Goal: Task Accomplishment & Management: Manage account settings

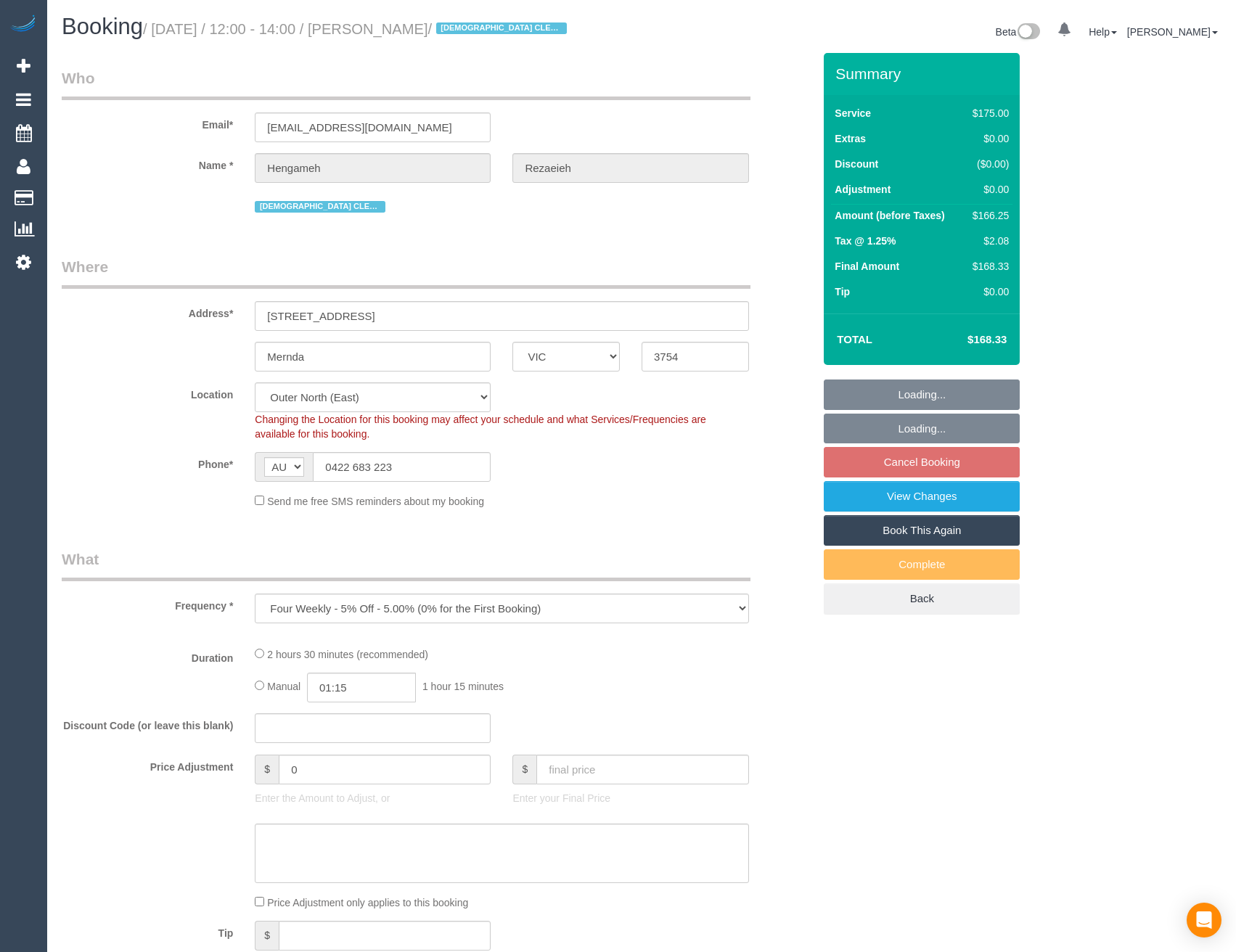
select select "VIC"
select select "string:stripe-pm_1NBBiB2GScqysDRVMJrcw7wk"
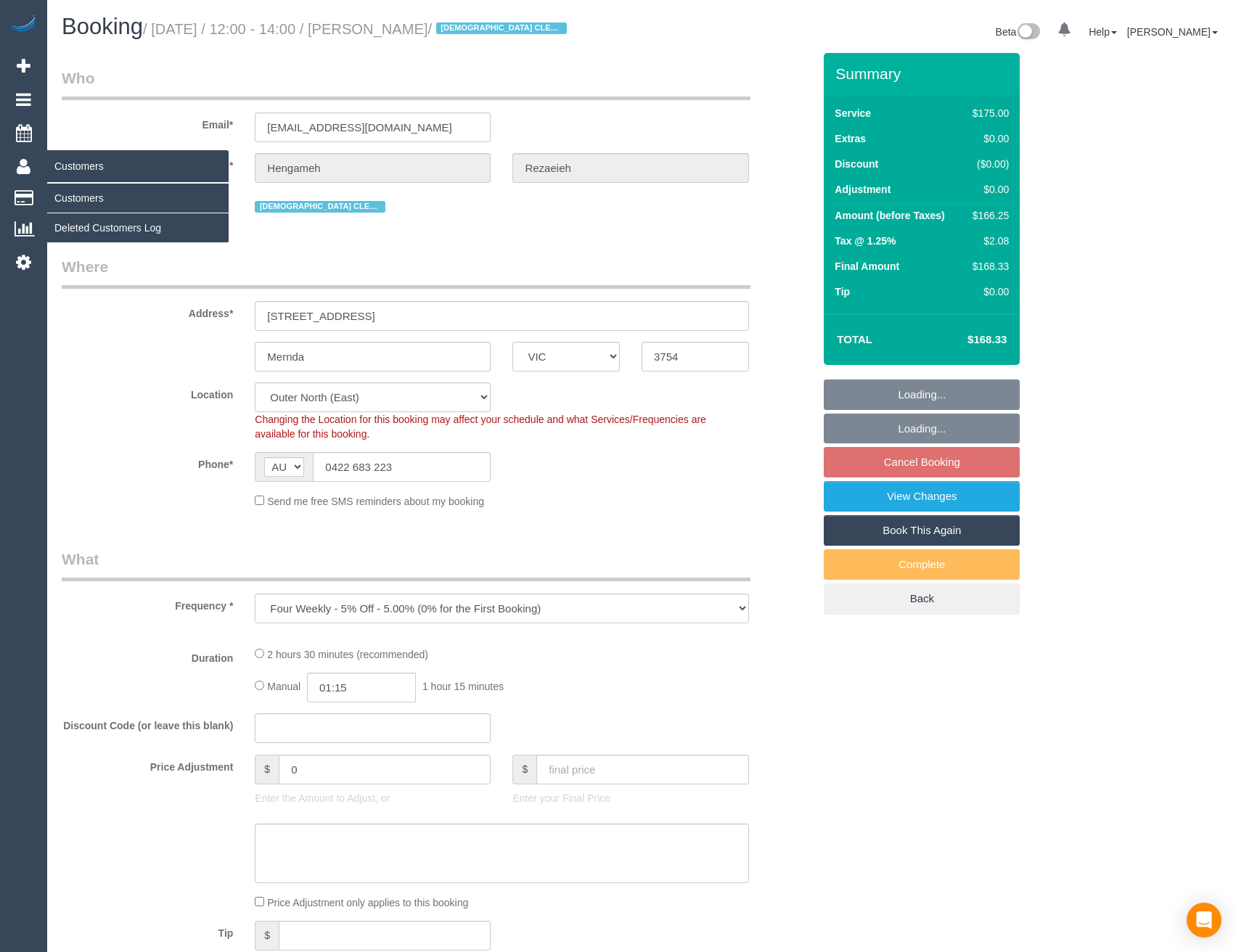
select select "150"
select select "number:29"
select select "number:14"
select select "number:19"
select select "number:24"
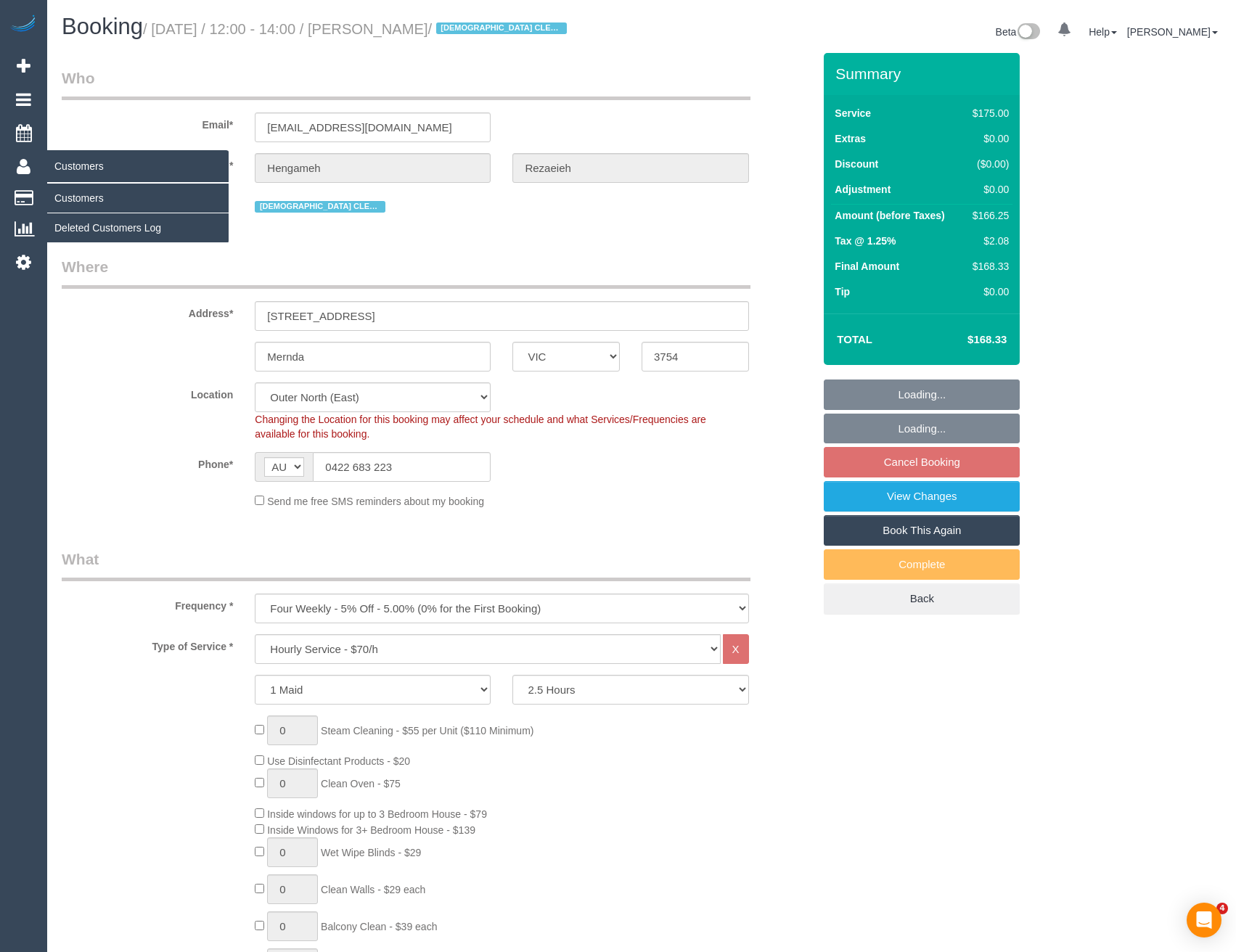
select select "object:1318"
select select "spot4"
click at [97, 202] on link "Customers" at bounding box center [138, 198] width 182 height 29
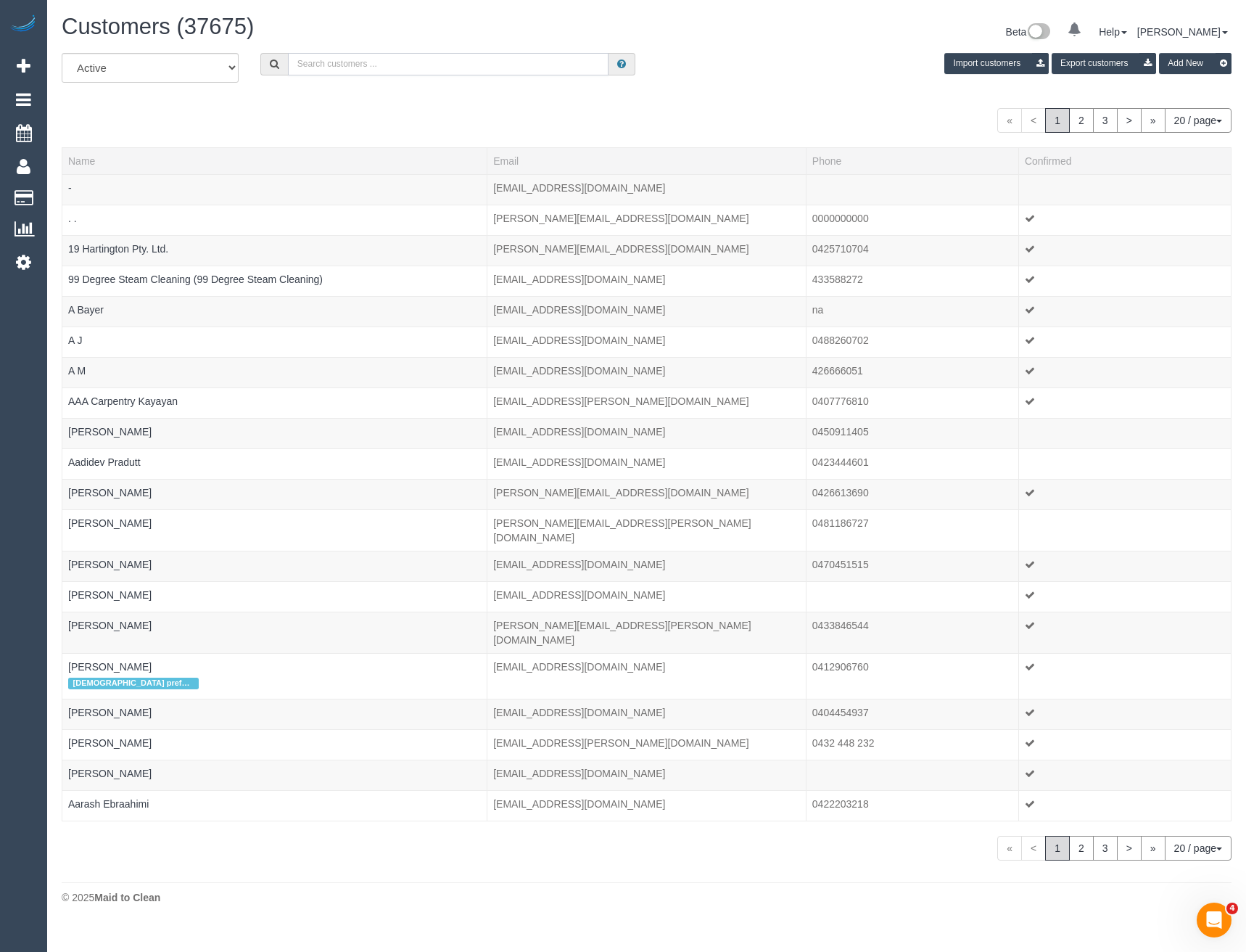
click at [386, 63] on input "text" at bounding box center [448, 64] width 321 height 22
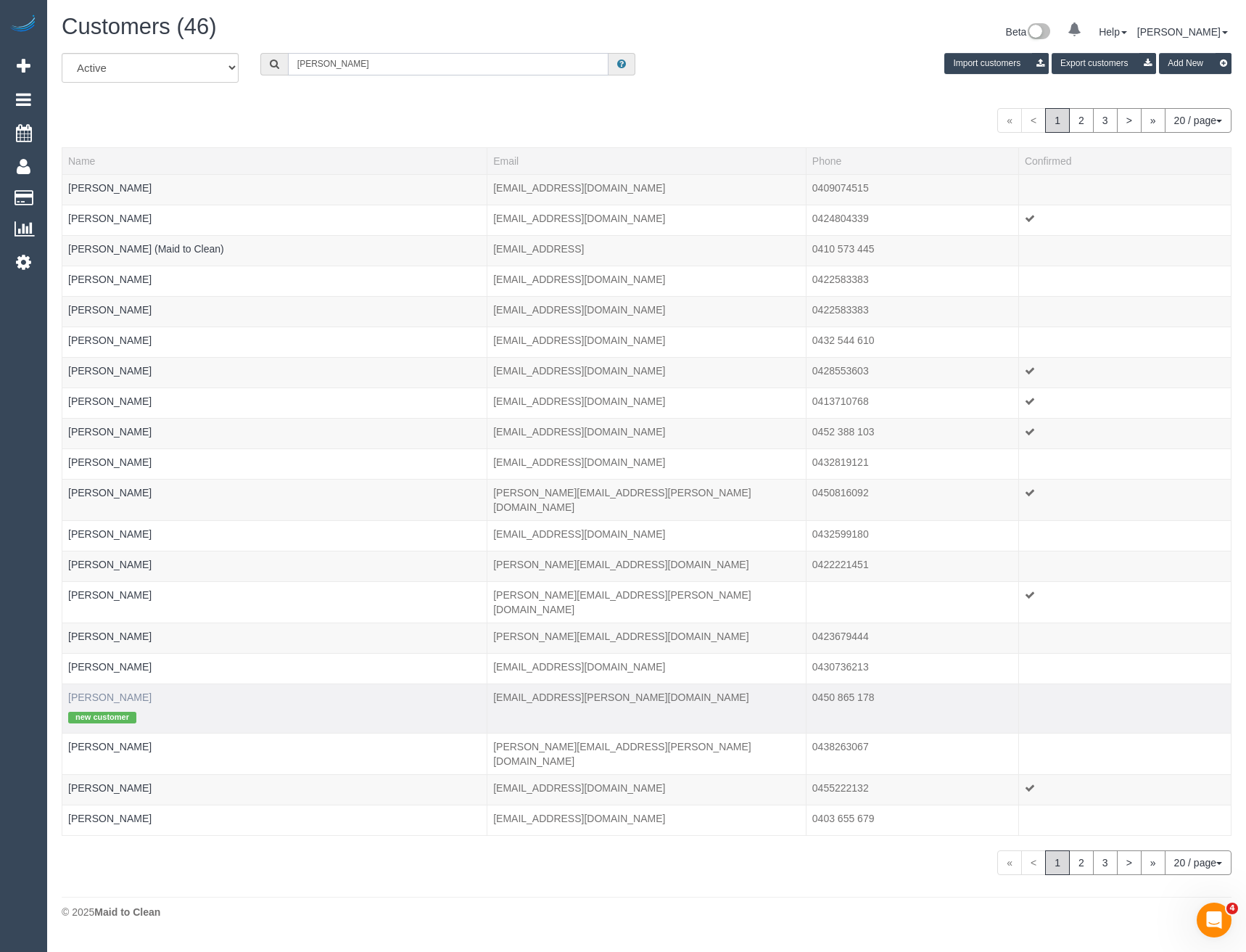
type input "Elle M"
click at [120, 691] on link "Elle Mroczkowski" at bounding box center [110, 697] width 84 height 11
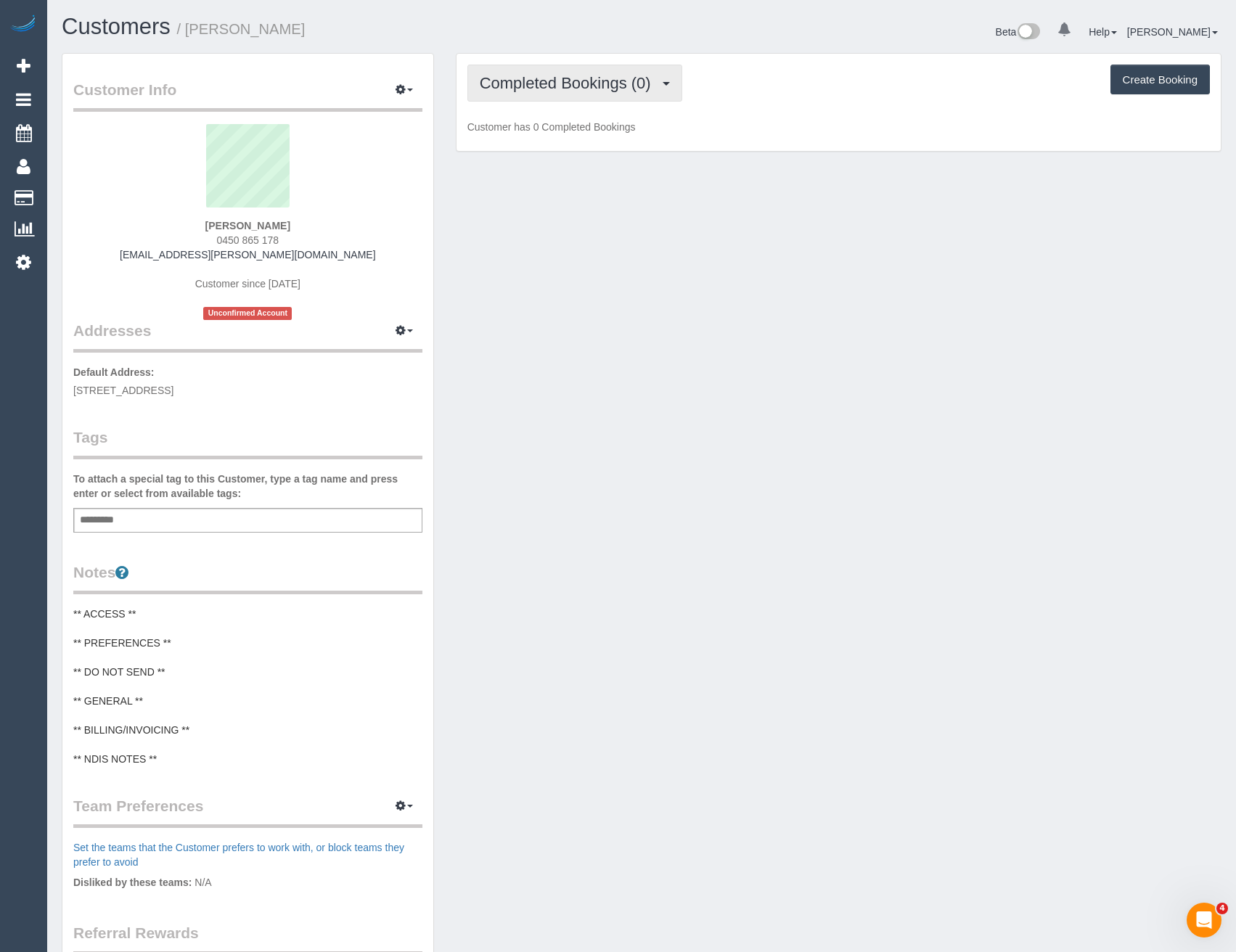
click at [567, 73] on button "Completed Bookings (0)" at bounding box center [574, 83] width 215 height 37
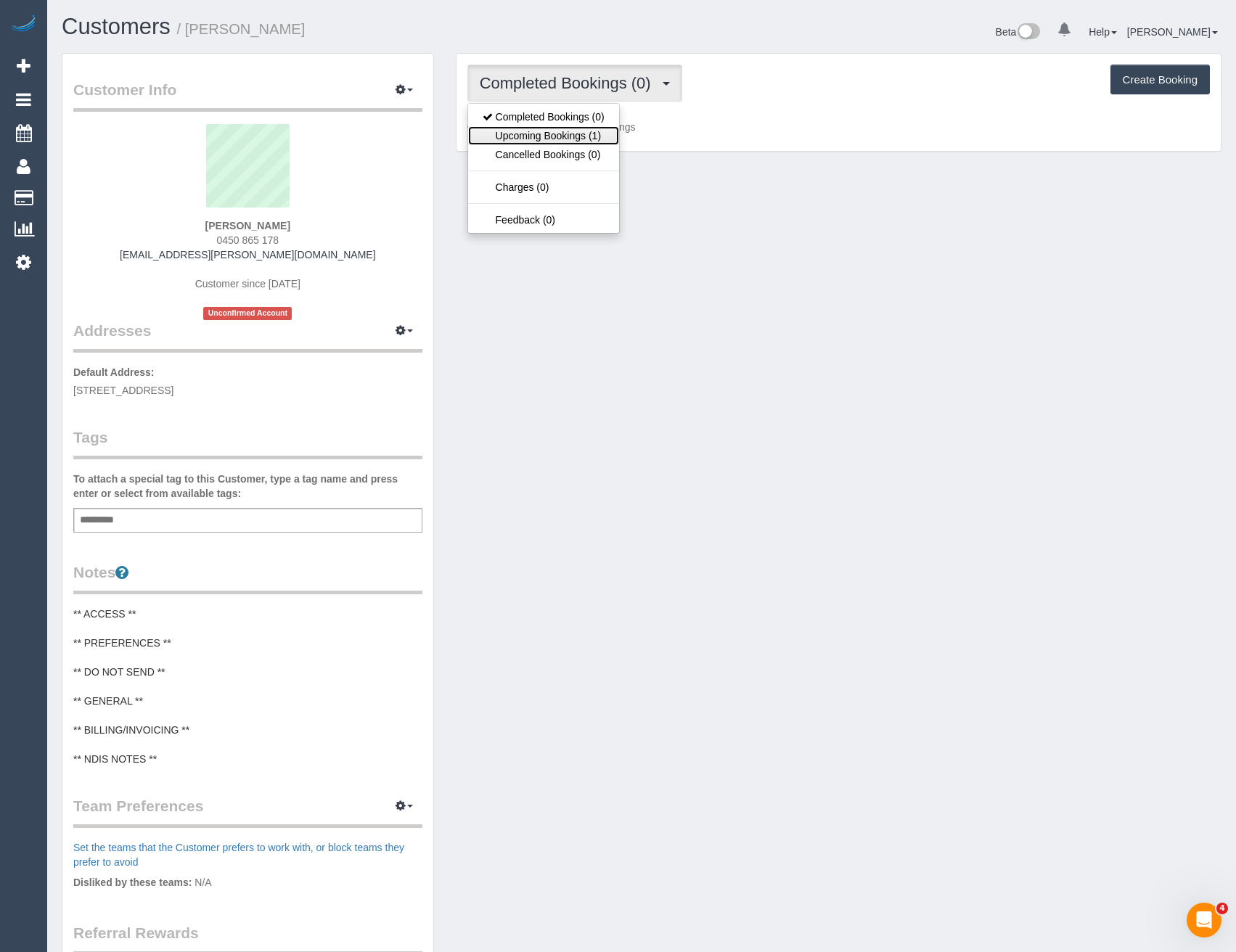
click at [581, 136] on link "Upcoming Bookings (1)" at bounding box center [543, 135] width 151 height 18
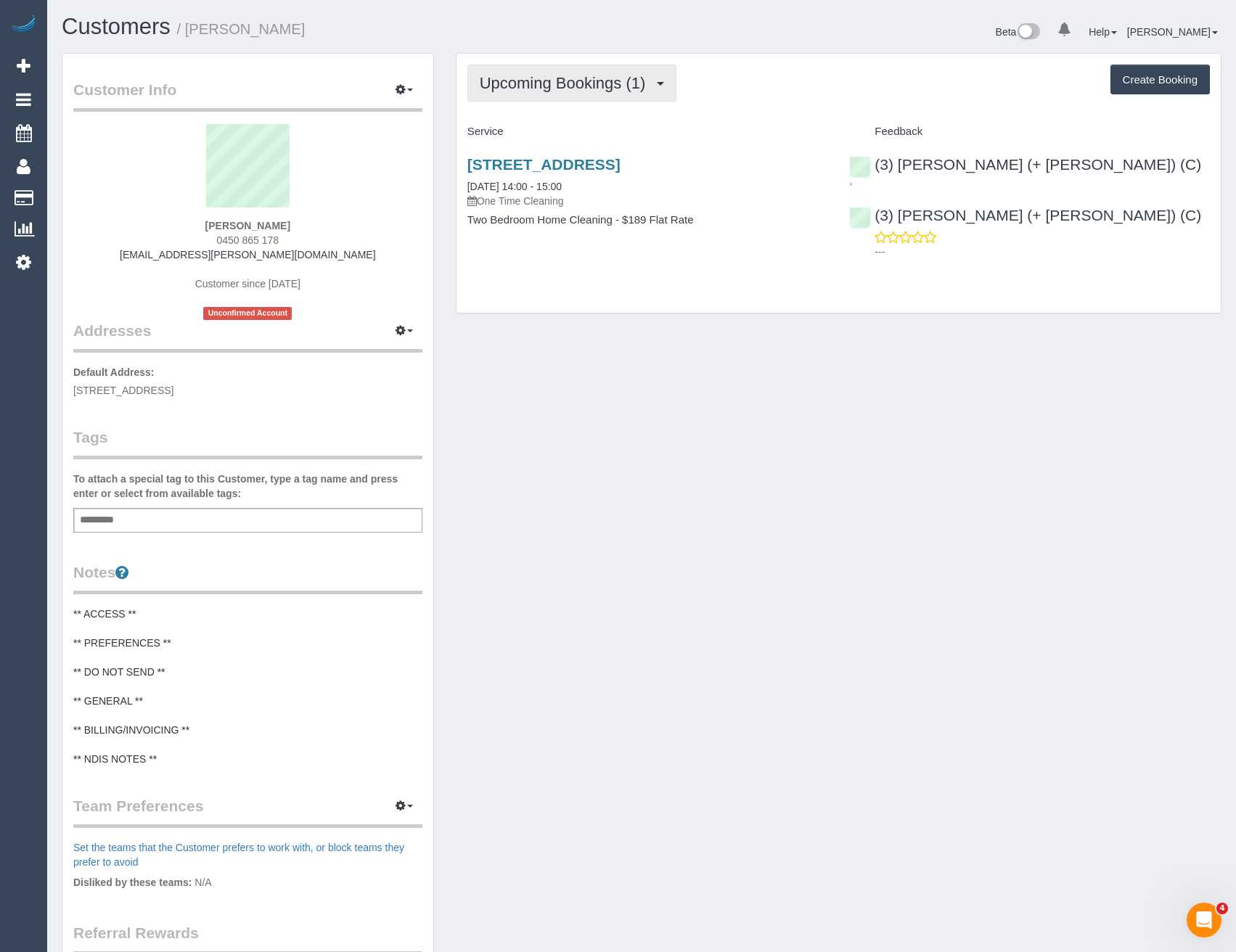
click at [604, 85] on span "Upcoming Bookings (1)" at bounding box center [567, 83] width 174 height 18
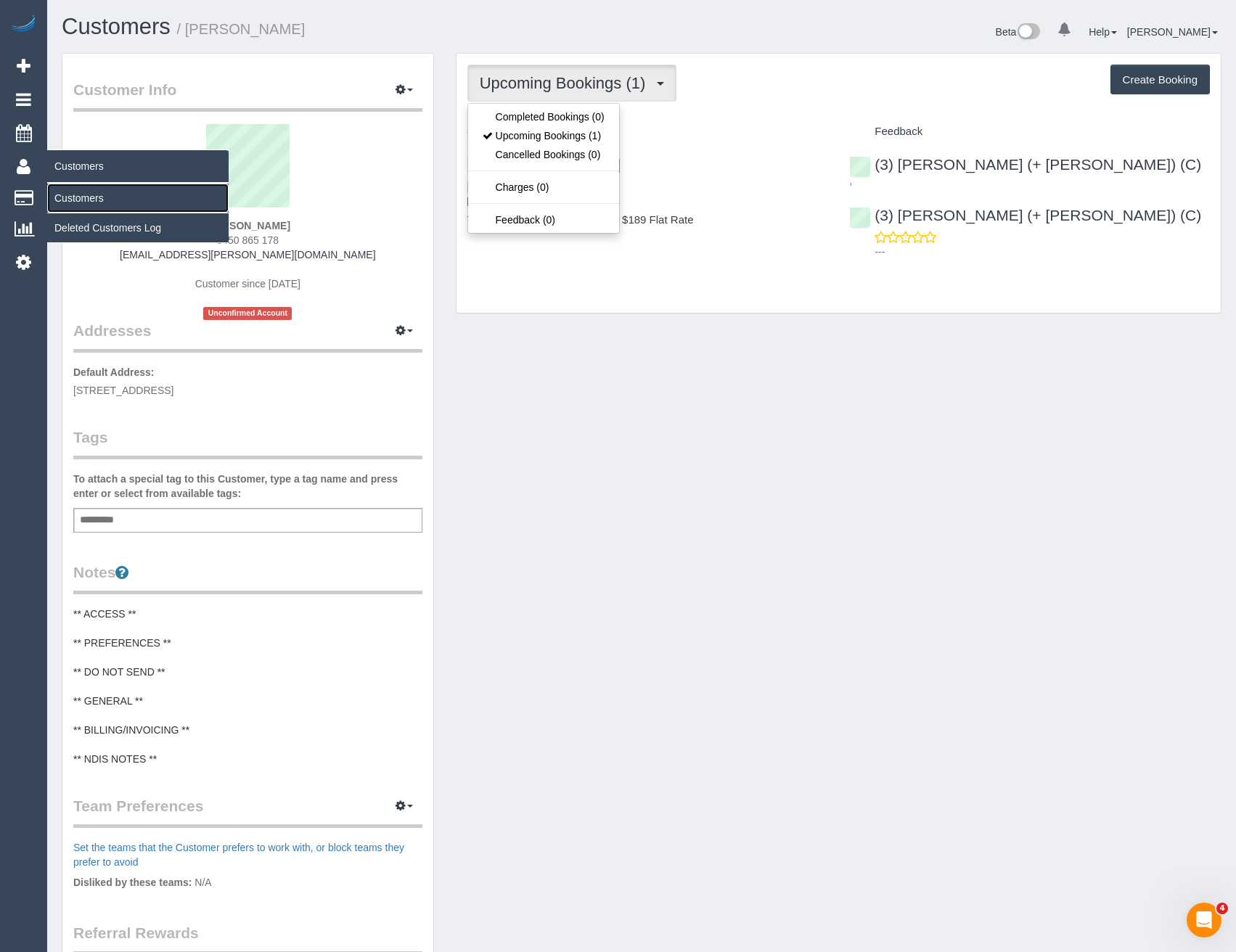
drag, startPoint x: 87, startPoint y: 197, endPoint x: 112, endPoint y: 206, distance: 26.6
click at [87, 197] on link "Customers" at bounding box center [138, 198] width 182 height 29
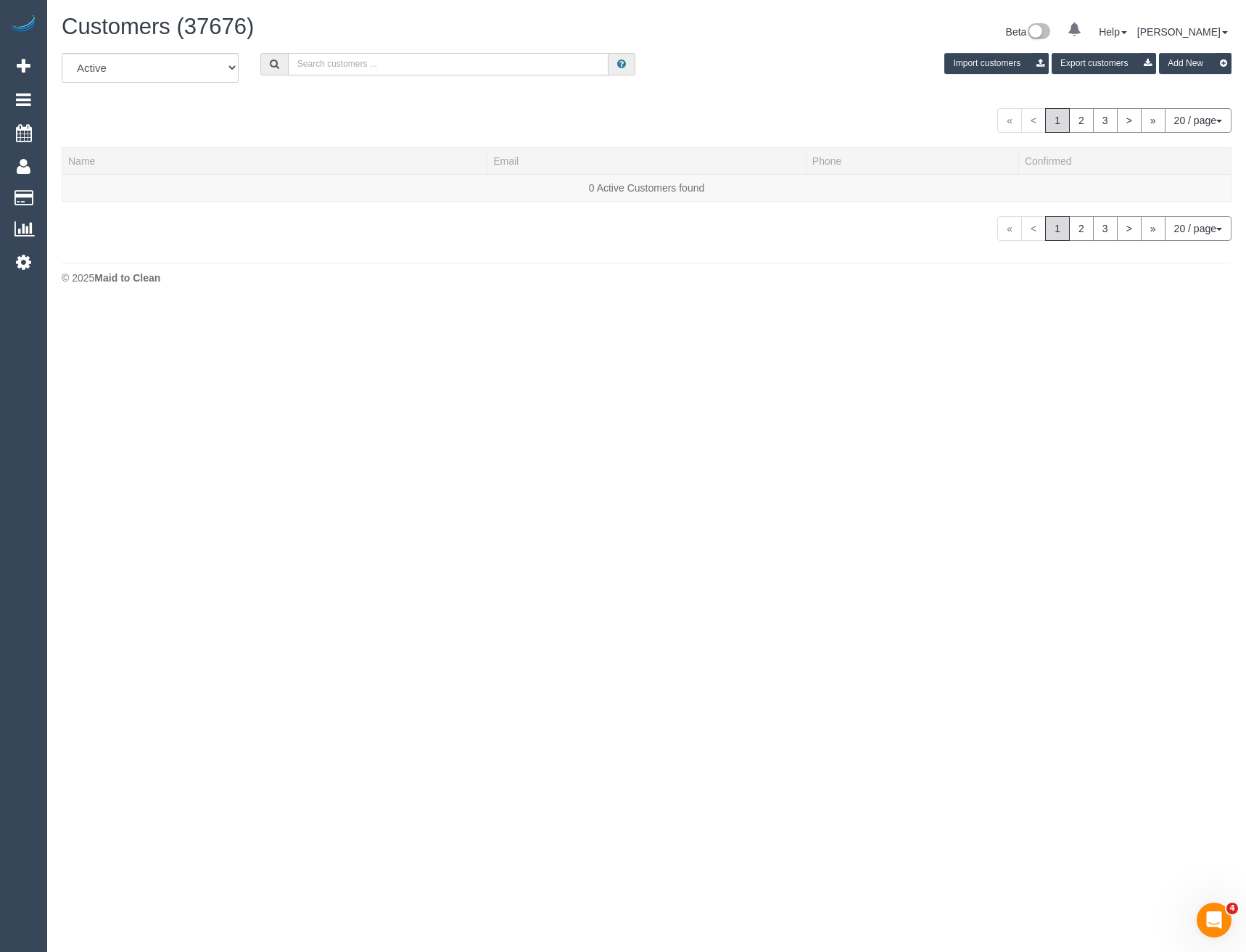
click at [364, 66] on input "text" at bounding box center [448, 64] width 321 height 22
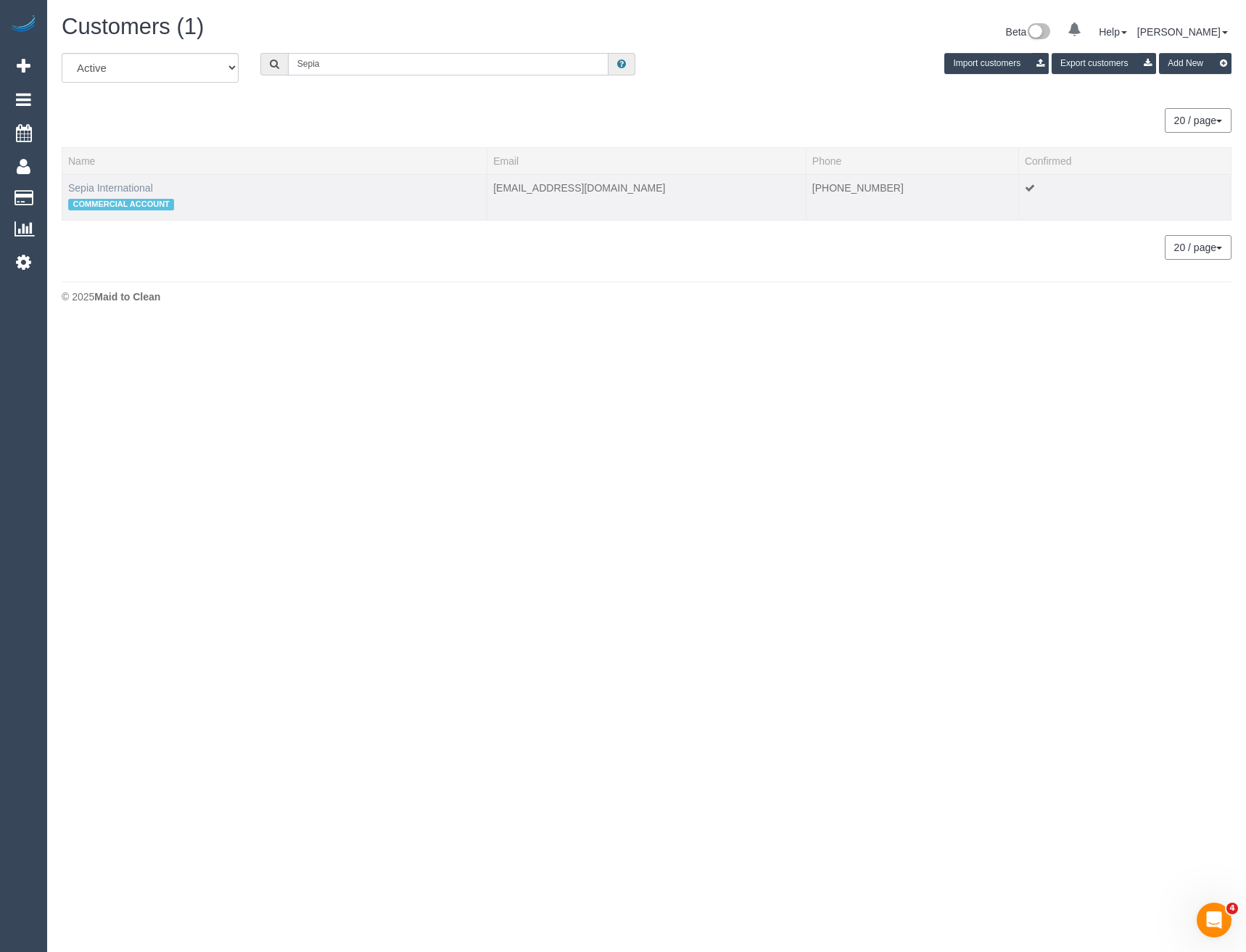
type input "Sepia"
click at [129, 186] on link "Sepia International" at bounding box center [111, 188] width 85 height 11
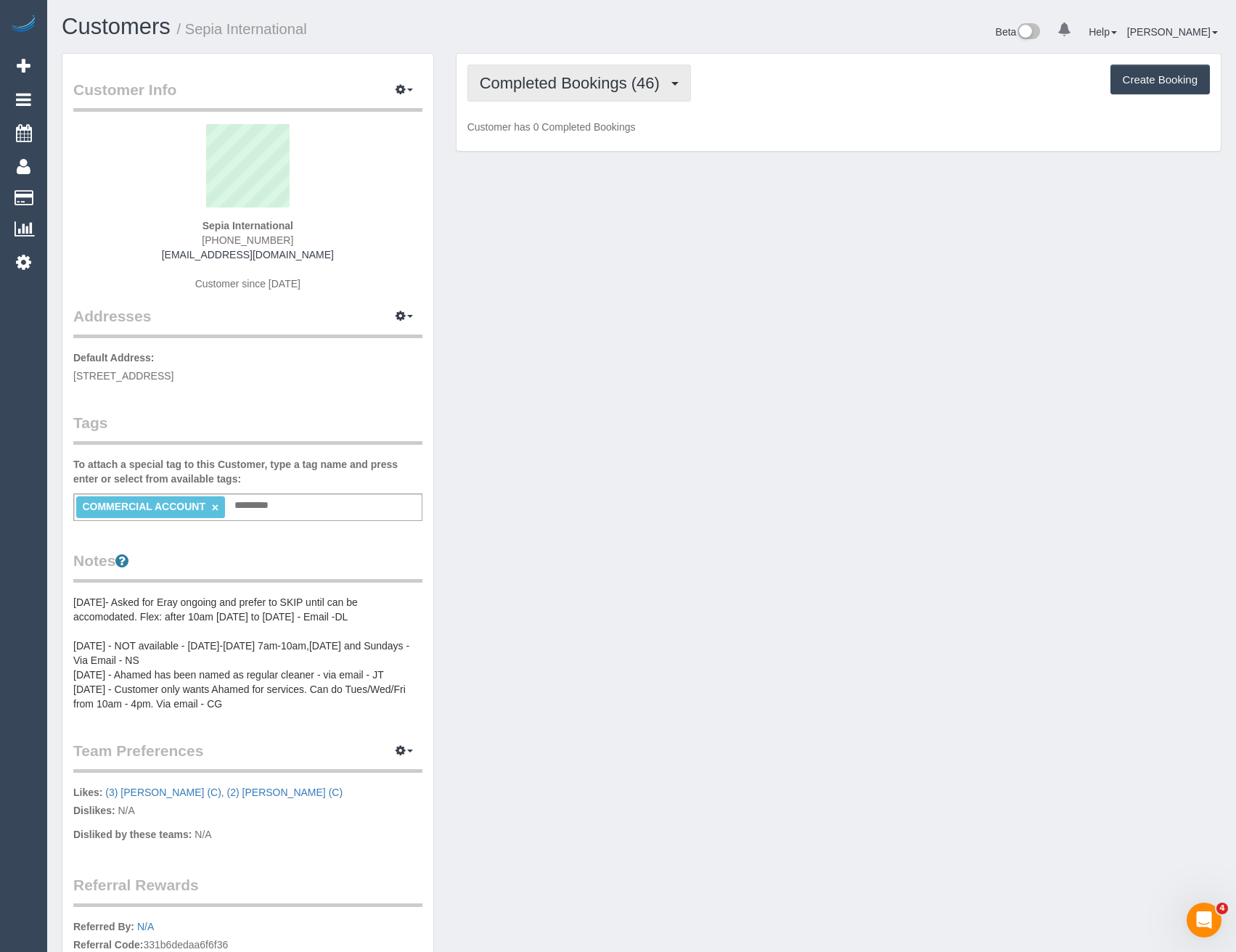
click at [600, 78] on span "Completed Bookings (46)" at bounding box center [573, 83] width 187 height 18
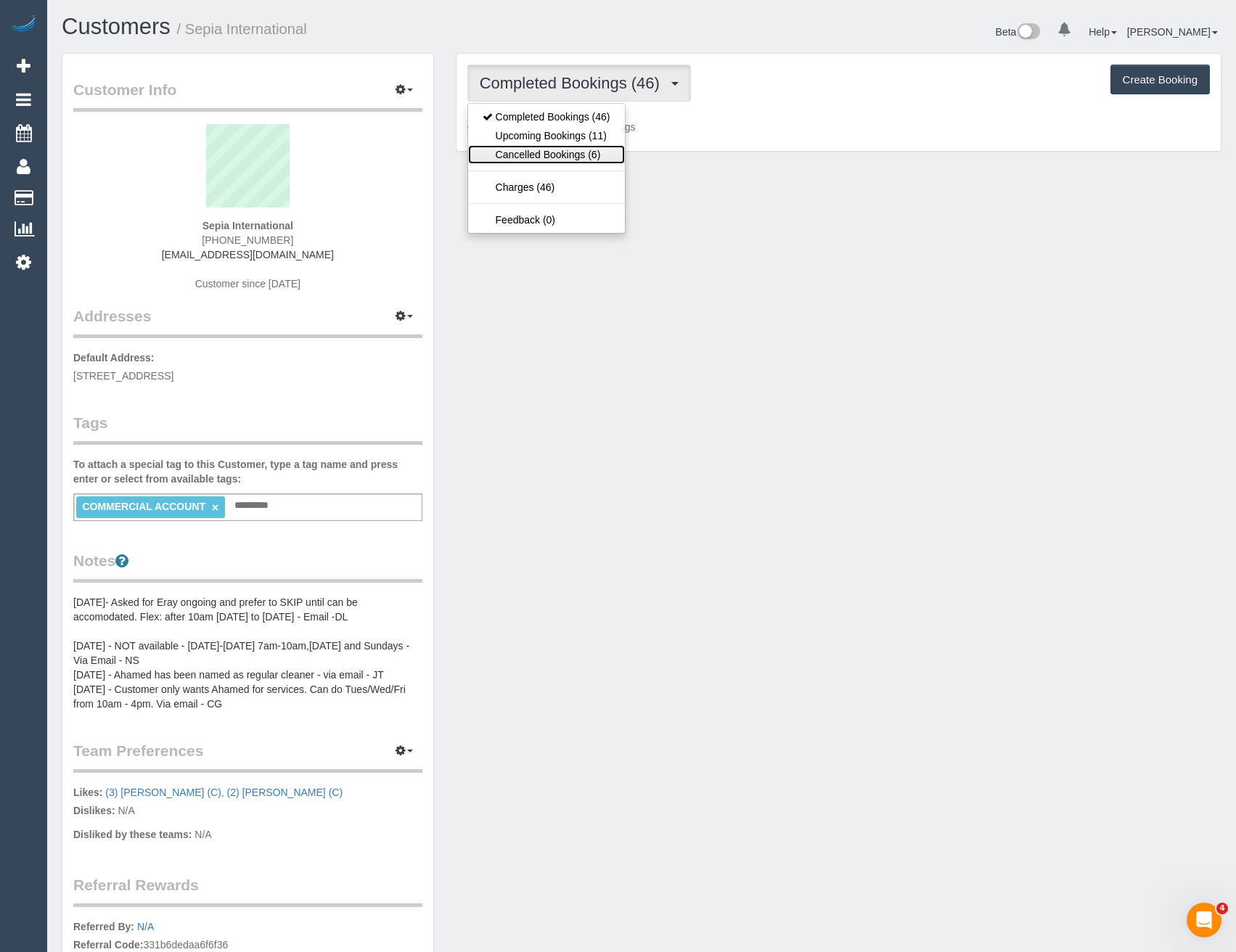
click at [587, 145] on link "Cancelled Bookings (6)" at bounding box center [546, 154] width 157 height 18
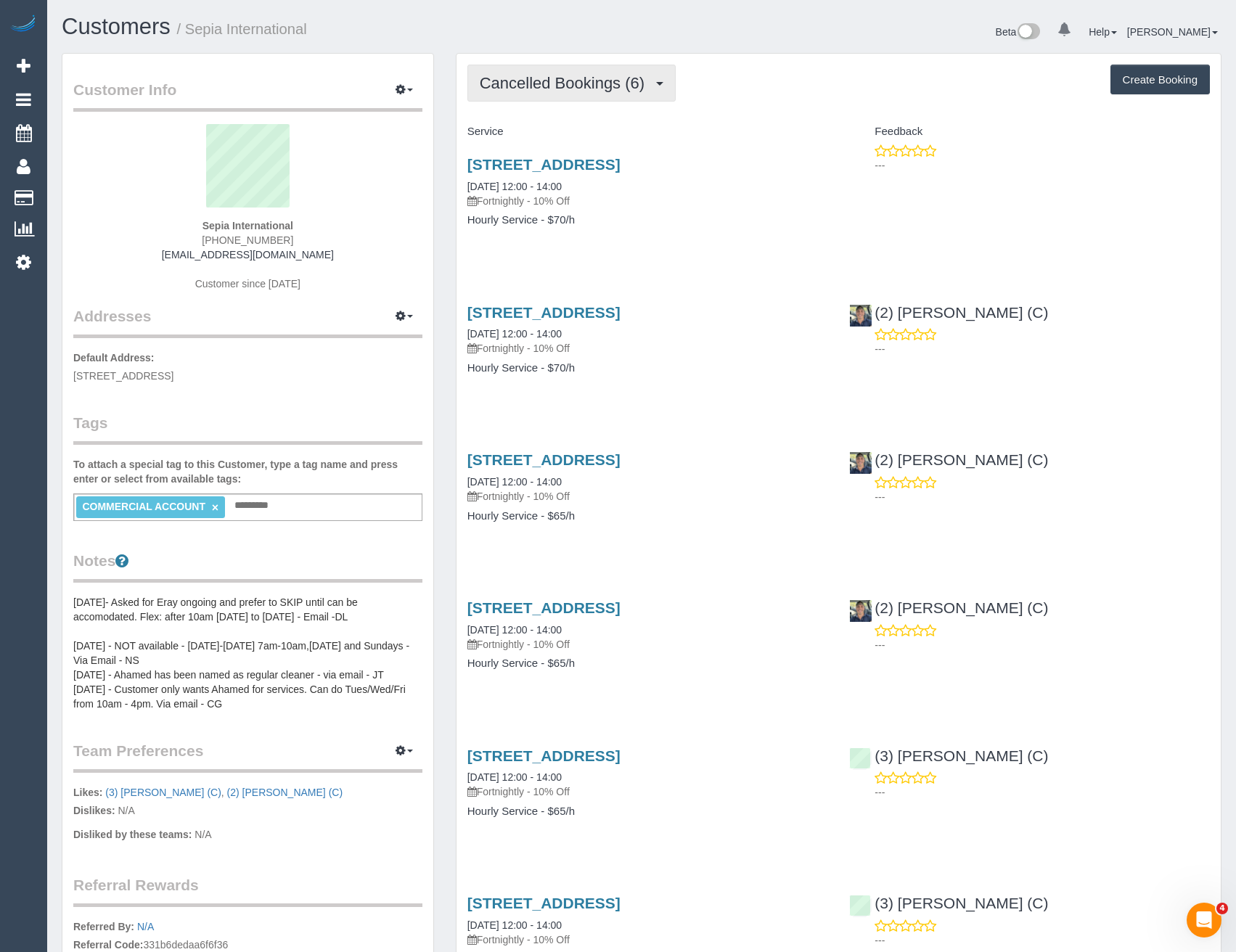
click at [530, 94] on button "Cancelled Bookings (6)" at bounding box center [571, 83] width 209 height 37
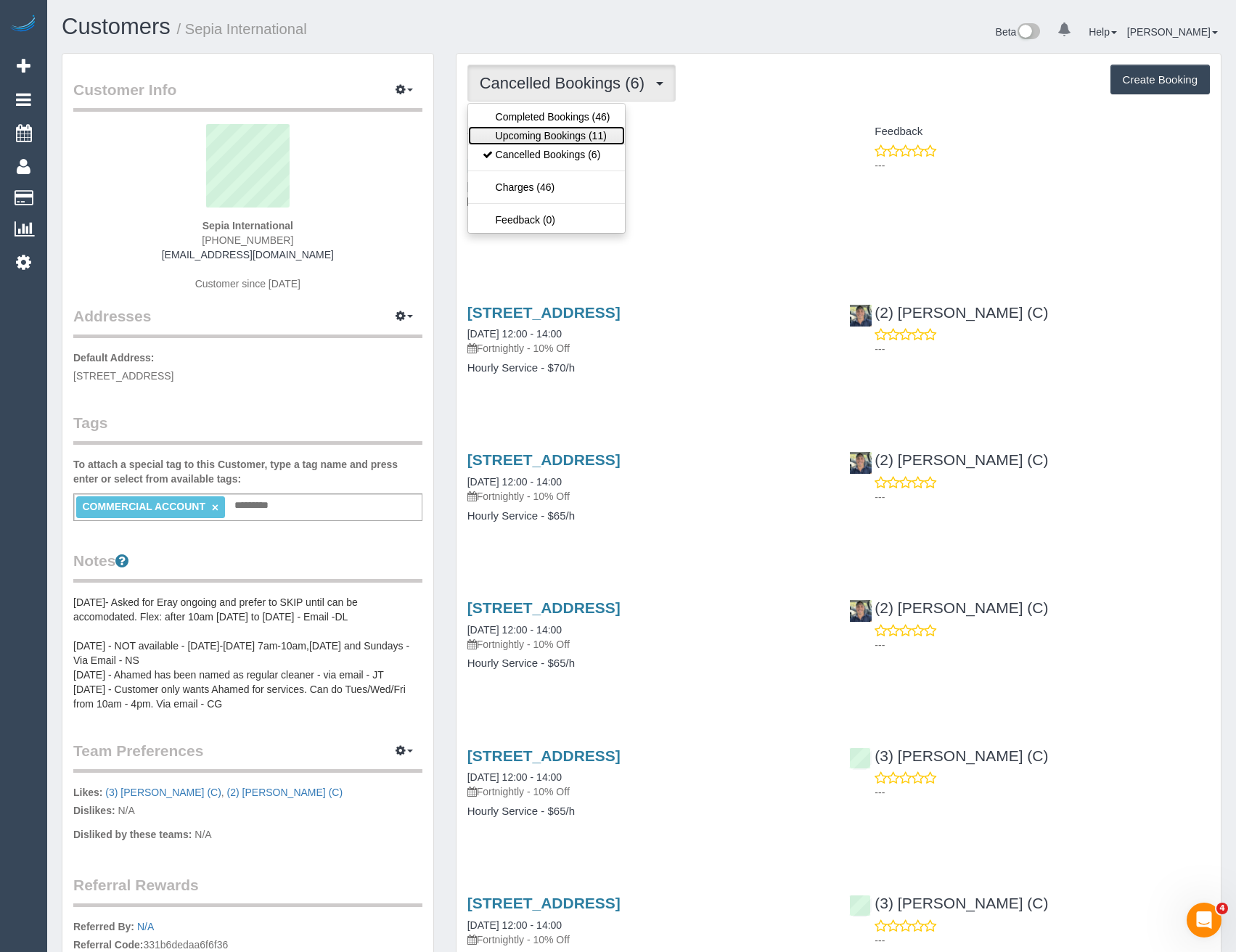
click at [525, 133] on link "Upcoming Bookings (11)" at bounding box center [546, 135] width 157 height 18
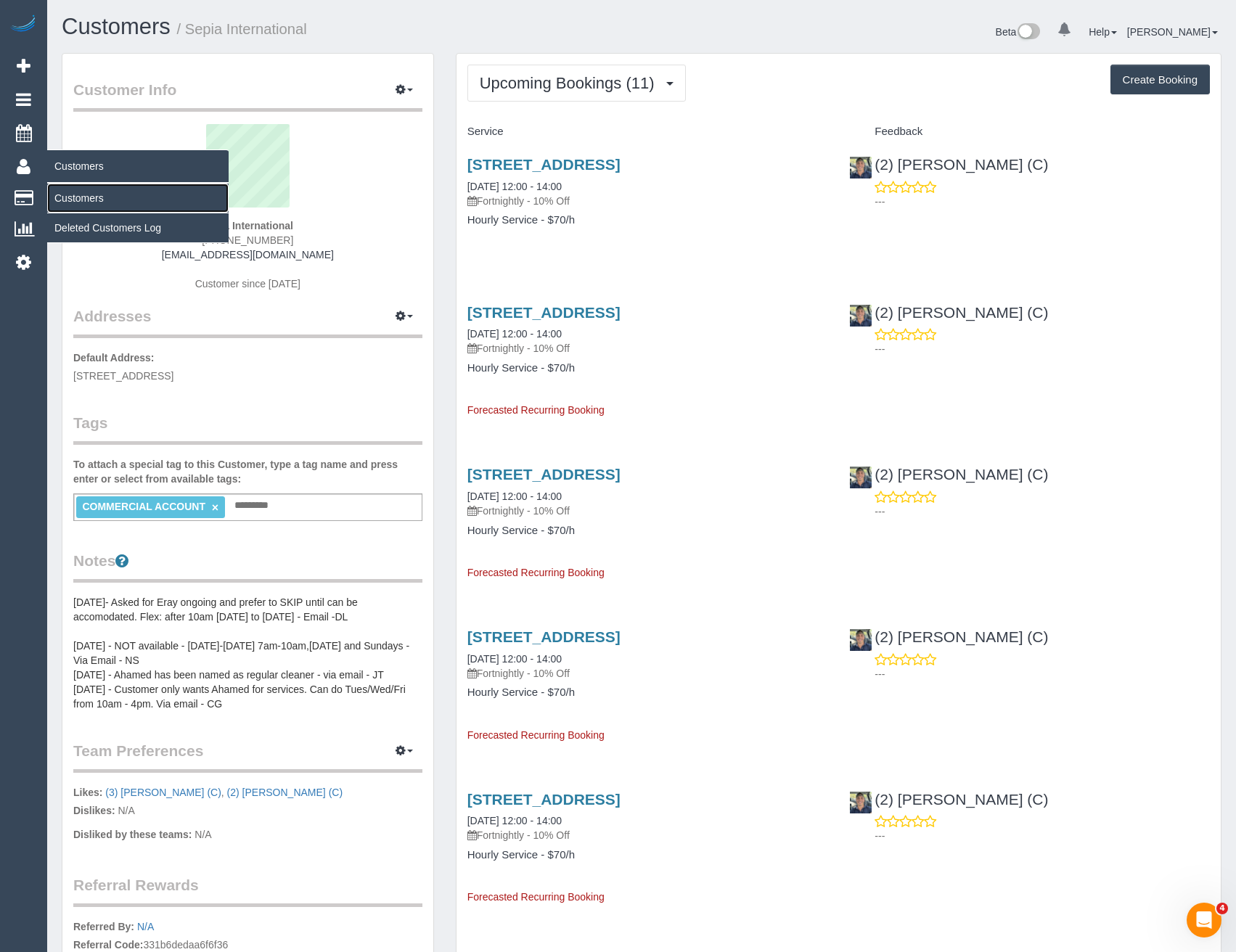
drag, startPoint x: 97, startPoint y: 193, endPoint x: 130, endPoint y: 199, distance: 33.5
click at [97, 193] on link "Customers" at bounding box center [138, 198] width 182 height 29
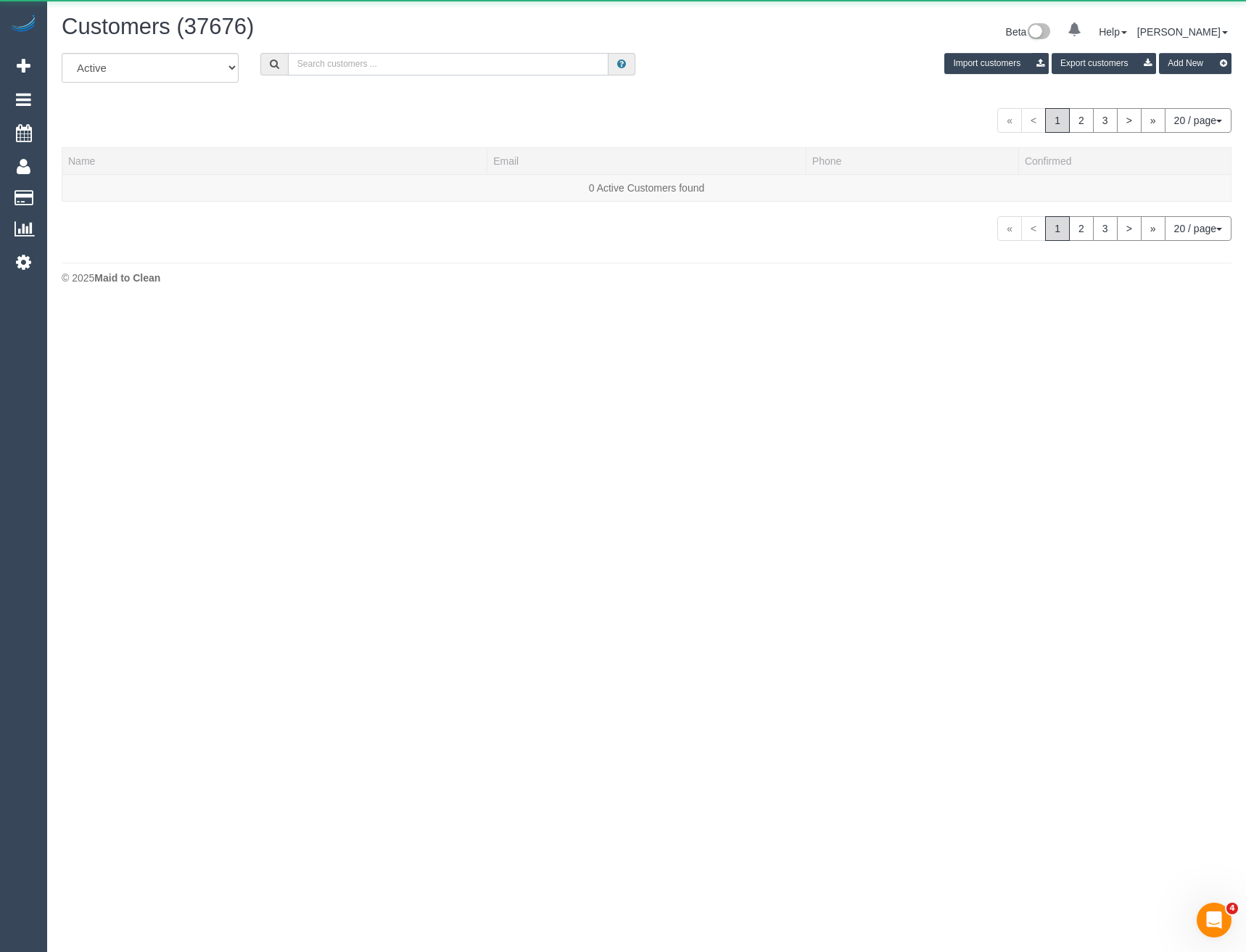
click at [385, 60] on input "text" at bounding box center [448, 64] width 321 height 22
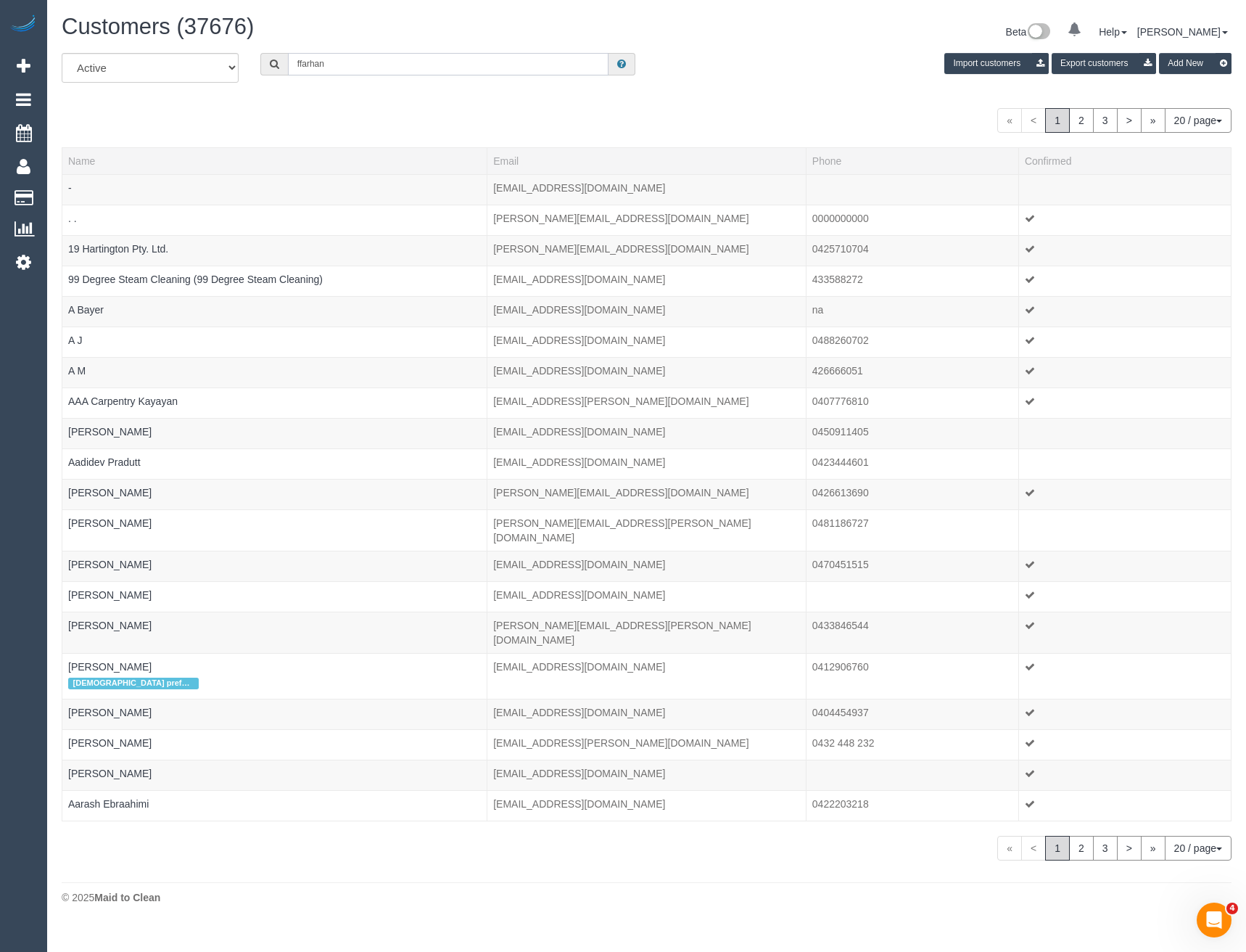
type input "ffarhan"
click at [14, 259] on link "Settings" at bounding box center [23, 262] width 47 height 34
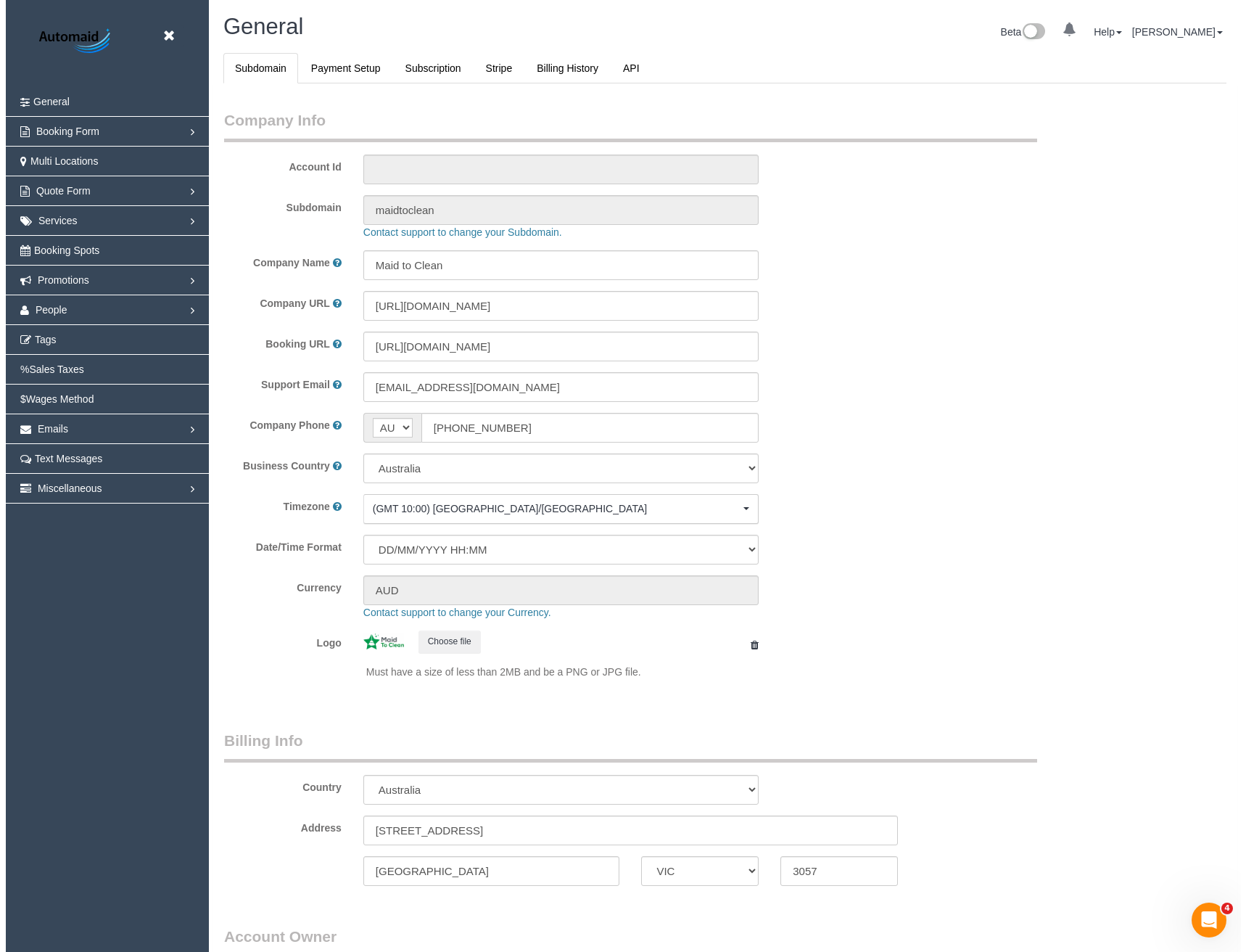
scroll to position [3316, 1236]
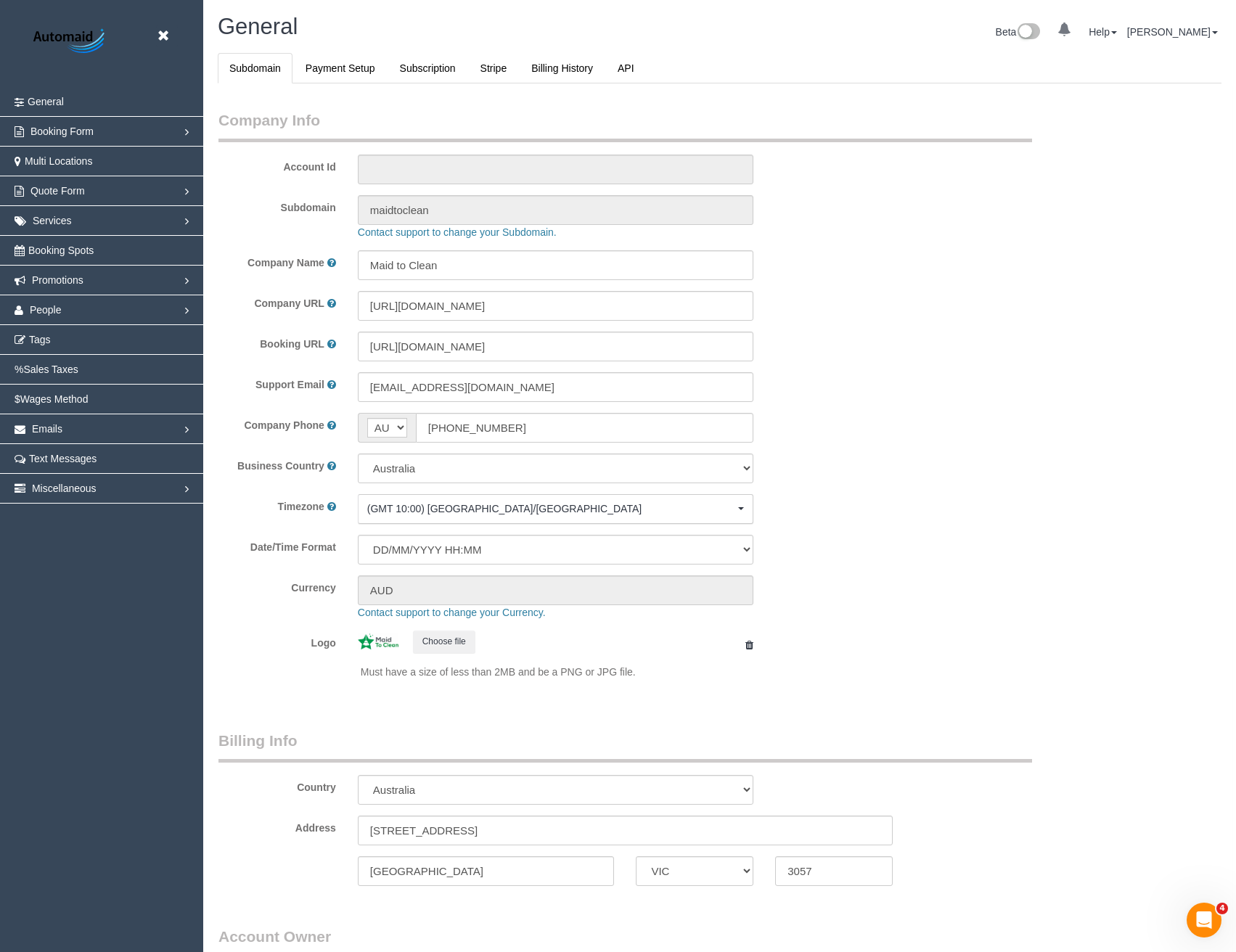
select select "1"
click at [100, 312] on link "People" at bounding box center [101, 309] width 203 height 29
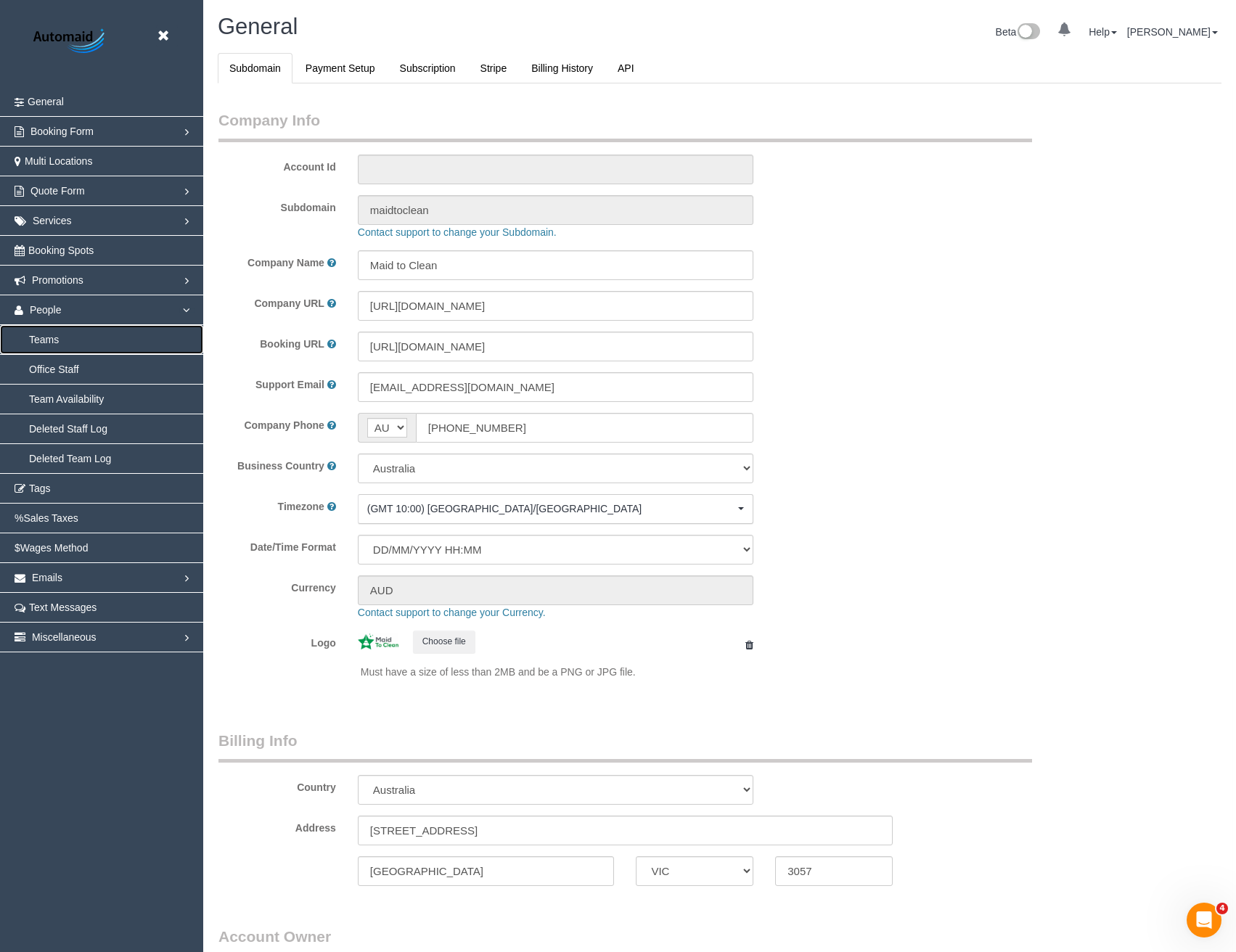
click at [51, 339] on link "Teams" at bounding box center [101, 340] width 203 height 29
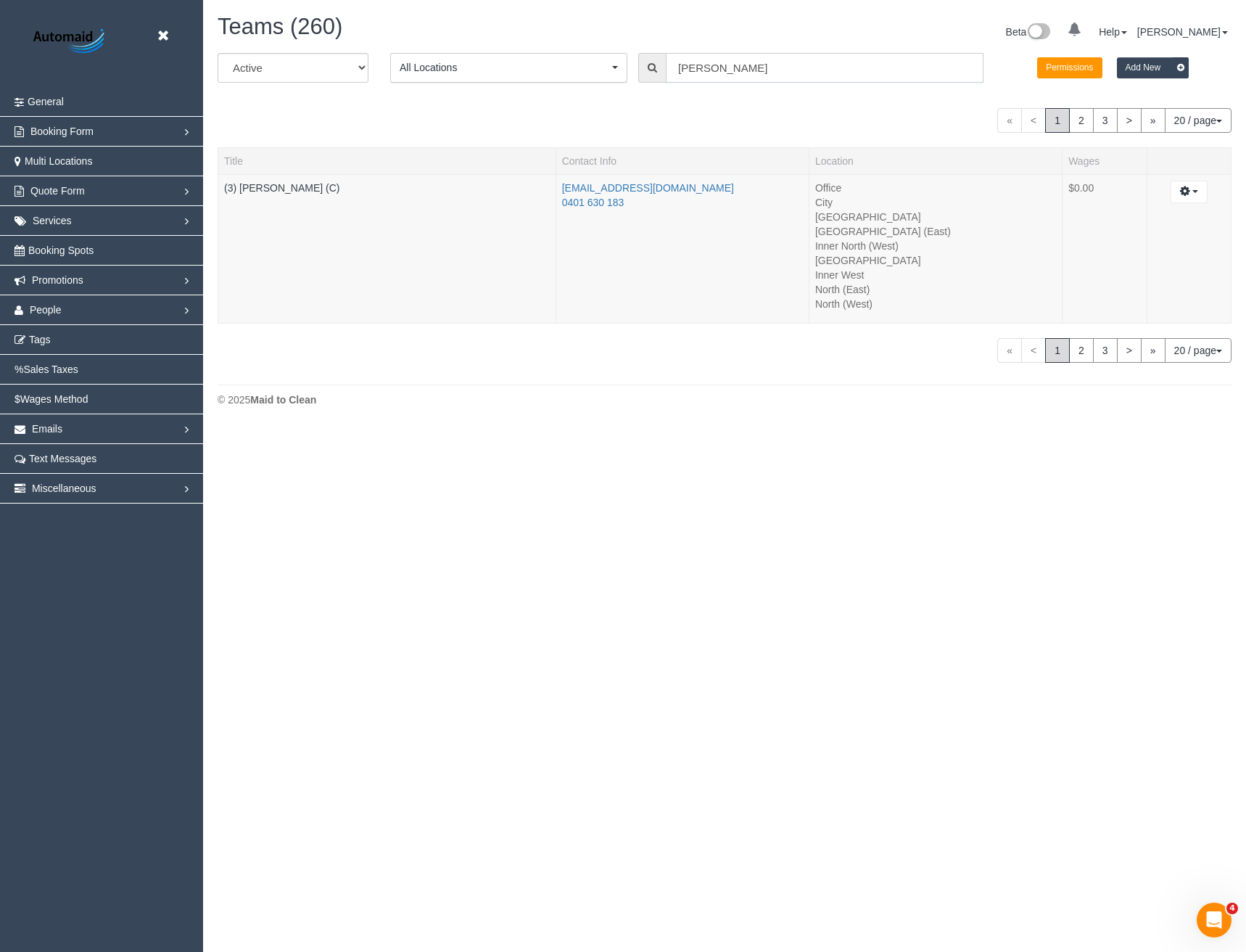
scroll to position [428, 1246]
drag, startPoint x: 725, startPoint y: 65, endPoint x: 467, endPoint y: 75, distance: 258.2
click at [471, 79] on div "All Active Archived All Locations All Locations Active Locations Office [defaul…" at bounding box center [724, 73] width 1036 height 41
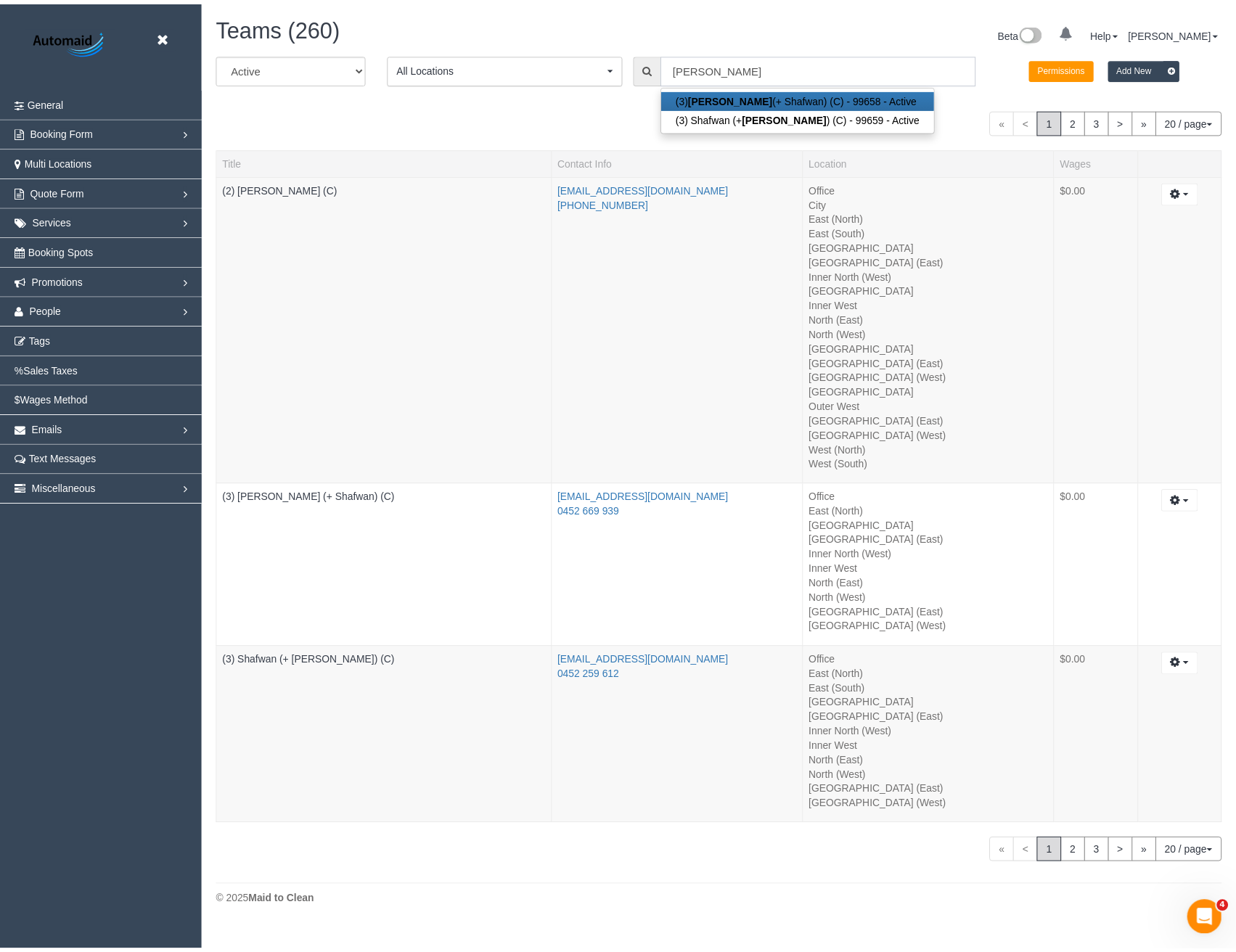
scroll to position [71917, 71316]
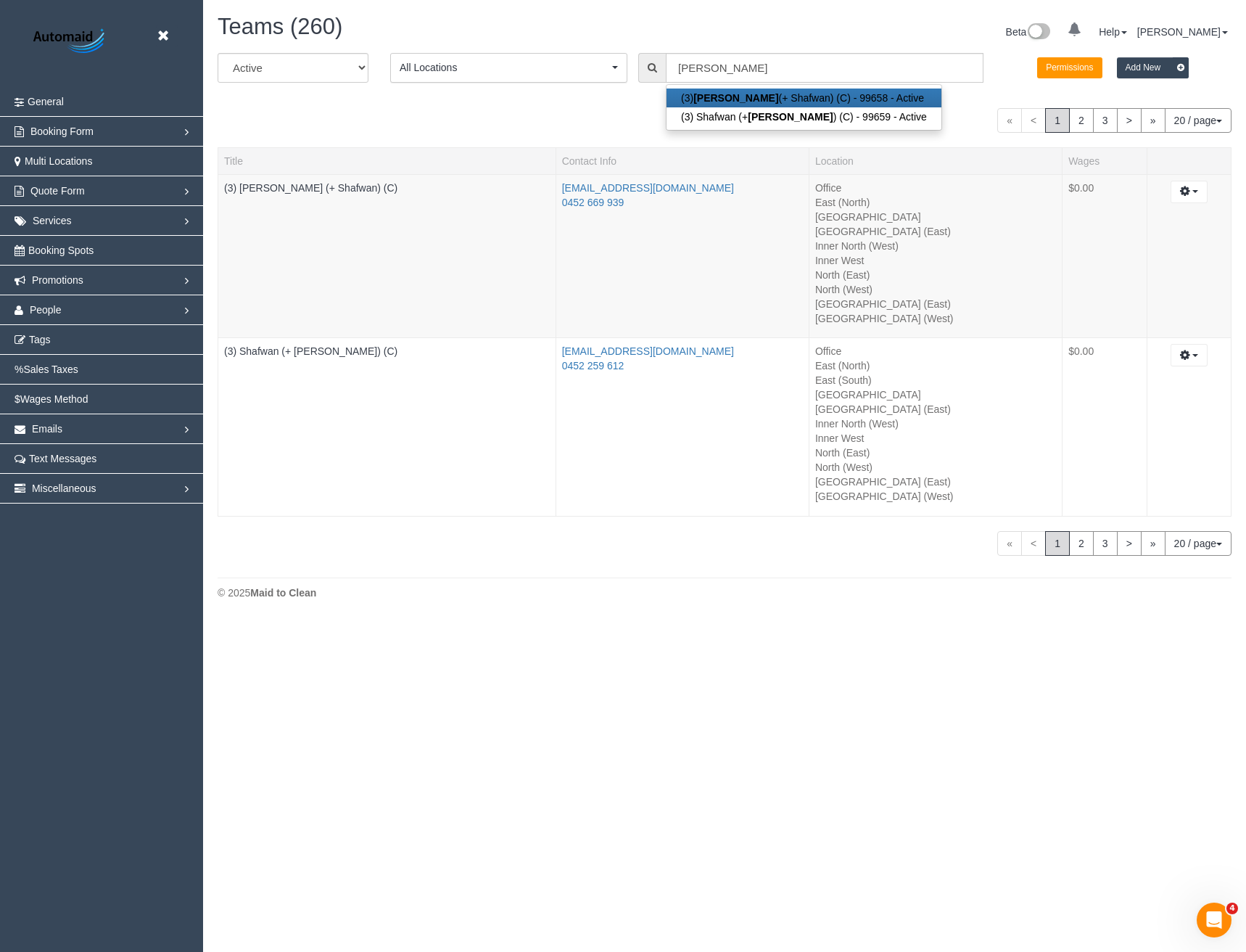
click at [724, 98] on strong "[PERSON_NAME]" at bounding box center [736, 98] width 85 height 11
type input "(3) [PERSON_NAME] (+ Shafwan) (C)"
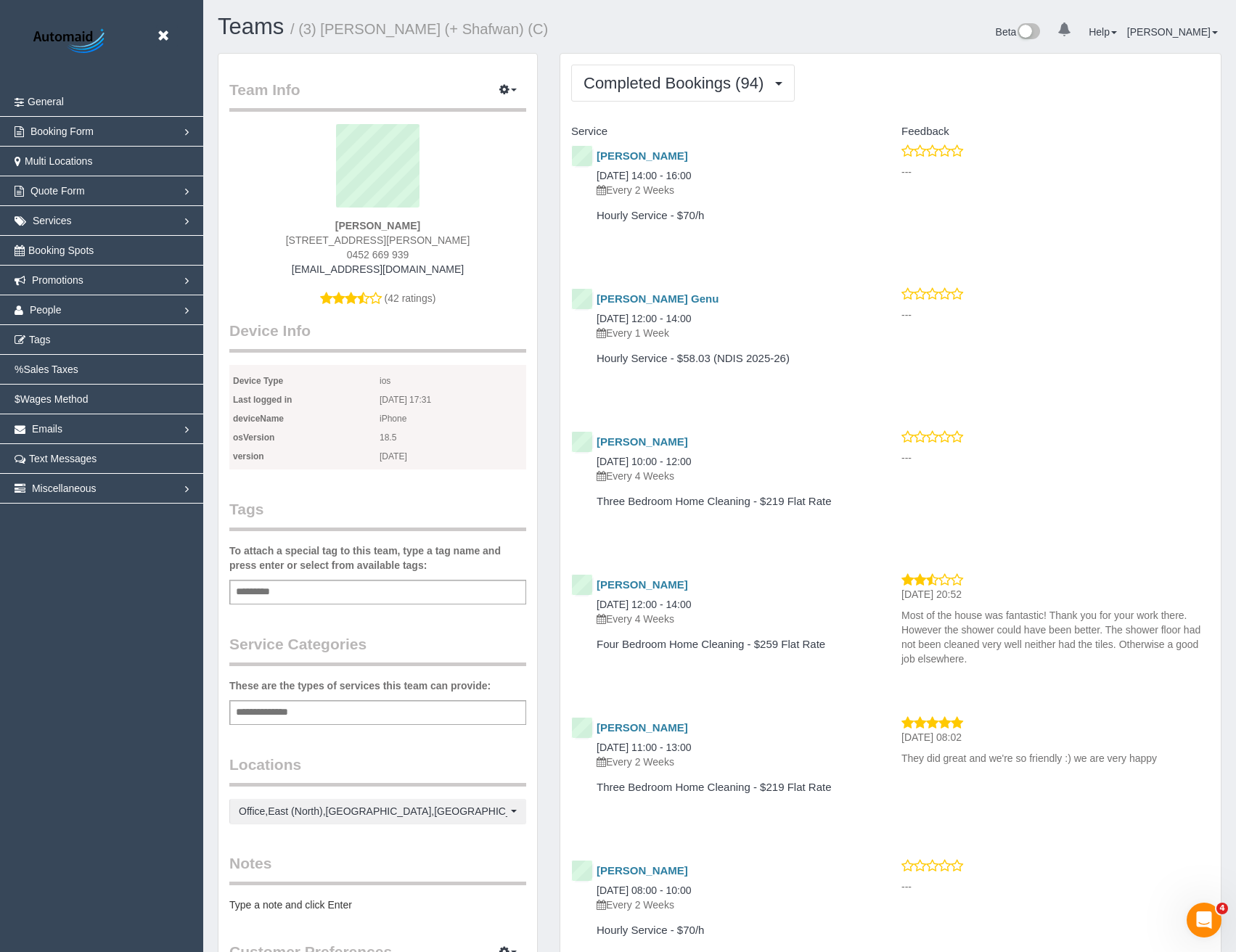
scroll to position [4285, 1236]
click at [688, 92] on button "Completed Bookings (94)" at bounding box center [683, 83] width 223 height 37
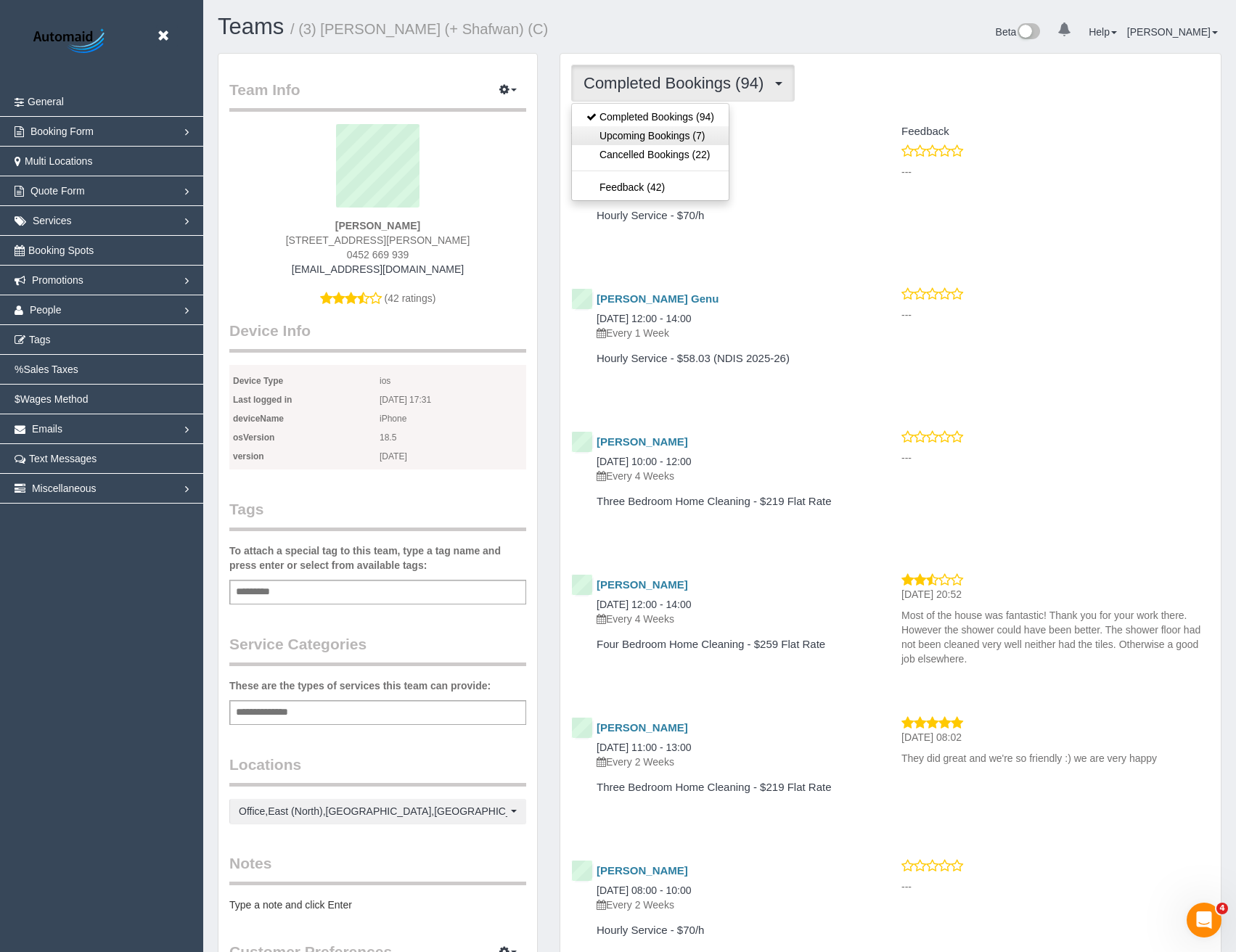
click at [676, 136] on link "Upcoming Bookings (7)" at bounding box center [650, 135] width 157 height 18
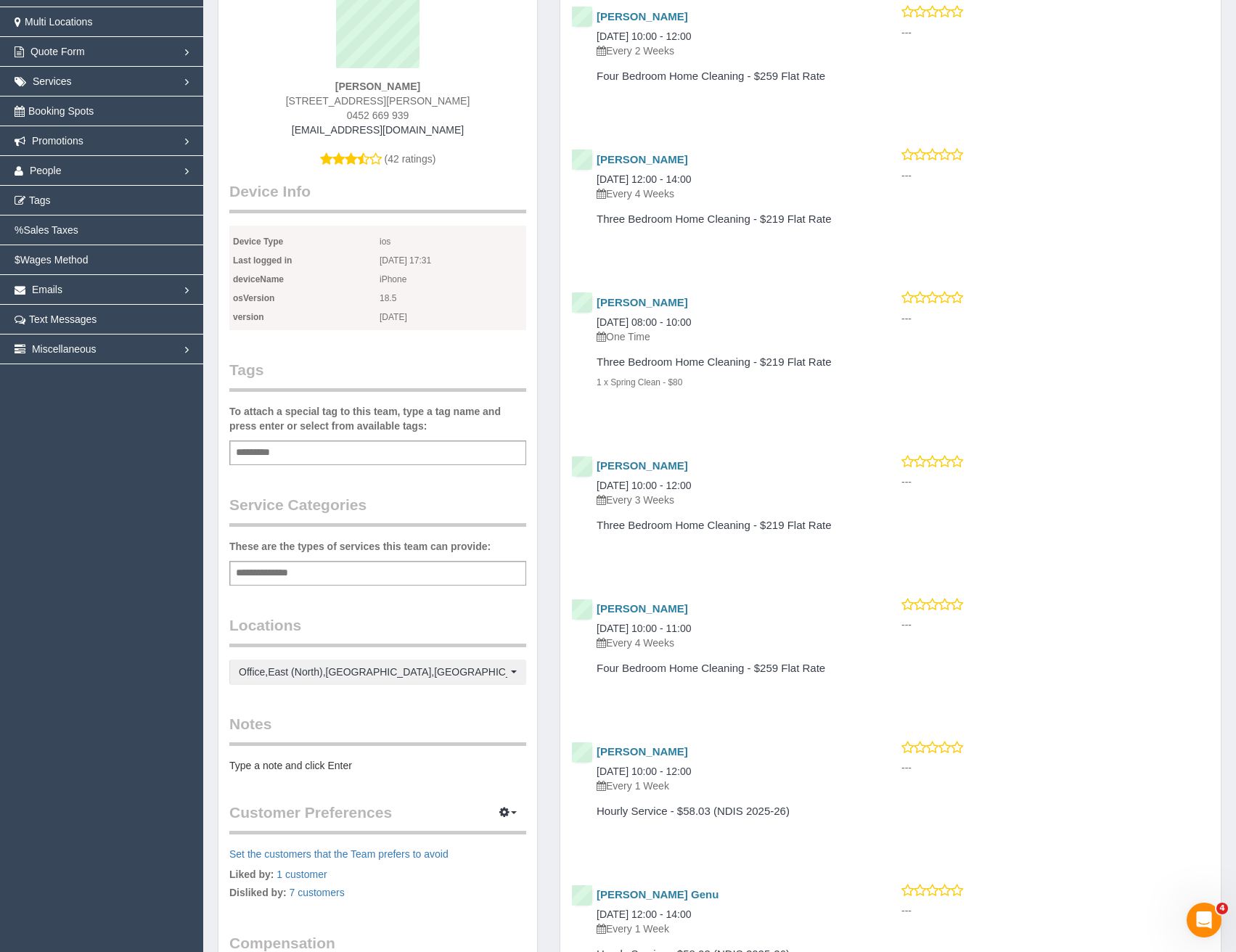
scroll to position [300, 0]
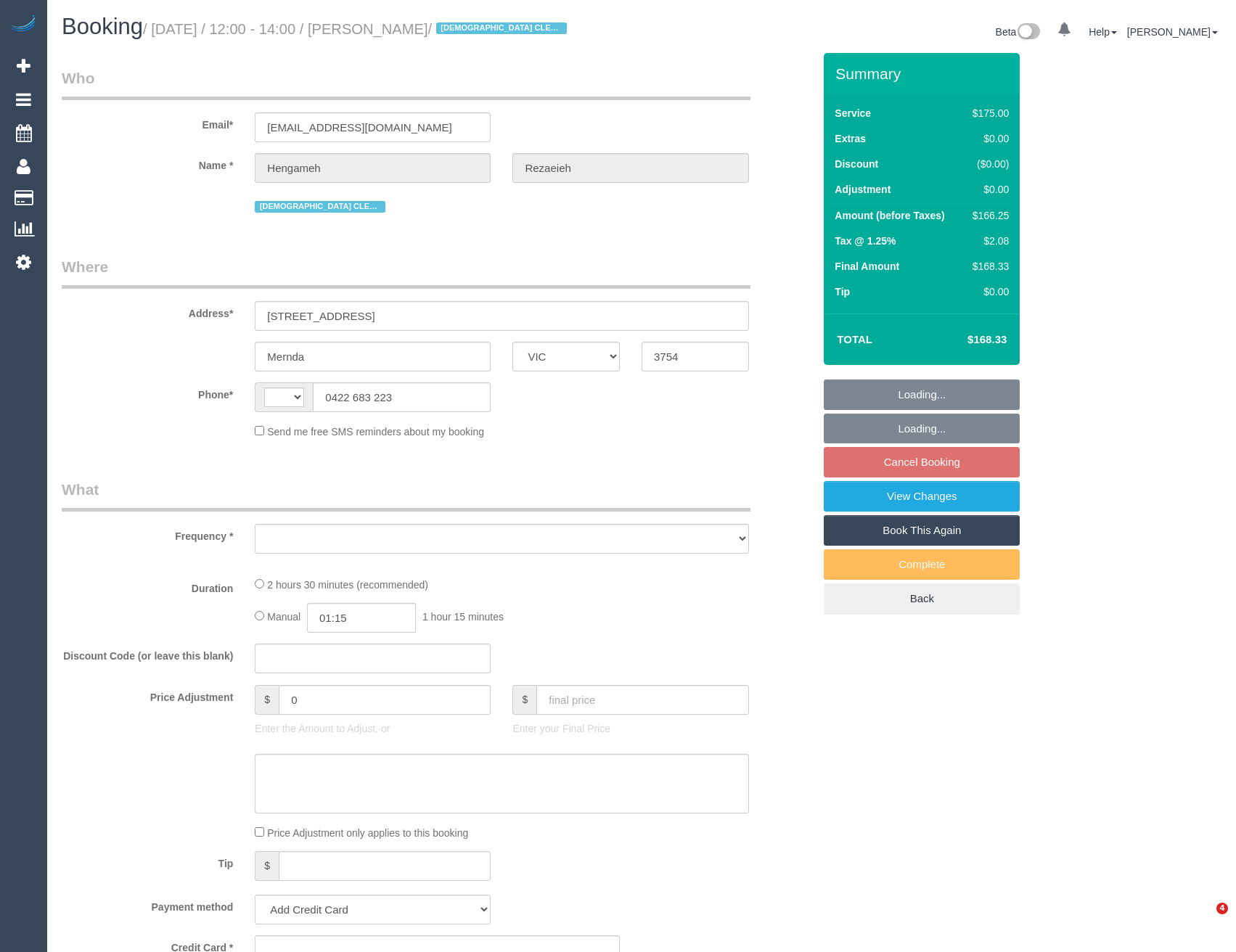
select select "VIC"
select select "string:AU"
select select "object:758"
select select "150"
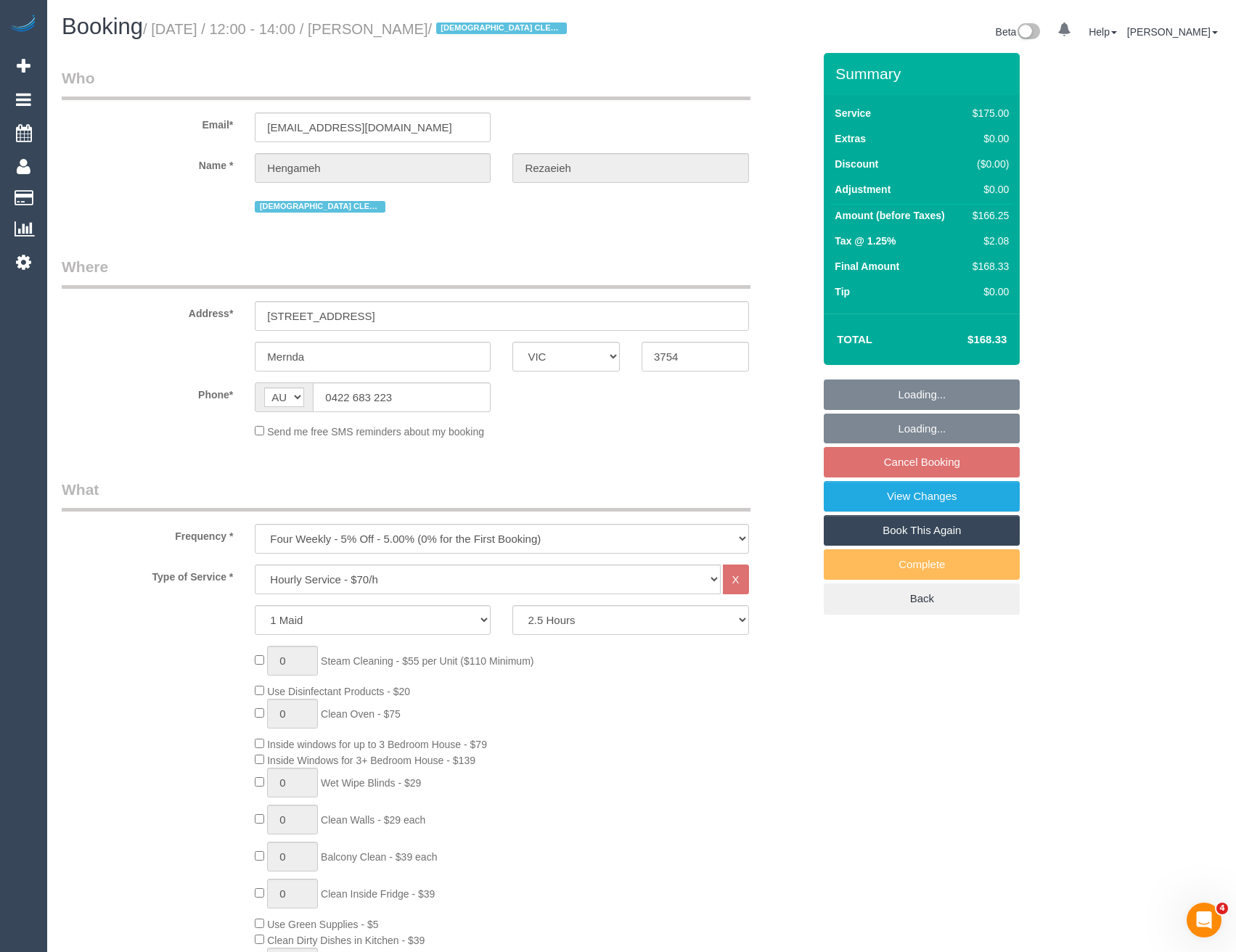
select select "string:stripe-pm_1NBBiB2GScqysDRVMJrcw7wk"
select select "number:29"
select select "number:14"
select select "number:19"
select select "number:24"
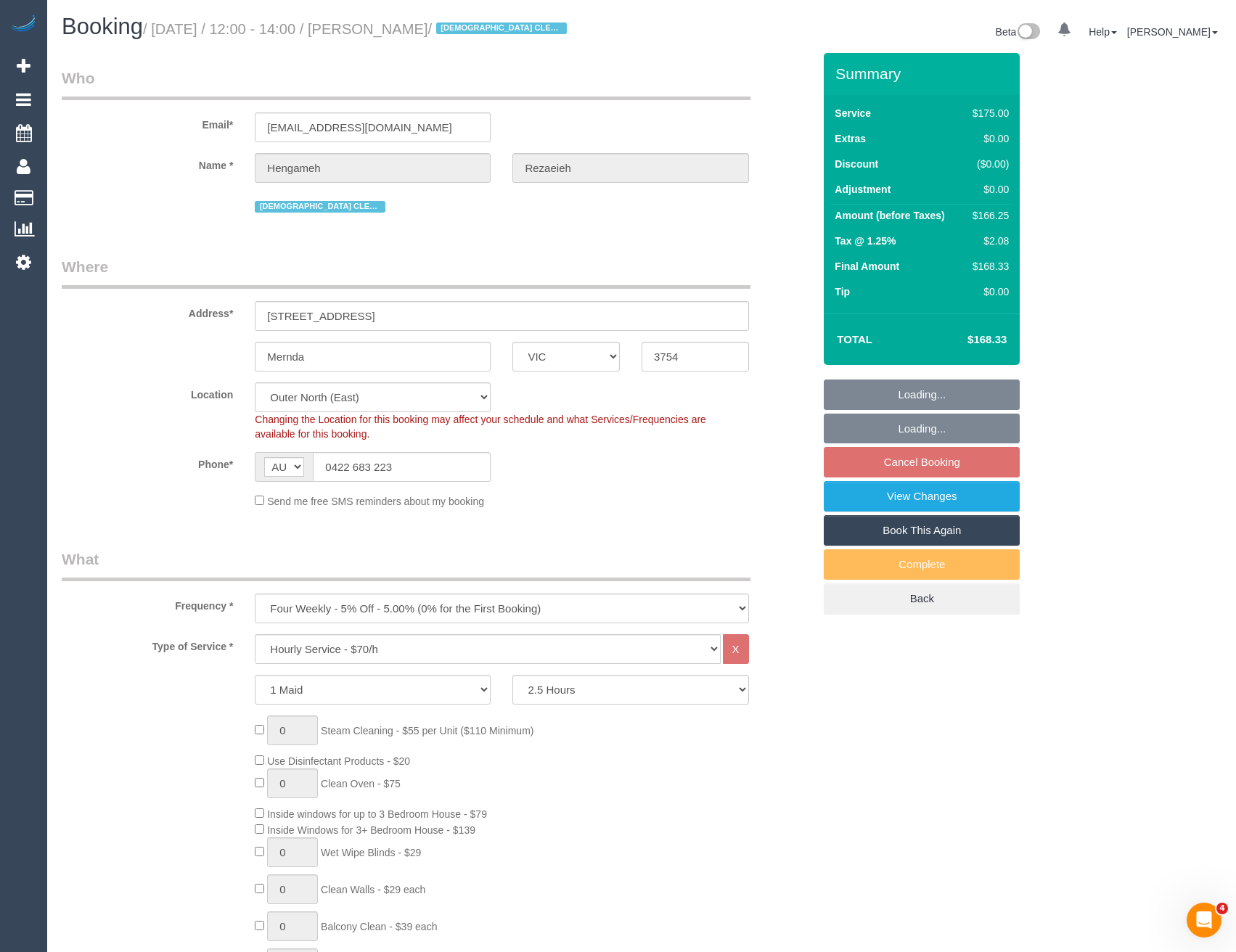
select select "object:915"
select select "spot4"
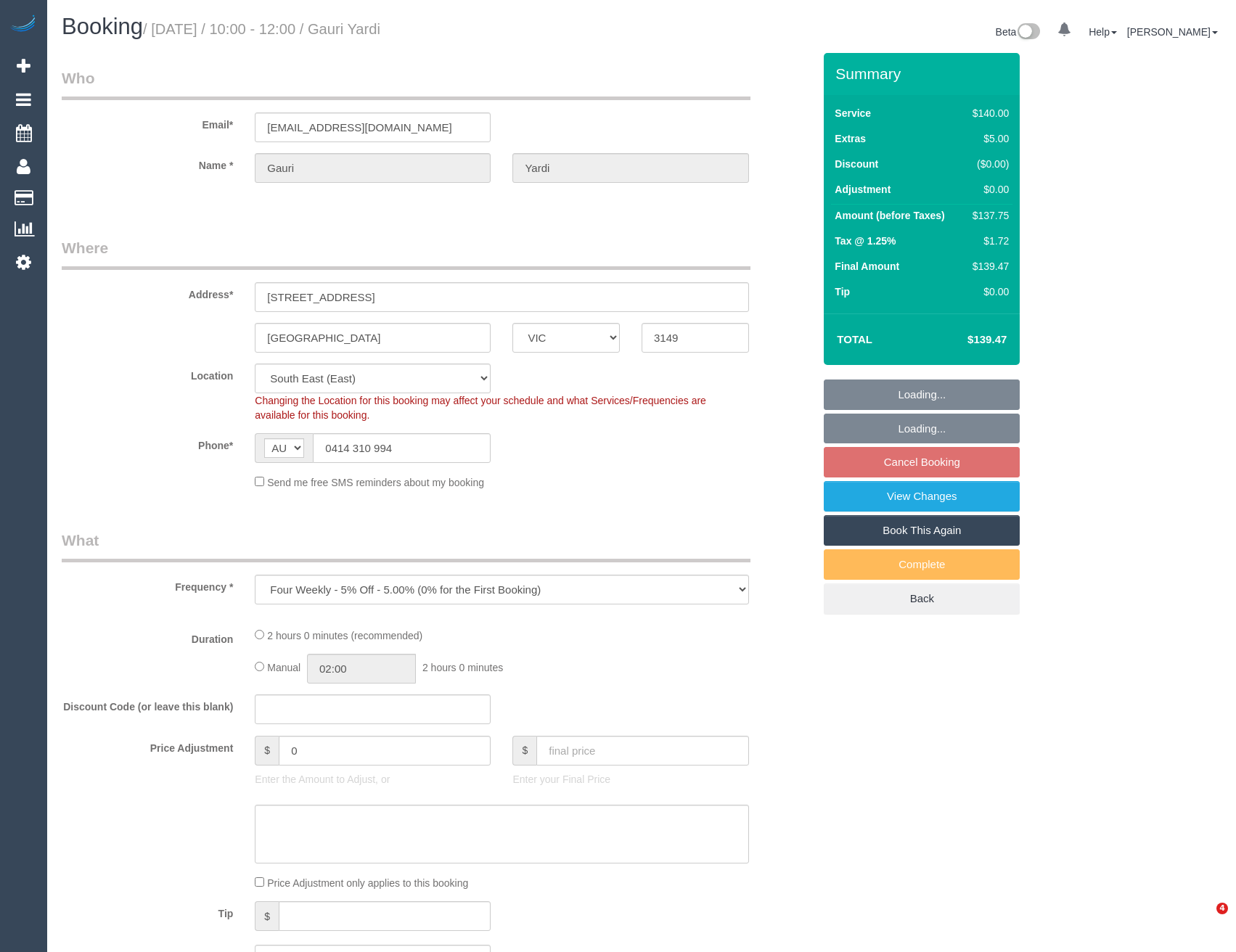
select select "VIC"
select select "string:stripe-pm_1Pwbab2GScqysDRVOXSTa5dg"
select select "object:681"
select select "number:29"
select select "number:14"
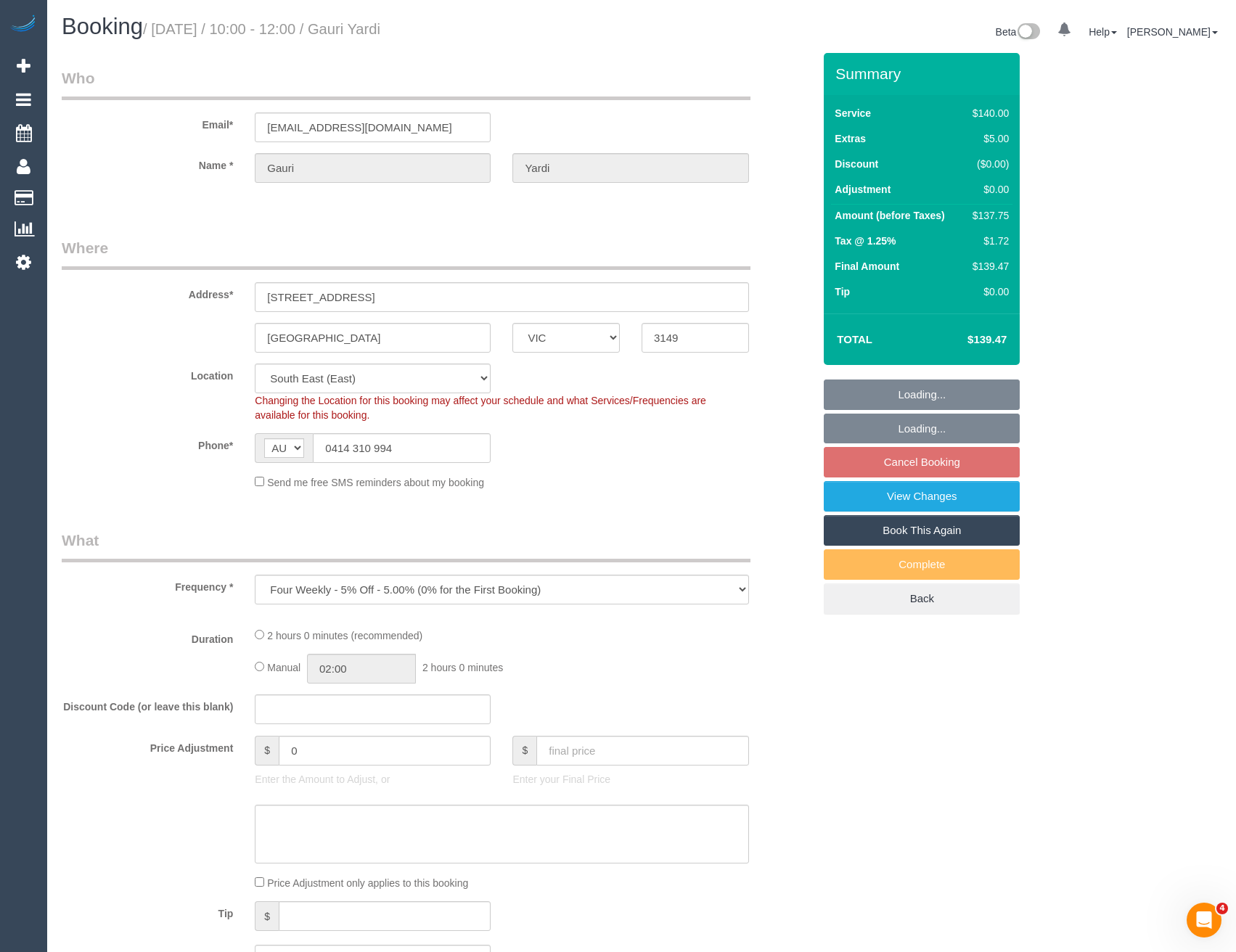
select select "number:19"
select select "number:36"
select select "number:34"
select select "number:26"
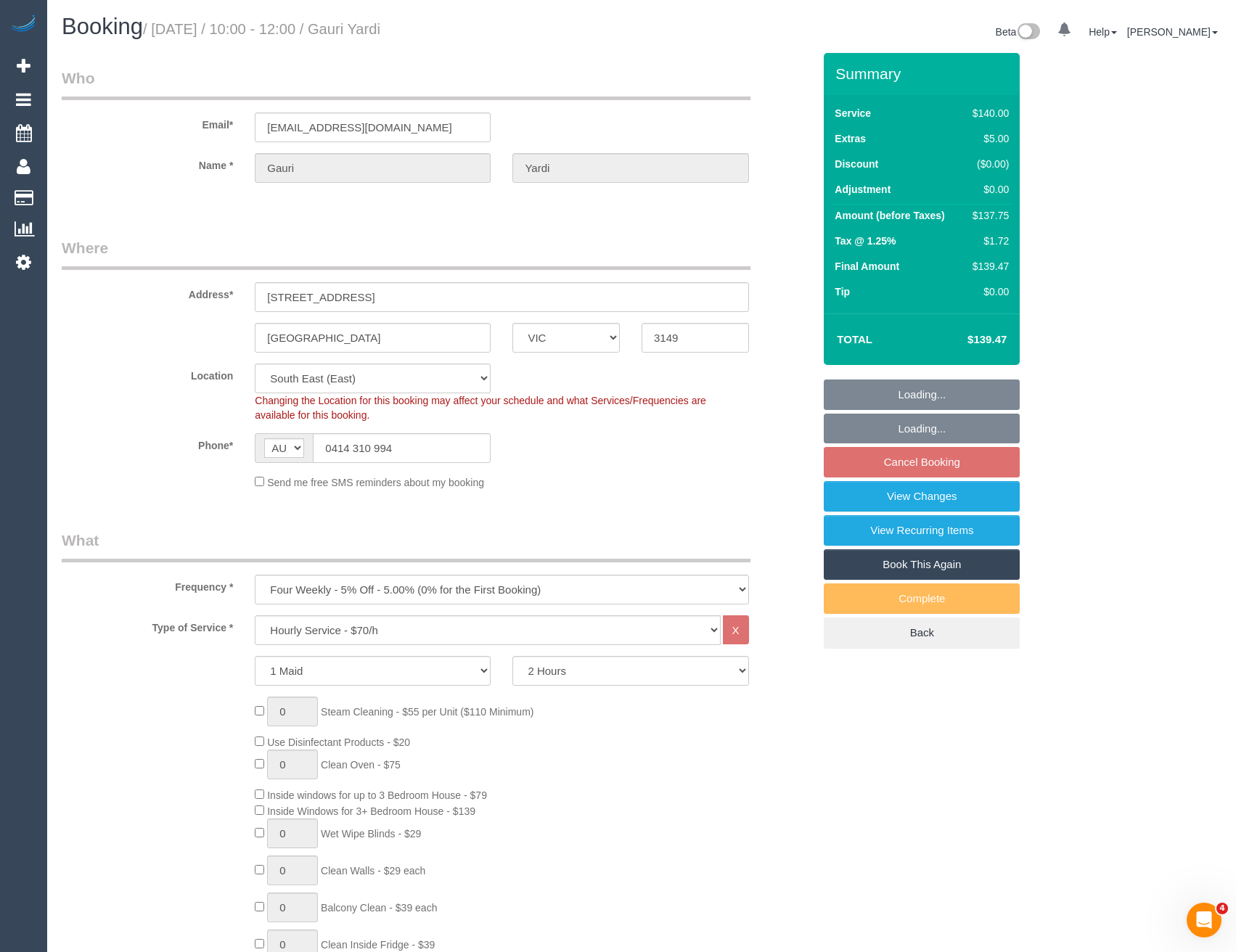
select select "spot1"
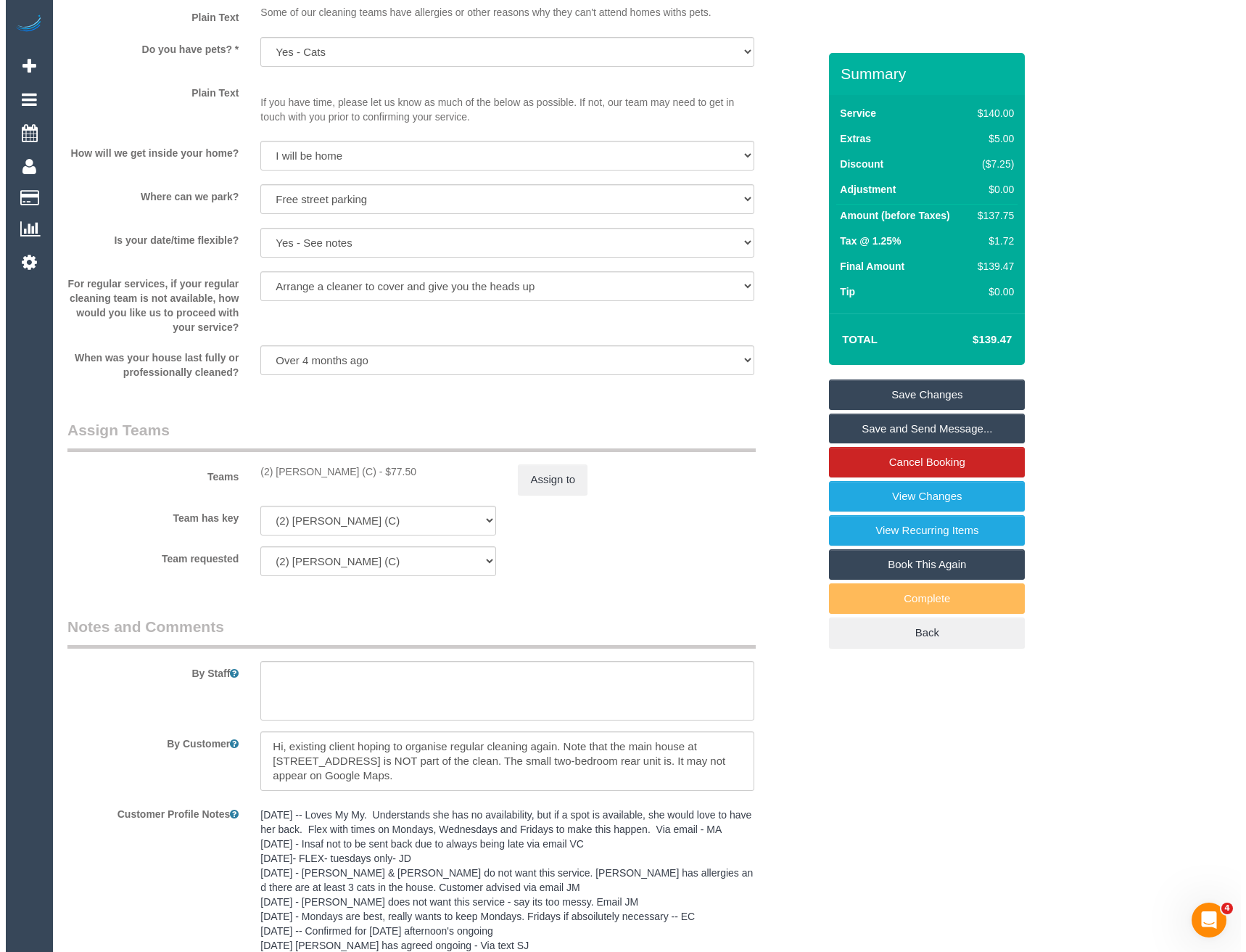
scroll to position [1933, 0]
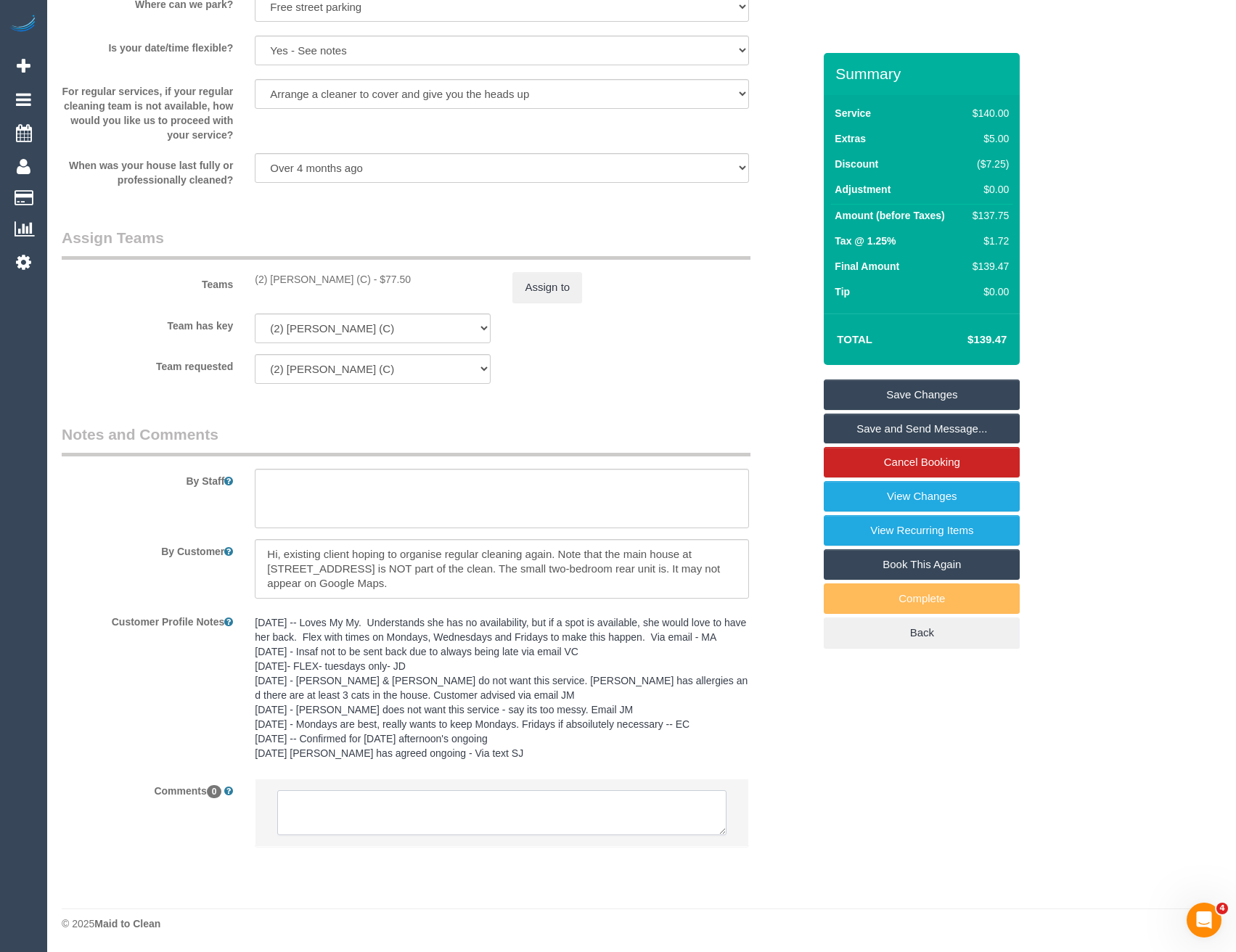
drag, startPoint x: 385, startPoint y: 807, endPoint x: 268, endPoint y: 815, distance: 117.3
click at [385, 807] on textarea at bounding box center [501, 812] width 448 height 45
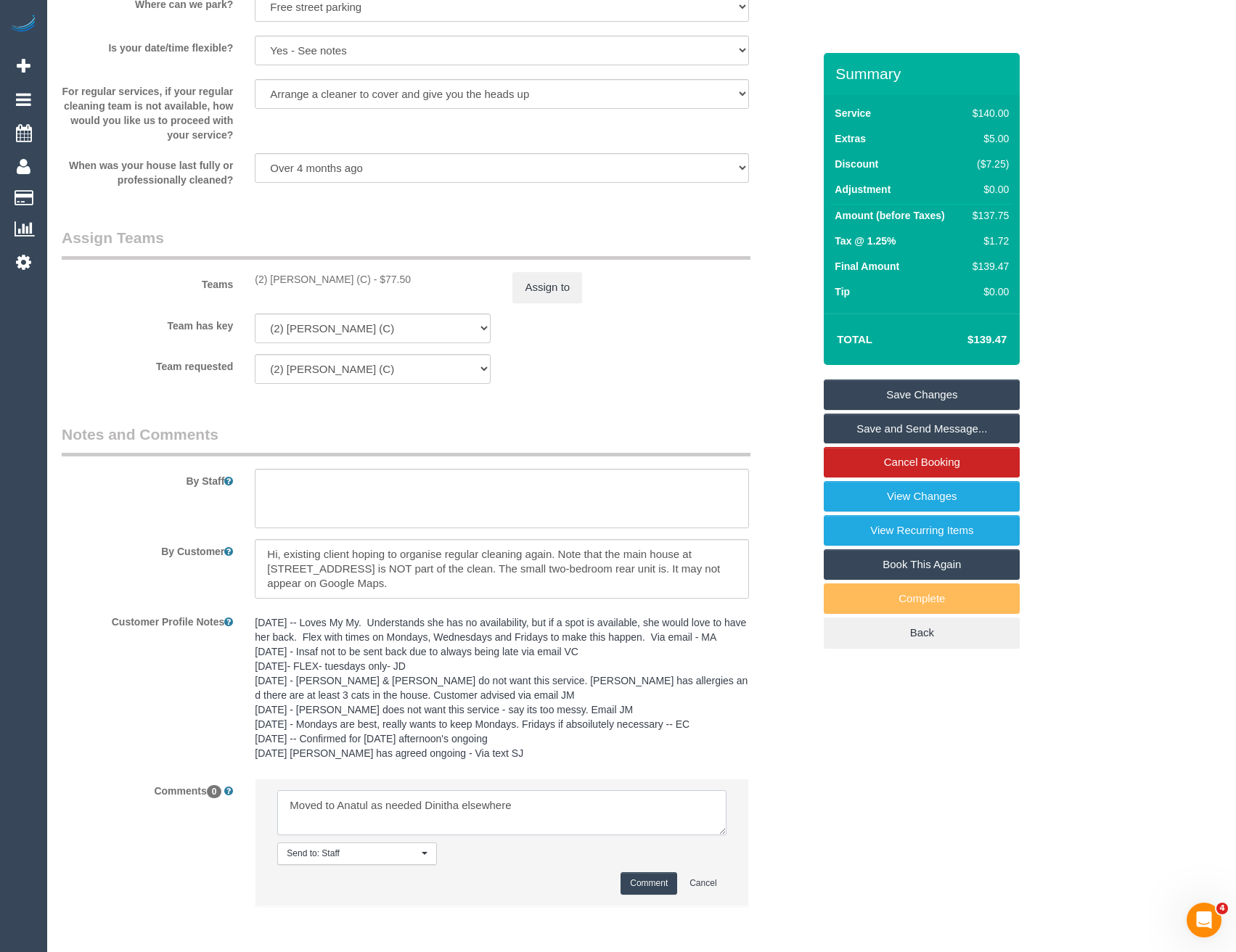
type textarea "Moved to Anatul as needed Dinitha elsewhere"
click at [635, 883] on button "Comment" at bounding box center [649, 883] width 56 height 22
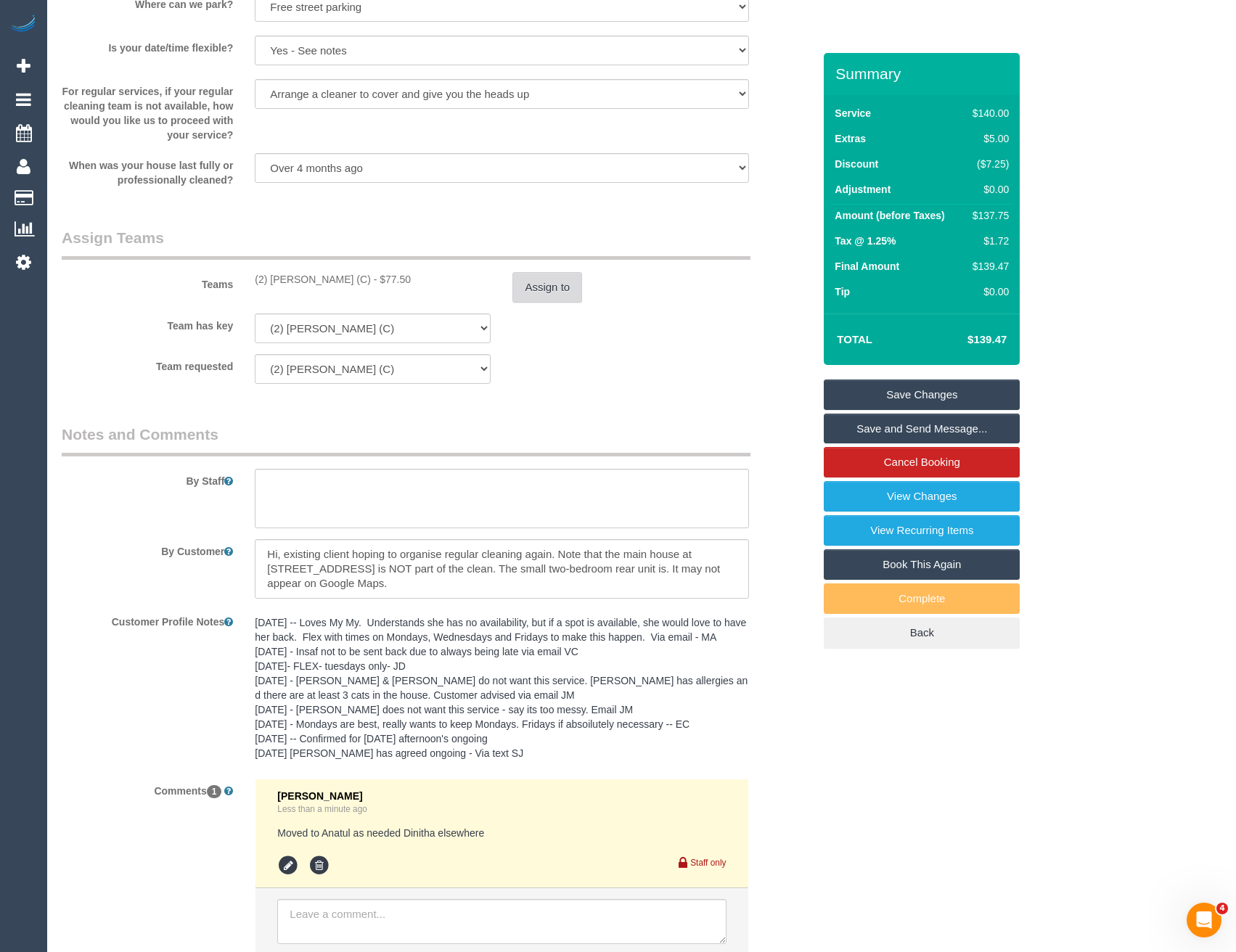
click at [550, 300] on button "Assign to" at bounding box center [546, 288] width 70 height 31
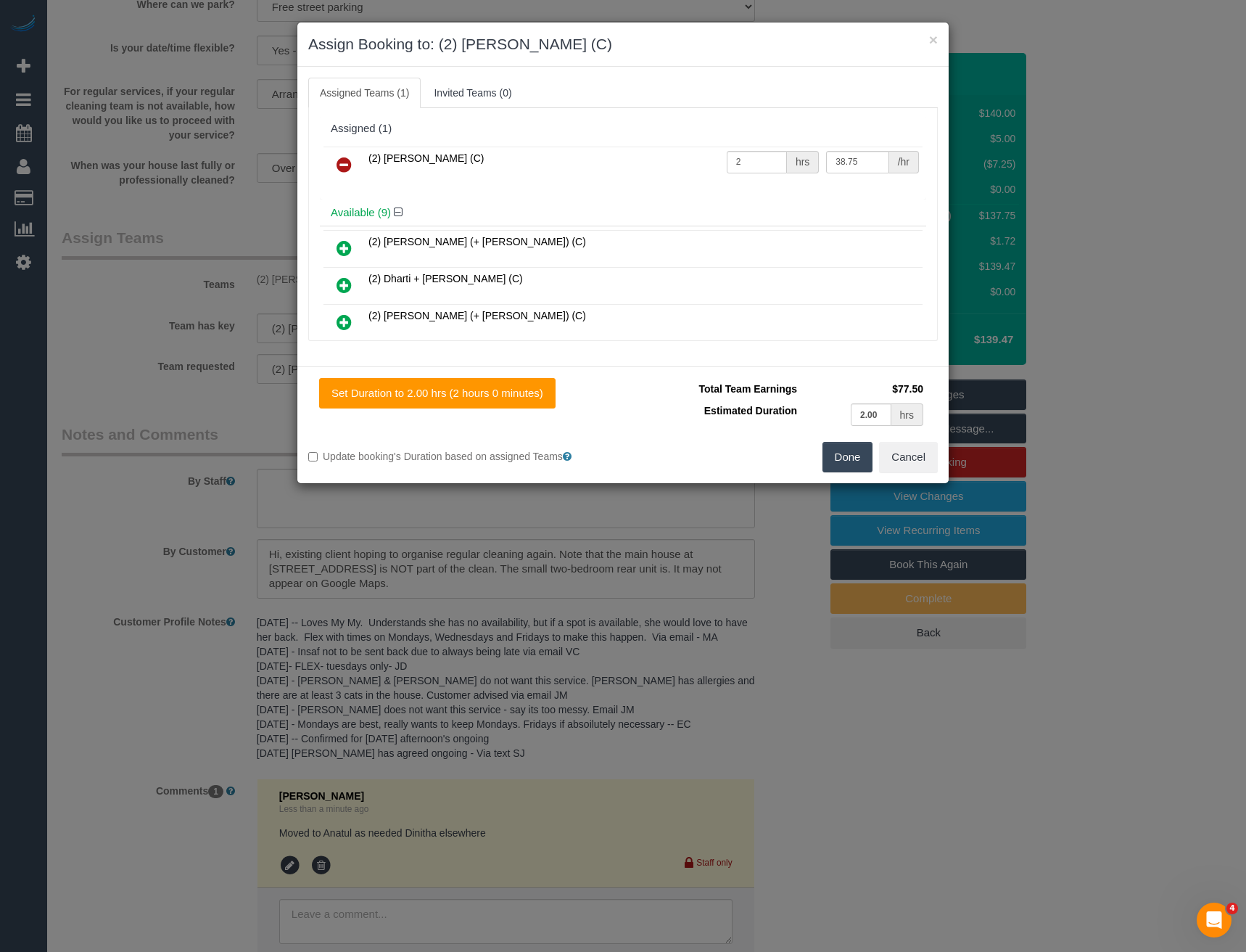
click at [343, 166] on icon at bounding box center [344, 165] width 15 height 18
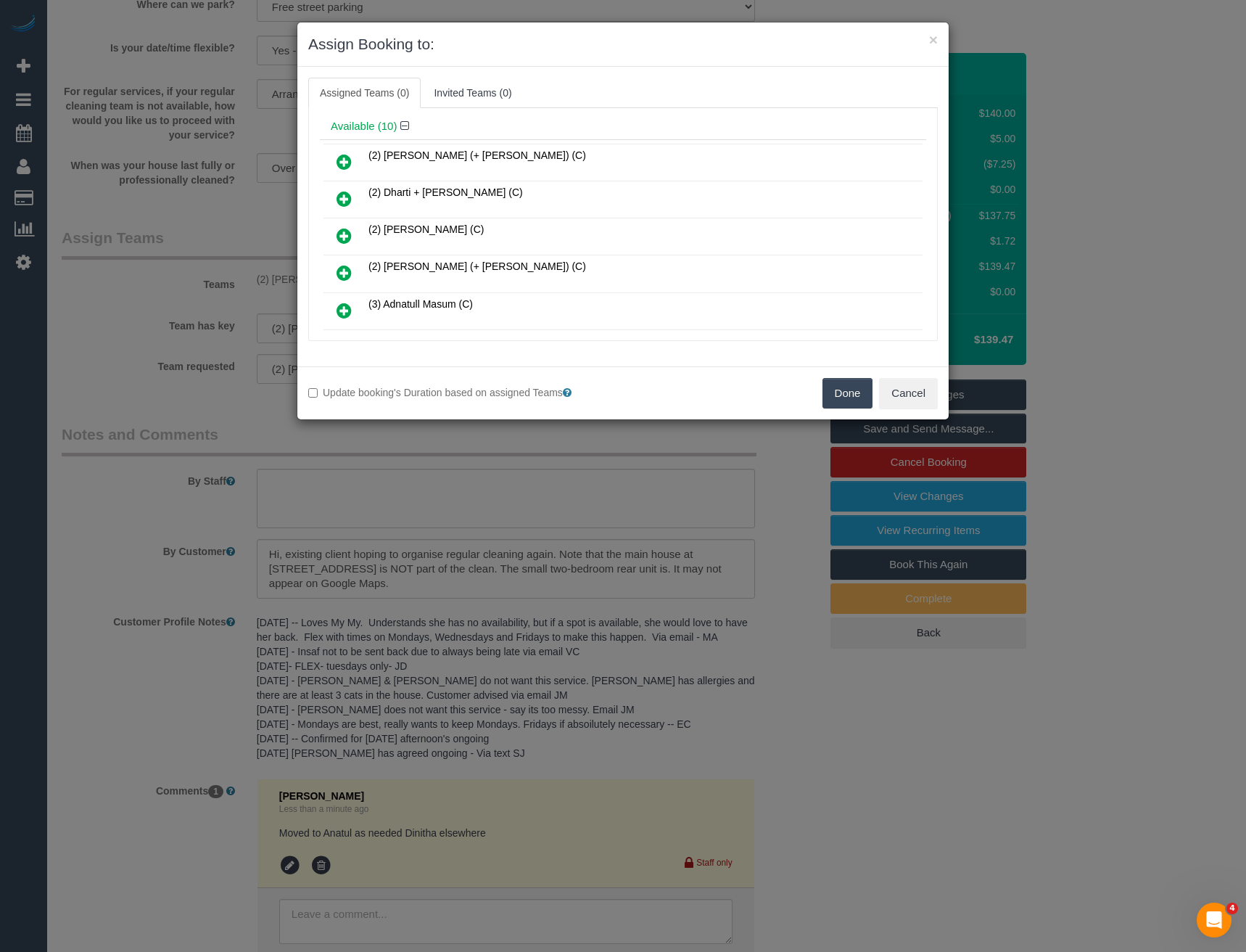
scroll to position [72, 0]
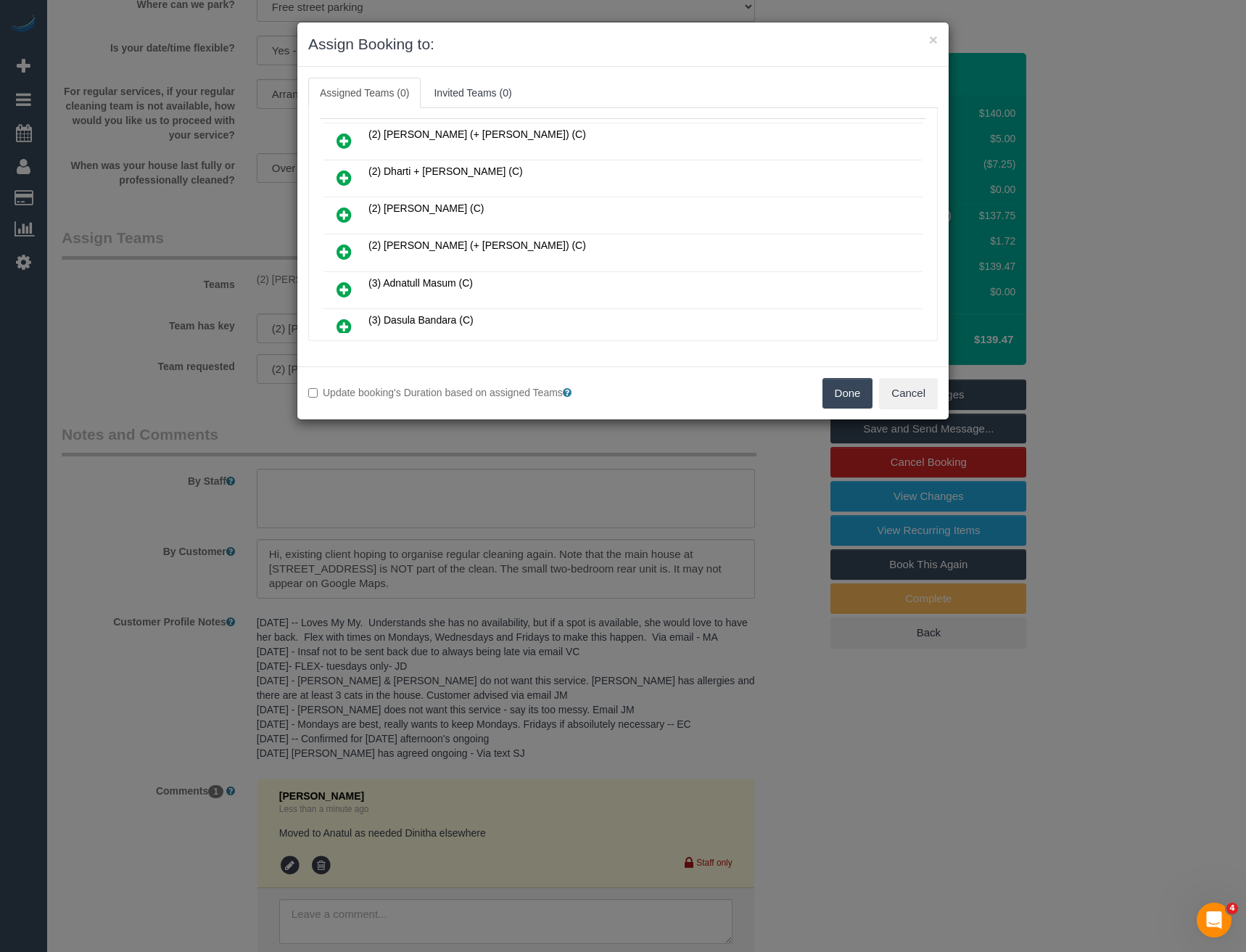
click at [349, 288] on icon at bounding box center [344, 289] width 15 height 18
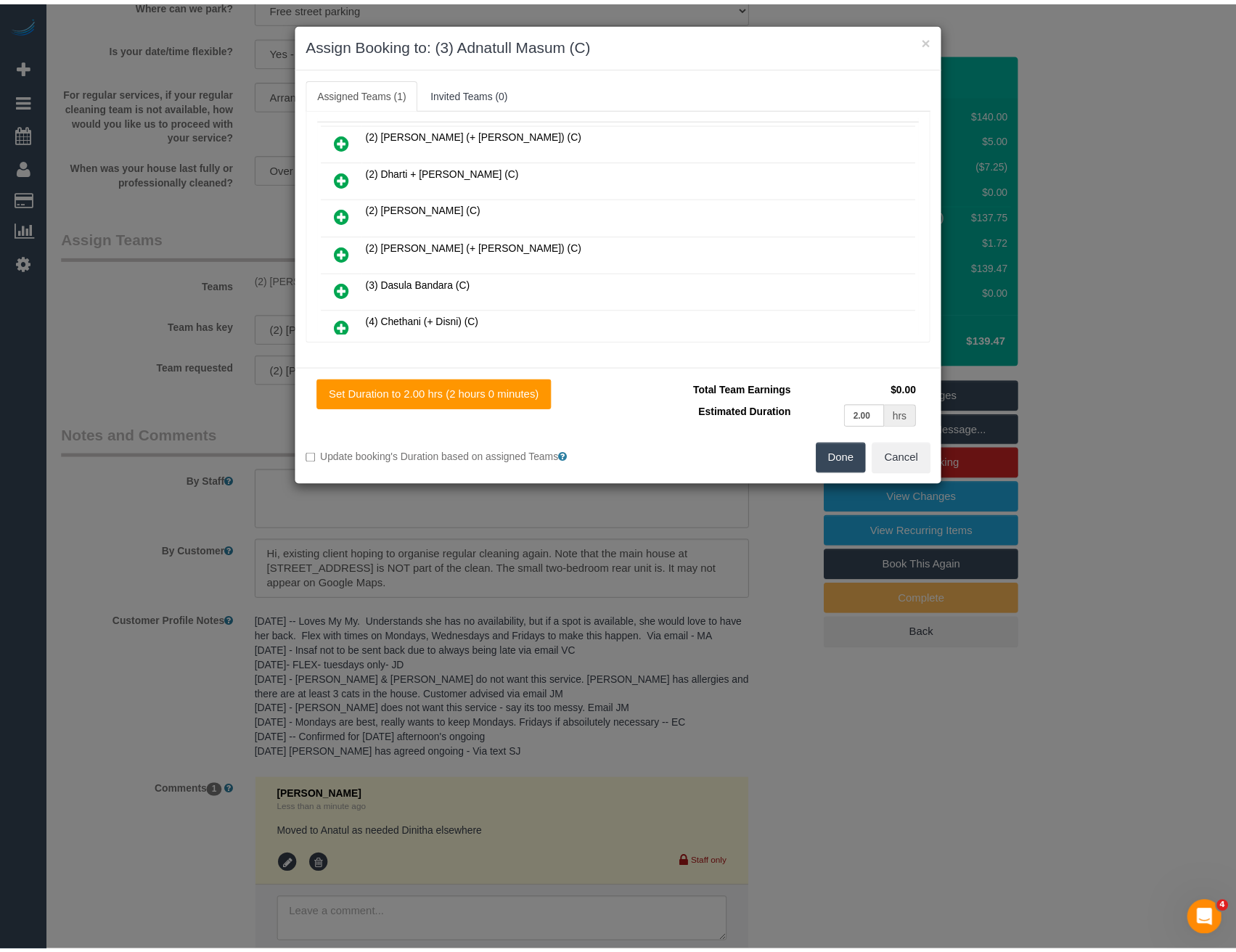
scroll to position [0, 0]
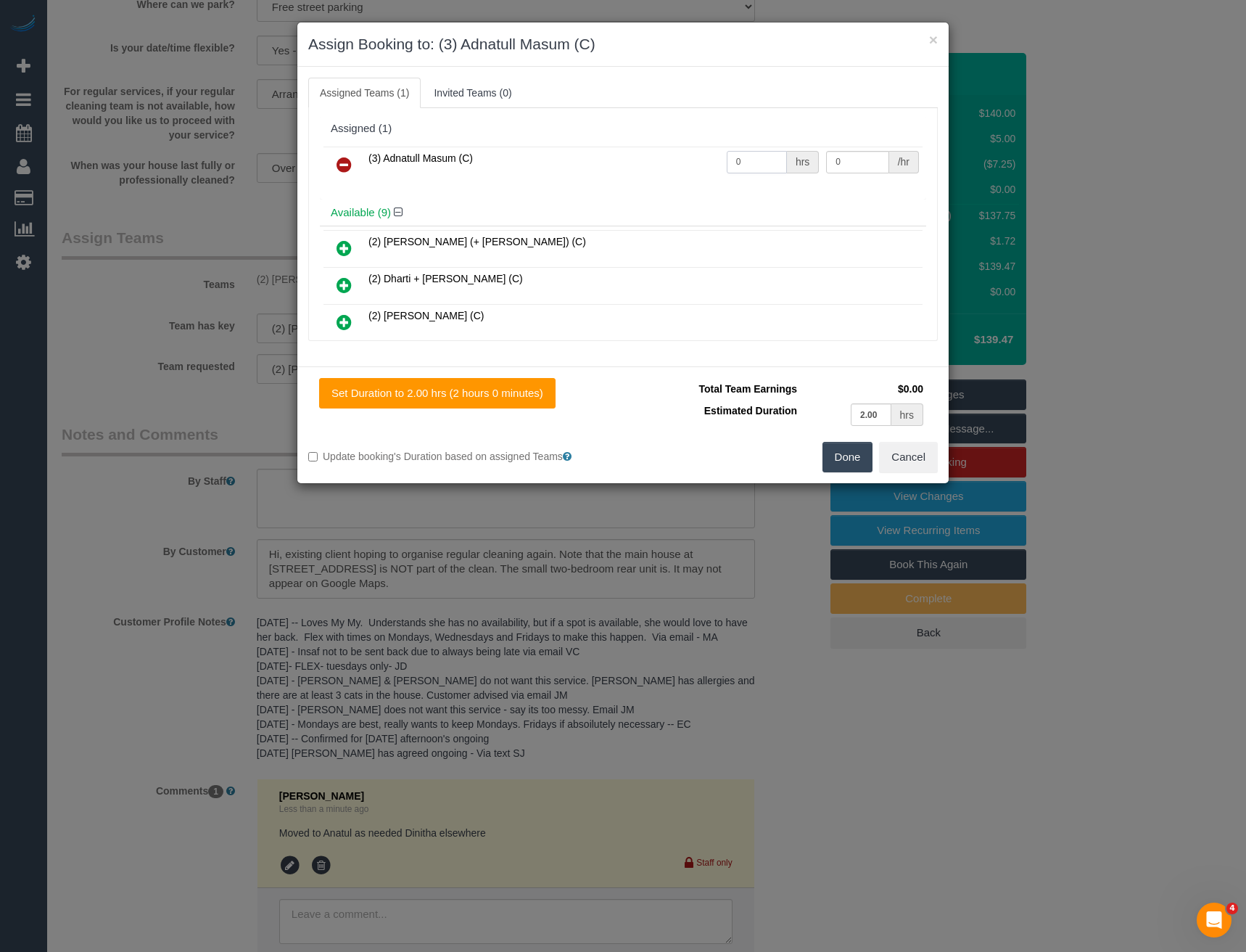
drag, startPoint x: 738, startPoint y: 163, endPoint x: 697, endPoint y: 167, distance: 41.2
click at [697, 167] on tr "(3) Adnatull Masum (C) 0 hrs 0 /hr" at bounding box center [623, 165] width 599 height 37
type input "2"
type input "36.25"
click at [834, 454] on button "Done" at bounding box center [848, 457] width 51 height 31
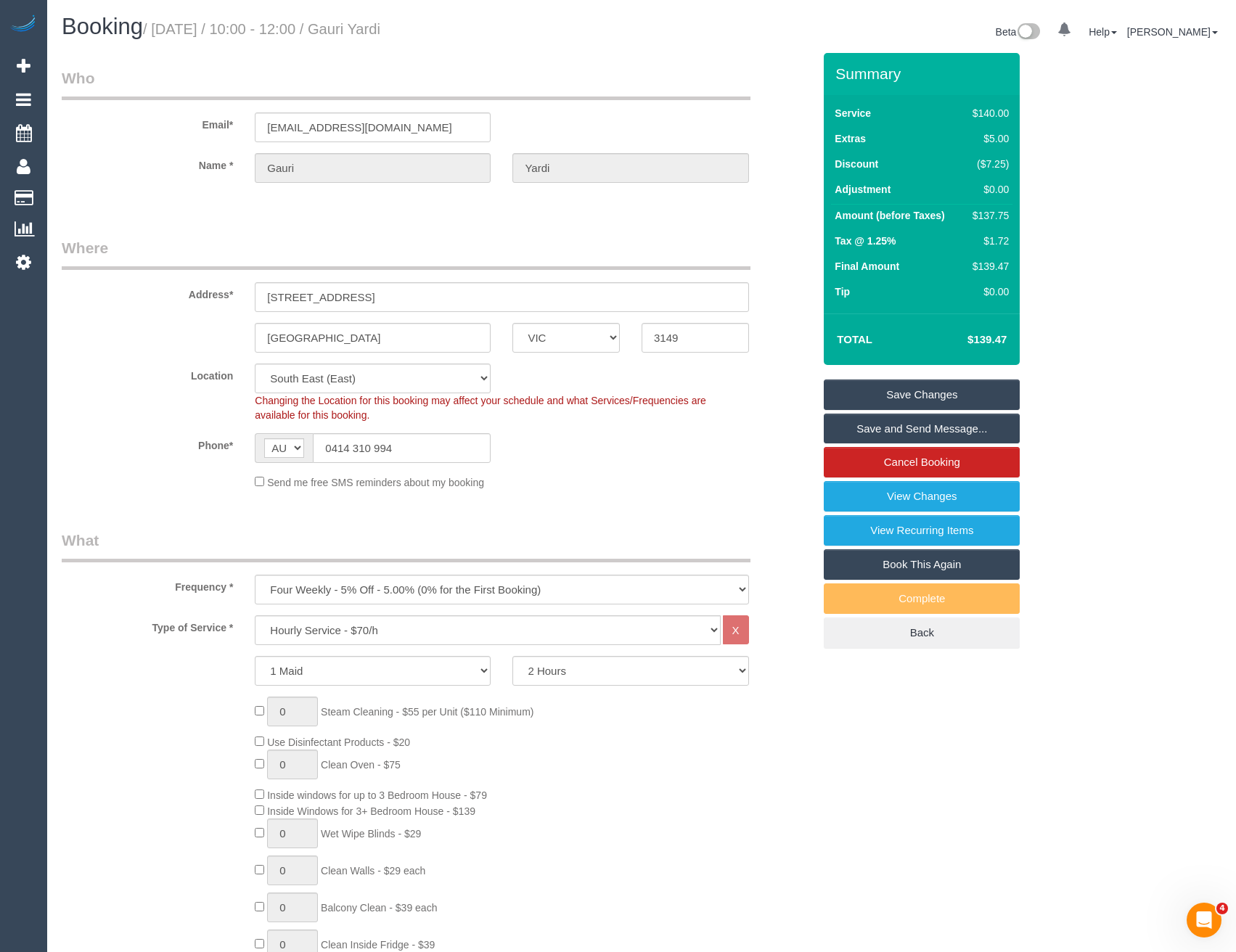
click at [883, 390] on link "Save Changes" at bounding box center [922, 394] width 196 height 31
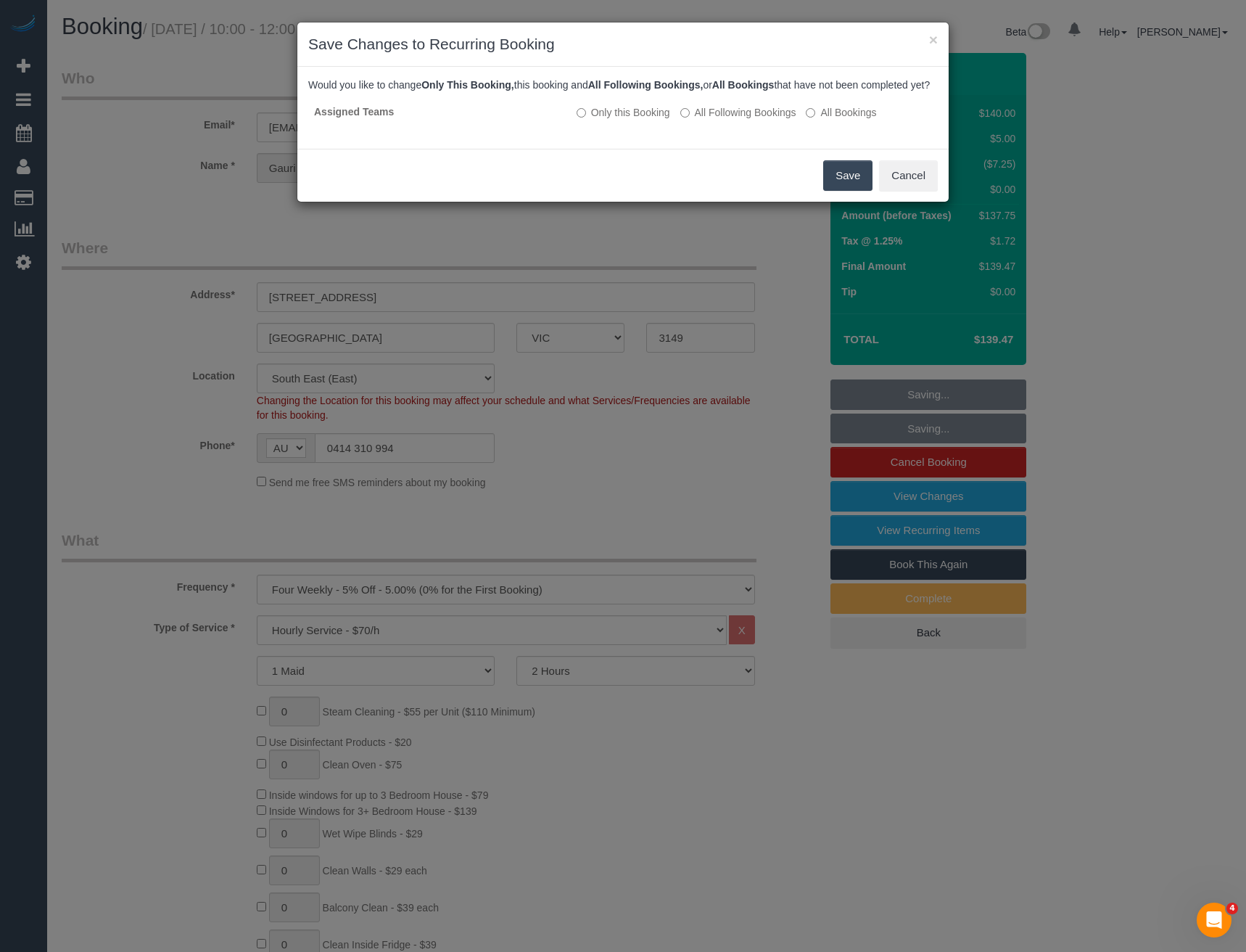
click at [844, 190] on button "Save" at bounding box center [848, 176] width 49 height 31
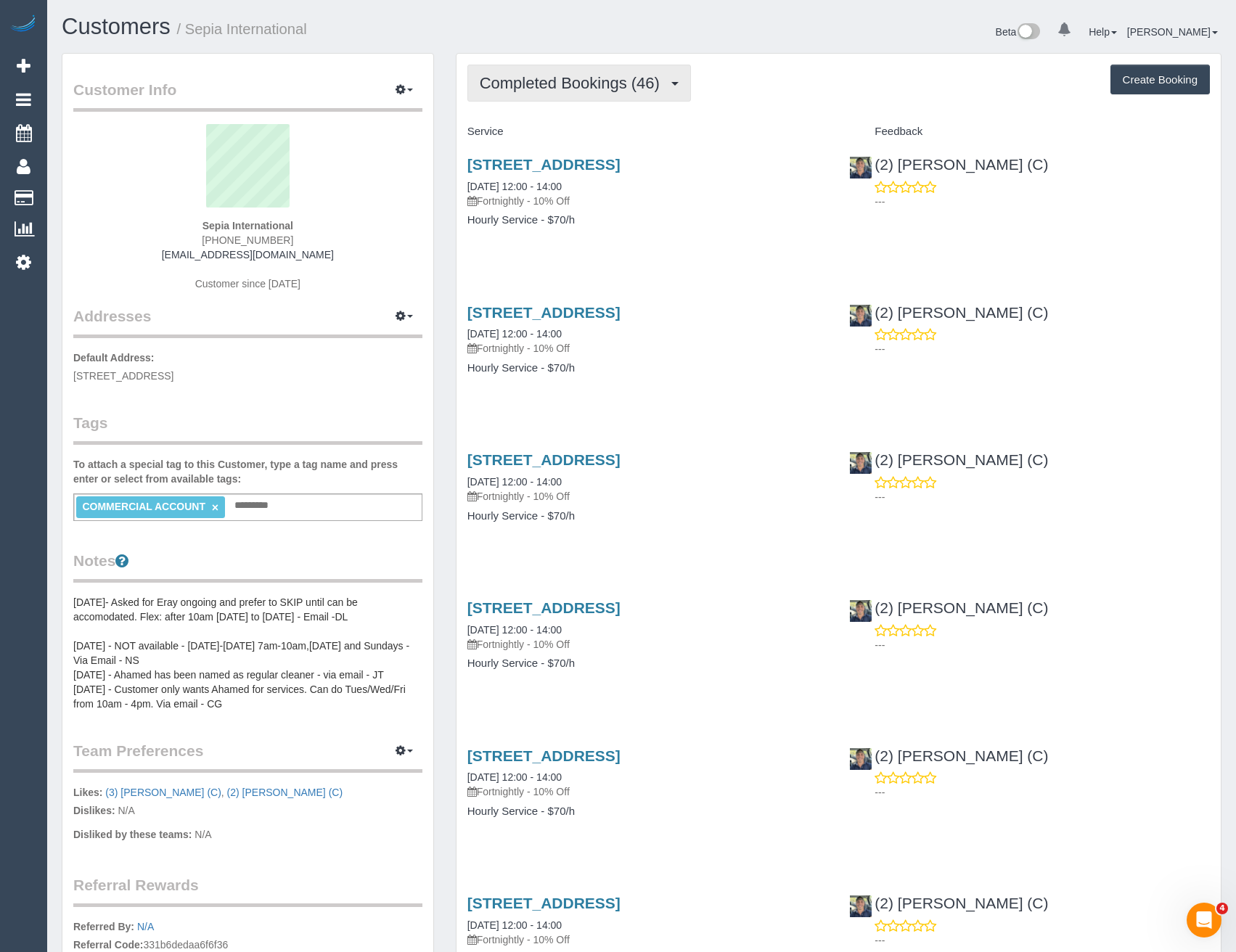
click at [550, 84] on span "Completed Bookings (46)" at bounding box center [573, 83] width 187 height 18
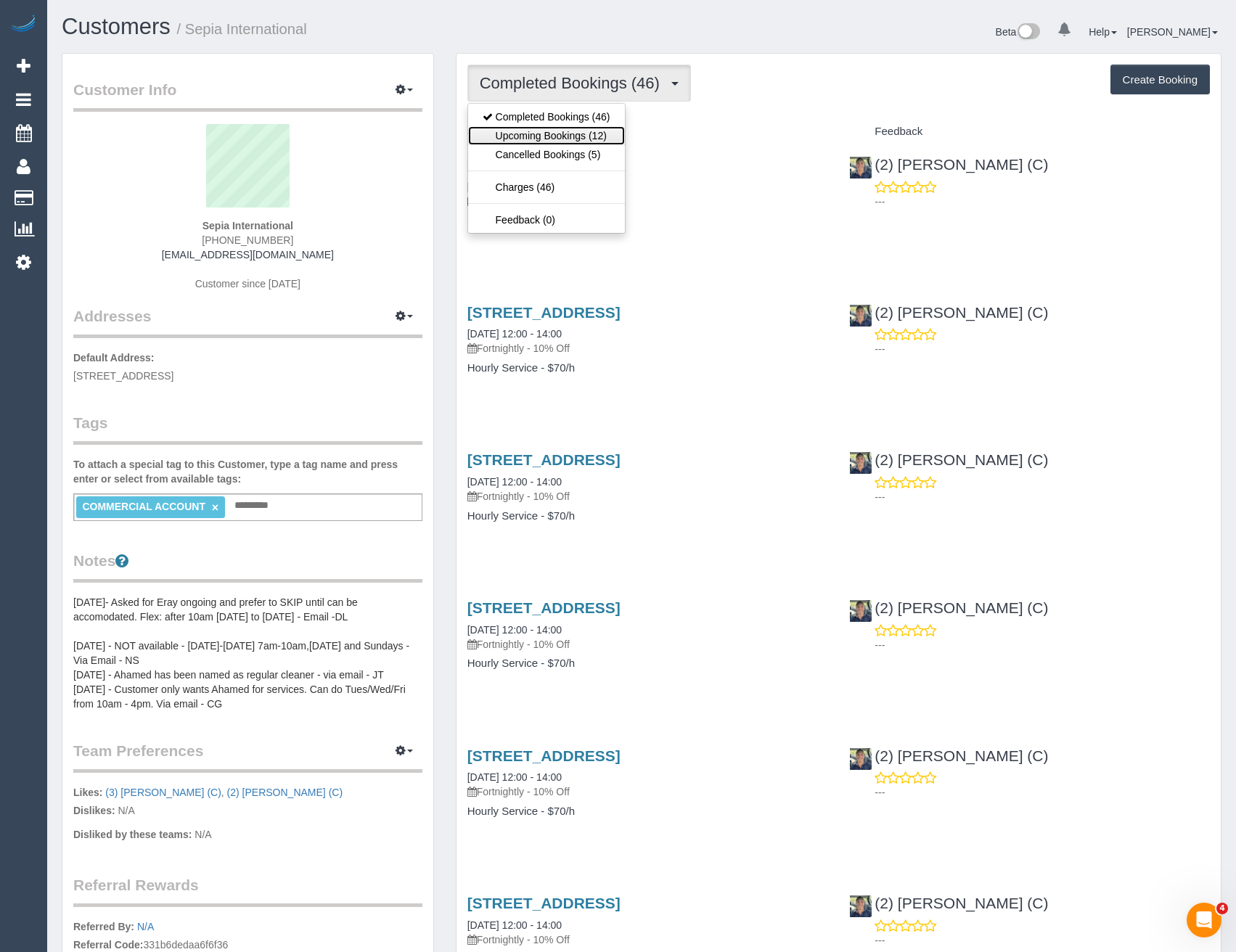
click at [538, 136] on link "Upcoming Bookings (12)" at bounding box center [546, 135] width 157 height 18
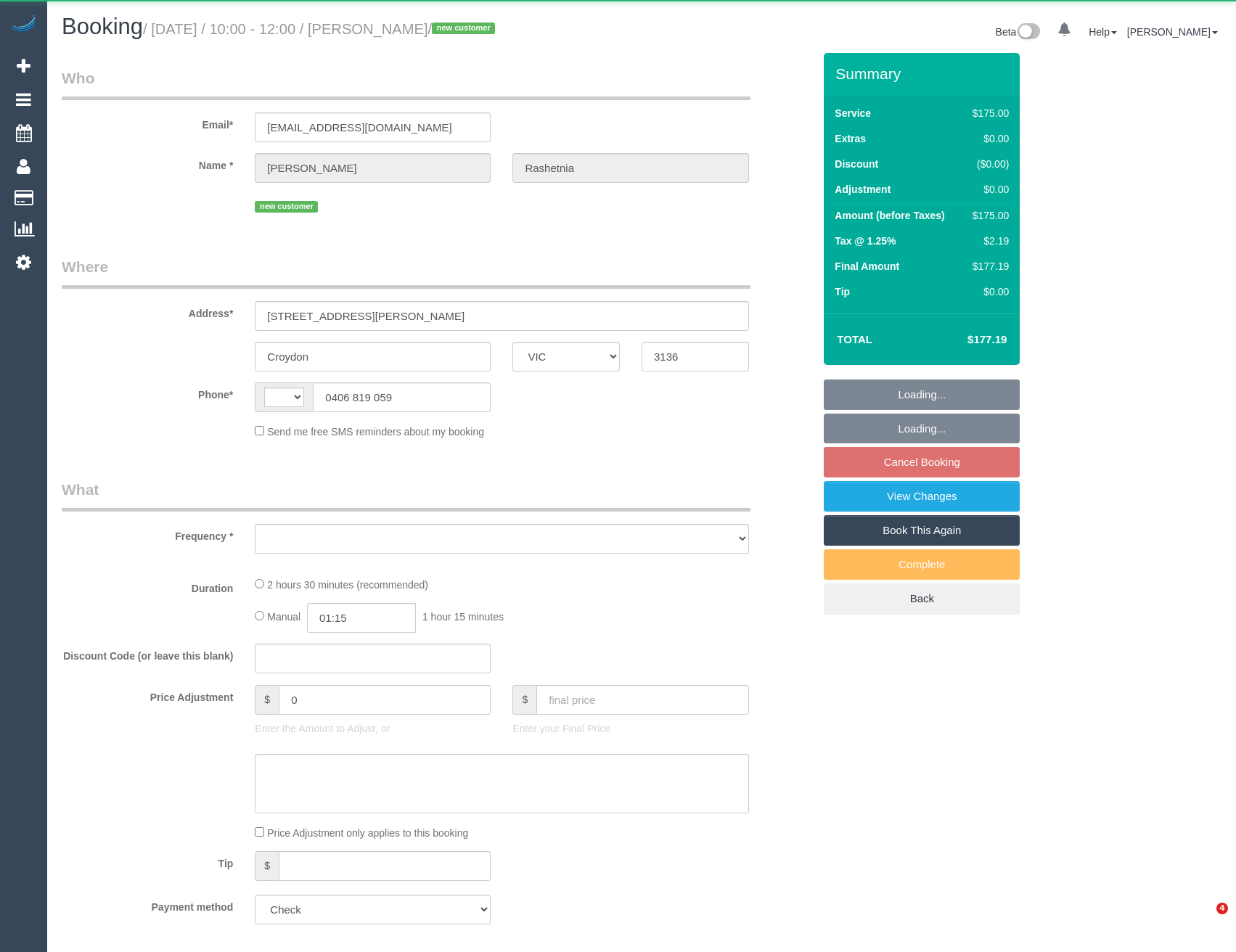
select select "VIC"
select select "string:AU"
select select "object:546"
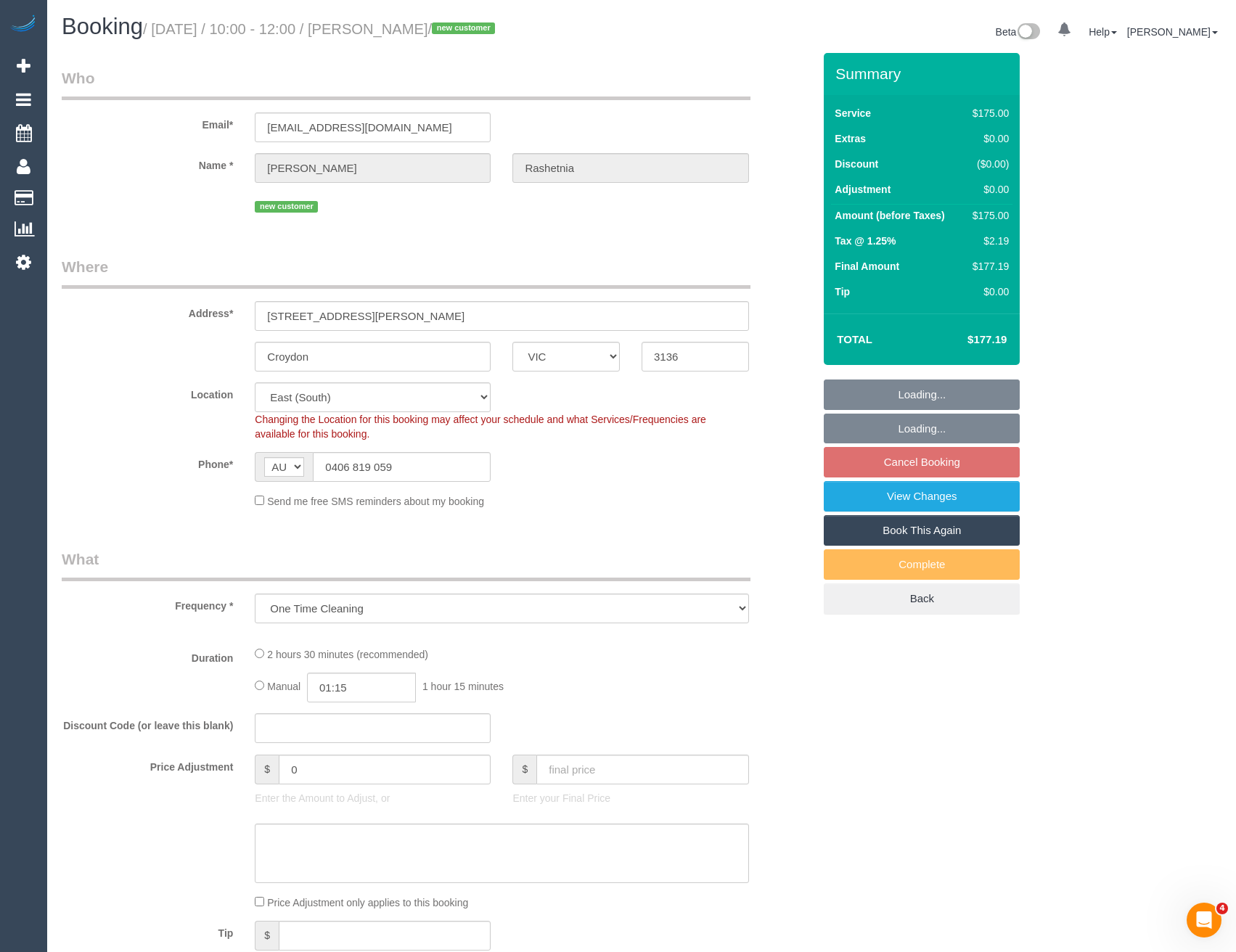
select select "150"
select select "spot1"
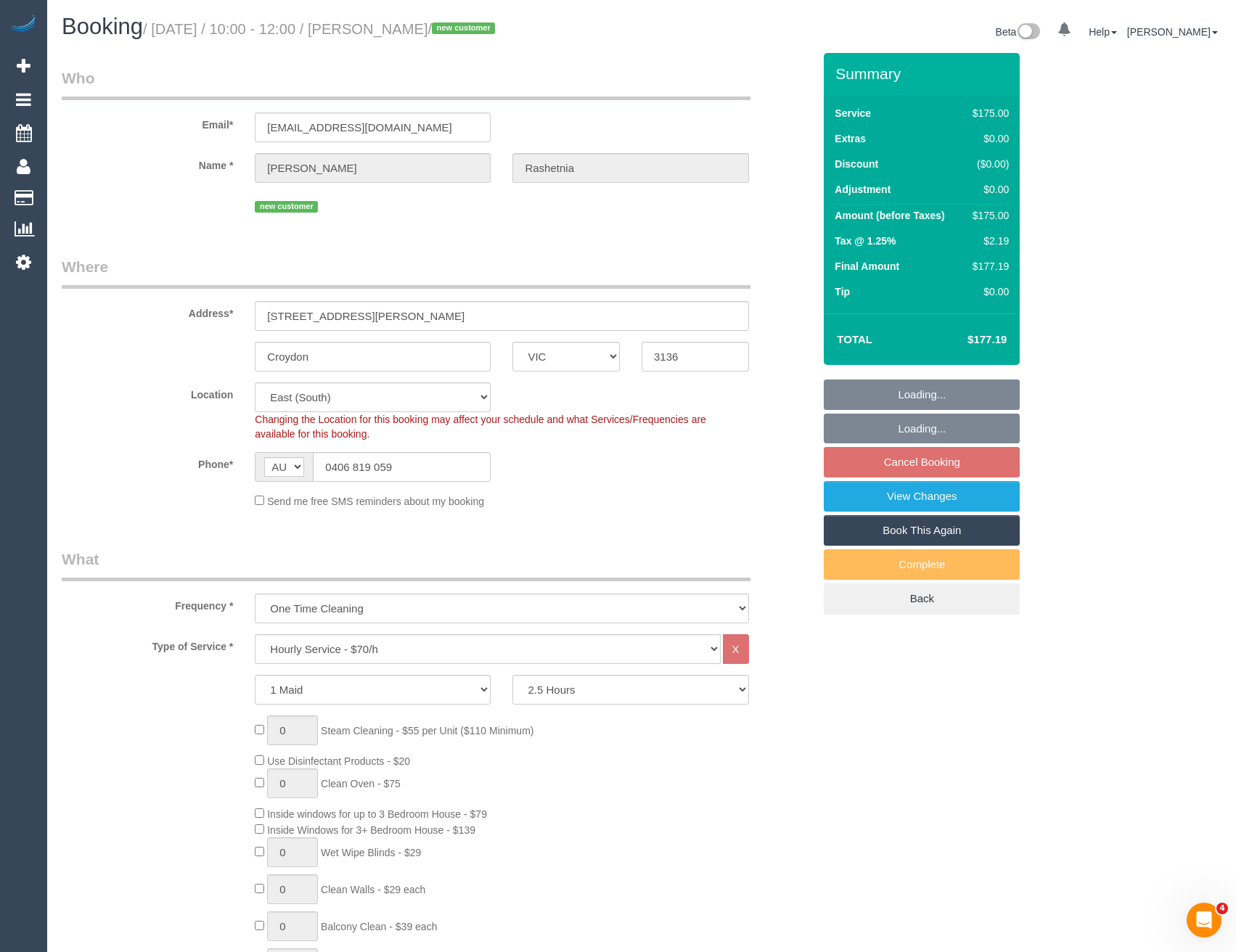
select select "object:1318"
select select "number:27"
select select "number:14"
select select "number:19"
select select "number:36"
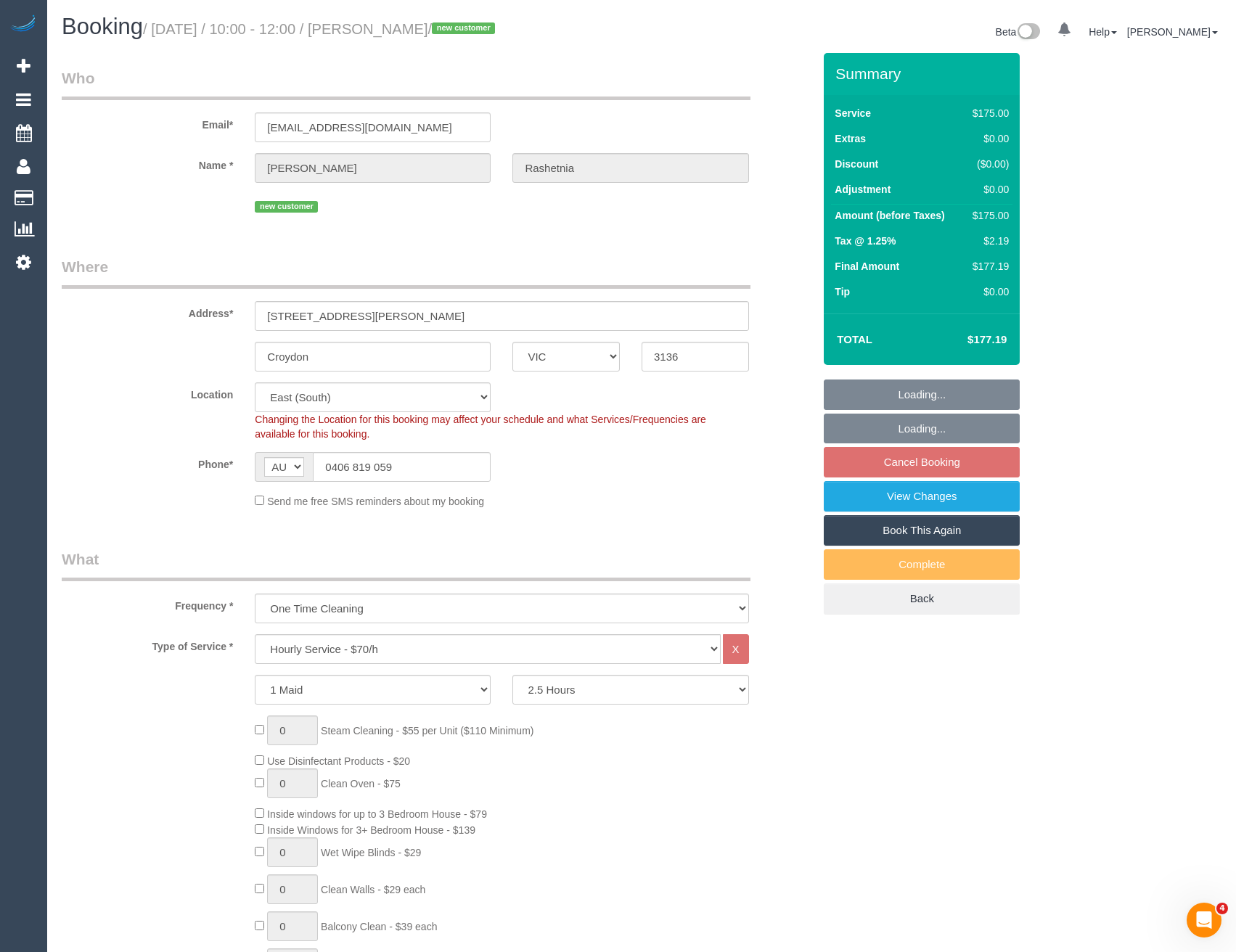
click at [491, 567] on legend "What" at bounding box center [406, 565] width 689 height 33
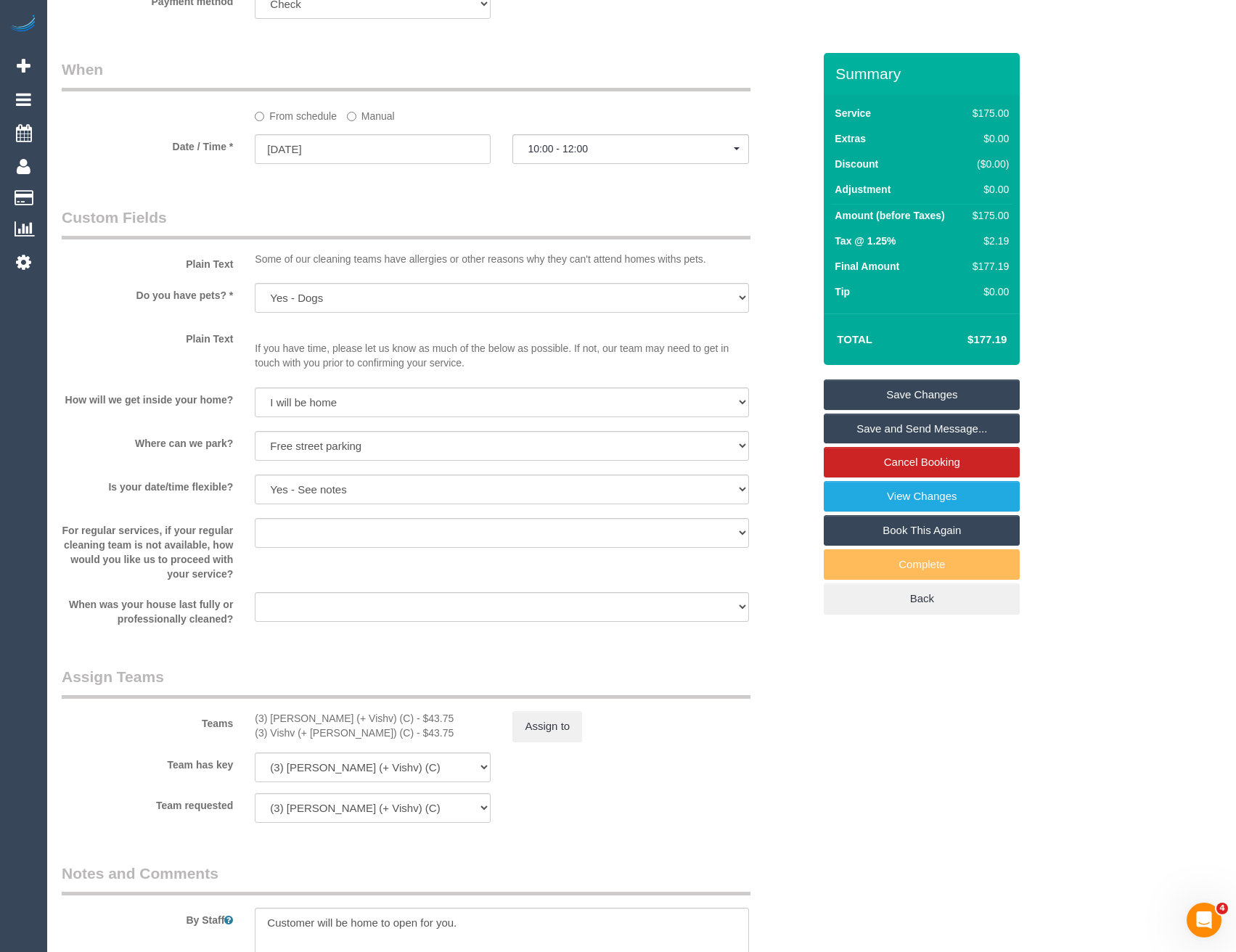
scroll to position [1741, 0]
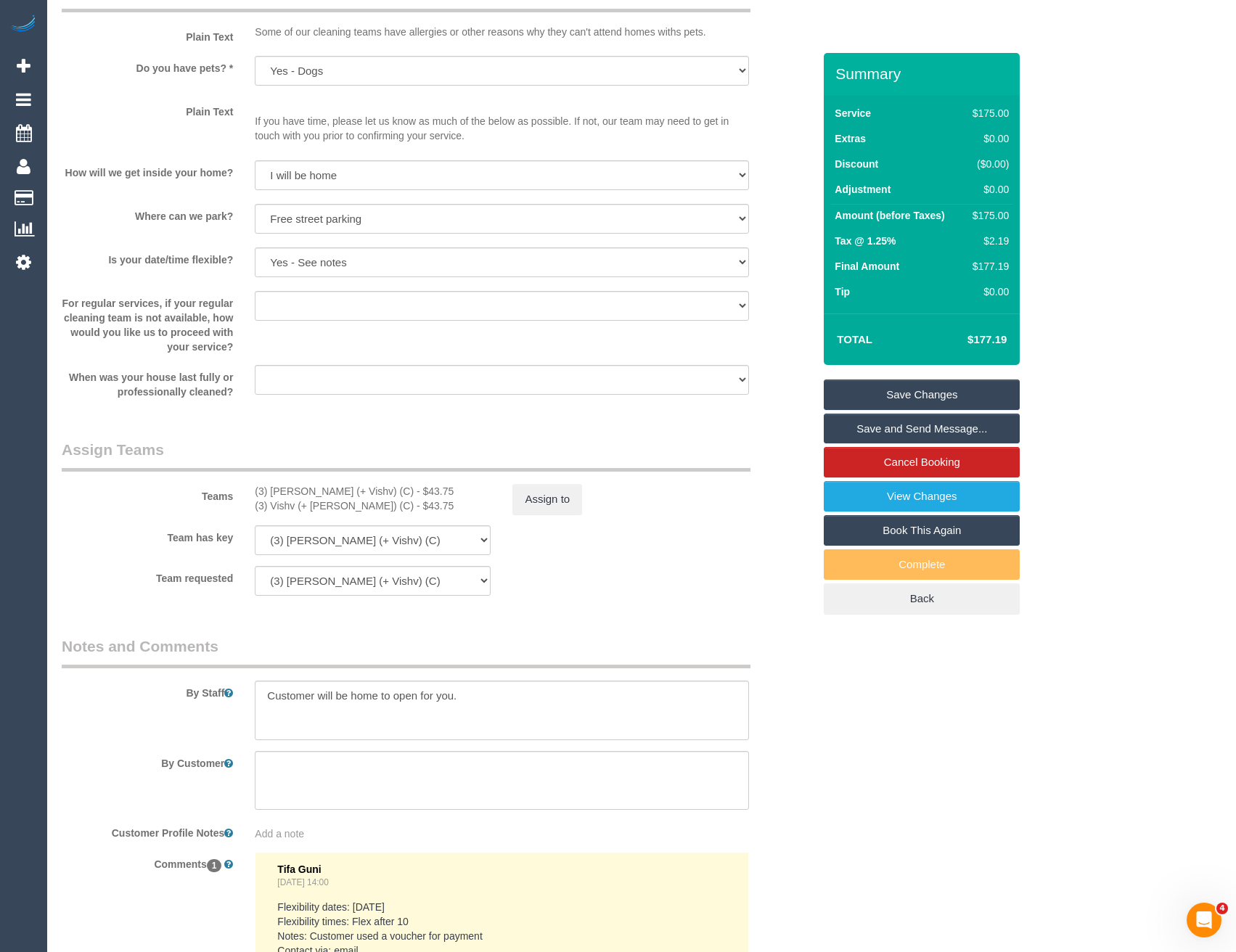
select select "spot10"
click at [557, 493] on button "Assign to" at bounding box center [546, 499] width 70 height 31
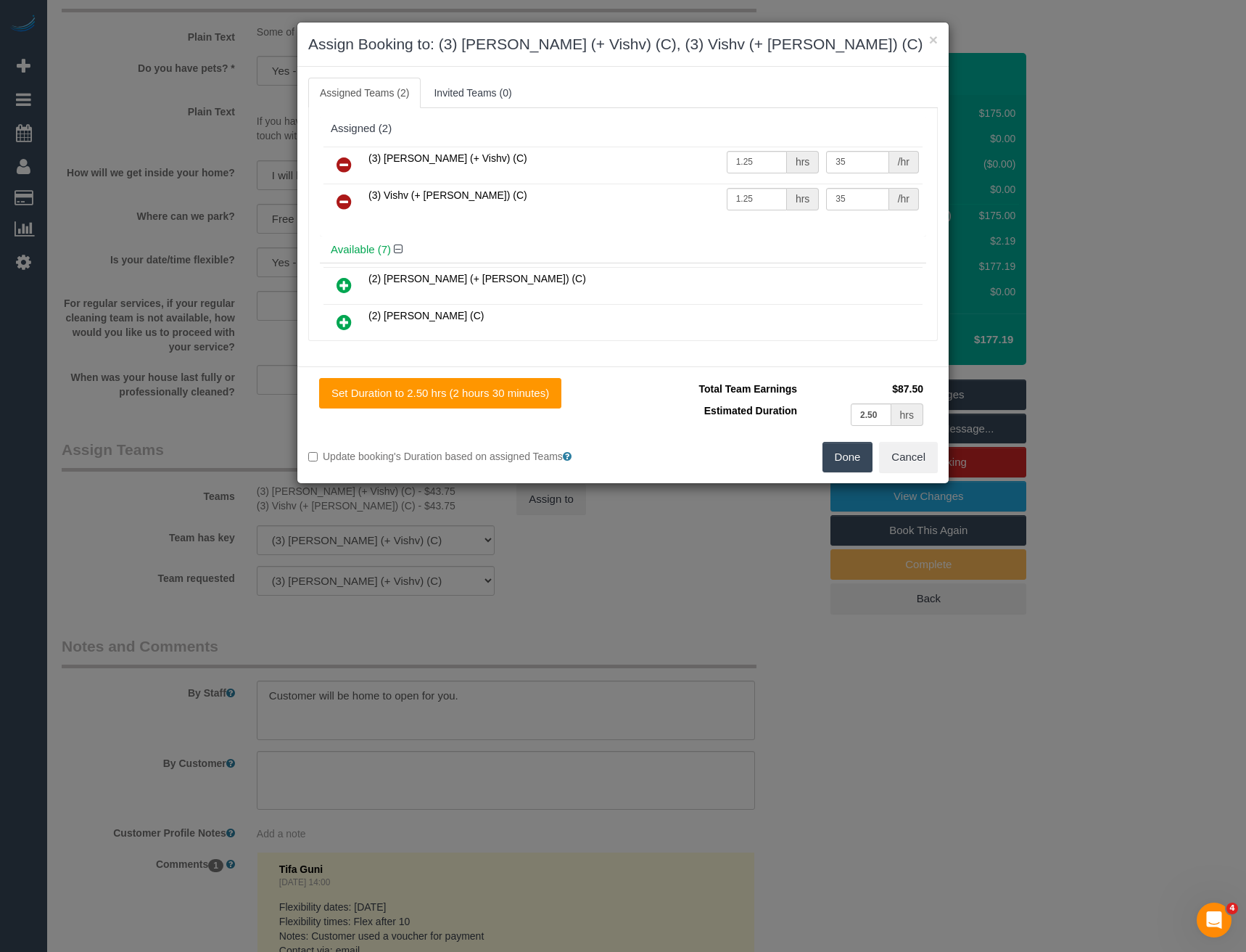
click at [347, 165] on icon at bounding box center [344, 165] width 15 height 18
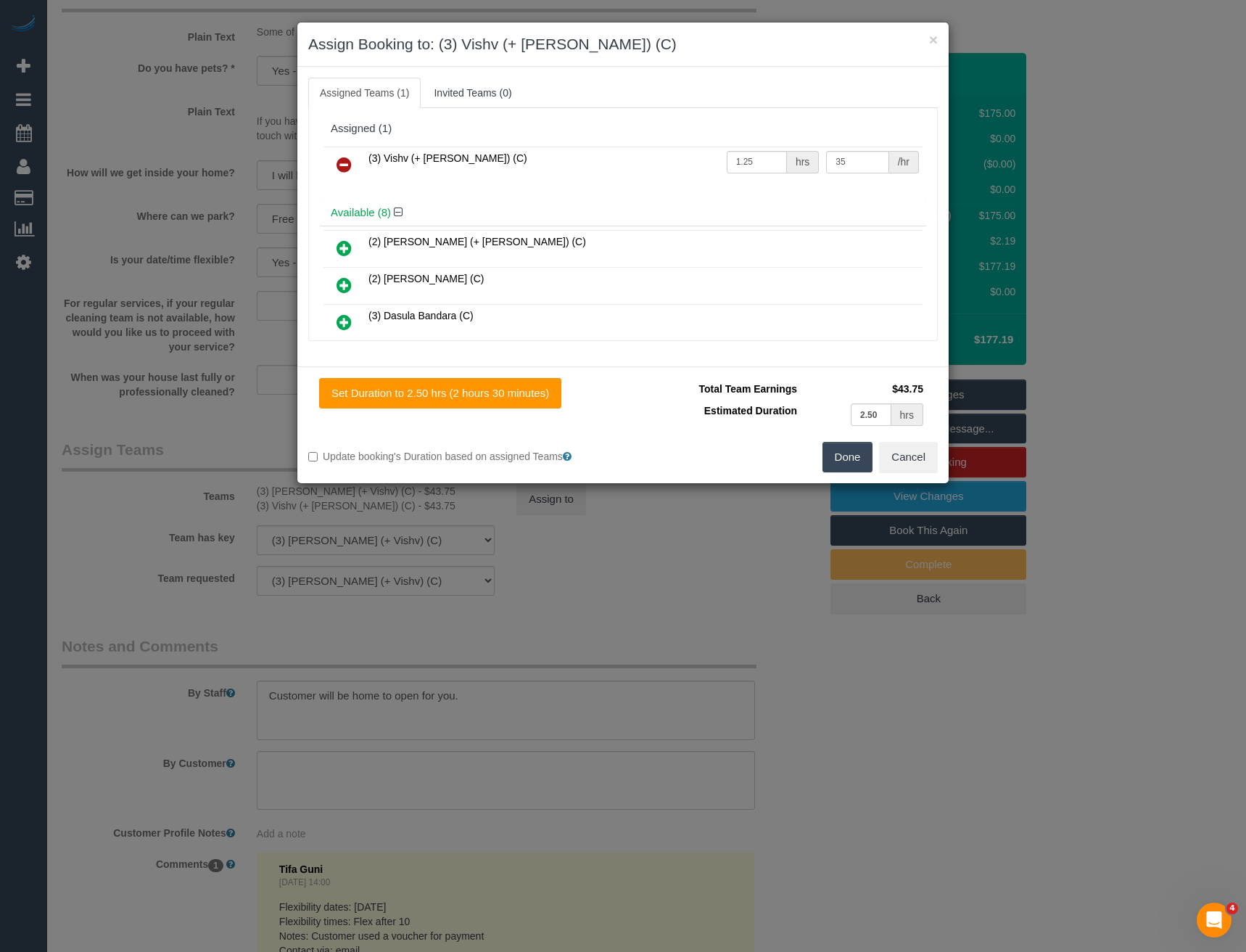
click at [347, 165] on icon at bounding box center [344, 165] width 15 height 18
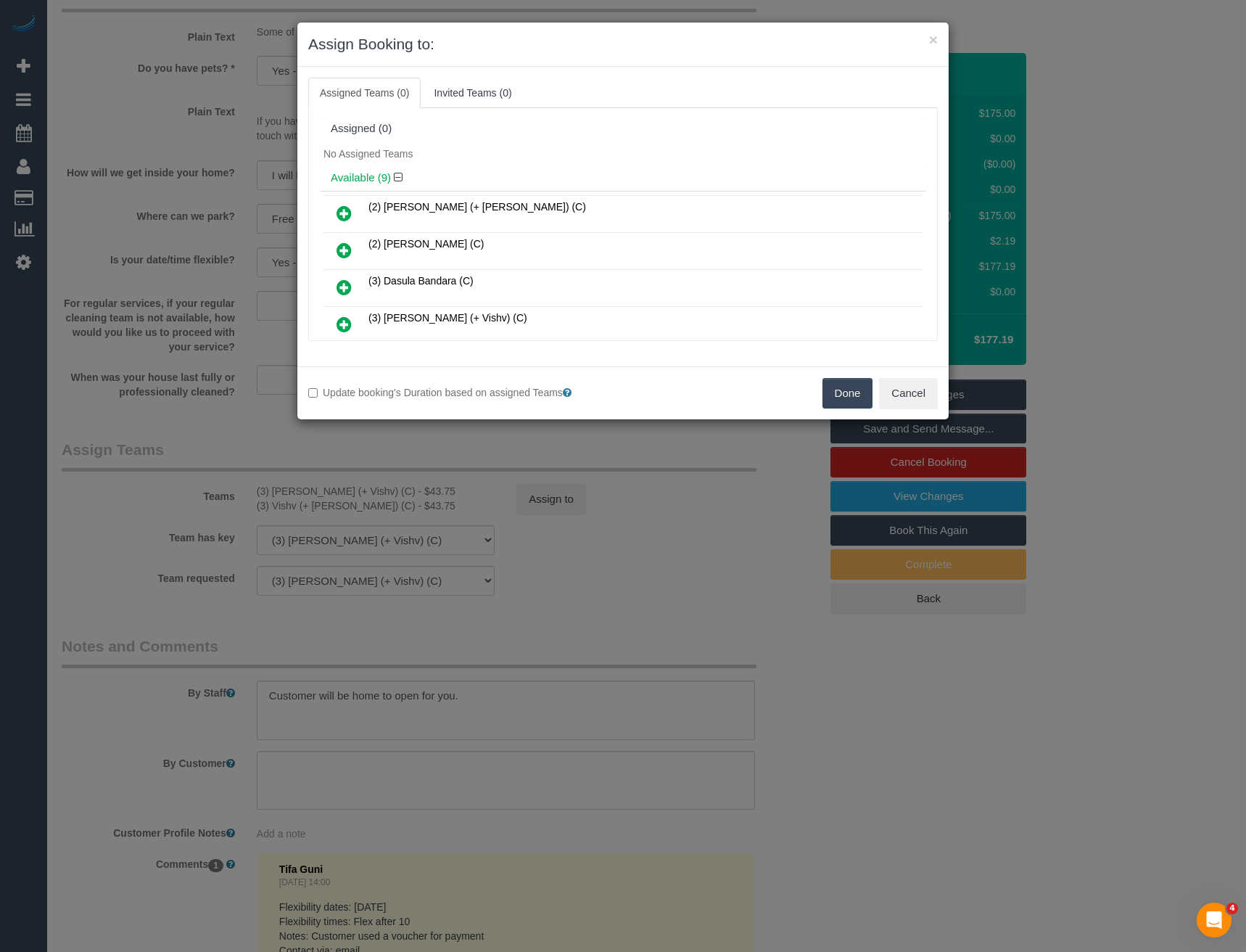
click at [343, 248] on icon at bounding box center [344, 251] width 15 height 18
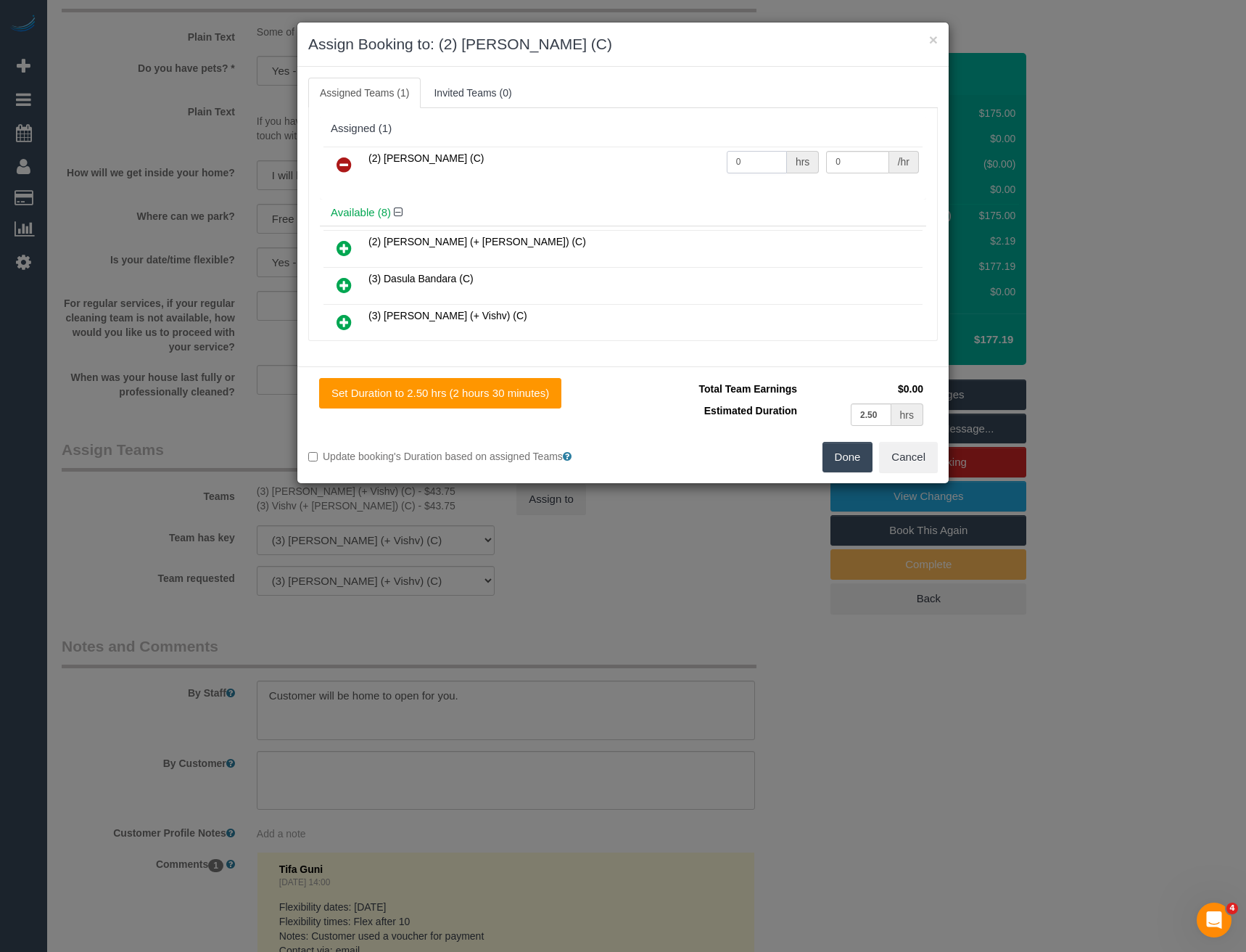
drag, startPoint x: 691, startPoint y: 157, endPoint x: 638, endPoint y: 140, distance: 55.7
click at [638, 143] on div "(2) Dinitha Gunawardana (C) 0 hrs 0 /hr" at bounding box center [623, 171] width 607 height 56
type input "2.5"
type input "37.5"
click at [841, 456] on button "Done" at bounding box center [848, 457] width 51 height 31
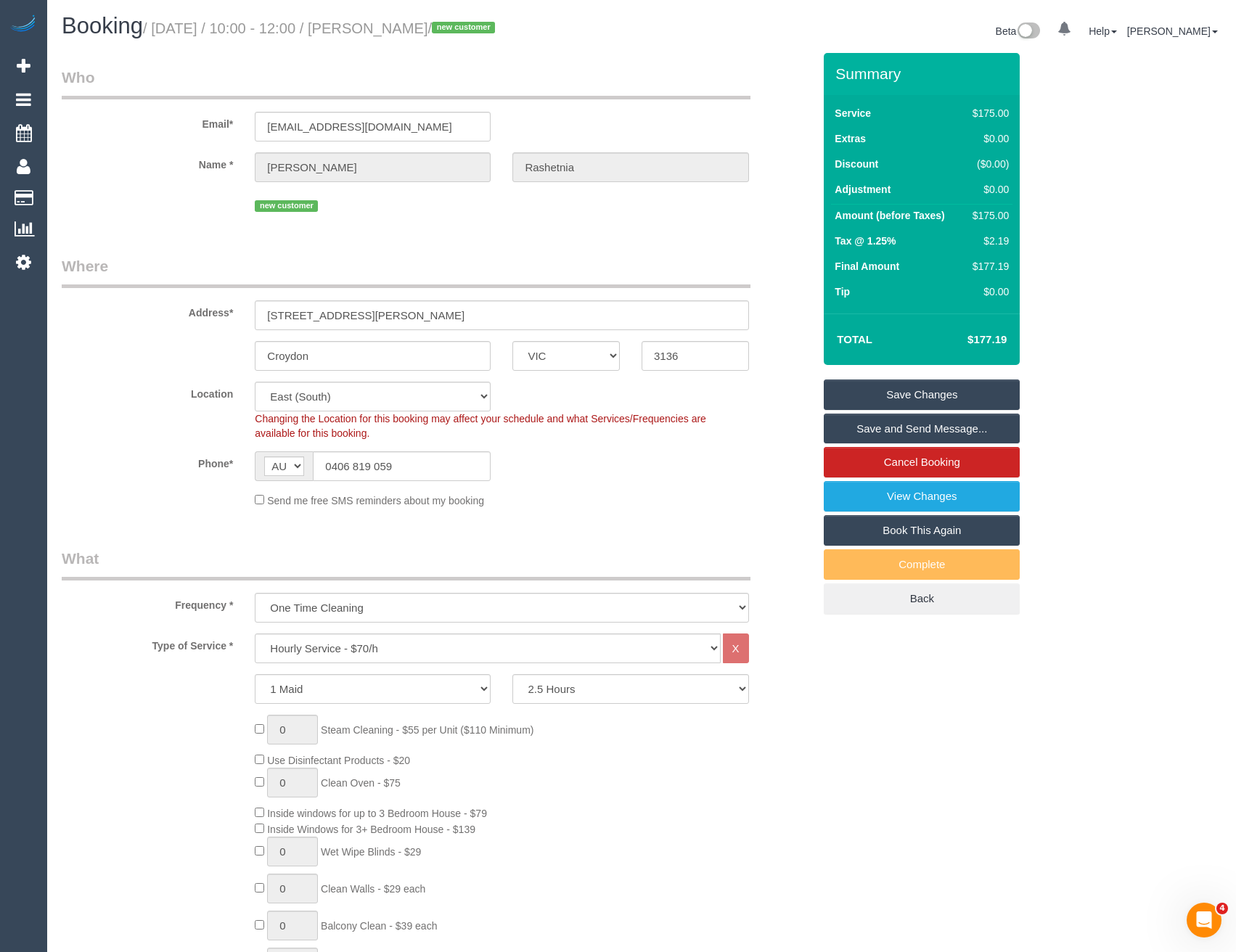
scroll to position [0, 0]
click at [905, 497] on link "View Changes" at bounding box center [922, 496] width 196 height 31
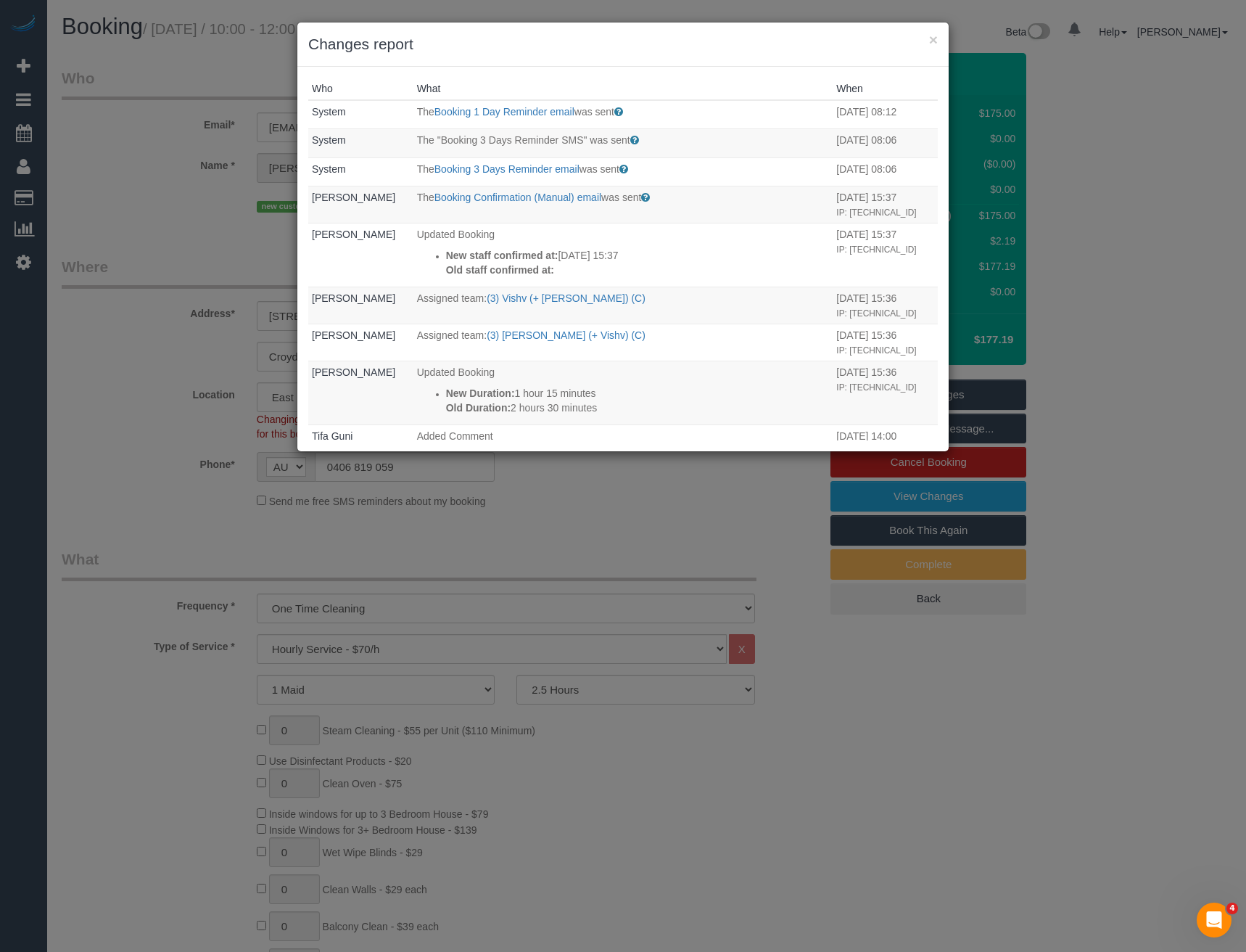
click at [558, 531] on div "× Changes report Who What When System The Booking 1 Day Reminder email was sent…" at bounding box center [623, 476] width 1246 height 952
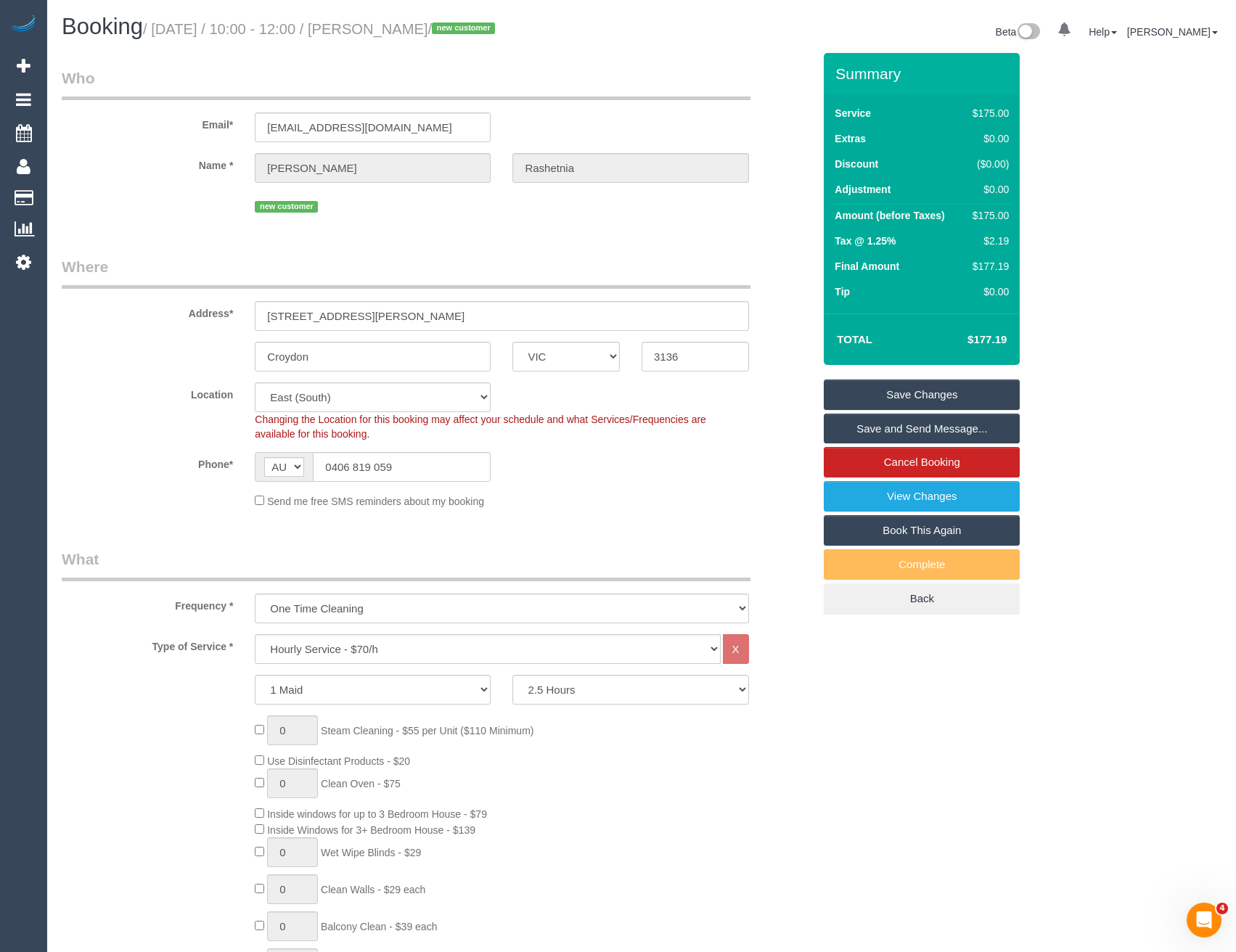
click at [915, 392] on link "Save Changes" at bounding box center [922, 394] width 196 height 31
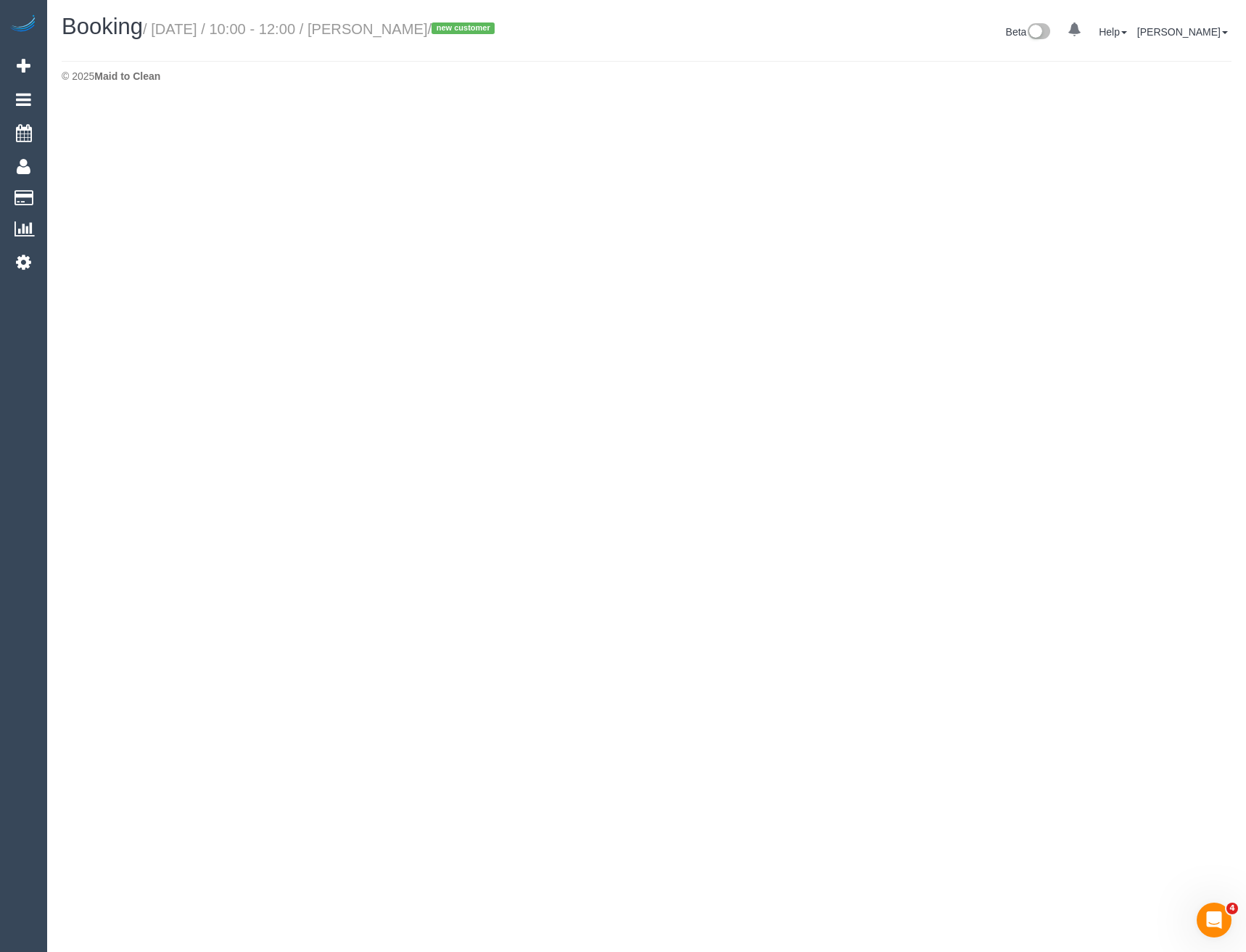
select select "VIC"
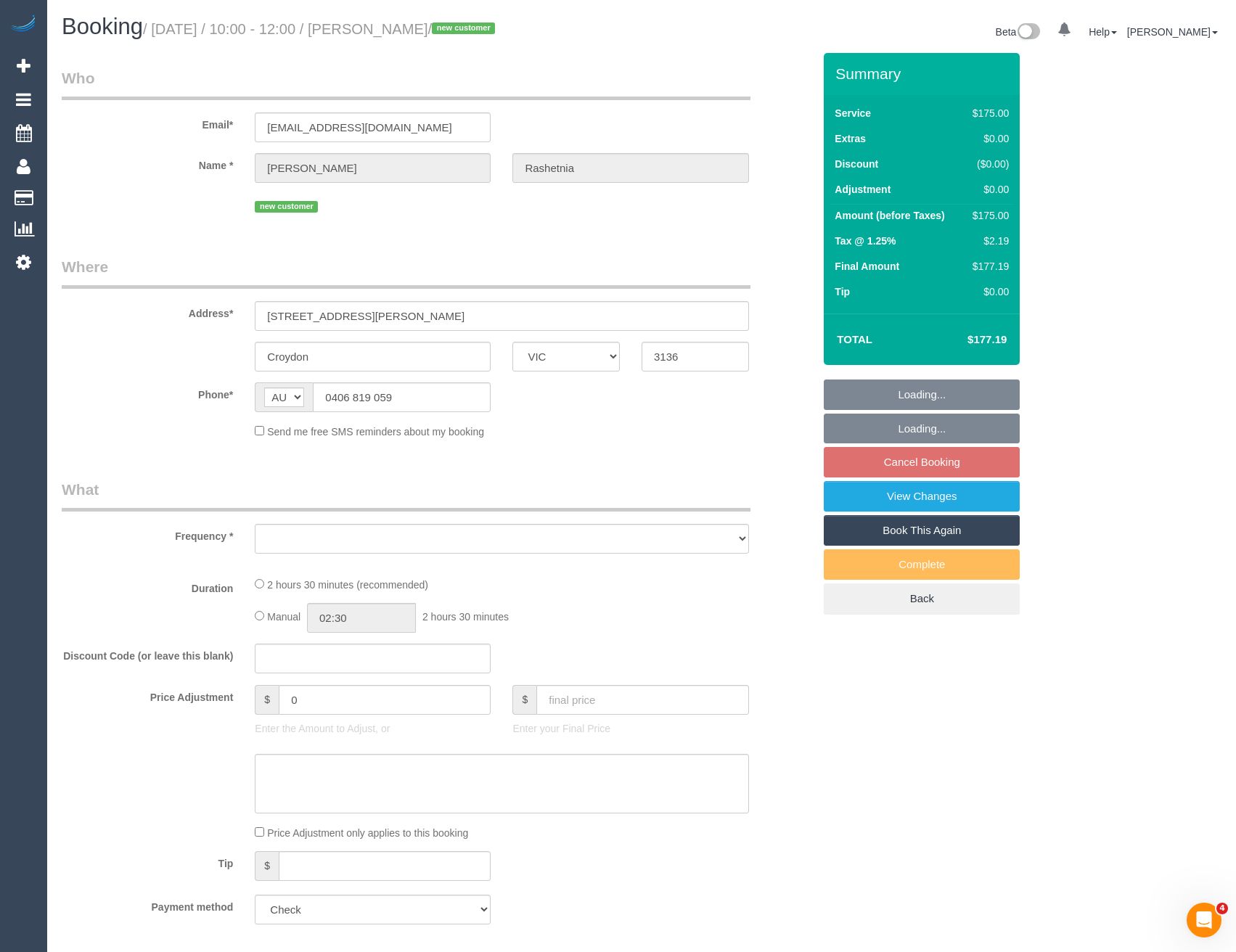
select select "object:4782"
select select "150"
select select "number:27"
select select "number:14"
select select "number:19"
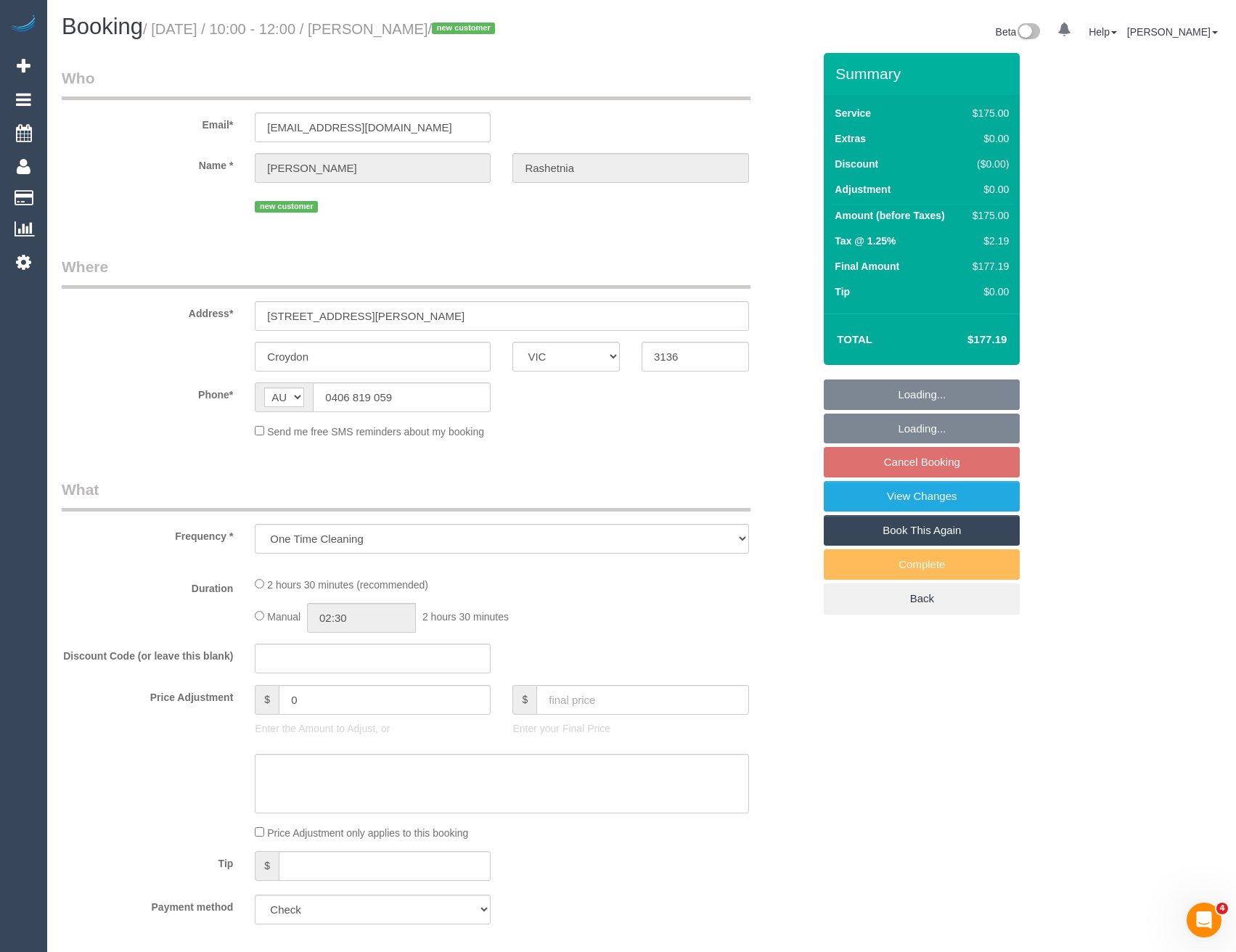
select select "number:36"
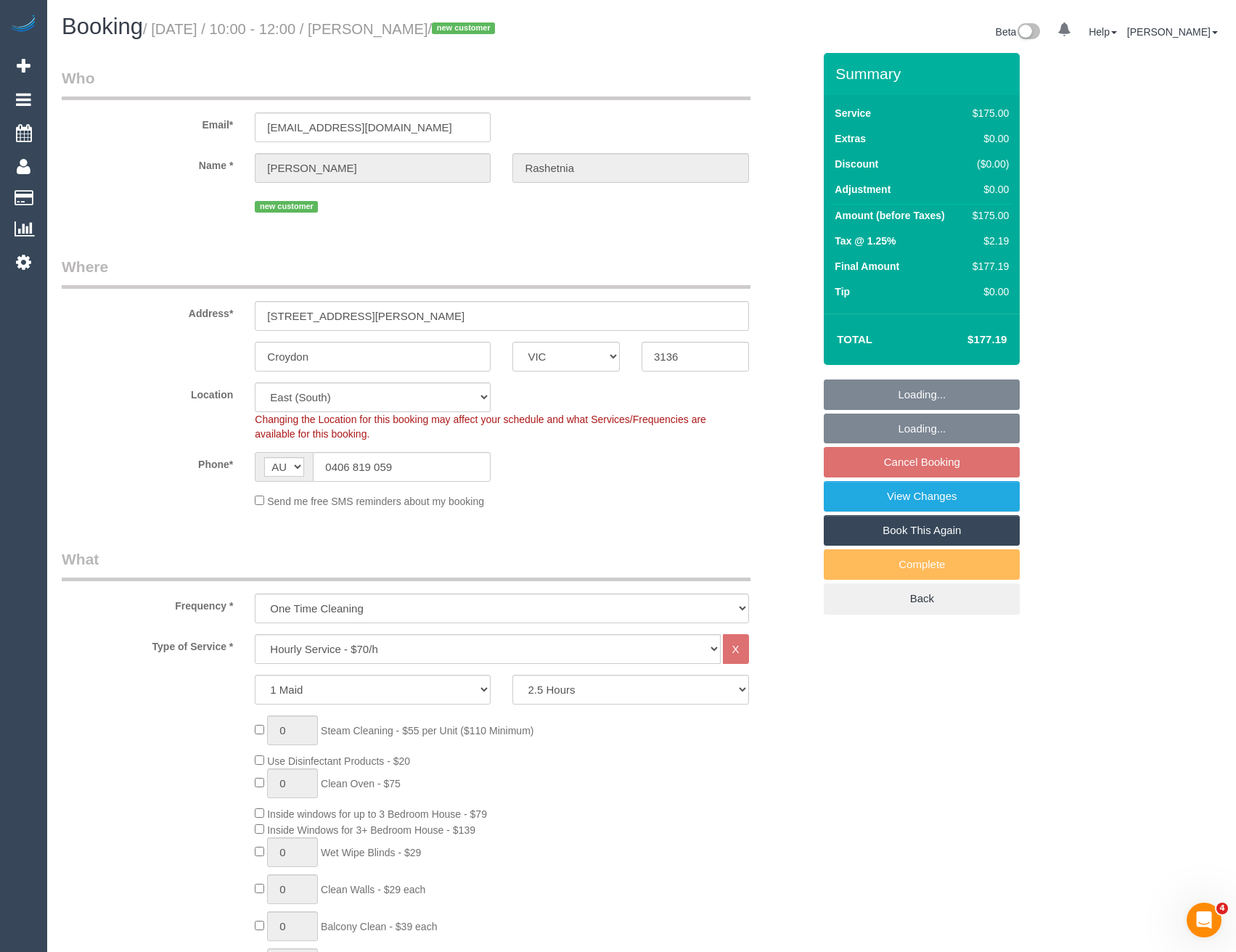
select select "object:5547"
select select "spot19"
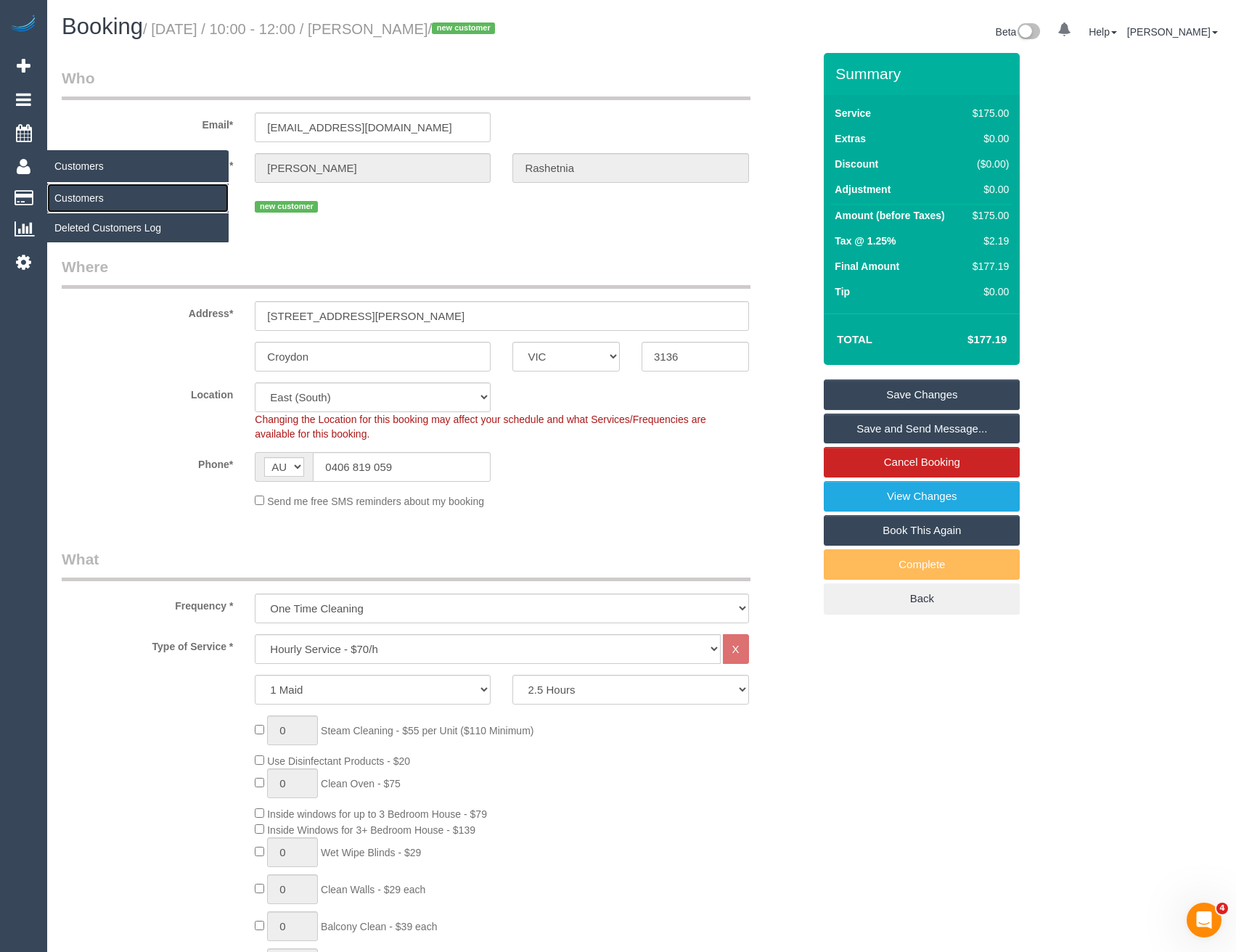
click at [91, 199] on link "Customers" at bounding box center [138, 198] width 182 height 29
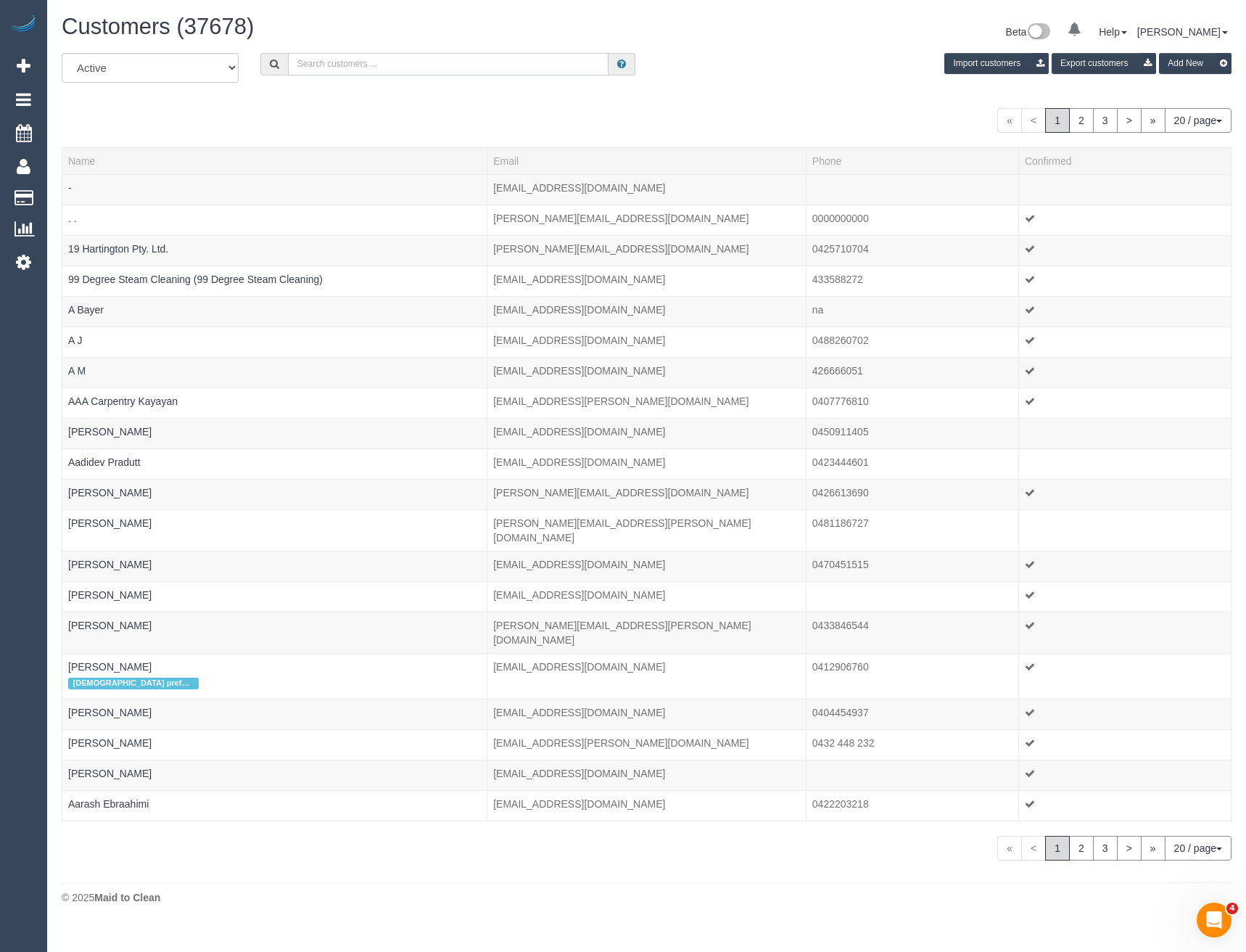
click at [343, 63] on input "text" at bounding box center [448, 64] width 321 height 22
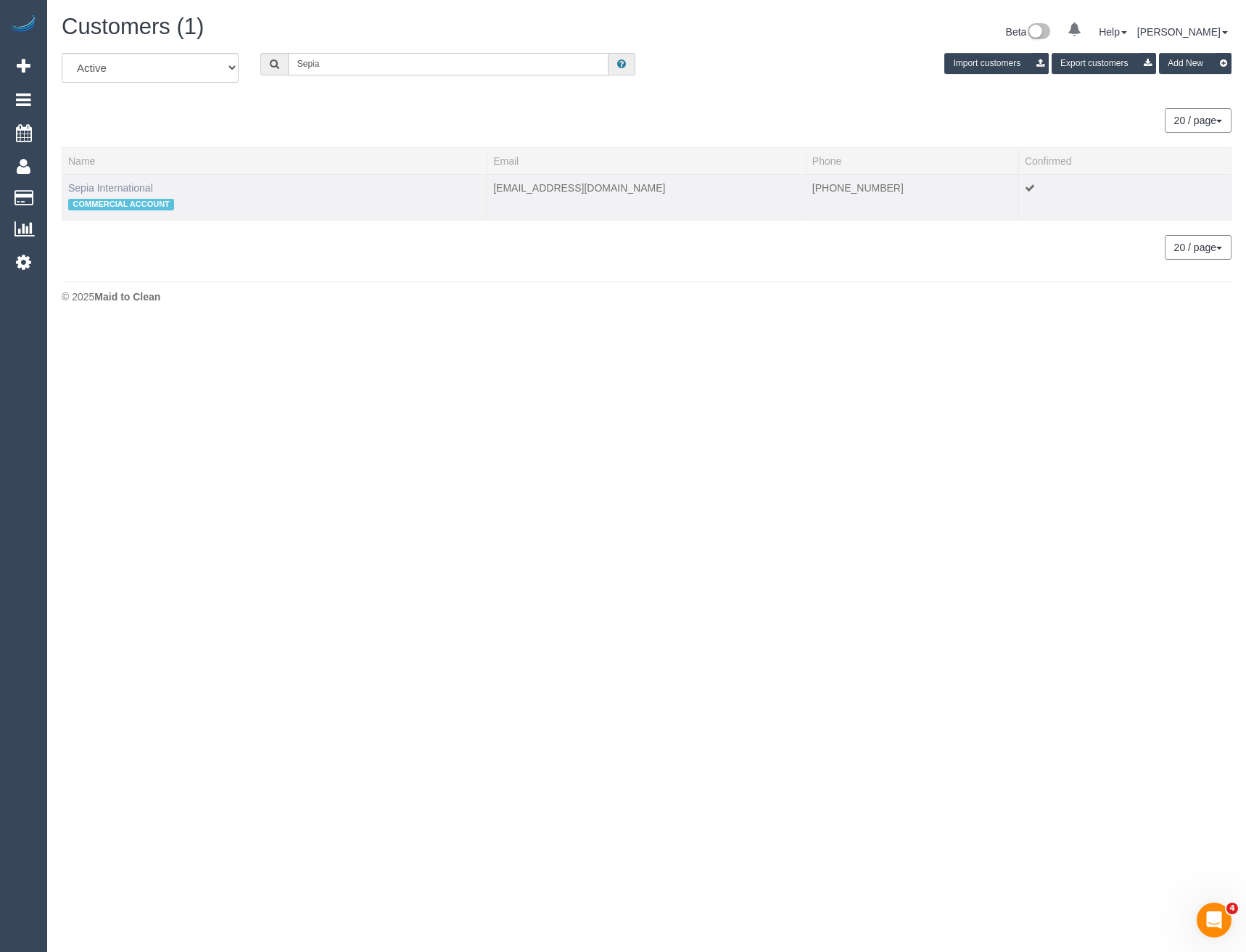
type input "Sepia"
click at [132, 186] on link "Sepia International" at bounding box center [111, 188] width 85 height 11
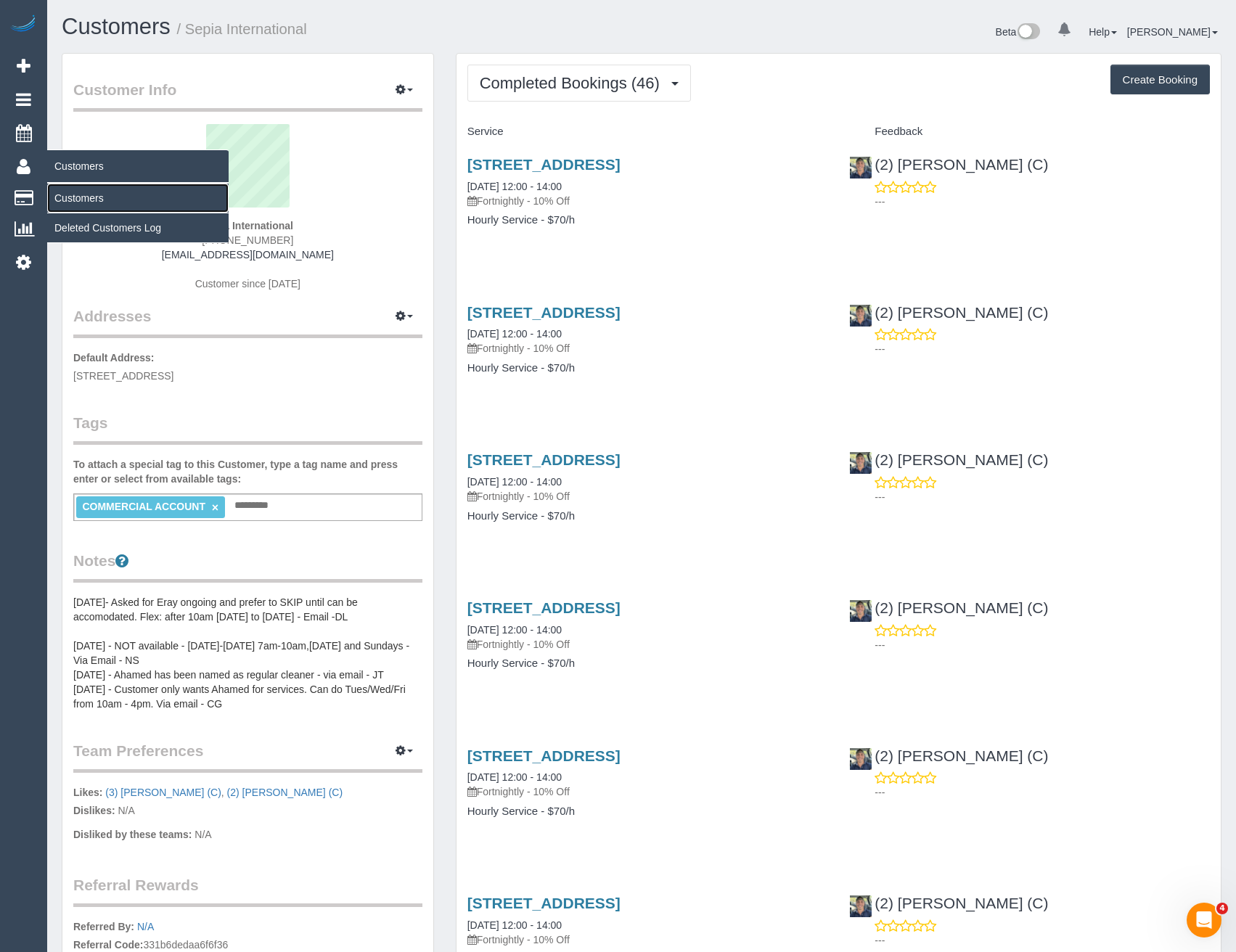
click at [71, 192] on link "Customers" at bounding box center [138, 198] width 182 height 29
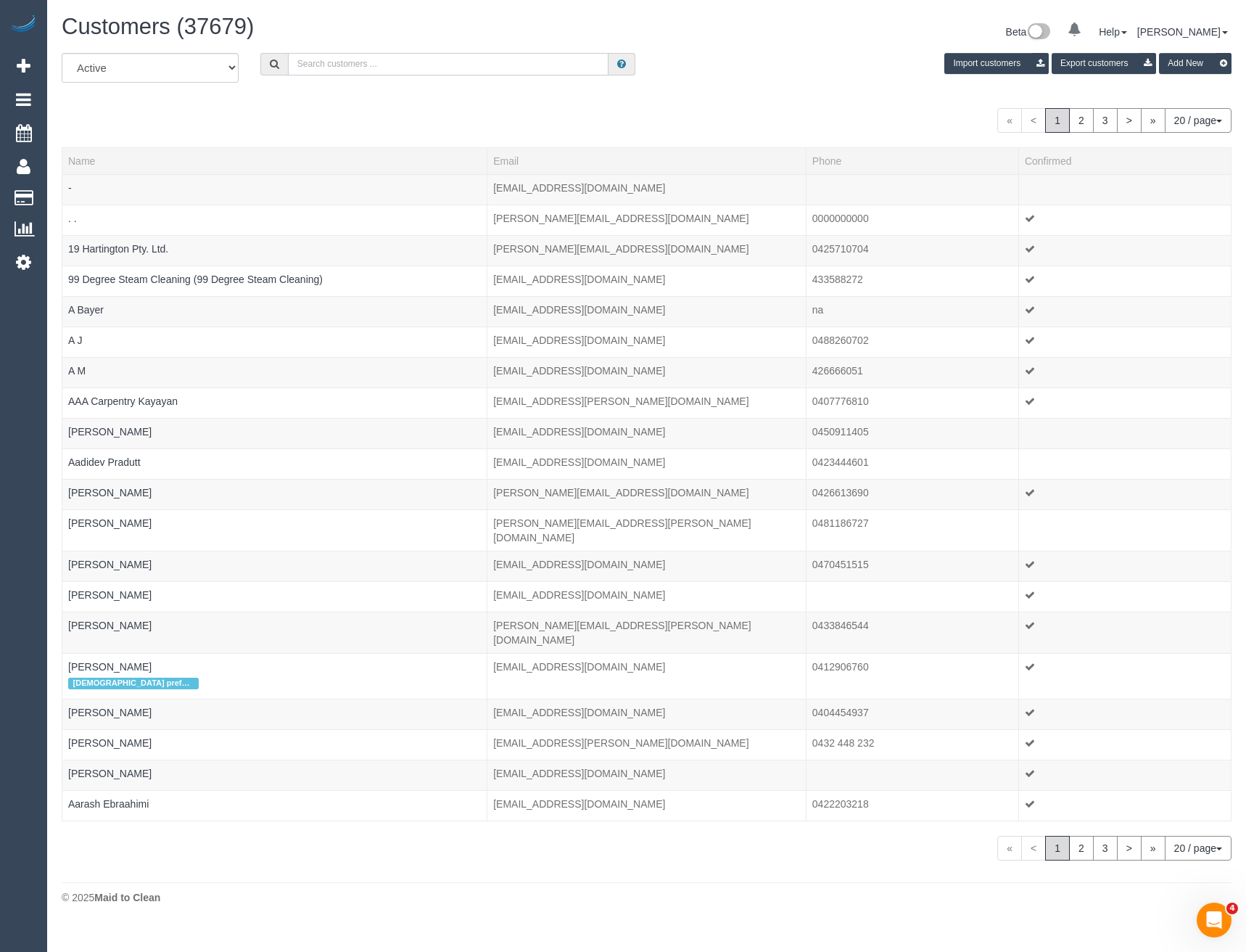
click at [329, 66] on input "text" at bounding box center [448, 64] width 321 height 22
paste input "fiona.kranenbroek@yahoo.com.au"
click at [447, 65] on input "fiona.kranenbroek@yahoo.com.au" at bounding box center [448, 64] width 321 height 22
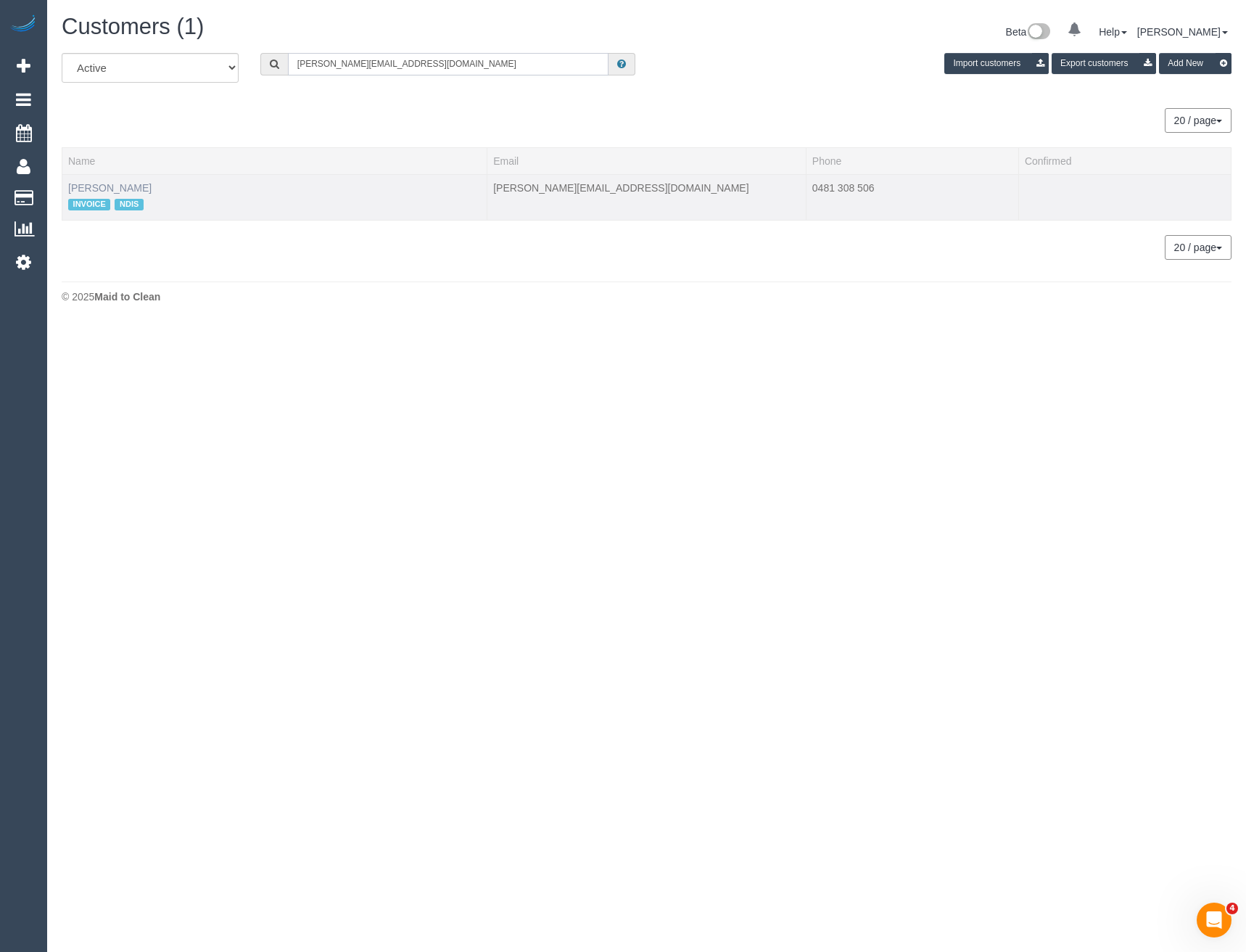
type input "fiona.kranenbroek@yahoo.com.au"
click at [131, 185] on link "Fiona Kranenbroek" at bounding box center [110, 188] width 84 height 11
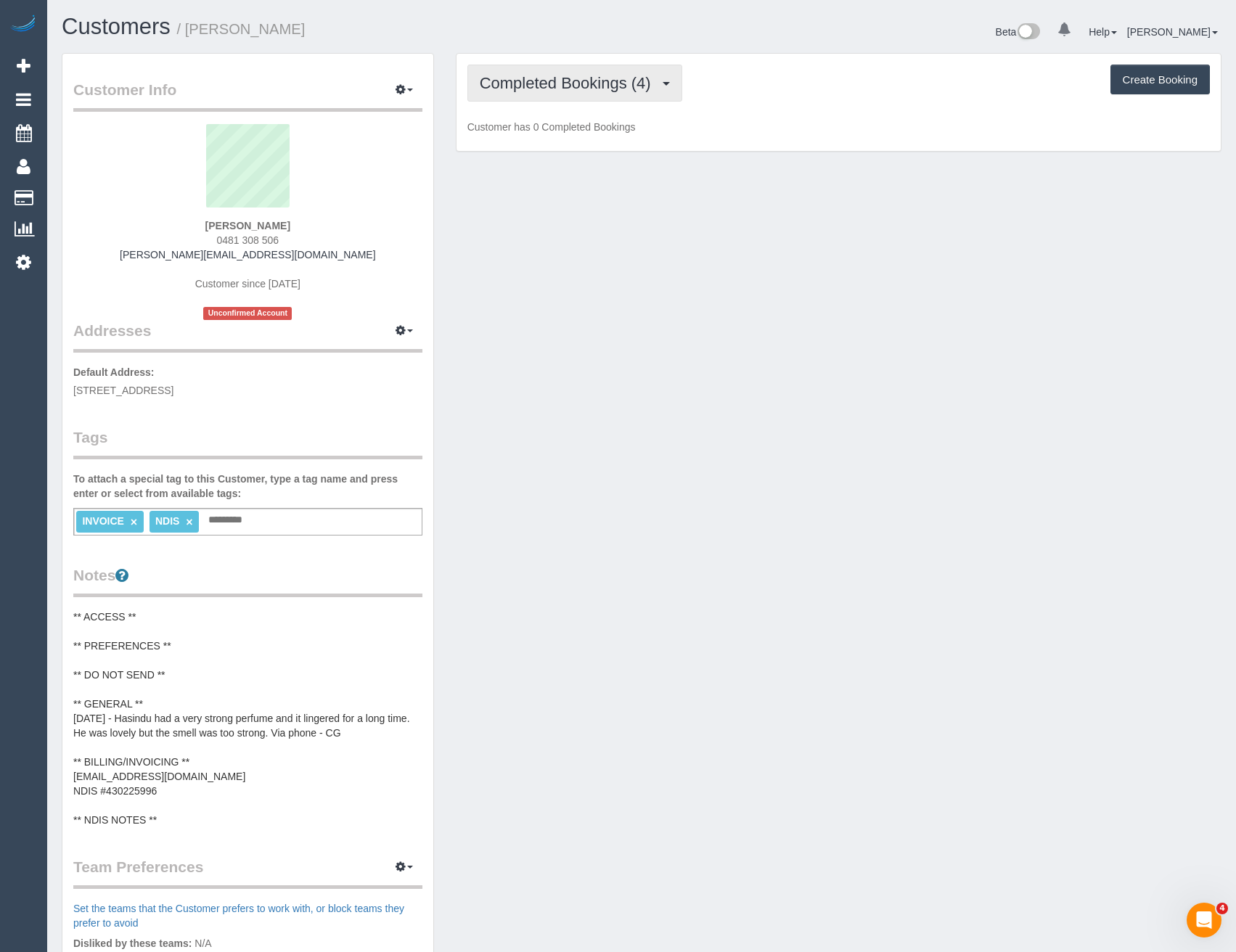
click at [616, 93] on button "Completed Bookings (4)" at bounding box center [574, 83] width 215 height 37
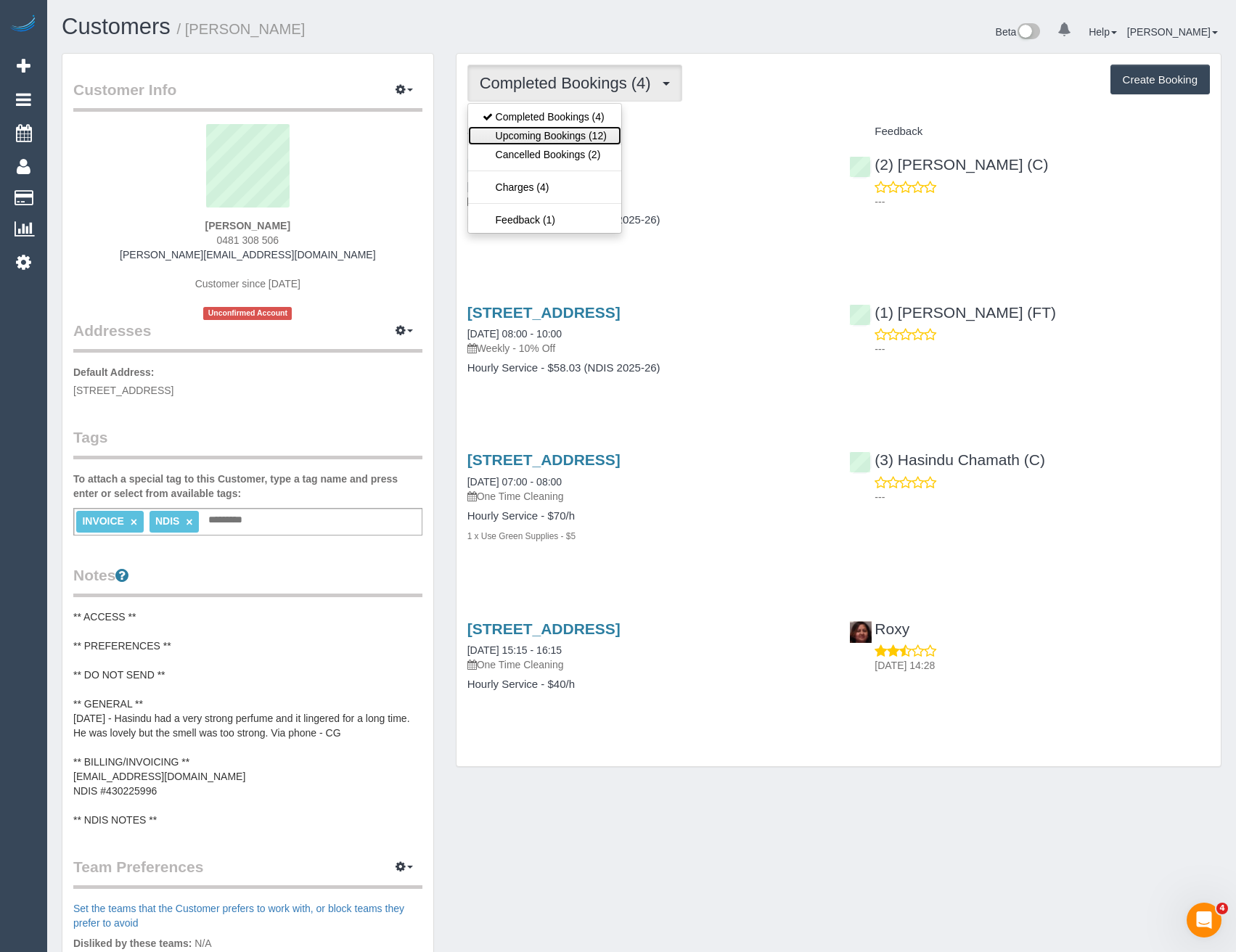
click at [600, 136] on link "Upcoming Bookings (12)" at bounding box center [544, 135] width 153 height 18
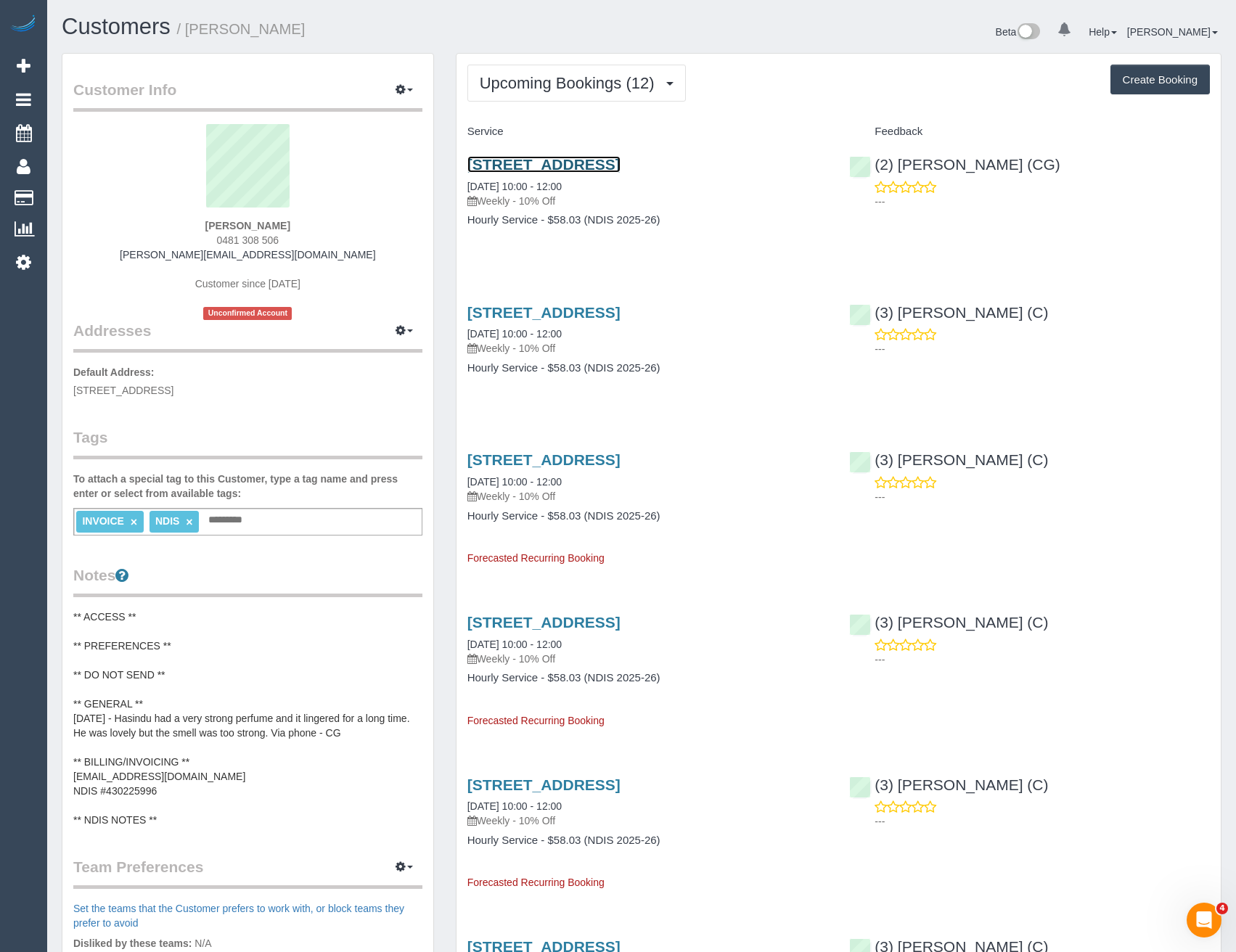
click at [620, 168] on link "2/130 Flinders Street, Thornbury, VIC 3071" at bounding box center [543, 164] width 153 height 17
click at [569, 88] on span "Upcoming Bookings (12)" at bounding box center [571, 83] width 182 height 18
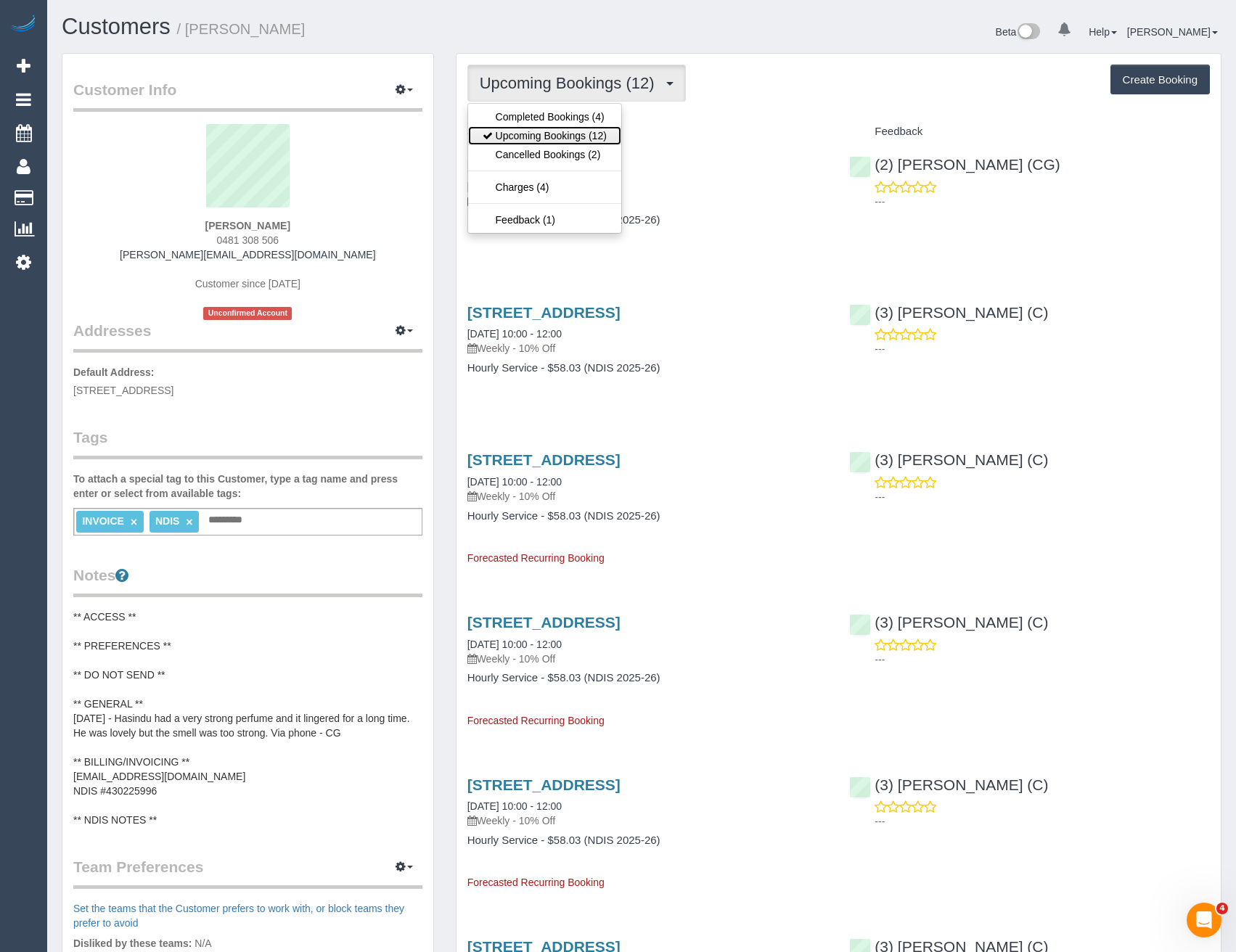
click at [541, 134] on link "Upcoming Bookings (12)" at bounding box center [544, 135] width 153 height 18
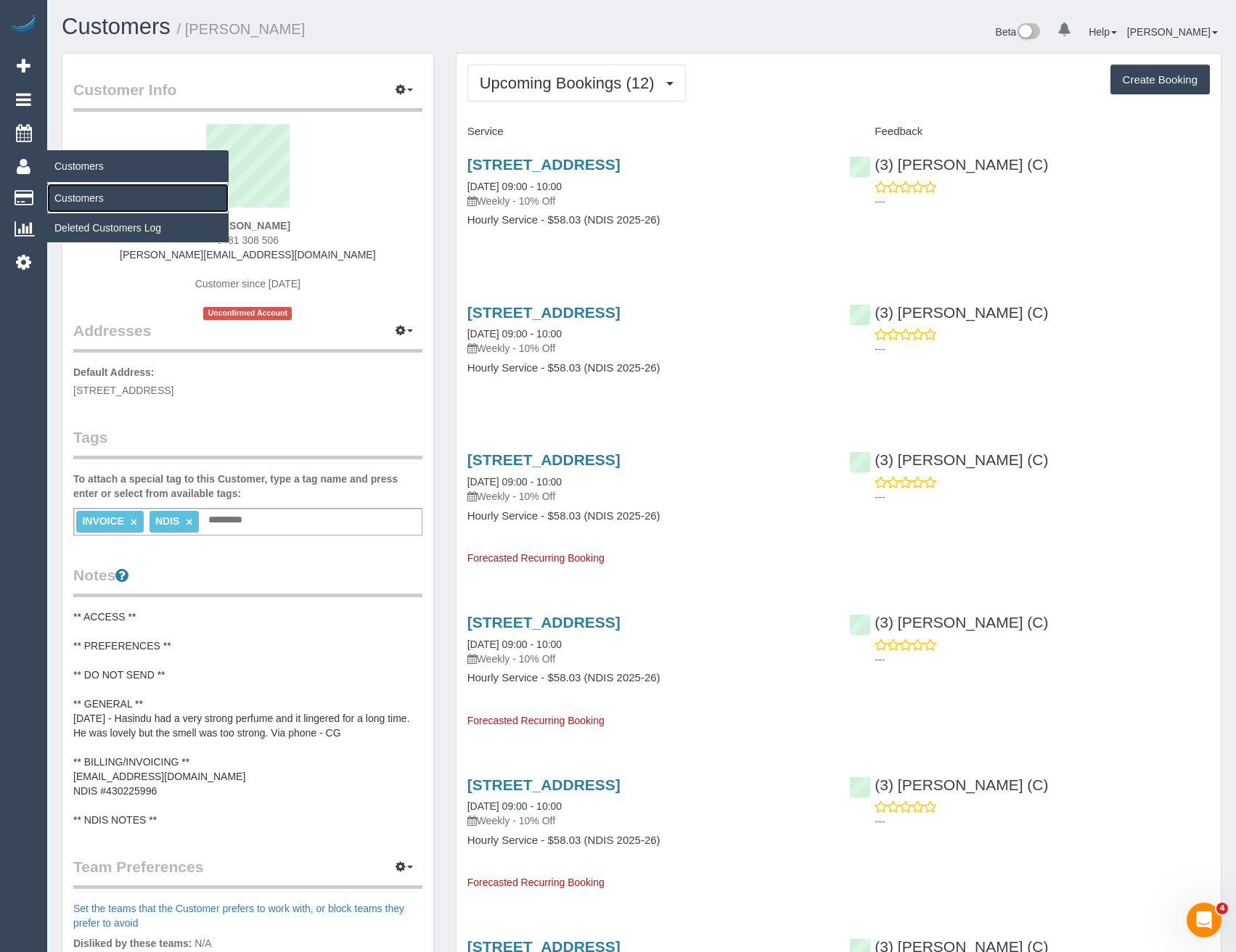
click at [73, 193] on link "Customers" at bounding box center [138, 198] width 182 height 29
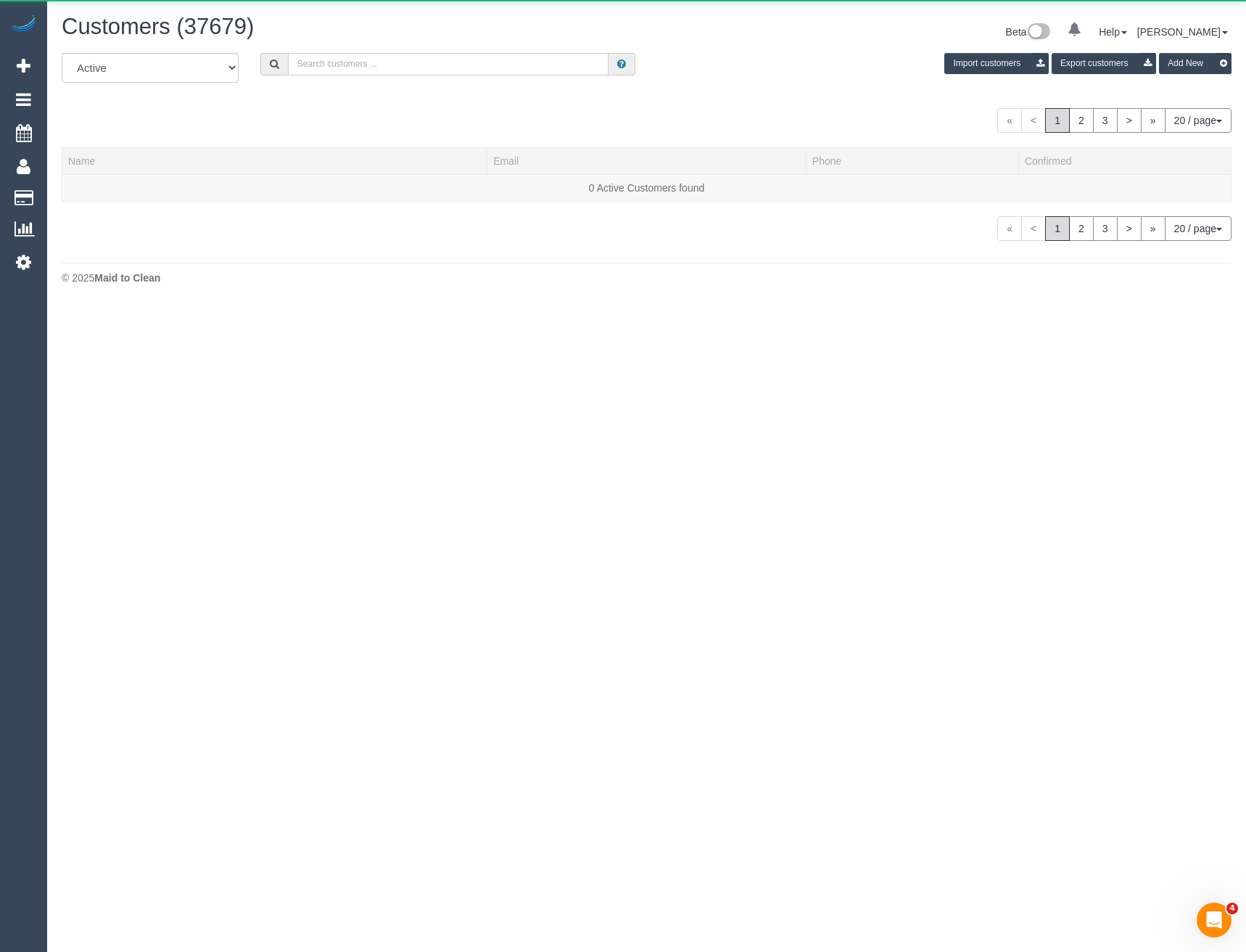
click at [371, 63] on input "text" at bounding box center [448, 64] width 321 height 22
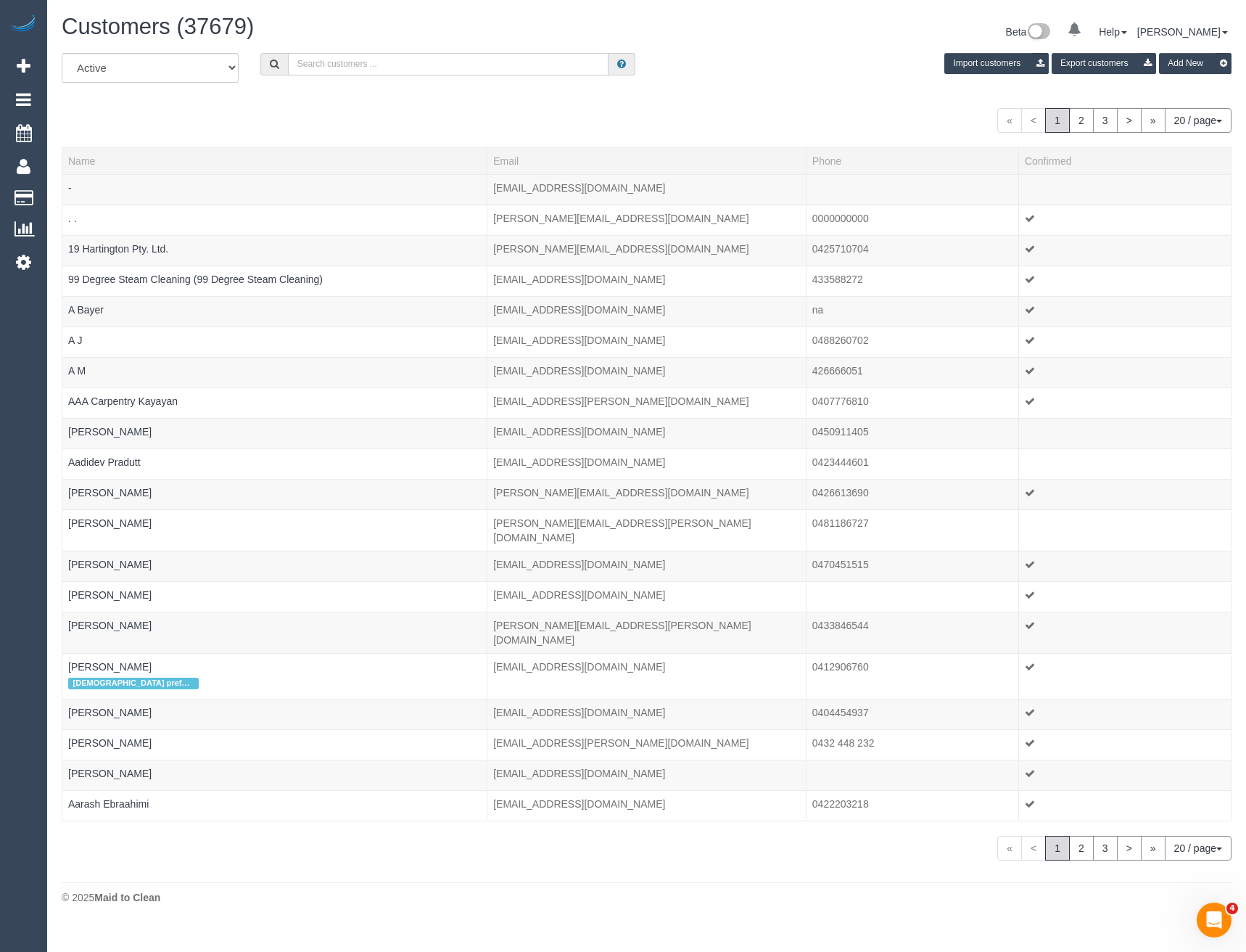
paste input "[EMAIL_ADDRESS][DOMAIN_NAME]"
click at [415, 60] on input "[EMAIL_ADDRESS][DOMAIN_NAME]" at bounding box center [448, 64] width 321 height 22
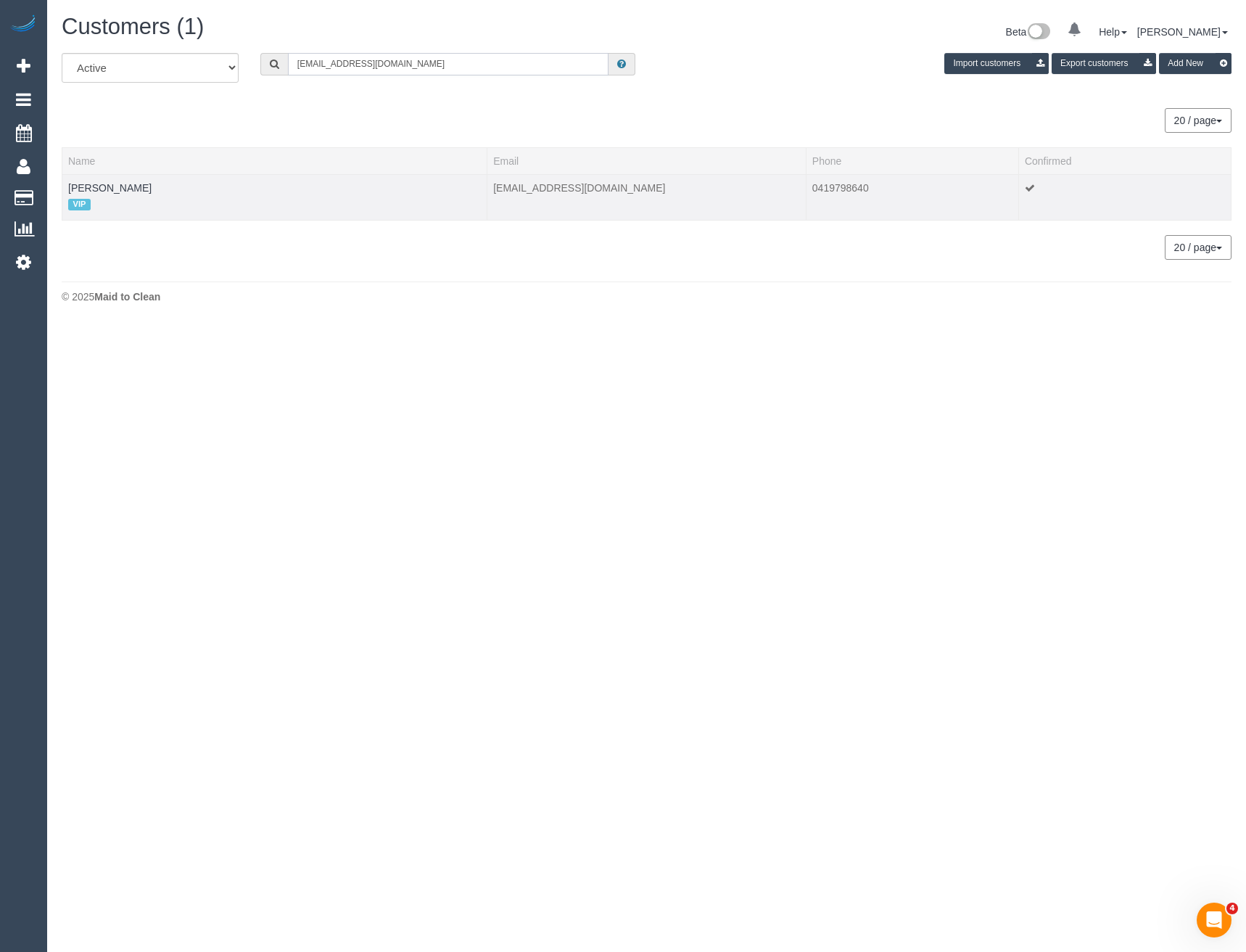
type input "[EMAIL_ADDRESS][DOMAIN_NAME]"
click at [98, 179] on td "Adam Gelzinis VIP" at bounding box center [275, 197] width 425 height 46
click at [104, 185] on link "Adam Gelzinis" at bounding box center [110, 188] width 84 height 11
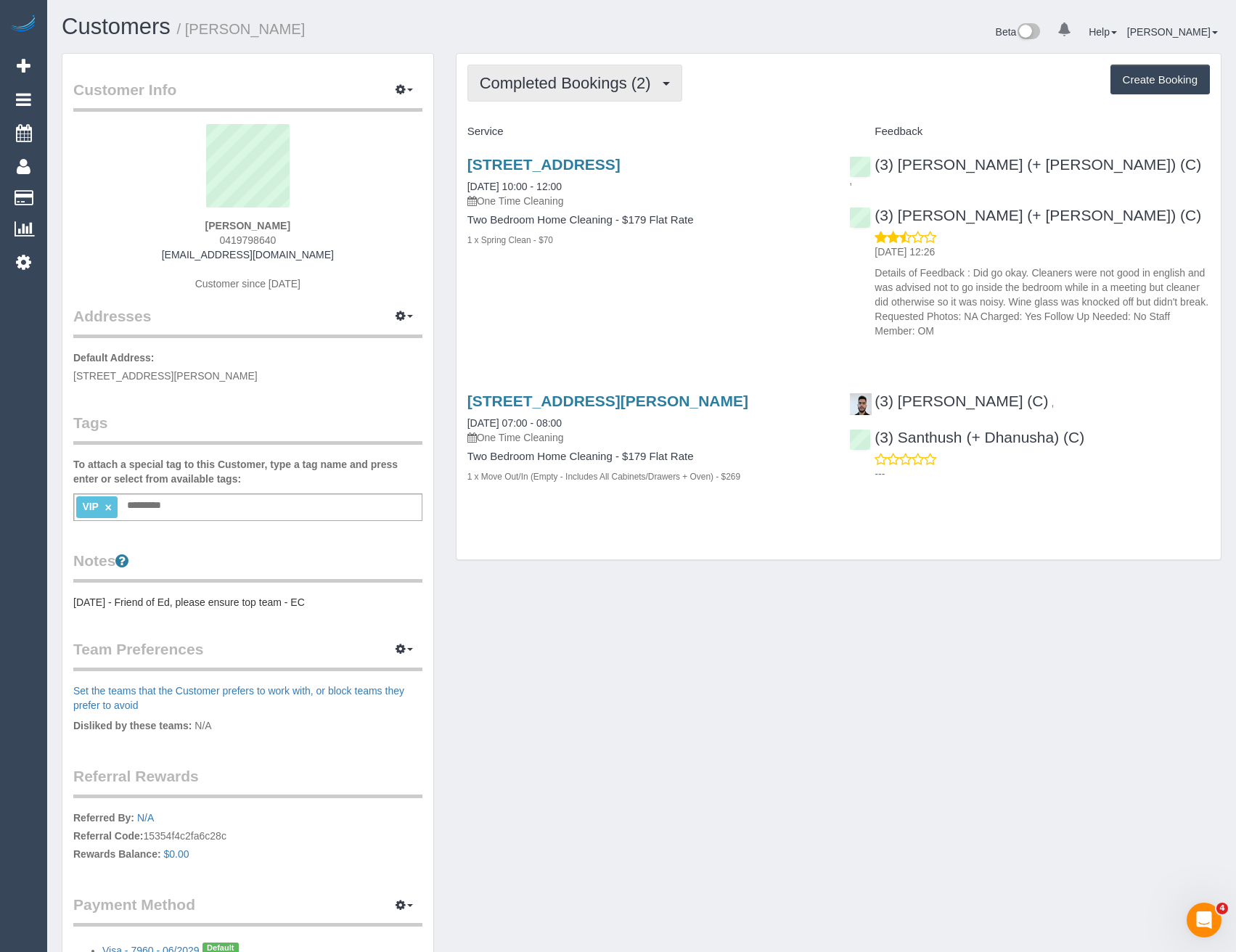
click at [552, 84] on span "Completed Bookings (2)" at bounding box center [569, 83] width 178 height 18
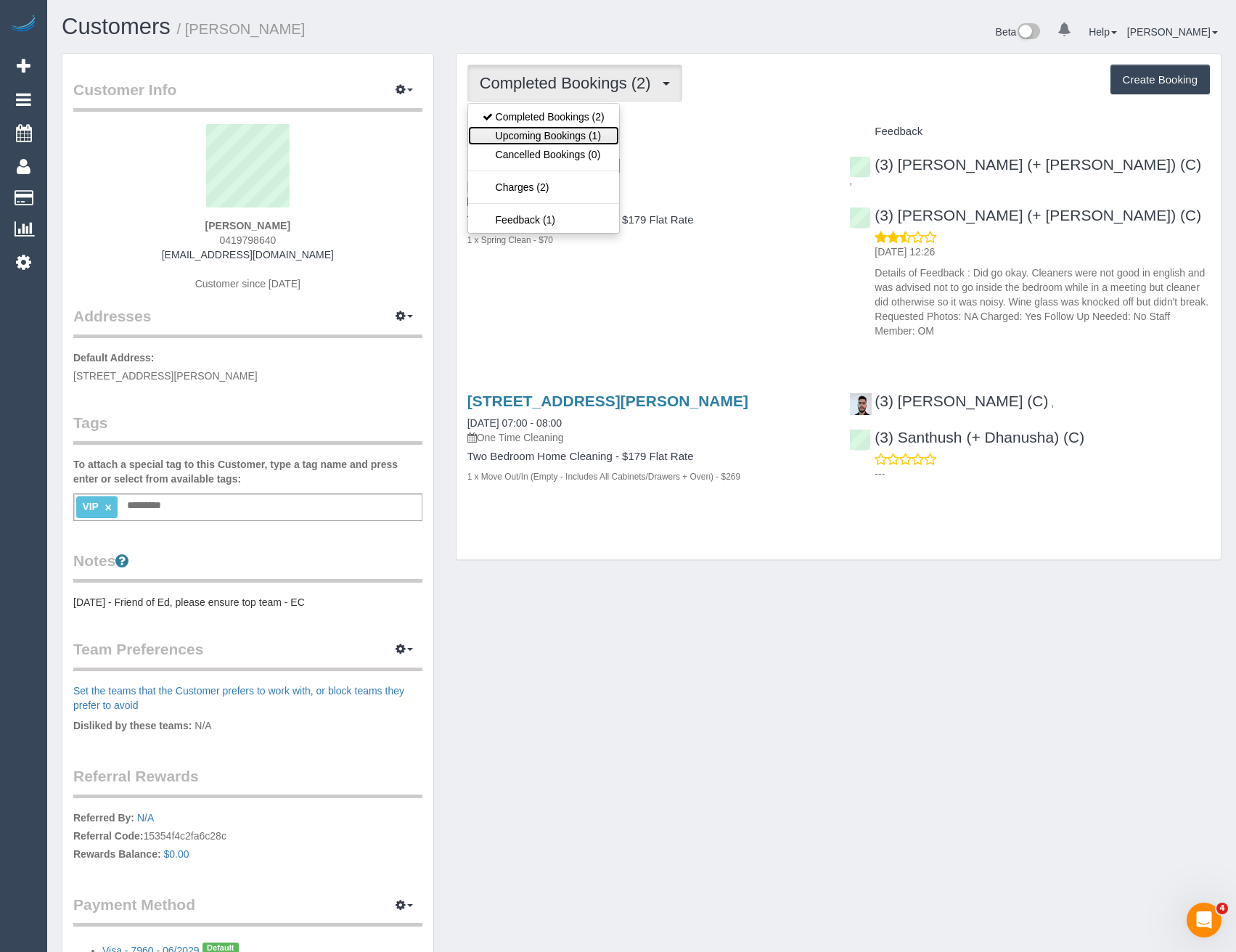
click at [572, 133] on link "Upcoming Bookings (1)" at bounding box center [543, 135] width 151 height 18
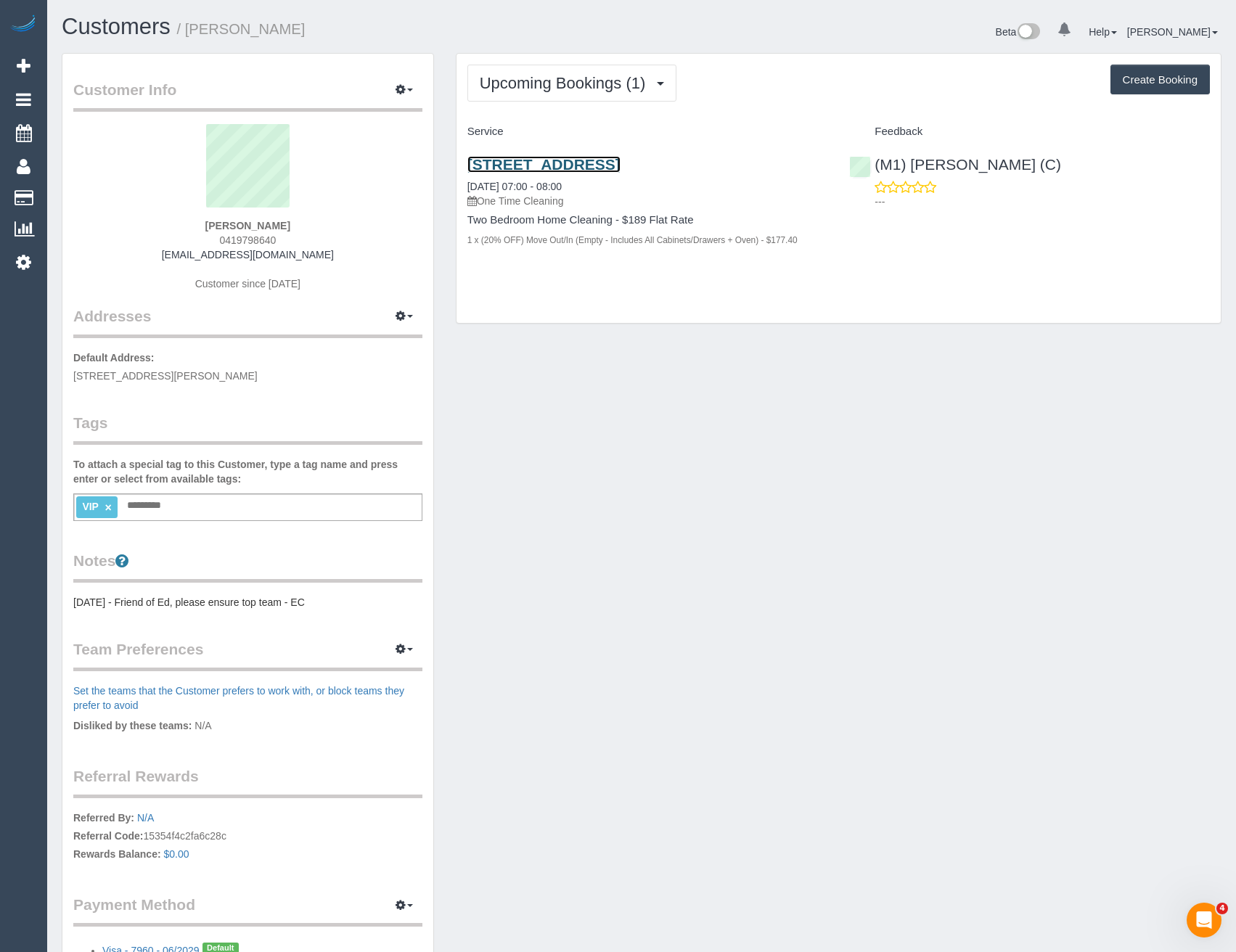
click at [620, 166] on link "10 Arden Street, North Melbourne, VIC 3051" at bounding box center [543, 164] width 153 height 17
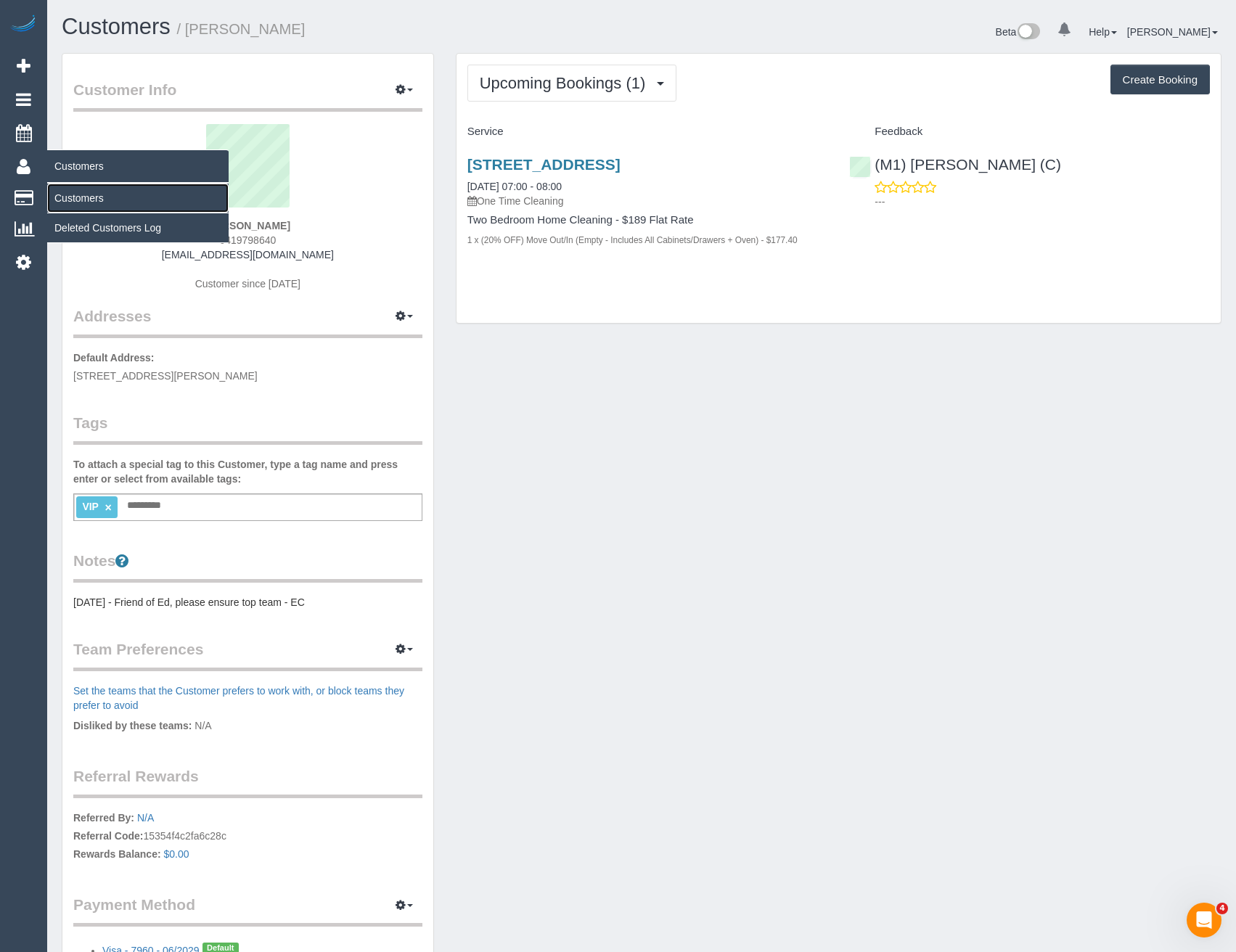
click at [75, 202] on link "Customers" at bounding box center [138, 198] width 182 height 29
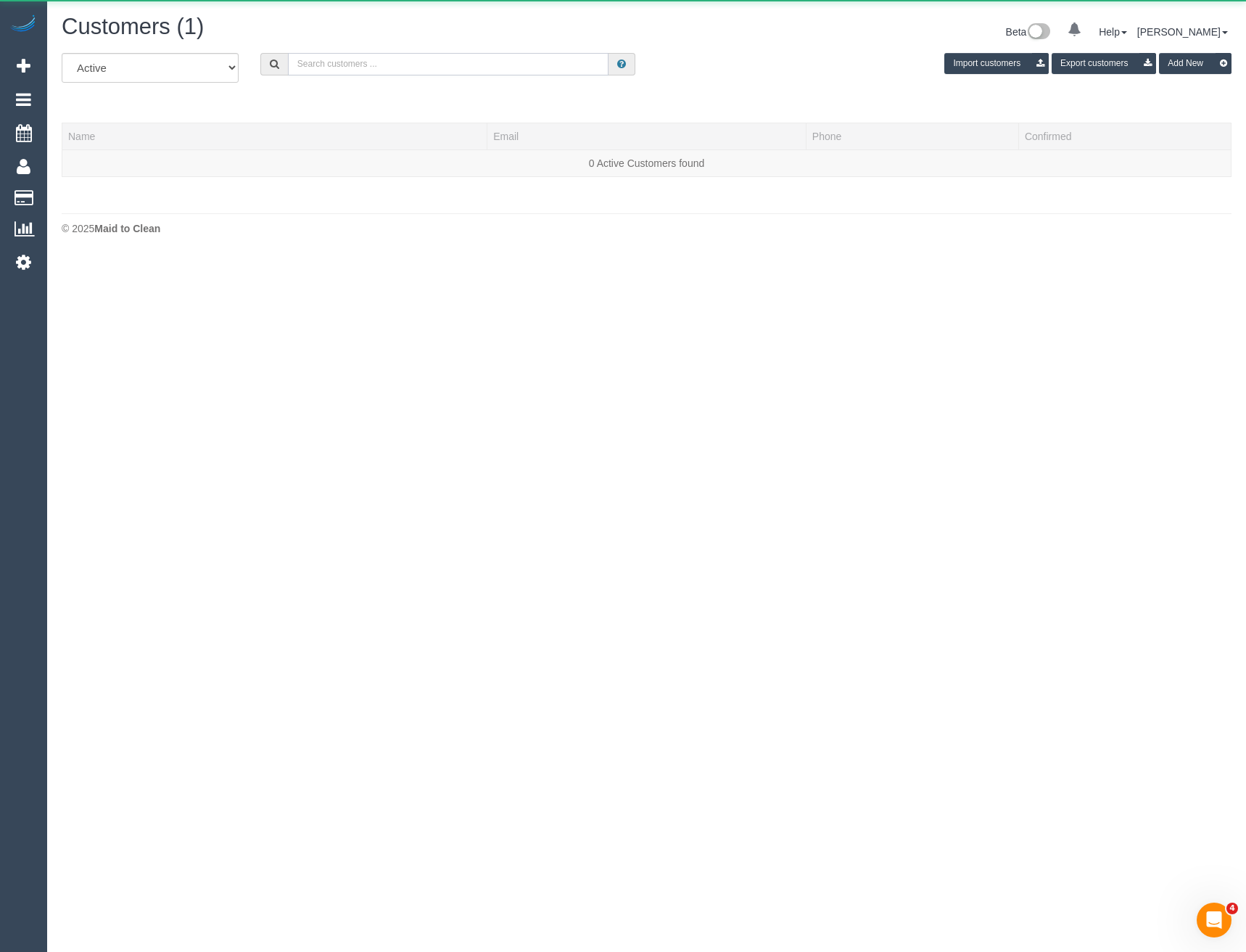
click at [392, 60] on input "text" at bounding box center [448, 64] width 321 height 22
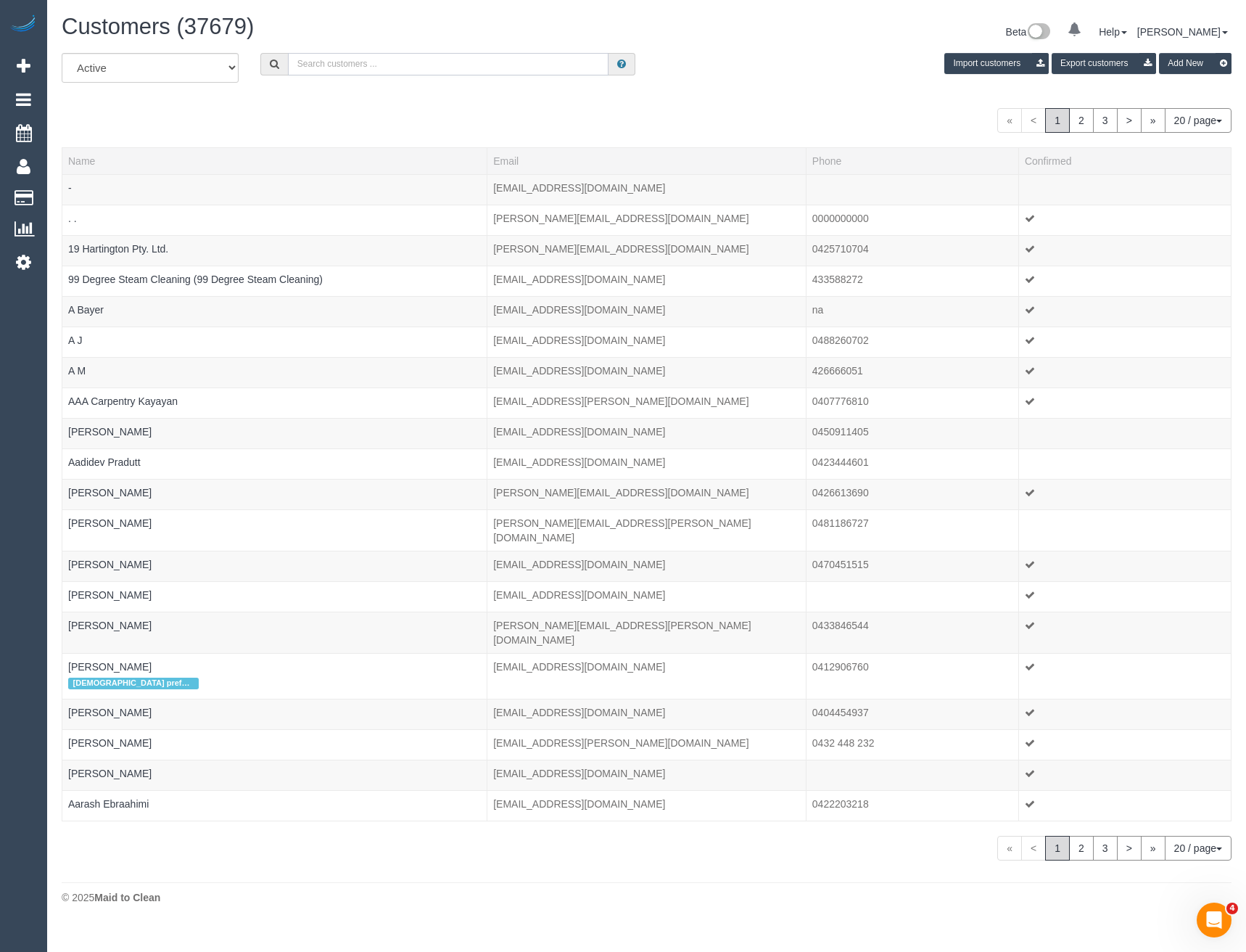
drag, startPoint x: 391, startPoint y: 60, endPoint x: 346, endPoint y: 65, distance: 45.3
click at [346, 65] on input "text" at bounding box center [448, 64] width 321 height 22
paste input "anna_lazanyi@hotmail.com"
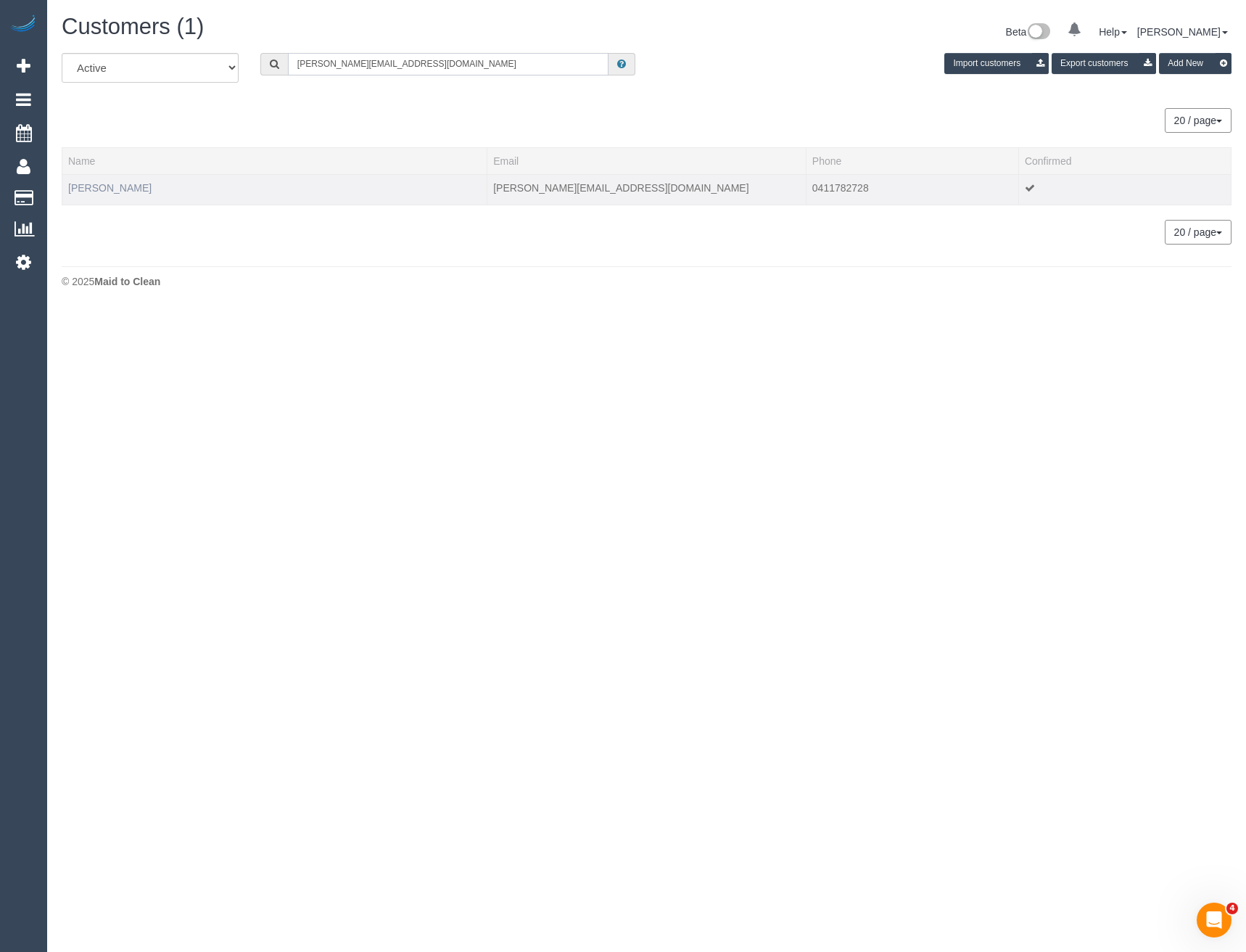
type input "anna_lazanyi@hotmail.com"
click at [107, 188] on link "Anna Ferris" at bounding box center [110, 188] width 84 height 11
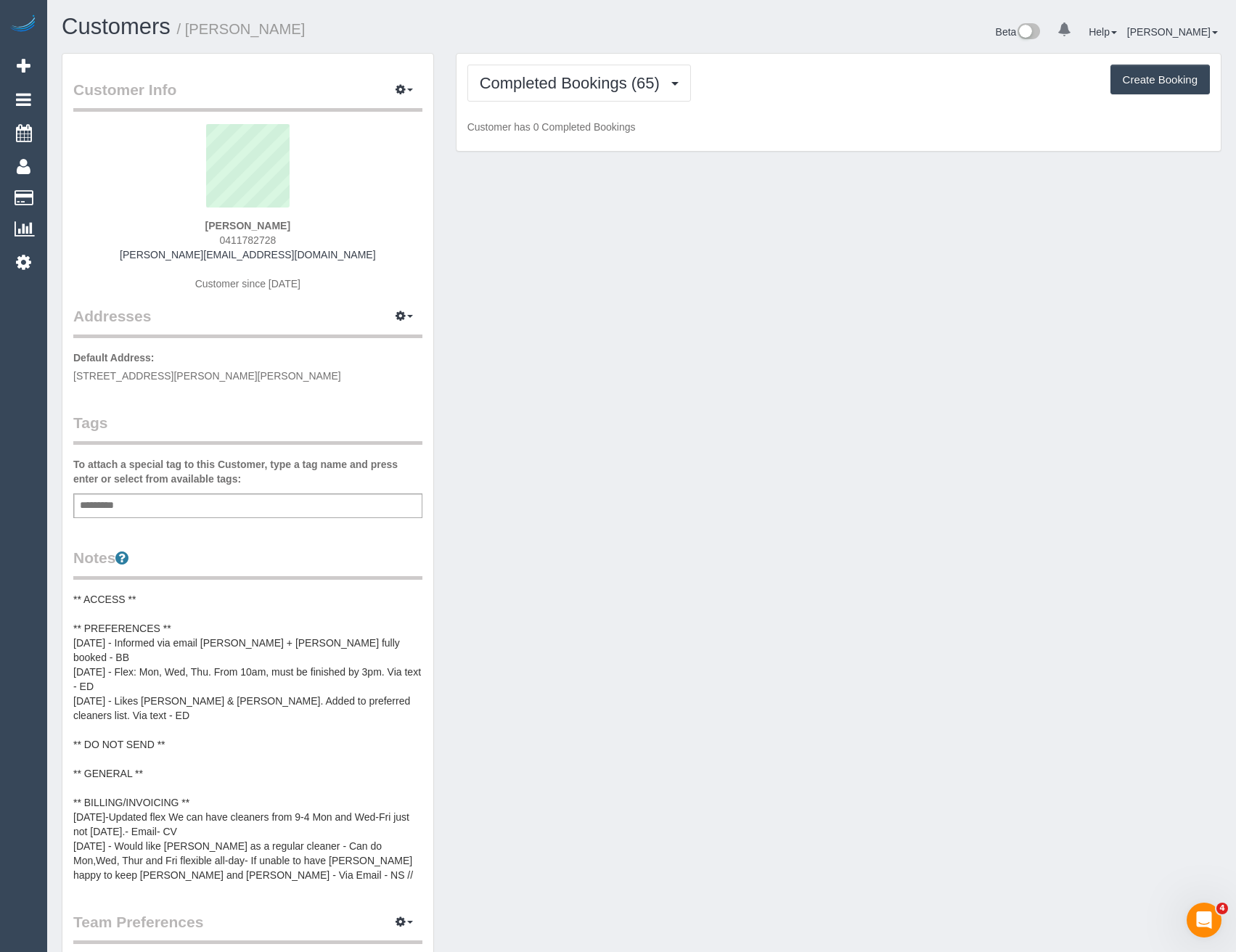
click at [614, 60] on div "Completed Bookings (65) Completed Bookings (65) Upcoming Bookings (11) Cancelle…" at bounding box center [838, 103] width 764 height 98
click at [614, 85] on span "Completed Bookings (65)" at bounding box center [573, 83] width 187 height 18
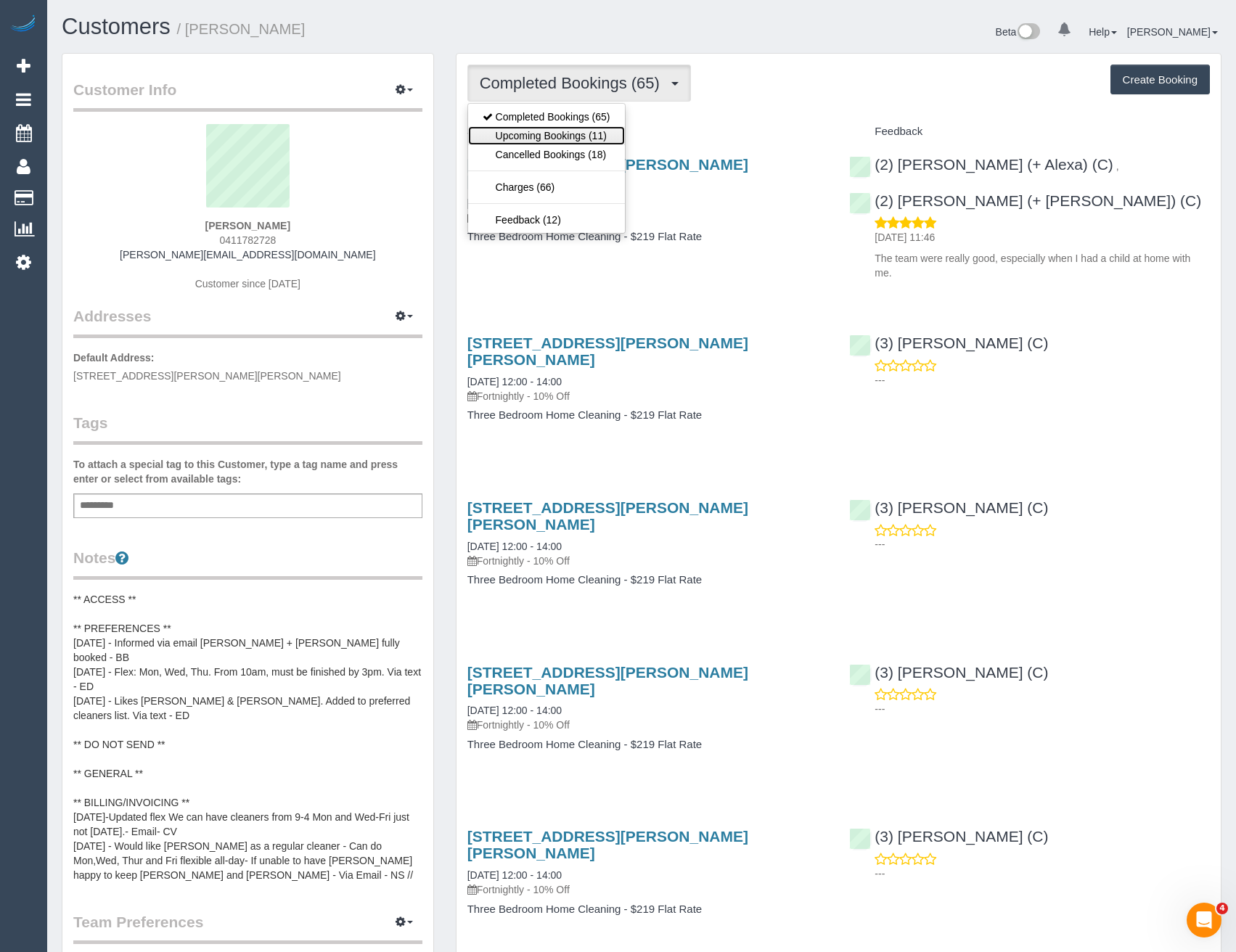
click at [574, 133] on link "Upcoming Bookings (11)" at bounding box center [546, 135] width 157 height 18
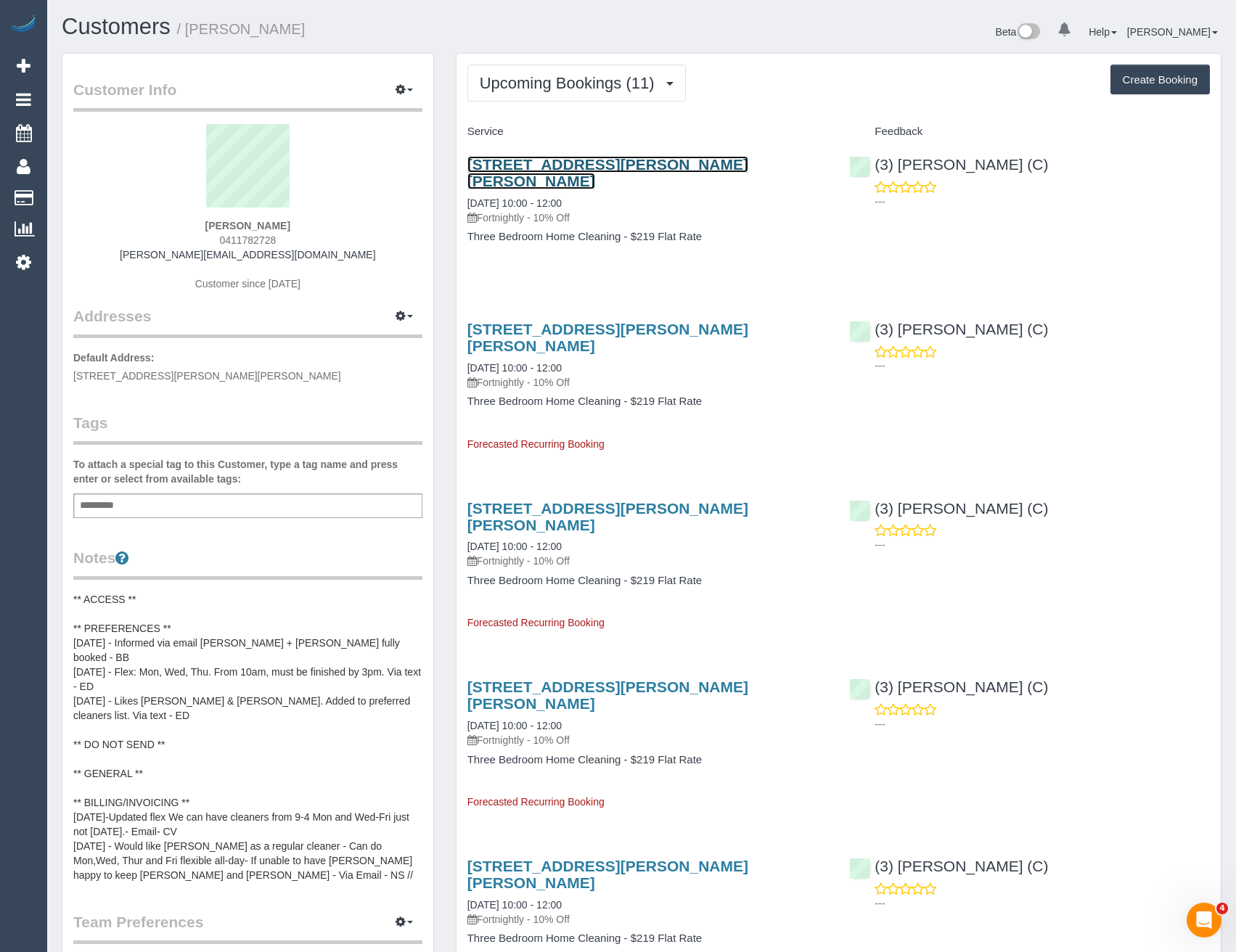
click at [652, 164] on link "61 Field Street, Clifton Hill, VIC 3068" at bounding box center [607, 173] width 280 height 34
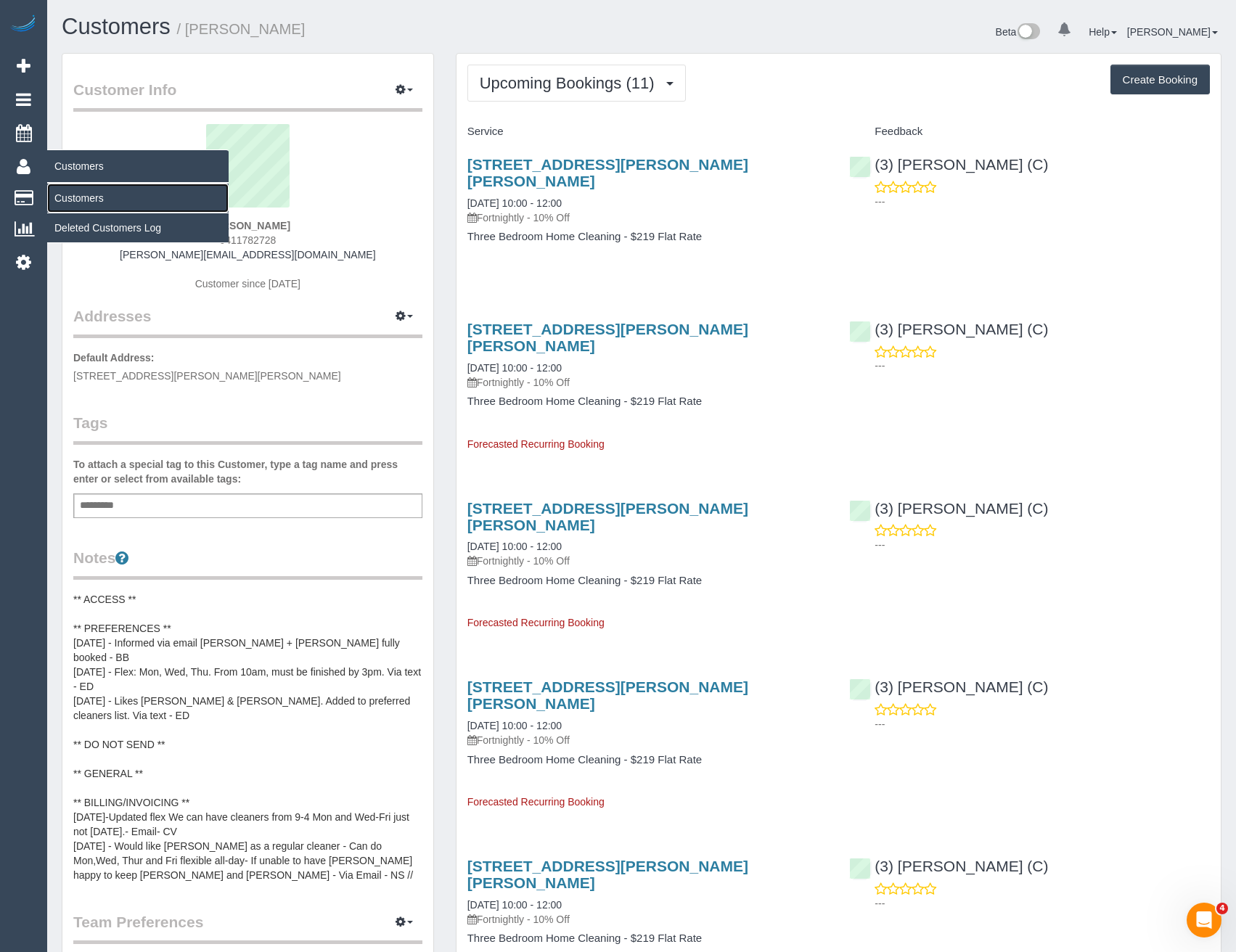
click at [93, 198] on link "Customers" at bounding box center [138, 198] width 182 height 29
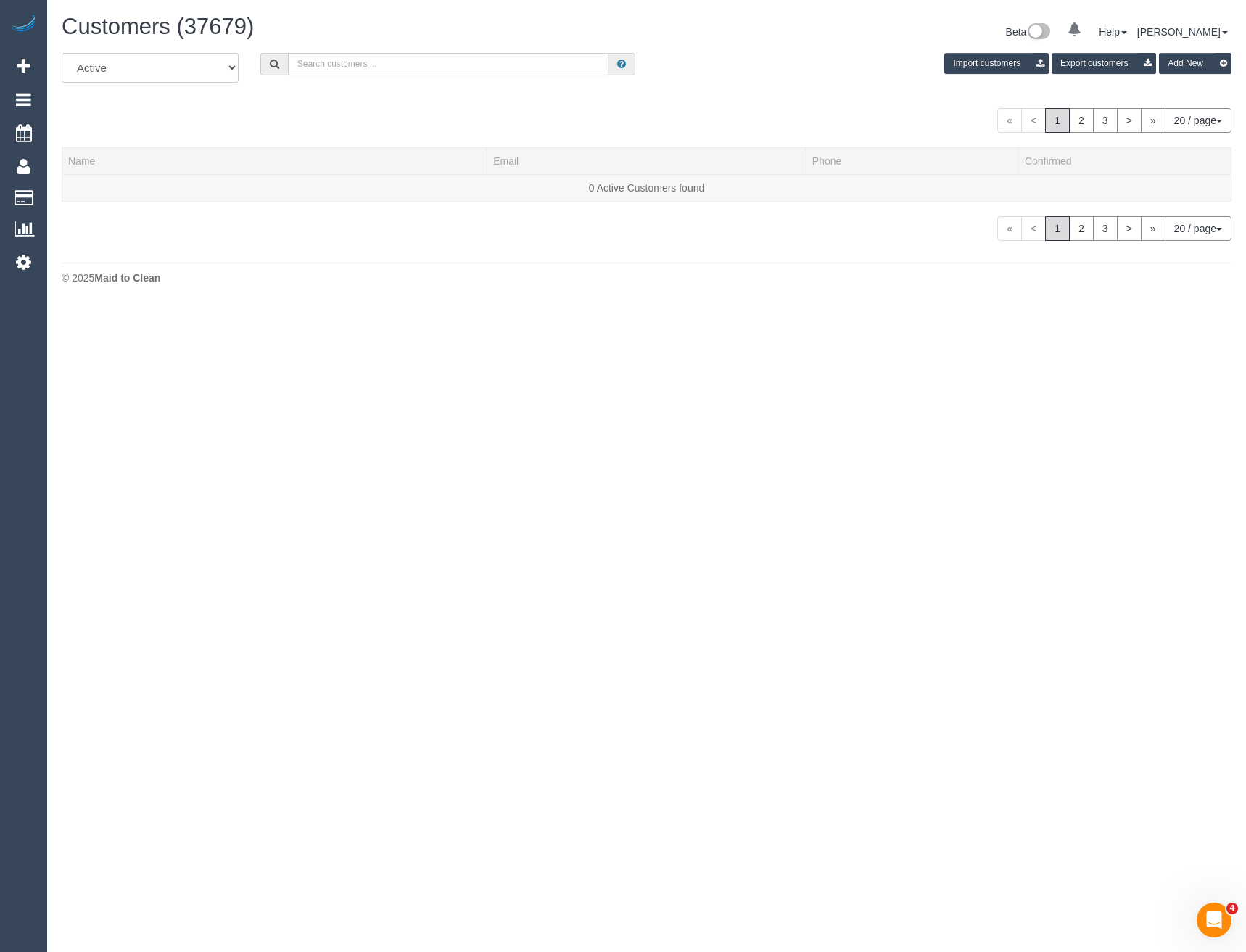
click at [363, 63] on input "text" at bounding box center [448, 64] width 321 height 22
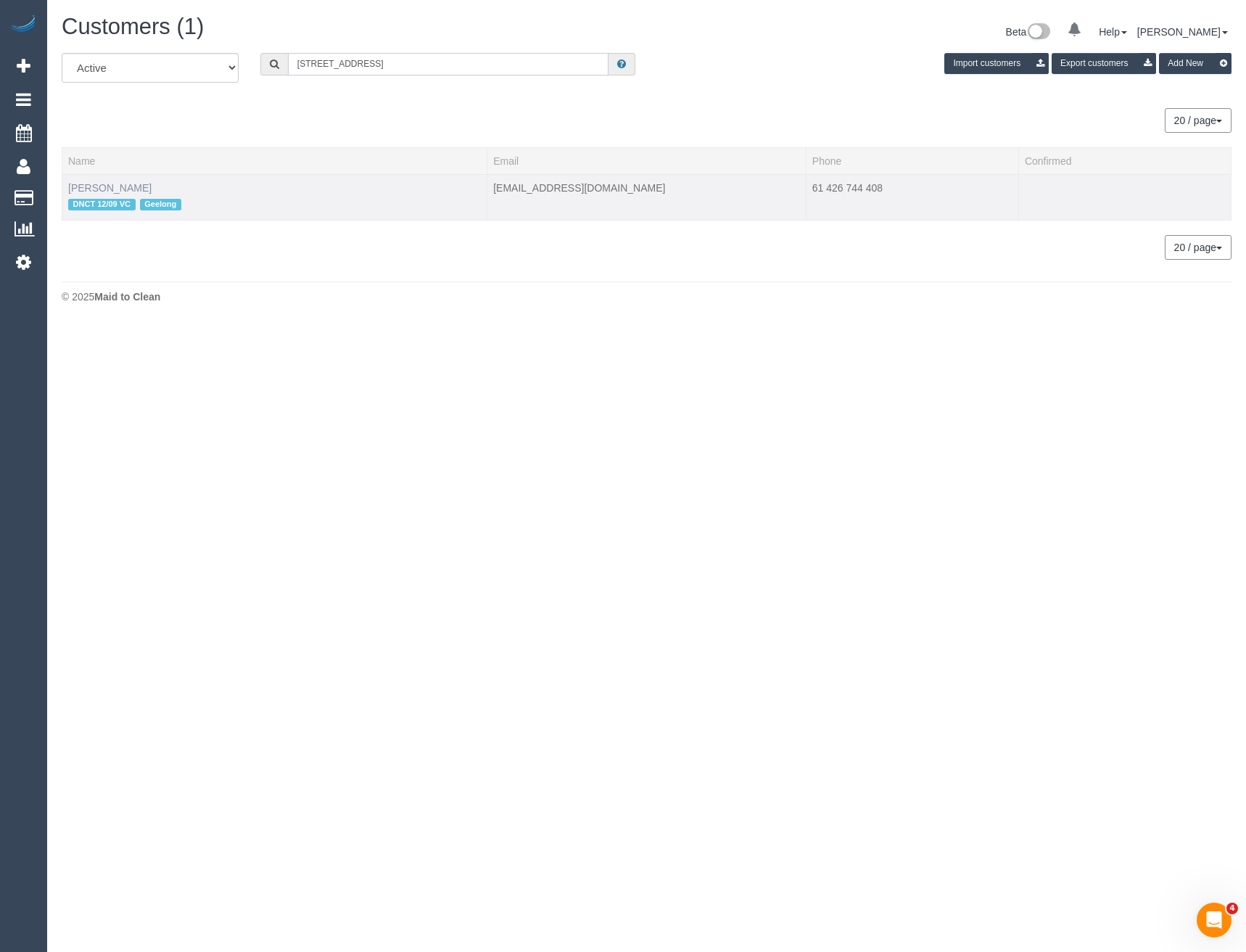
type input "6 Runway St"
click at [88, 185] on link "Dani Parker" at bounding box center [110, 188] width 84 height 11
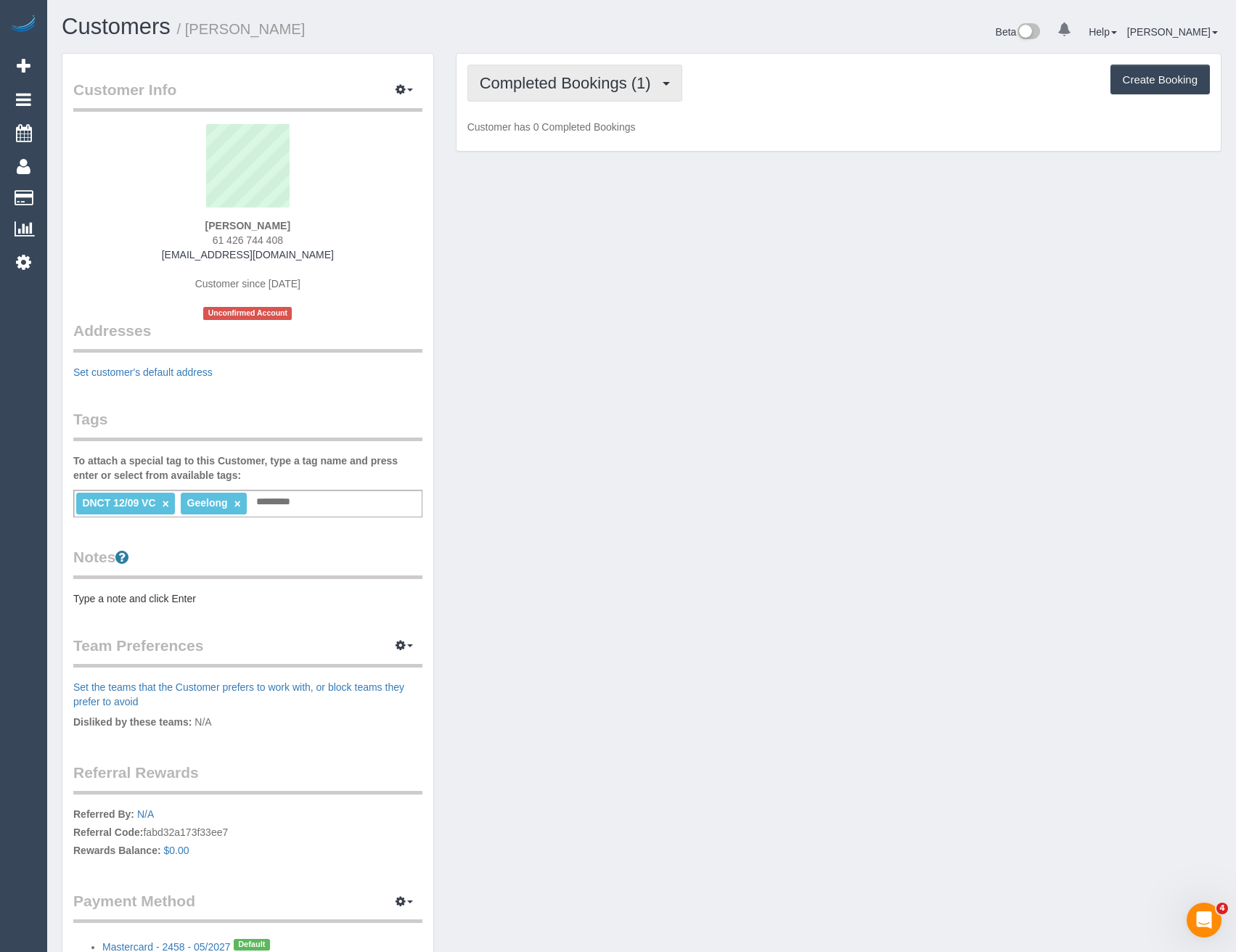
click at [615, 87] on span "Completed Bookings (1)" at bounding box center [569, 83] width 178 height 18
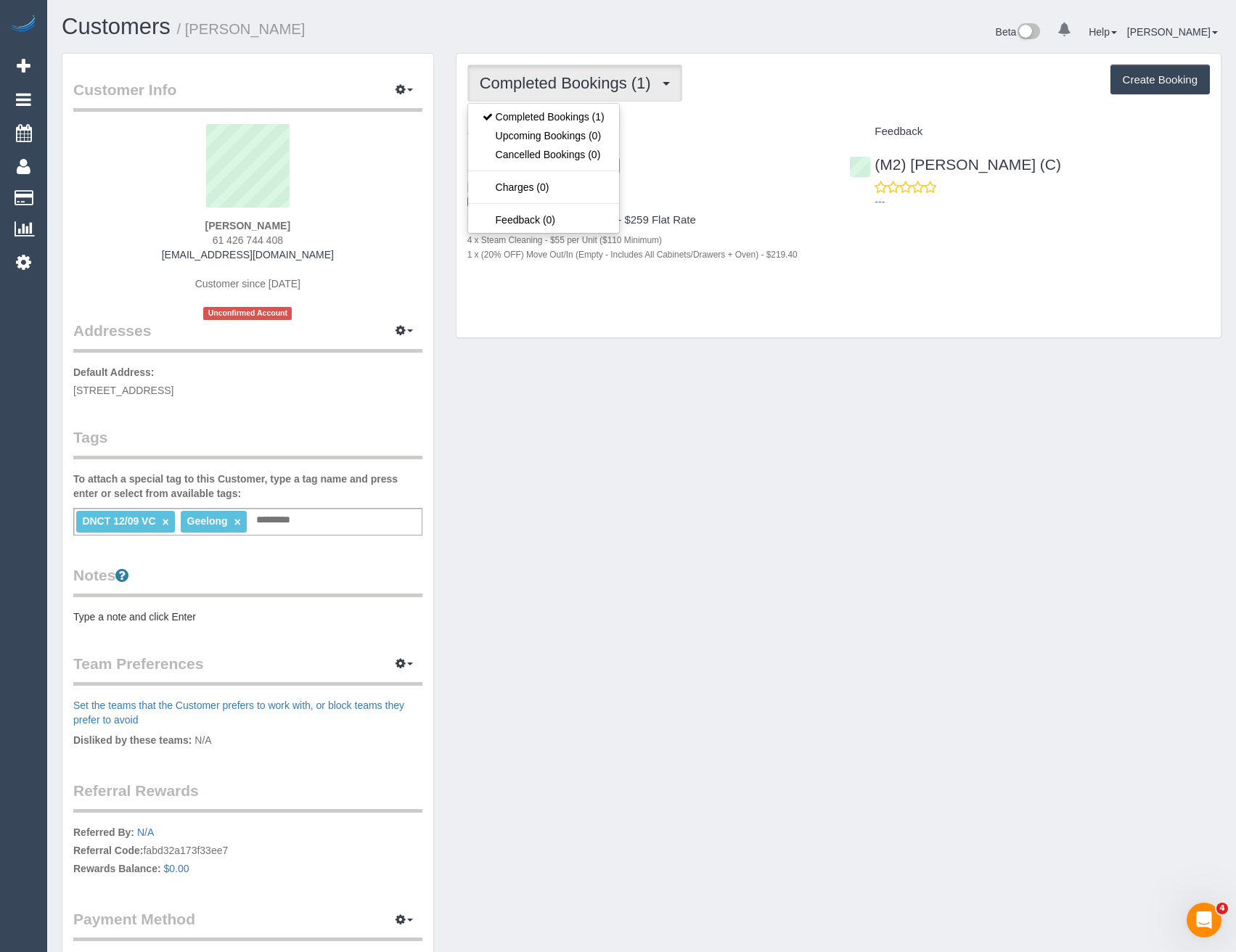
click at [838, 331] on div "Completed Bookings (1) Completed Bookings (1) Upcoming Bookings (0) Cancelled B…" at bounding box center [838, 196] width 764 height 284
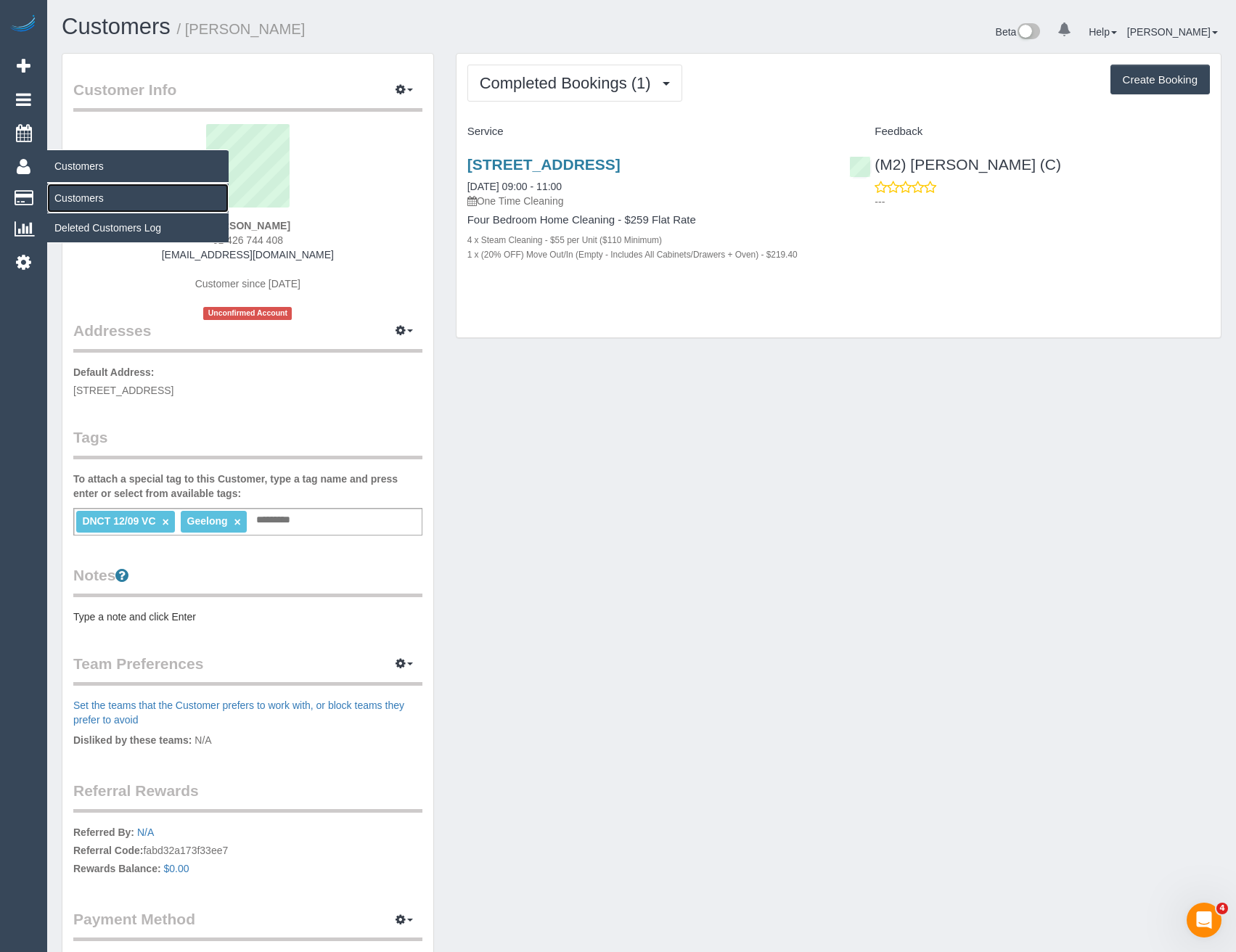
click at [101, 194] on link "Customers" at bounding box center [138, 198] width 182 height 29
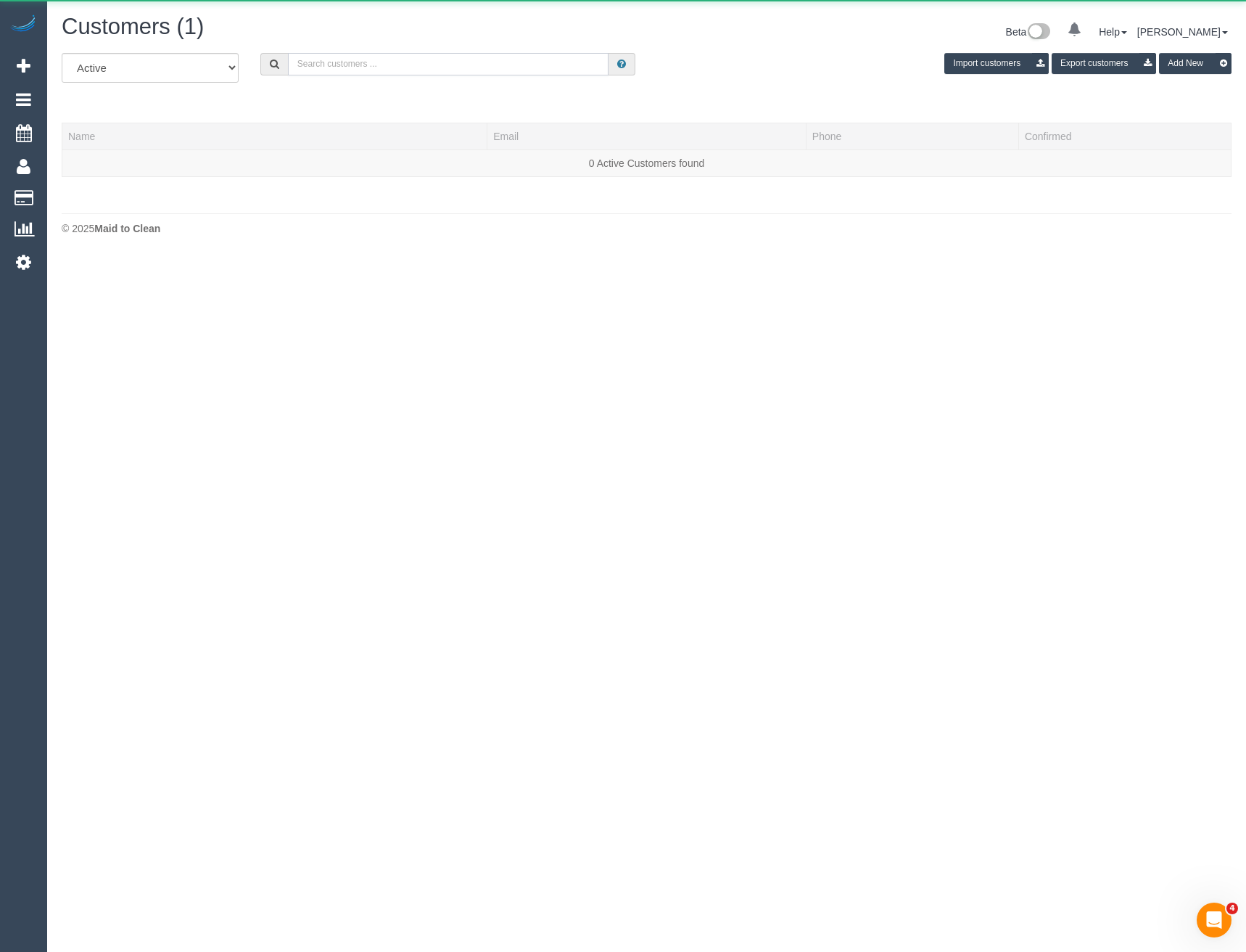
drag, startPoint x: 333, startPoint y: 70, endPoint x: 341, endPoint y: 55, distance: 17.0
click at [333, 70] on input "text" at bounding box center [448, 64] width 321 height 22
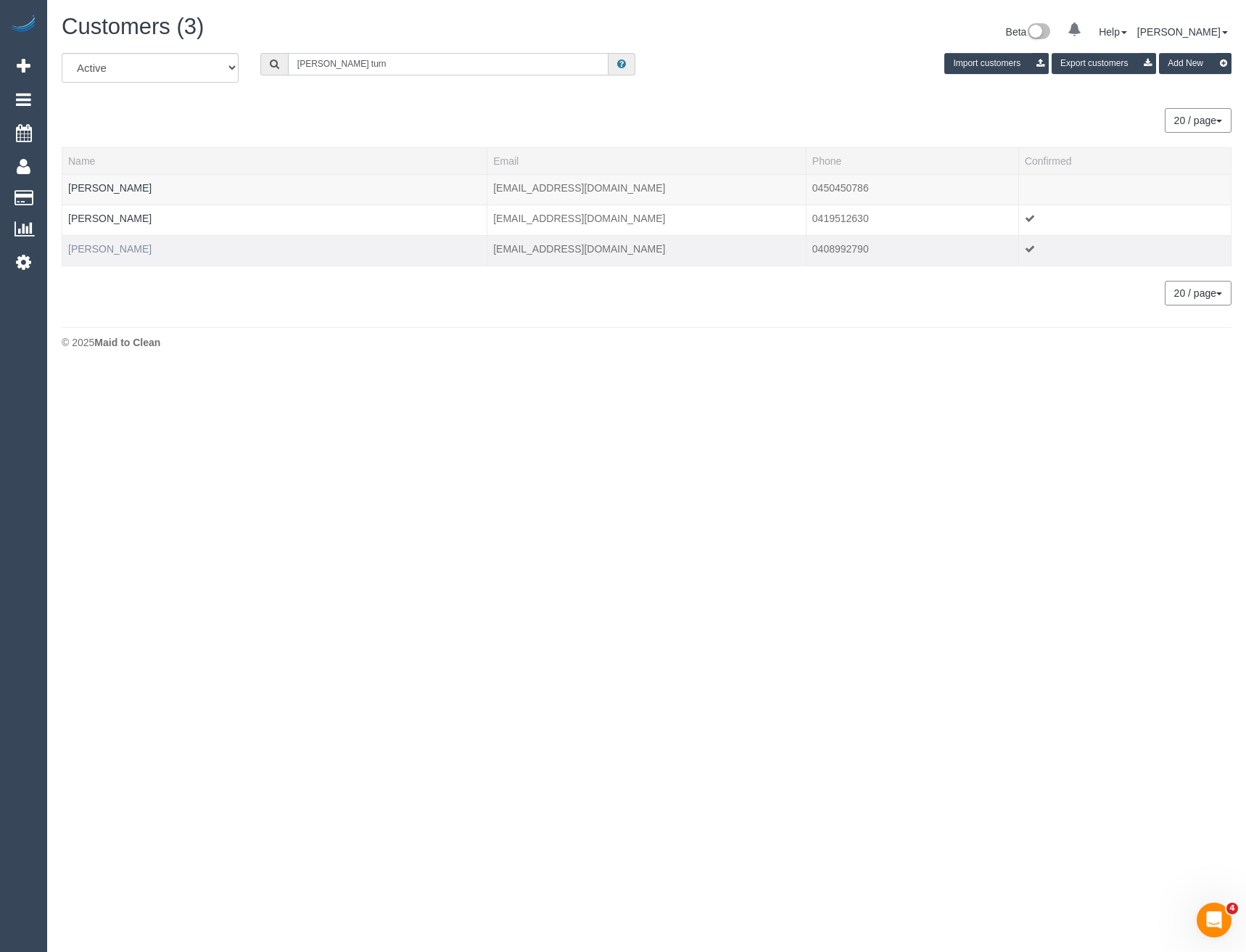
type input "Michelle turn"
click at [114, 251] on link "Michelle Turnley" at bounding box center [110, 248] width 84 height 11
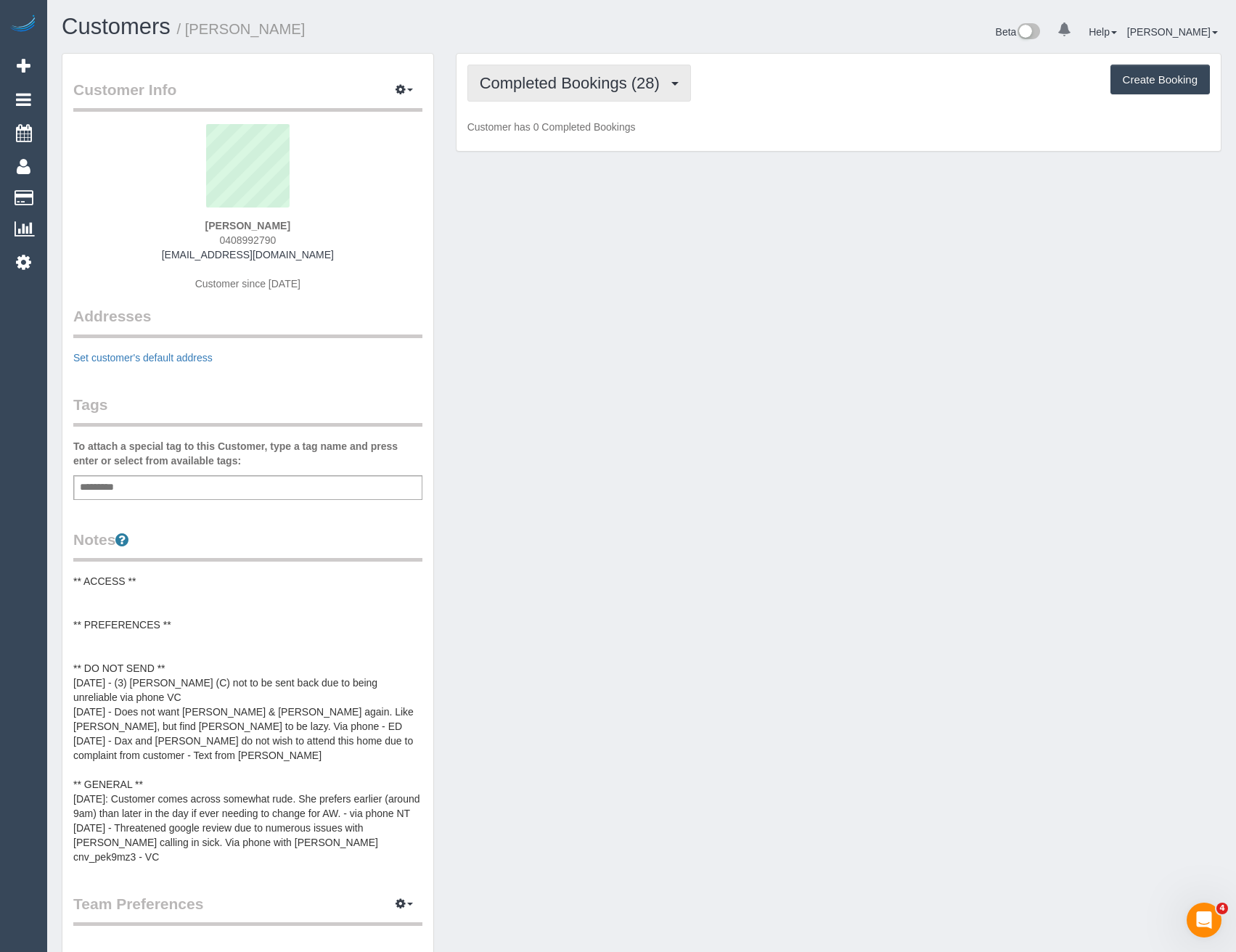
click at [633, 84] on span "Completed Bookings (28)" at bounding box center [573, 83] width 187 height 18
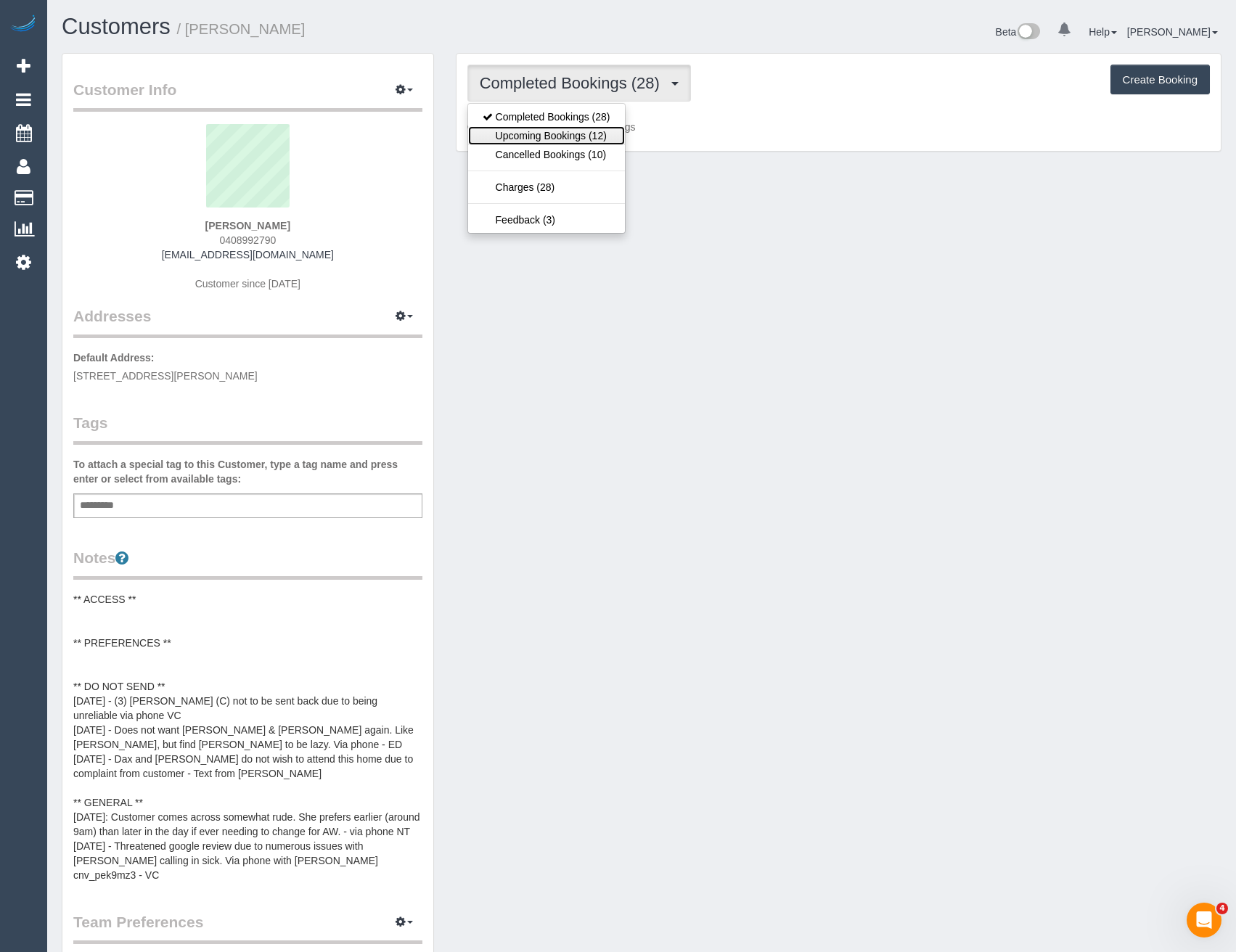
click at [595, 133] on link "Upcoming Bookings (12)" at bounding box center [546, 135] width 157 height 18
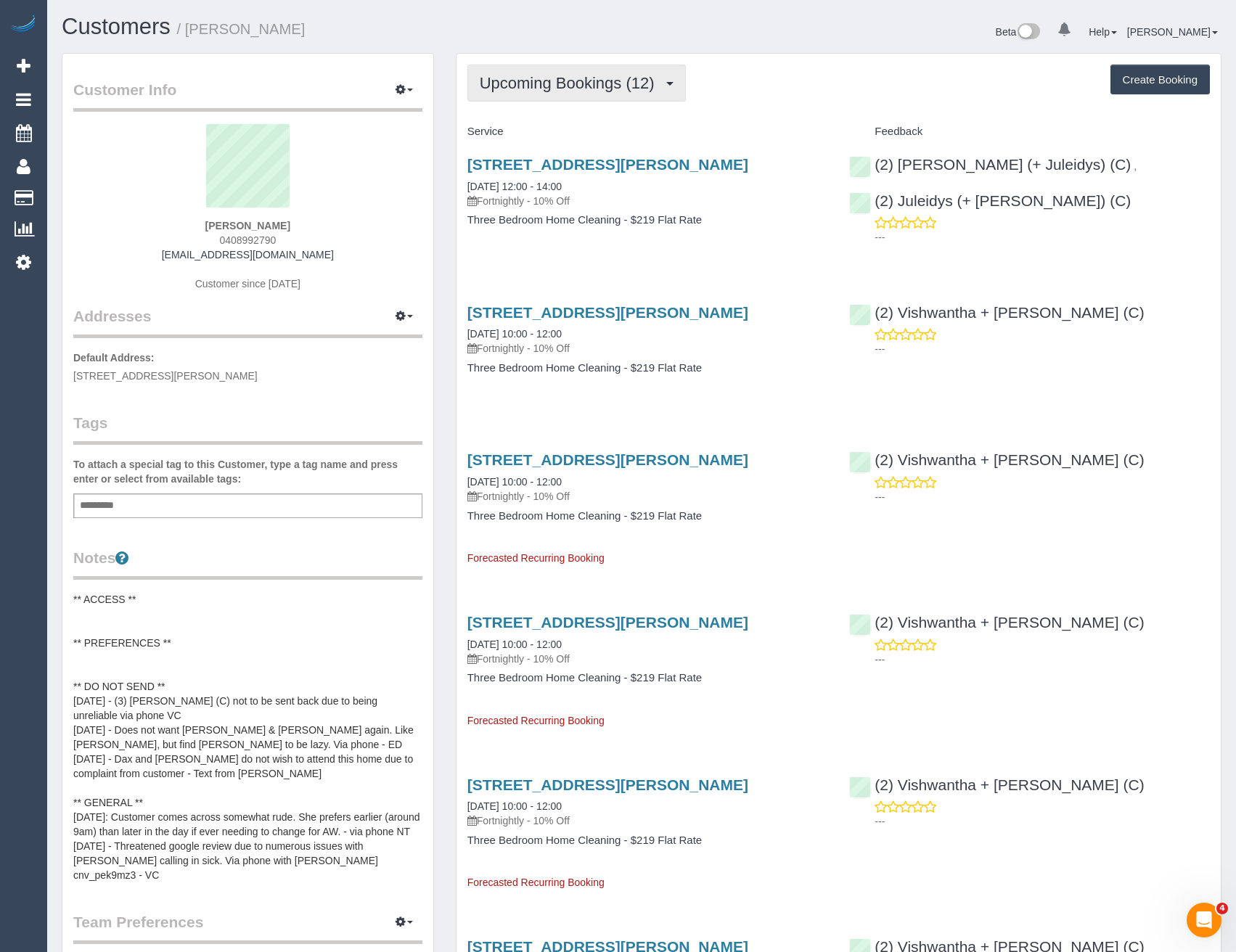
click at [641, 71] on button "Upcoming Bookings (12)" at bounding box center [576, 83] width 219 height 37
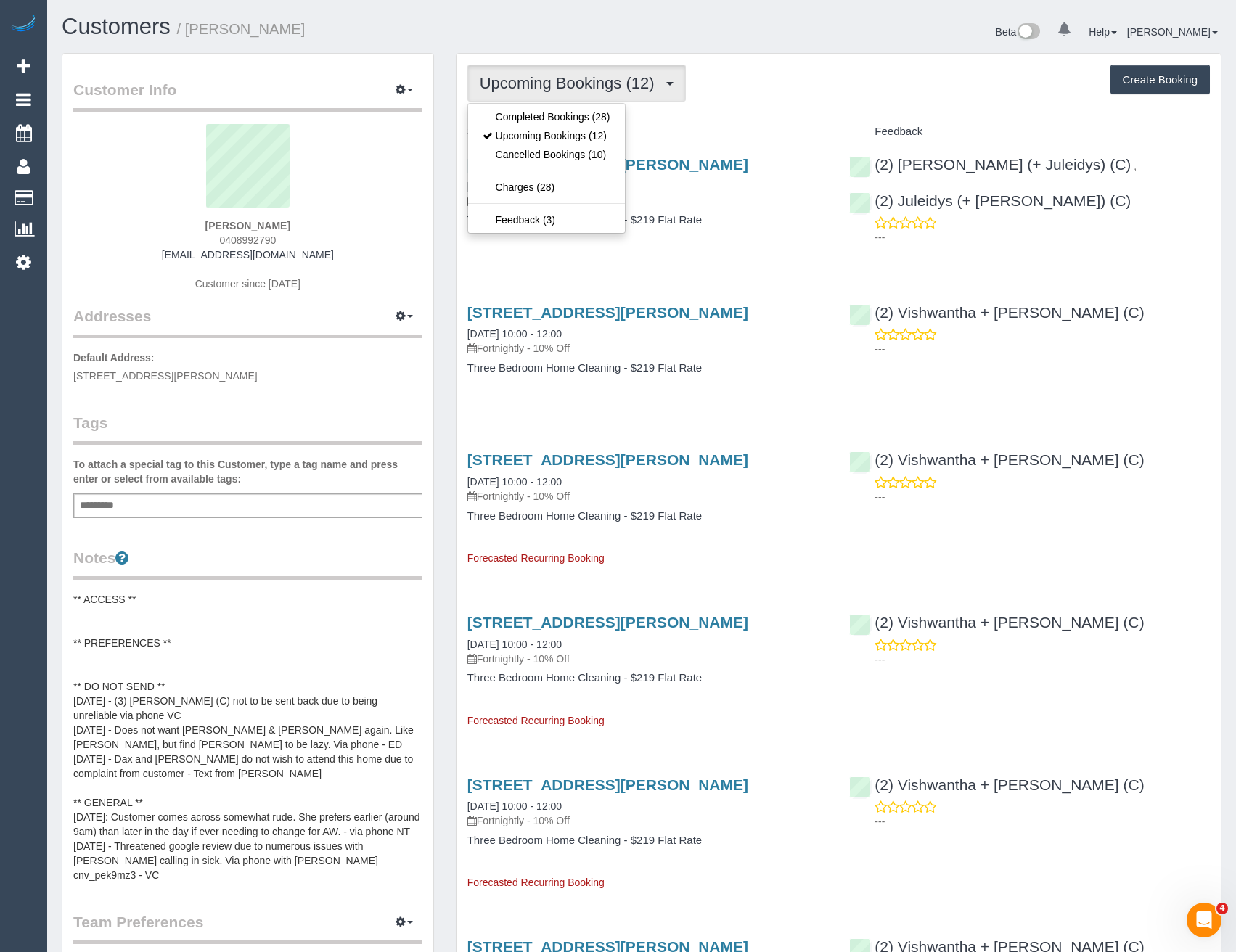
click at [767, 219] on h4 "Three Bedroom Home Cleaning - $219 Flat Rate" at bounding box center [647, 219] width 361 height 12
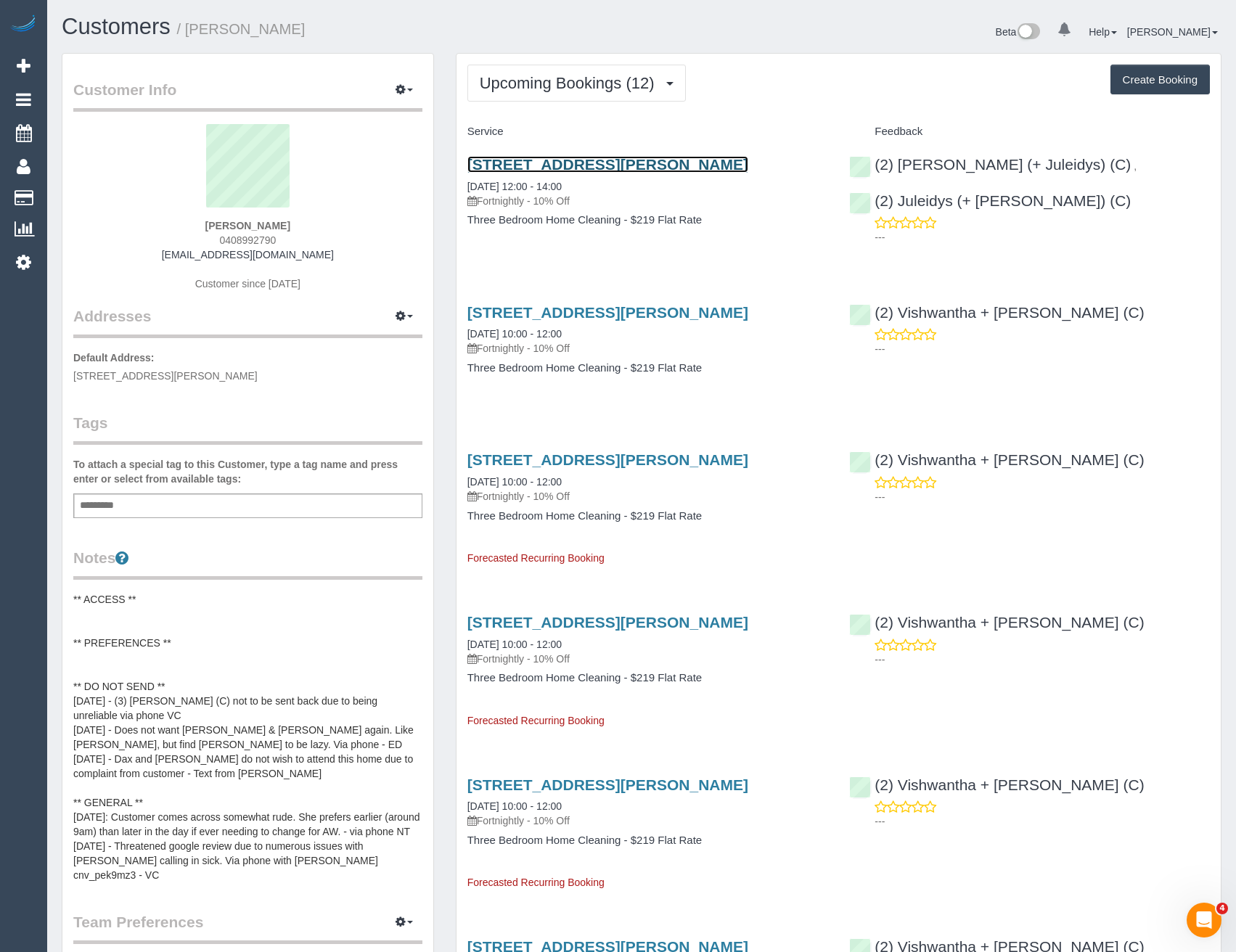
click at [673, 166] on link "10 Joyce Street, Nunawading, VIC 3131" at bounding box center [607, 164] width 280 height 17
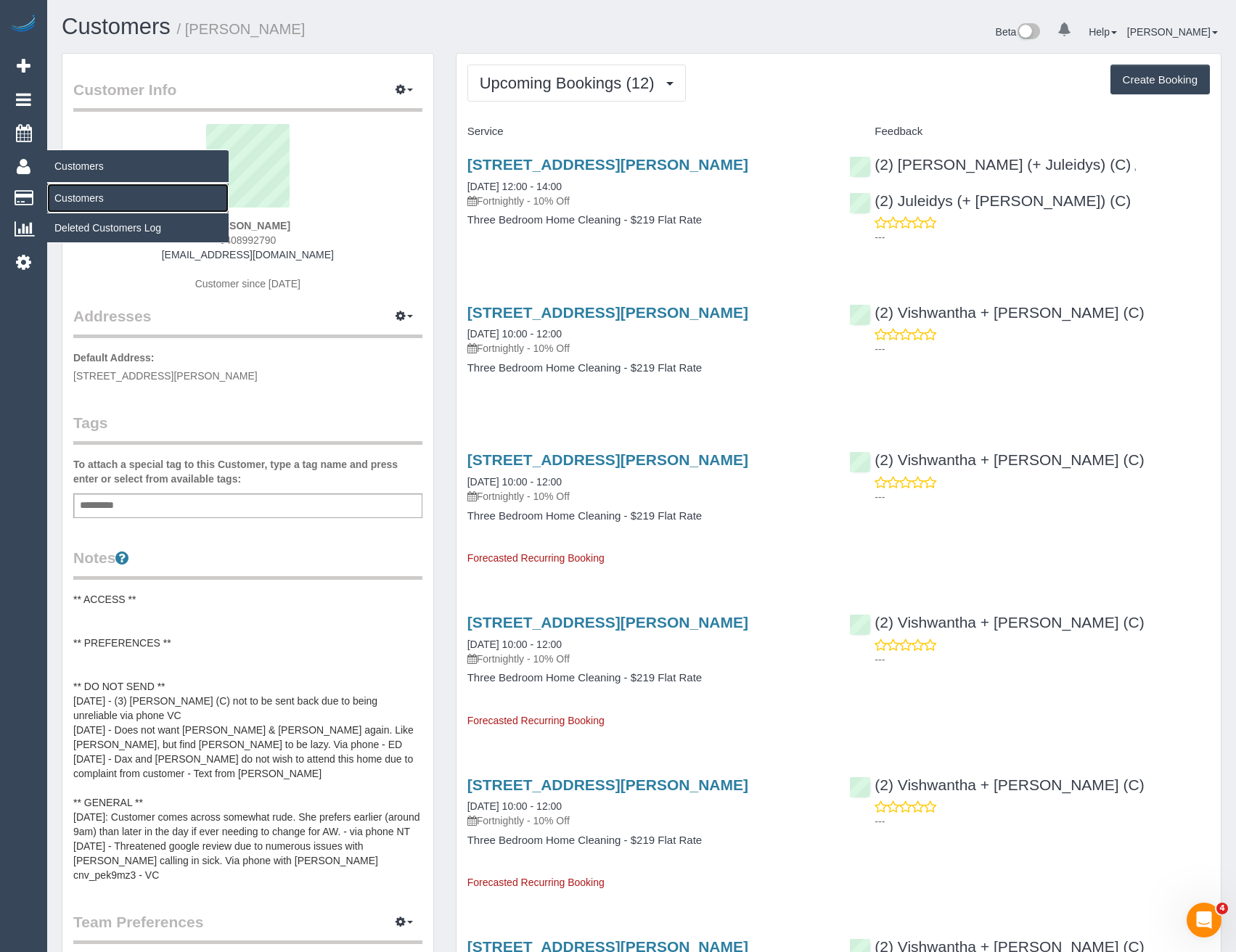
click at [72, 193] on link "Customers" at bounding box center [138, 198] width 182 height 29
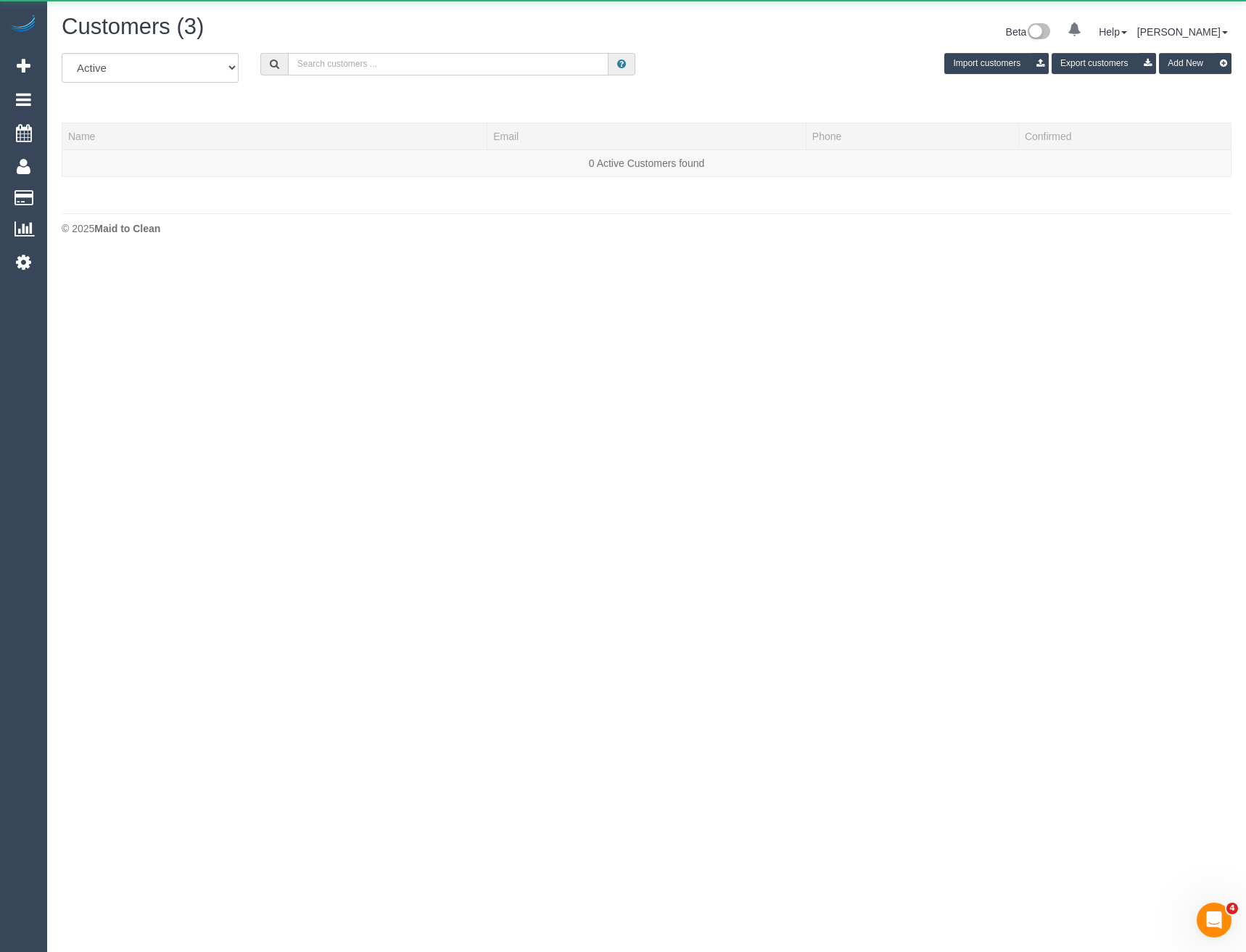
click at [330, 65] on input "text" at bounding box center [448, 64] width 321 height 22
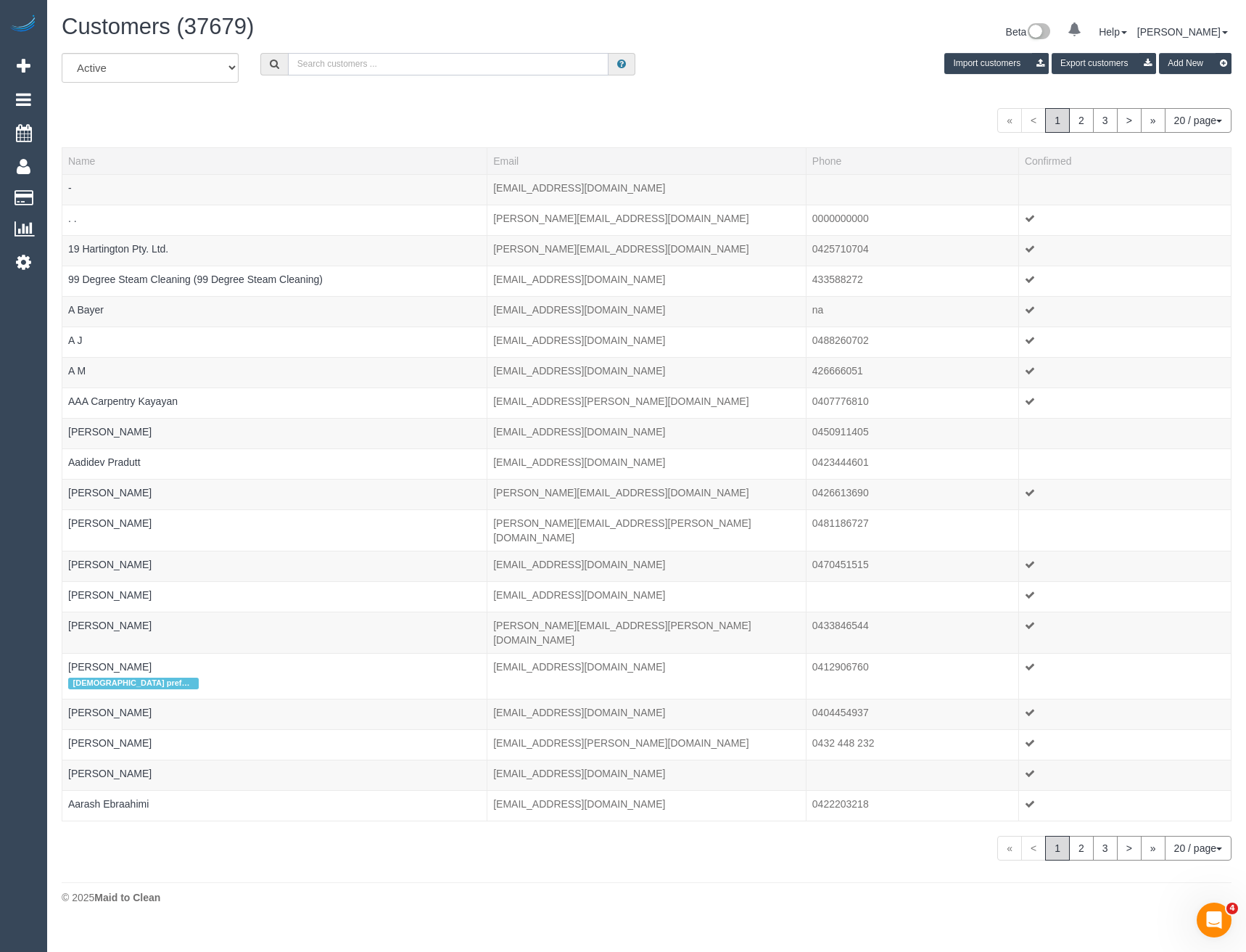
paste input "bollapallelp9@gmail.com"
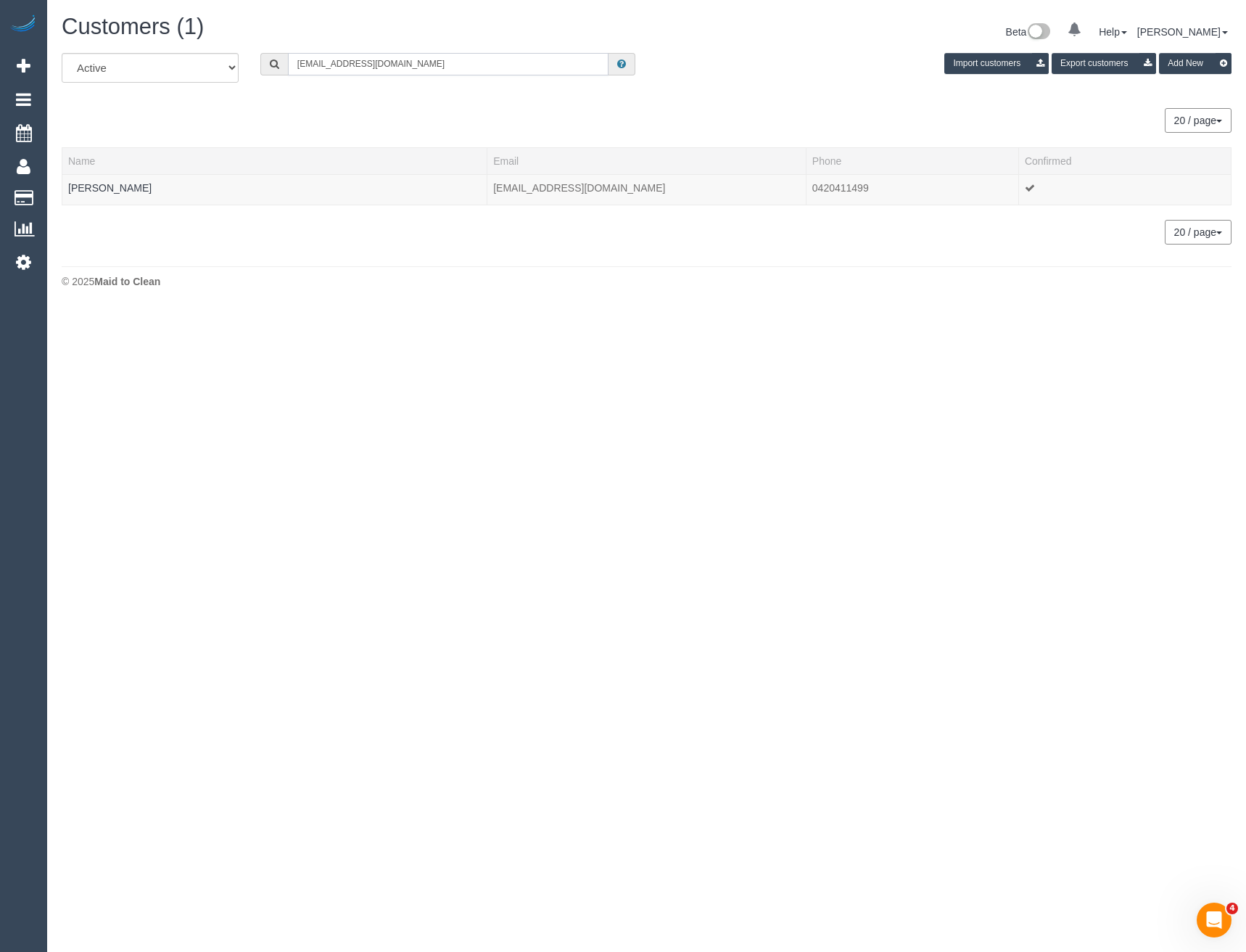
type input "bollapallelp9@gmail.com"
click at [88, 189] on link "Lakshmi Bollapalle" at bounding box center [110, 188] width 84 height 11
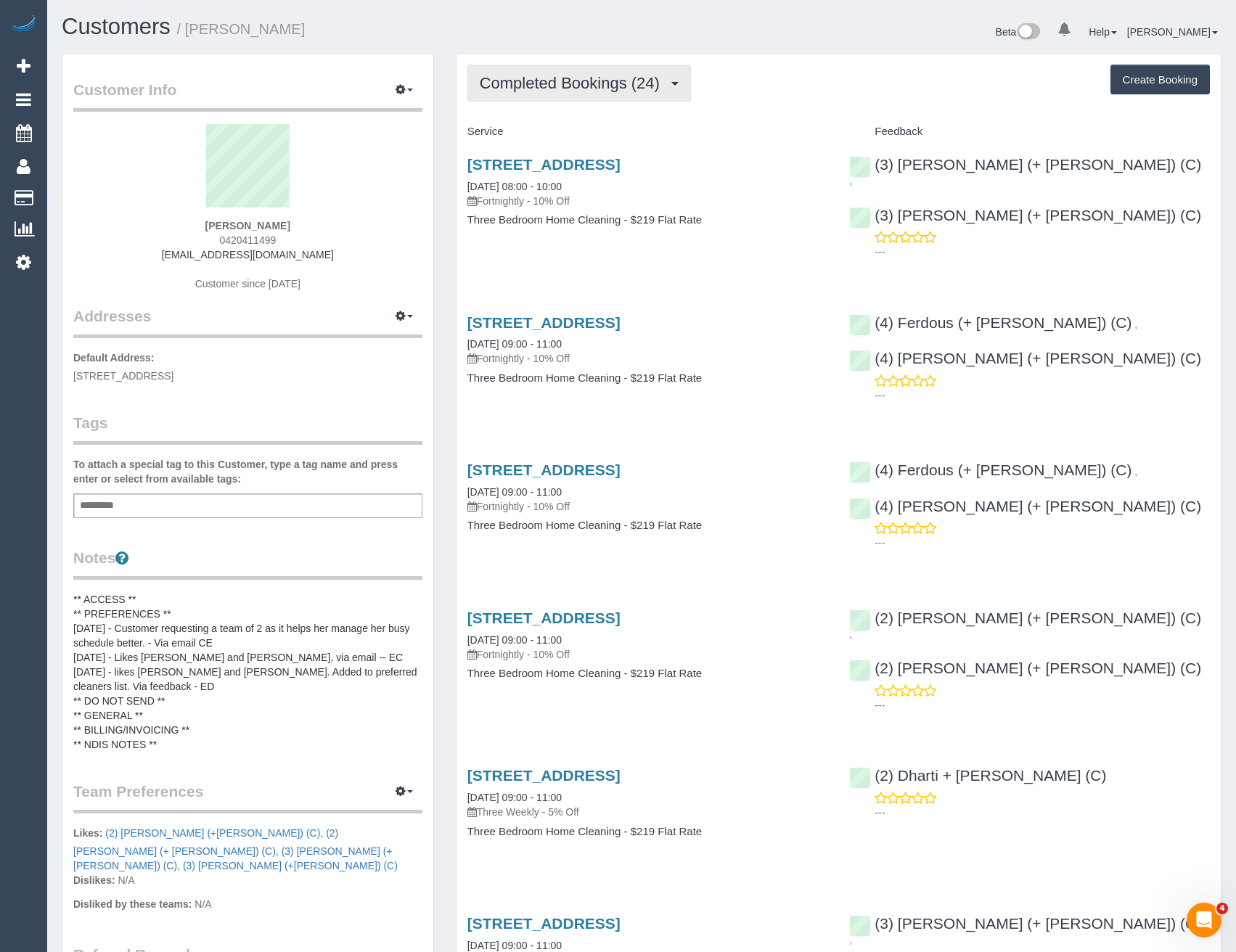
click at [563, 89] on span "Completed Bookings (24)" at bounding box center [573, 83] width 187 height 18
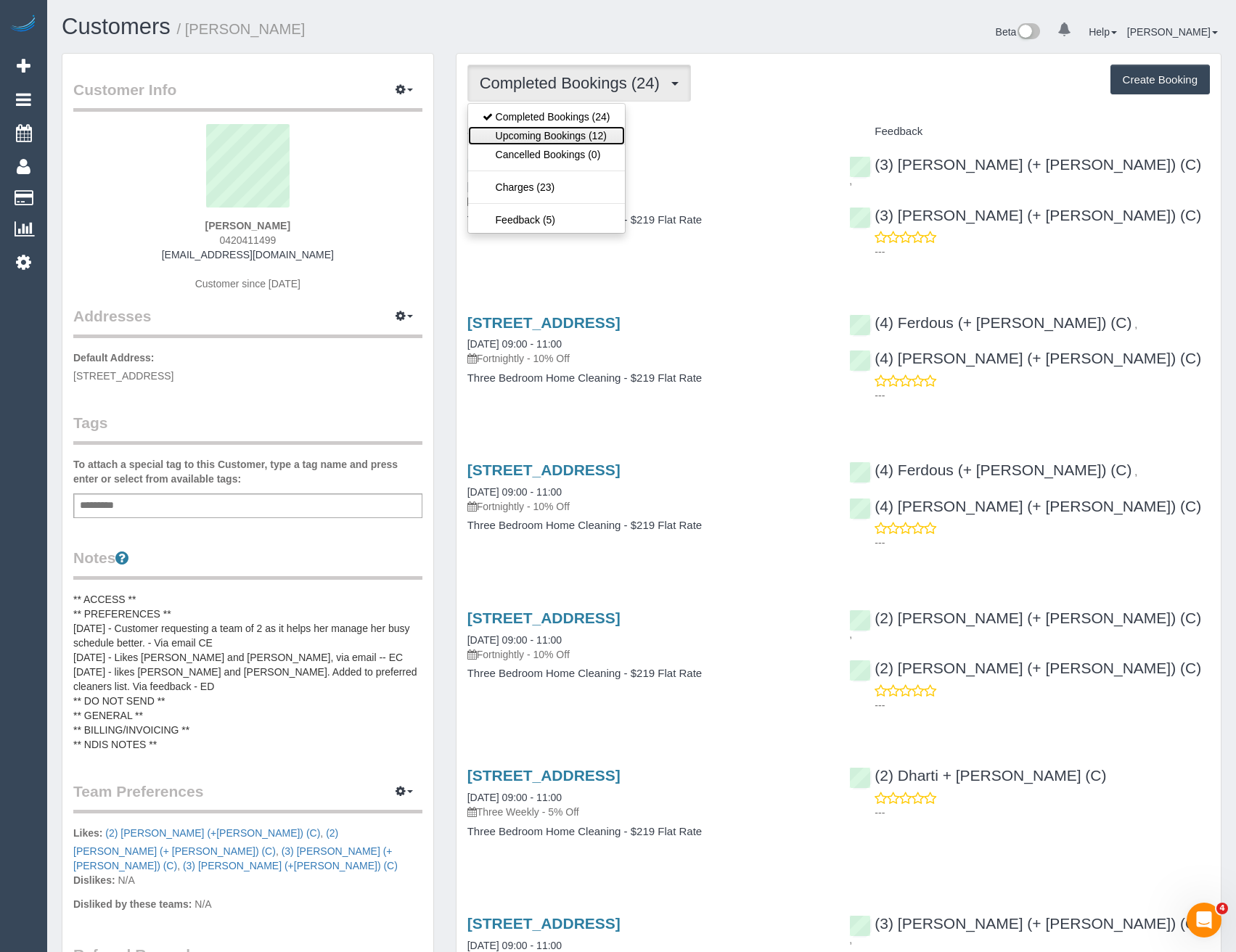
click at [572, 133] on link "Upcoming Bookings (12)" at bounding box center [546, 135] width 157 height 18
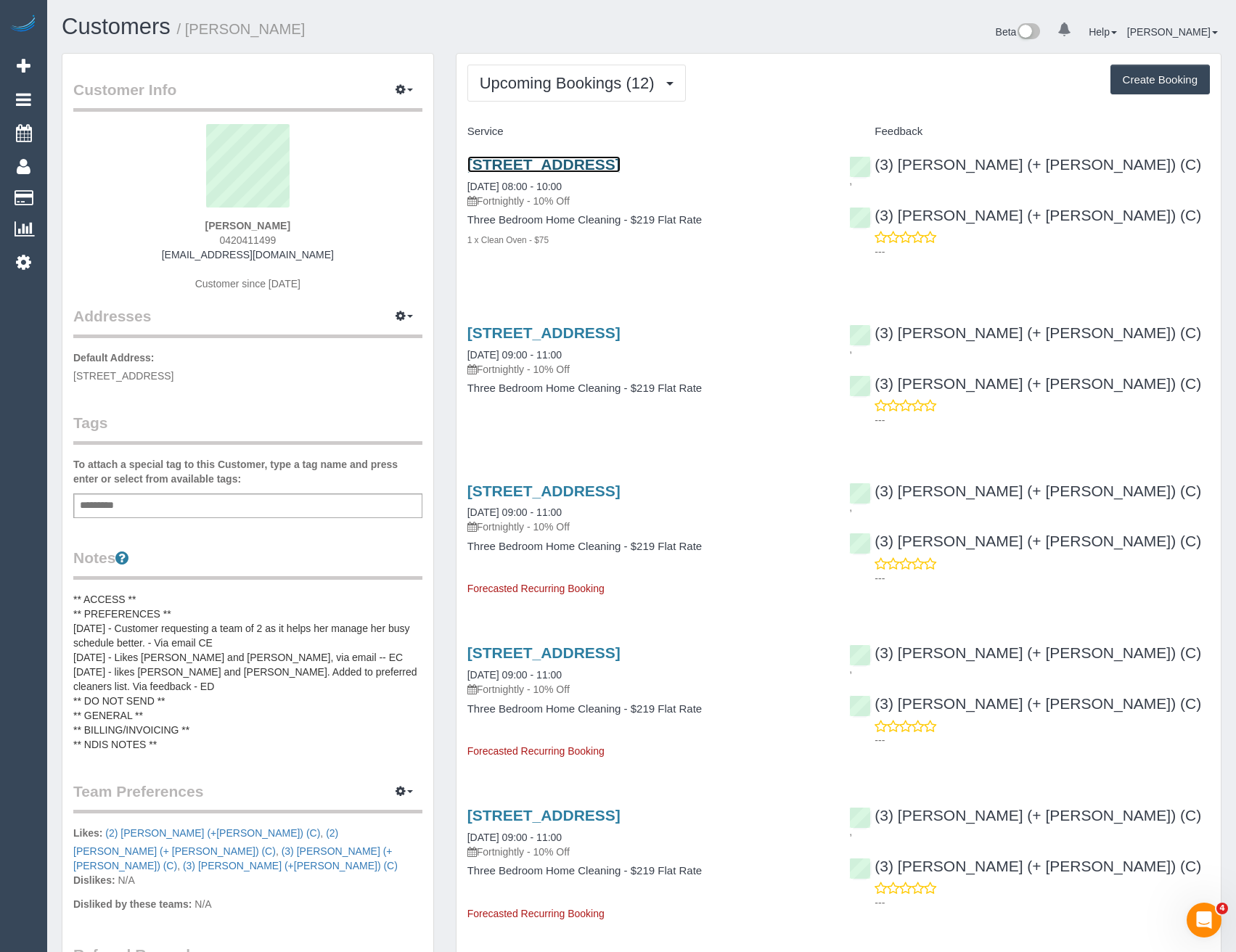
click at [620, 165] on link "Unit 4, 12 Beith Street, 4, Brunswick, VIC 3056" at bounding box center [543, 164] width 153 height 17
click at [588, 168] on link "Unit 4, 12 Beith Street, 4, Brunswick, VIC 3056" at bounding box center [543, 164] width 153 height 17
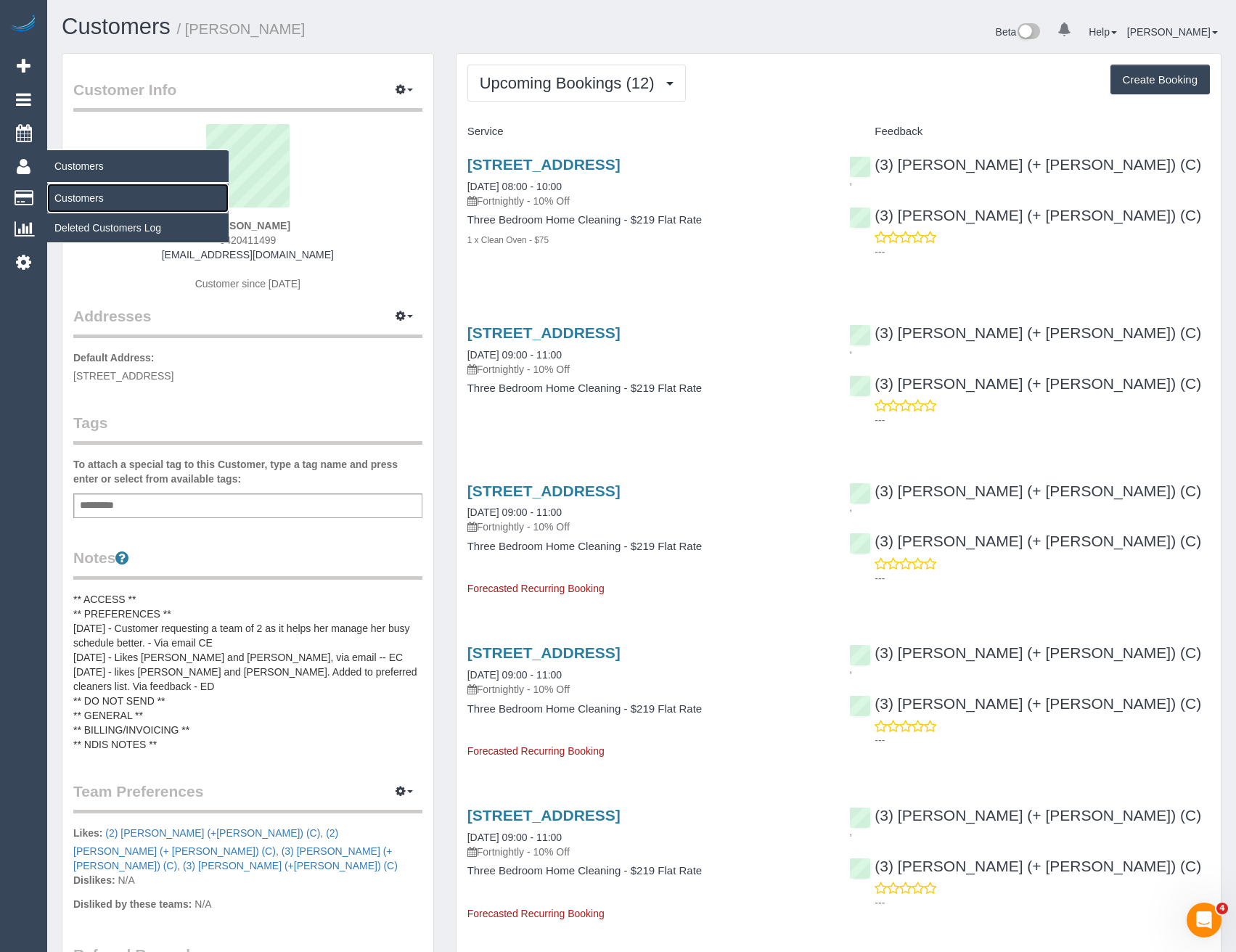
click at [69, 193] on link "Customers" at bounding box center [138, 198] width 182 height 29
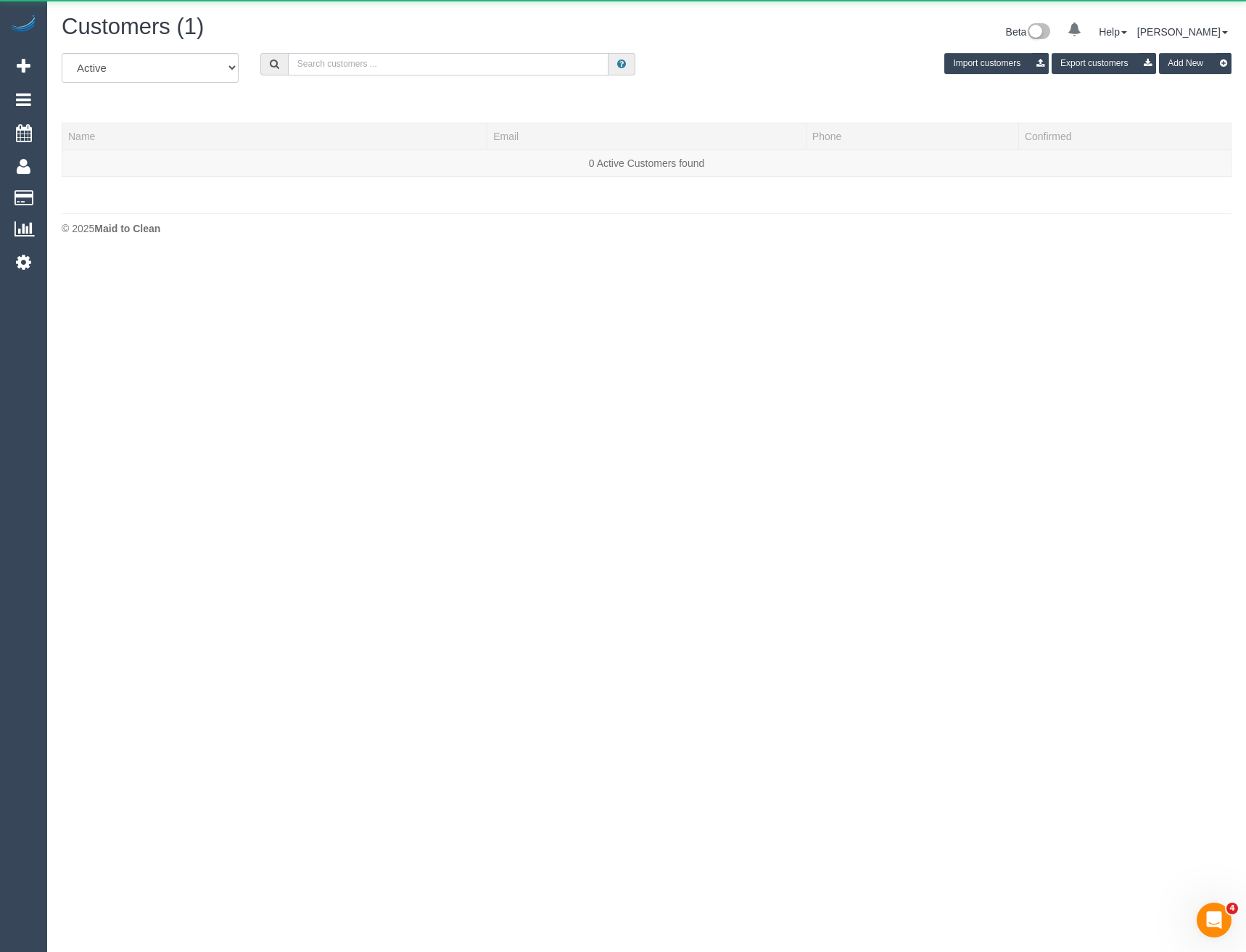
click at [316, 60] on input "text" at bounding box center [448, 64] width 321 height 22
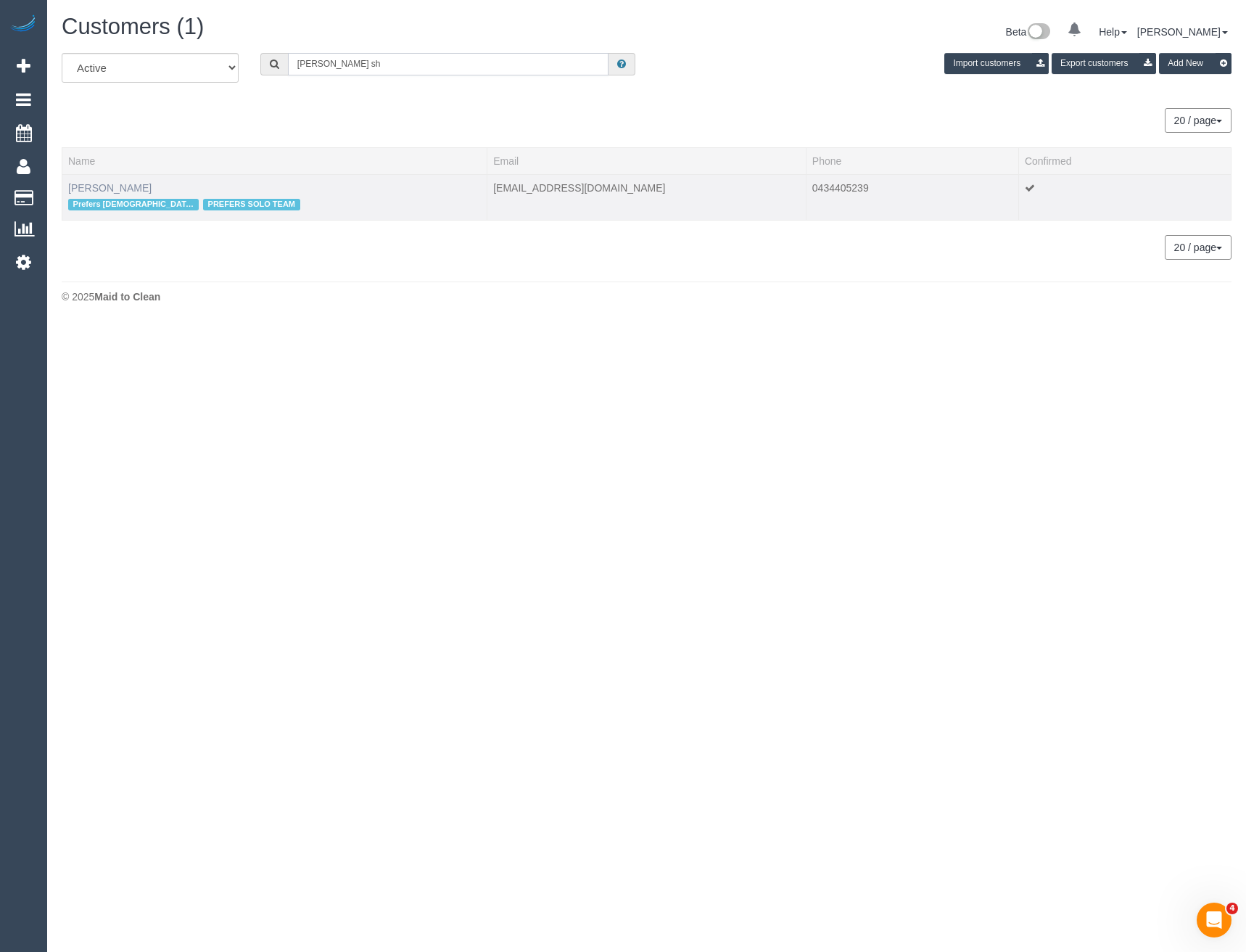
type input "Surbhi sh"
click at [123, 192] on link "Surbhi Sharma" at bounding box center [110, 188] width 84 height 11
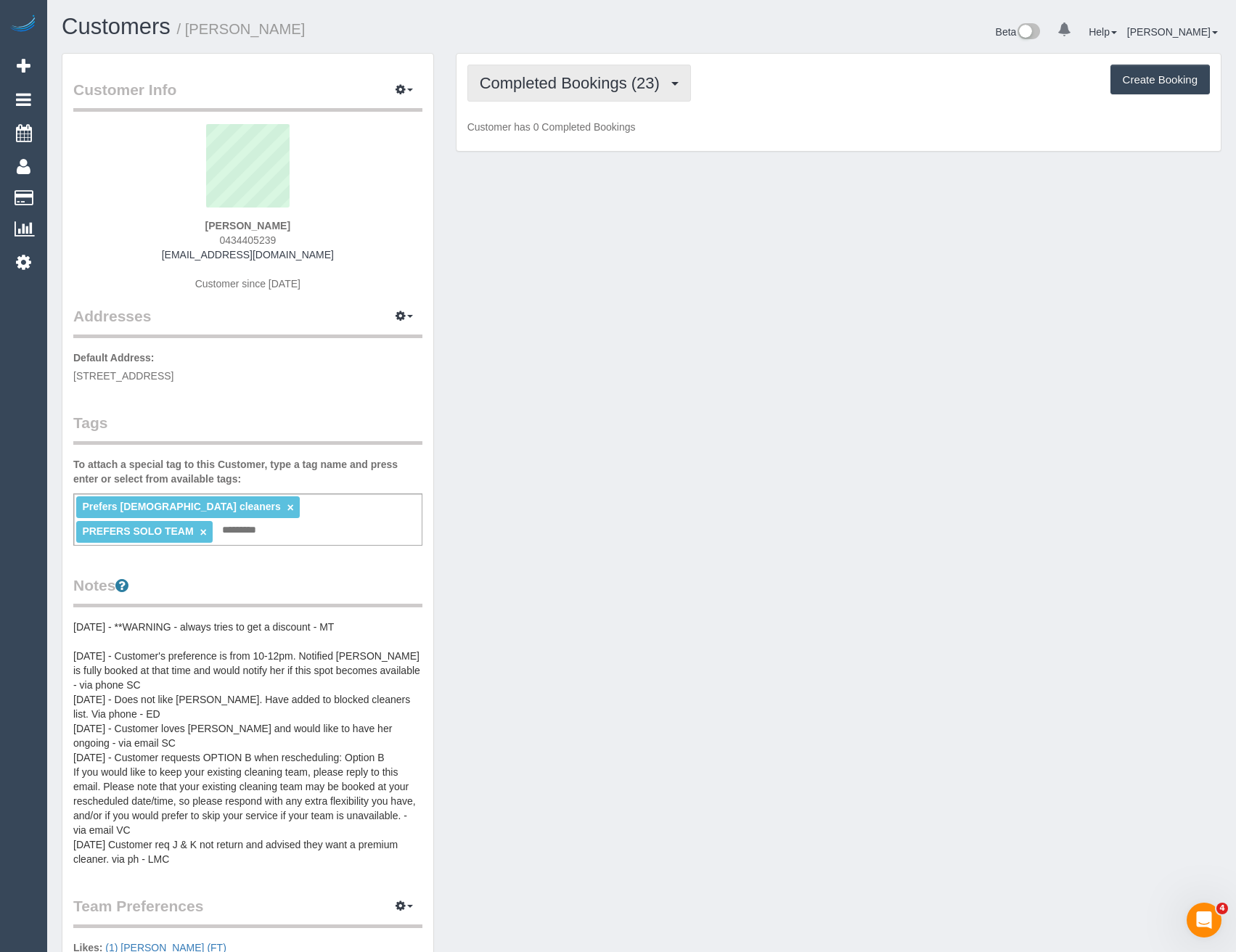
click at [621, 100] on button "Completed Bookings (23)" at bounding box center [579, 83] width 223 height 37
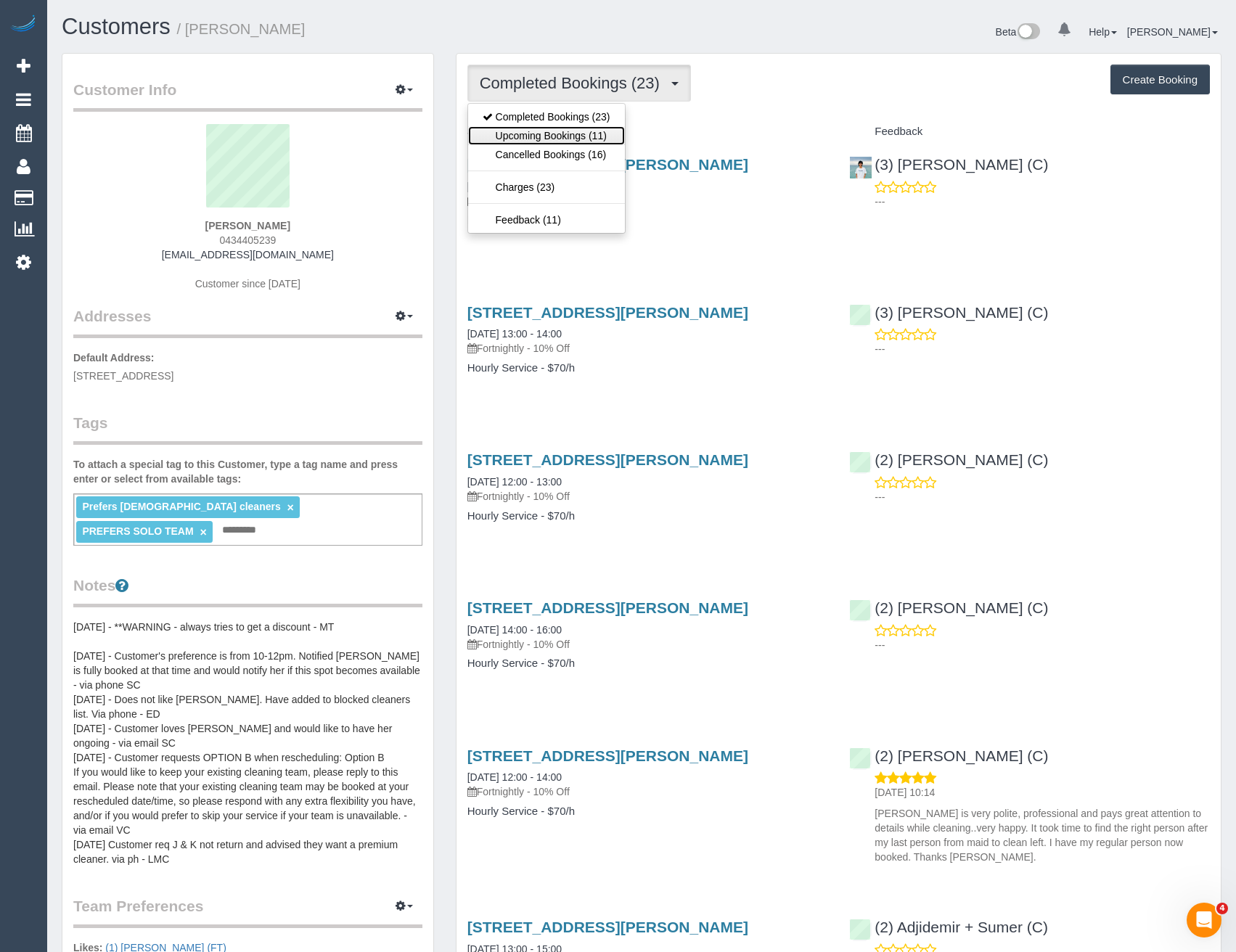
click at [612, 134] on link "Upcoming Bookings (11)" at bounding box center [546, 135] width 157 height 18
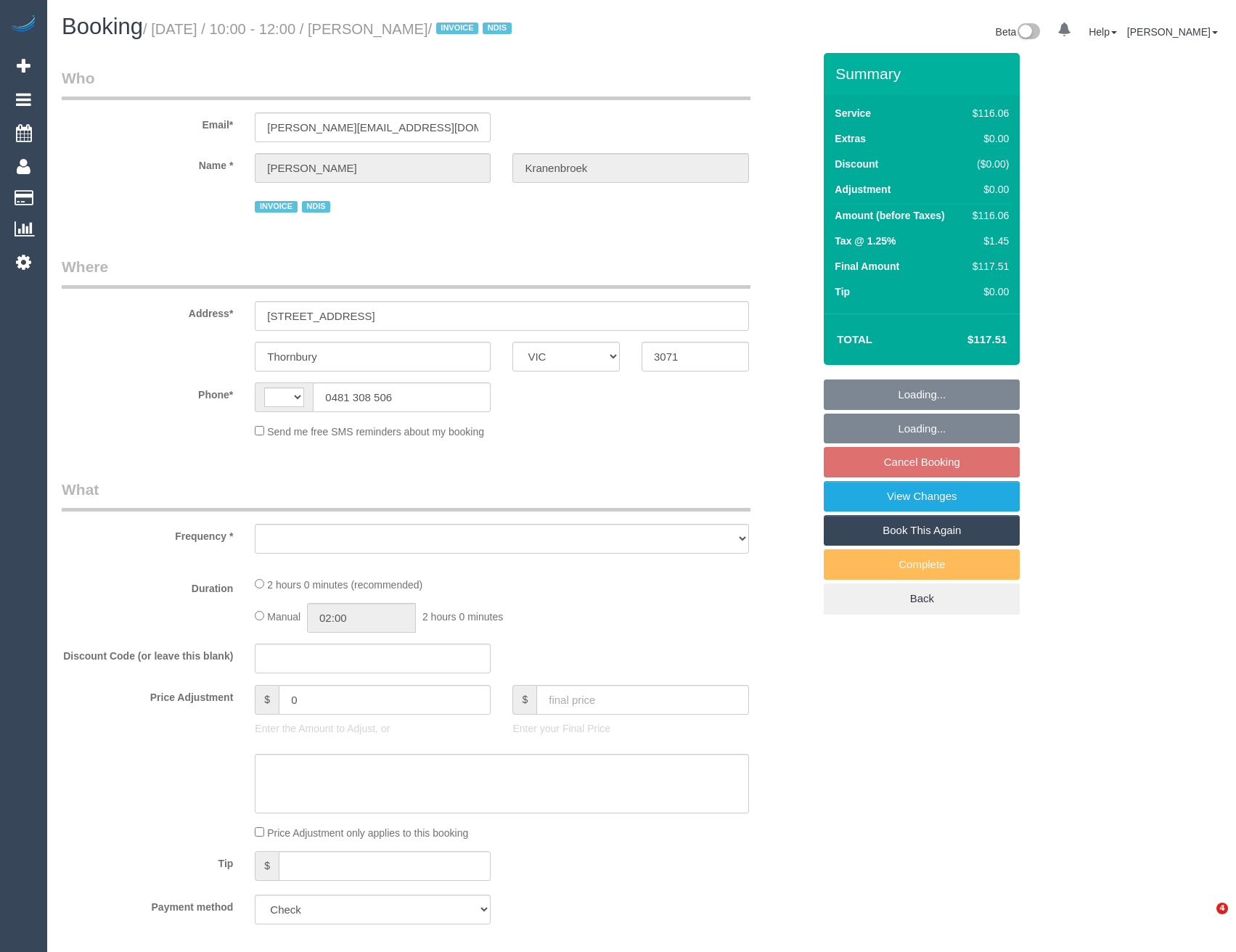
select select "VIC"
select select "string:AU"
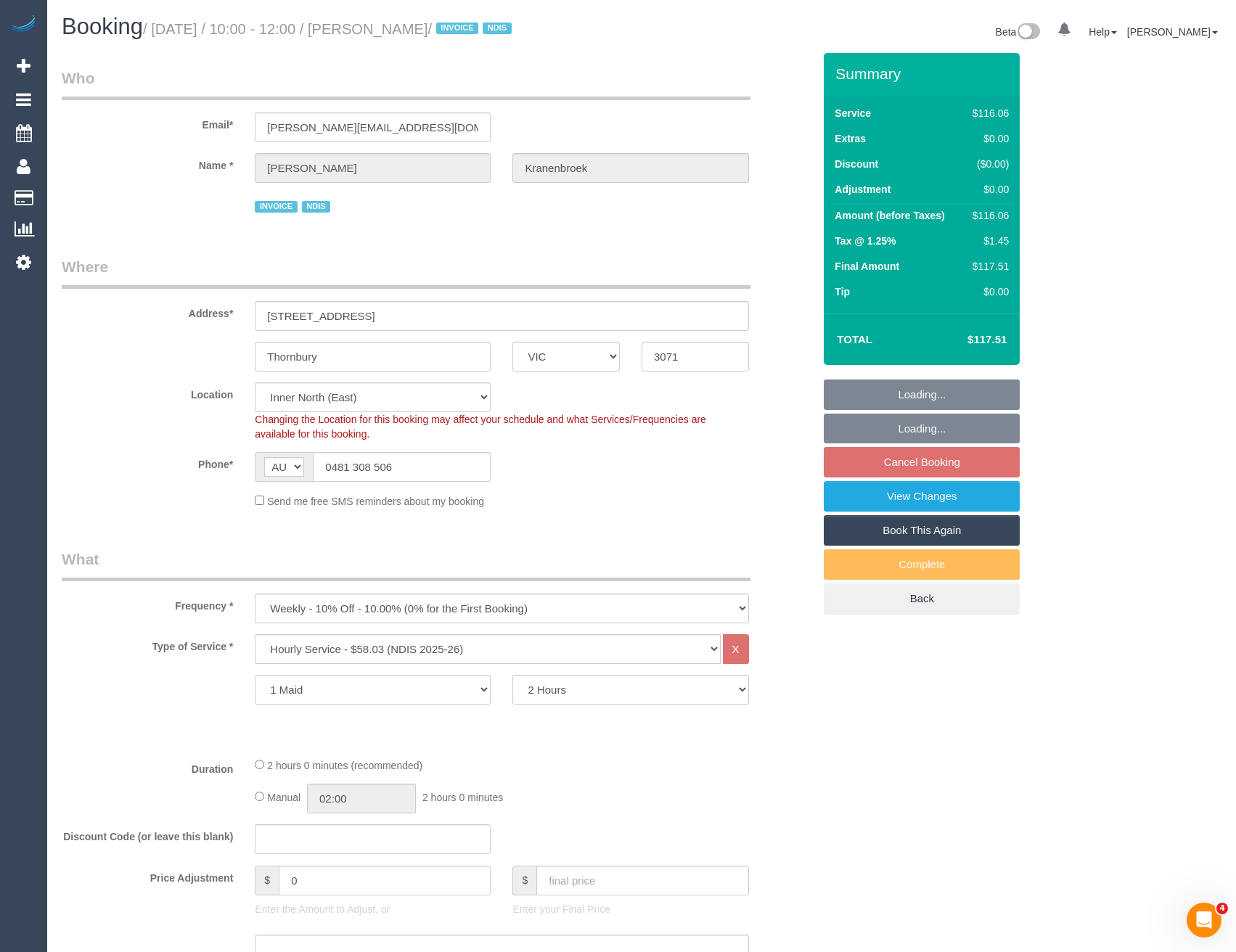
select select "object:1453"
select select "spot1"
select select "number:29"
select select "number:14"
select select "number:19"
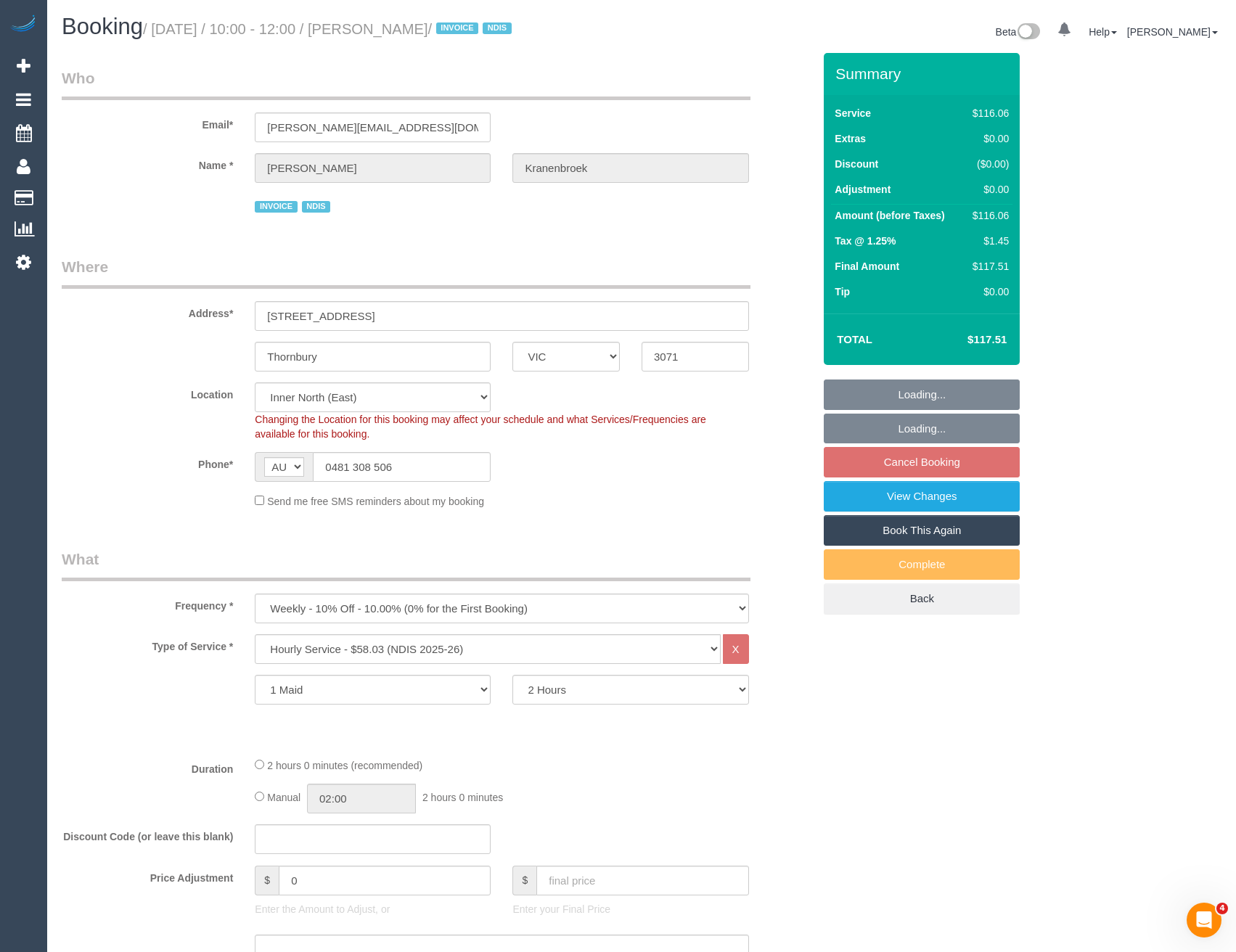
select select "number:23"
select select "number:34"
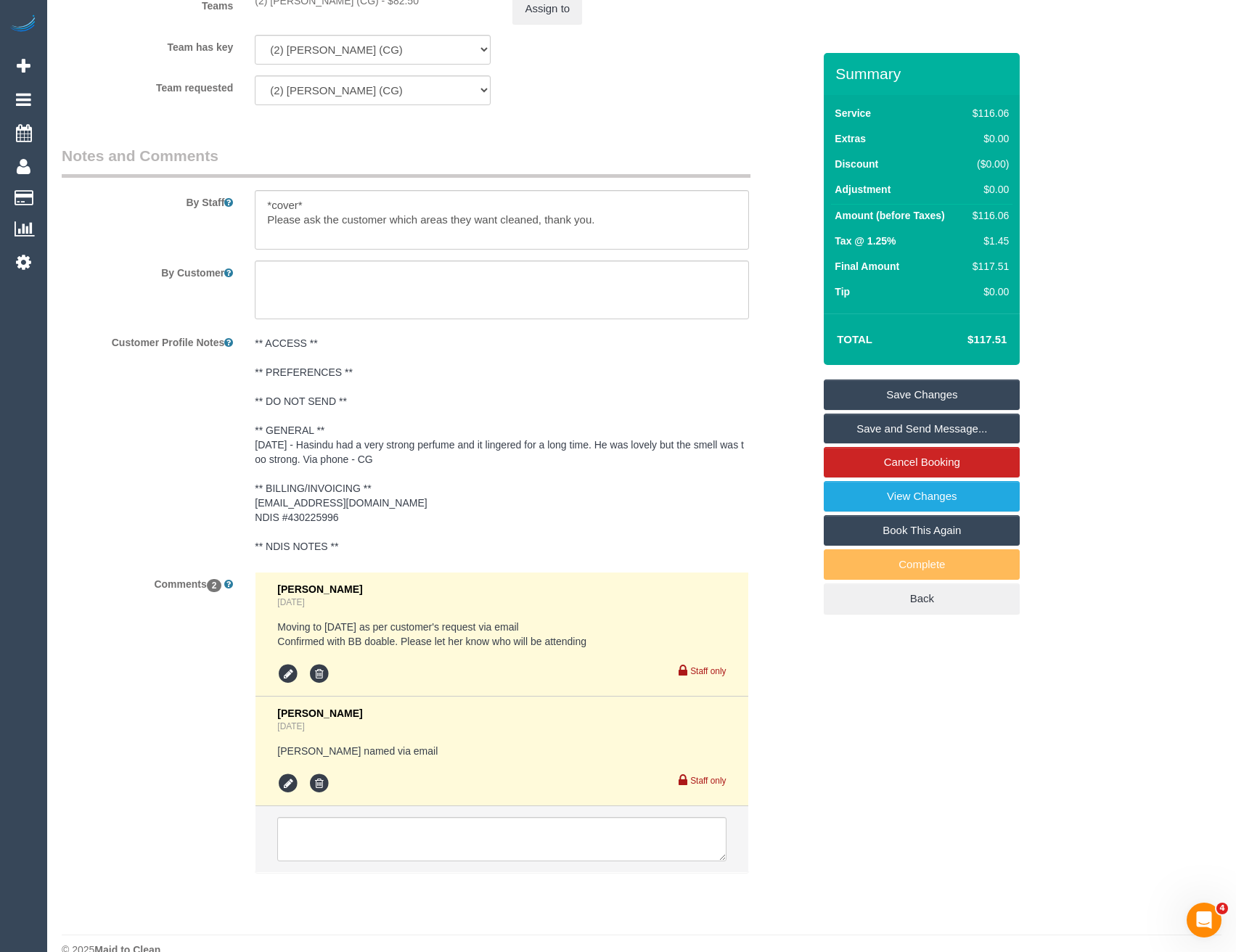
scroll to position [1855, 0]
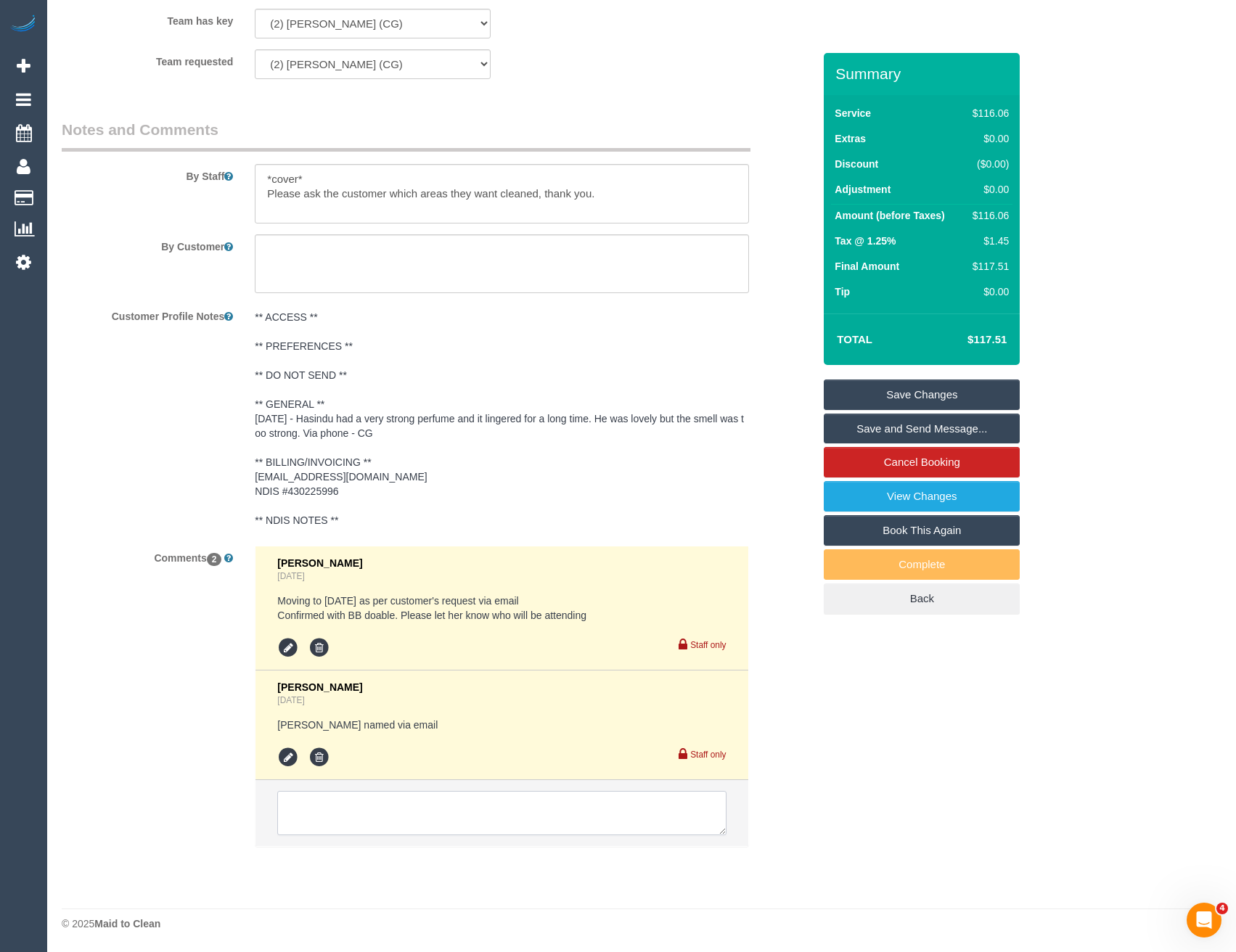
click at [399, 807] on textarea at bounding box center [501, 813] width 448 height 45
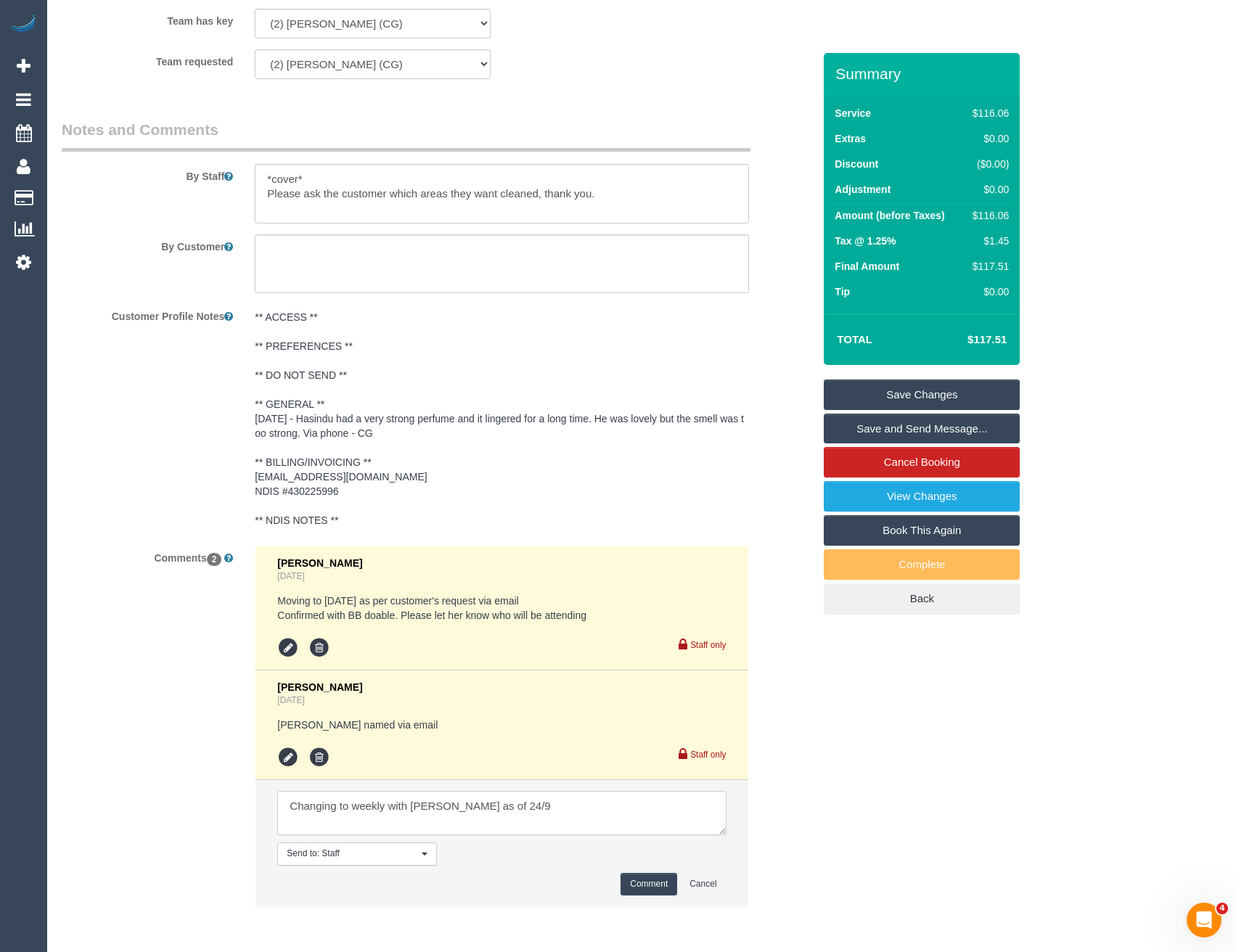
click at [522, 811] on textarea at bounding box center [501, 813] width 448 height 45
type textarea "Changing to weekly with Damian as of 24/9 9-10 AW Damian named via phone (via T…"
click at [356, 402] on pre "** ACCESS ** ** PREFERENCES ** ** DO NOT SEND ** ** GENERAL ** 22/08/25 - Hasin…" at bounding box center [501, 419] width 493 height 218
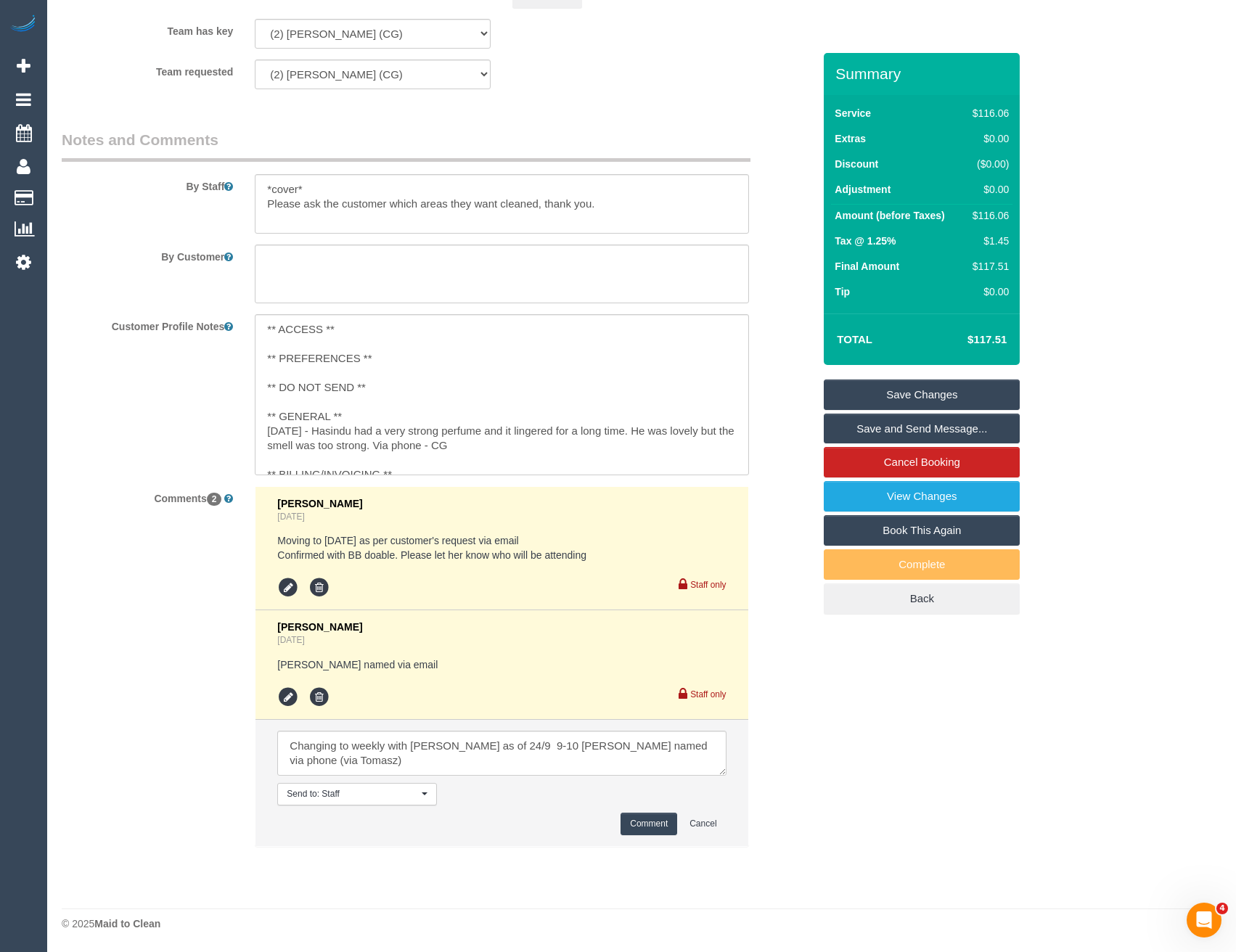
scroll to position [1845, 0]
click at [352, 410] on textarea "** ACCESS ** ** PREFERENCES ** ** DO NOT SEND ** ** GENERAL ** 22/08/25 - Hasin…" at bounding box center [501, 394] width 493 height 161
type textarea "** ACCESS ** ** PREFERENCES ** ** DO NOT SEND ** ** GENERAL ** 19/9/25 - Damian…"
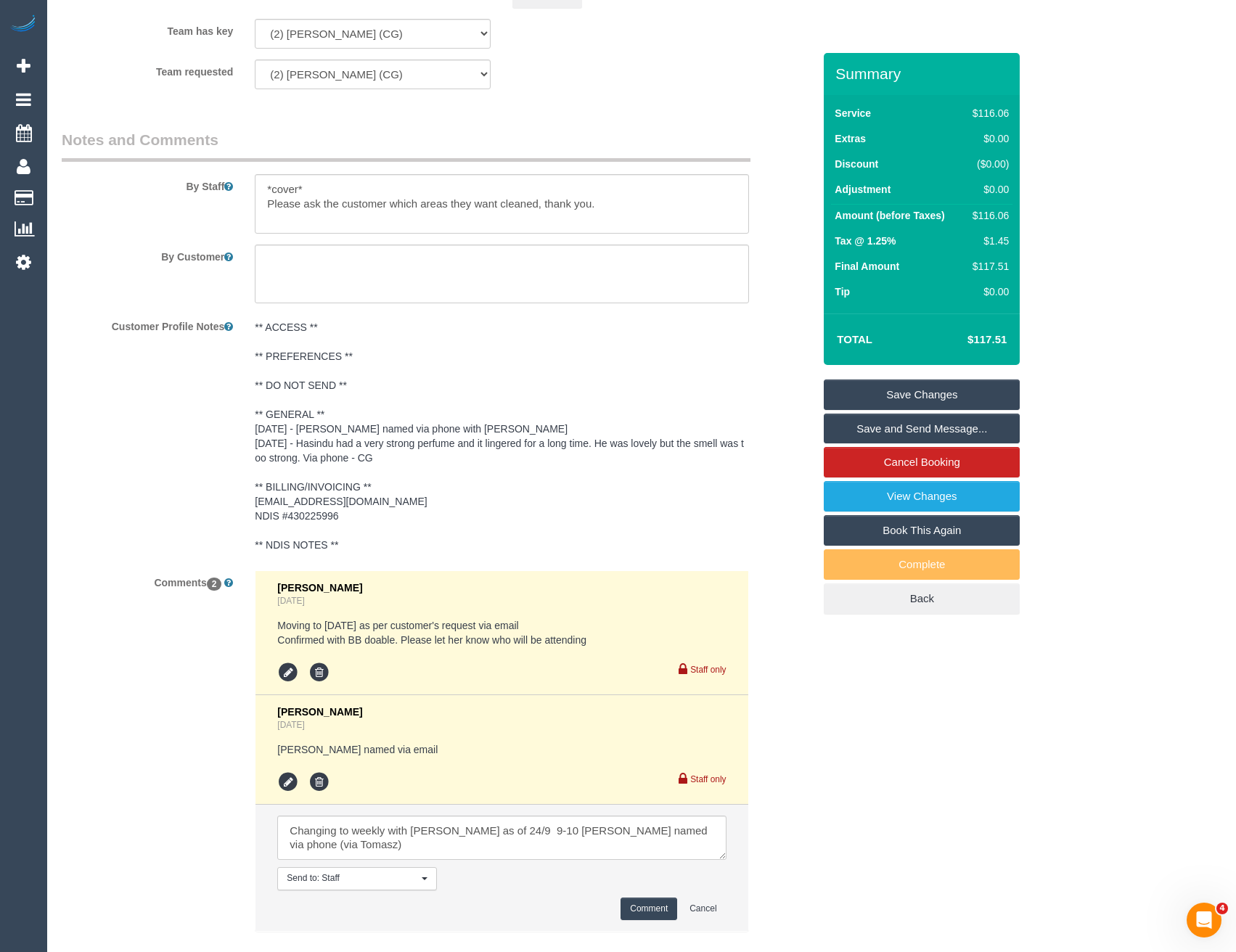
click at [200, 444] on div "Customer Profile Notes ** ACCESS ** ** PREFERENCES ** ** DO NOT SEND ** ** GENE…" at bounding box center [437, 436] width 773 height 245
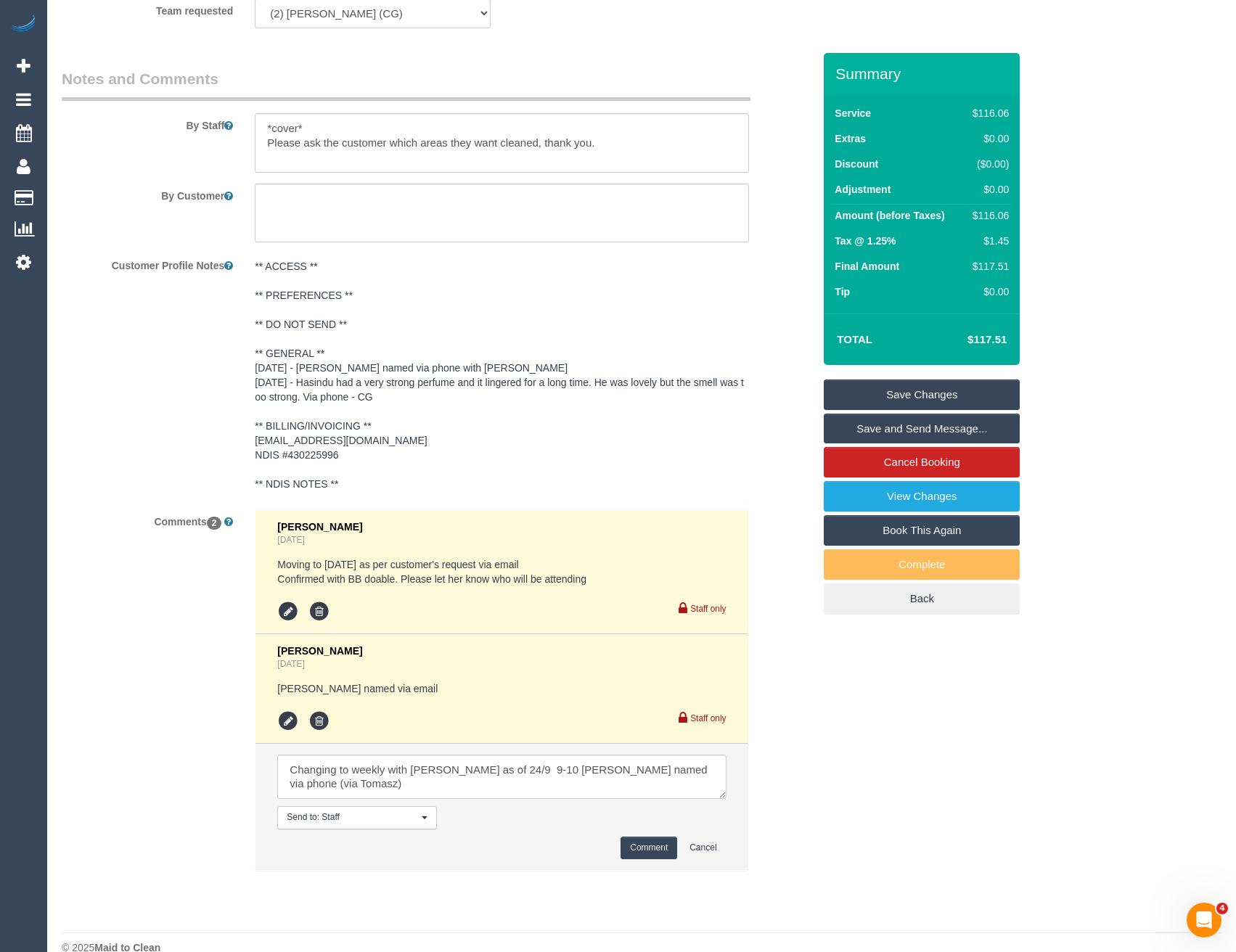
scroll to position [1930, 0]
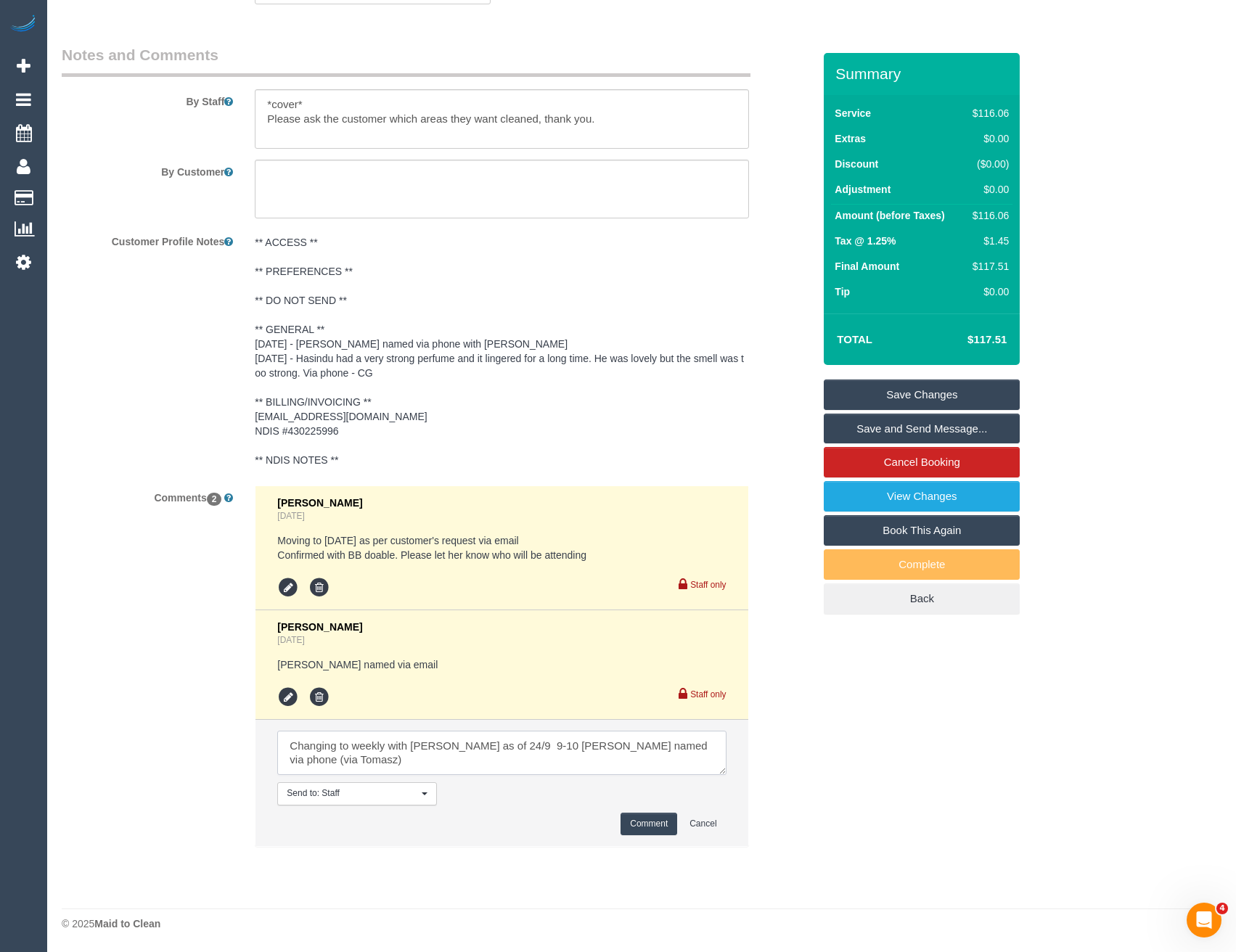
click at [504, 762] on textarea at bounding box center [501, 753] width 448 height 45
type textarea "Changing to weekly with Damian as of 24/9 9-10 AW Damian named via phone (via T…"
click at [656, 834] on button "Comment" at bounding box center [649, 823] width 56 height 22
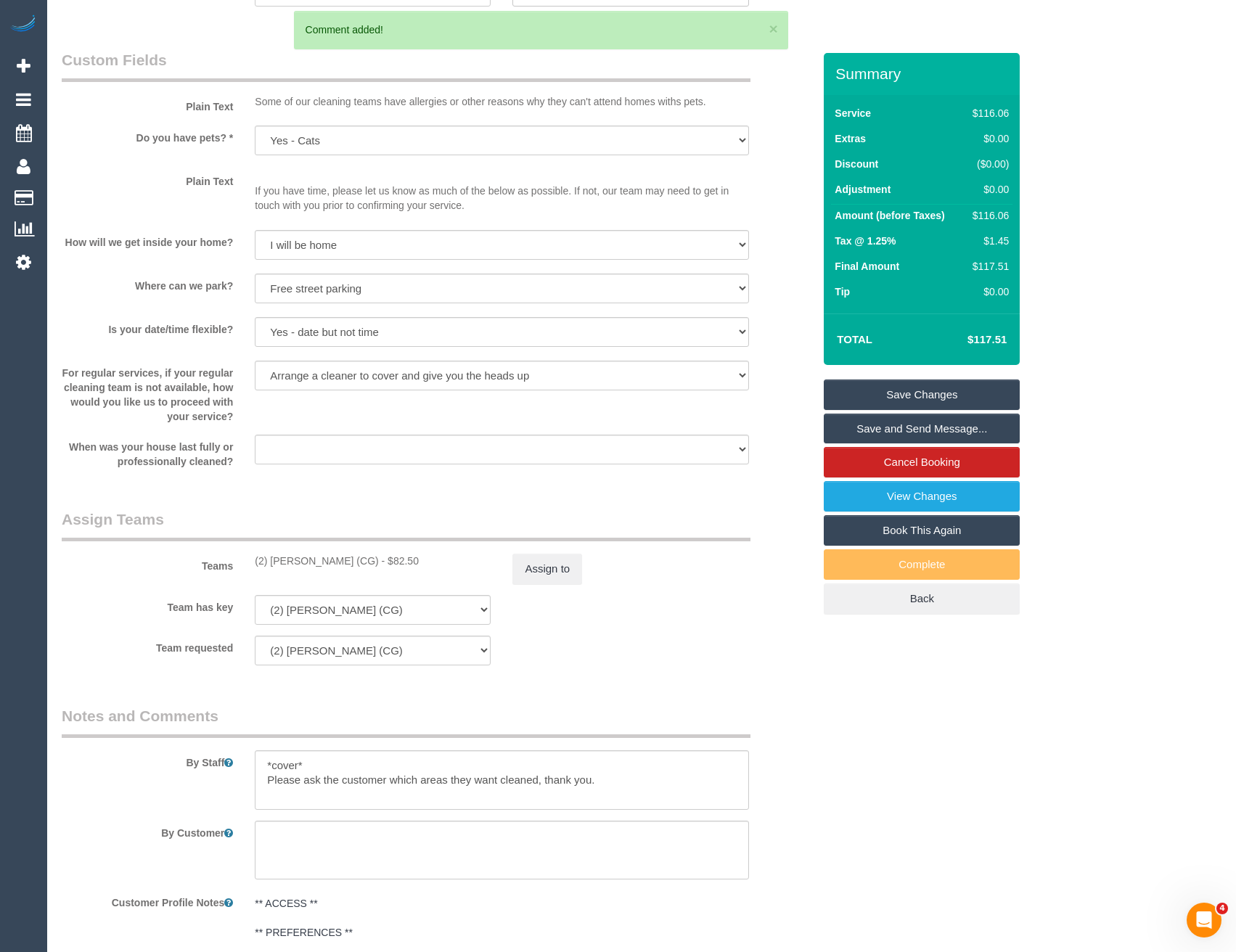
scroll to position [1132, 0]
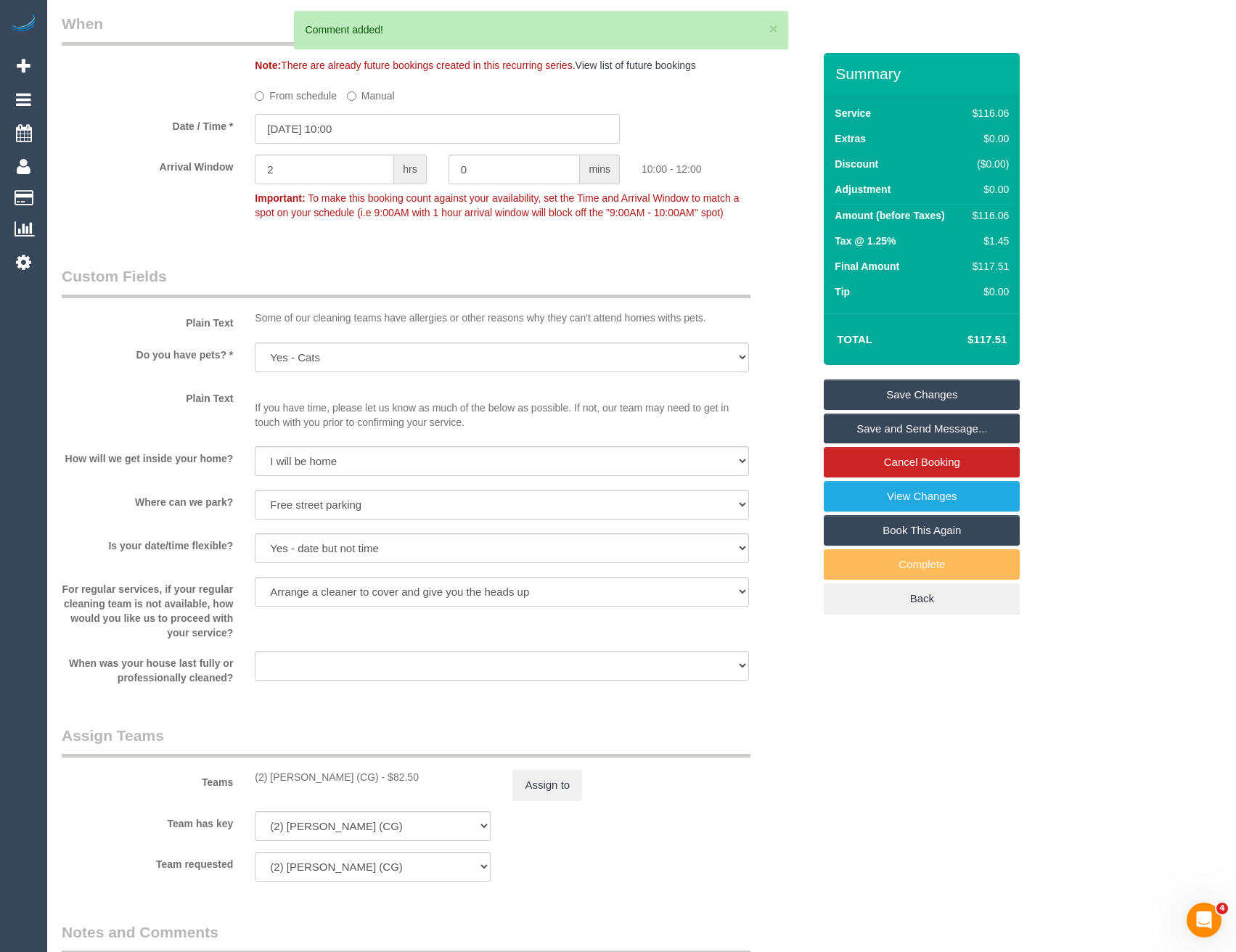
click at [362, 133] on input "20/09/2025 10:00" at bounding box center [437, 129] width 365 height 30
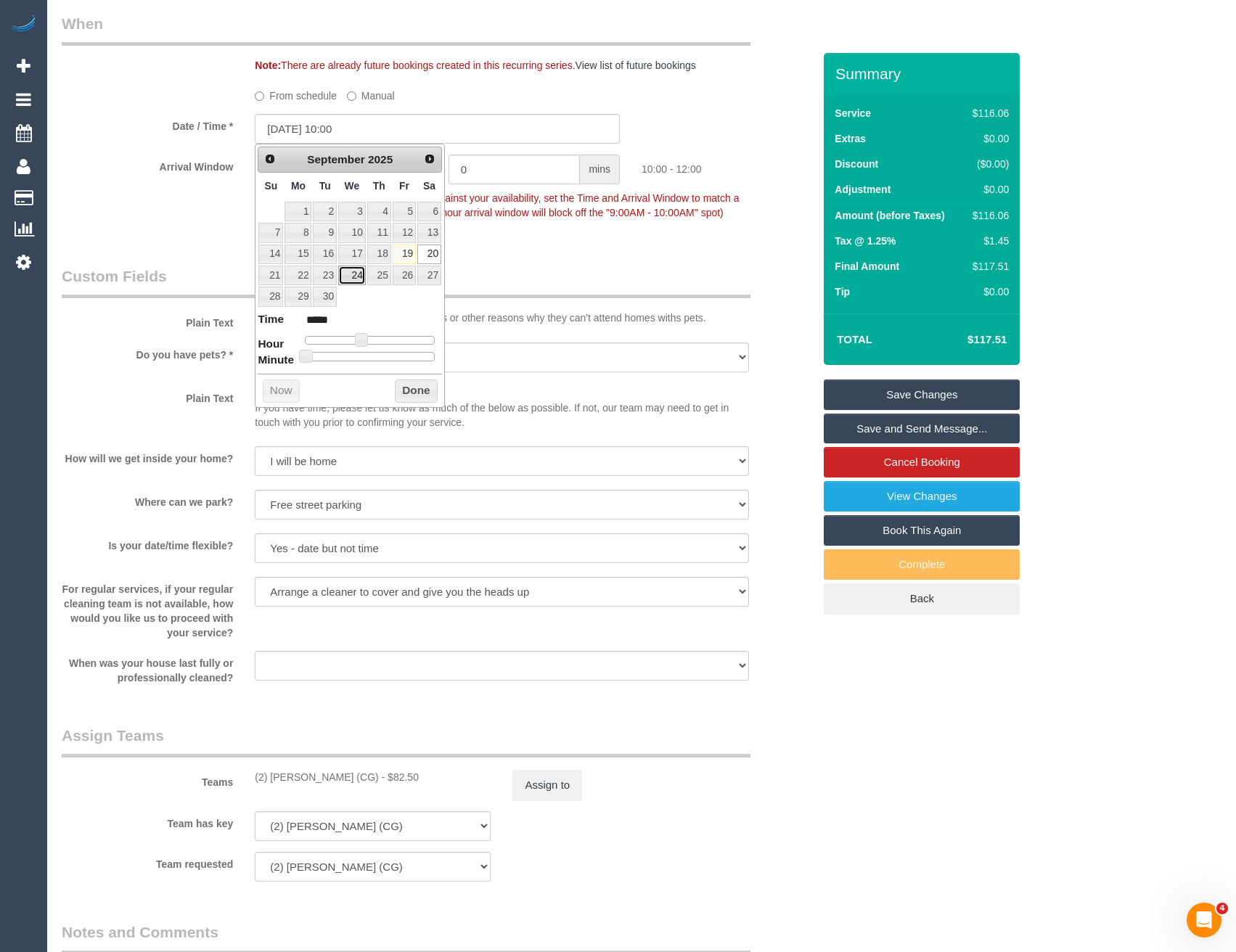
click at [359, 276] on link "24" at bounding box center [352, 275] width 27 height 19
type input "24/09/2025 09:00"
type input "*****"
type input "24/09/2025 08:00"
type input "*****"
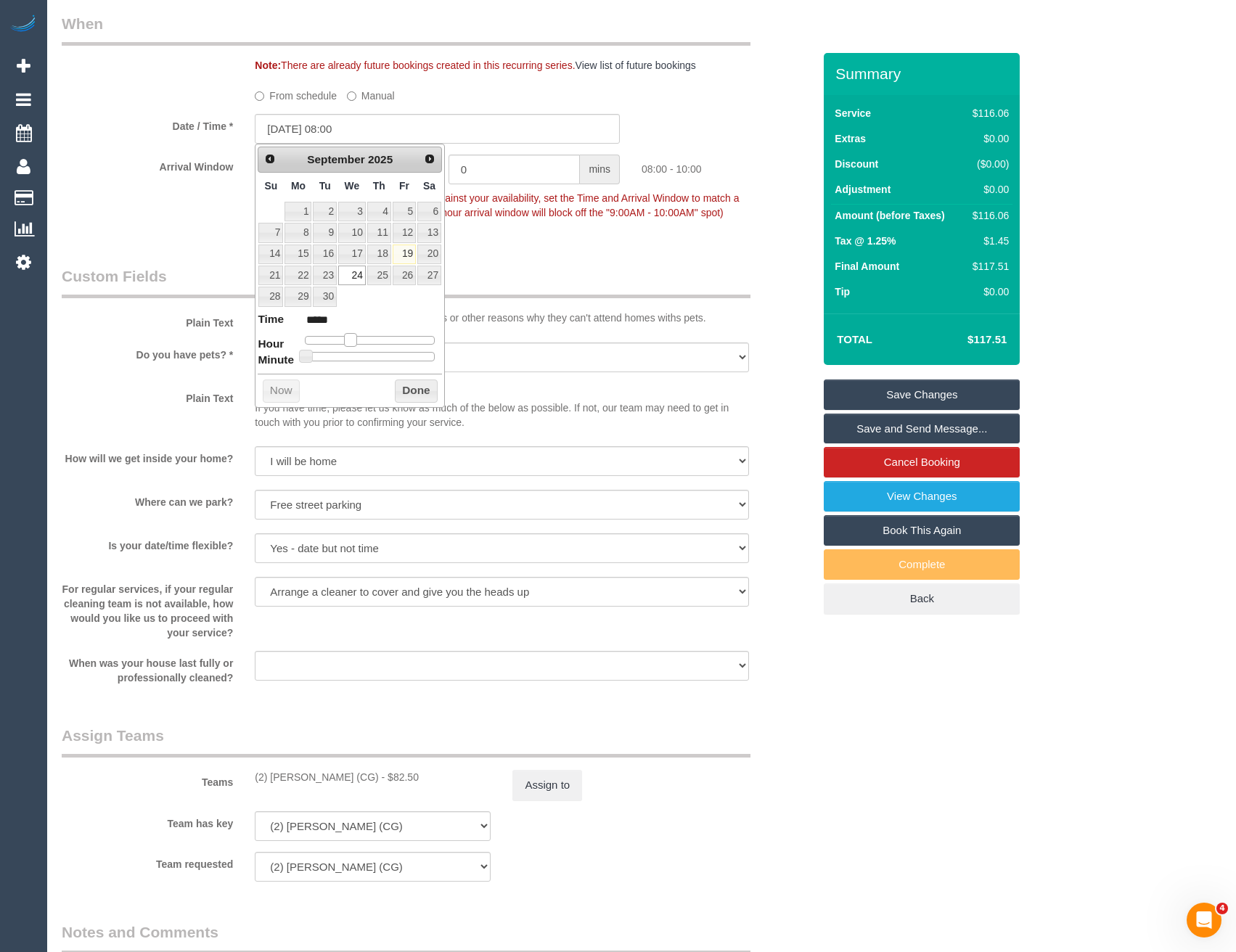
type input "24/09/2025 09:00"
type input "*****"
click at [361, 337] on span at bounding box center [355, 339] width 13 height 13
click at [414, 390] on button "Done" at bounding box center [415, 390] width 43 height 23
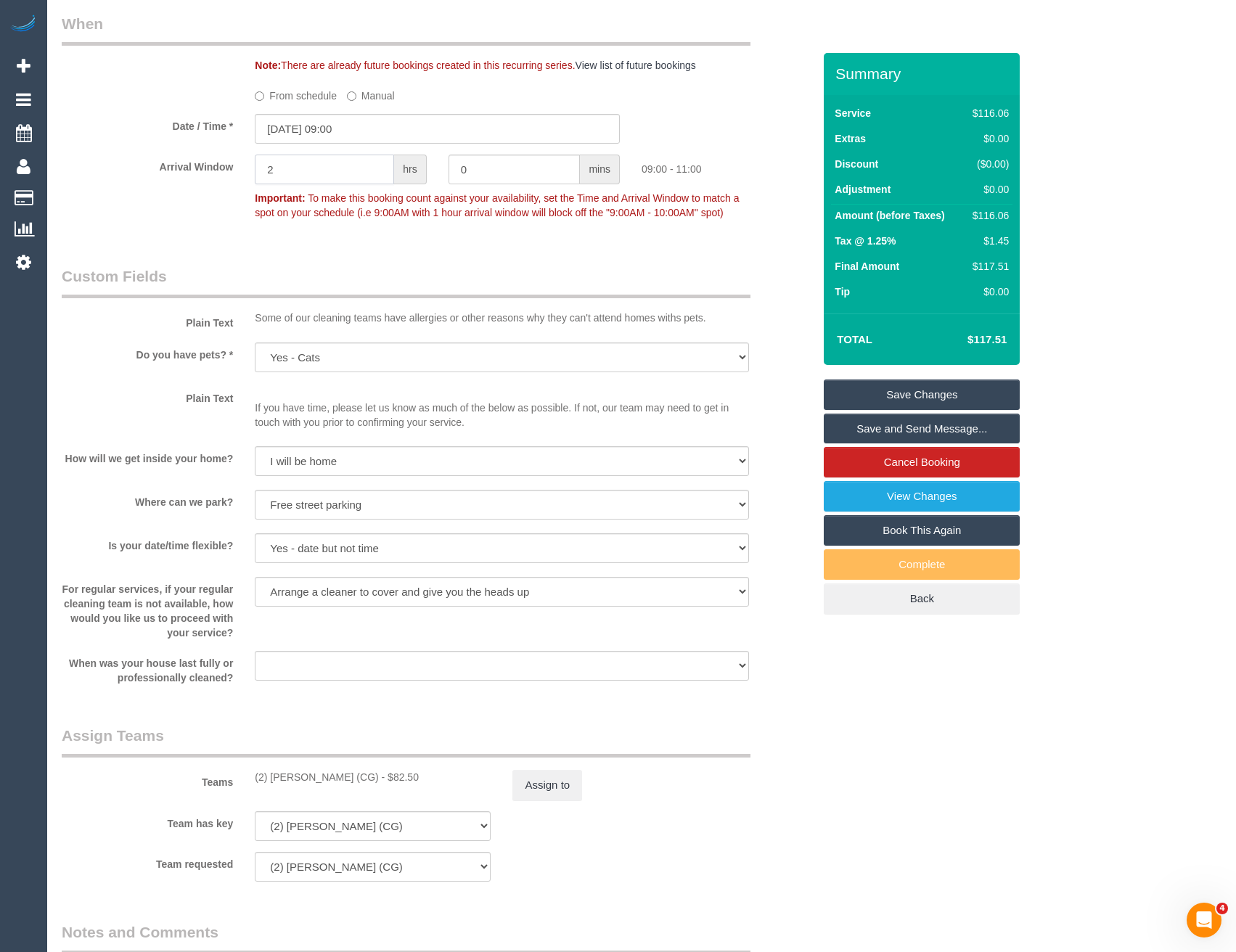
drag, startPoint x: 309, startPoint y: 174, endPoint x: 171, endPoint y: 184, distance: 138.4
click at [178, 185] on div "Arrival Window 2 hrs 0 mins 09:00 - 11:00 Important: To make this booking count…" at bounding box center [437, 190] width 773 height 72
type input "1"
click at [425, 251] on div "Who Email* fiona.kranenbroek@yahoo.com.au Name * Fiona Kranenbroek INVOICE NDIS…" at bounding box center [437, 382] width 773 height 2921
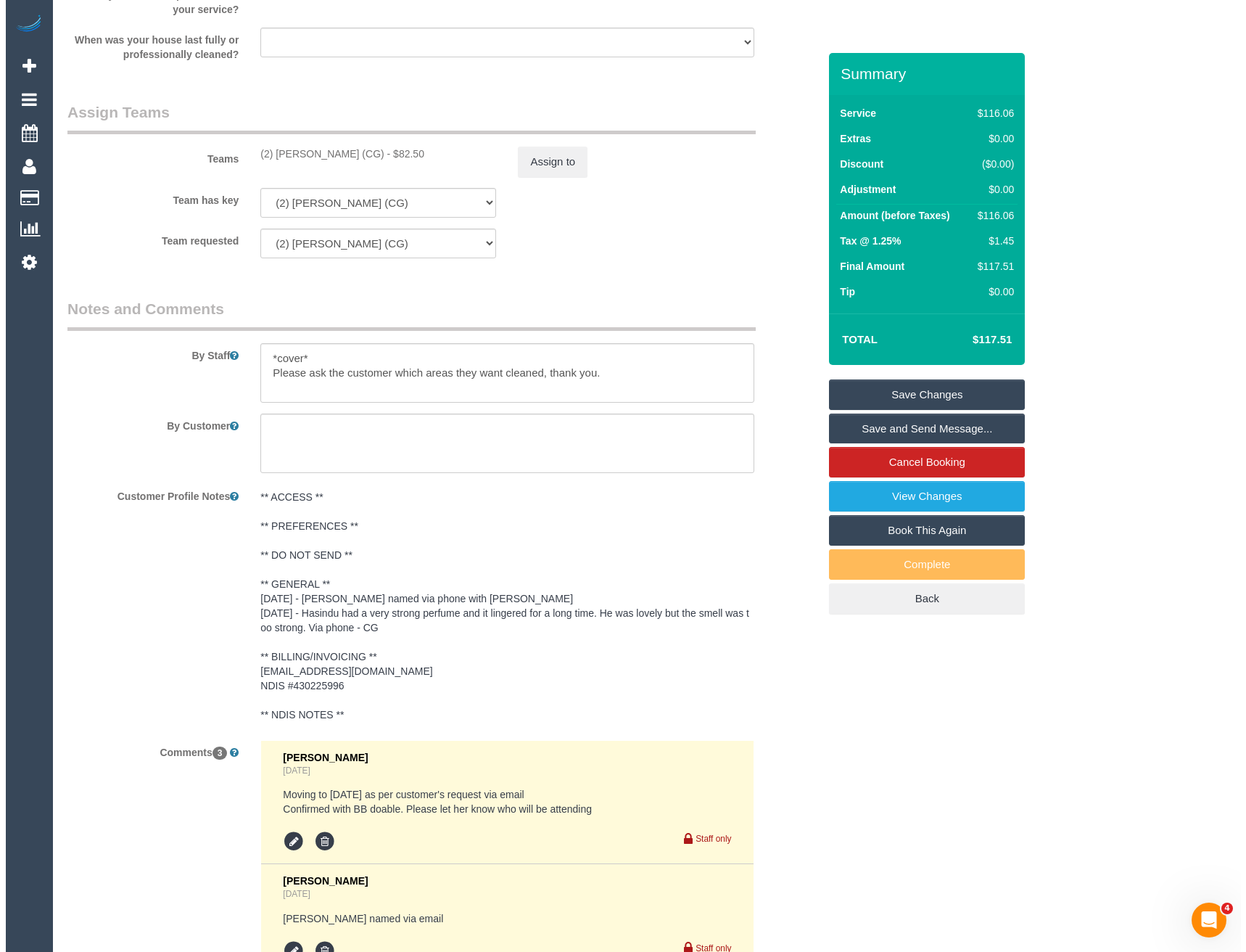
scroll to position [1857, 0]
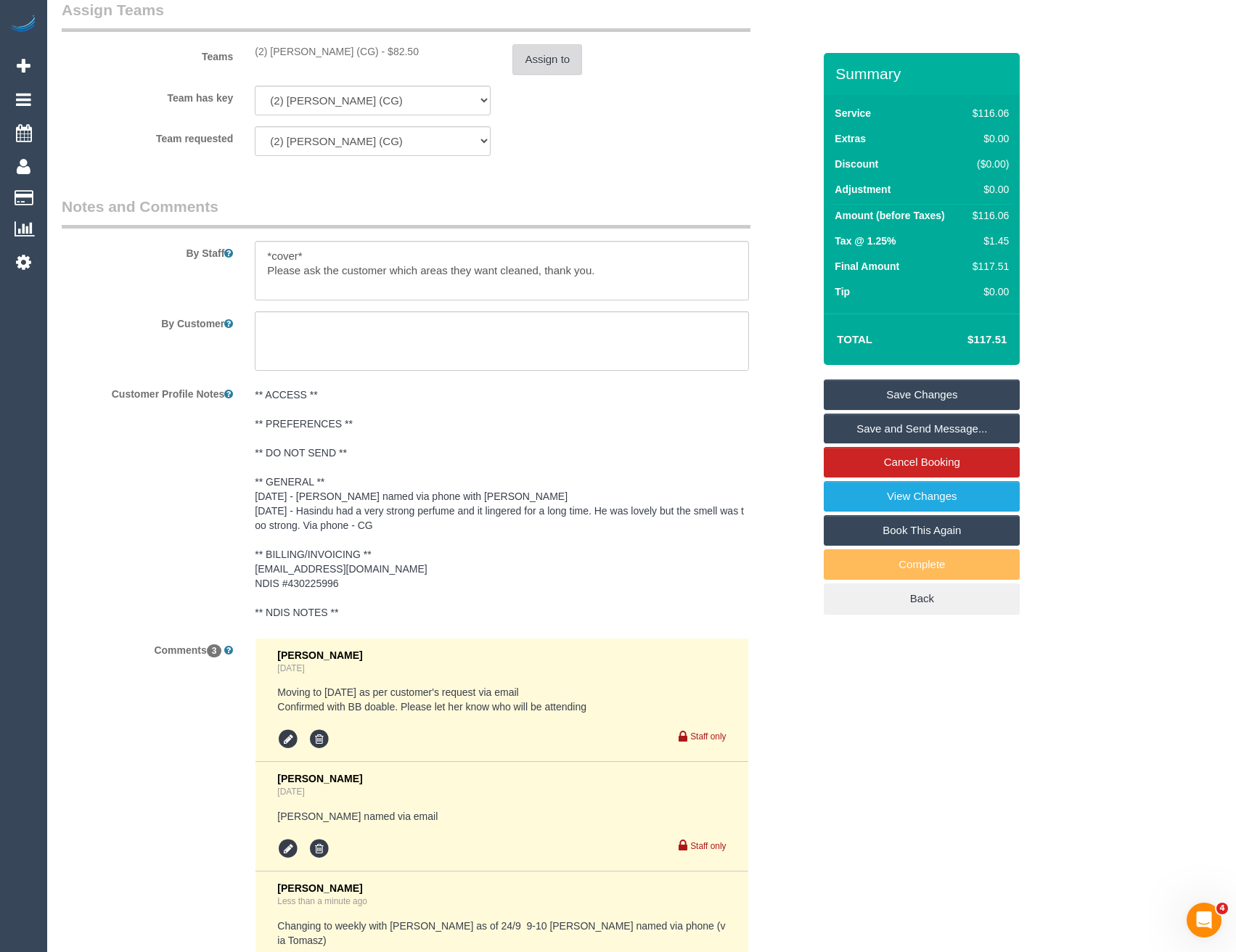
click at [562, 65] on button "Assign to" at bounding box center [546, 59] width 70 height 31
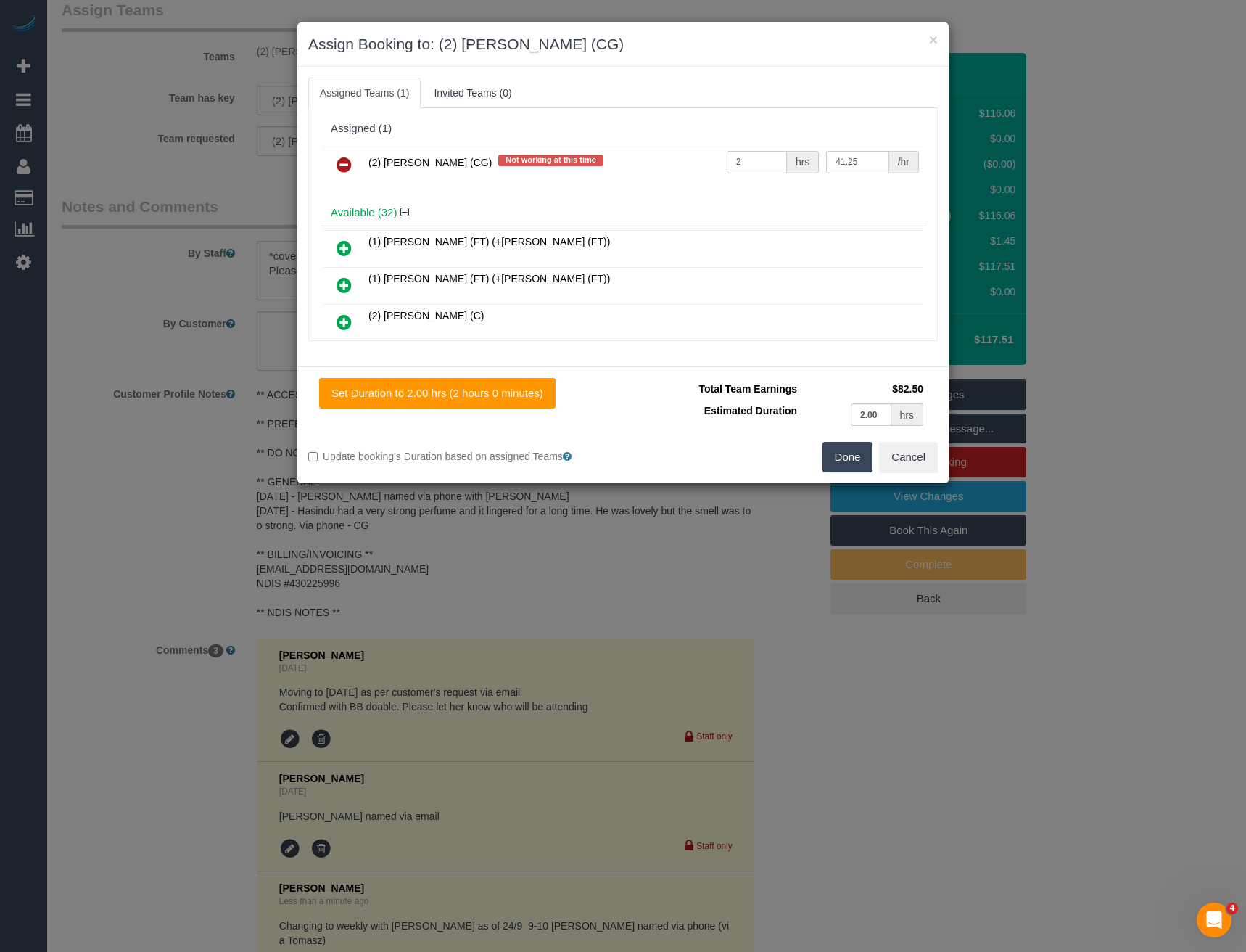
click at [344, 168] on icon at bounding box center [344, 165] width 15 height 18
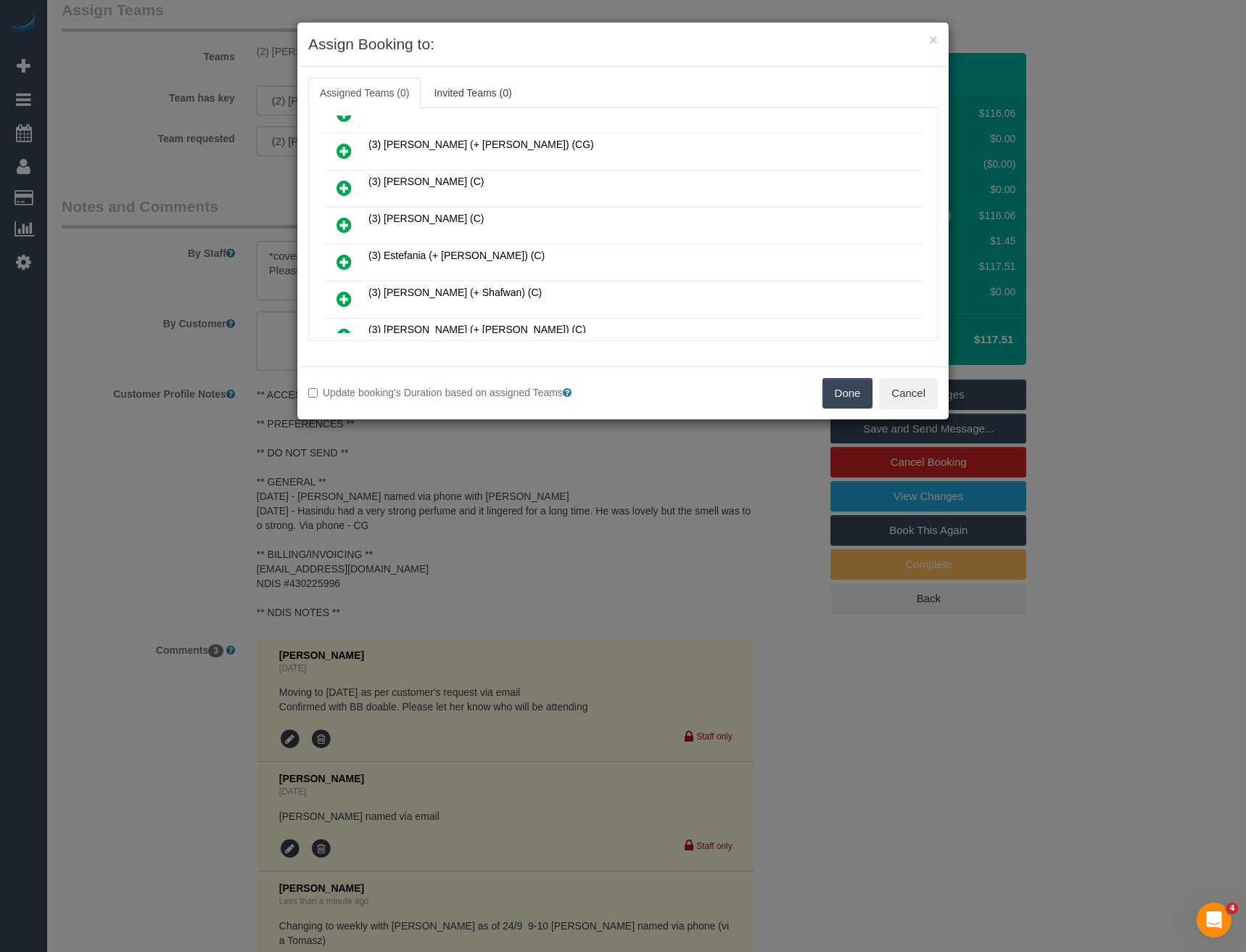
click at [340, 216] on icon at bounding box center [344, 225] width 15 height 18
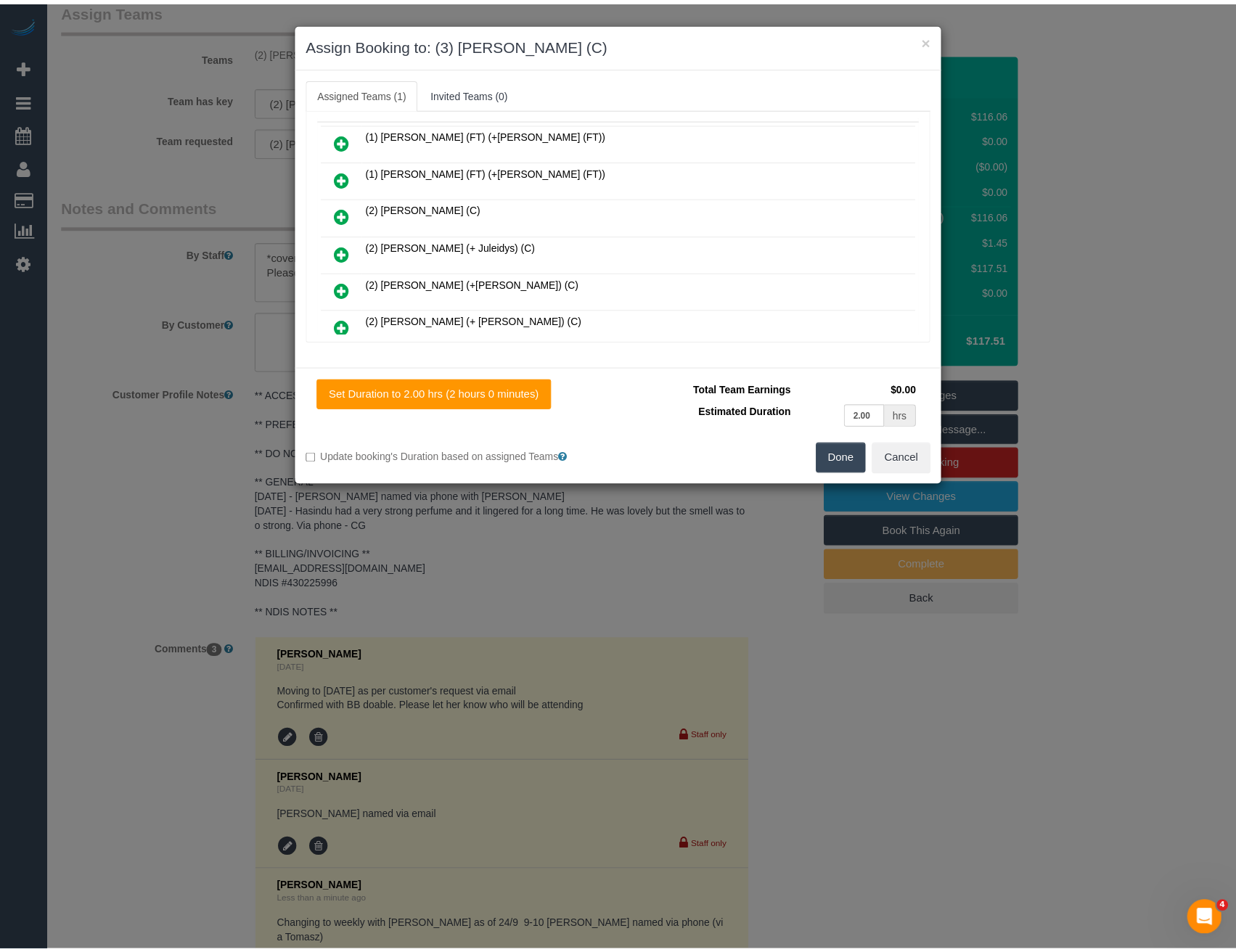
scroll to position [0, 0]
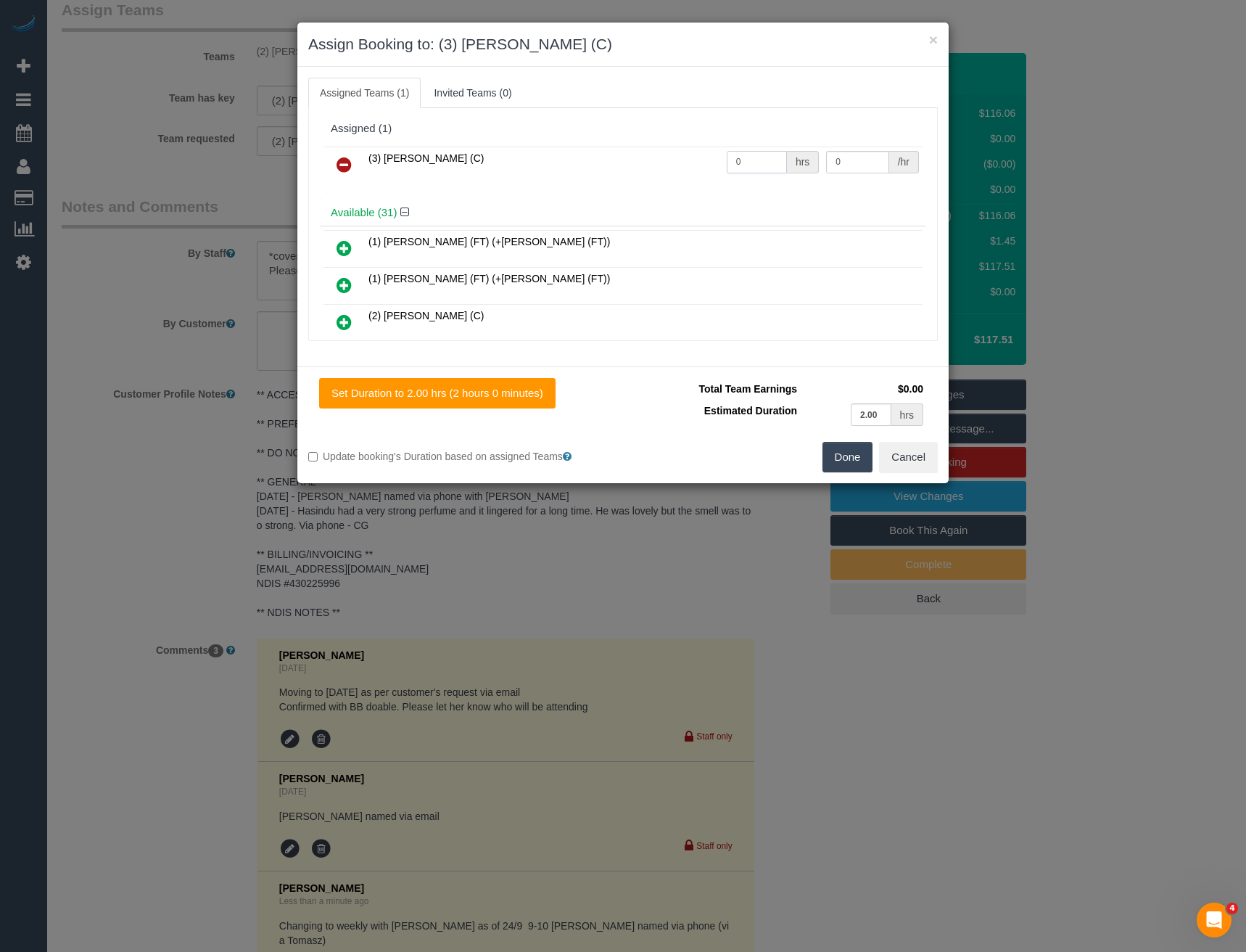
drag, startPoint x: 743, startPoint y: 165, endPoint x: 490, endPoint y: 144, distance: 253.9
click at [633, 172] on tr "(3) Damian Maynes (C) 0 hrs 0 /hr" at bounding box center [623, 165] width 599 height 37
type input "2"
type input "35"
click at [864, 447] on button "Done" at bounding box center [848, 457] width 51 height 31
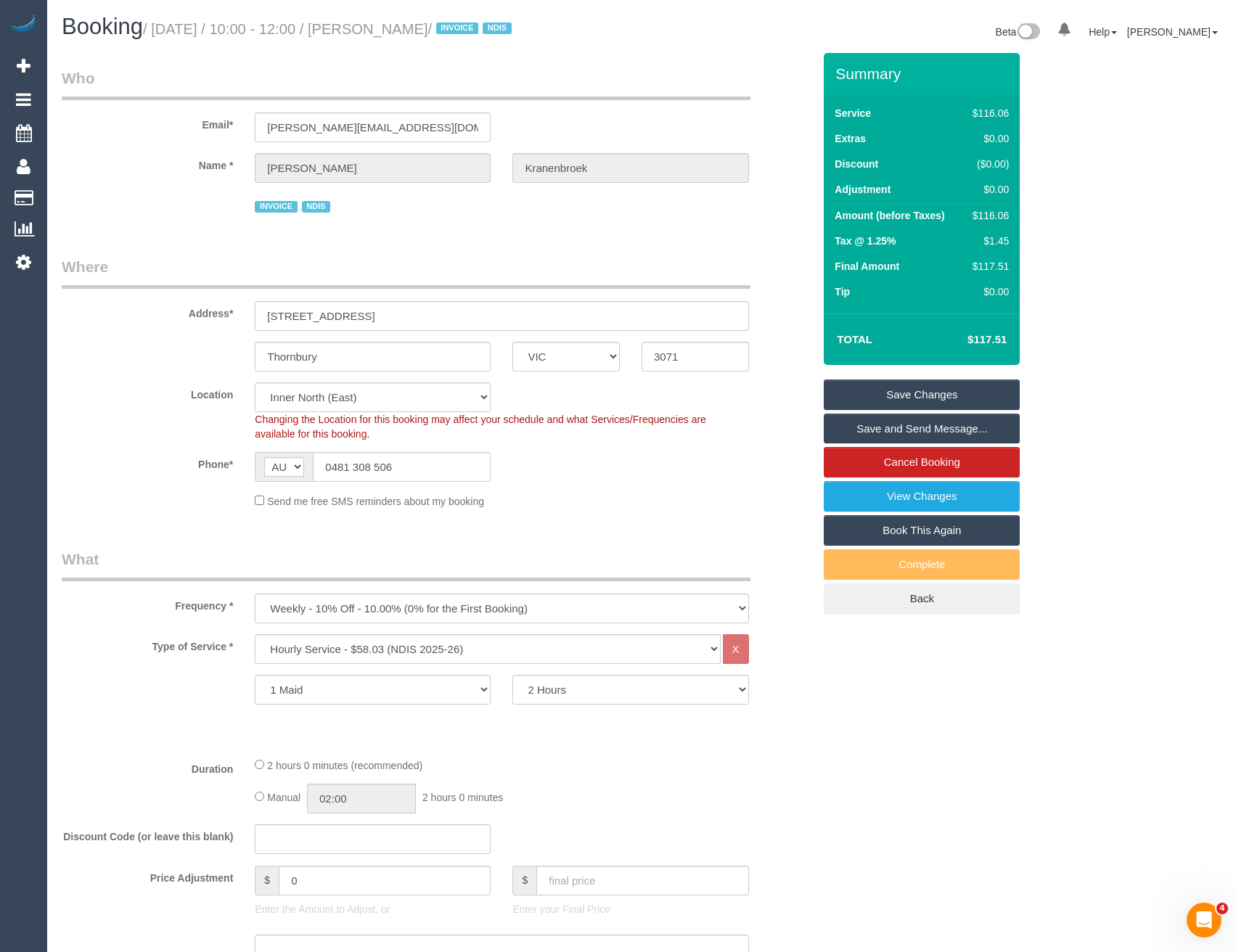
click at [864, 403] on link "Save Changes" at bounding box center [922, 394] width 196 height 31
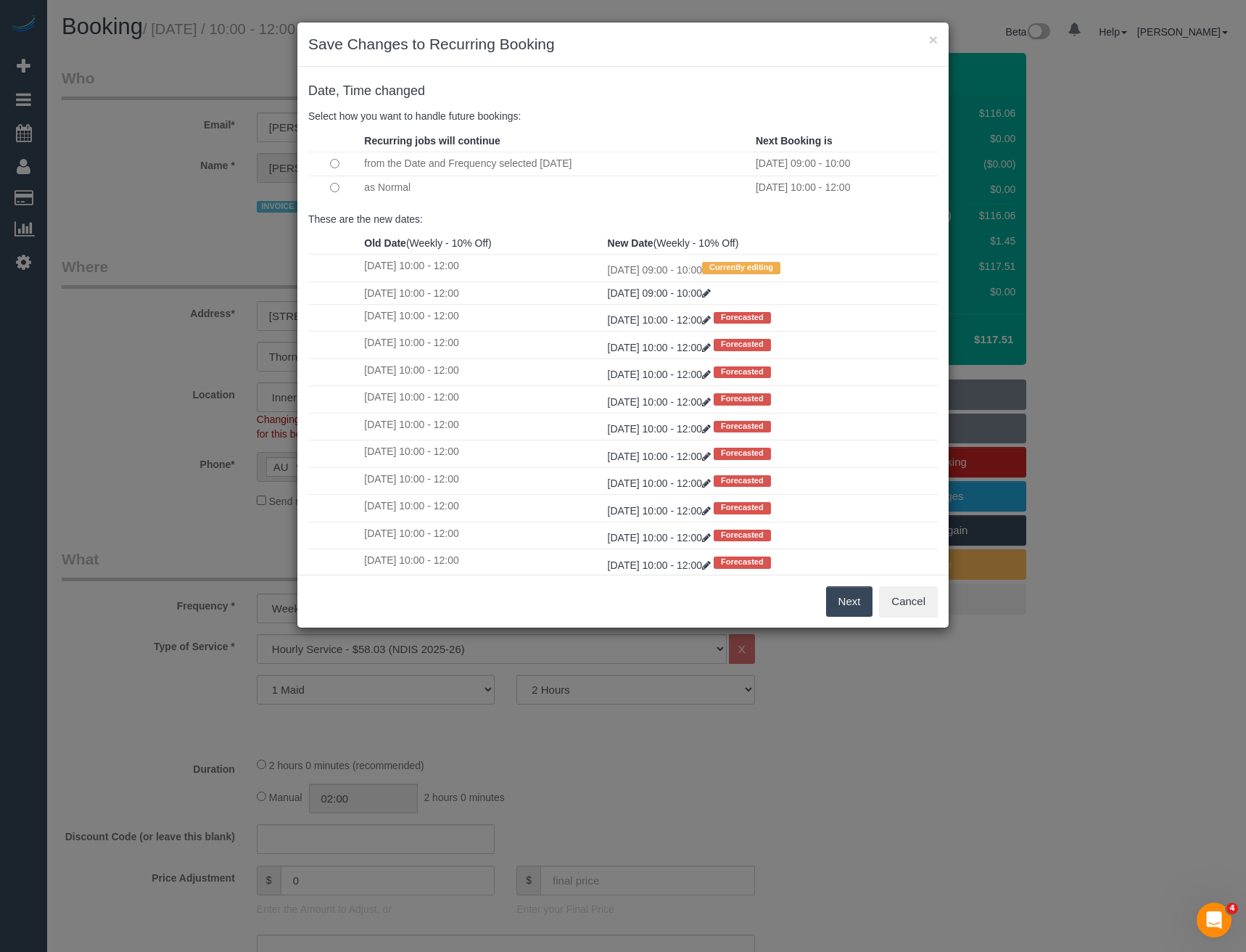
click at [844, 603] on button "Next" at bounding box center [849, 602] width 47 height 31
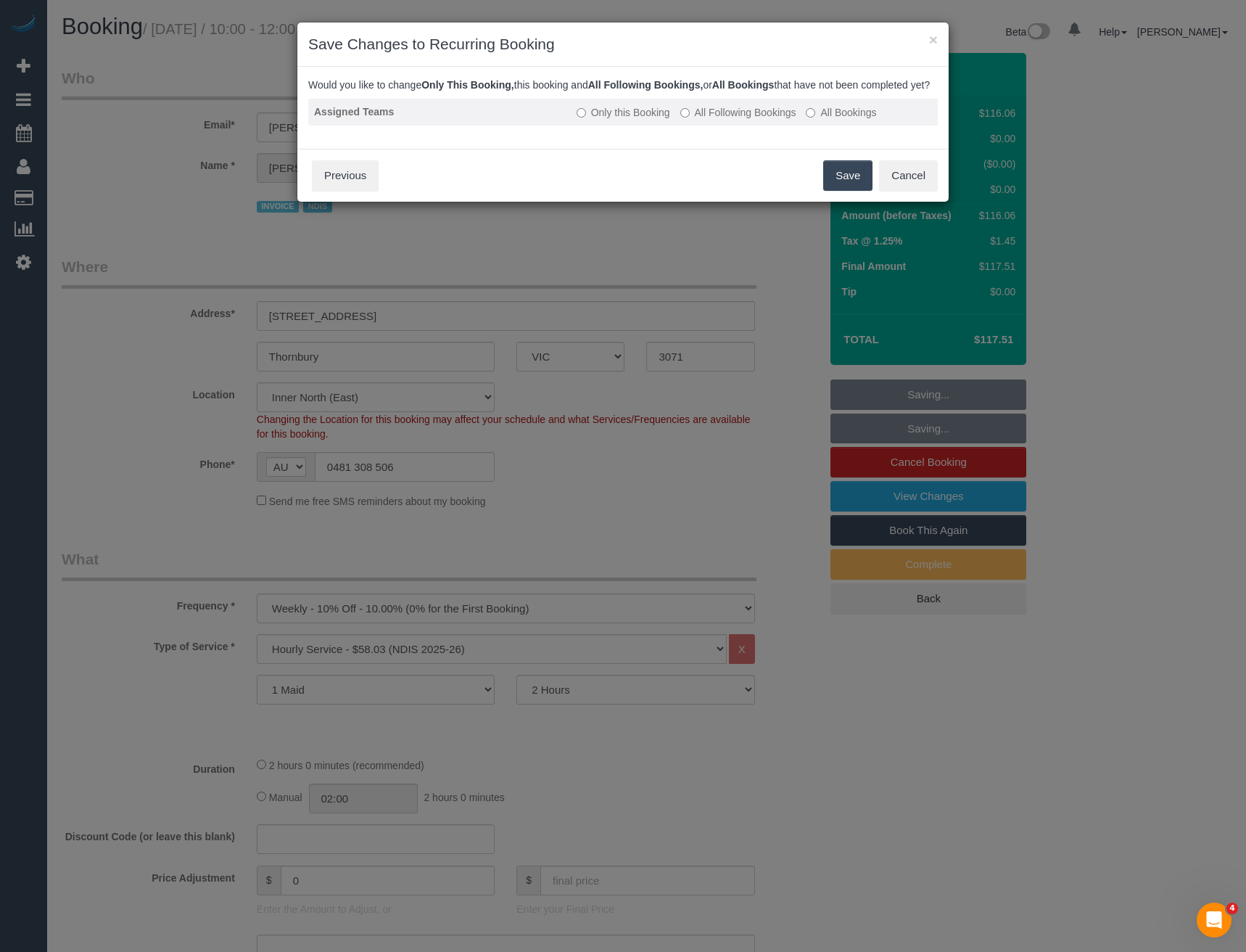
click at [708, 120] on label "All Following Bookings" at bounding box center [738, 112] width 116 height 14
click at [839, 181] on button "Save" at bounding box center [848, 176] width 49 height 31
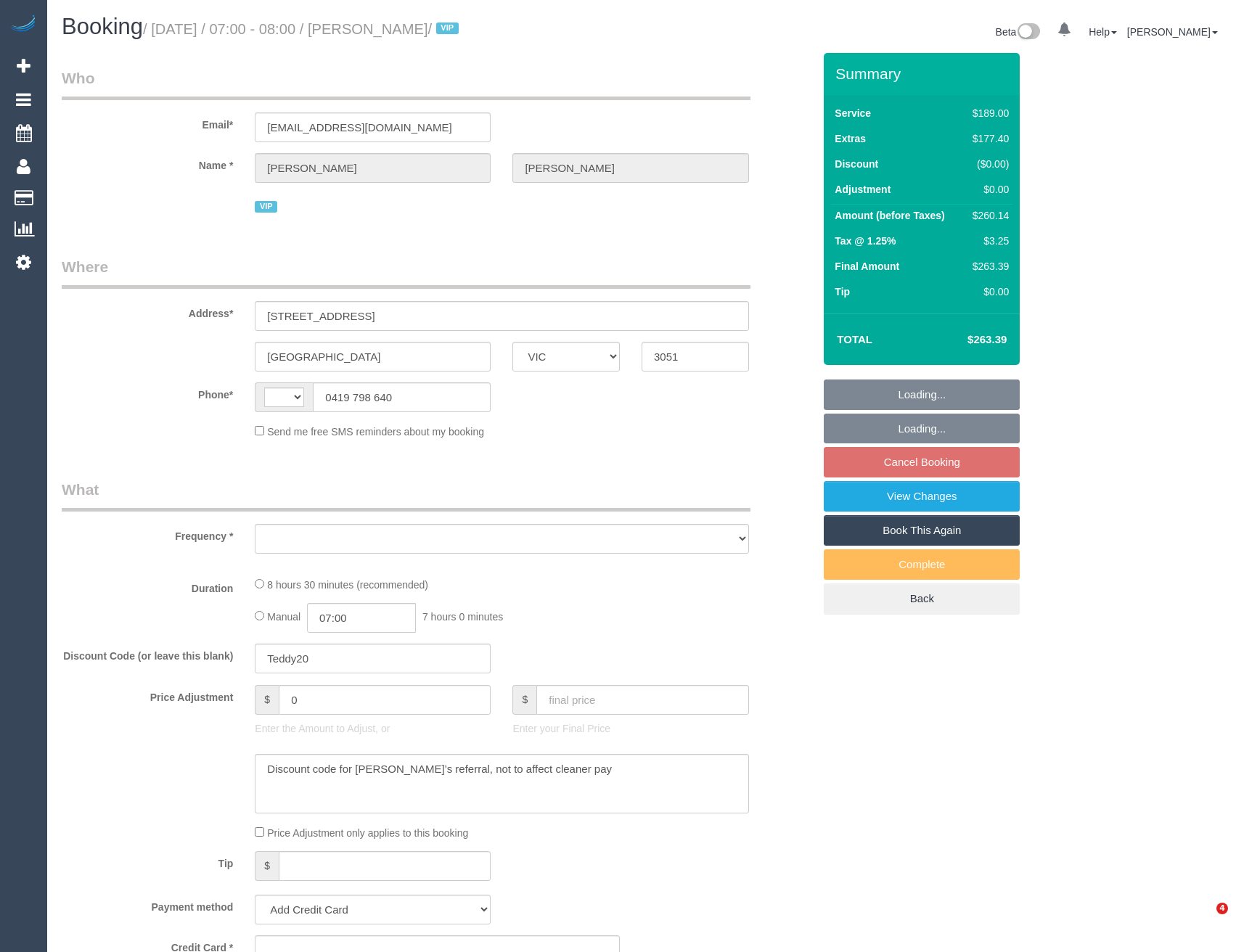
select select "VIC"
select select "string:AU"
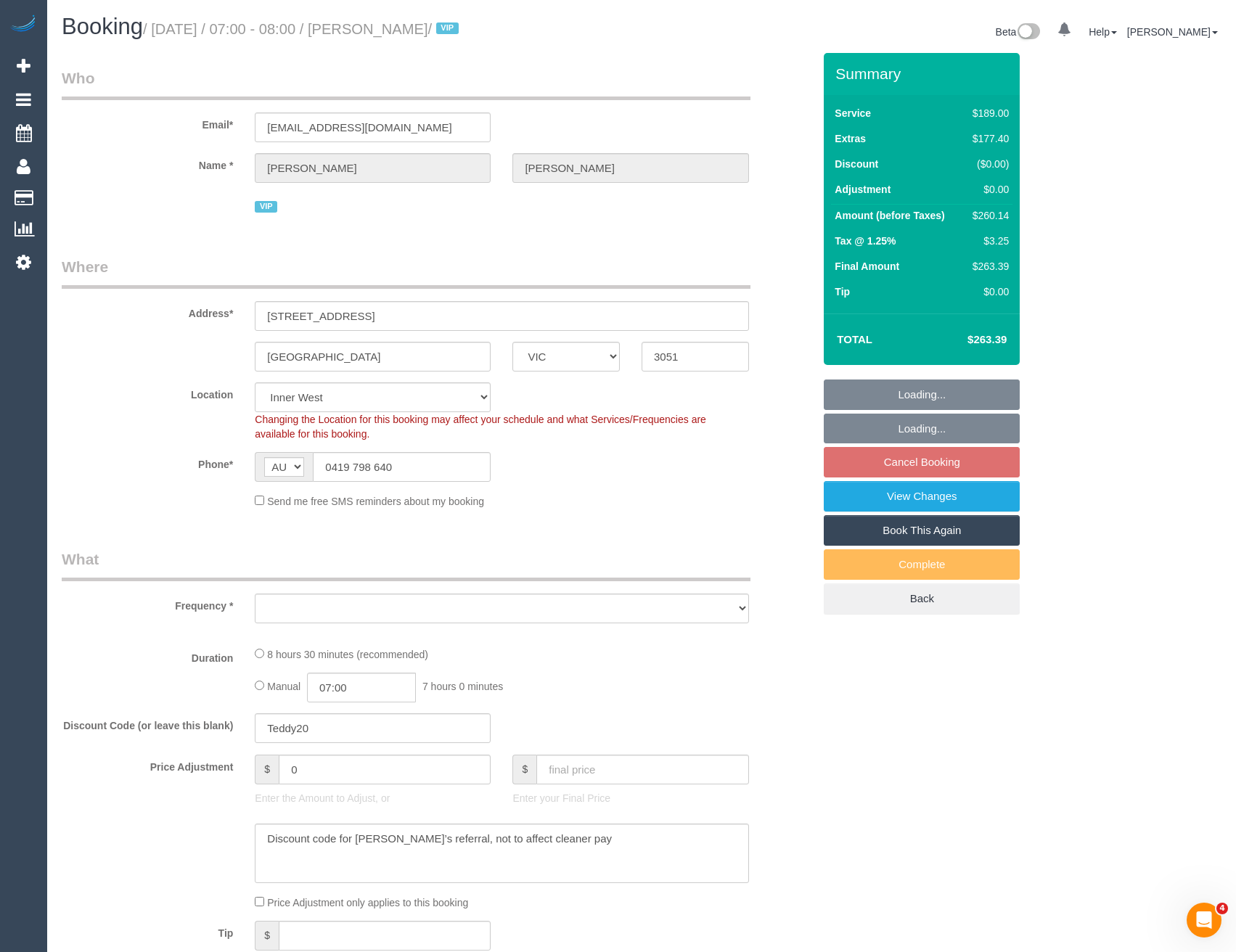
select select "object:560"
select select "number:29"
select select "number:16"
select select "number:19"
select select "number:24"
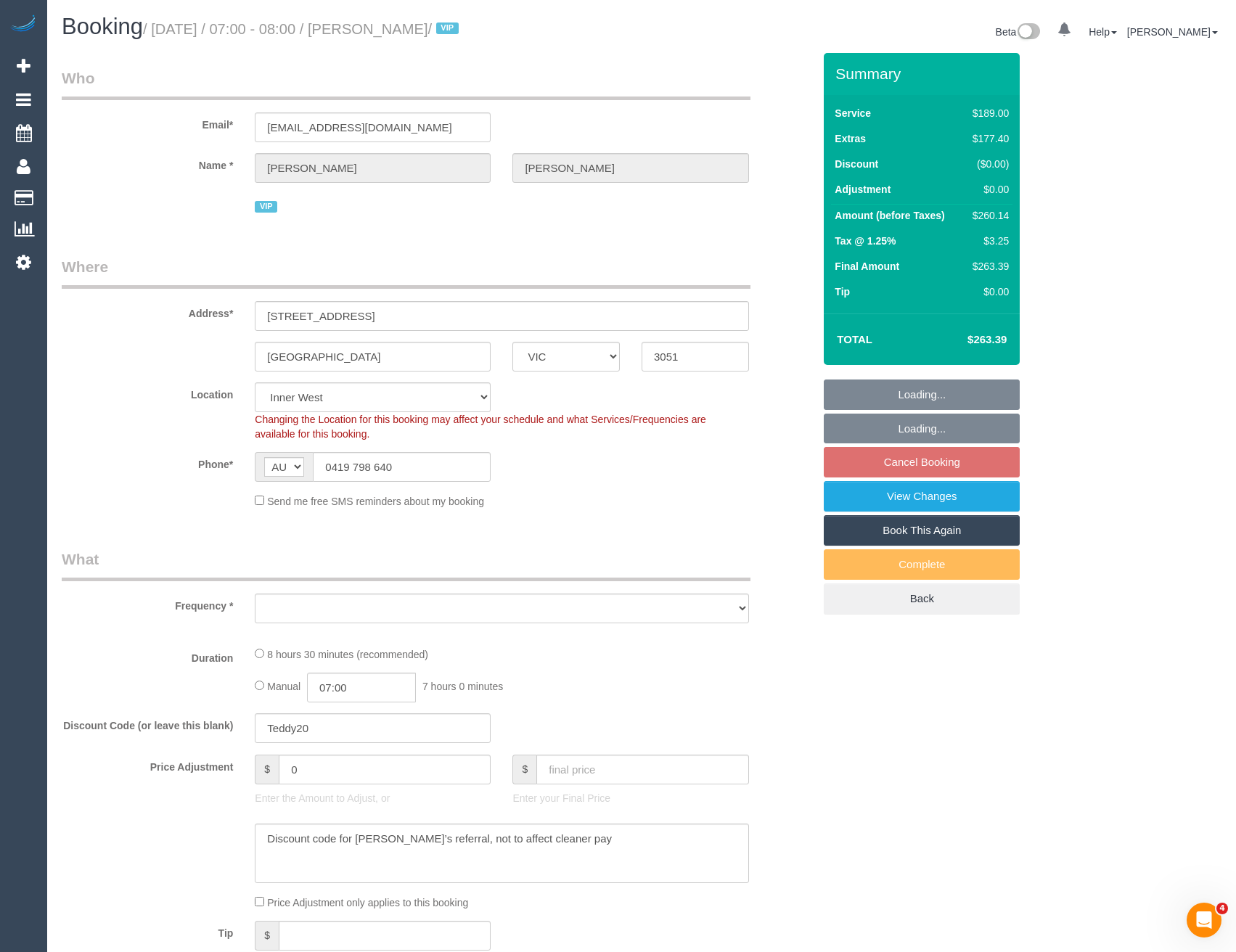
select select "number:26"
select select "object:711"
select select "string:stripe-pm_1S619T2GScqysDRVtU3FjgVd"
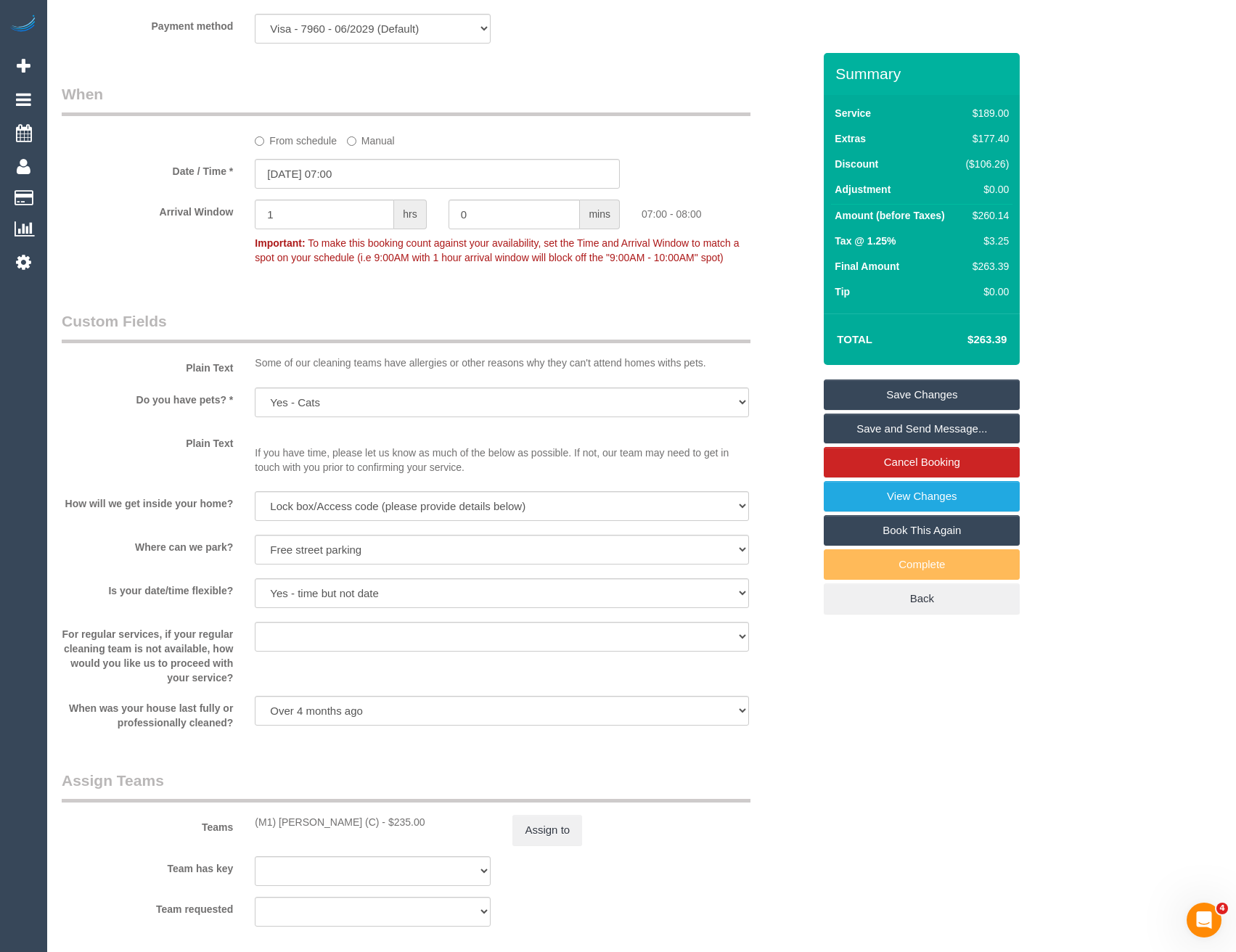
scroll to position [1886, 0]
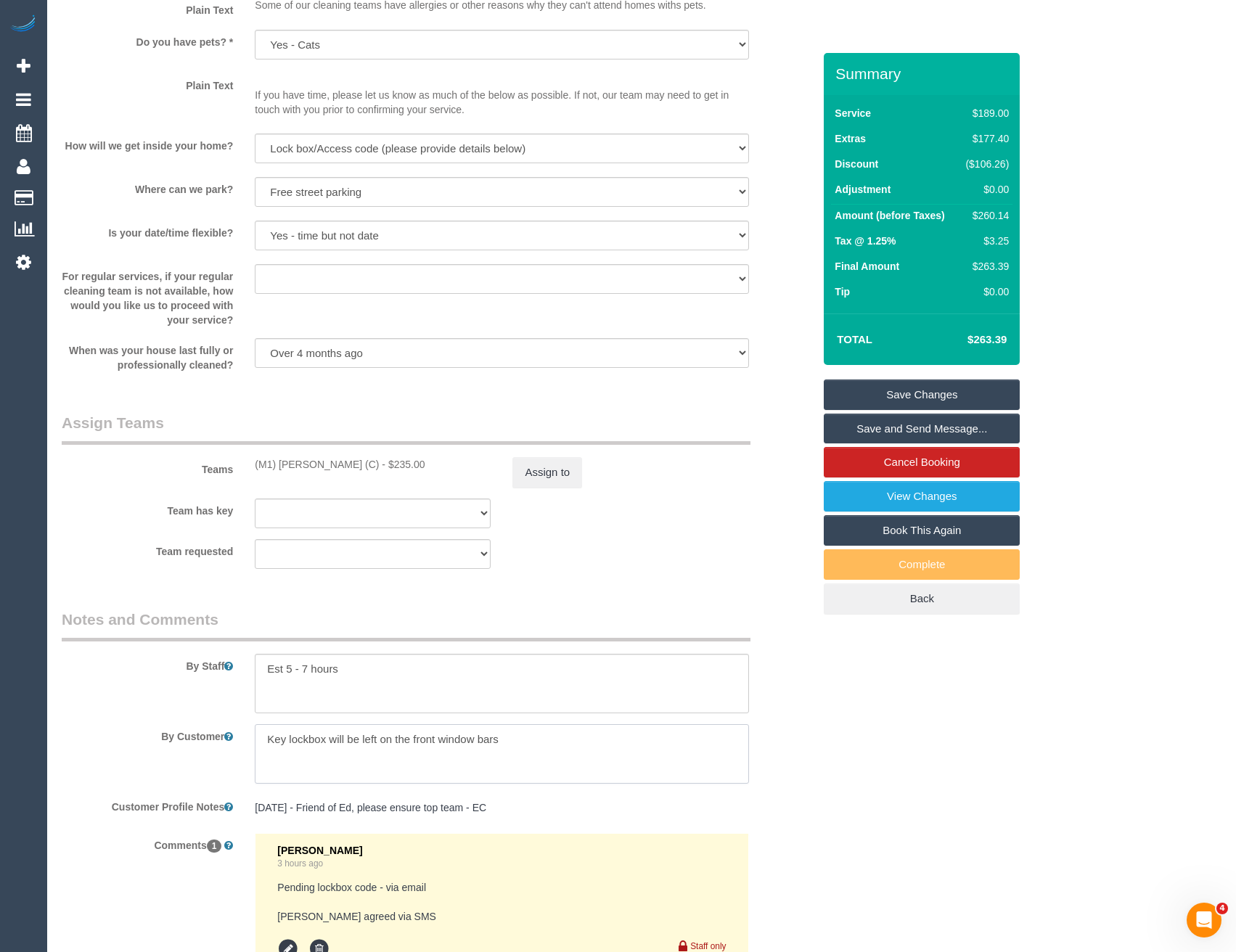
click at [521, 740] on textarea at bounding box center [501, 754] width 493 height 59
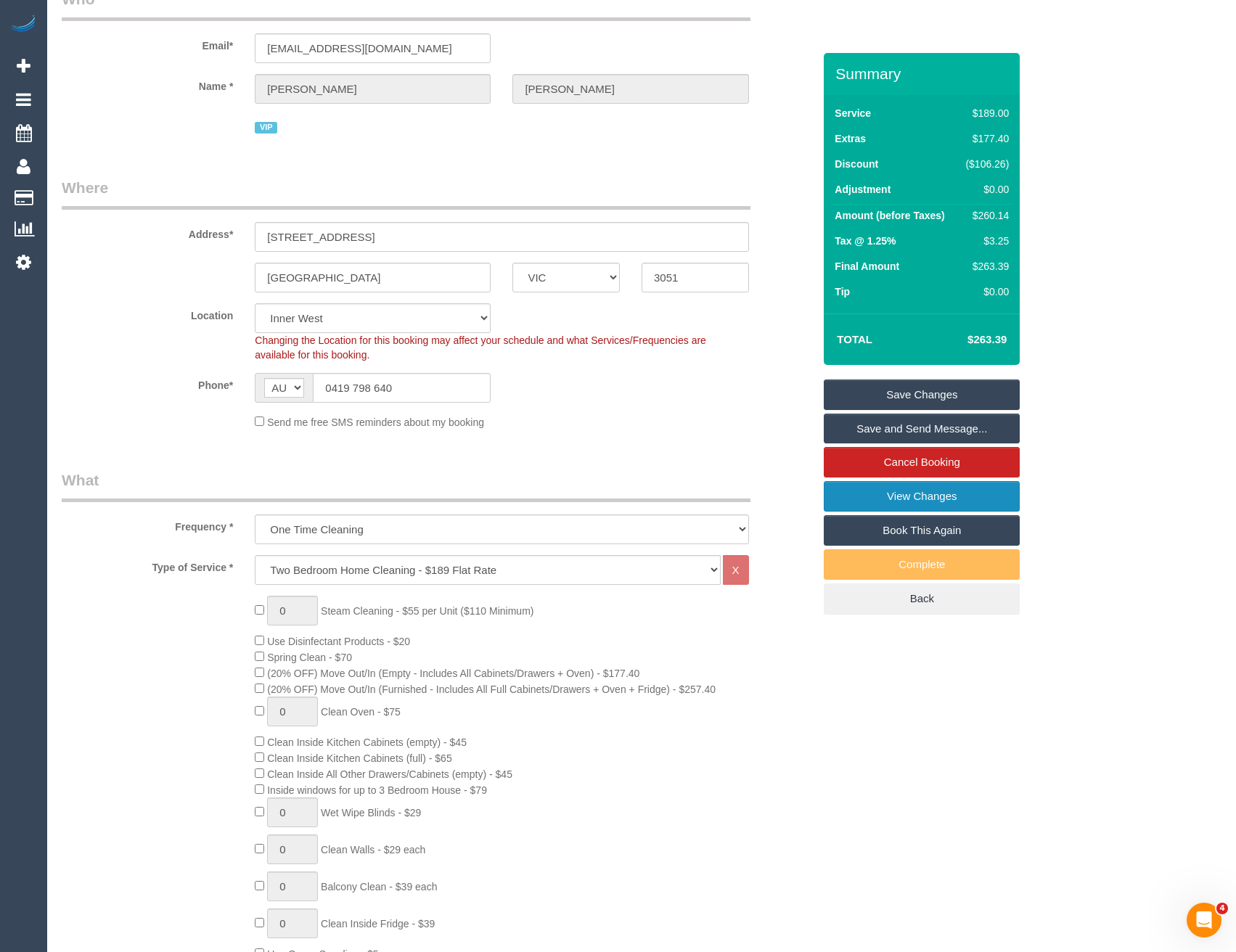
scroll to position [0, 0]
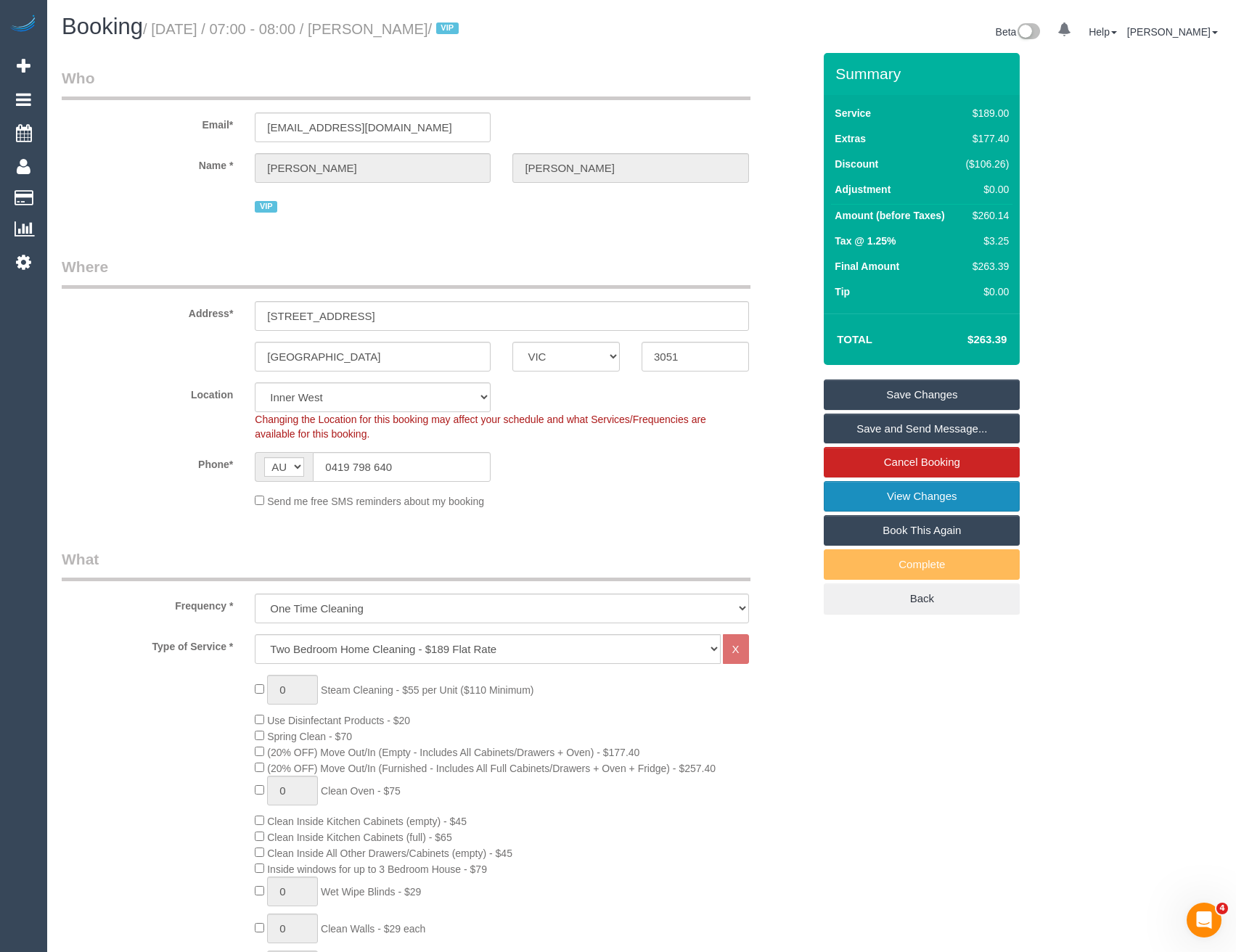
type textarea "Key lockbox will be left on the front window bars - code 1407"
click at [952, 501] on link "View Changes" at bounding box center [922, 496] width 196 height 31
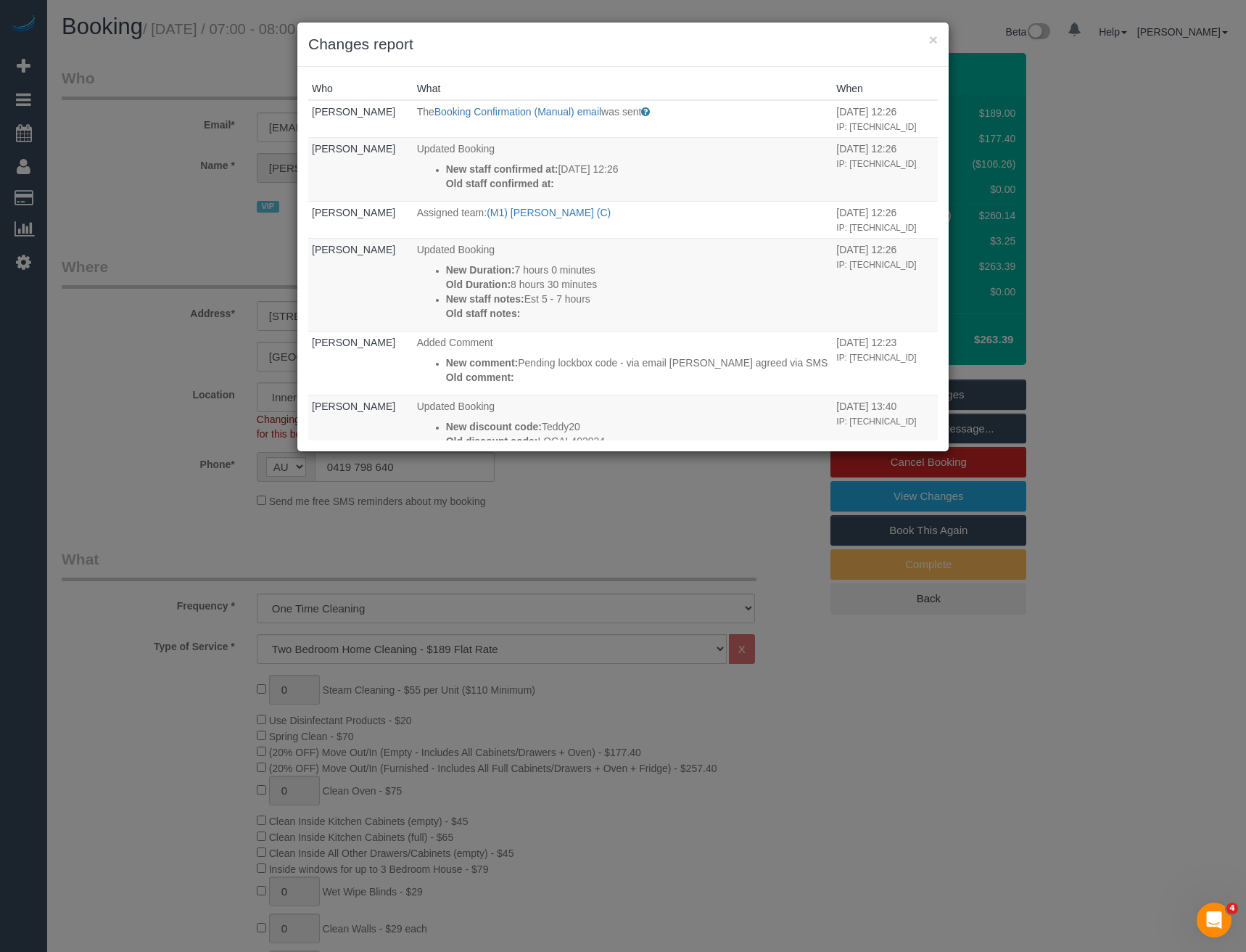
click at [569, 523] on div "× Changes report Who What When Bronie Bryant The Booking Confirmation (Manual) …" at bounding box center [623, 476] width 1246 height 952
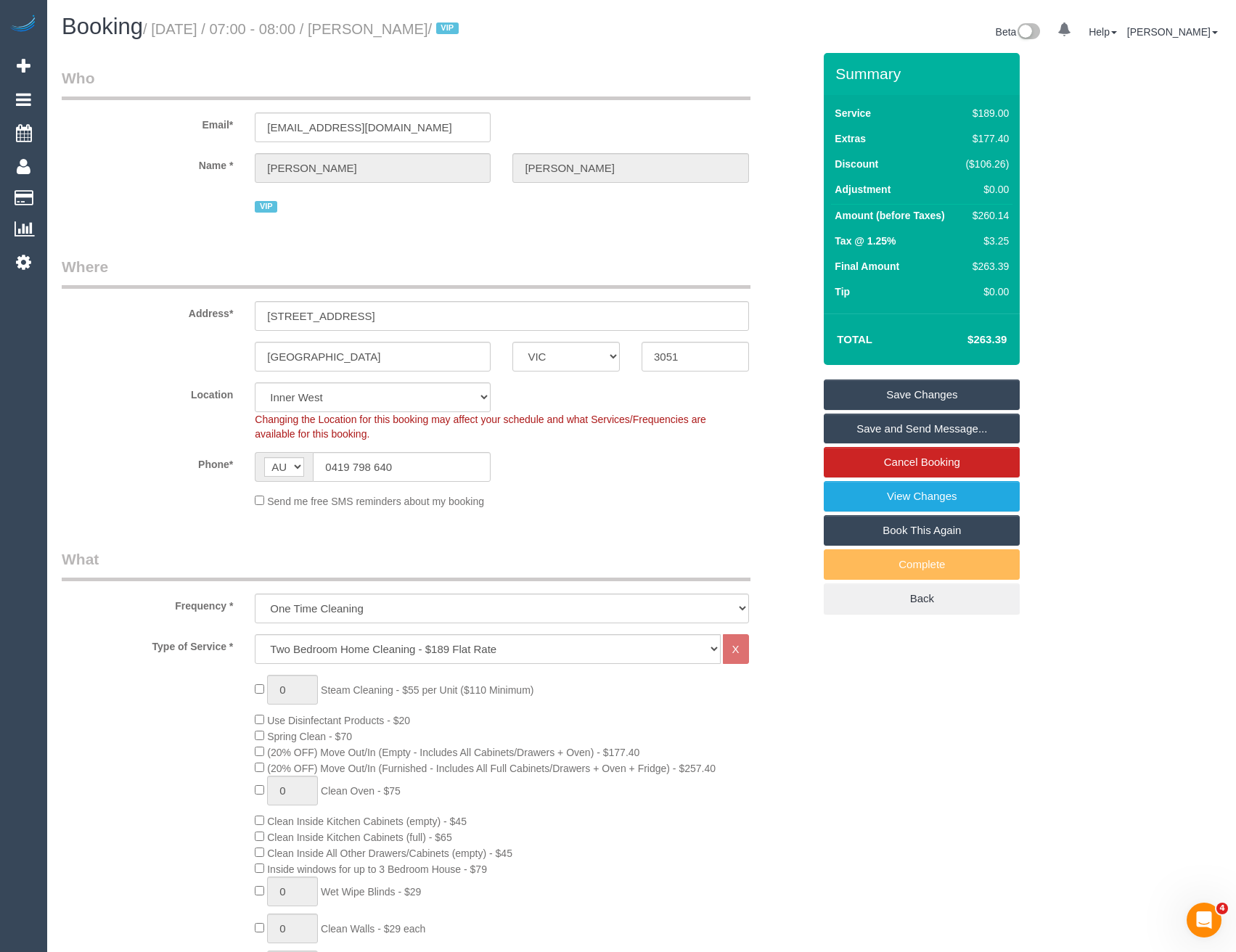
click at [893, 388] on link "Save Changes" at bounding box center [922, 394] width 196 height 31
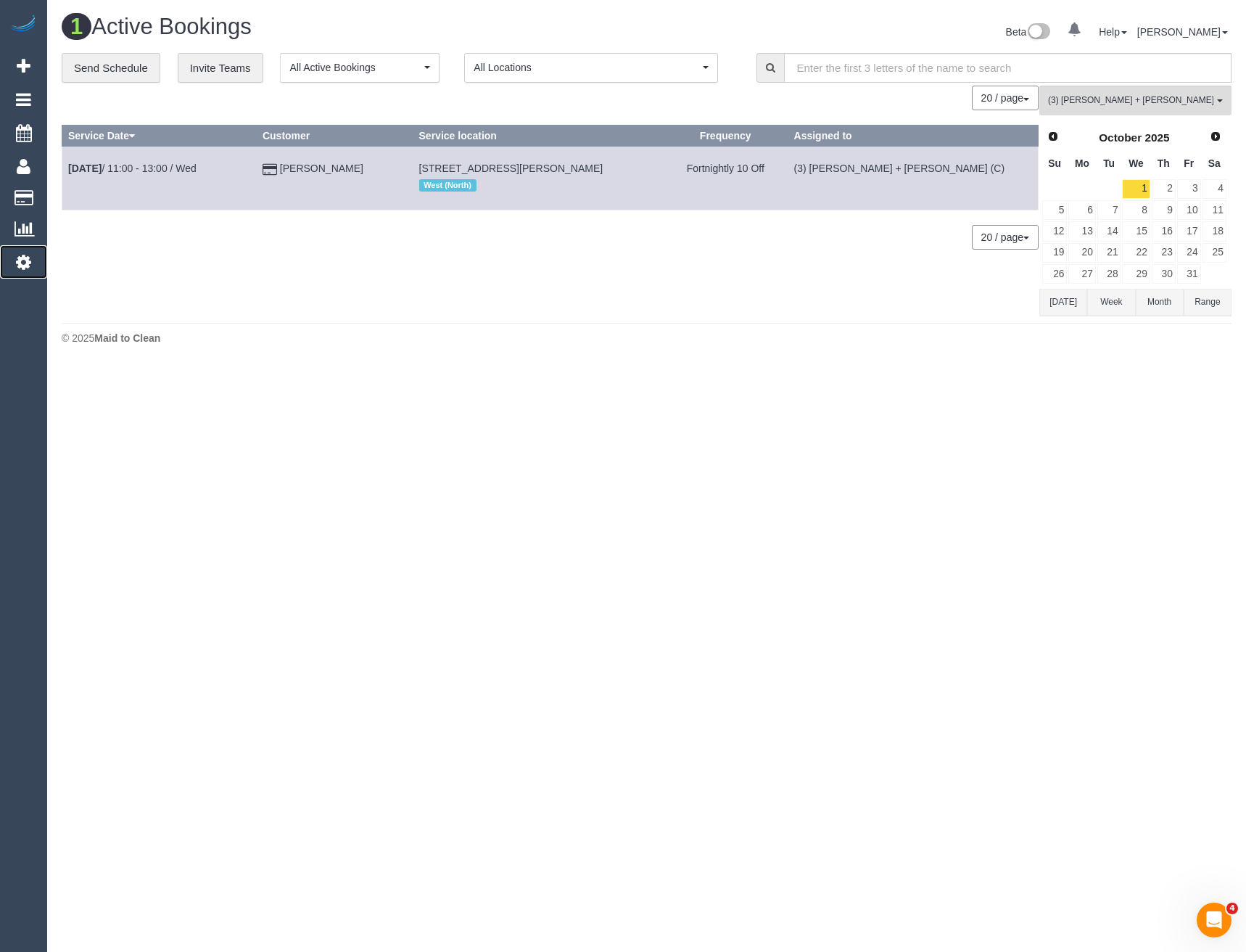
click at [27, 272] on link "Settings" at bounding box center [23, 262] width 47 height 34
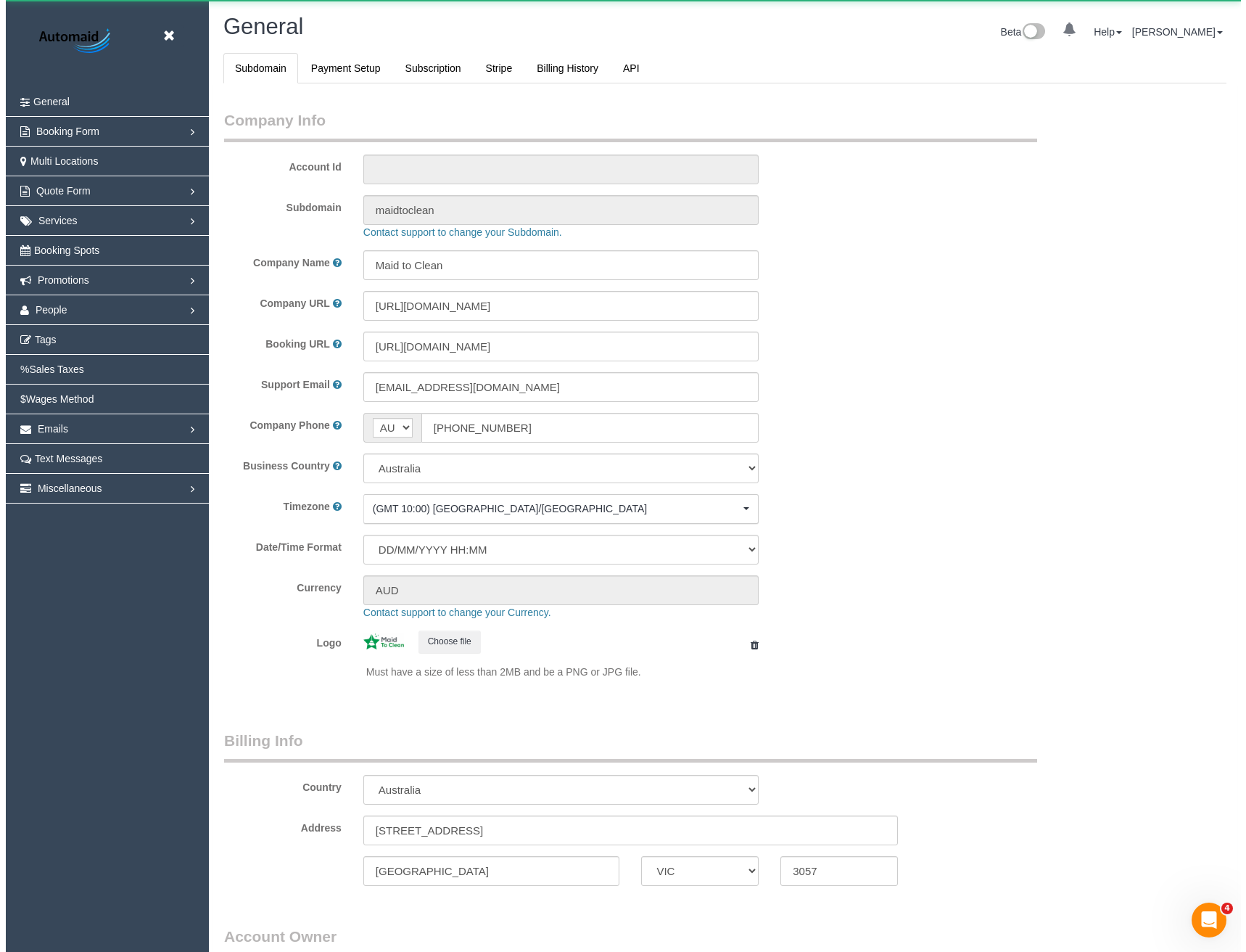
scroll to position [3316, 1236]
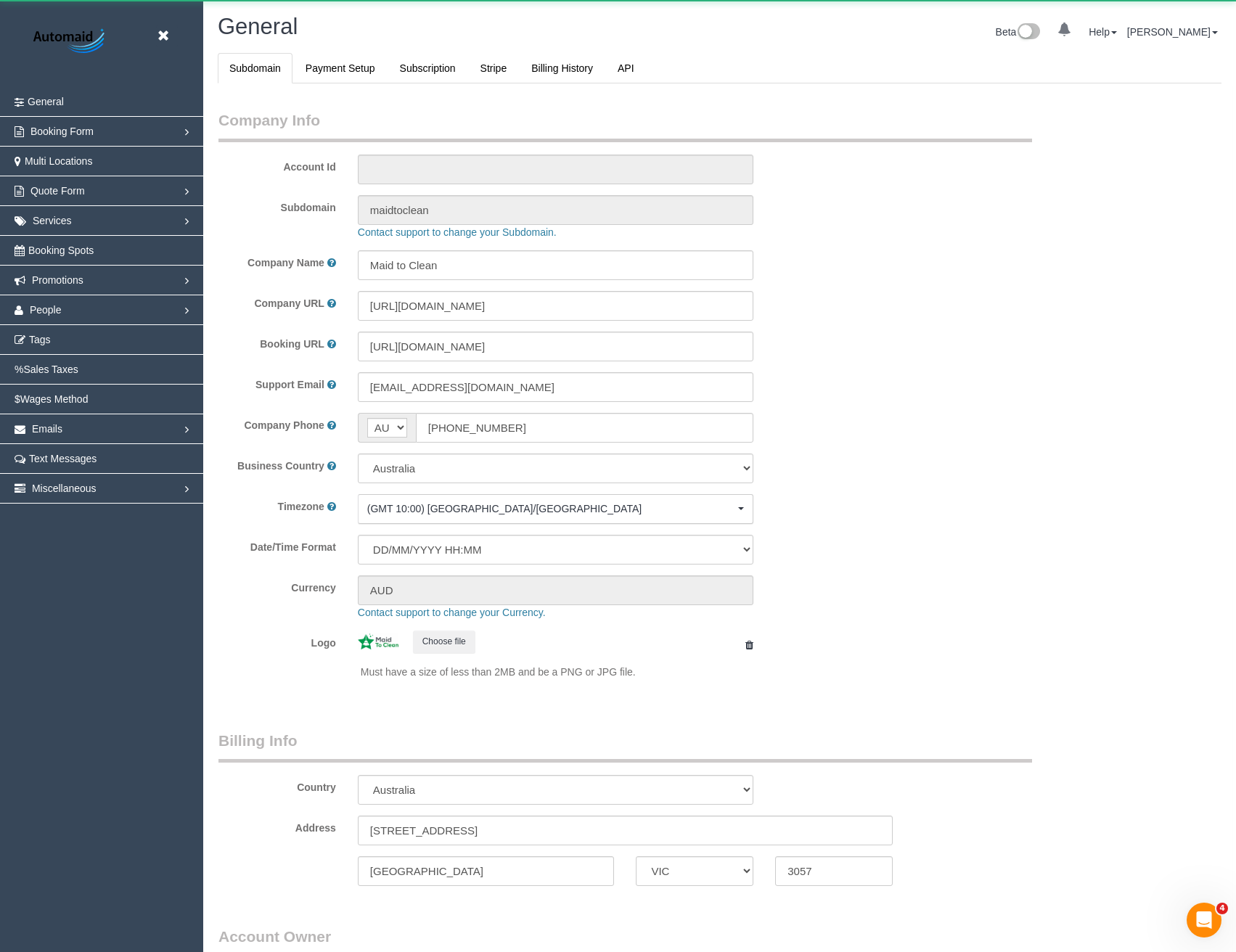
select select "1"
click at [35, 308] on span "People" at bounding box center [46, 309] width 32 height 11
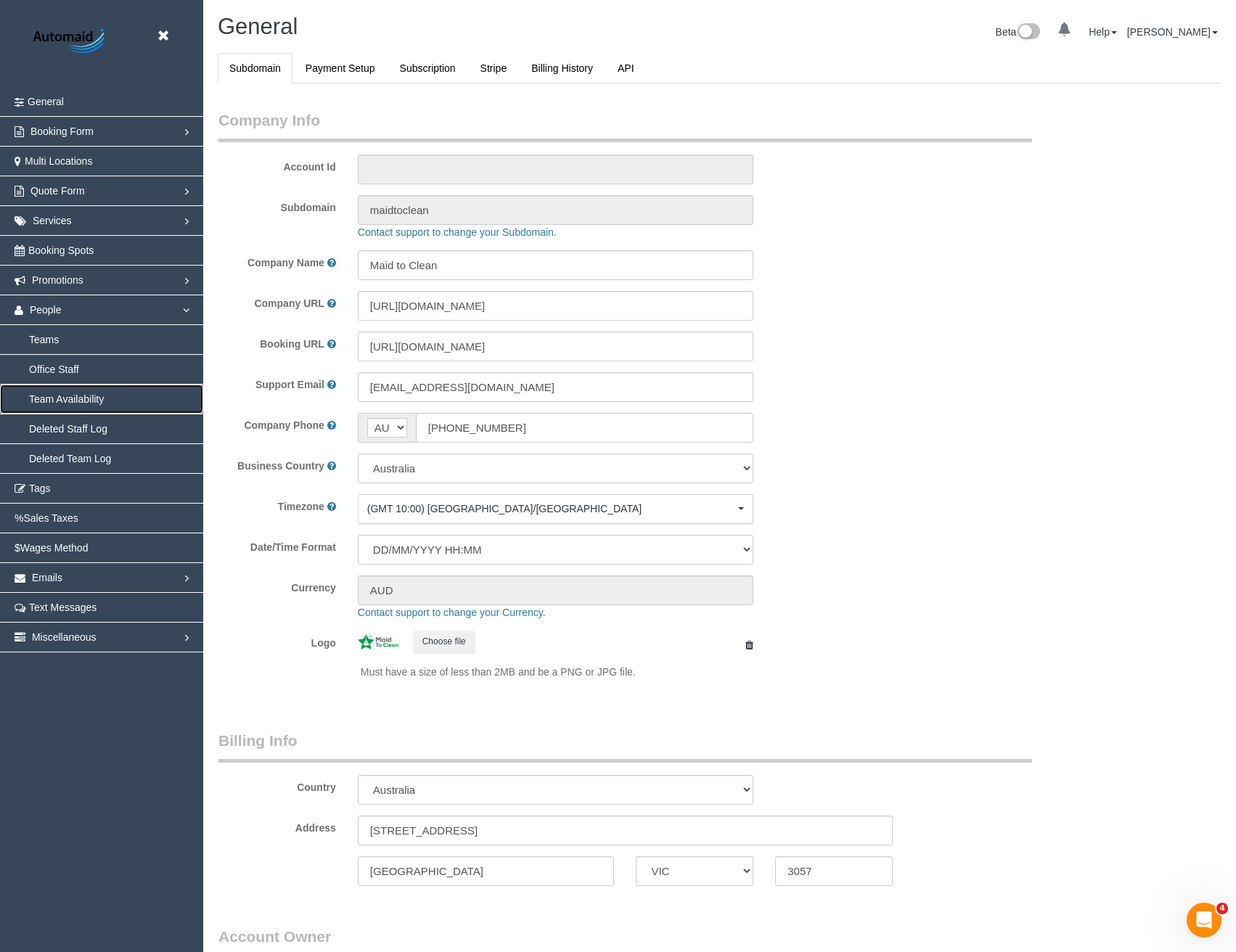
click at [61, 404] on link "Team Availability" at bounding box center [101, 399] width 203 height 29
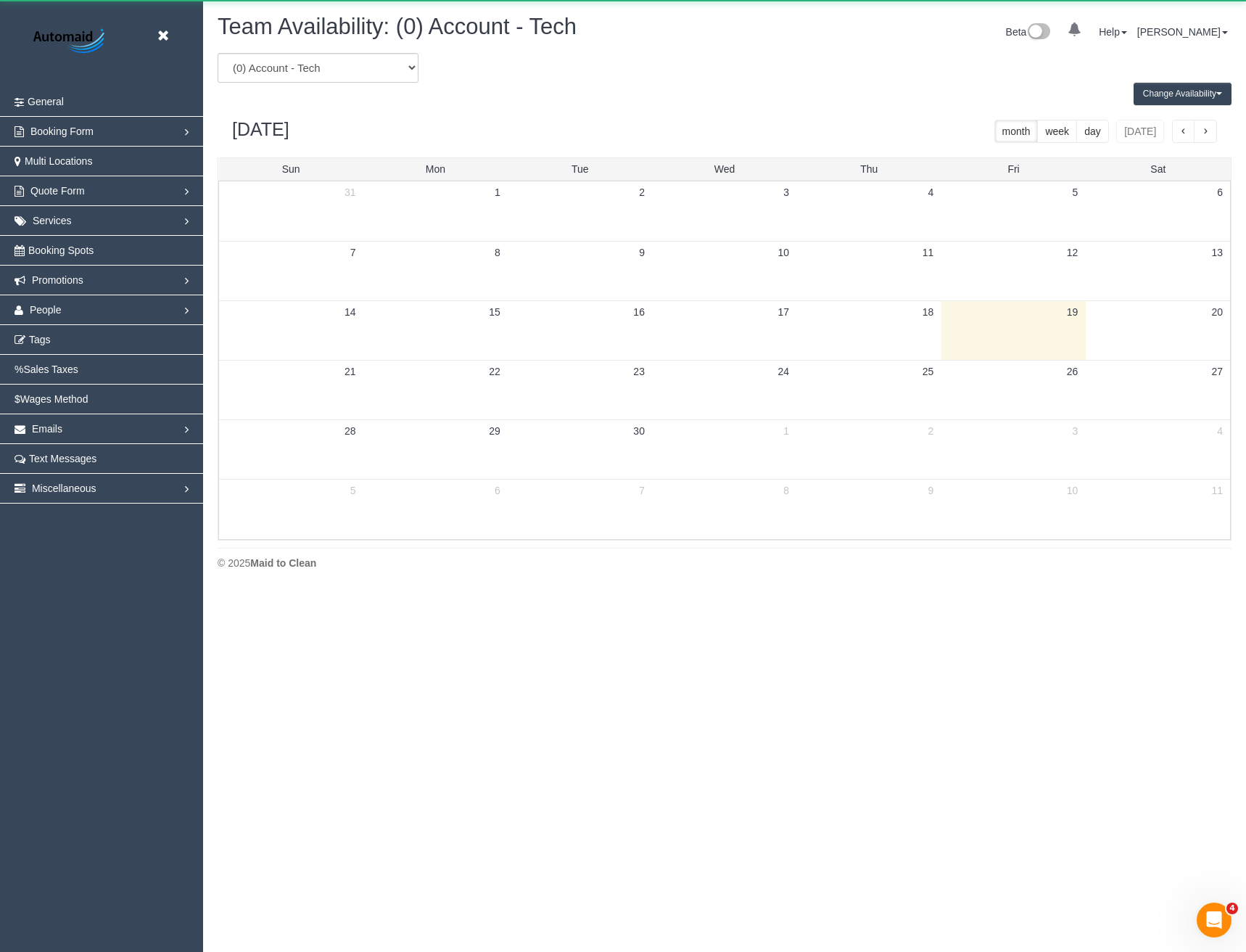
scroll to position [590, 1246]
click at [74, 300] on link "People" at bounding box center [101, 309] width 203 height 29
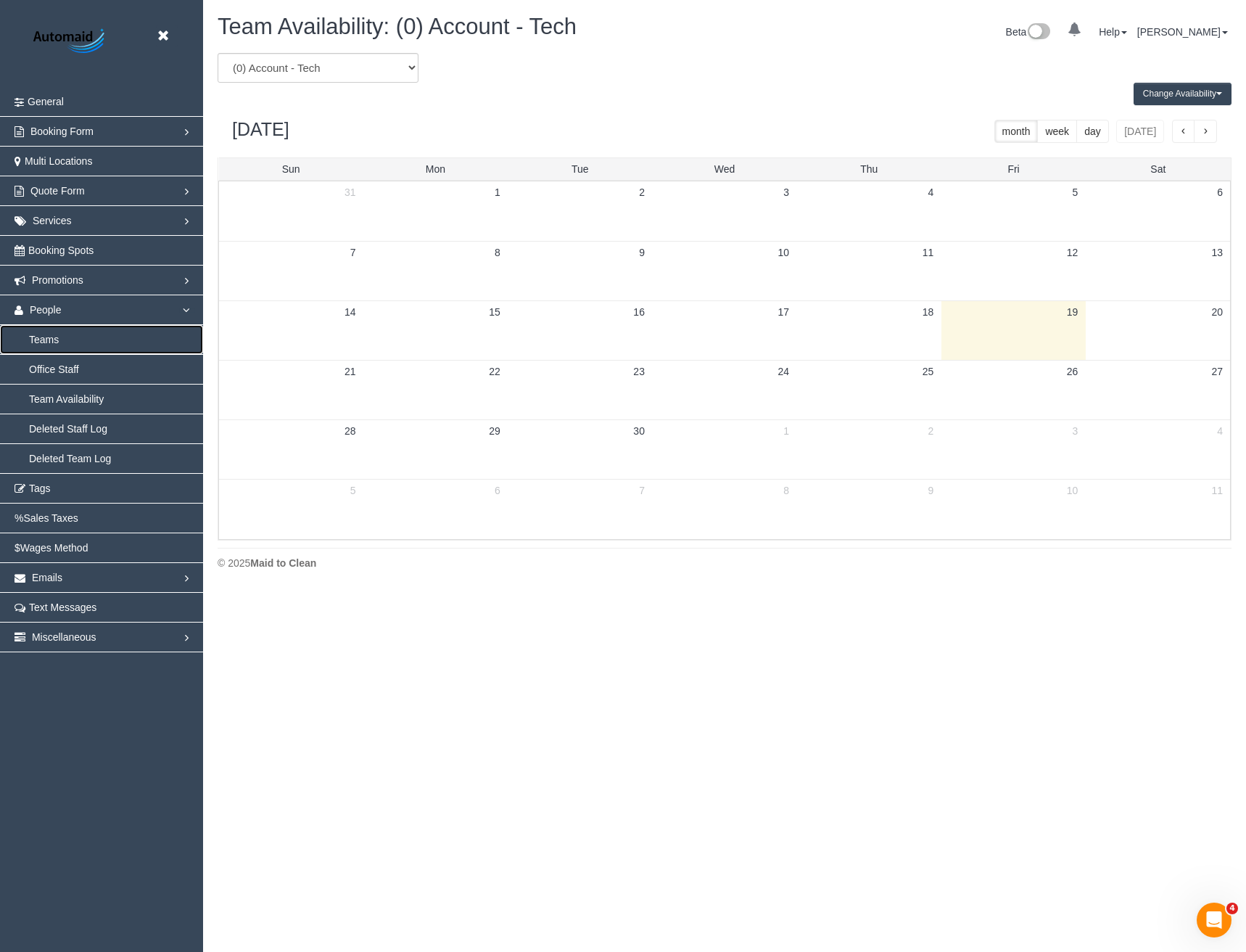
click at [43, 336] on link "Teams" at bounding box center [101, 340] width 203 height 29
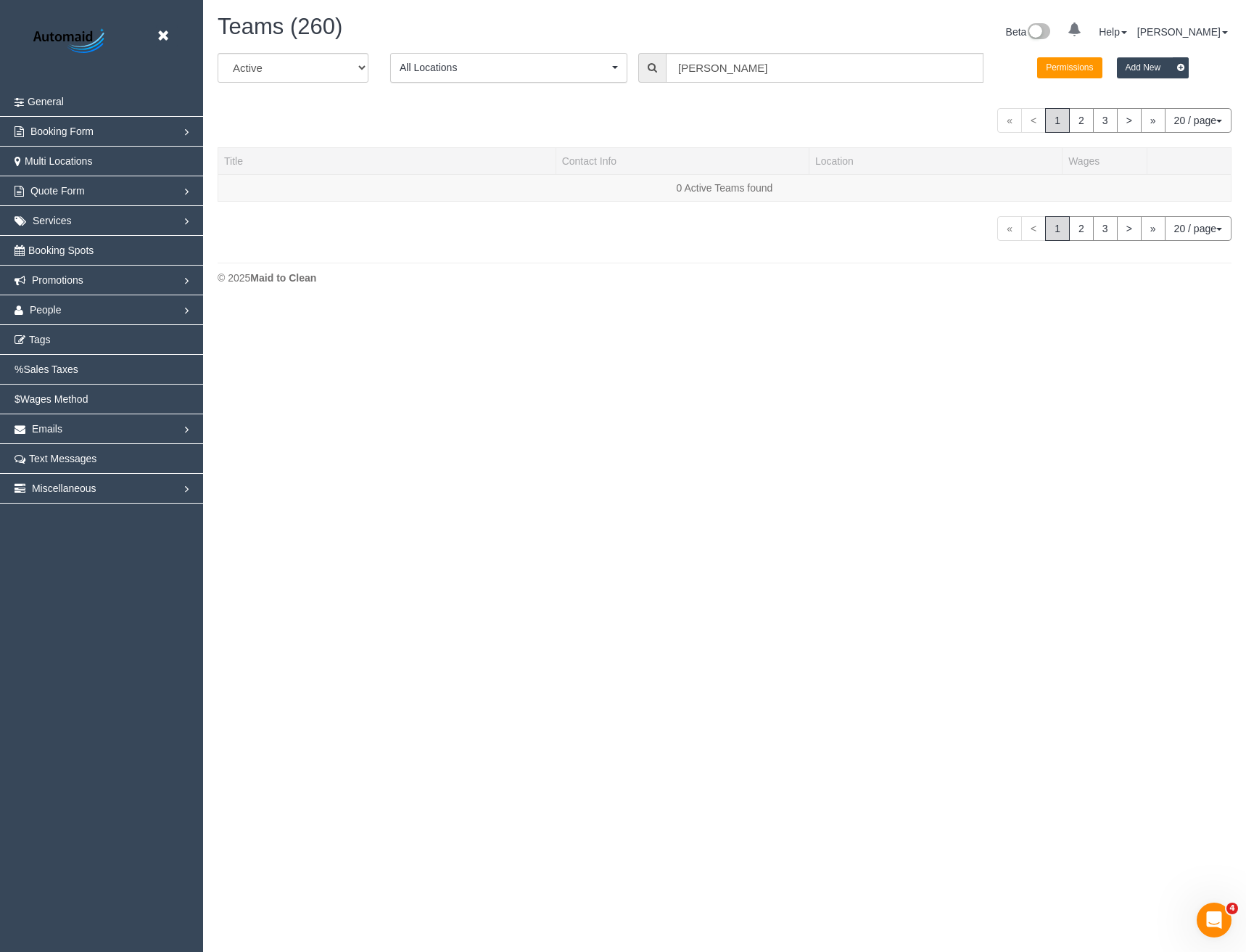
scroll to position [620, 1246]
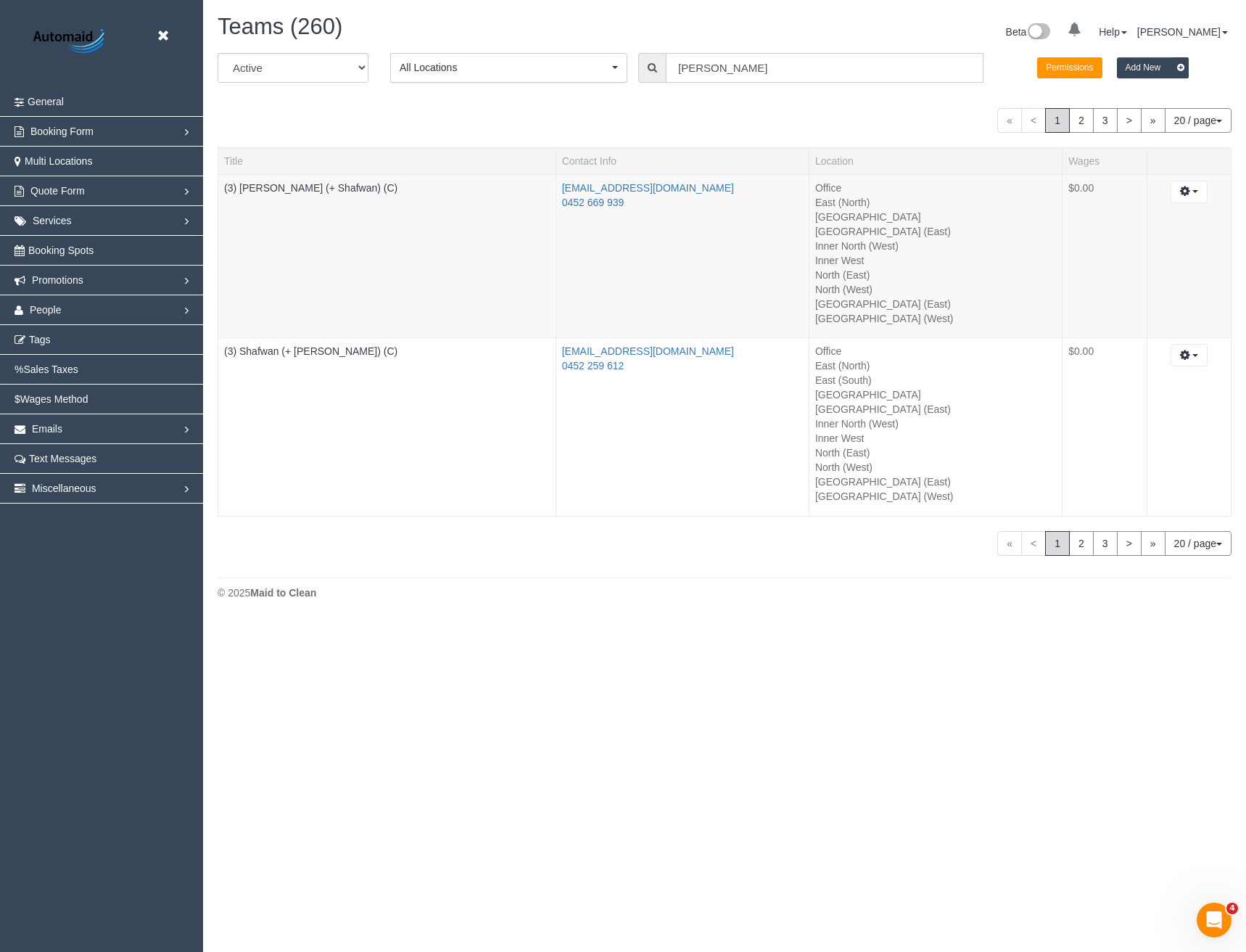
drag, startPoint x: 750, startPoint y: 72, endPoint x: 552, endPoint y: 88, distance: 198.6
click at [572, 92] on div "All Active Archived All Locations All Locations Active Locations Office [defaul…" at bounding box center [724, 73] width 1036 height 41
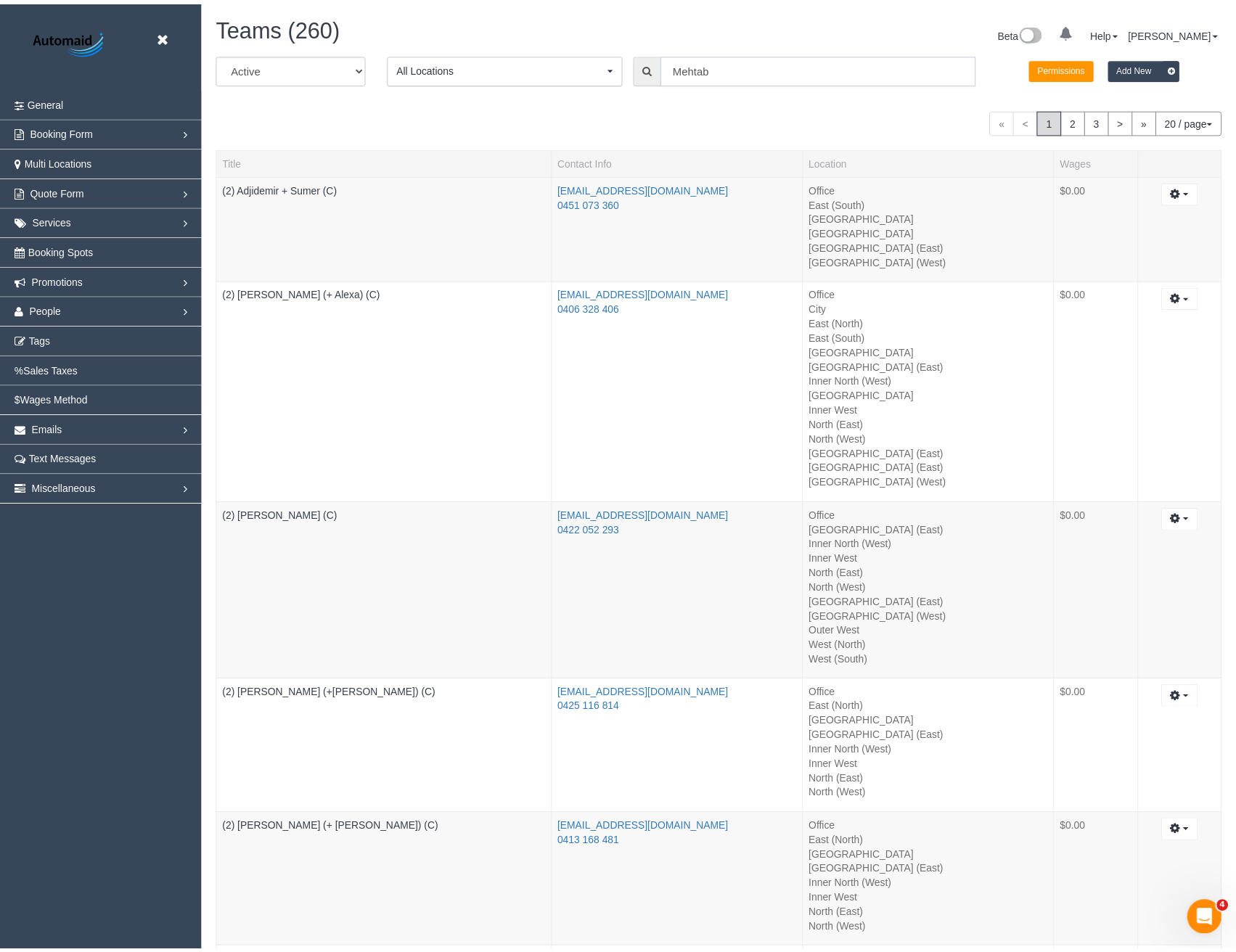
scroll to position [3042, 1236]
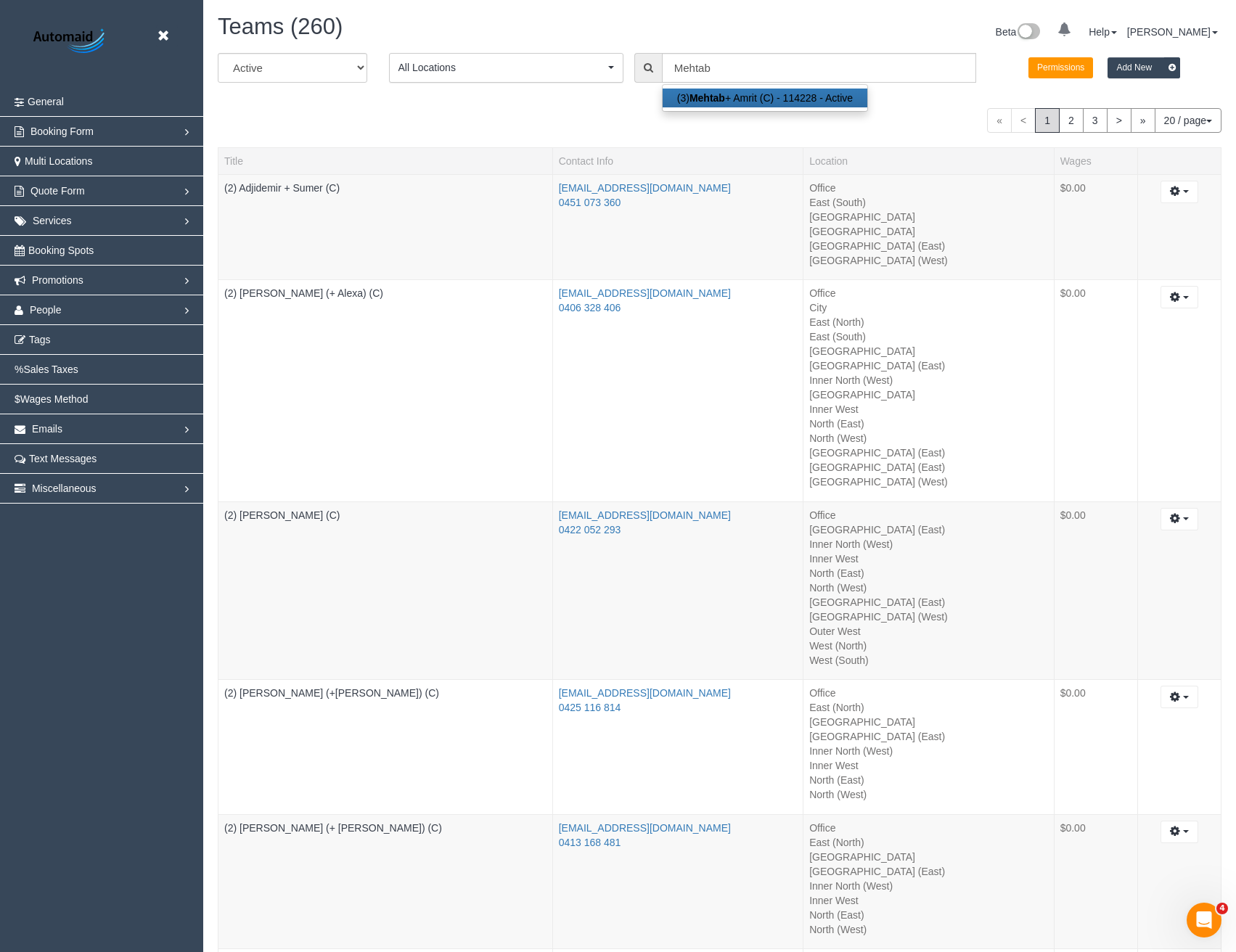
click at [753, 97] on link "(3) Mehtab + Amrit (C) - 114228 - Active" at bounding box center [764, 97] width 205 height 18
type input "(3) Mehtab + Amrit (C)"
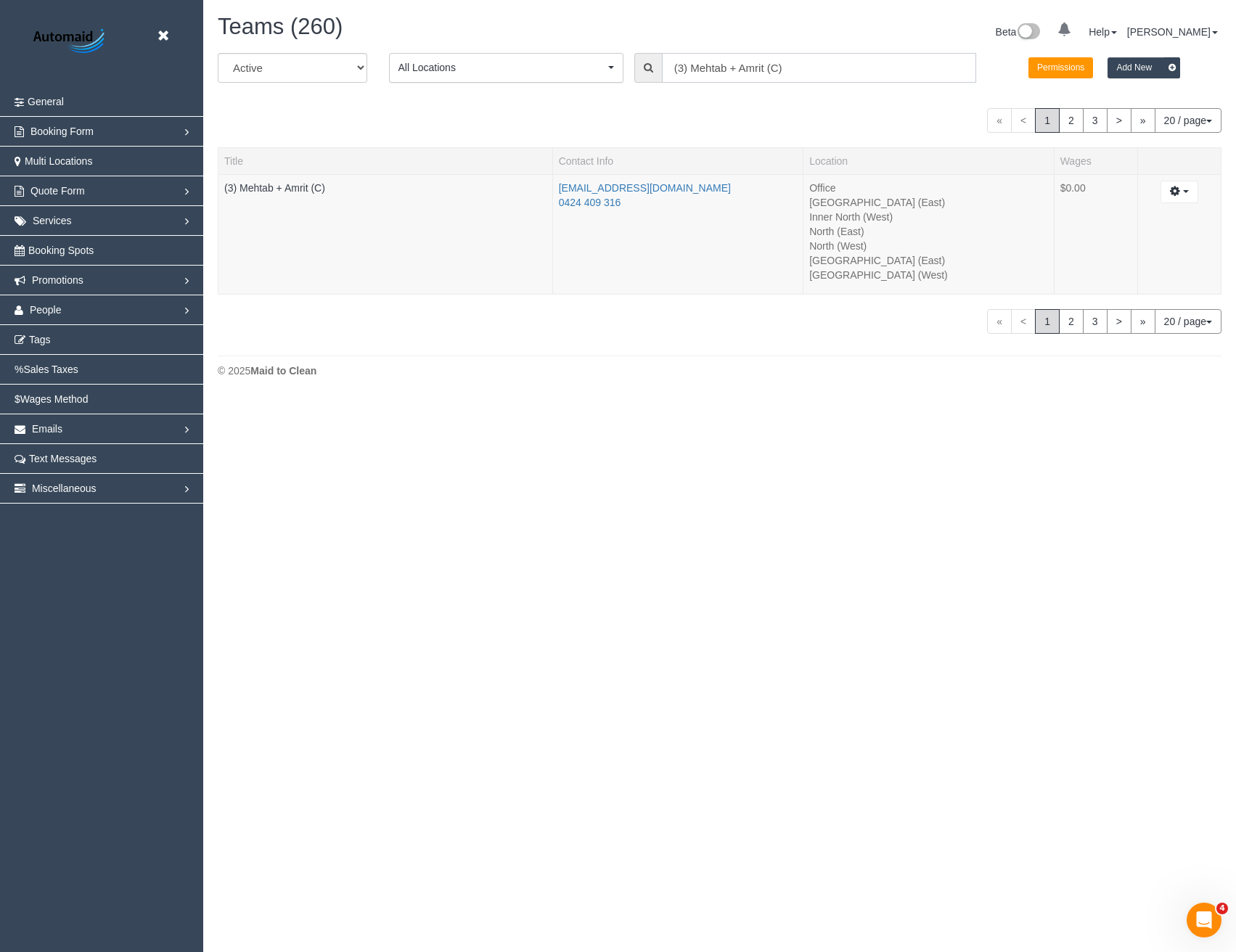
scroll to position [72140, 71316]
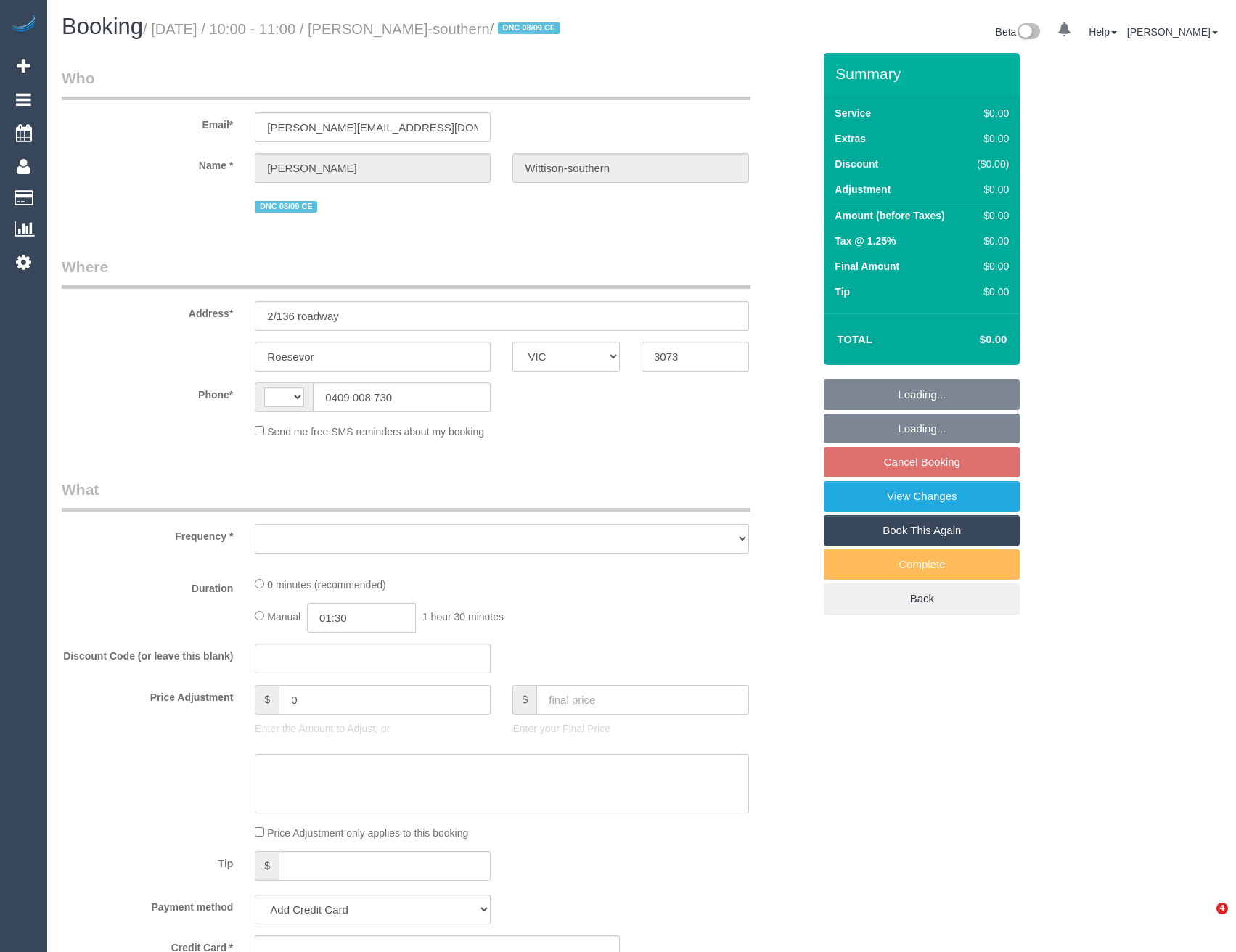
select select "VIC"
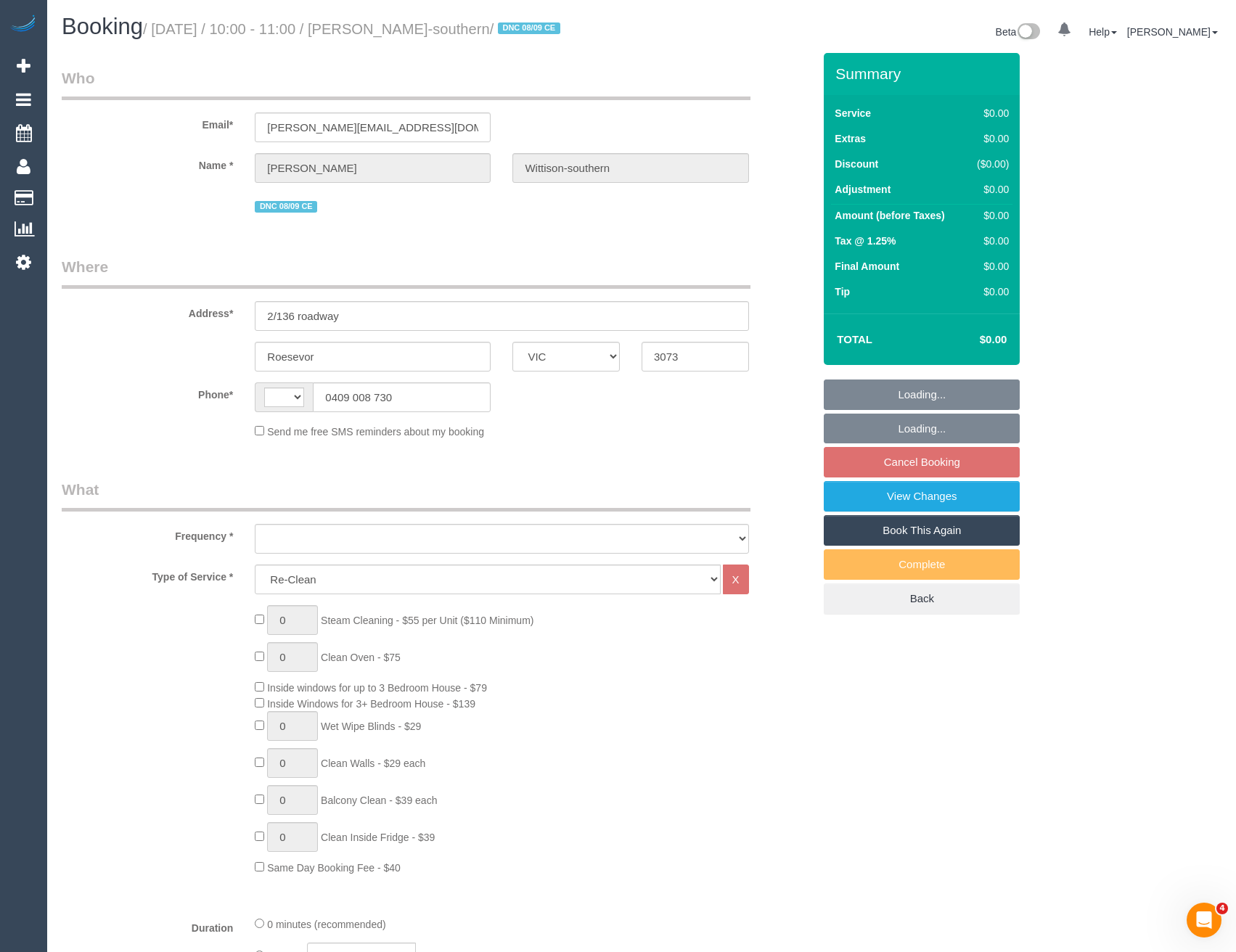
select select "string:AU"
select select "object:1814"
select select "string:stripe-pm_1S3Vpt2GScqysDRV4IwPfZIW"
select select "number:28"
select select "number:14"
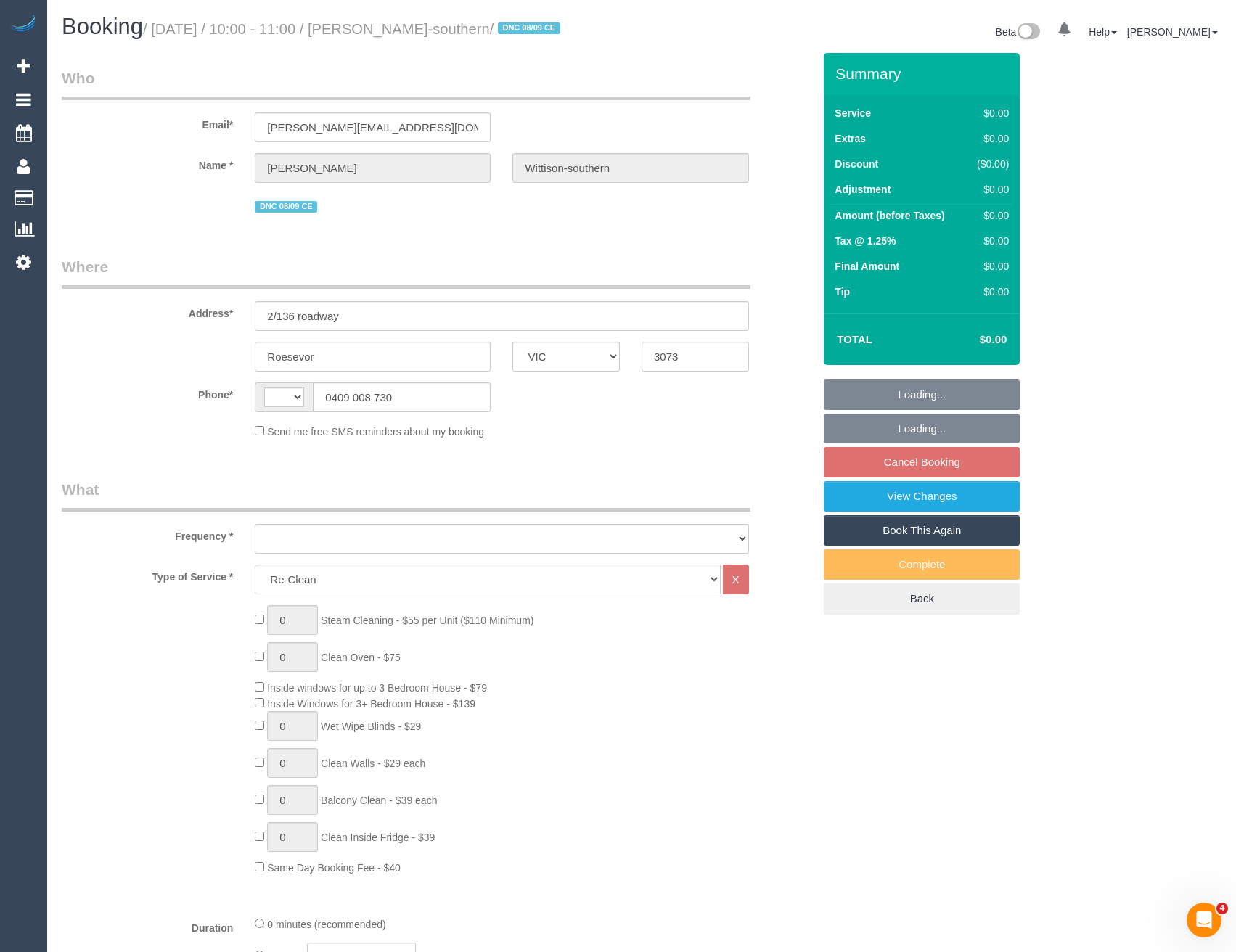
select select "number:19"
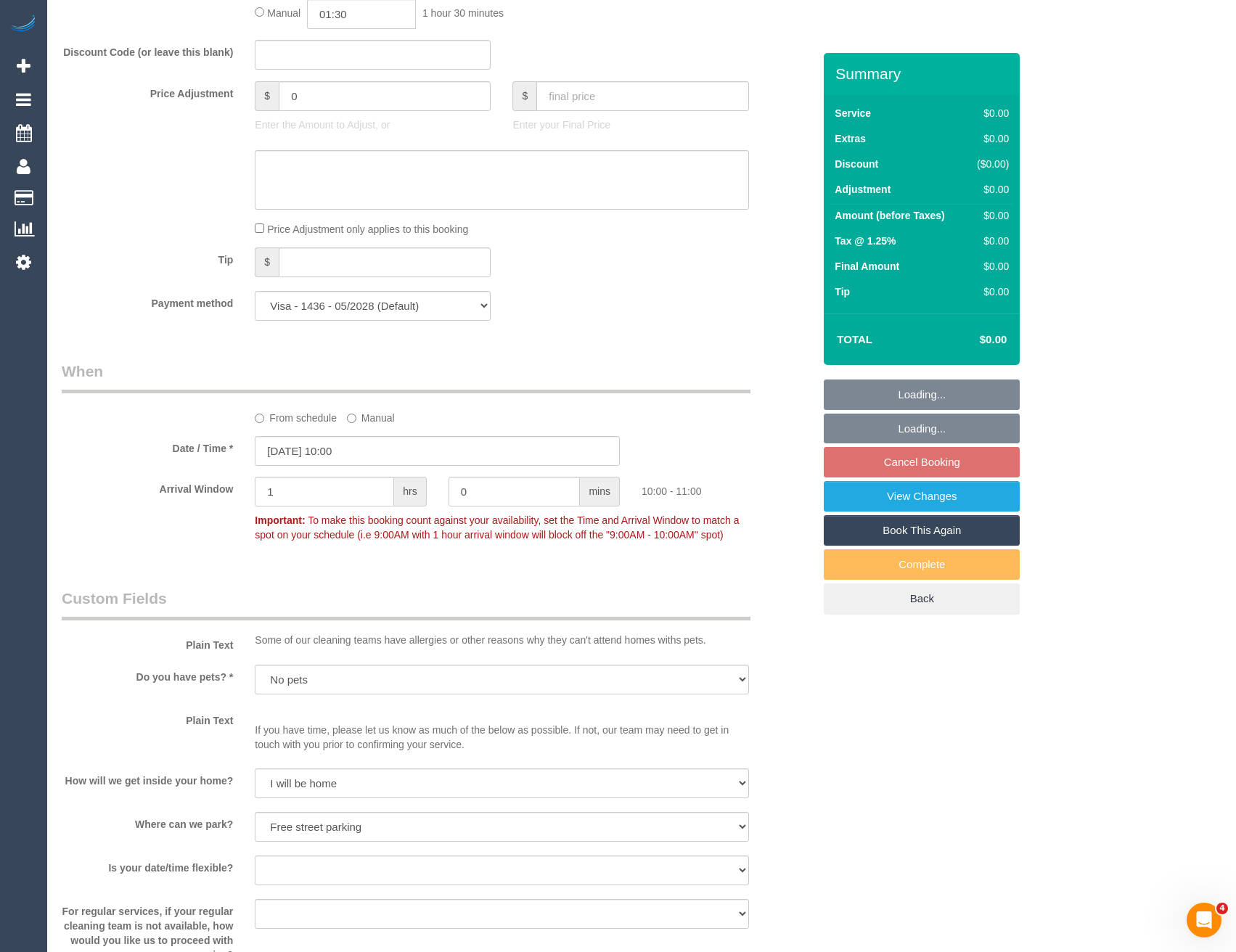
select select "object:2082"
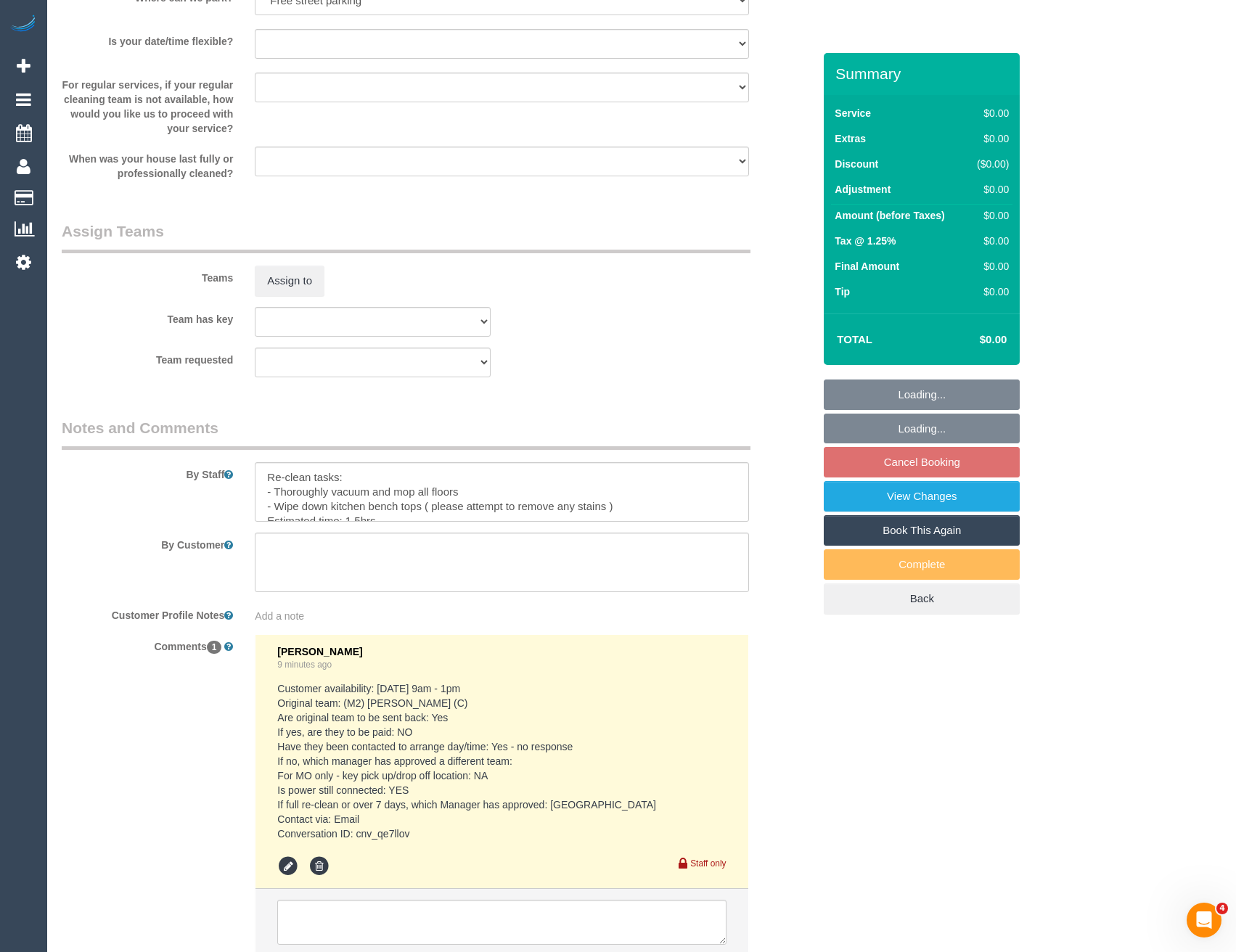
scroll to position [1948, 0]
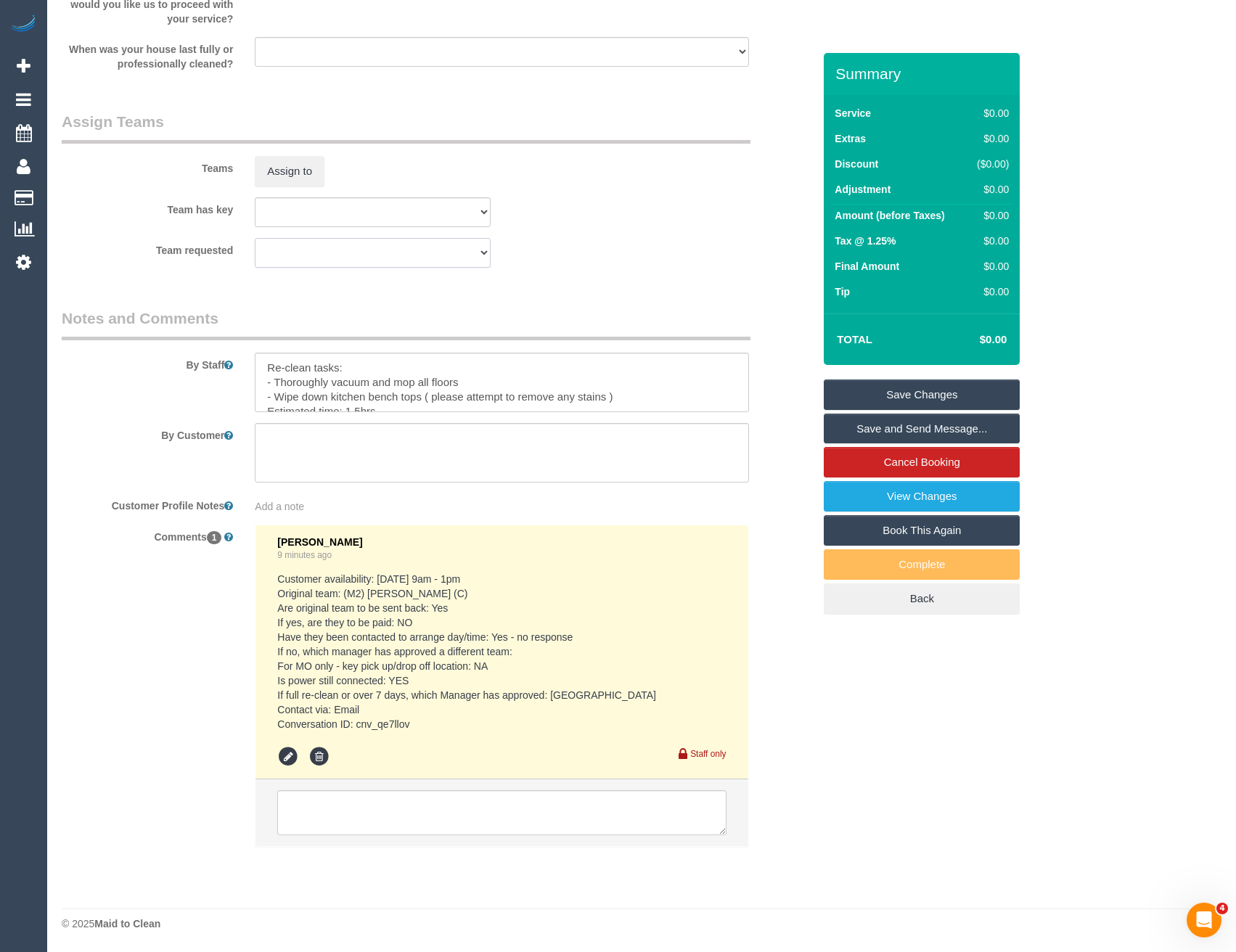
click at [272, 242] on select "(0) Account - Tech (0) Office (0) Raunak Test Account (1) Debbie Brodjanac (FT)…" at bounding box center [372, 252] width 235 height 30
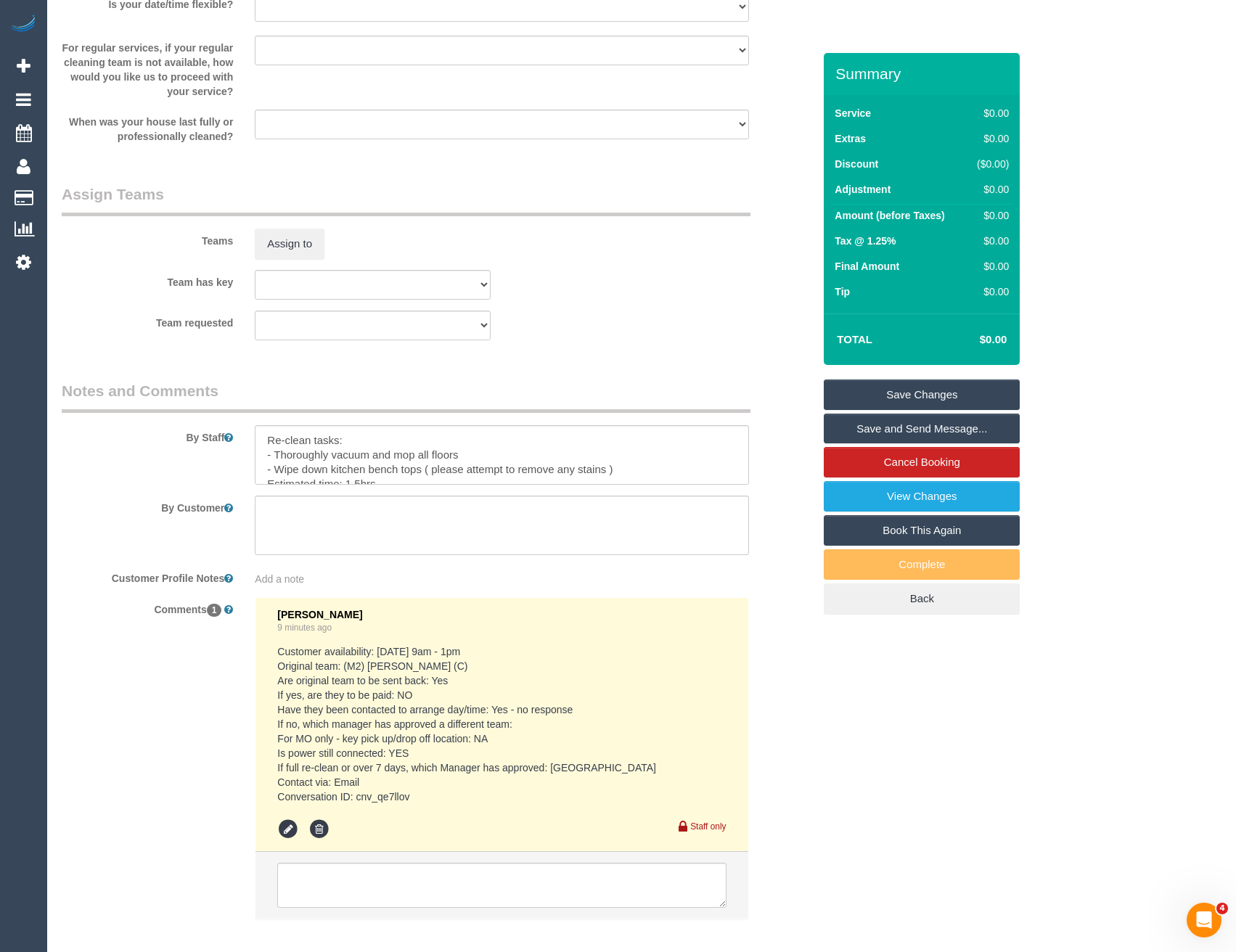
drag, startPoint x: 500, startPoint y: 209, endPoint x: 252, endPoint y: 250, distance: 251.4
click at [498, 209] on legend "Assign Teams" at bounding box center [406, 199] width 689 height 33
click at [237, 250] on div "Teams Assign to" at bounding box center [437, 221] width 773 height 76
click at [295, 247] on button "Assign to" at bounding box center [289, 243] width 70 height 31
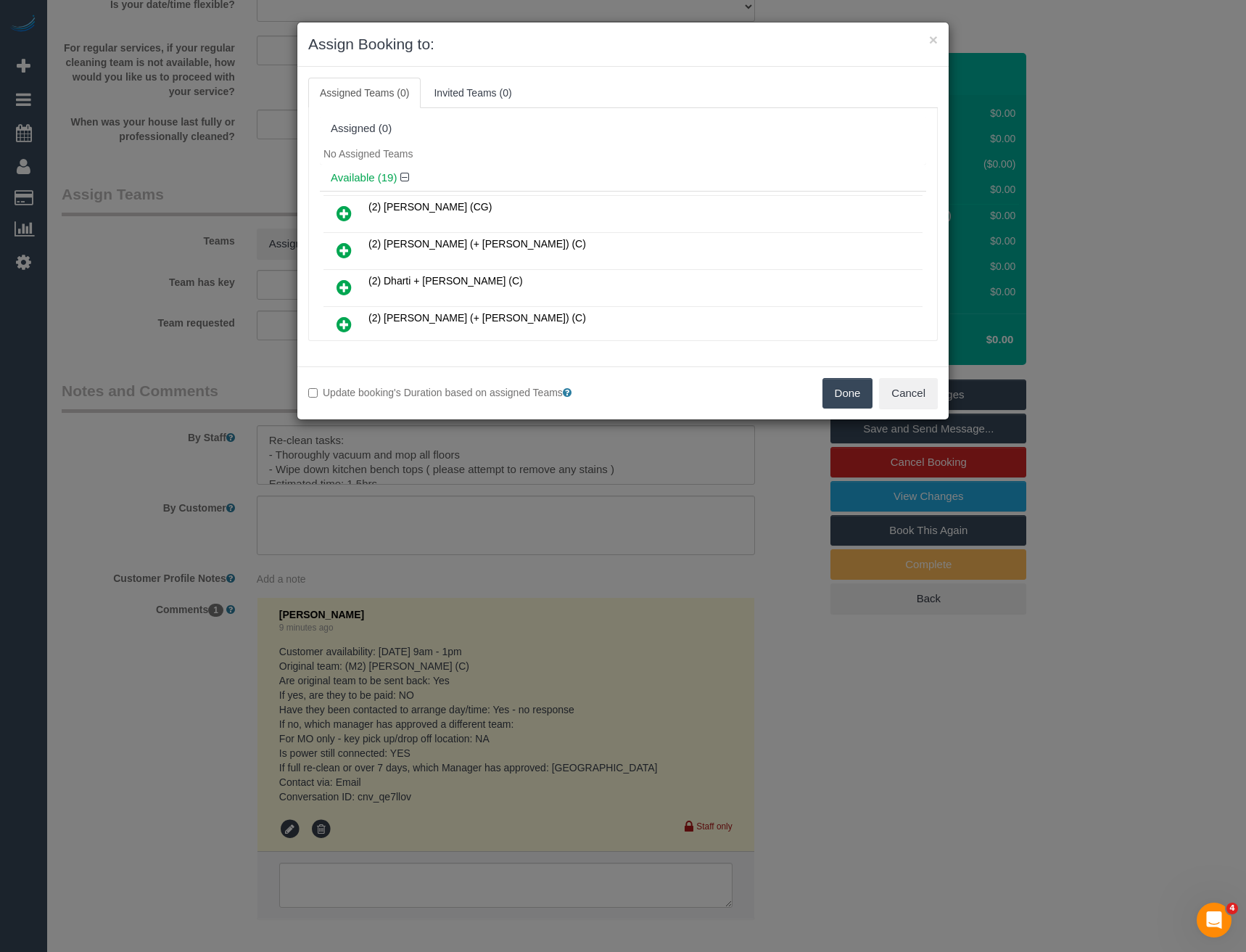
click at [342, 207] on icon at bounding box center [344, 214] width 15 height 18
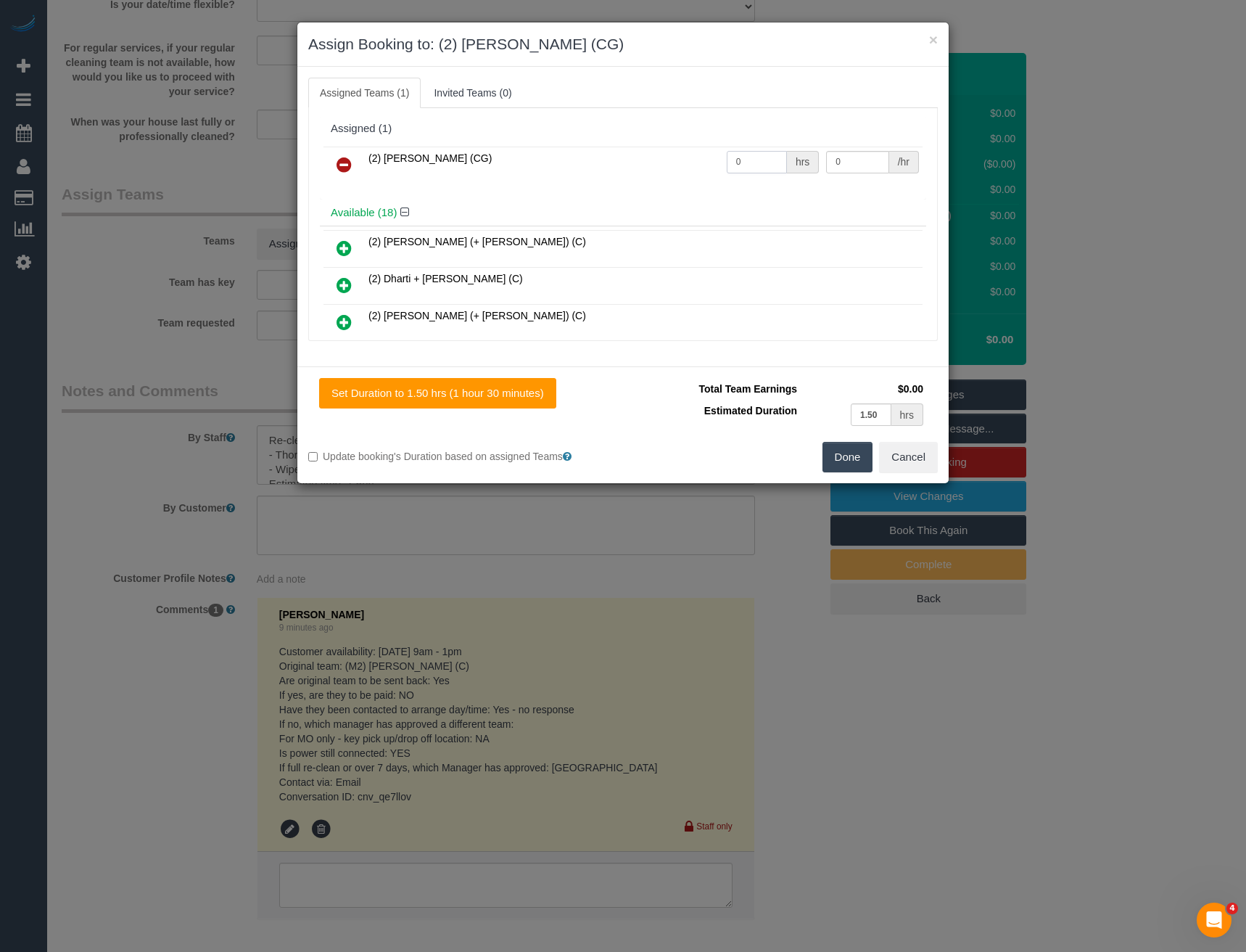
drag, startPoint x: 734, startPoint y: 153, endPoint x: 654, endPoint y: 176, distance: 83.2
click at [654, 176] on tr "(2) Binoy Adheesha (CG) 0 hrs 0 /hr" at bounding box center [623, 165] width 599 height 37
type input "1.5"
type input "3"
type input "41.25"
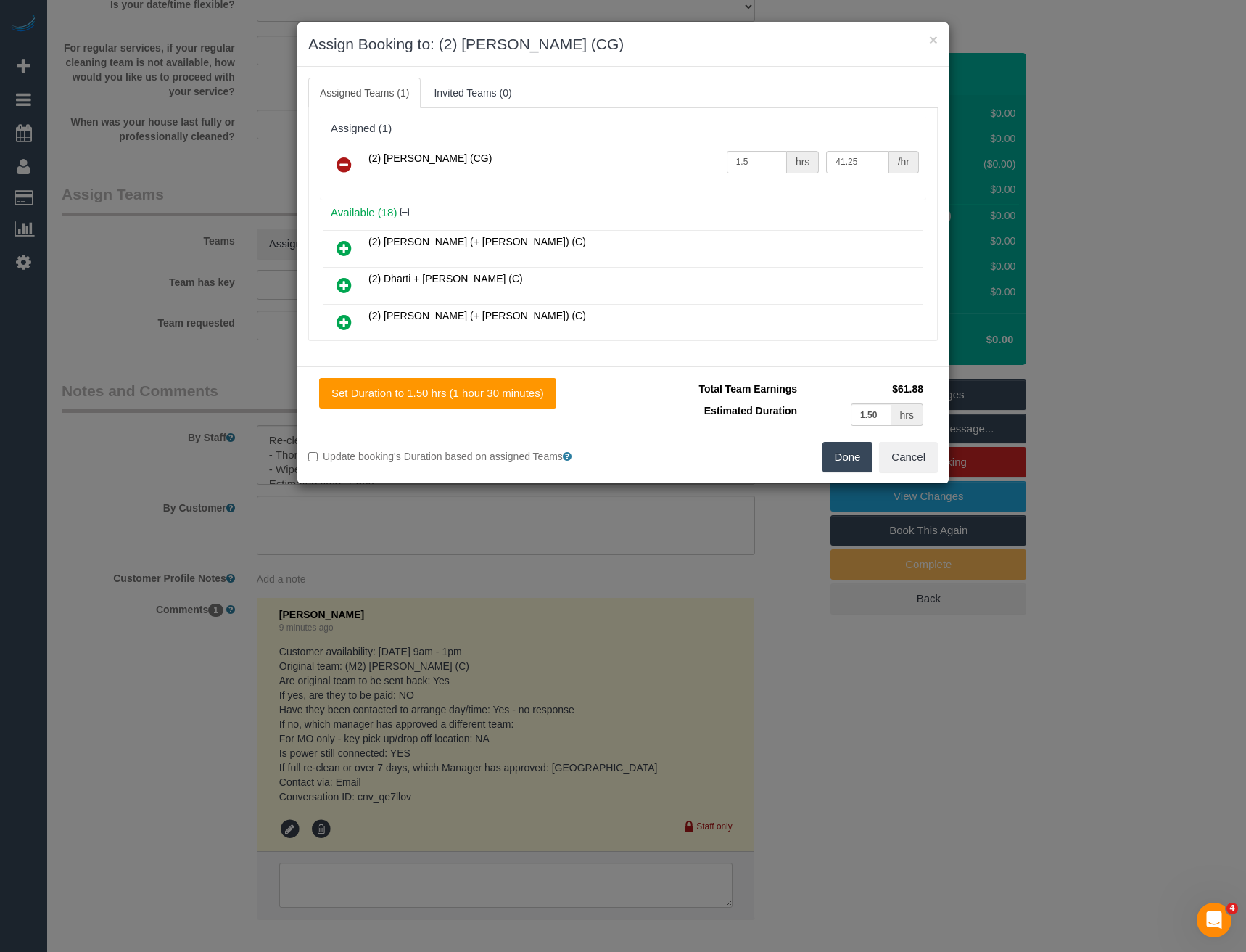
click at [839, 445] on button "Done" at bounding box center [848, 457] width 51 height 31
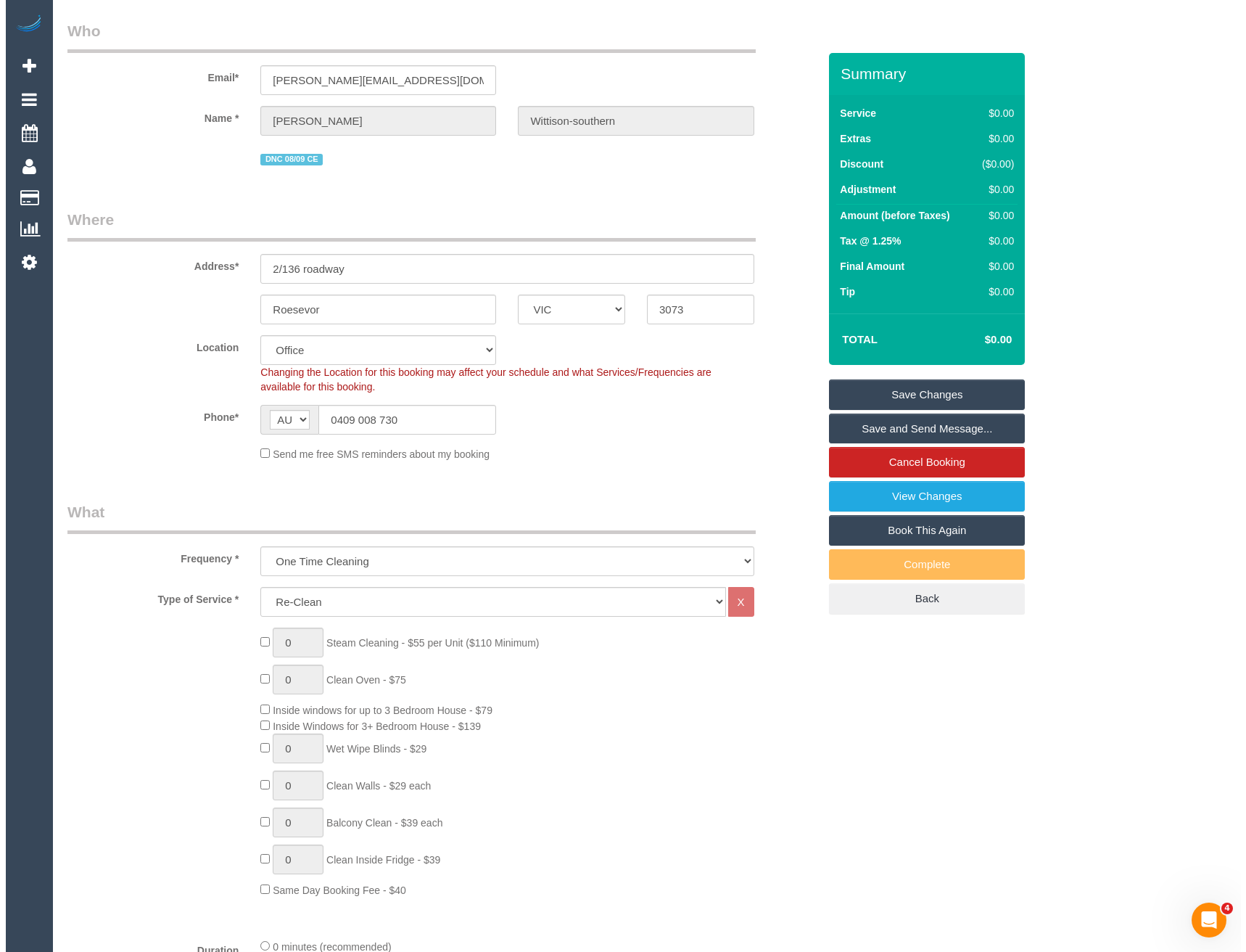
scroll to position [0, 0]
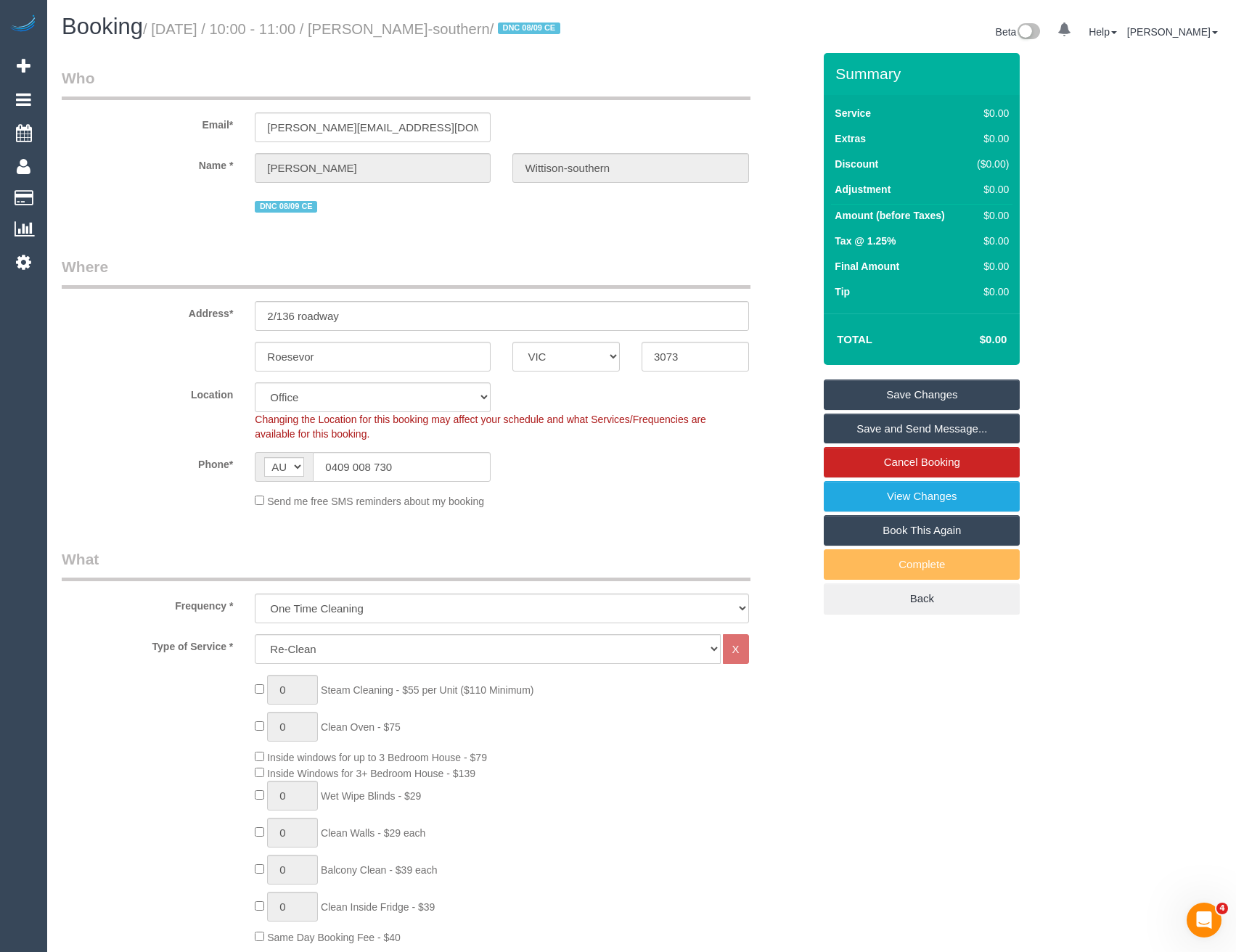
click at [859, 429] on link "Save and Send Message..." at bounding box center [922, 429] width 196 height 31
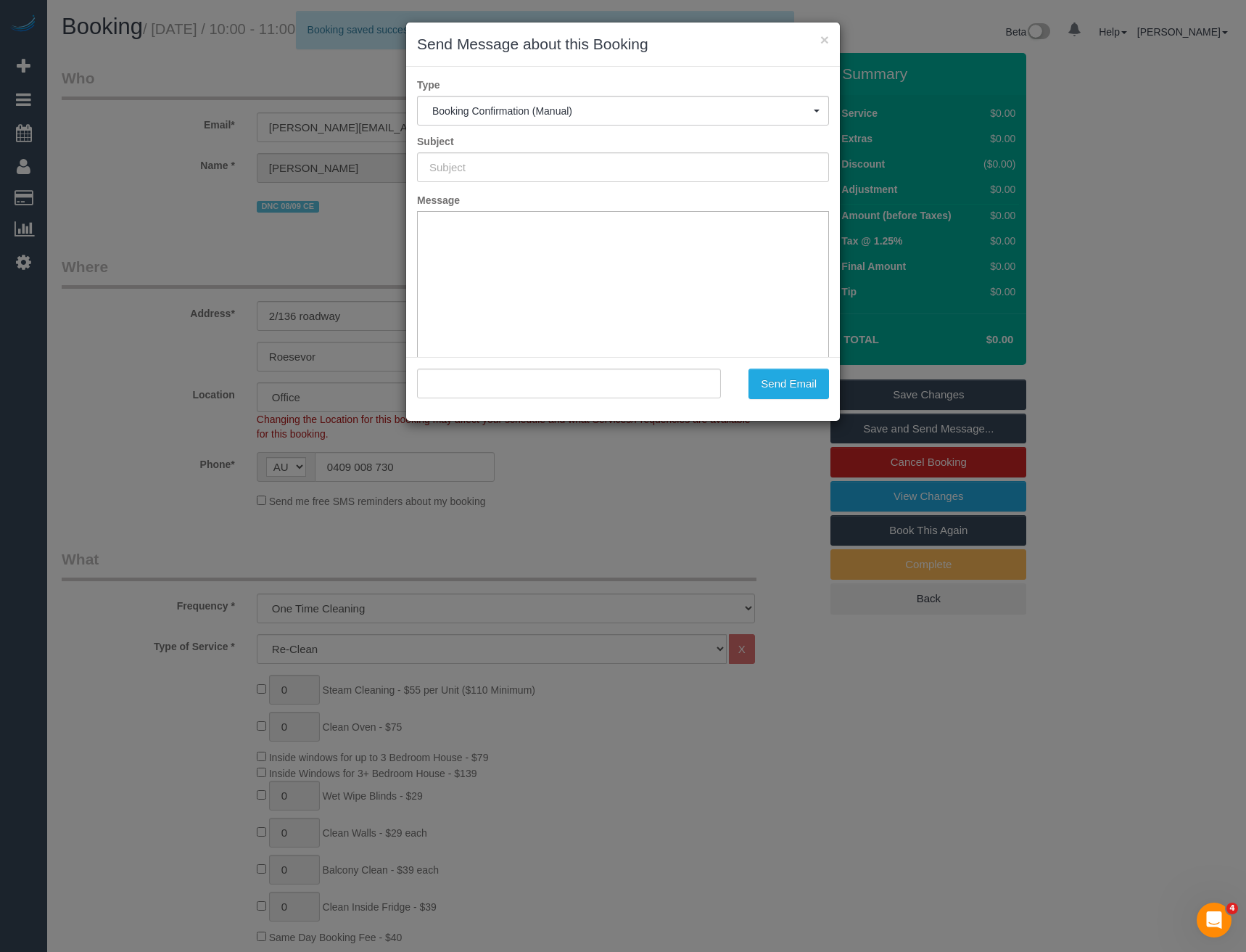
type input "Booking Confirmed"
type input ""Tyler Wittison-southern" <tyler.southern@outlook.com>"
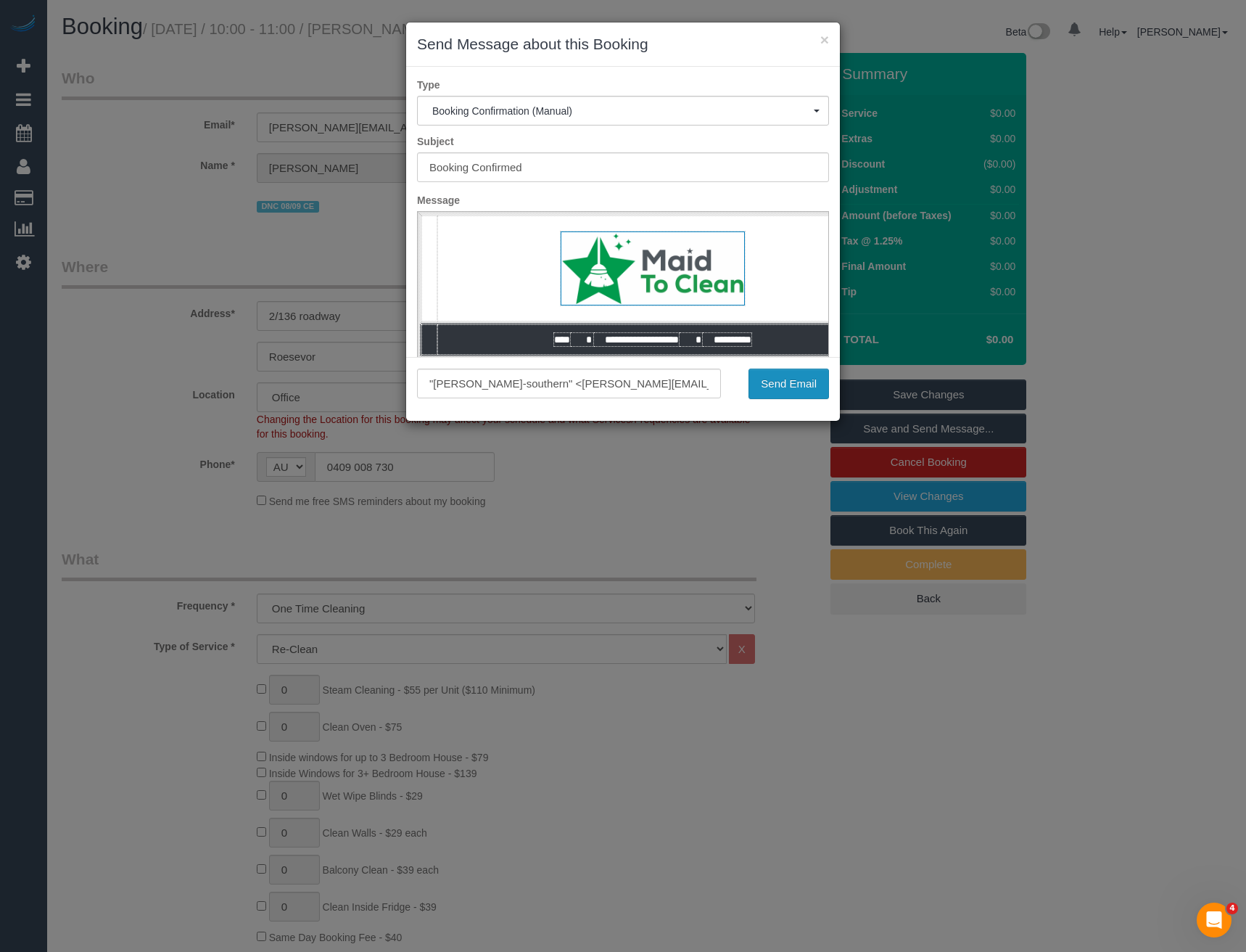
click at [815, 379] on button "Send Email" at bounding box center [789, 384] width 80 height 31
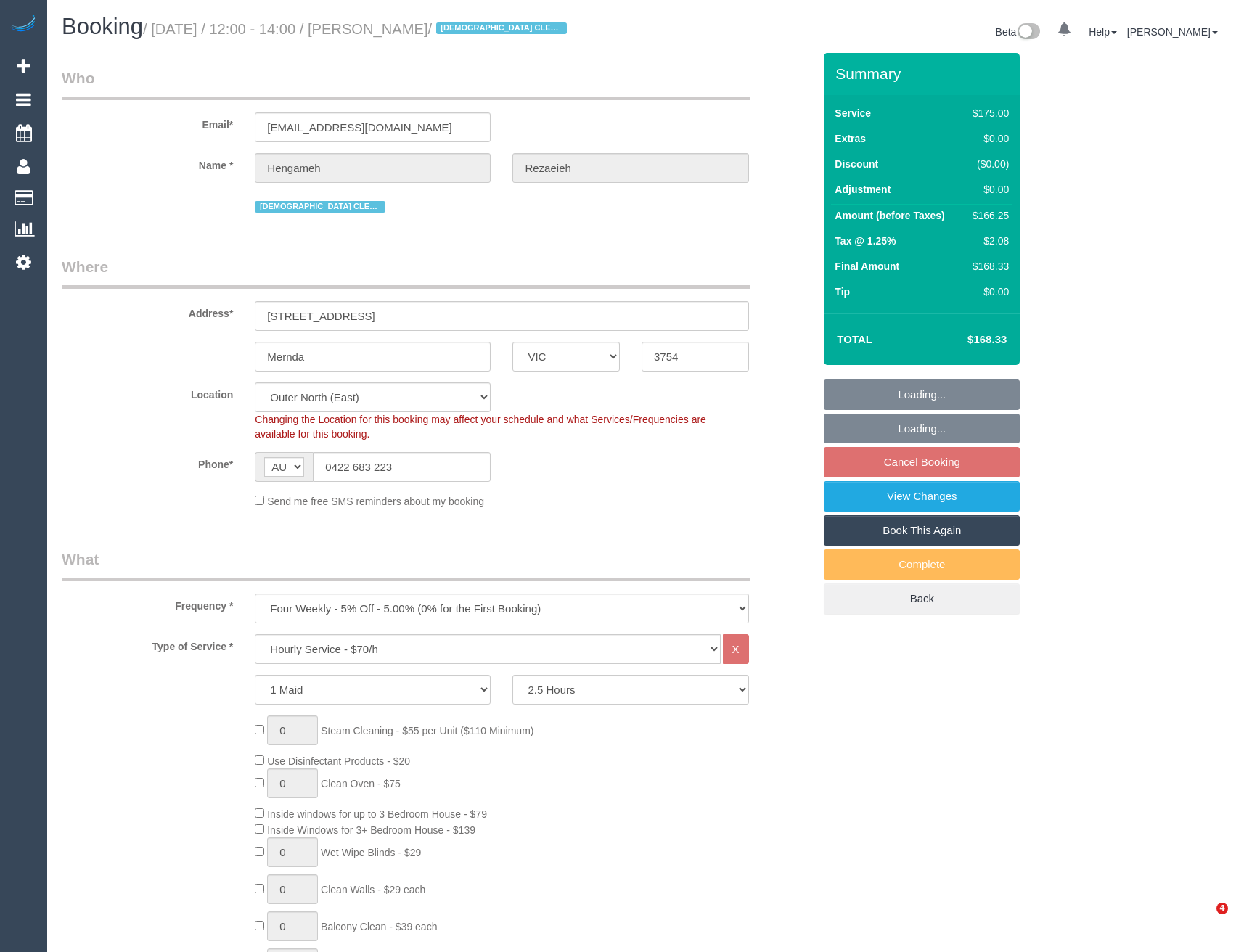
select select "VIC"
select select "150"
select select "string:stripe-pm_1NBBiB2GScqysDRVMJrcw7wk"
select select "number:29"
select select "number:14"
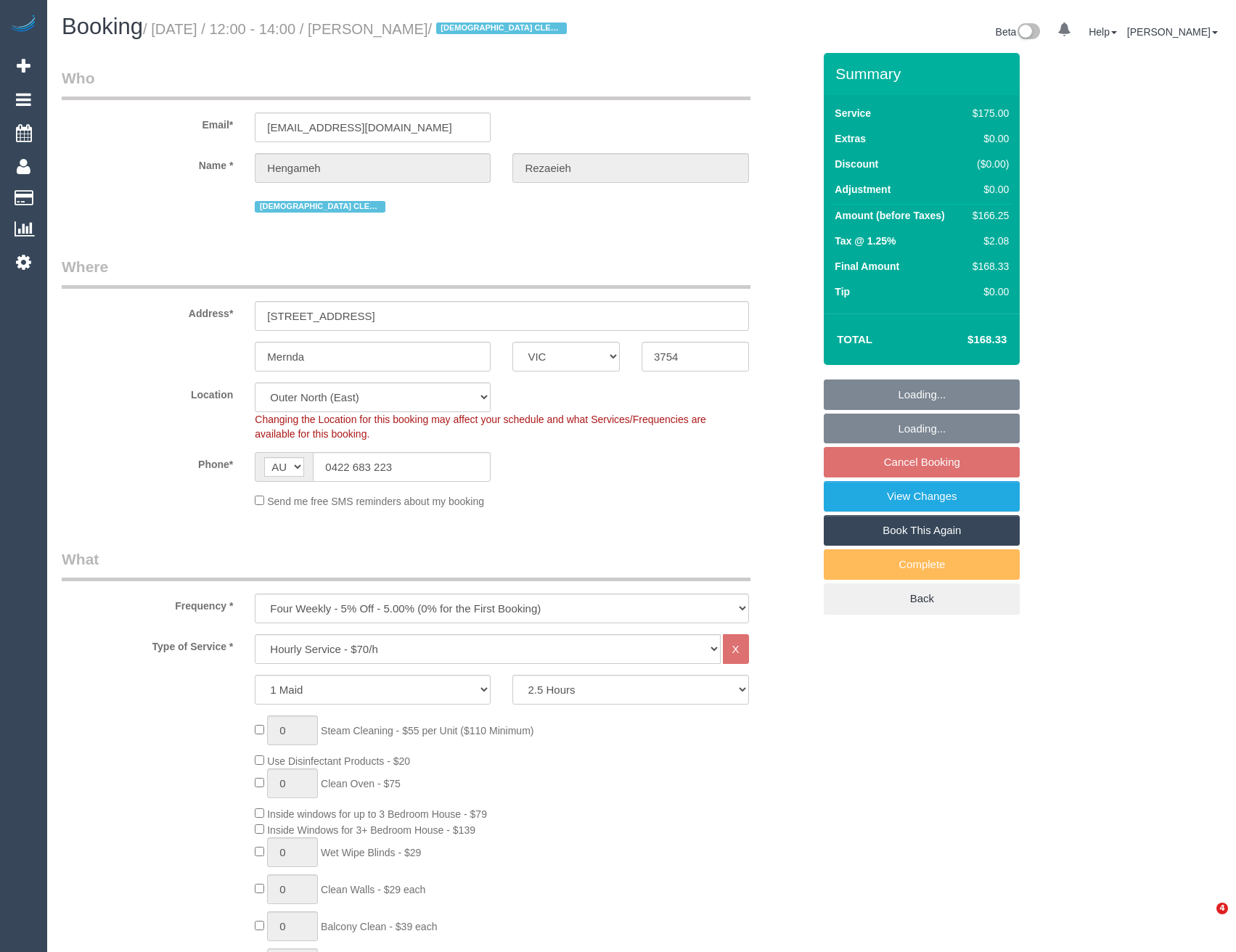
select select "number:19"
select select "number:24"
select select "spot4"
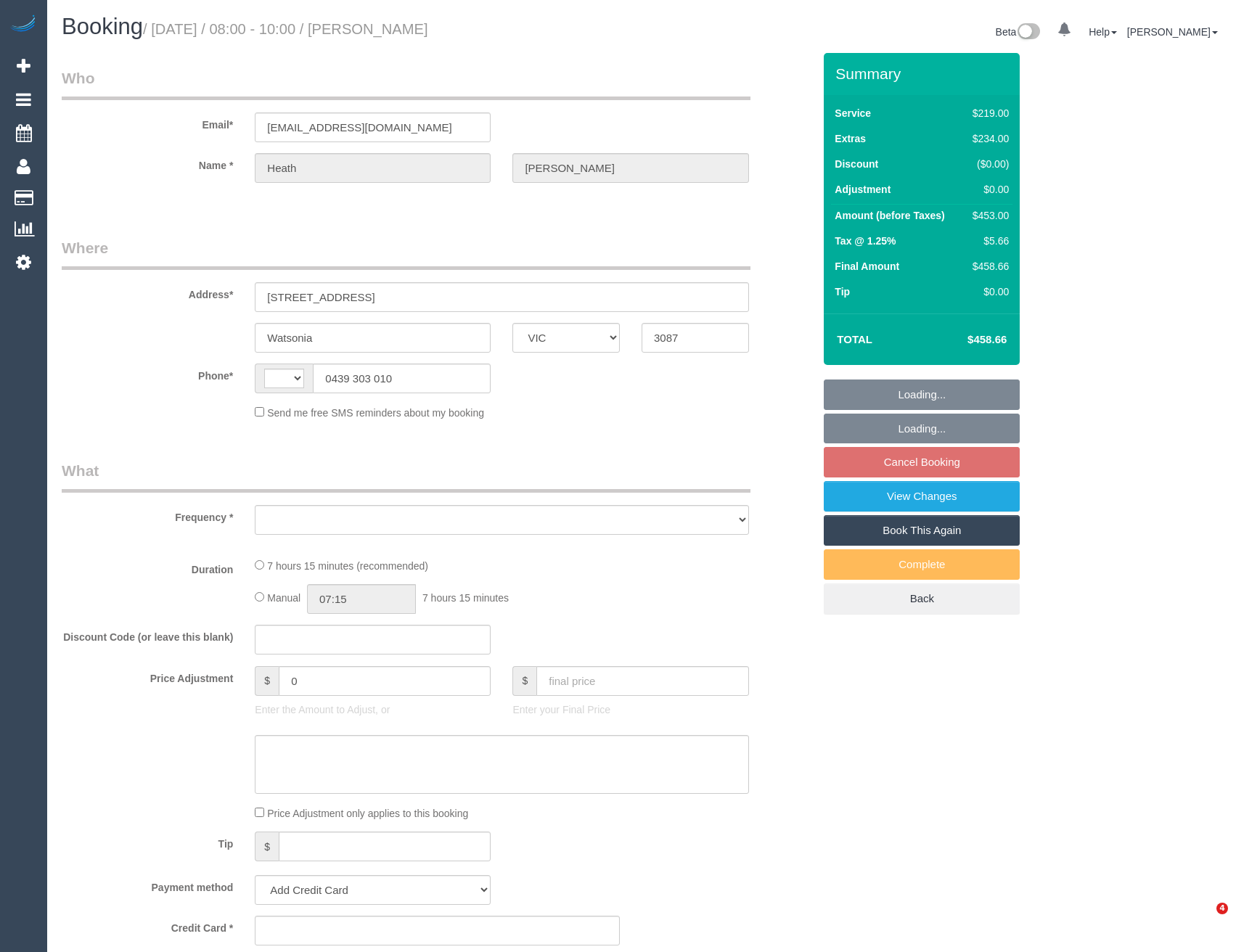
select select "VIC"
select select "string:AU"
select select "object:289"
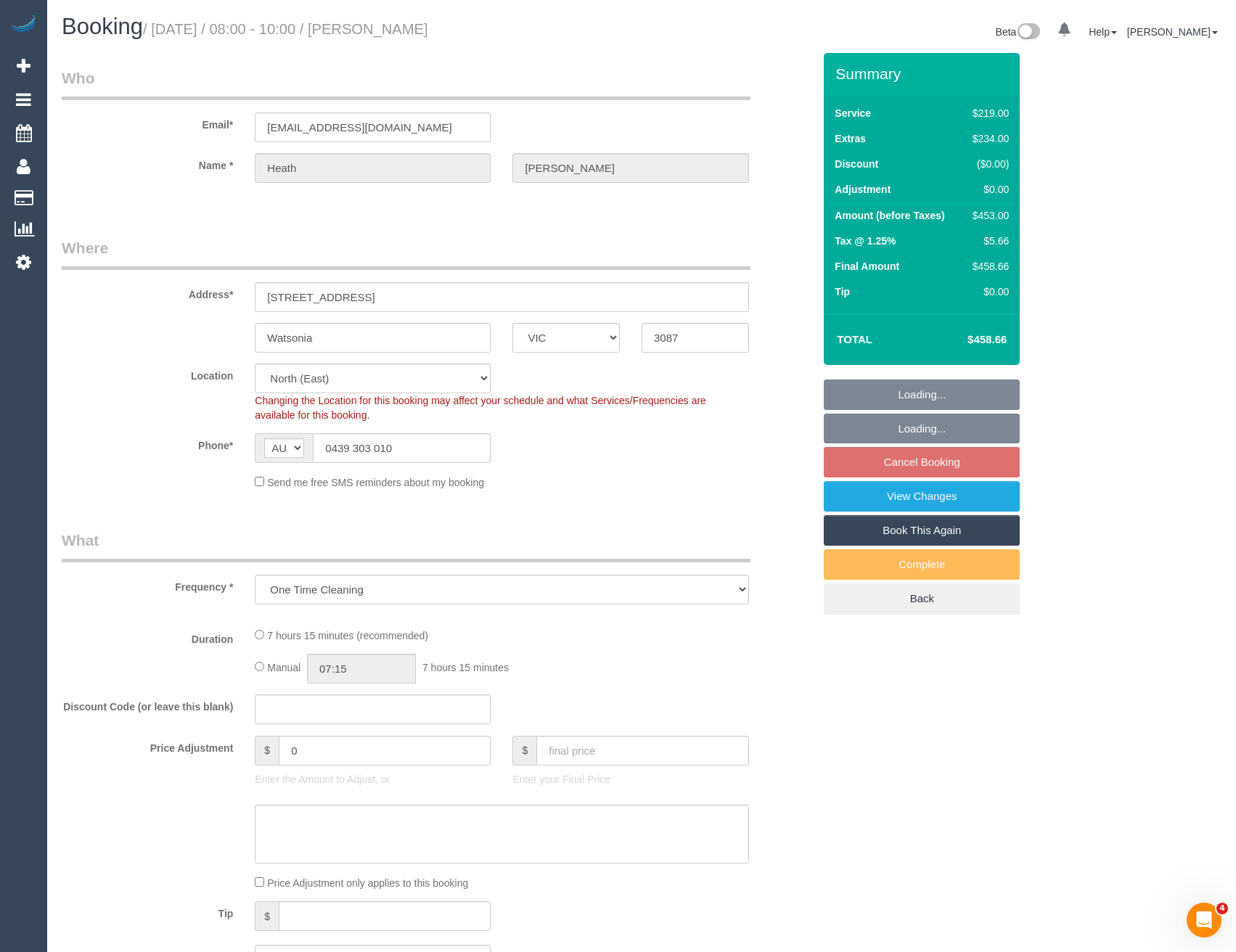
select select "string:stripe-pm_1QjvQn2GScqysDRVE1VWOTTI"
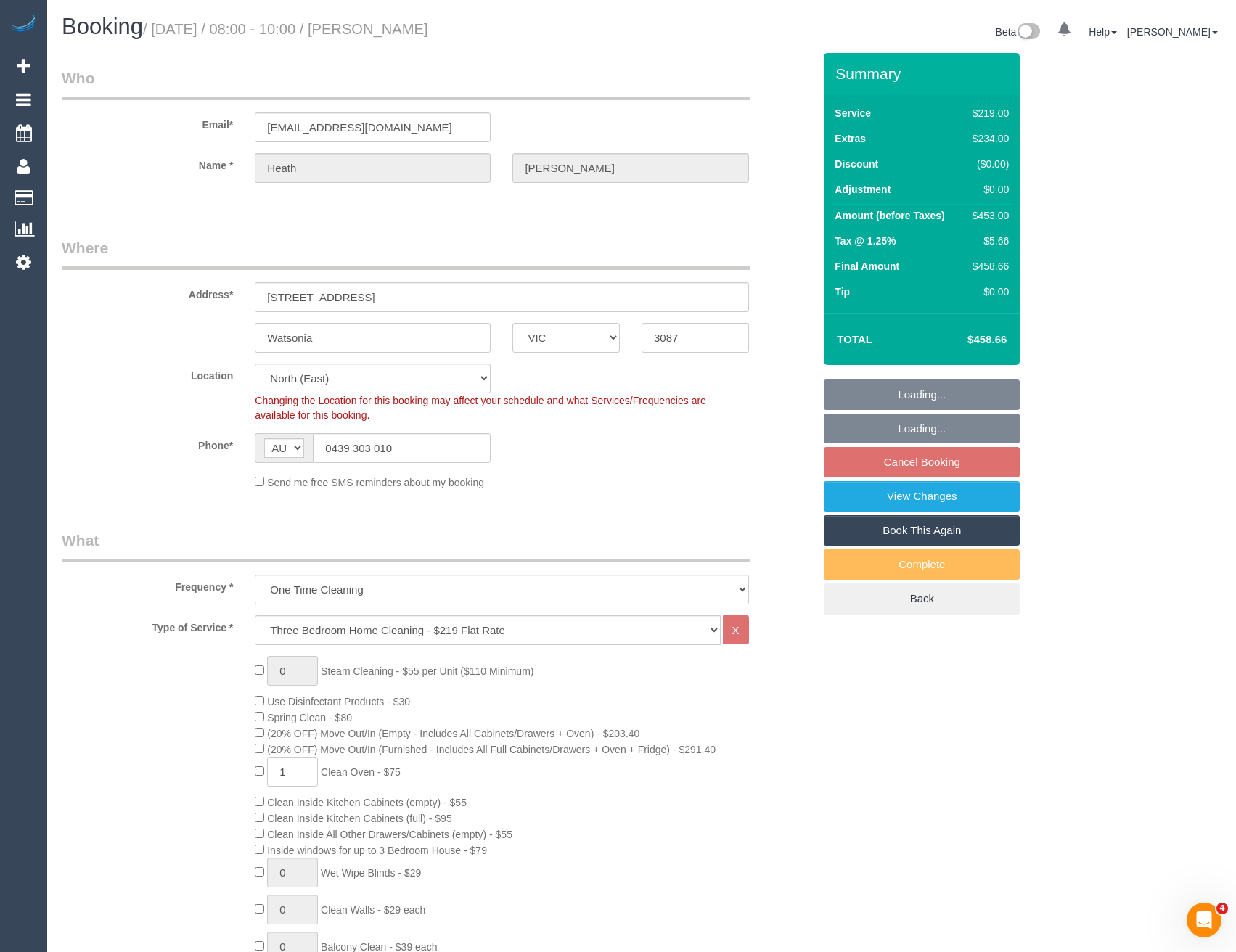
select select "object:1265"
select select "number:27"
select select "number:14"
select select "number:19"
select select "number:24"
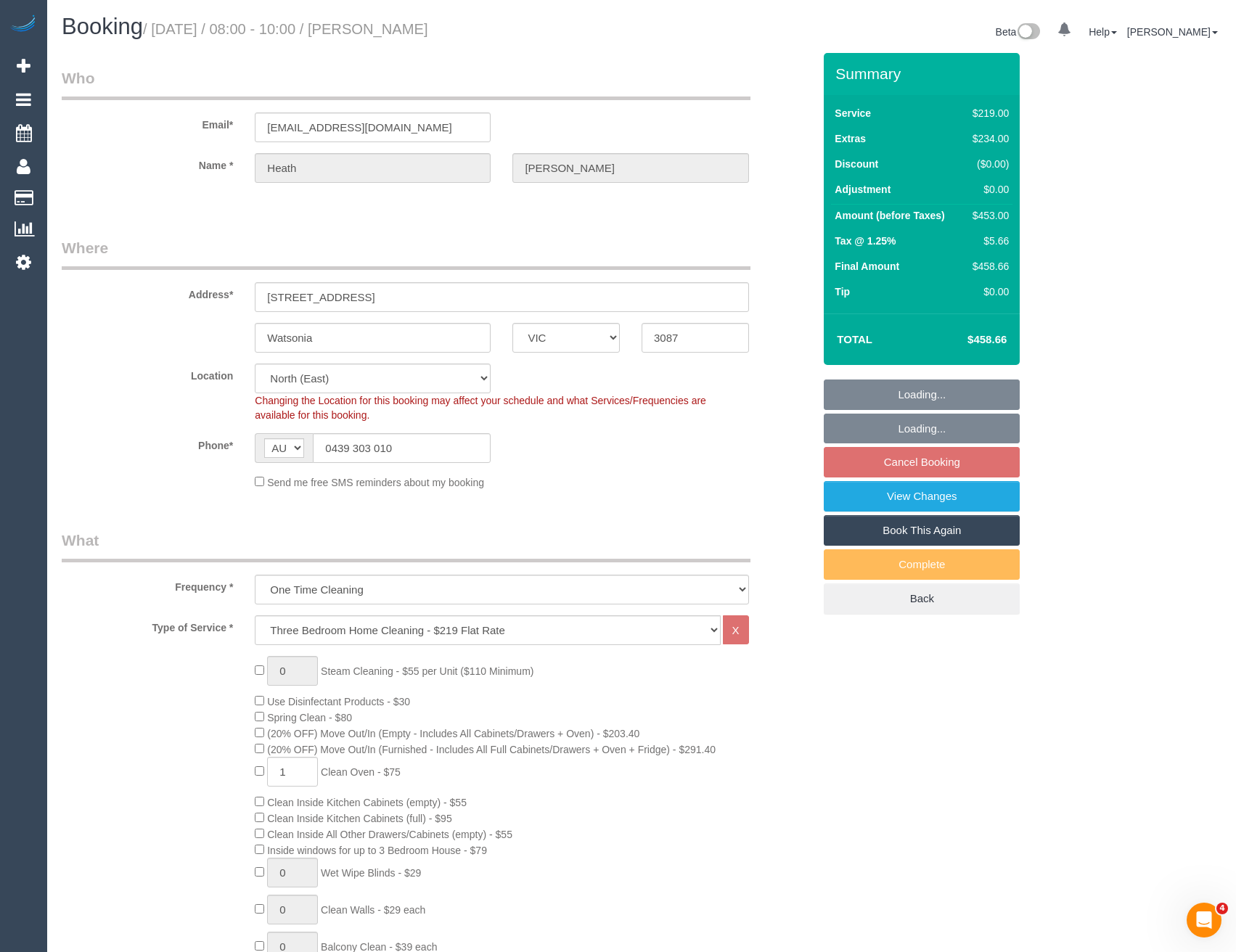
select select "number:13"
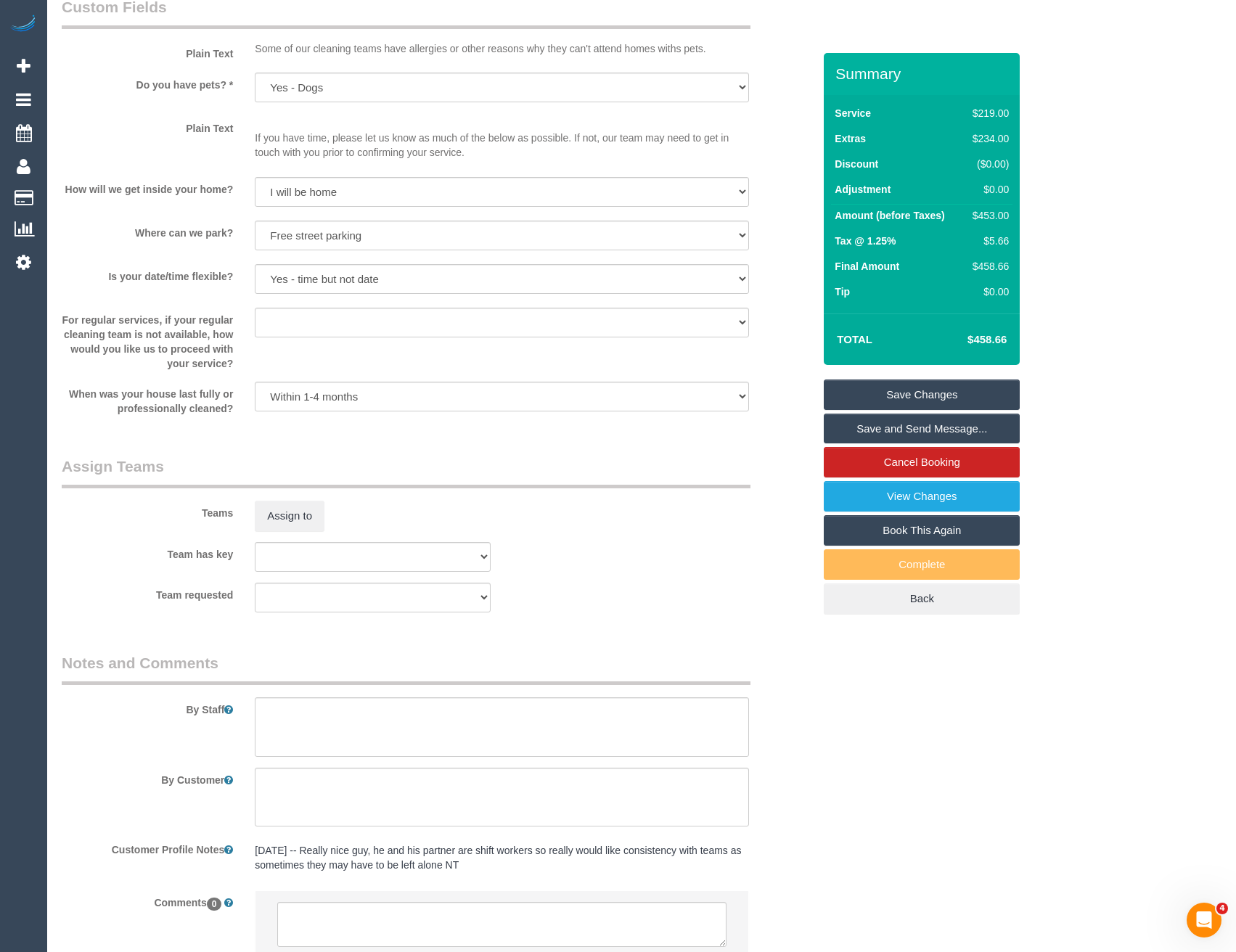
scroll to position [1935, 0]
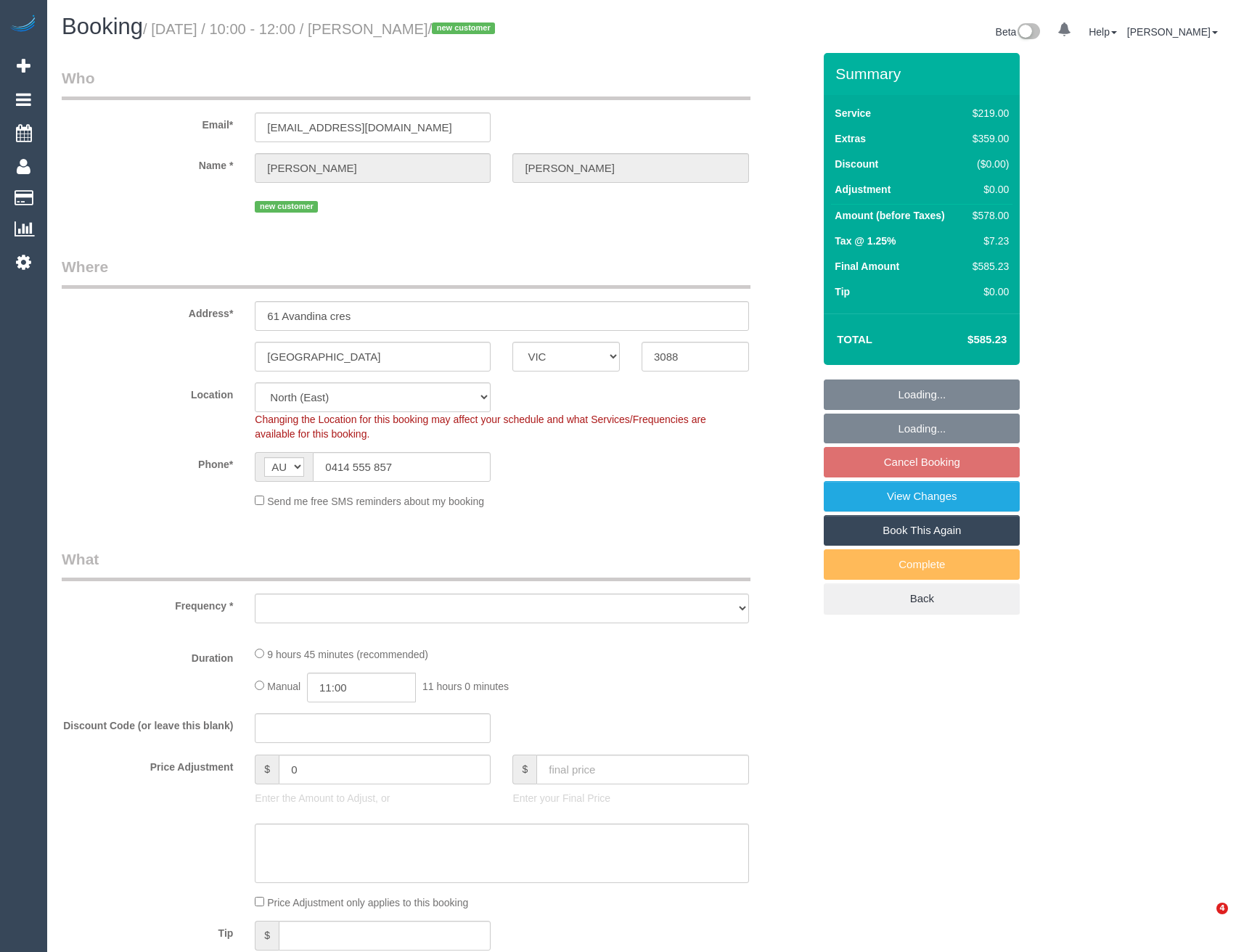
select select "VIC"
select select "number:28"
select select "number:17"
select select "number:19"
select select "number:22"
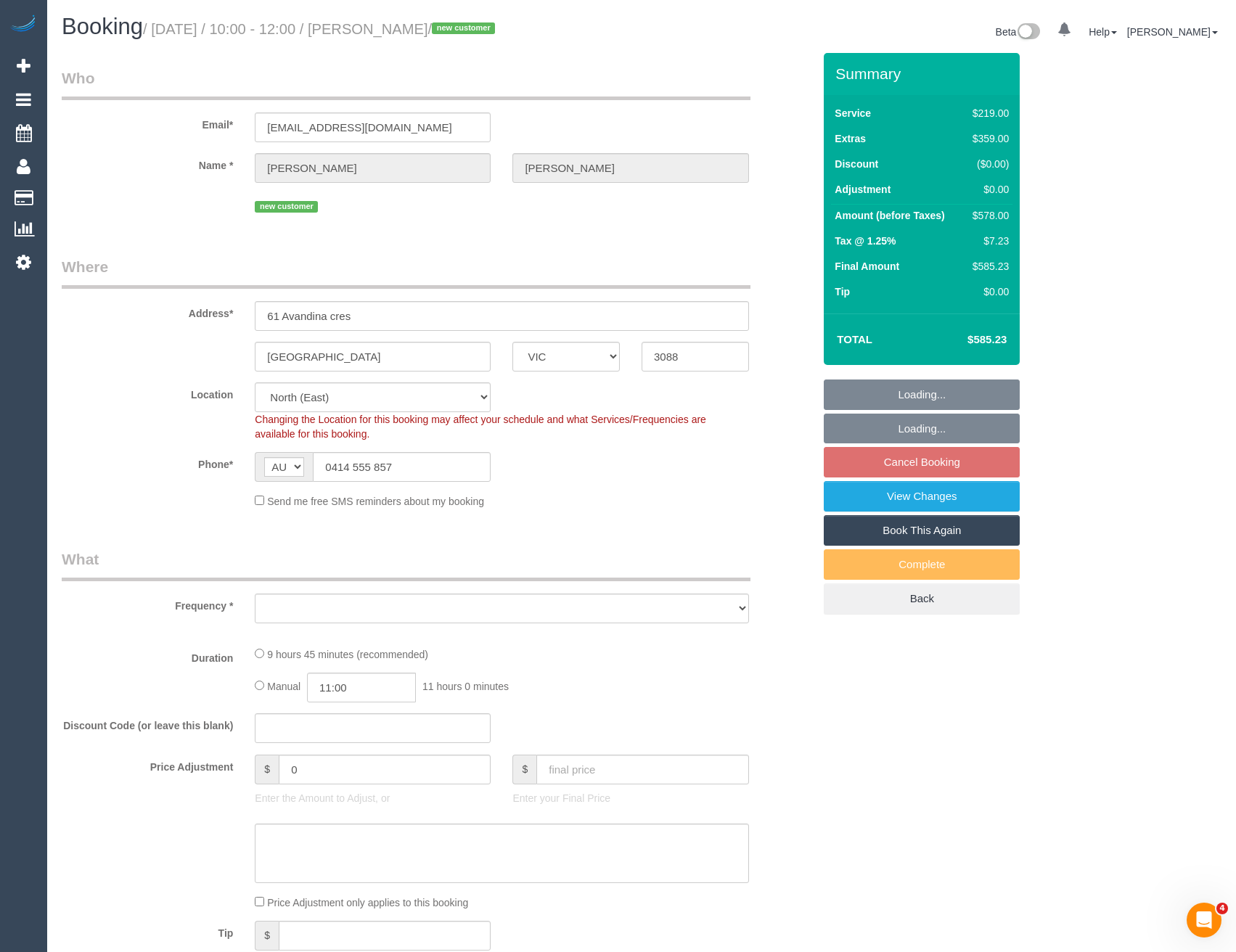
select select "number:26"
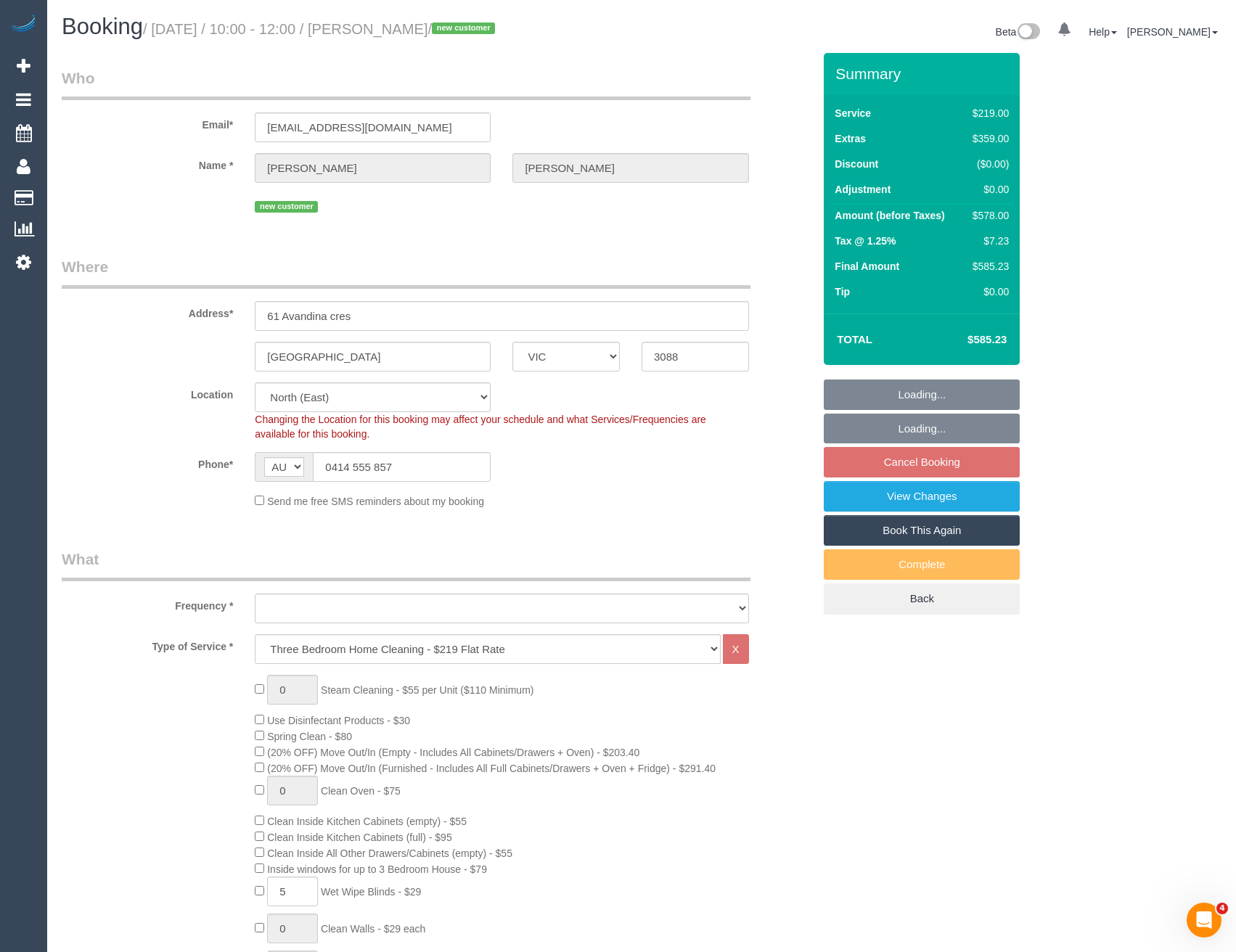
select select "object:789"
select select "string:stripe-pm_1S7PPo2GScqysDRVtHJvyXwc"
select select "object:794"
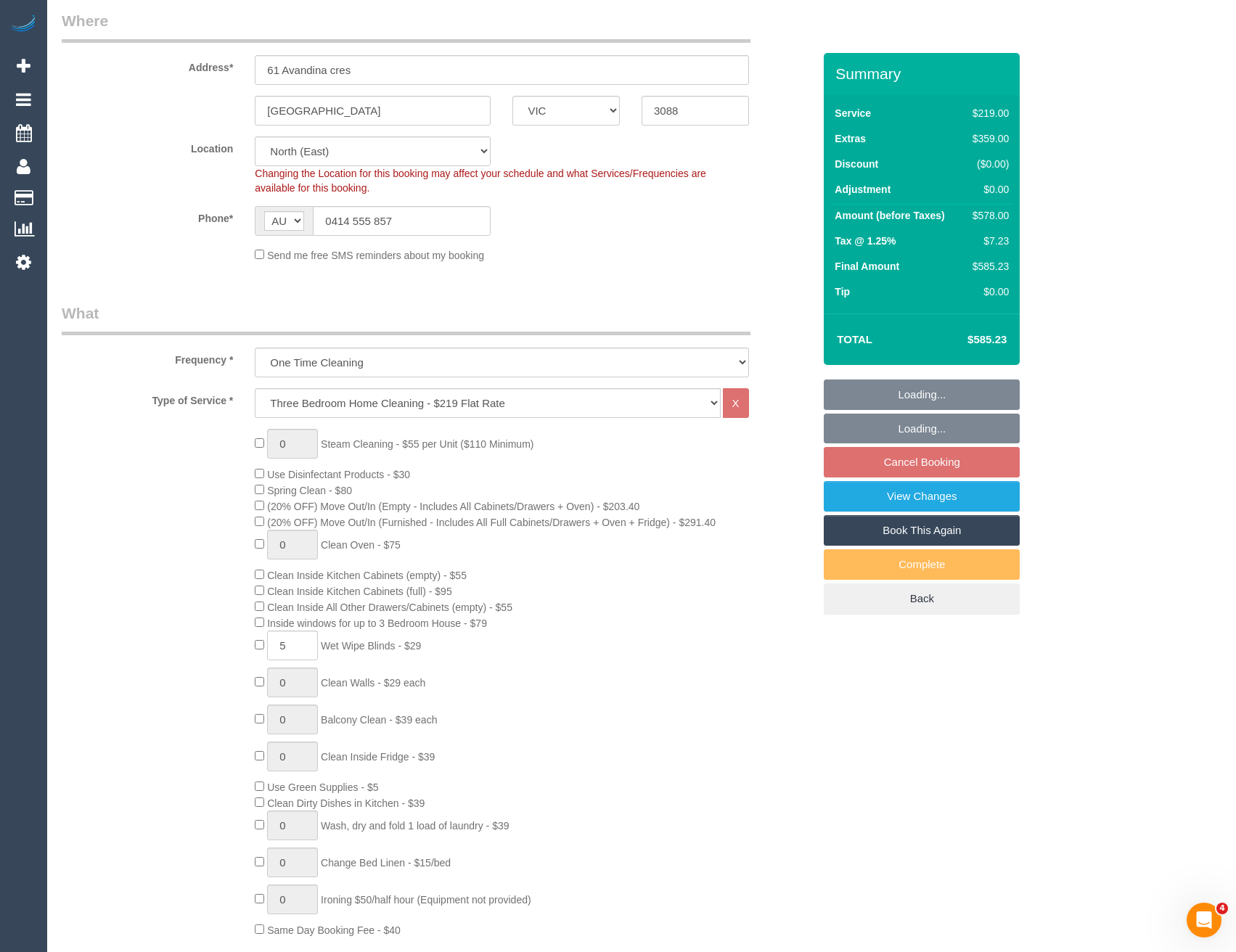
scroll to position [362, 0]
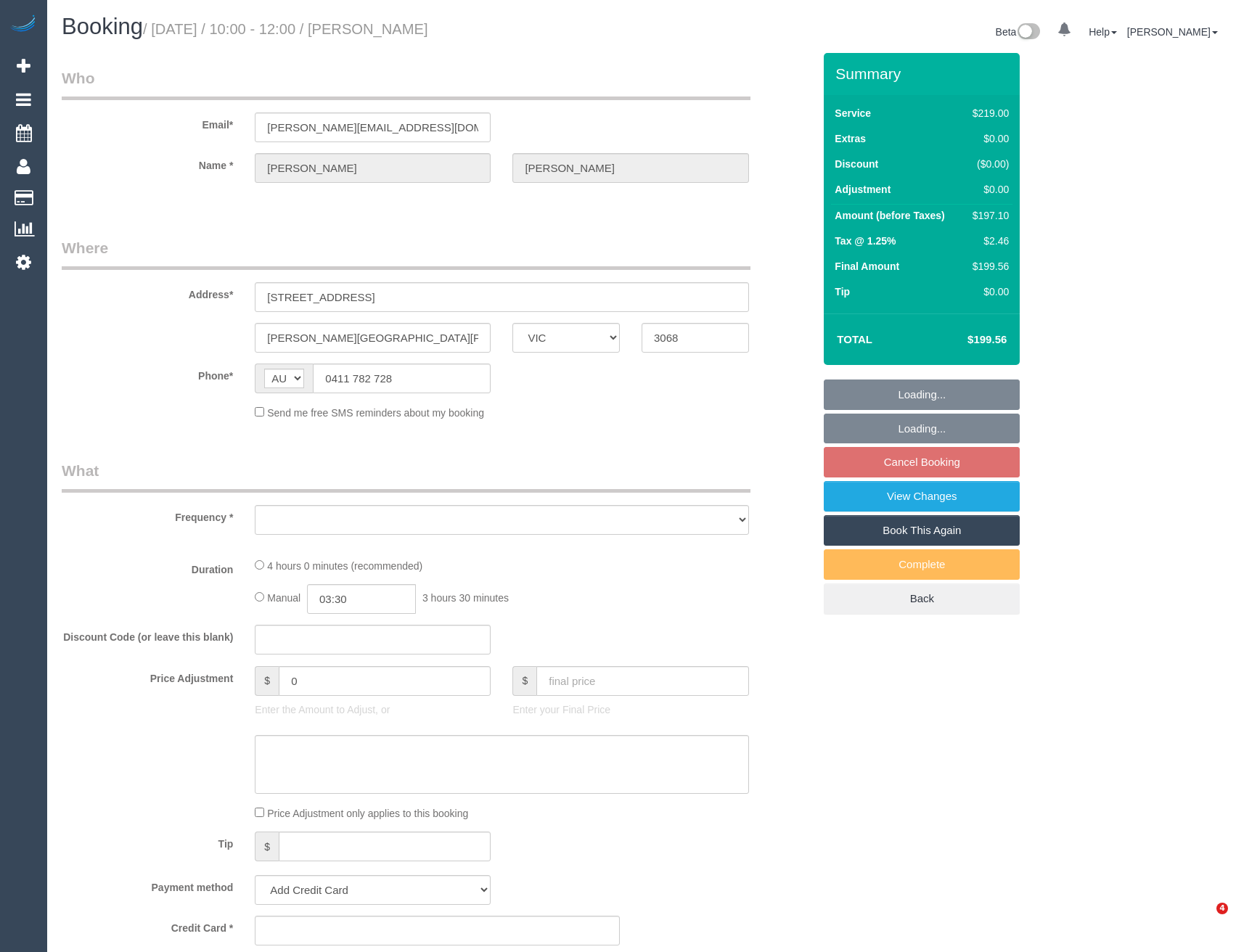
select select "VIC"
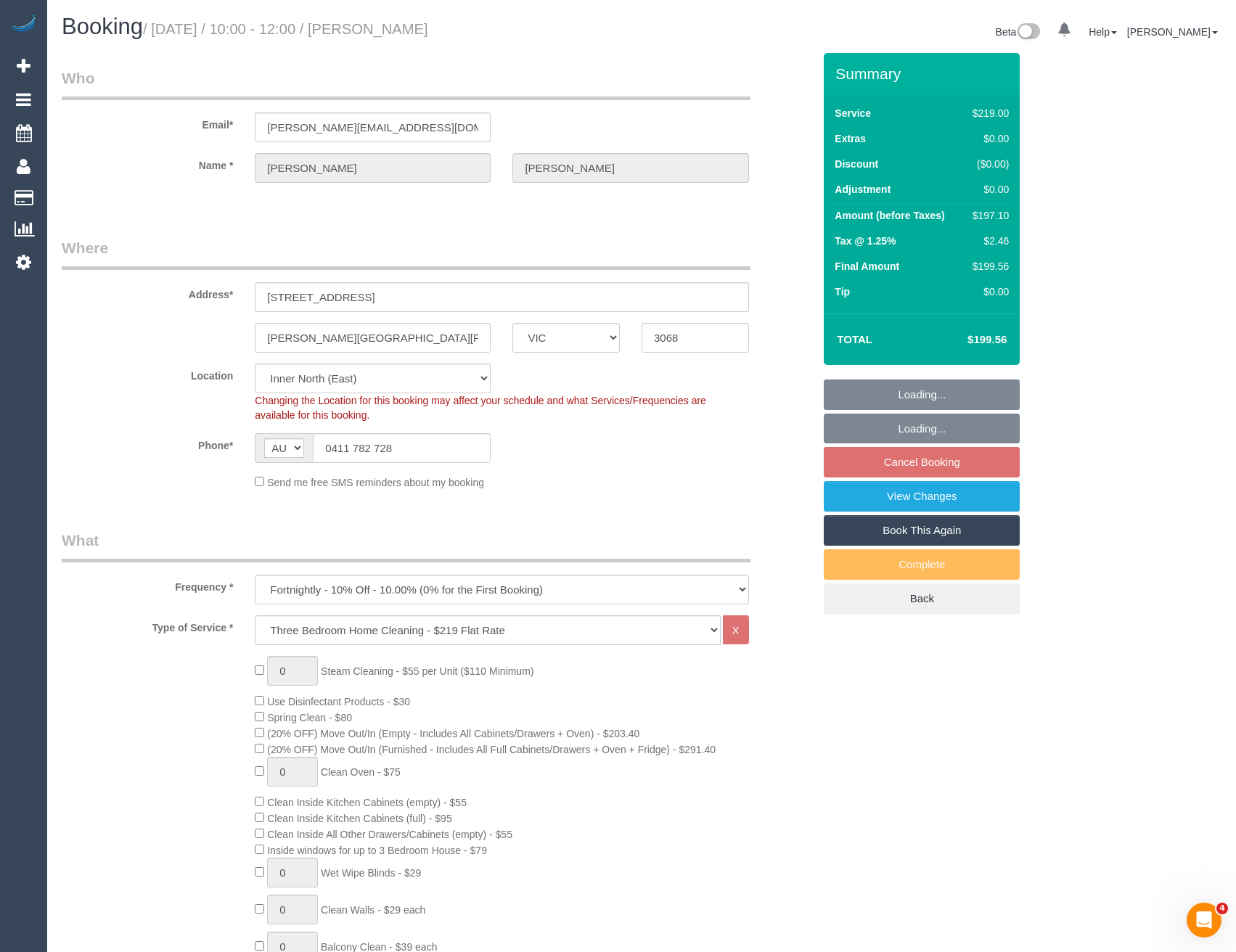
select select "object:1497"
select select "string:stripe-pm_1LKh1b2GScqysDRVSoi3JO5m"
select select "number:28"
select select "number:14"
select select "number:19"
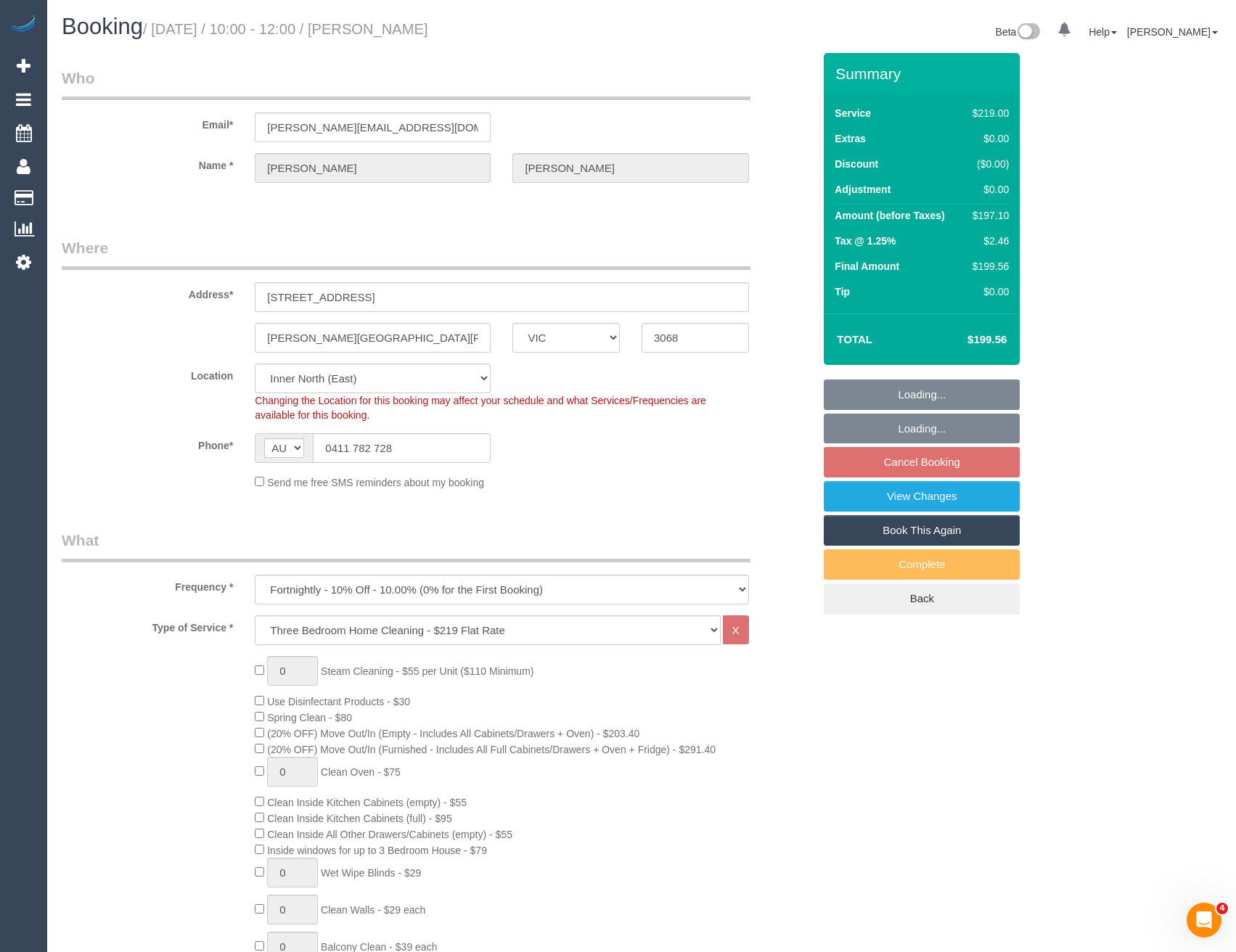
select select "number:22"
select select "number:34"
select select "number:12"
select select "object:1648"
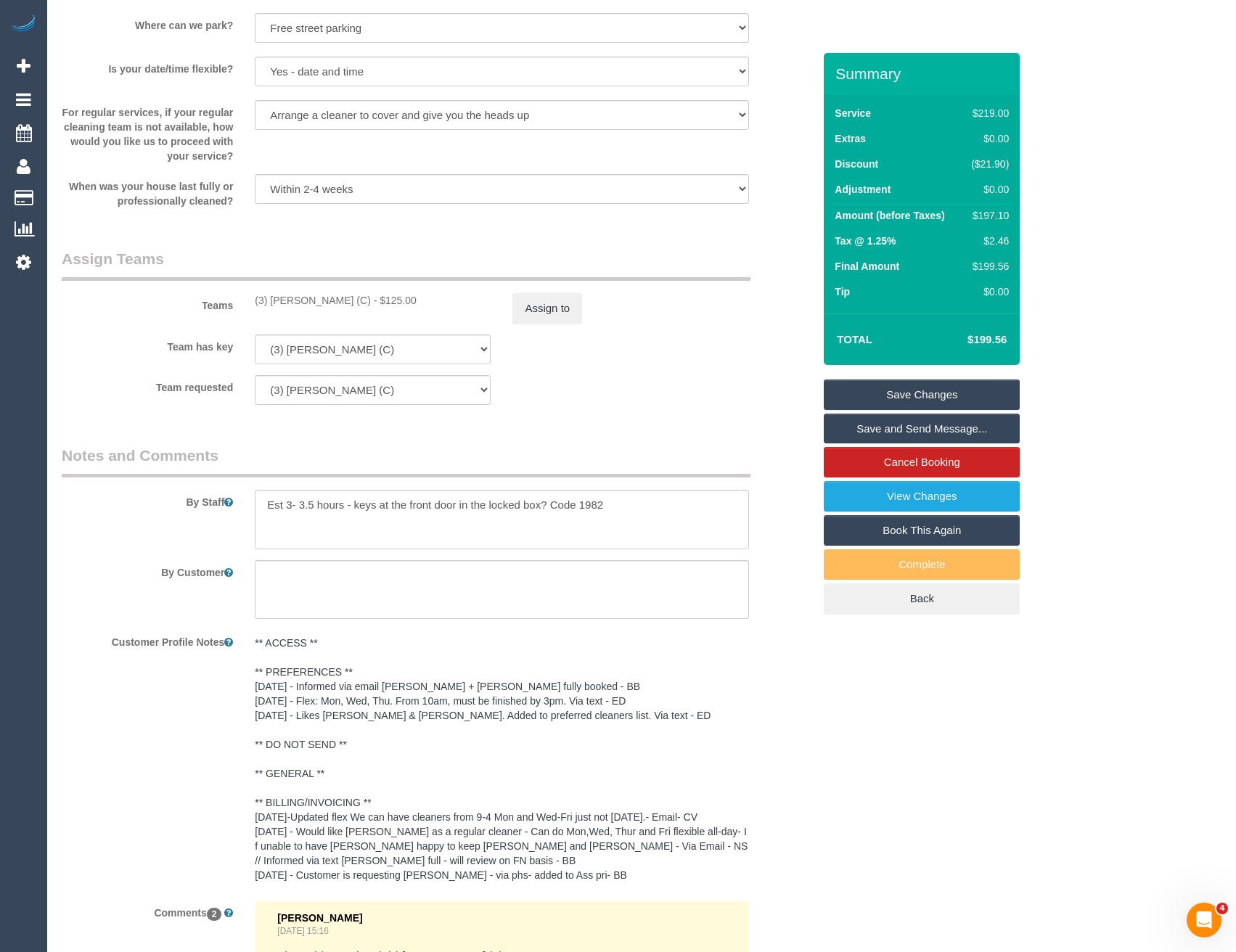
scroll to position [2466, 0]
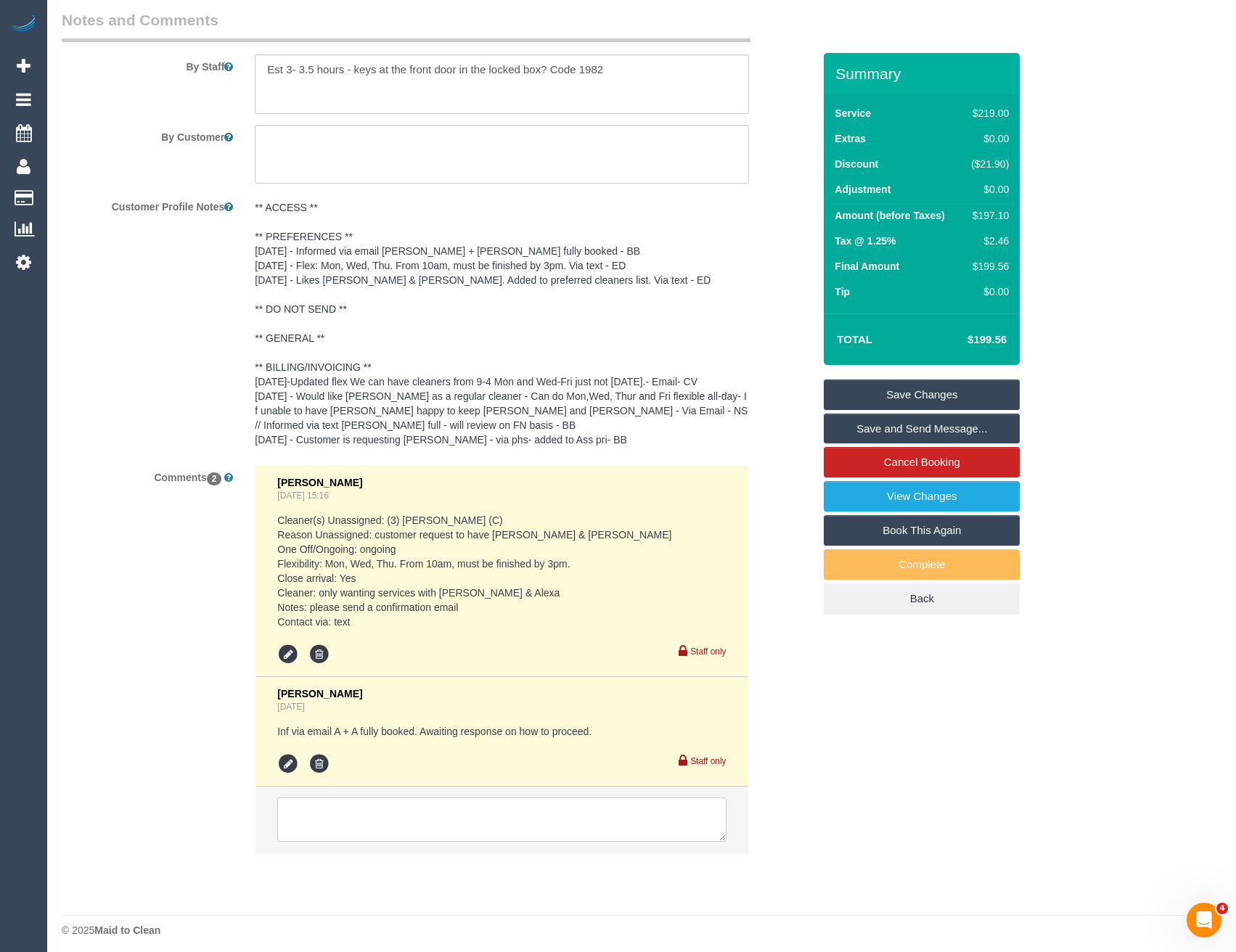
click at [324, 821] on textarea at bounding box center [501, 819] width 448 height 45
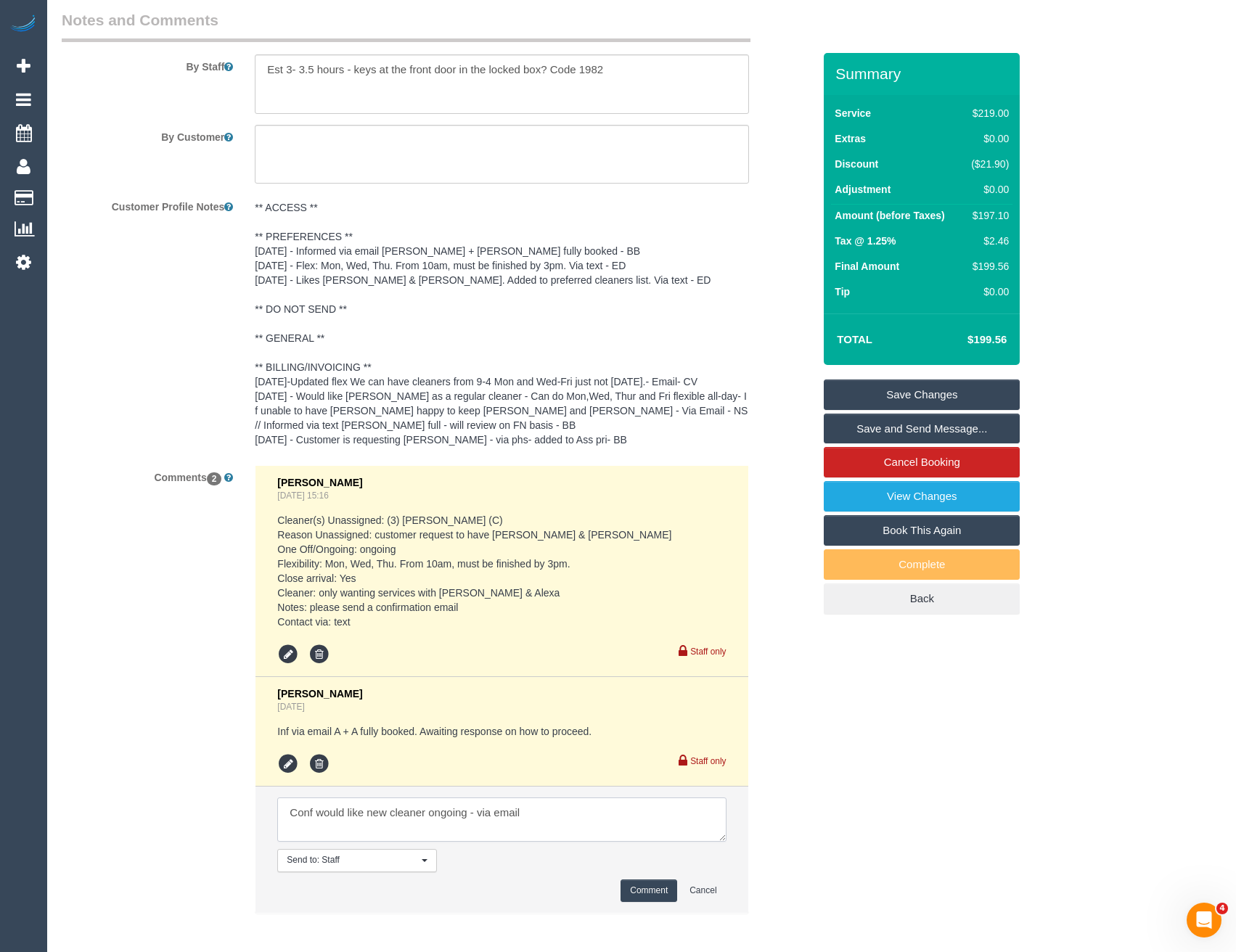
type textarea "Conf would like new cleaner ongoing - via email"
click at [653, 887] on button "Comment" at bounding box center [649, 890] width 56 height 22
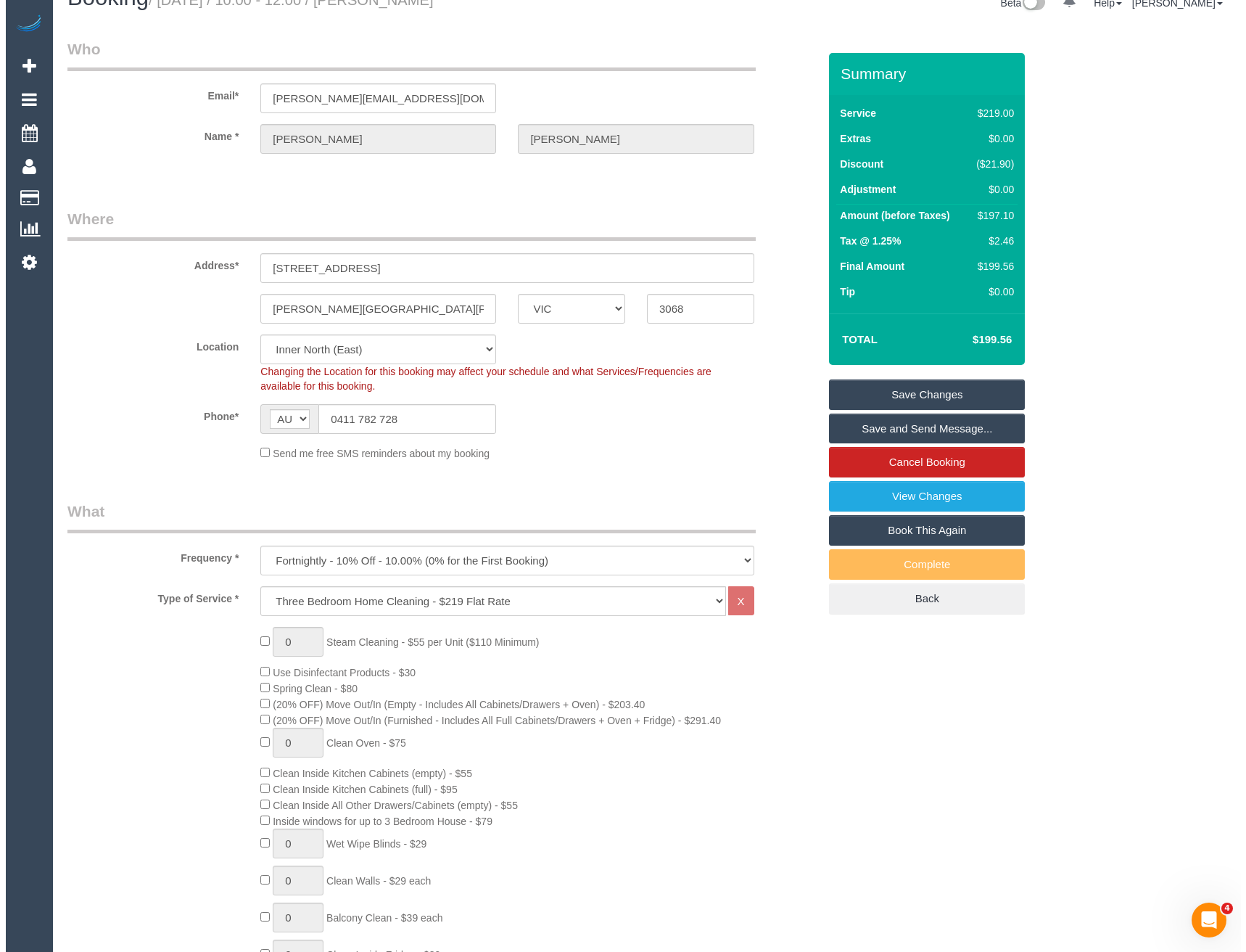
scroll to position [0, 0]
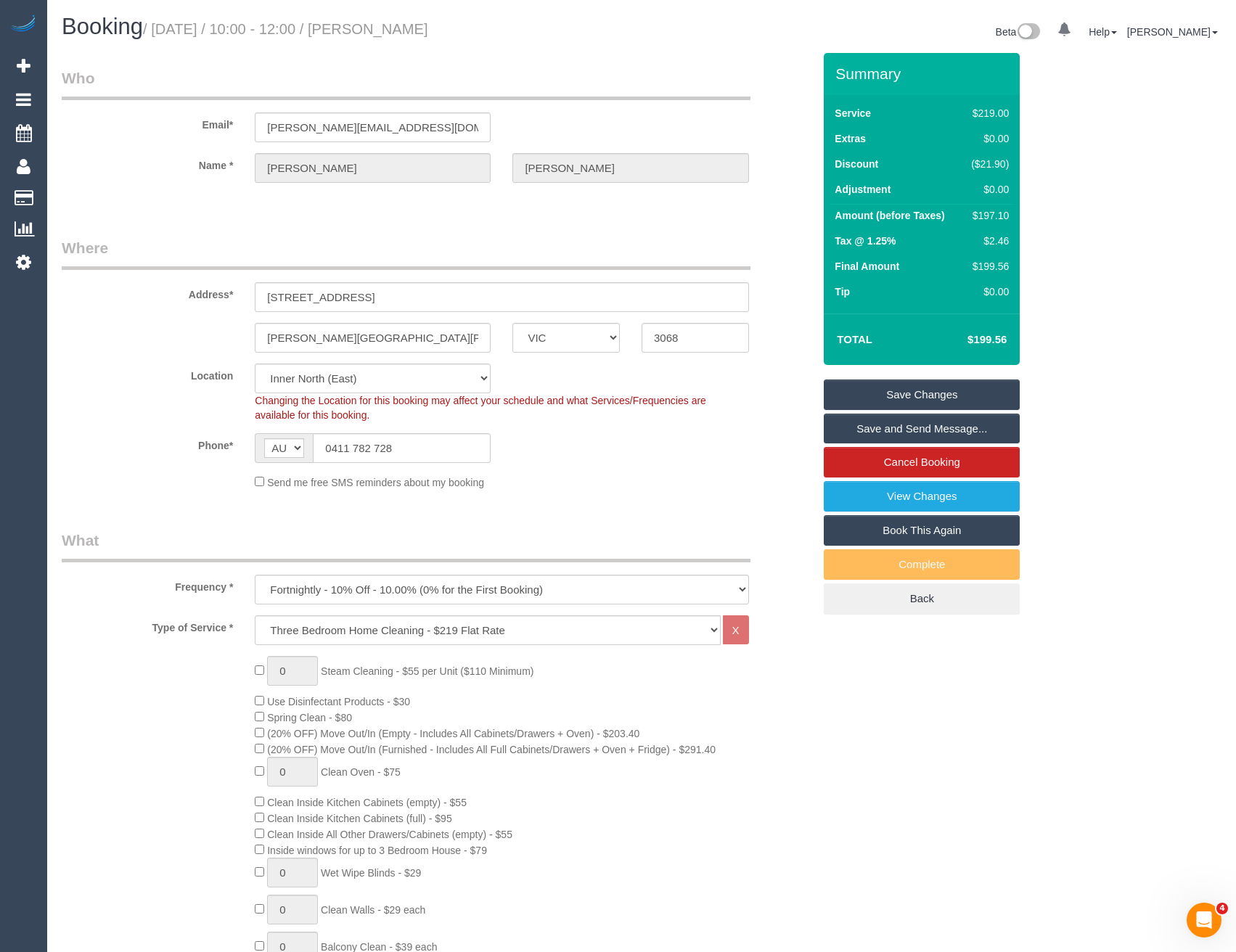
click at [862, 423] on link "Save and Send Message..." at bounding box center [922, 429] width 196 height 31
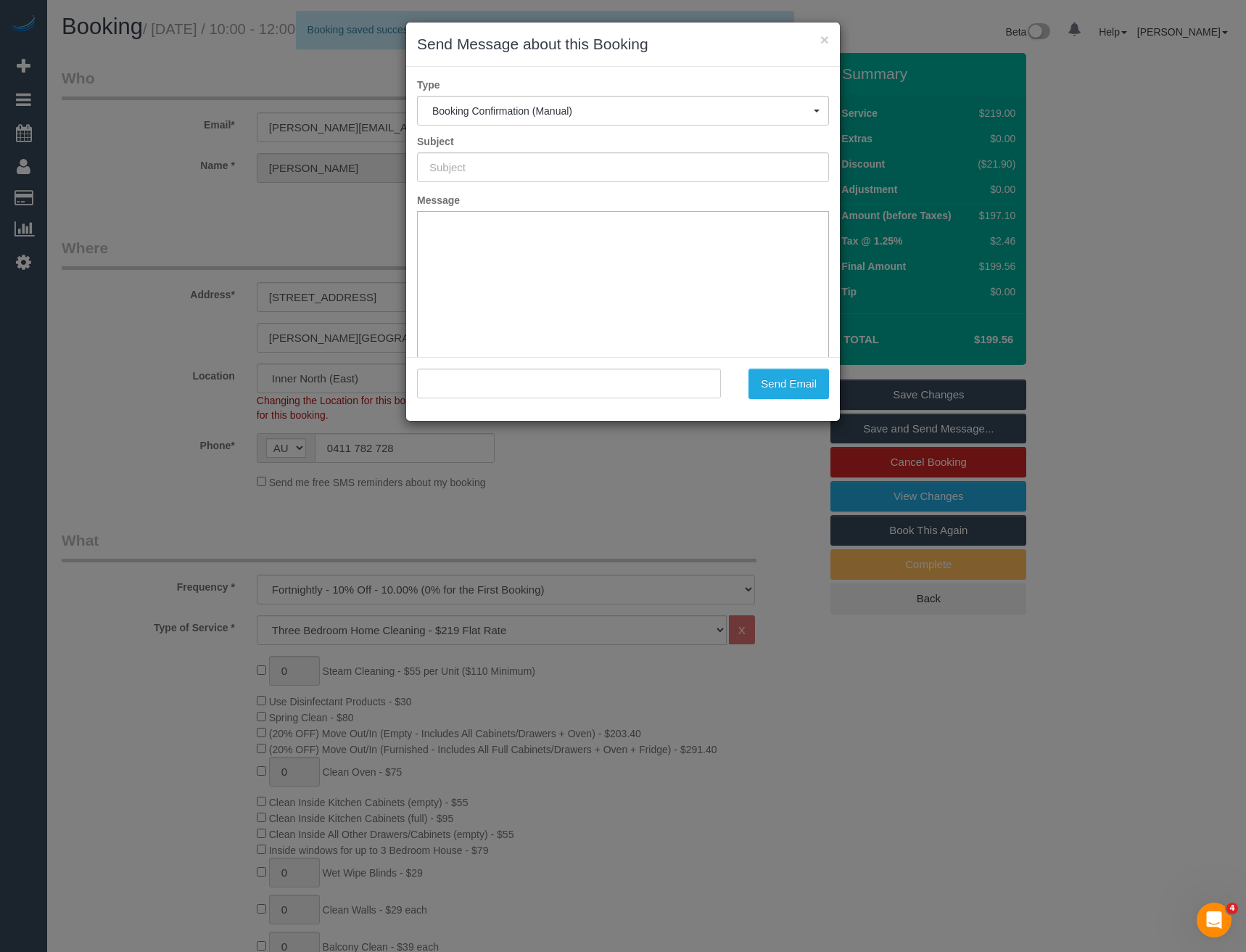
type input "Booking Confirmed"
type input ""[PERSON_NAME]" <[EMAIL_ADDRESS][DOMAIN_NAME]>"
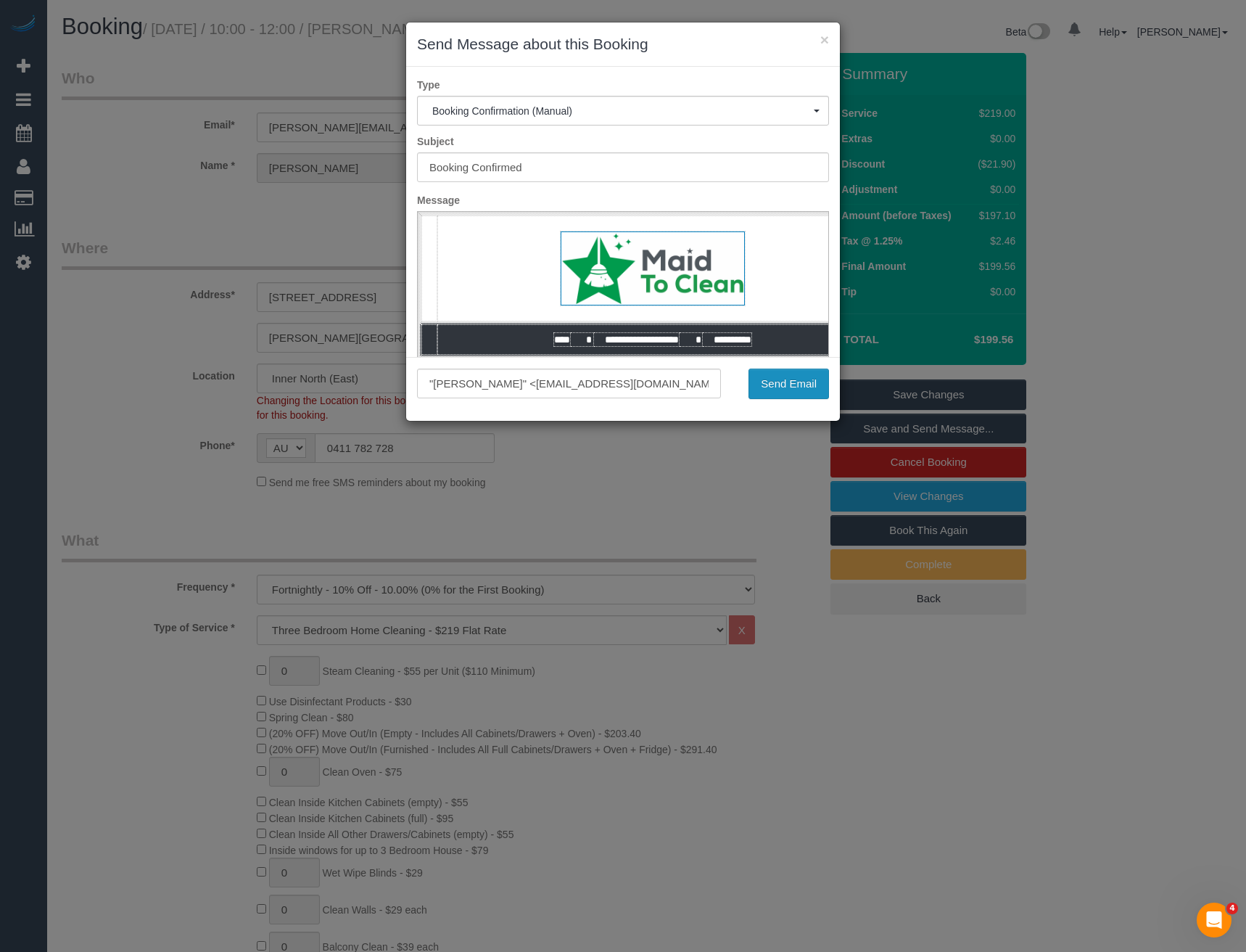
click at [770, 388] on button "Send Email" at bounding box center [789, 384] width 80 height 31
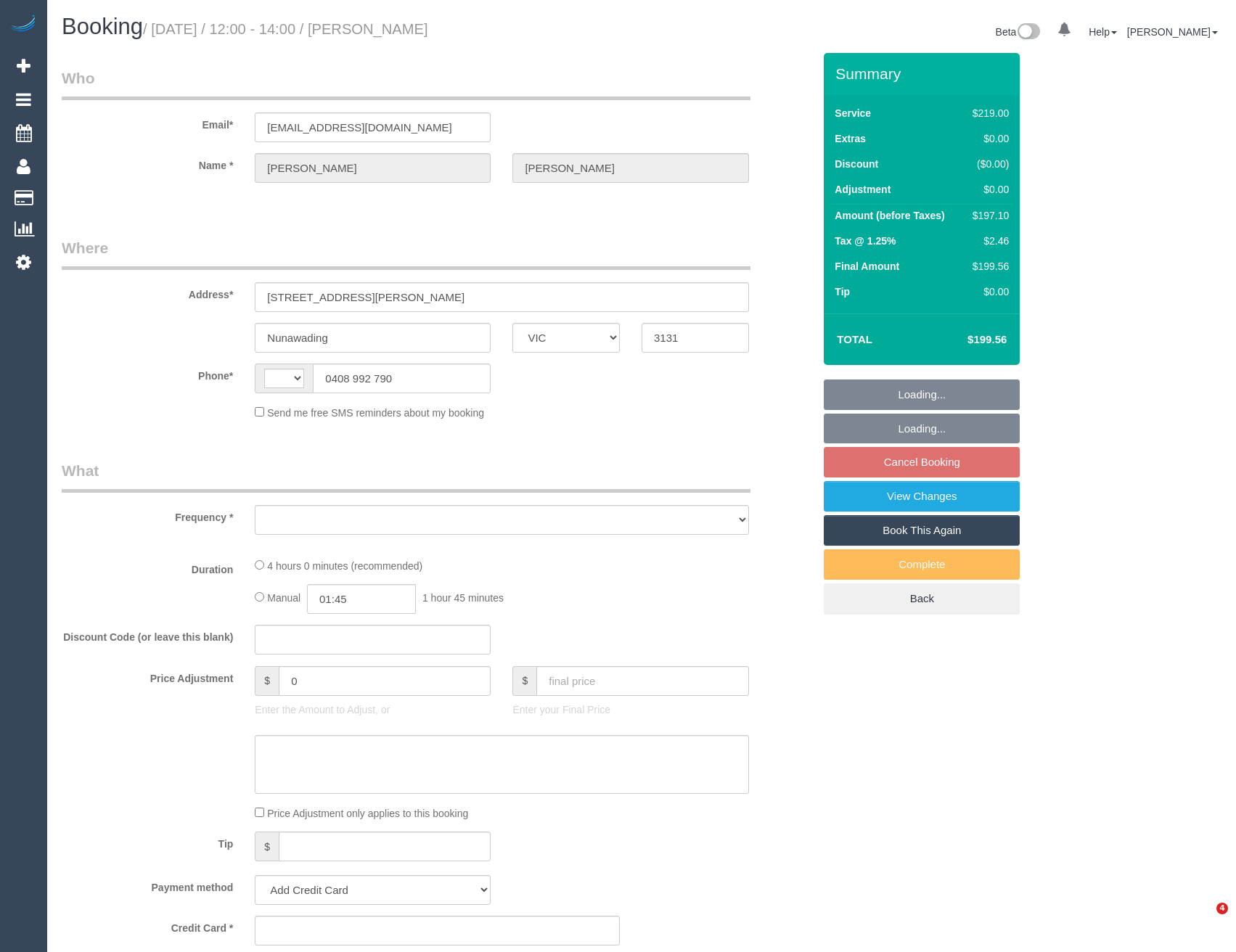
select select "VIC"
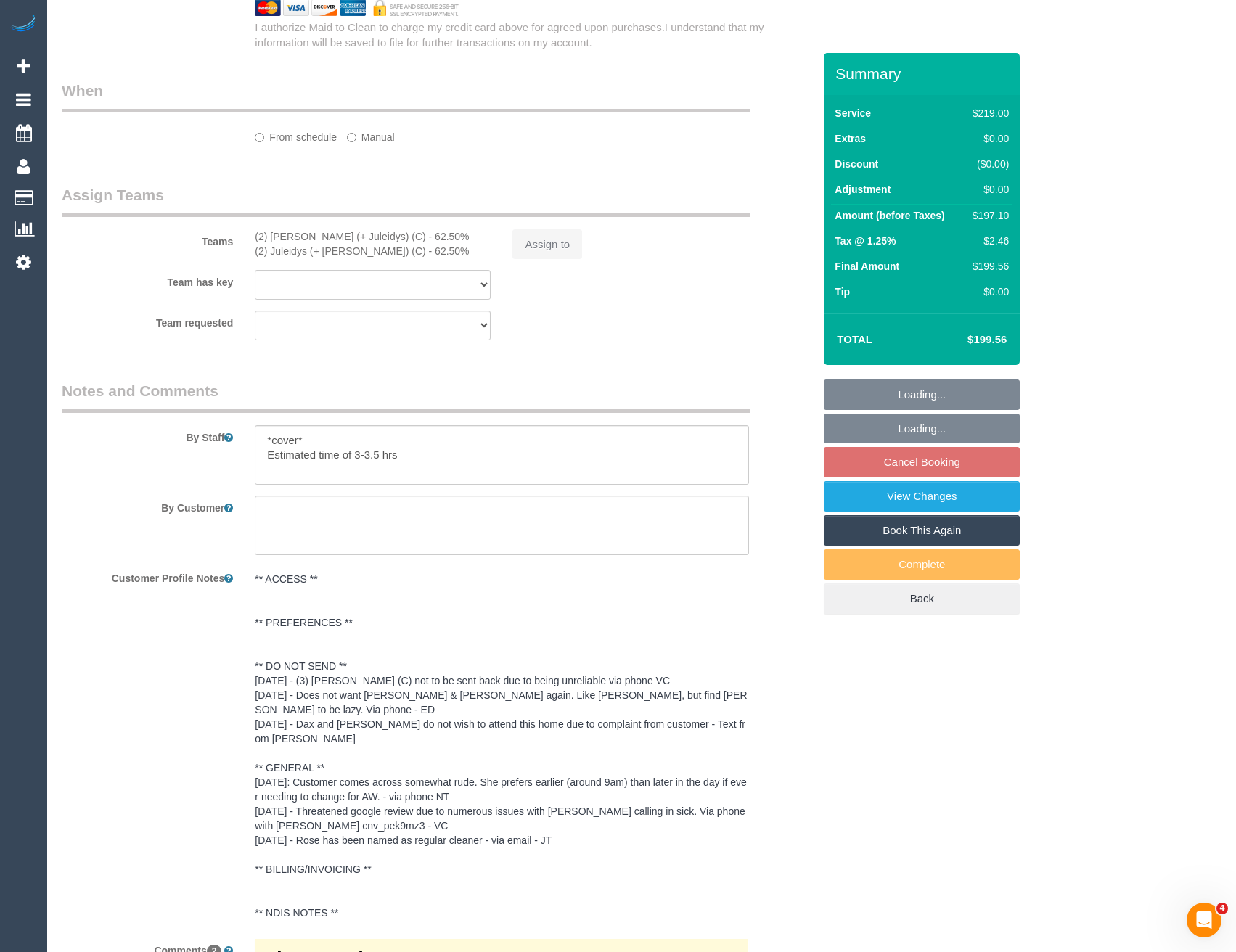
select select "string:AU"
select select "object:326"
select select "string:stripe-pm_1PLJR52GScqysDRVpJTu5Mdb"
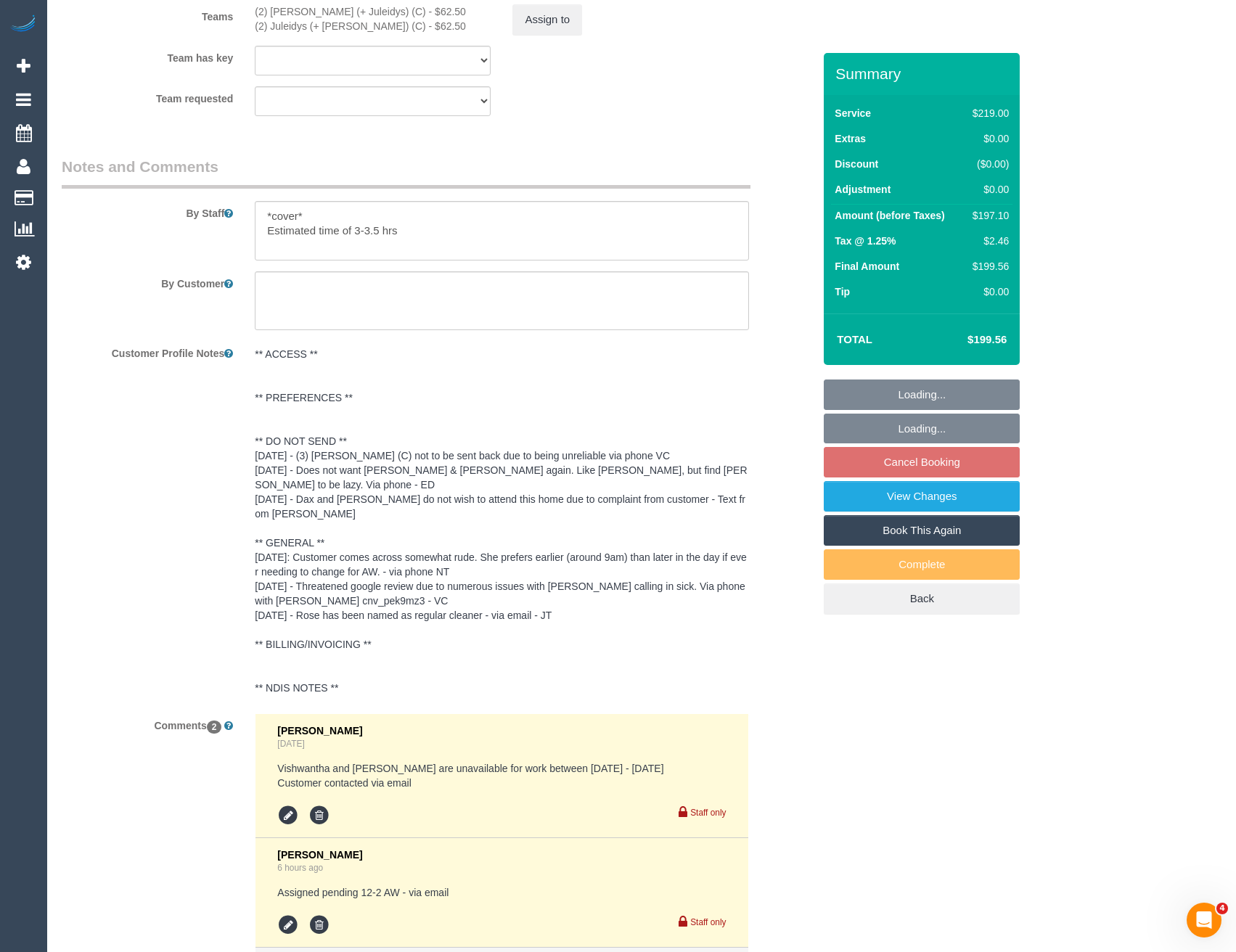
select select "number:27"
select select "number:14"
select select "number:19"
select select "number:24"
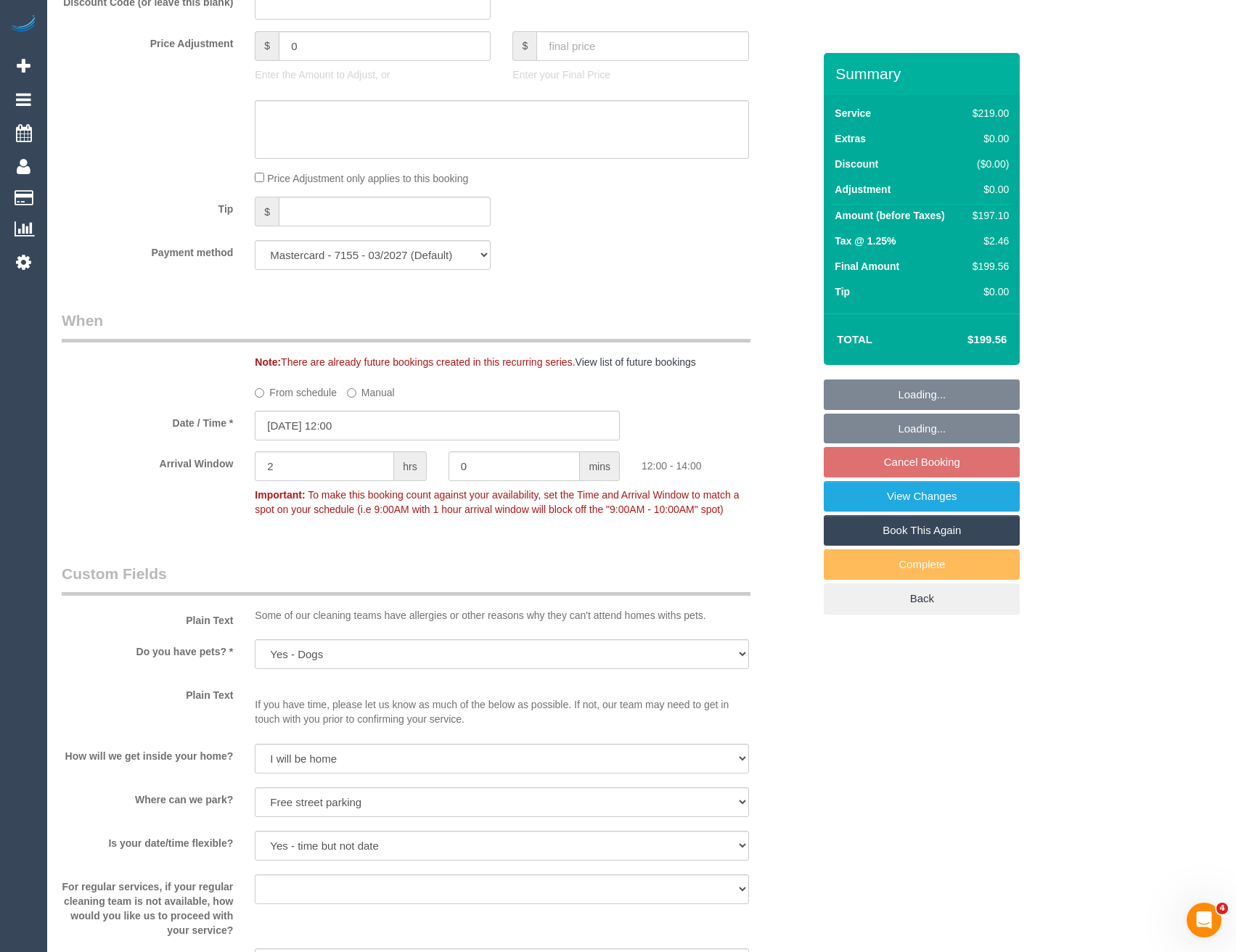
select select "object:2147"
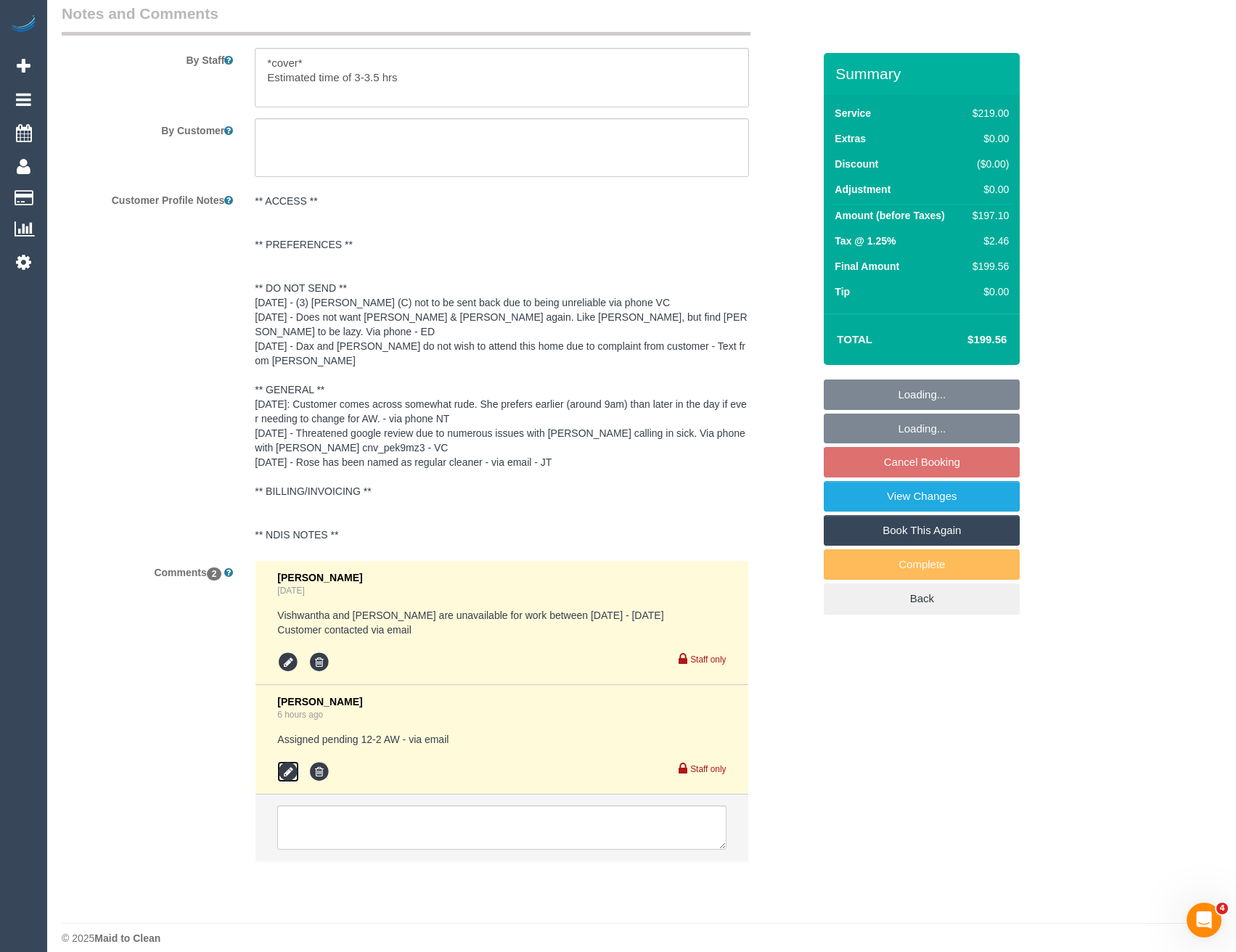
click at [289, 761] on icon at bounding box center [288, 771] width 22 height 22
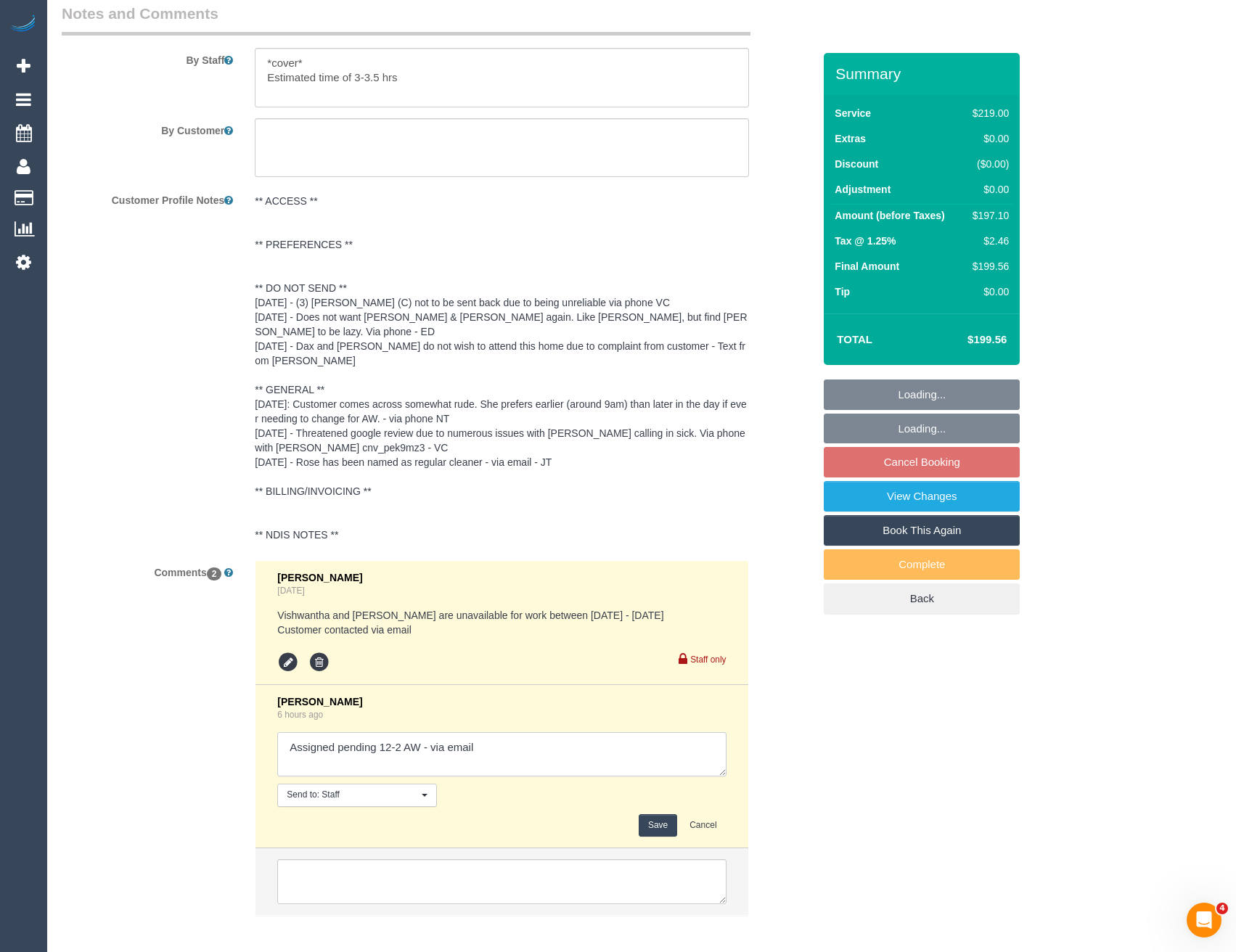
click at [510, 737] on textarea at bounding box center [501, 754] width 448 height 45
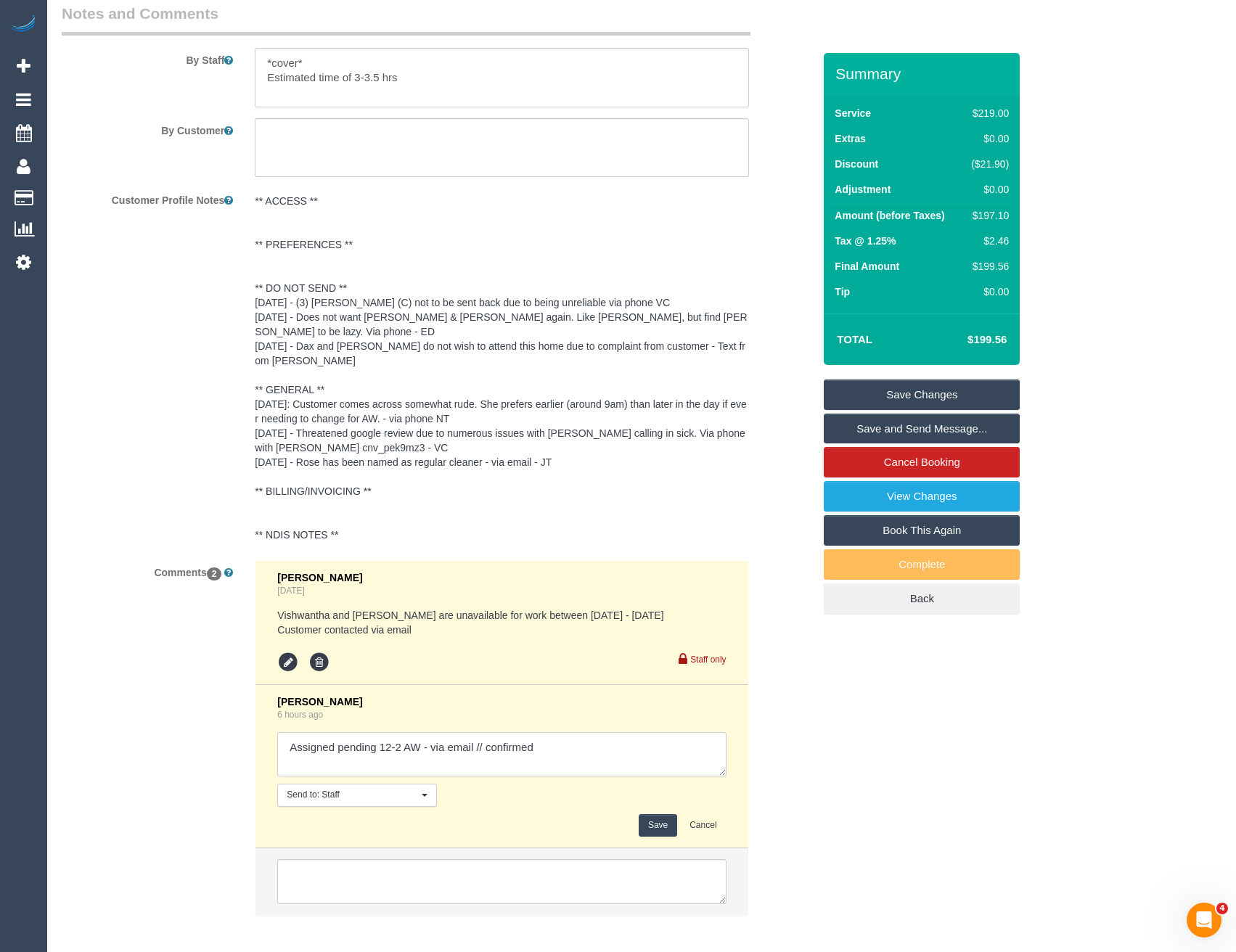
type textarea "Assigned pending 12-2 AW - via email // confirmed"
click at [655, 814] on button "Save" at bounding box center [658, 825] width 39 height 22
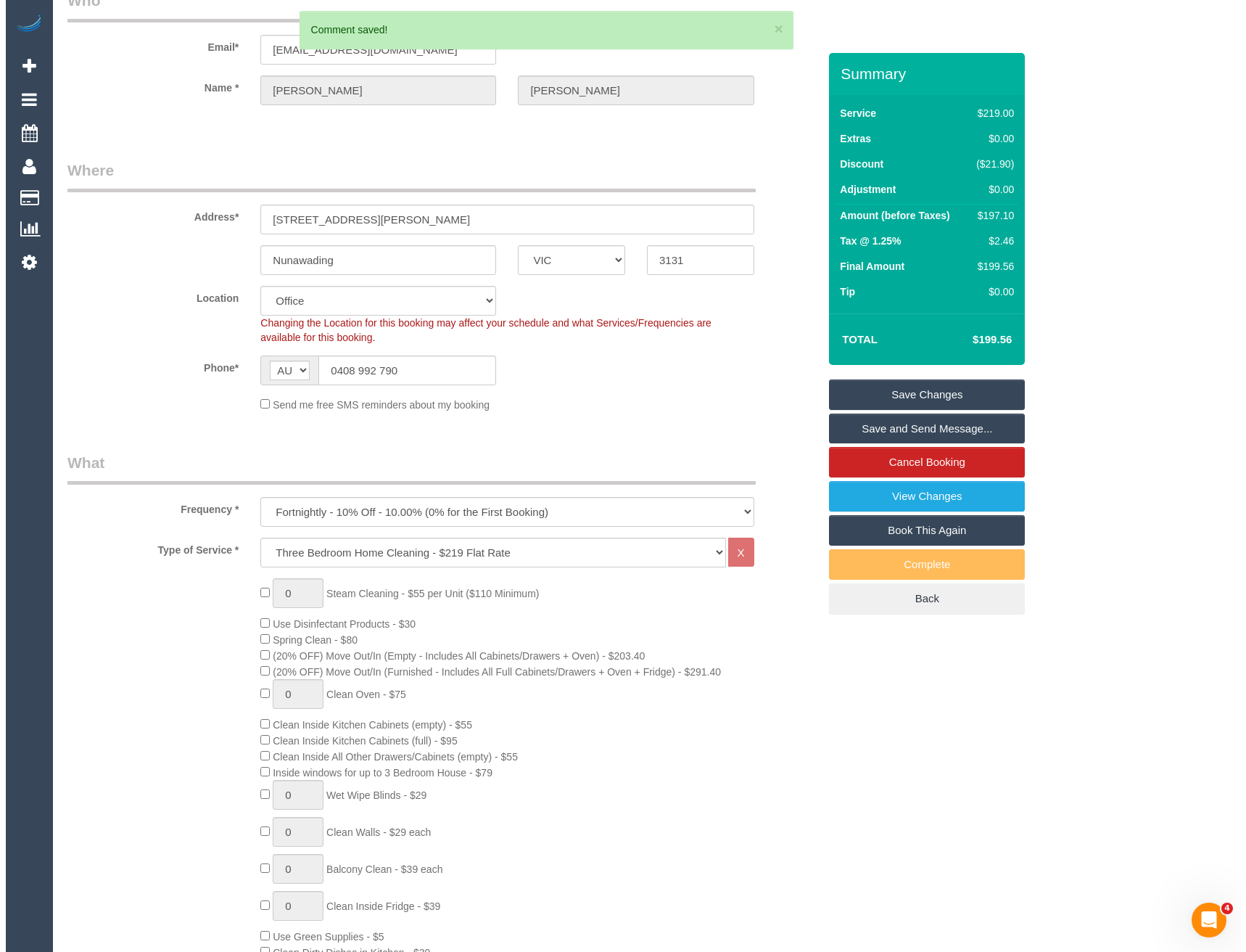
scroll to position [0, 0]
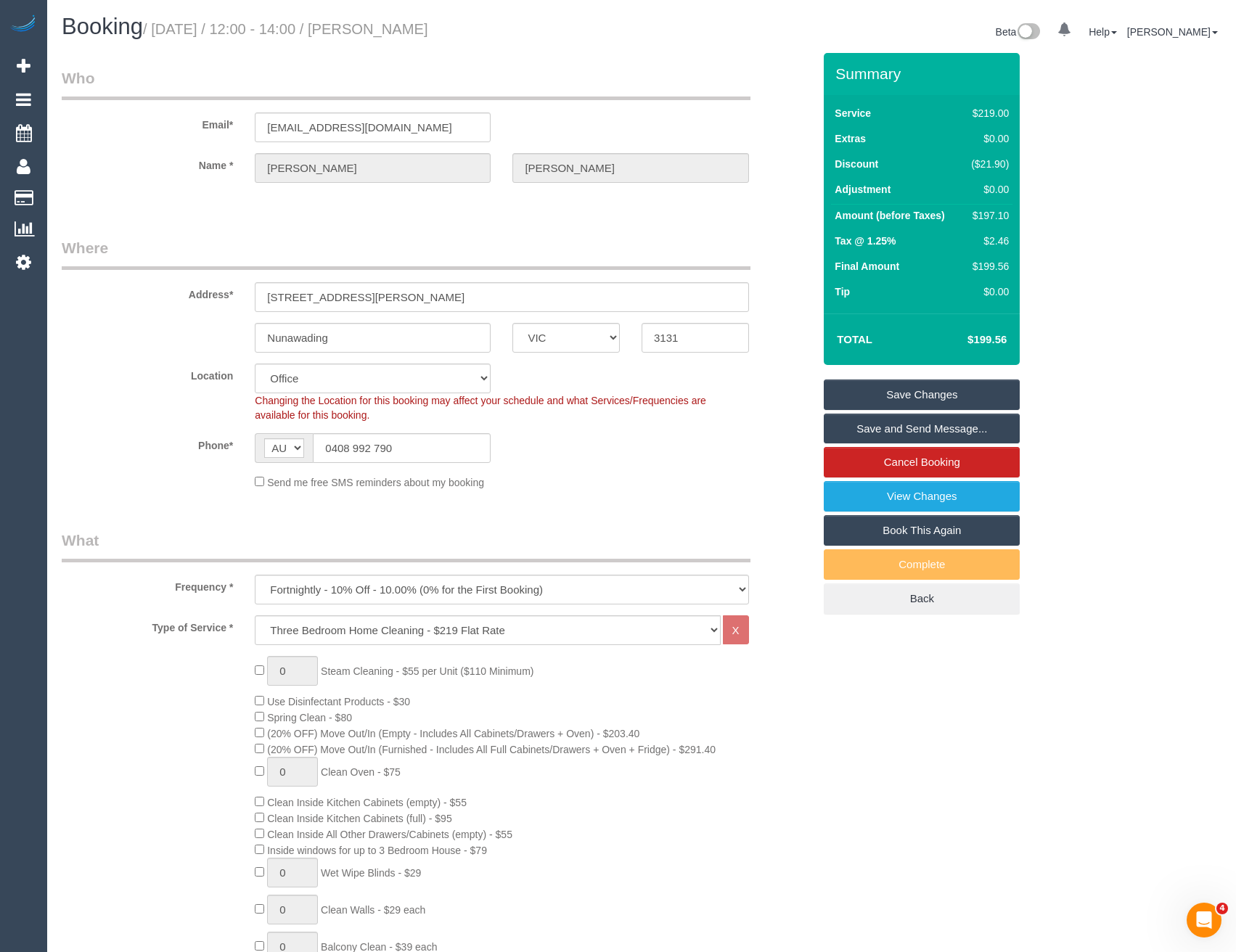
click at [855, 429] on link "Save and Send Message..." at bounding box center [922, 429] width 196 height 31
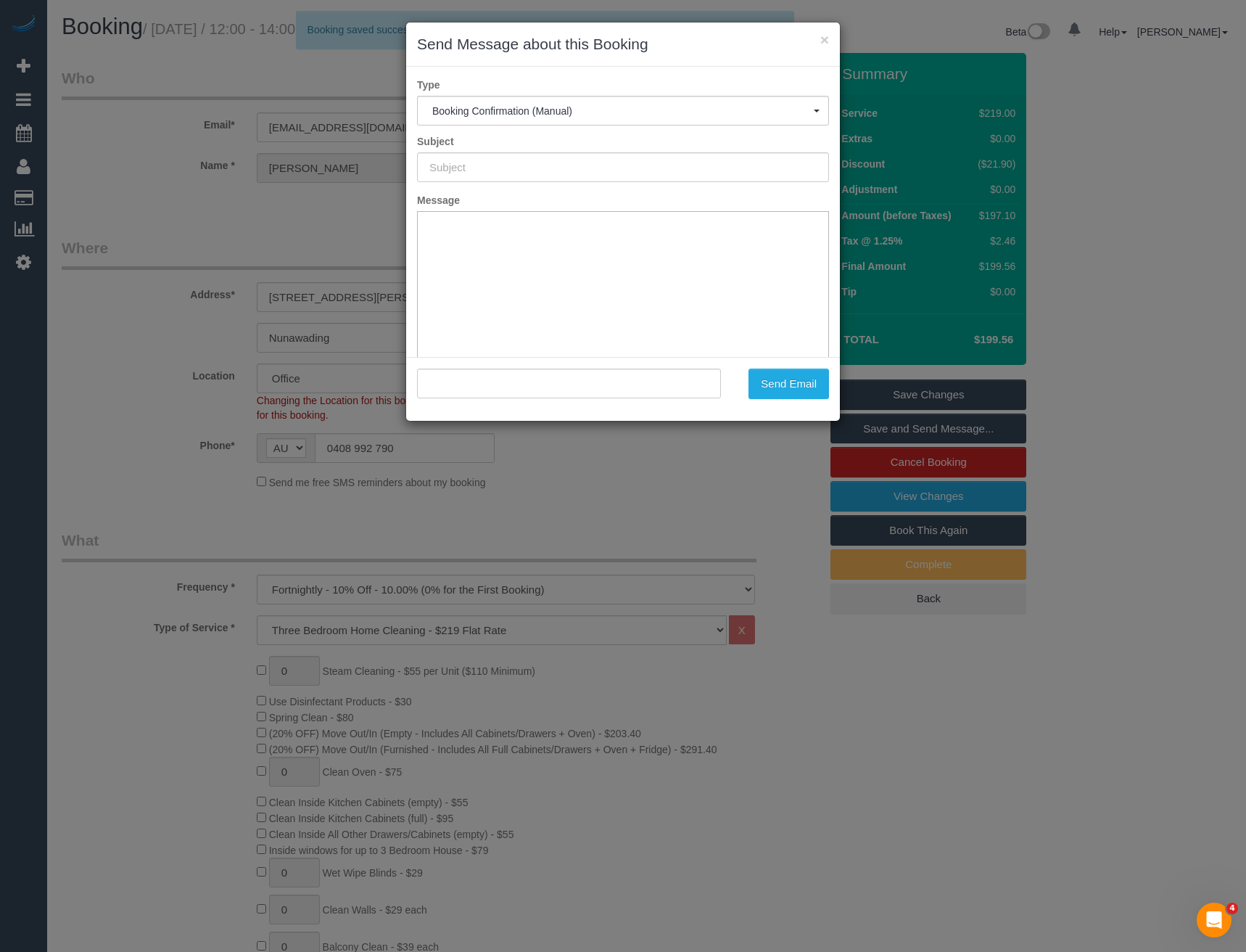
type input "Booking Confirmed"
type input ""Michelle Turnley" <mlturnley1@gmail.com>"
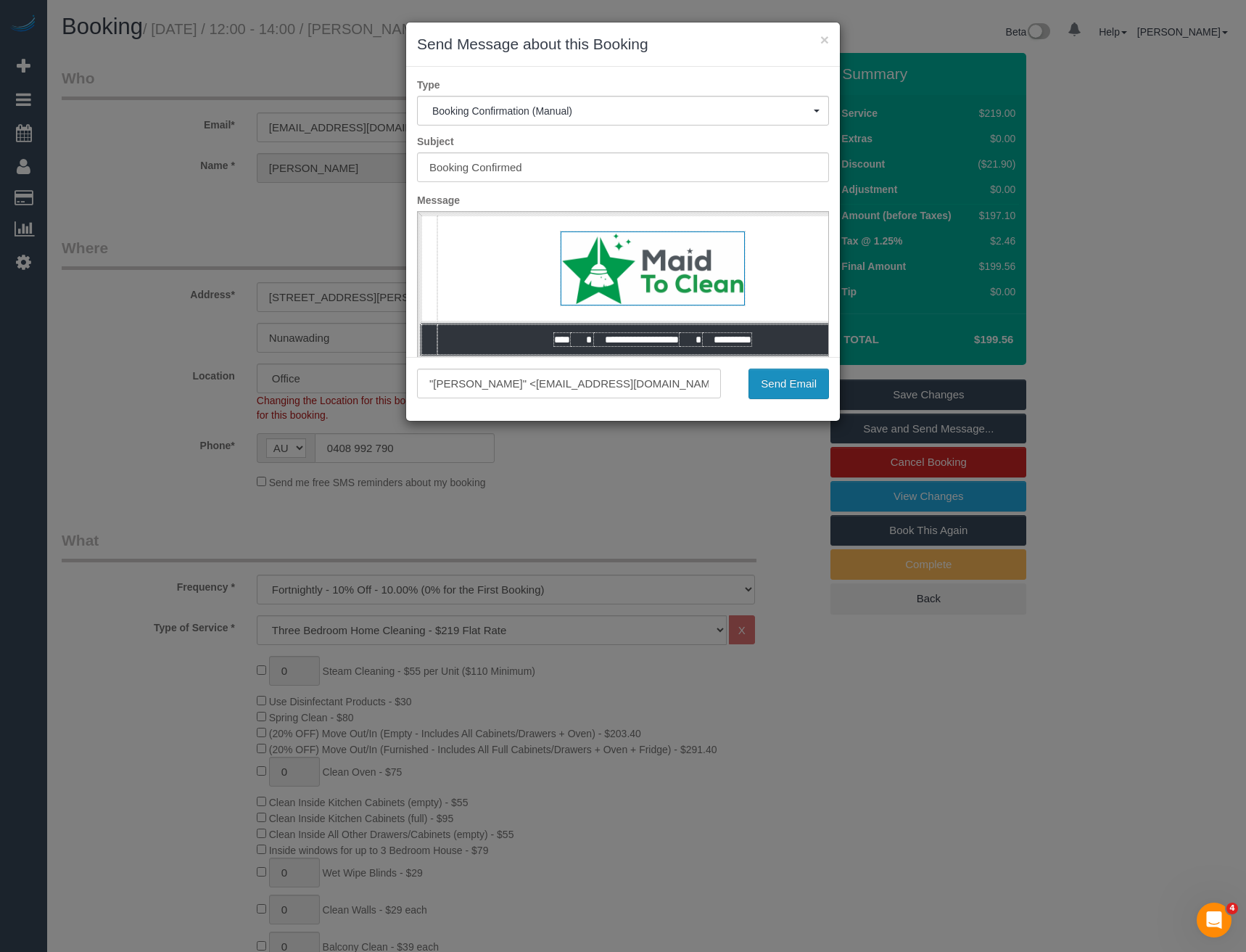
click at [782, 392] on button "Send Email" at bounding box center [789, 384] width 80 height 31
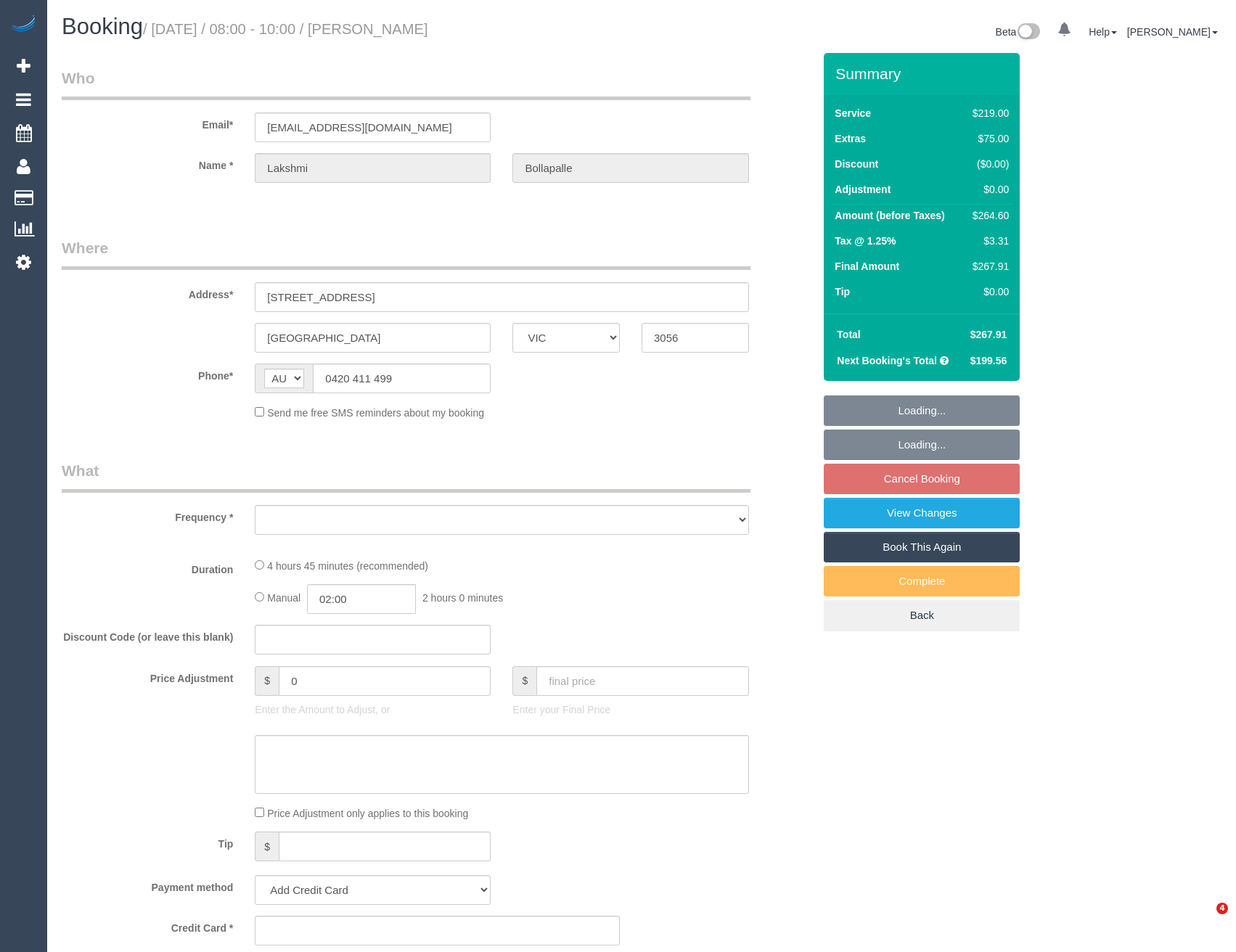
select select "VIC"
select select "object:535"
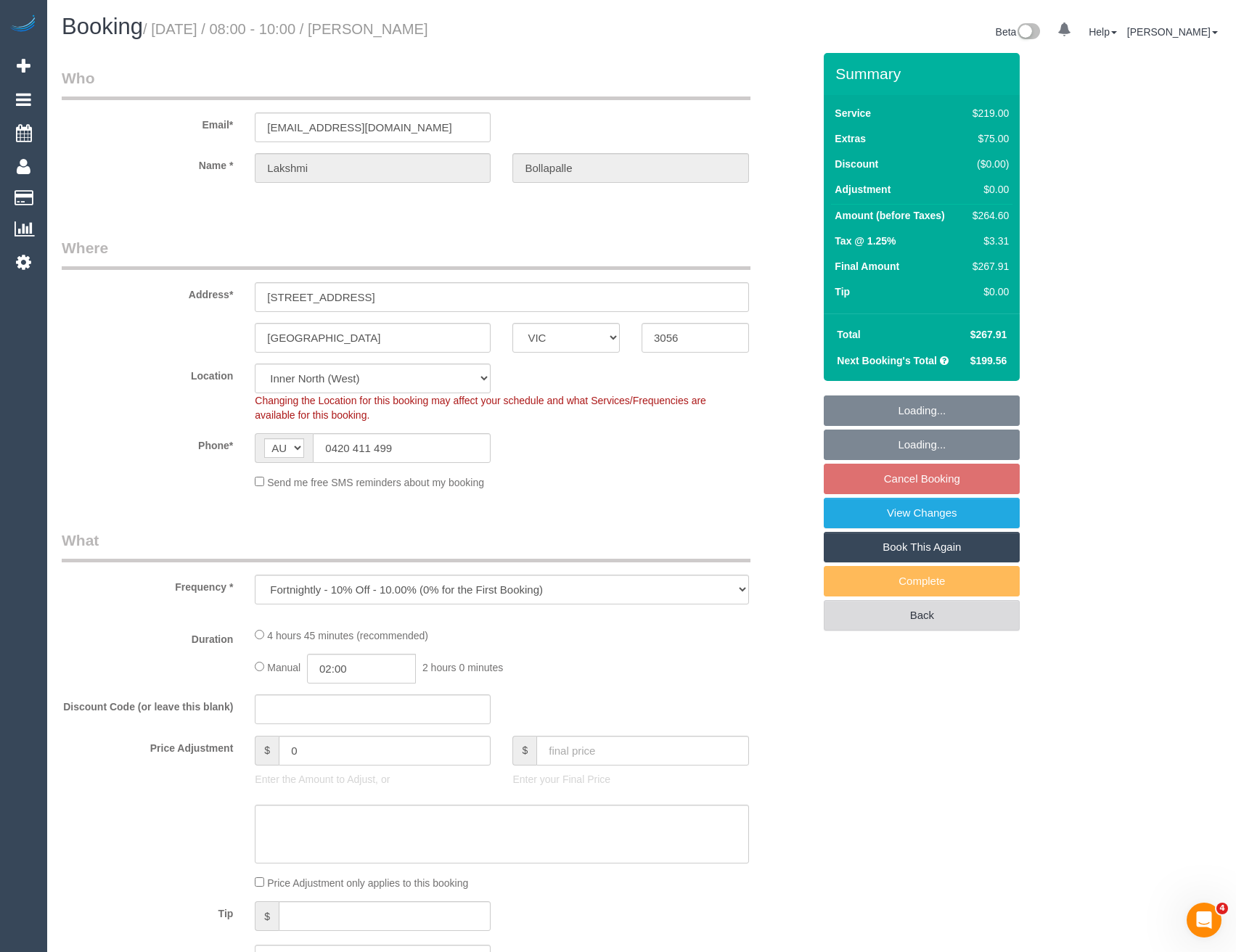
select select "number:29"
select select "number:14"
select select "number:19"
select select "number:24"
select select "number:34"
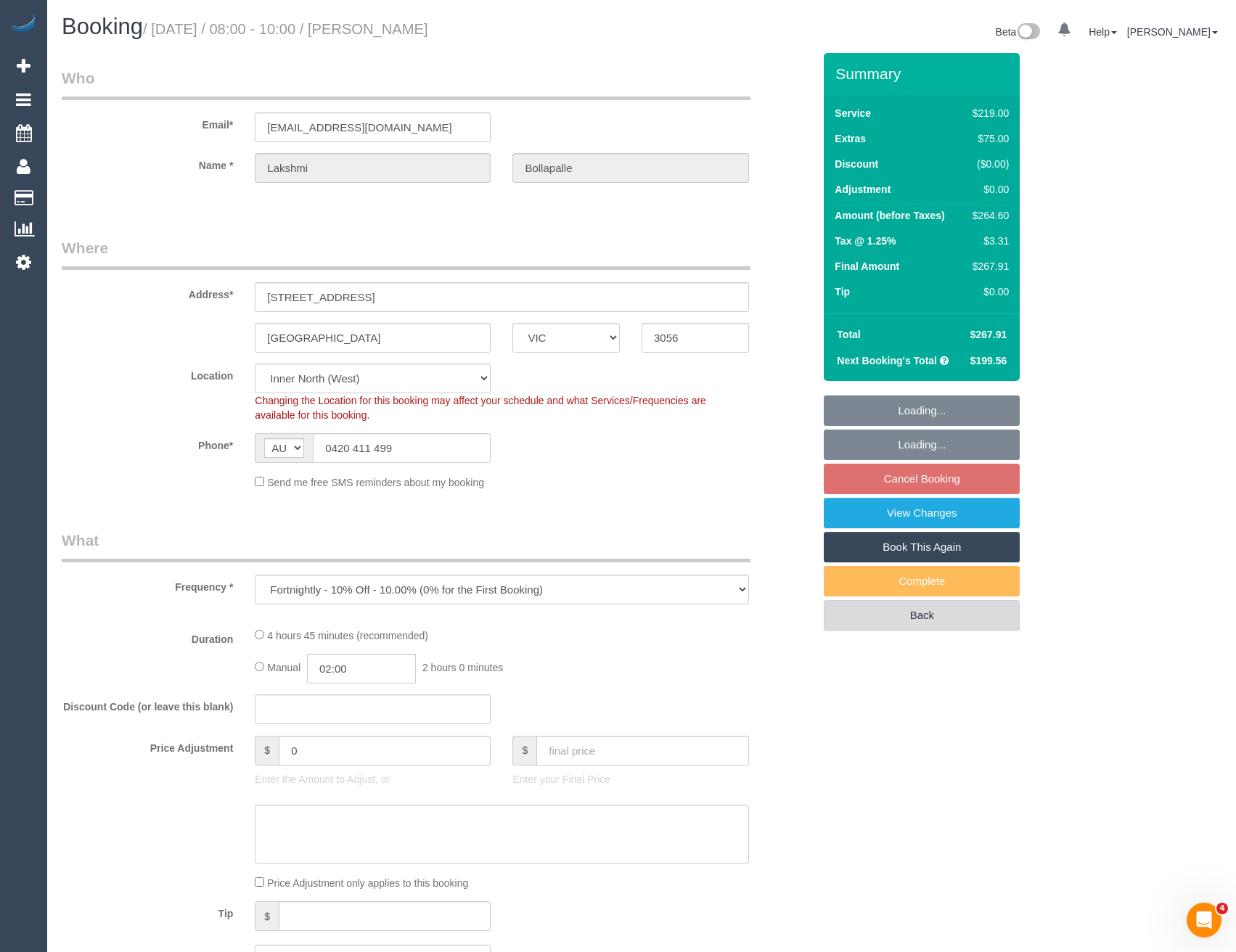
select select "number:26"
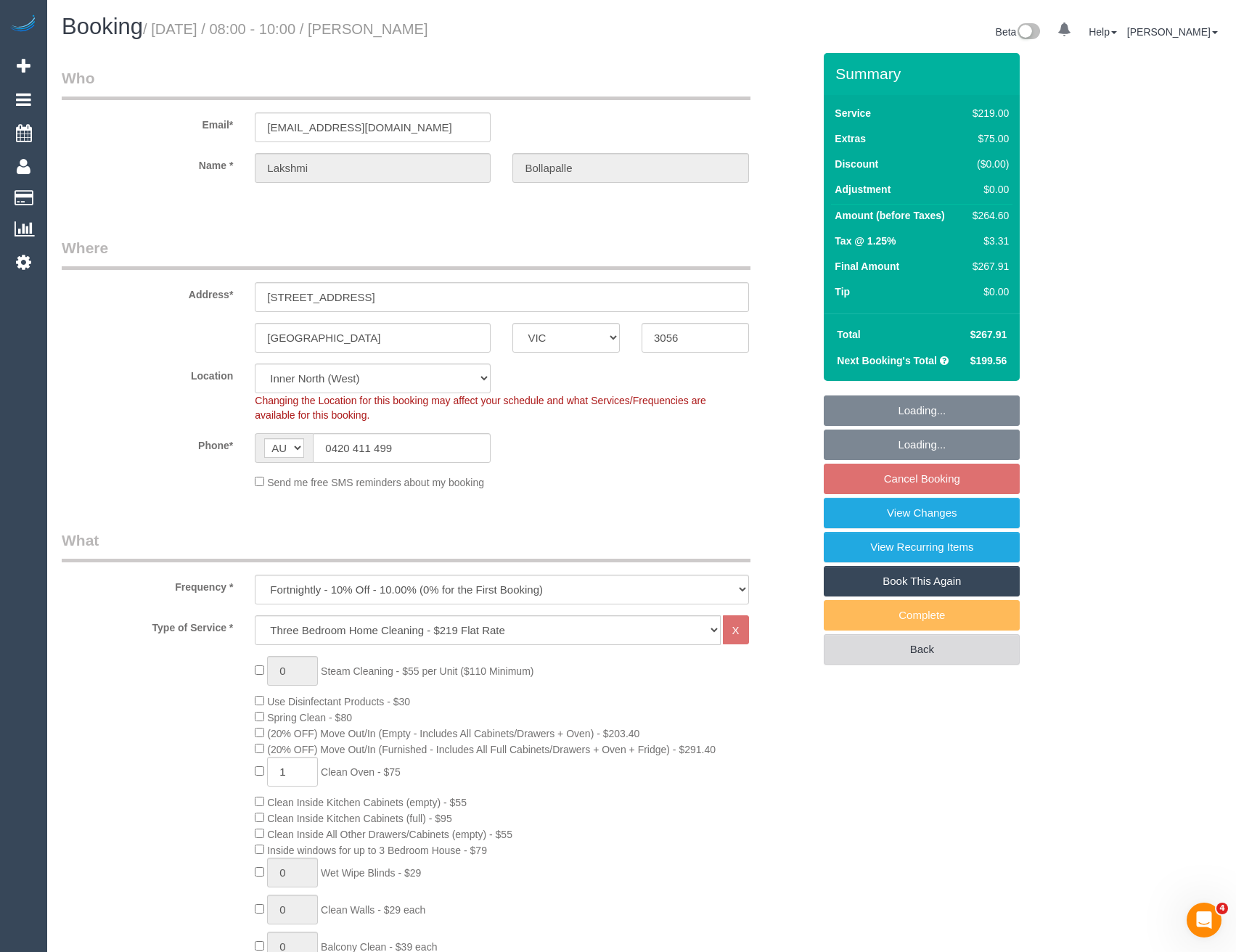
select select "object:1676"
select select "string:stripe-pm_1Pgd3a2GScqysDRVYKXQcSX7"
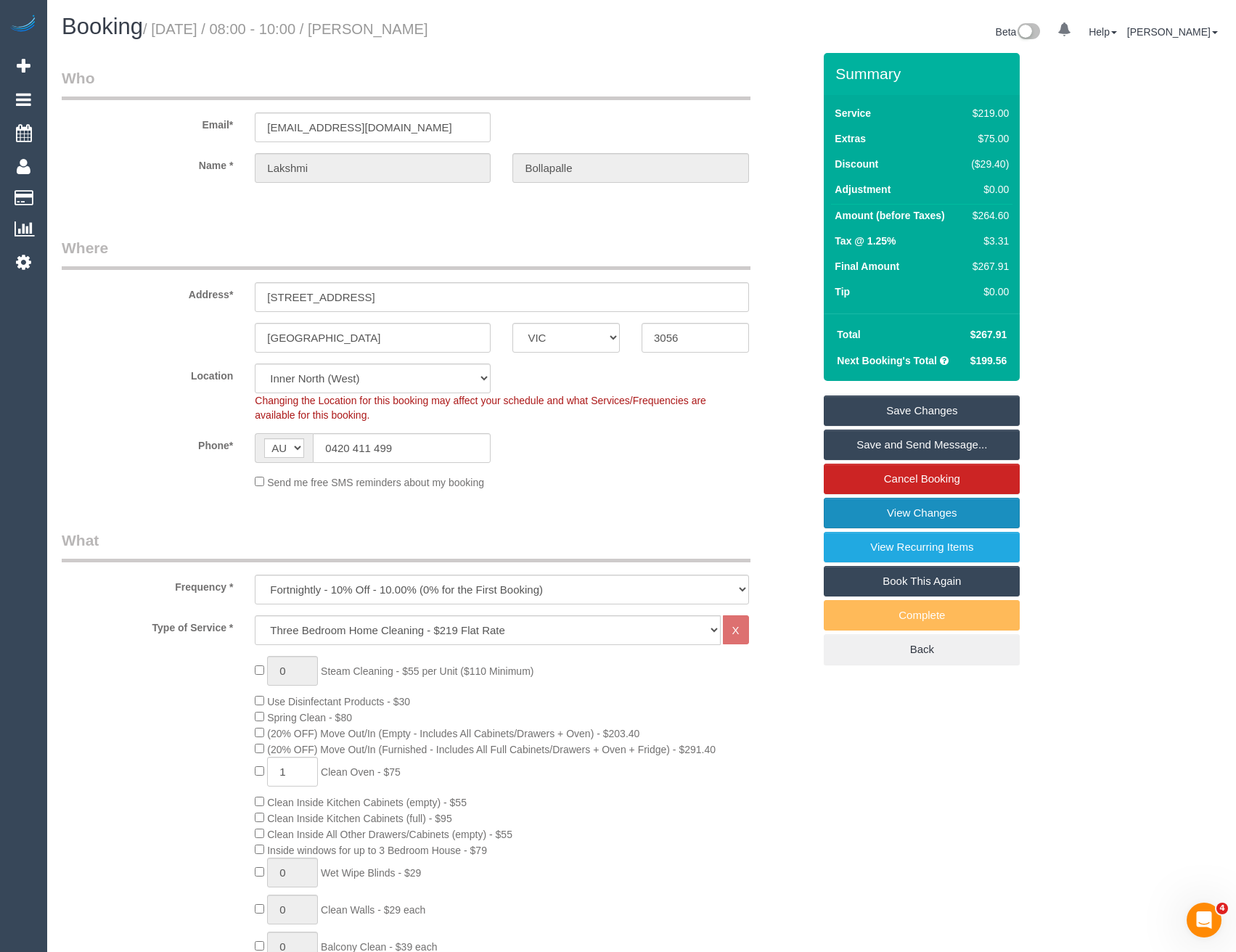
click at [871, 512] on link "View Changes" at bounding box center [922, 513] width 196 height 31
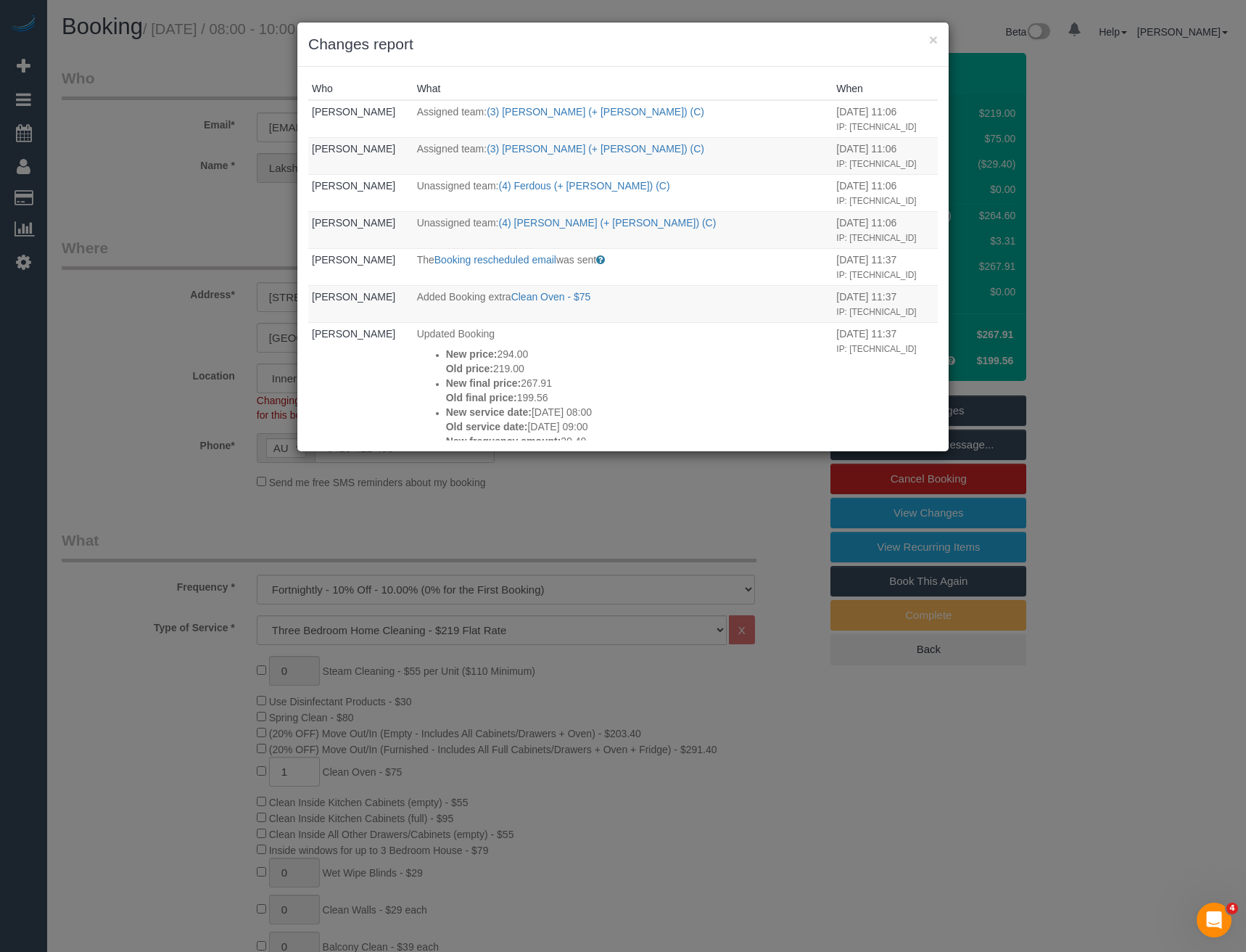
click at [563, 513] on div "× Changes report Who What When [PERSON_NAME] Assigned team: (3) [PERSON_NAME] (…" at bounding box center [623, 476] width 1246 height 952
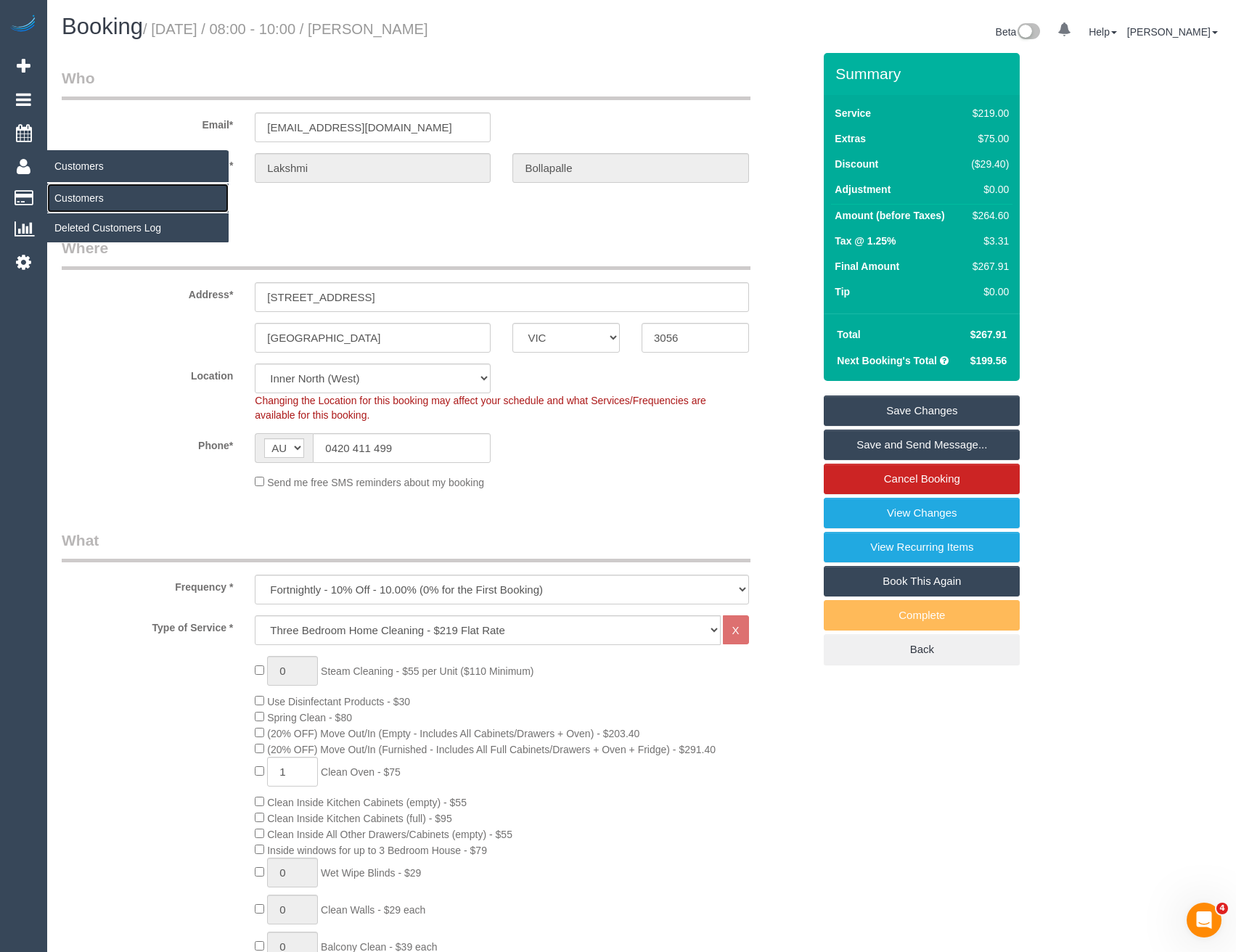
drag, startPoint x: 83, startPoint y: 198, endPoint x: 101, endPoint y: 201, distance: 18.2
click at [83, 198] on link "Customers" at bounding box center [138, 198] width 182 height 29
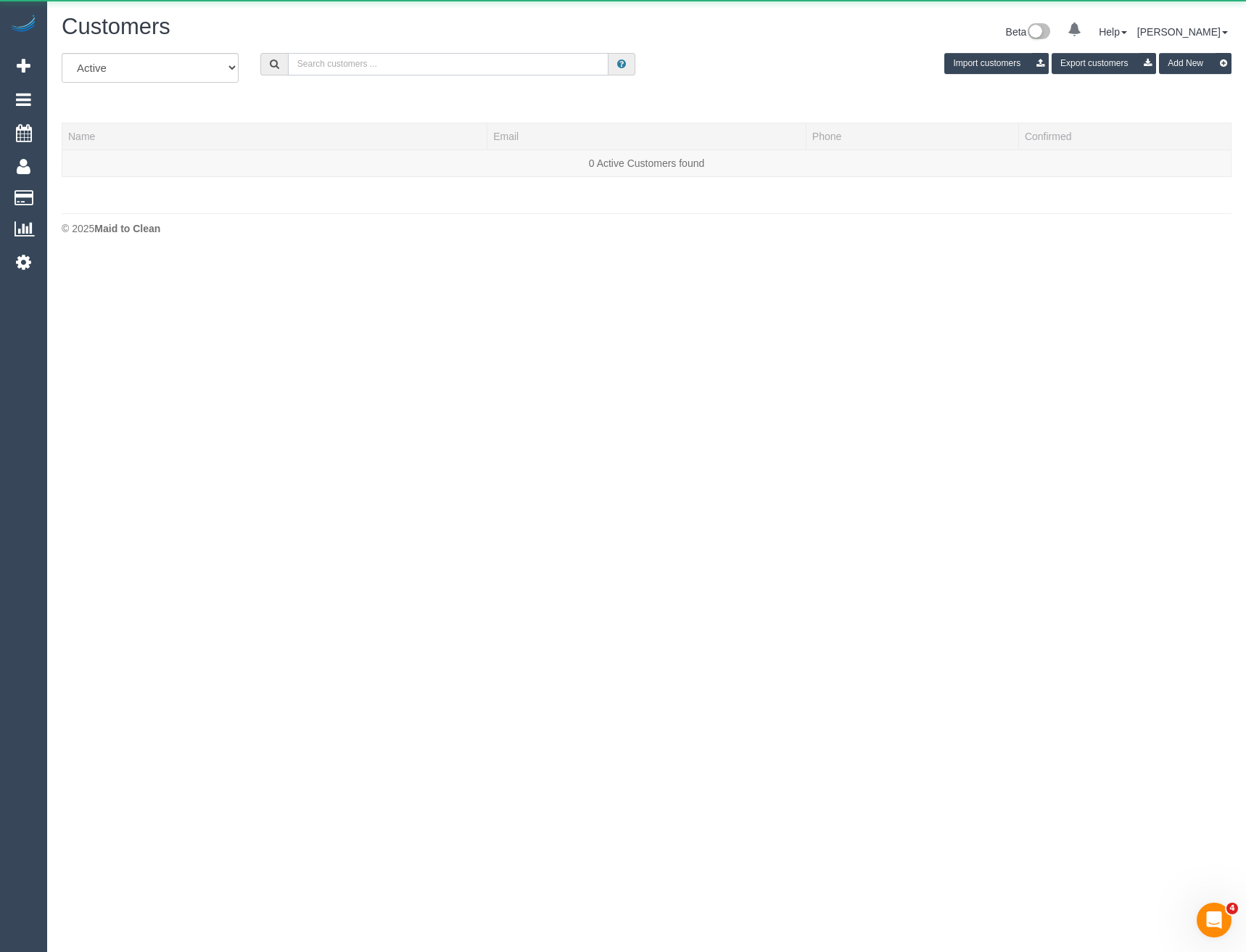
click at [370, 61] on input "text" at bounding box center [448, 64] width 321 height 22
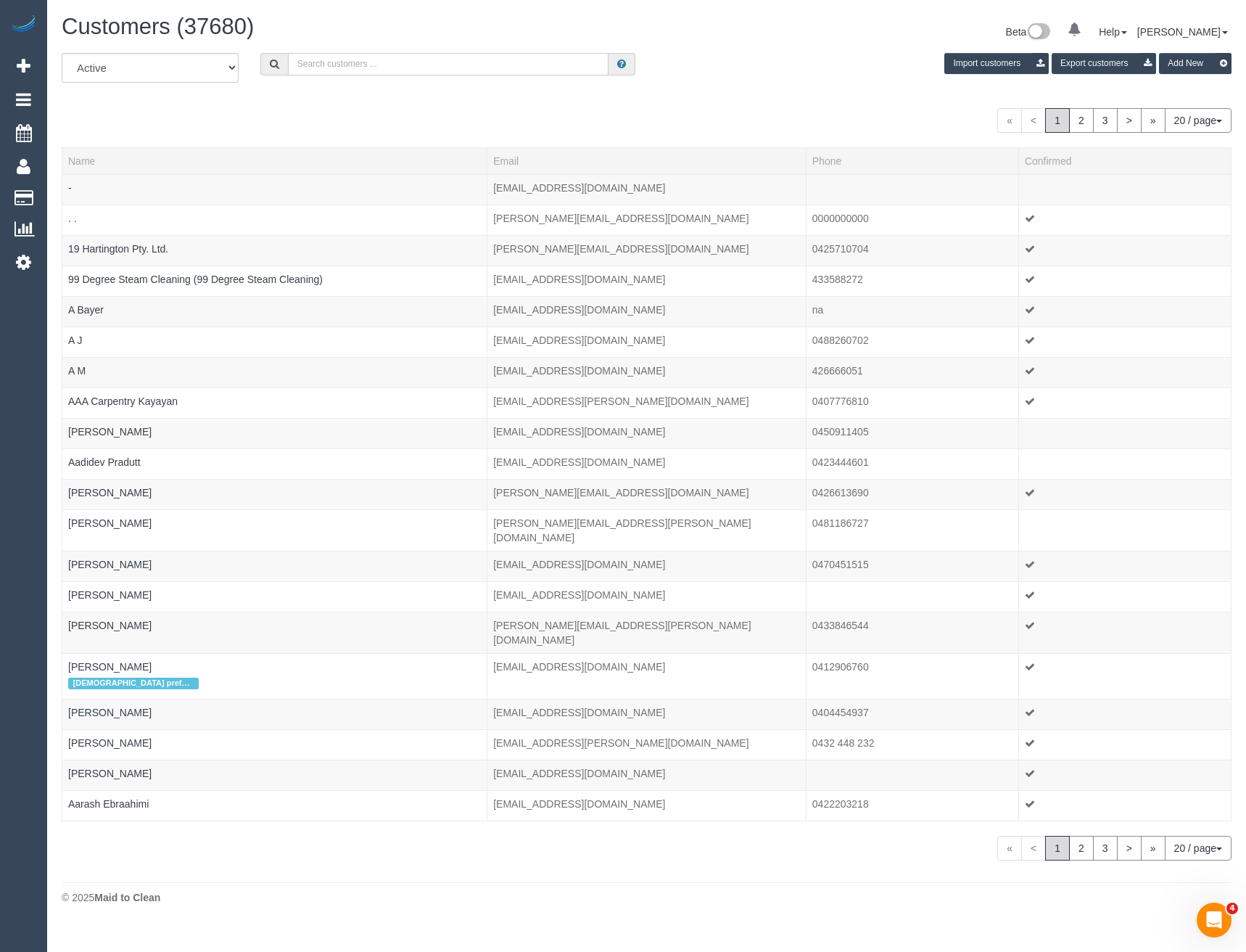
paste input "[EMAIL_ADDRESS][DOMAIN_NAME]"
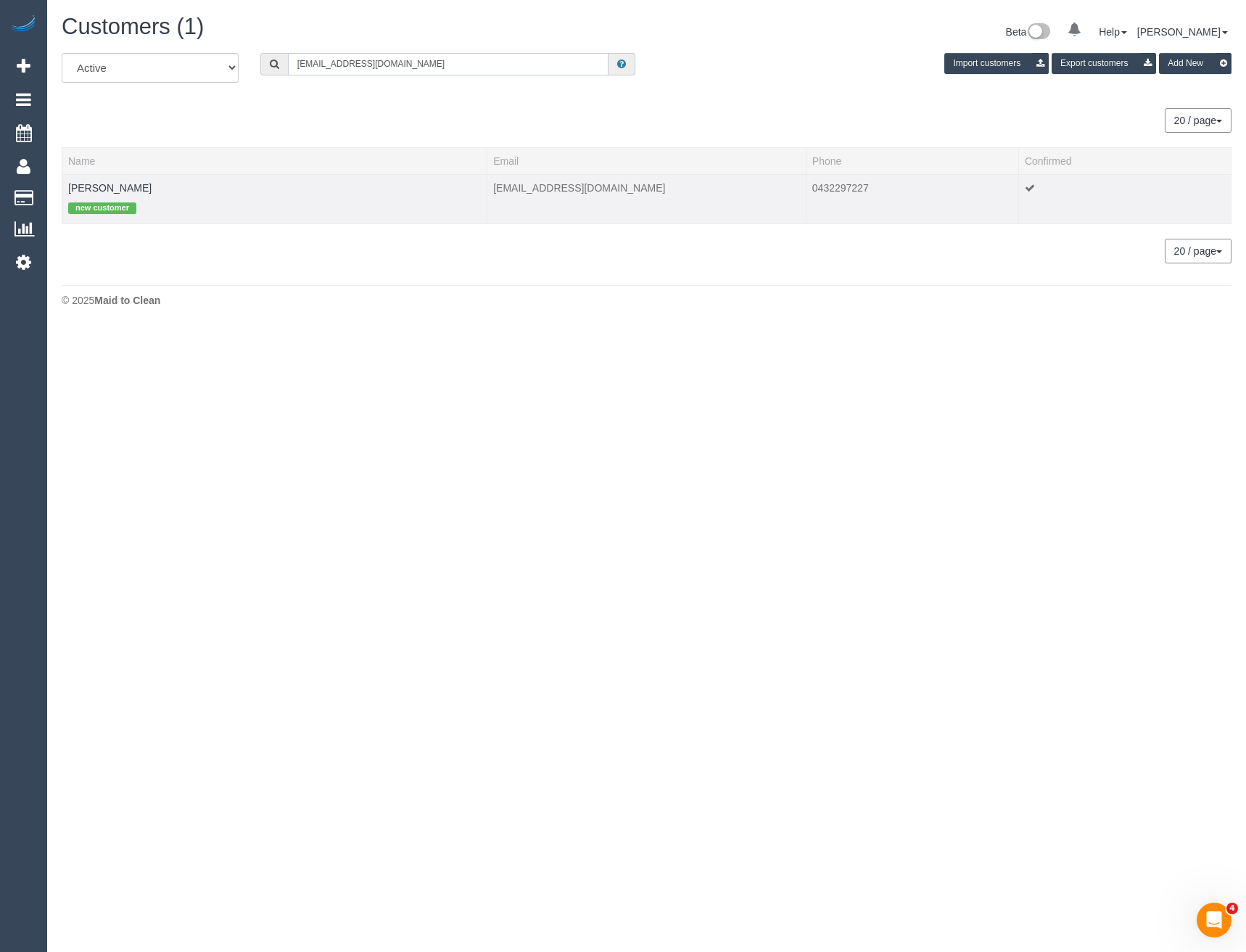
type input "[EMAIL_ADDRESS][DOMAIN_NAME]"
click at [95, 195] on div "new customer" at bounding box center [275, 206] width 413 height 22
click at [100, 190] on link "[PERSON_NAME]" at bounding box center [110, 188] width 84 height 11
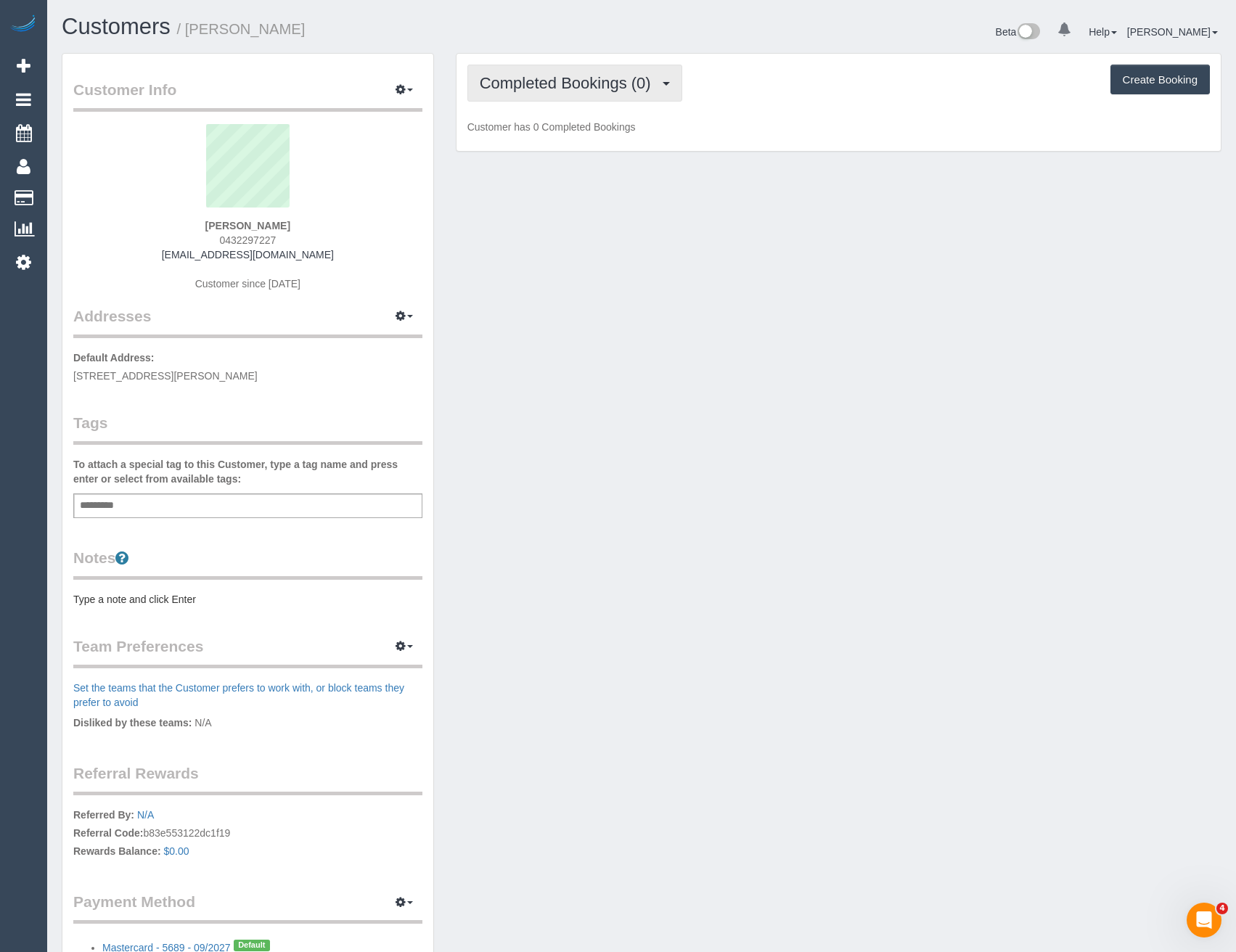
click at [641, 93] on button "Completed Bookings (0)" at bounding box center [574, 83] width 215 height 37
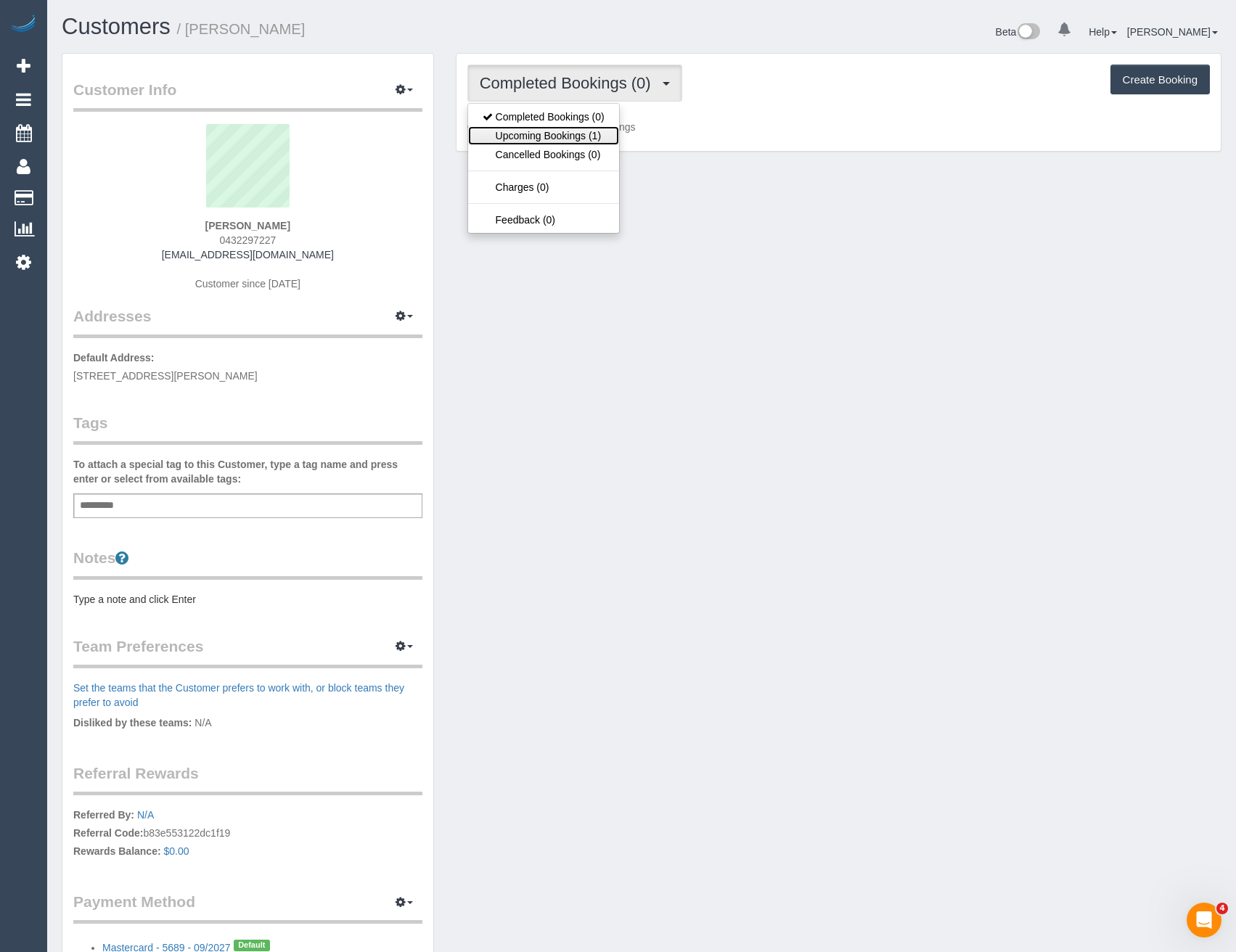
click at [583, 133] on link "Upcoming Bookings (1)" at bounding box center [543, 135] width 151 height 18
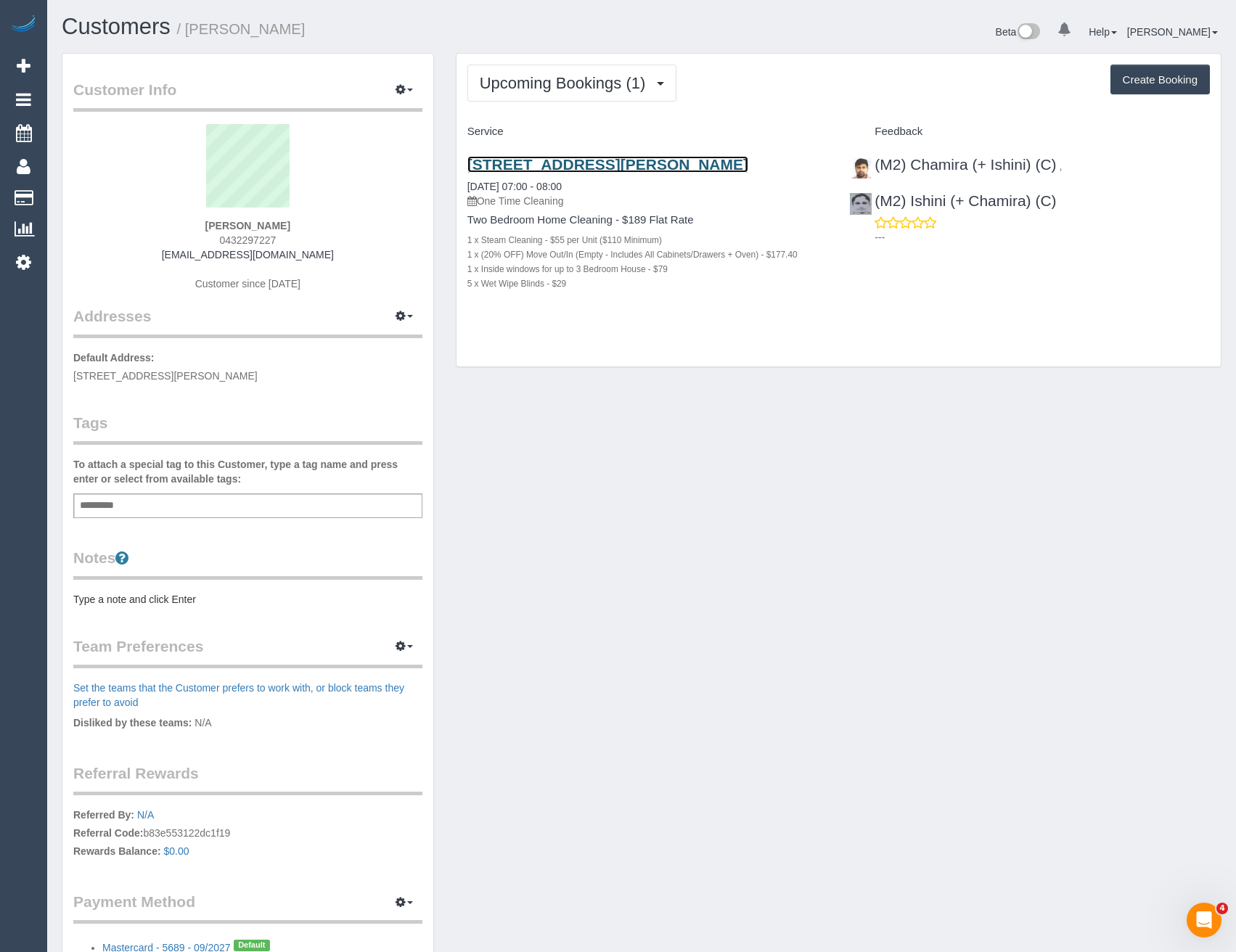
click at [643, 160] on link "[STREET_ADDRESS][PERSON_NAME]" at bounding box center [607, 164] width 280 height 17
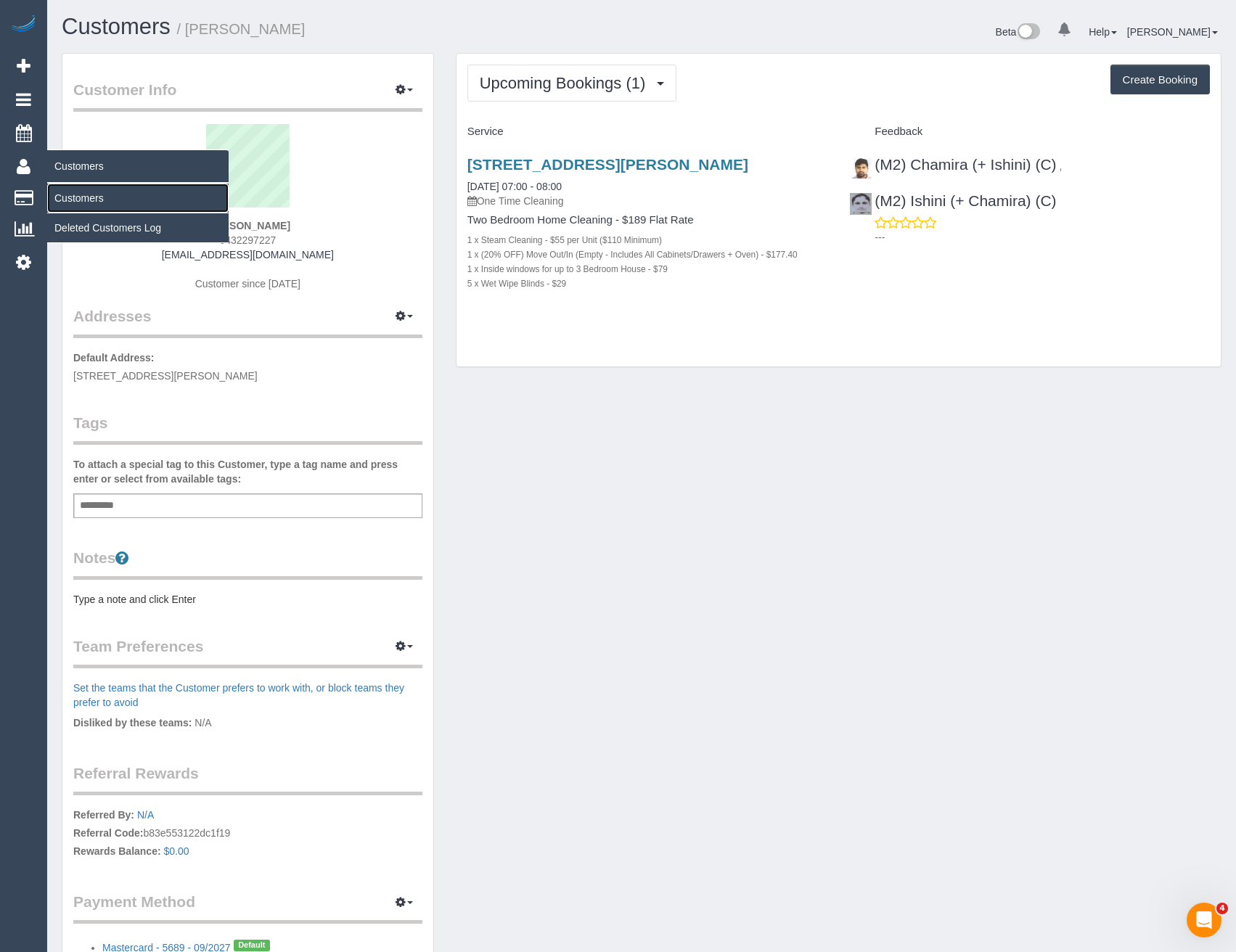
click at [79, 188] on link "Customers" at bounding box center [138, 198] width 182 height 29
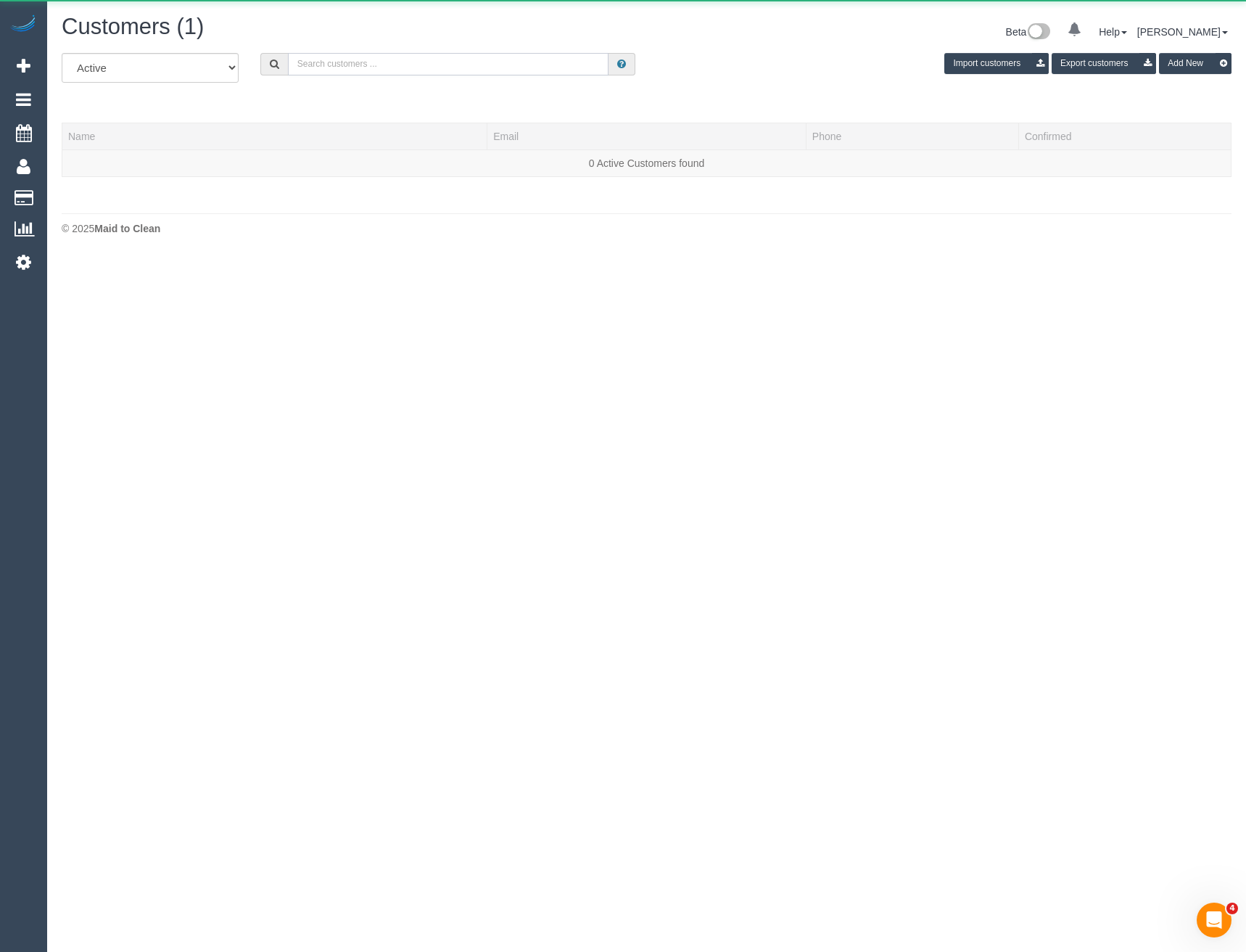
click at [376, 72] on input "text" at bounding box center [448, 64] width 321 height 22
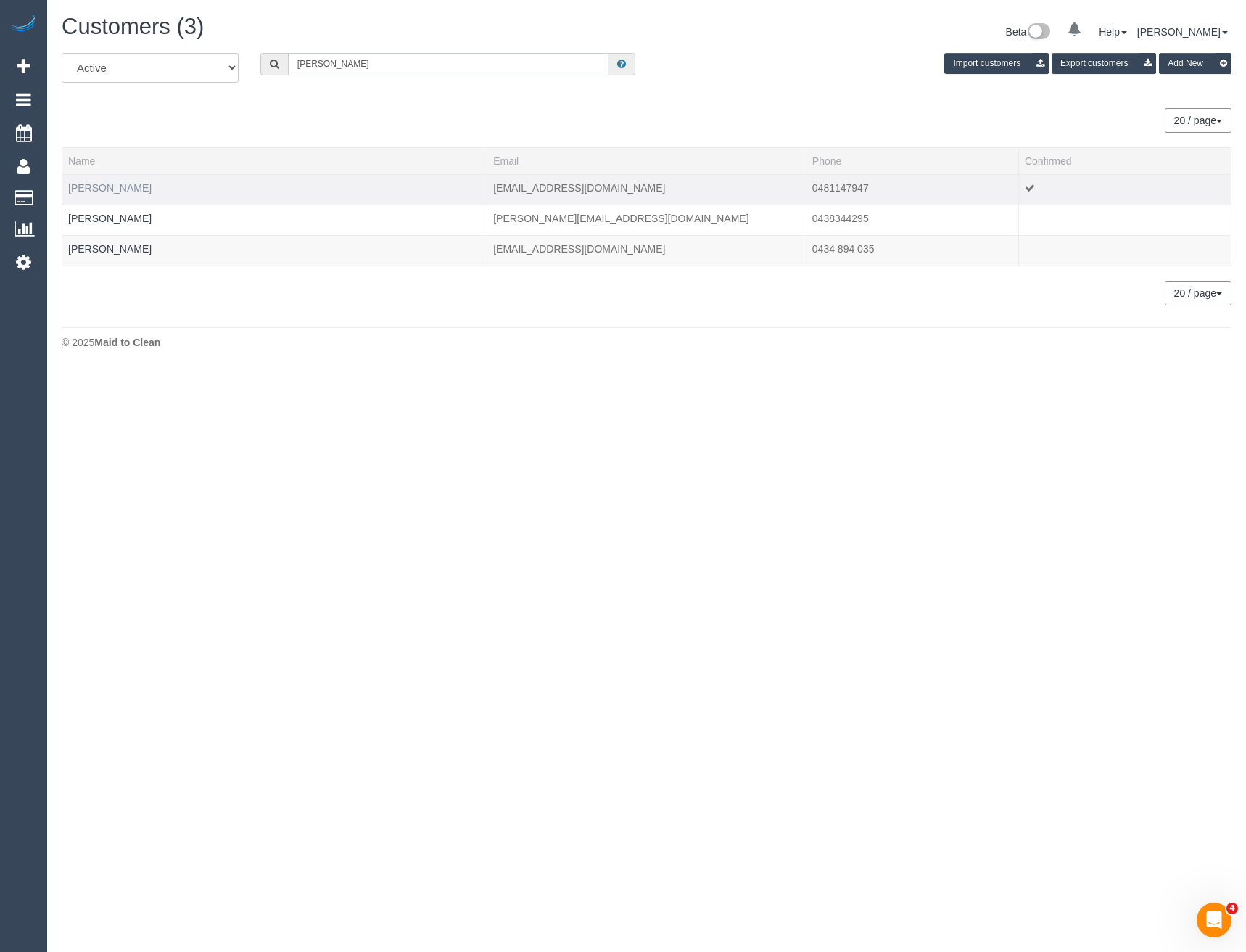
type input "[PERSON_NAME]"
click at [100, 187] on link "[PERSON_NAME]" at bounding box center [110, 188] width 84 height 11
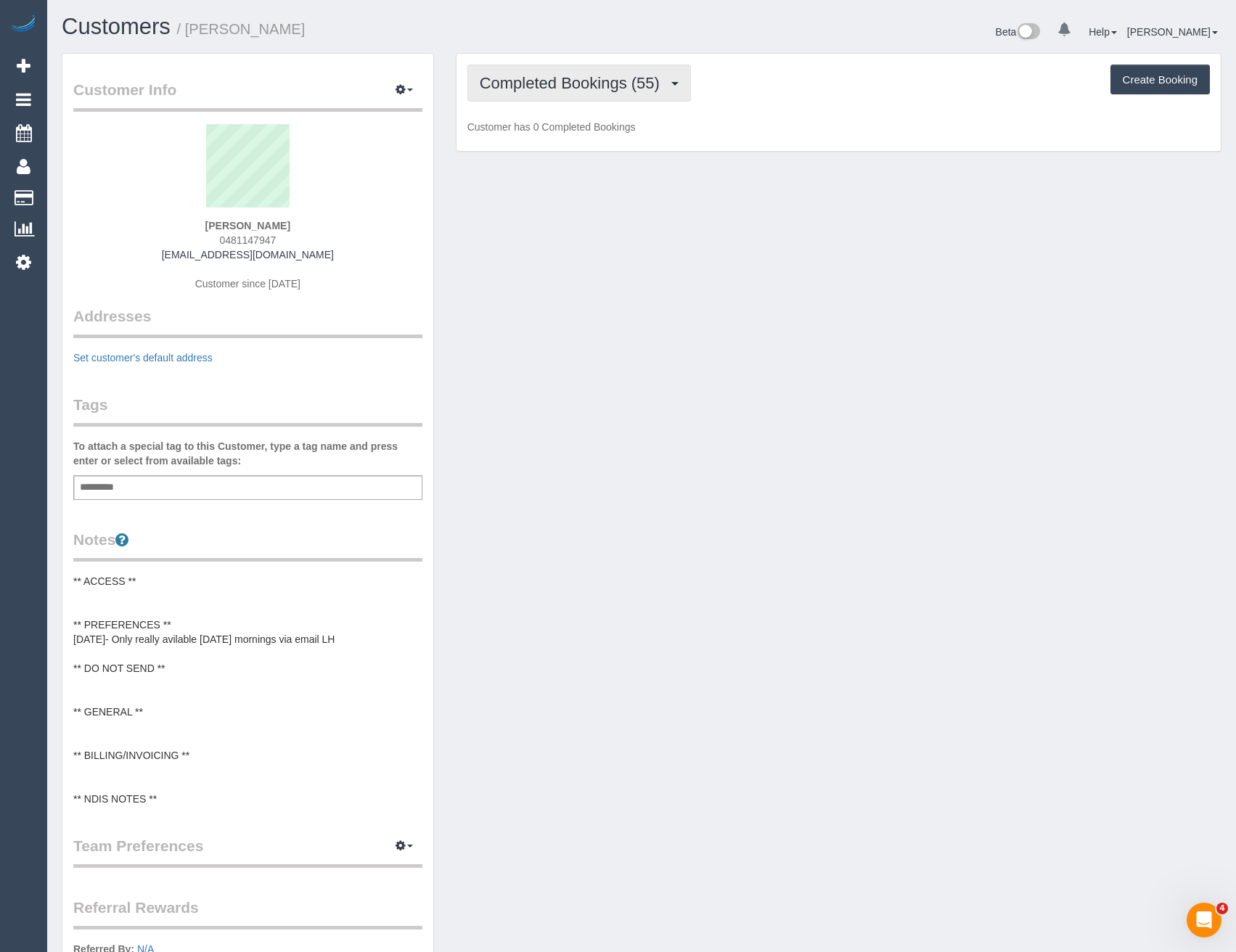
click at [614, 85] on span "Completed Bookings (55)" at bounding box center [573, 83] width 187 height 18
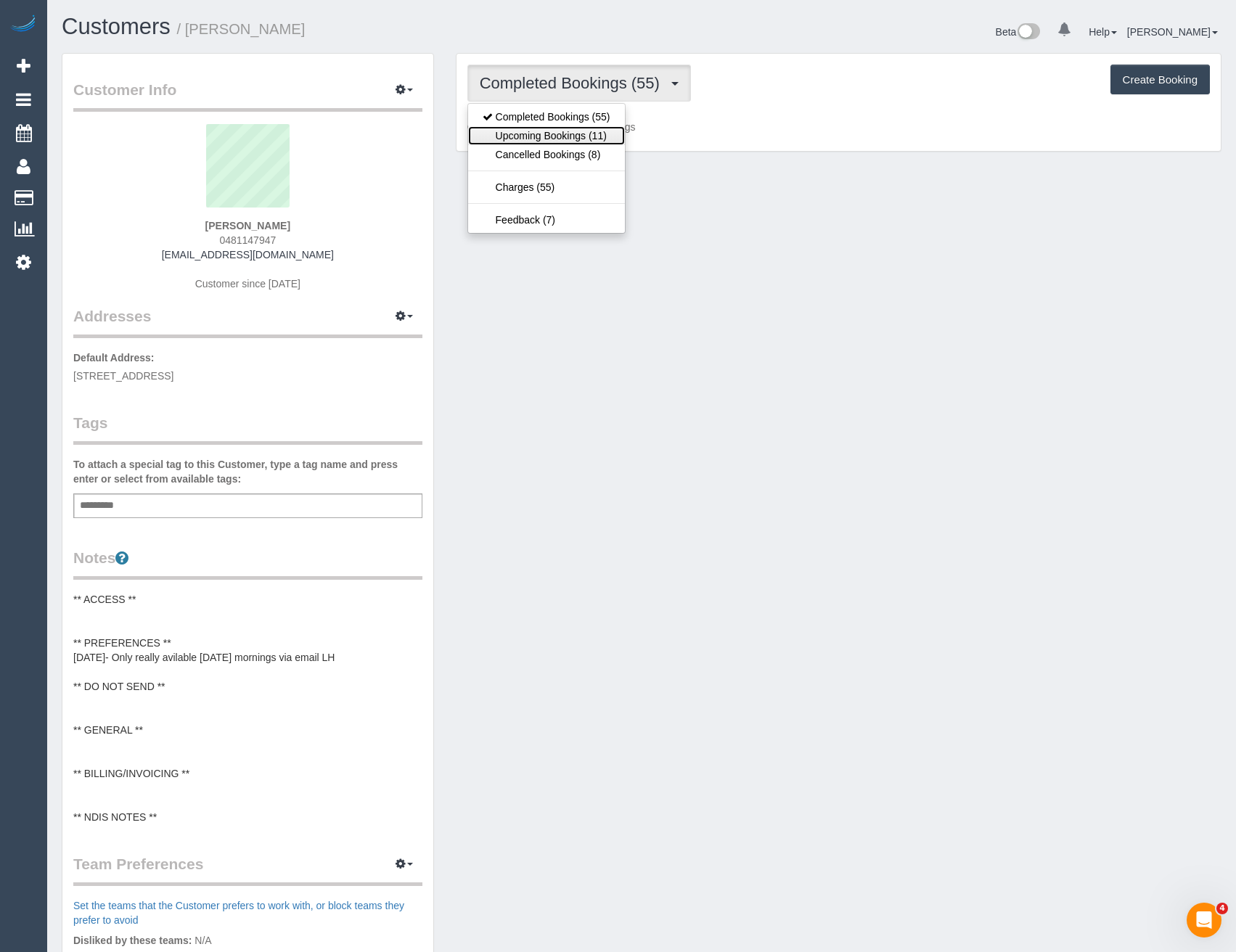
click at [567, 142] on link "Upcoming Bookings (11)" at bounding box center [546, 135] width 157 height 18
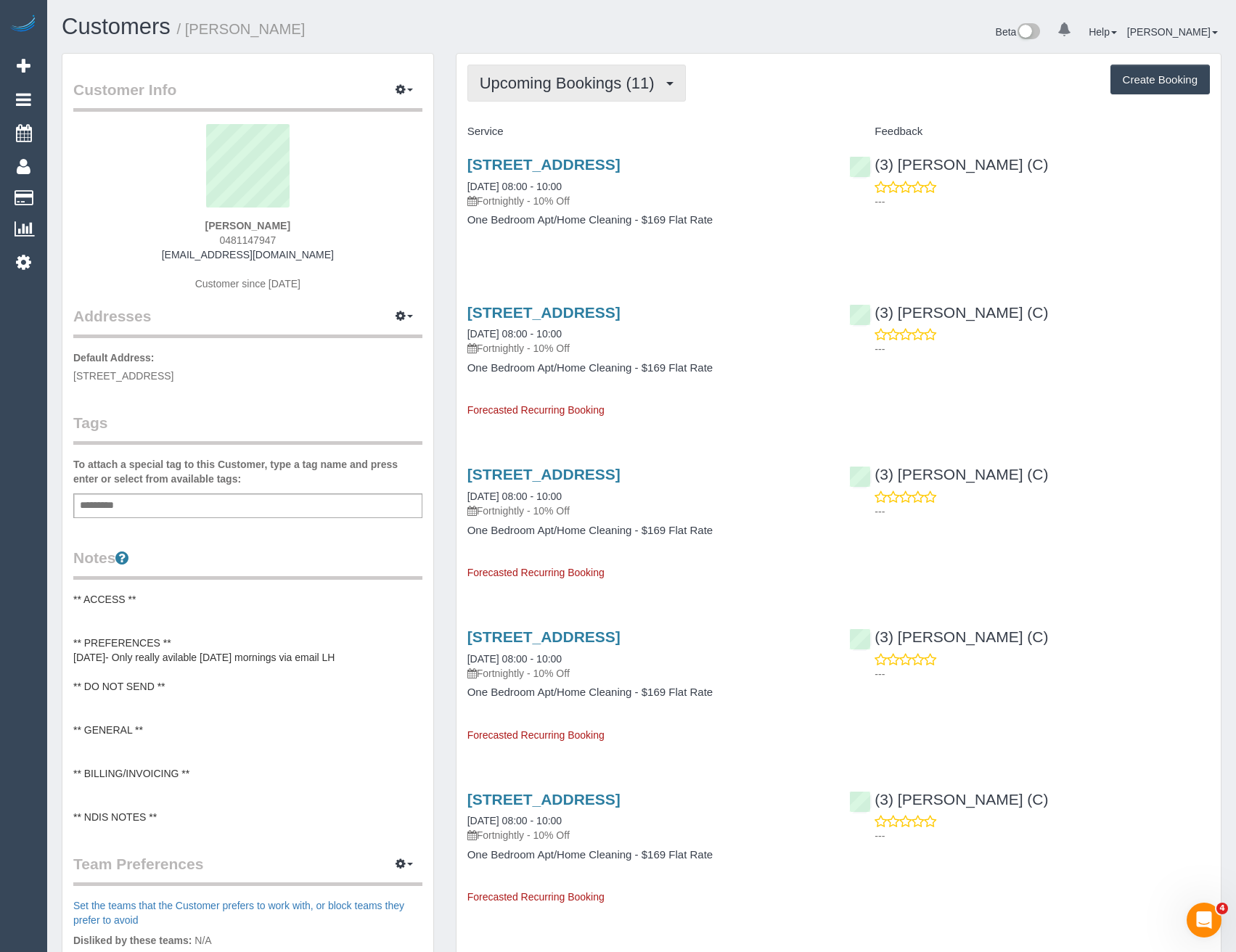
click at [636, 101] on button "Upcoming Bookings (11)" at bounding box center [576, 83] width 219 height 37
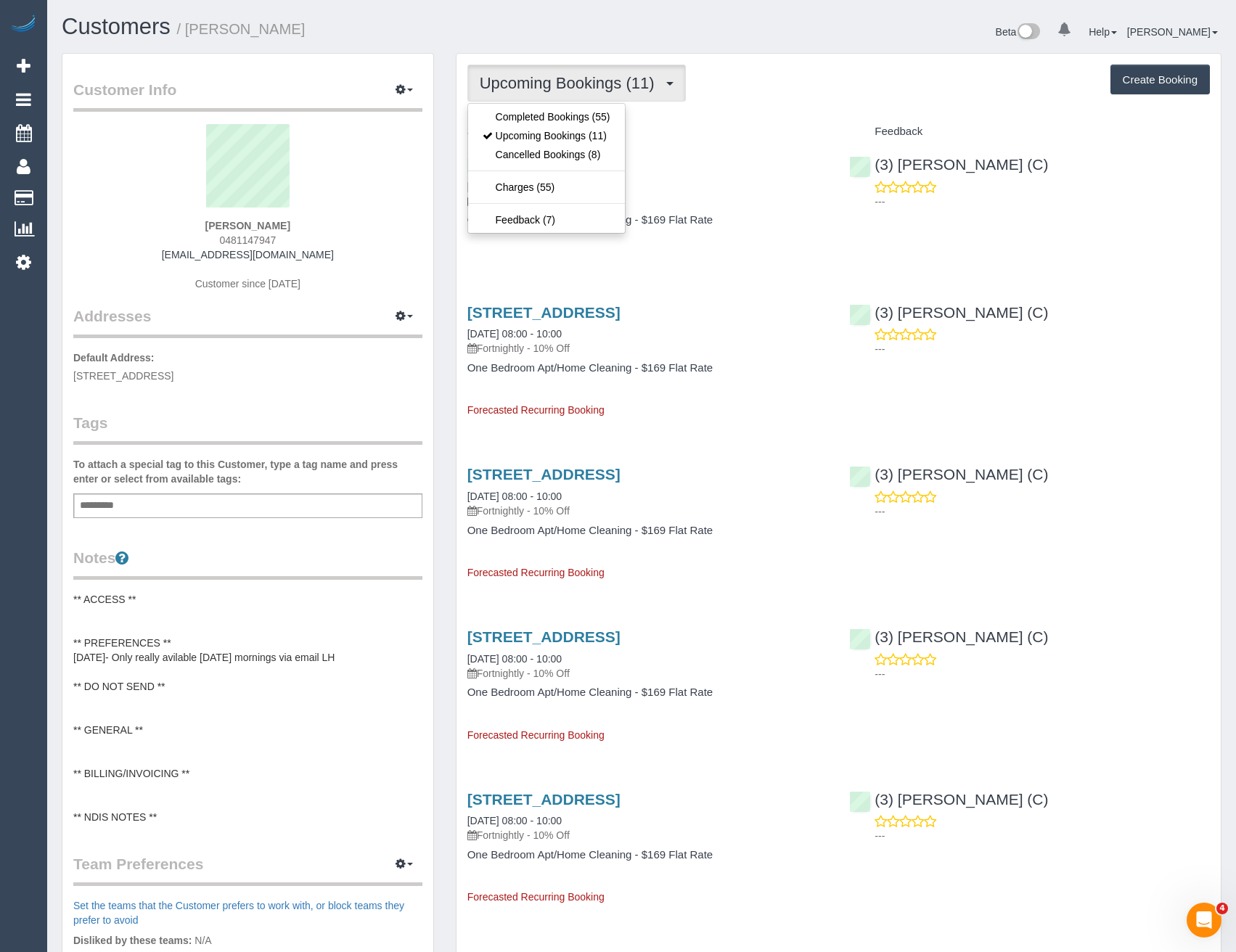
click at [684, 232] on div "[STREET_ADDRESS] [DATE] 08:00 - 10:00 Fortnightly - 10% Off One Bedroom Apt/Hom…" at bounding box center [648, 199] width 383 height 112
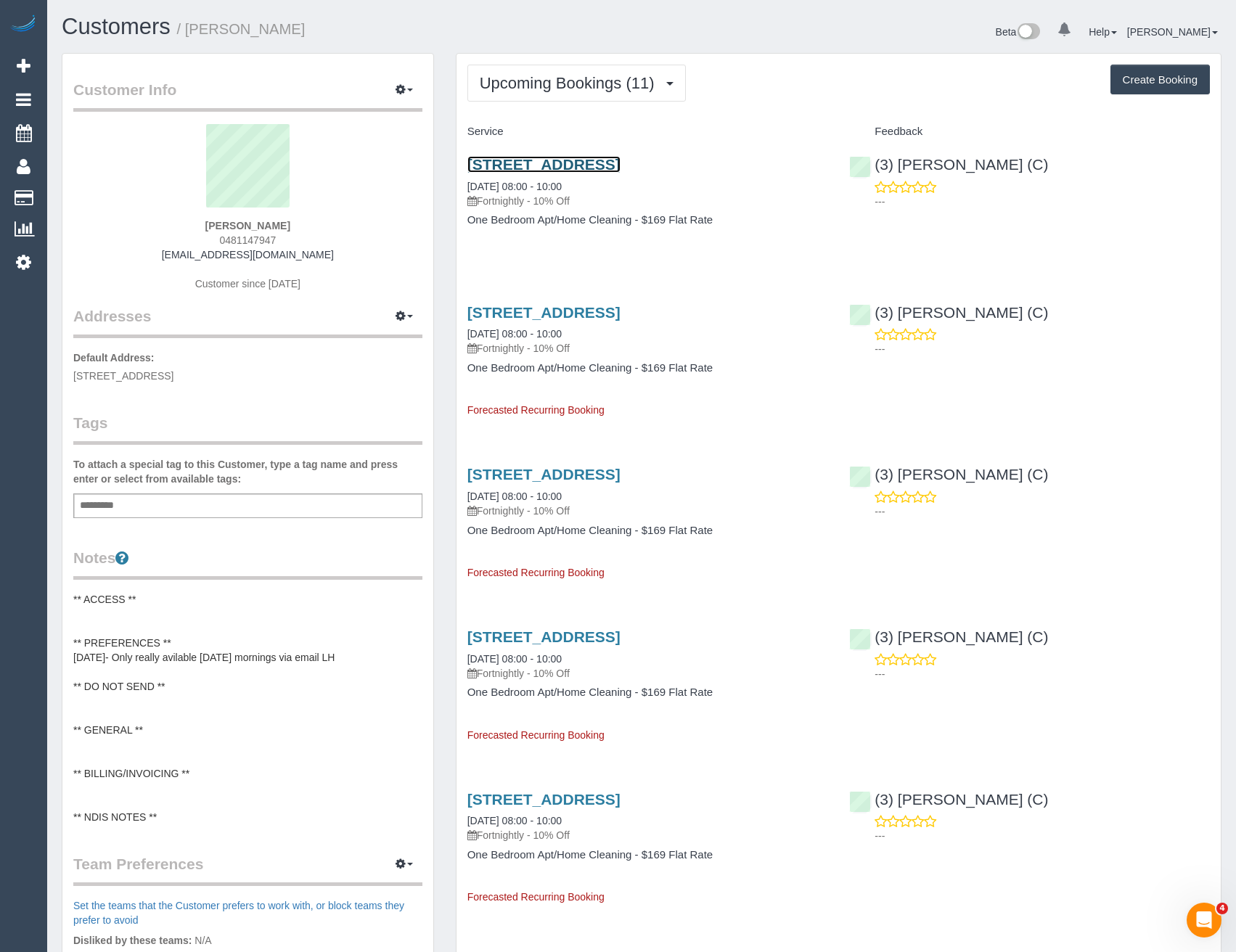
click at [620, 168] on link "[STREET_ADDRESS]" at bounding box center [543, 164] width 153 height 17
click at [34, 268] on link "Settings" at bounding box center [23, 262] width 47 height 34
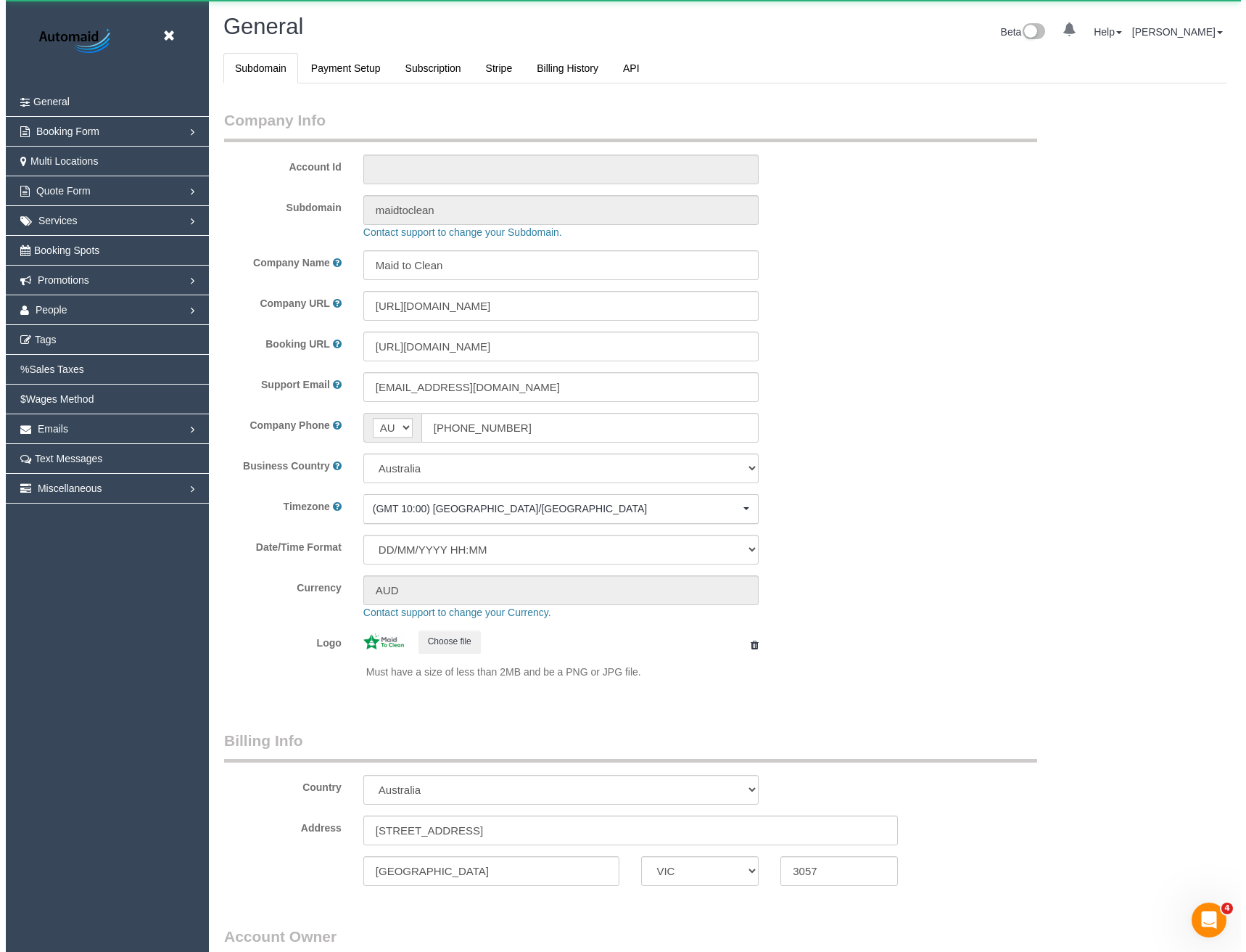
scroll to position [3316, 1236]
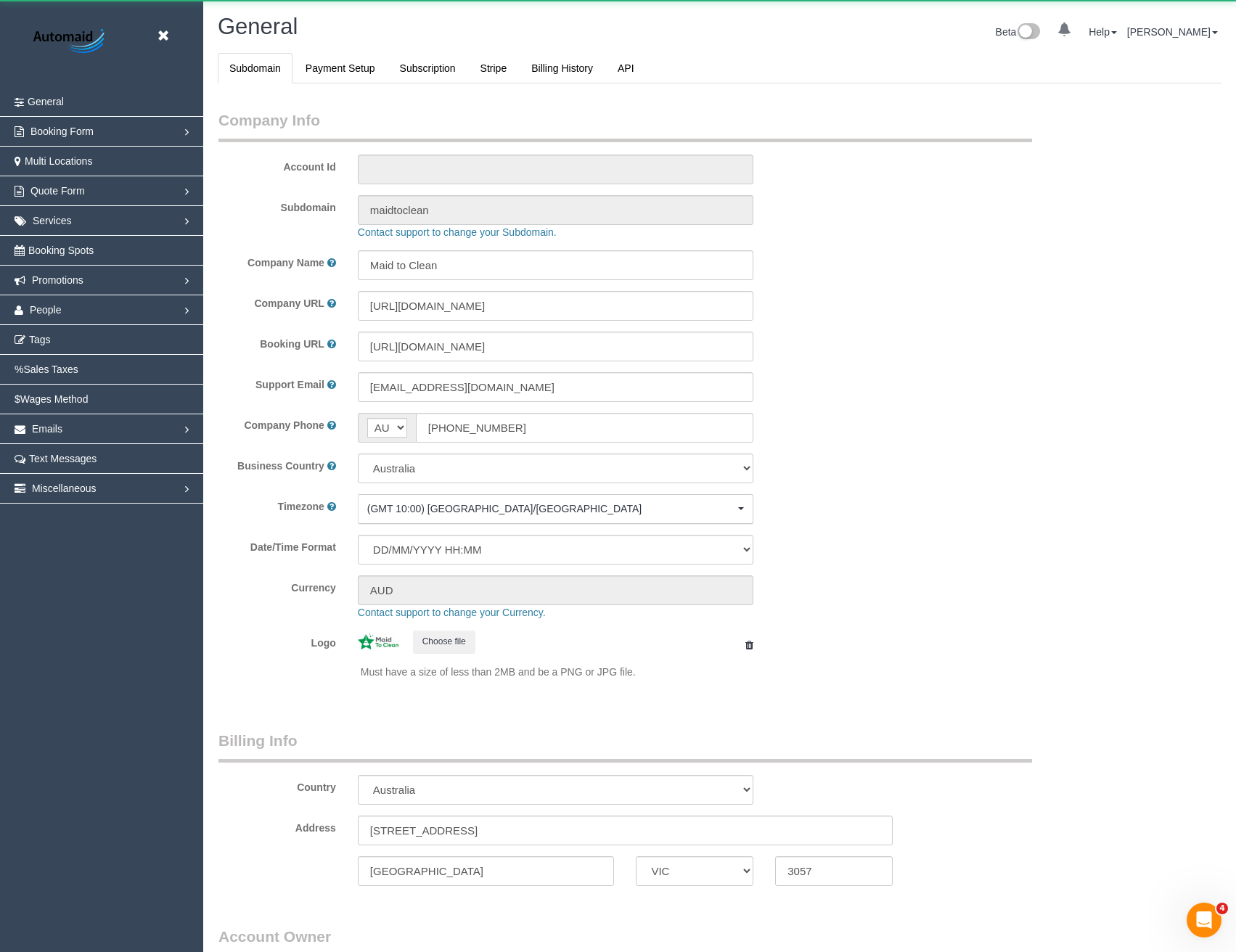
select select "1"
click at [52, 308] on span "People" at bounding box center [46, 309] width 32 height 11
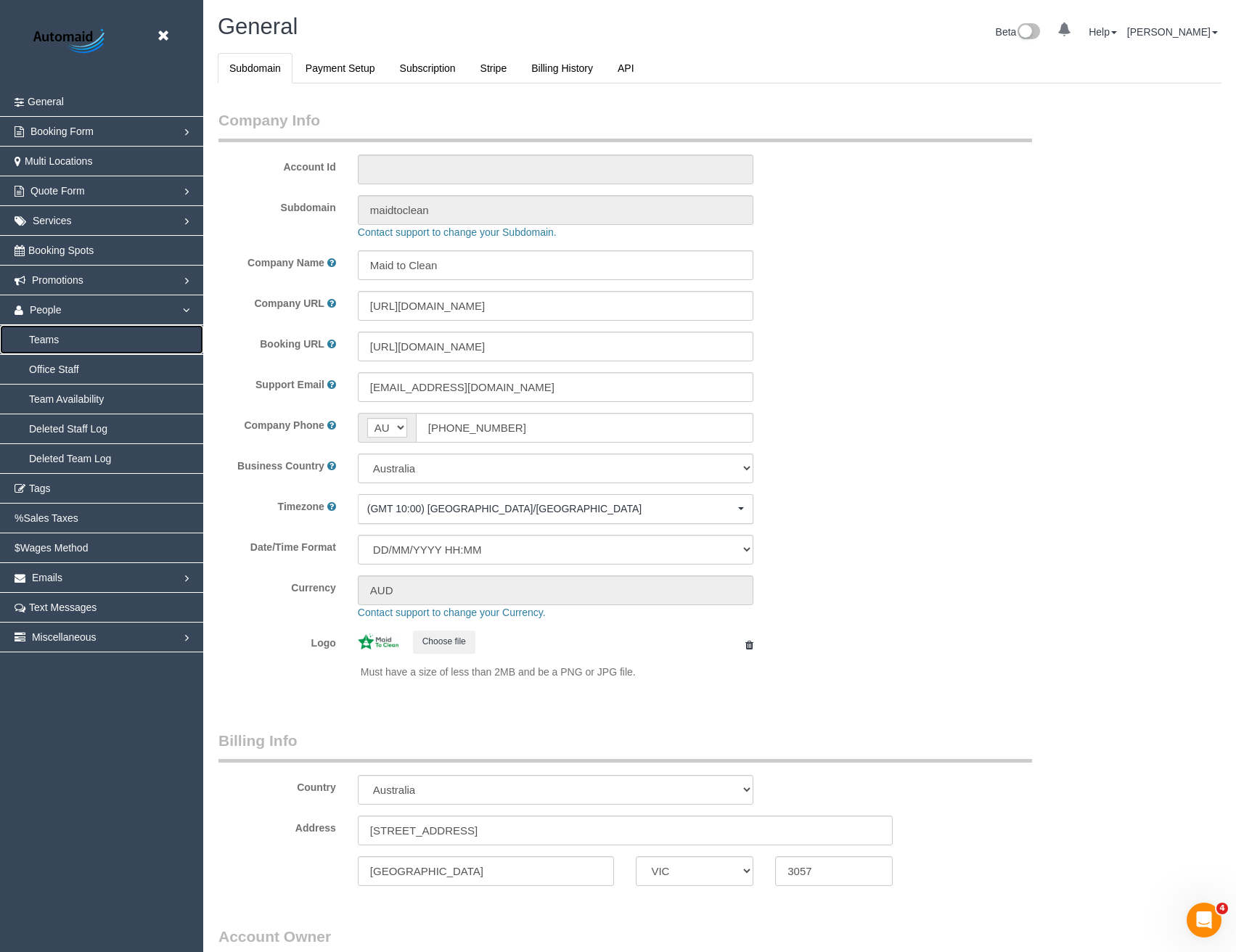
click at [49, 347] on link "Teams" at bounding box center [101, 340] width 203 height 29
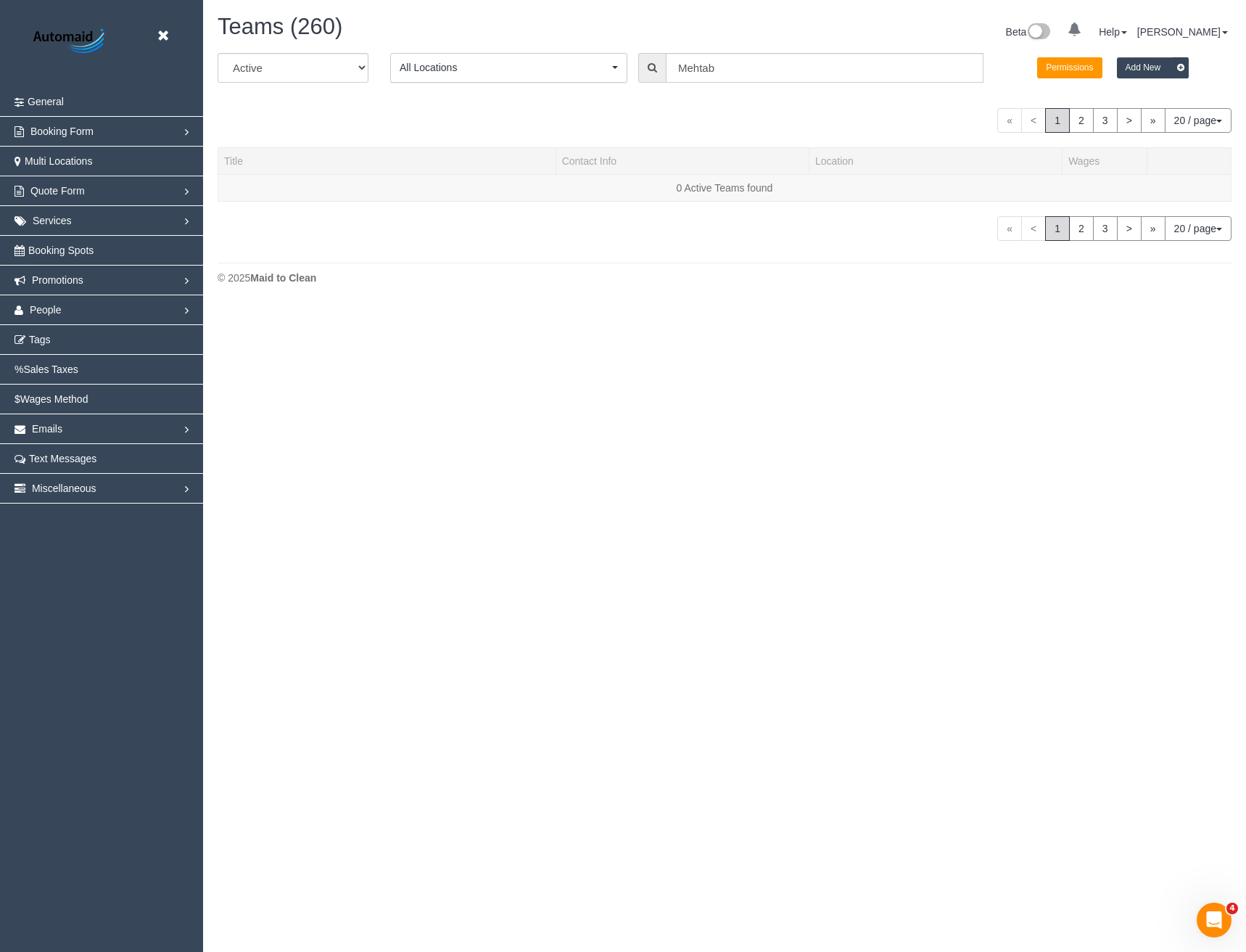
scroll to position [305, 1246]
drag, startPoint x: 730, startPoint y: 74, endPoint x: 537, endPoint y: 52, distance: 194.2
click at [583, 75] on div "All Active Archived All Locations All Locations Active Locations Office [defaul…" at bounding box center [724, 73] width 1036 height 41
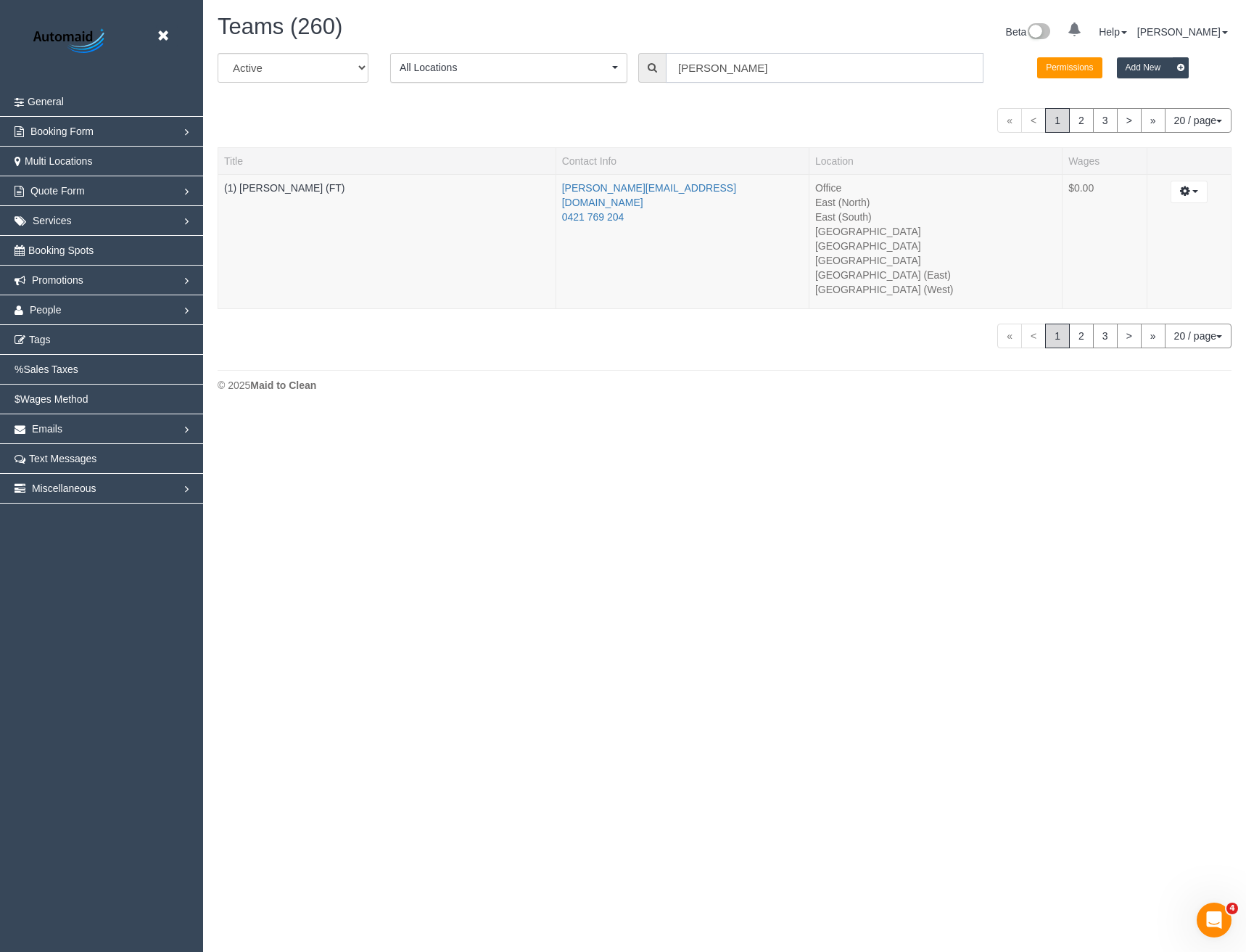
scroll to position [414, 1246]
type input "Jeremy"
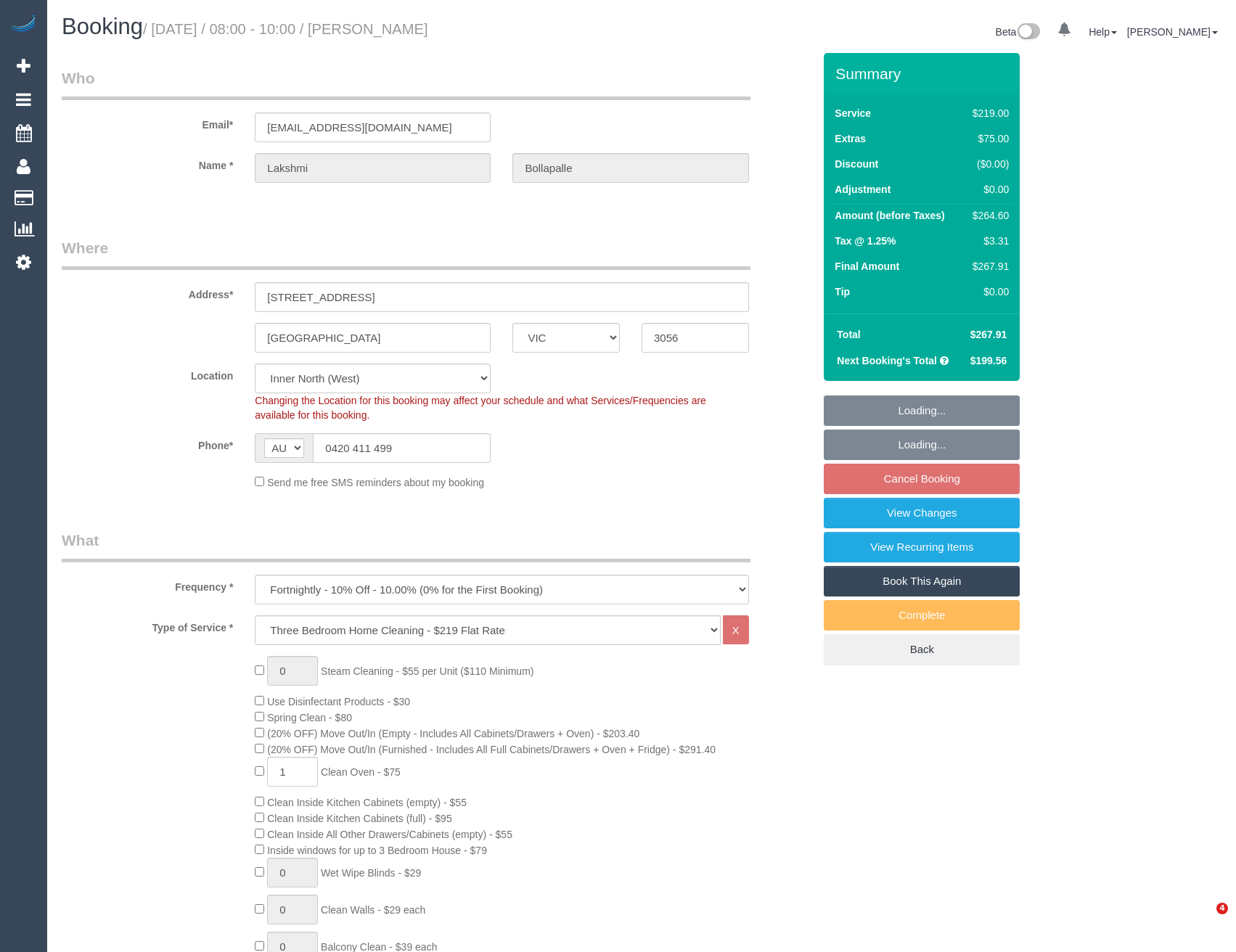
select select "VIC"
select select "string:stripe-pm_1Pgd3a2GScqysDRVYKXQcSX7"
select select "number:29"
select select "number:14"
select select "number:19"
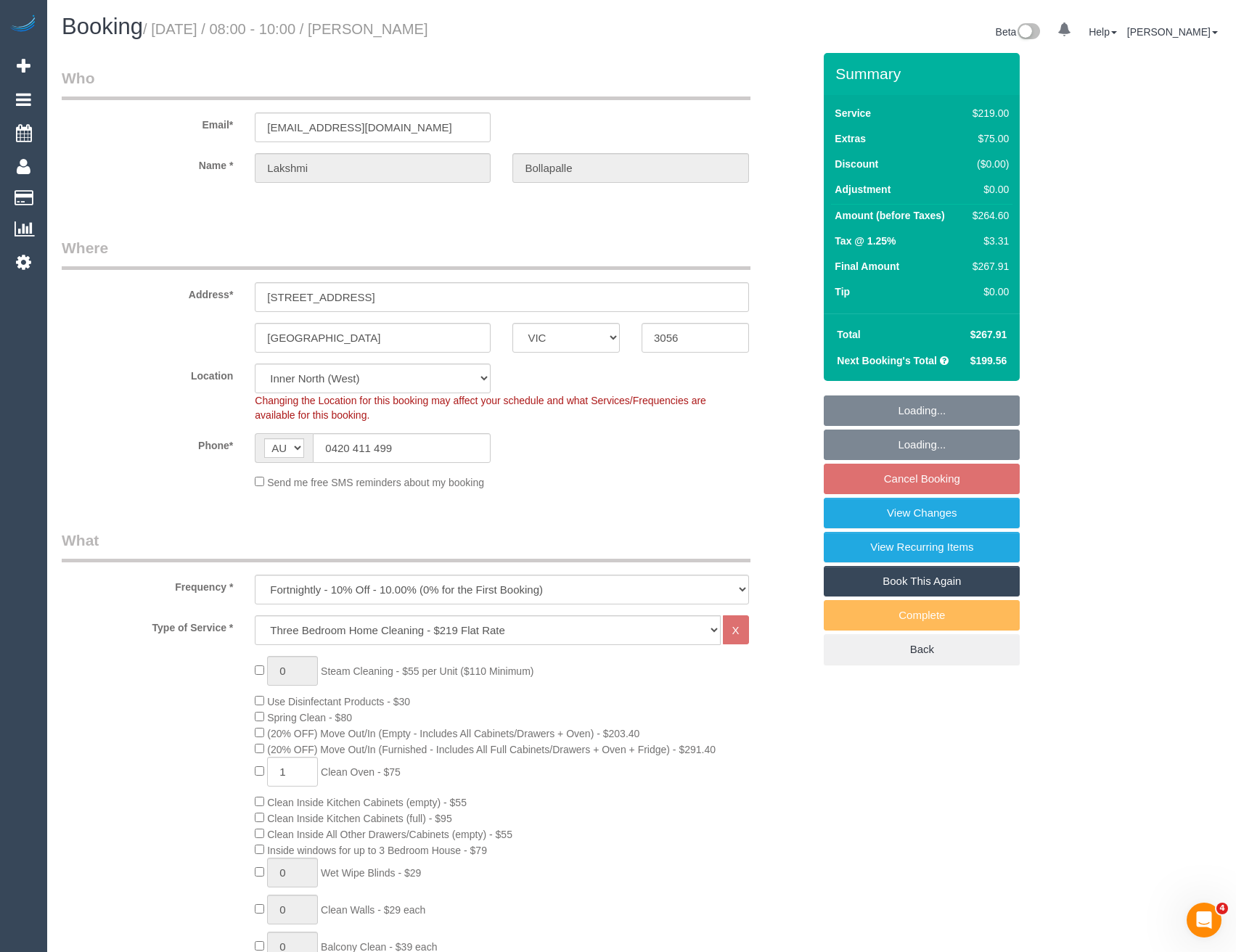
select select "number:24"
select select "number:34"
select select "number:26"
select select "object:1676"
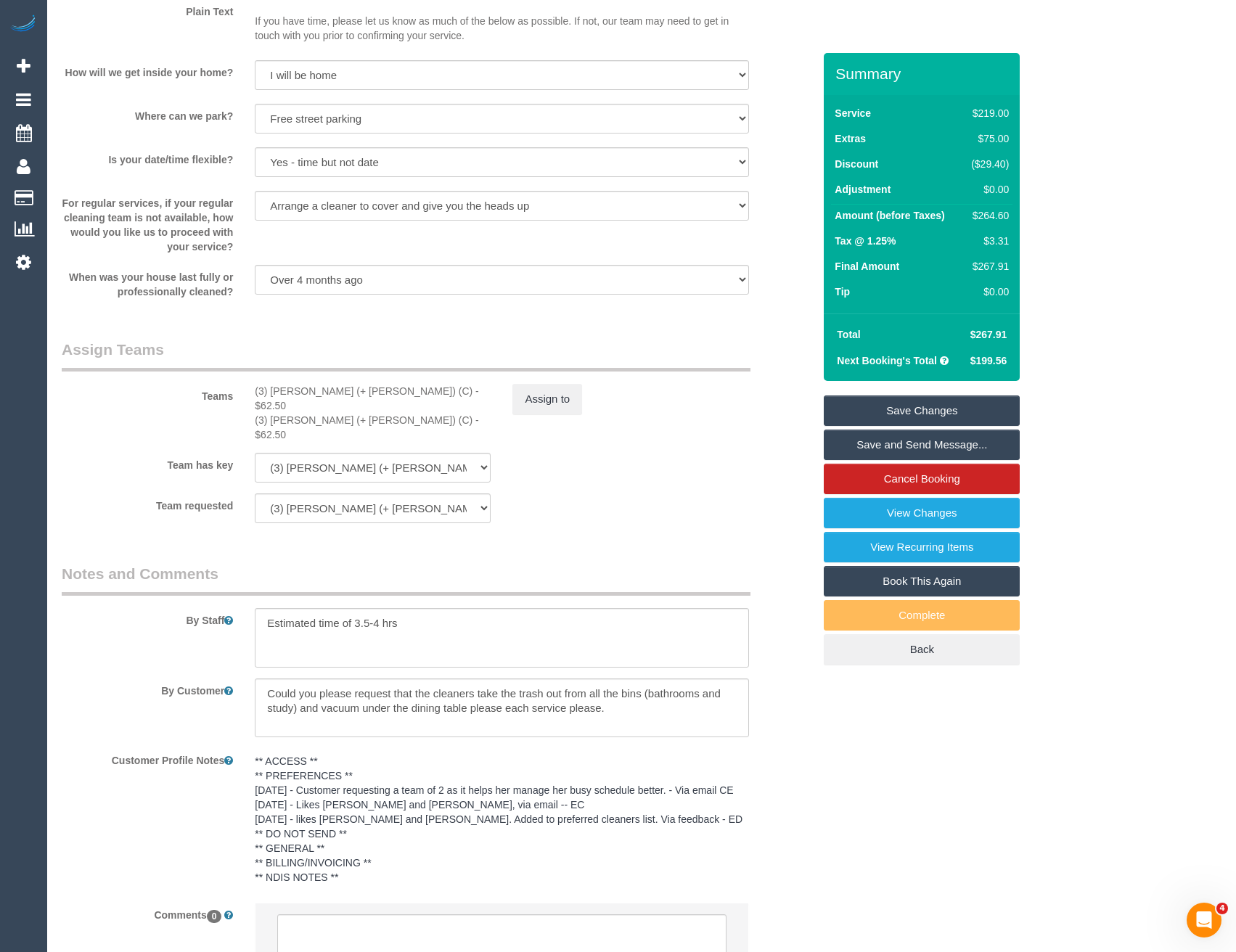
scroll to position [2077, 0]
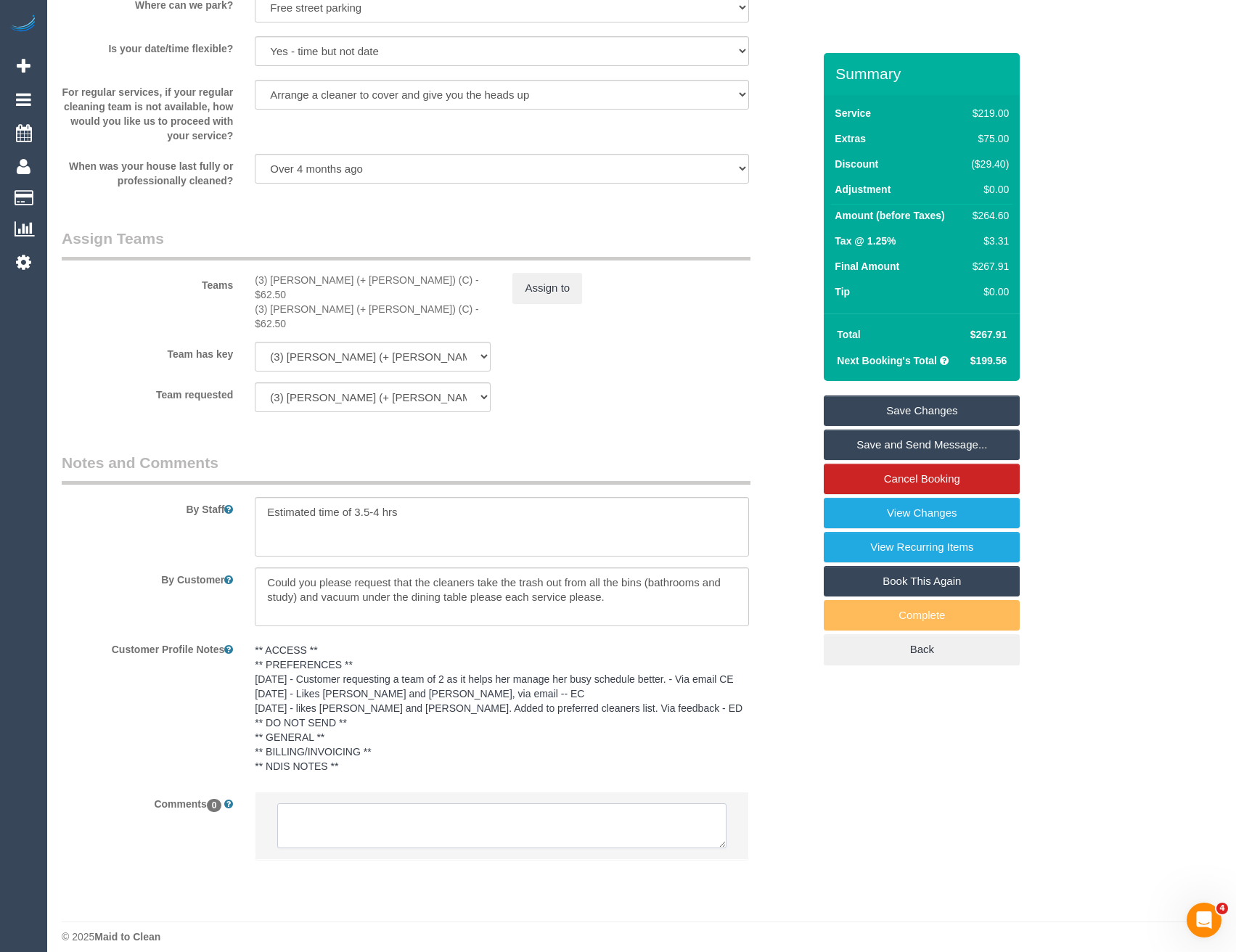
drag, startPoint x: 439, startPoint y: 812, endPoint x: 344, endPoint y: 824, distance: 95.8
click at [439, 812] on textarea at bounding box center [501, 826] width 448 height 45
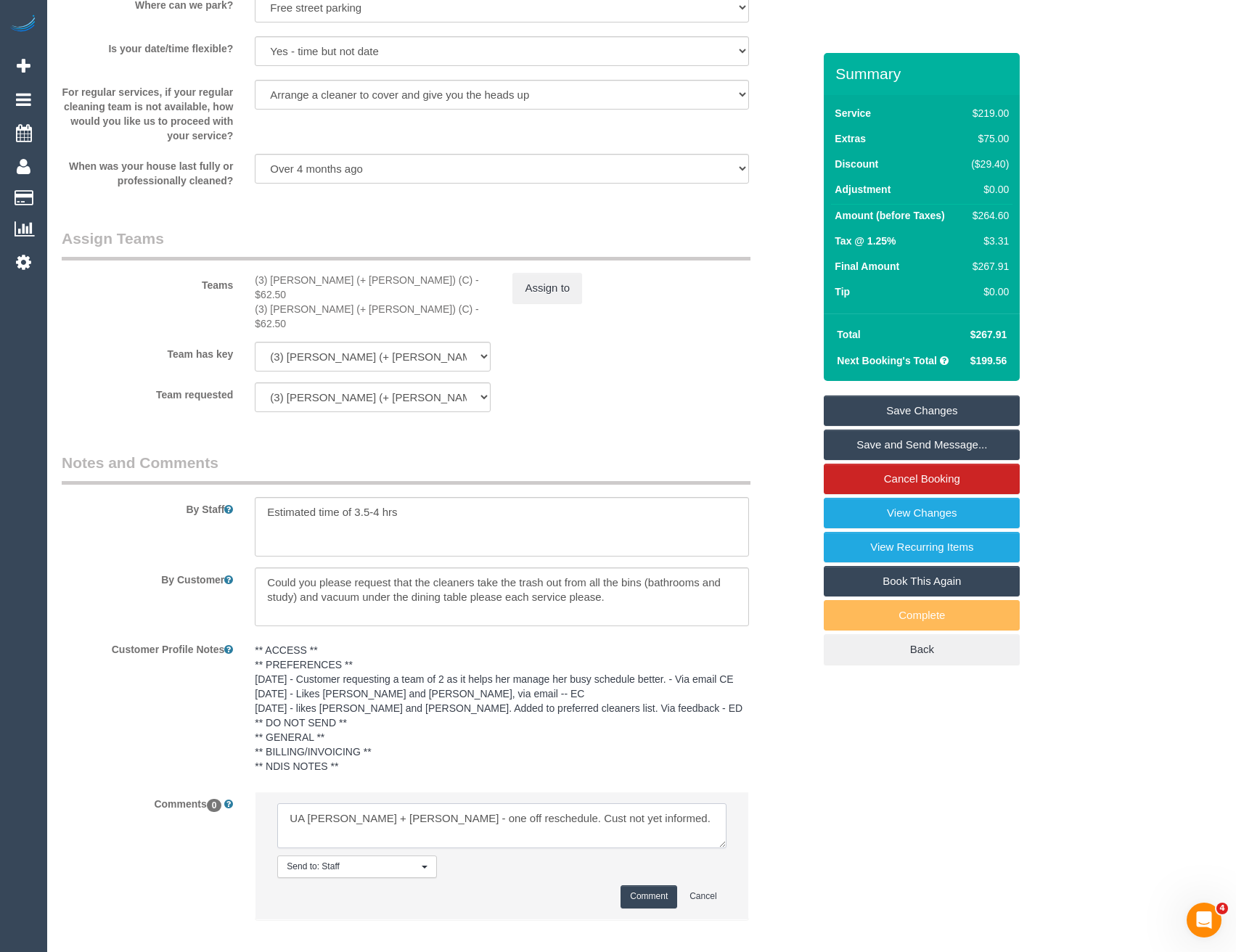
type textarea "UA [PERSON_NAME] + [PERSON_NAME] - one off reschedule. Cust not yet informed."
click at [631, 885] on button "Comment" at bounding box center [649, 897] width 56 height 22
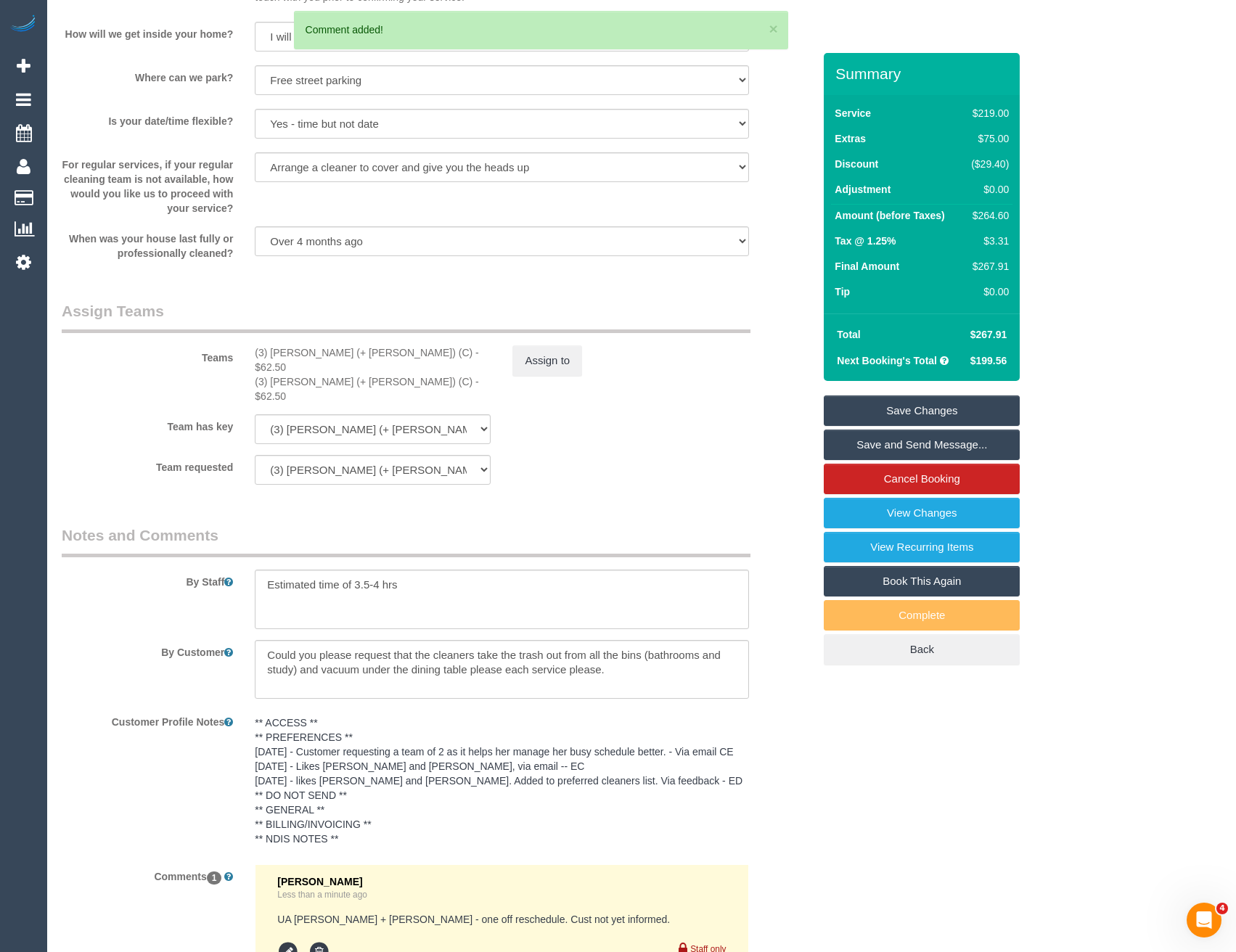
scroll to position [1931, 0]
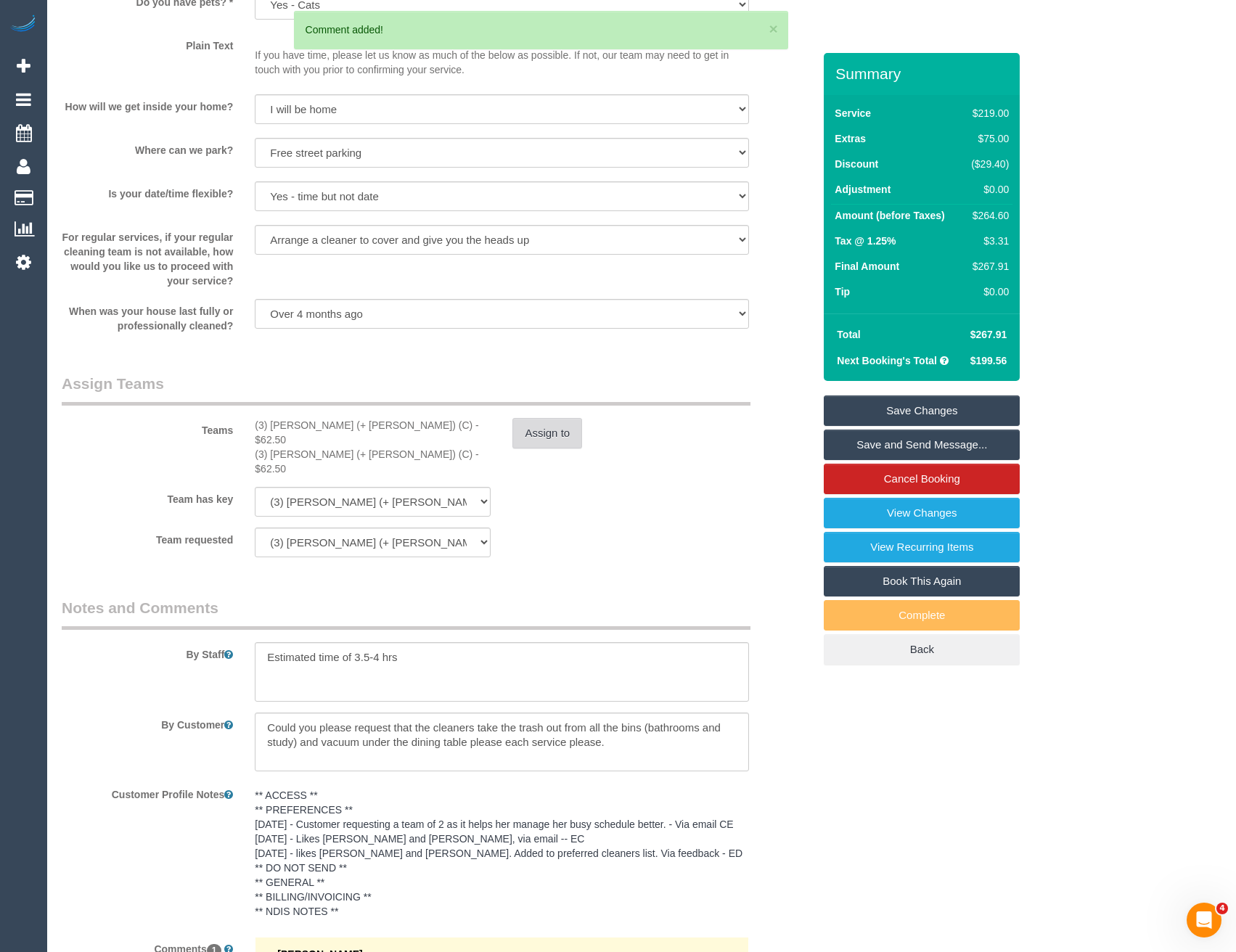
click at [531, 438] on button "Assign to" at bounding box center [546, 433] width 70 height 31
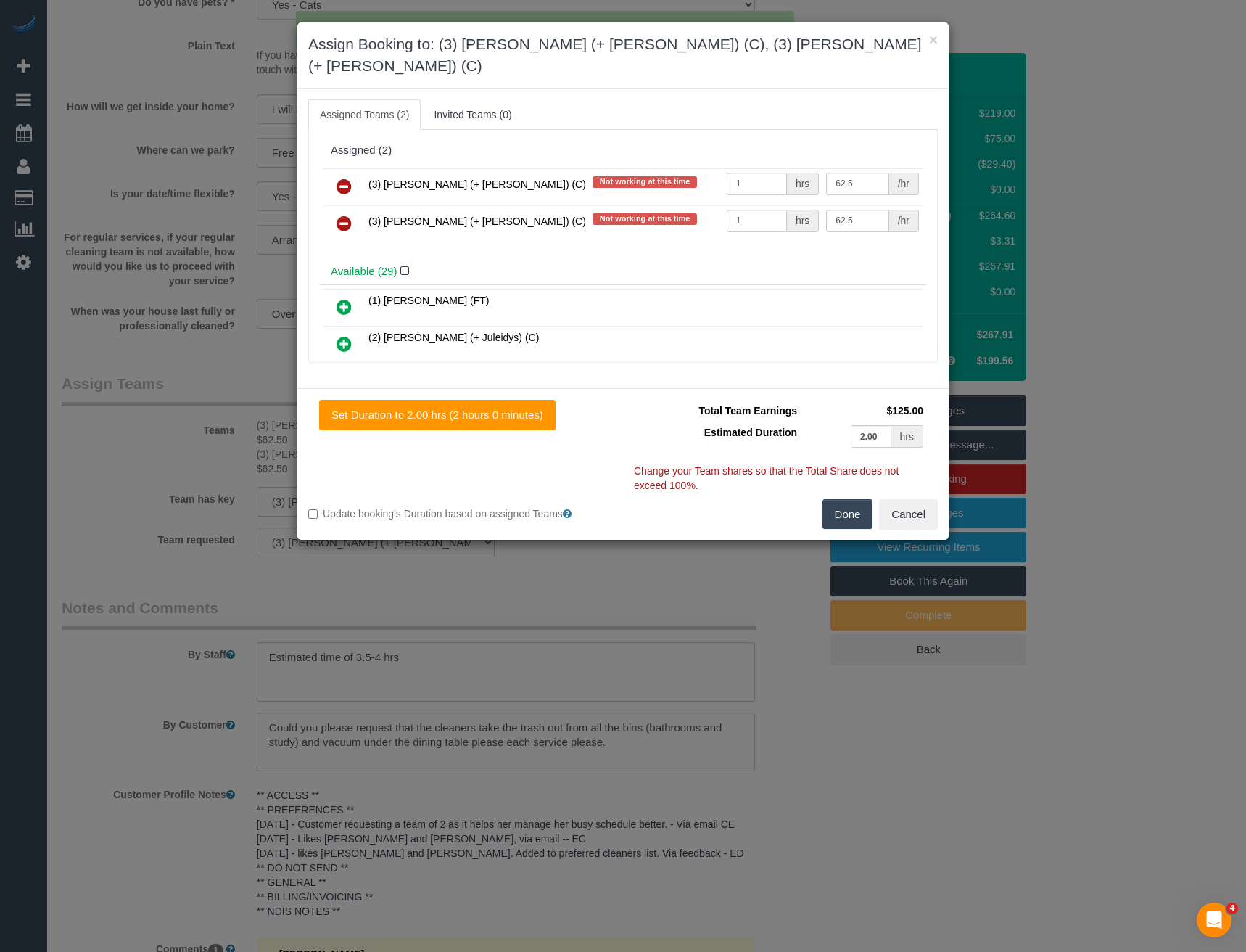
click at [345, 178] on icon at bounding box center [344, 186] width 15 height 18
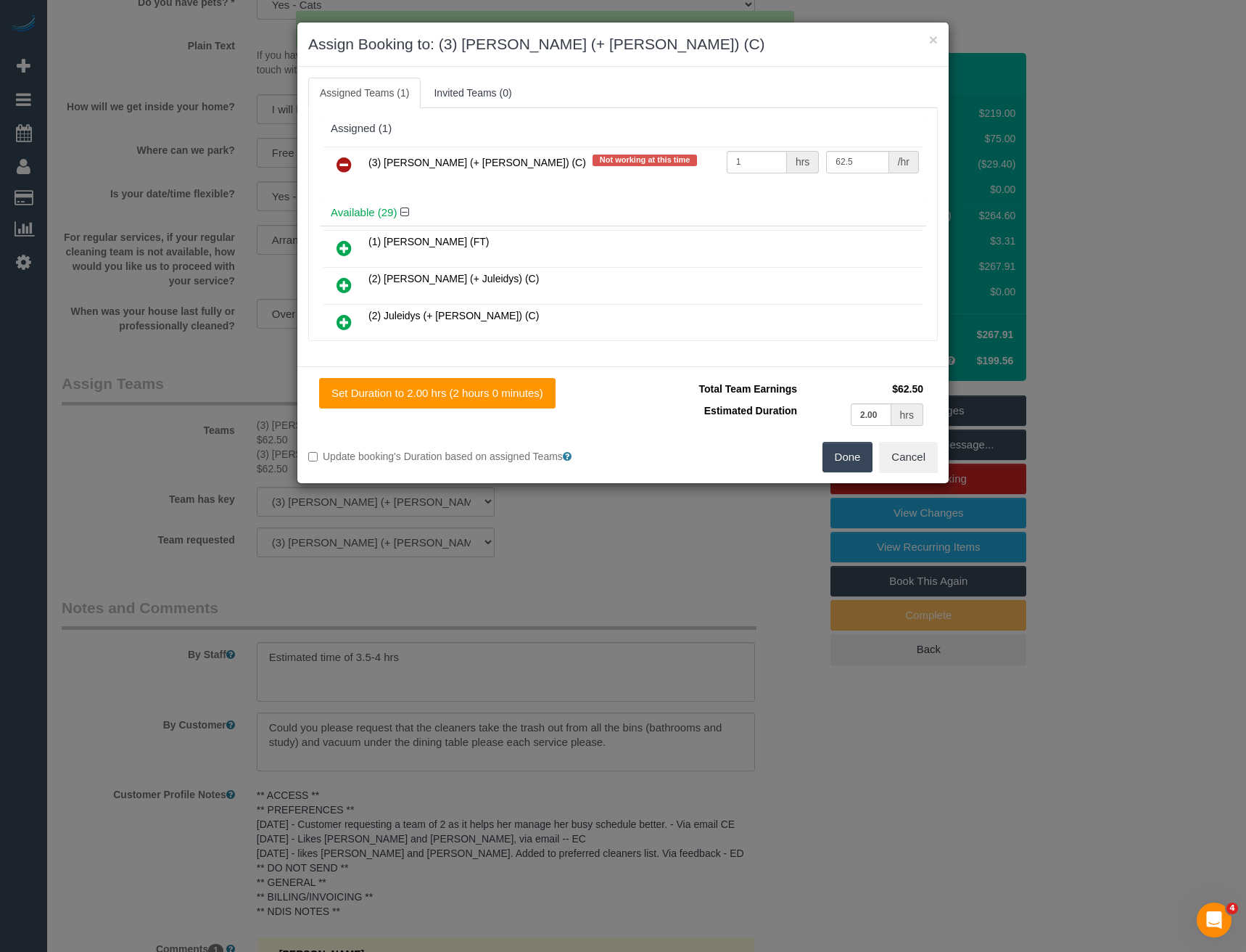
click at [345, 161] on icon at bounding box center [344, 165] width 15 height 18
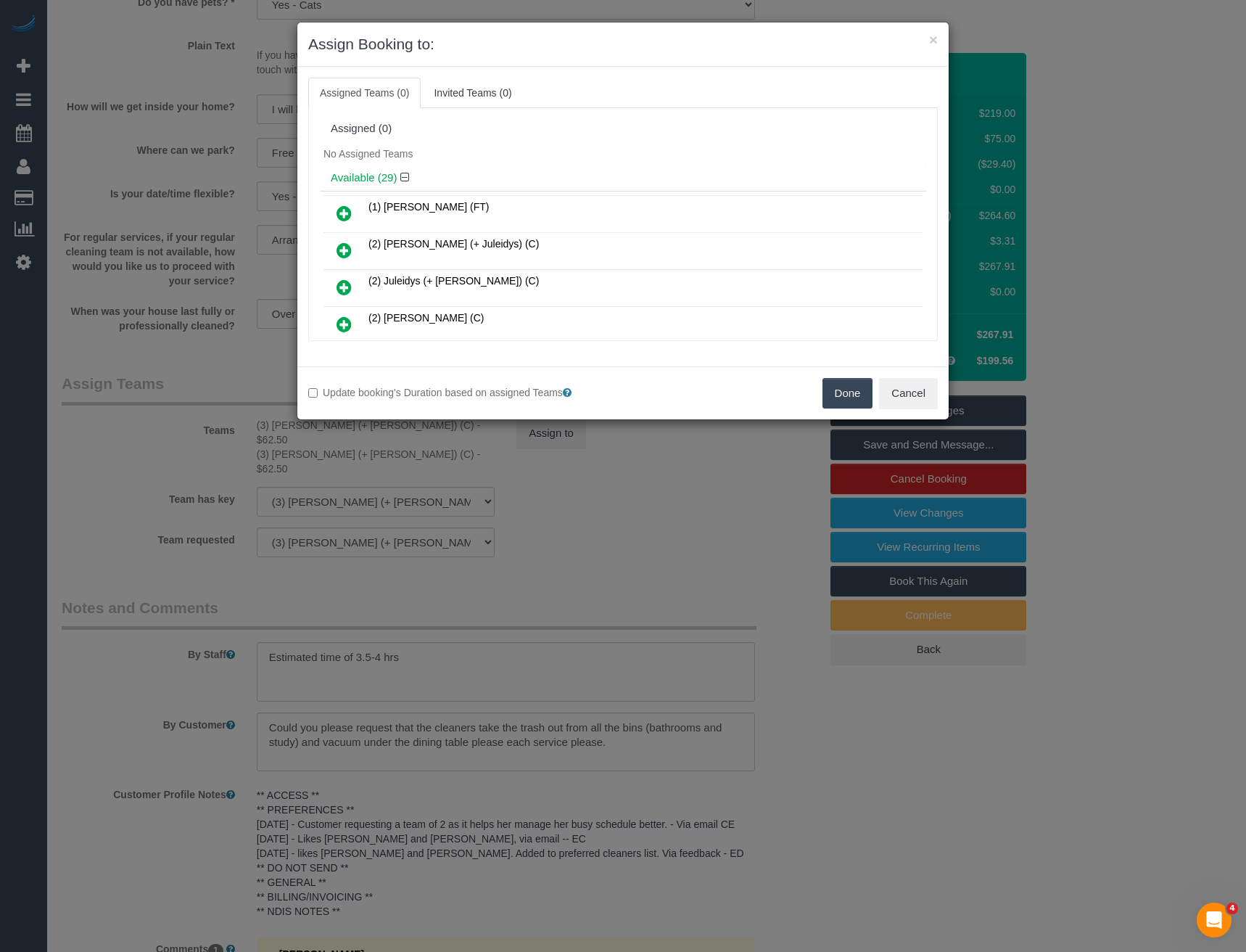
click at [844, 396] on button "Done" at bounding box center [848, 393] width 51 height 31
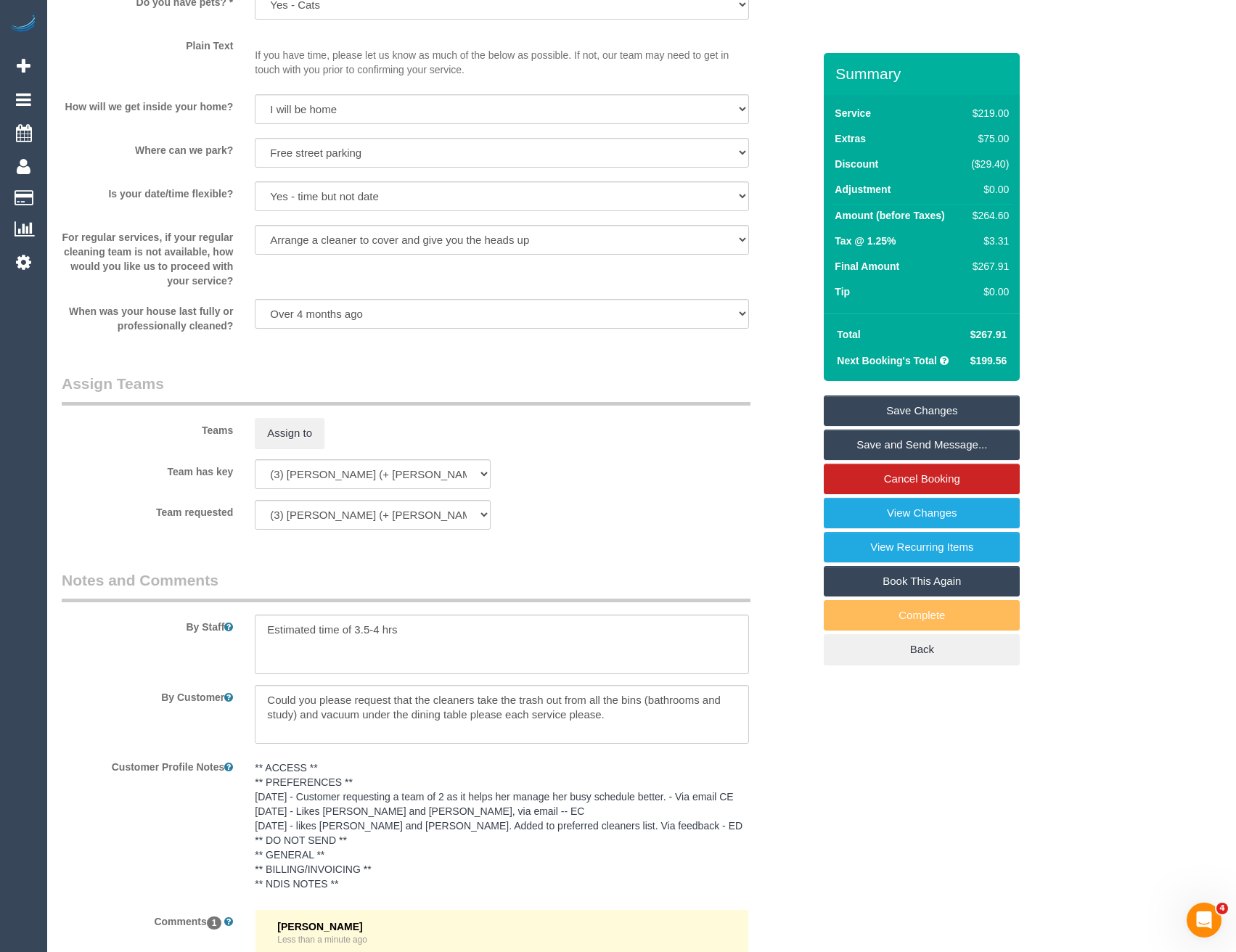
click at [931, 414] on link "Save Changes" at bounding box center [922, 411] width 196 height 31
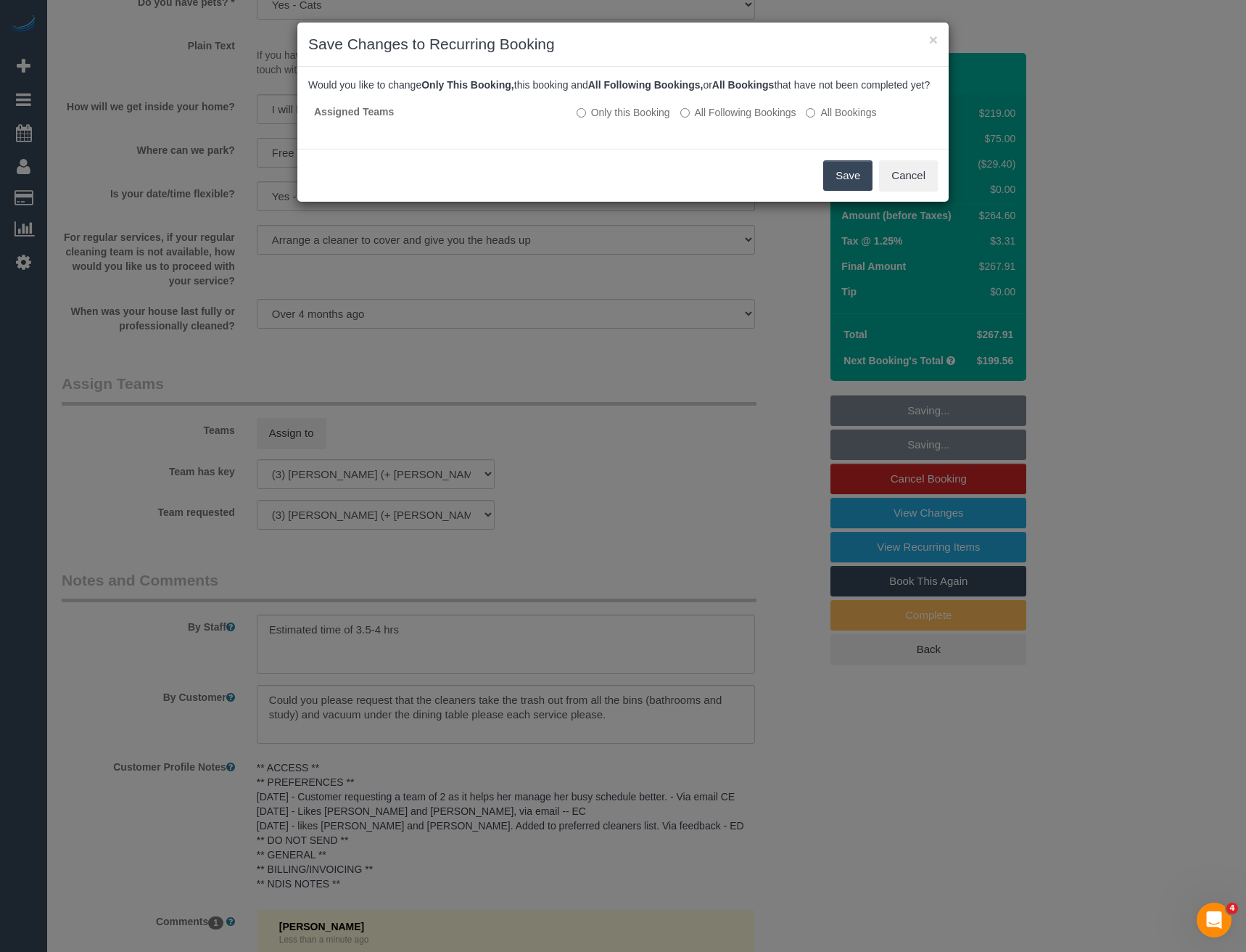
click at [835, 190] on button "Save" at bounding box center [848, 176] width 49 height 31
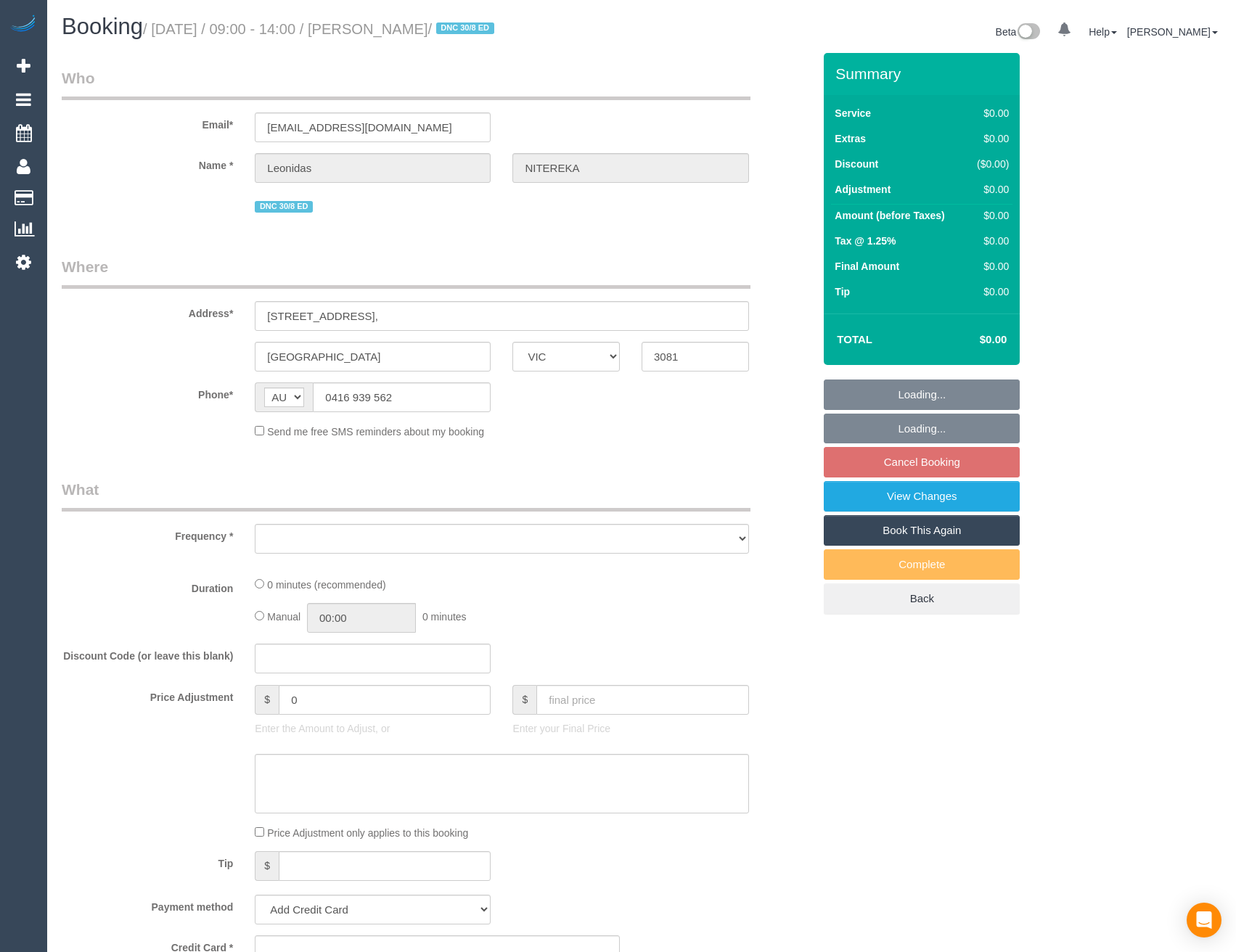
select select "VIC"
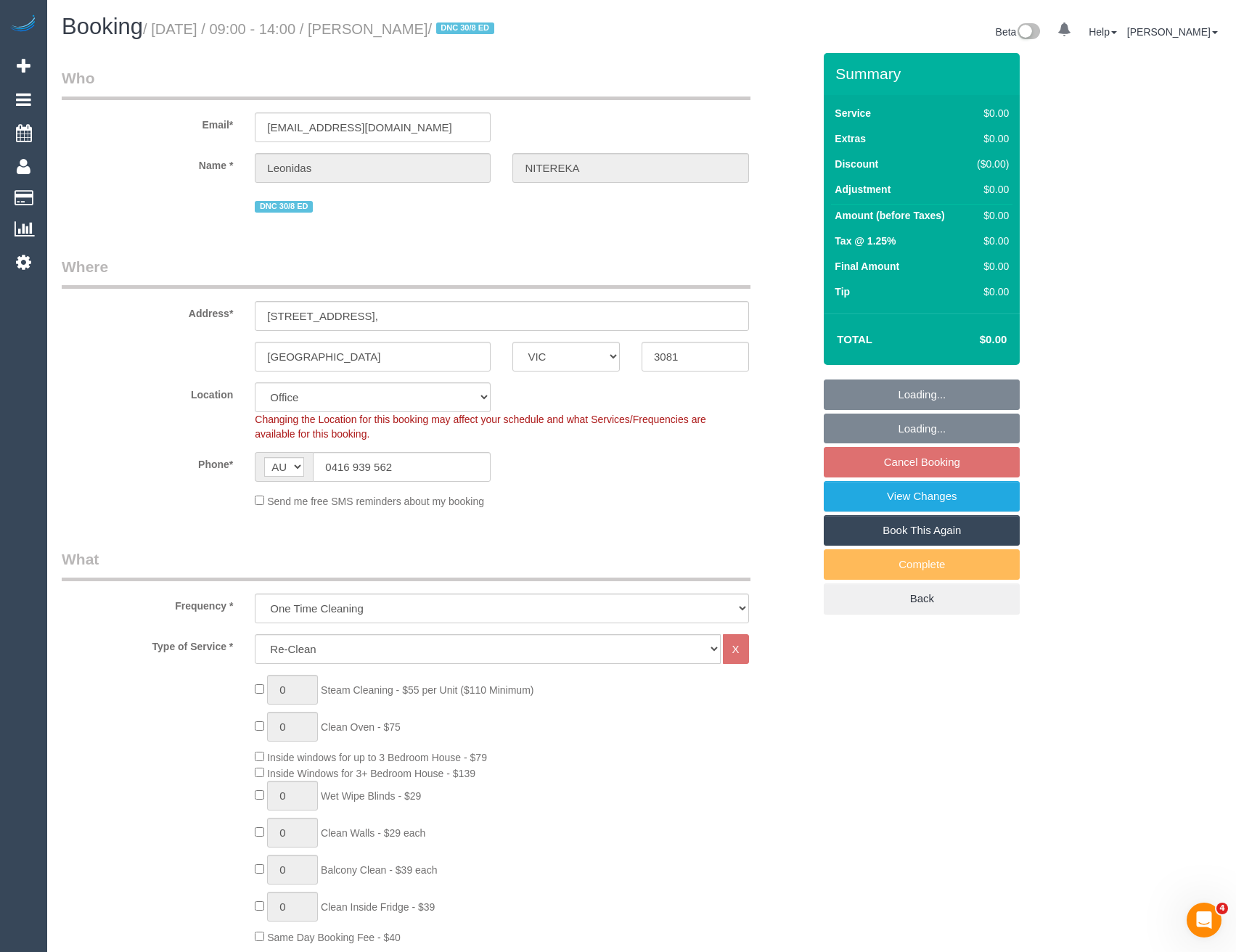
select select "object:794"
select select "string:stripe-pm_1RvXCL2GScqysDRV3LeLWFmB"
select select "number:28"
select select "number:14"
select select "number:18"
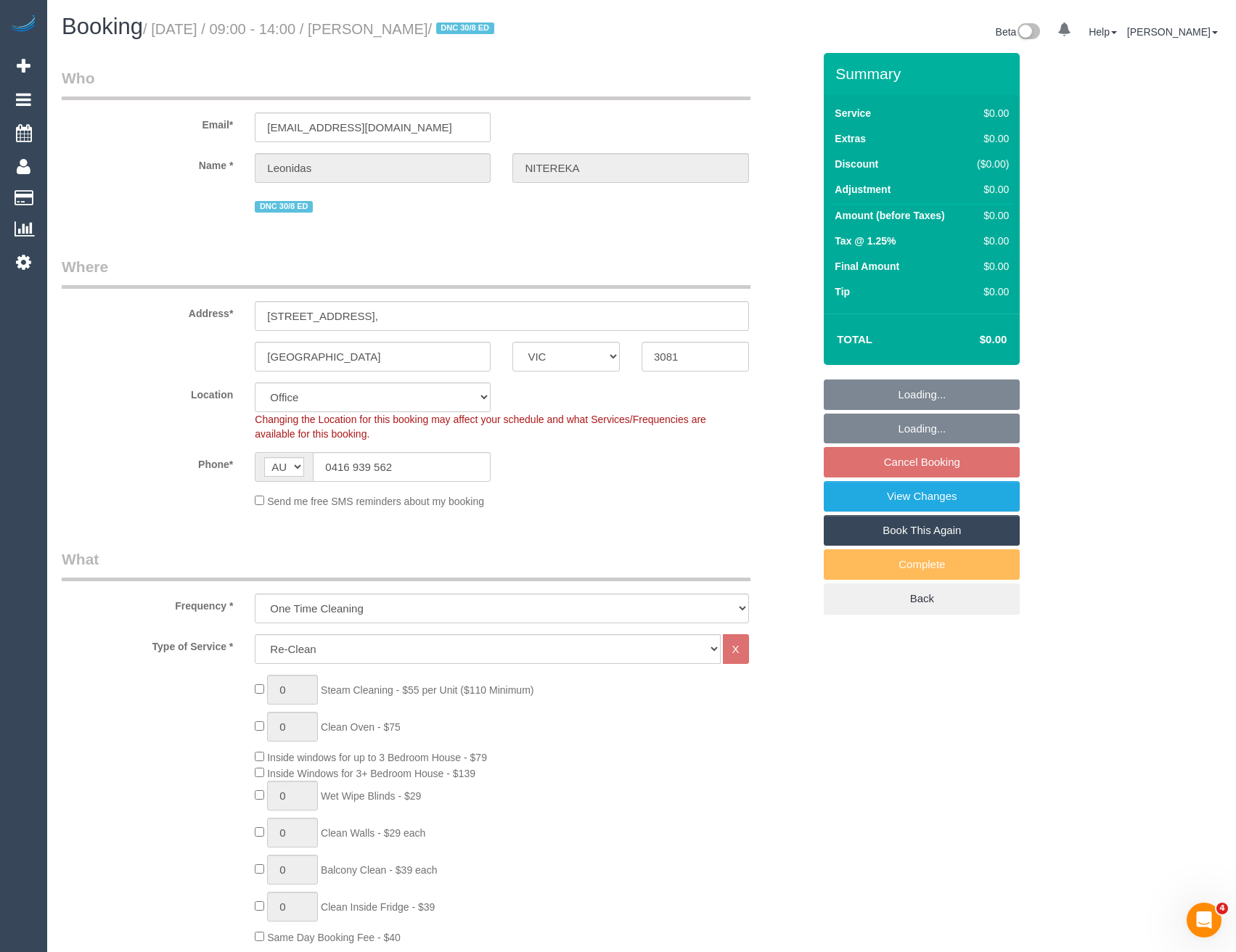
select select "number:24"
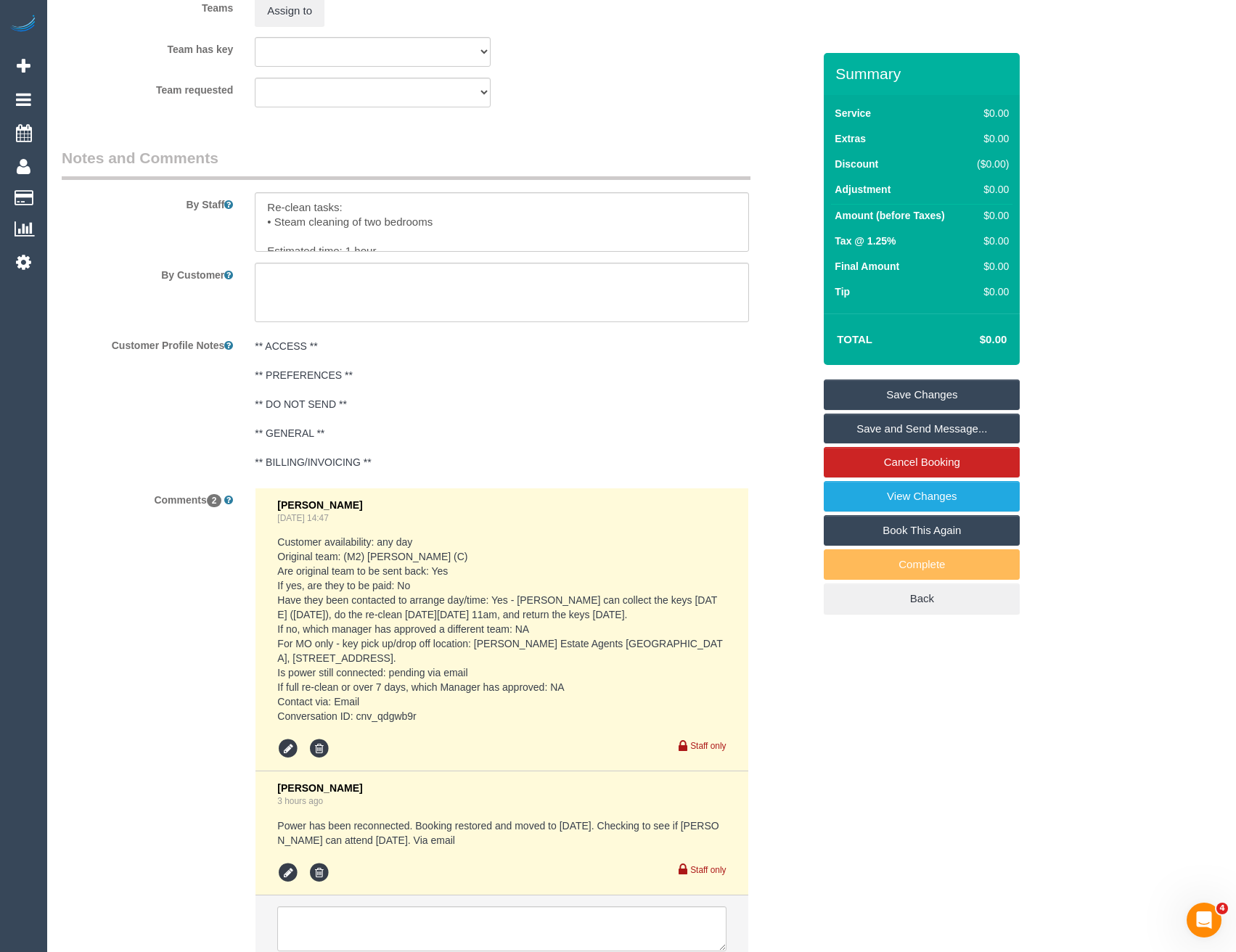
scroll to position [2225, 0]
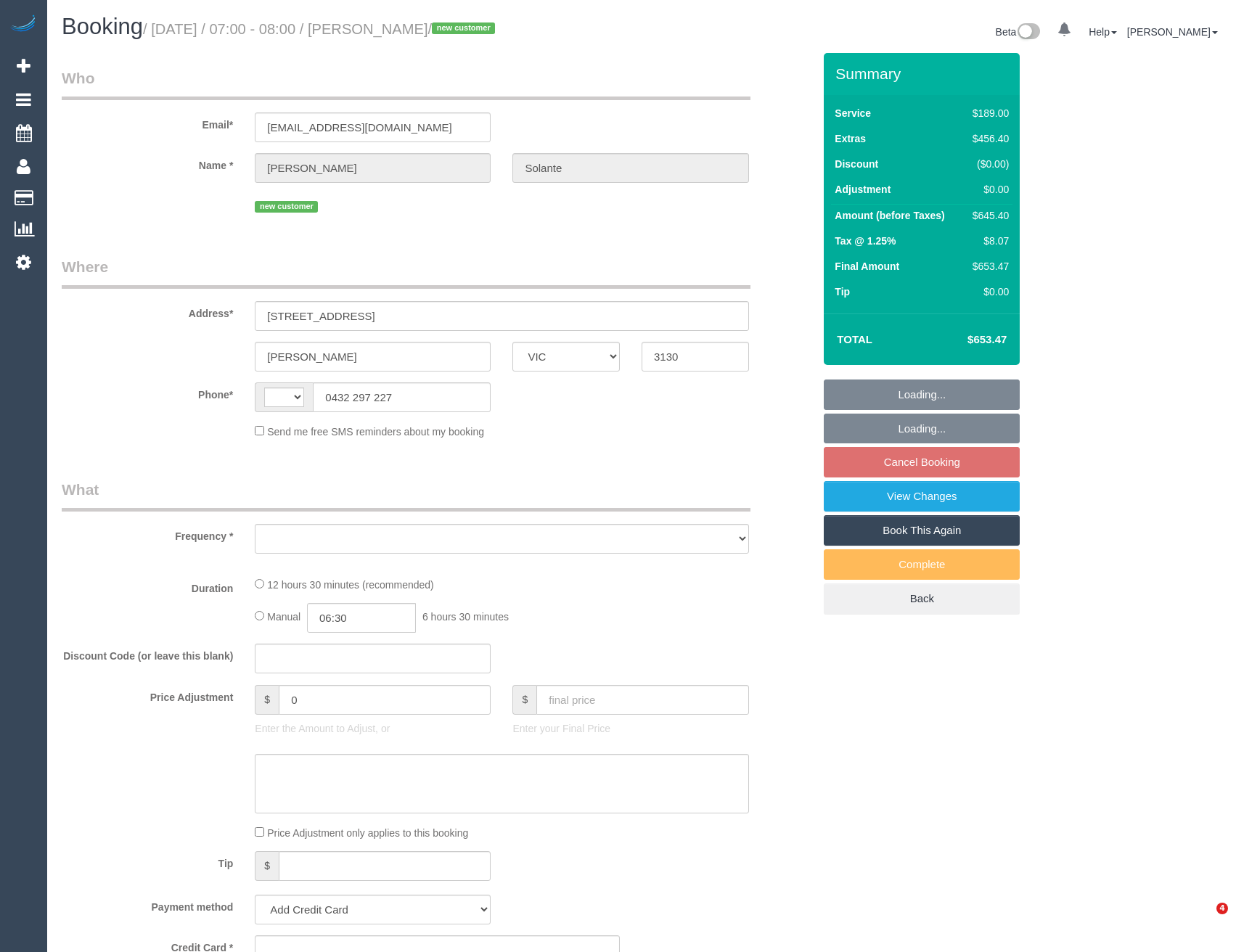
select select "VIC"
select select "string:AU"
select select "object:580"
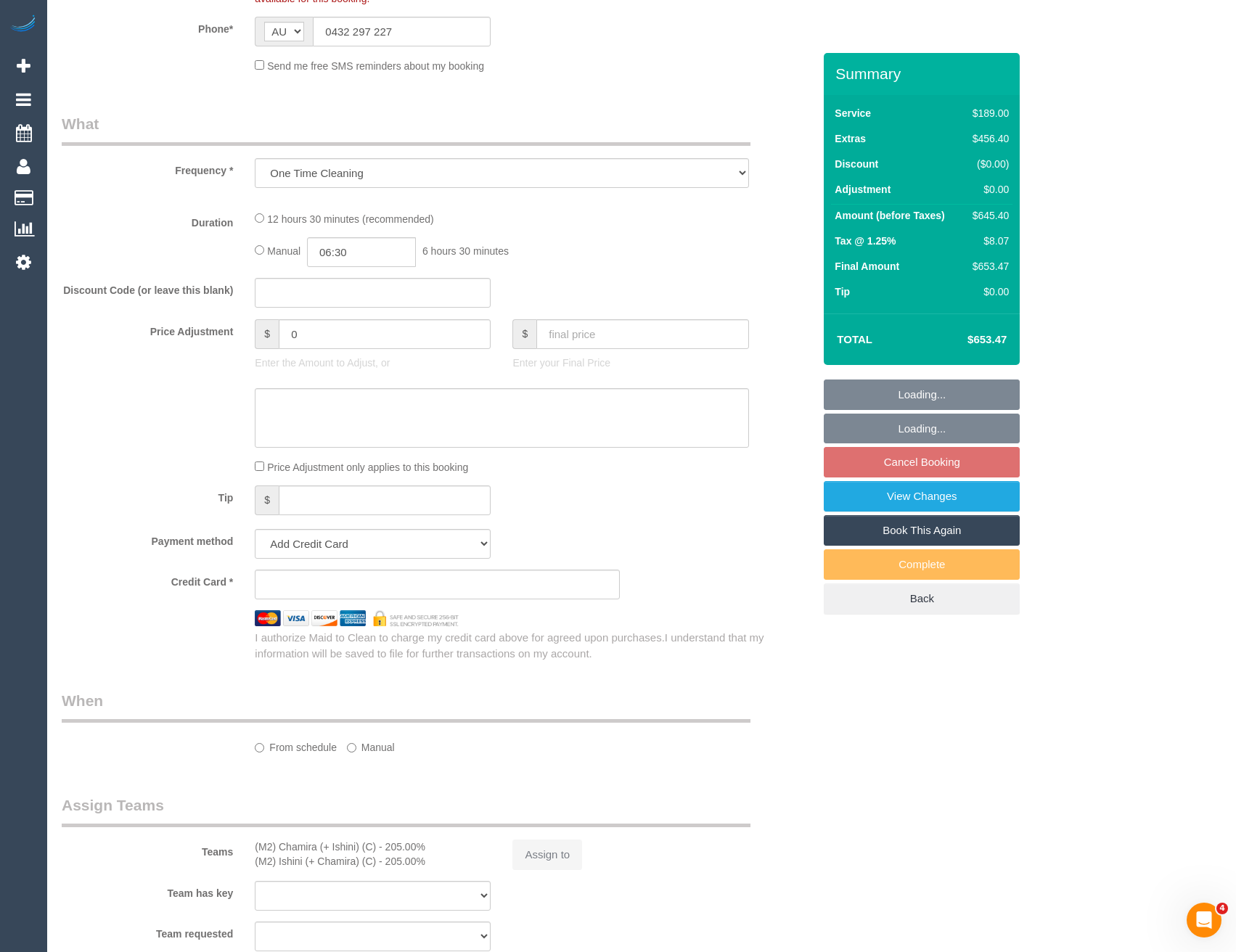
select select "string:stripe-pm_1S13NG2GScqysDRVCdf2I37D"
select select "number:29"
select select "number:14"
select select "number:18"
select select "number:24"
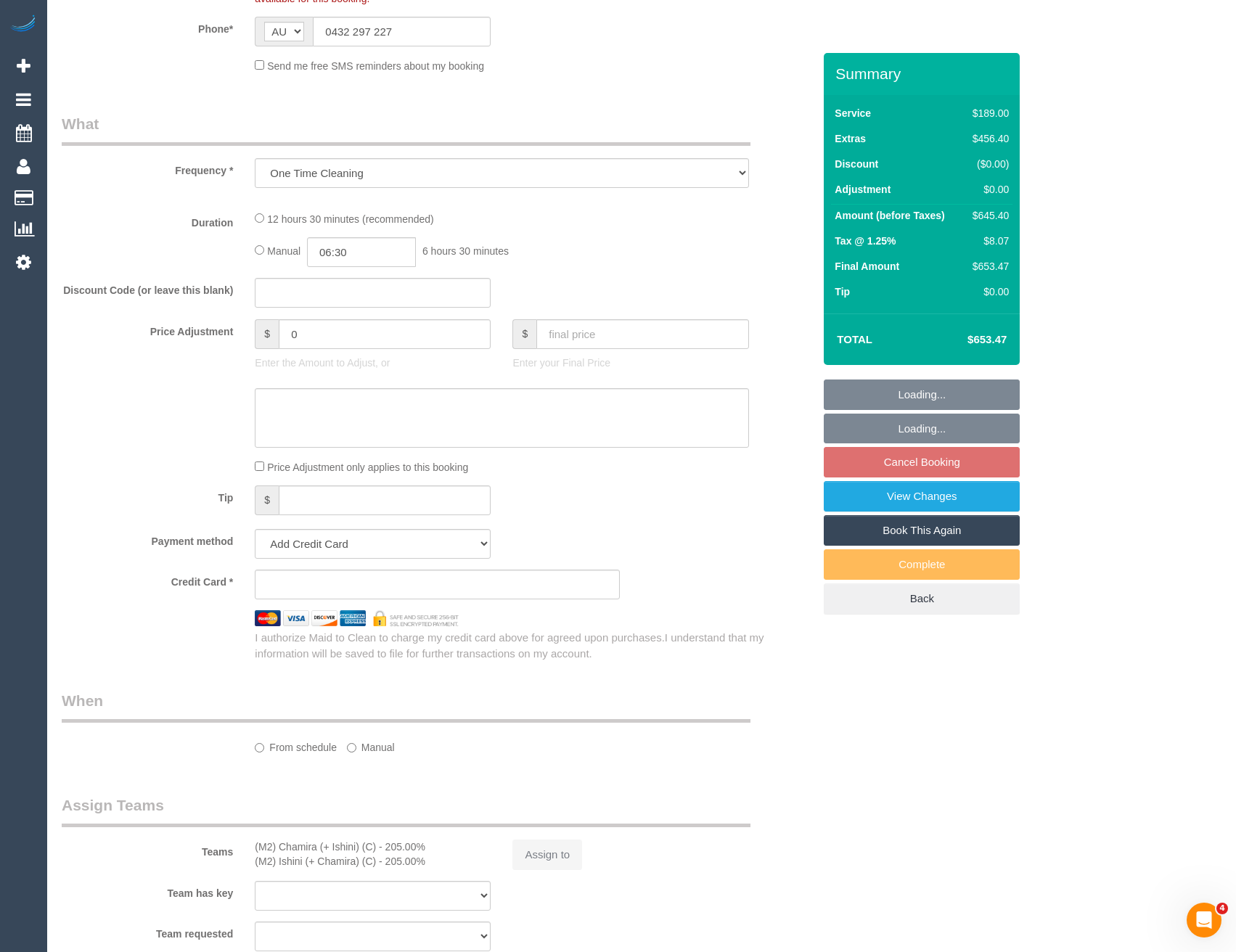
select select "number:26"
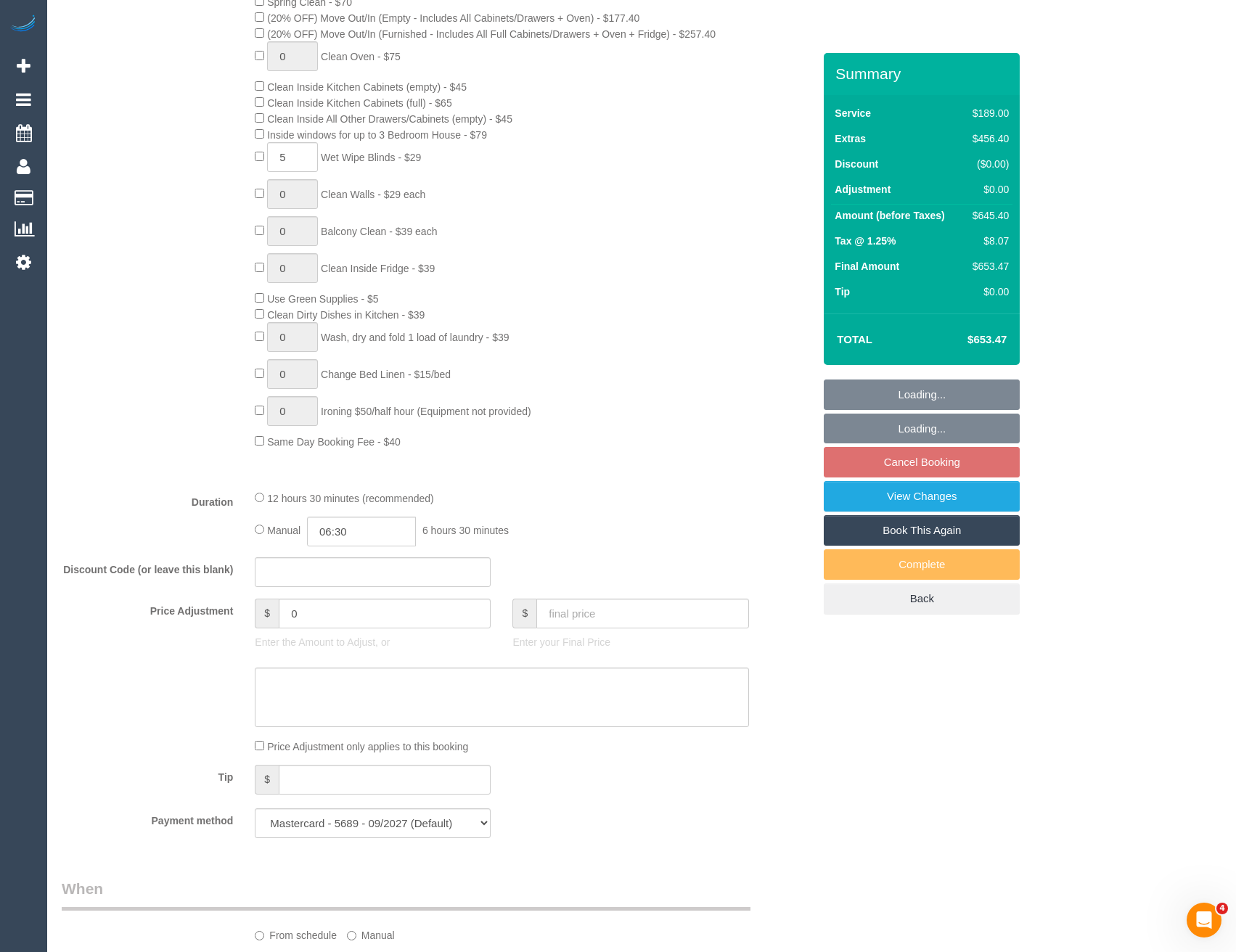
select select "object:1279"
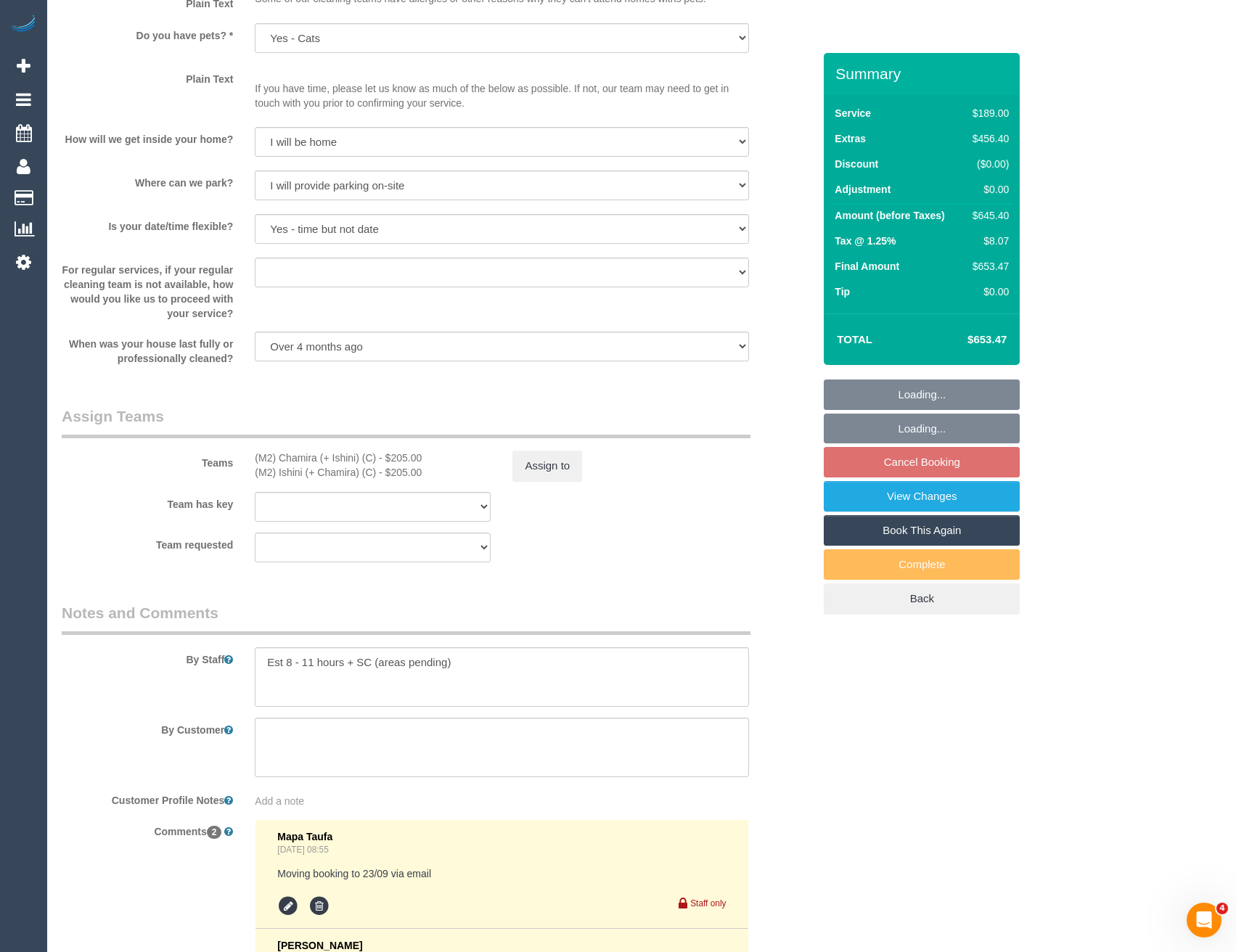
scroll to position [2031, 0]
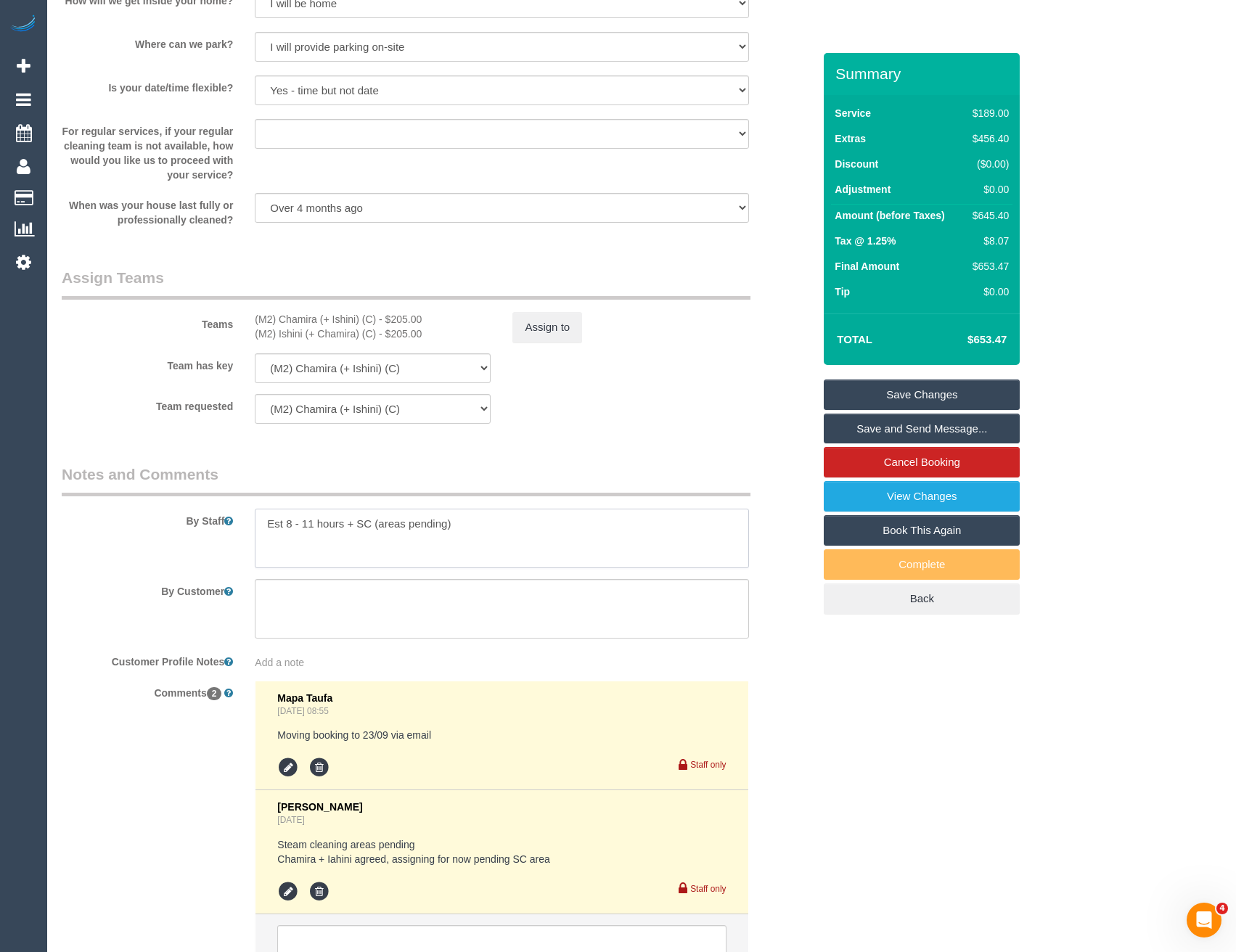
drag, startPoint x: 431, startPoint y: 525, endPoint x: 363, endPoint y: 526, distance: 68.0
click at [363, 526] on textarea at bounding box center [501, 538] width 493 height 59
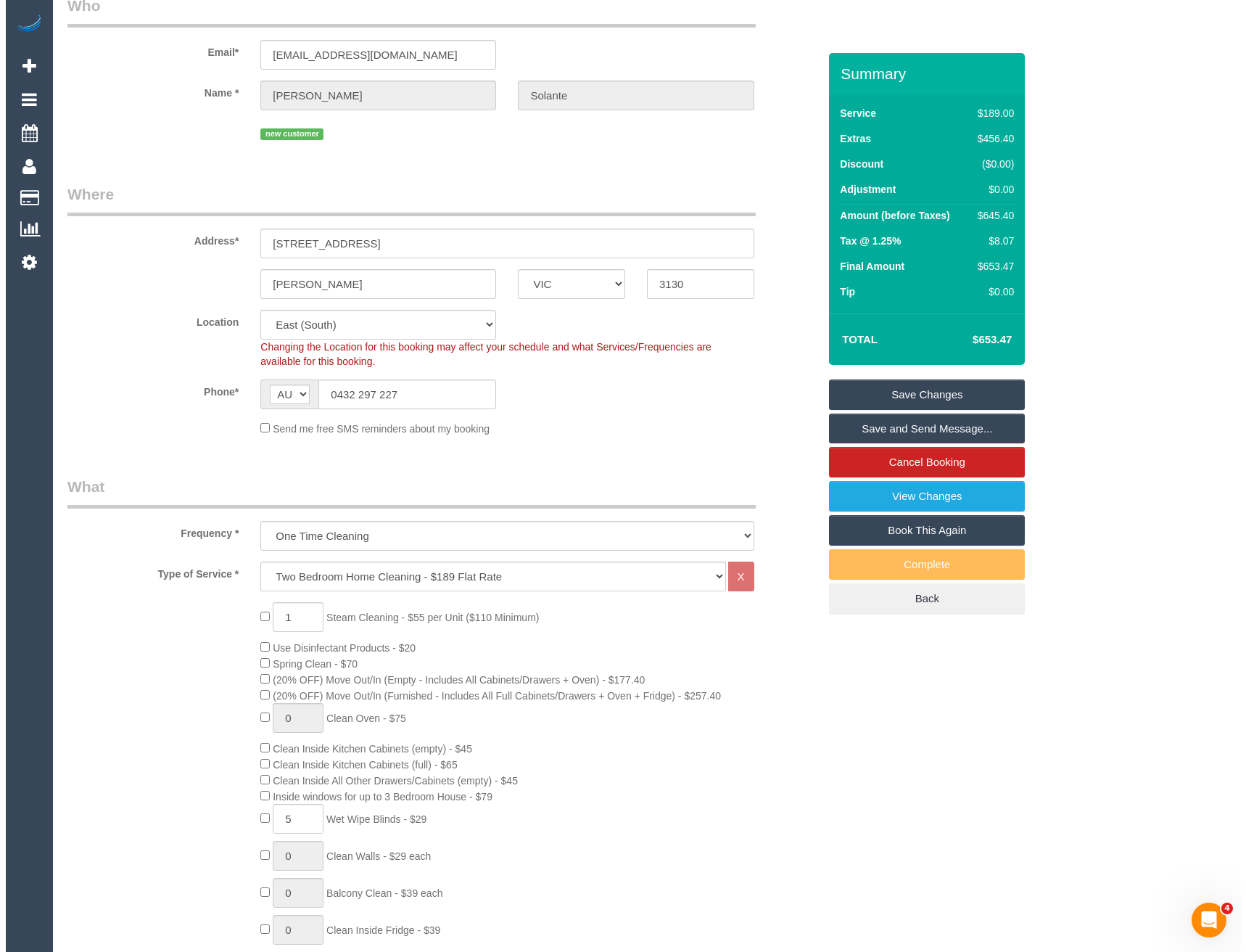
scroll to position [0, 0]
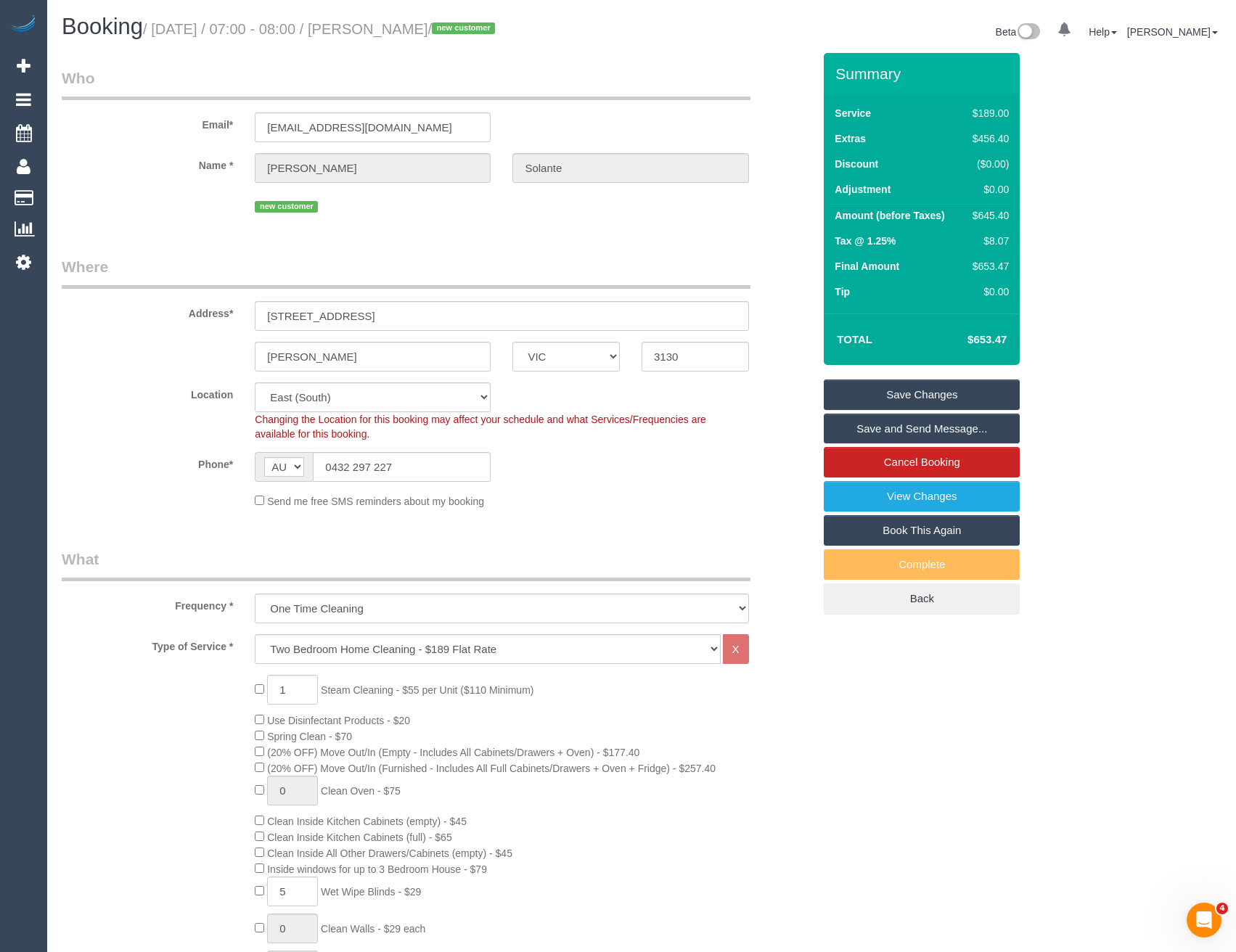
type textarea "Est 8 - 11 hours + Steam cleaning of 2 bedrooms"
click at [902, 427] on link "Save and Send Message..." at bounding box center [922, 429] width 196 height 31
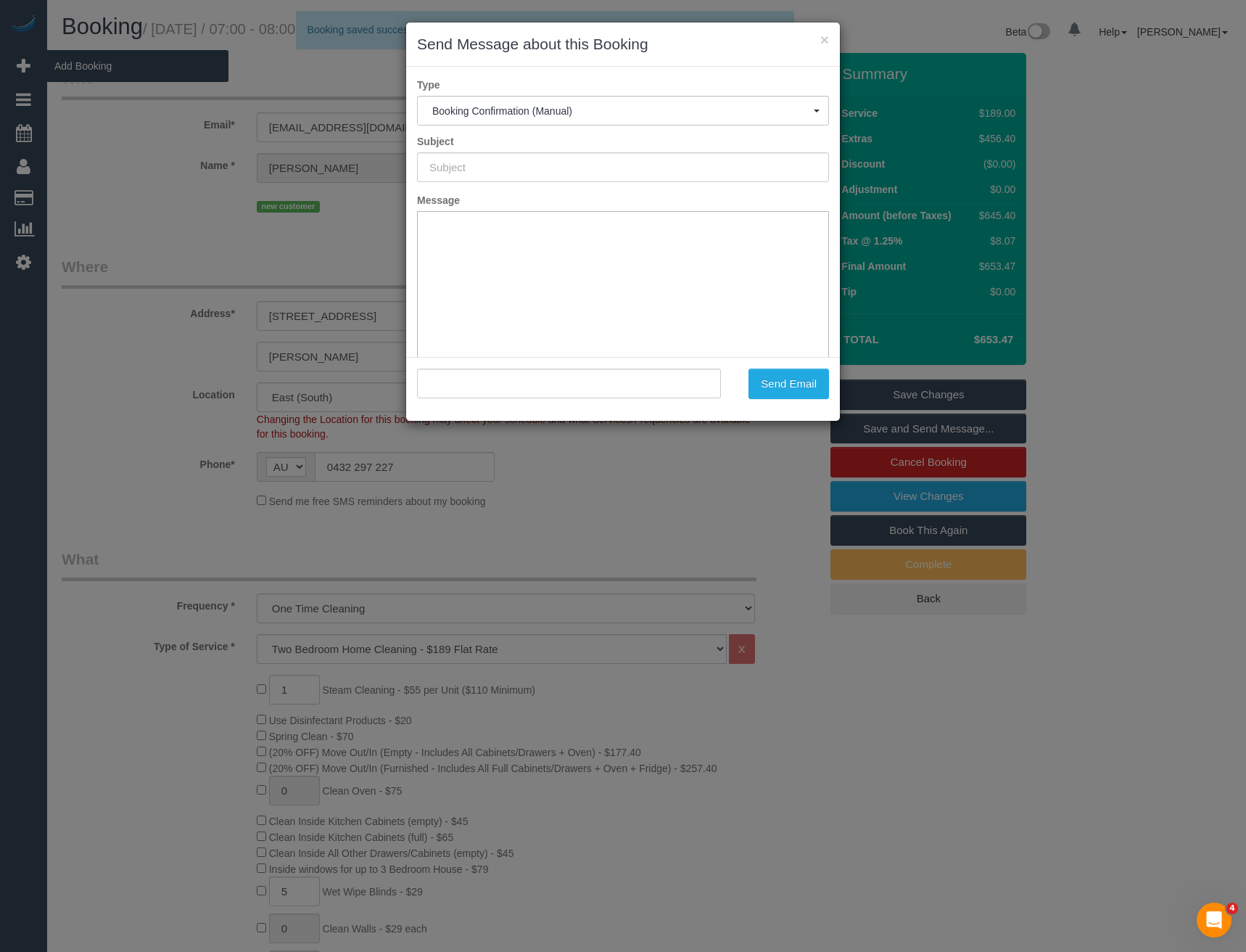
type input "Booking Confirmed"
type input ""Nick Solante" <nicksolante18@gmail.com>"
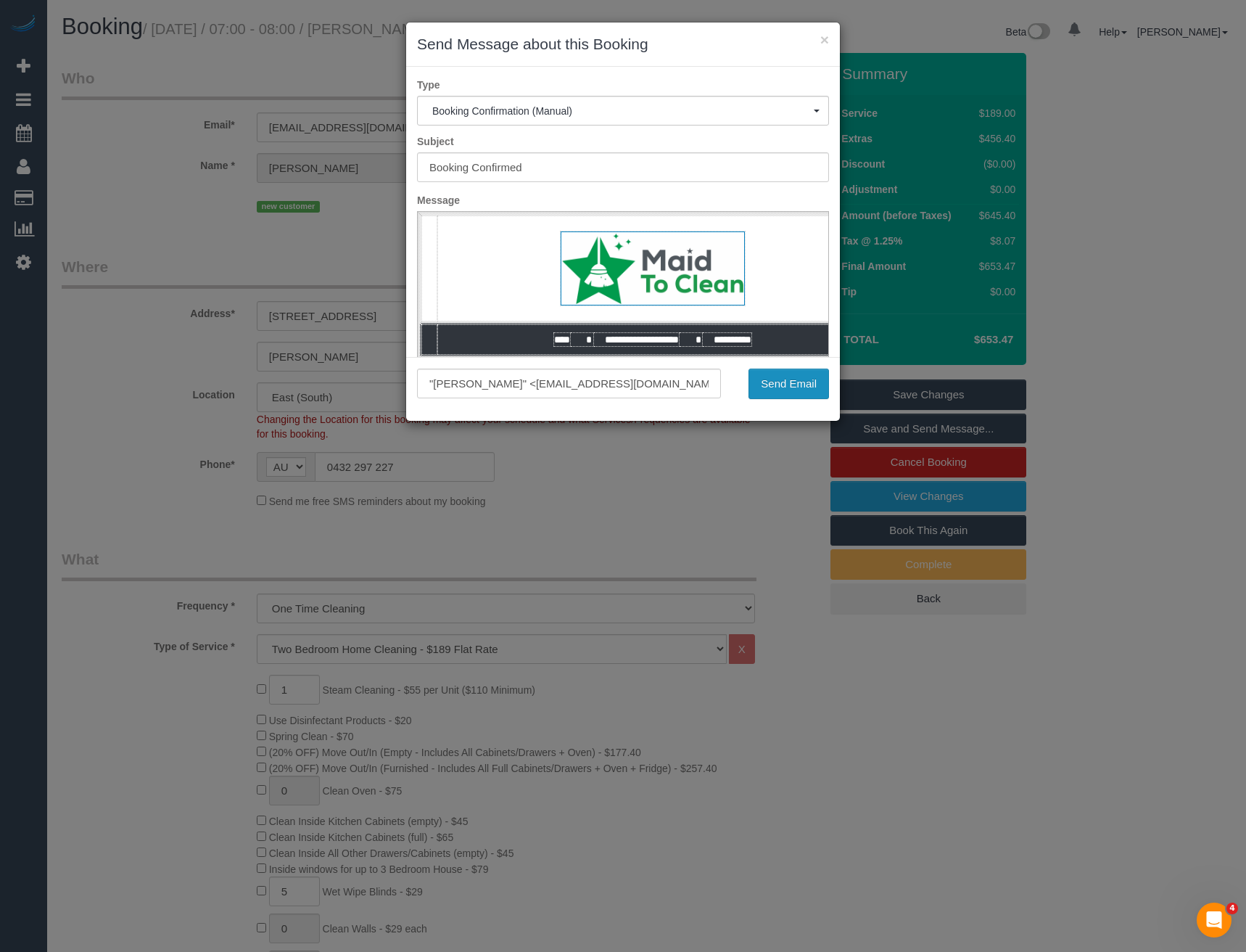
click at [770, 389] on button "Send Email" at bounding box center [789, 384] width 80 height 31
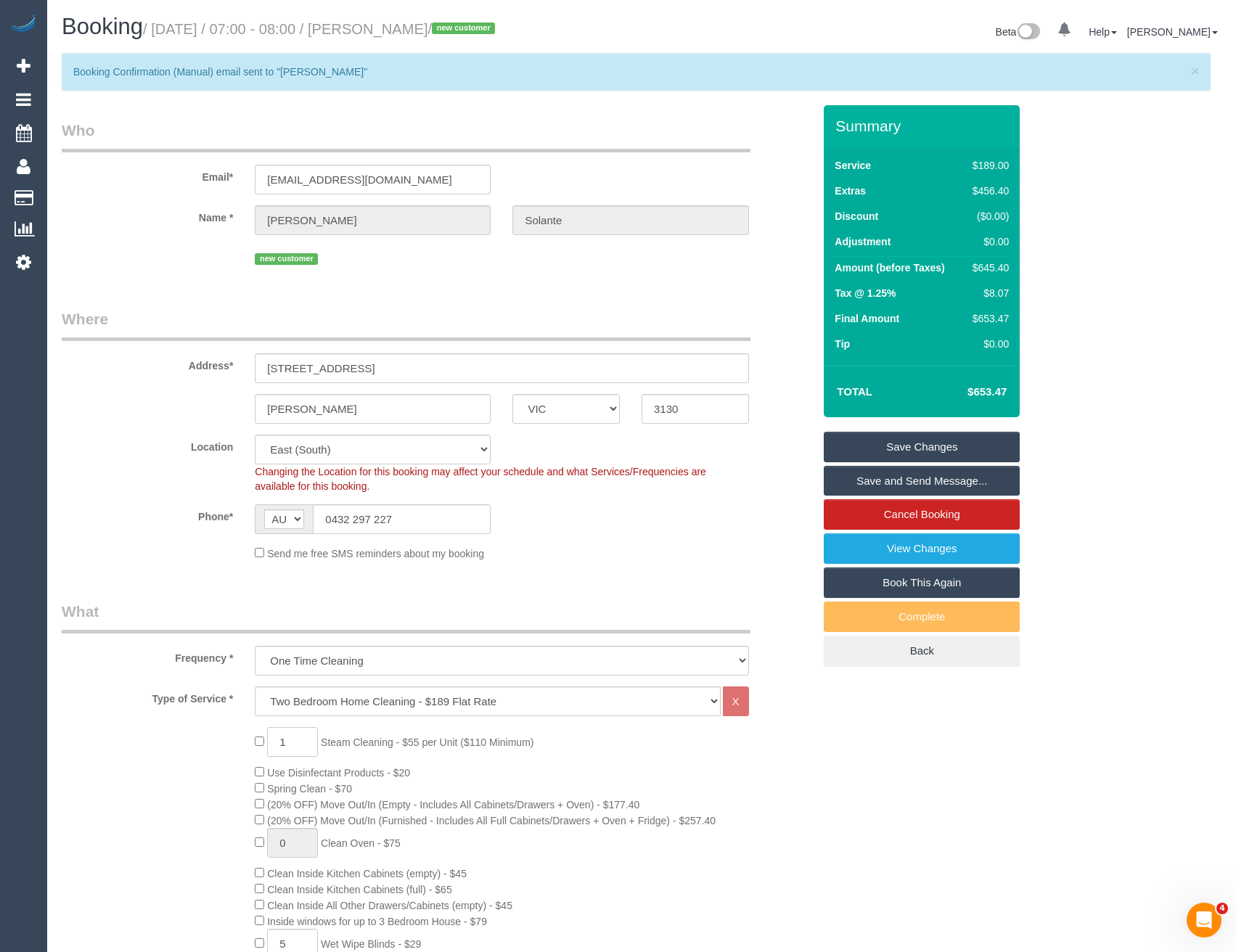
drag, startPoint x: 298, startPoint y: 751, endPoint x: 221, endPoint y: 723, distance: 81.9
type input "2"
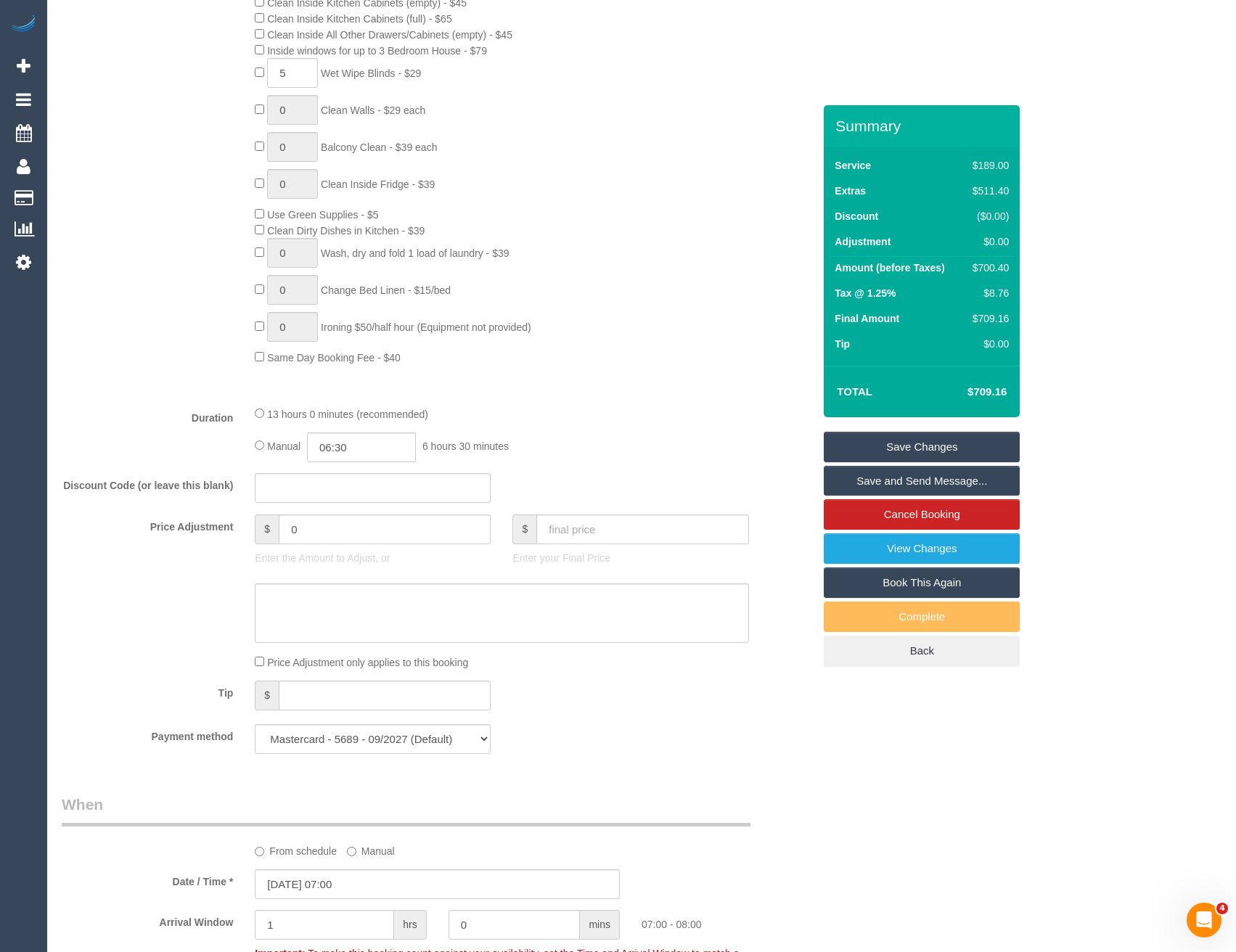
scroll to position [435, 0]
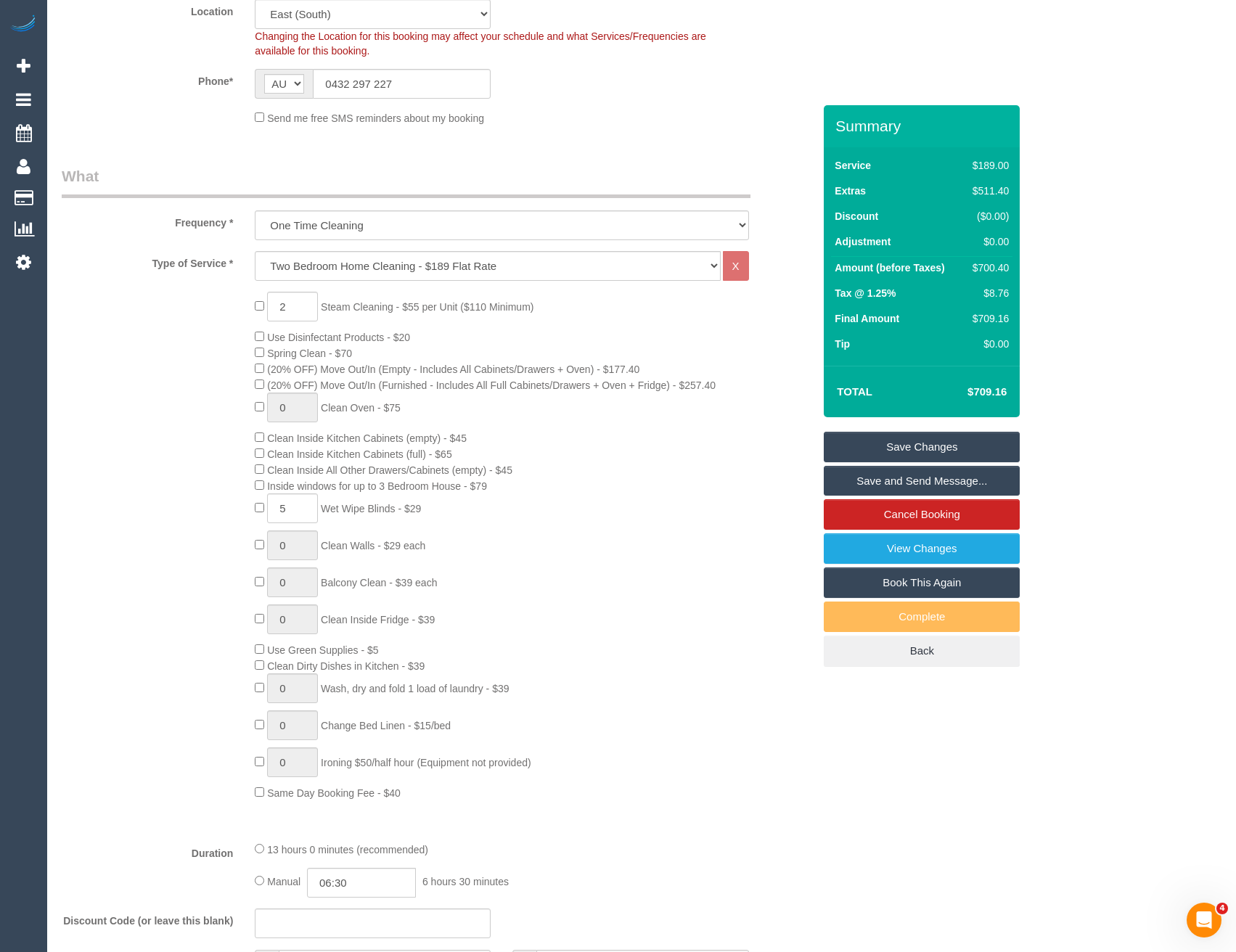
click at [879, 477] on link "Save and Send Message..." at bounding box center [922, 481] width 196 height 31
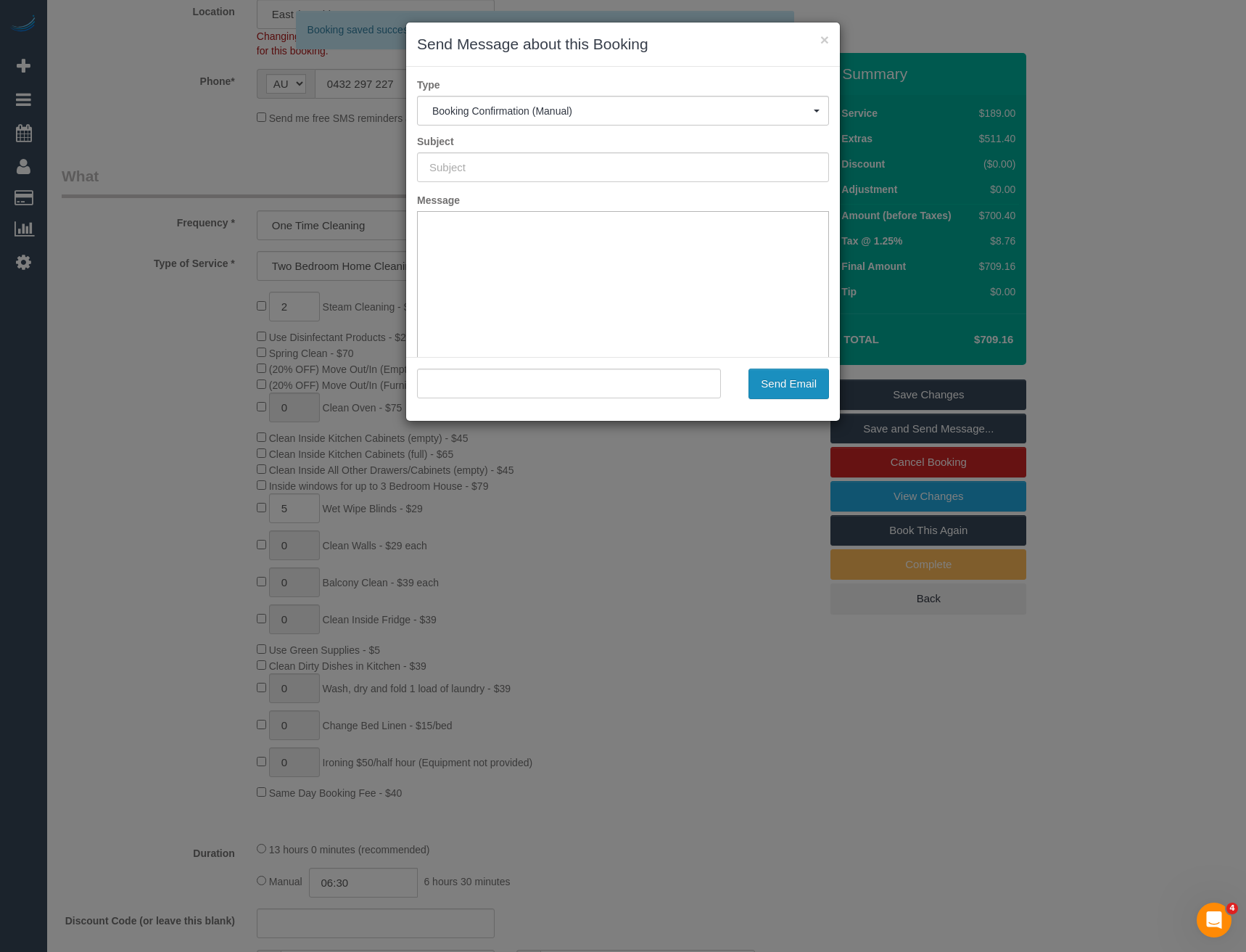
scroll to position [0, 0]
type input "Booking Confirmed"
type input ""Nick Solante" <nicksolante18@gmail.com>"
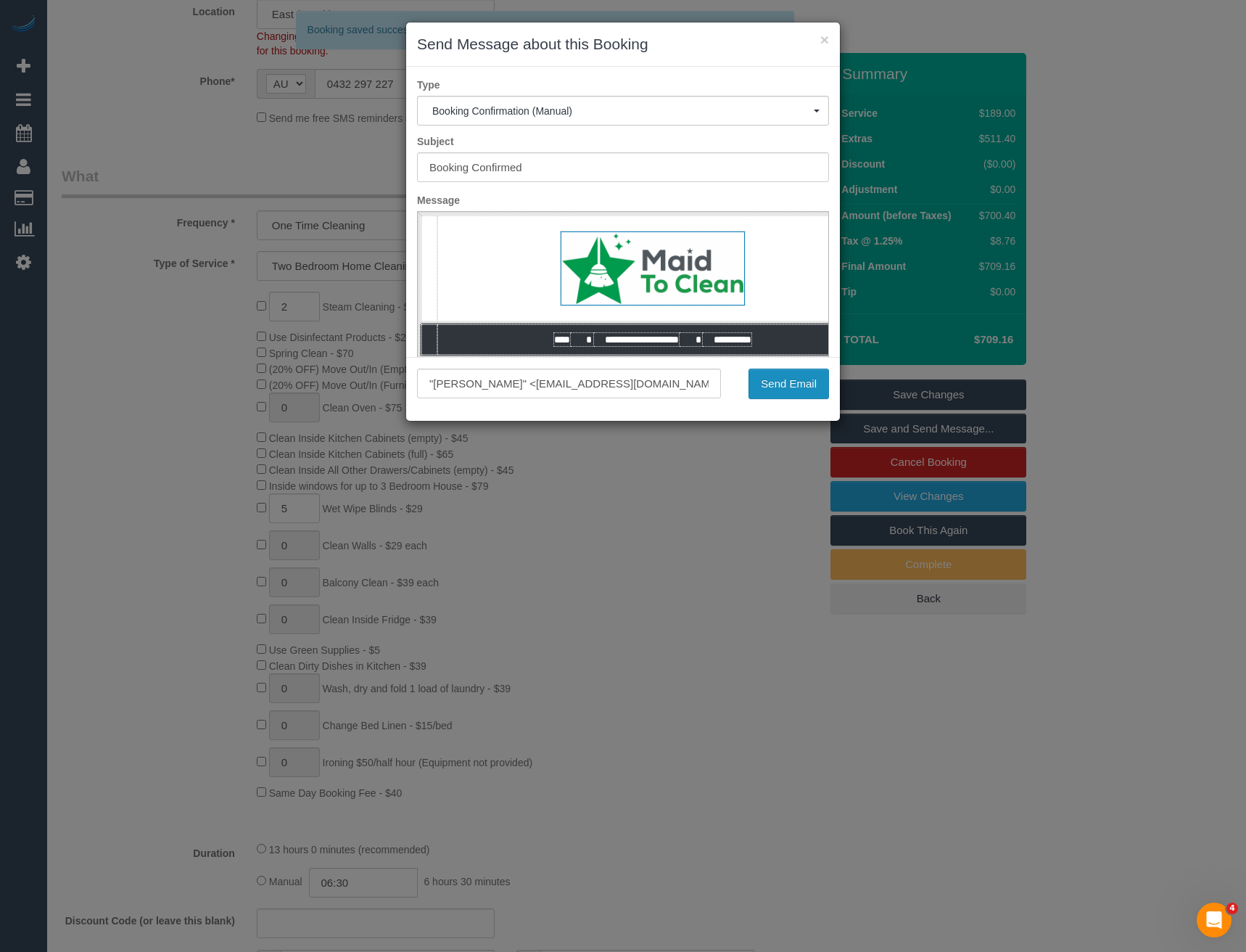
click at [775, 382] on button "Send Email" at bounding box center [789, 384] width 80 height 31
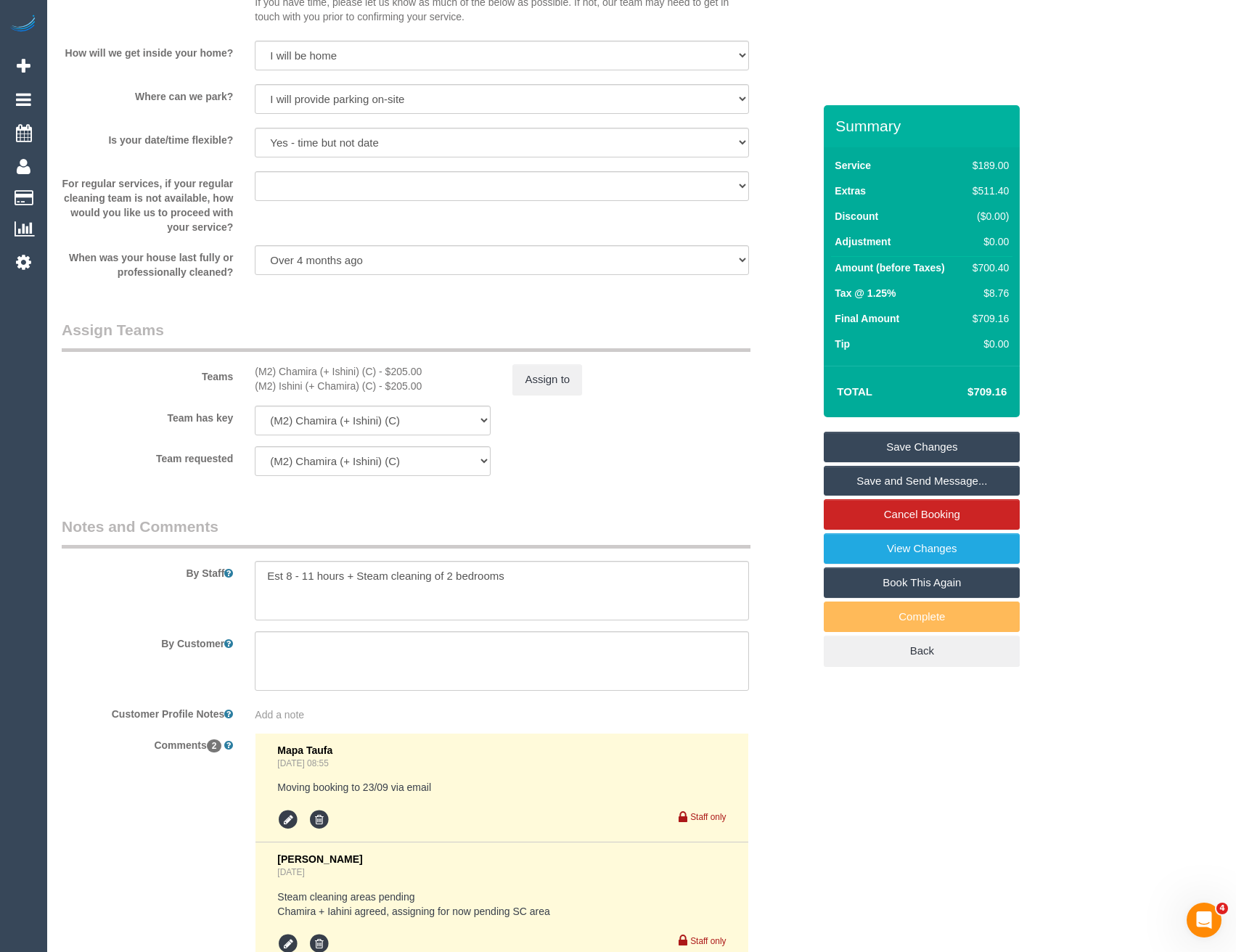
scroll to position [2218, 0]
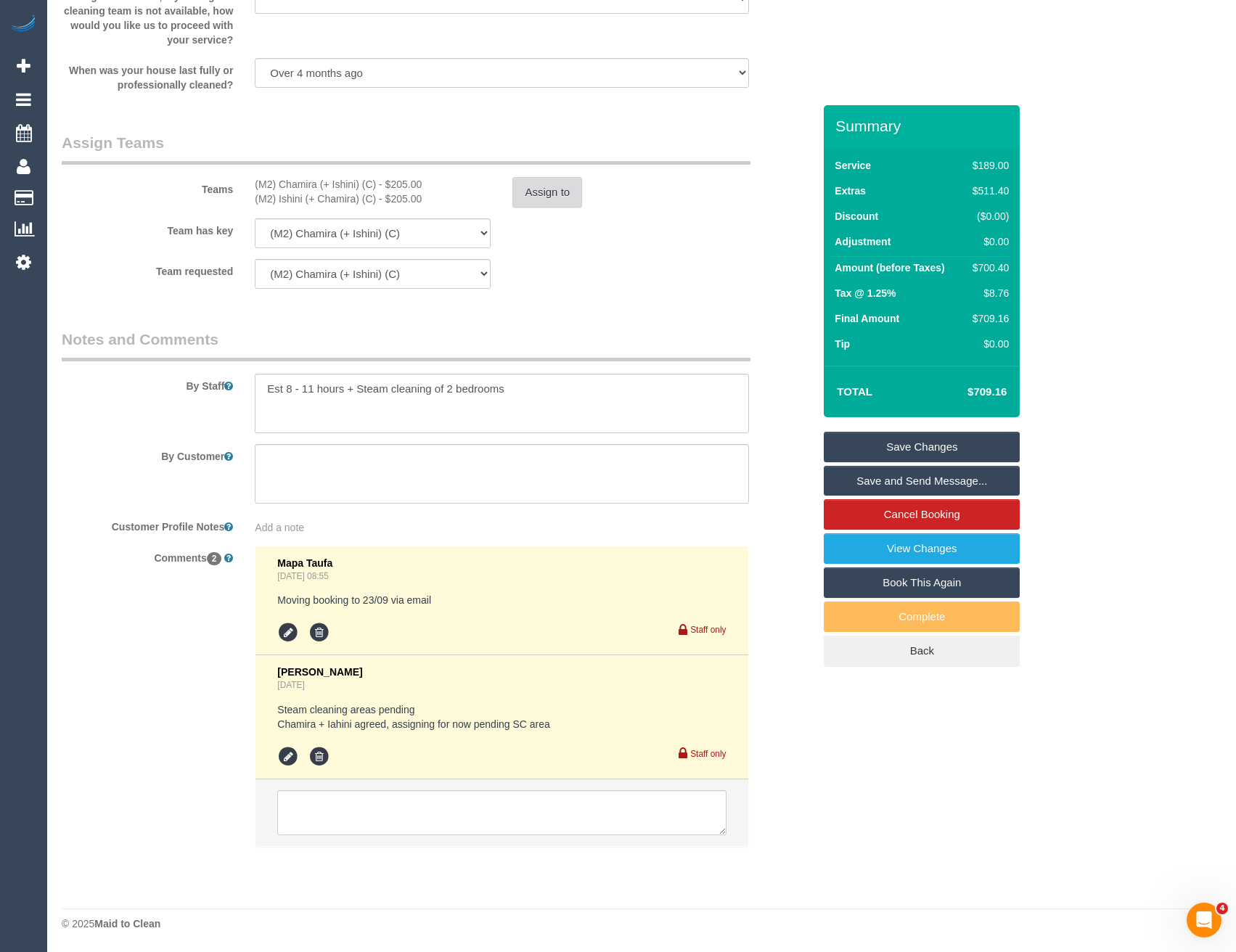
click at [557, 198] on button "Assign to" at bounding box center [546, 192] width 70 height 31
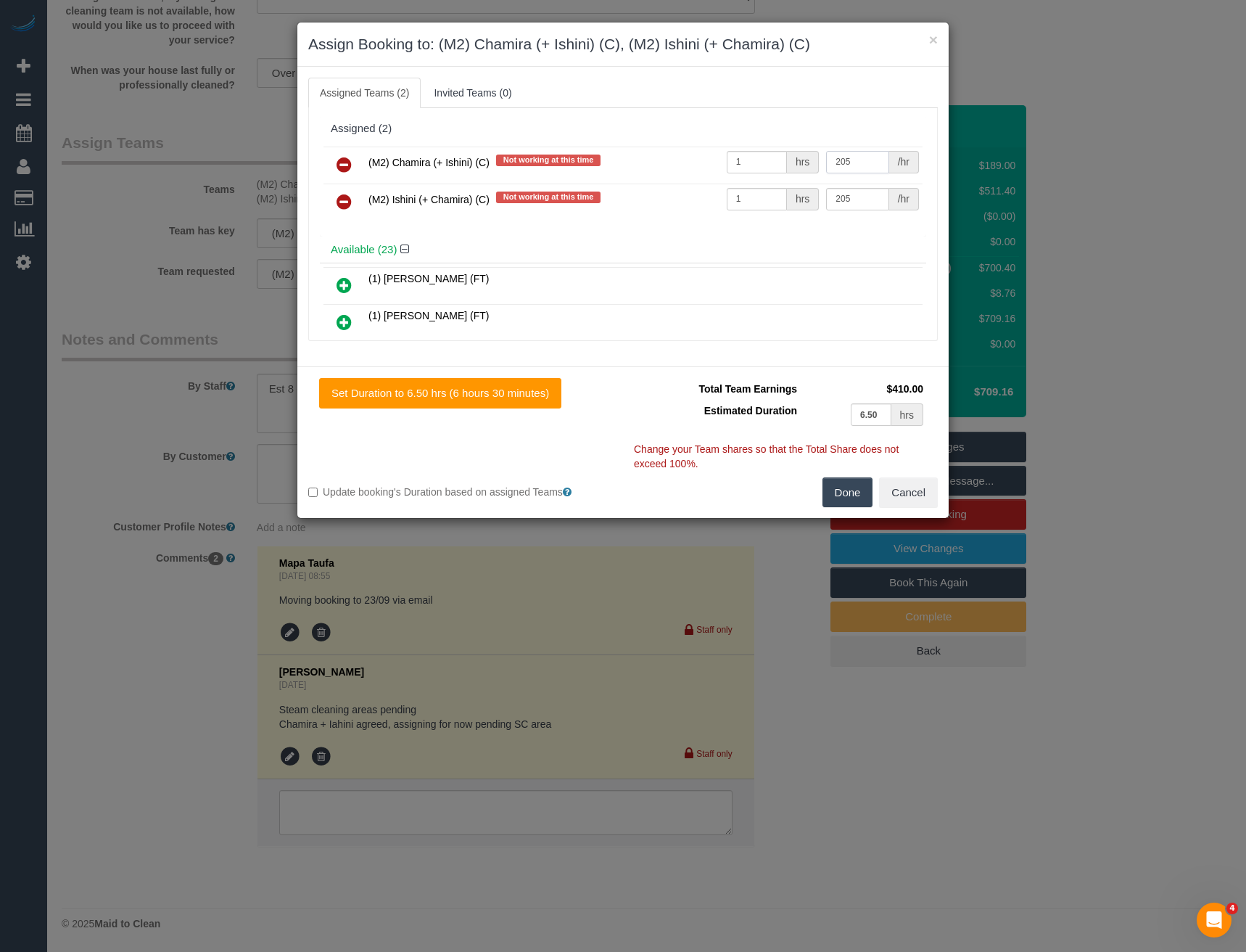
drag, startPoint x: 860, startPoint y: 168, endPoint x: 751, endPoint y: 170, distance: 109.0
click at [751, 171] on tr "(M2) Chamira (+ Ishini) (C) Not working at this time 1 hrs 205 /hr" at bounding box center [623, 165] width 599 height 37
type input "222.5"
drag, startPoint x: 847, startPoint y: 198, endPoint x: 746, endPoint y: 198, distance: 101.0
click at [750, 204] on tr "(M2) Ishini (+ Chamira) (C) Not working at this time 1 hrs 205 /hr" at bounding box center [623, 202] width 599 height 37
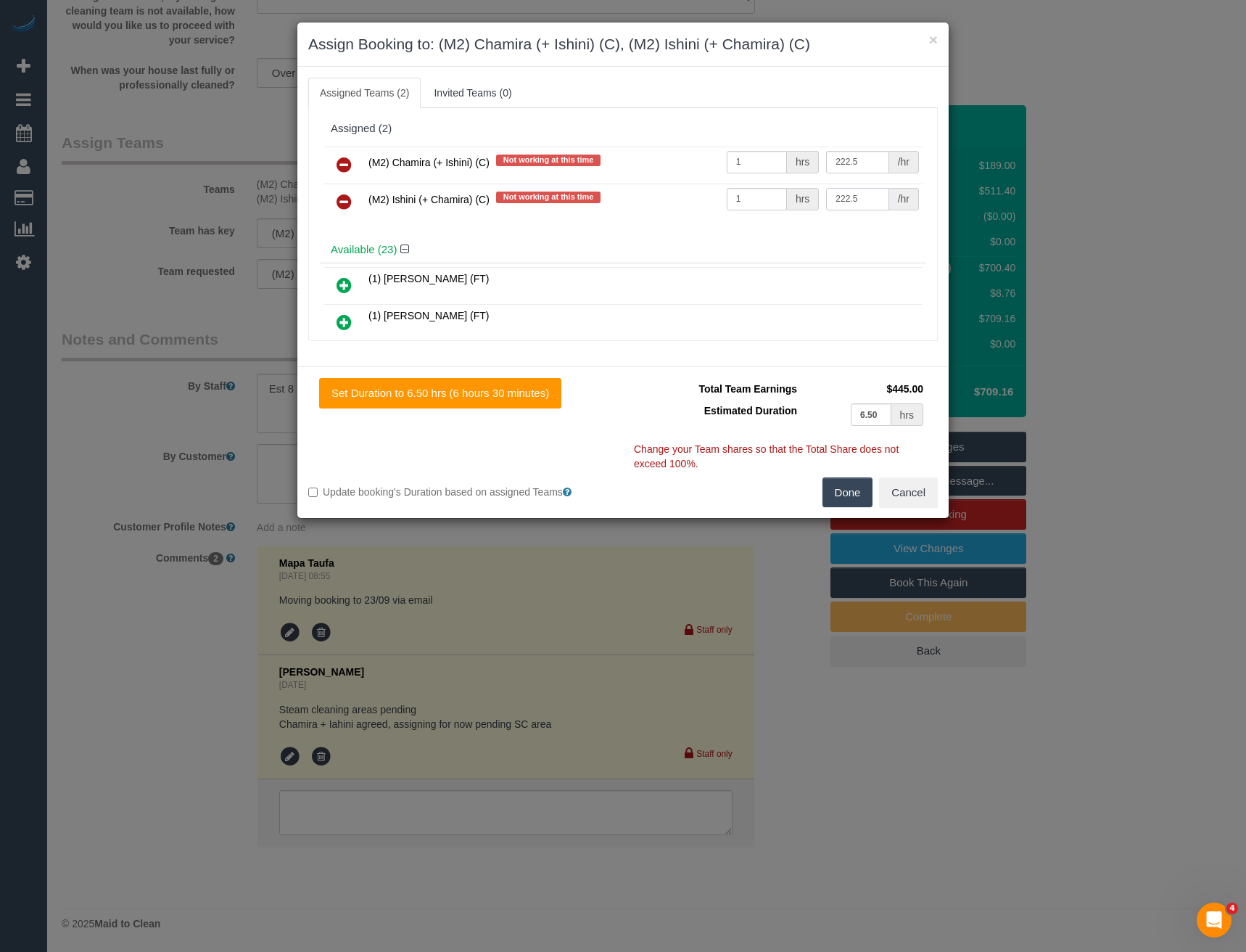
type input "222.5"
click at [856, 497] on button "Done" at bounding box center [848, 492] width 51 height 31
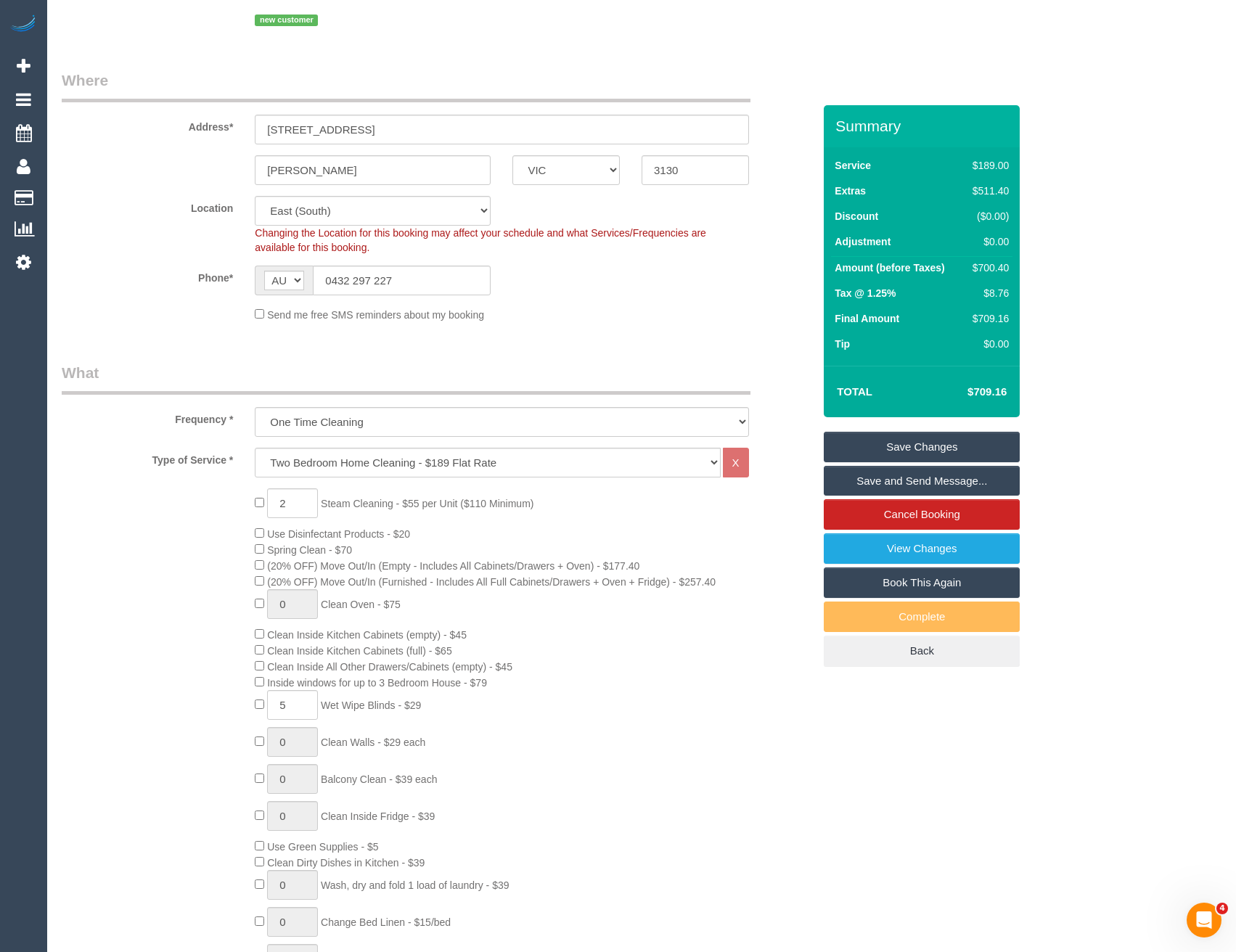
scroll to position [0, 0]
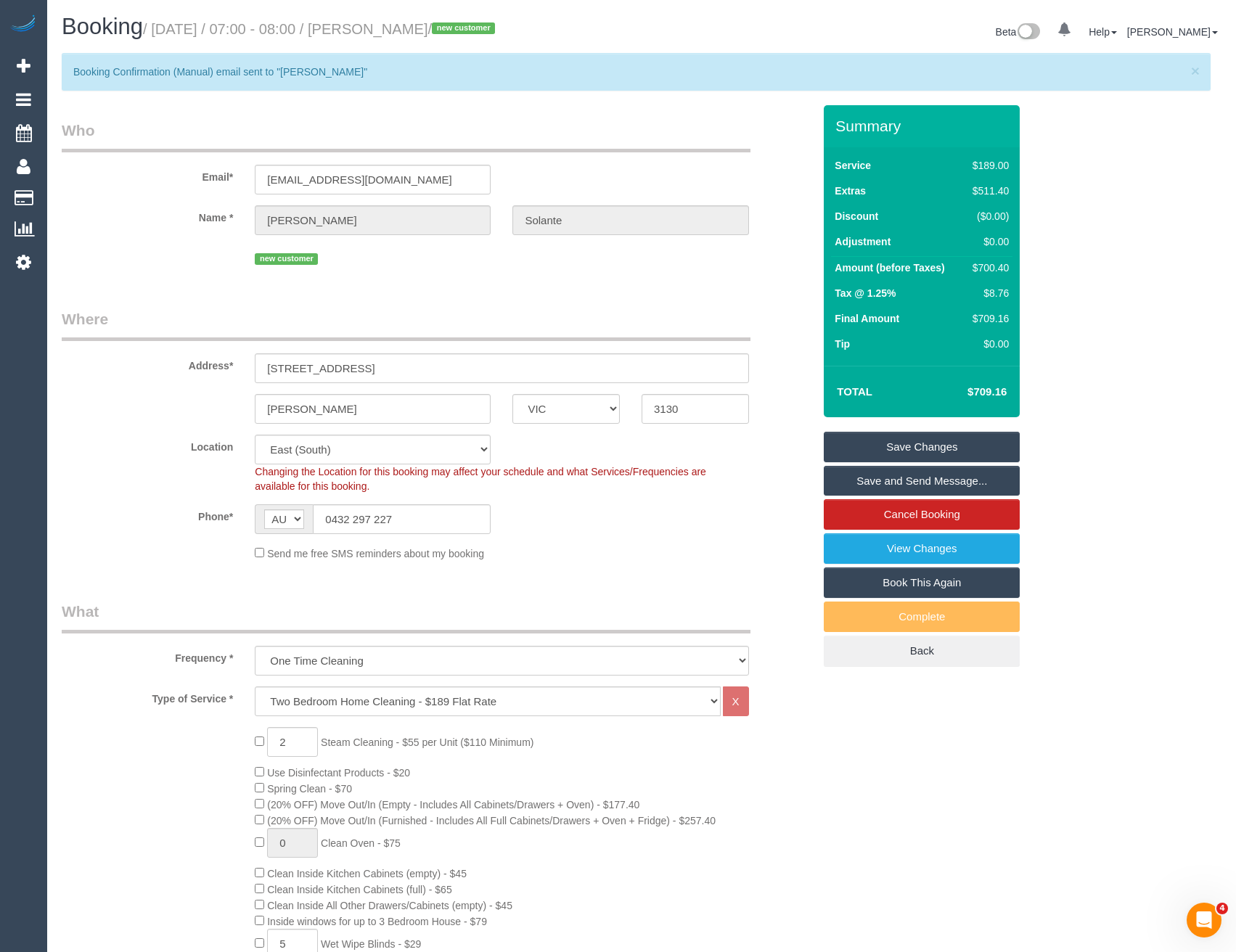
click at [857, 442] on link "Save Changes" at bounding box center [922, 447] width 196 height 31
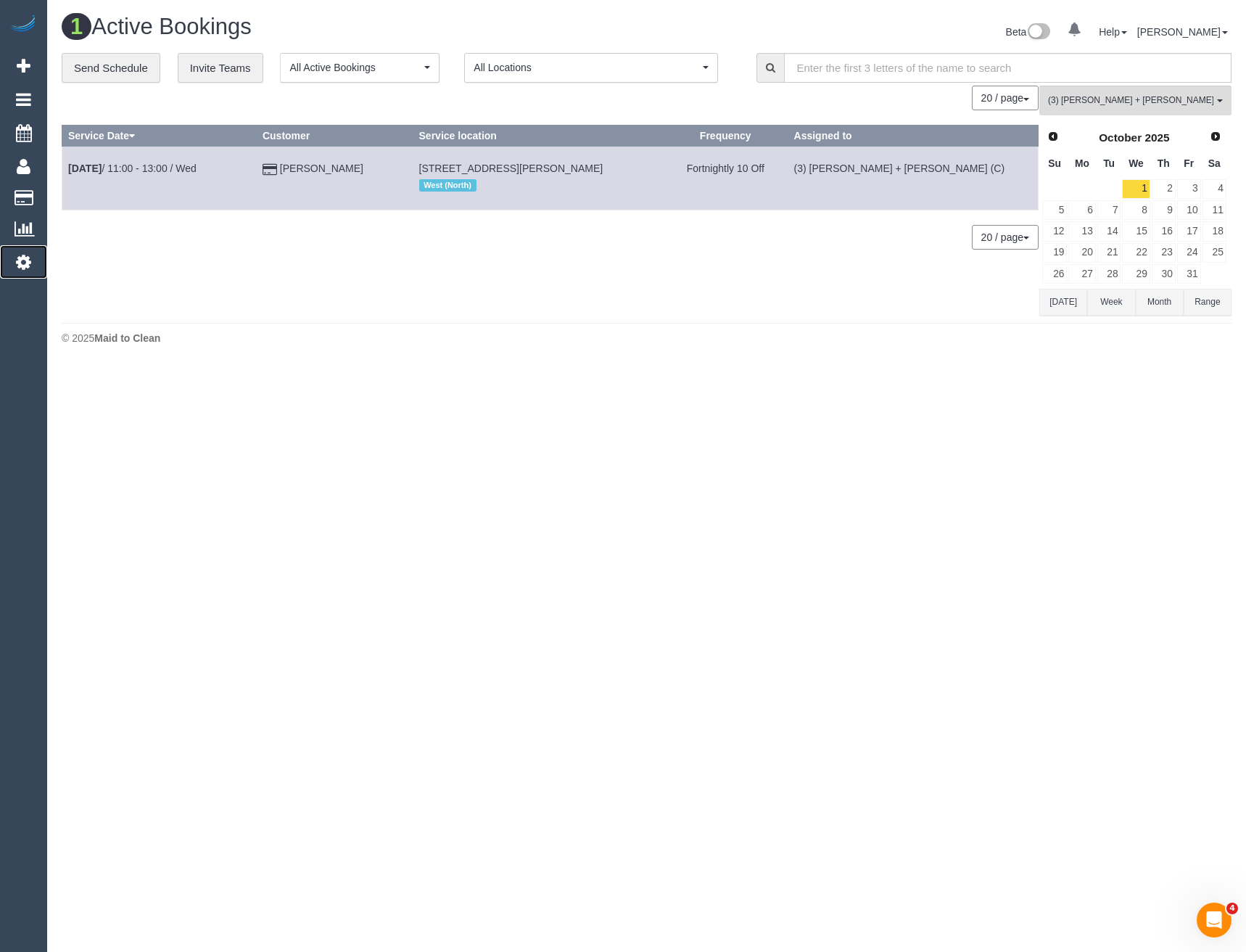
click at [27, 265] on icon at bounding box center [23, 262] width 15 height 18
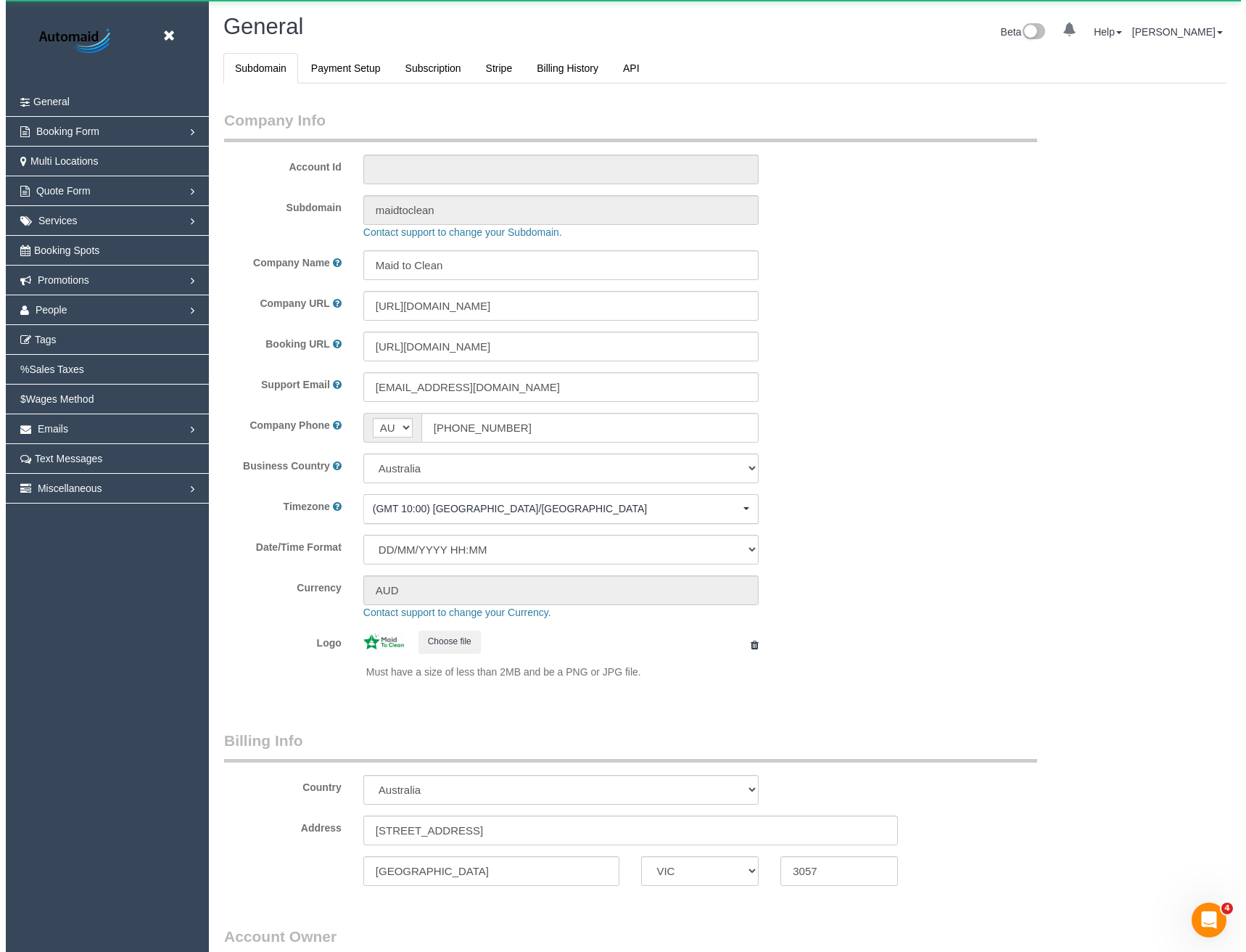
scroll to position [3316, 1236]
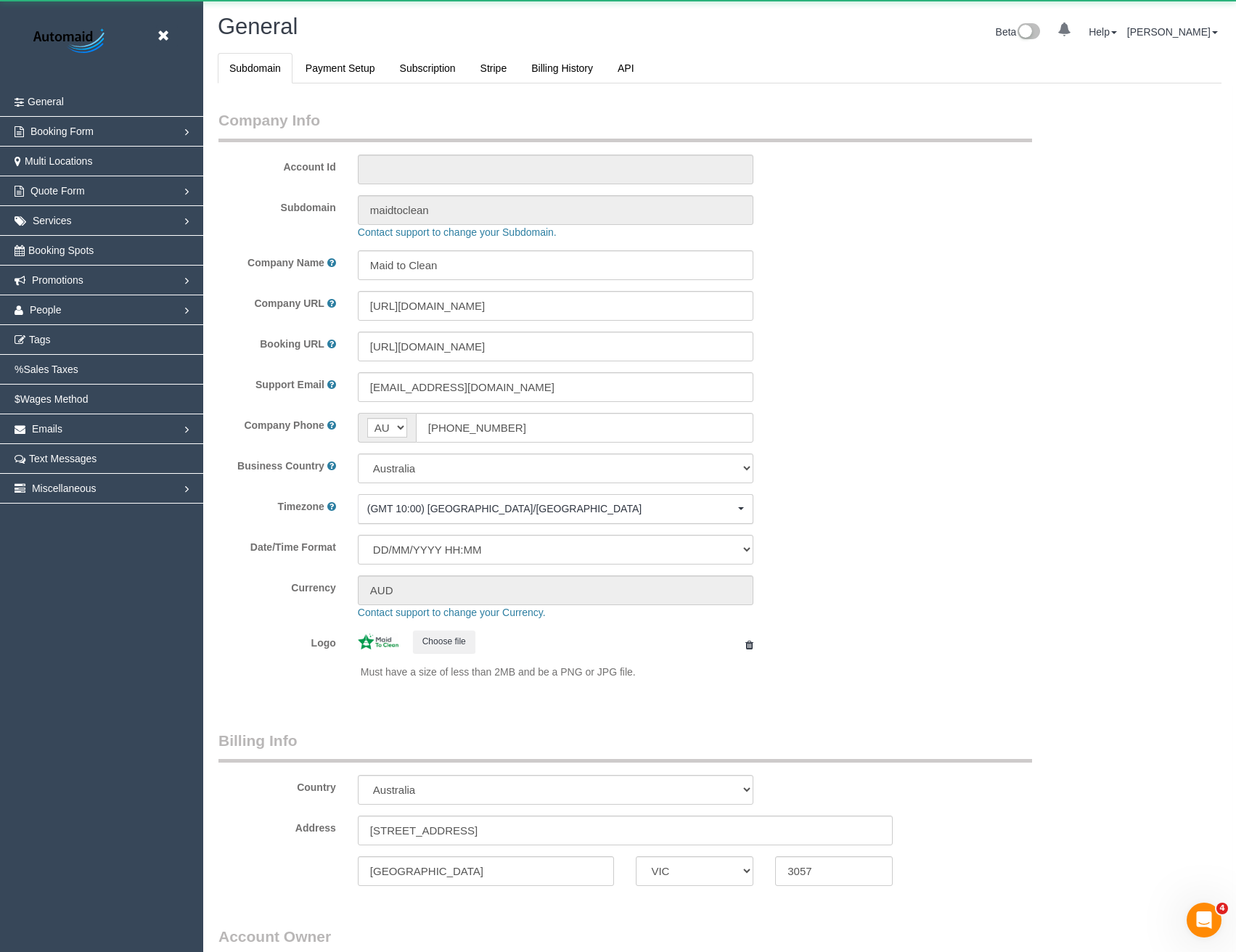
select select "1"
click at [52, 304] on span "People" at bounding box center [46, 309] width 32 height 11
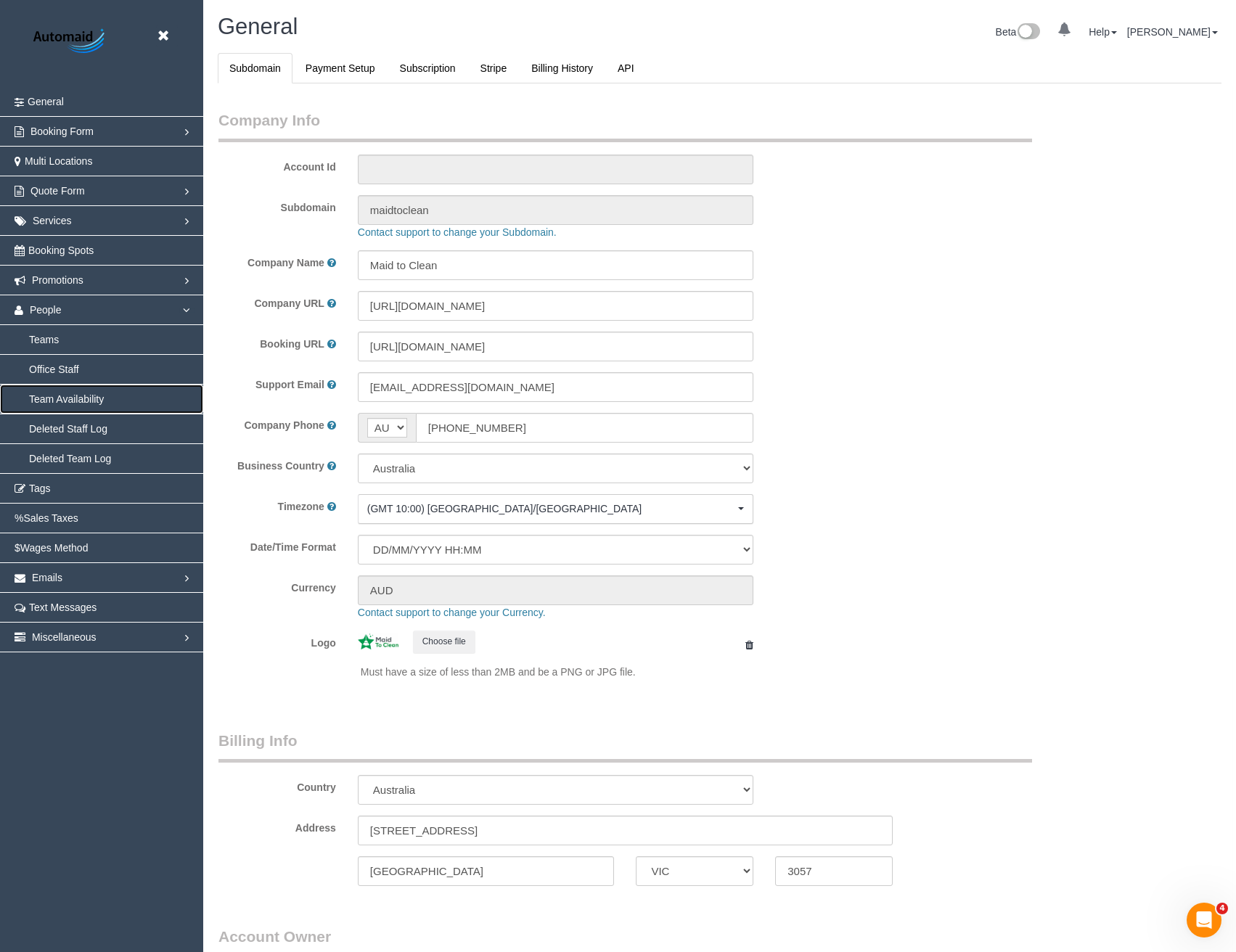
click at [65, 394] on link "Team Availability" at bounding box center [101, 399] width 203 height 29
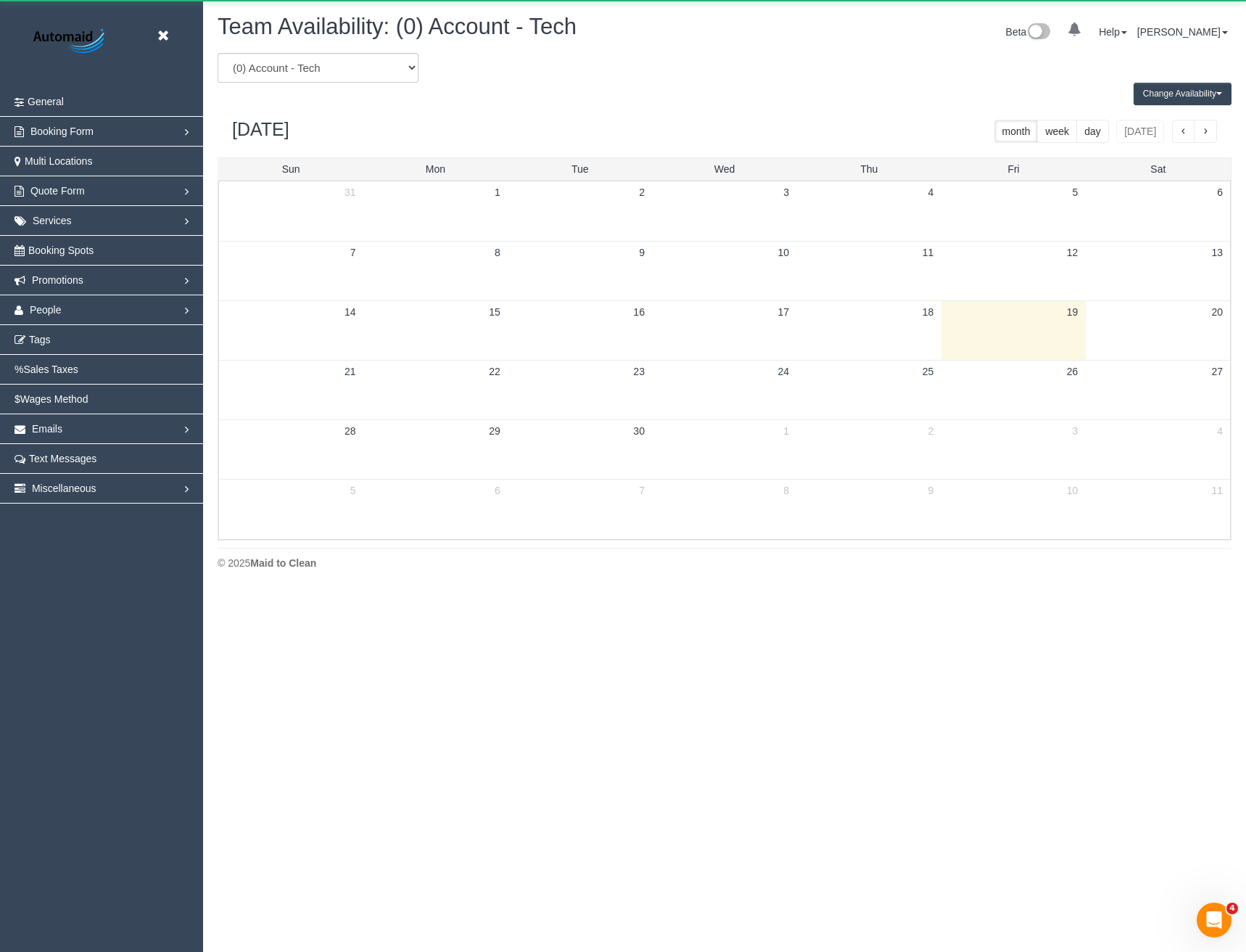
scroll to position [590, 1246]
click at [310, 69] on select "(0) Account - Tech (0) Office (0) Raunak Test Account (1) Debbie Brodjanac (FT)…" at bounding box center [318, 67] width 201 height 30
select select "number:99658"
click at [218, 53] on select "(0) Account - Tech (0) Office (0) Raunak Test Account (1) Debbie Brodjanac (FT)…" at bounding box center [318, 67] width 201 height 30
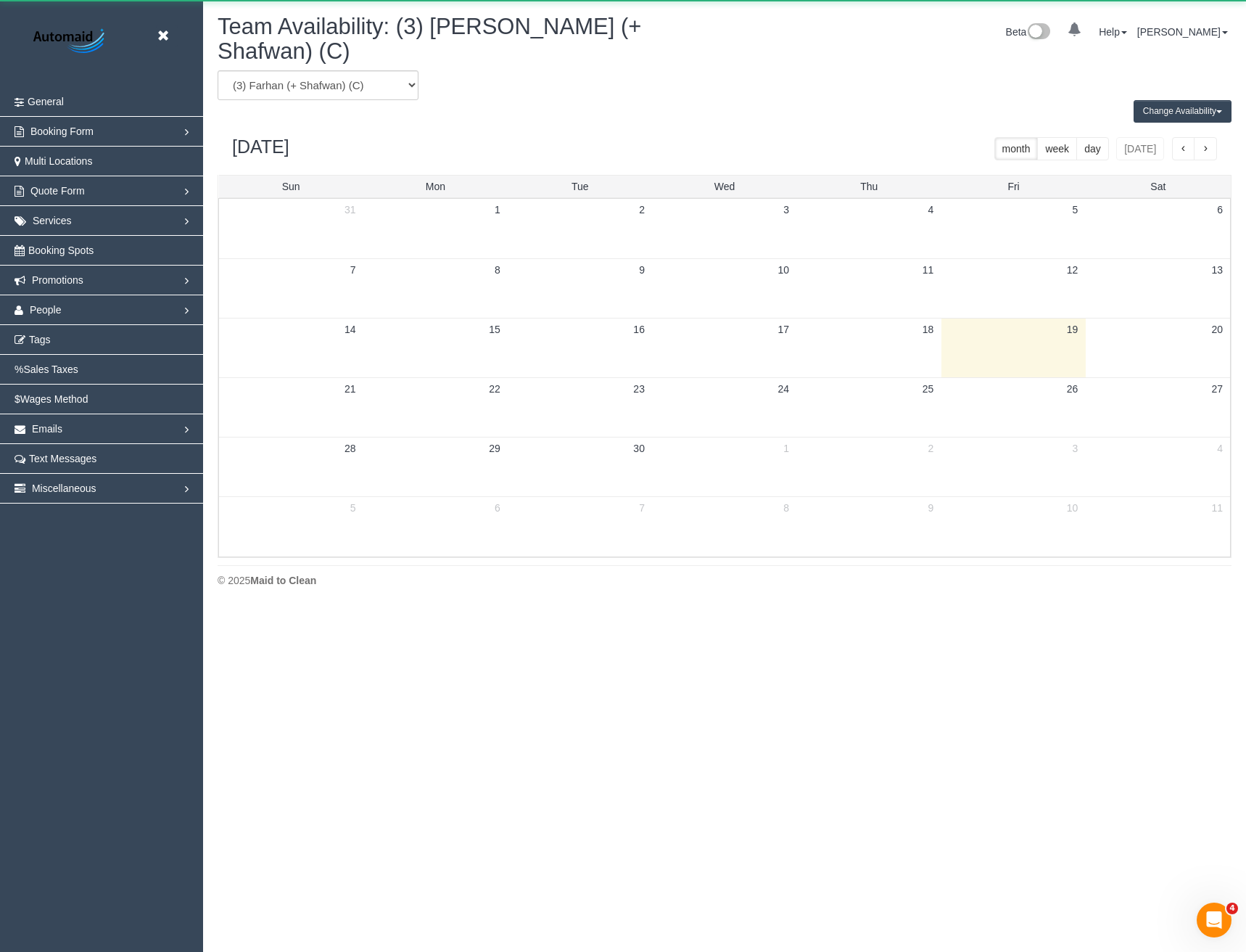
scroll to position [71947, 71290]
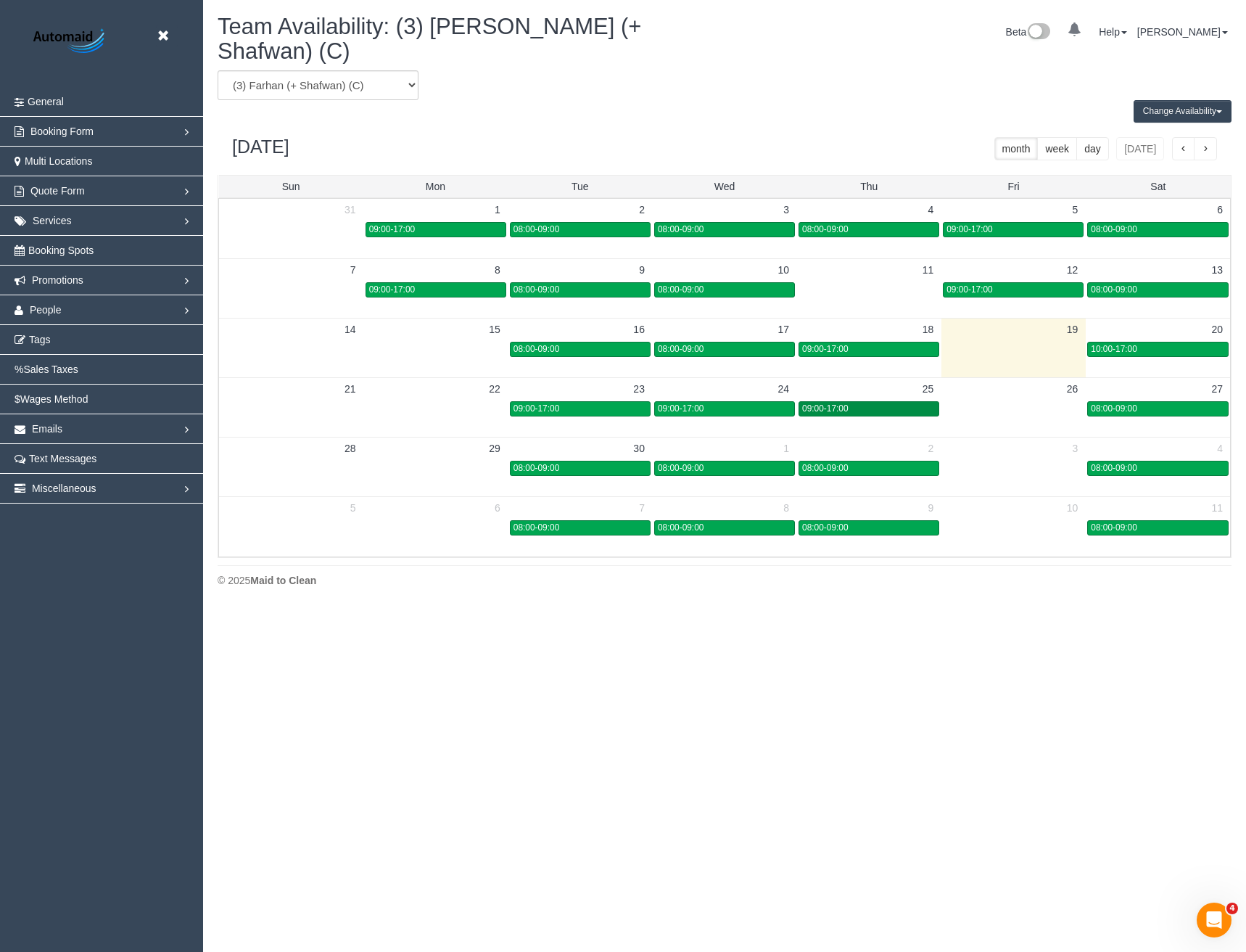
click at [924, 403] on div "09:00-17:00" at bounding box center [869, 409] width 133 height 11
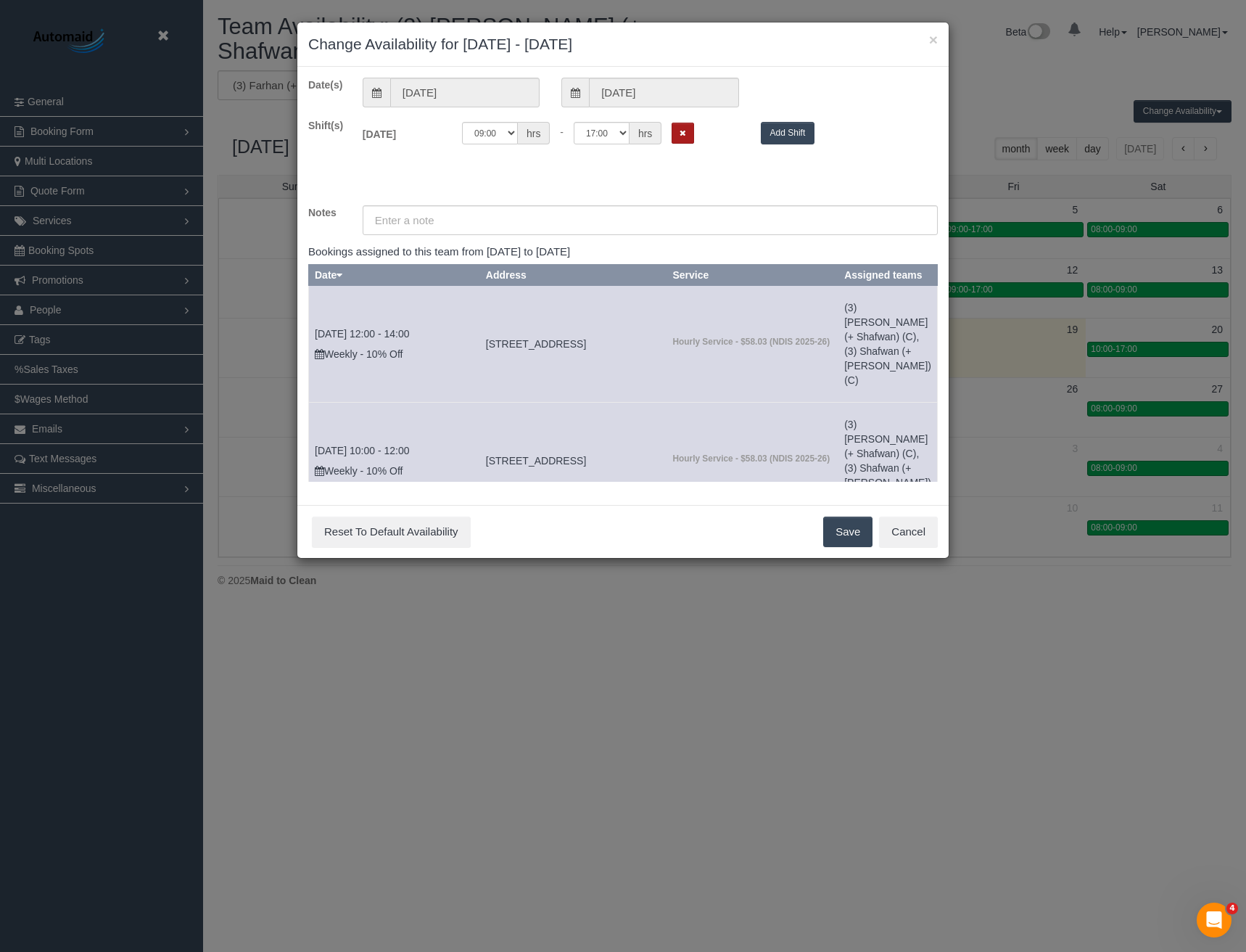
click at [681, 133] on icon "Remove Shift" at bounding box center [683, 133] width 6 height 8
click at [852, 545] on button "Save" at bounding box center [848, 532] width 49 height 31
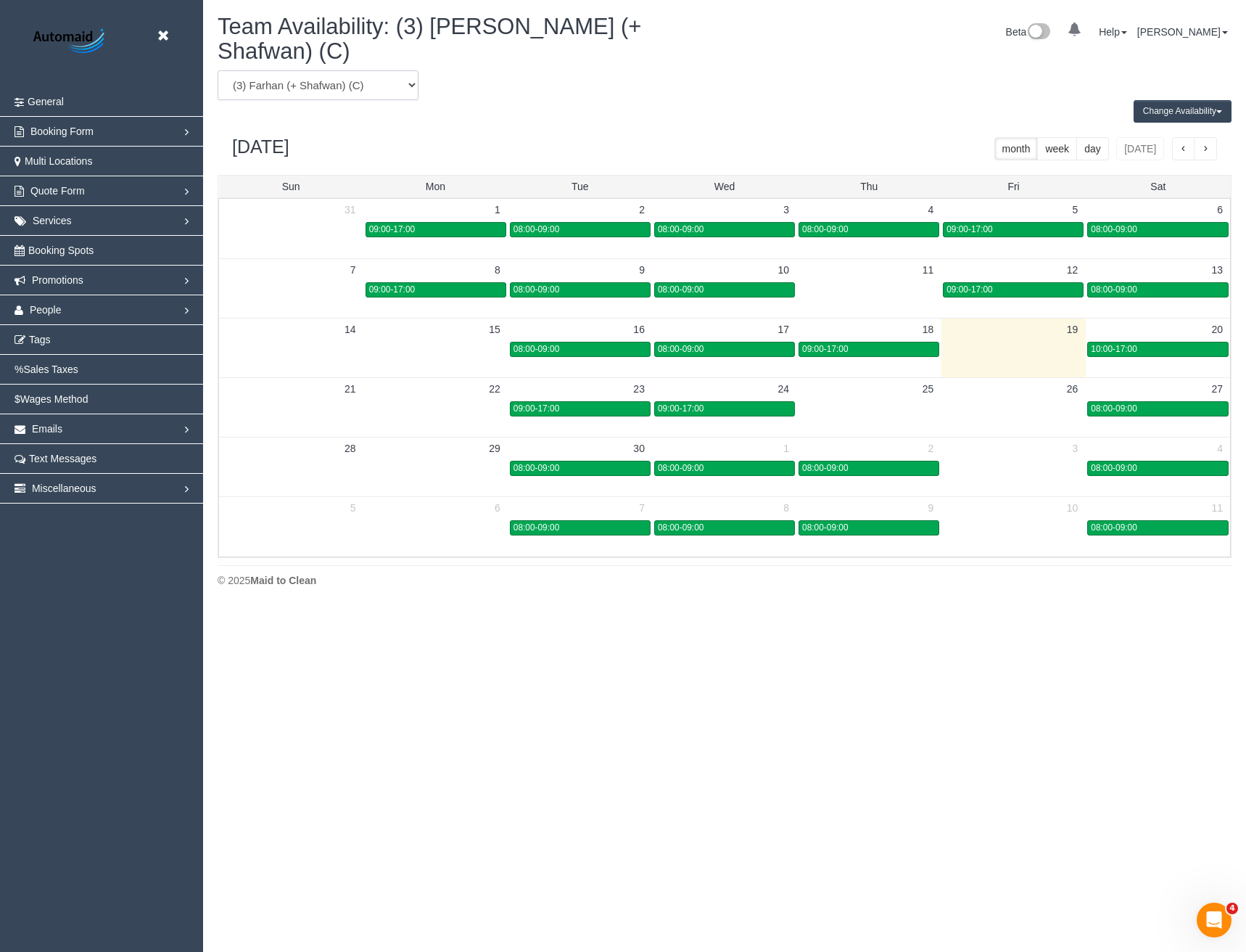
click at [332, 72] on select "(0) Account - Tech (0) Office (0) Raunak Test Account (1) Debbie Brodjanac (FT)…" at bounding box center [318, 85] width 201 height 30
select select "number:99659"
click at [218, 71] on select "(0) Account - Tech (0) Office (0) Raunak Test Account (1) Debbie Brodjanac (FT)…" at bounding box center [318, 85] width 201 height 30
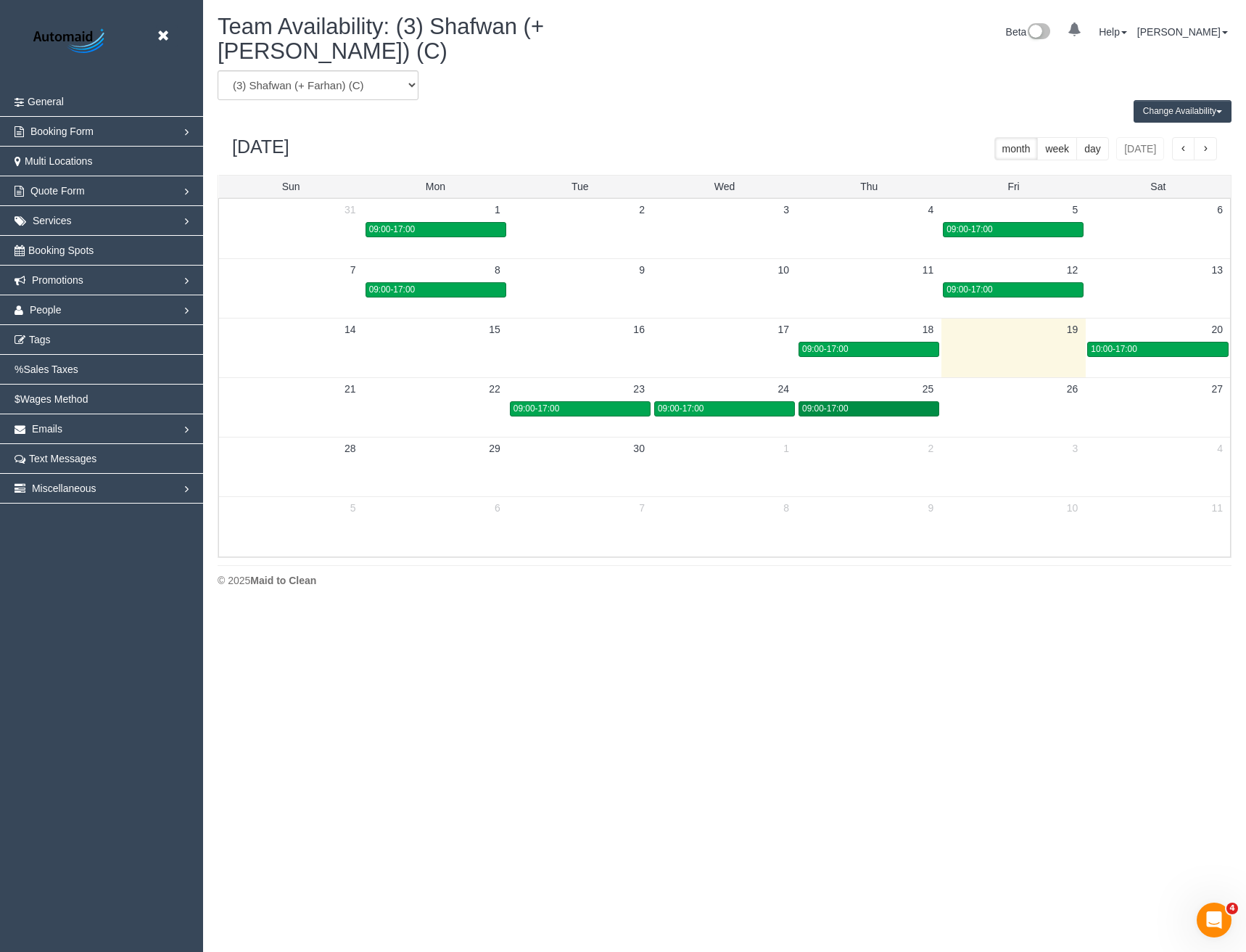
click at [917, 403] on div "09:00-17:00" at bounding box center [869, 409] width 133 height 11
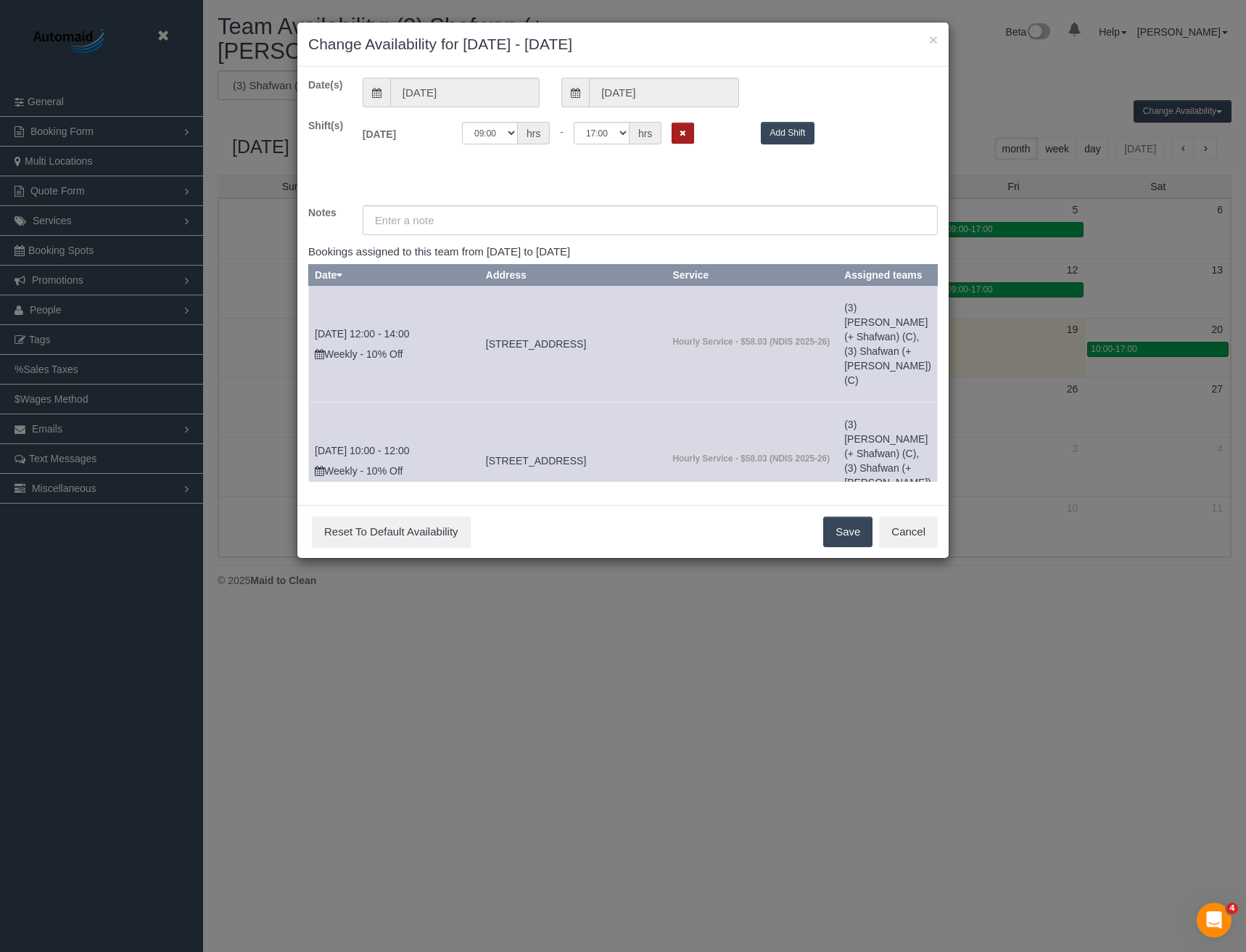
click at [686, 133] on button "Remove Shift" at bounding box center [683, 133] width 22 height 21
click at [848, 545] on button "Save" at bounding box center [848, 532] width 49 height 31
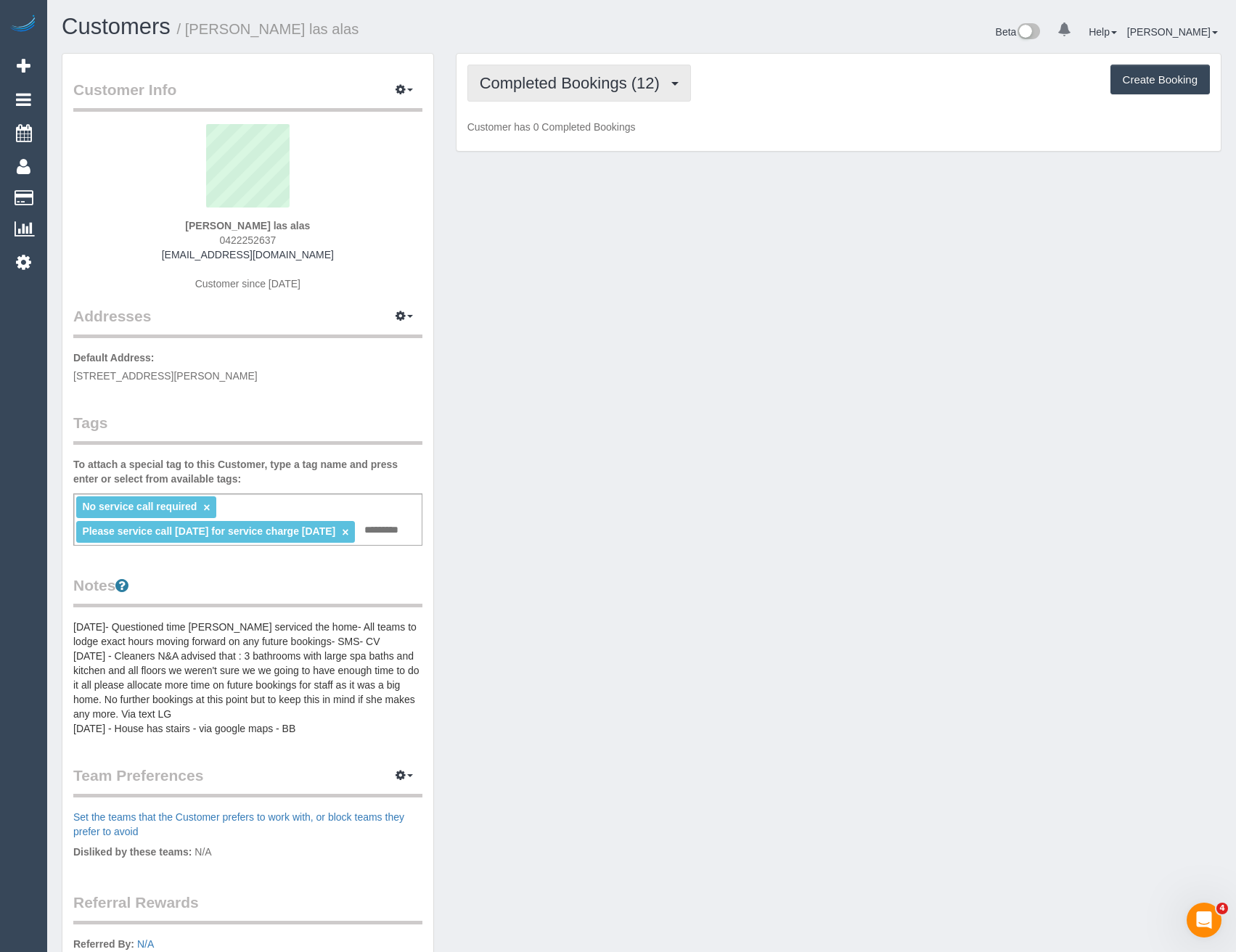
click at [624, 92] on span "Completed Bookings (12)" at bounding box center [573, 83] width 187 height 18
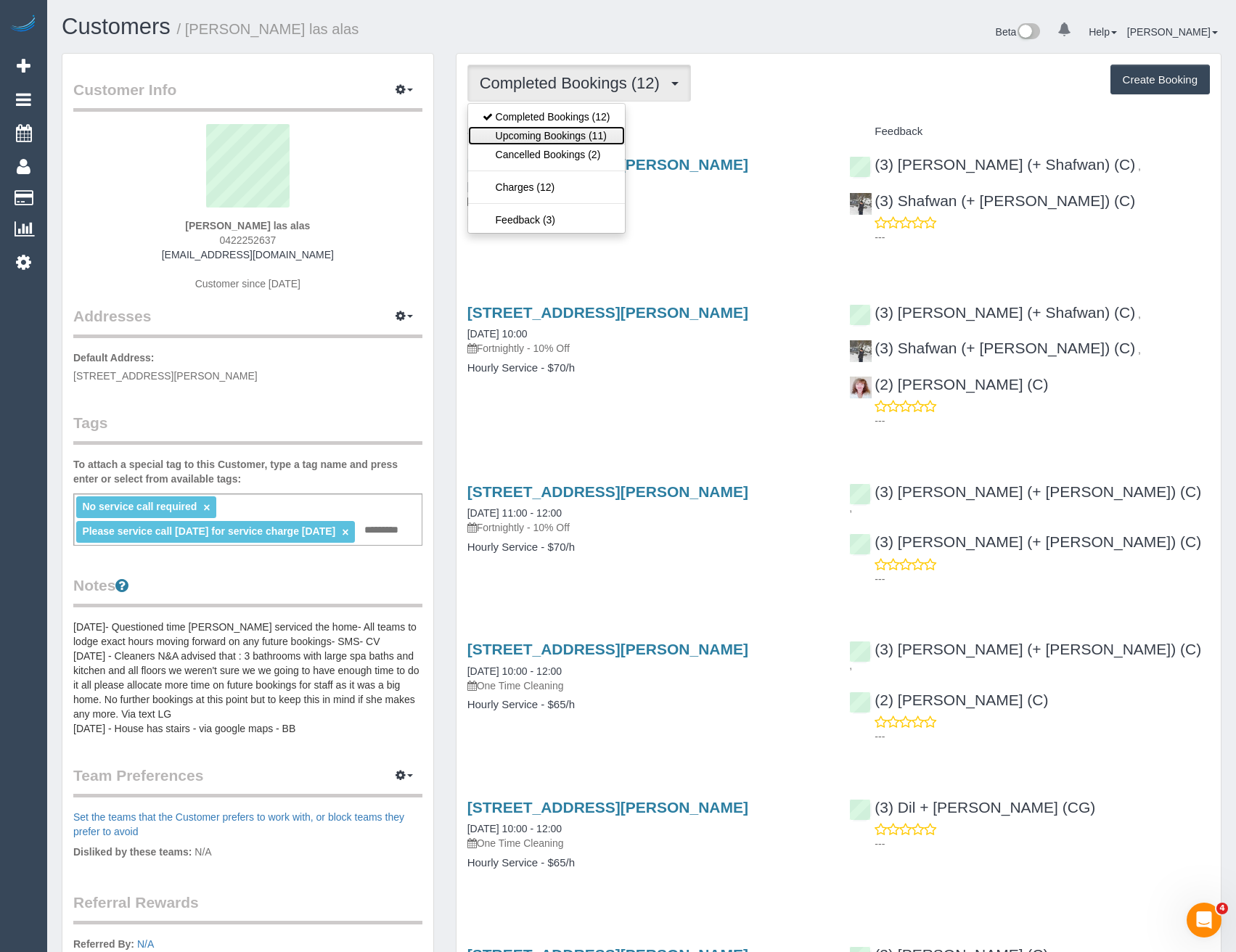
click at [587, 138] on link "Upcoming Bookings (11)" at bounding box center [546, 135] width 157 height 18
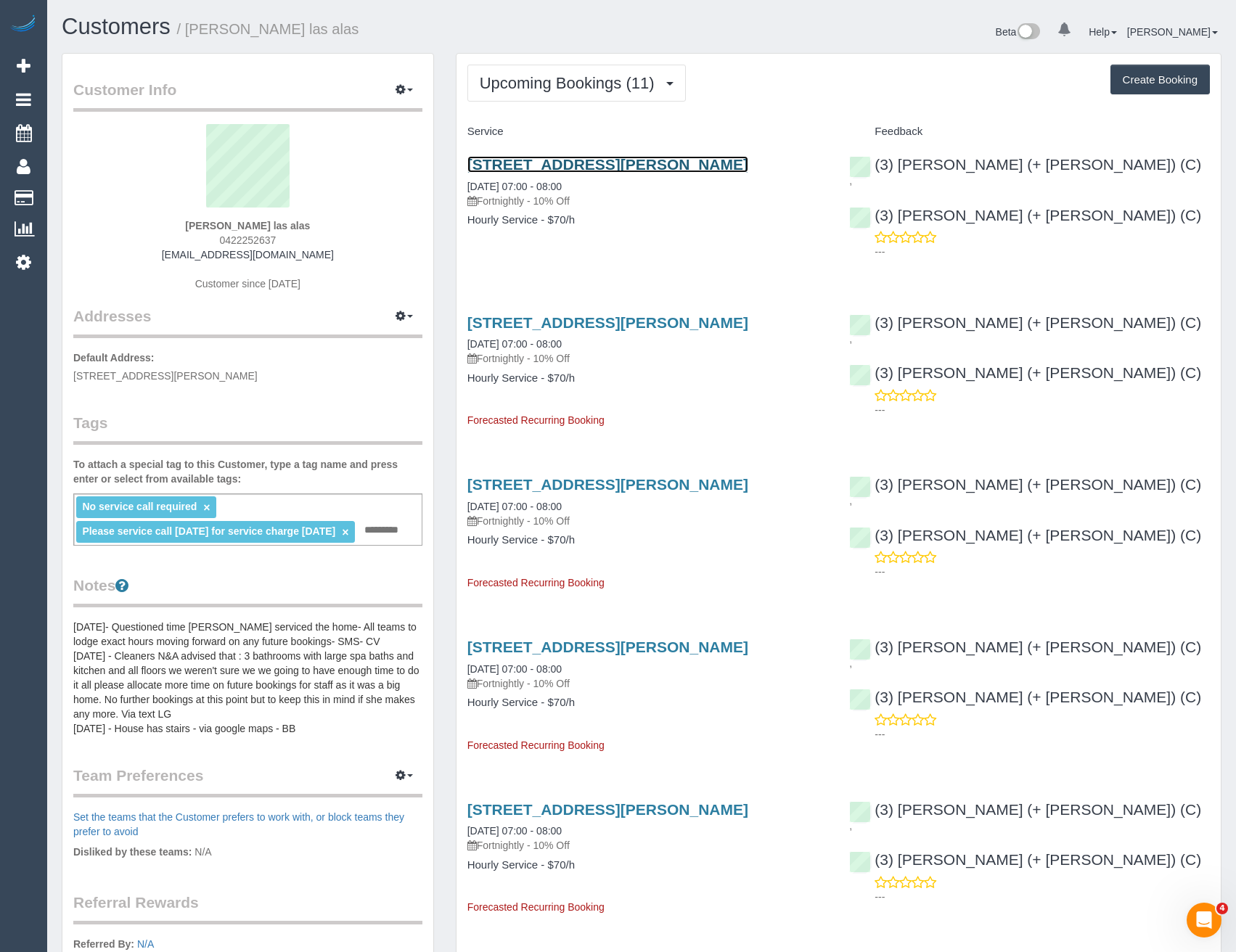
click at [639, 168] on link "28 Ormond St, Pascoe Vale, VIC 3044" at bounding box center [607, 164] width 280 height 17
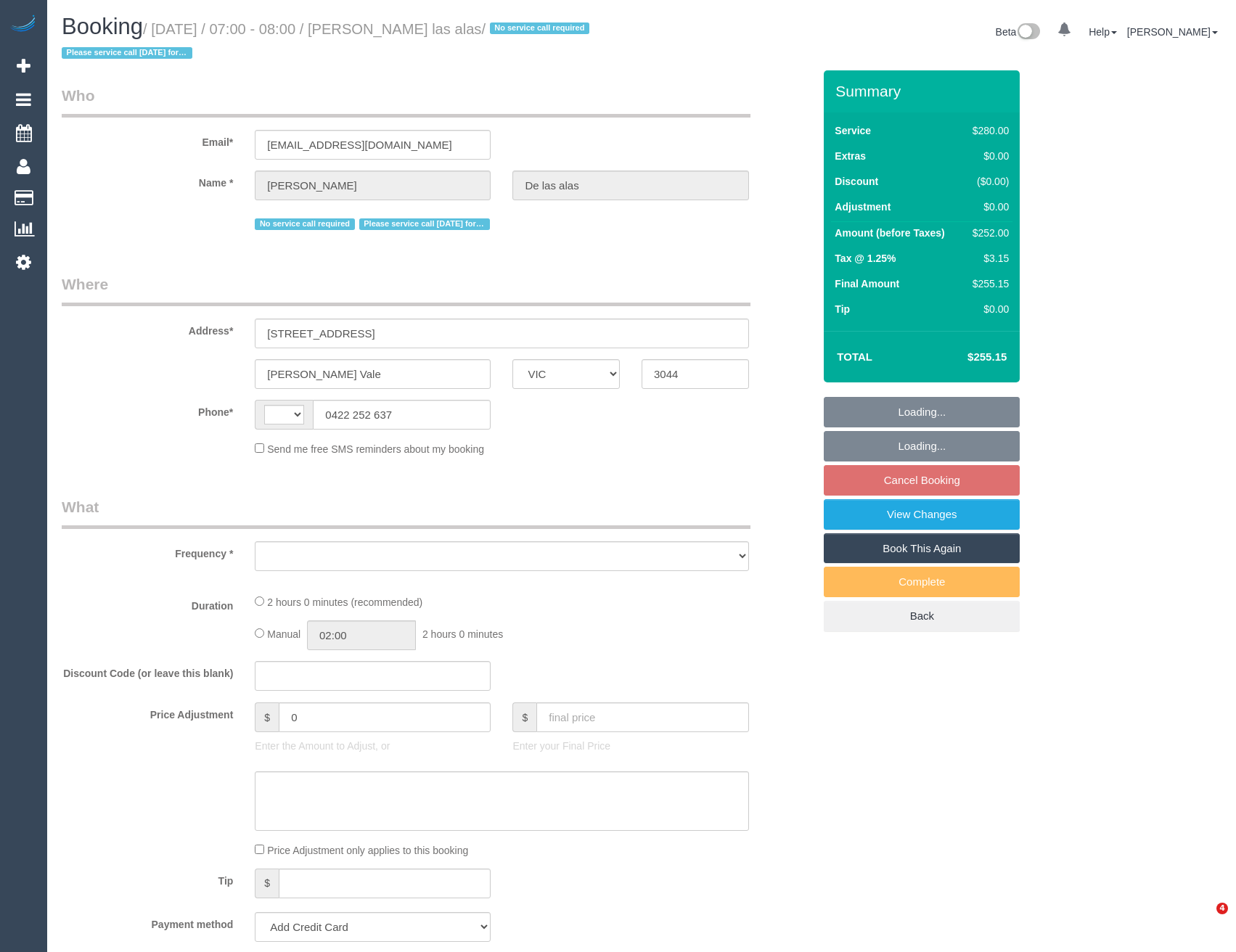
select select "VIC"
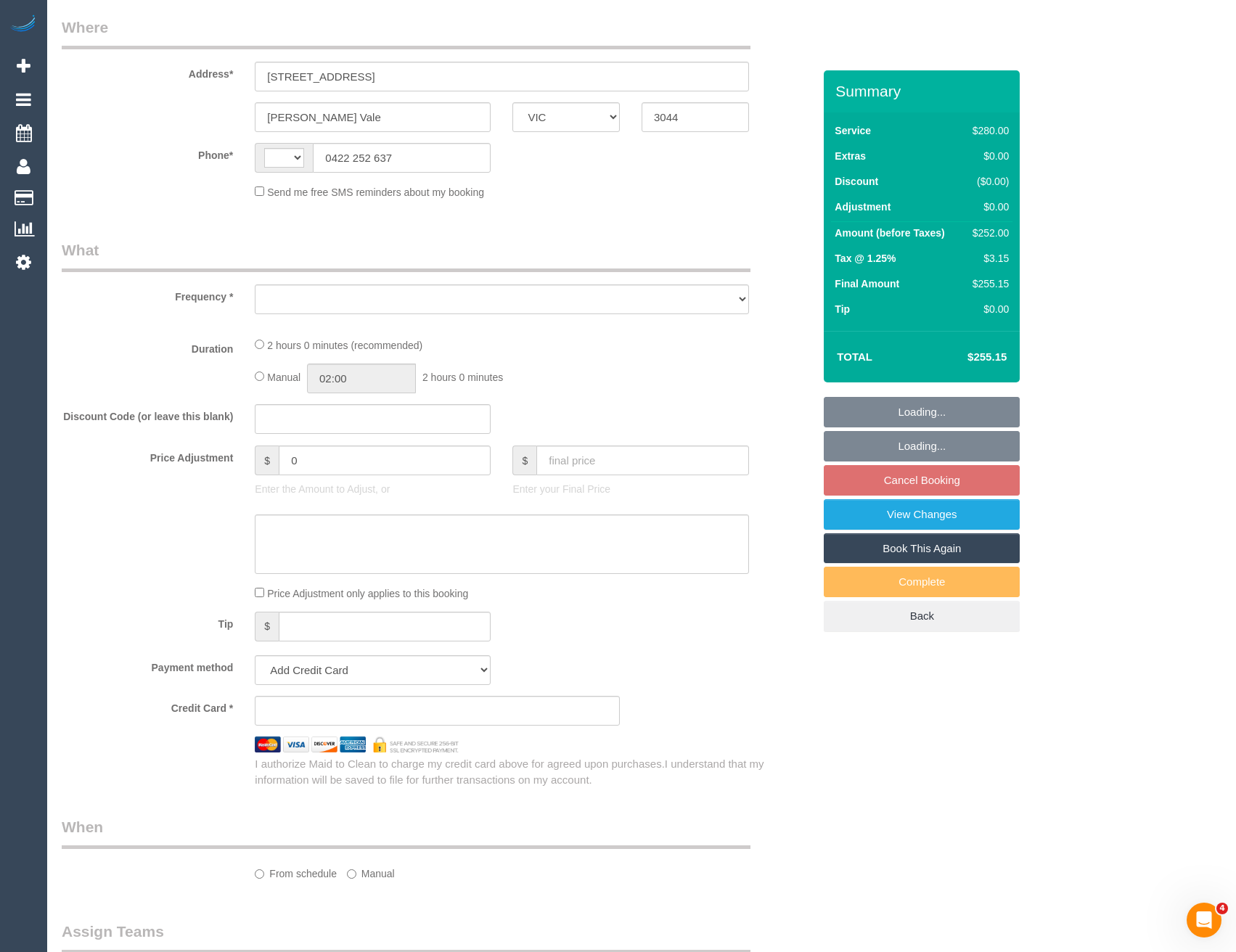
select select "string:stripe-pm_1Pmxf52GScqysDRV0AlwXJns"
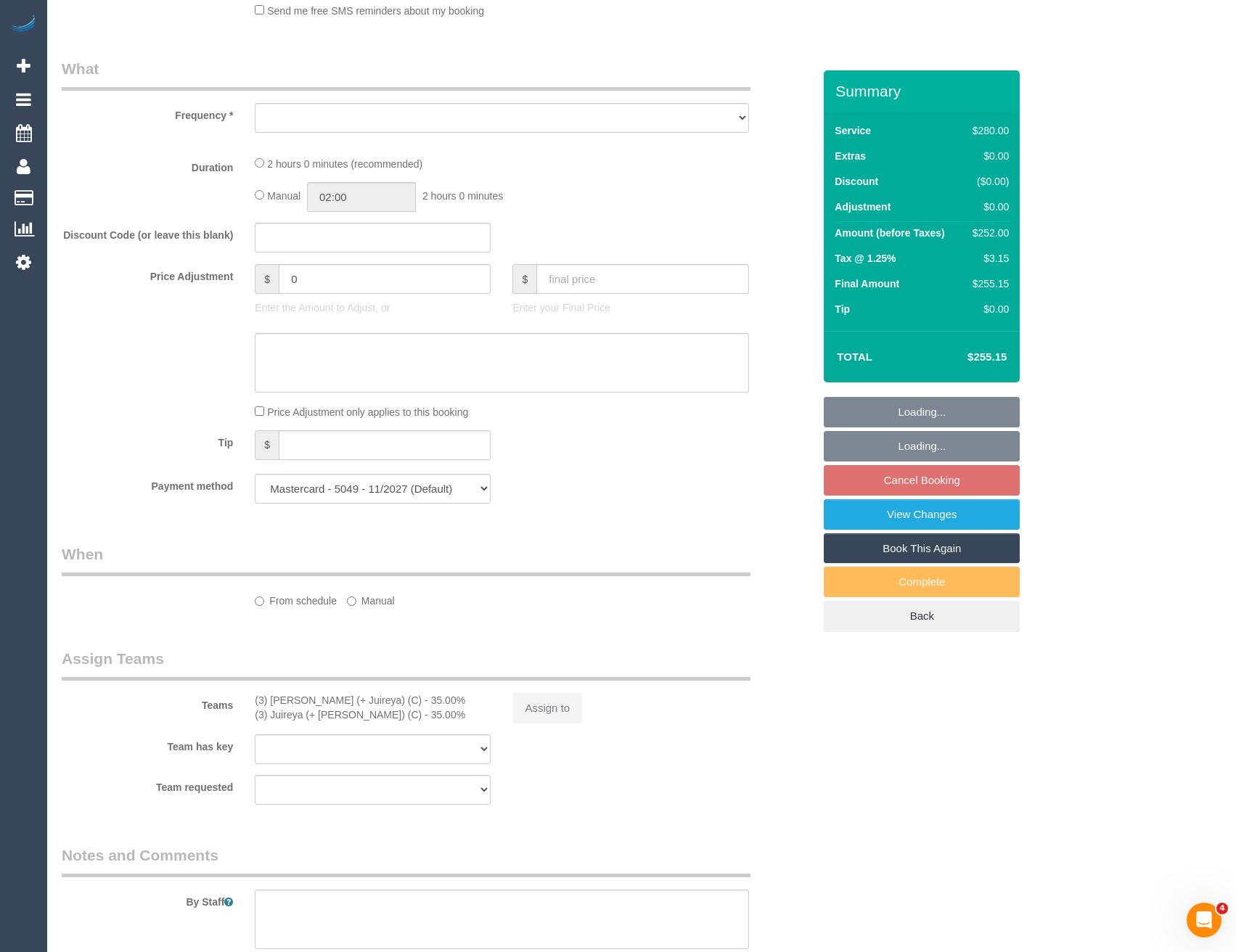
select select "string:AU"
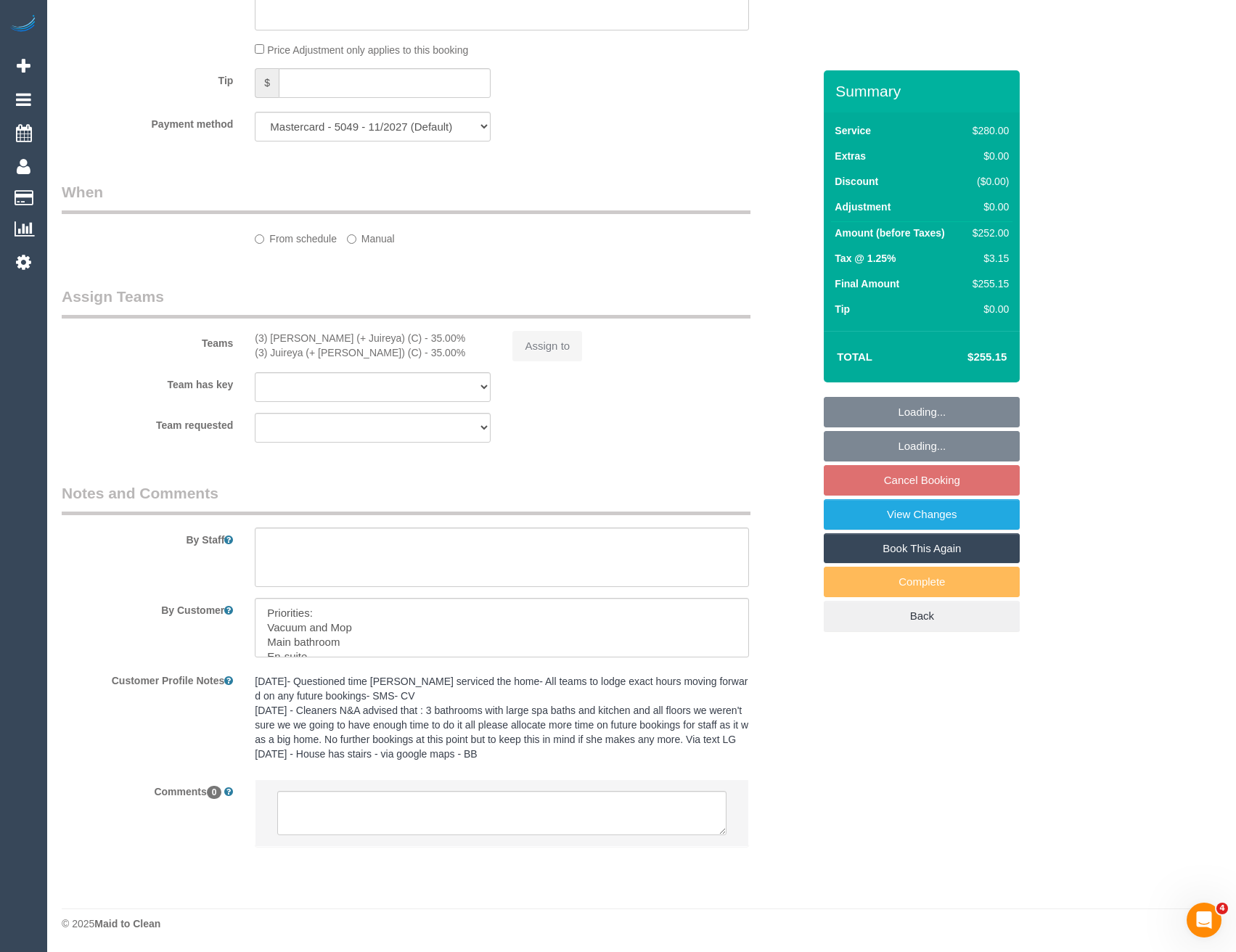
select select "object:552"
select select "spot1"
select select "number:27"
select select "number:14"
select select "number:19"
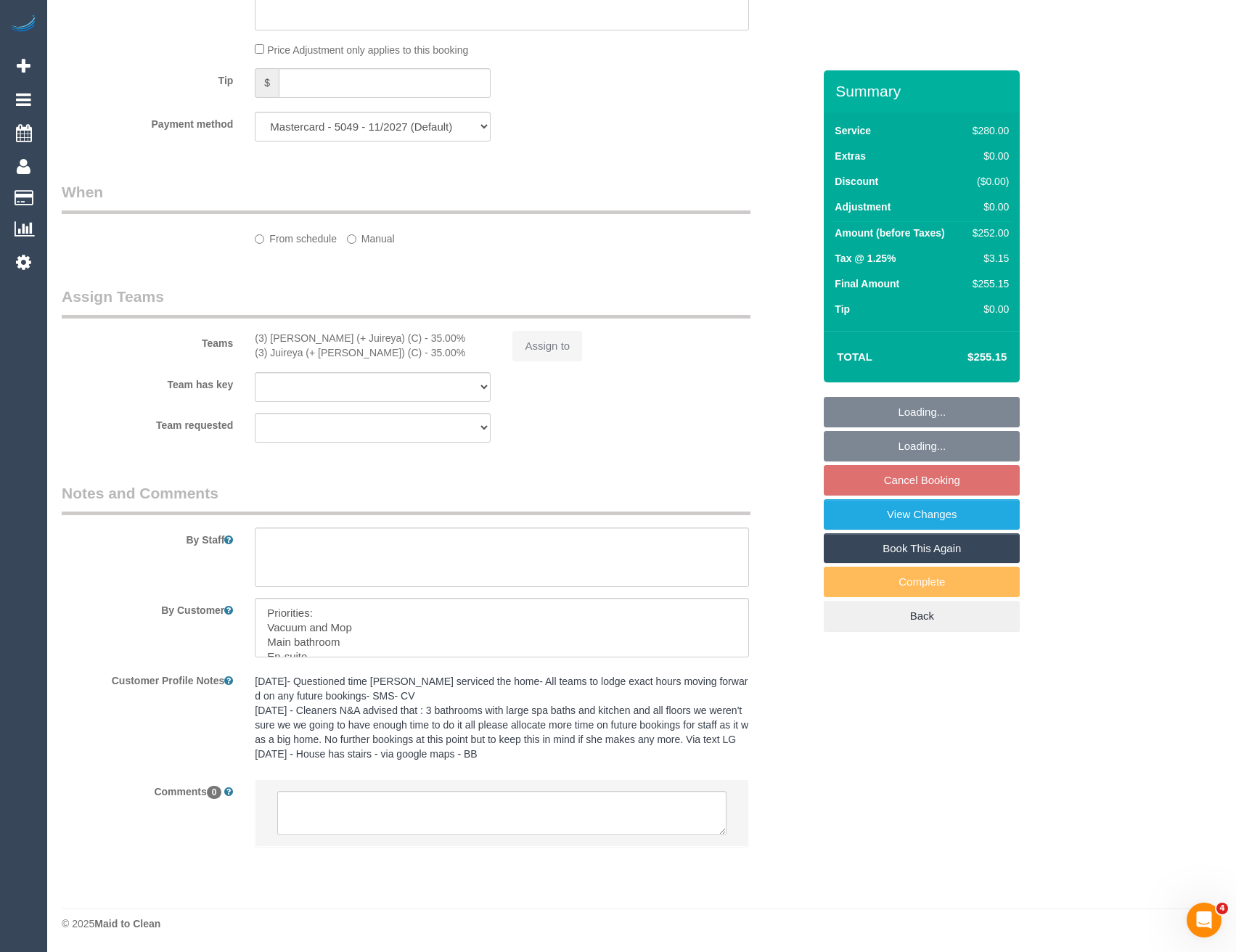
select select "number:25"
select select "number:12"
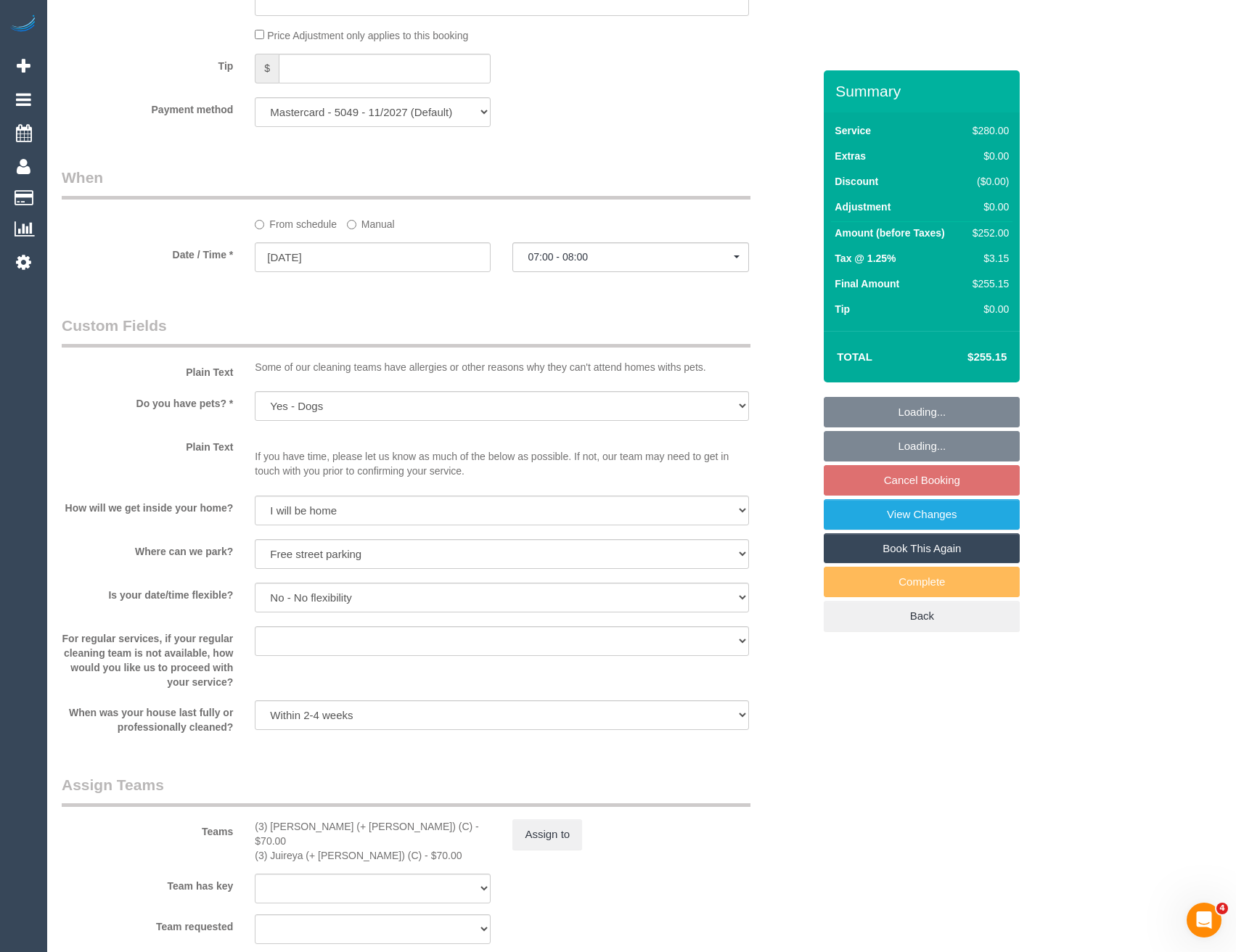
select select "2"
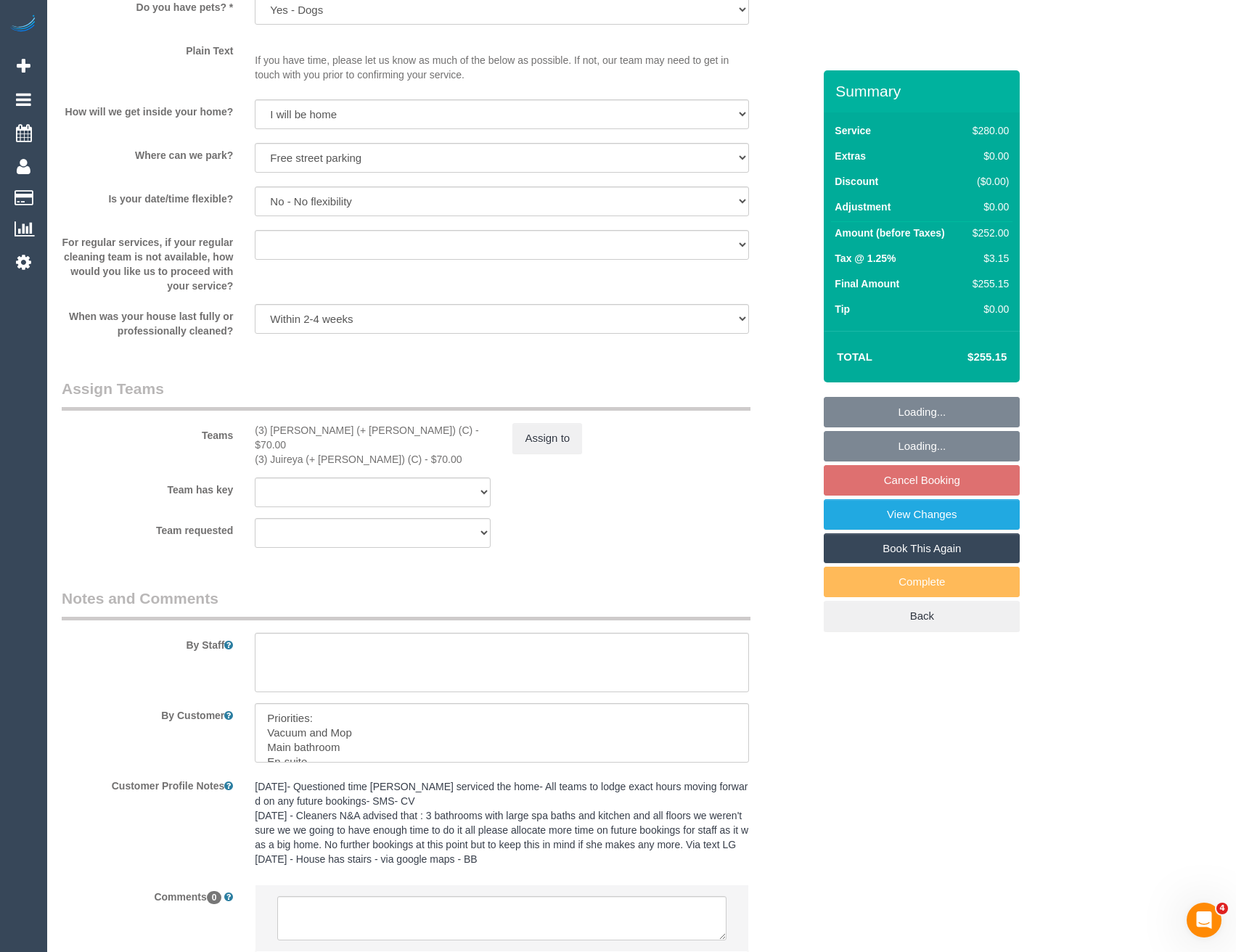
scroll to position [1926, 0]
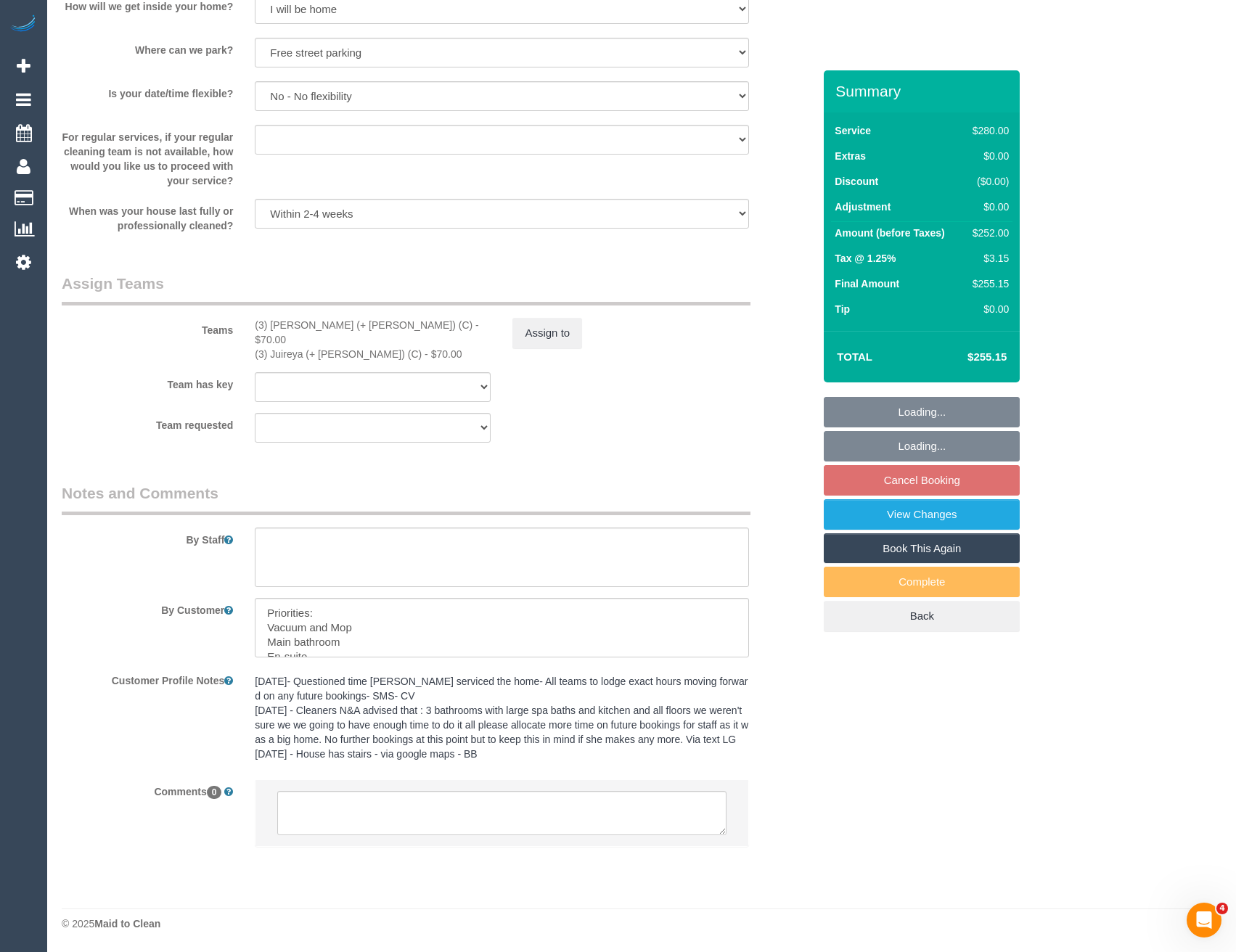
select select "object:1602"
click at [500, 830] on textarea at bounding box center [501, 813] width 448 height 45
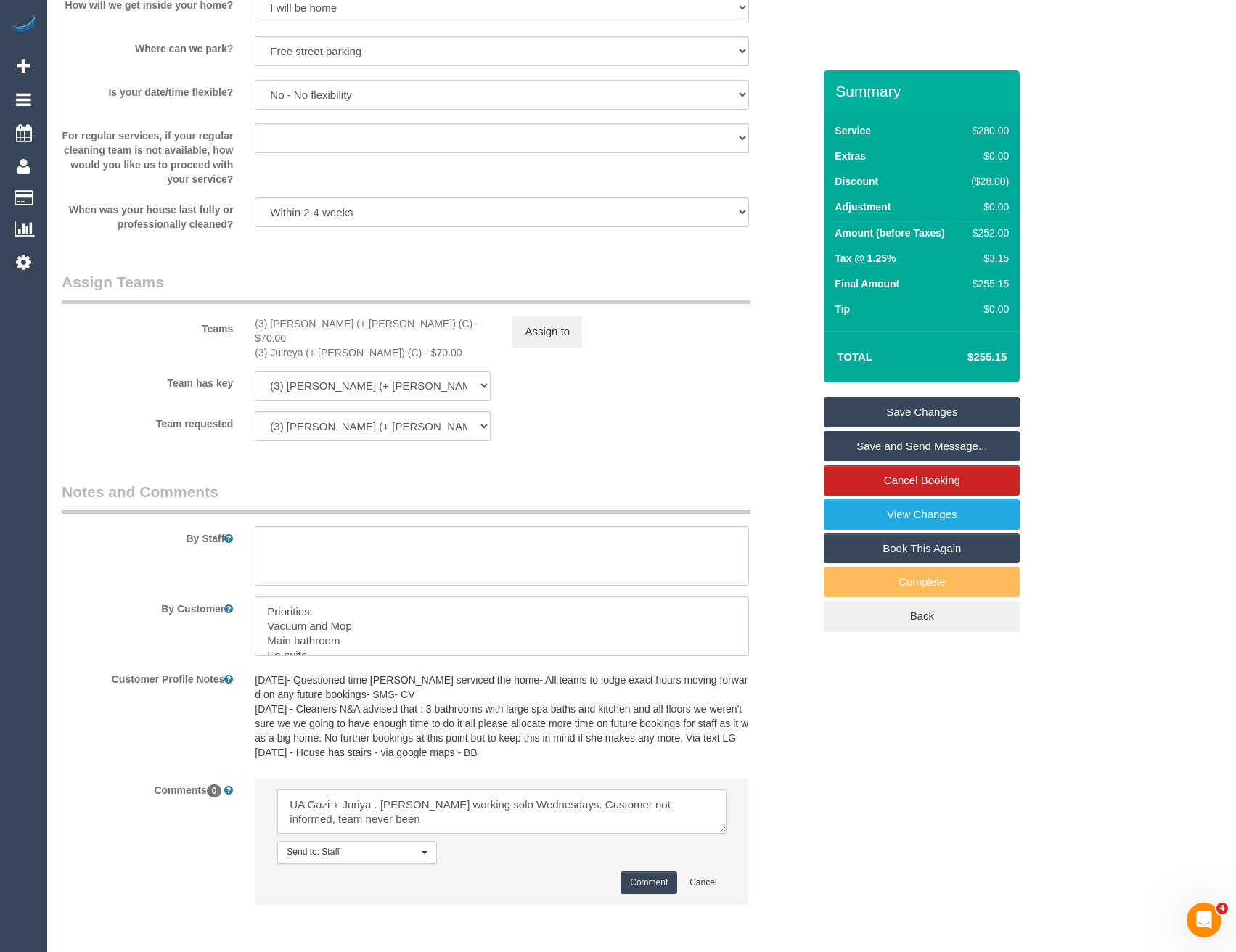
type textarea "UA Gazi + Juriya . GAzi working solo Wednesdays. Customer not informed, team ne…"
click at [657, 889] on button "Comment" at bounding box center [649, 882] width 56 height 22
click at [535, 333] on button "Assign to" at bounding box center [546, 332] width 70 height 31
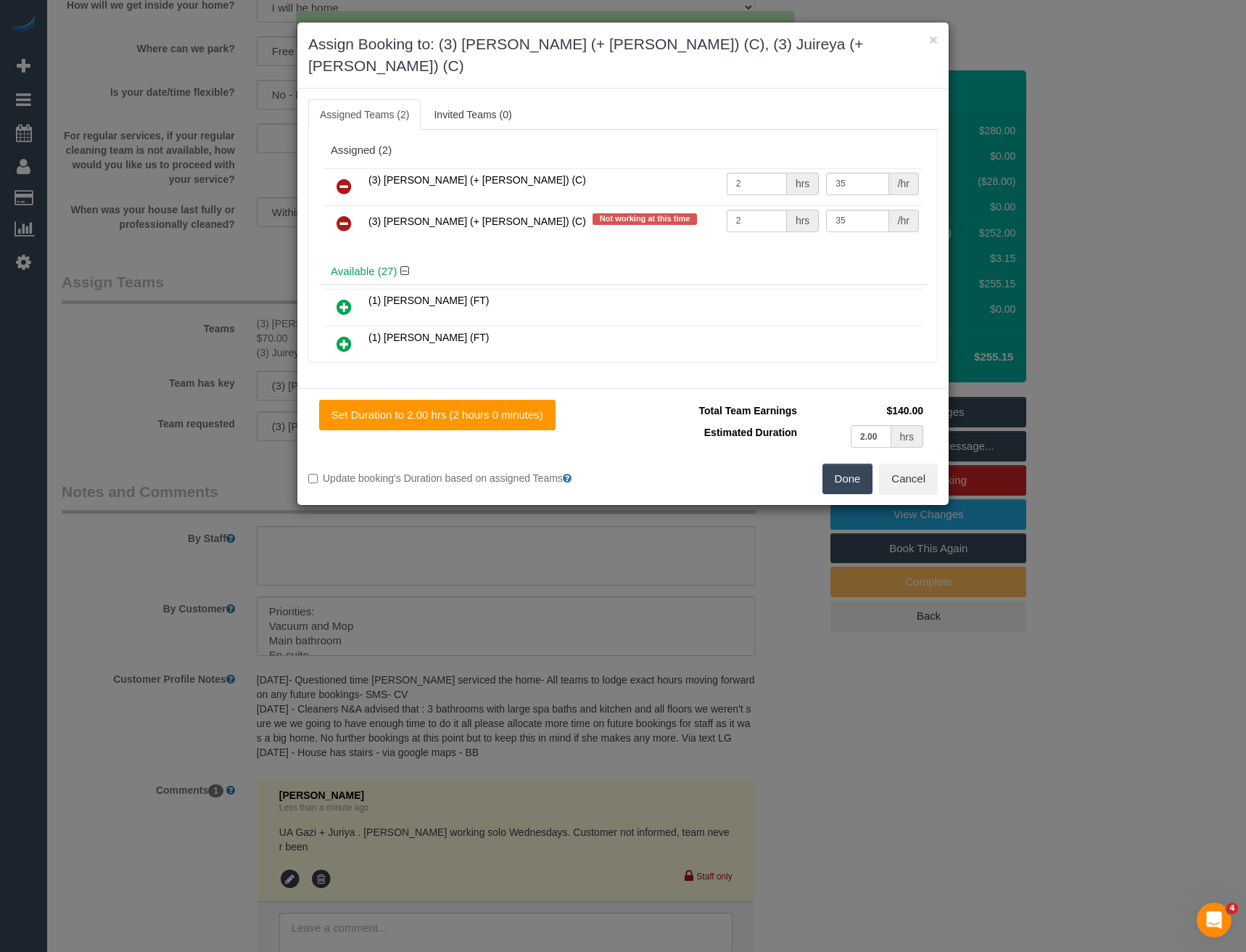
click at [349, 178] on icon at bounding box center [344, 186] width 15 height 18
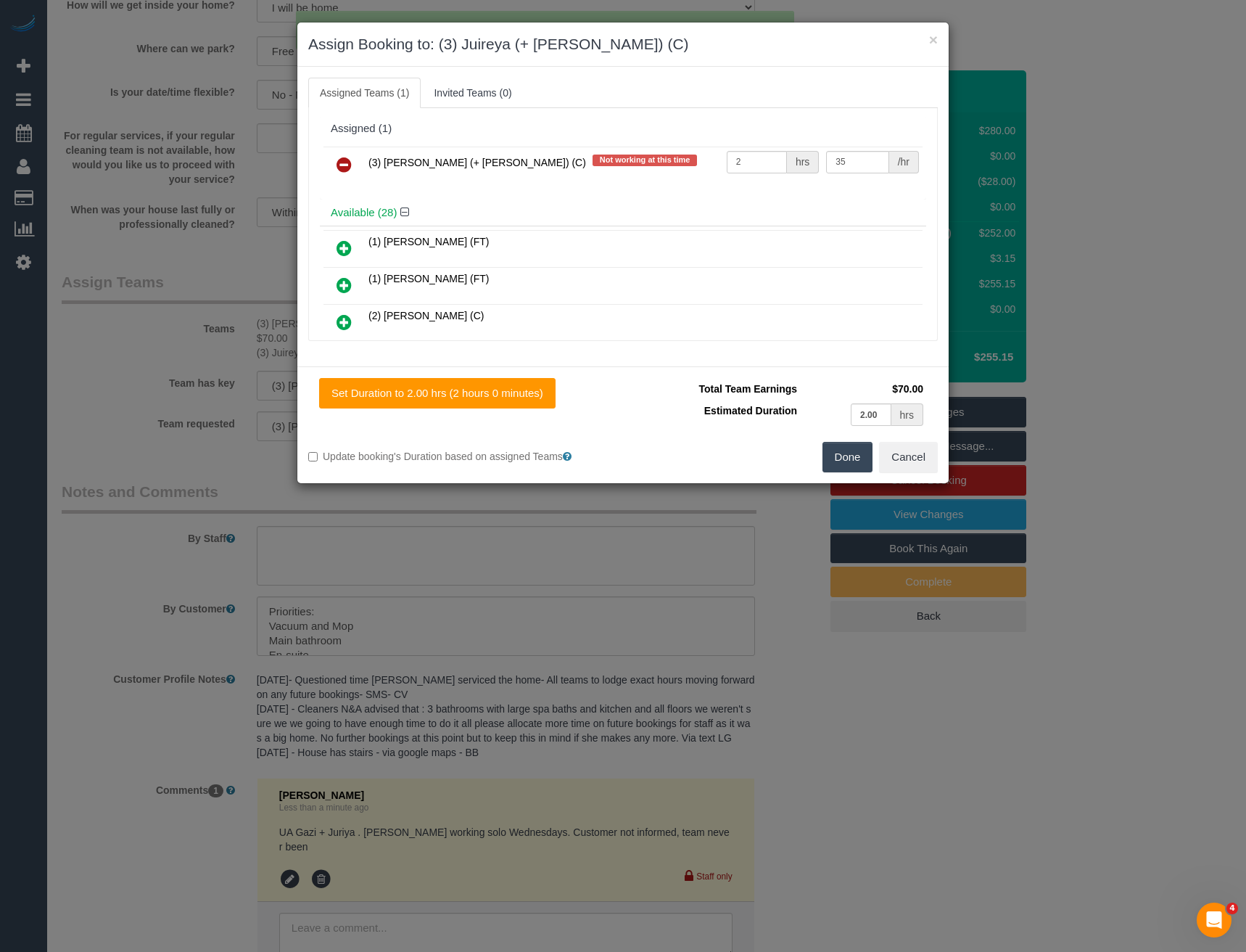
click at [348, 166] on icon at bounding box center [344, 165] width 15 height 18
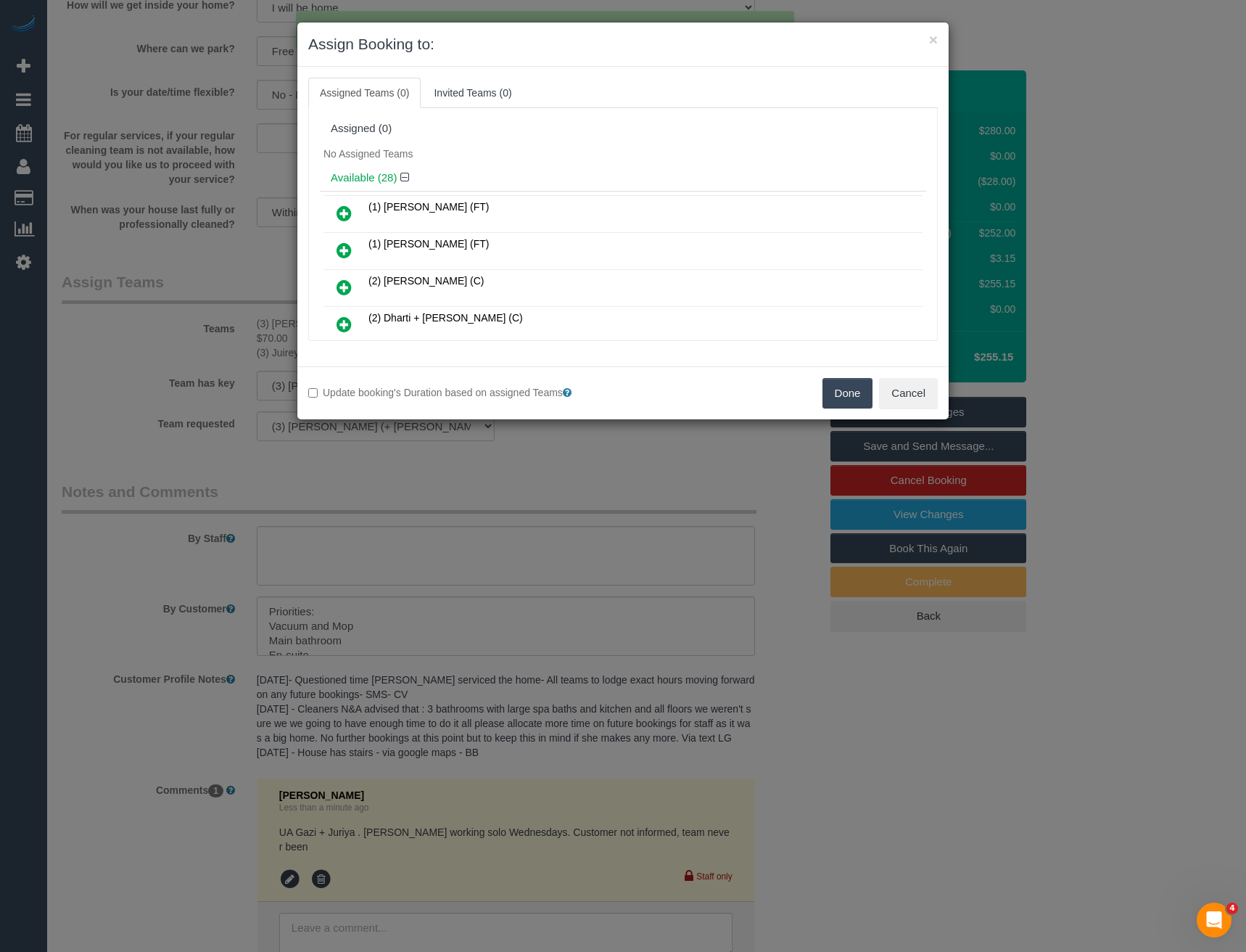
click at [854, 404] on button "Done" at bounding box center [848, 393] width 51 height 31
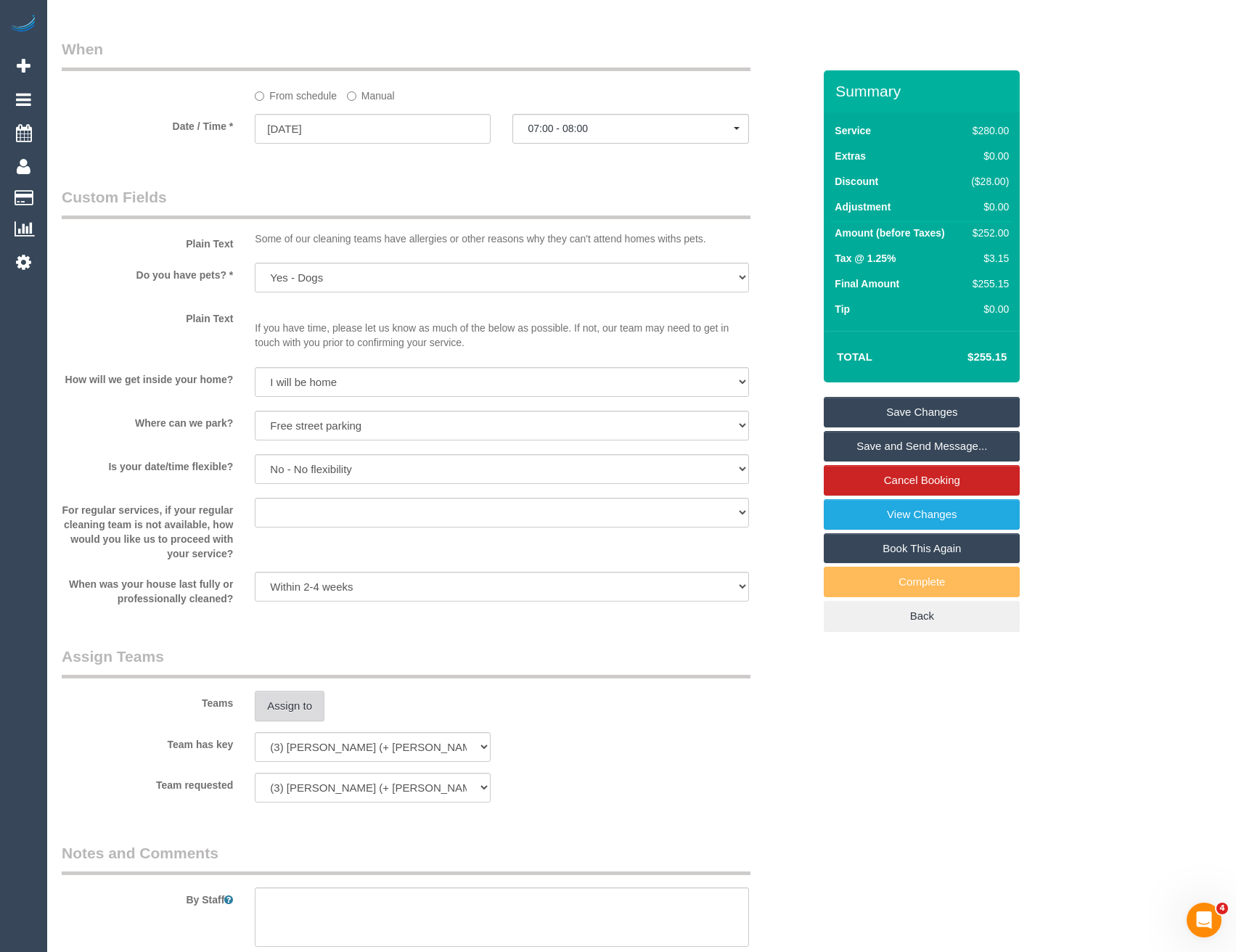
scroll to position [1418, 0]
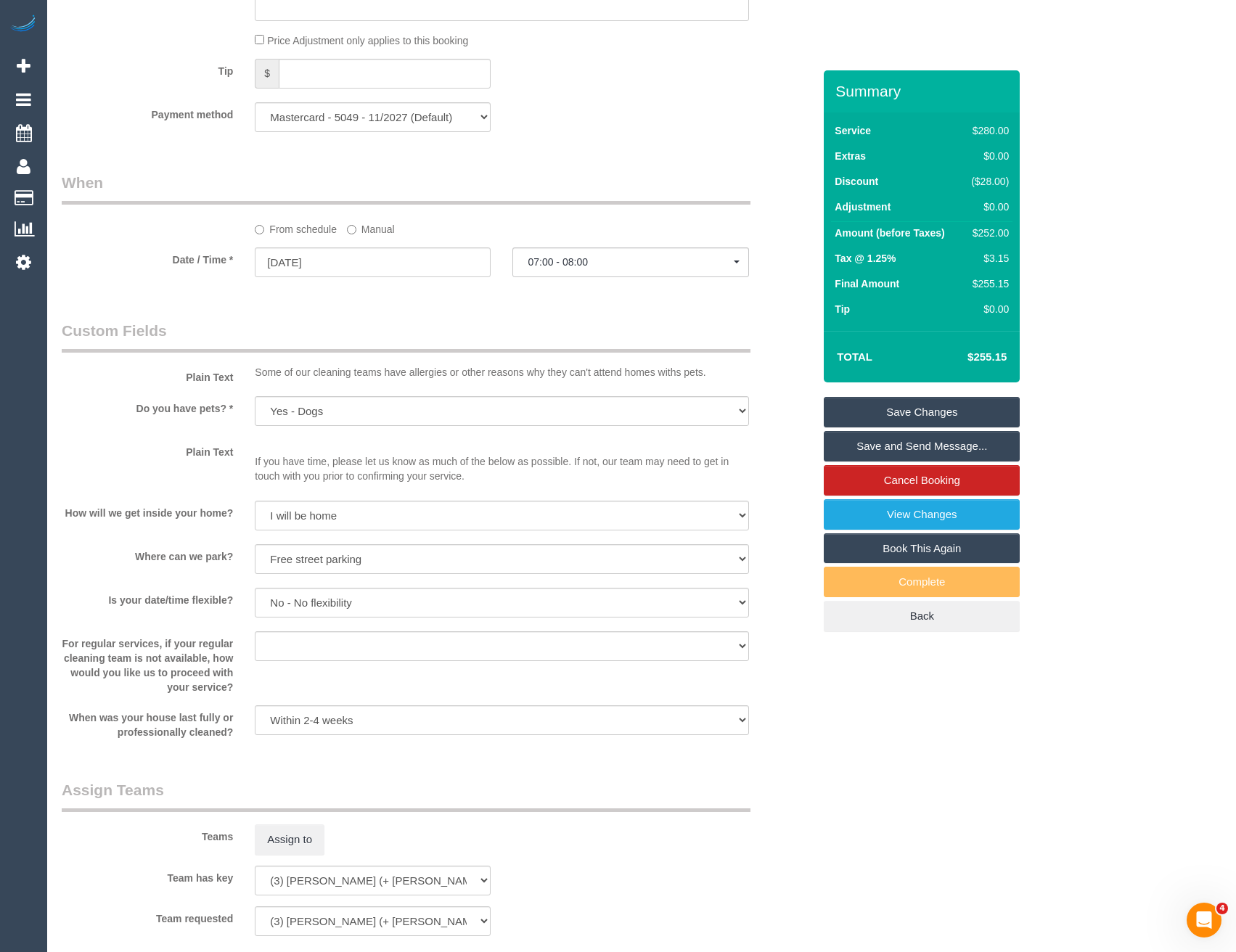
click at [884, 413] on link "Save Changes" at bounding box center [922, 412] width 196 height 31
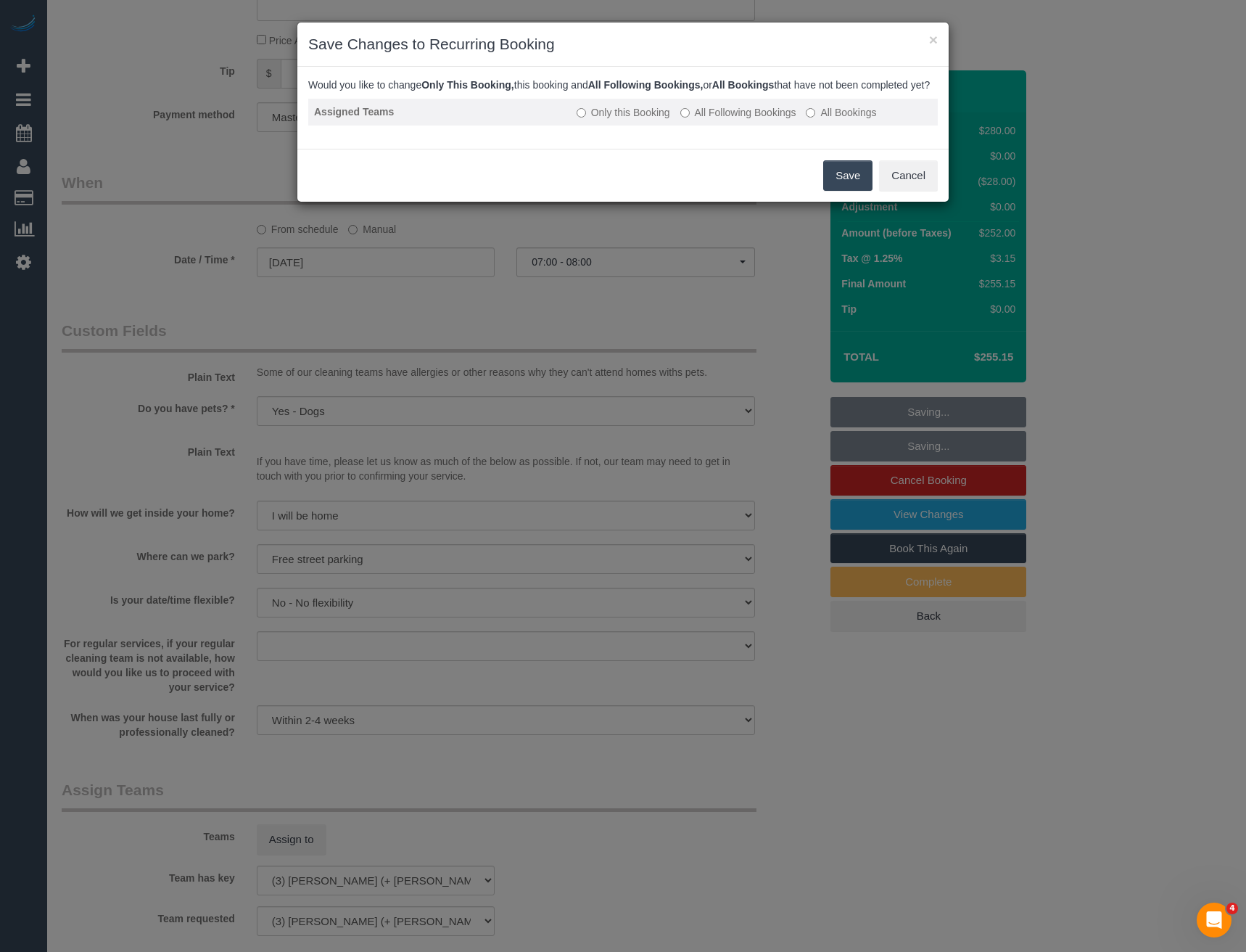
click at [701, 120] on label "All Following Bookings" at bounding box center [738, 112] width 116 height 14
click at [850, 190] on button "Save" at bounding box center [848, 176] width 49 height 31
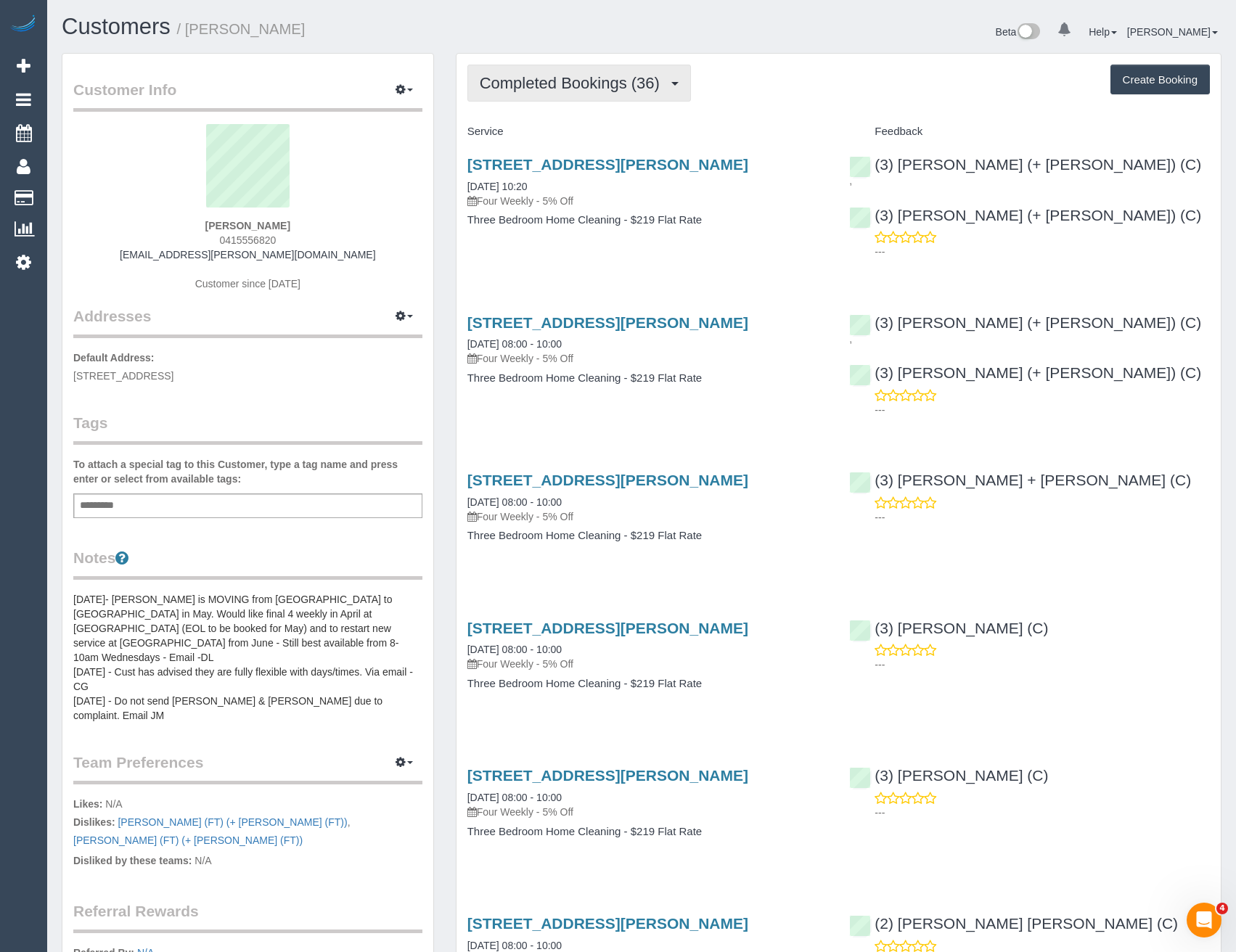
click at [587, 97] on button "Completed Bookings (36)" at bounding box center [579, 83] width 223 height 37
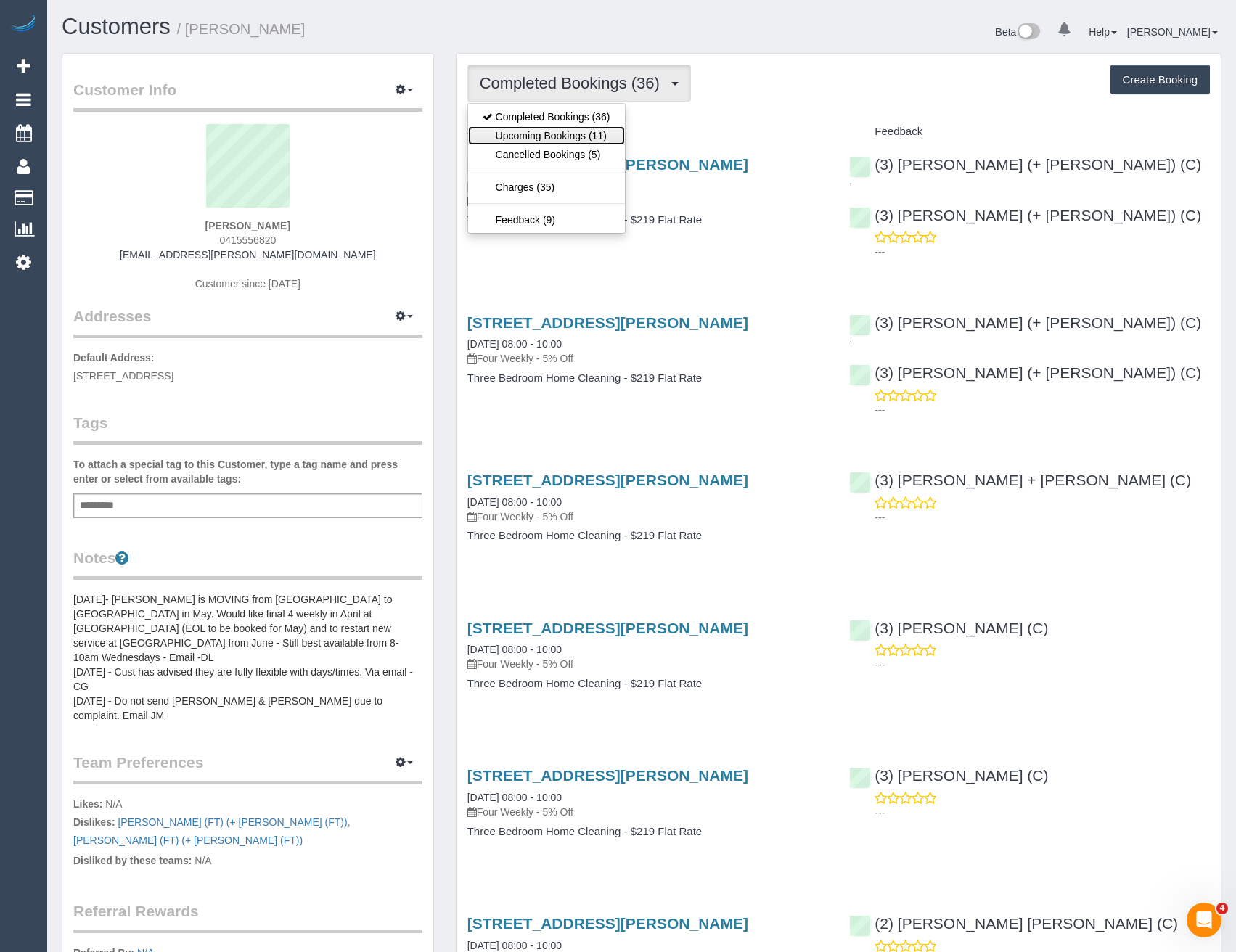
click at [595, 144] on link "Upcoming Bookings (11)" at bounding box center [546, 135] width 157 height 18
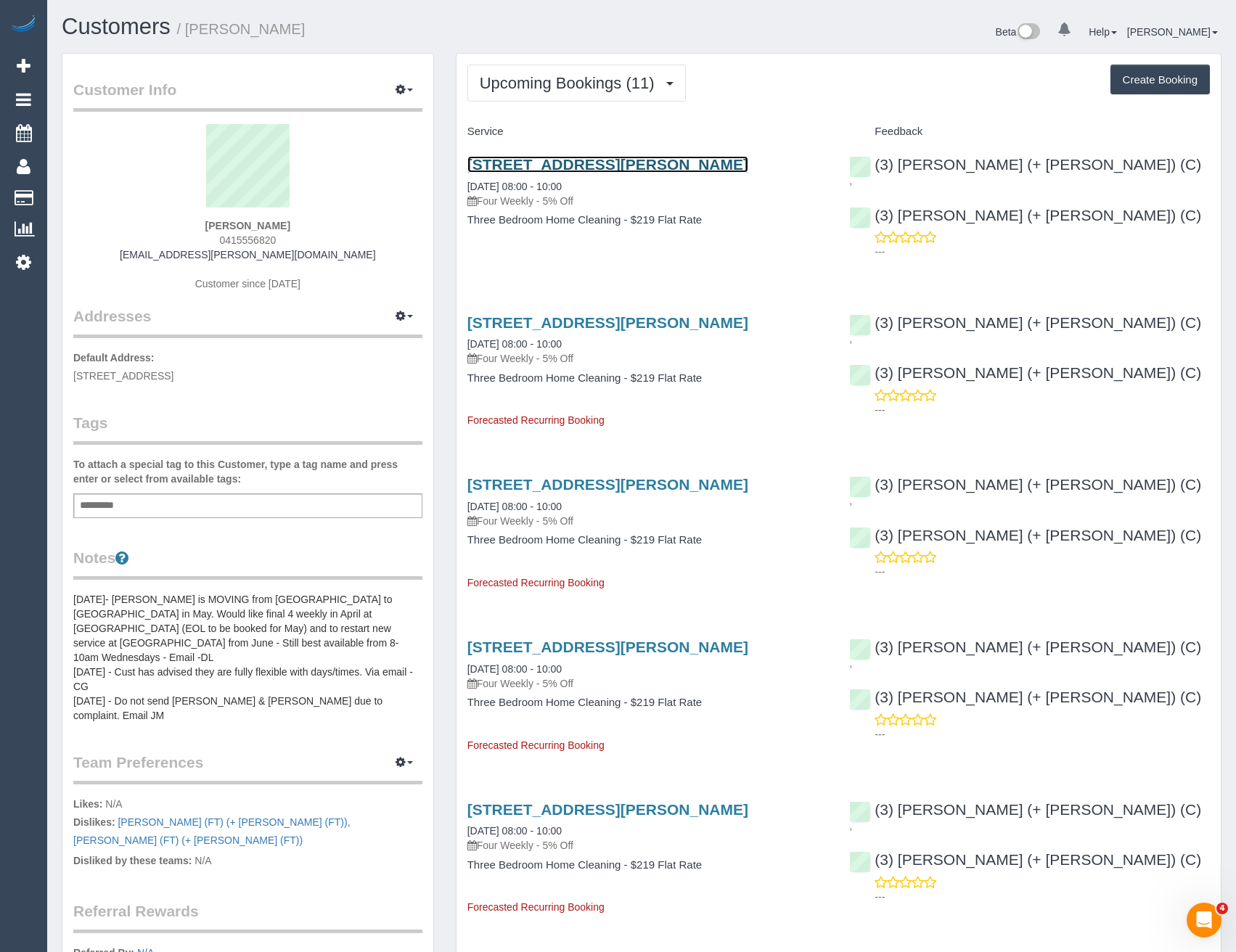
click at [638, 166] on link "[STREET_ADDRESS][PERSON_NAME]" at bounding box center [607, 164] width 280 height 17
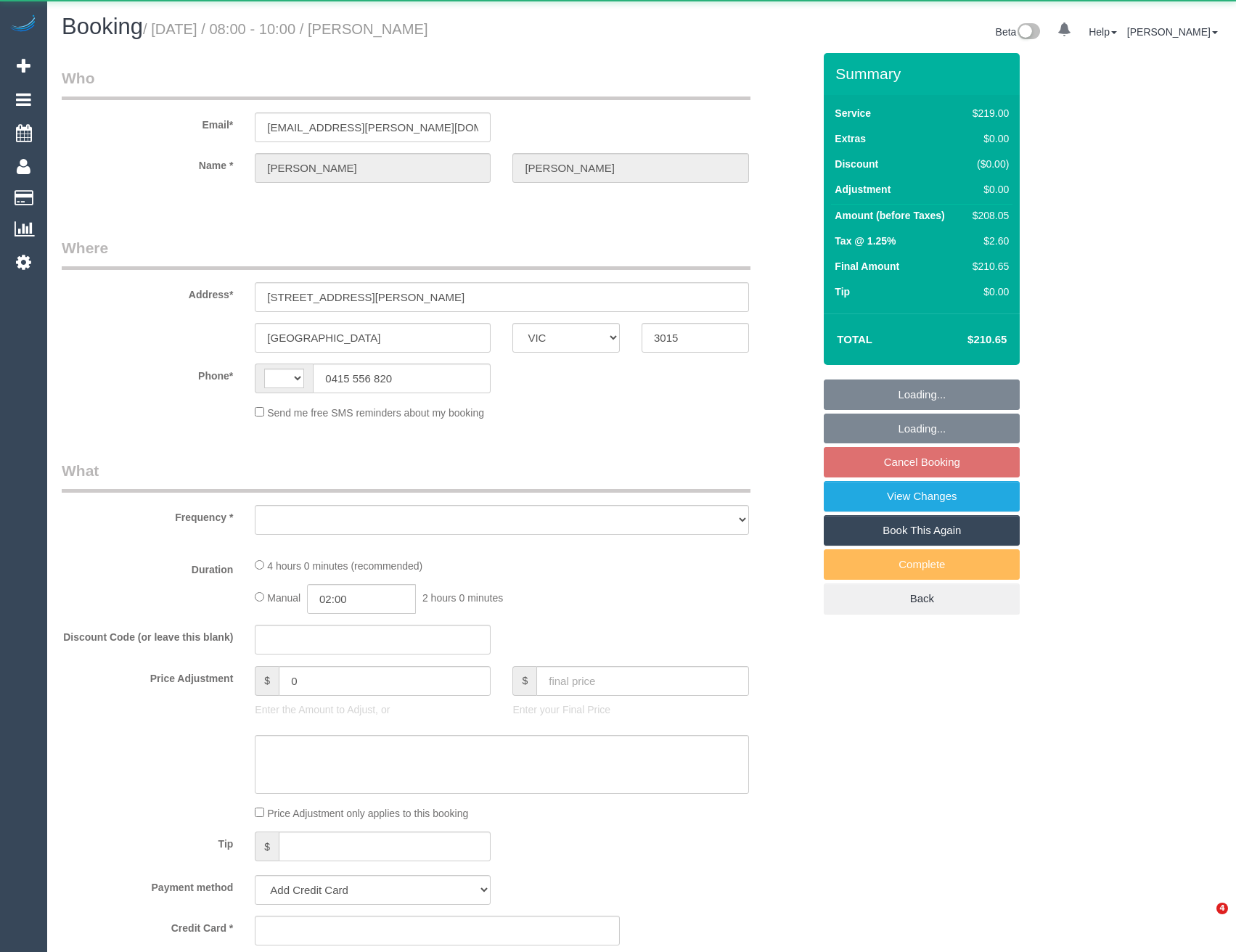
select select "VIC"
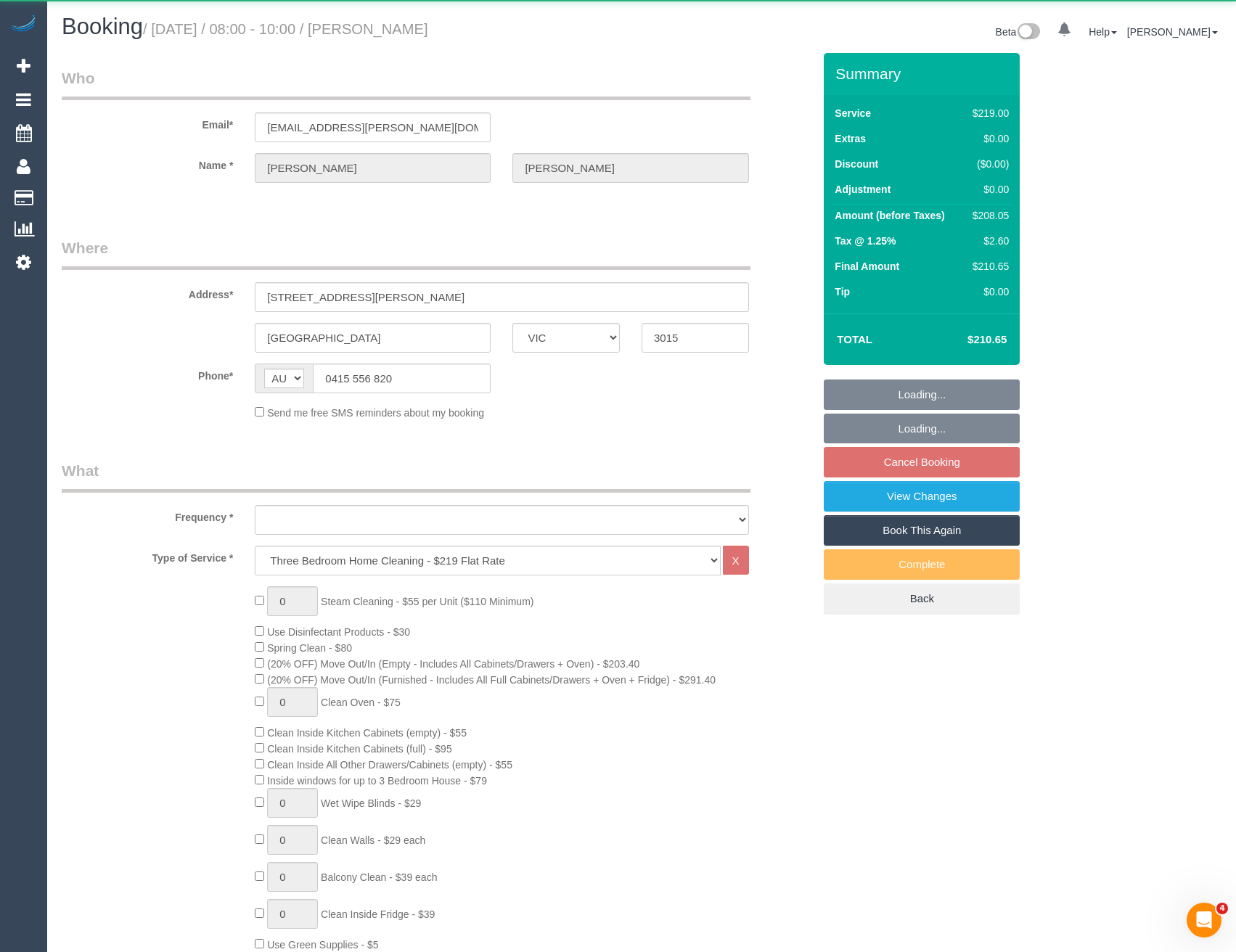
select select "string:AU"
select select "object:628"
select select "string:stripe-pm_1LVooF2GScqysDRVgZ9Q9g4w"
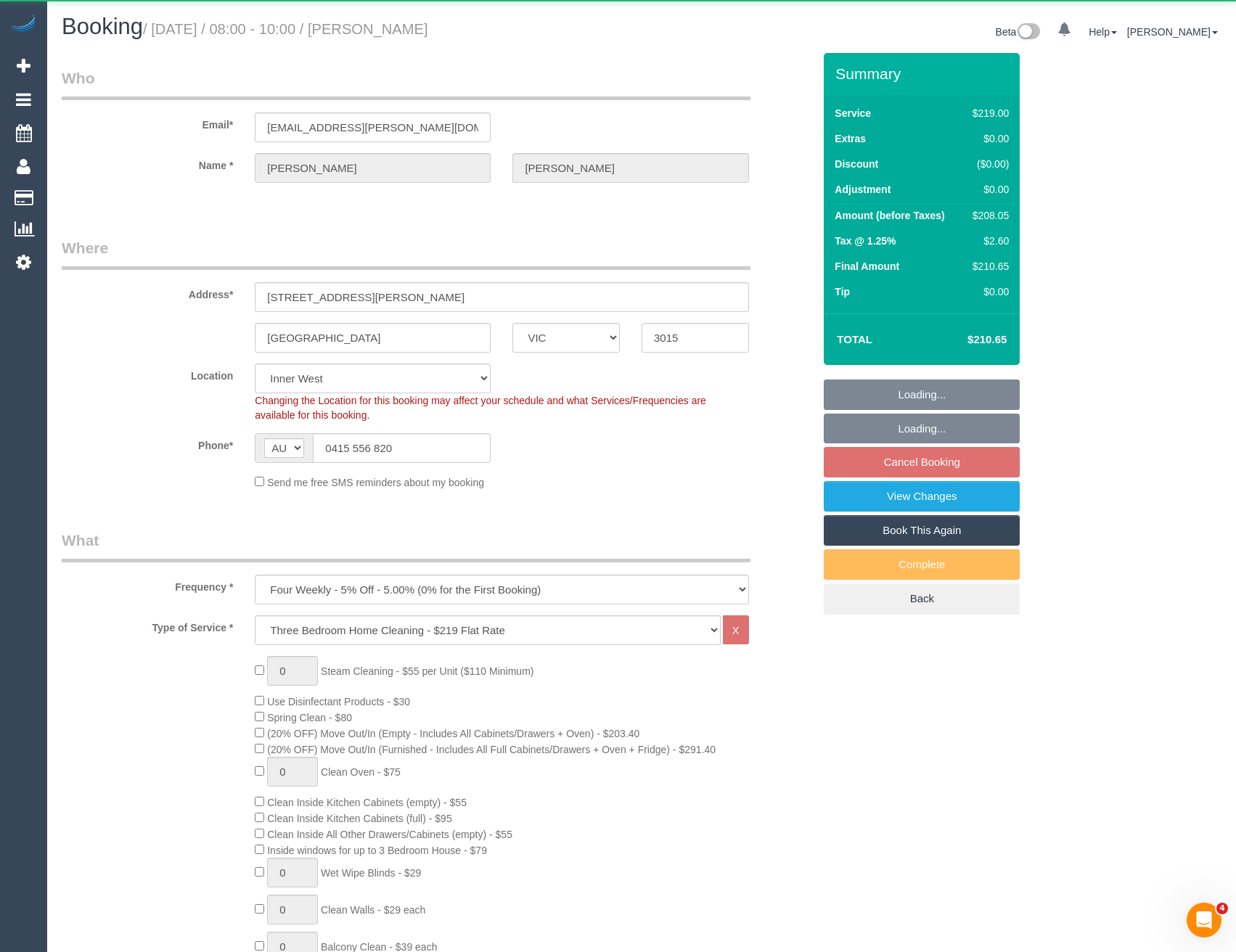
select select "spot2"
select select "number:27"
select select "number:14"
select select "number:19"
select select "number:22"
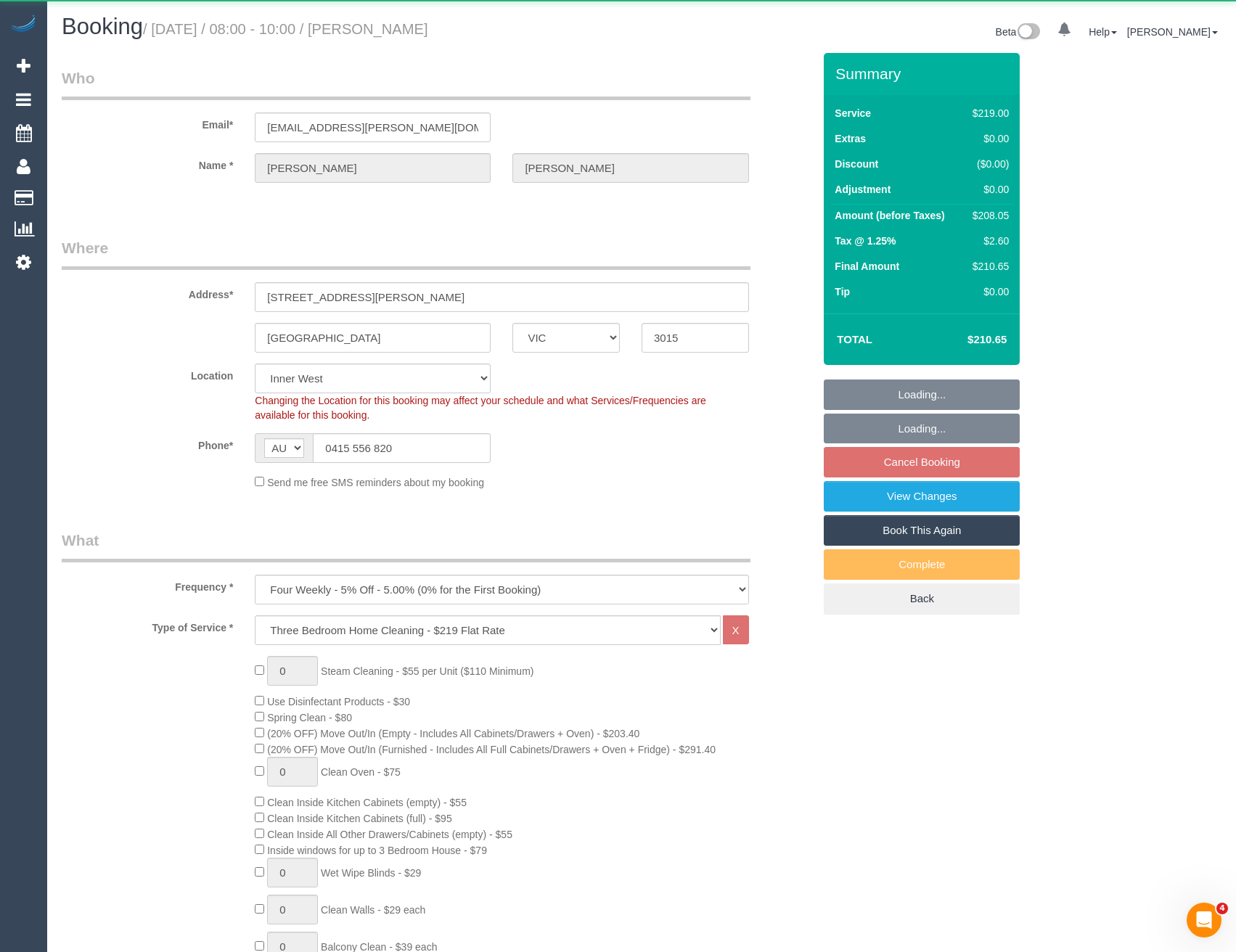
select select "number:13"
select select "object:1476"
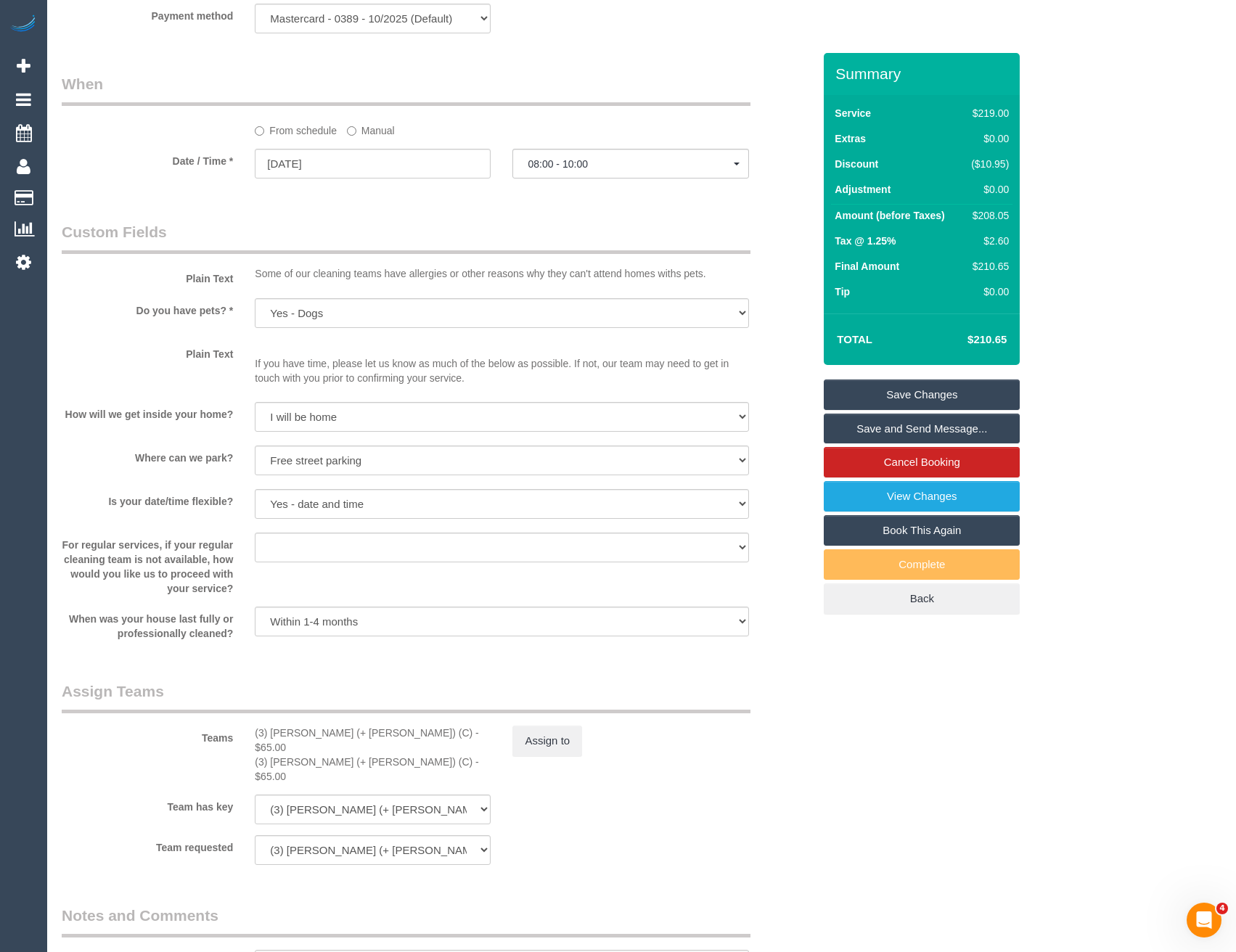
scroll to position [1669, 0]
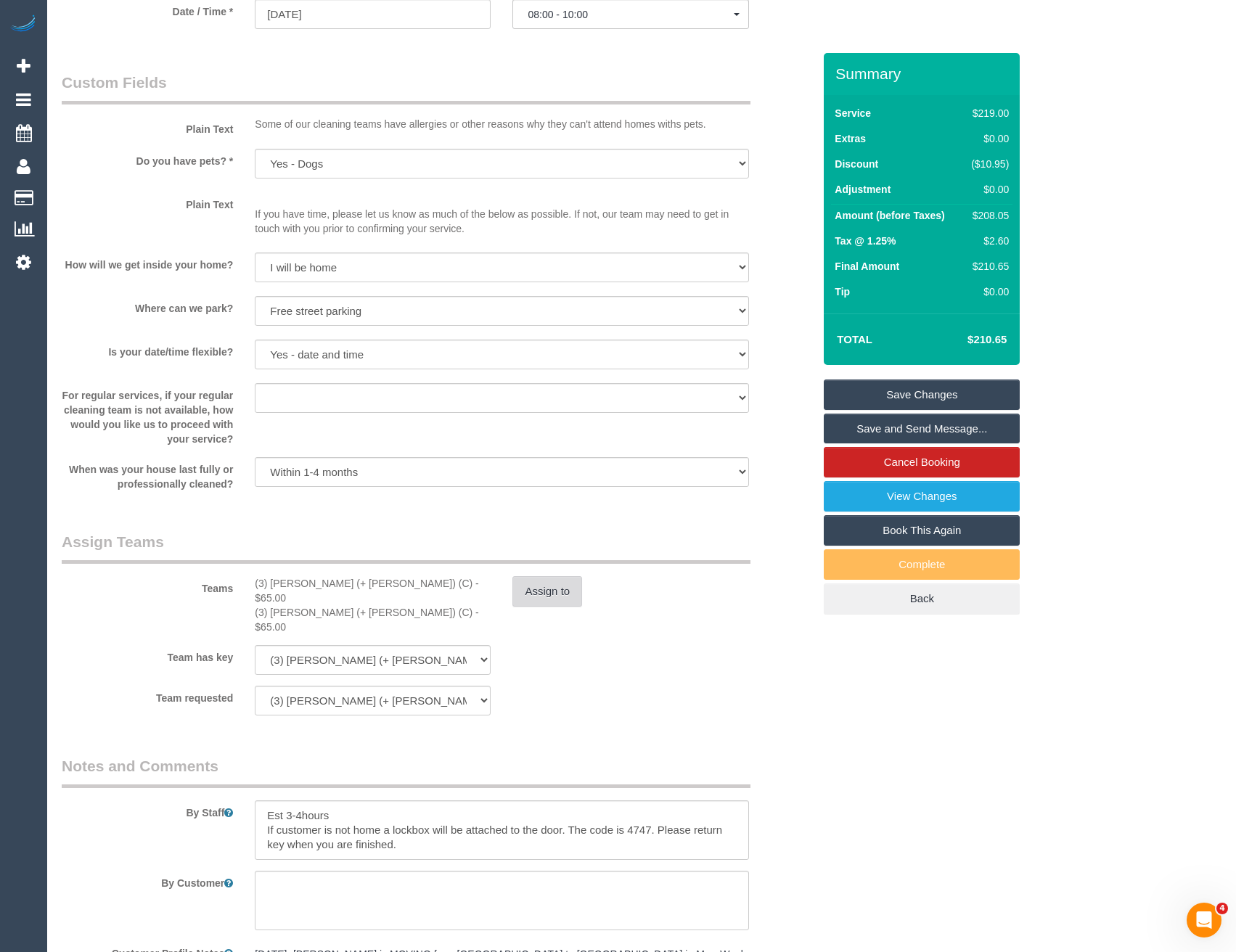
select select "spot23"
click at [548, 603] on button "Assign to" at bounding box center [546, 591] width 70 height 31
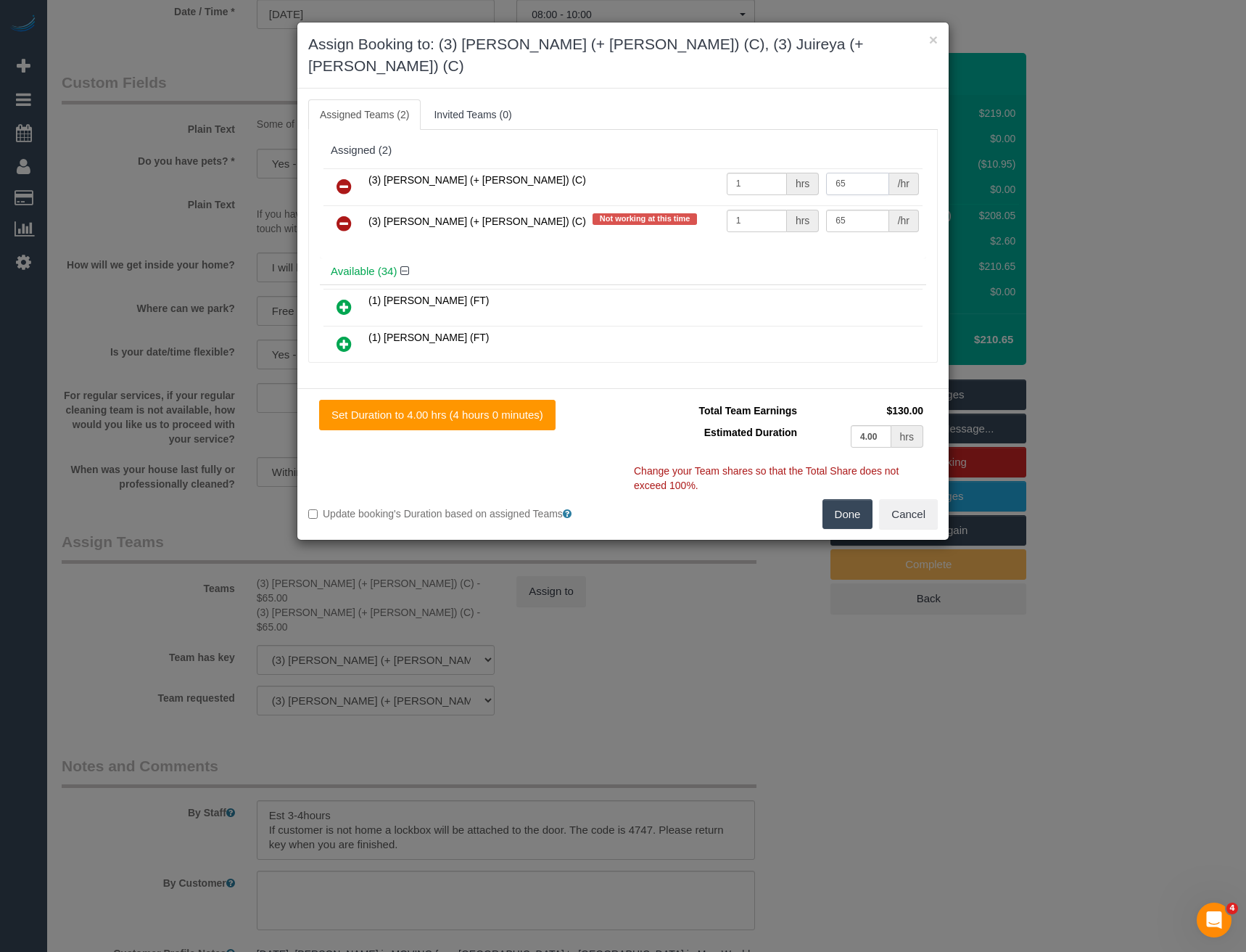
drag, startPoint x: 844, startPoint y: 161, endPoint x: 783, endPoint y: 161, distance: 61.0
click at [785, 168] on tr "(3) Gazi (+ Juireya) (C) 1 hrs 65 /hr" at bounding box center [623, 186] width 599 height 37
type input "130"
click at [340, 215] on icon at bounding box center [344, 223] width 15 height 18
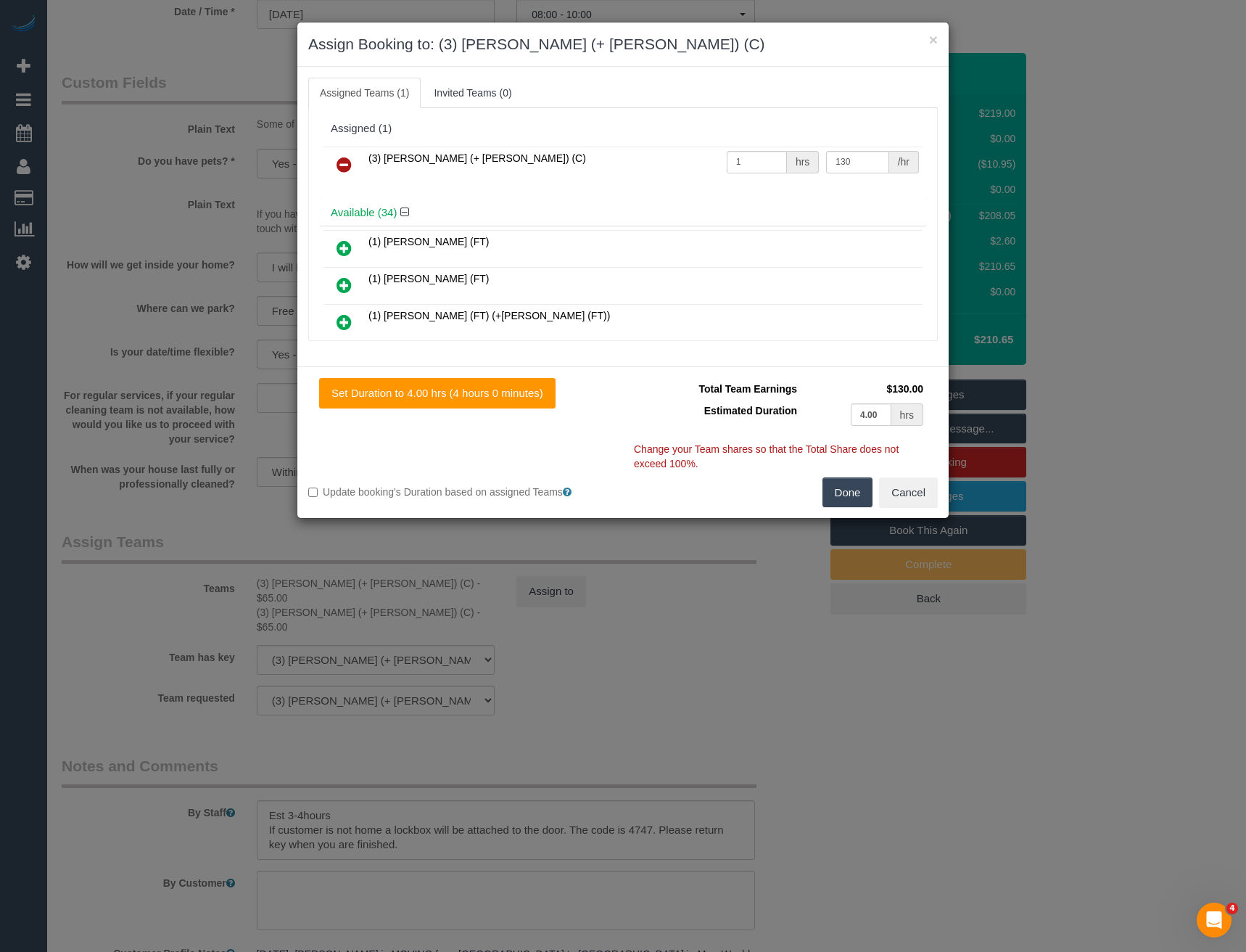
click at [840, 489] on button "Done" at bounding box center [848, 492] width 51 height 31
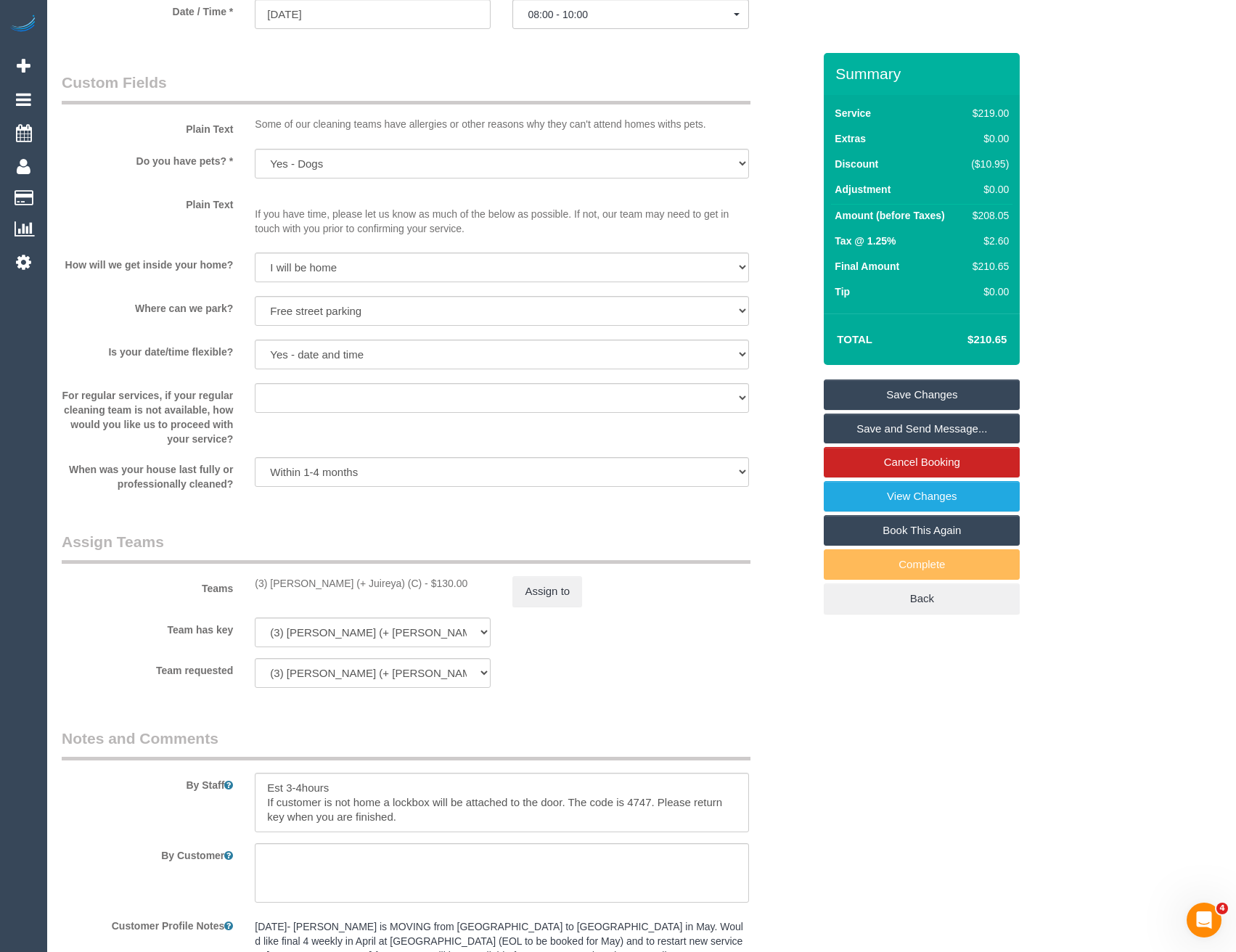
click at [890, 388] on link "Save Changes" at bounding box center [922, 394] width 196 height 31
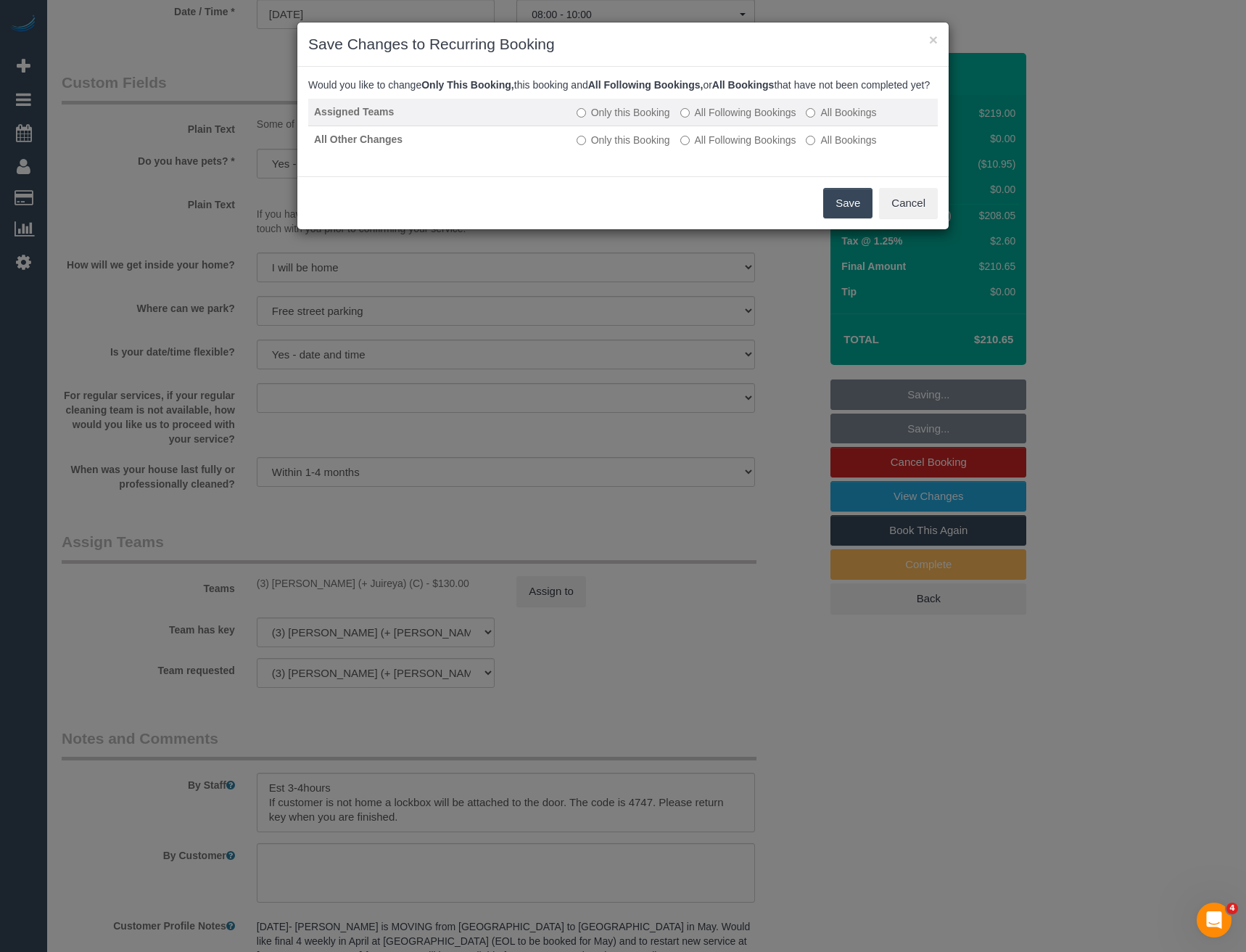
click at [708, 120] on label "All Following Bookings" at bounding box center [738, 112] width 116 height 14
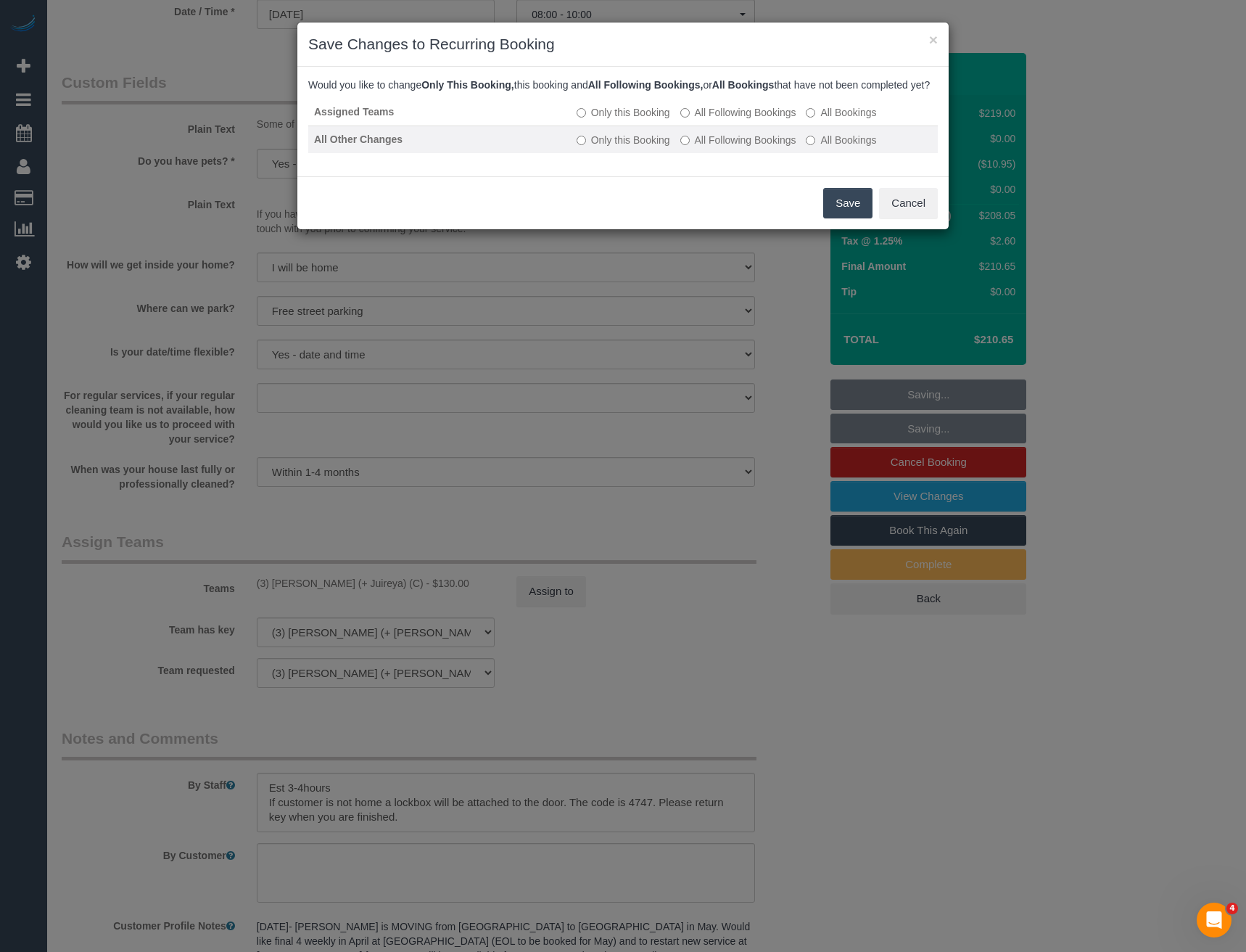
click at [717, 147] on label "All Following Bookings" at bounding box center [738, 140] width 116 height 14
click at [832, 219] on button "Save" at bounding box center [848, 203] width 49 height 31
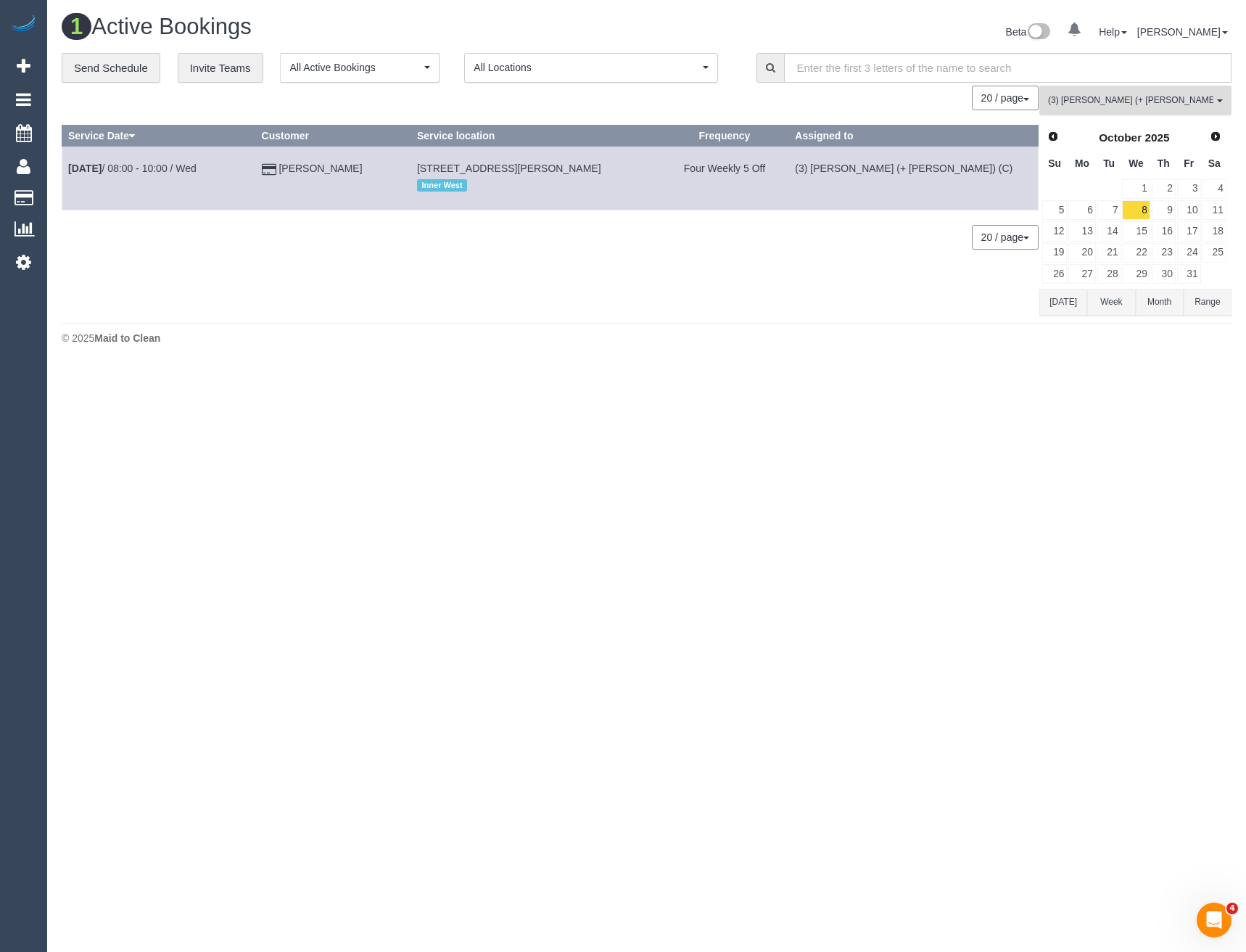
click at [1095, 104] on span "(3) [PERSON_NAME] (+ [PERSON_NAME]) (C)" at bounding box center [1131, 100] width 165 height 12
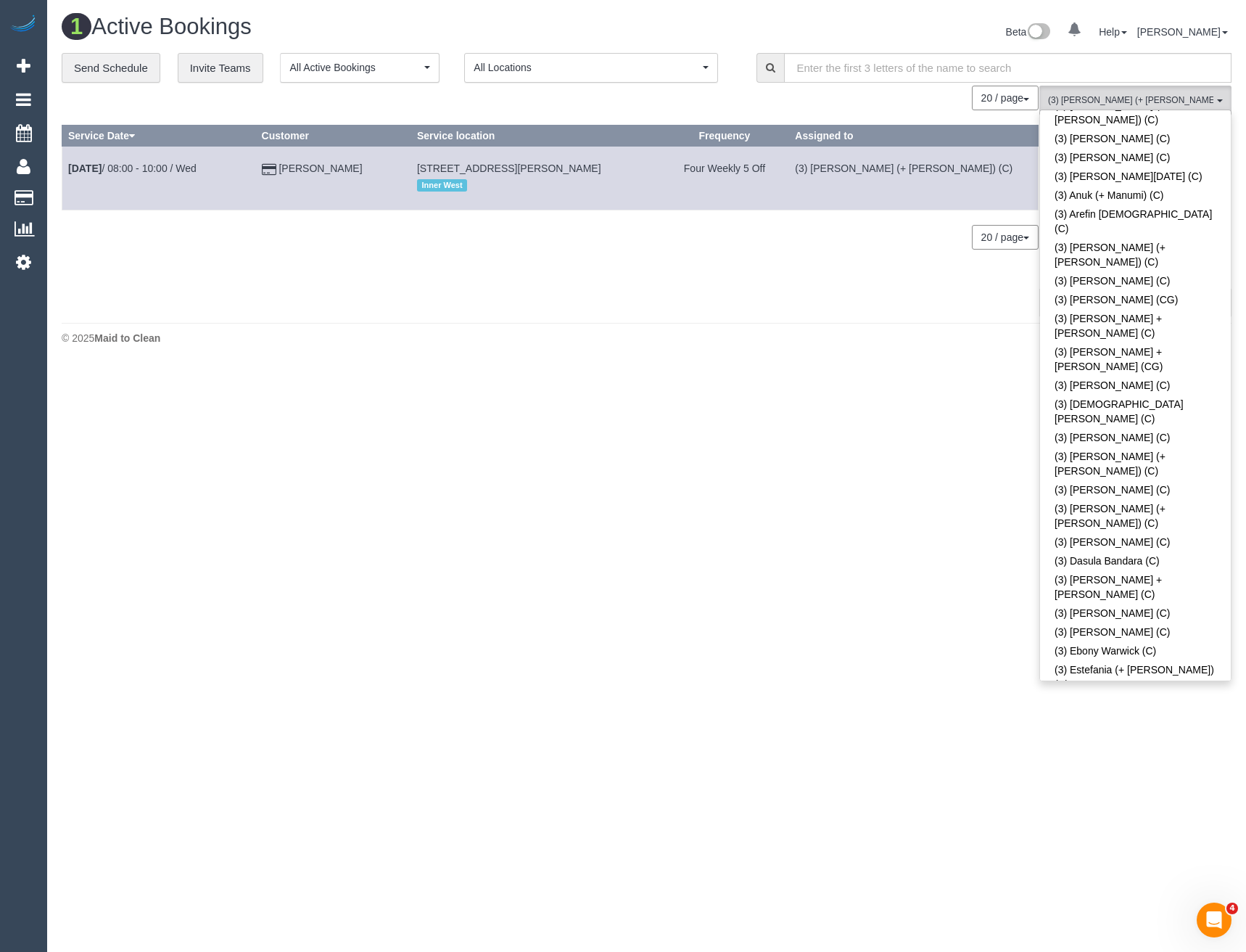
click at [1140, 850] on link "(3) Gazi (+ Juireya) (C)" at bounding box center [1135, 867] width 190 height 34
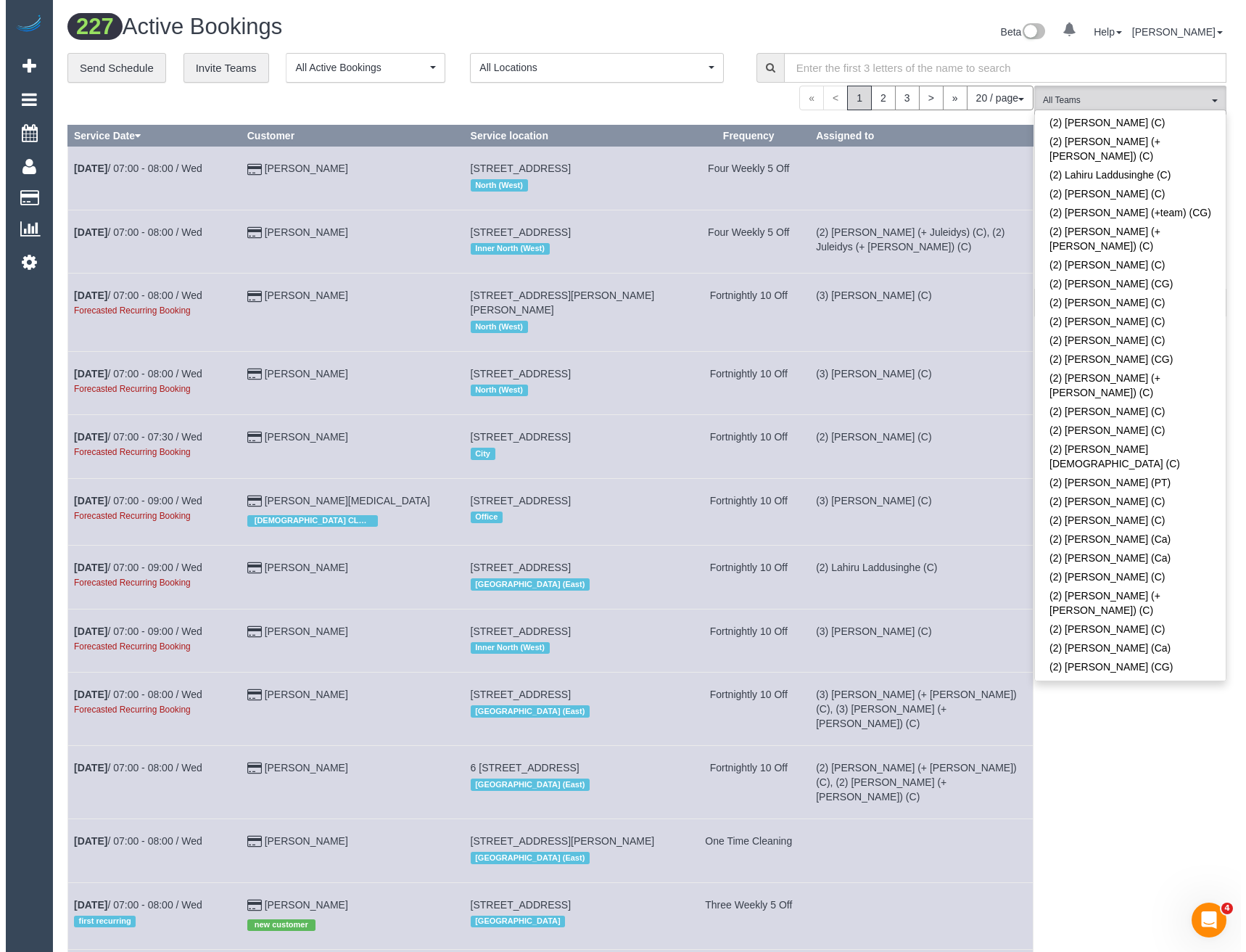
scroll to position [1084, 0]
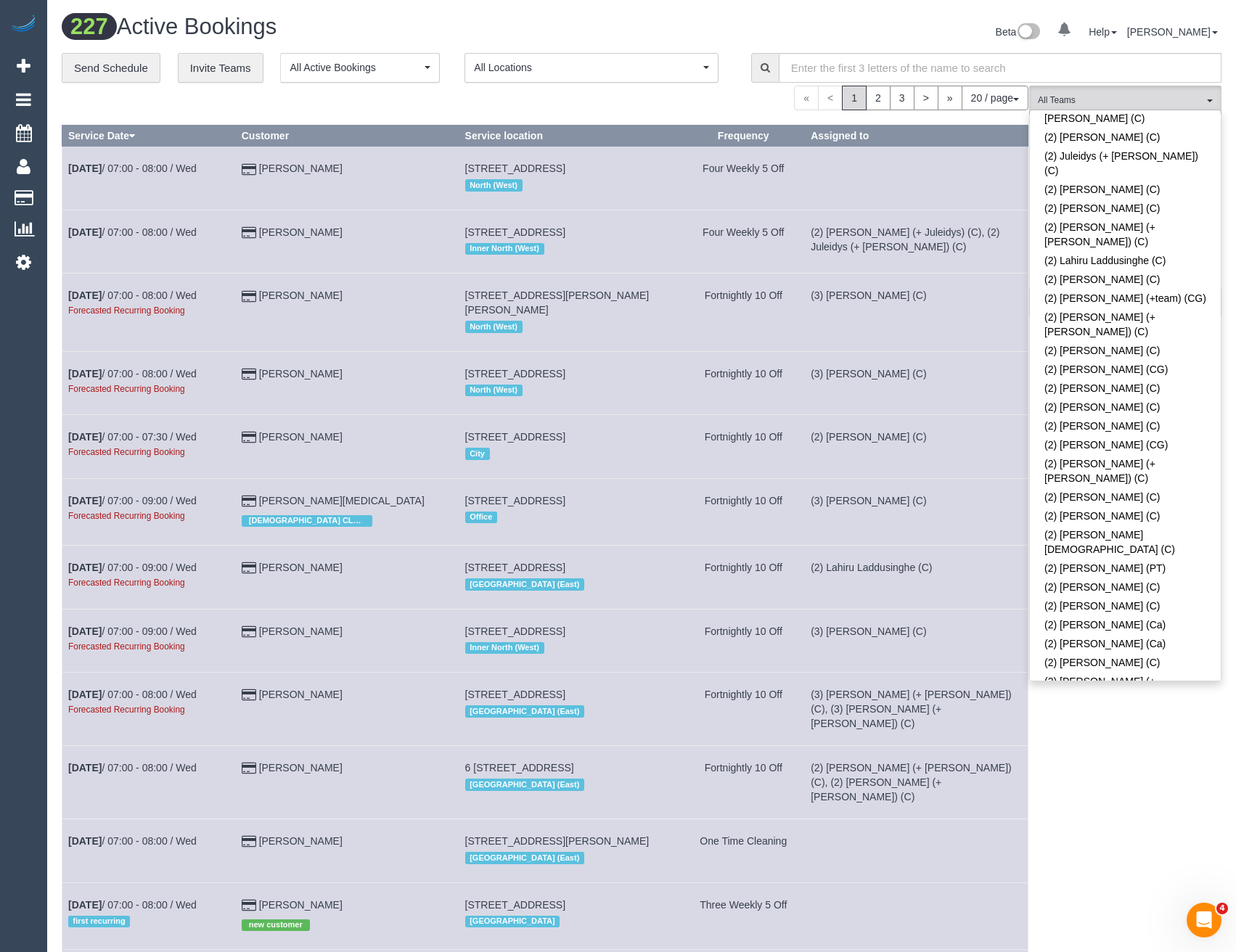
click at [1132, 705] on link "(2) Shameen Opanayake (C)" at bounding box center [1124, 714] width 190 height 18
click at [1143, 766] on div "(2) Shameen Opanayake (C) All Teams Remove Team Filters (0) Account - Tech (0) …" at bounding box center [1124, 799] width 192 height 1425
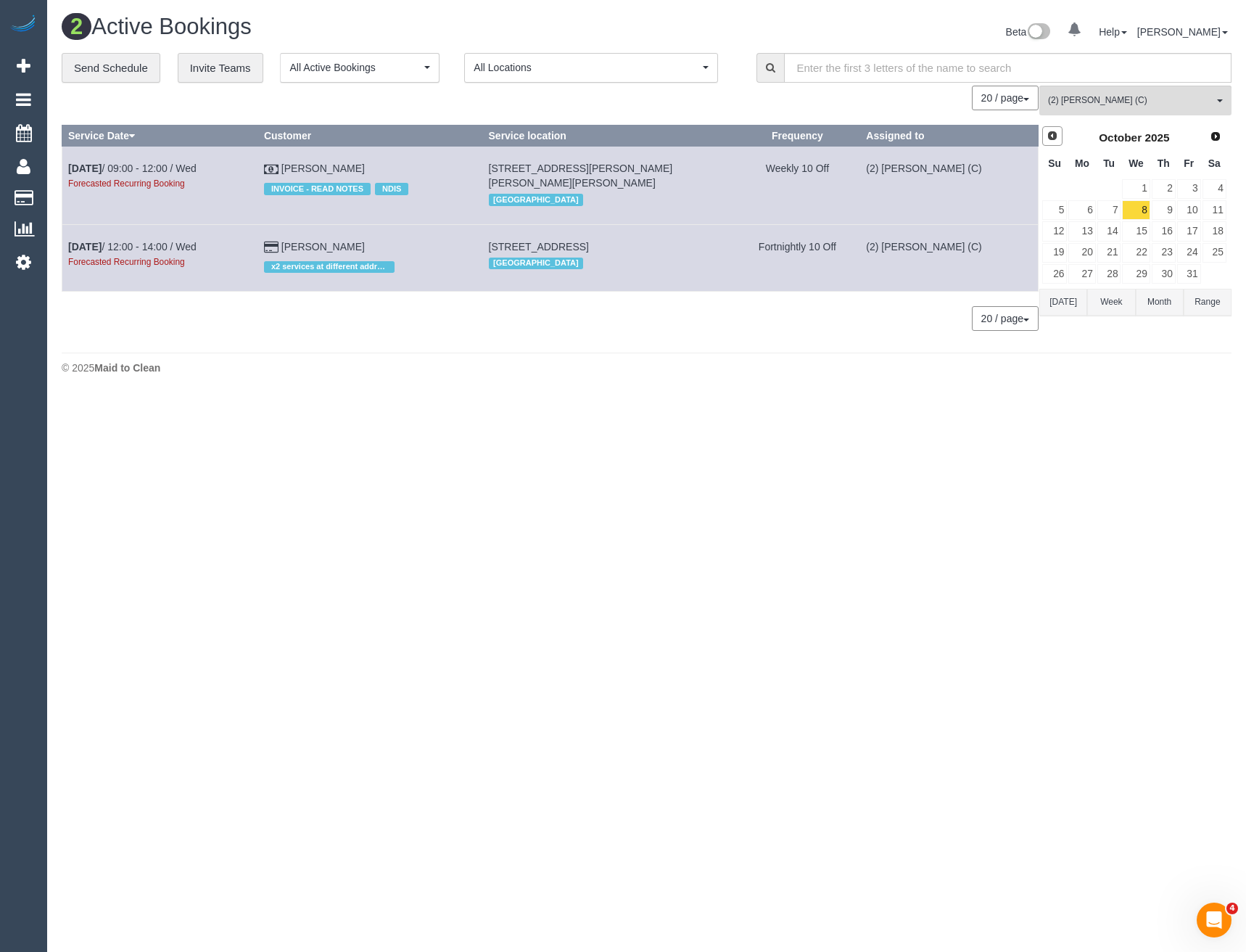
click at [1055, 132] on span "Prev" at bounding box center [1052, 136] width 11 height 11
click at [1138, 251] on link "24" at bounding box center [1136, 252] width 27 height 19
click at [1218, 138] on span "Next" at bounding box center [1216, 136] width 11 height 11
click at [1142, 188] on link "1" at bounding box center [1136, 189] width 27 height 19
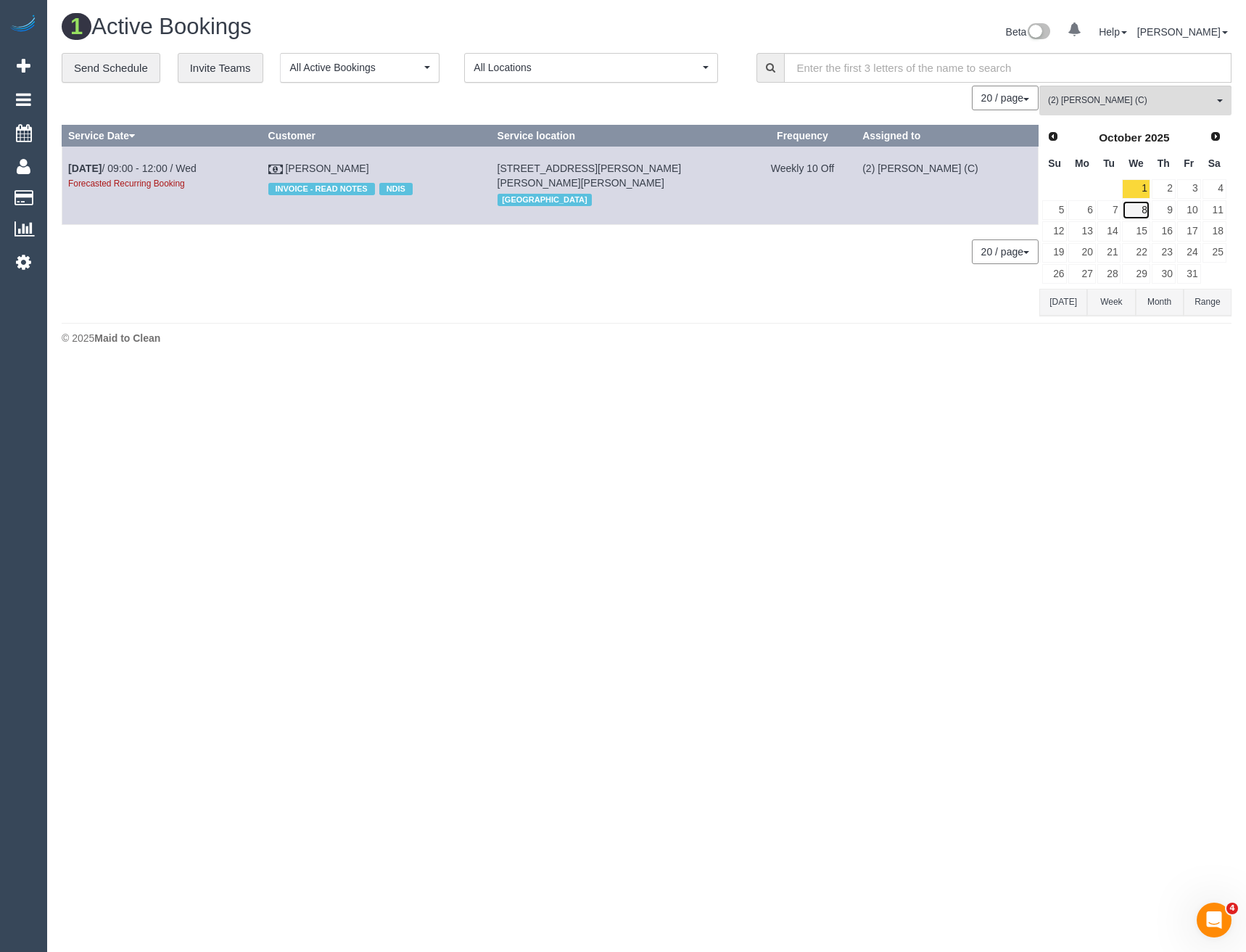
click at [1134, 215] on link "8" at bounding box center [1136, 210] width 27 height 19
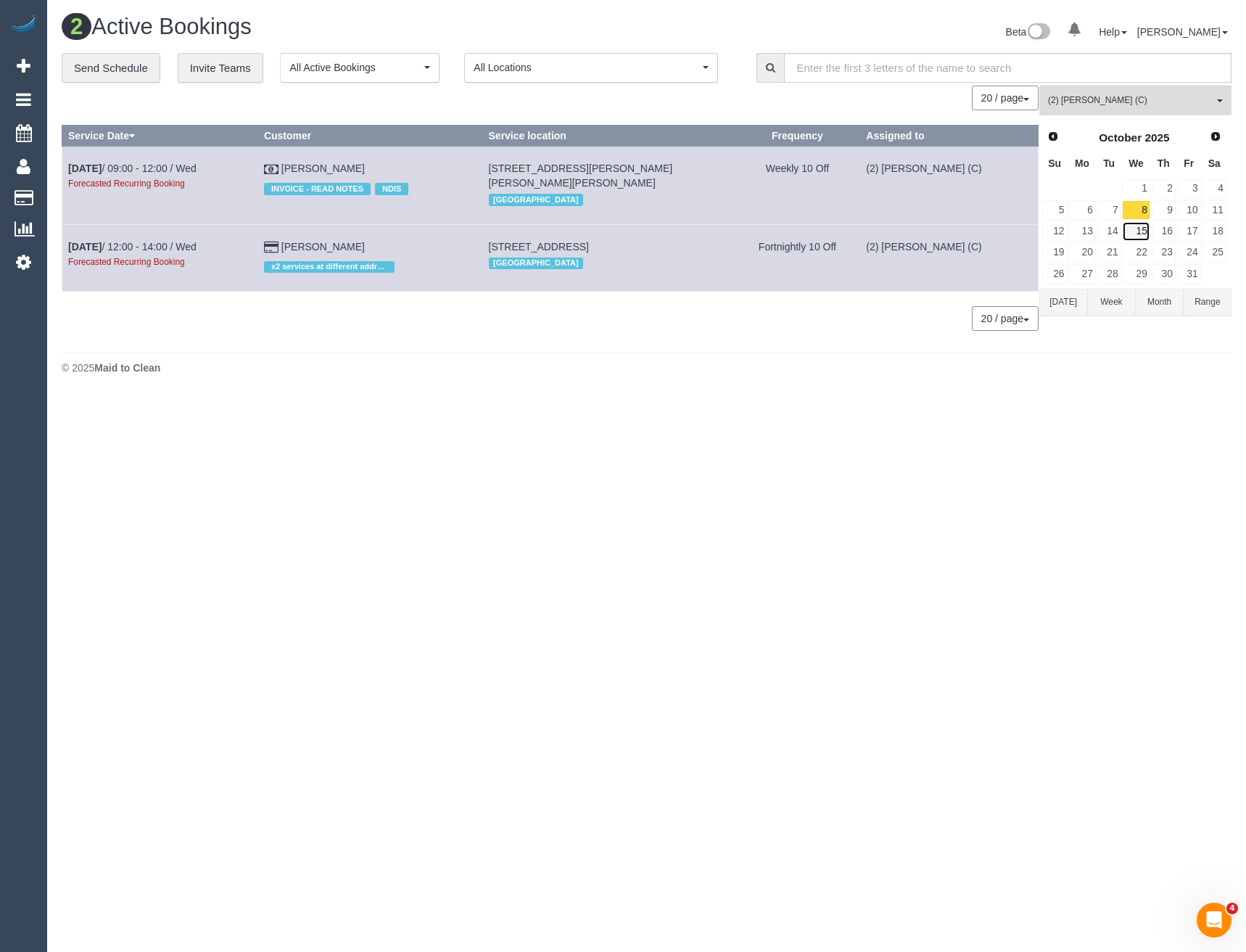
click at [1134, 235] on link "15" at bounding box center [1136, 231] width 27 height 19
click at [1136, 252] on link "22" at bounding box center [1136, 252] width 27 height 19
click at [1132, 268] on link "29" at bounding box center [1136, 274] width 27 height 19
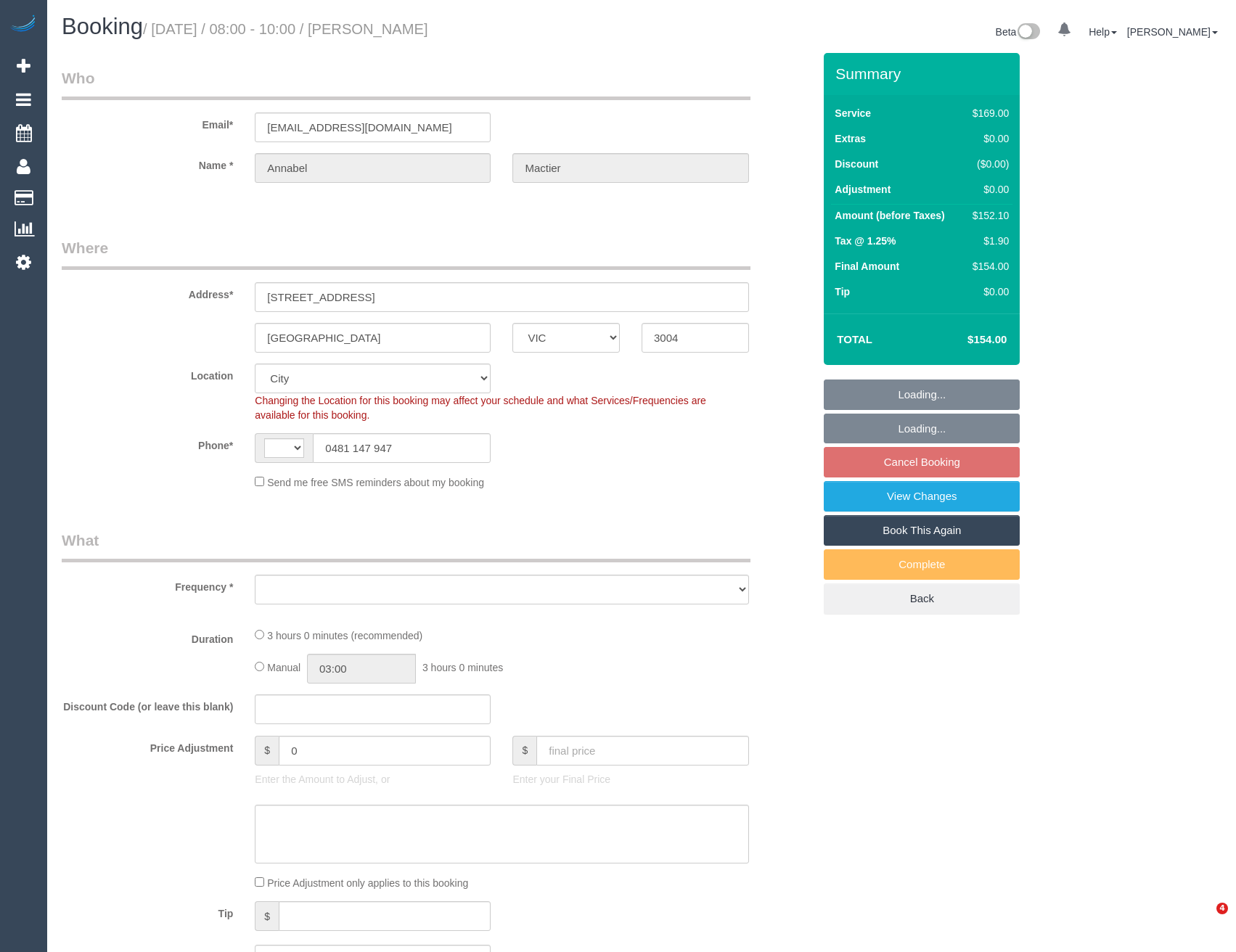
select select "VIC"
select select "number:27"
select select "number:14"
select select "number:19"
select select "number:22"
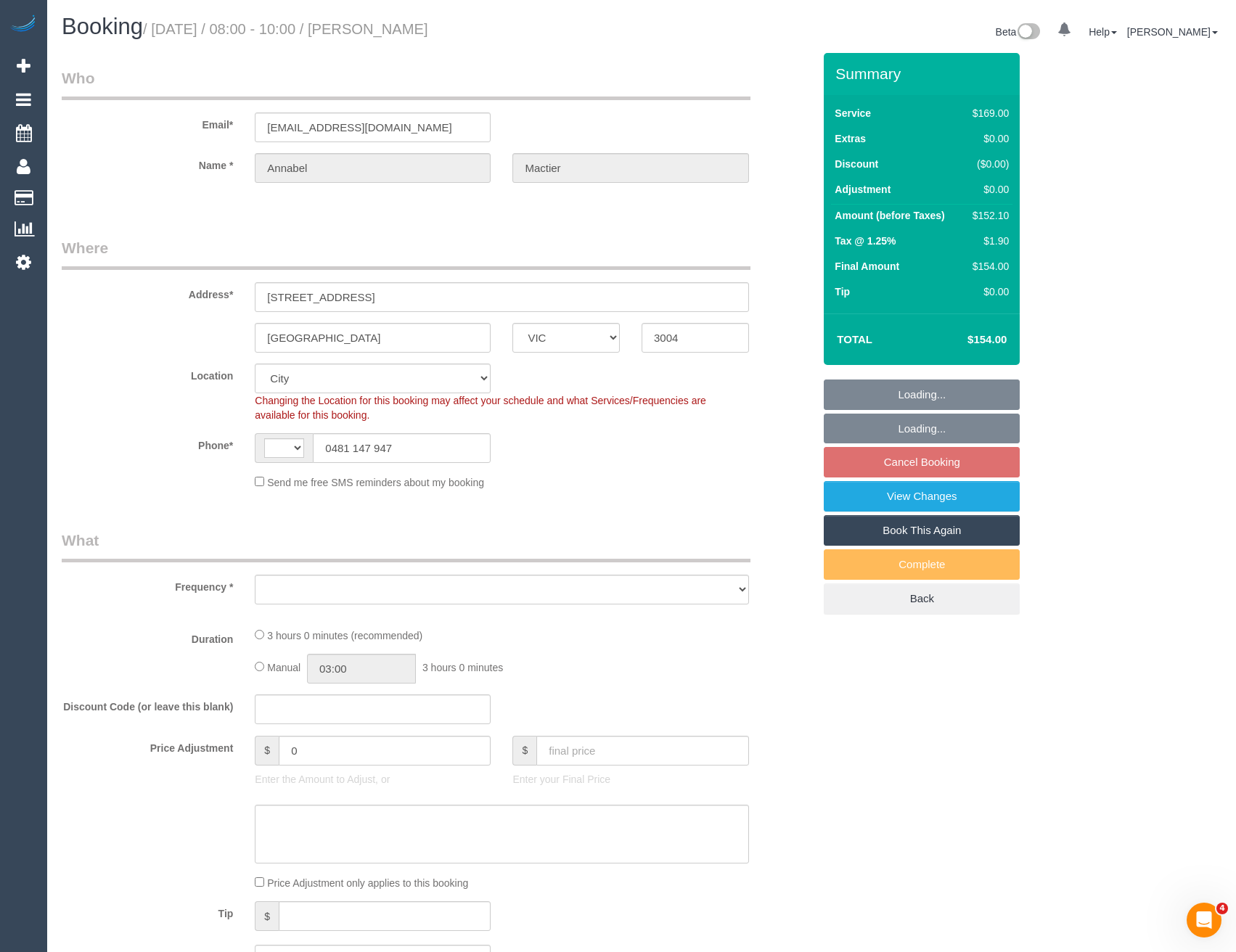
select select "number:35"
select select "number:26"
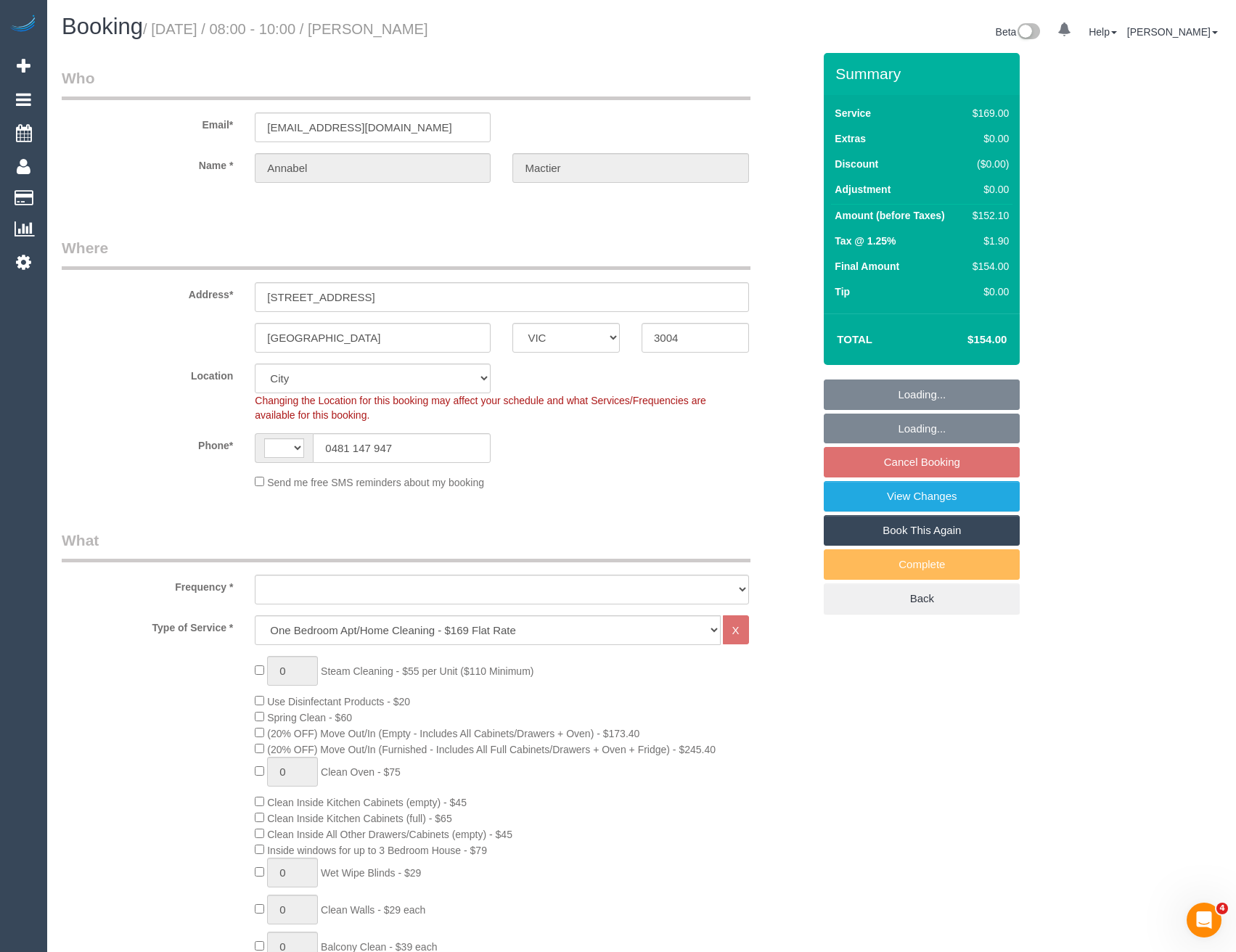
select select "string:AU"
select select "object:792"
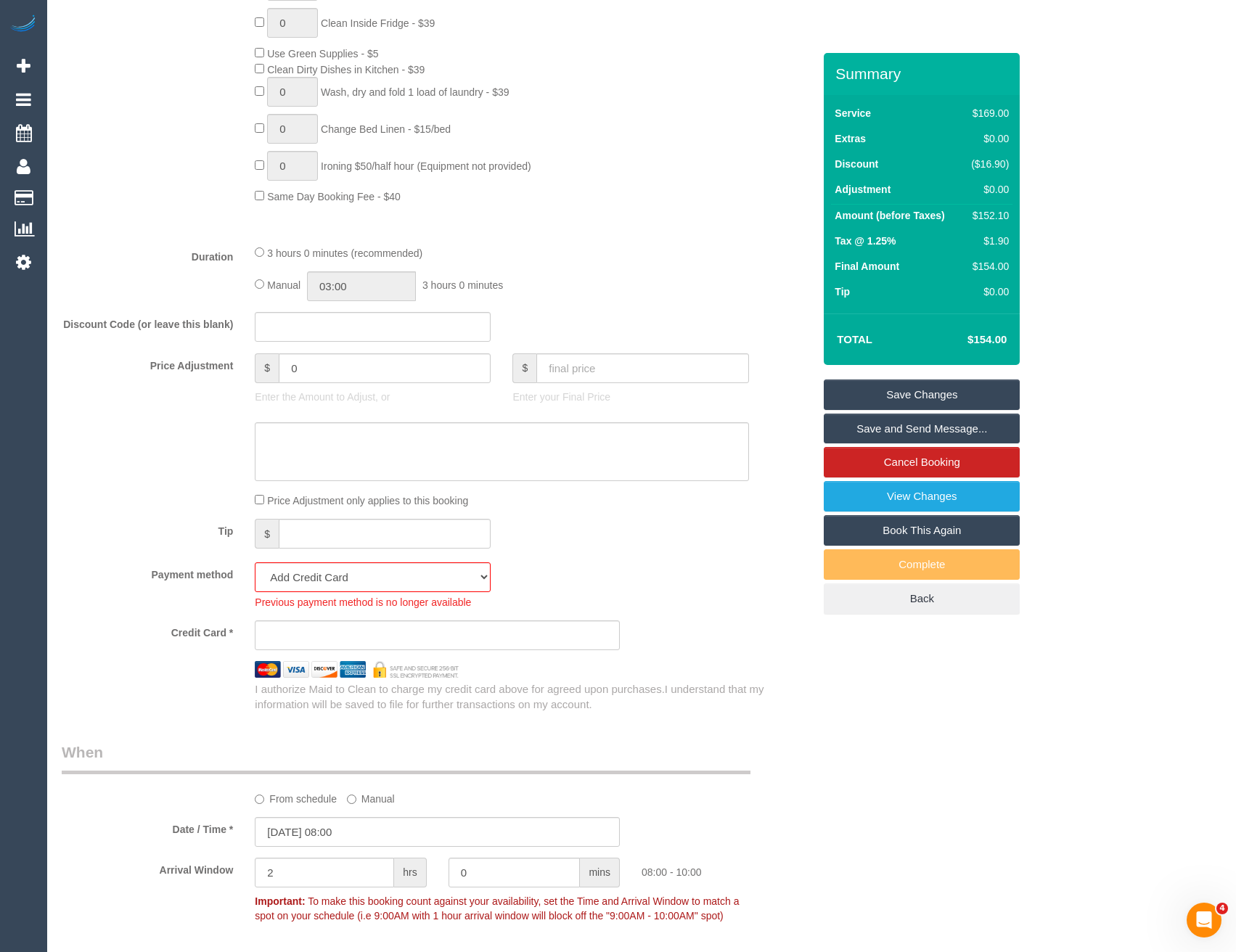
scroll to position [871, 0]
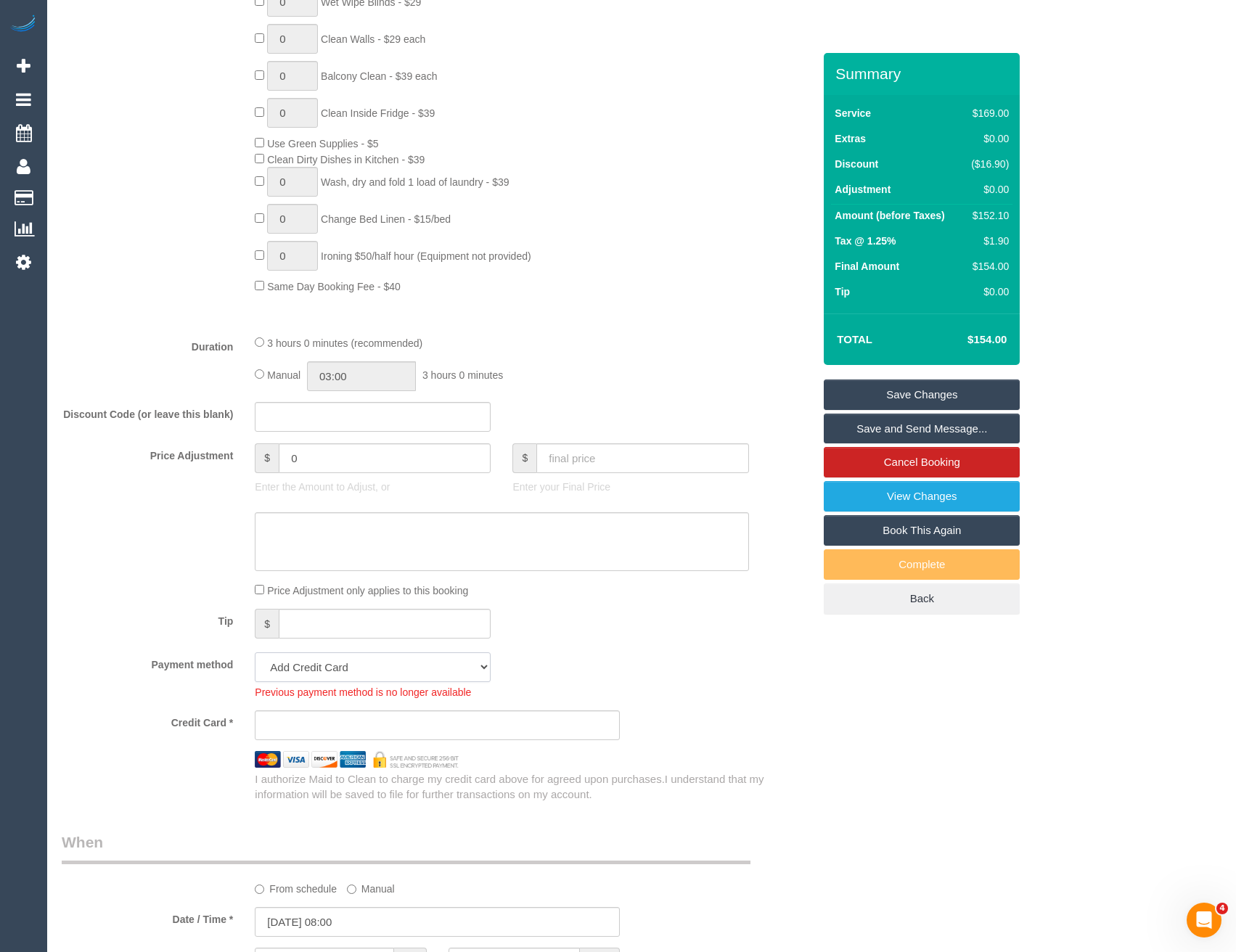
click at [362, 671] on select "Visa - 2930 - 07/2029 (Default) Add Credit Card ─────────────── Cash Check Payp…" at bounding box center [372, 667] width 235 height 30
select select "string:stripe-pm_1RqjJO2GScqysDRVUqMsaxGD"
click at [255, 652] on select "Visa - 2930 - 07/2029 (Default) Add Credit Card ─────────────── Cash Check Payp…" at bounding box center [372, 667] width 235 height 30
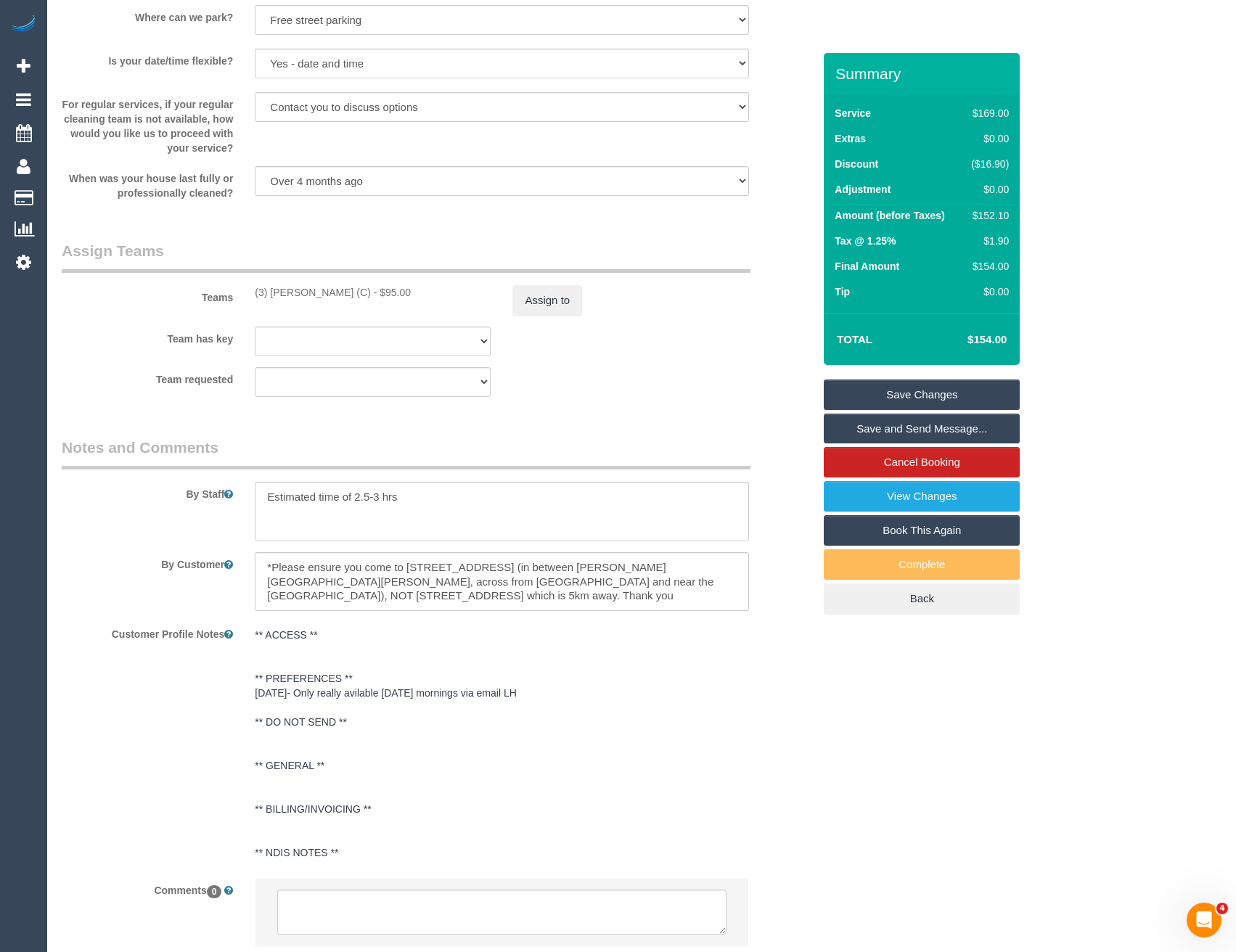
scroll to position [2103, 0]
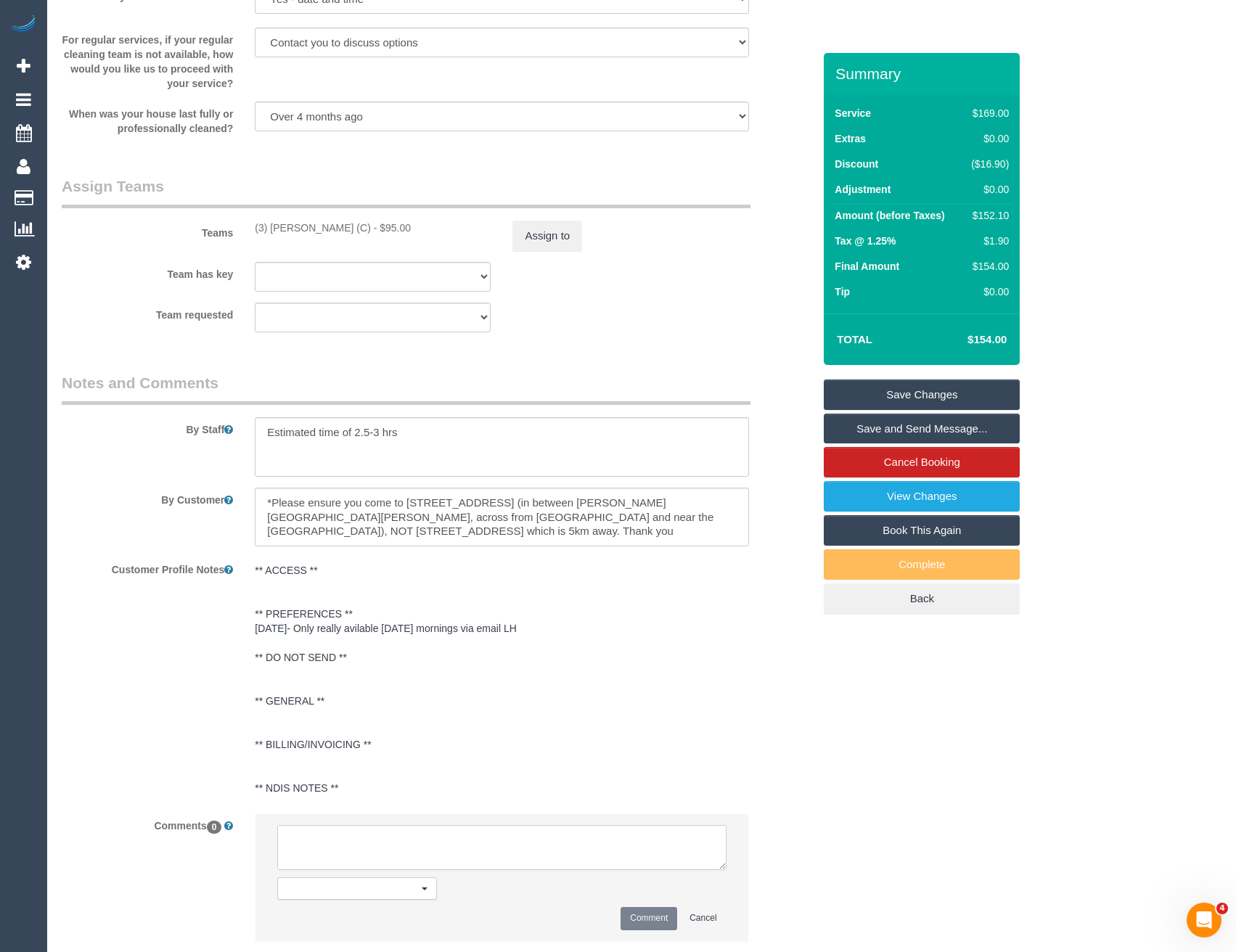
click at [397, 844] on textarea at bounding box center [501, 848] width 448 height 45
type textarea "Conf ok for 11.30-12.30 ongoig as of this service"
click at [653, 922] on button "Comment" at bounding box center [649, 918] width 56 height 22
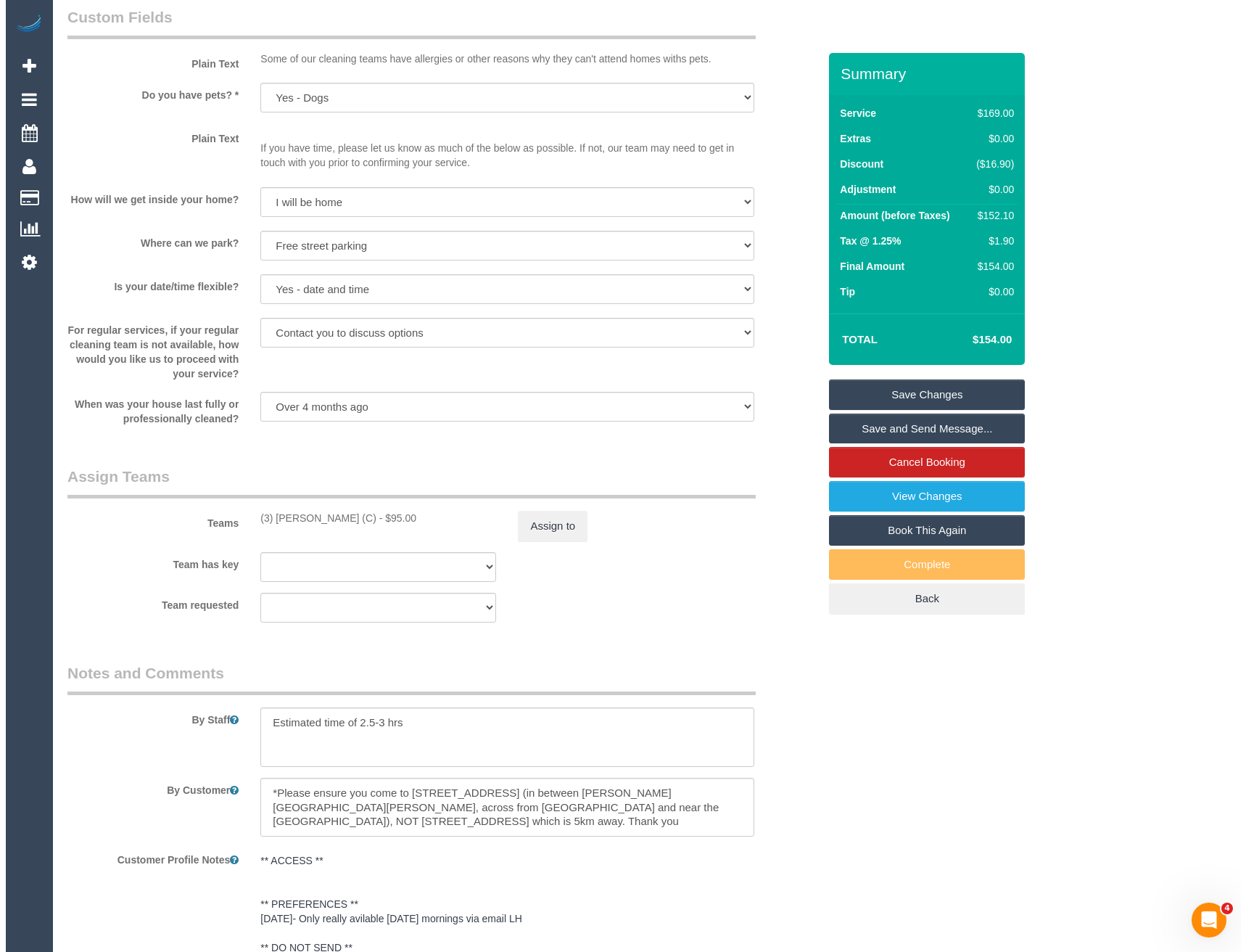
scroll to position [1523, 0]
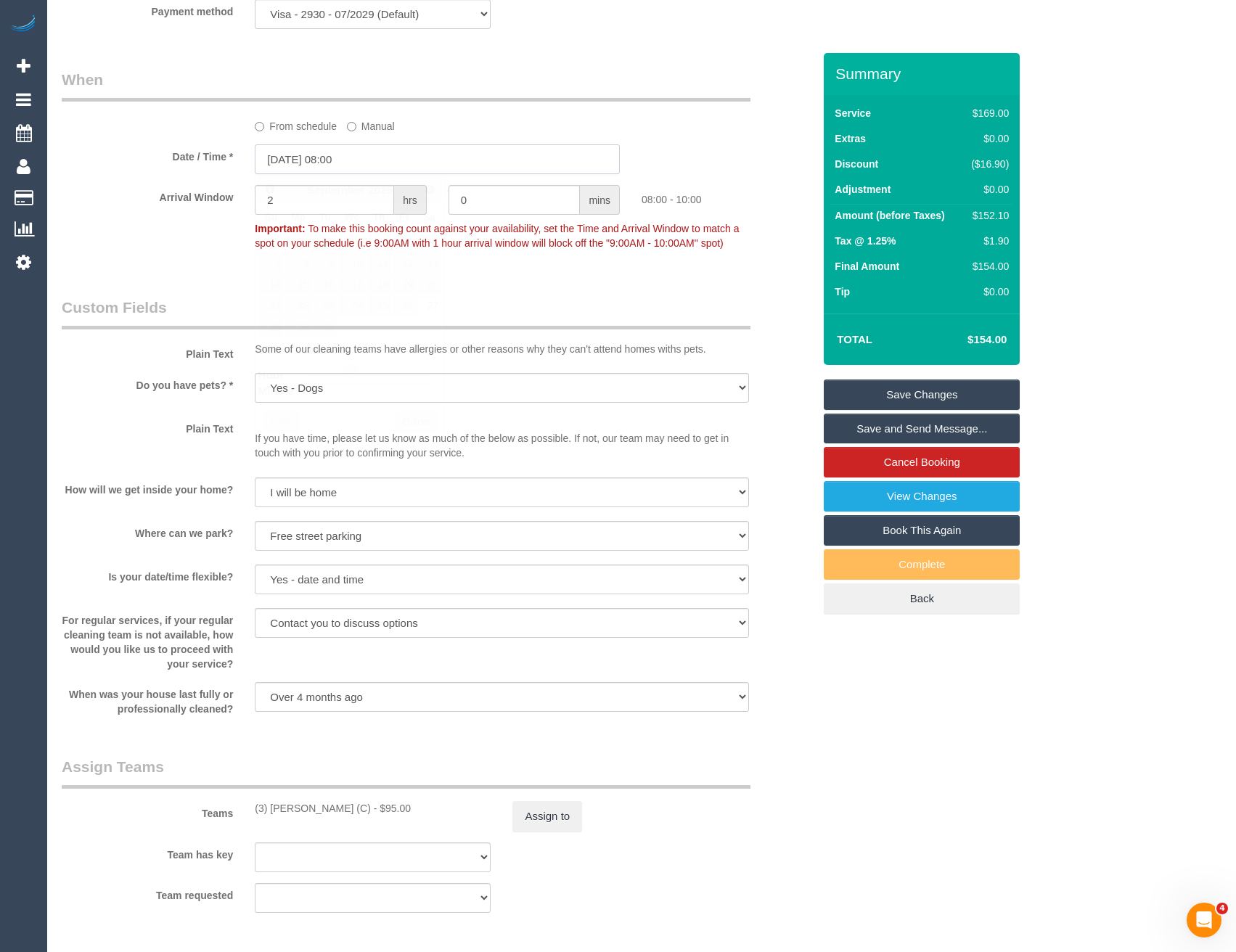
click at [377, 160] on input "[DATE] 08:00" at bounding box center [437, 159] width 365 height 30
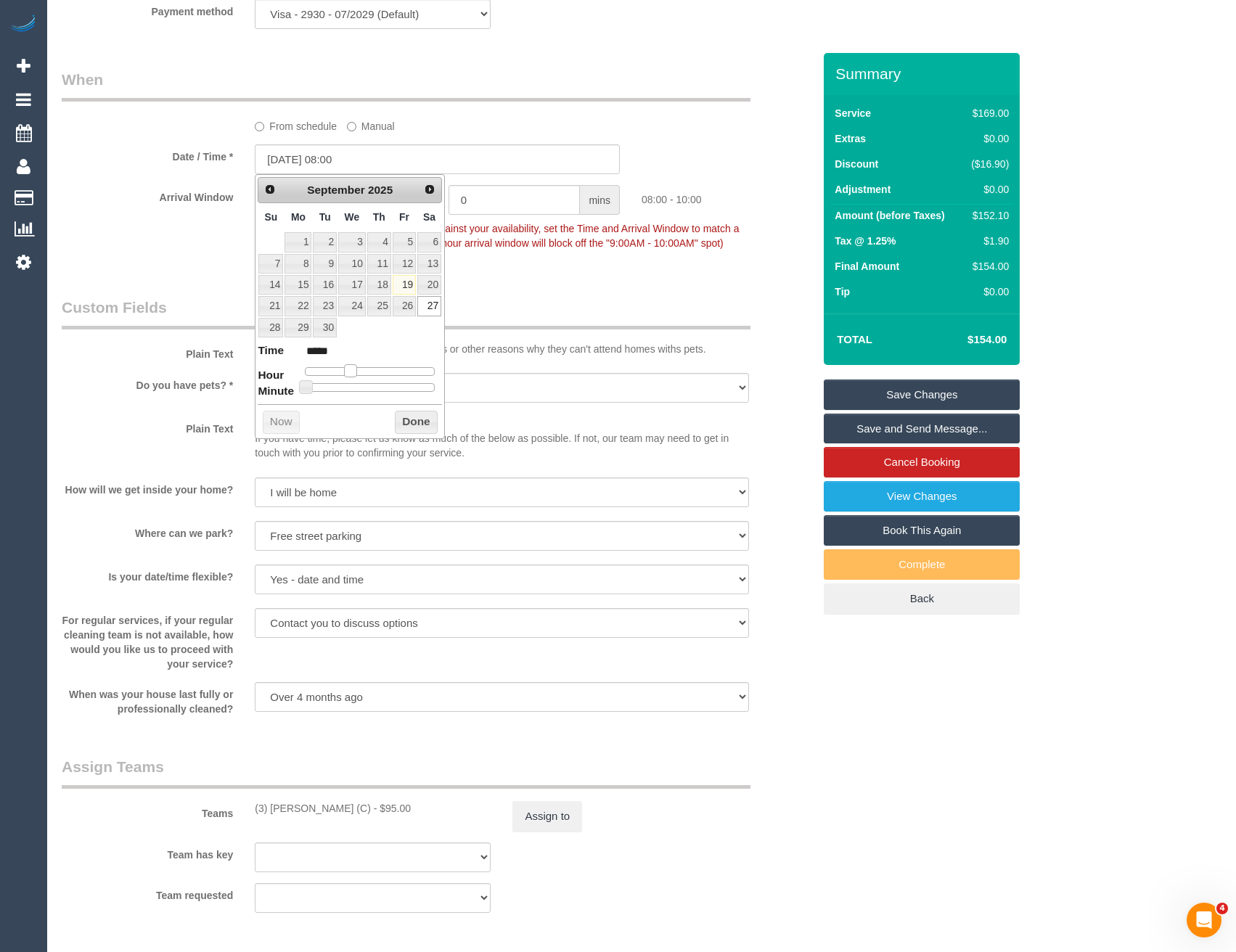
type input "[DATE] 09:00"
type input "*****"
type input "[DATE] 10:00"
type input "*****"
type input "[DATE] 11:00"
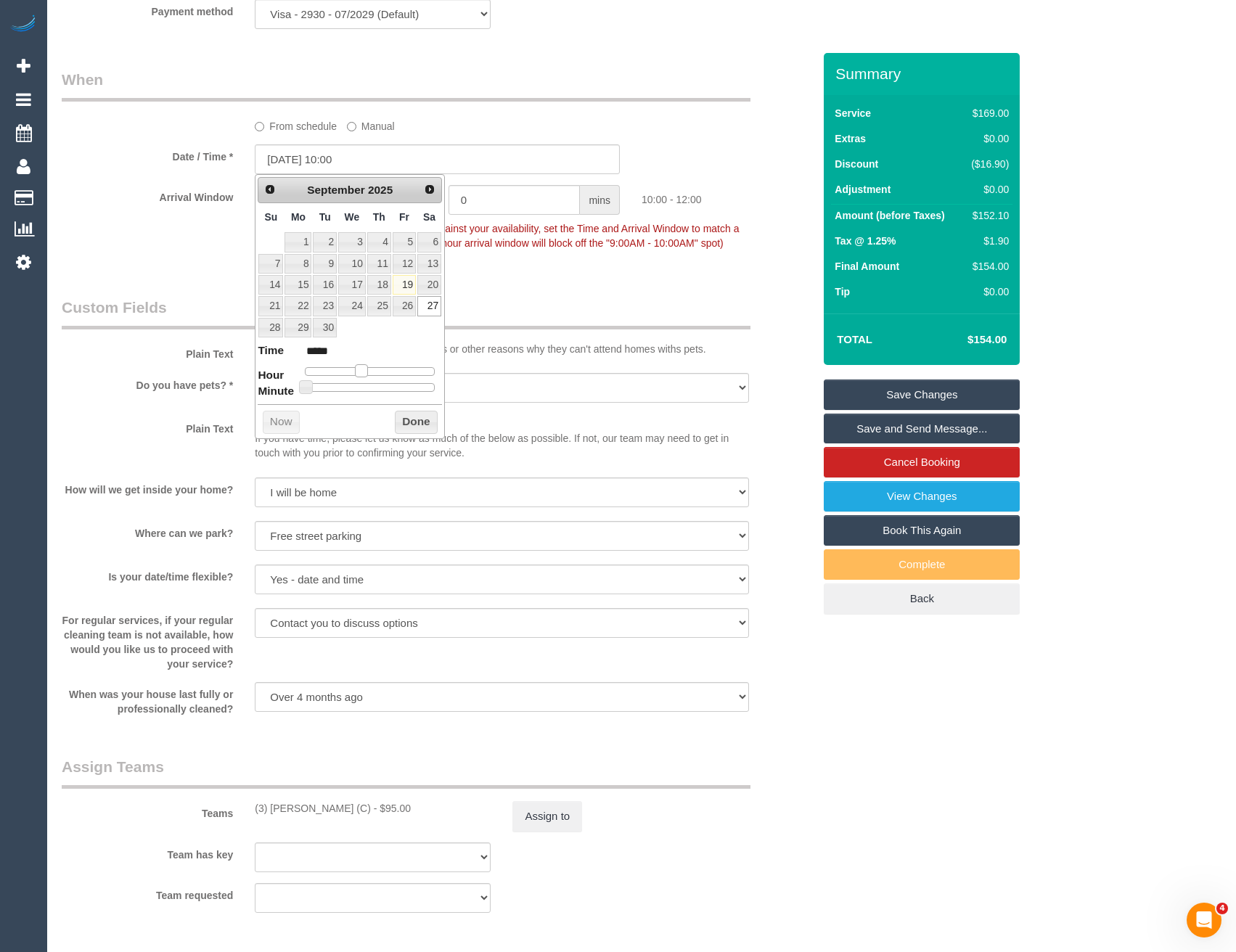
type input "*****"
drag, startPoint x: 352, startPoint y: 371, endPoint x: 368, endPoint y: 373, distance: 16.1
click at [368, 373] on span at bounding box center [367, 370] width 13 height 13
type input "[DATE] 11:10"
type input "*****"
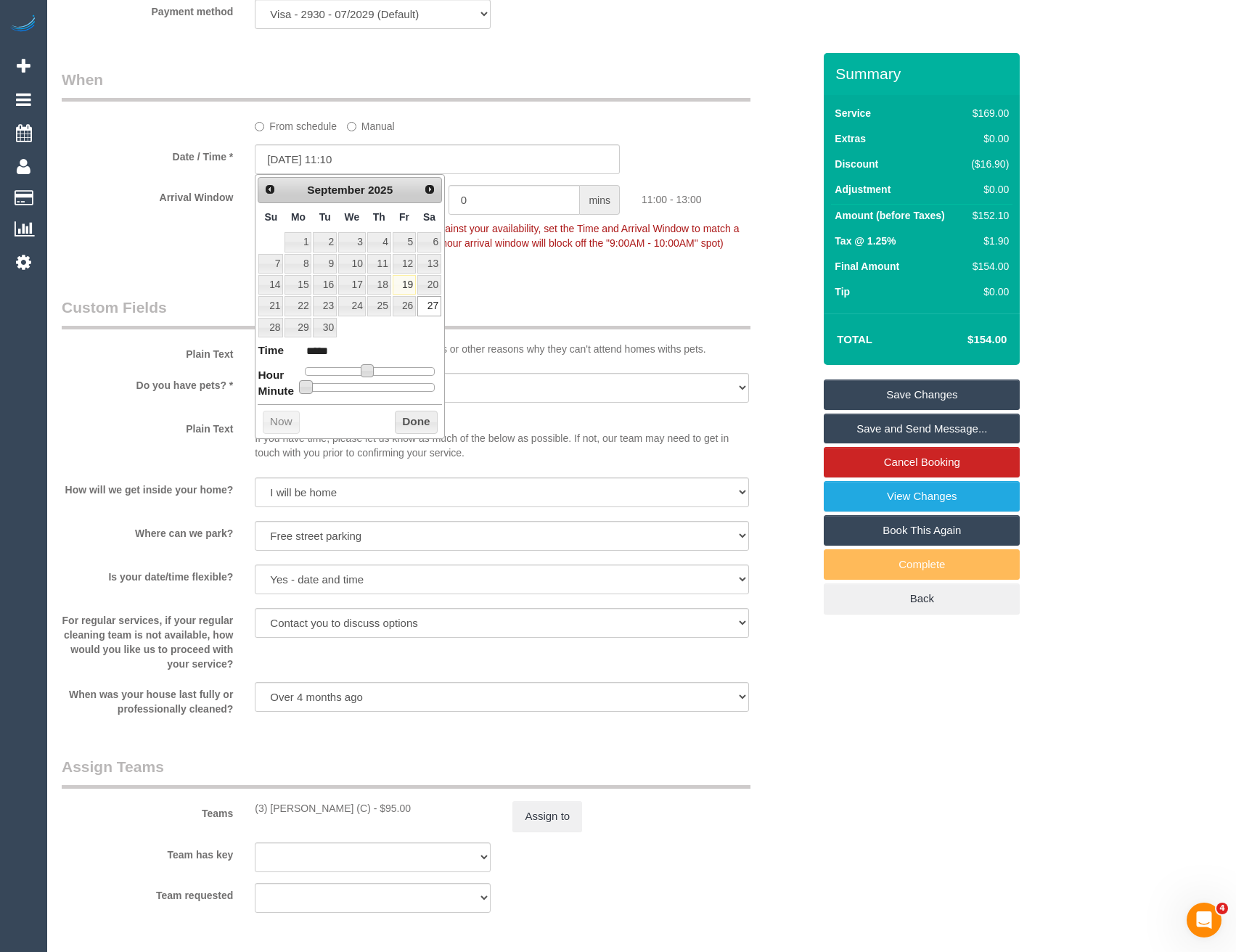
type input "[DATE] 11:15"
type input "*****"
type input "[DATE] 11:20"
type input "*****"
type input "[DATE] 11:25"
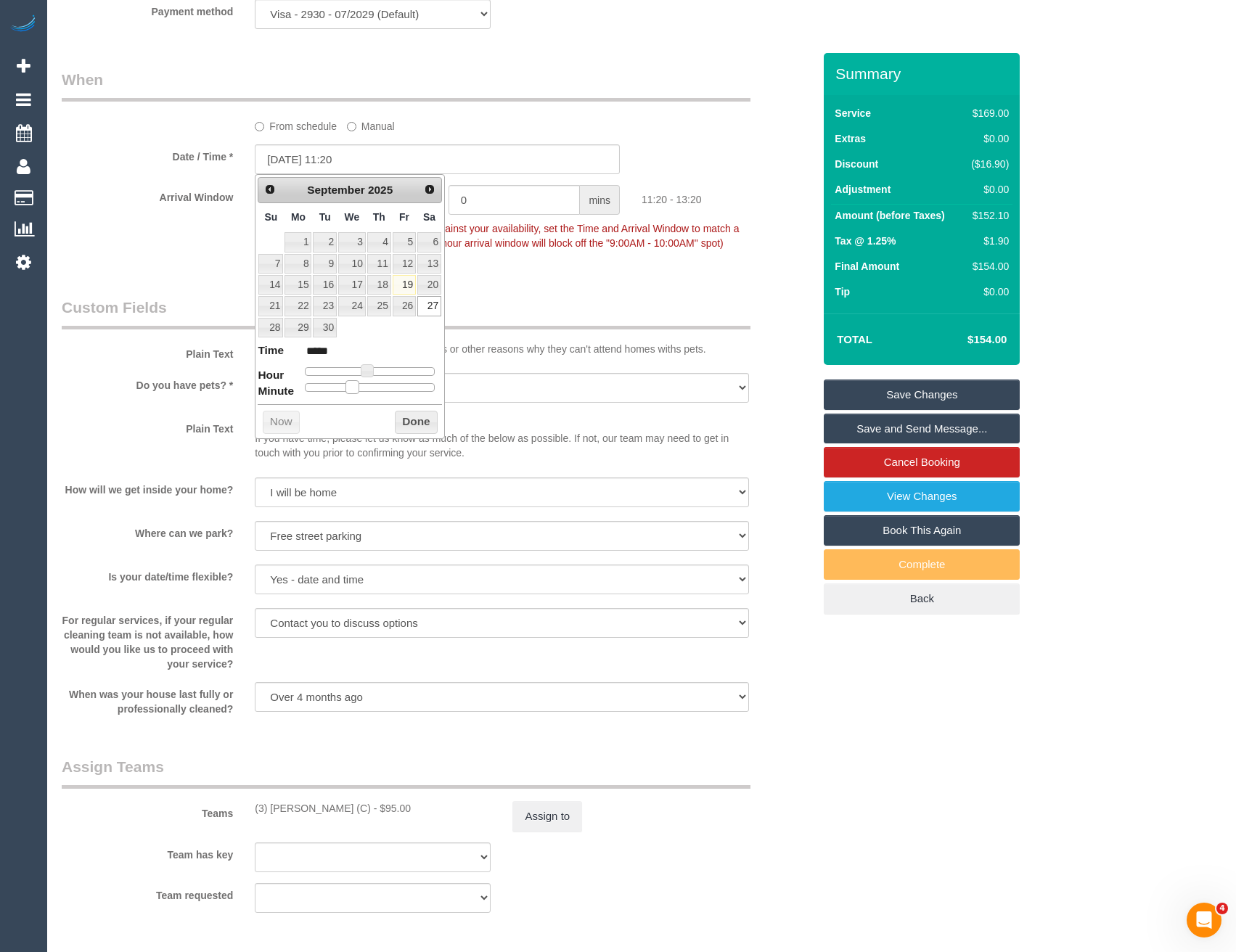
type input "*****"
type input "[DATE] 11:30"
type input "*****"
drag, startPoint x: 309, startPoint y: 386, endPoint x: 378, endPoint y: 389, distance: 69.1
click at [378, 389] on span at bounding box center [376, 386] width 13 height 13
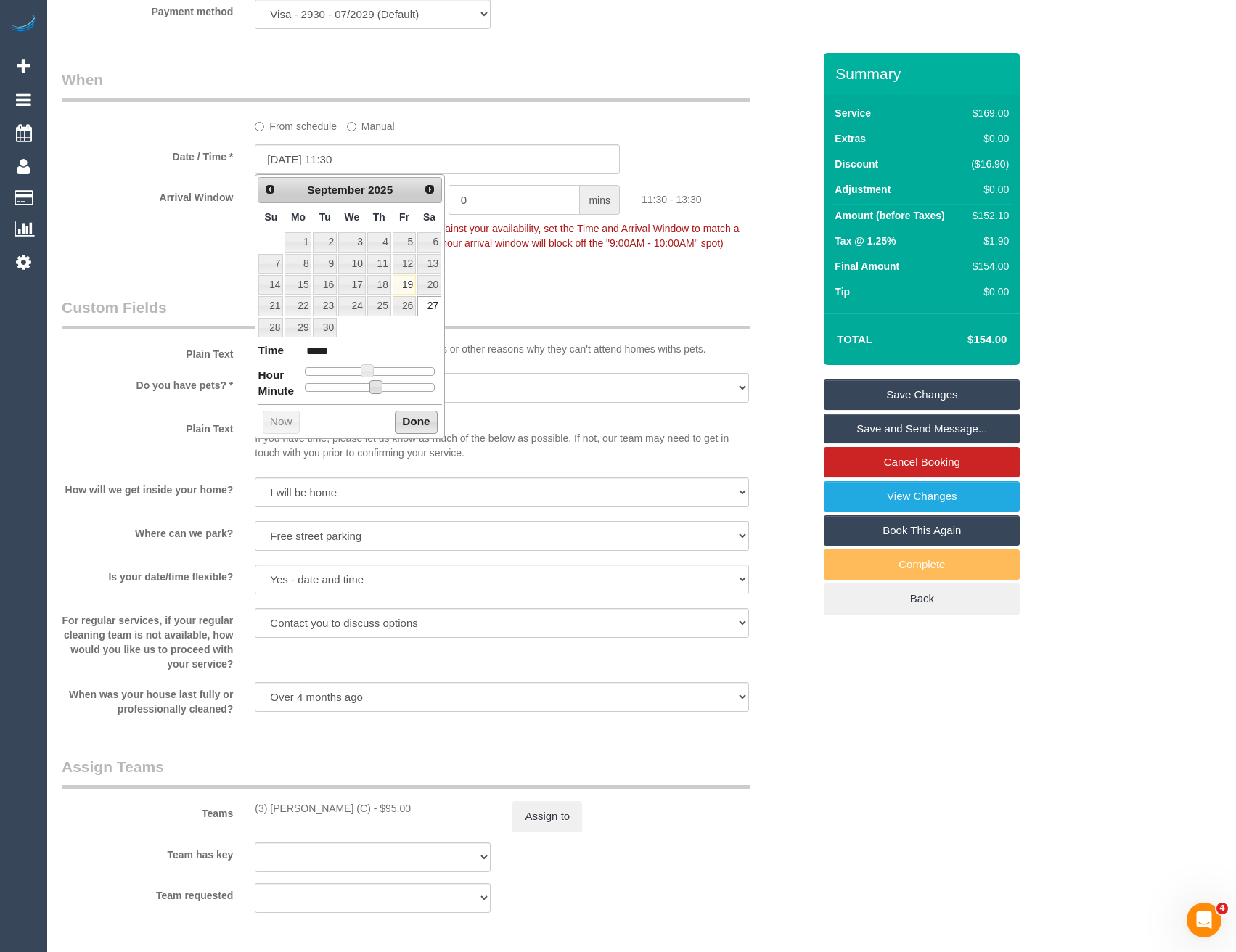
click at [404, 418] on button "Done" at bounding box center [415, 422] width 43 height 23
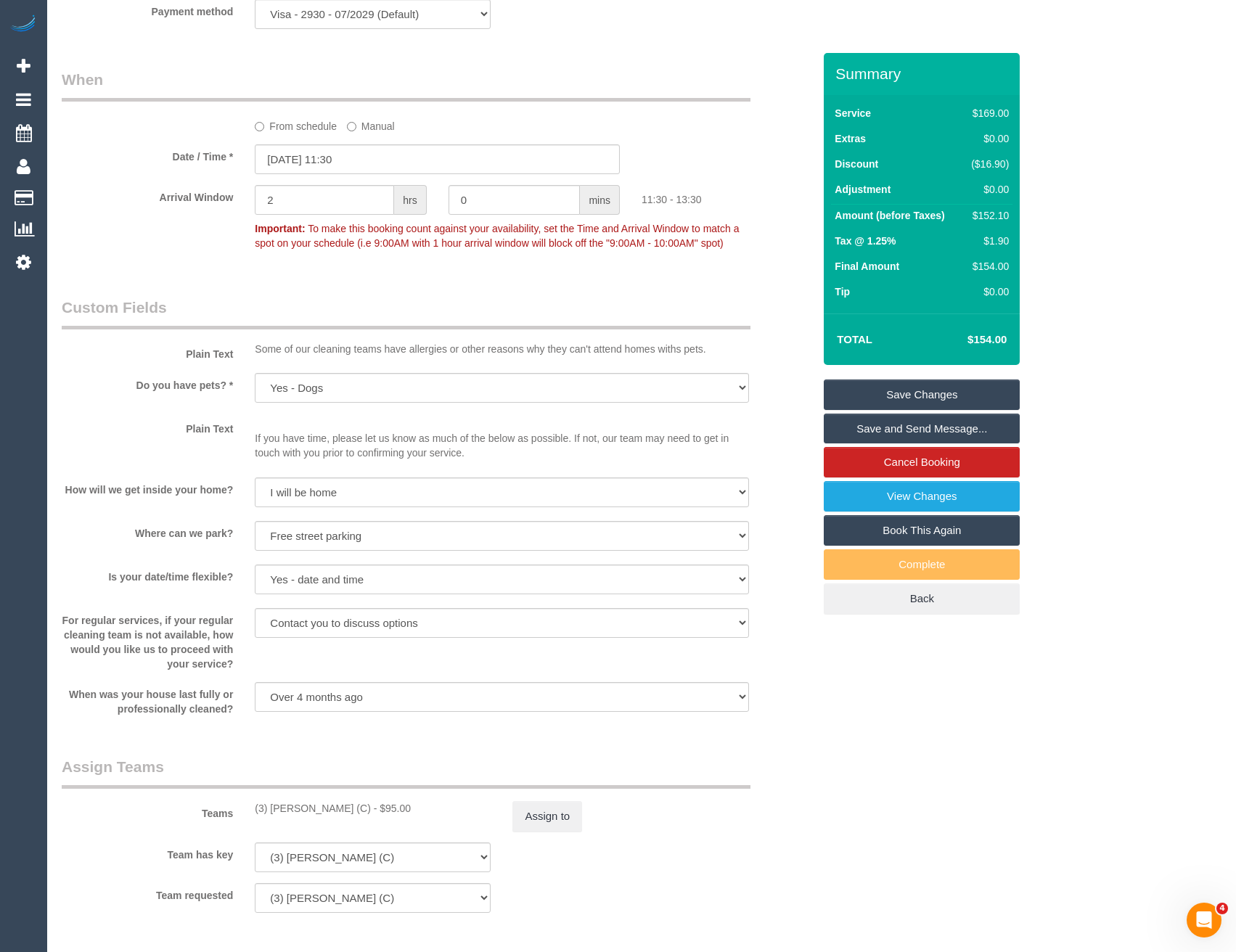
click at [889, 423] on link "Save and Send Message..." at bounding box center [922, 429] width 196 height 31
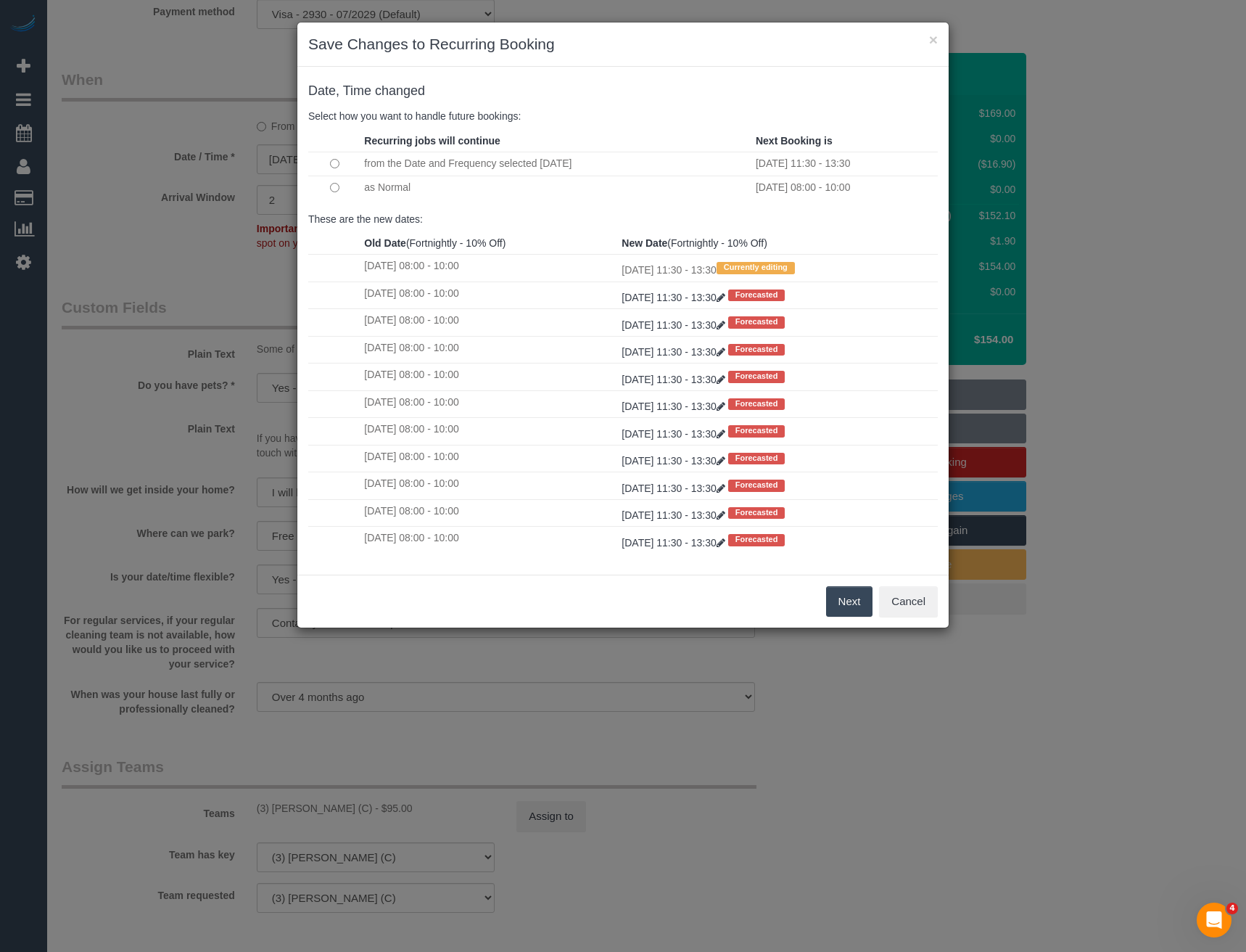
click at [848, 729] on div "× Save Changes to Recurring Booking Date, Time changed Select how you want to h…" at bounding box center [623, 476] width 1246 height 952
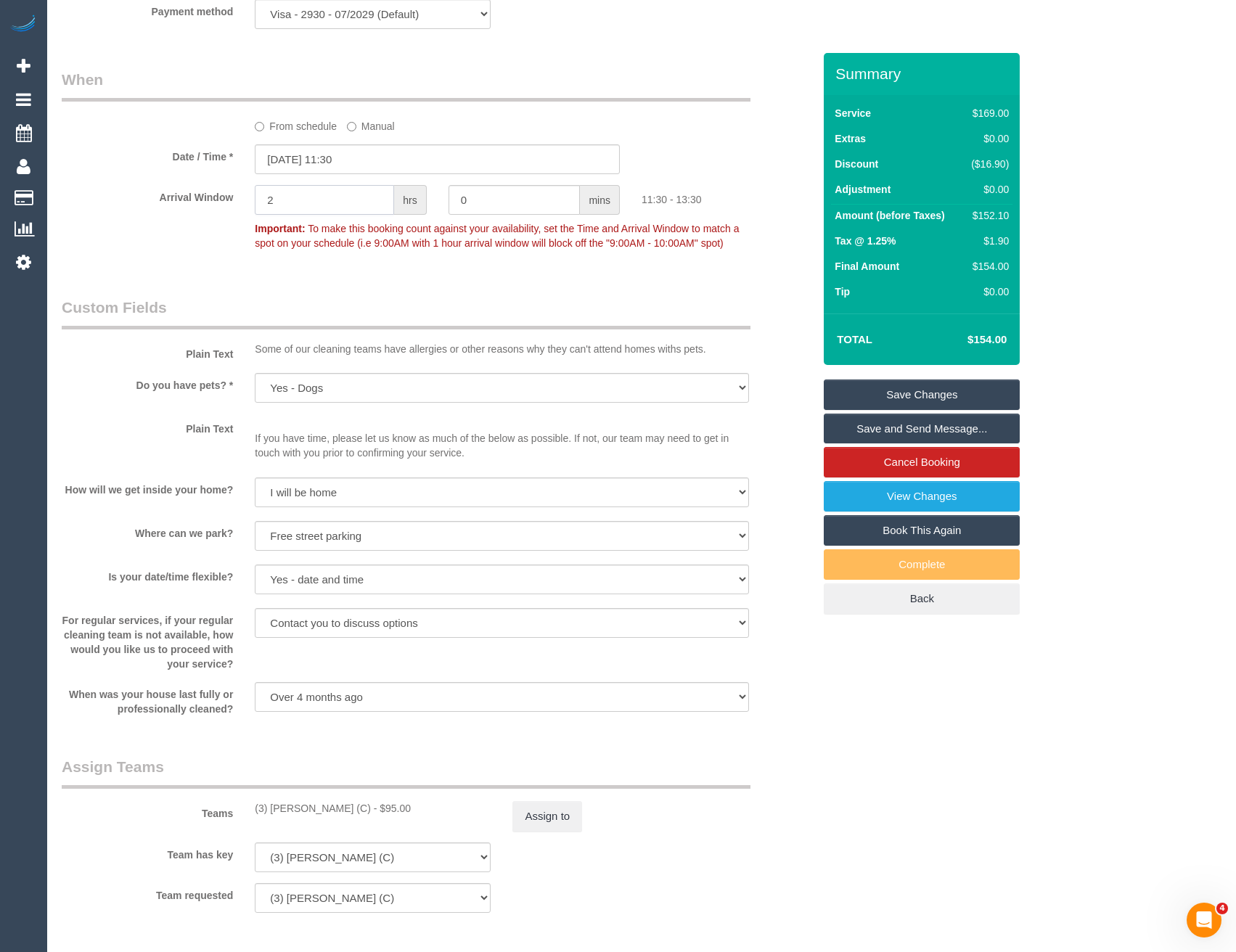
drag, startPoint x: 309, startPoint y: 195, endPoint x: 153, endPoint y: 206, distance: 156.4
click at [159, 207] on div "Arrival Window 2 hrs 0 mins 11:30 - 13:30 Important: To make this booking count…" at bounding box center [437, 220] width 773 height 72
type input "1"
click at [858, 434] on link "Save and Send Message..." at bounding box center [922, 429] width 196 height 31
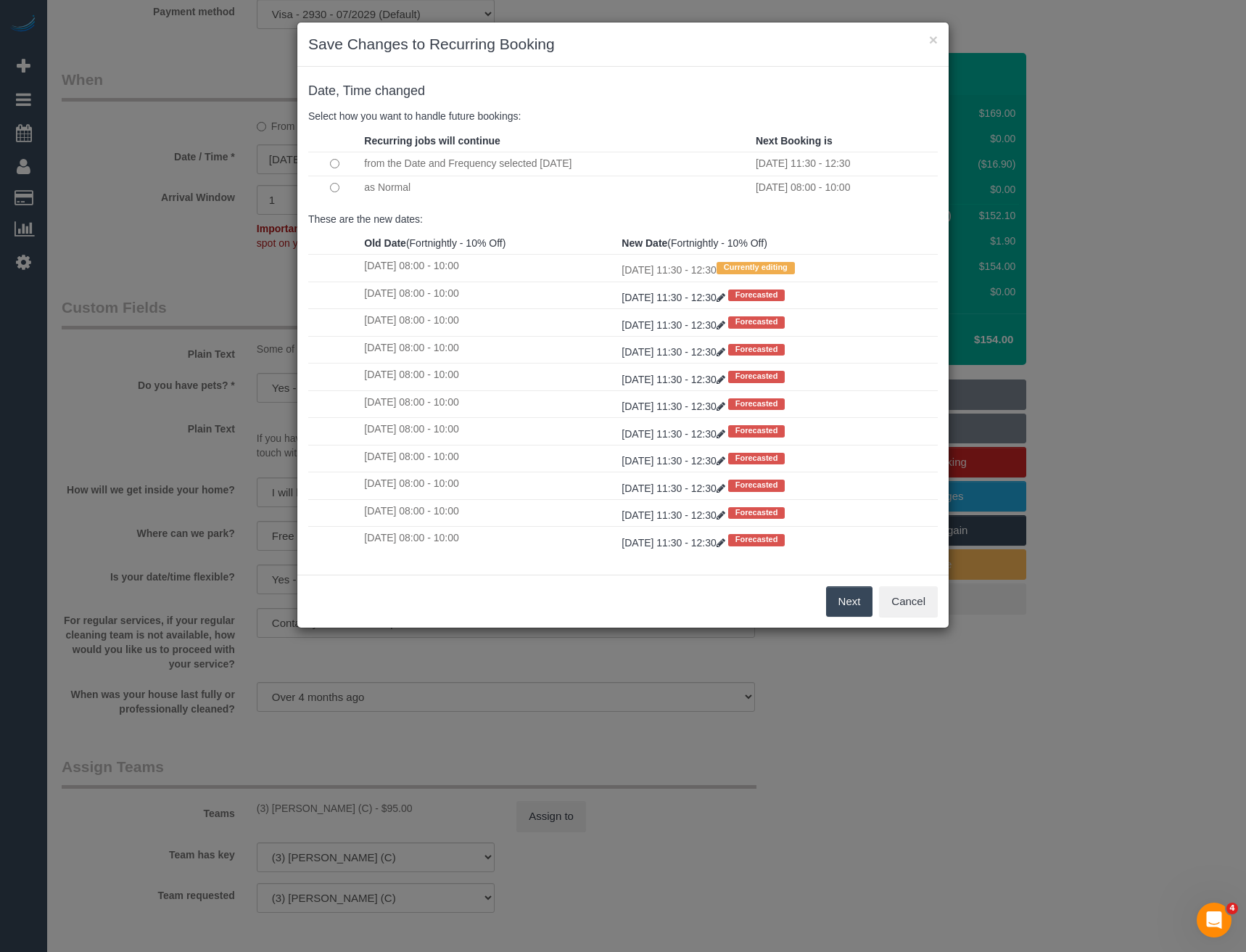
click at [852, 607] on button "Next" at bounding box center [849, 602] width 47 height 31
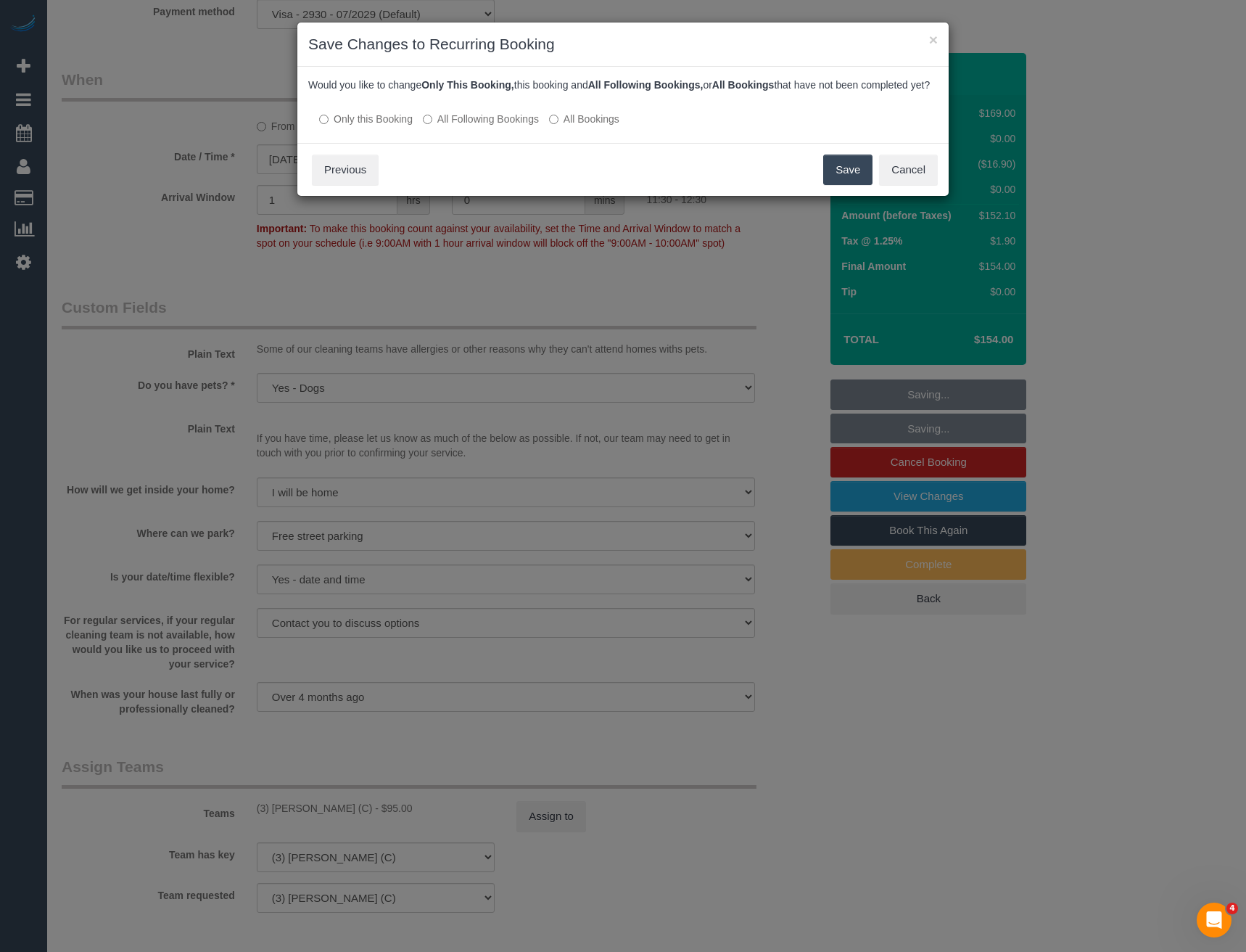
click at [481, 126] on label "All Following Bookings" at bounding box center [480, 119] width 116 height 14
click at [854, 183] on button "Save" at bounding box center [848, 170] width 49 height 31
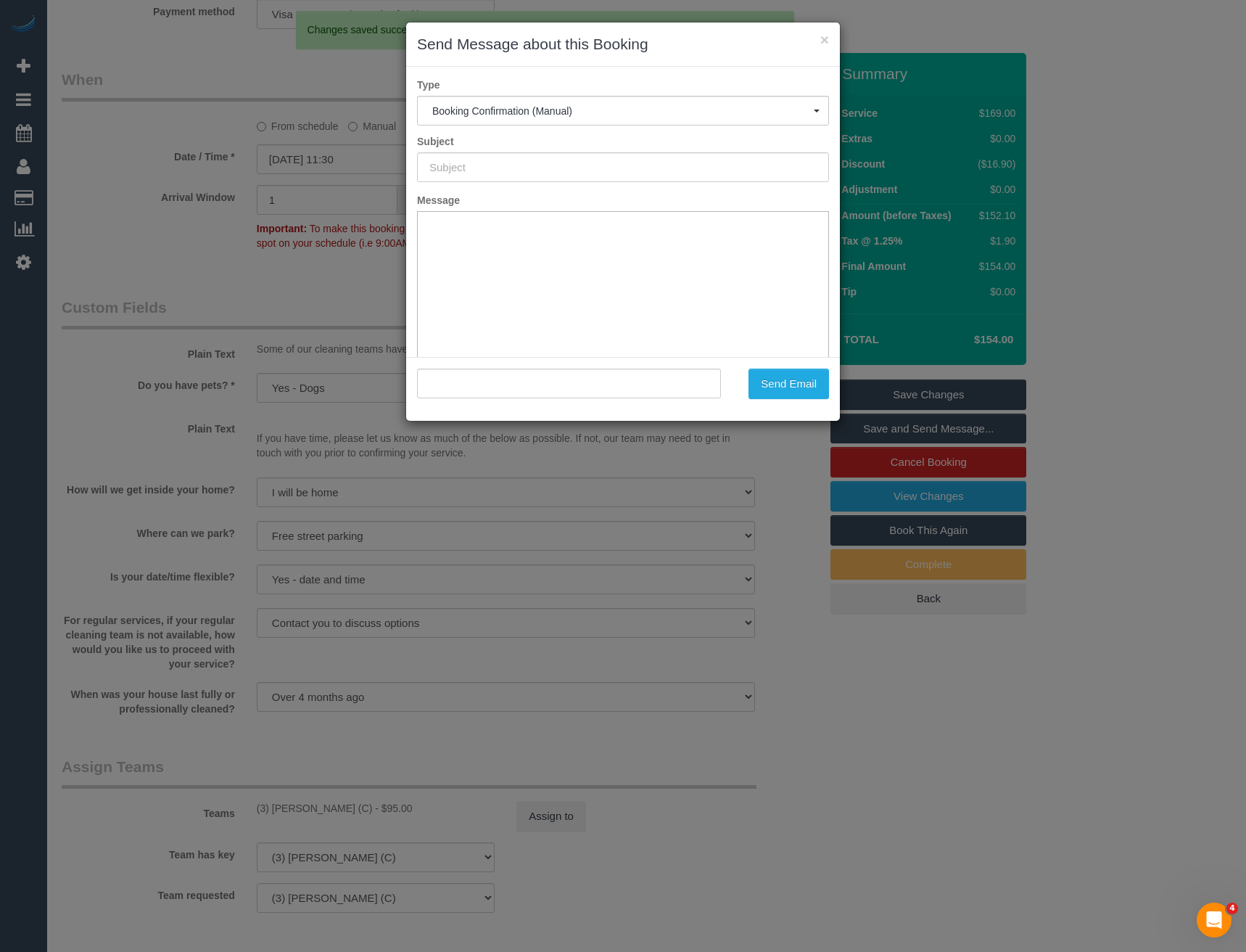
scroll to position [0, 0]
type input "Booking Confirmed"
type input ""[PERSON_NAME]" <[EMAIL_ADDRESS][DOMAIN_NAME]>"
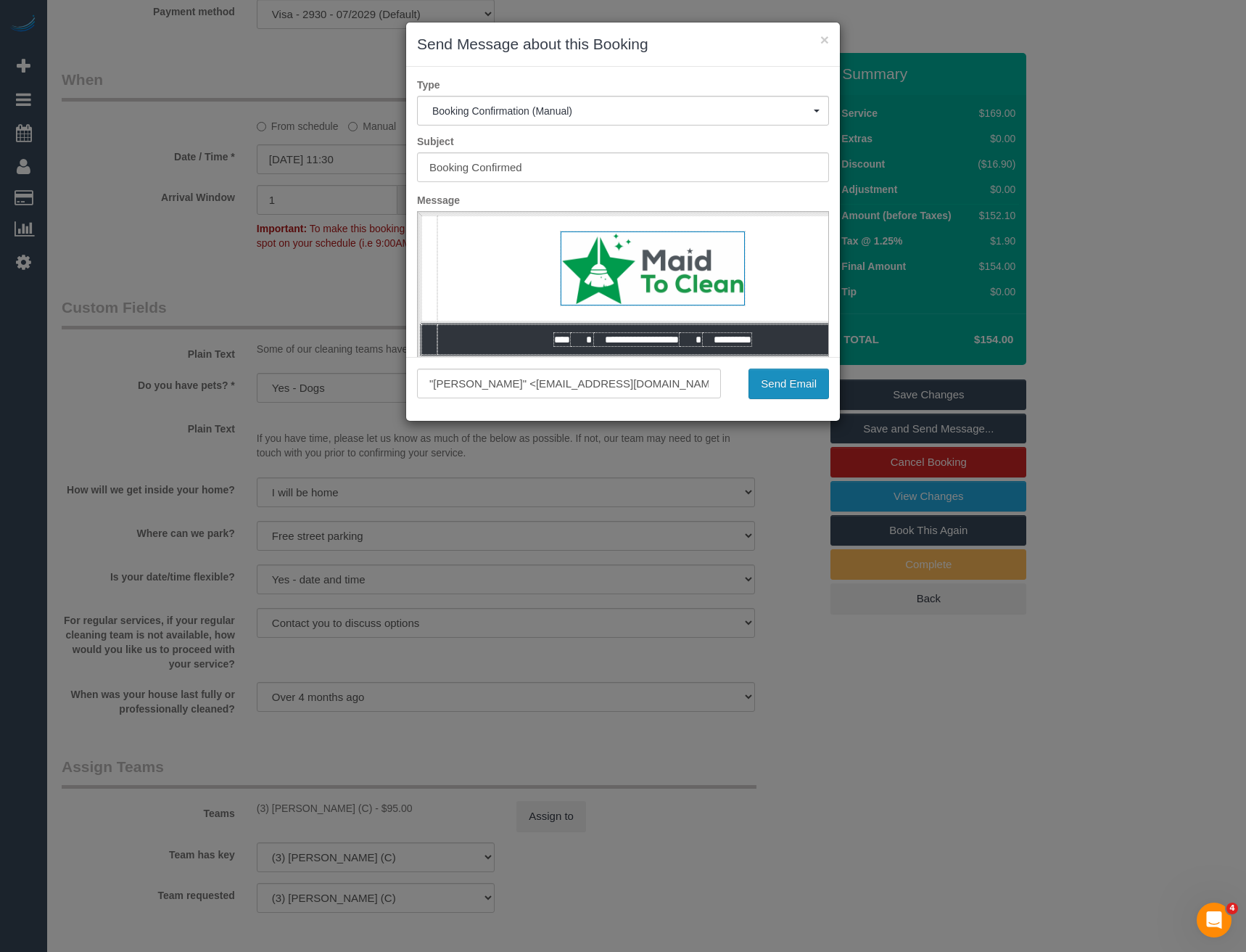
click at [807, 378] on button "Send Email" at bounding box center [789, 384] width 80 height 31
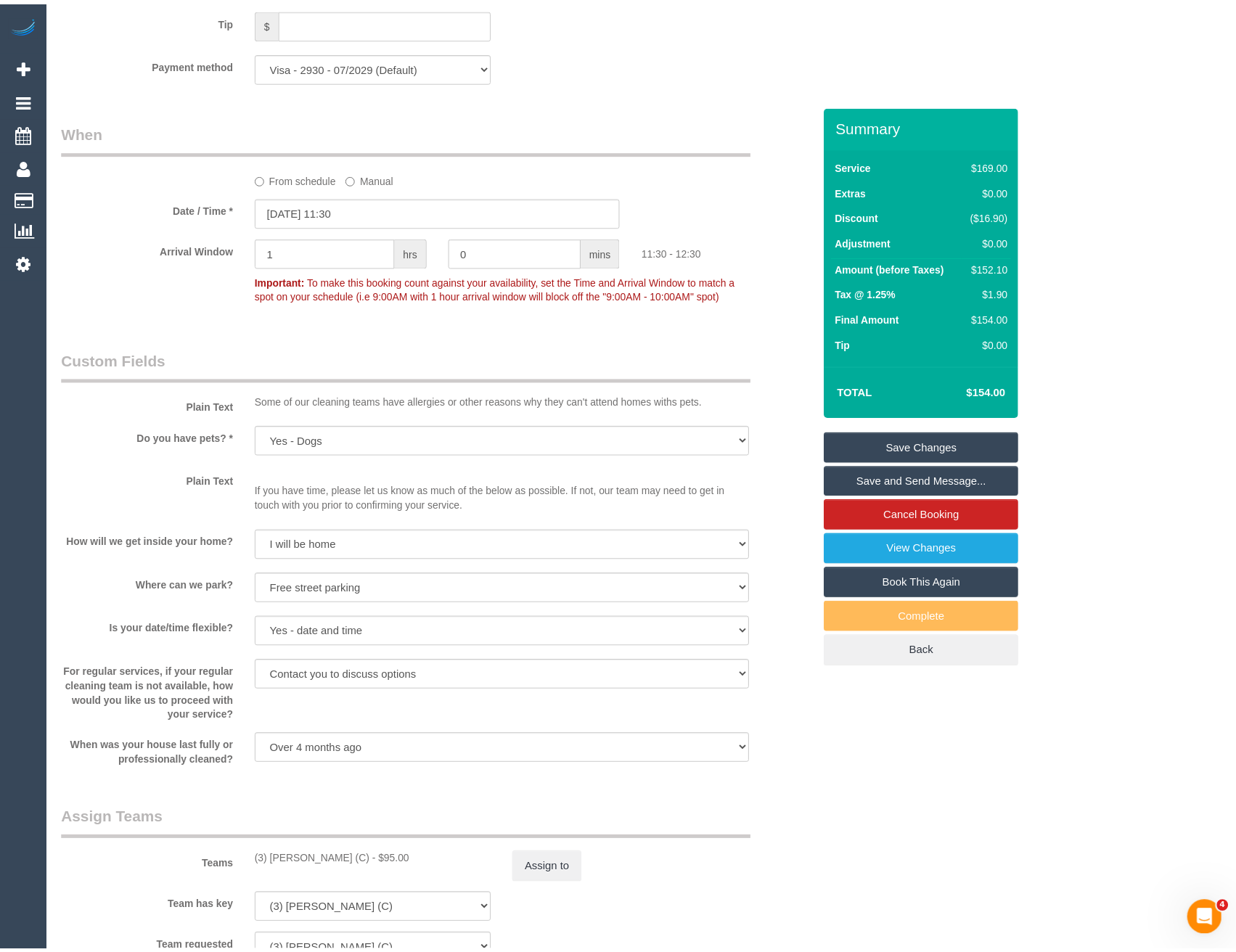
scroll to position [1575, 0]
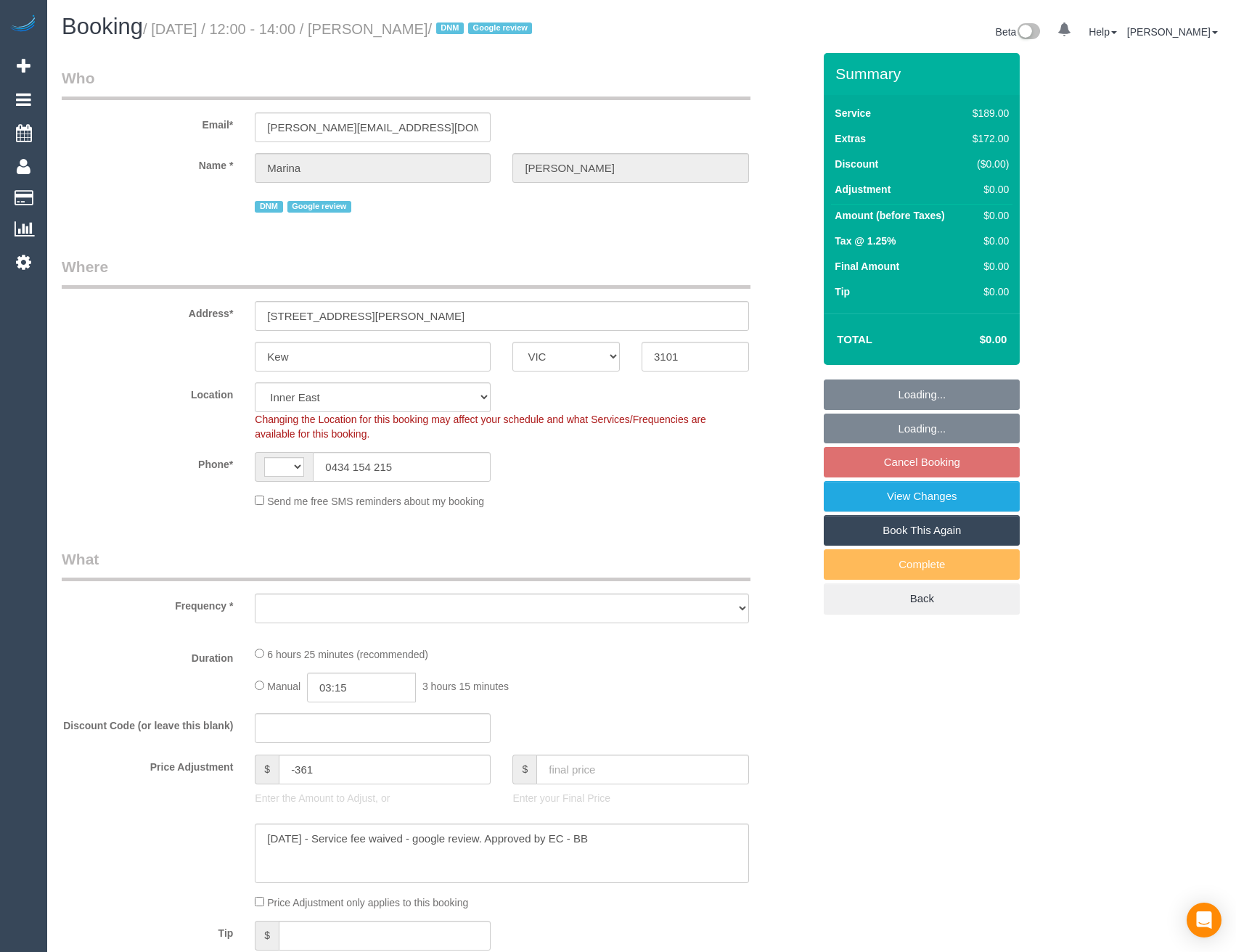
select select "VIC"
select select "string:AU"
select select "object:317"
select select "string:stripe-pm_1Rx5eZ2GScqysDRVMWhcIDB8"
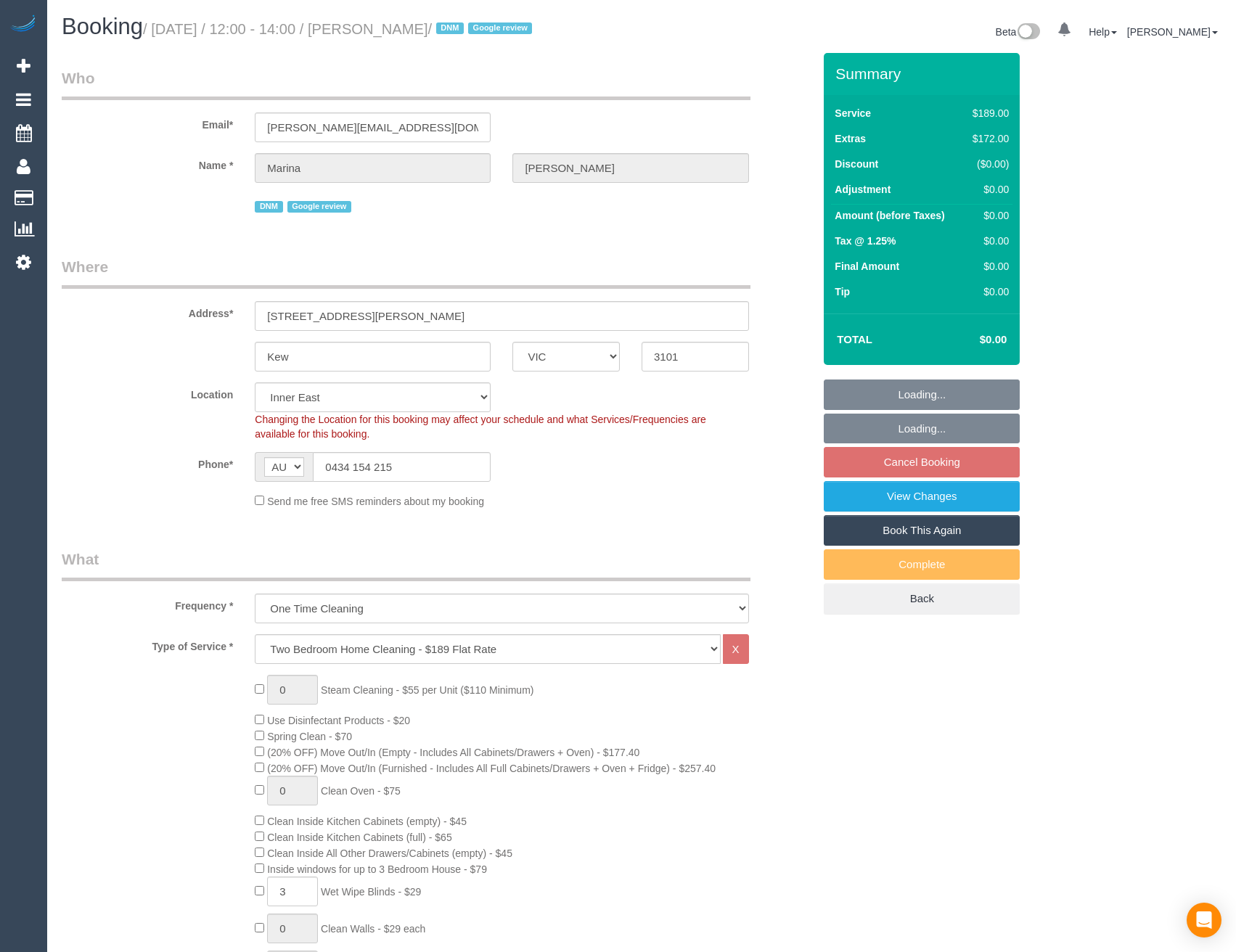
select select "object:811"
select select "number:27"
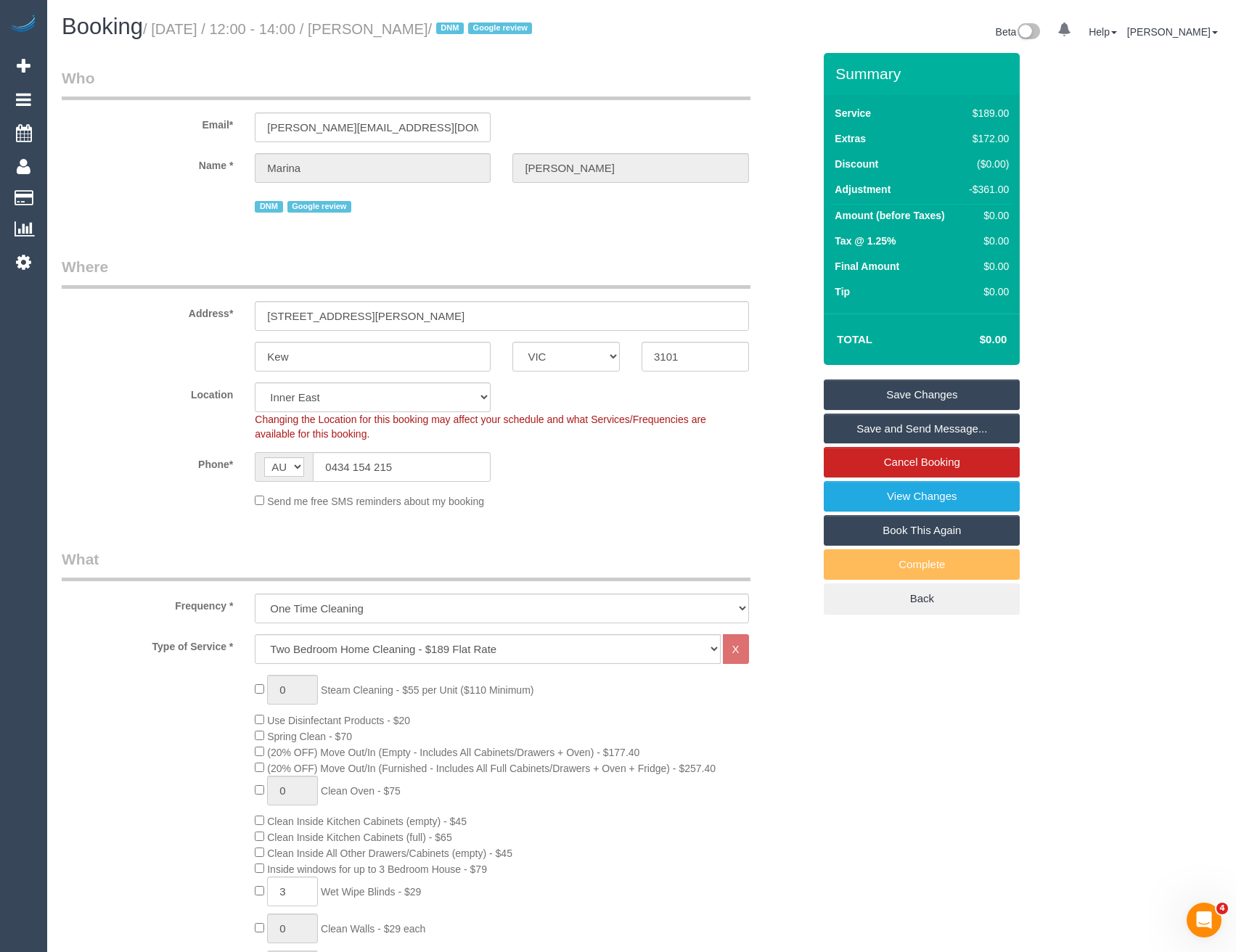
click at [975, 427] on link "Save and Send Message..." at bounding box center [922, 429] width 196 height 31
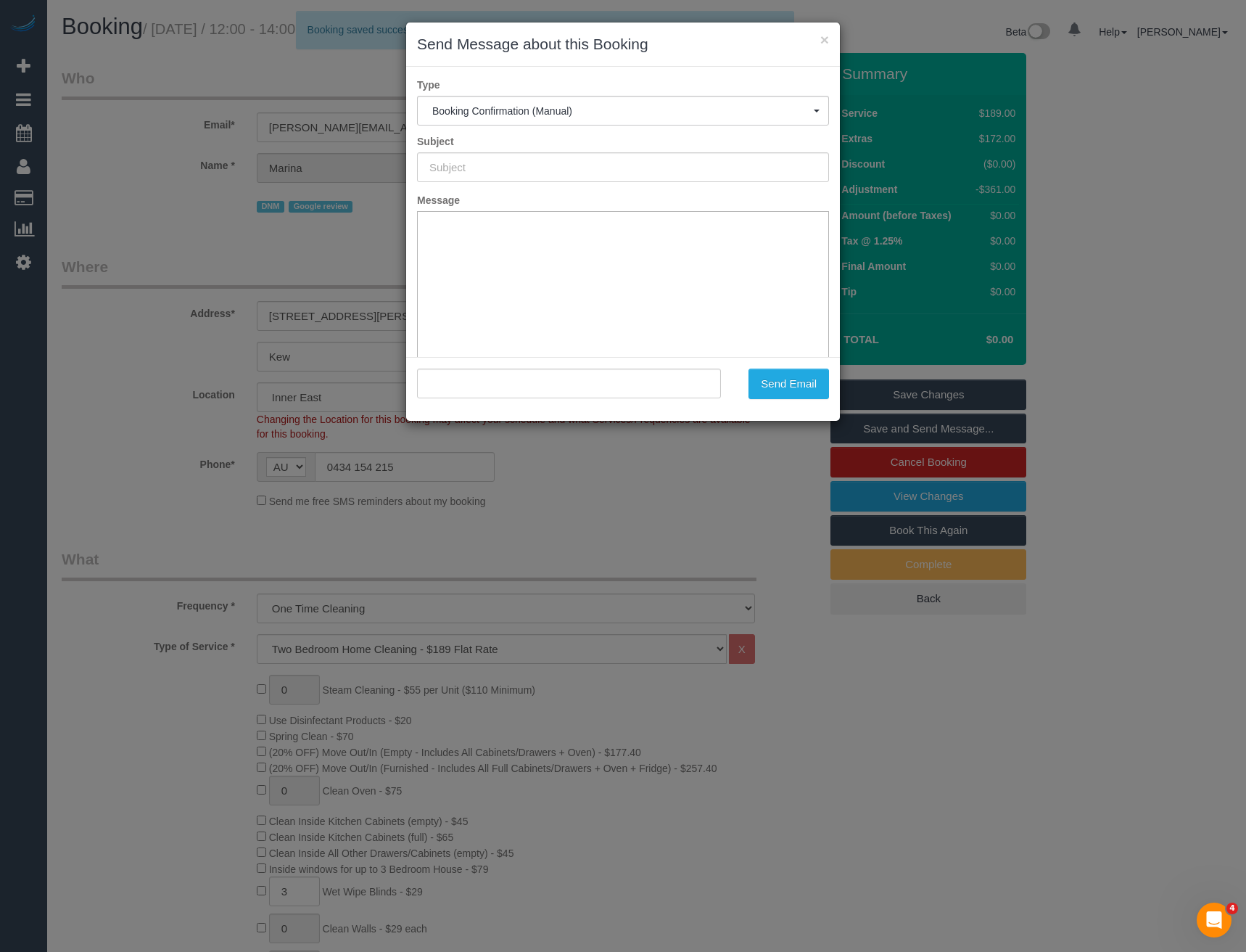
type input "Booking Confirmed"
type input "=?utf-8?q?Marina_Lipovi=C4=87?= <[PERSON_NAME][EMAIL_ADDRESS][DOMAIN_NAME]>"
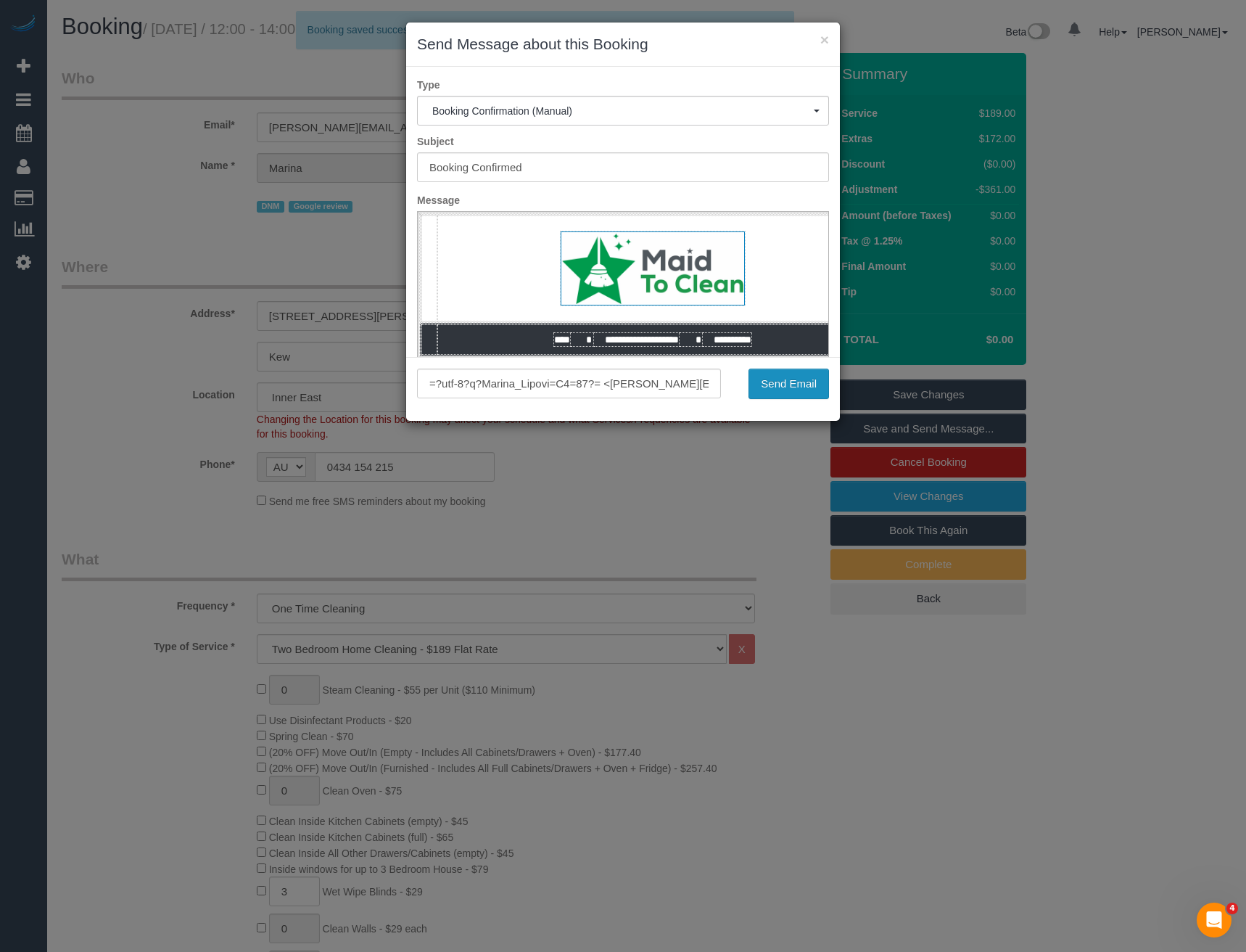
click at [772, 390] on button "Send Email" at bounding box center [789, 384] width 80 height 31
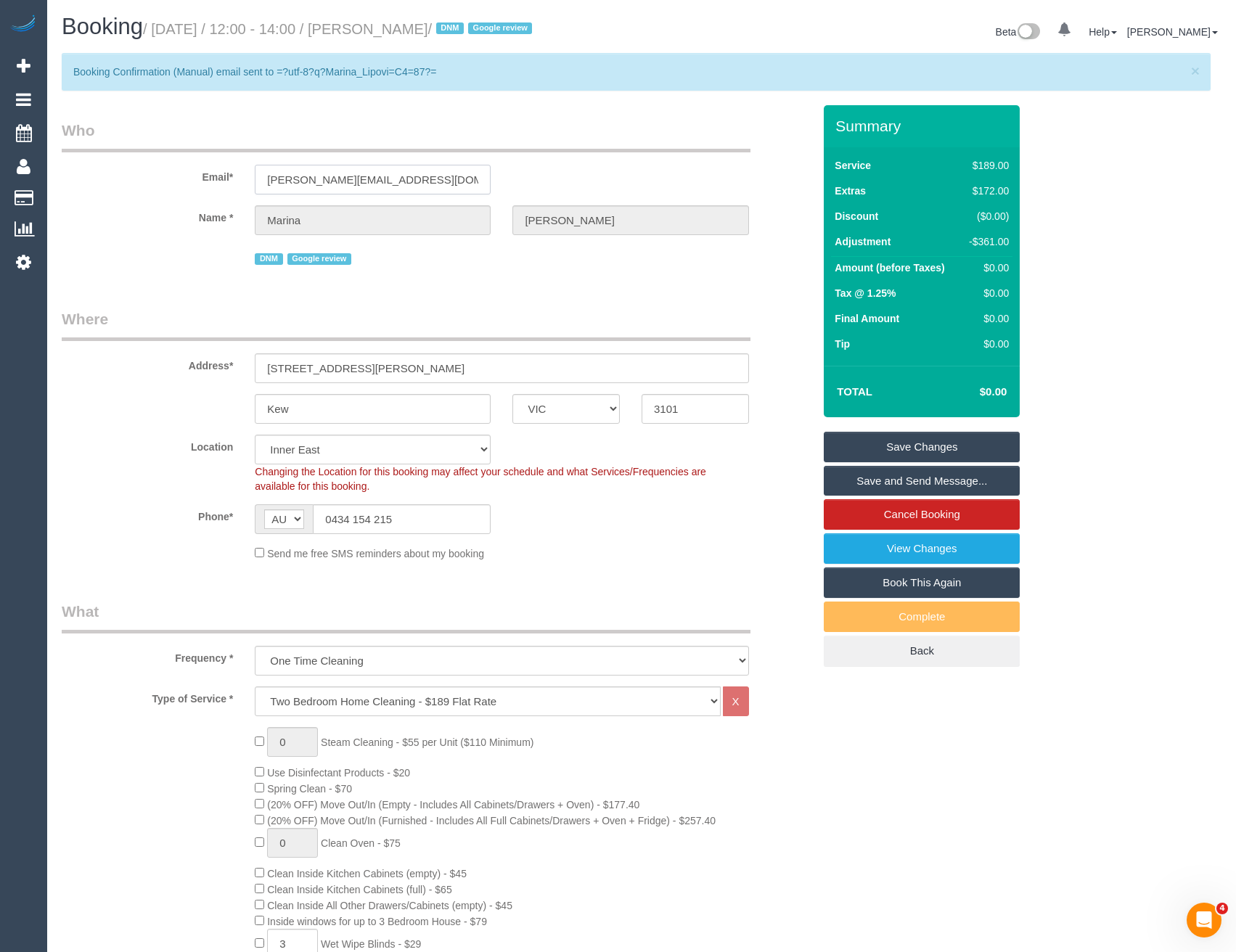
drag, startPoint x: 407, startPoint y: 182, endPoint x: 244, endPoint y: 182, distance: 163.0
click at [244, 182] on div "[PERSON_NAME][EMAIL_ADDRESS][DOMAIN_NAME]" at bounding box center [372, 179] width 258 height 30
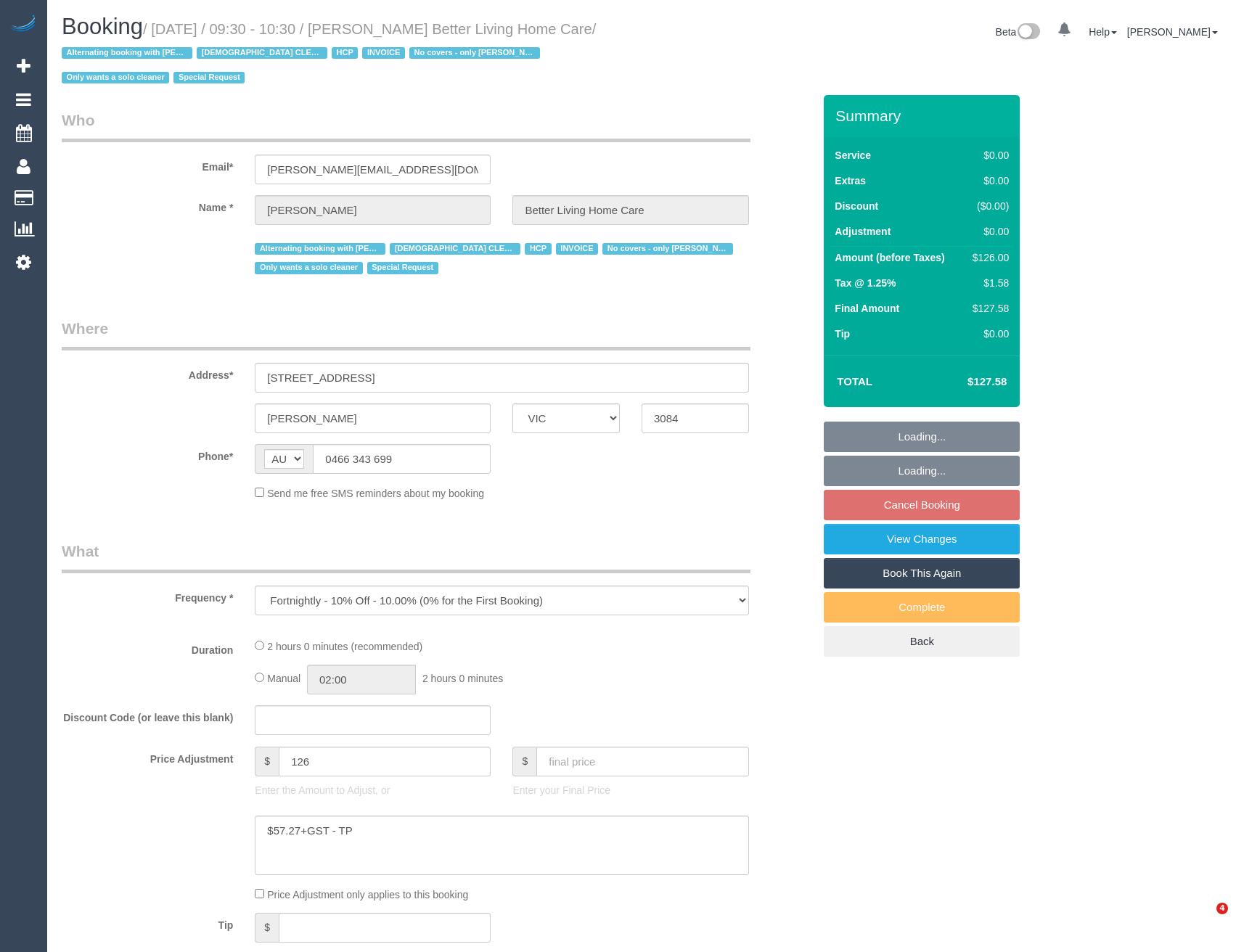
select select "VIC"
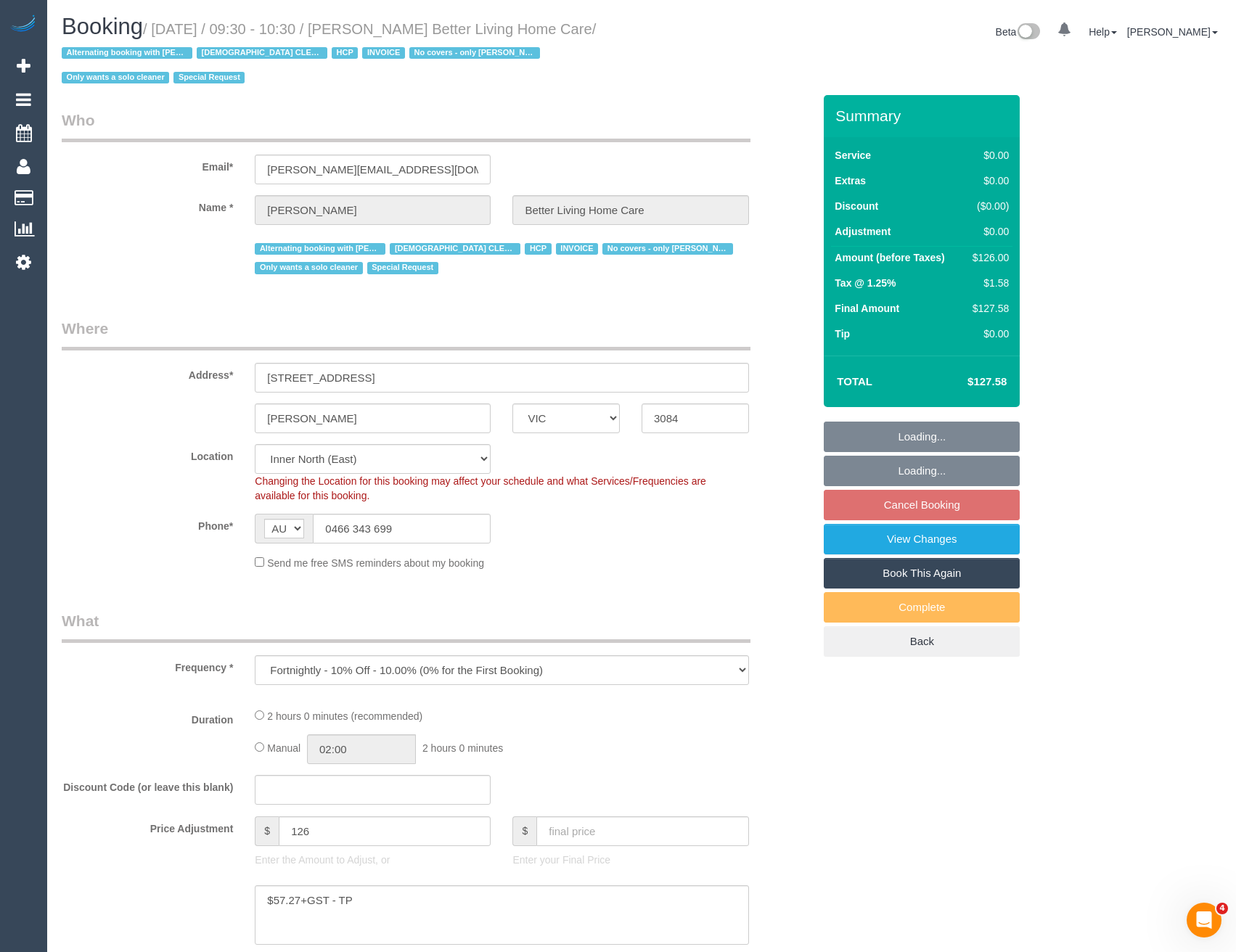
select select "object:713"
select select "120"
select select "number:28"
select select "number:14"
select select "number:19"
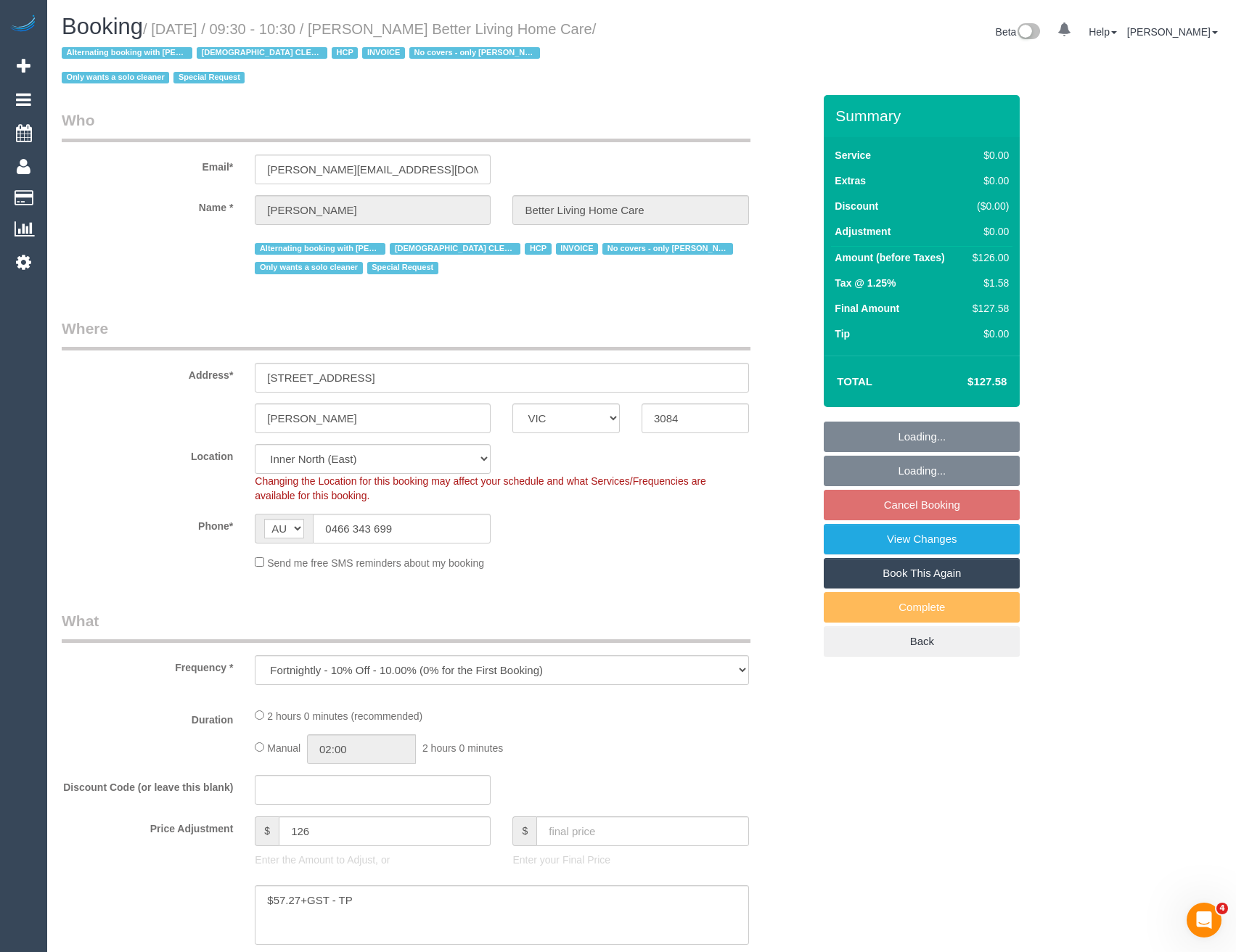
select select "number:25"
select select "number:35"
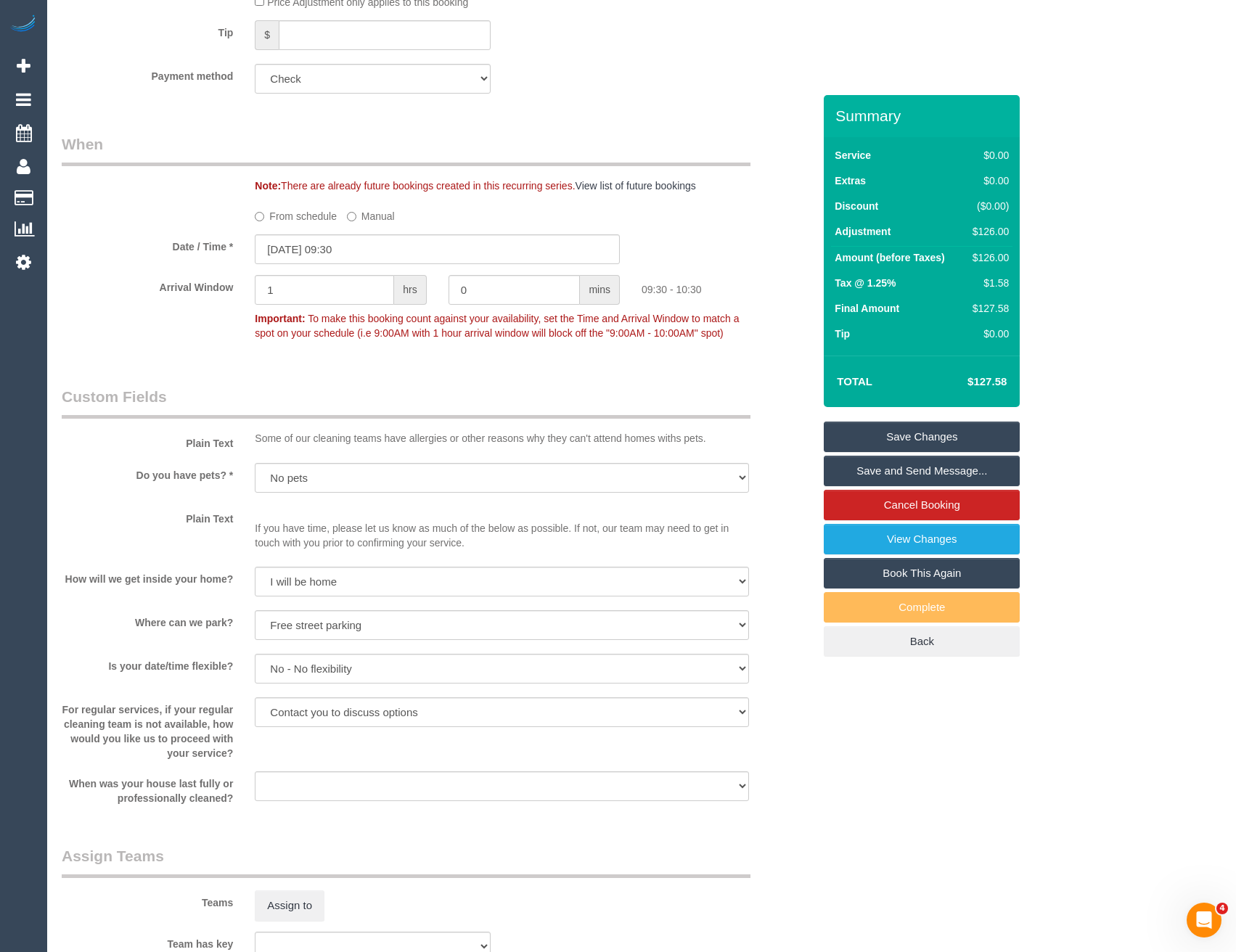
scroll to position [1002, 0]
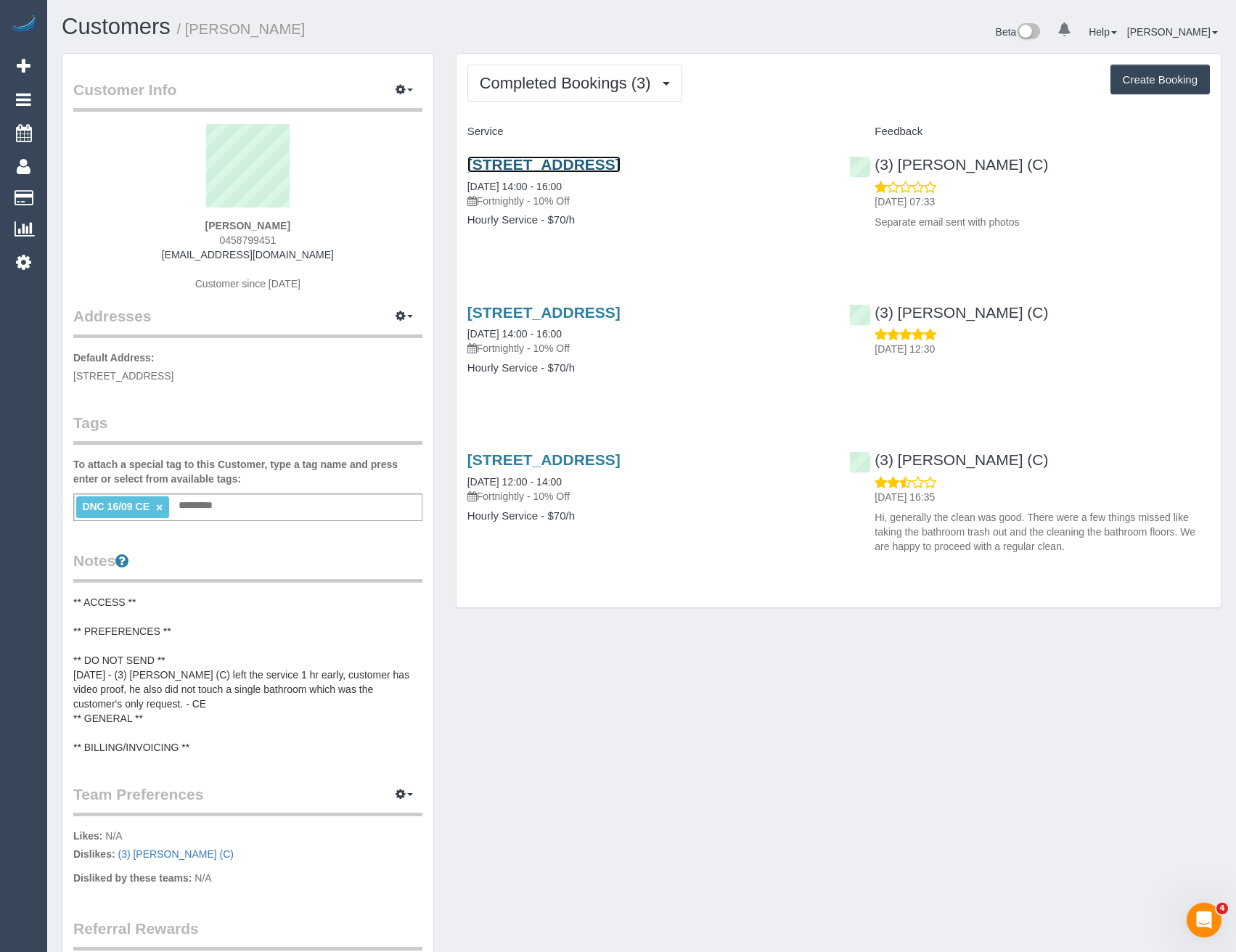
click at [613, 162] on link "[STREET_ADDRESS]" at bounding box center [543, 164] width 153 height 17
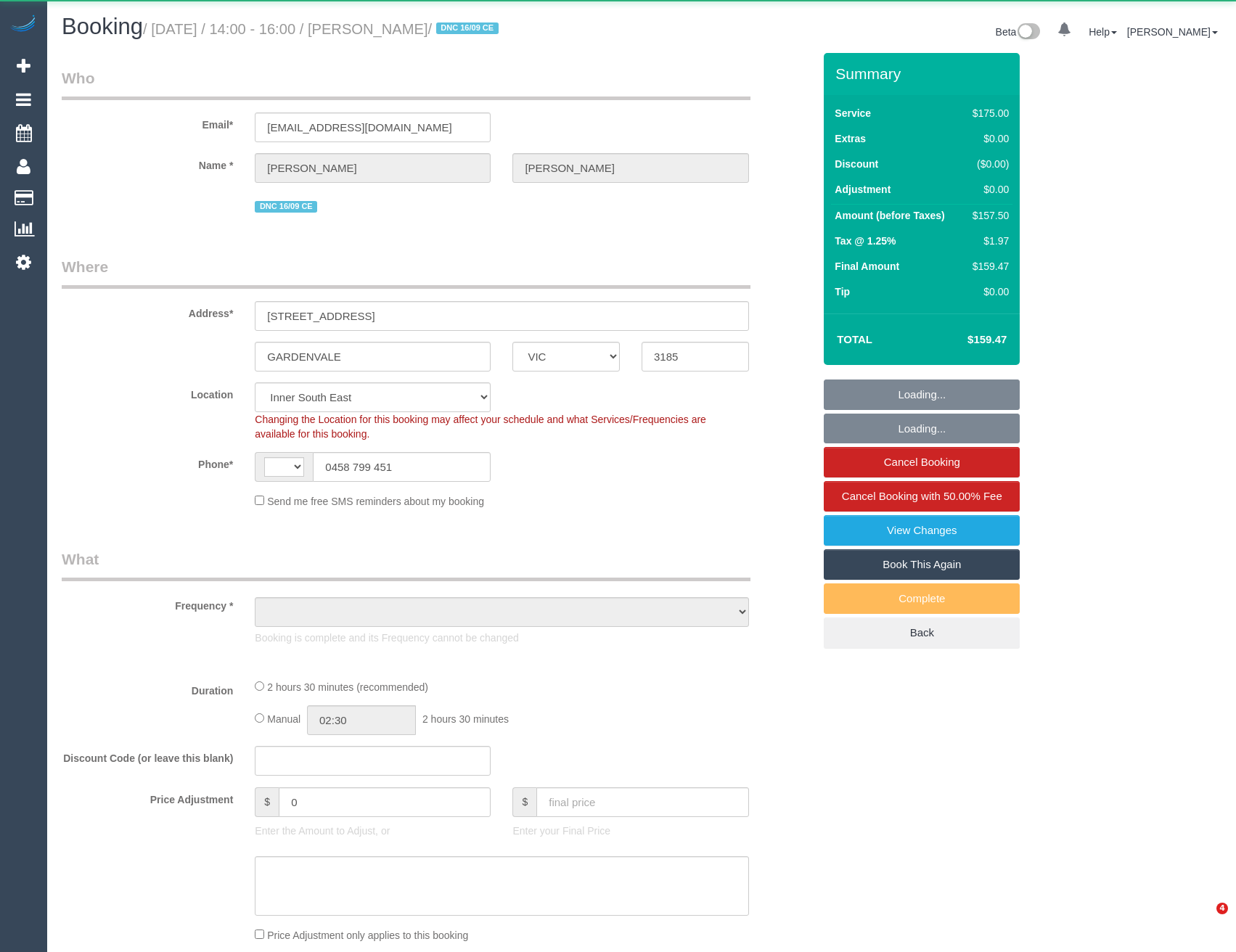
select select "VIC"
select select "object:1304"
select select "string:AU"
select select "string:stripe-pm_1Rq7Ks2GScqysDRVLe6EWTXF"
select select "spot1"
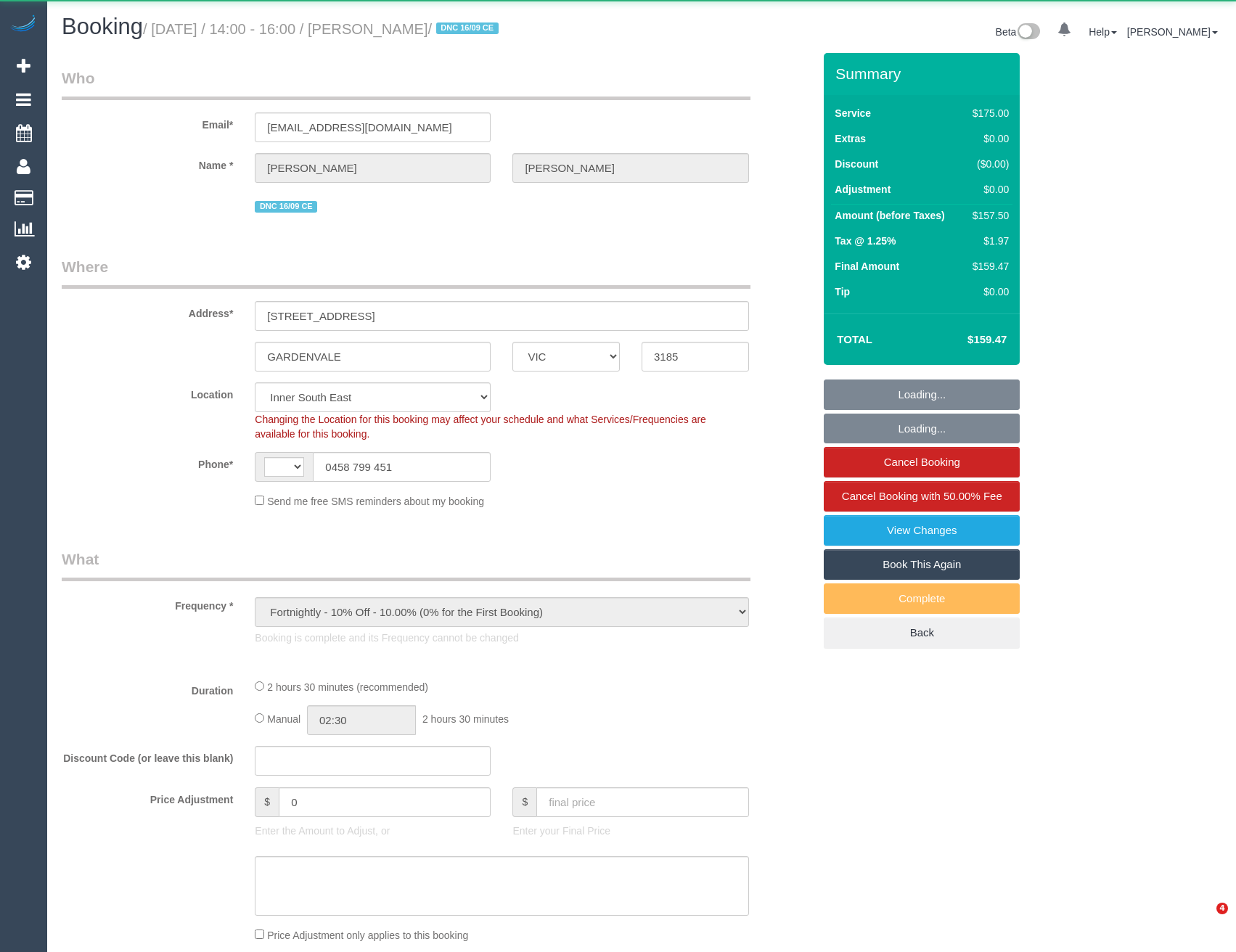
select select "150"
select select "number:28"
select select "number:14"
select select "number:19"
select select "number:36"
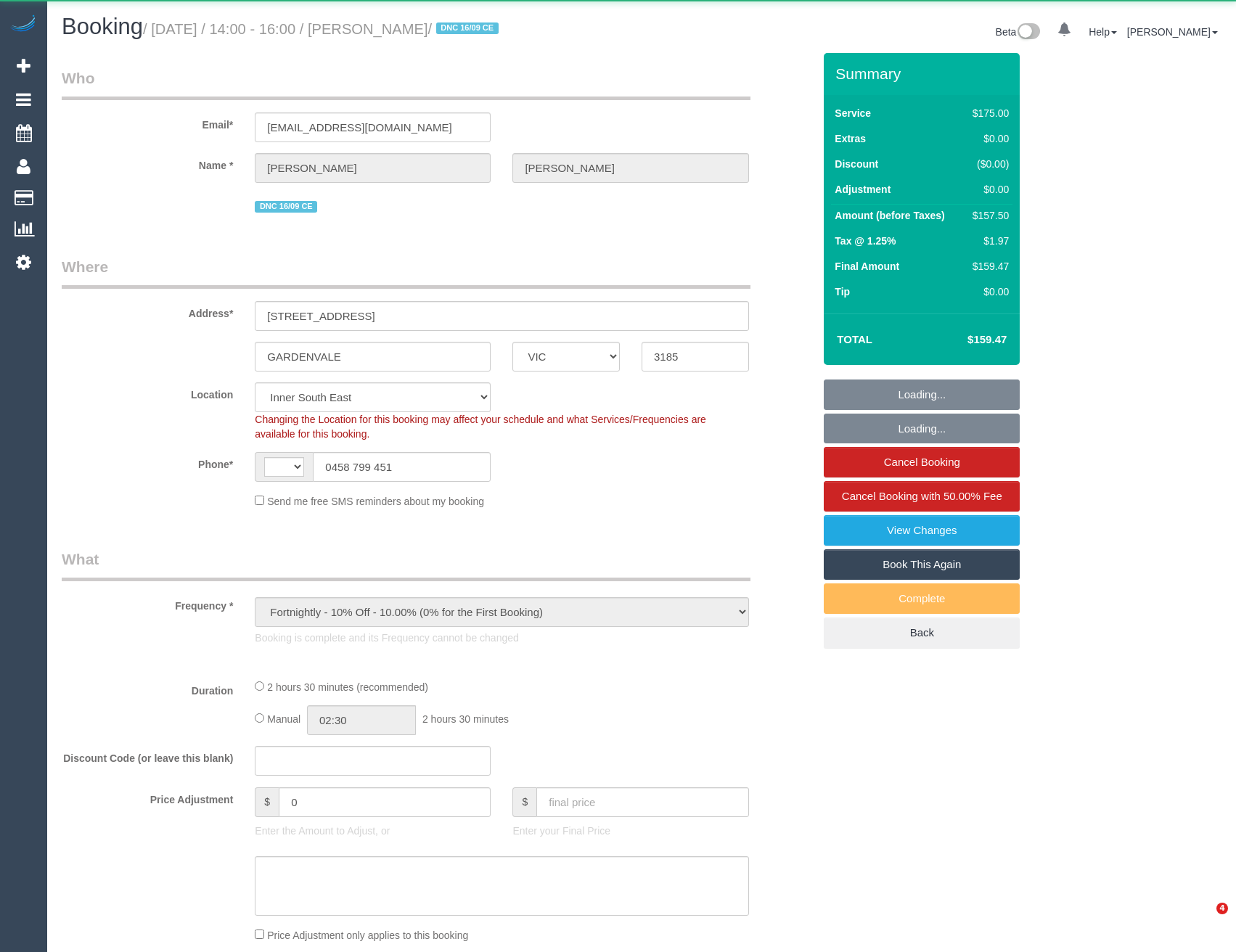
select select "number:35"
select select "number:11"
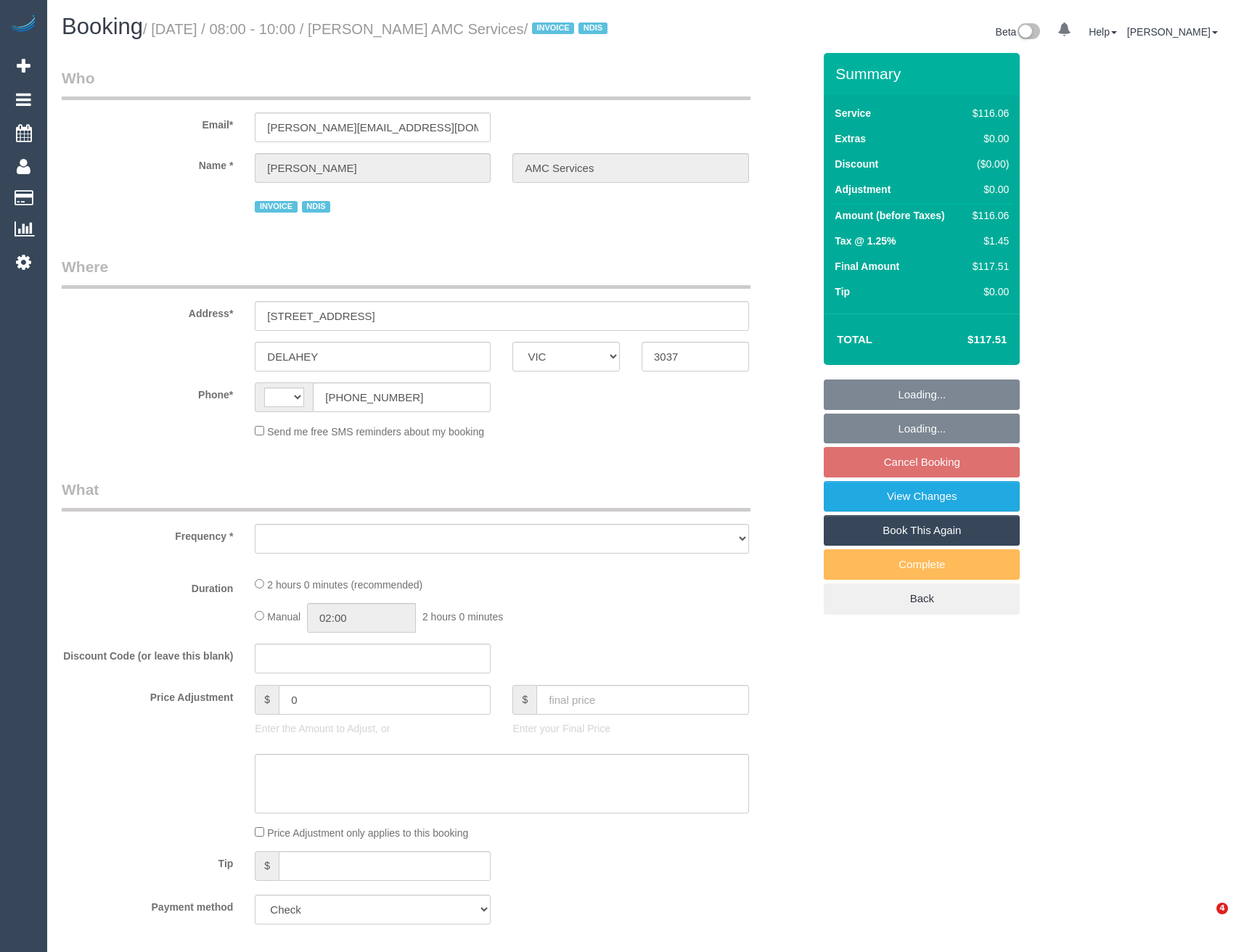
select select "VIC"
select select "string:AU"
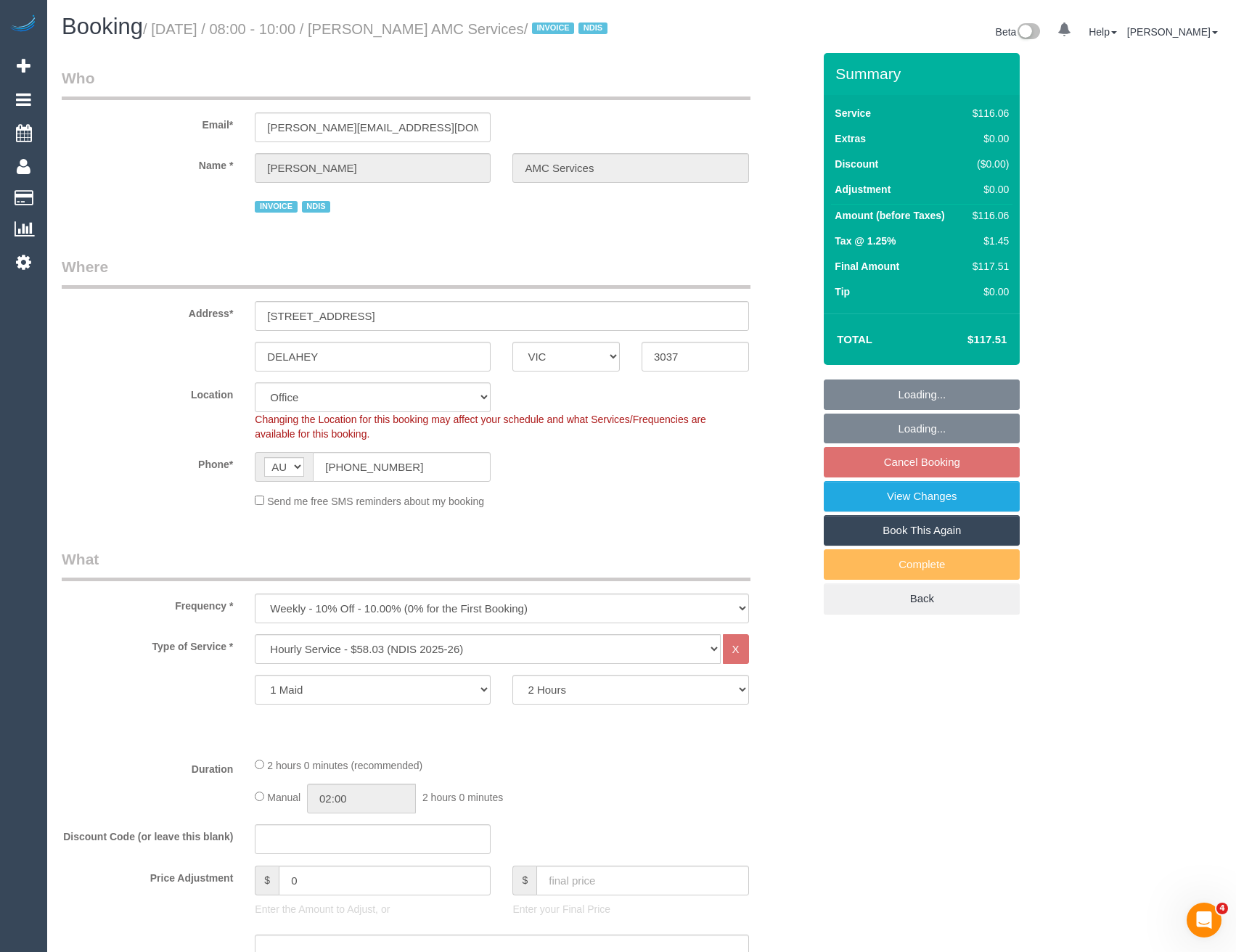
select select "object:1924"
select select "number:28"
select select "number:14"
select select "number:18"
select select "number:36"
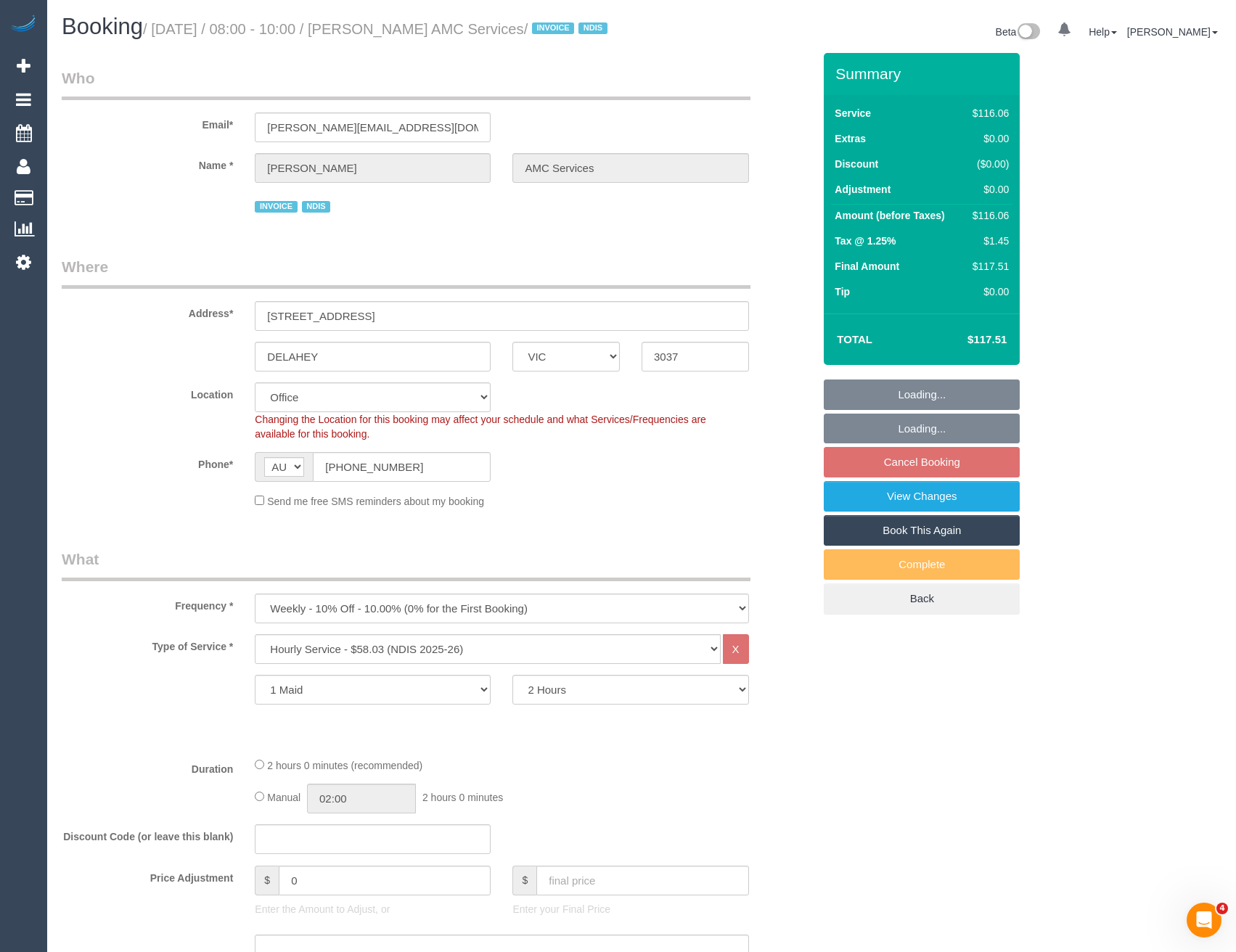
select select "number:35"
select select "number:12"
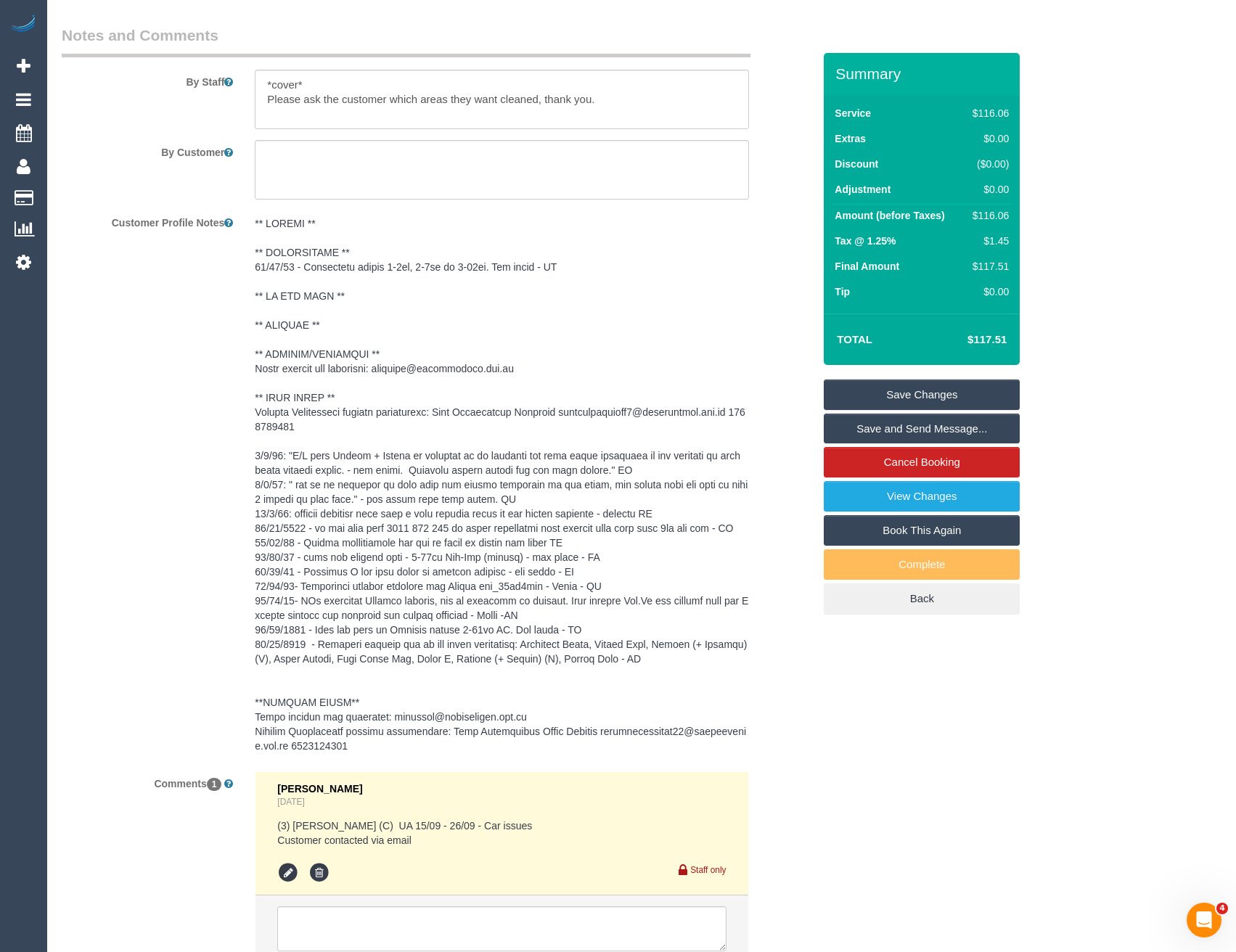
scroll to position [2031, 0]
click at [585, 431] on pre at bounding box center [501, 481] width 493 height 537
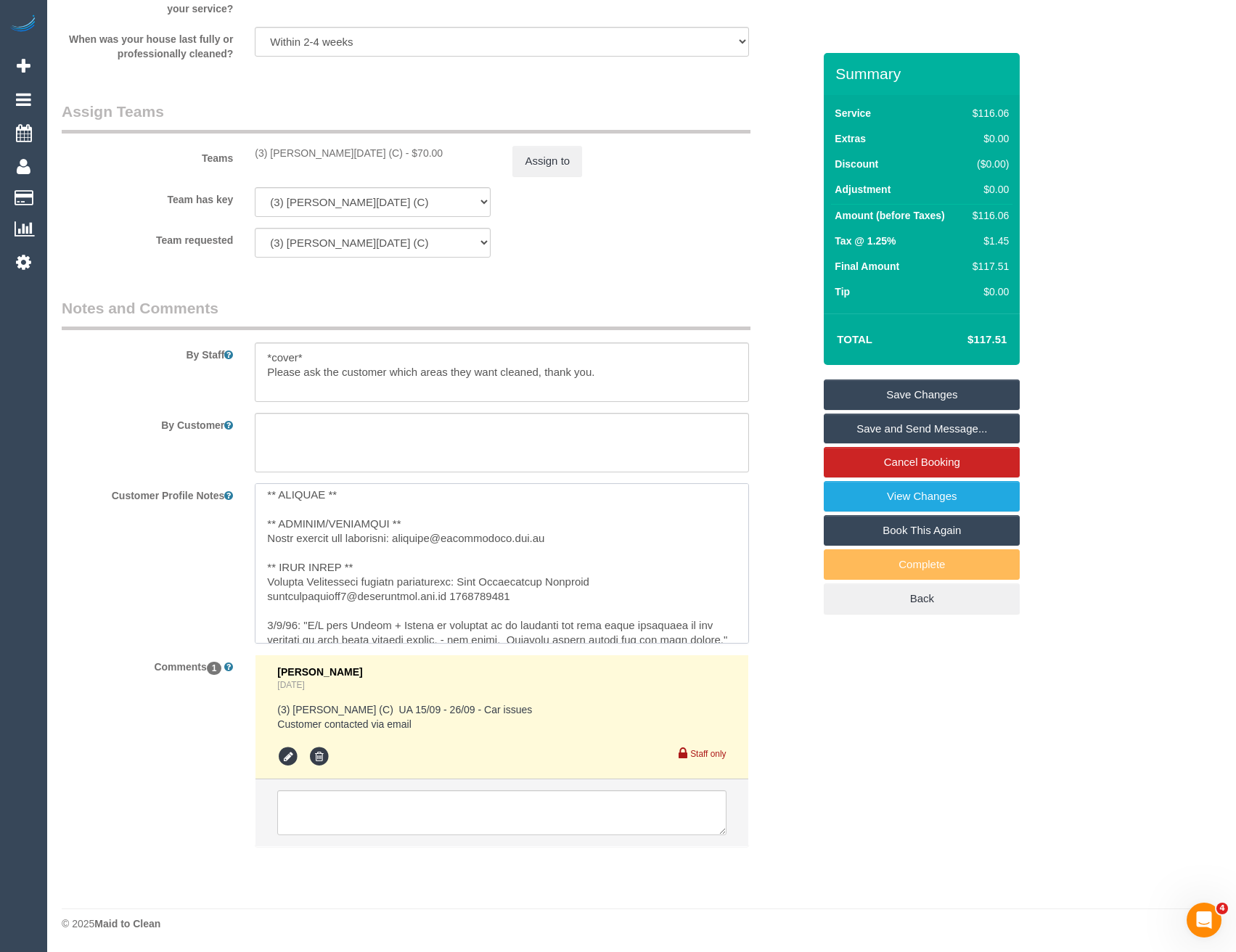
scroll to position [116, 0]
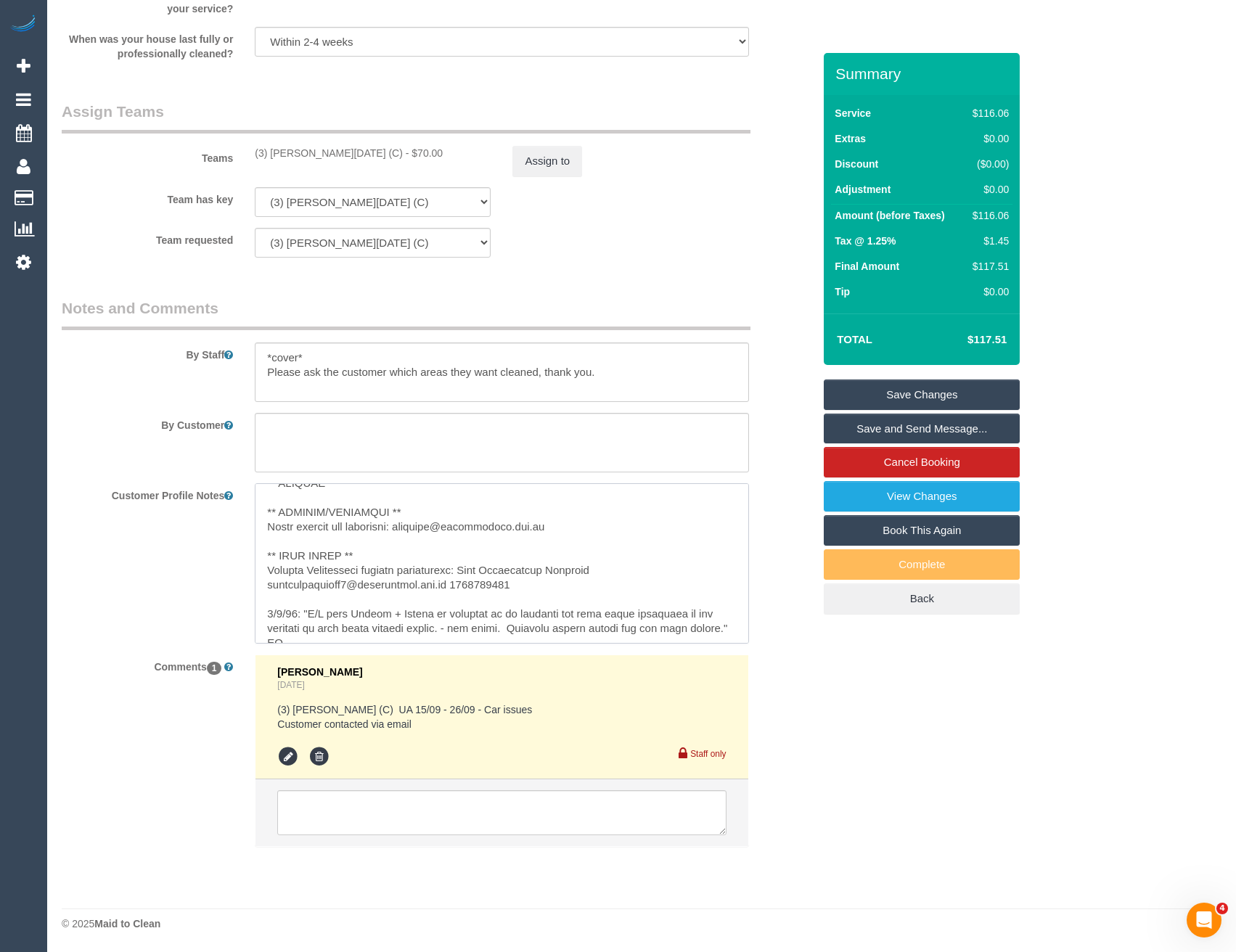
drag, startPoint x: 454, startPoint y: 629, endPoint x: 267, endPoint y: 587, distance: 191.7
click at [267, 587] on textarea at bounding box center [501, 563] width 493 height 161
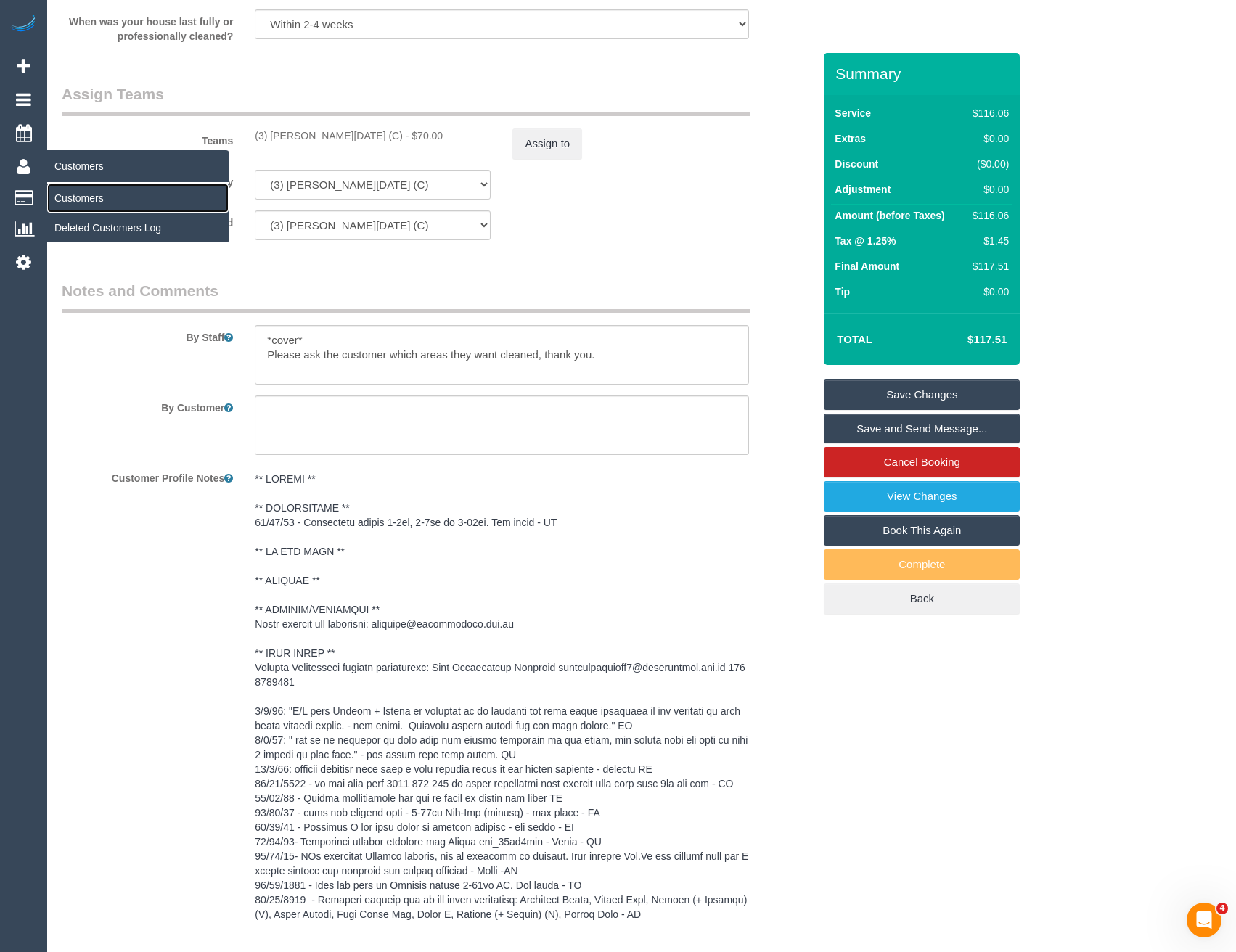
click at [84, 191] on link "Customers" at bounding box center [138, 198] width 182 height 29
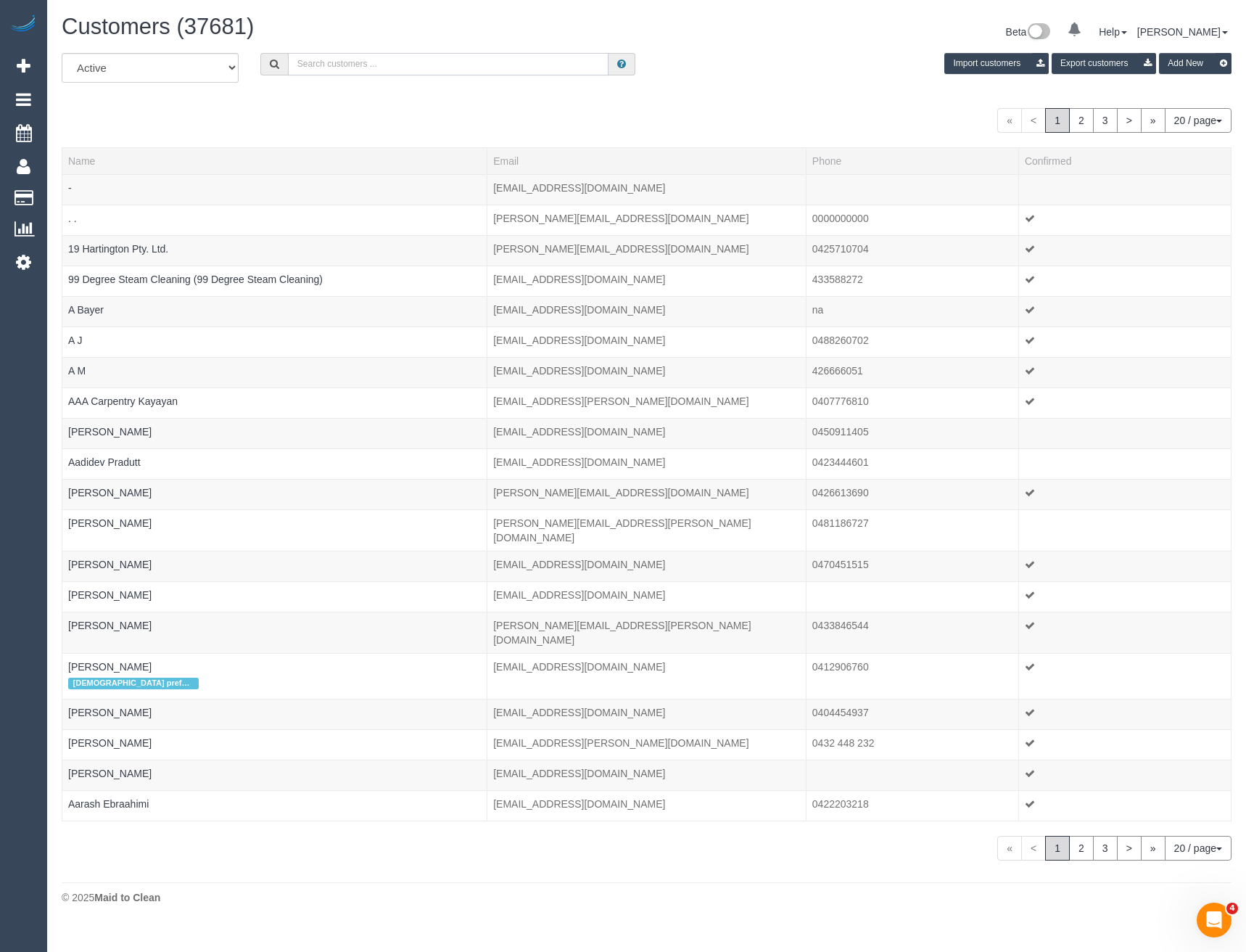
click at [336, 66] on input "text" at bounding box center [448, 64] width 321 height 22
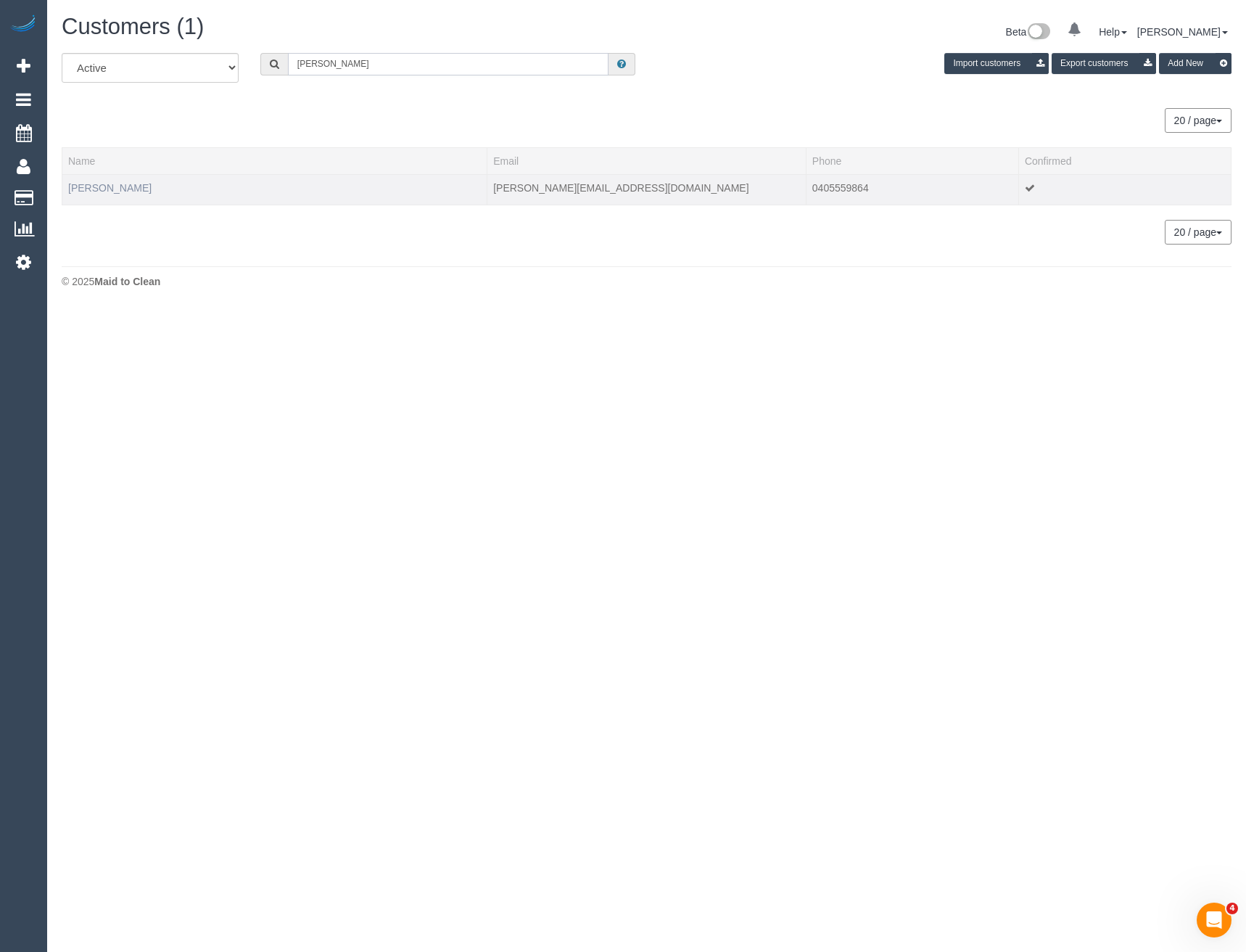
type input "[PERSON_NAME]"
click at [100, 186] on link "[PERSON_NAME]" at bounding box center [110, 188] width 84 height 11
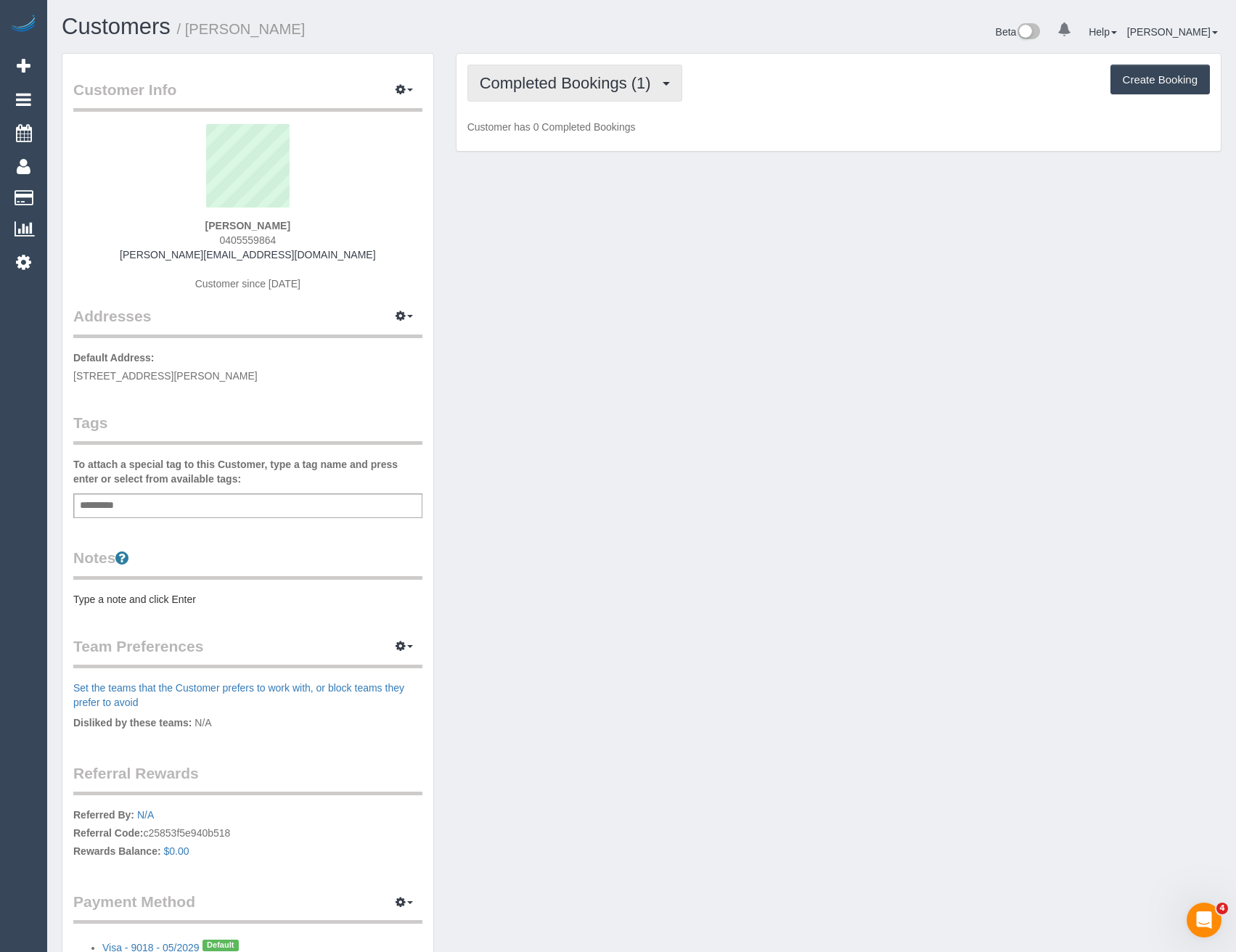
click at [556, 75] on span "Completed Bookings (1)" at bounding box center [569, 83] width 178 height 18
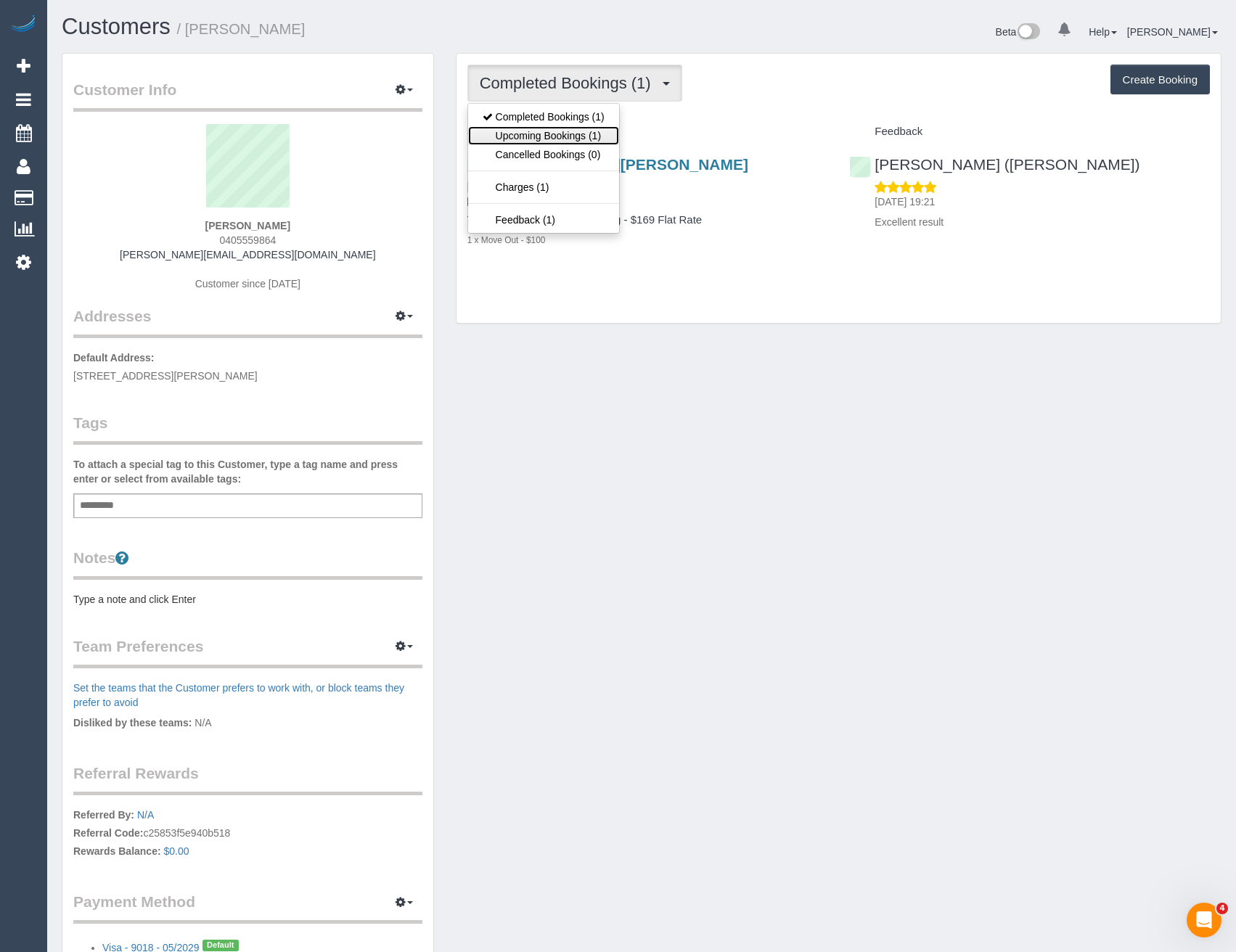
click at [554, 141] on link "Upcoming Bookings (1)" at bounding box center [543, 135] width 151 height 18
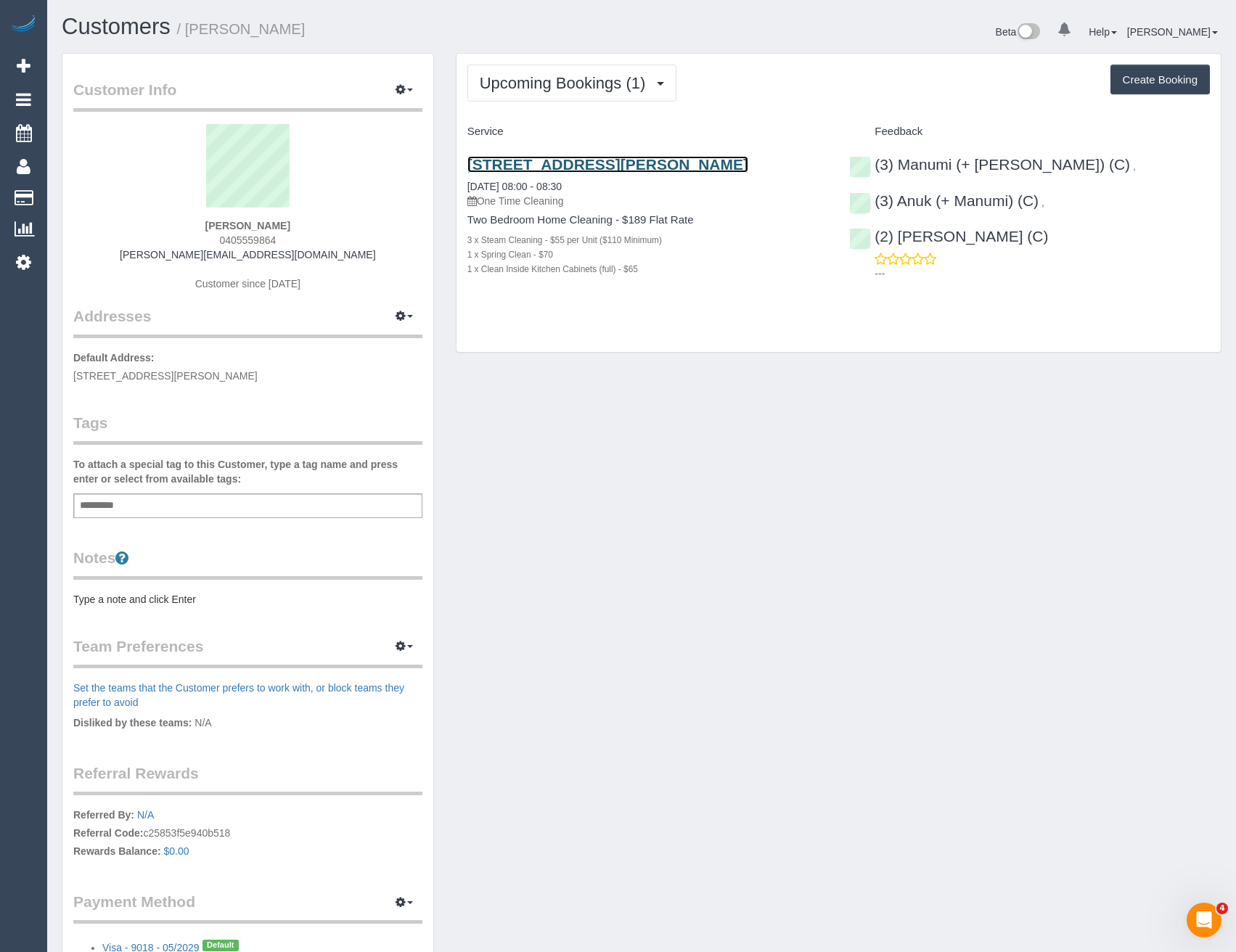
click at [639, 165] on link "[STREET_ADDRESS][PERSON_NAME]" at bounding box center [607, 164] width 280 height 17
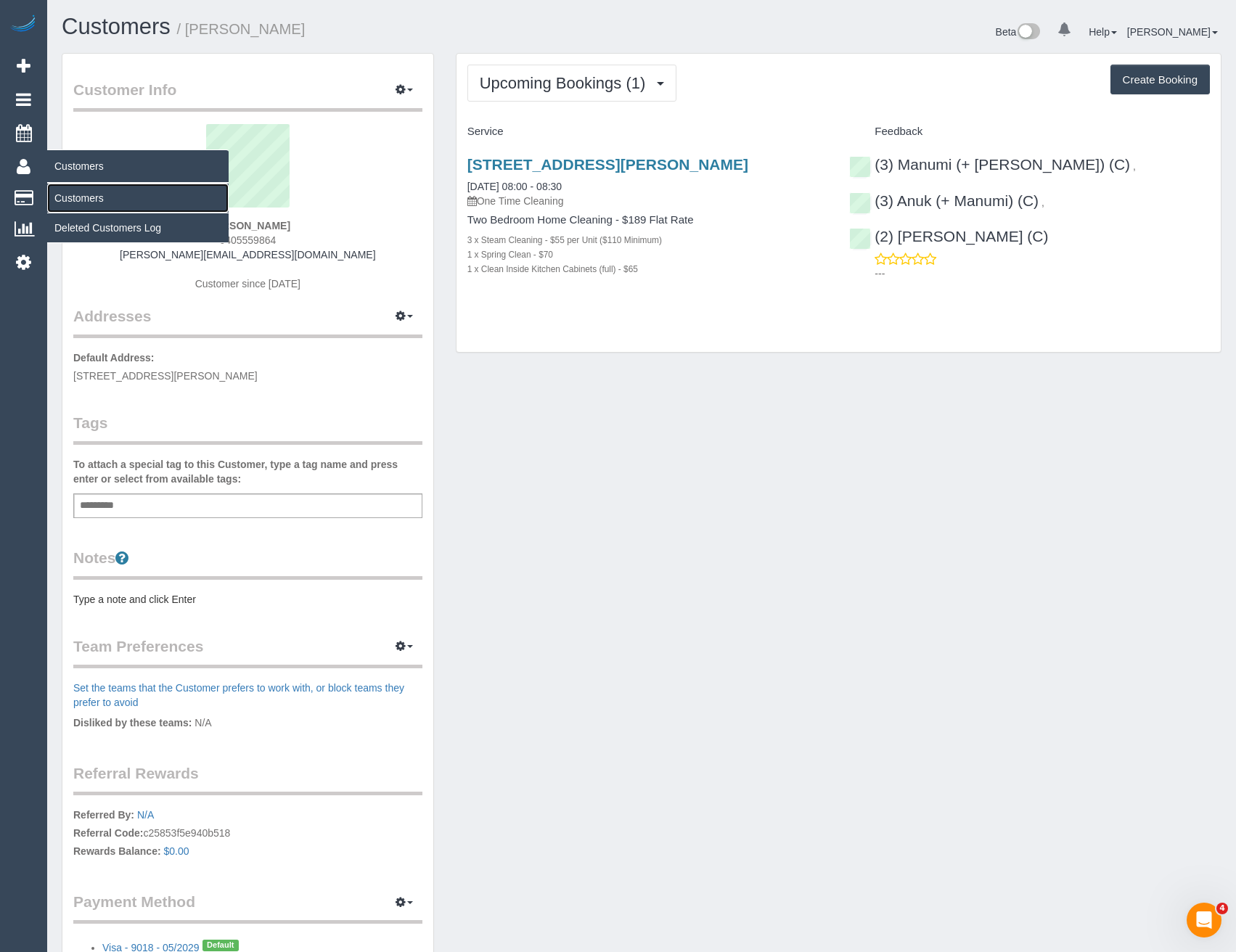
click at [76, 191] on link "Customers" at bounding box center [138, 198] width 182 height 29
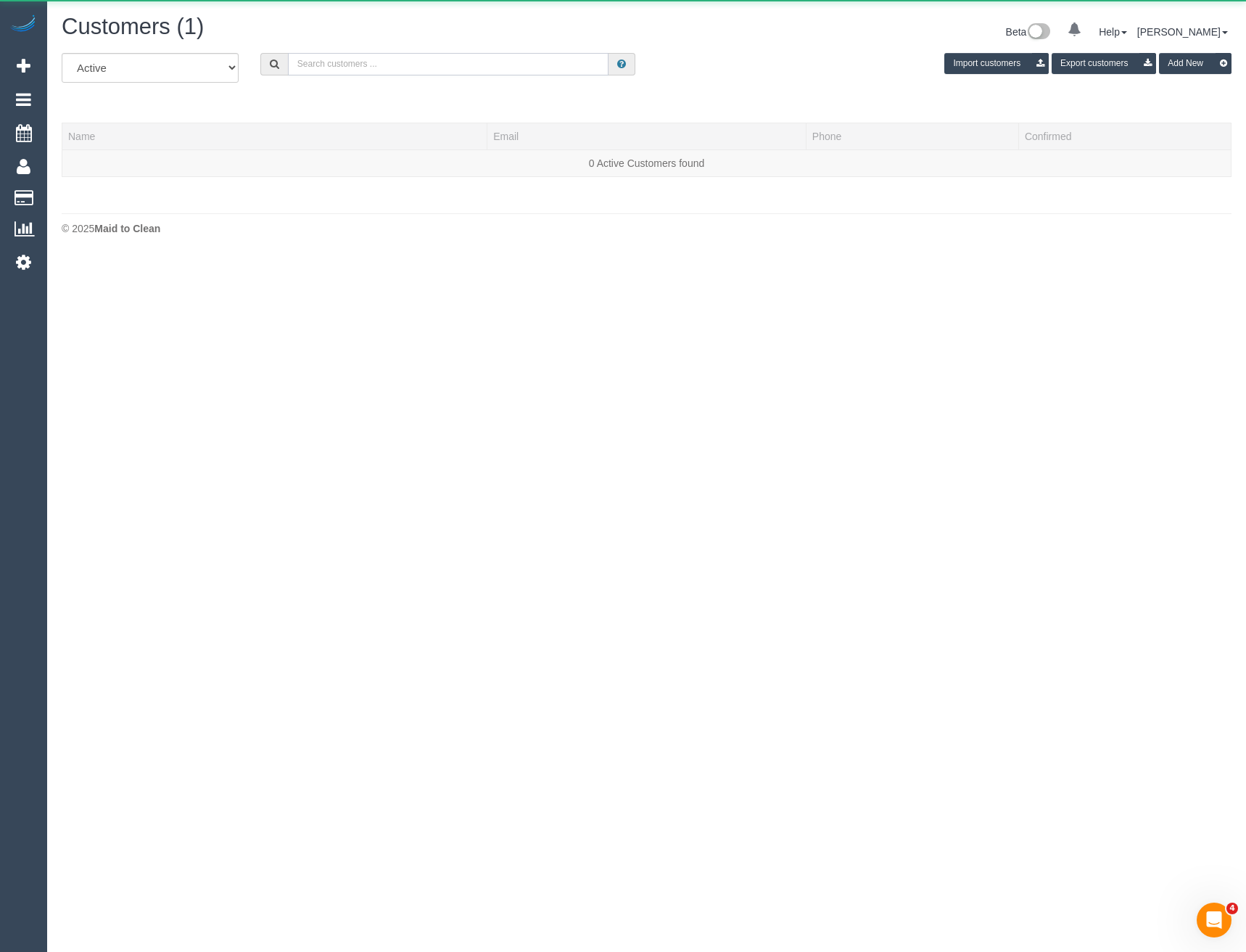
drag, startPoint x: 376, startPoint y: 59, endPoint x: 360, endPoint y: 49, distance: 18.9
click at [376, 59] on input "text" at bounding box center [448, 64] width 321 height 22
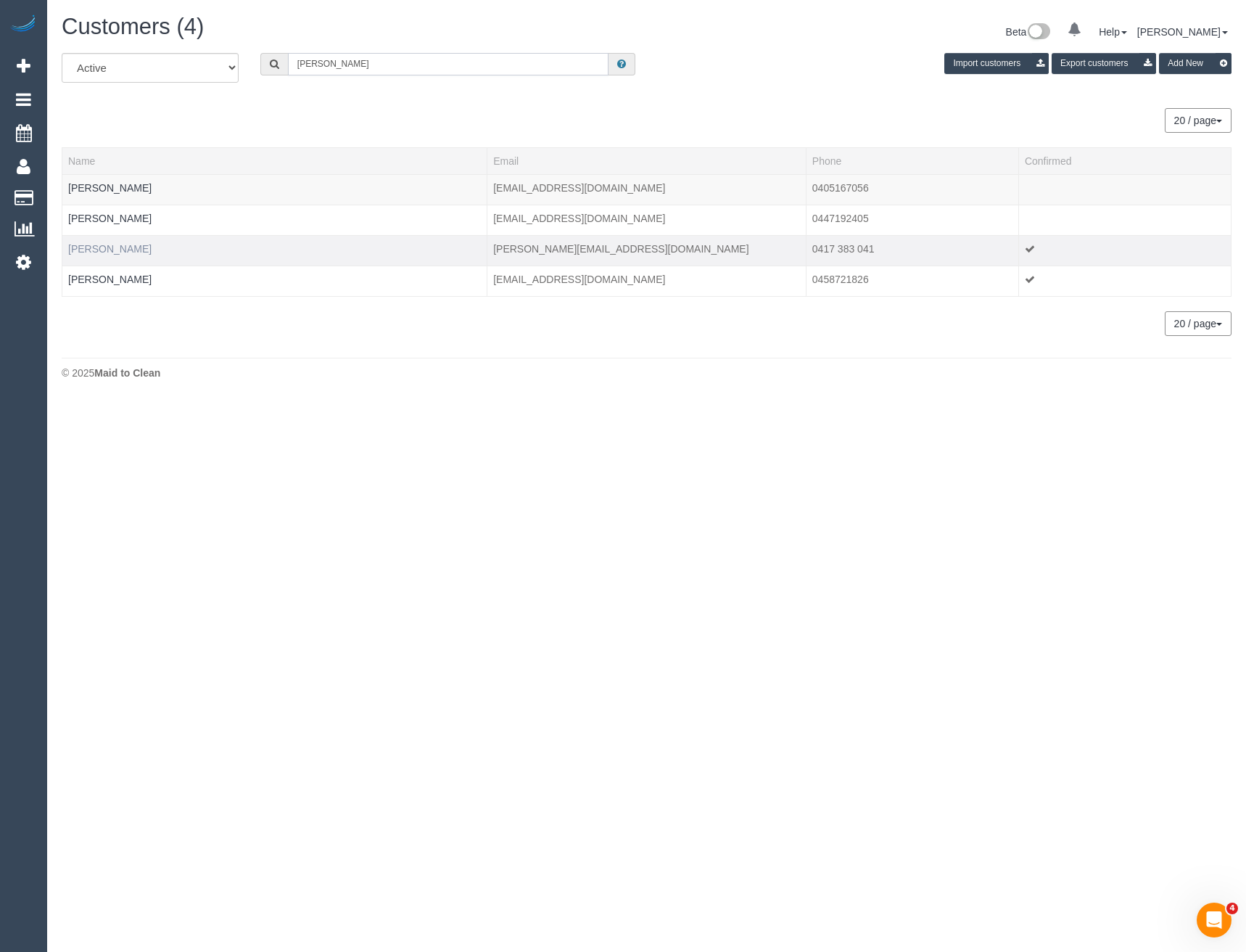
type input "[PERSON_NAME]"
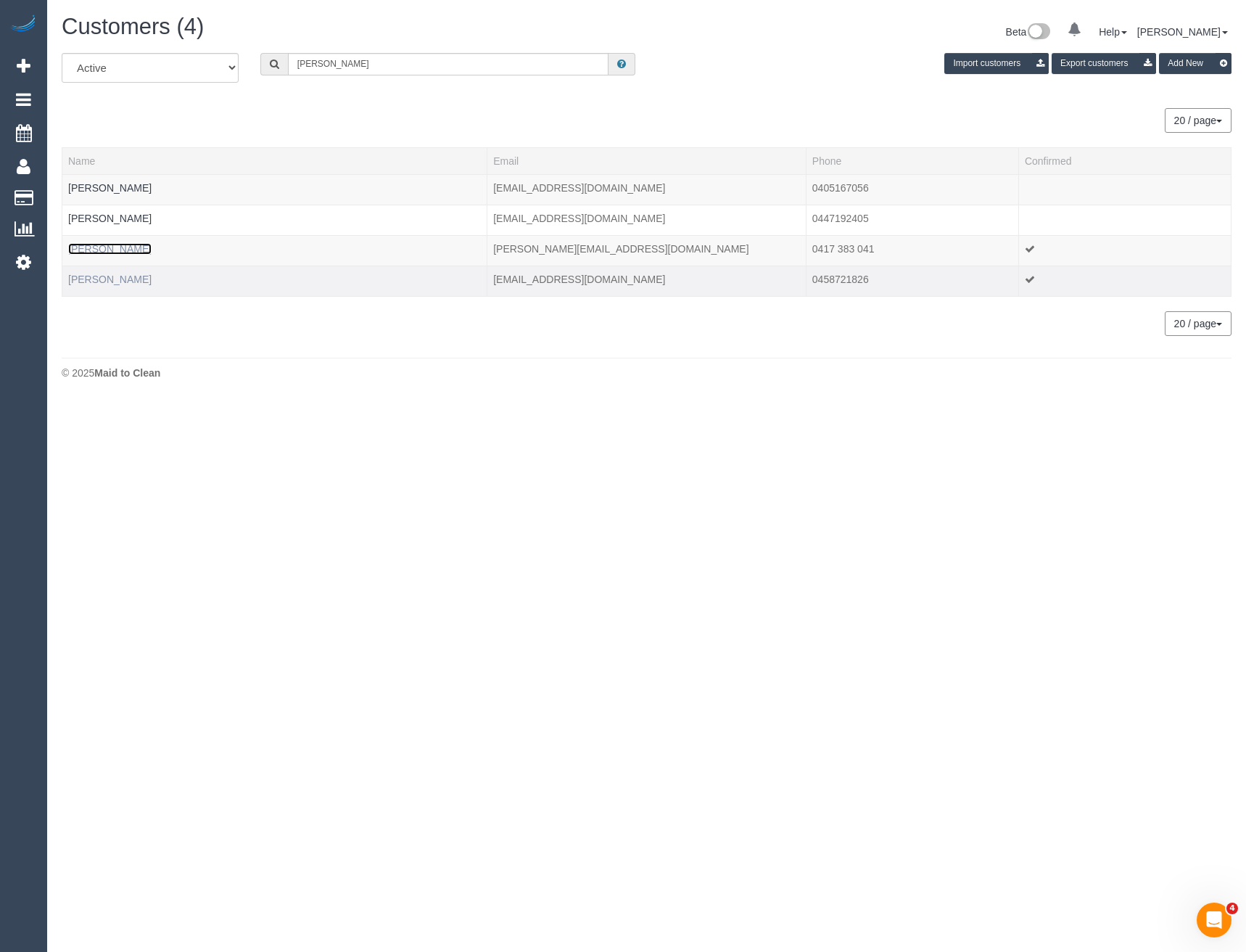
drag, startPoint x: 116, startPoint y: 251, endPoint x: 142, endPoint y: 273, distance: 34.1
click at [116, 251] on link "[PERSON_NAME]" at bounding box center [110, 248] width 84 height 11
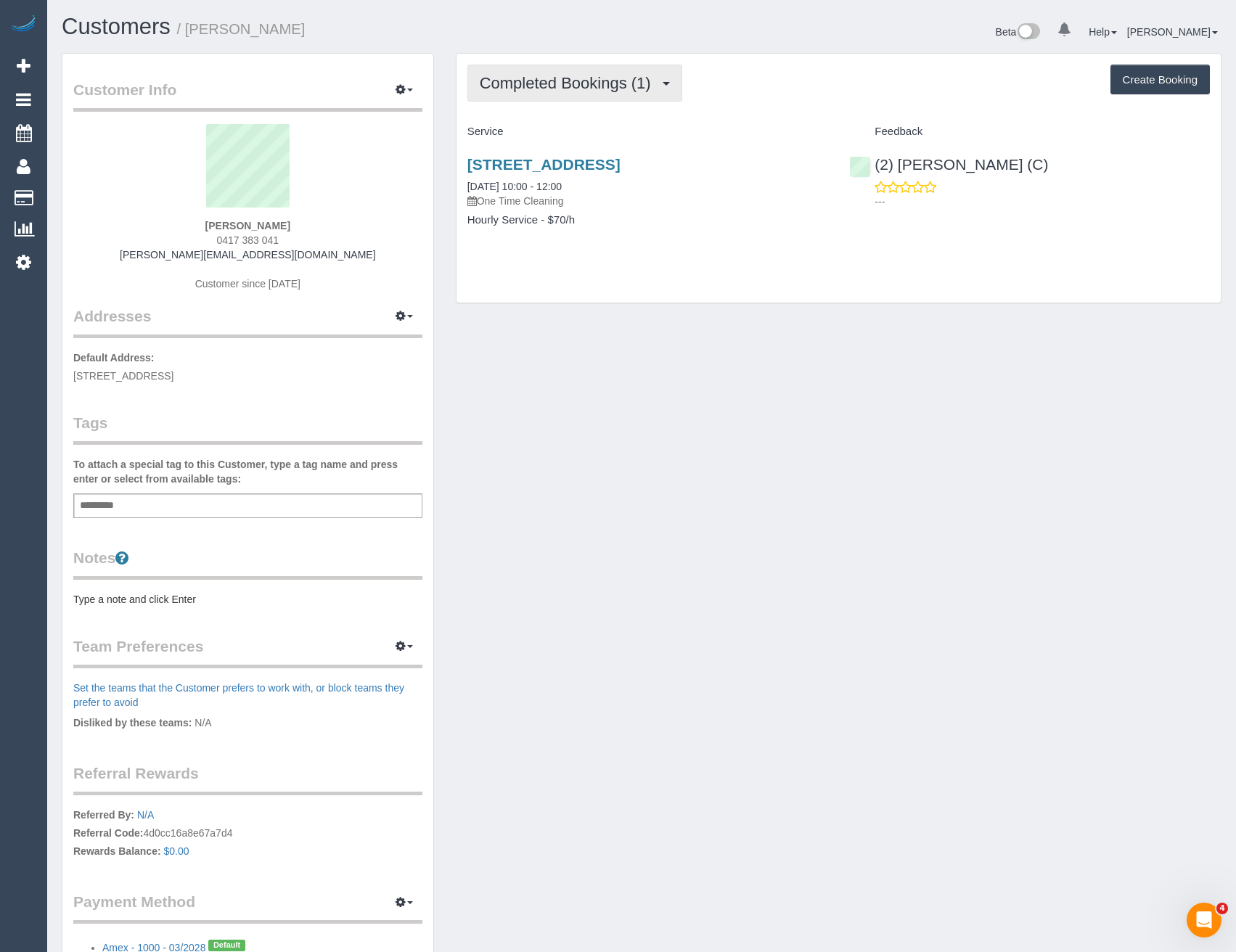
click at [582, 97] on button "Completed Bookings (1)" at bounding box center [574, 83] width 215 height 37
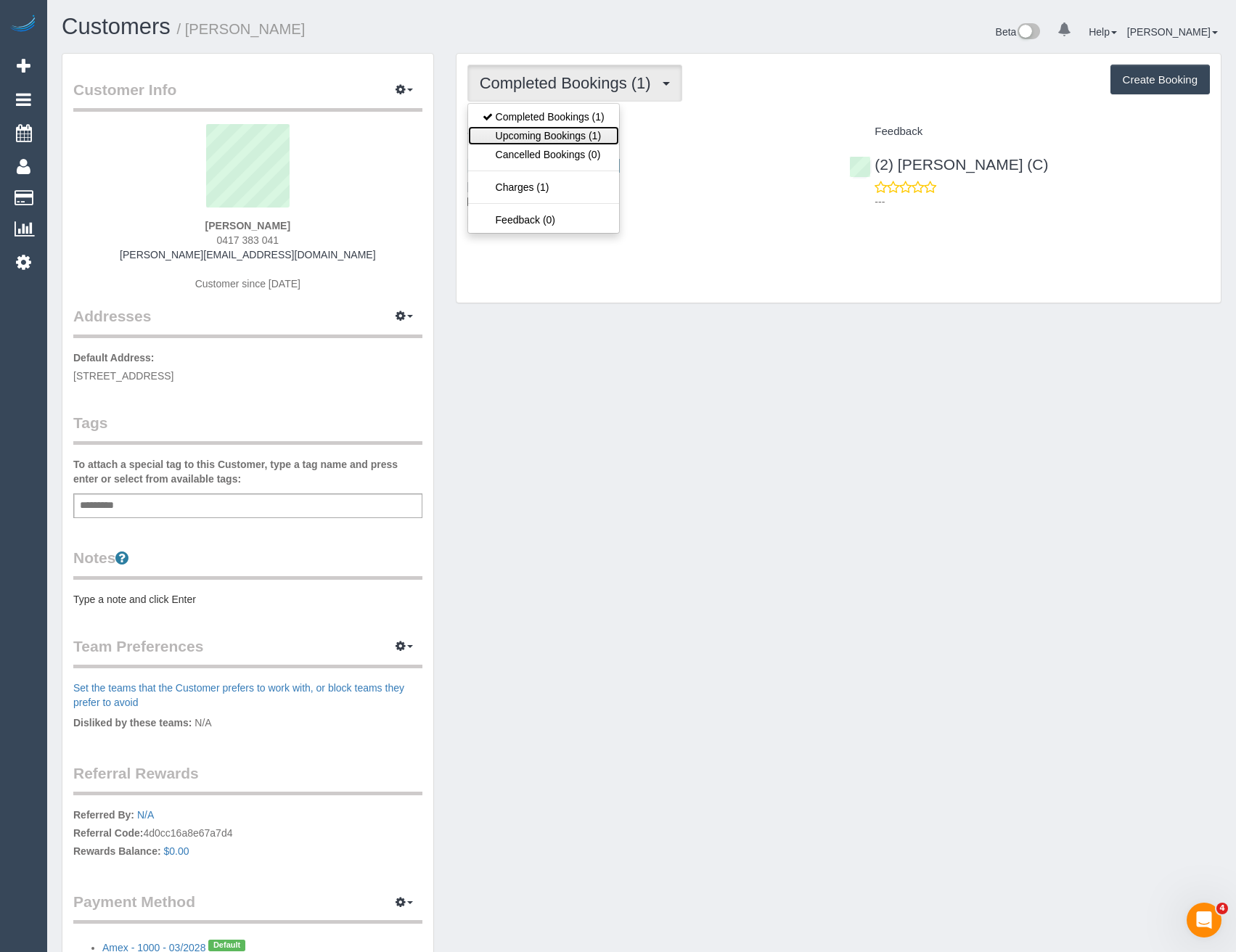
click at [579, 133] on link "Upcoming Bookings (1)" at bounding box center [543, 135] width 151 height 18
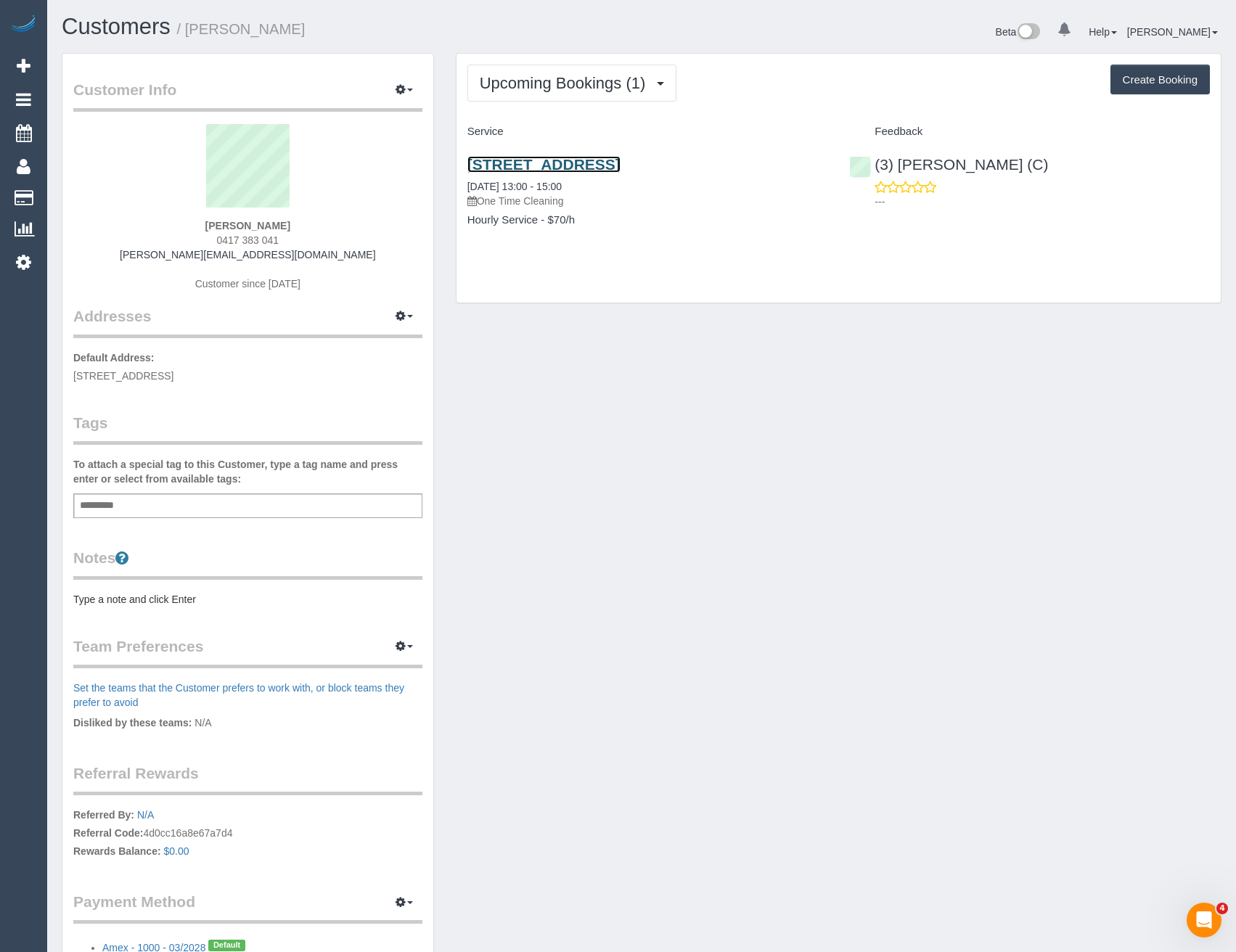
click at [605, 163] on link "[STREET_ADDRESS]" at bounding box center [543, 164] width 153 height 17
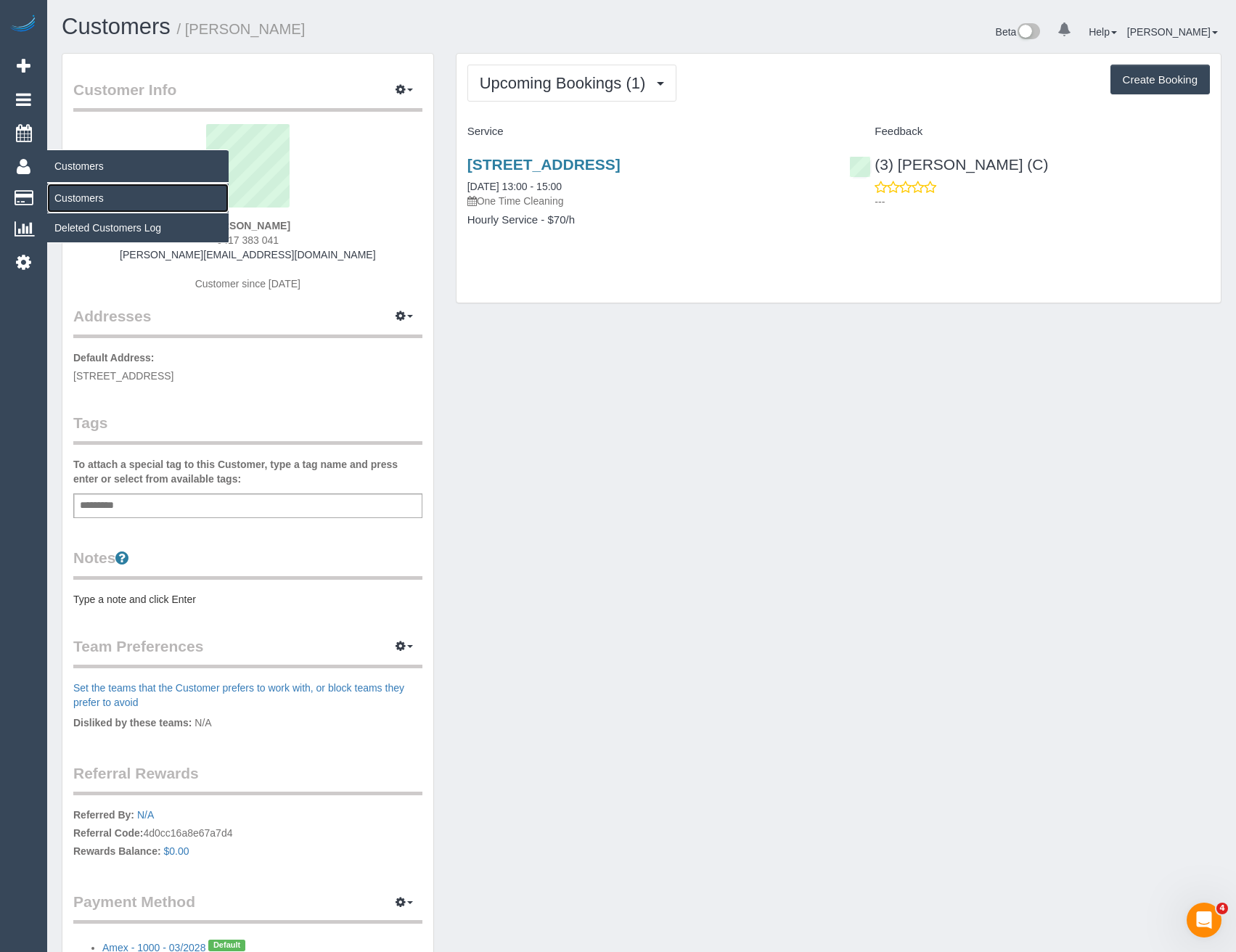
click at [96, 199] on link "Customers" at bounding box center [138, 198] width 182 height 29
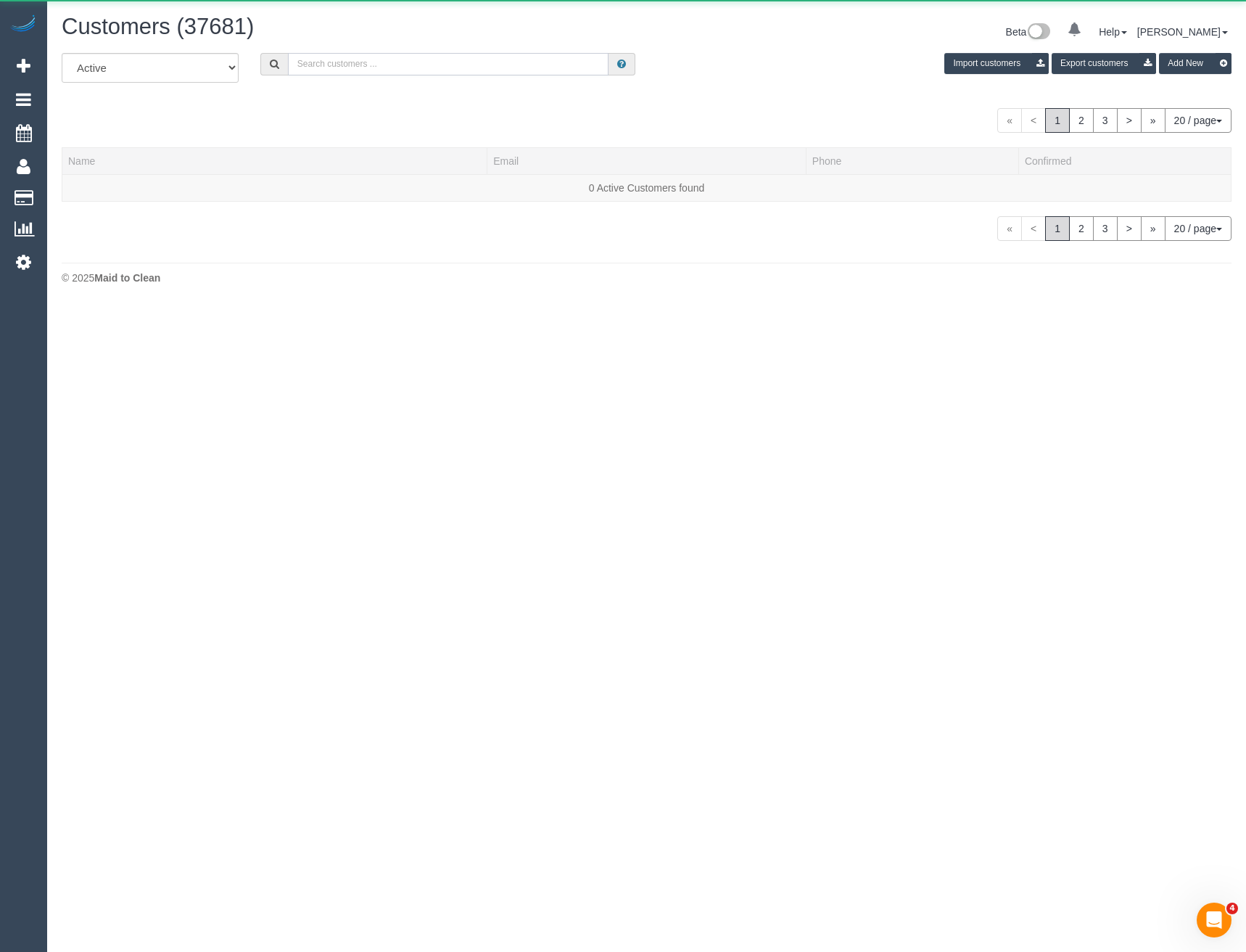
click at [464, 56] on input "text" at bounding box center [448, 64] width 321 height 22
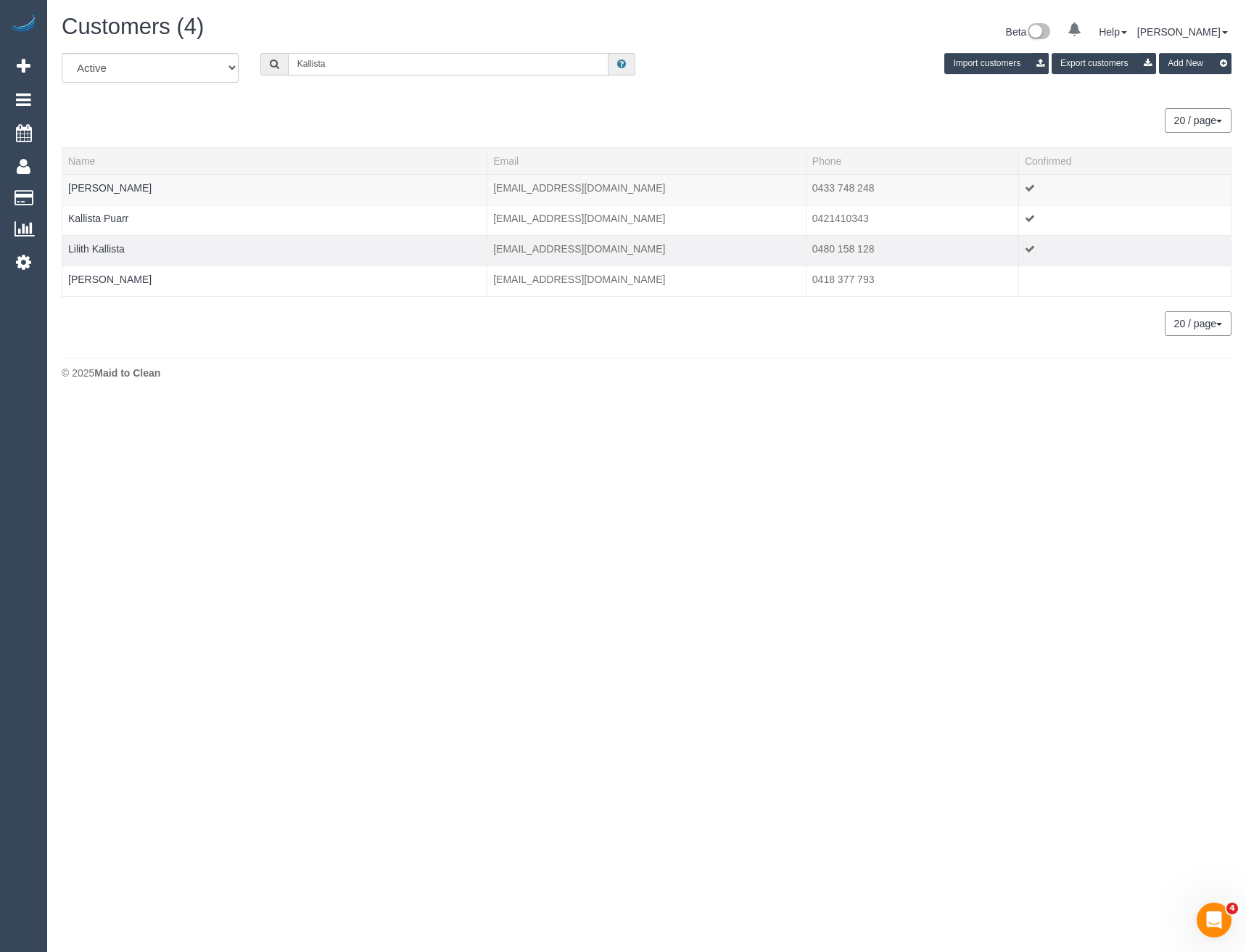
type input "Kallista"
click at [120, 219] on link "Kallista Puarr" at bounding box center [98, 219] width 60 height 11
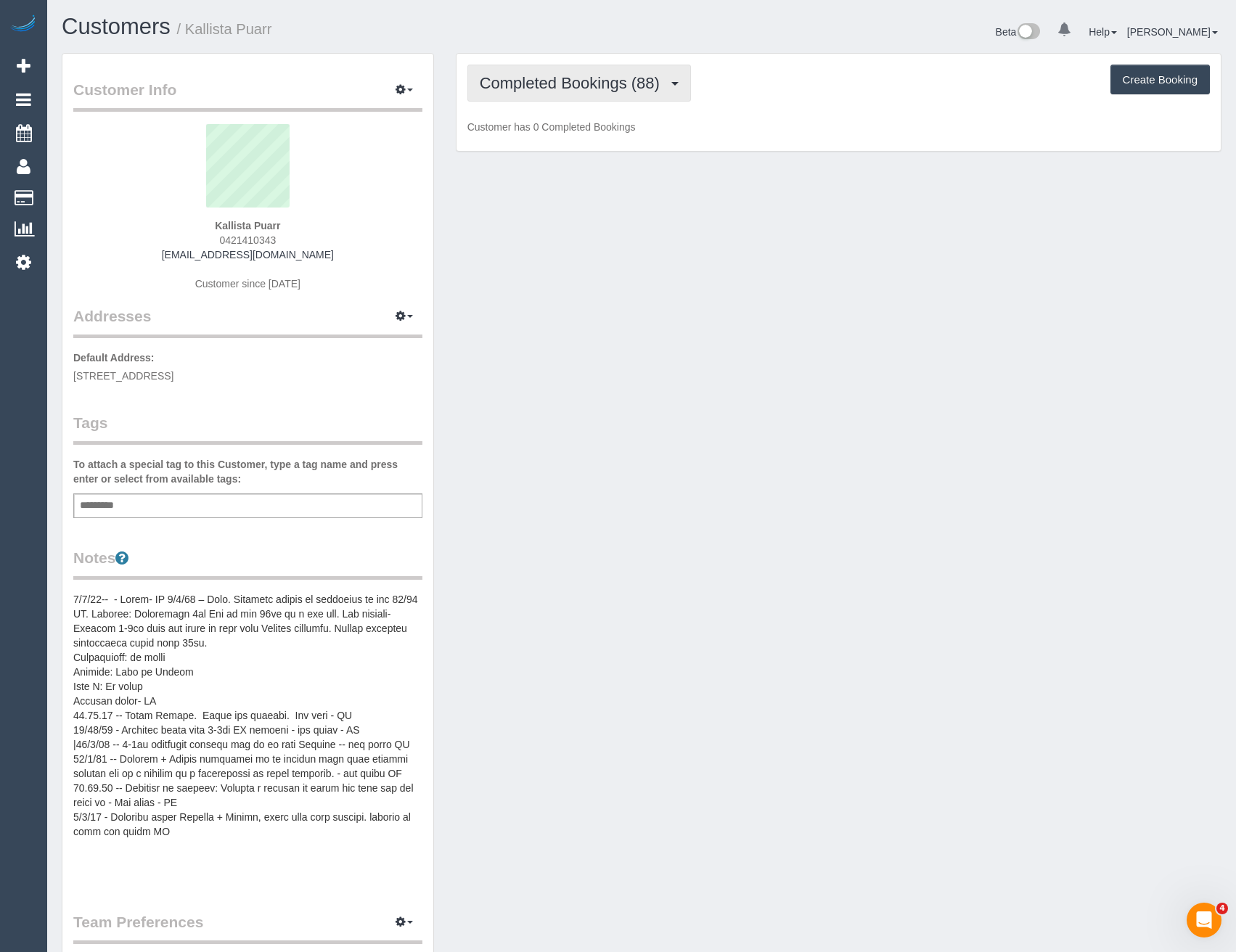
click at [621, 94] on button "Completed Bookings (88)" at bounding box center [579, 83] width 223 height 37
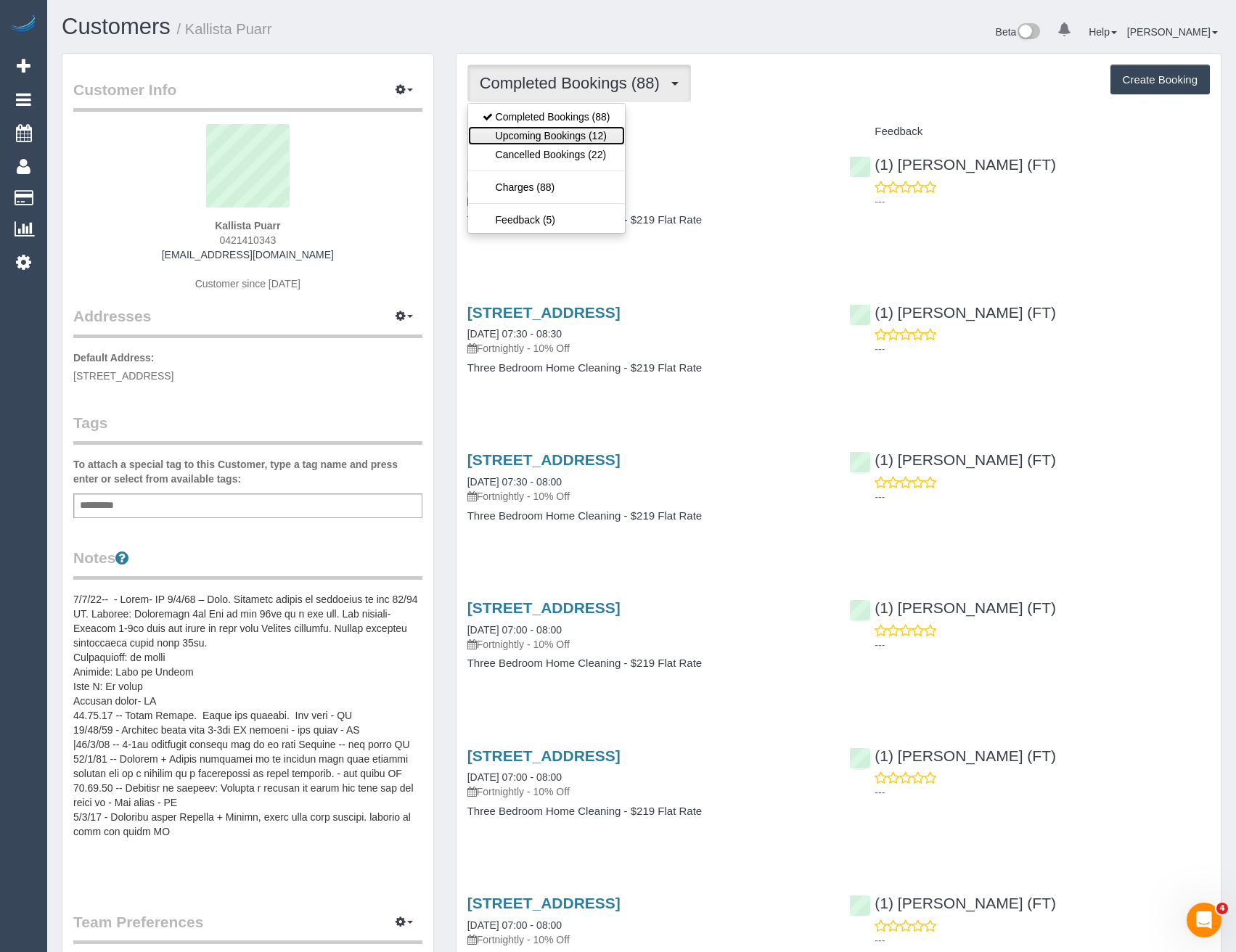
click at [600, 141] on link "Upcoming Bookings (12)" at bounding box center [546, 135] width 157 height 18
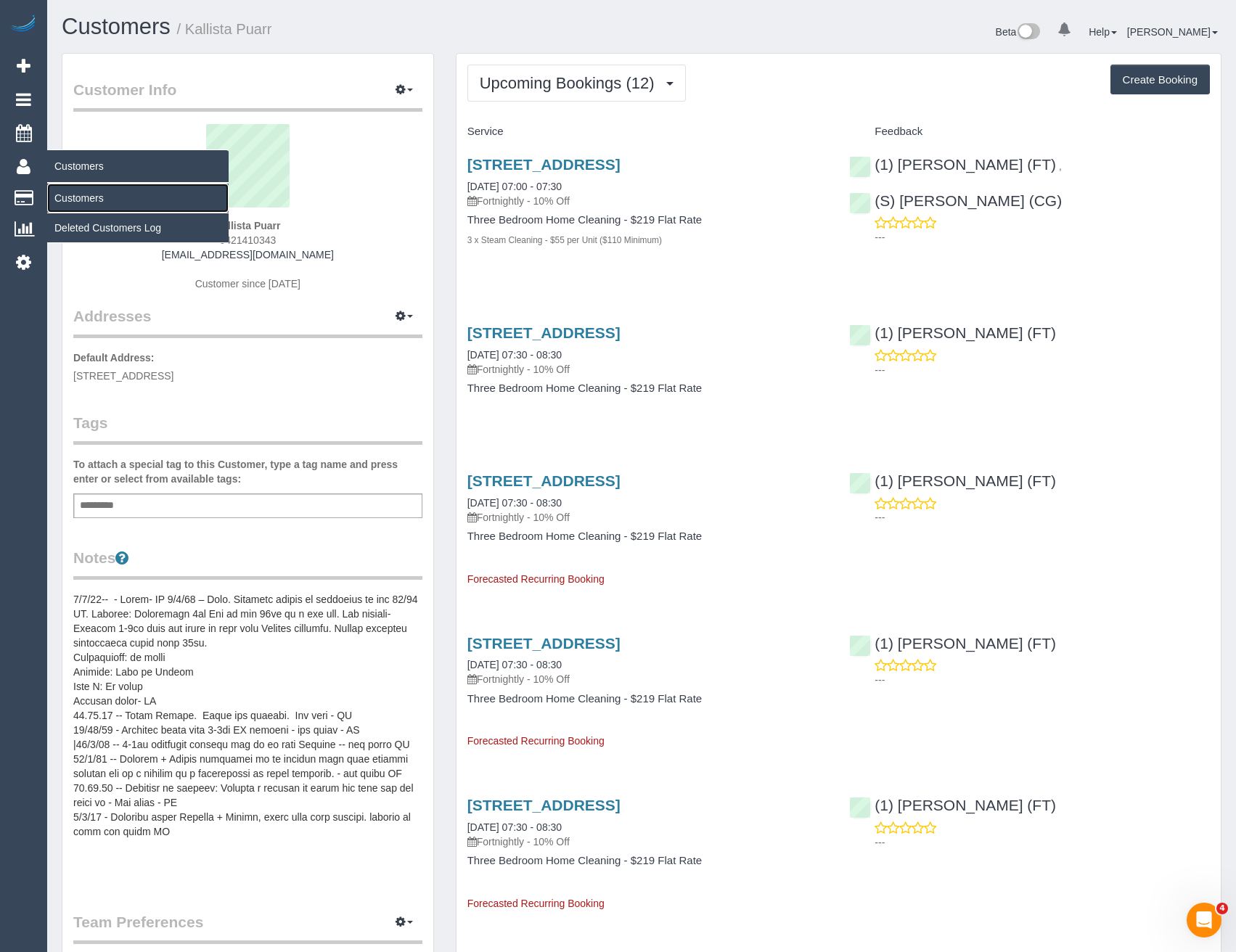
click at [92, 194] on link "Customers" at bounding box center [138, 198] width 182 height 29
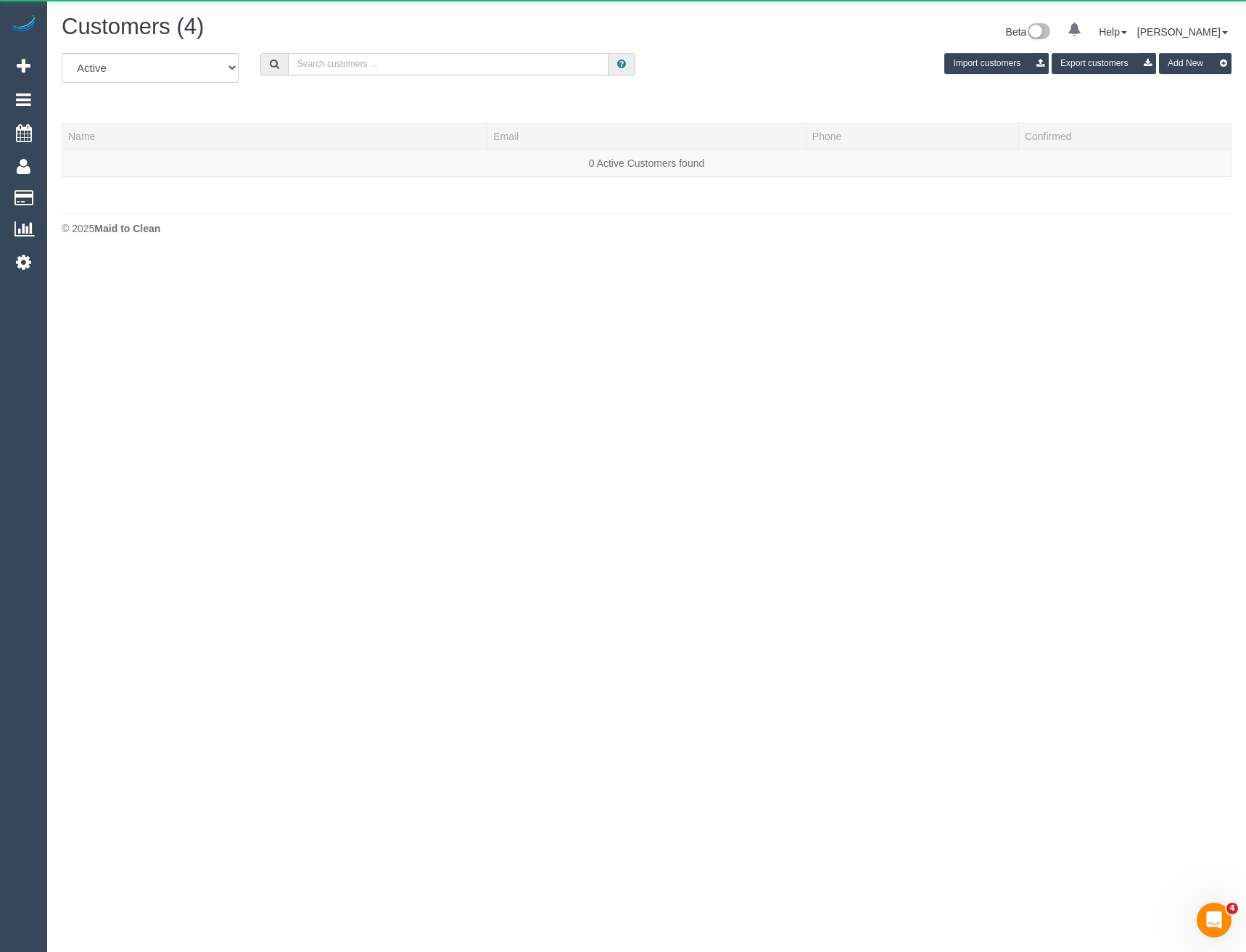
click at [333, 63] on input "text" at bounding box center [448, 64] width 321 height 22
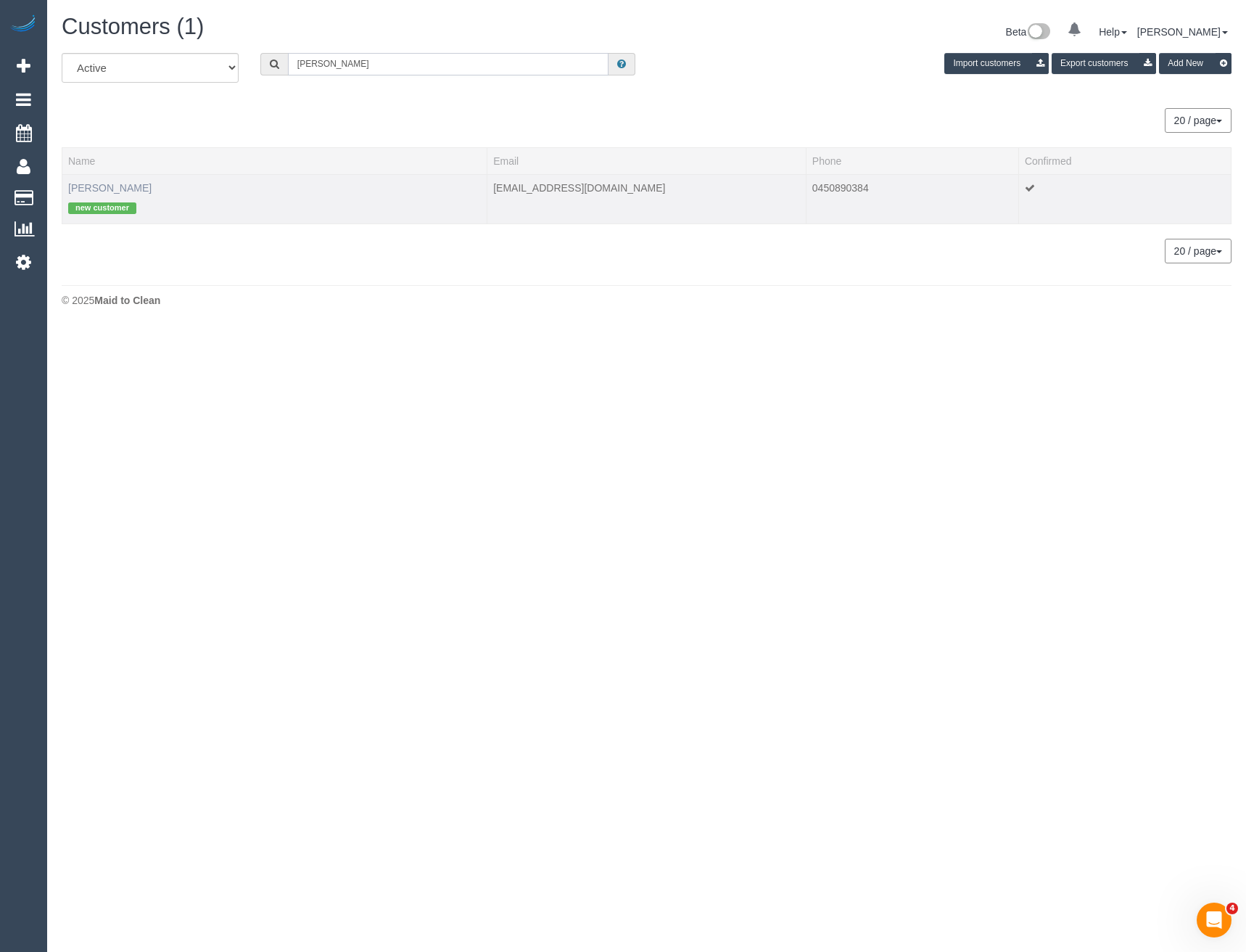
type input "[PERSON_NAME]"
click at [129, 190] on link "[PERSON_NAME]" at bounding box center [110, 188] width 84 height 11
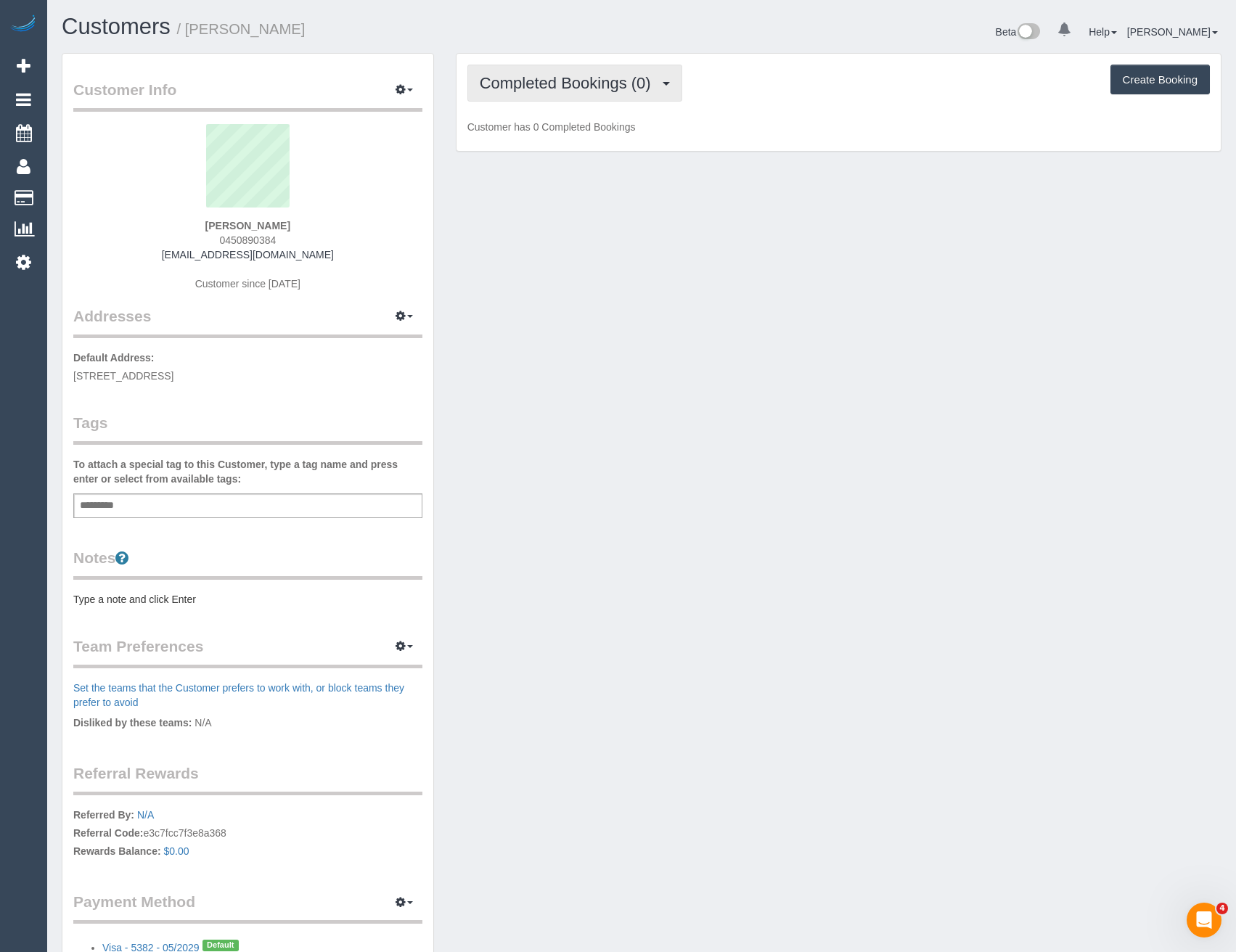
click at [595, 100] on button "Completed Bookings (0)" at bounding box center [574, 83] width 215 height 37
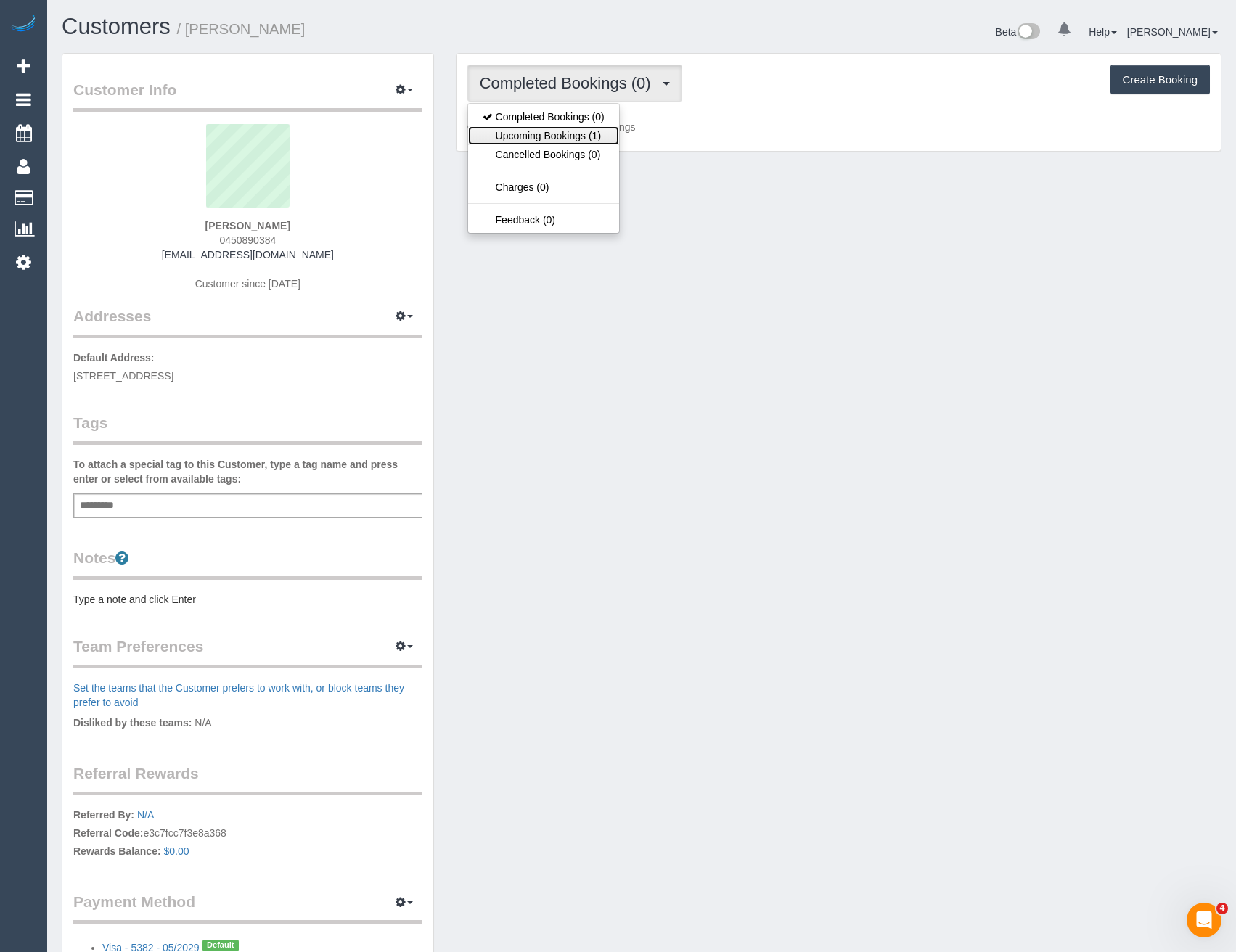
click at [594, 134] on link "Upcoming Bookings (1)" at bounding box center [543, 135] width 151 height 18
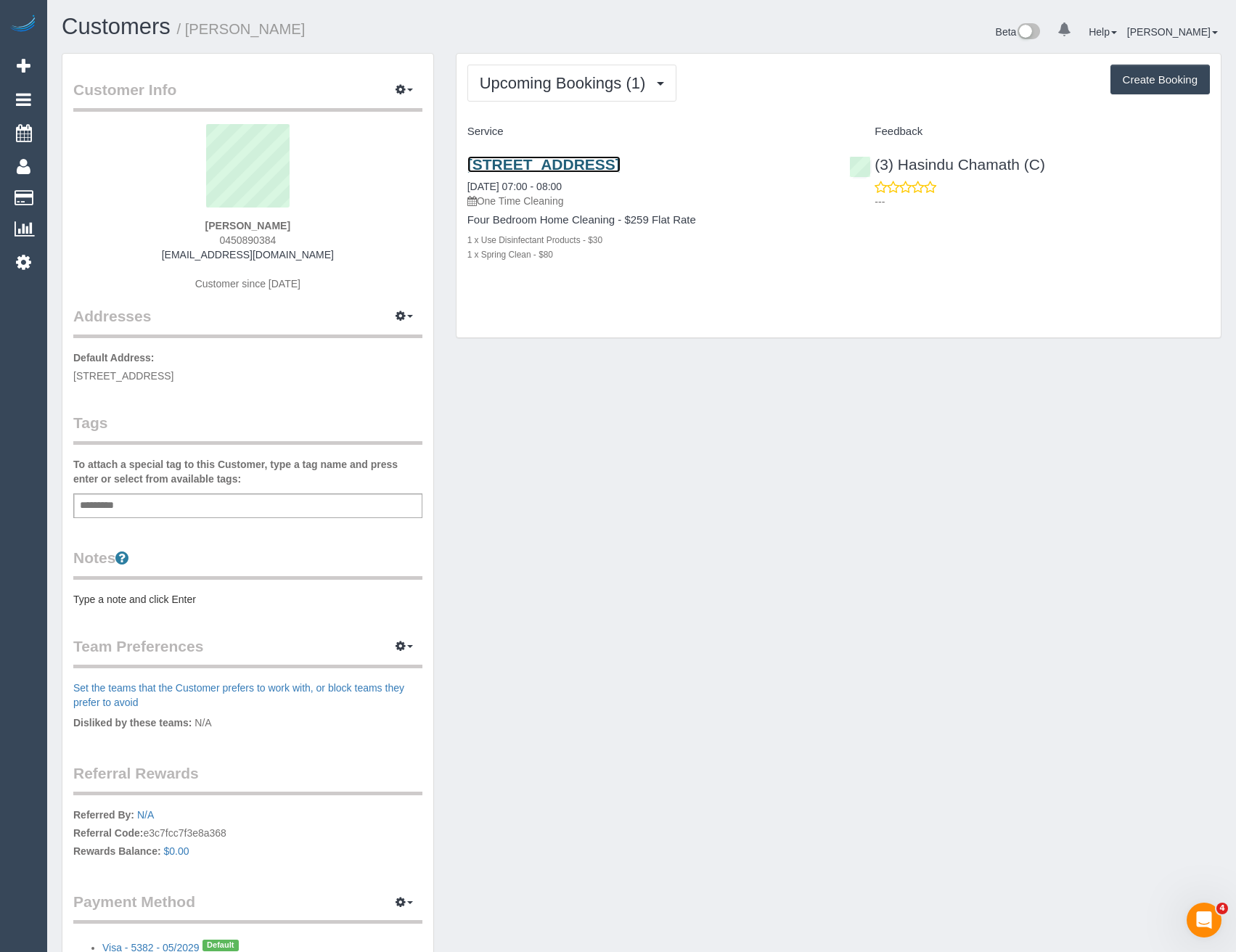
click at [620, 165] on link "[STREET_ADDRESS]" at bounding box center [543, 164] width 153 height 17
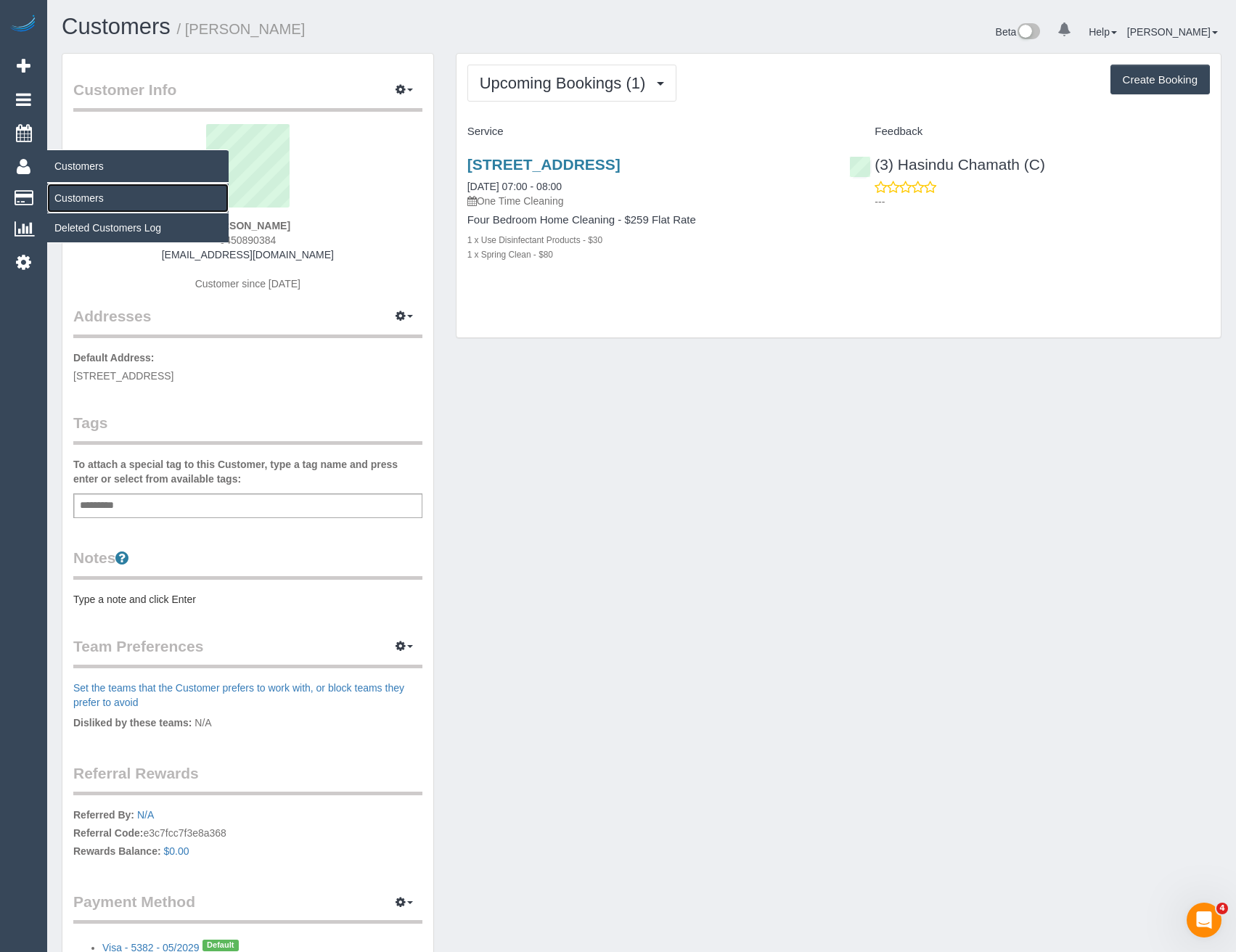
drag, startPoint x: 84, startPoint y: 196, endPoint x: 92, endPoint y: 194, distance: 8.2
click at [84, 196] on link "Customers" at bounding box center [138, 198] width 182 height 29
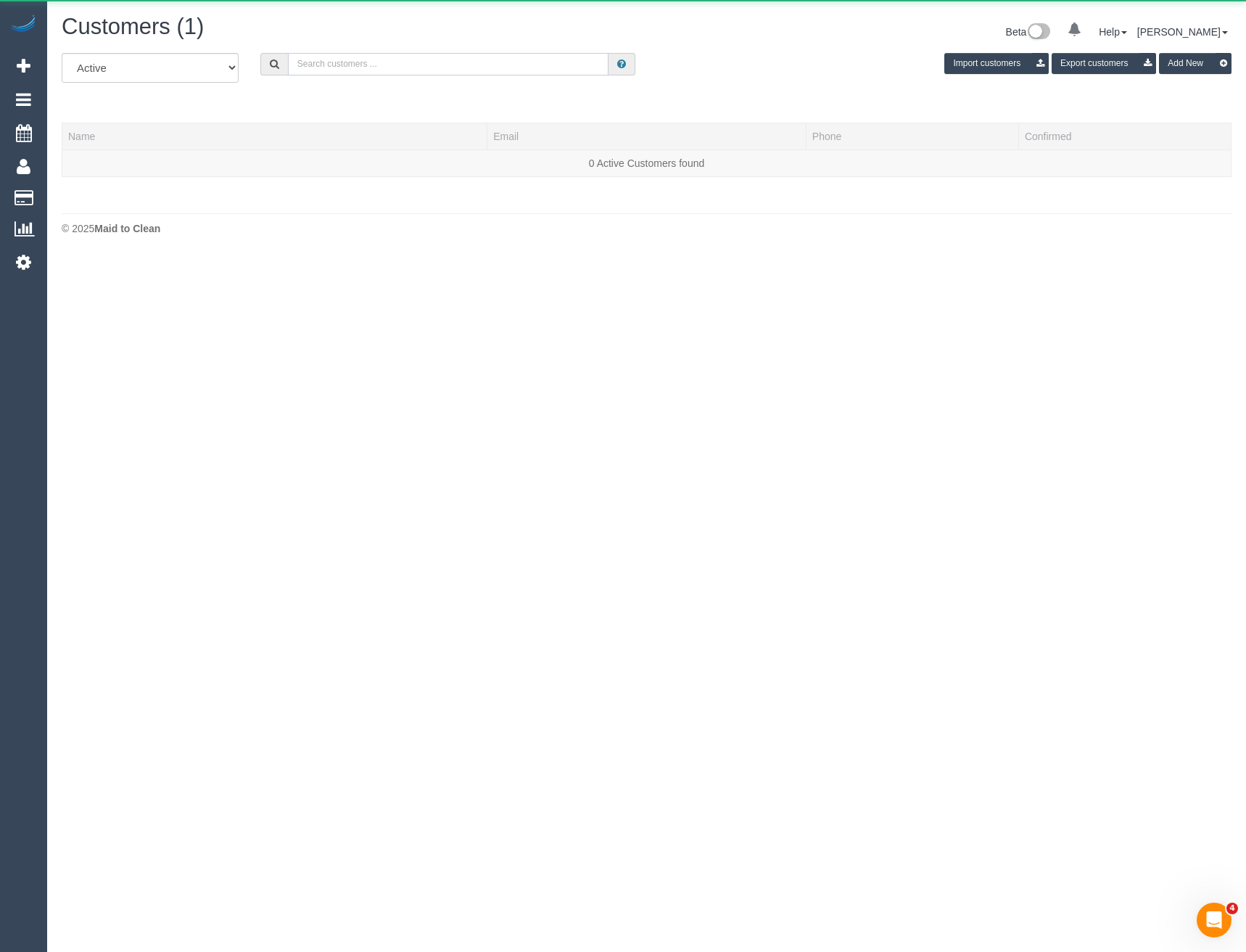
click at [365, 63] on input "text" at bounding box center [448, 64] width 321 height 22
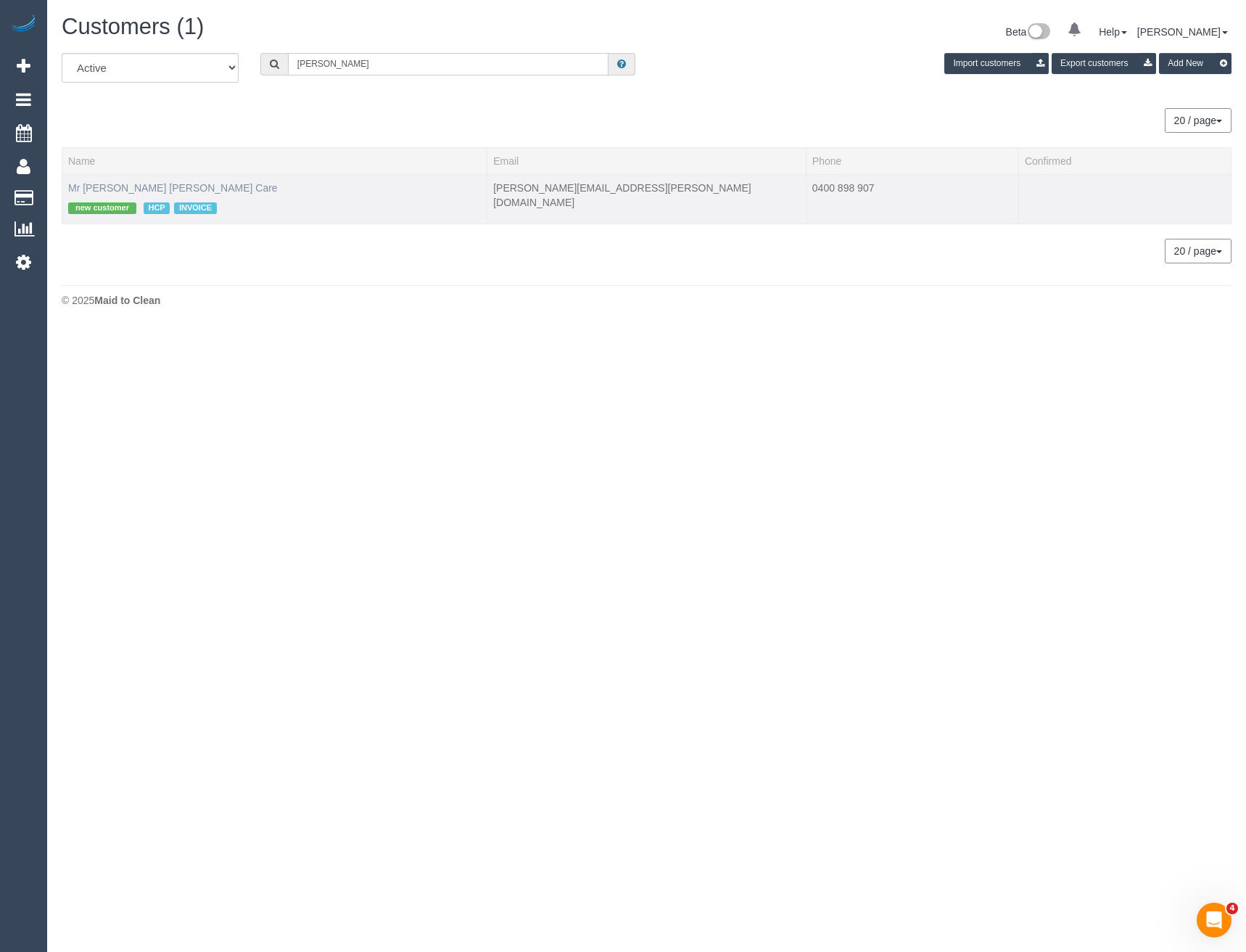
type input "[PERSON_NAME]"
click at [183, 190] on link "Mr [PERSON_NAME] [PERSON_NAME] Care" at bounding box center [173, 188] width 210 height 11
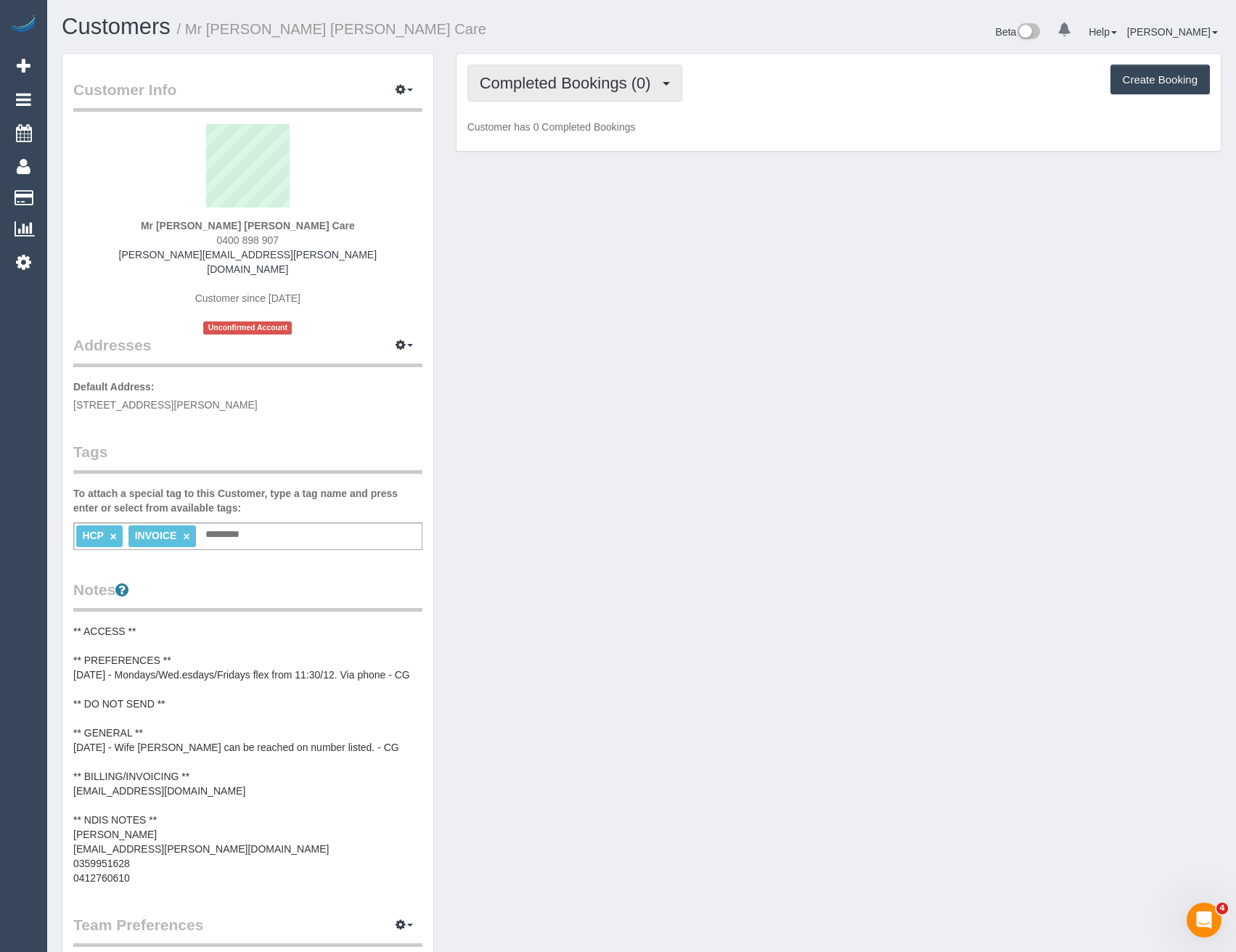
click at [562, 69] on button "Completed Bookings (0)" at bounding box center [574, 83] width 215 height 37
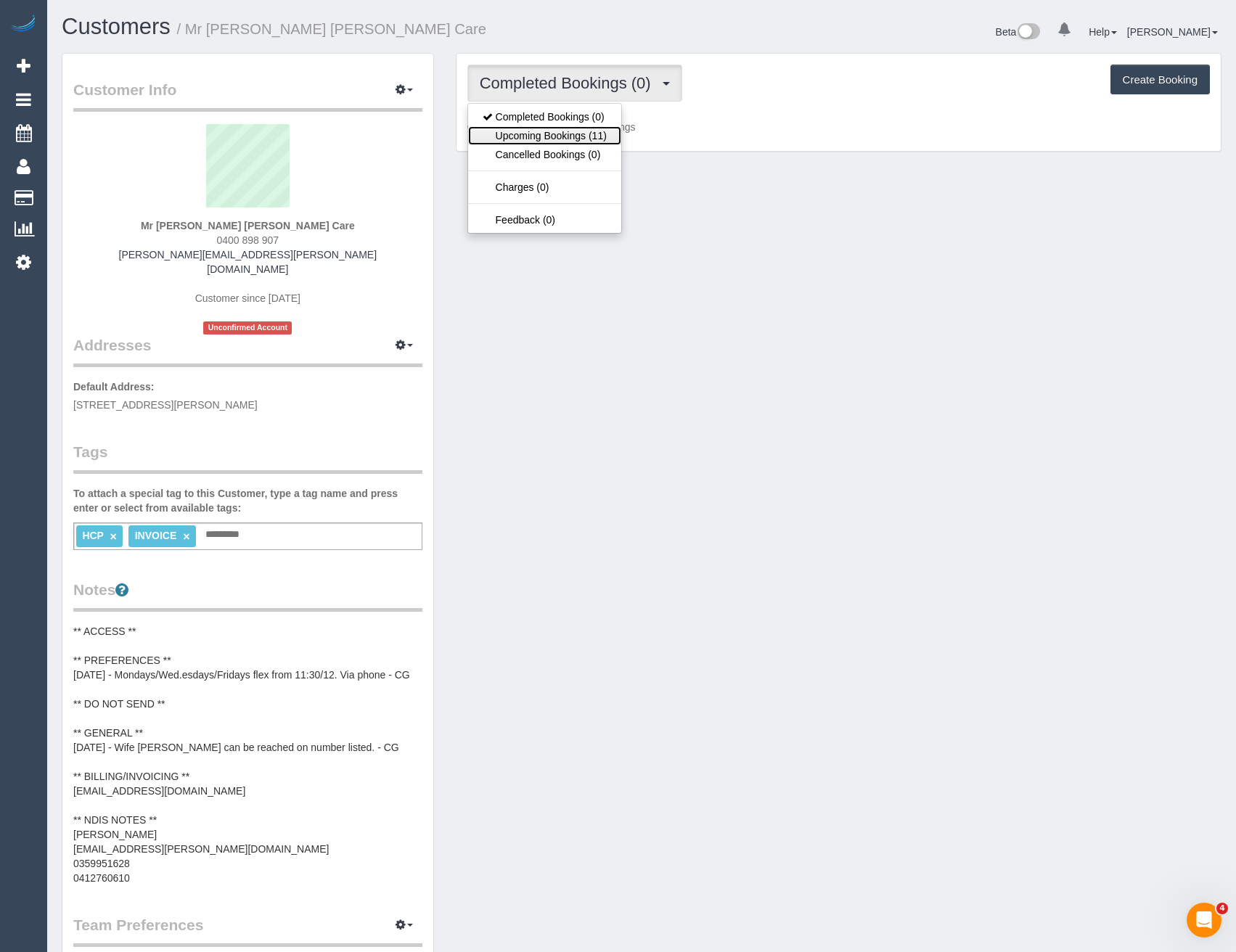
click at [559, 136] on link "Upcoming Bookings (11)" at bounding box center [544, 135] width 153 height 18
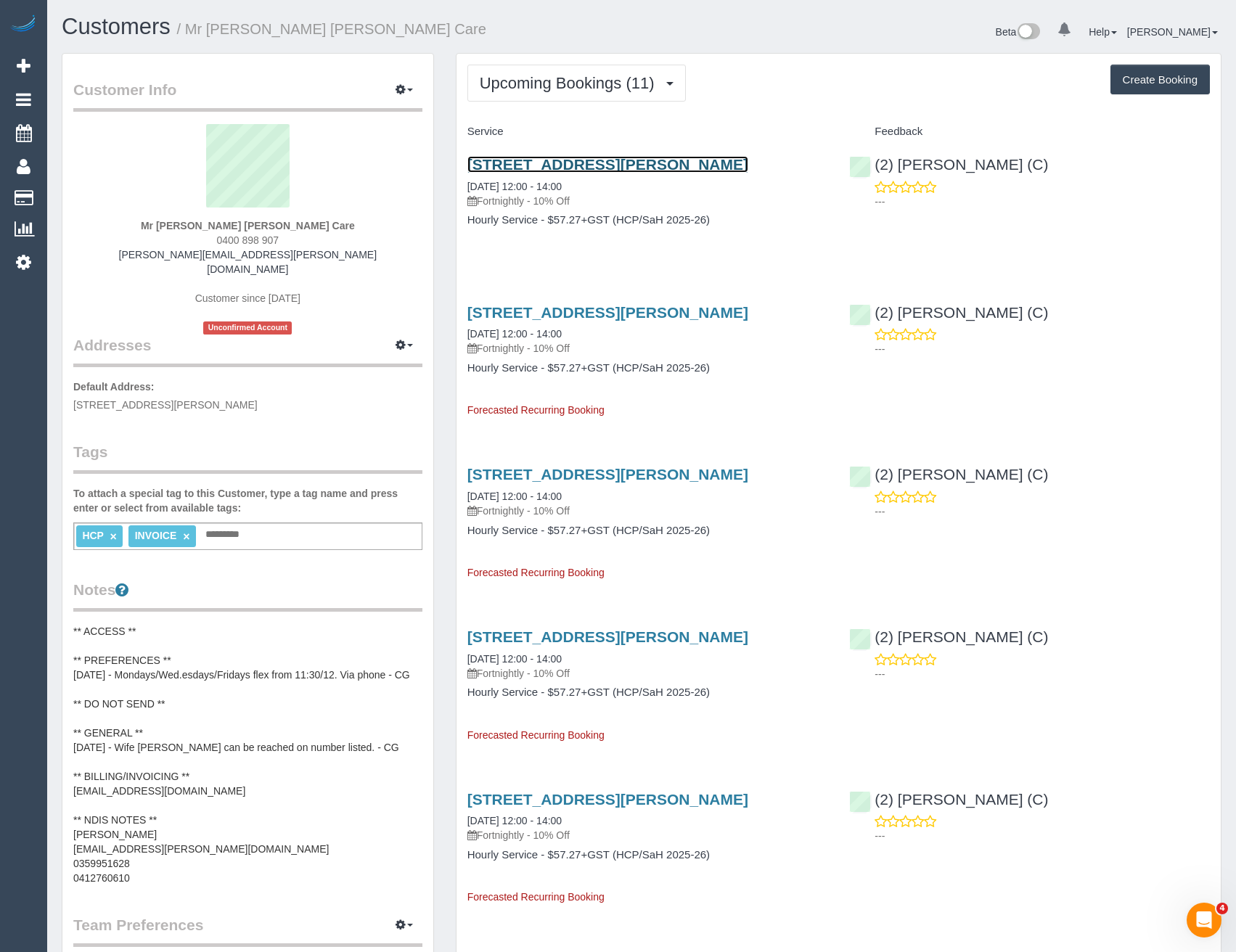
click at [686, 165] on link "Unit 133/75 Evans Rd, Cranbourne West, VIC 3977" at bounding box center [607, 164] width 280 height 17
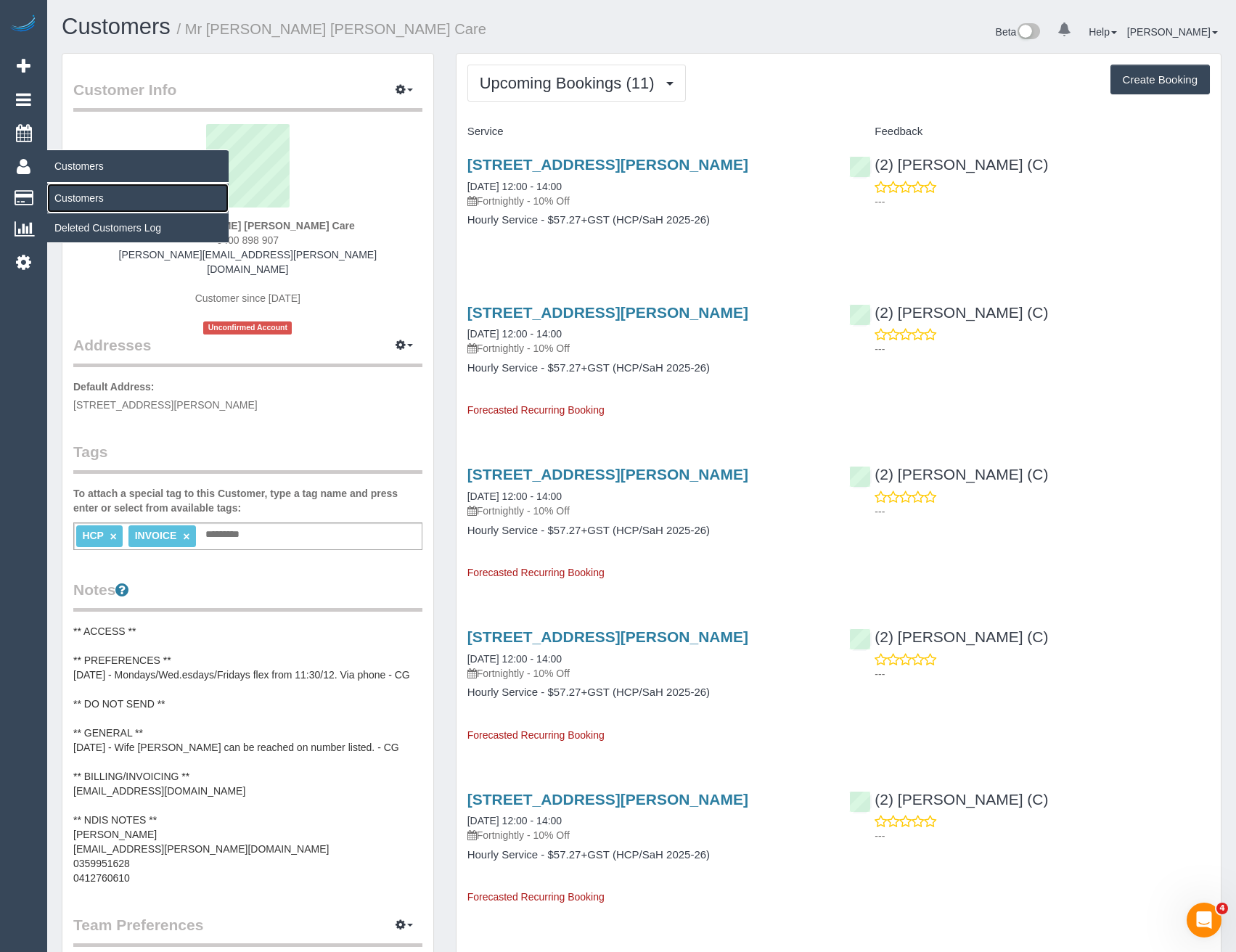
click at [91, 192] on link "Customers" at bounding box center [138, 198] width 182 height 29
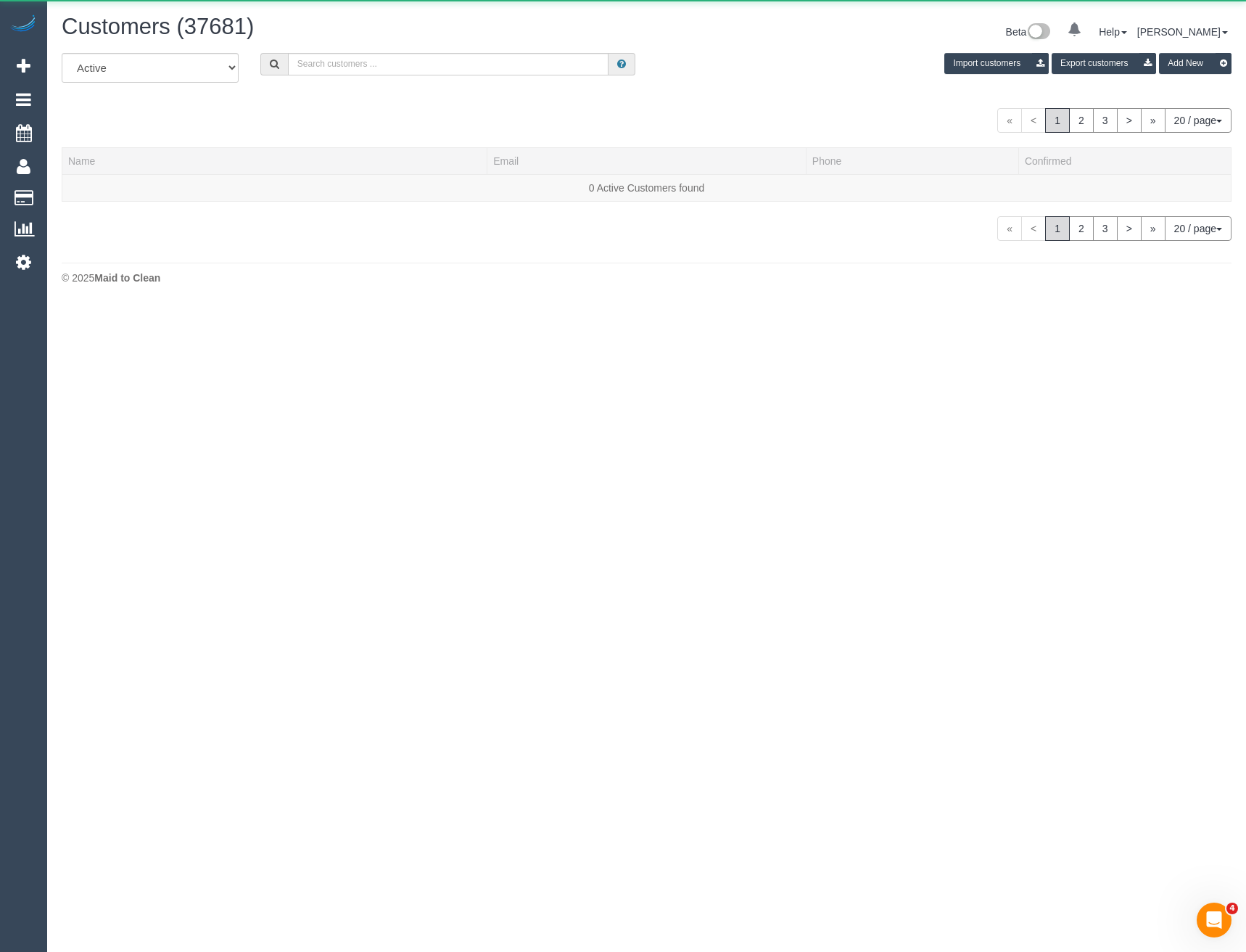
click at [340, 47] on div "Customers (37681) Beta 0 Your Notifications You have 0 alerts Help Help Docs Ta…" at bounding box center [647, 34] width 1192 height 39
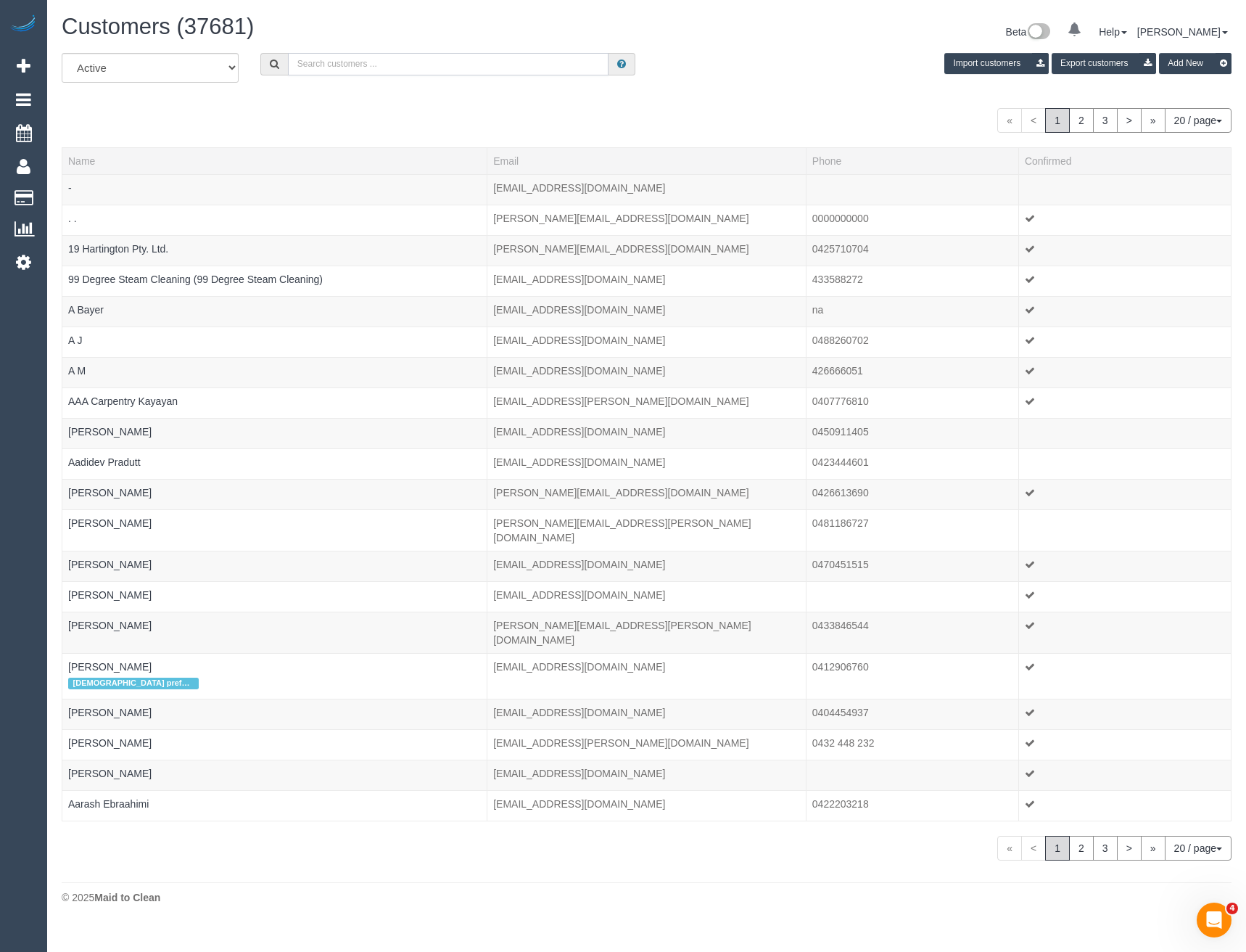
drag, startPoint x: 339, startPoint y: 56, endPoint x: 324, endPoint y: 63, distance: 16.6
click at [339, 56] on input "text" at bounding box center [448, 64] width 321 height 22
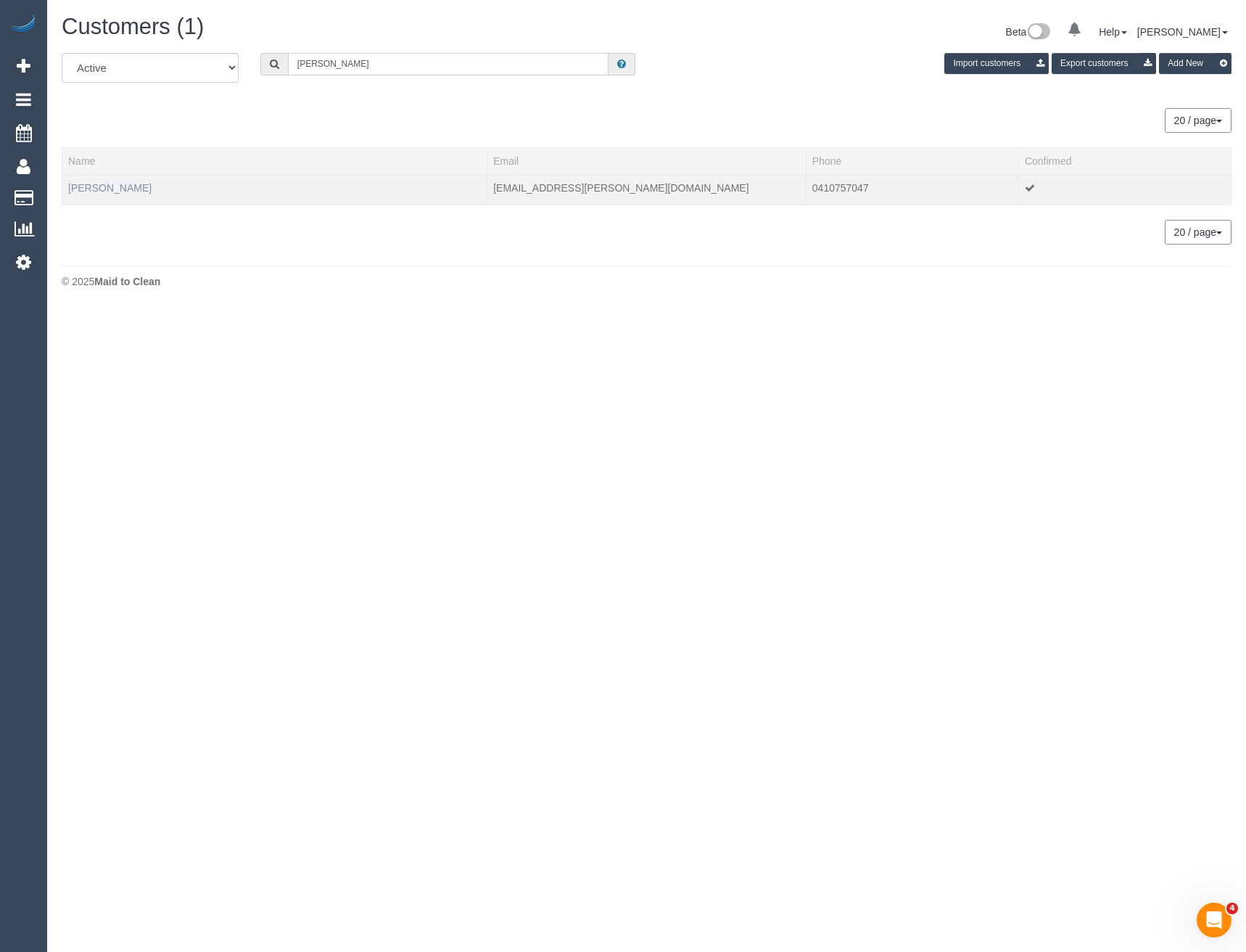
type input "Alyson Fu"
click at [112, 186] on link "Alyson Furey" at bounding box center [110, 188] width 84 height 11
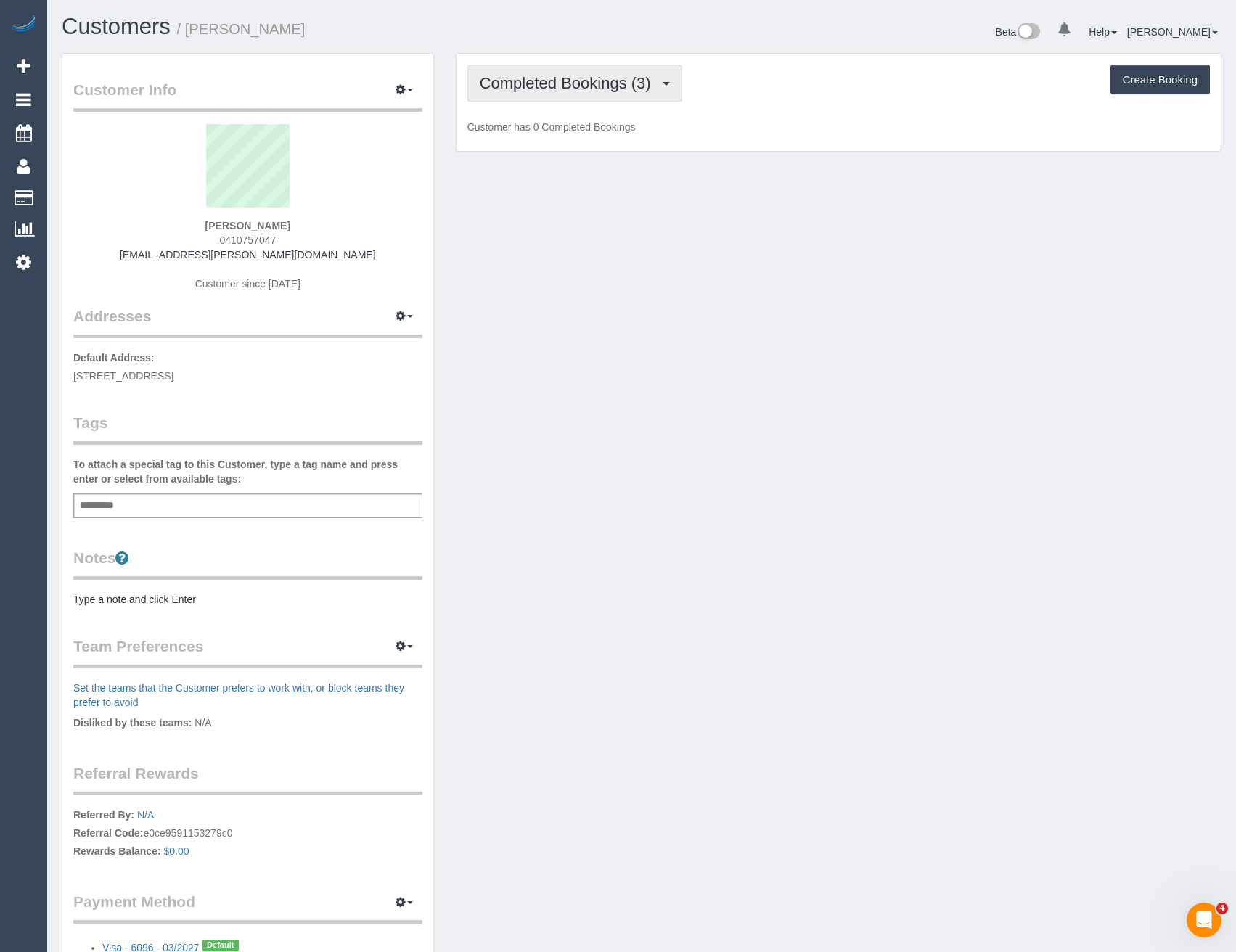
click at [591, 91] on span "Completed Bookings (3)" at bounding box center [569, 83] width 178 height 18
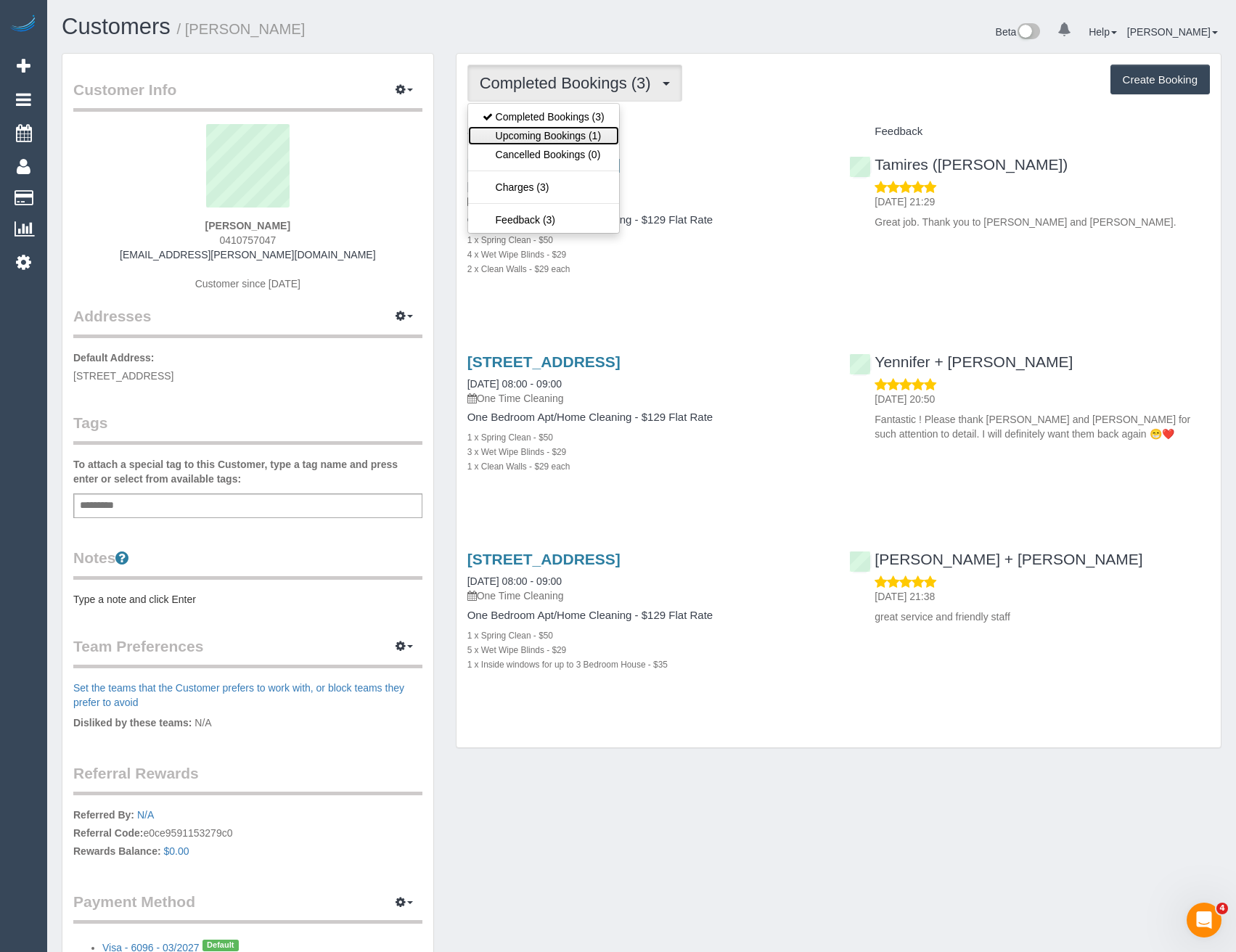
click at [570, 127] on link "Upcoming Bookings (1)" at bounding box center [543, 135] width 151 height 18
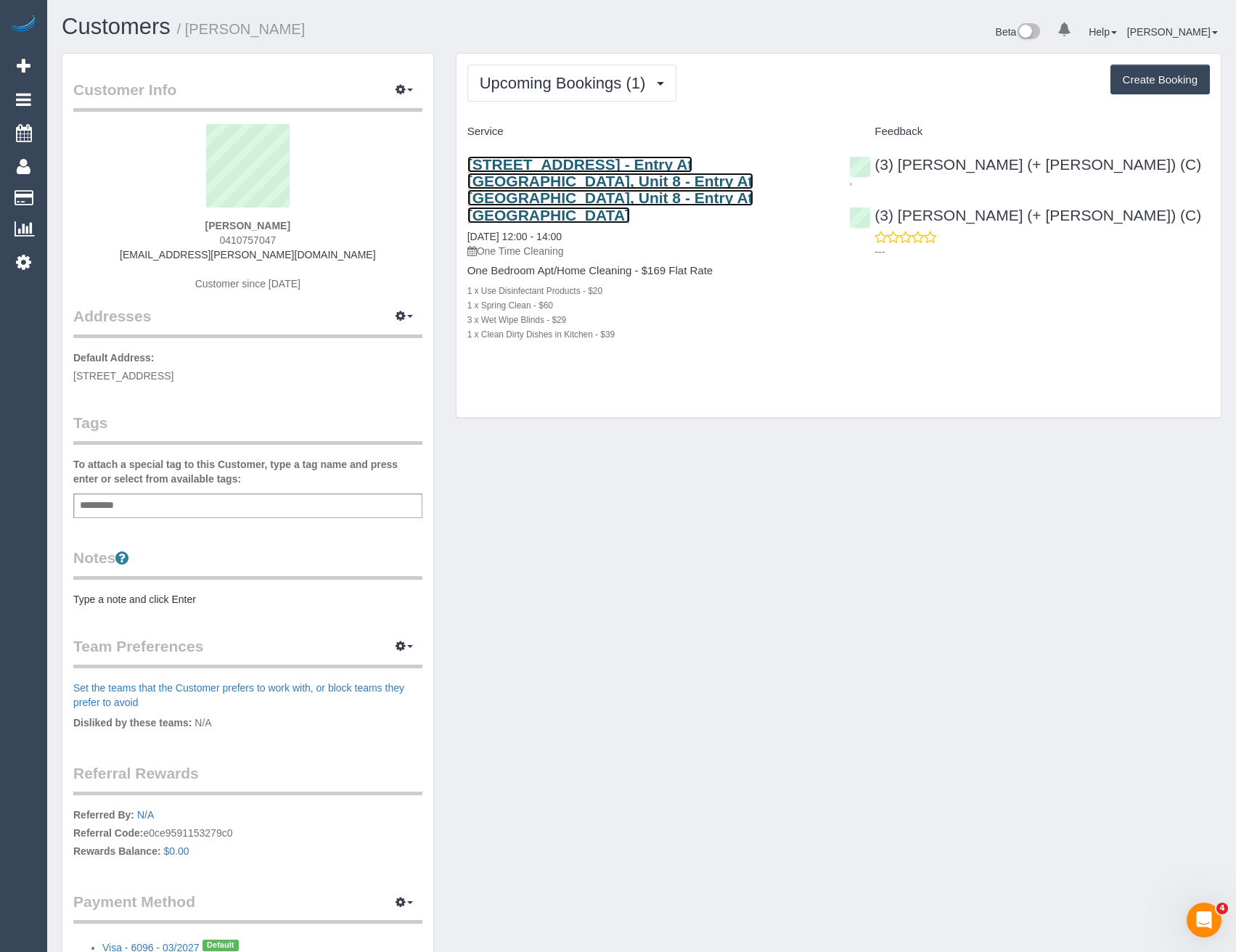
click at [683, 183] on link "8/28 Burwood Road, Unit 8 - Entry At Yarra Street Building Entrance, Unit 8 - E…" at bounding box center [610, 189] width 286 height 67
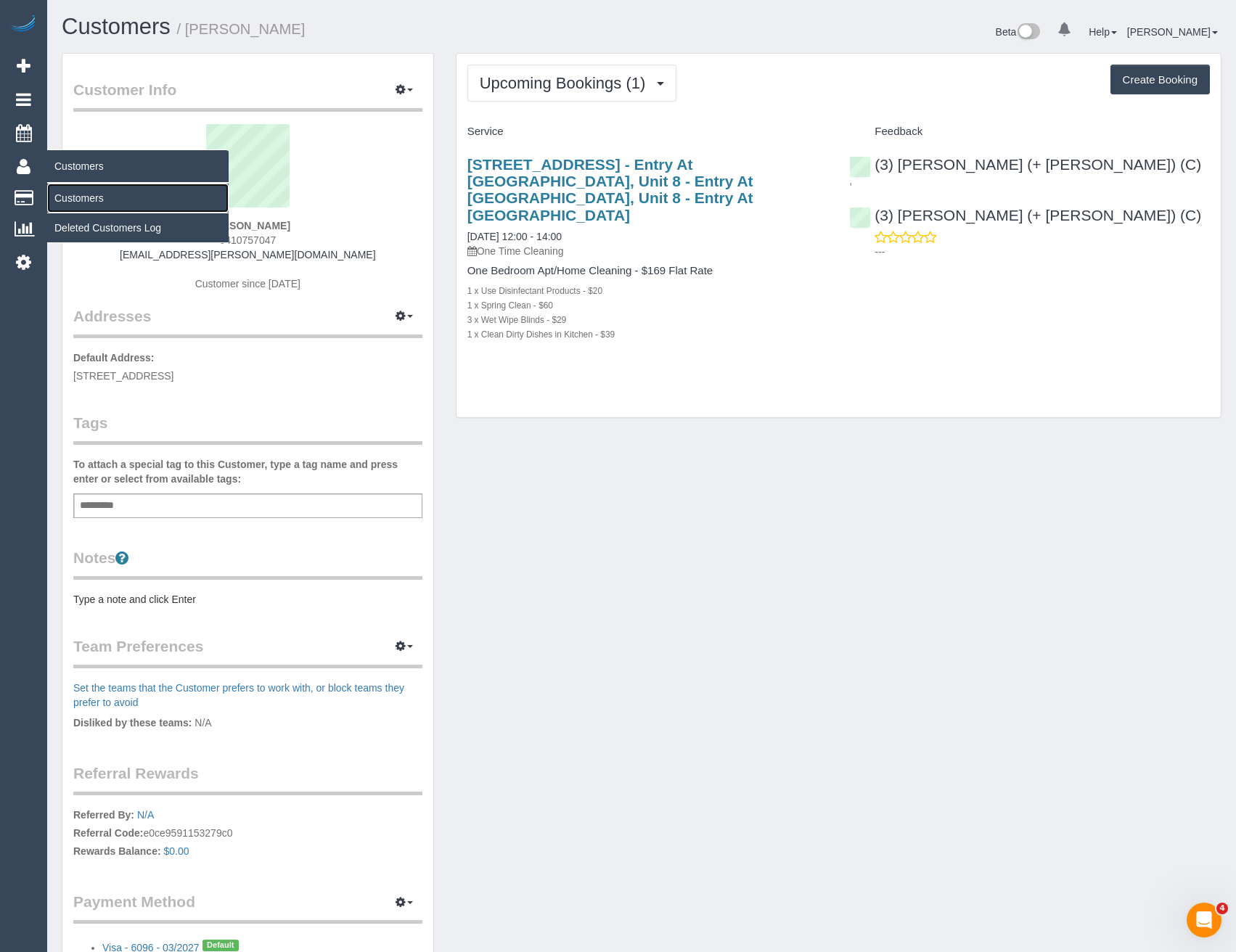
click at [82, 194] on link "Customers" at bounding box center [138, 198] width 182 height 29
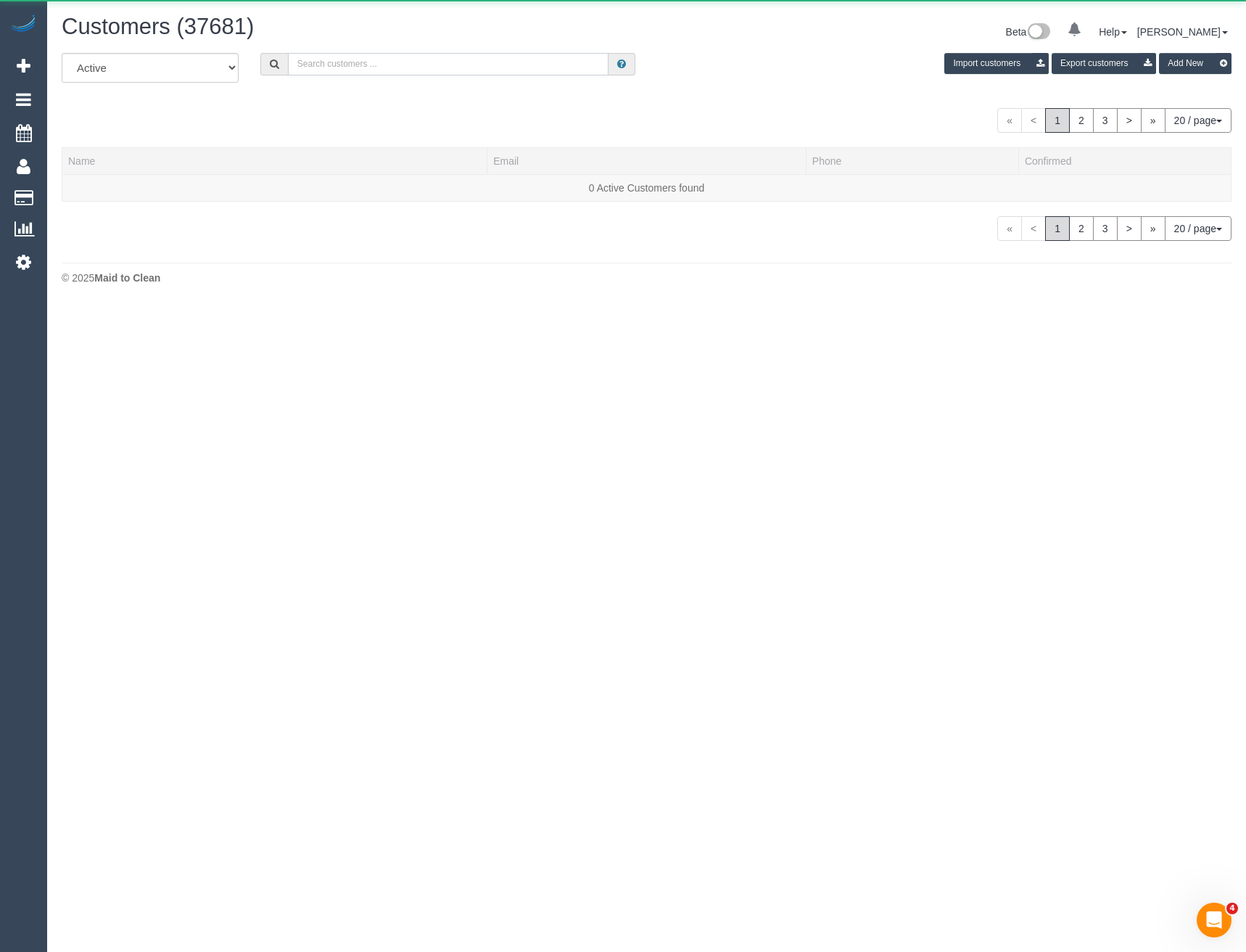
click at [413, 59] on input "text" at bounding box center [448, 64] width 321 height 22
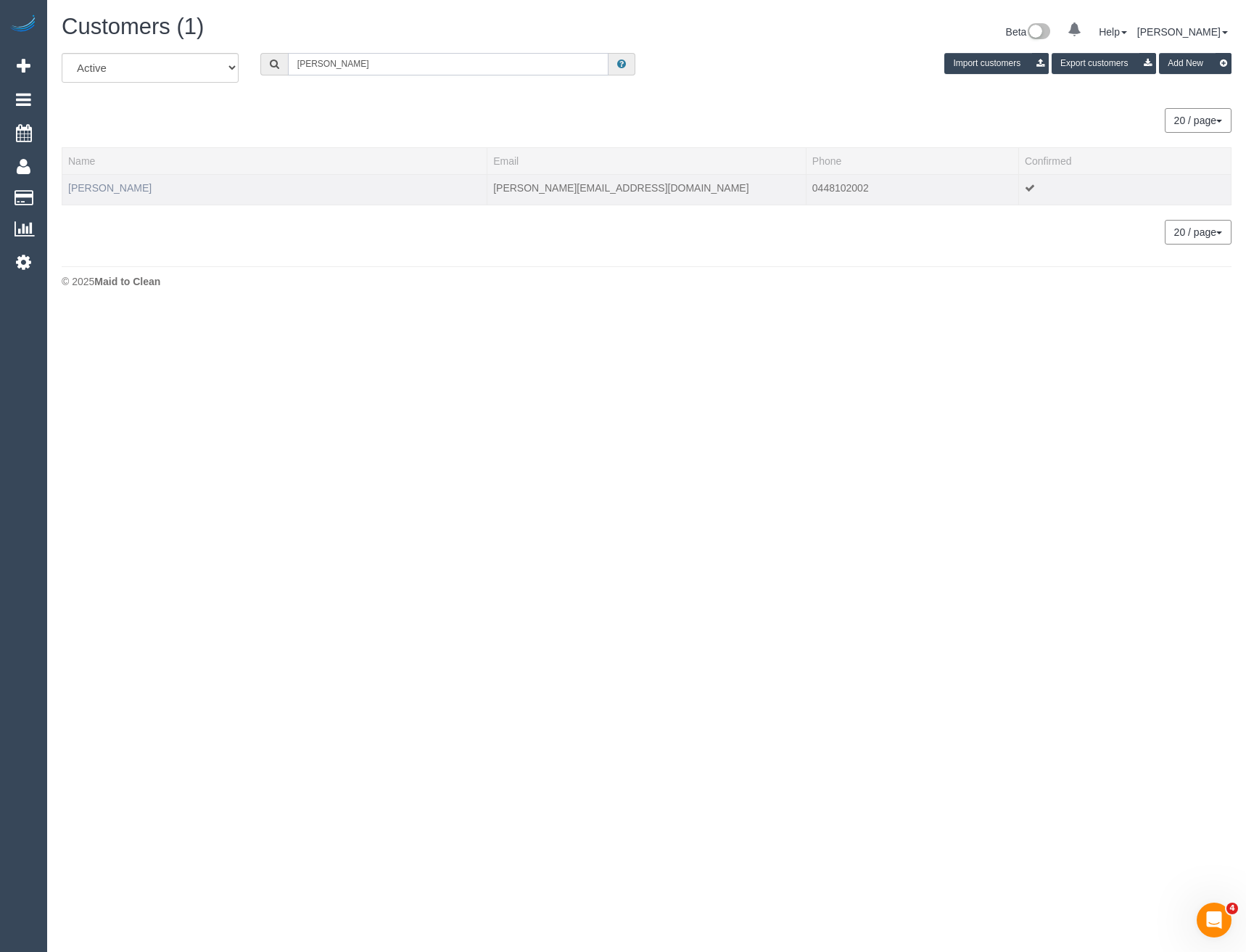
type input "Megan Is"
click at [96, 182] on link "Megan Isles" at bounding box center [110, 188] width 84 height 11
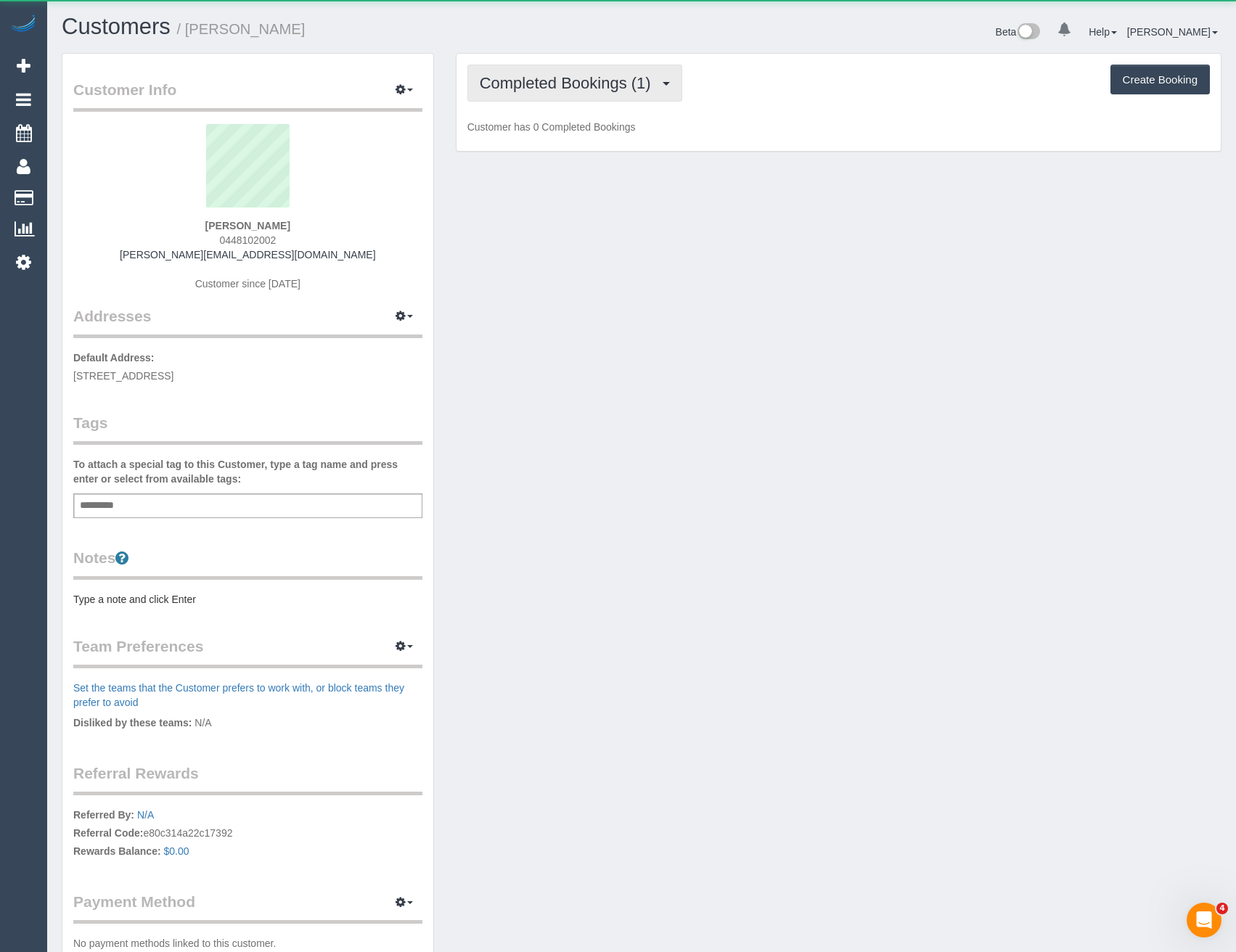
click at [606, 91] on span "Completed Bookings (1)" at bounding box center [569, 83] width 178 height 18
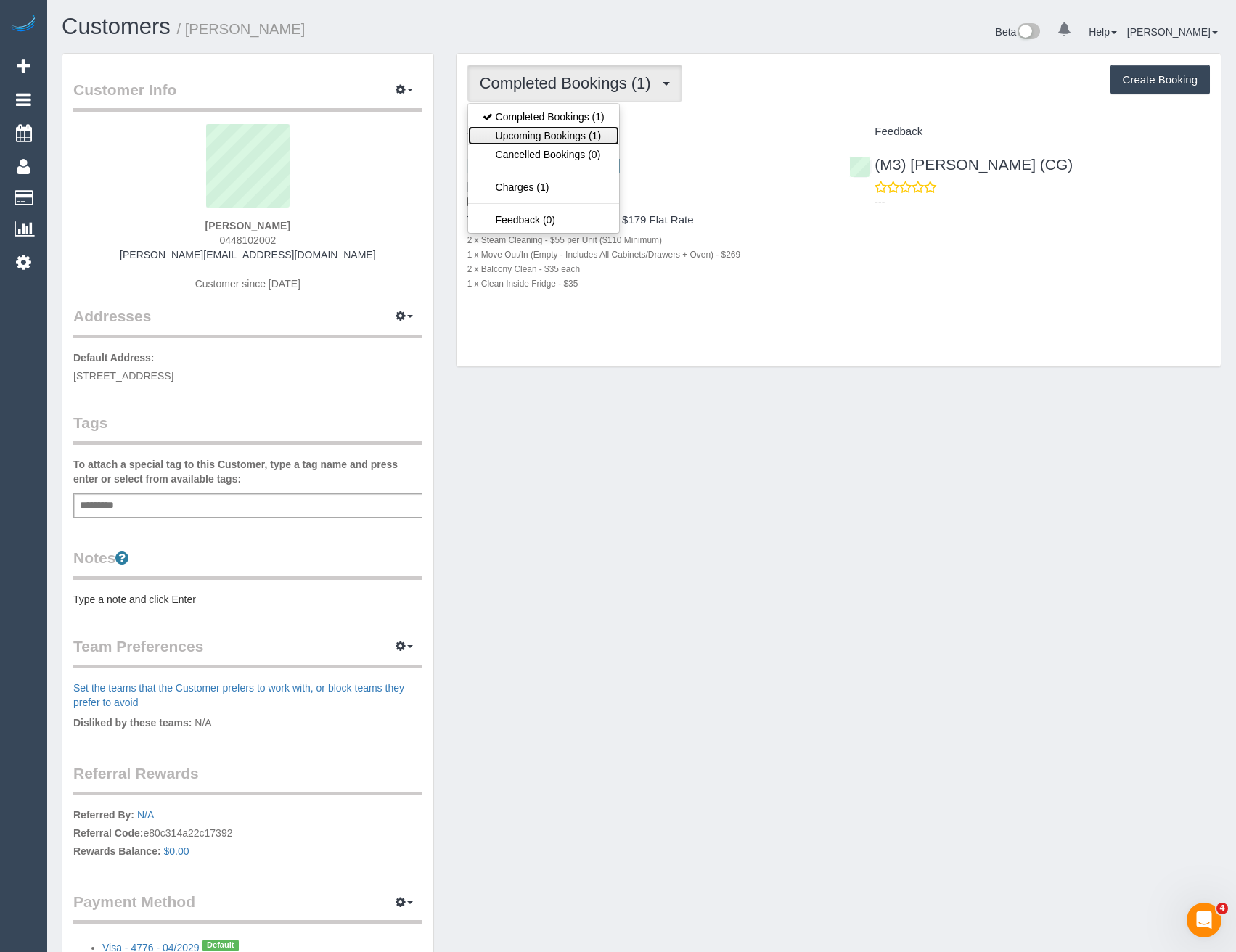
click at [564, 134] on link "Upcoming Bookings (1)" at bounding box center [543, 135] width 151 height 18
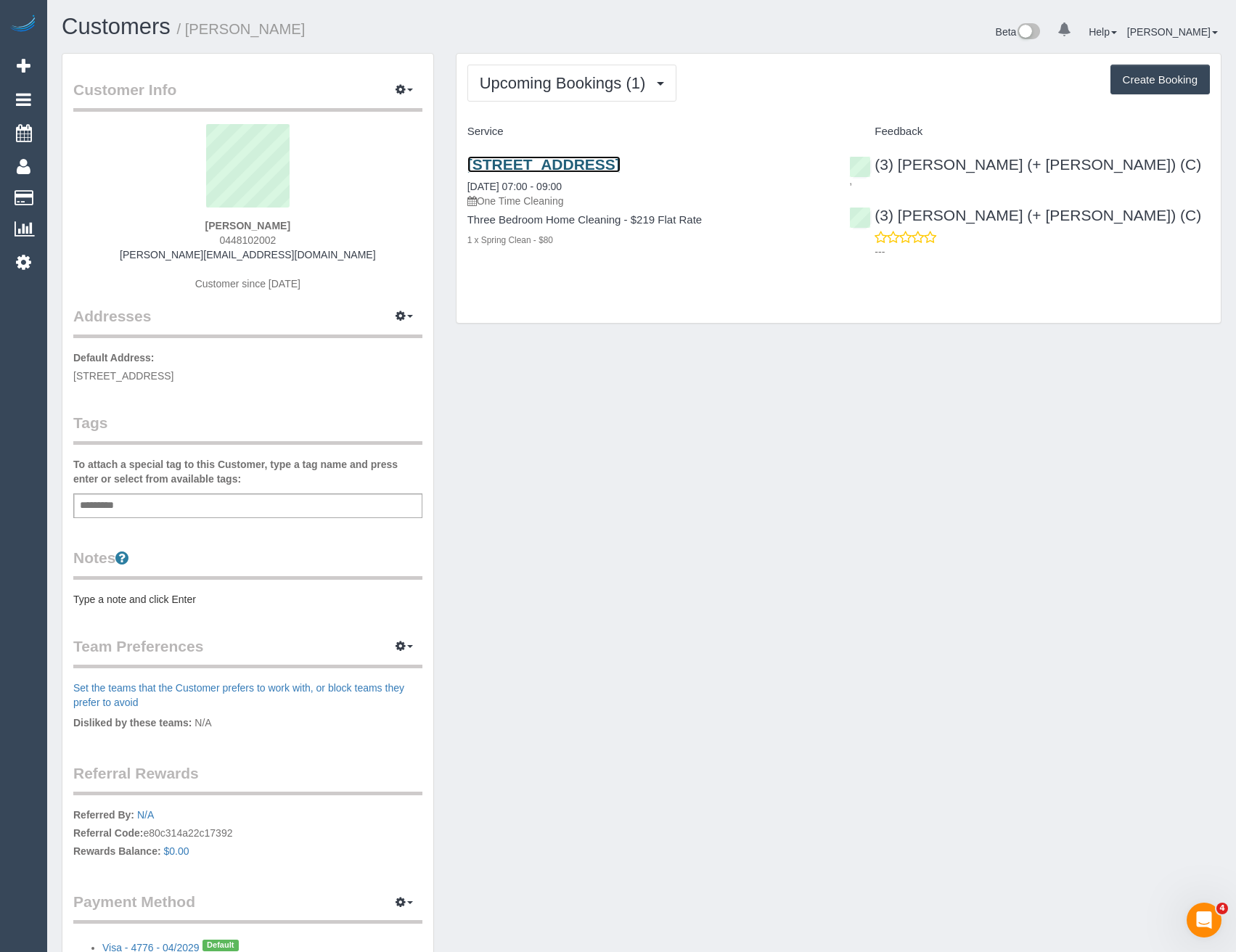
click at [620, 163] on link "59 Agg Street, Newport, VIC 3015" at bounding box center [543, 164] width 153 height 17
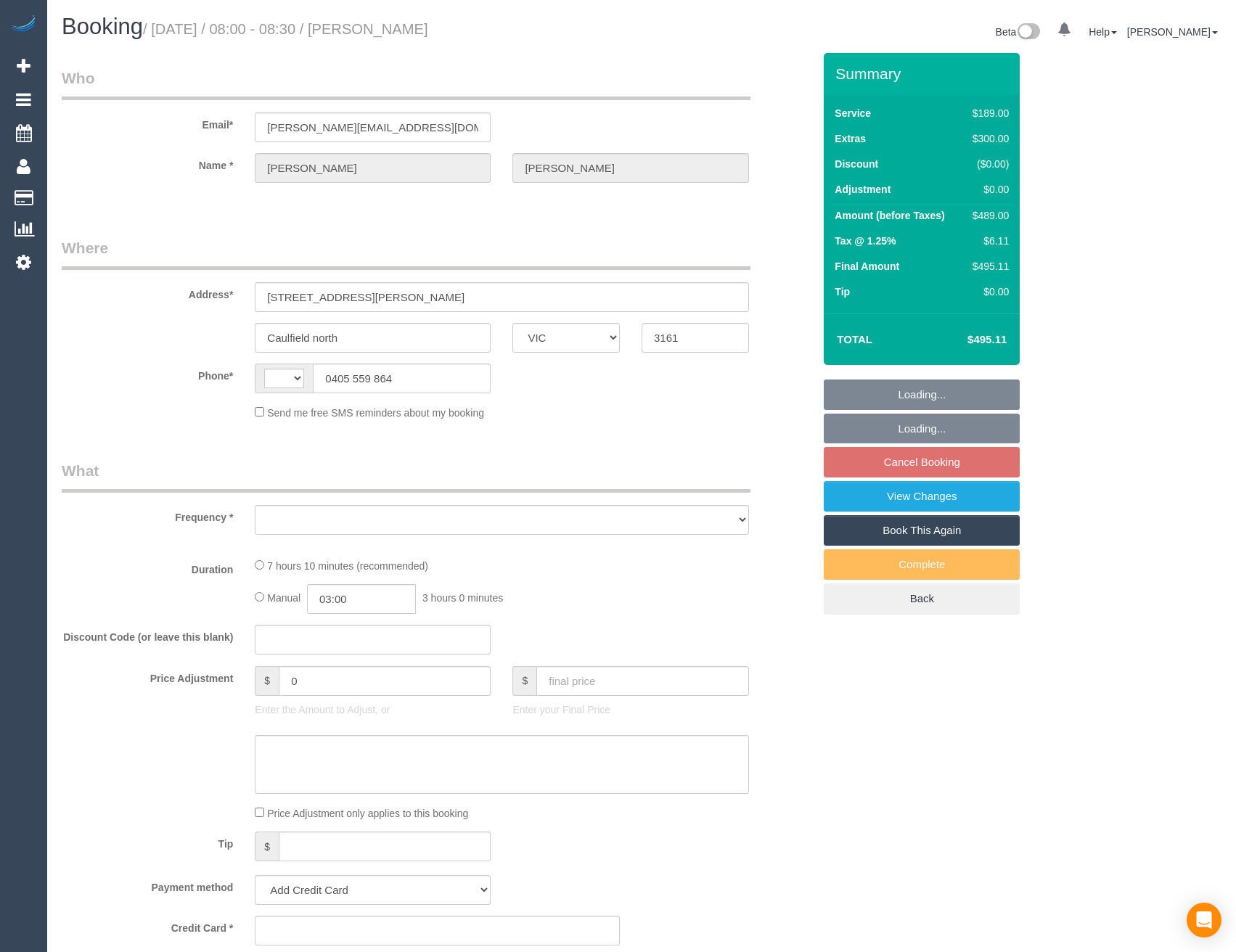
select select "VIC"
select select "string:stripe-pm_1S6i1D2GScqysDRVw8wn1IZk"
select select "number:29"
select select "number:14"
select select "number:19"
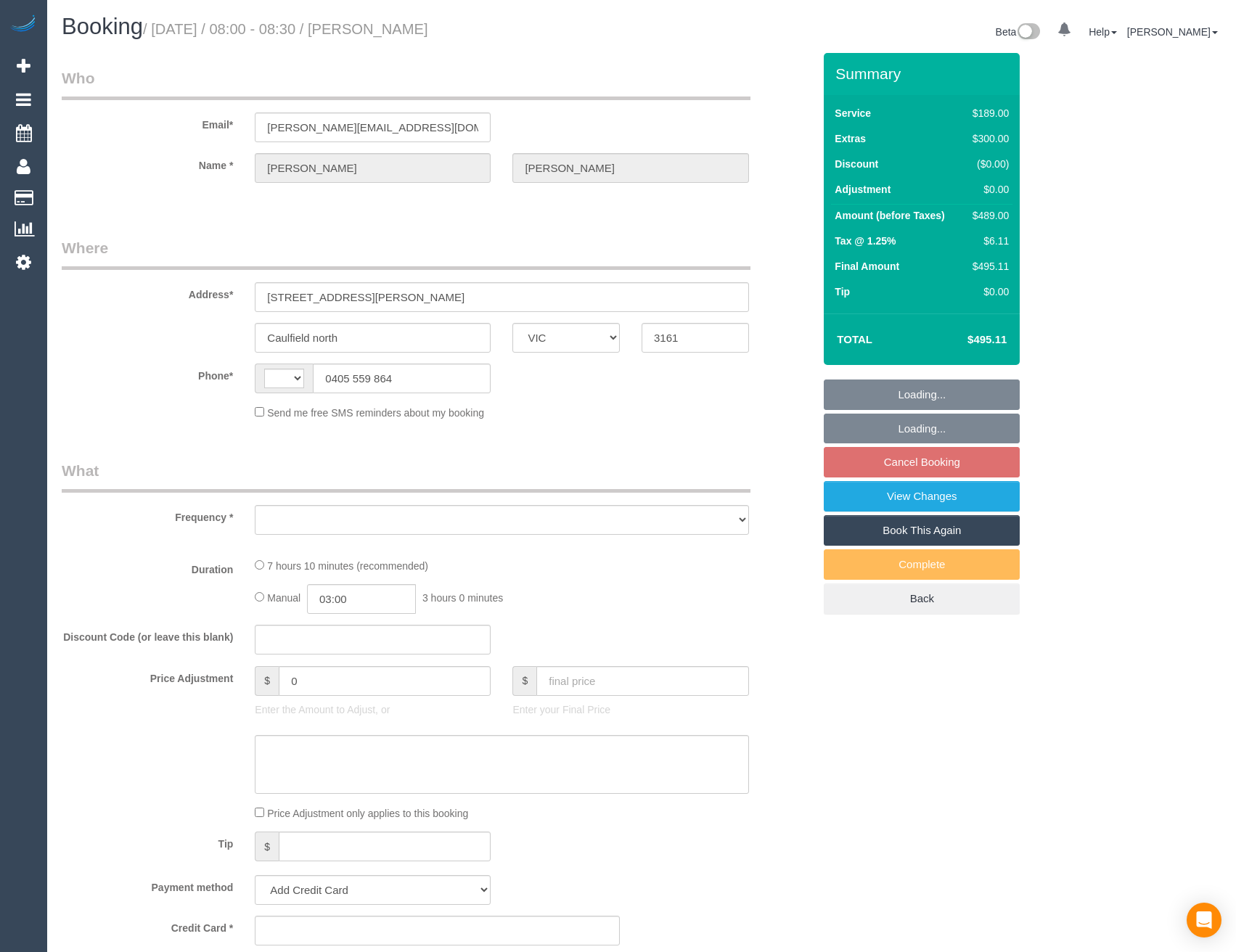
select select "number:36"
select select "number:13"
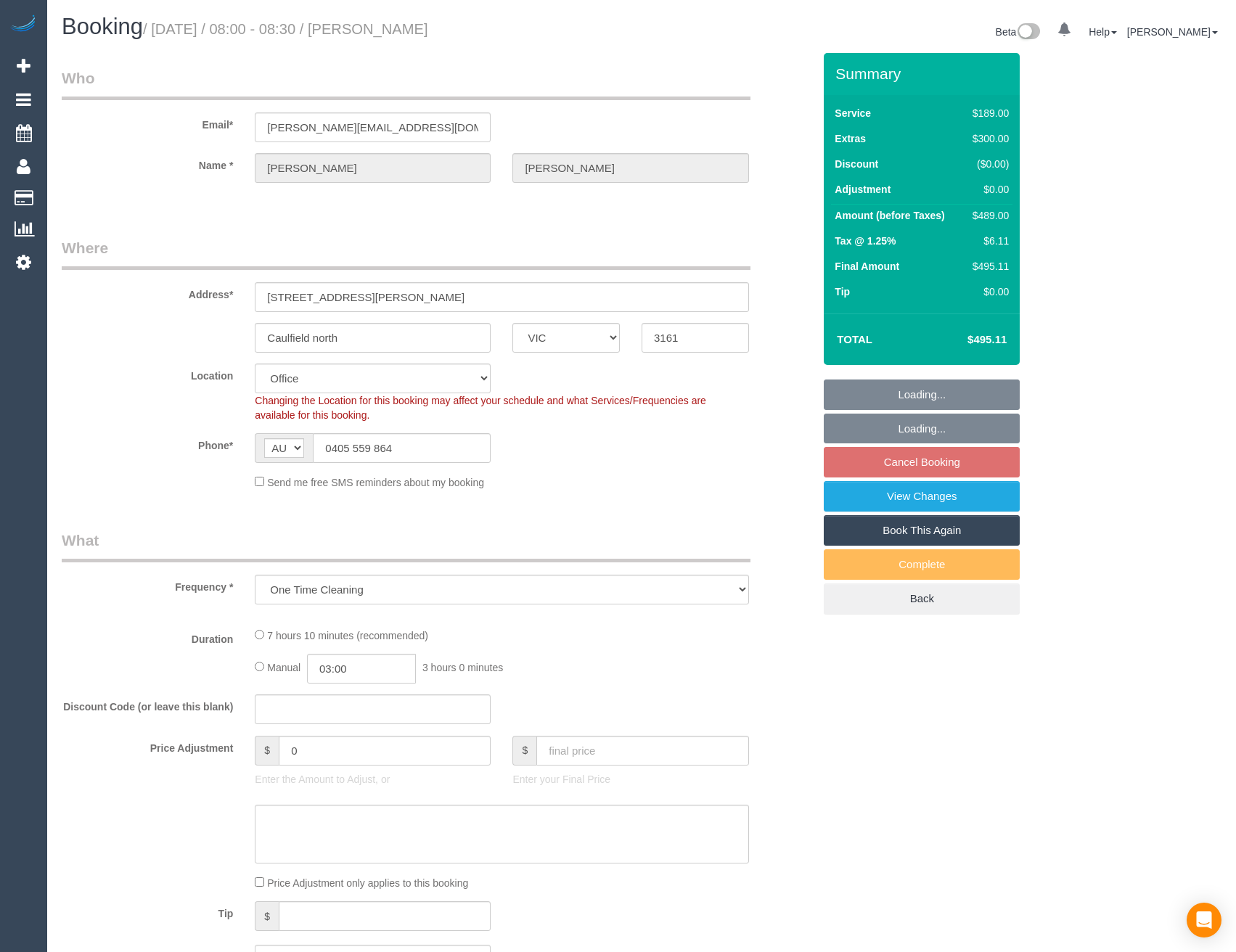
select select "string:AU"
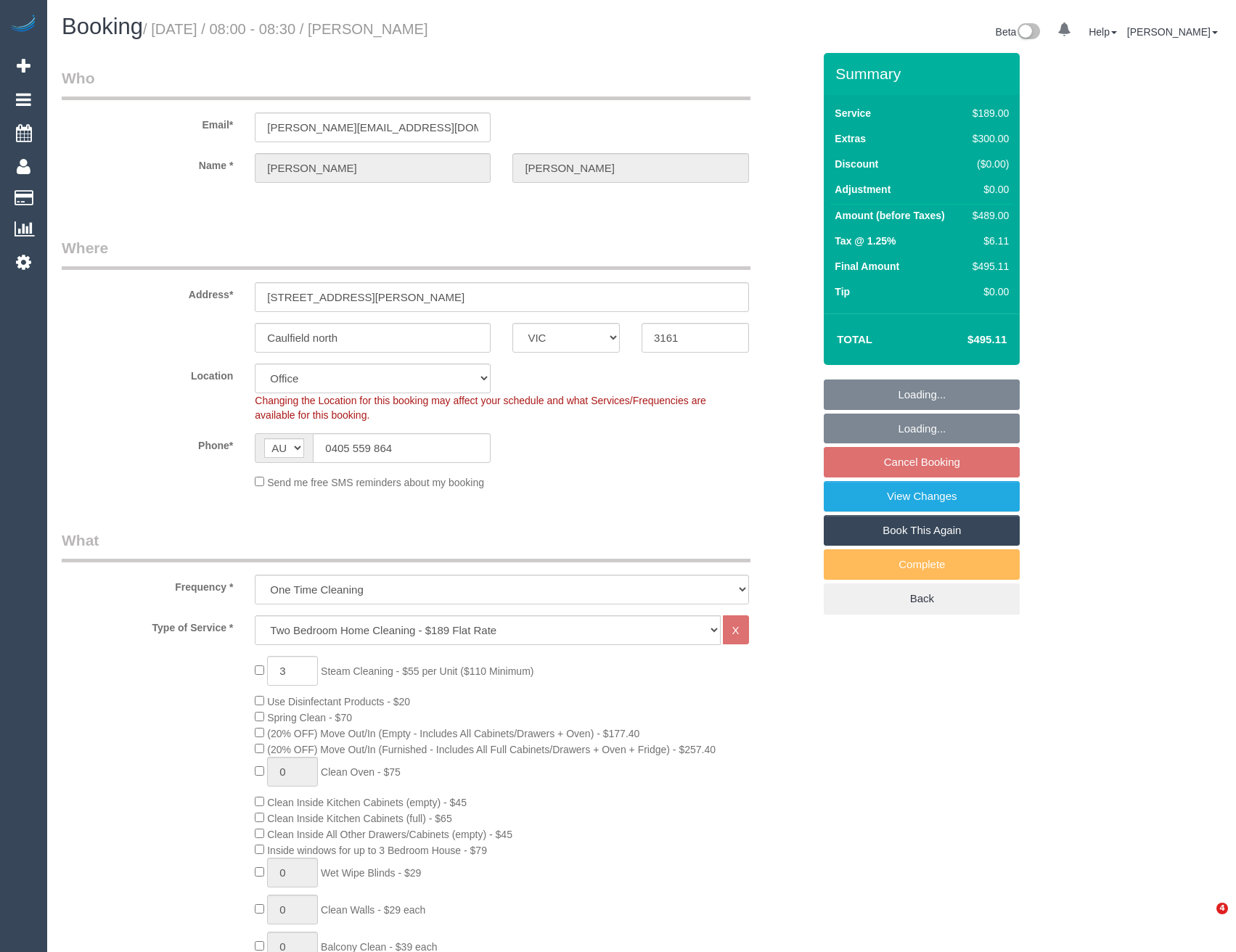
scroll to position [460, 0]
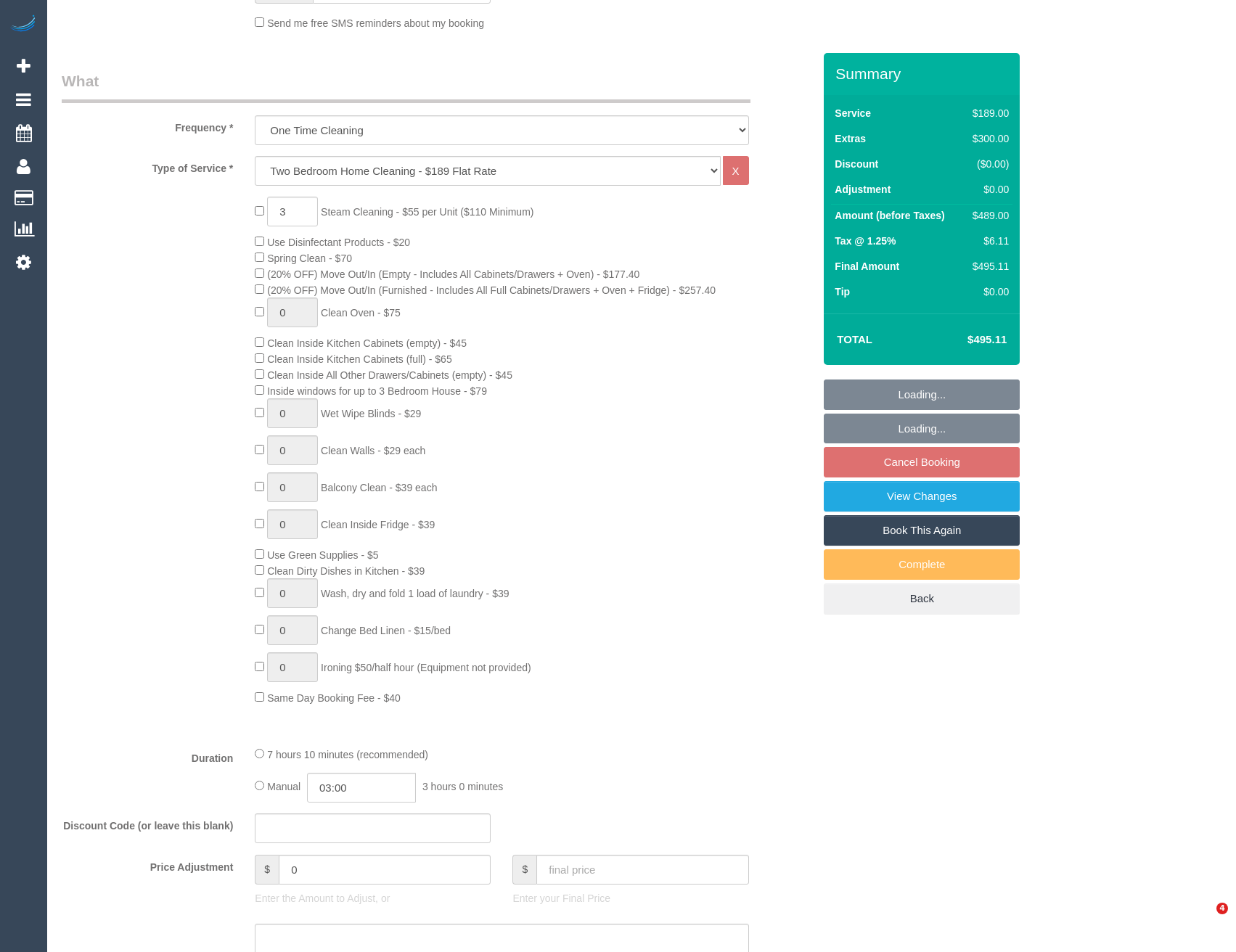
select select "object:2132"
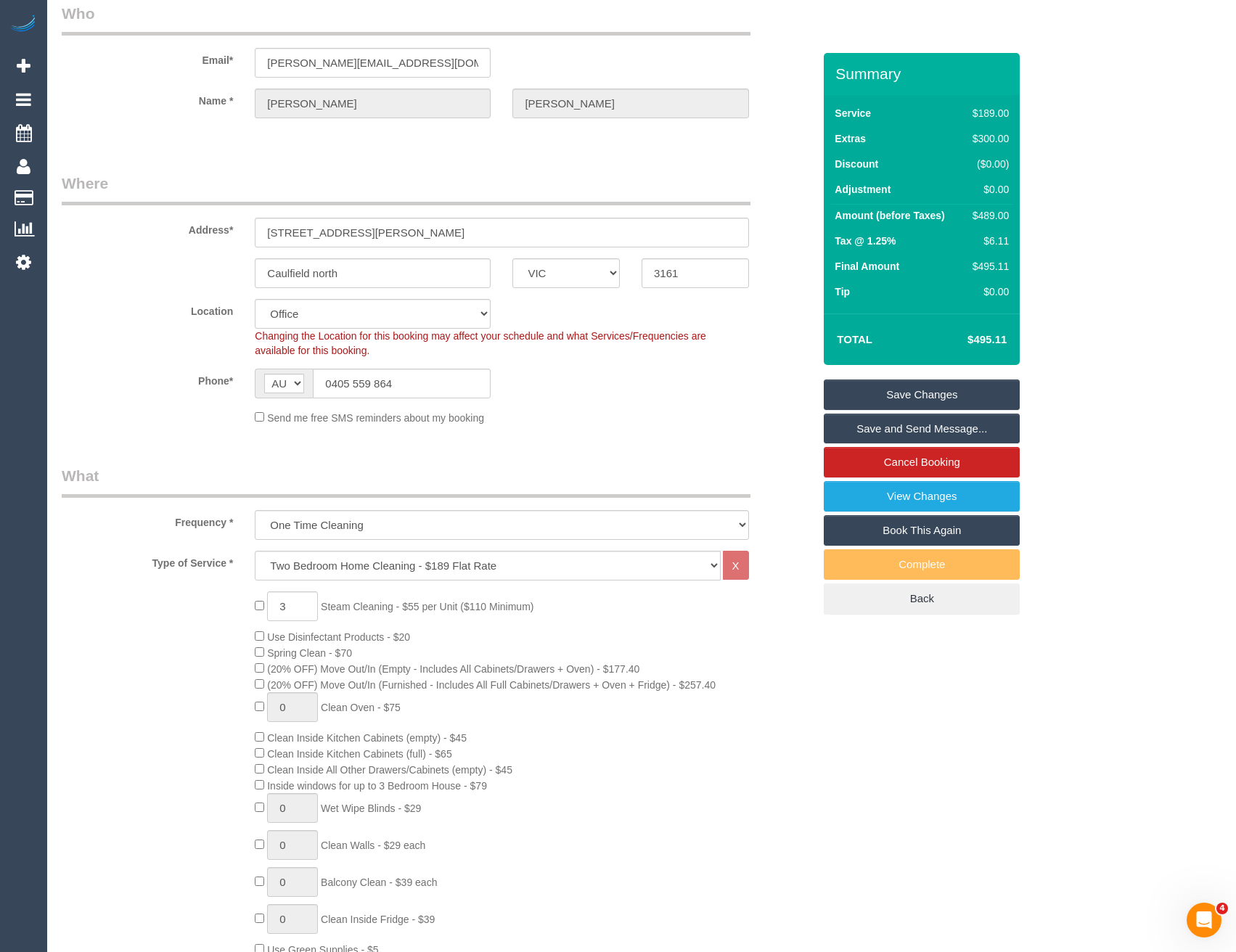
scroll to position [0, 0]
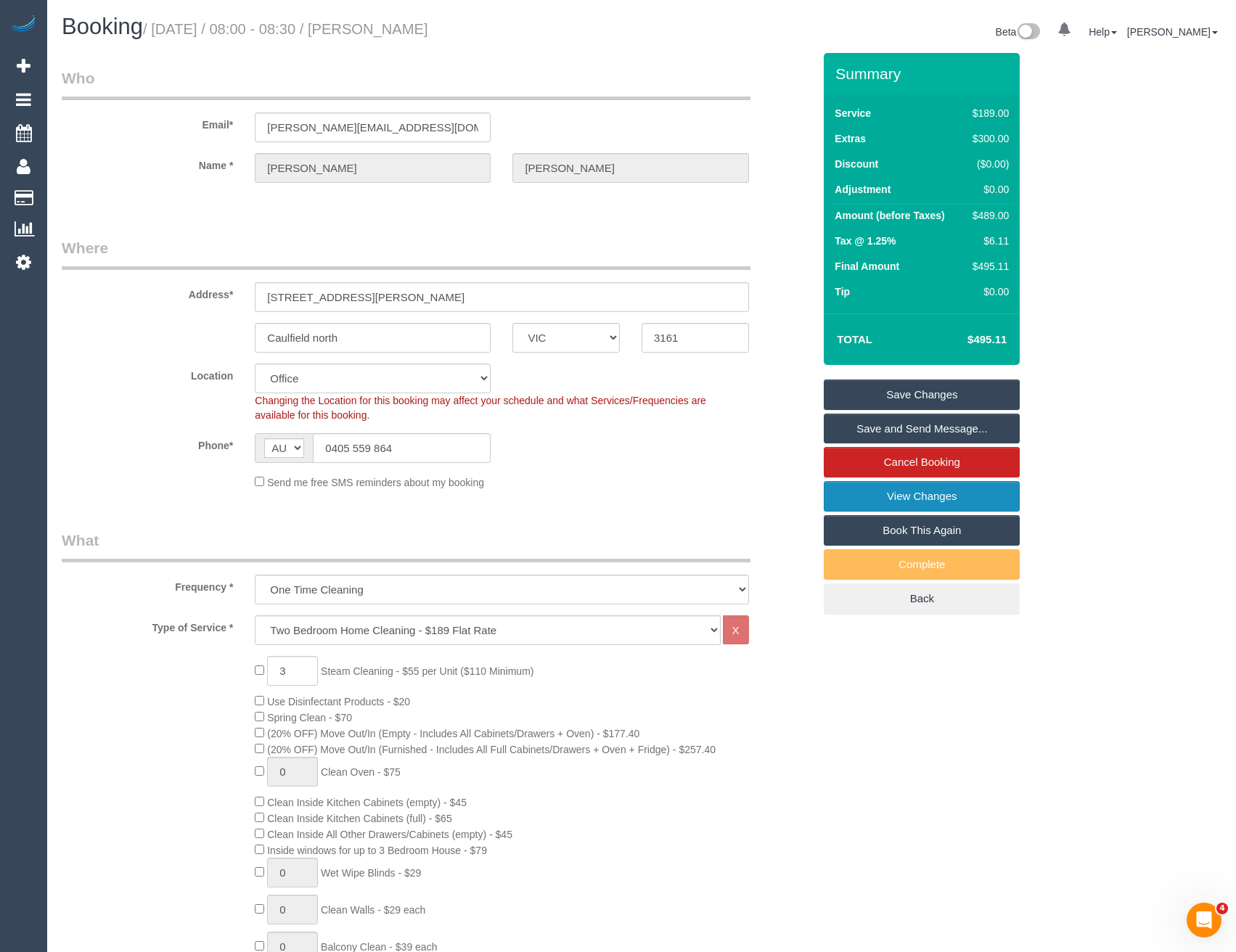
click at [933, 492] on link "View Changes" at bounding box center [922, 496] width 196 height 31
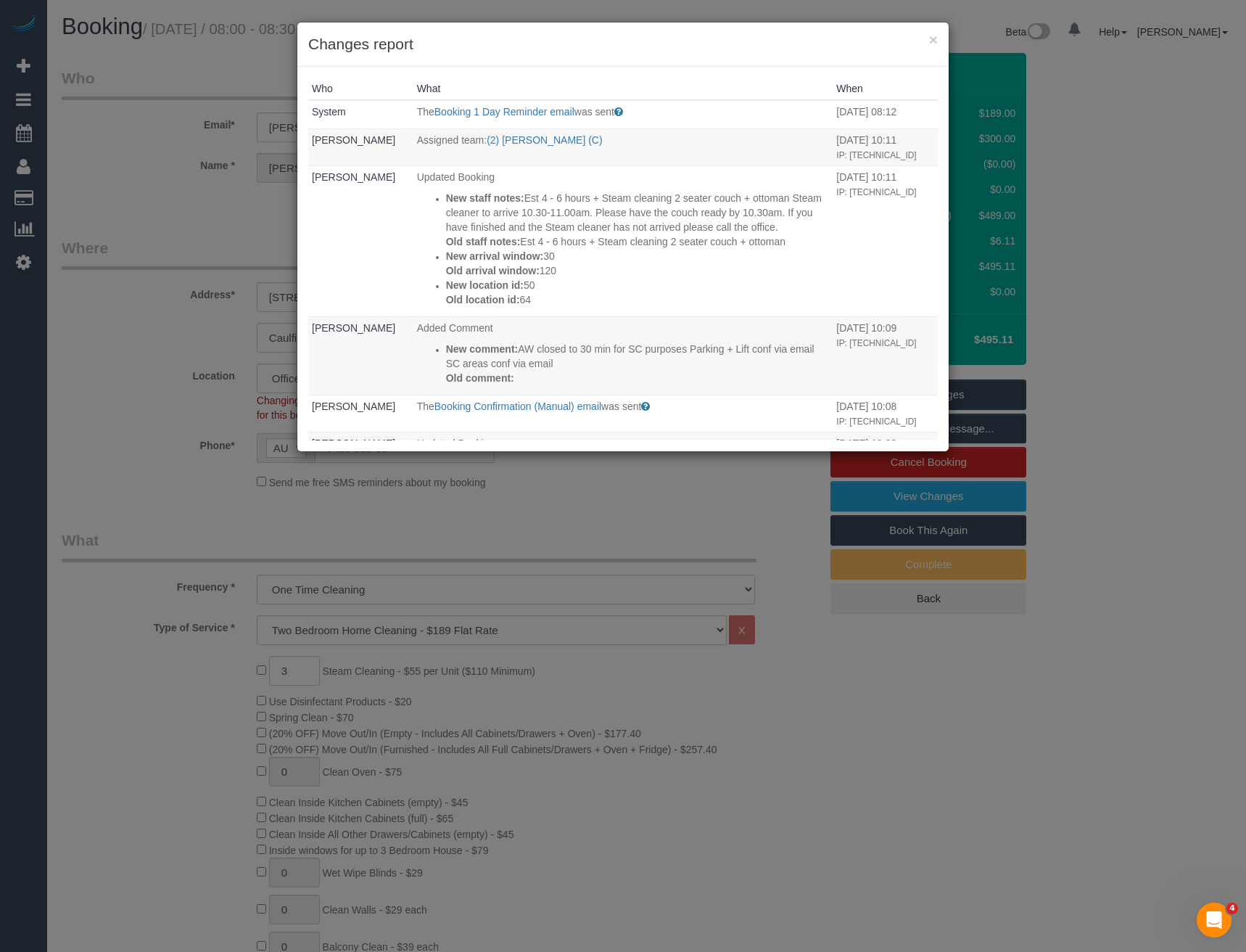
click at [559, 530] on div "× Changes report Who What When System The Booking 1 Day Reminder email was sent…" at bounding box center [623, 476] width 1246 height 952
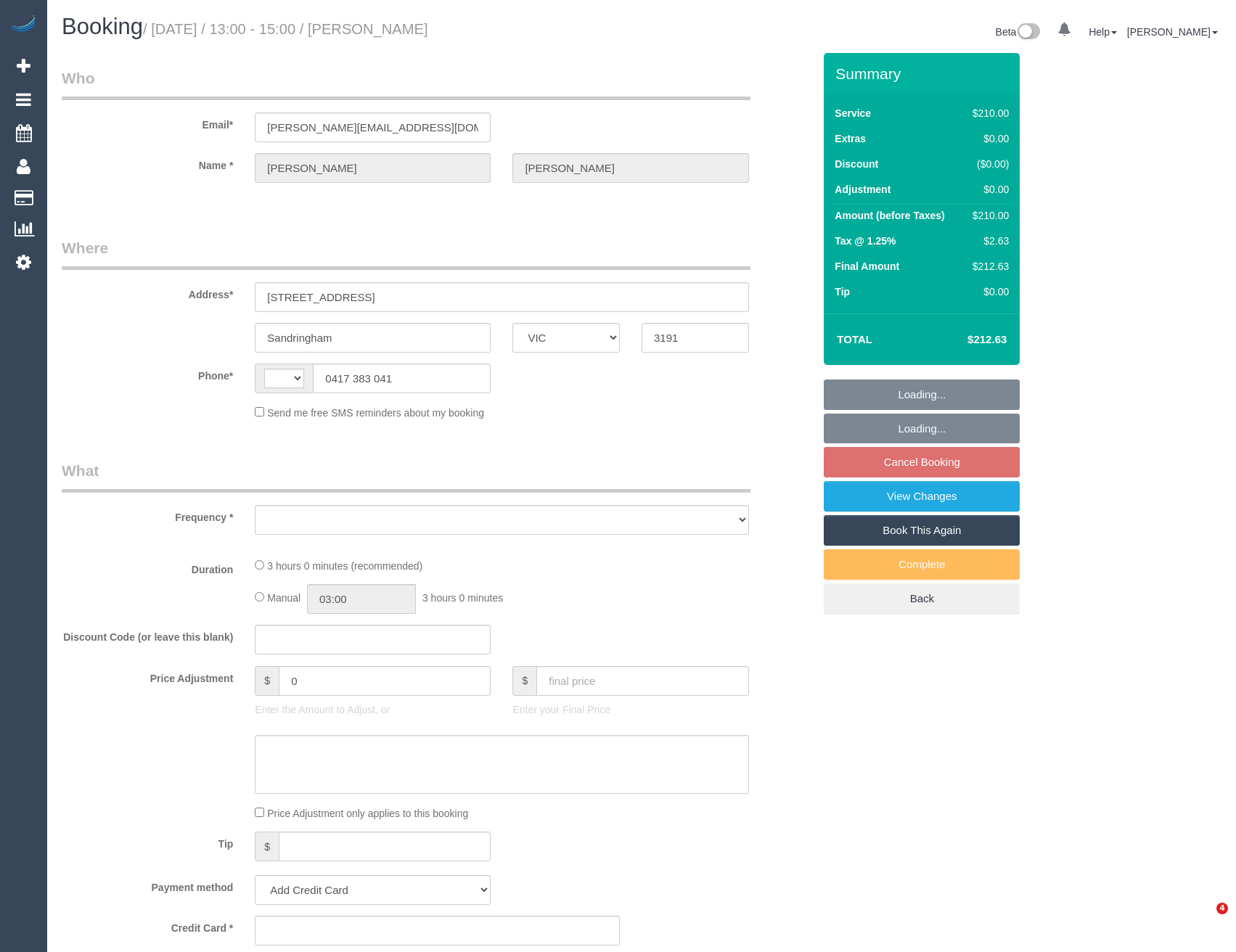
select select "VIC"
select select "string:AU"
select select "object:570"
select select "180"
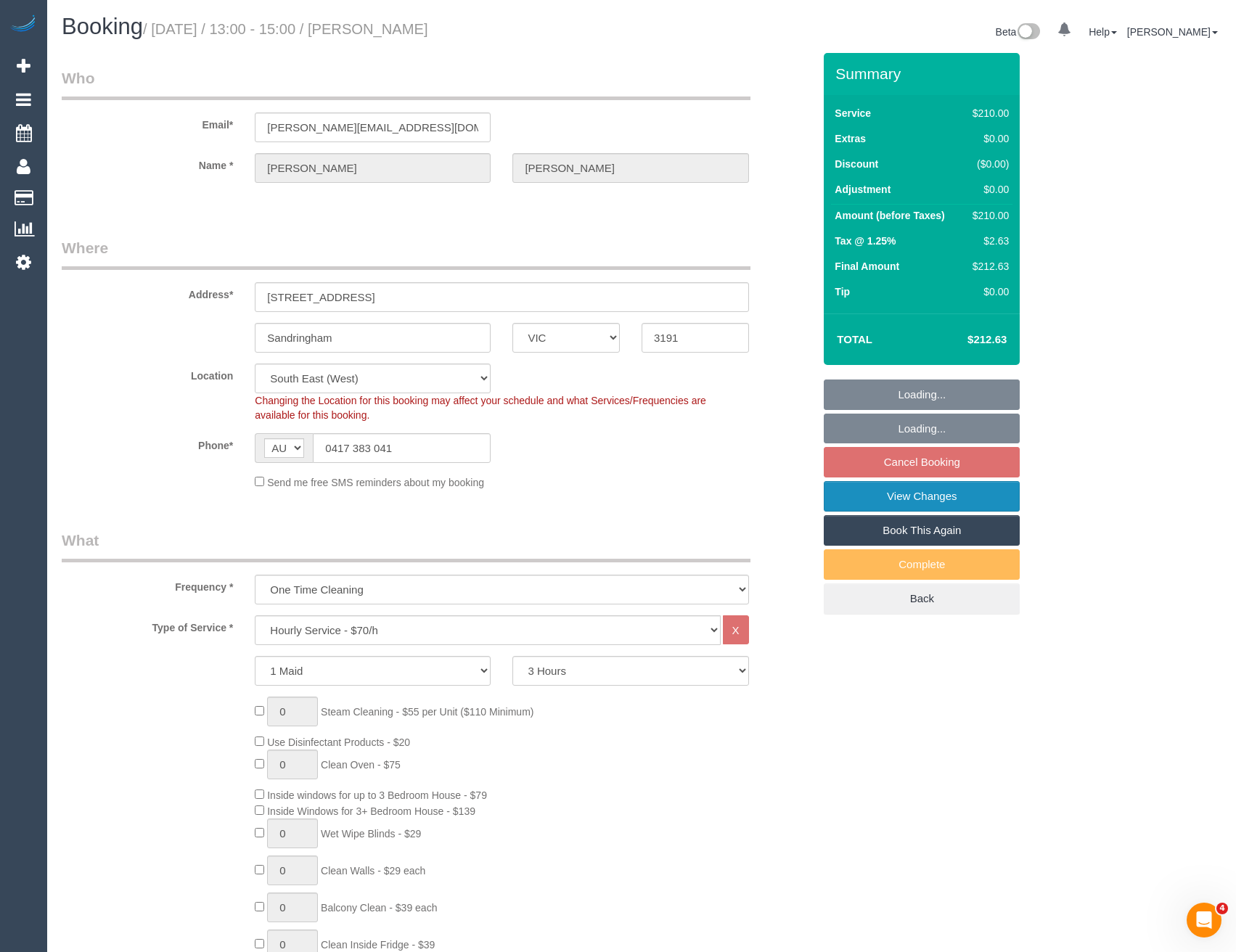
select select "string:stripe-pm_1S88Dv2GScqysDRVgFPCA98n"
select select "number:28"
select select "number:16"
select select "number:19"
select select "number:25"
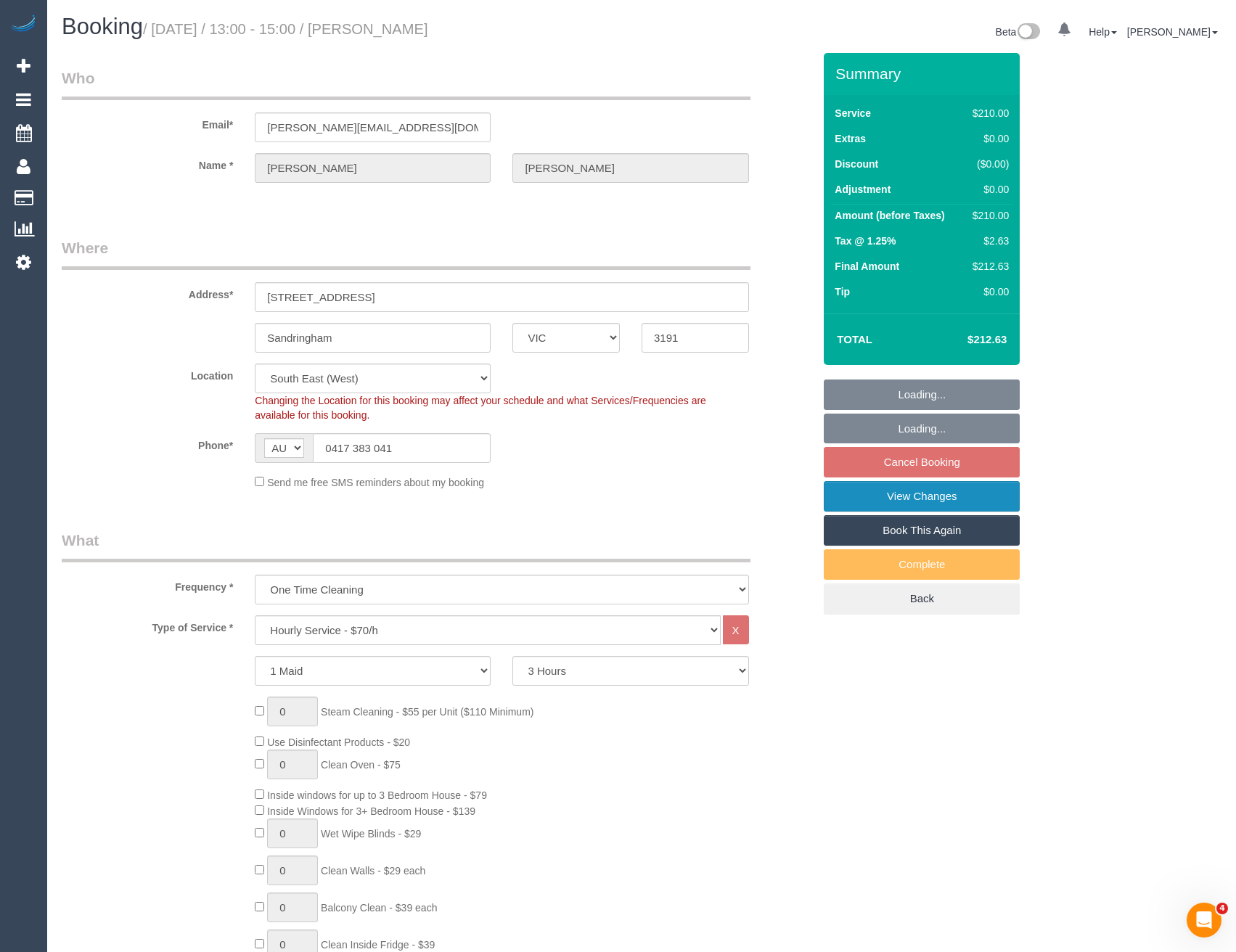
select select "number:35"
select select "number:13"
select select "object:1424"
click at [954, 494] on link "View Changes" at bounding box center [922, 496] width 196 height 31
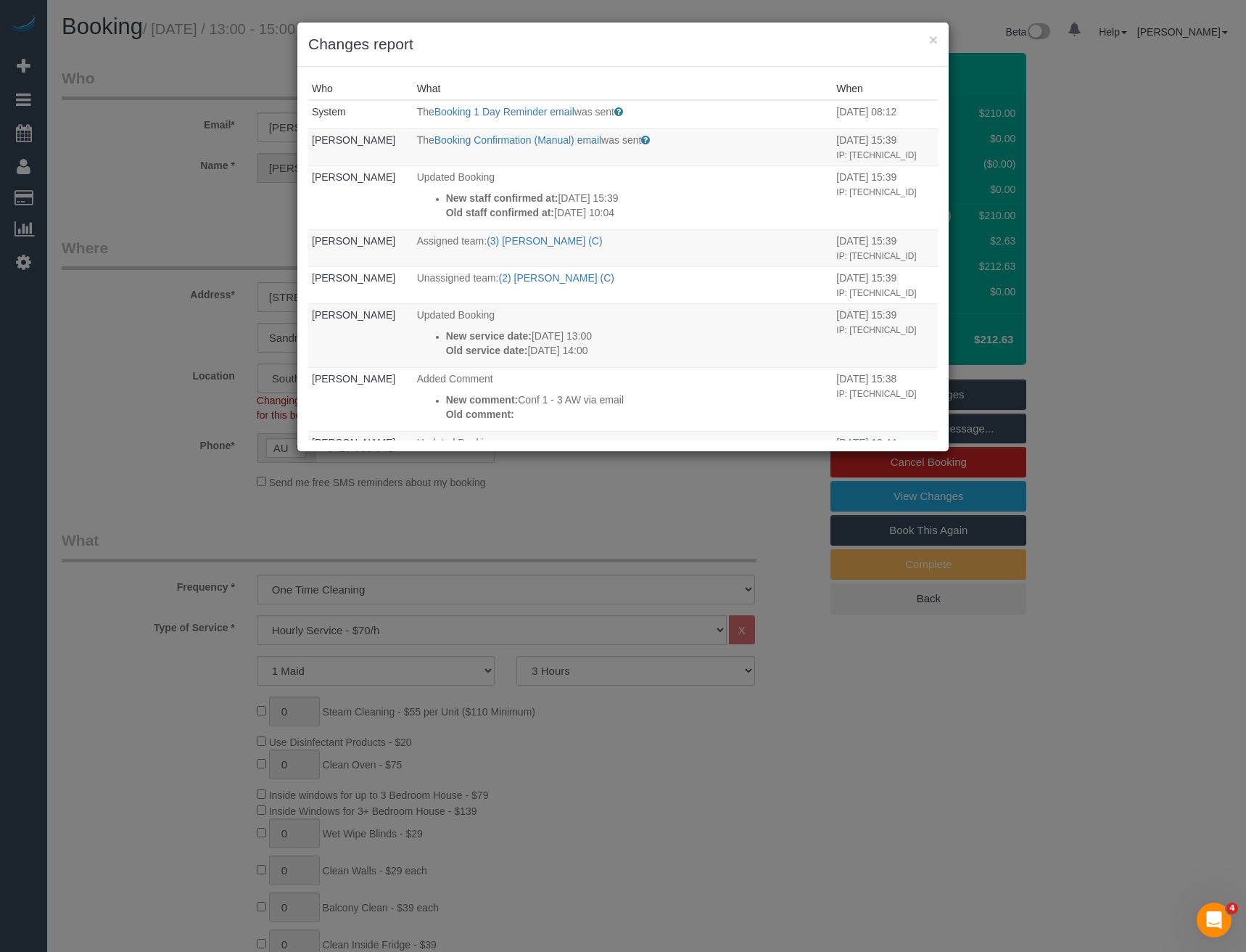
click at [576, 518] on div "× Changes report Who What When System The Booking 1 Day Reminder email was sent…" at bounding box center [623, 476] width 1246 height 952
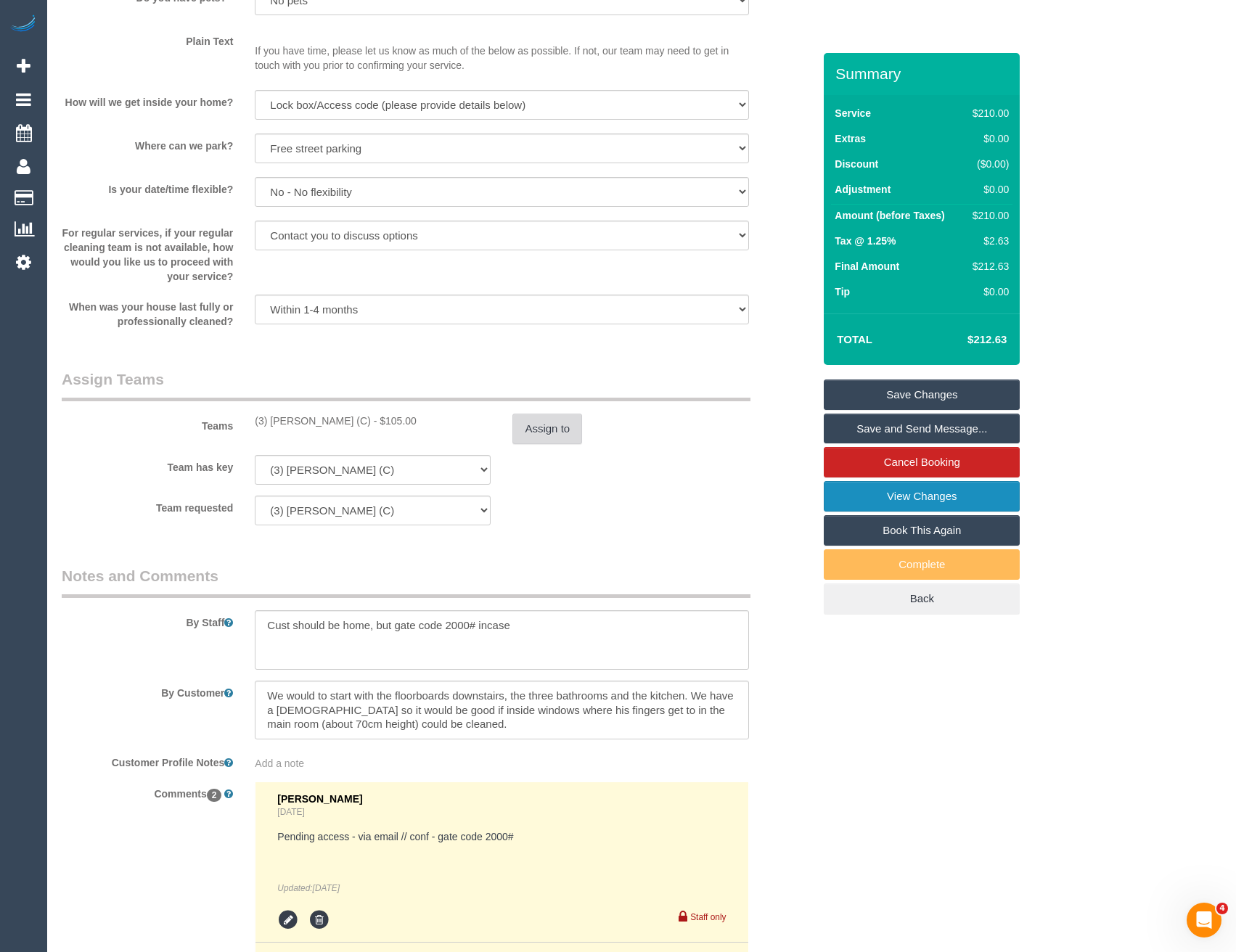
scroll to position [2103, 0]
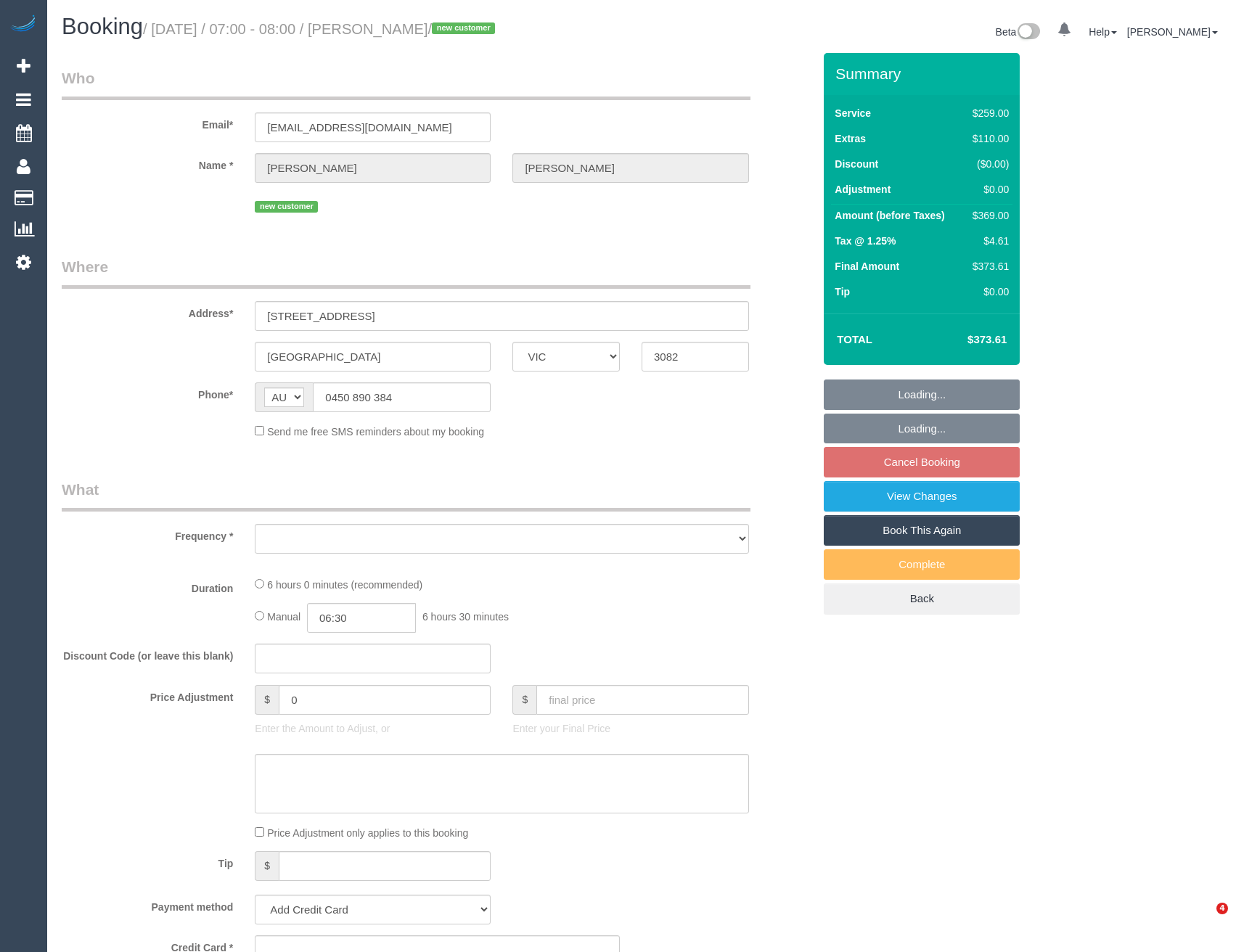
select select "VIC"
select select "string:stripe-pm_1S7mLm2GScqysDRVyazithnj"
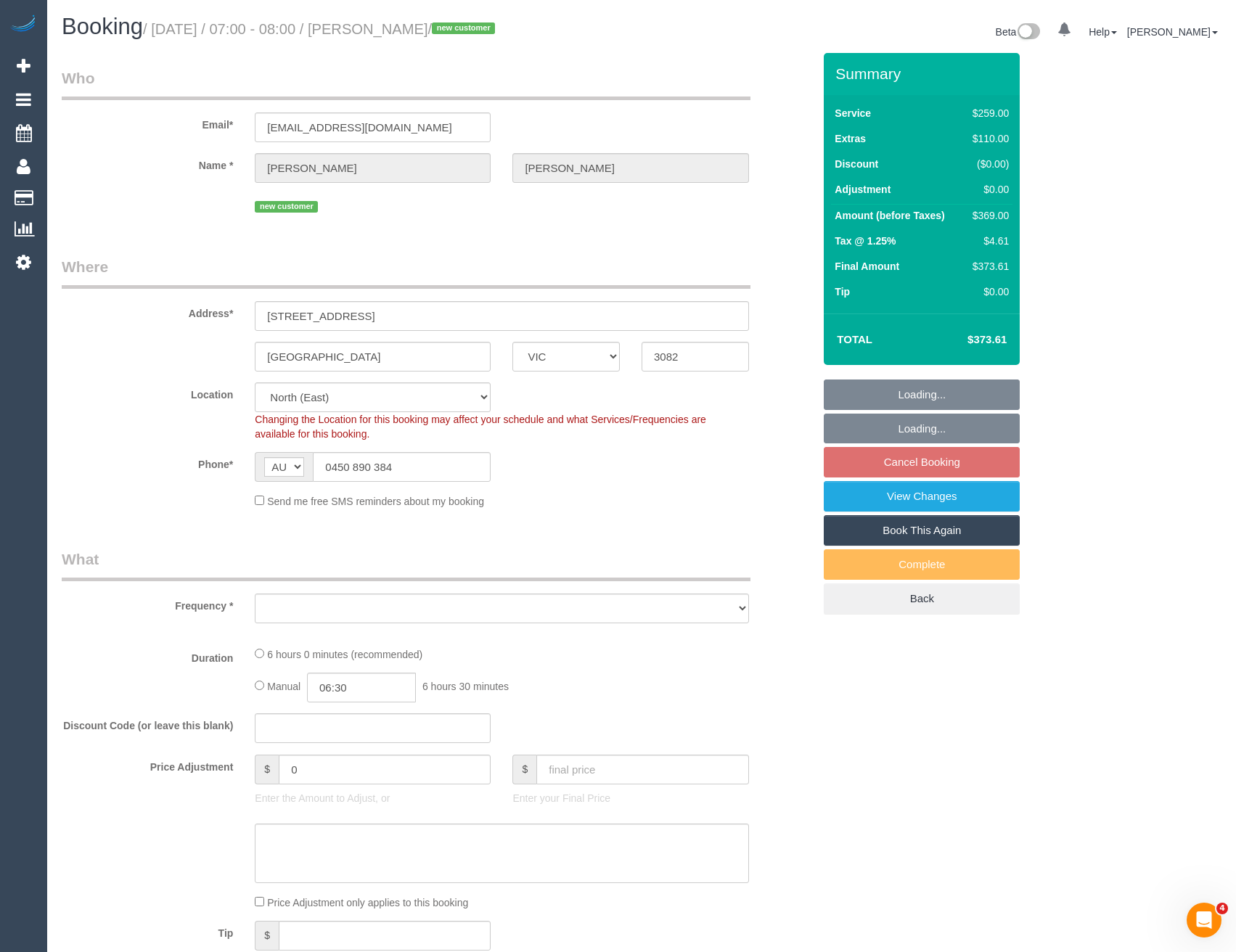
select select "number:28"
select select "number:14"
select select "number:18"
select select "number:25"
select select "number:26"
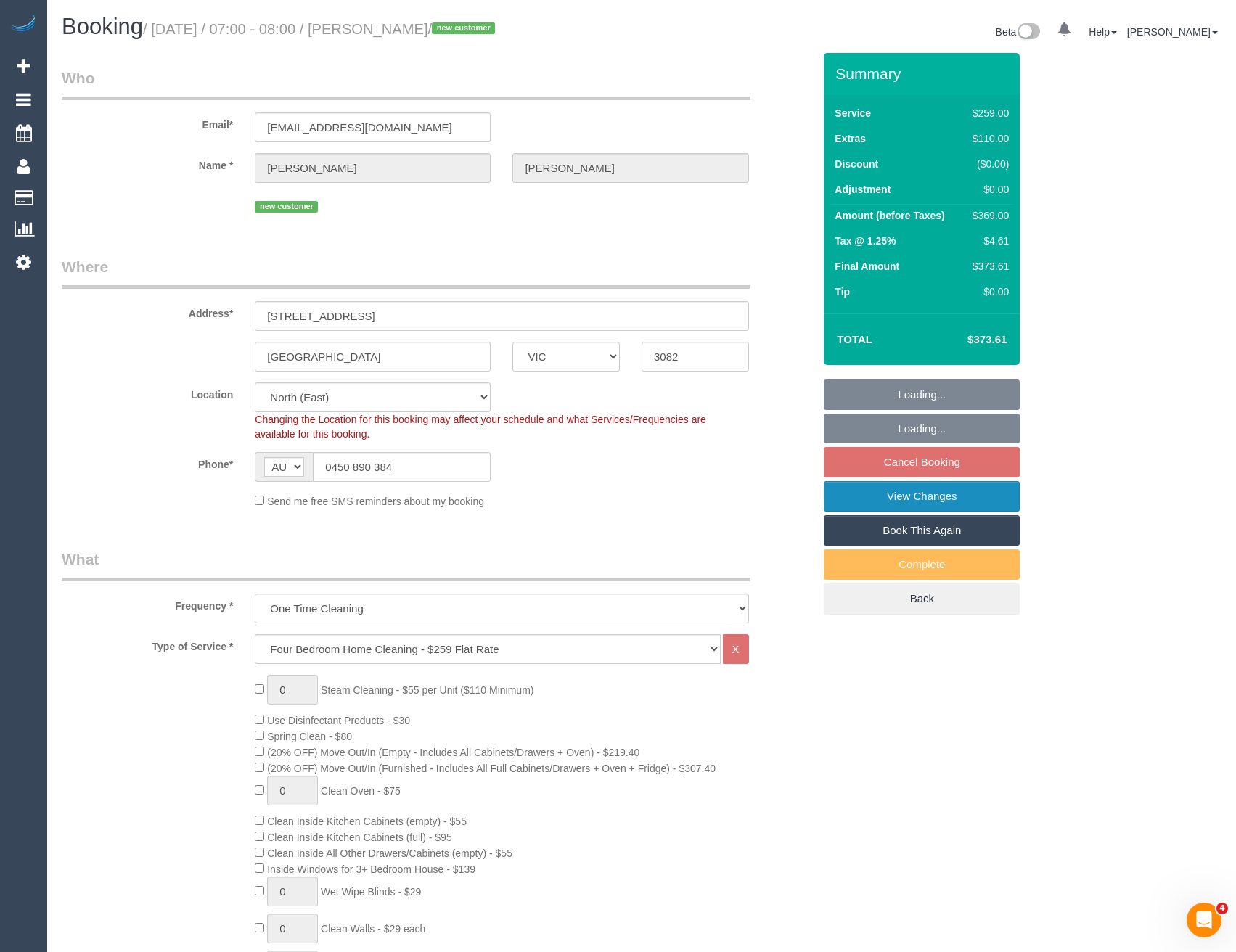
click at [902, 497] on link "View Changes" at bounding box center [922, 496] width 196 height 31
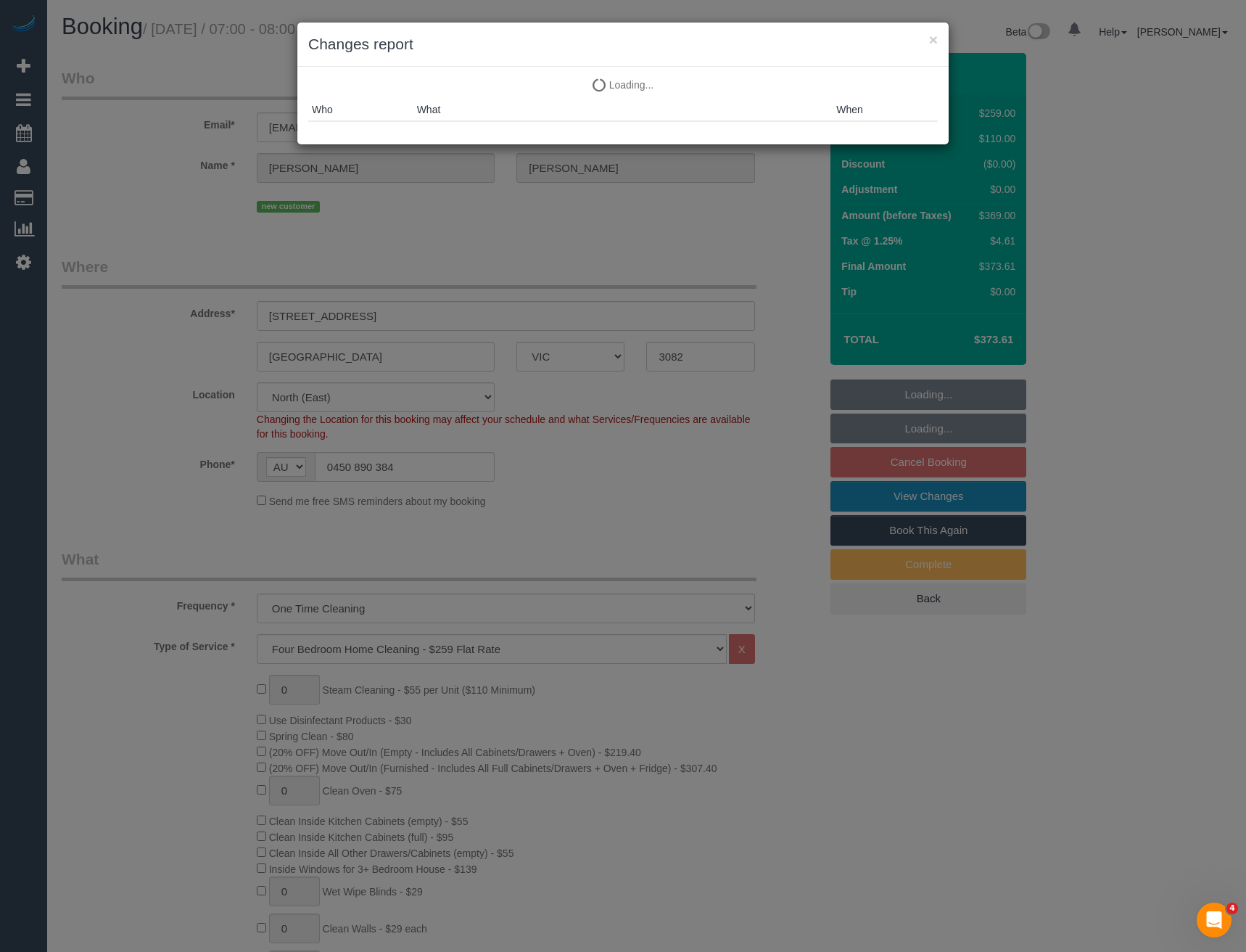
select select "object:1434"
select select "spot1"
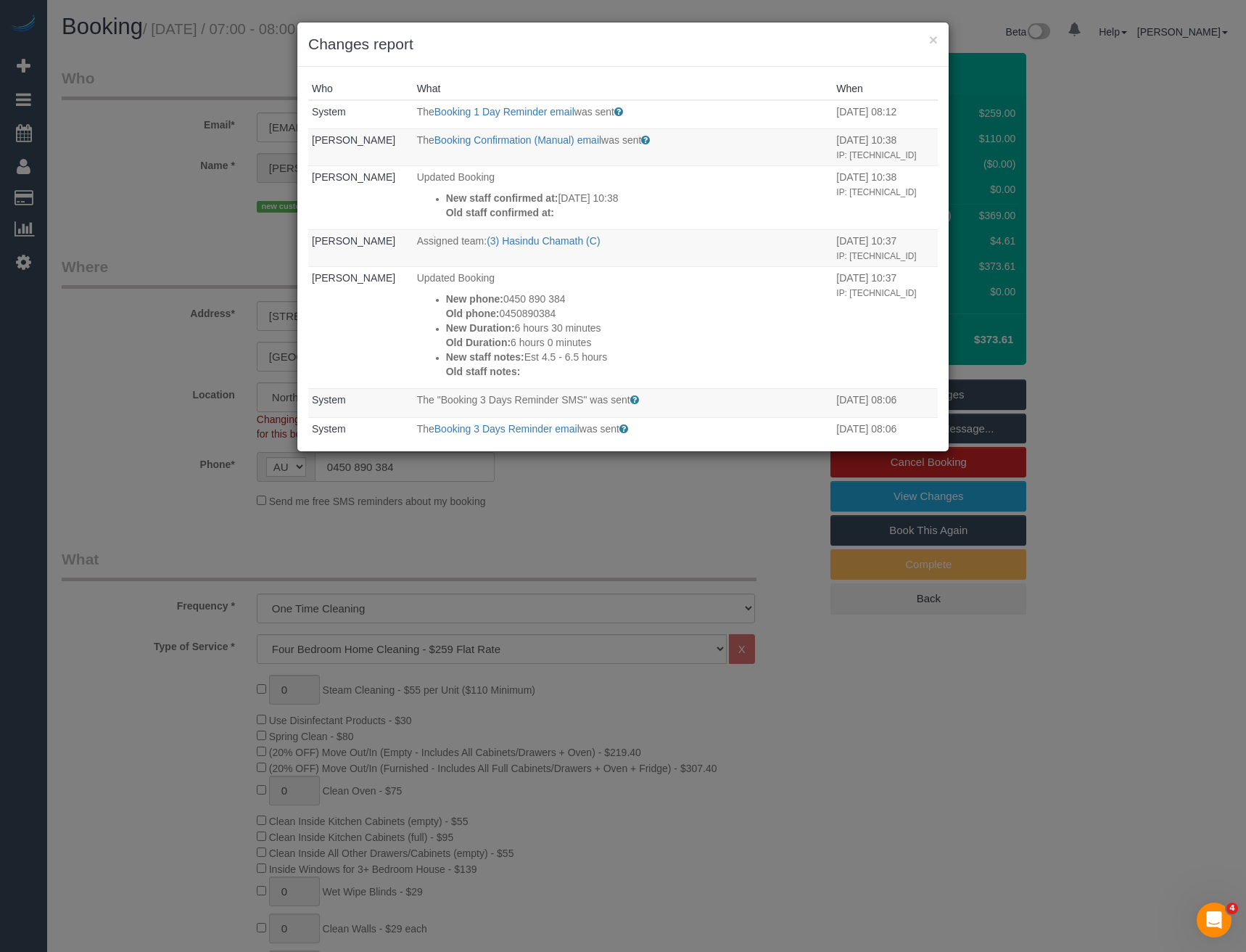
click at [513, 563] on div "× Changes report Who What When System The Booking 1 Day Reminder email was sent…" at bounding box center [623, 476] width 1246 height 952
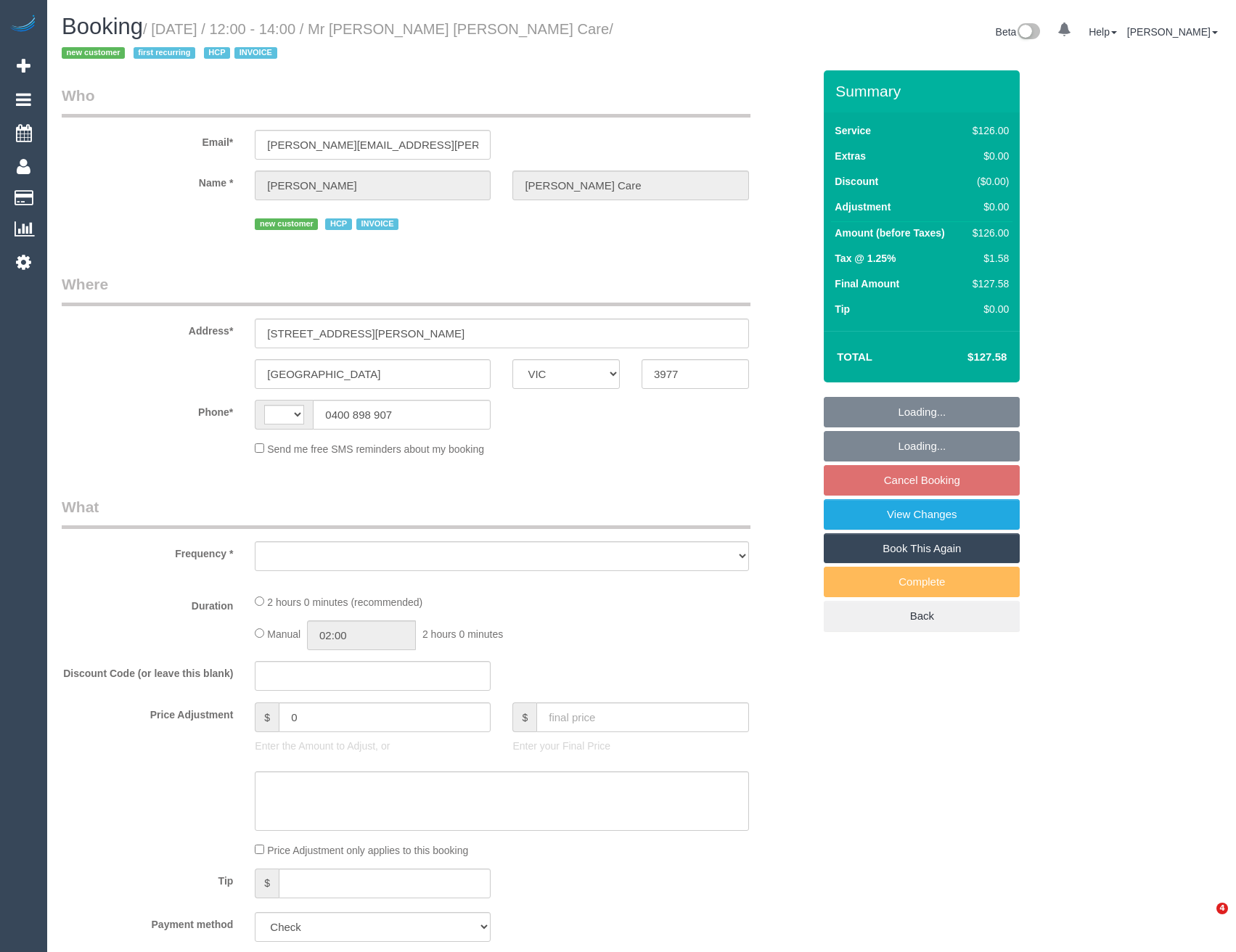
select select "VIC"
select select "string:AU"
select select "120"
select select "number:28"
select select "number:14"
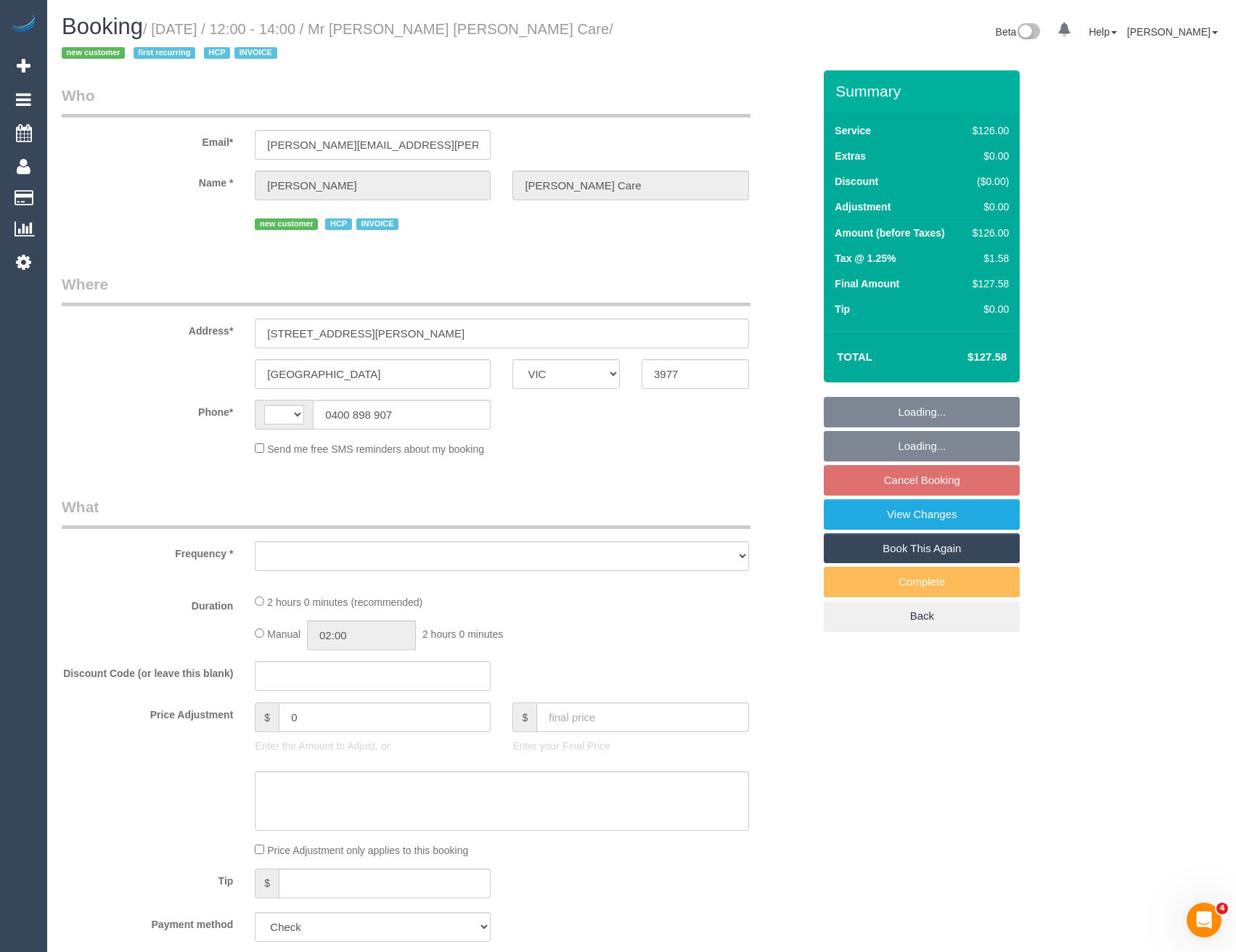
select select "number:19"
select select "number:36"
select select "number:34"
select select "number:12"
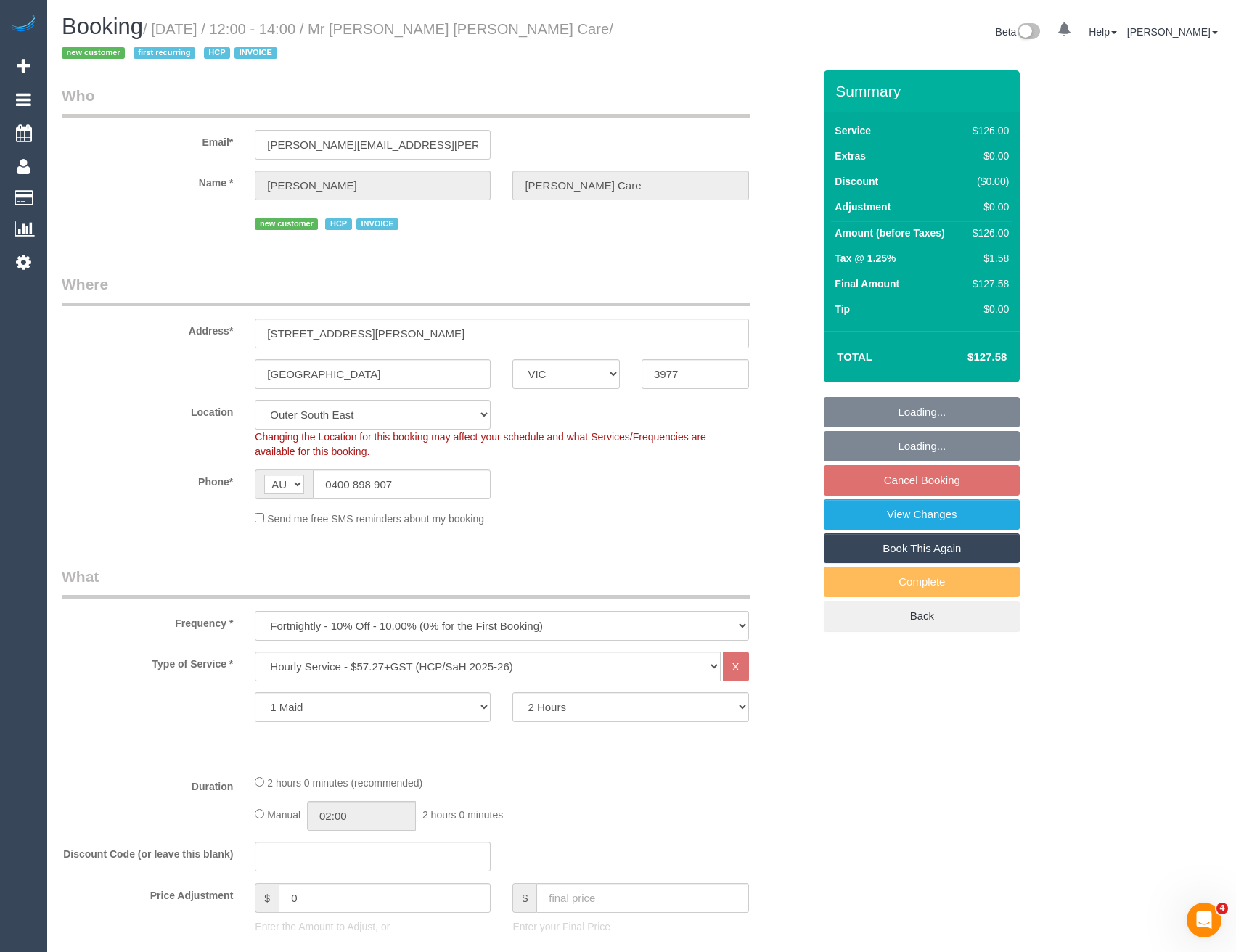
select select "object:1074"
select select "spot1"
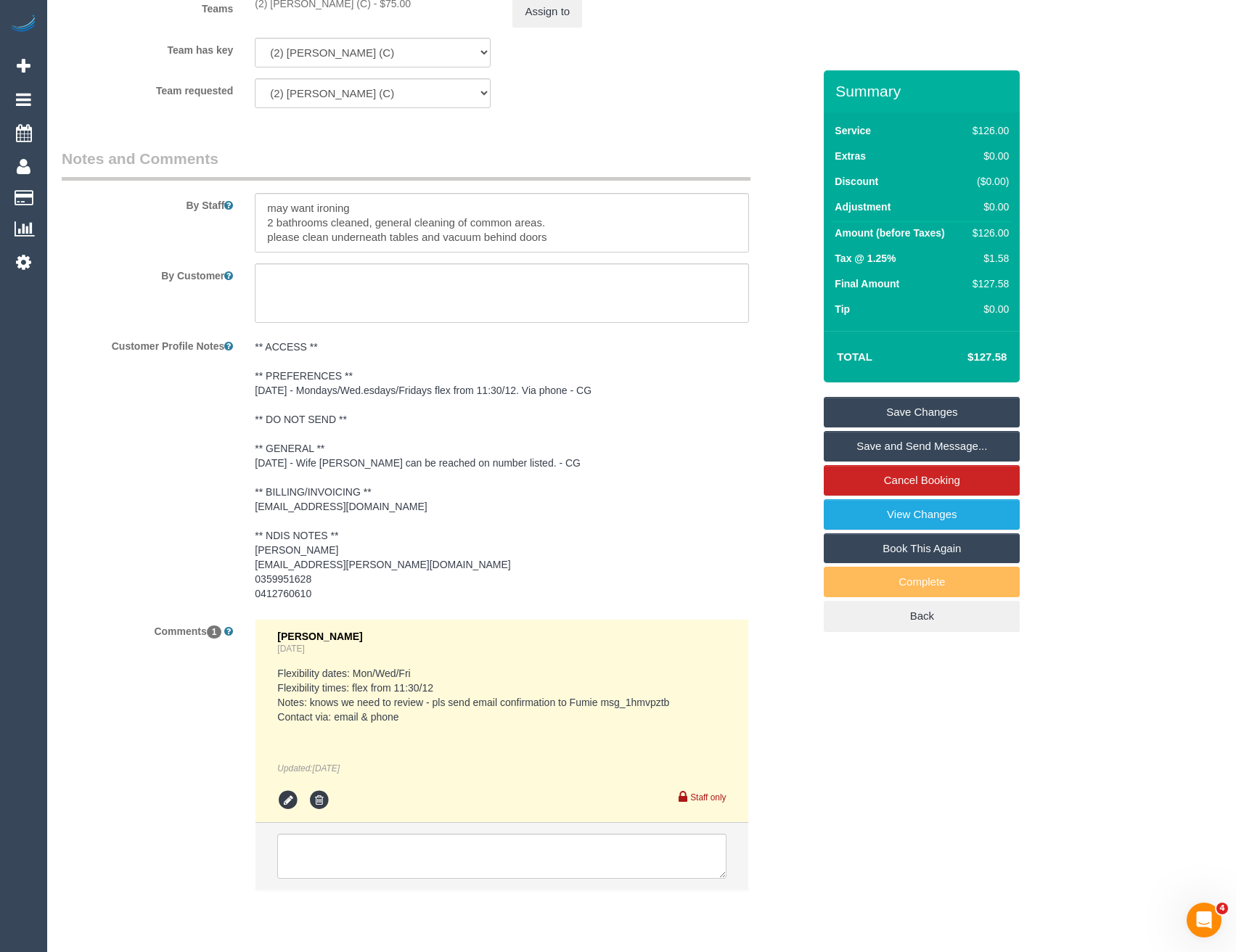
scroll to position [1861, 0]
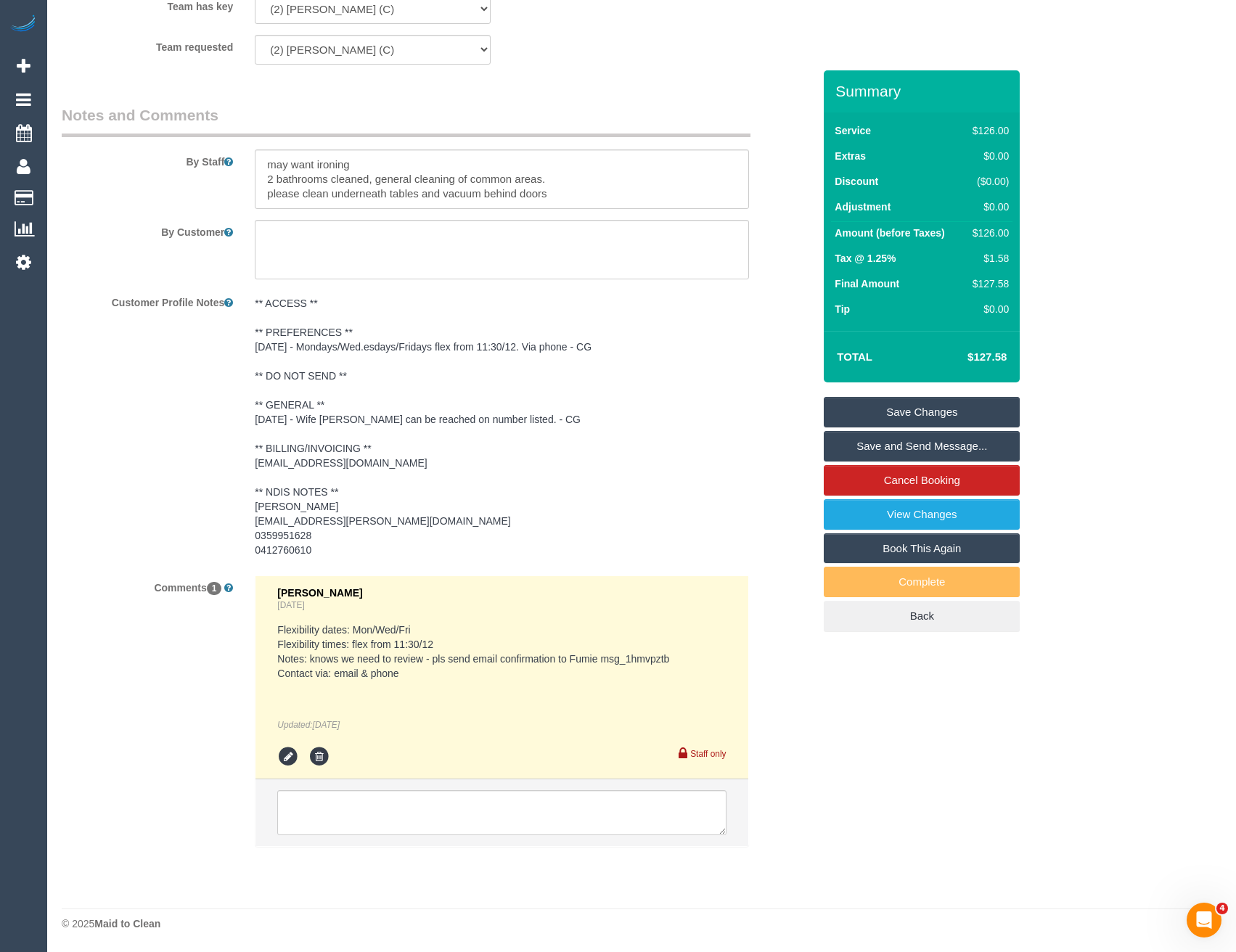
click at [678, 652] on pre "Flexibility dates: Mon/Wed/Fri Flexibility times: flex from 11:30/12 Notes: kno…" at bounding box center [501, 652] width 448 height 58
drag, startPoint x: 670, startPoint y: 657, endPoint x: 604, endPoint y: 657, distance: 66.0
click at [604, 657] on pre "Flexibility dates: Mon/Wed/Fri Flexibility times: flex from 11:30/12 Notes: kno…" at bounding box center [501, 652] width 448 height 58
copy pre "msg_1hmvpztb"
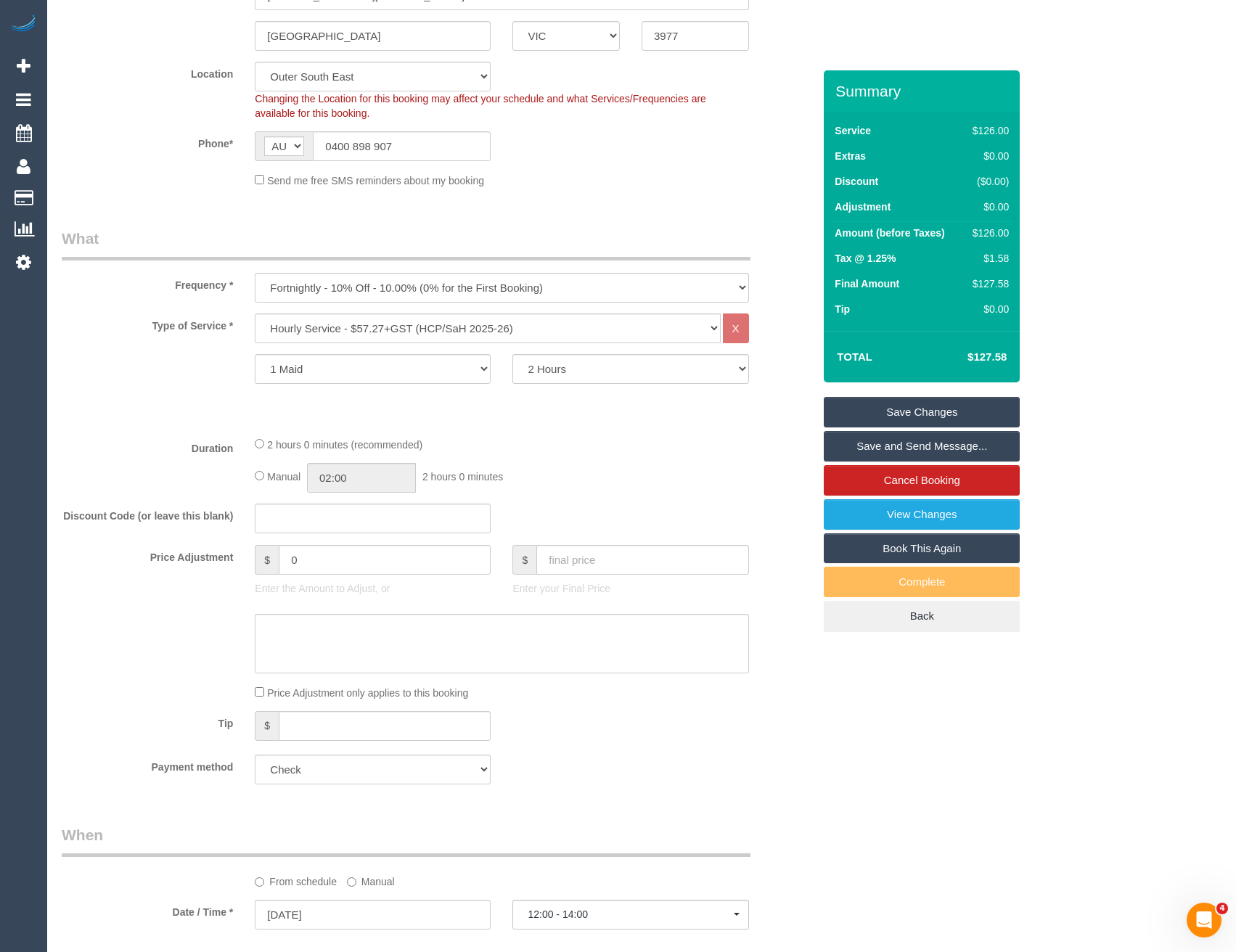
scroll to position [0, 0]
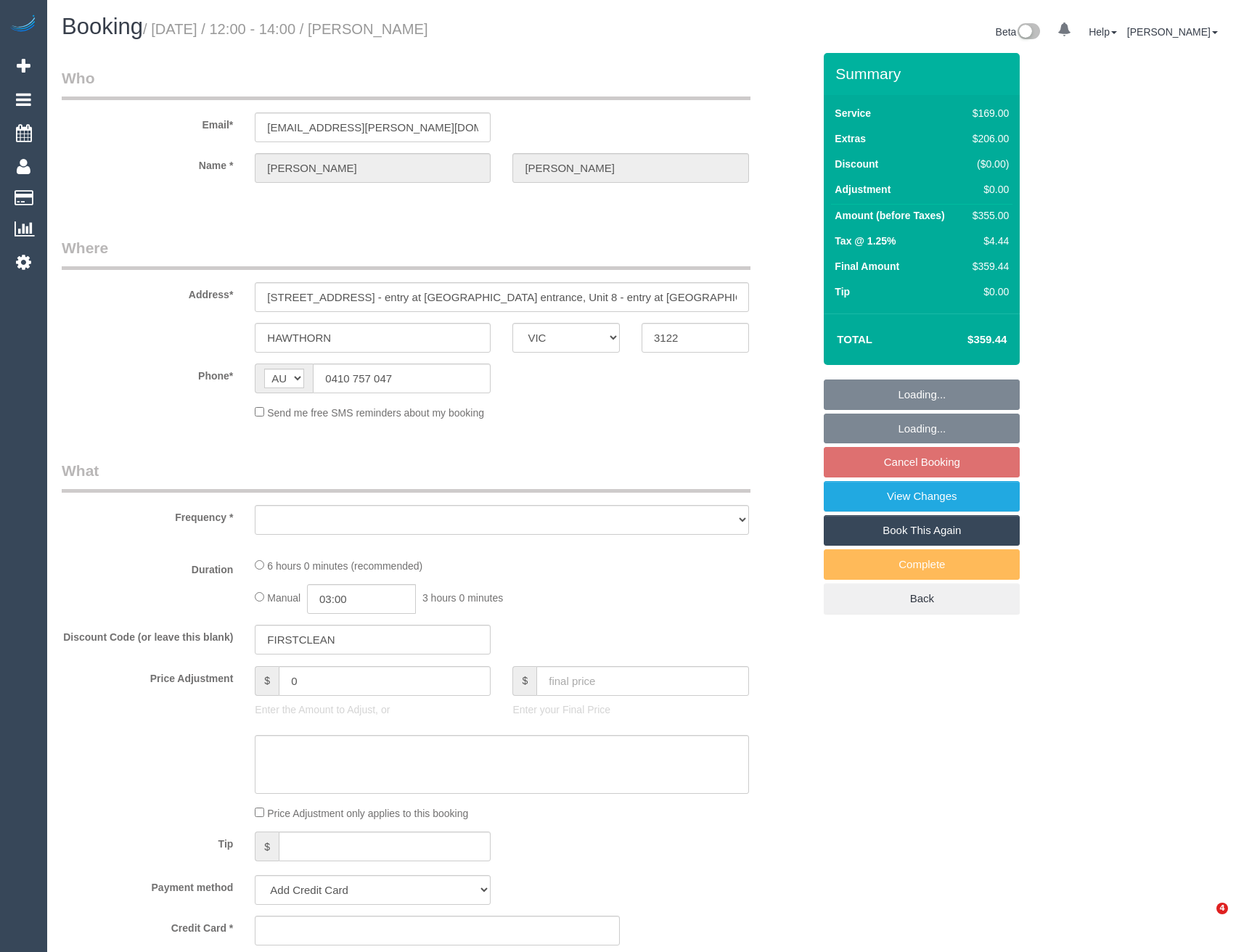
select select "VIC"
select select "string:stripe-pm_1S1Ip92GScqysDRVQmBv7LMW"
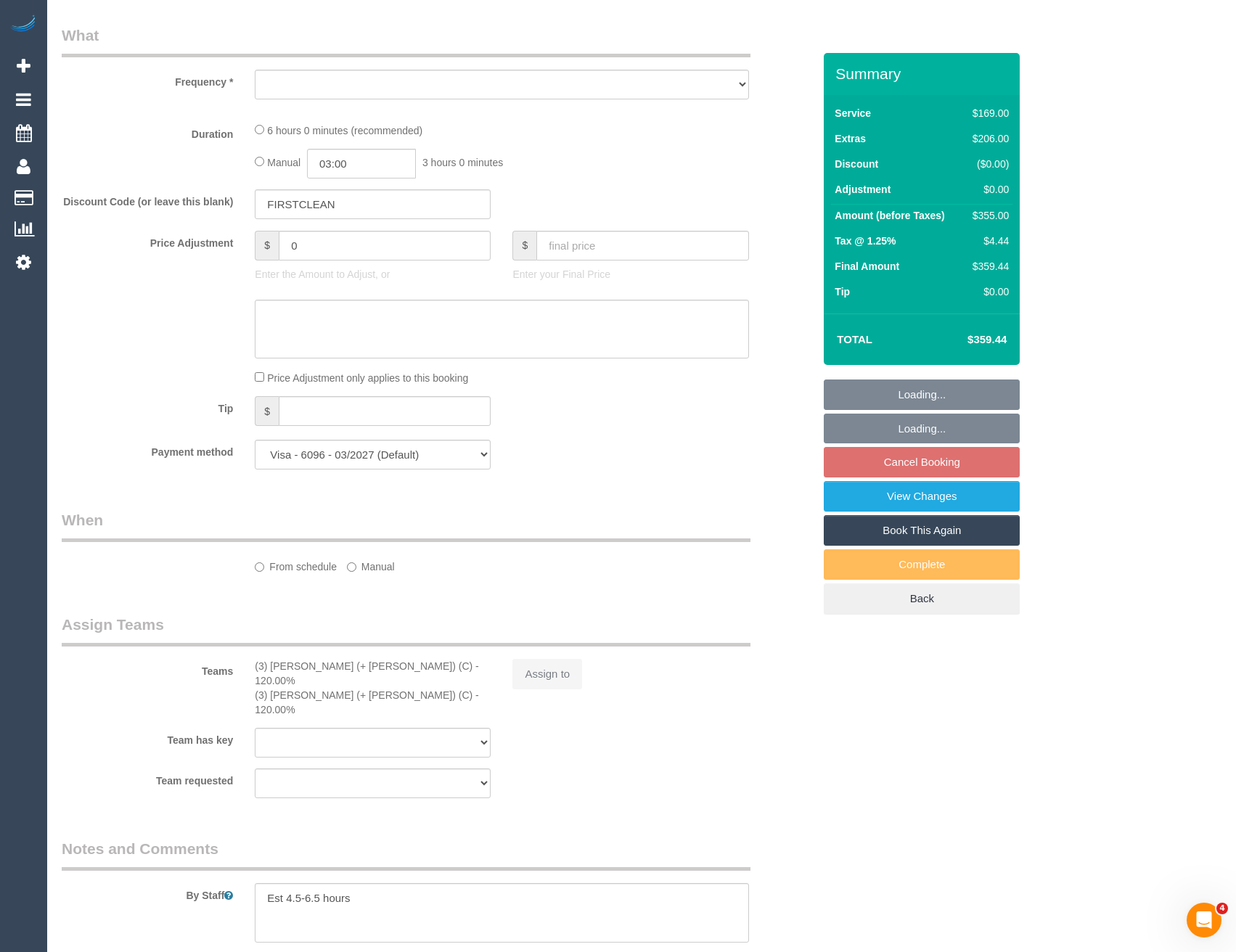
select select "number:28"
select select "number:14"
select select "number:18"
select select "number:24"
select select "number:26"
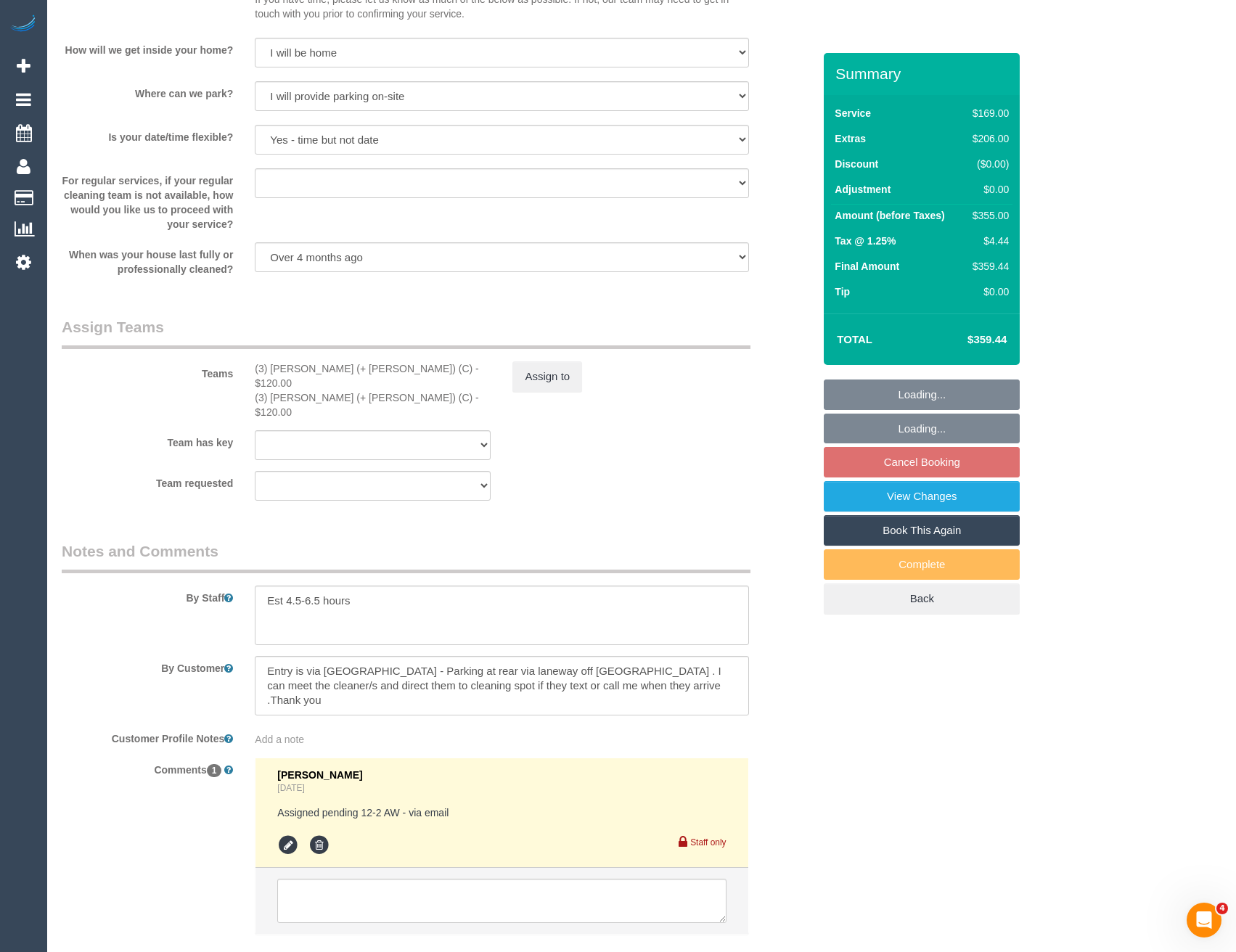
select select "object:1402"
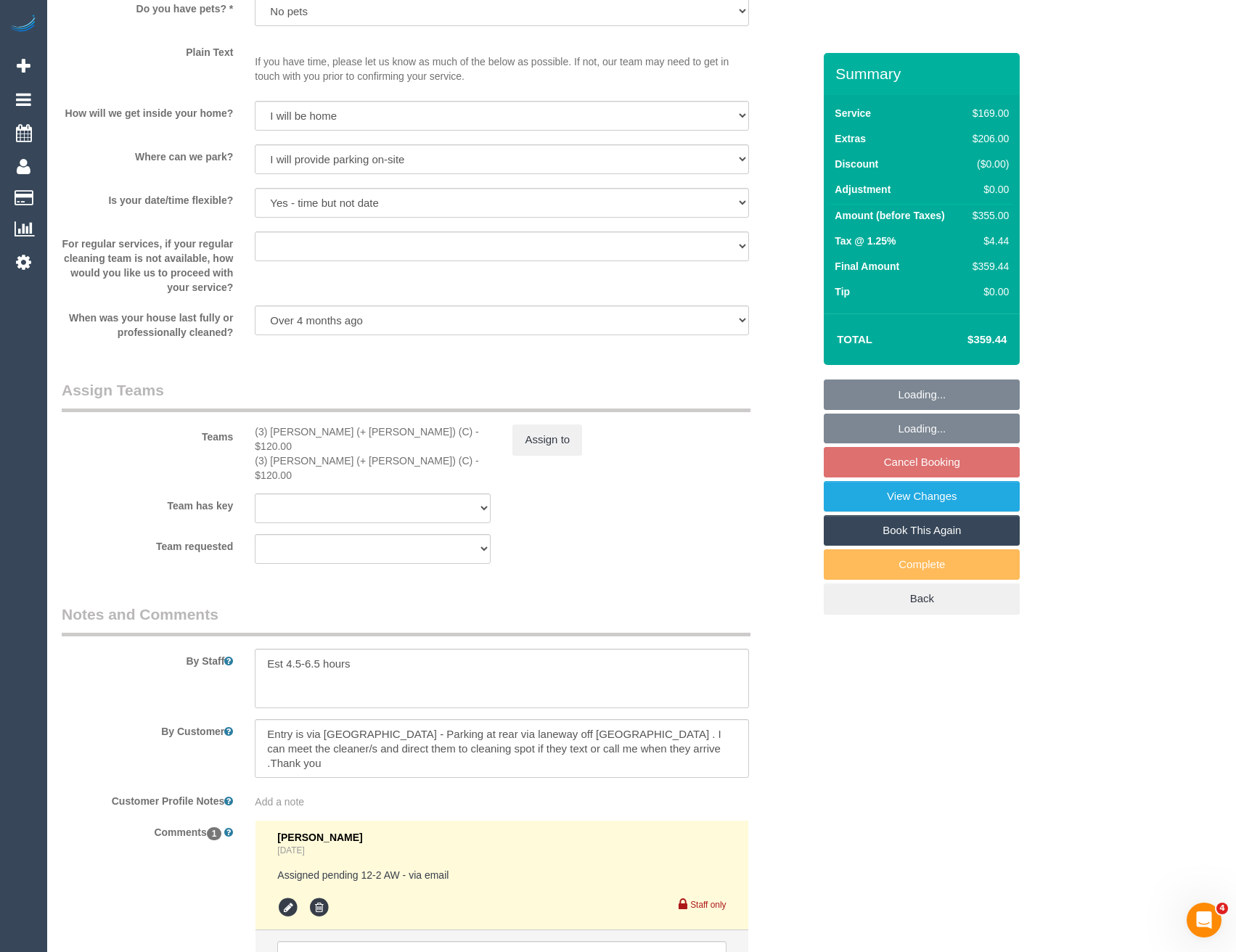
scroll to position [2023, 0]
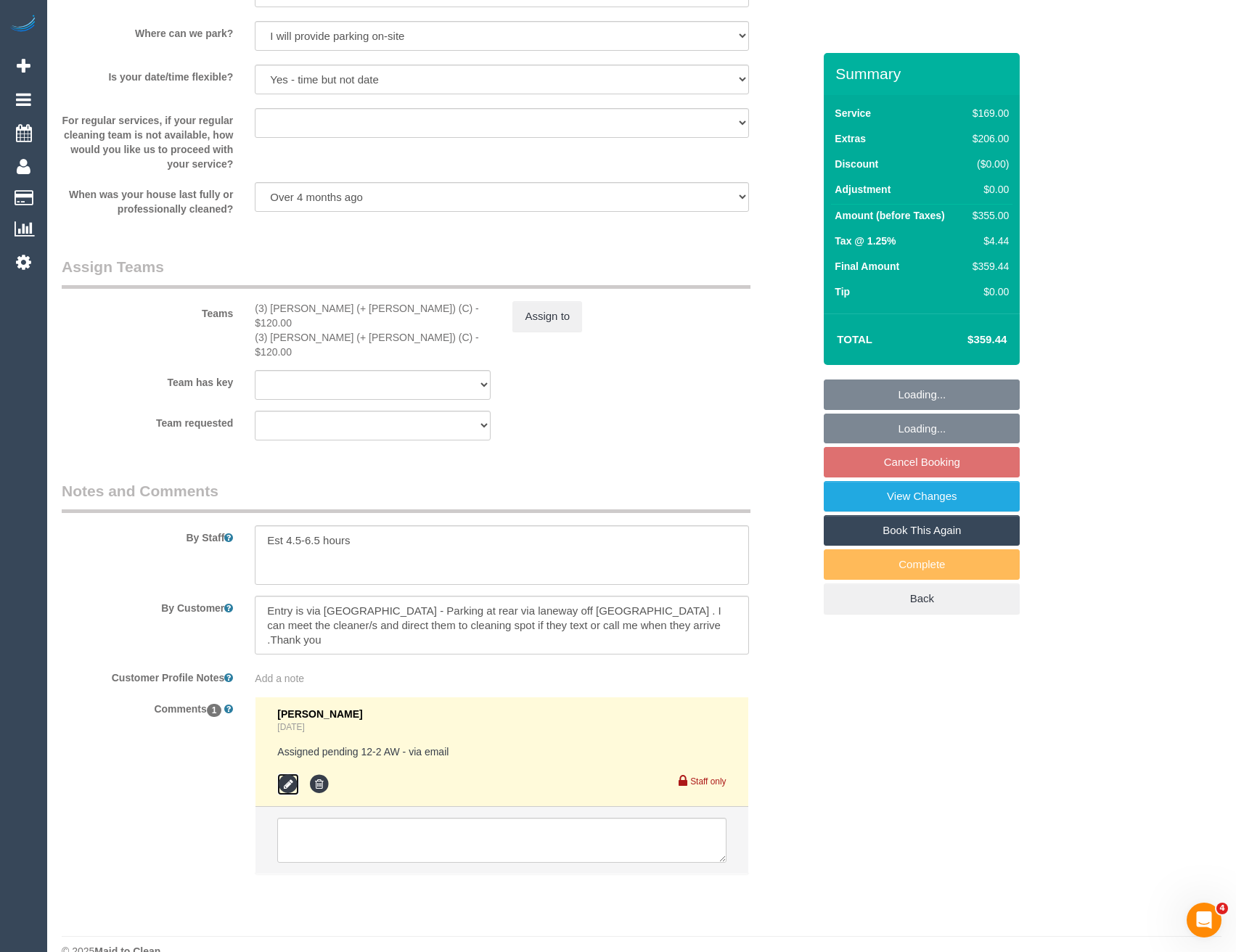
click at [280, 774] on icon at bounding box center [288, 784] width 22 height 22
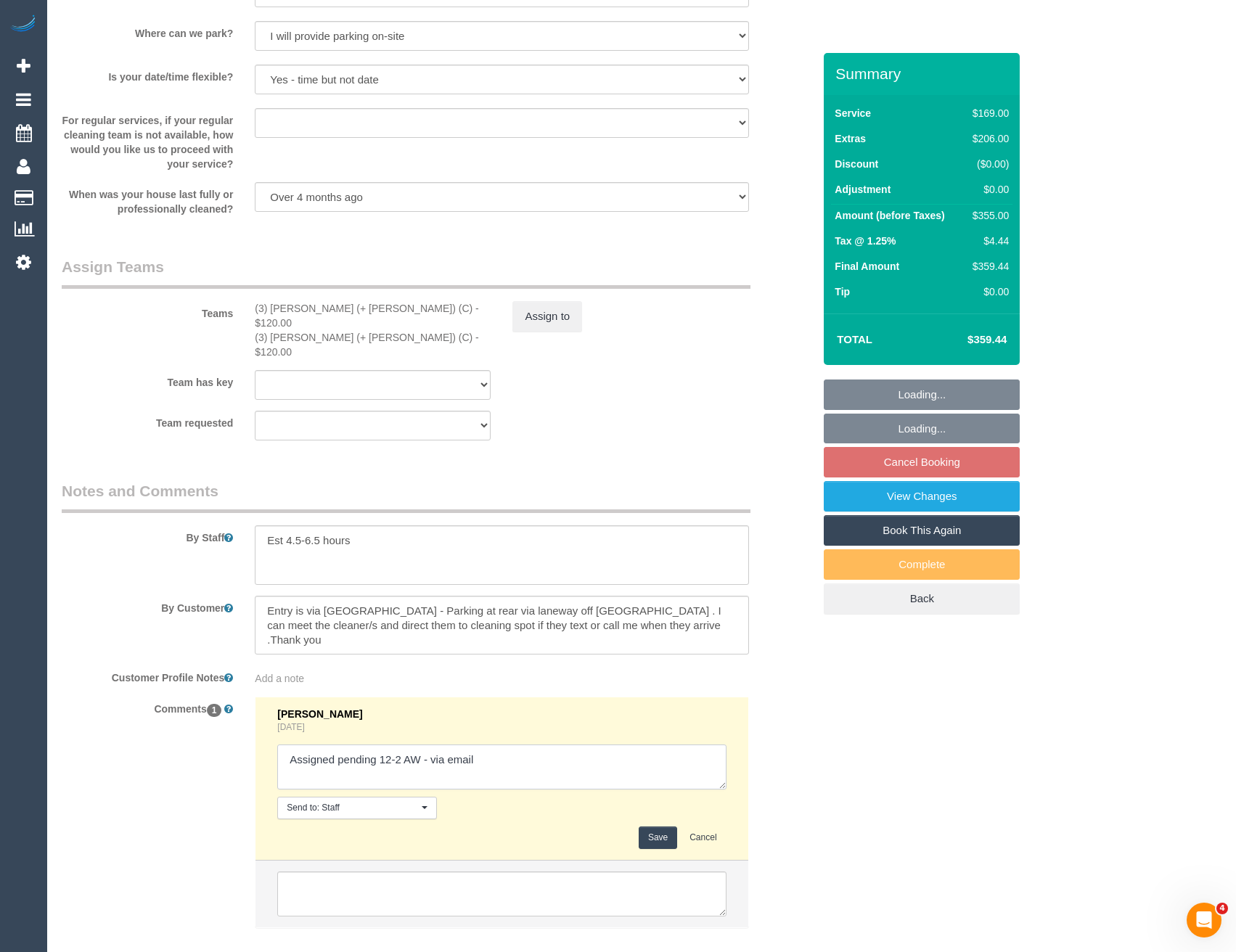
click at [487, 744] on textarea at bounding box center [501, 766] width 448 height 45
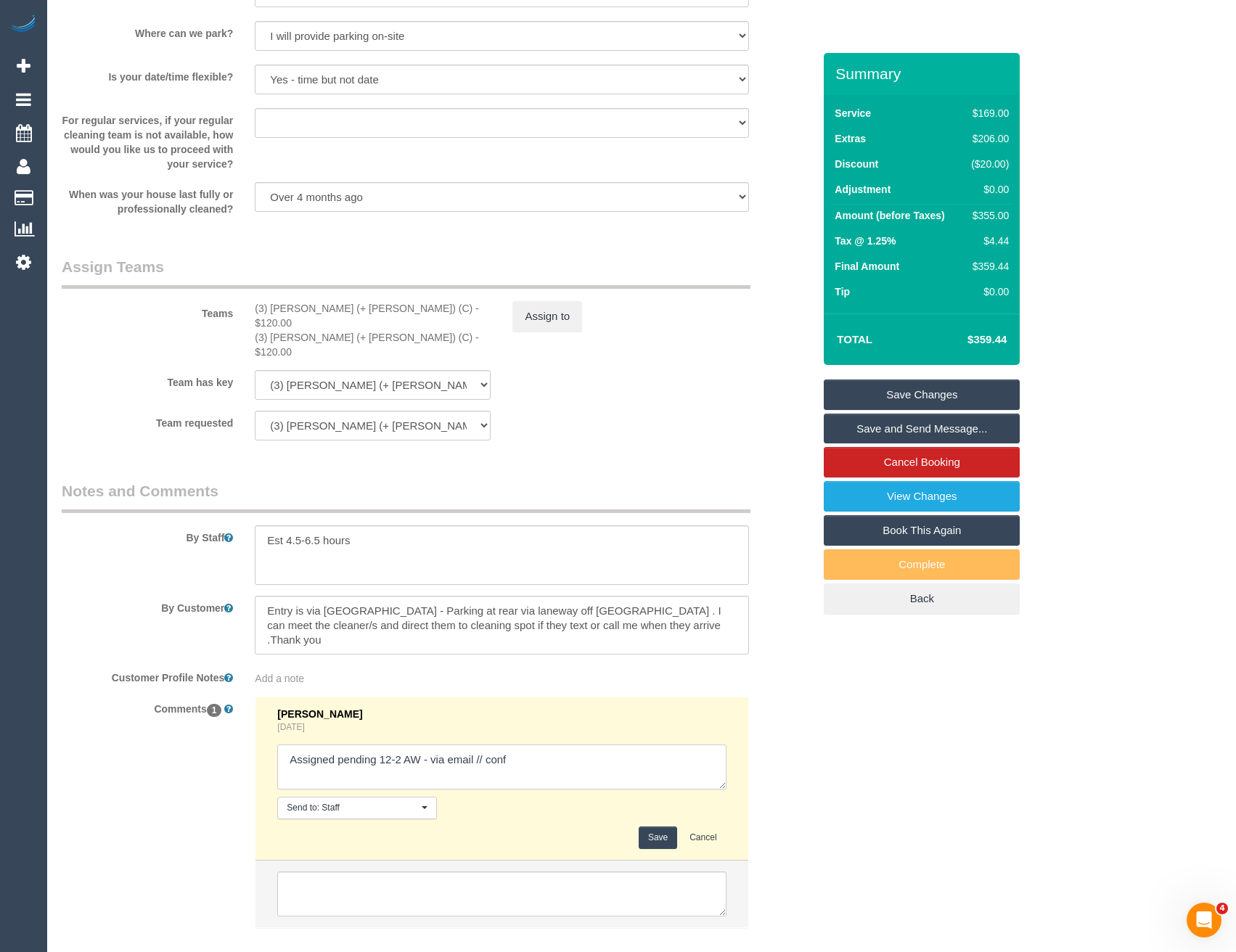
type textarea "Assigned pending 12-2 AW - via email // conf"
click at [651, 826] on button "Save" at bounding box center [658, 837] width 39 height 22
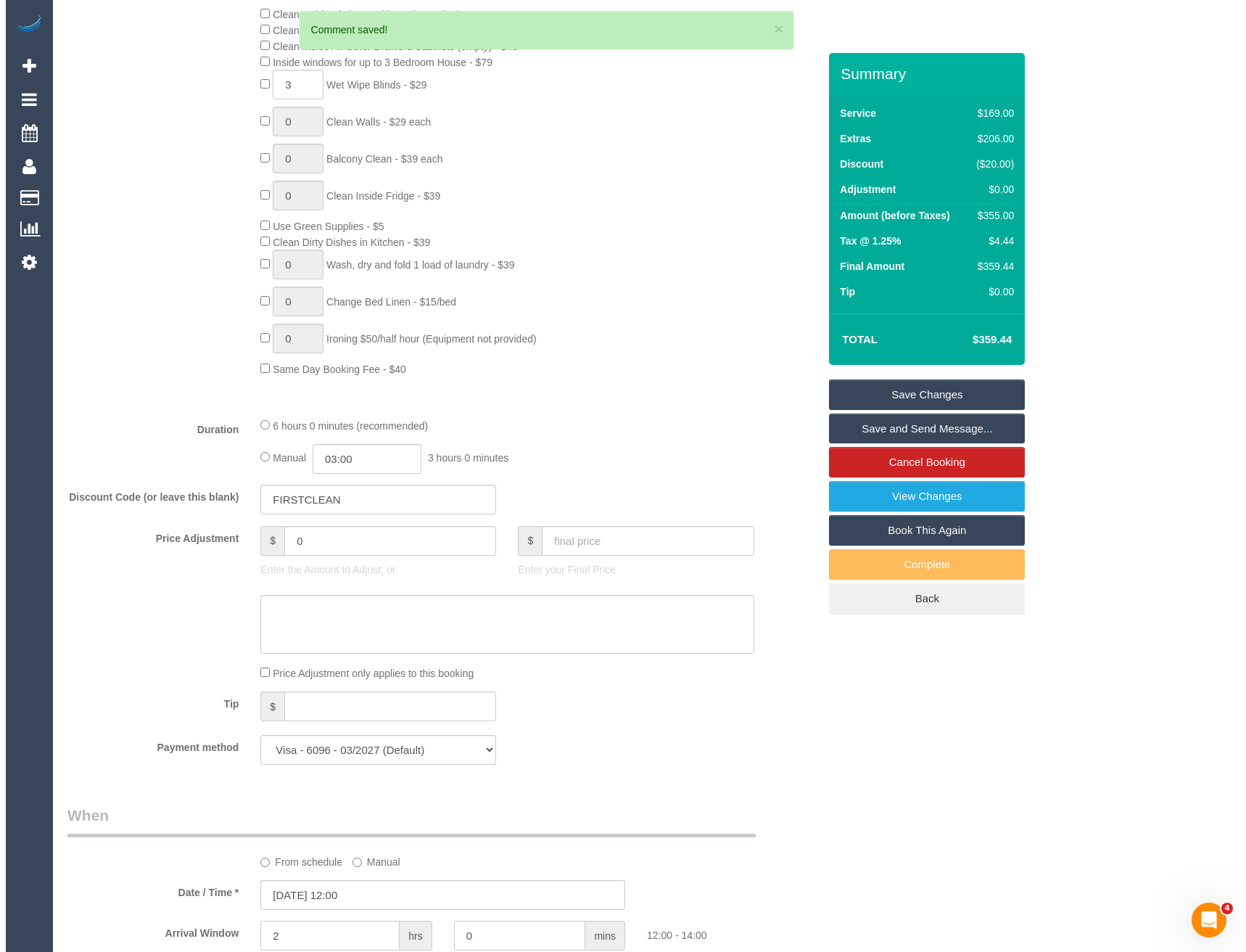
scroll to position [717, 0]
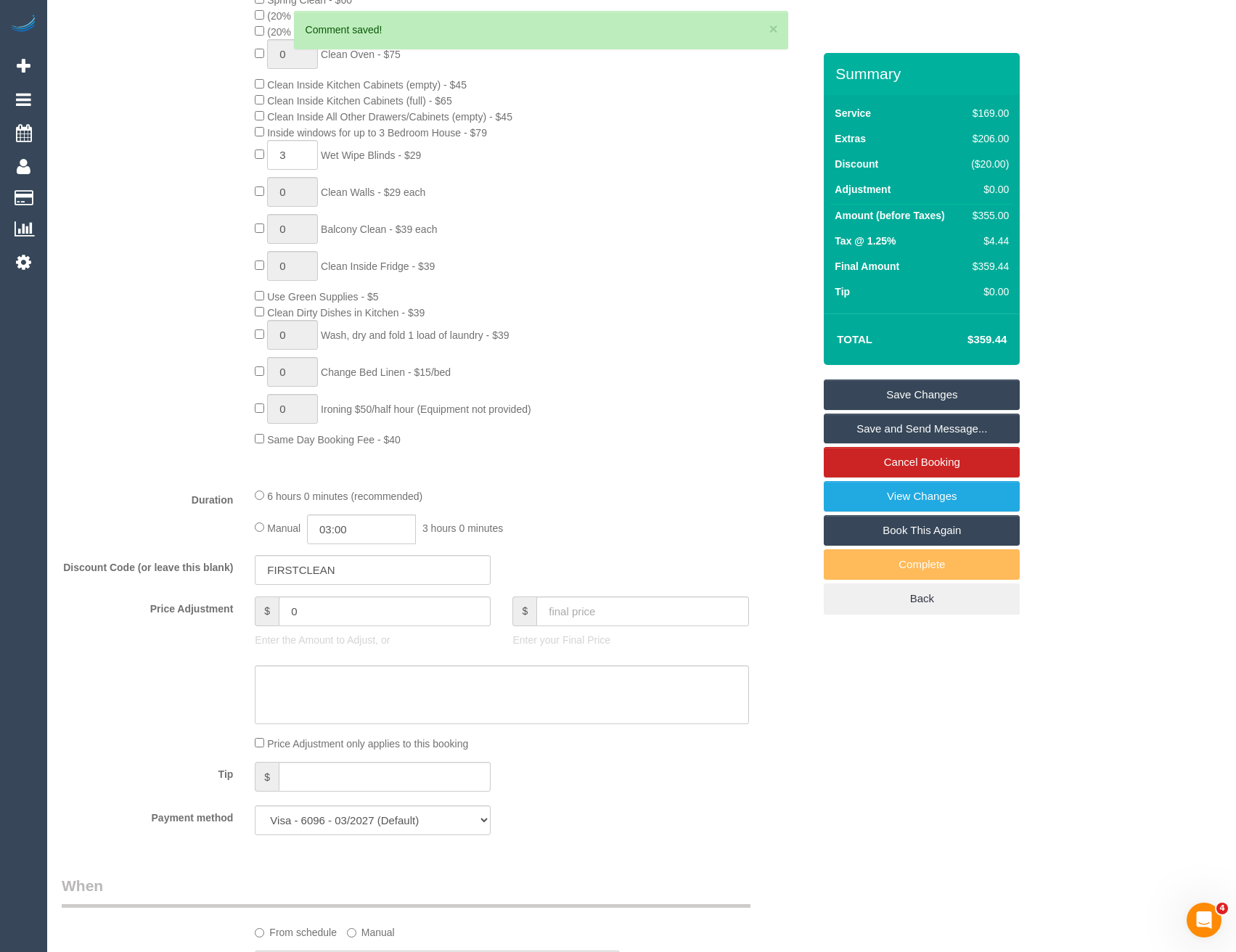
click at [900, 429] on link "Save and Send Message..." at bounding box center [922, 429] width 196 height 31
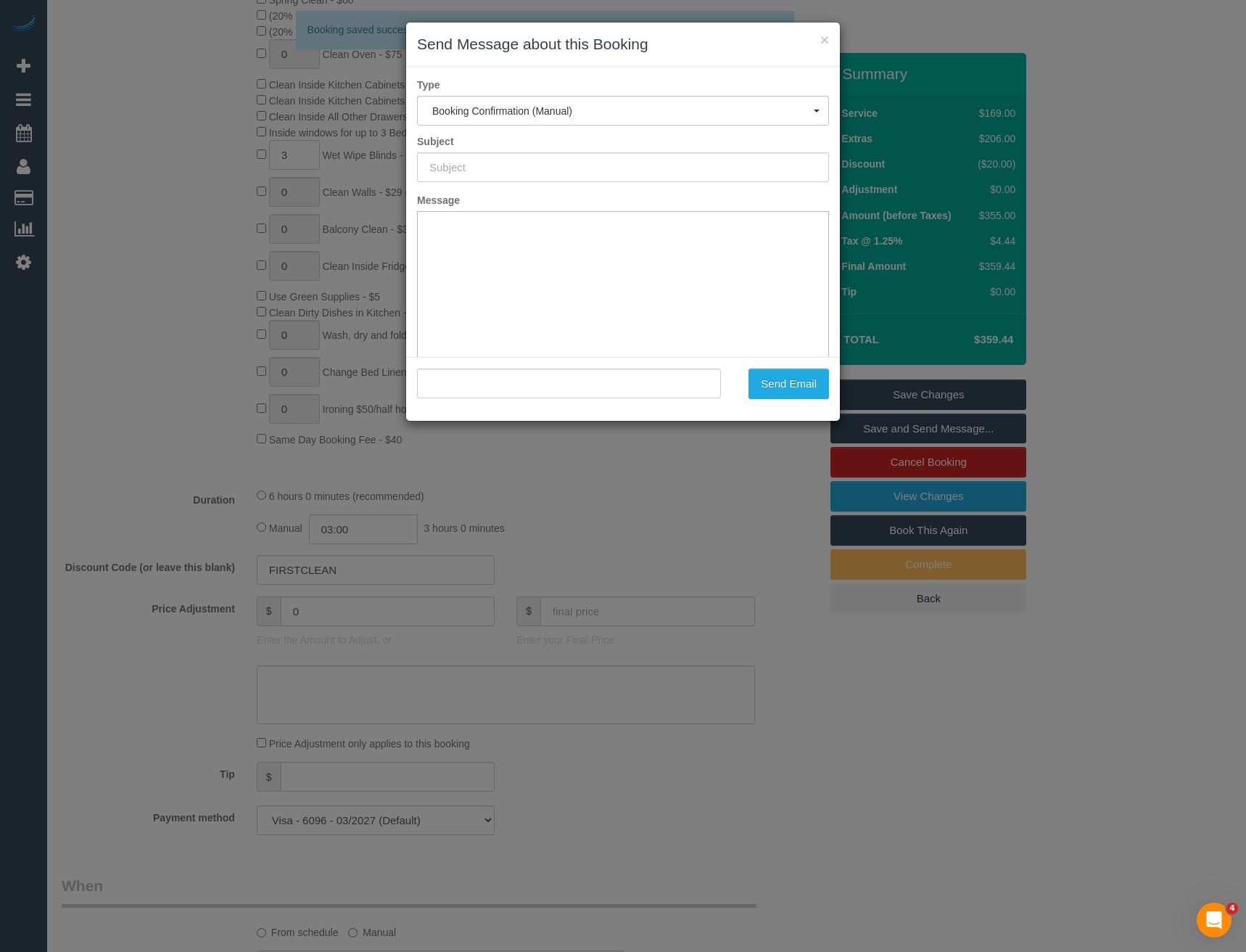
scroll to position [0, 0]
type input "Booking Confirmed"
type input ""Alyson Furey" <alyson.furey@gmail.com>"
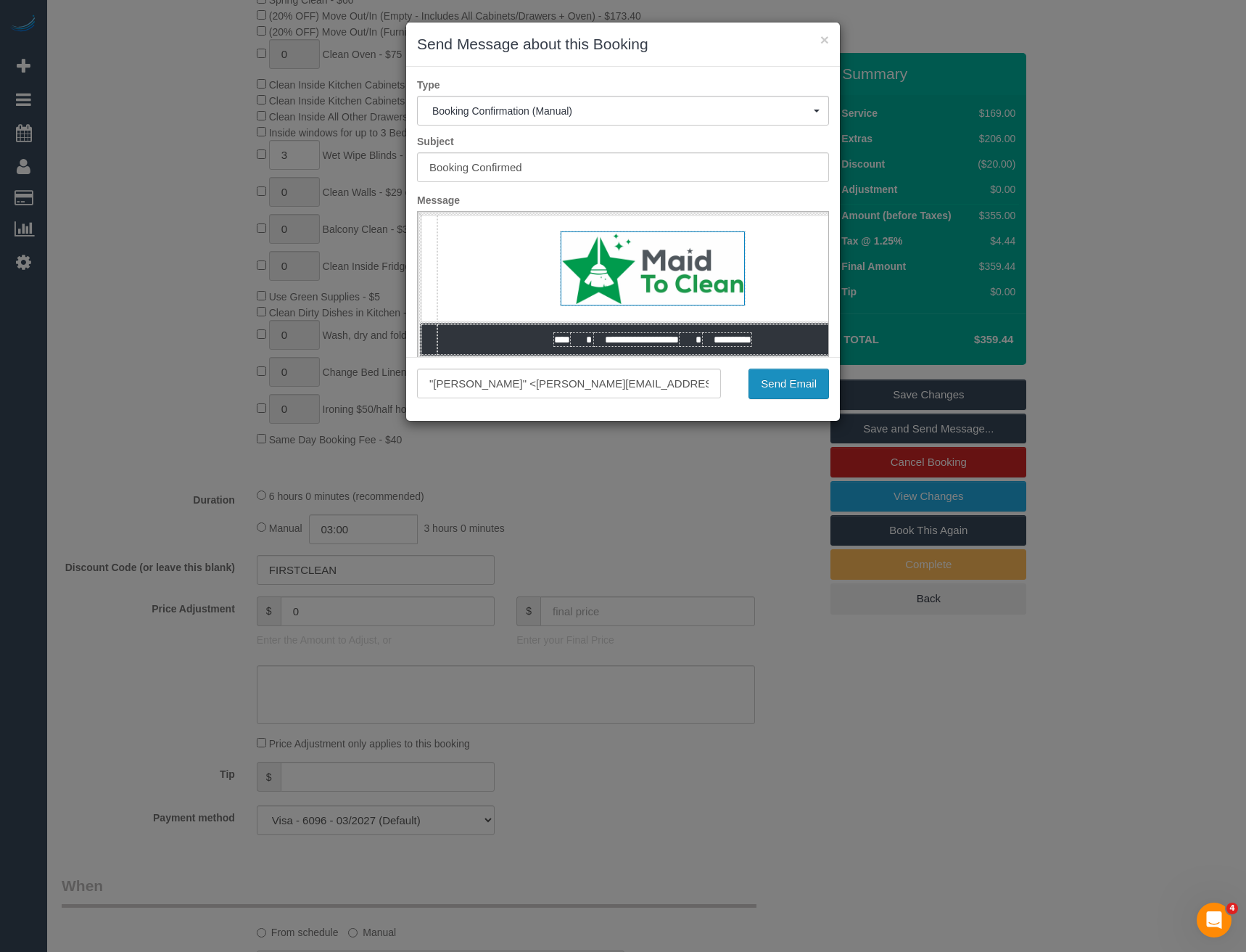
click at [794, 386] on button "Send Email" at bounding box center [789, 384] width 80 height 31
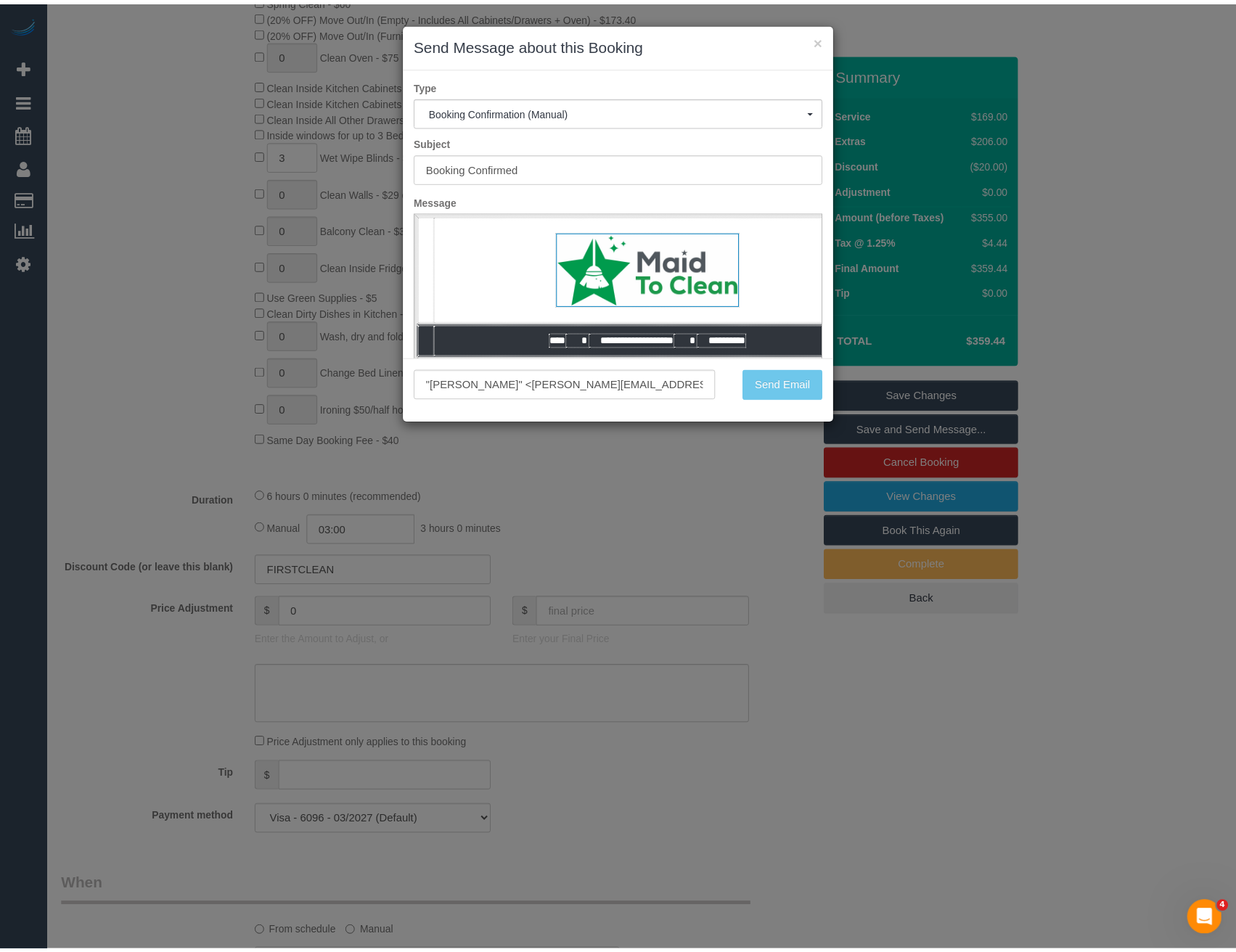
scroll to position [770, 0]
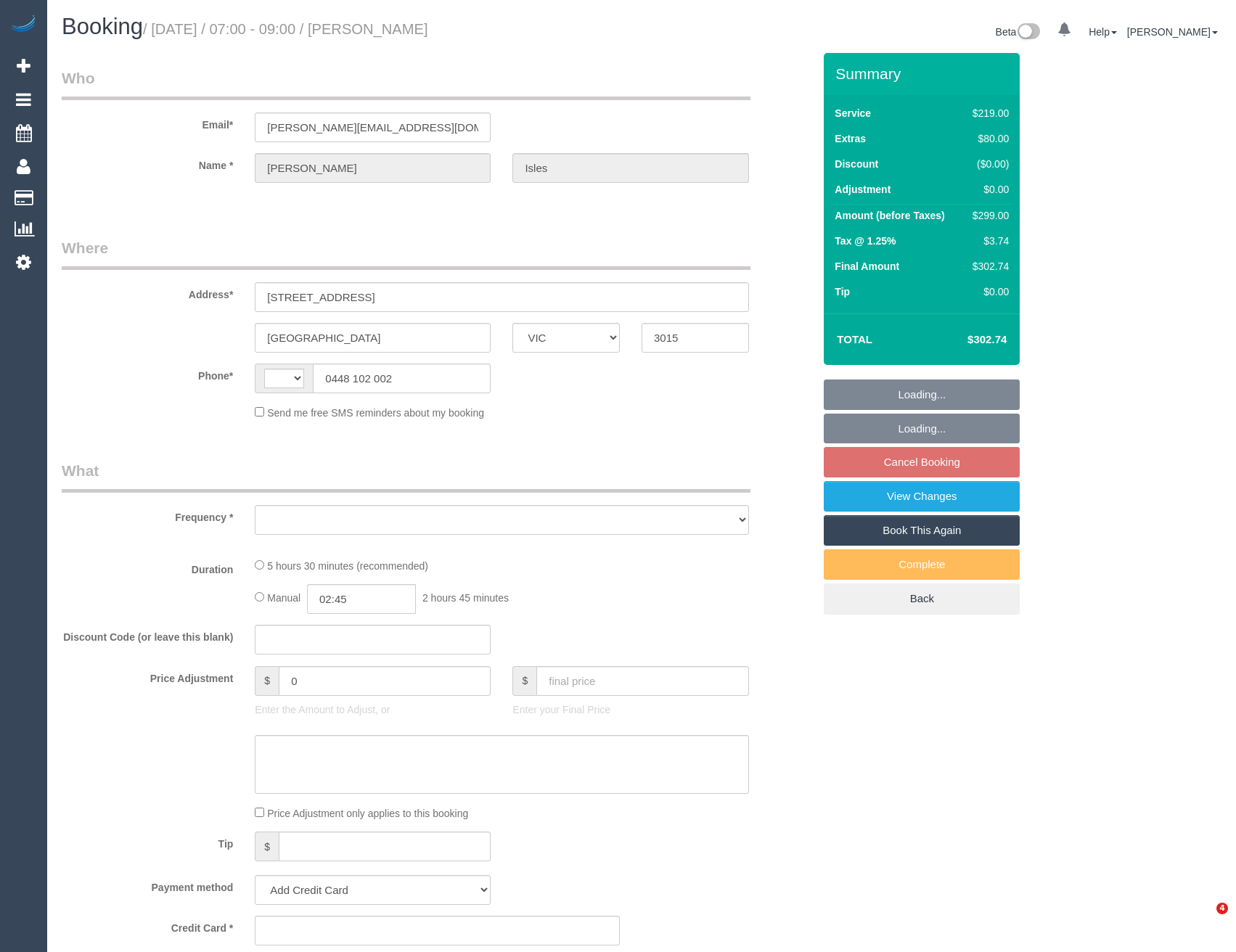
select select "VIC"
select select "string:AU"
select select "object:532"
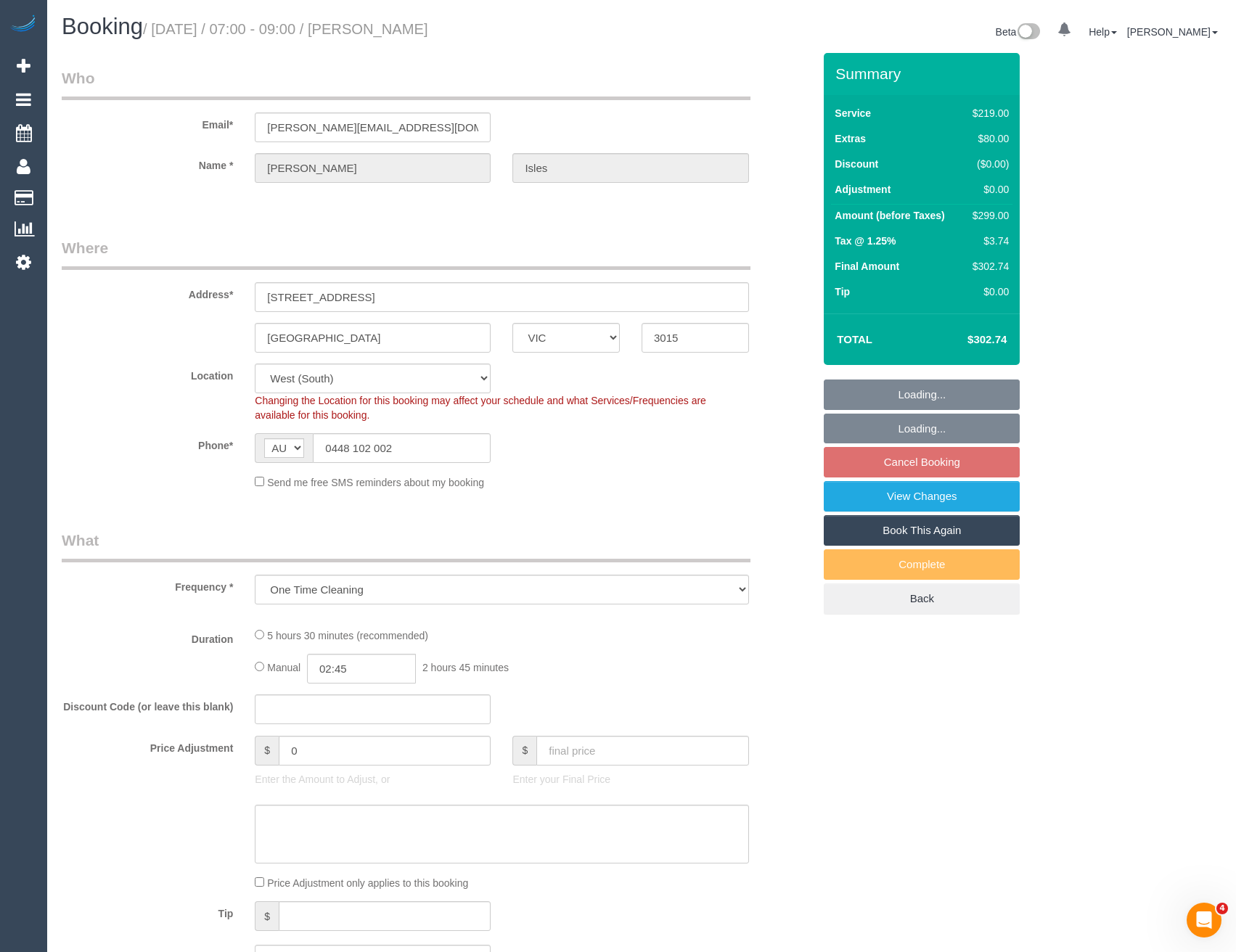
select select "string:stripe-pm_1S77O62GScqysDRV7sheHnrK"
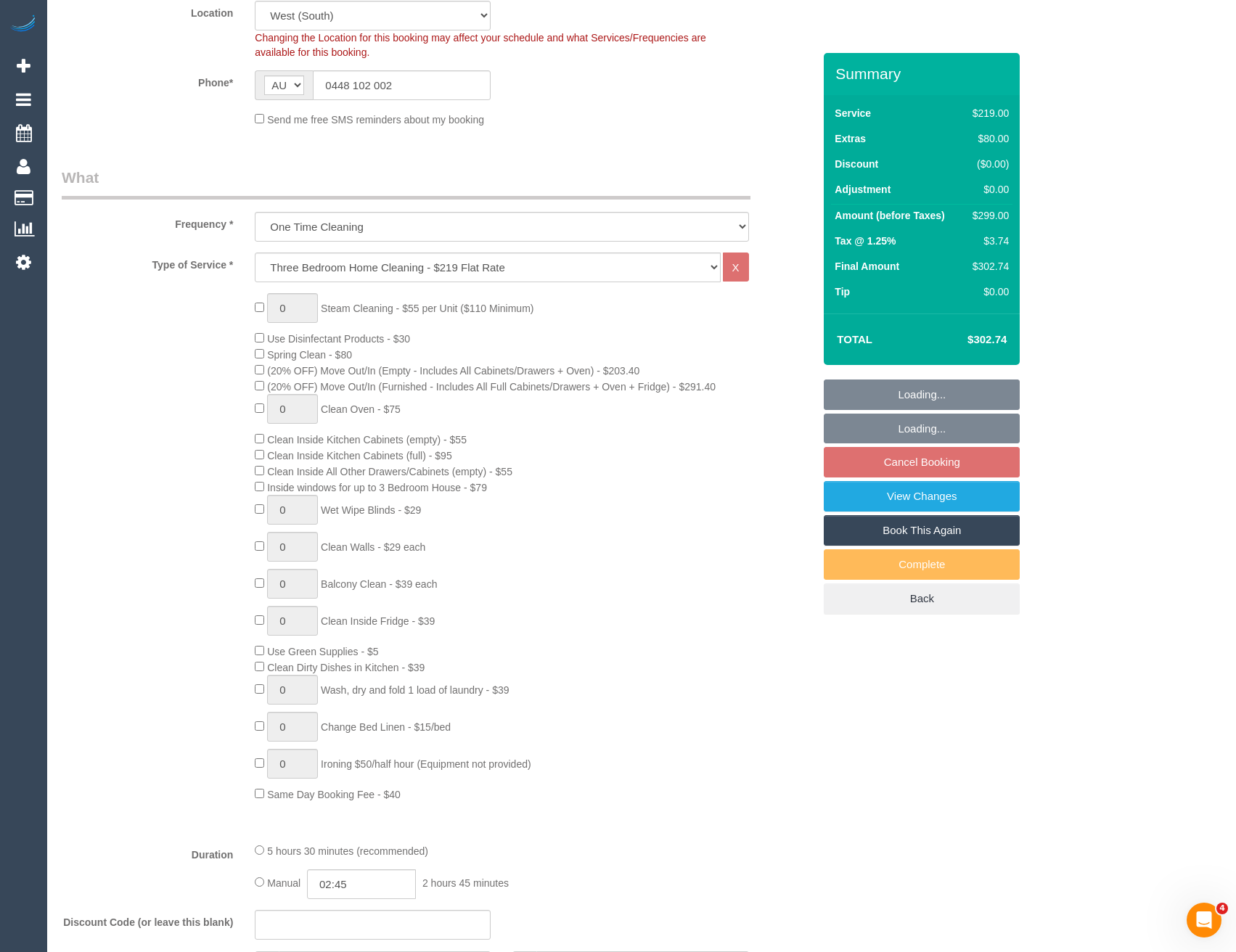
select select "number:27"
select select "number:14"
select select "number:19"
select select "number:22"
select select "number:13"
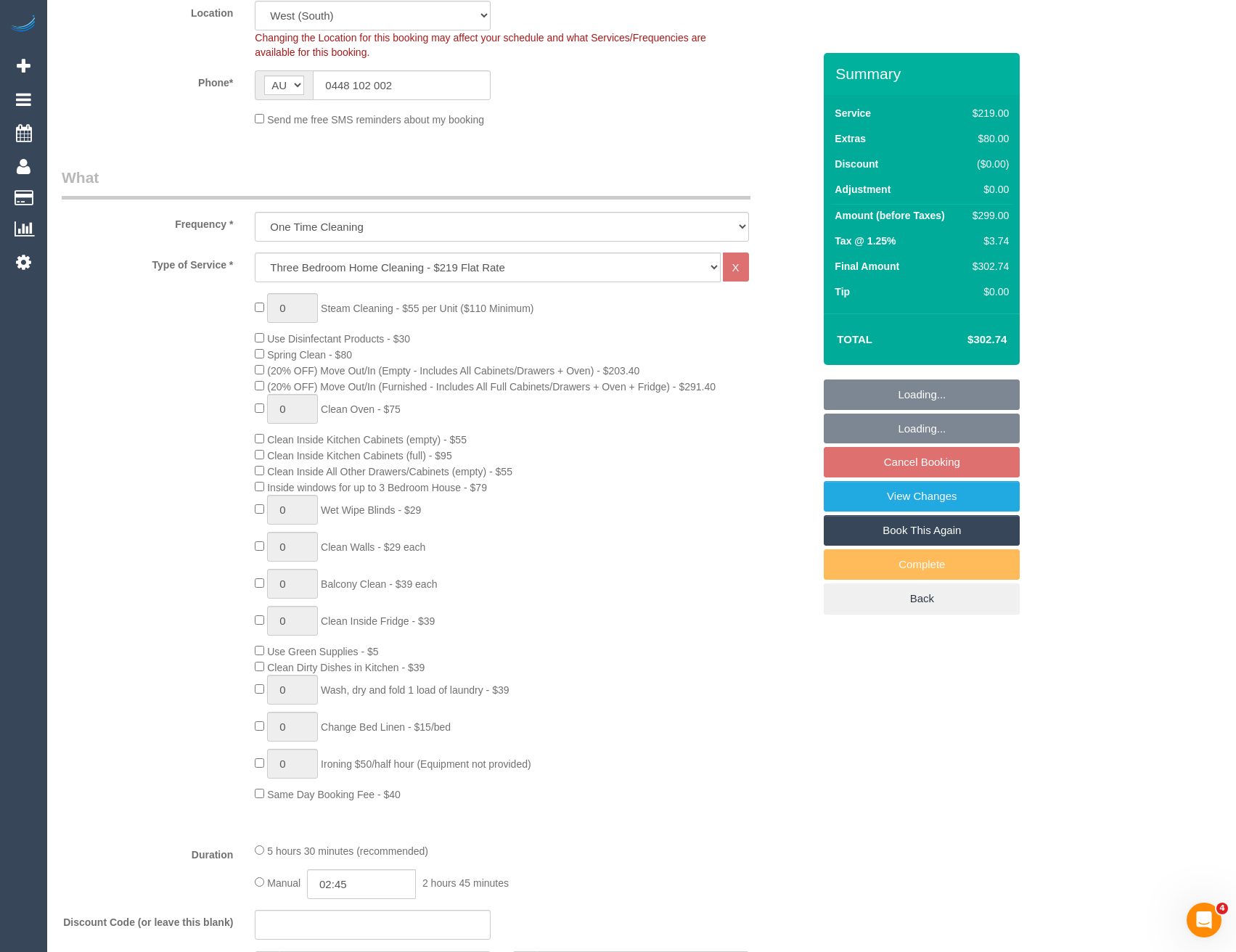
select select "object:1275"
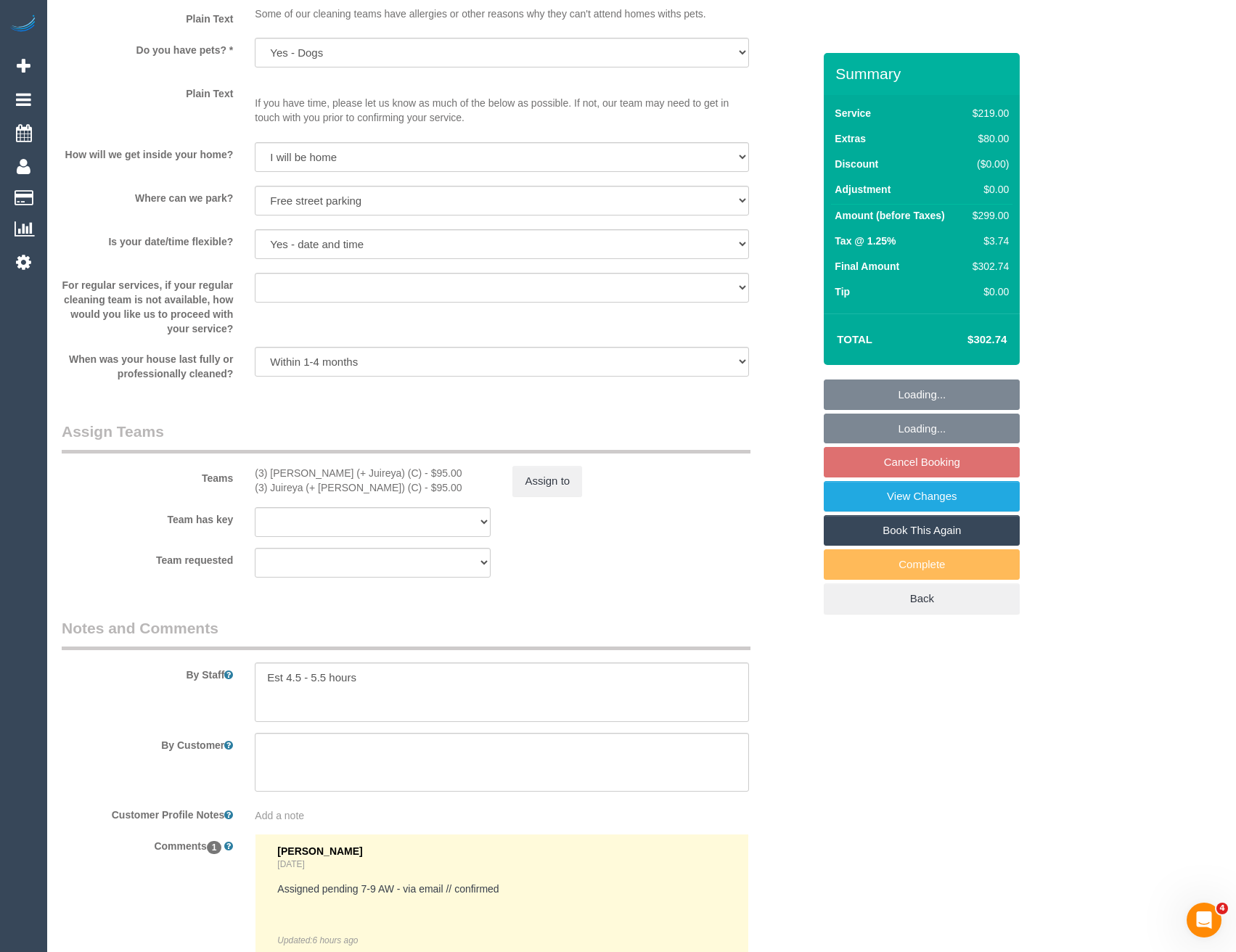
scroll to position [1959, 0]
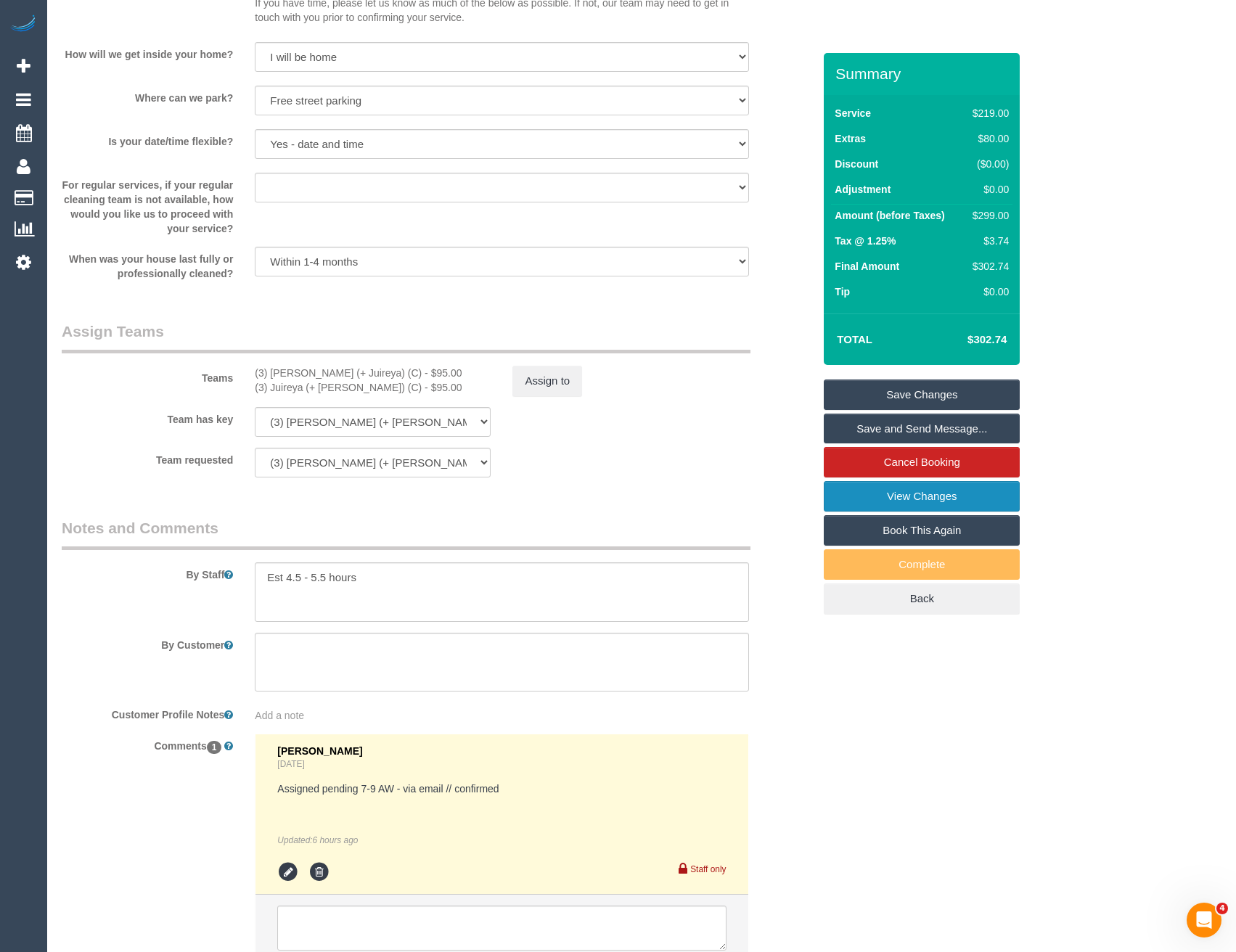
click at [947, 498] on link "View Changes" at bounding box center [922, 496] width 196 height 31
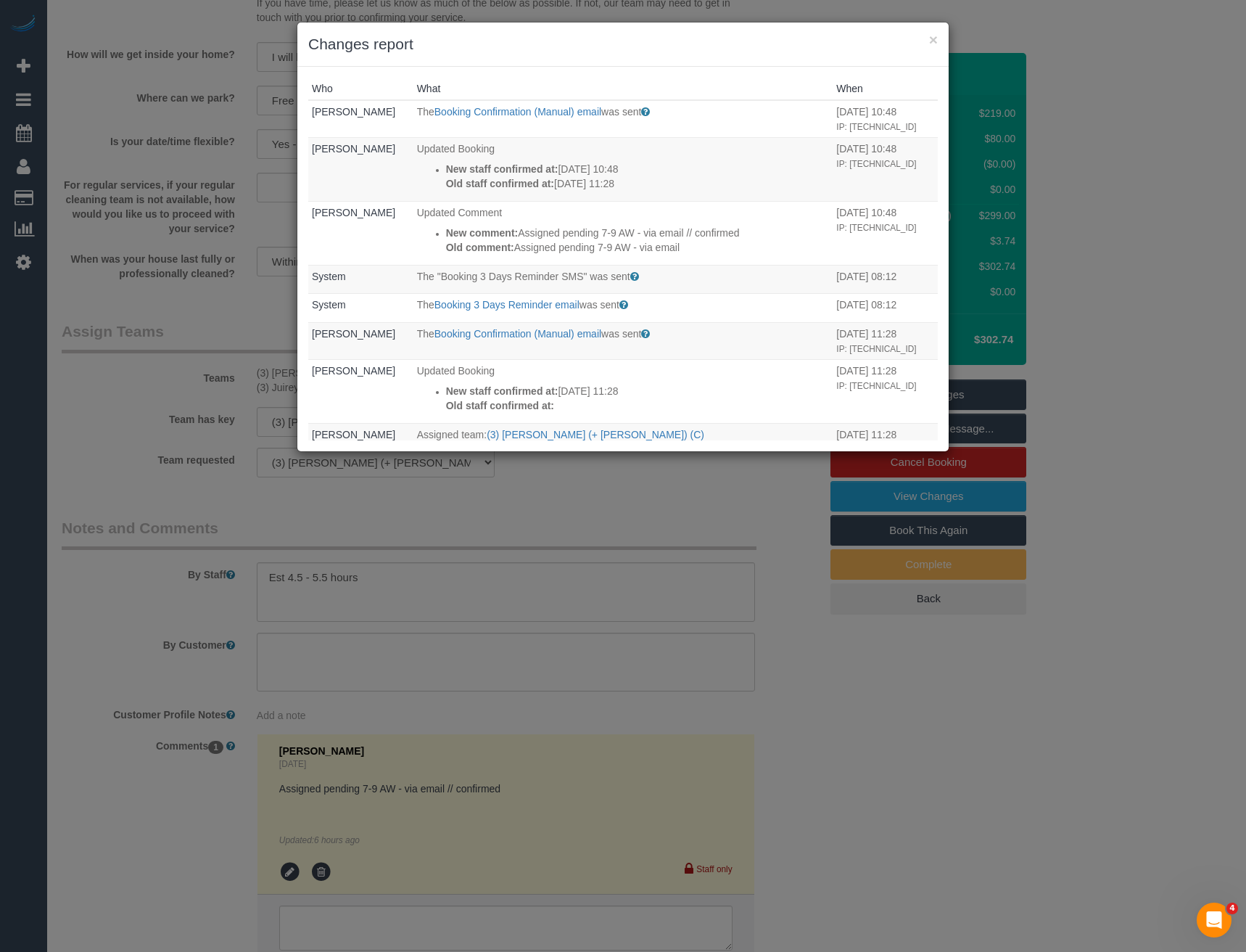
click at [637, 489] on div "× Changes report Who What When [PERSON_NAME] The Booking Confirmation (Manual) …" at bounding box center [623, 476] width 1246 height 952
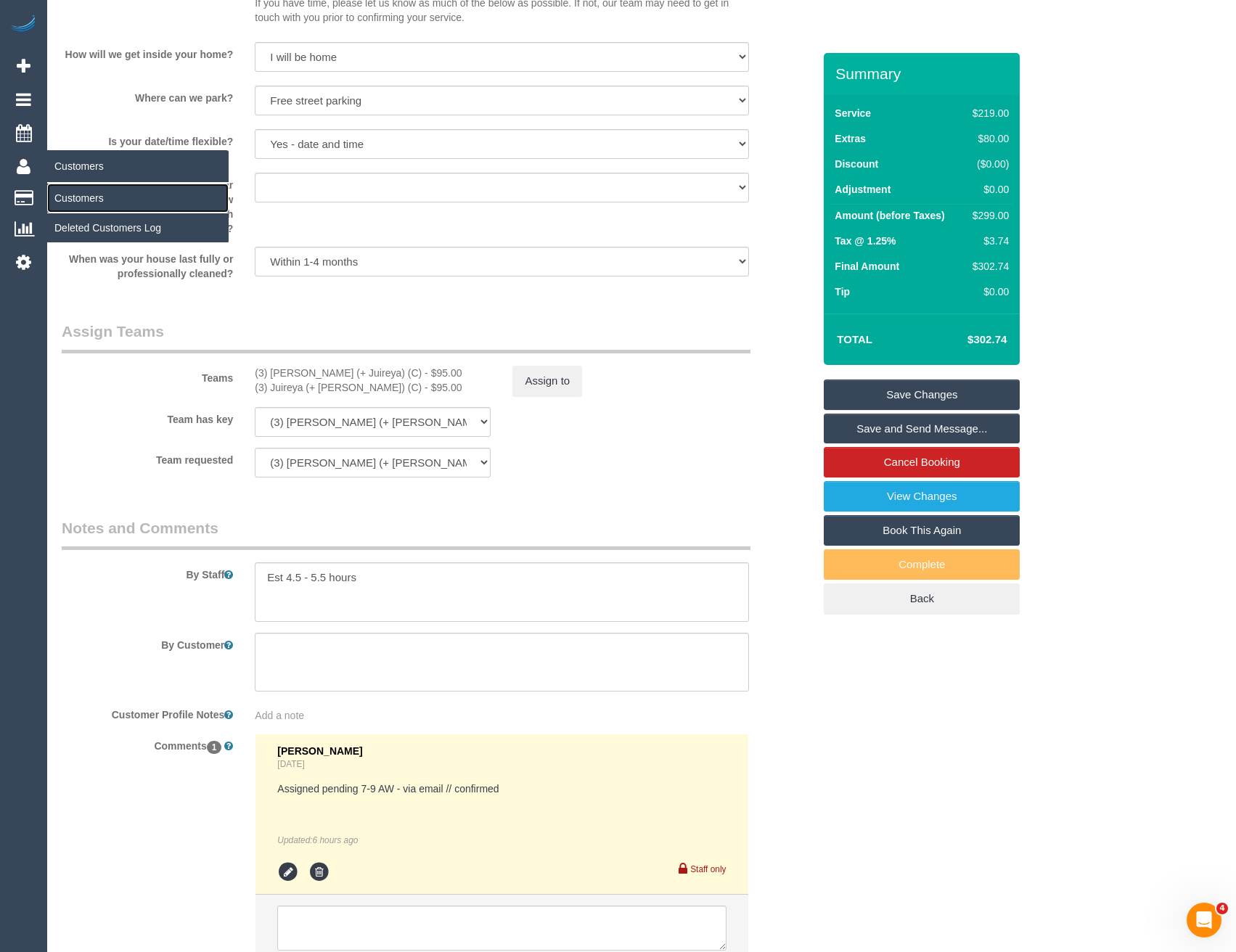
click at [78, 194] on link "Customers" at bounding box center [138, 198] width 182 height 29
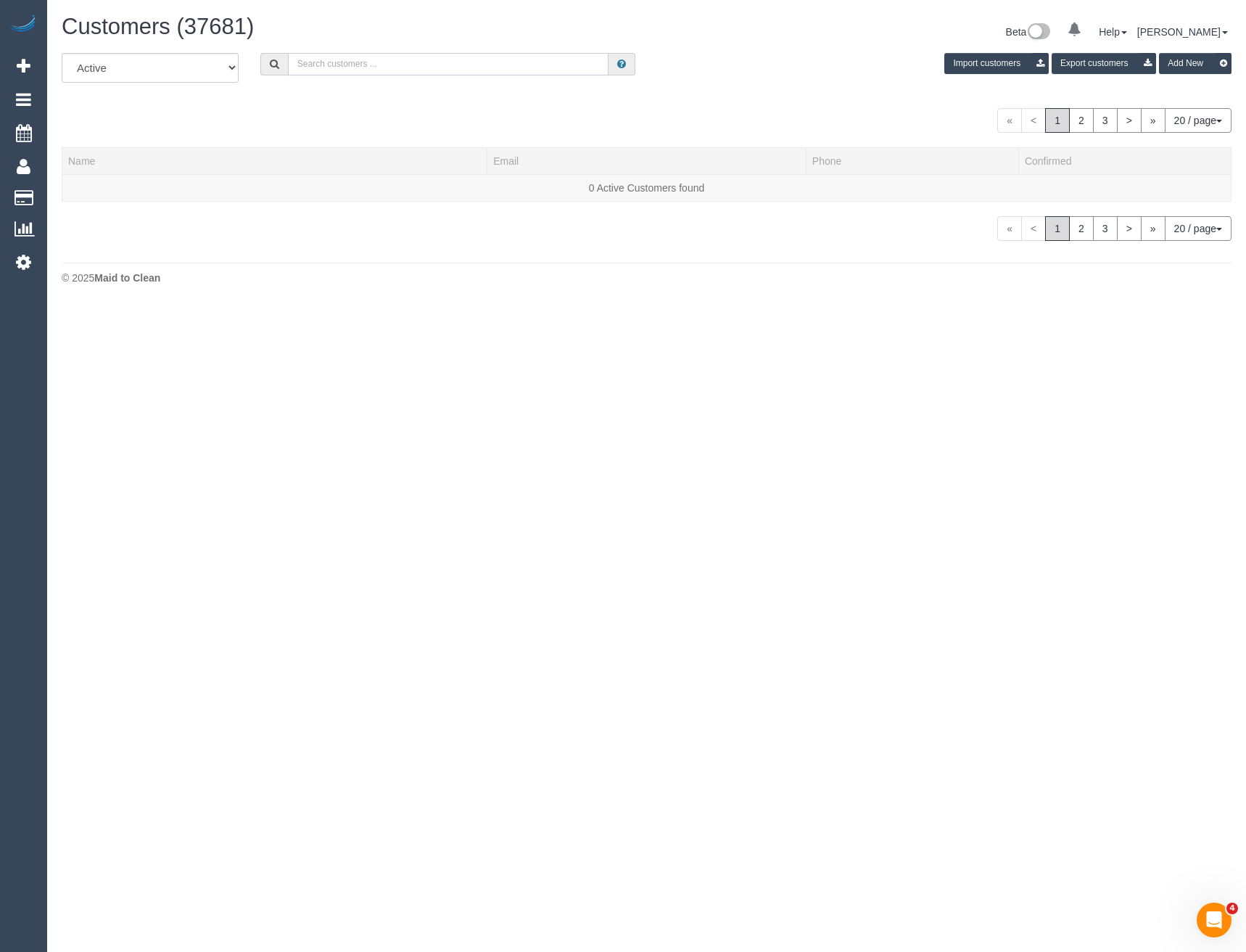
click at [400, 56] on input "text" at bounding box center [448, 64] width 321 height 22
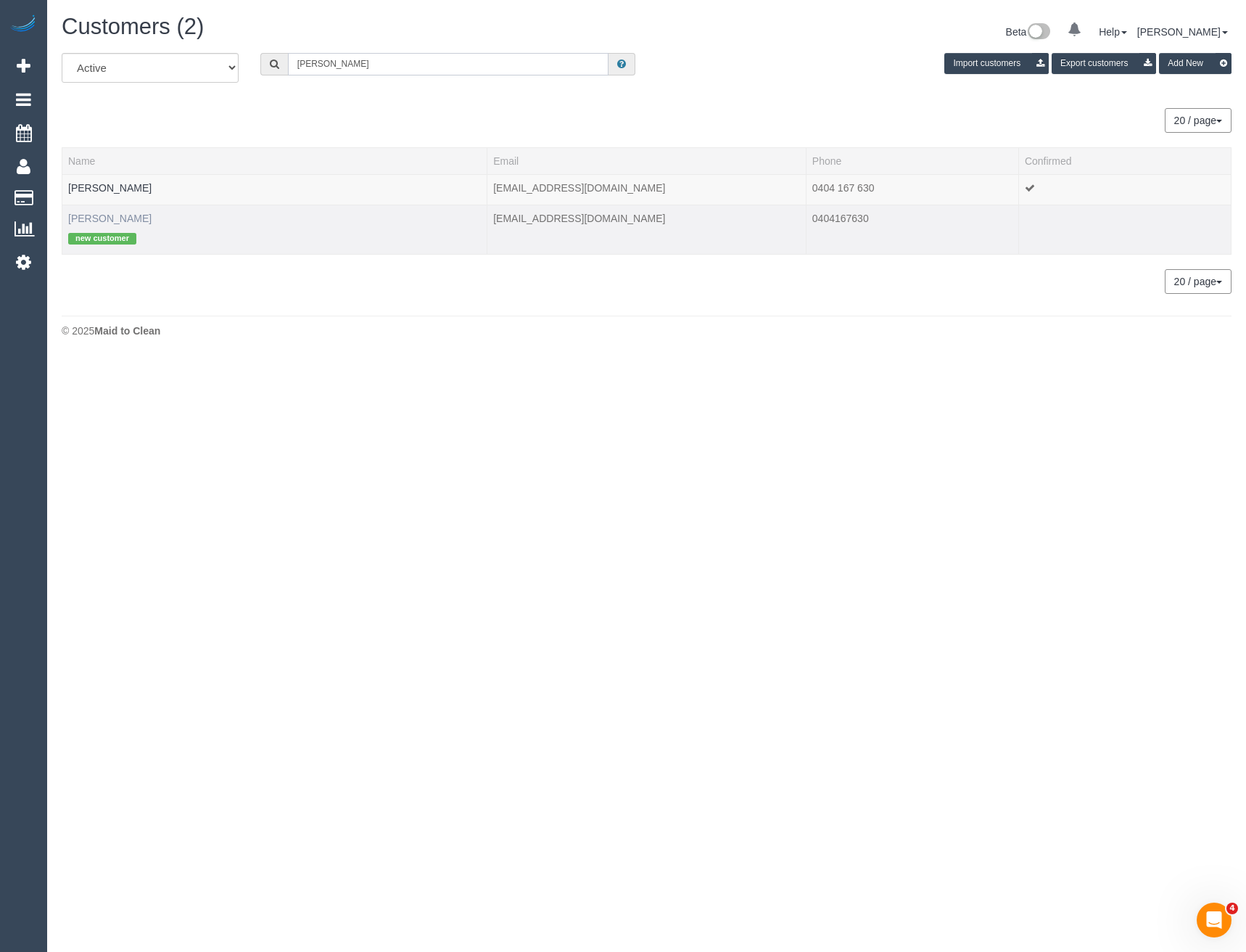
type input "[PERSON_NAME]"
click at [103, 218] on link "[PERSON_NAME]" at bounding box center [110, 219] width 84 height 11
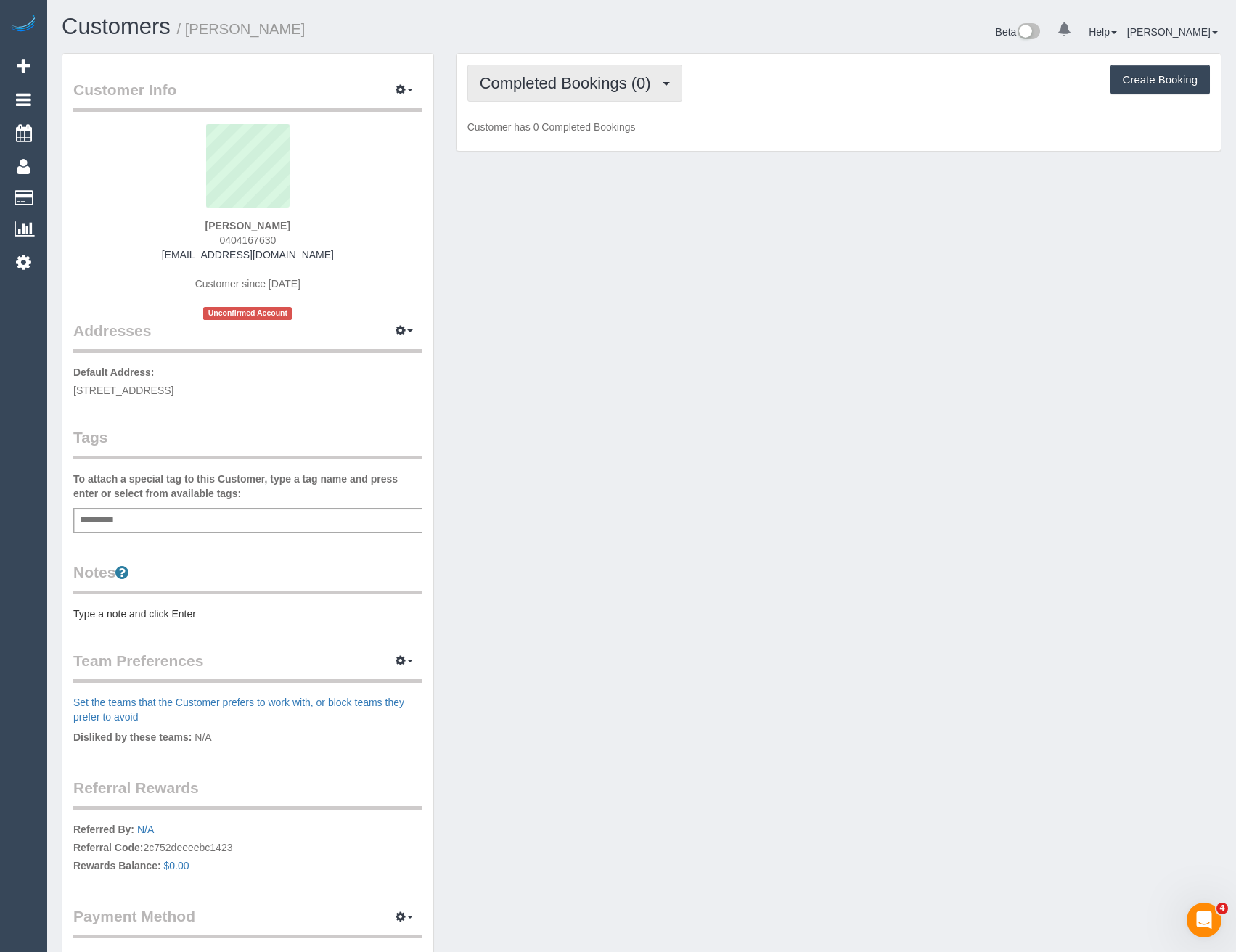
click at [632, 86] on span "Completed Bookings (0)" at bounding box center [569, 83] width 178 height 18
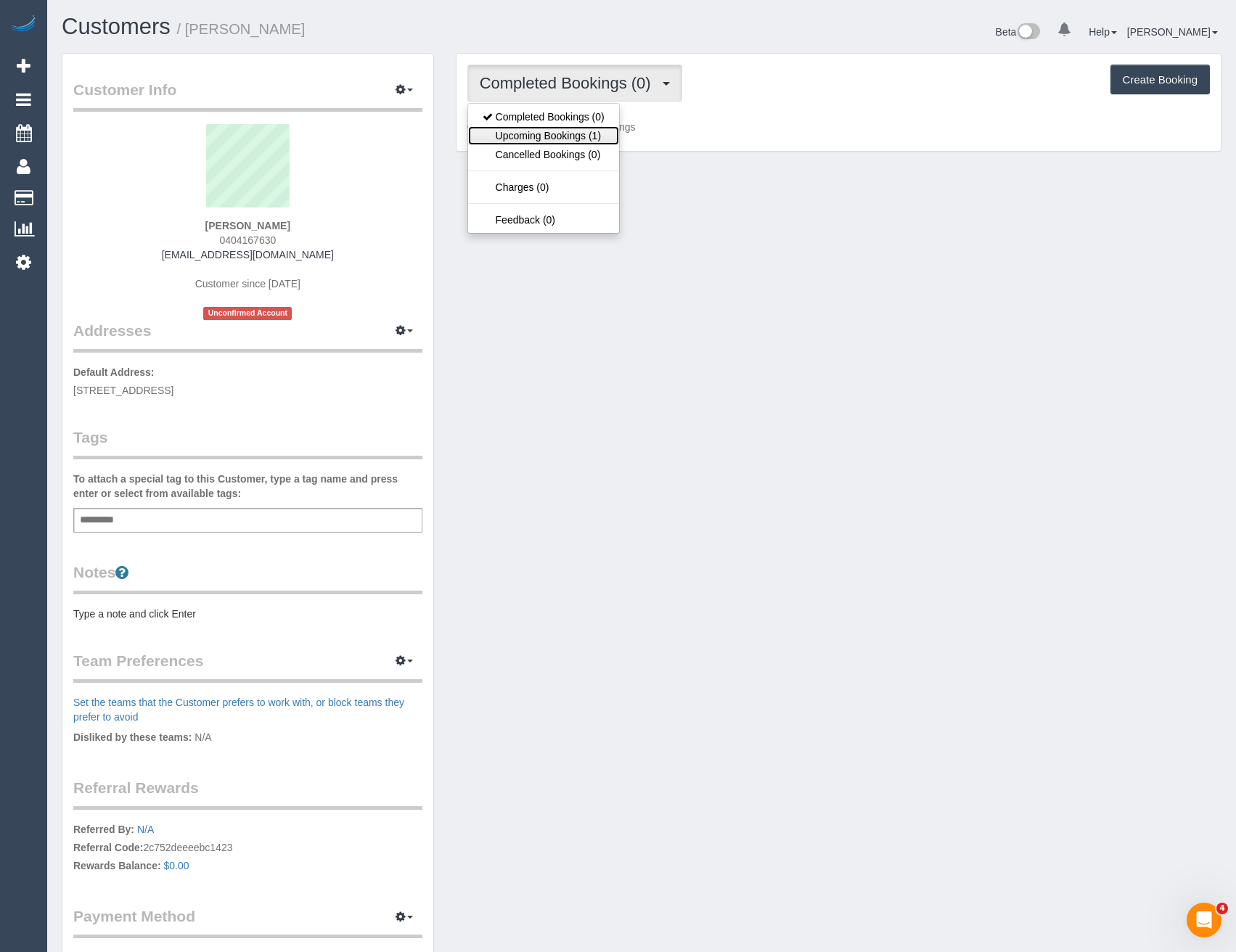
click at [563, 136] on link "Upcoming Bookings (1)" at bounding box center [543, 135] width 151 height 18
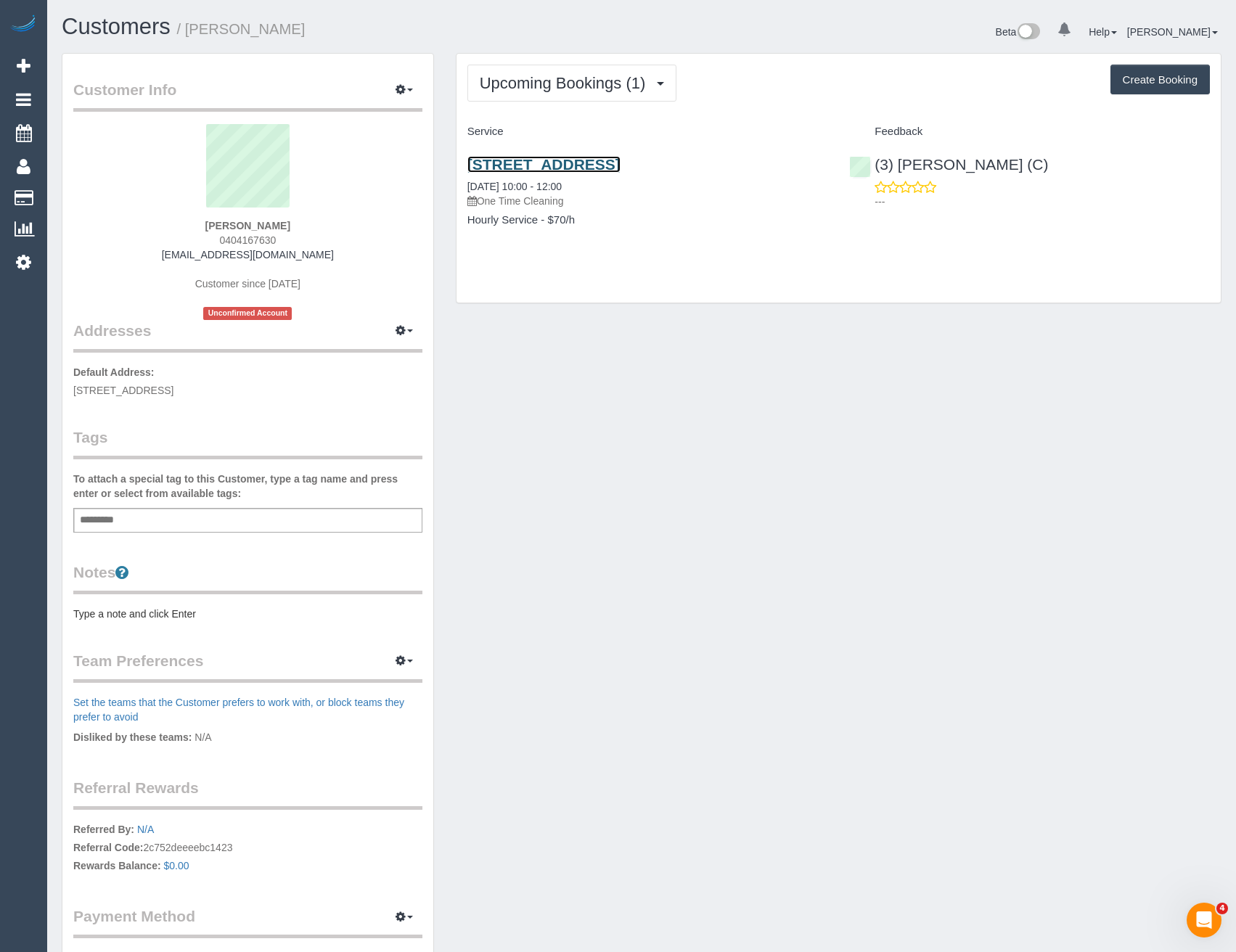
click at [620, 161] on link "[STREET_ADDRESS]" at bounding box center [543, 164] width 153 height 17
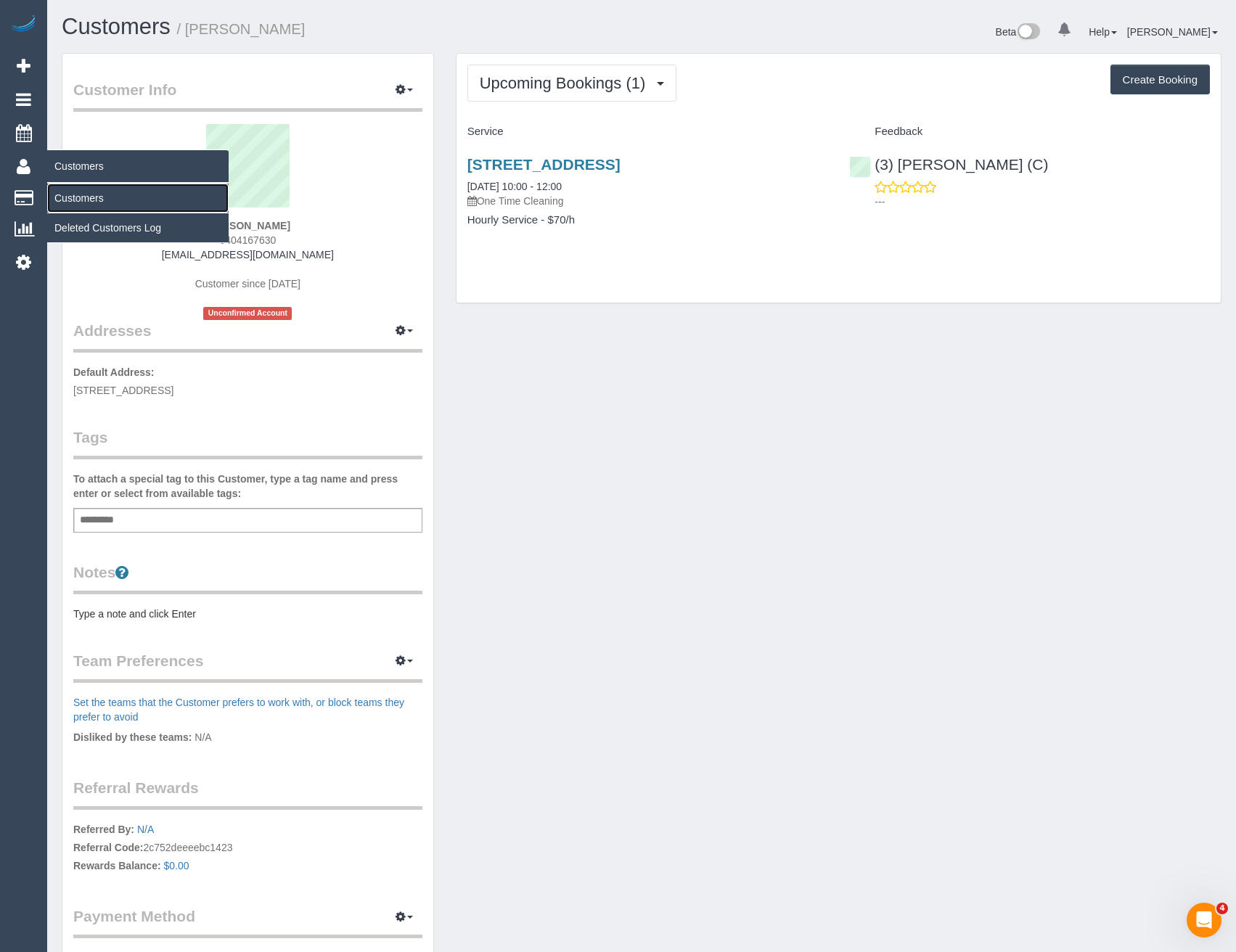
click at [80, 194] on link "Customers" at bounding box center [138, 198] width 182 height 29
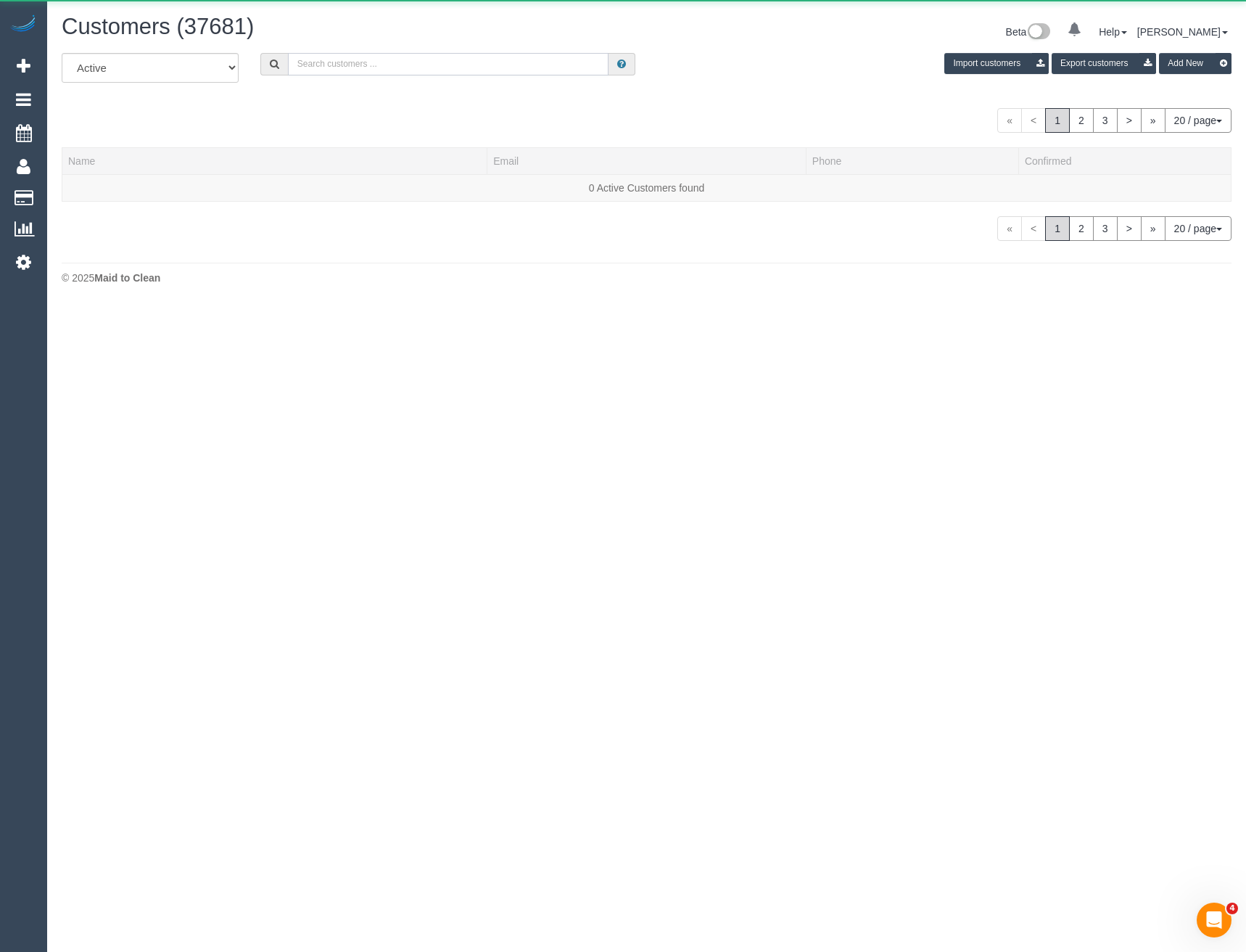
click at [346, 62] on input "text" at bounding box center [448, 64] width 321 height 22
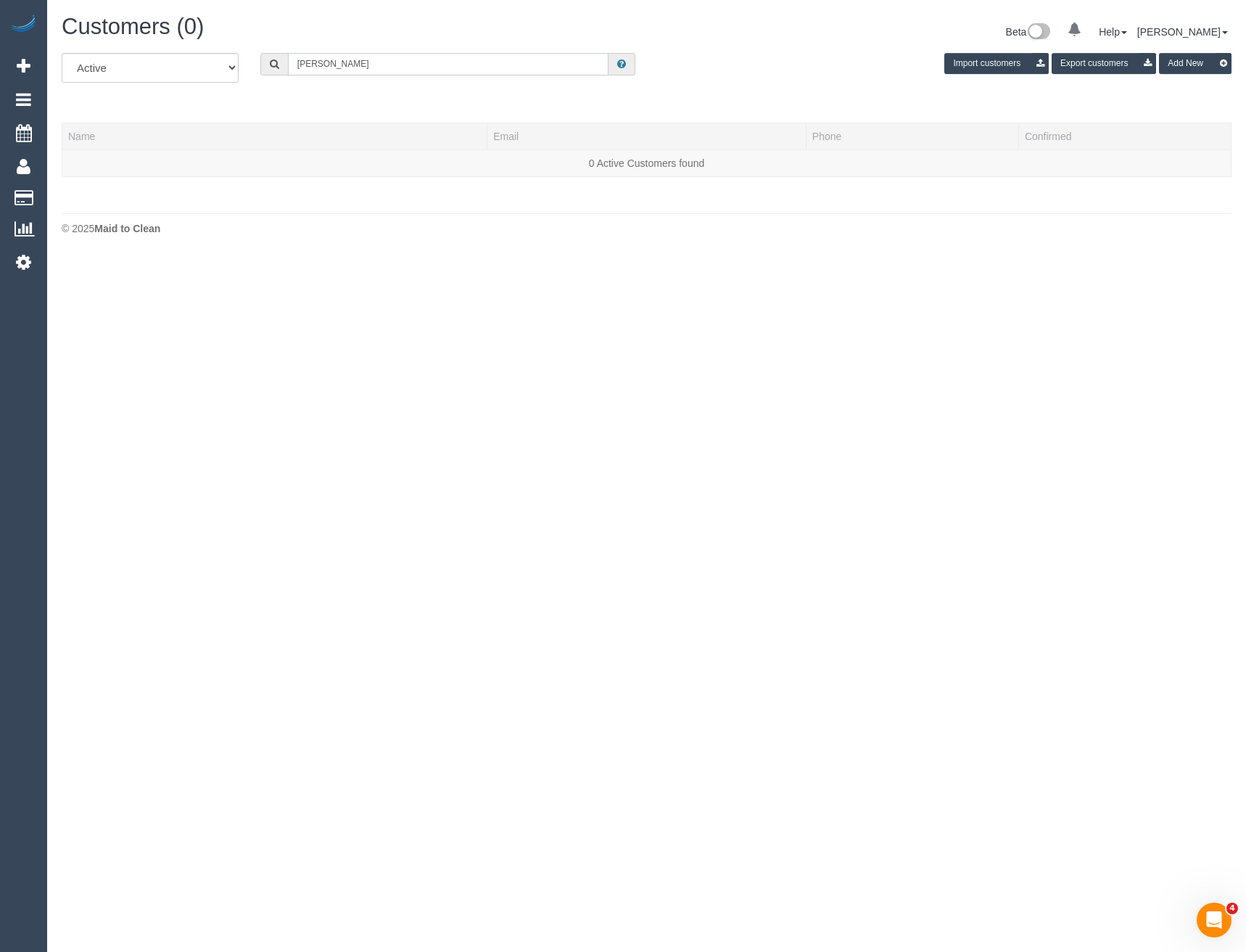
click at [350, 63] on input "[PERSON_NAME]" at bounding box center [448, 64] width 321 height 22
click at [315, 63] on input "[PERSON_NAME]" at bounding box center [448, 64] width 321 height 22
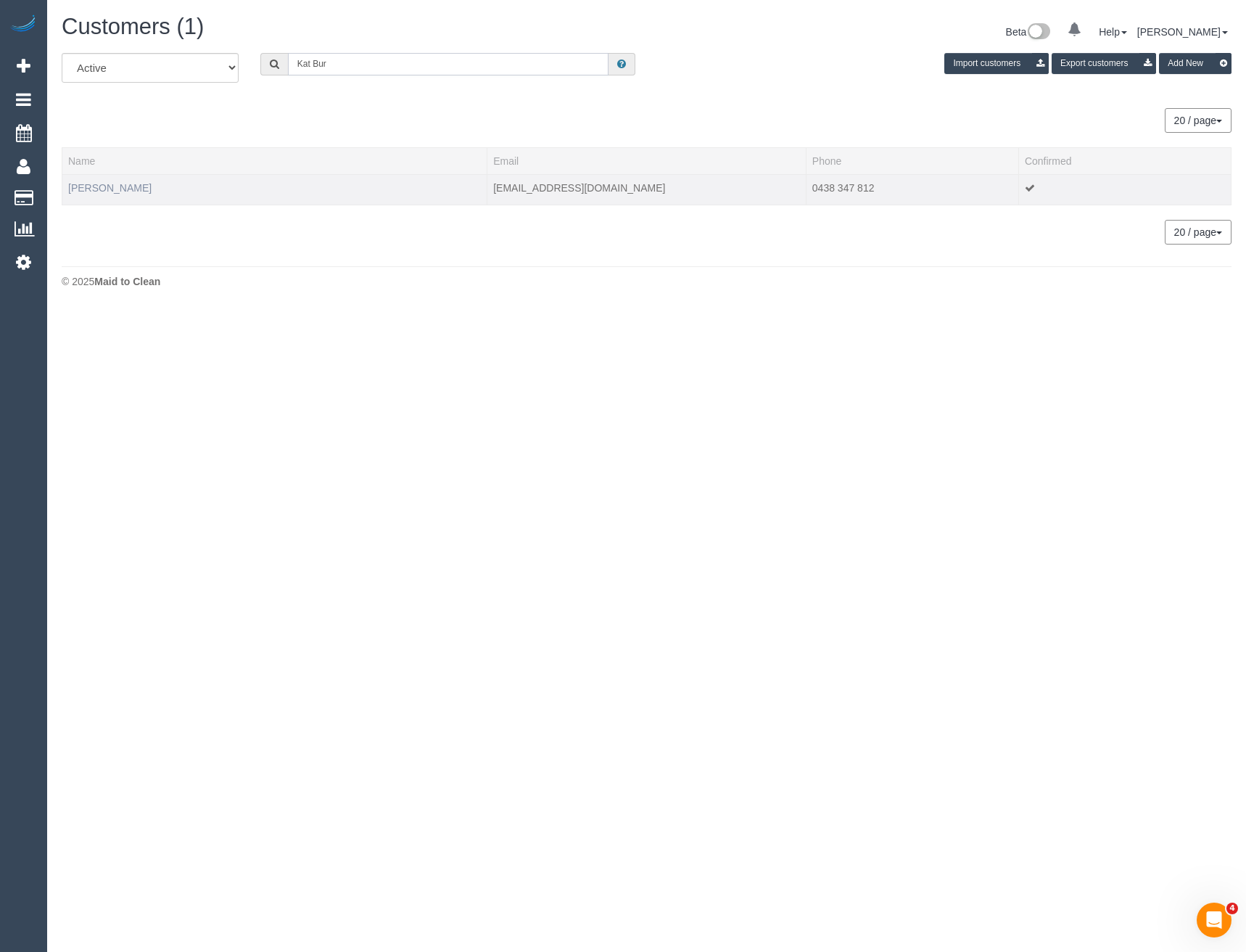
type input "Kat Bur"
click at [102, 189] on link "[PERSON_NAME]" at bounding box center [110, 188] width 84 height 11
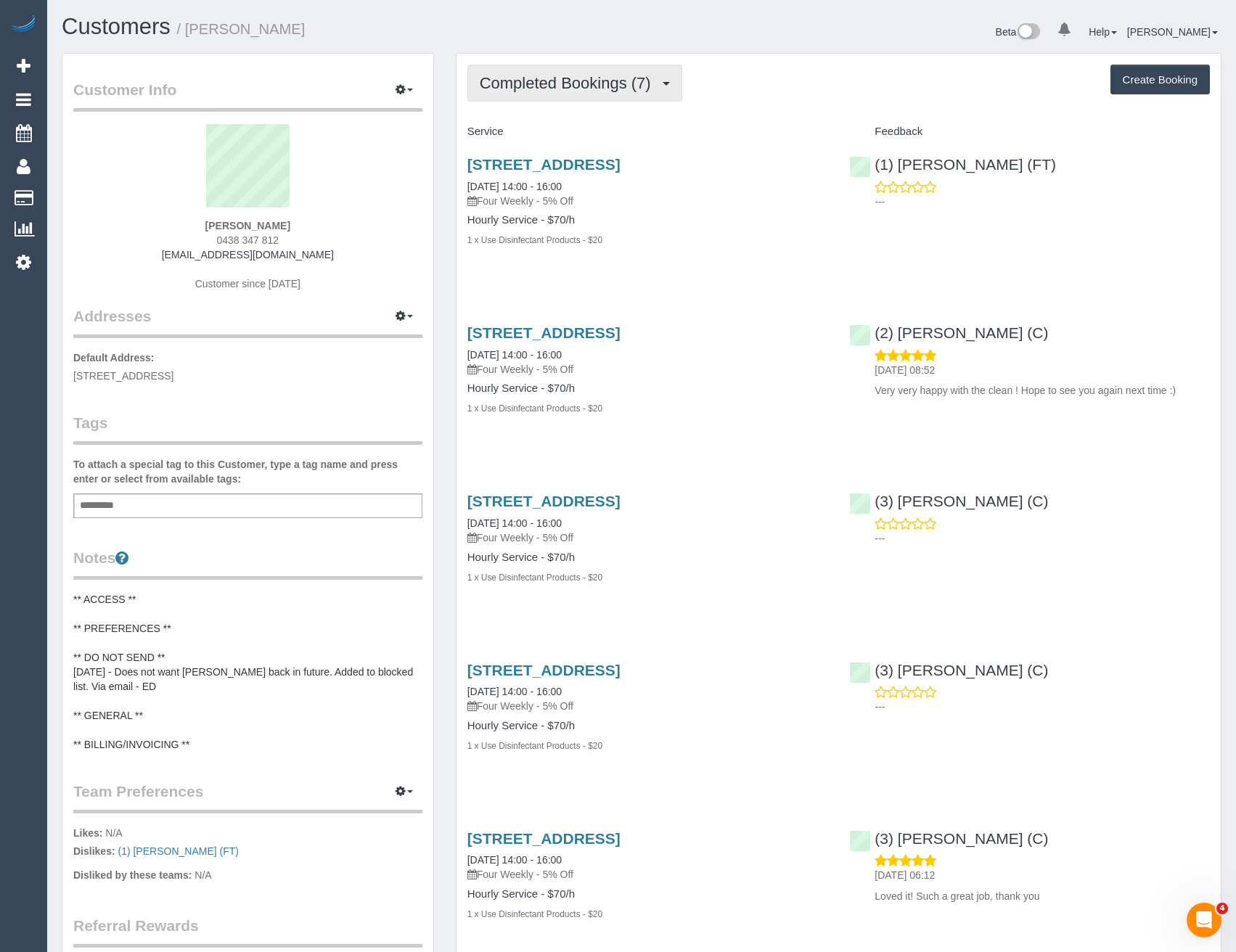
click at [656, 87] on span "Completed Bookings (7)" at bounding box center [569, 83] width 178 height 18
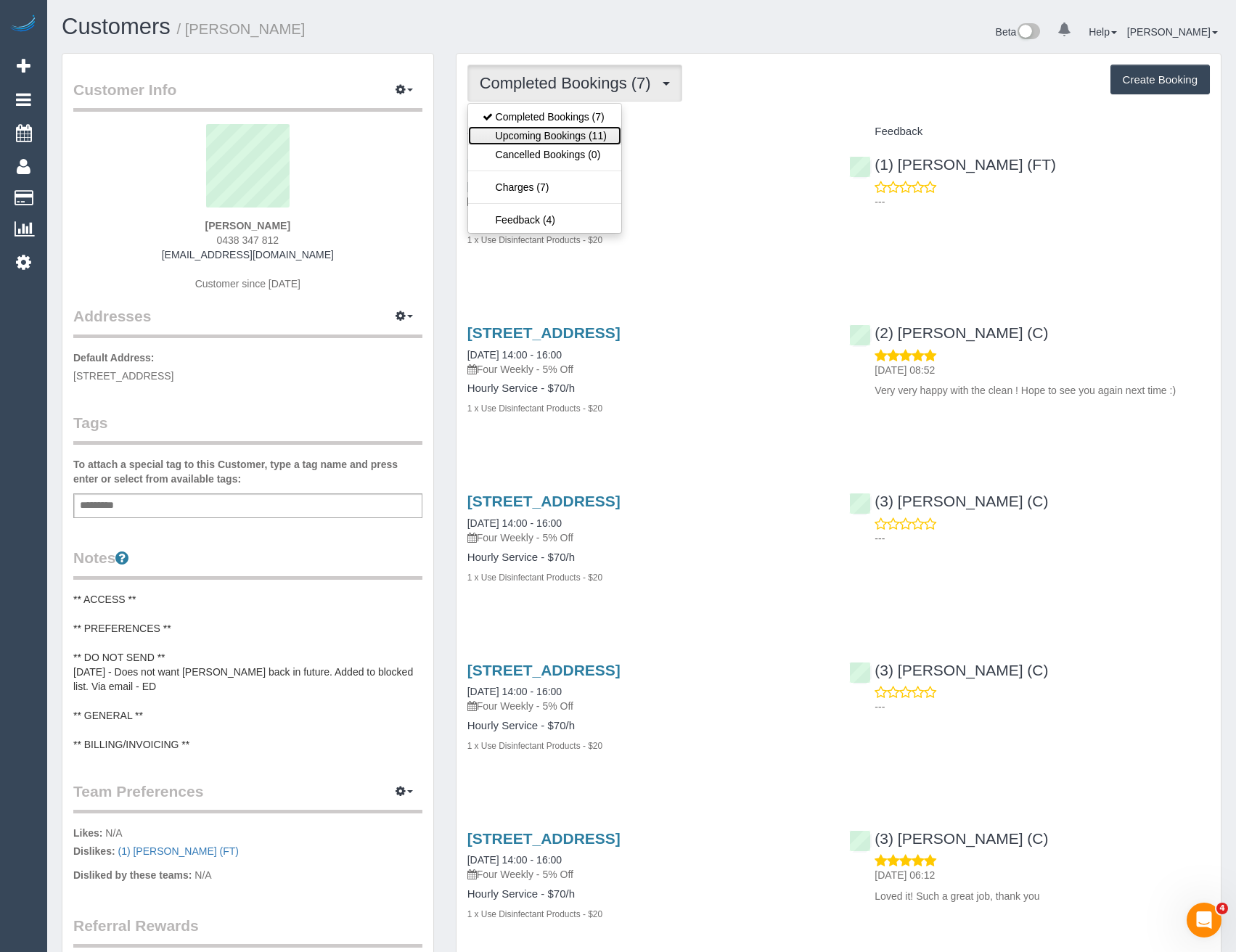
click at [548, 126] on link "Upcoming Bookings (11)" at bounding box center [544, 135] width 153 height 18
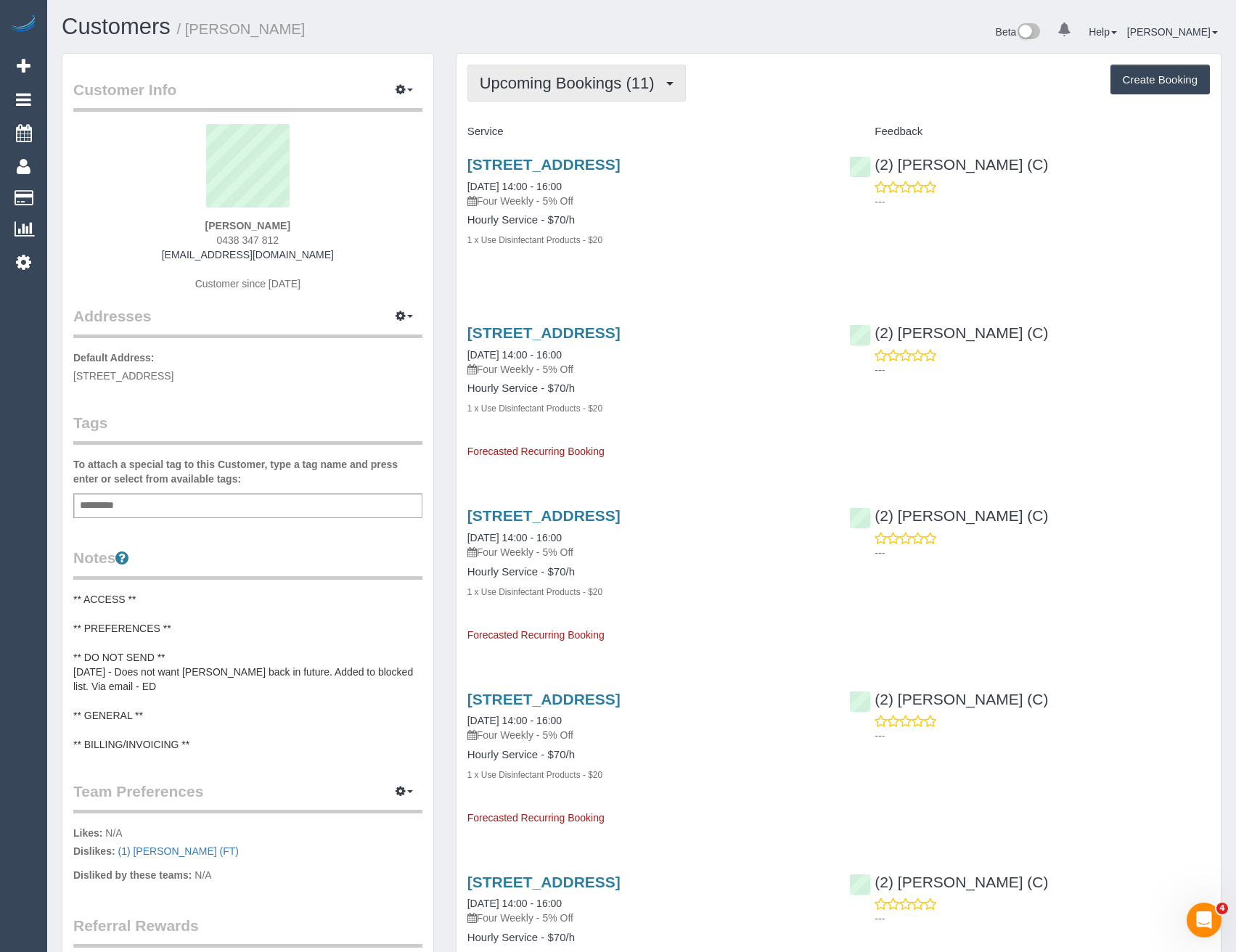
click at [563, 82] on span "Upcoming Bookings (11)" at bounding box center [571, 83] width 182 height 18
click at [748, 257] on div "[STREET_ADDRESS] [DATE] 14:00 - 16:00 Four Weekly - 5% Off Hourly Service - $70…" at bounding box center [648, 210] width 383 height 132
click at [611, 166] on link "[STREET_ADDRESS]" at bounding box center [543, 164] width 153 height 17
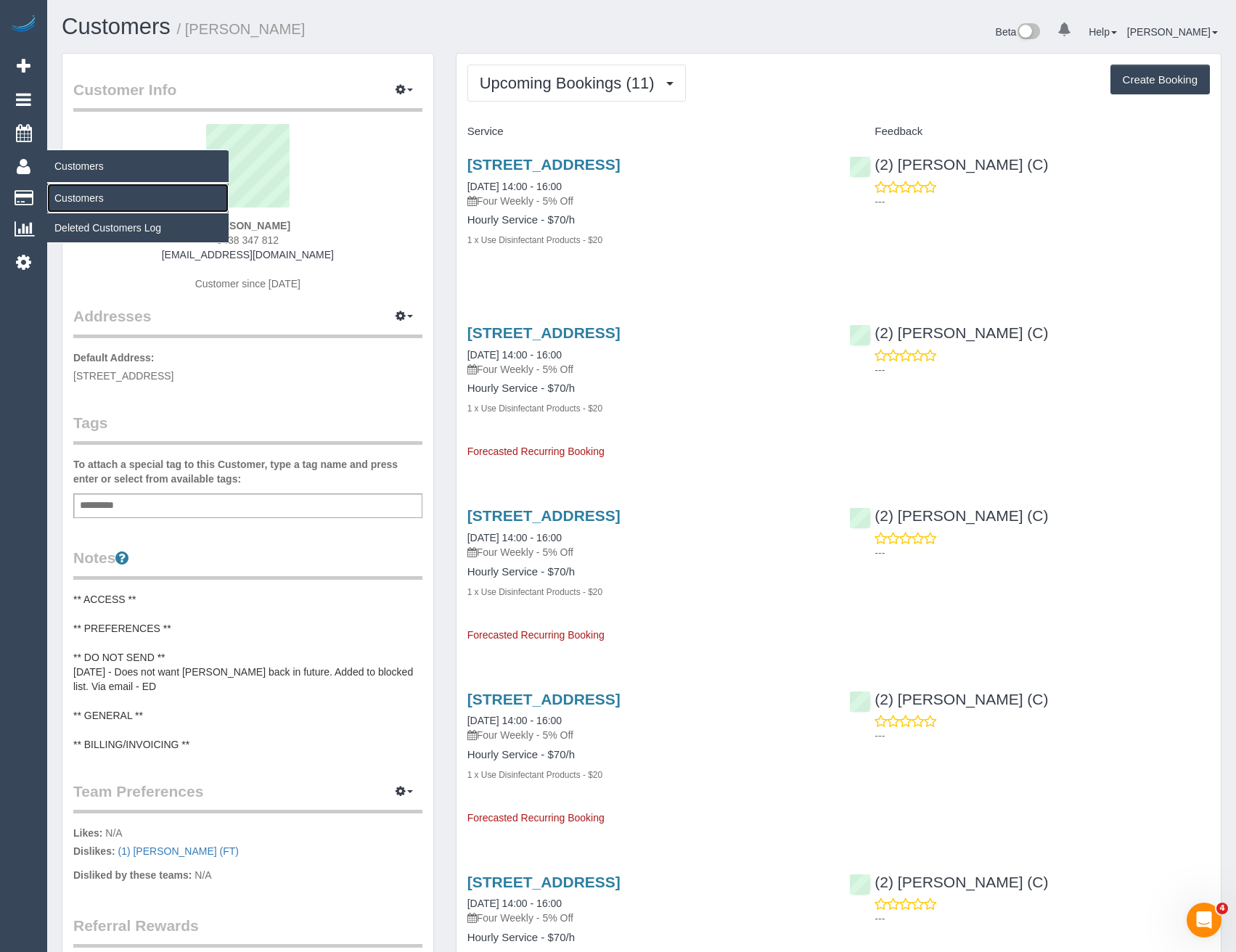
click at [76, 196] on link "Customers" at bounding box center [138, 198] width 182 height 29
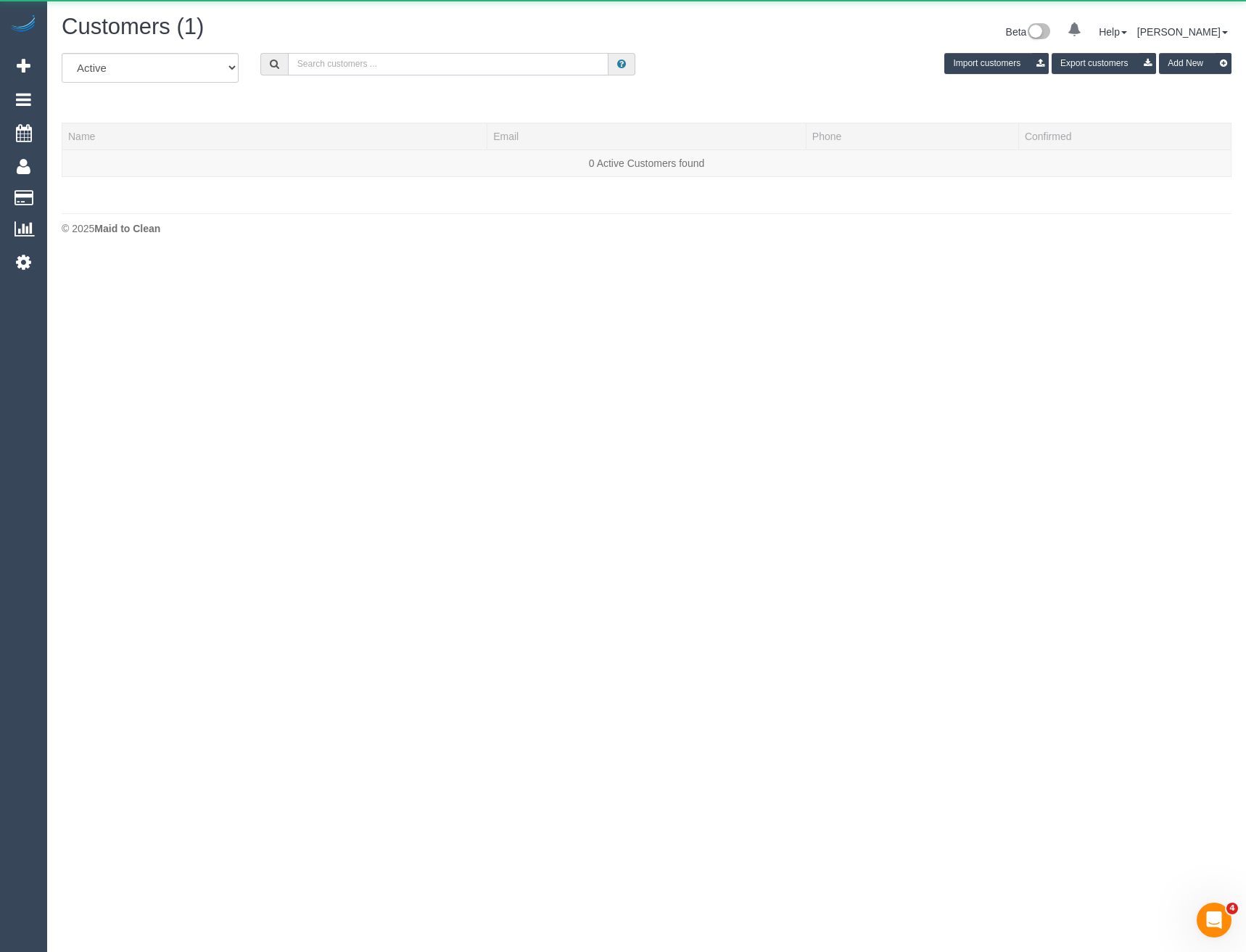
click at [442, 58] on input "text" at bounding box center [448, 64] width 321 height 22
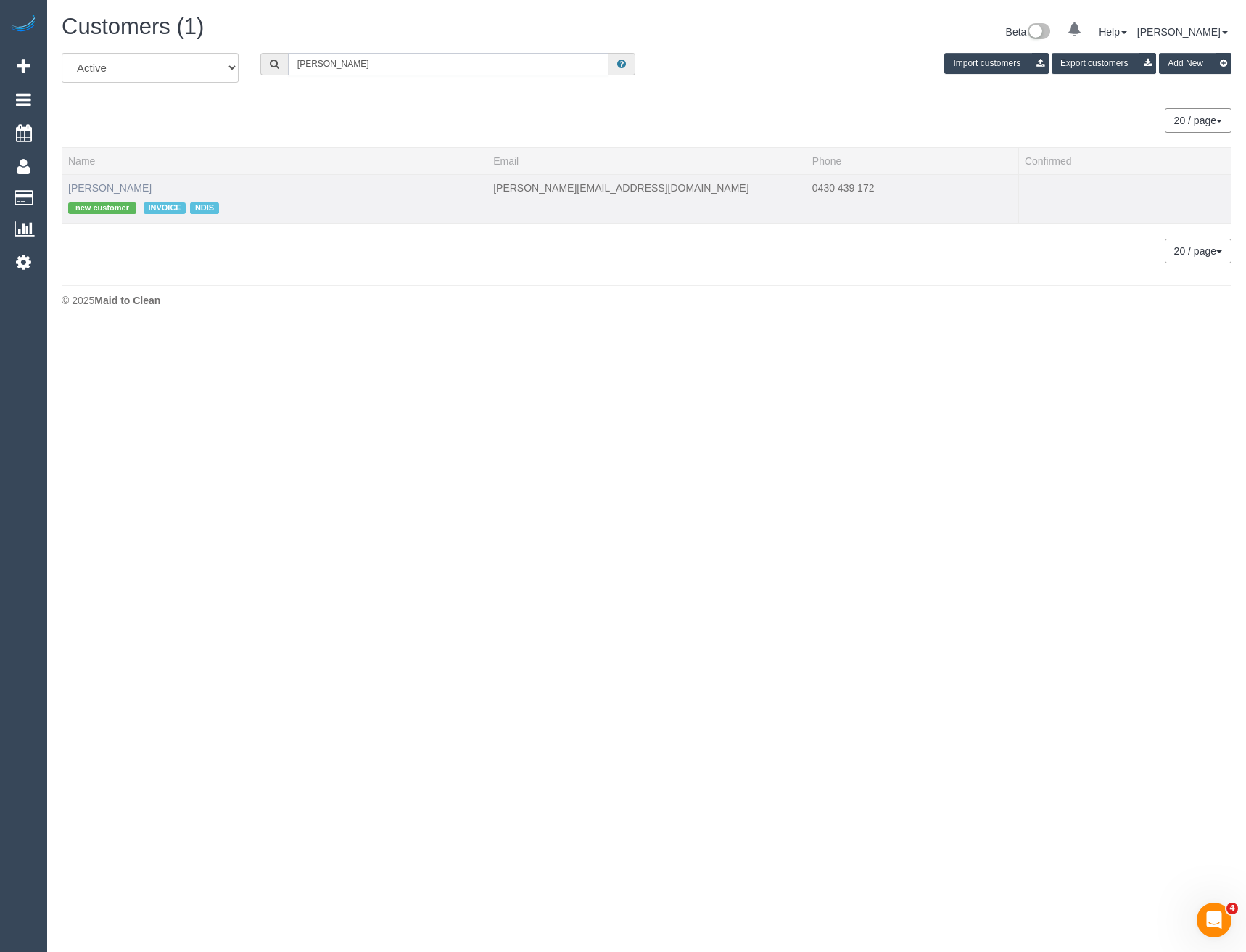
type input "[PERSON_NAME]"
click at [93, 187] on link "[PERSON_NAME]" at bounding box center [110, 188] width 84 height 11
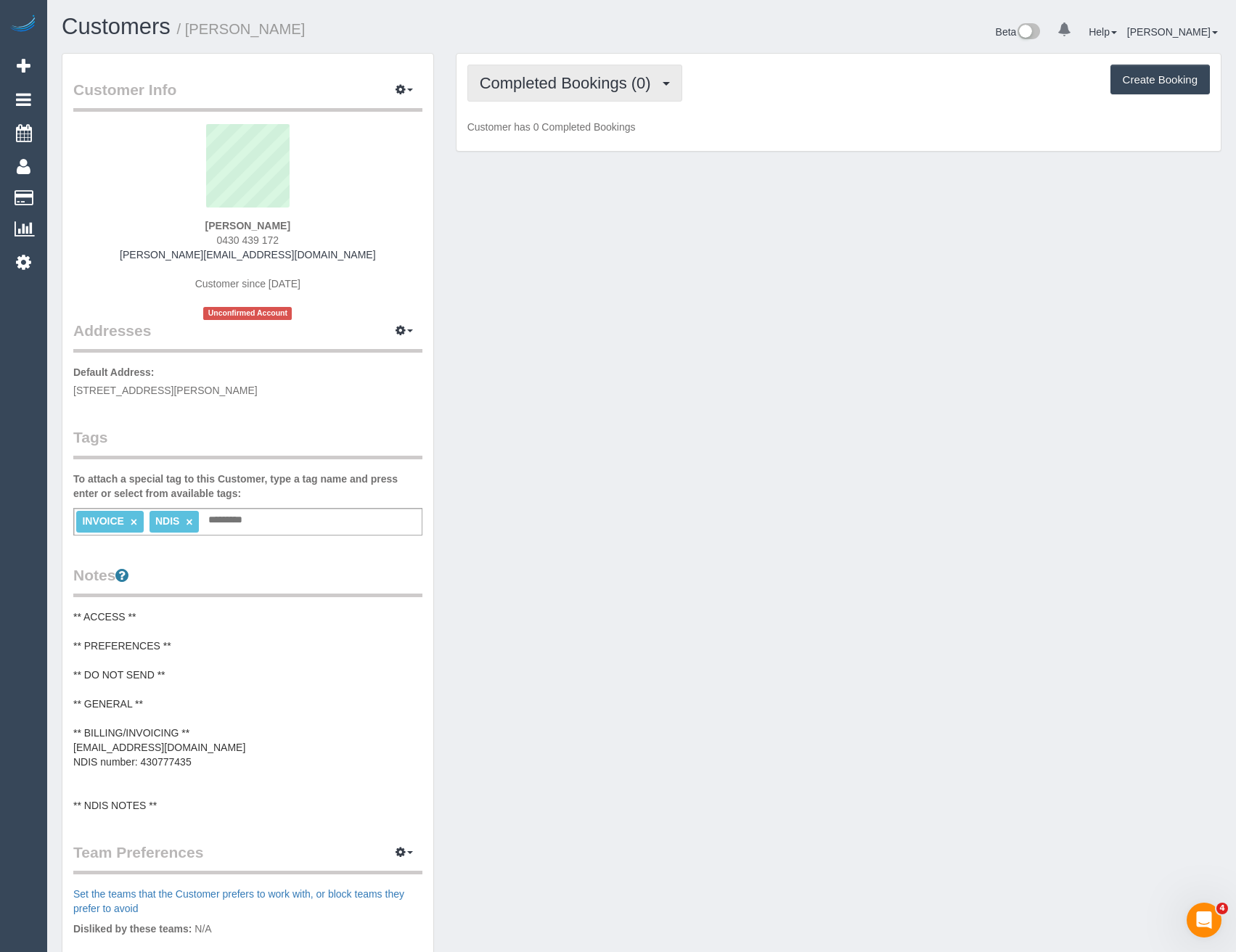
click at [632, 86] on span "Completed Bookings (0)" at bounding box center [569, 83] width 178 height 18
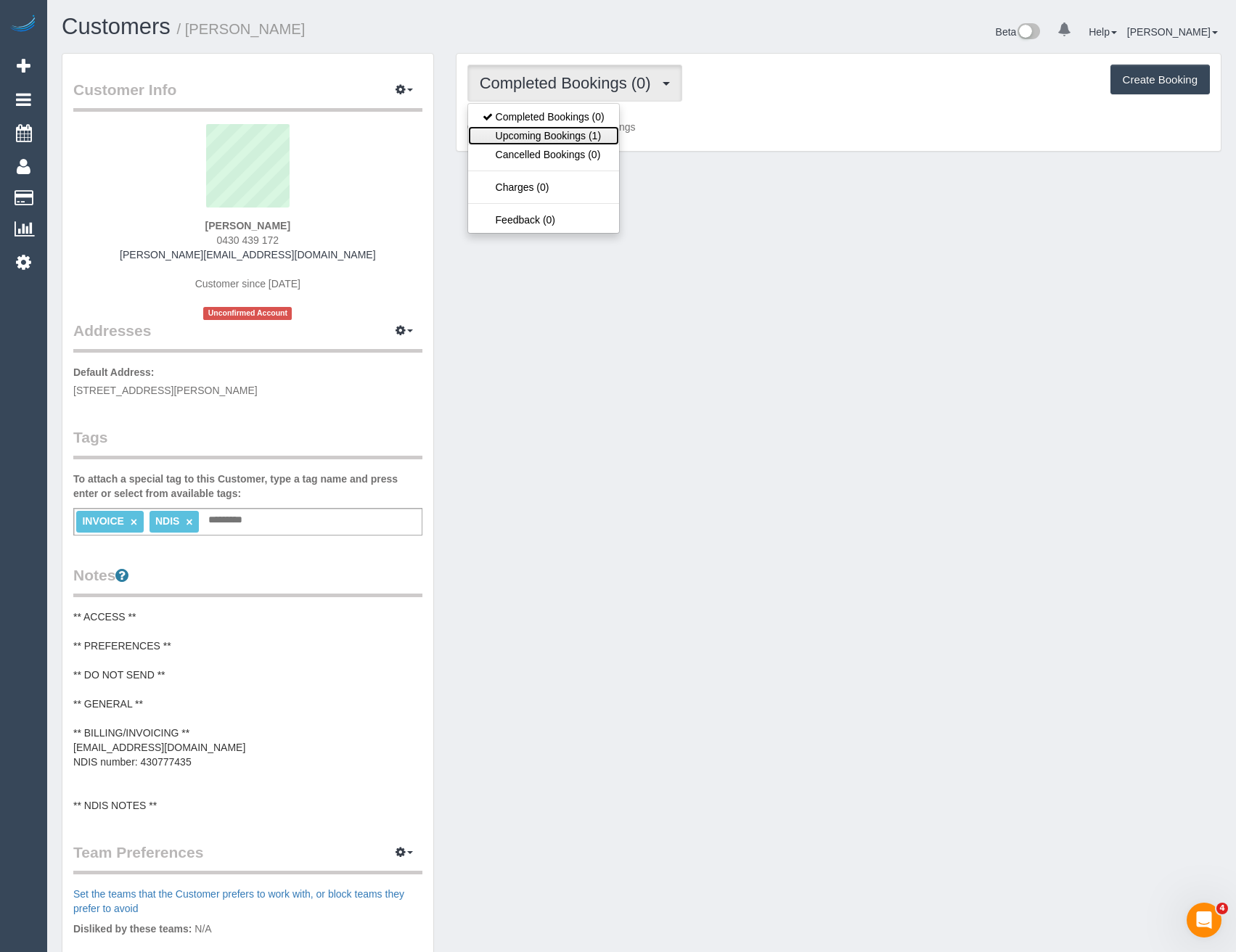
click at [592, 138] on link "Upcoming Bookings (1)" at bounding box center [543, 135] width 151 height 18
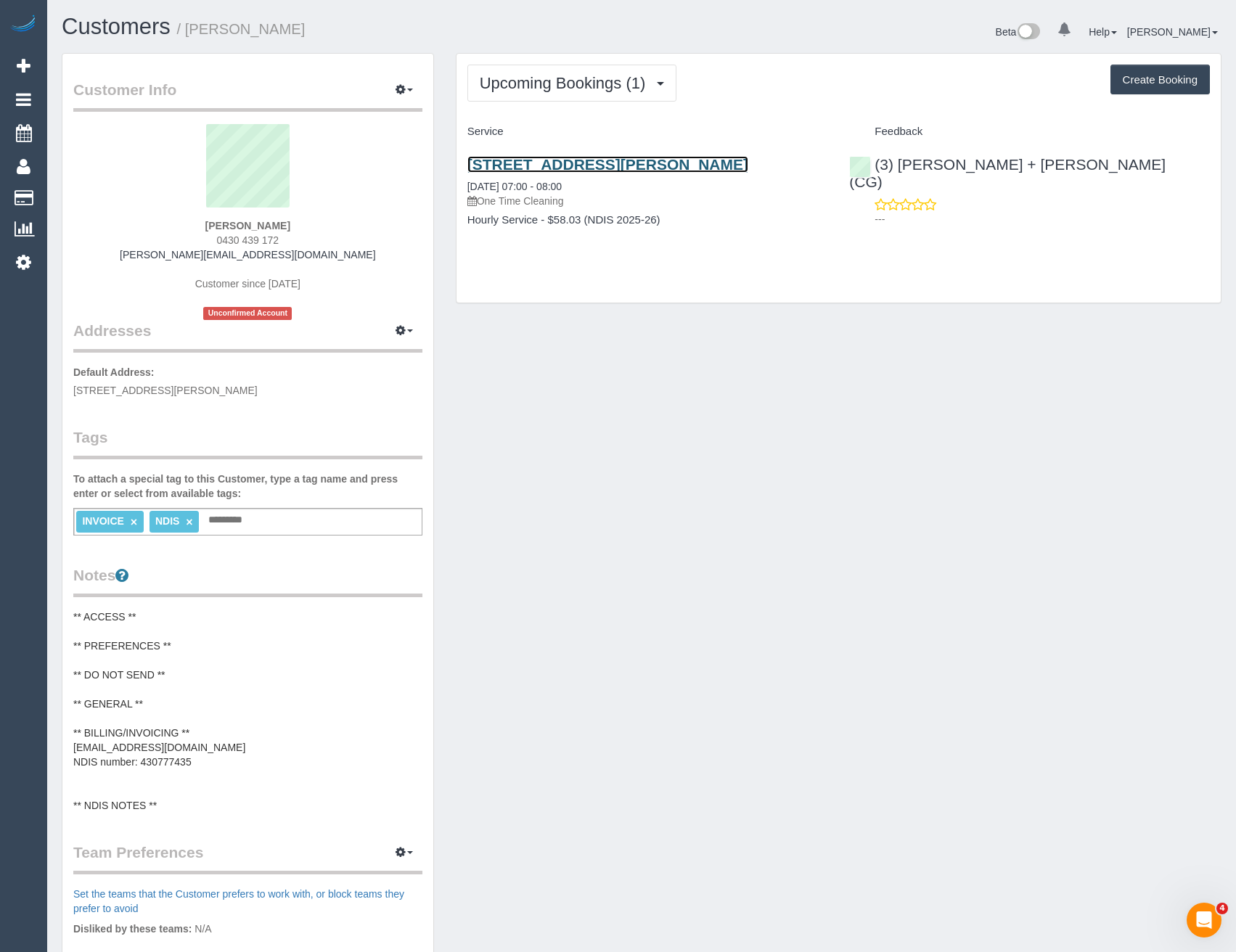
click at [651, 160] on link "[STREET_ADDRESS][PERSON_NAME]" at bounding box center [607, 164] width 280 height 17
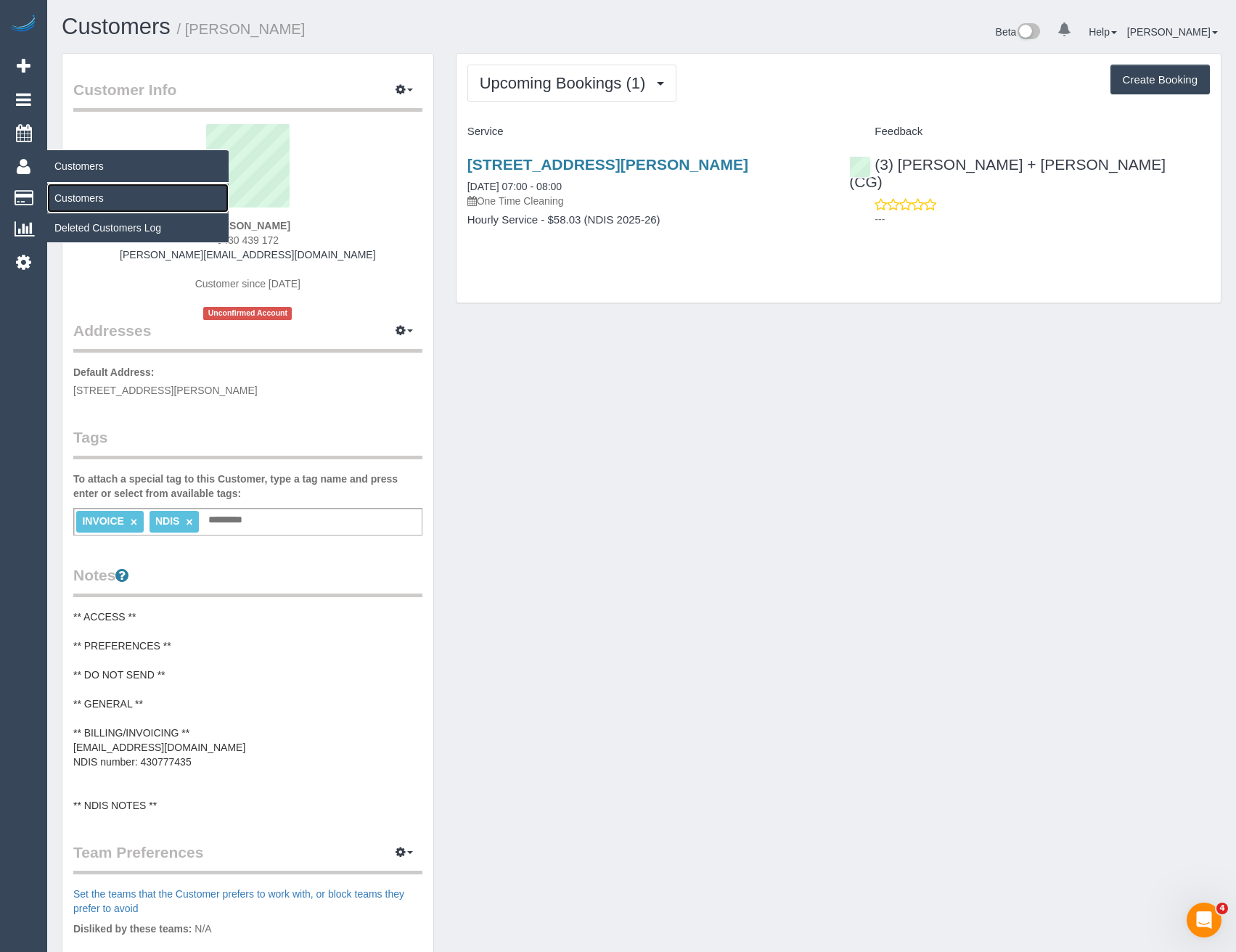
click at [84, 186] on link "Customers" at bounding box center [138, 198] width 182 height 29
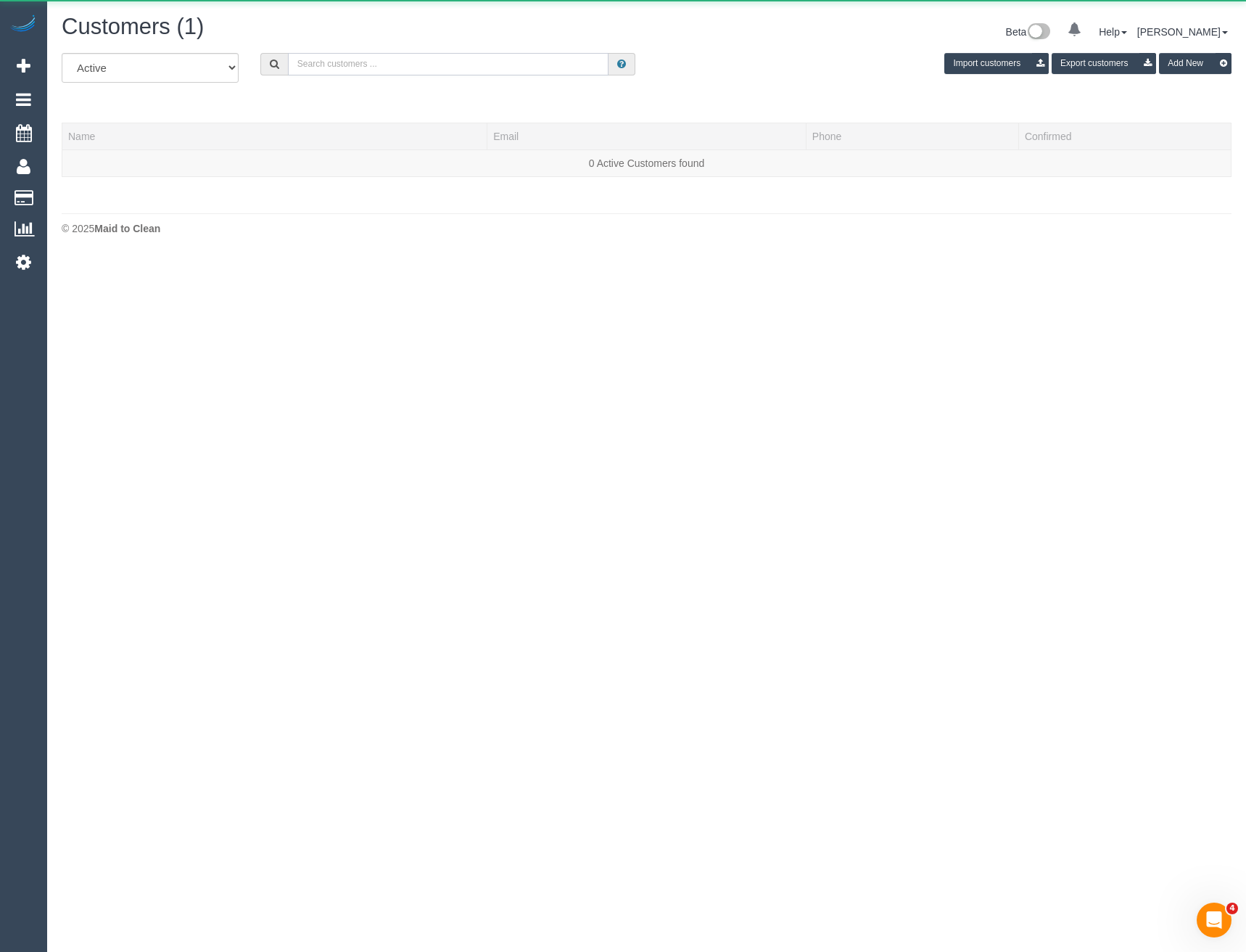
click at [304, 68] on input "text" at bounding box center [448, 64] width 321 height 22
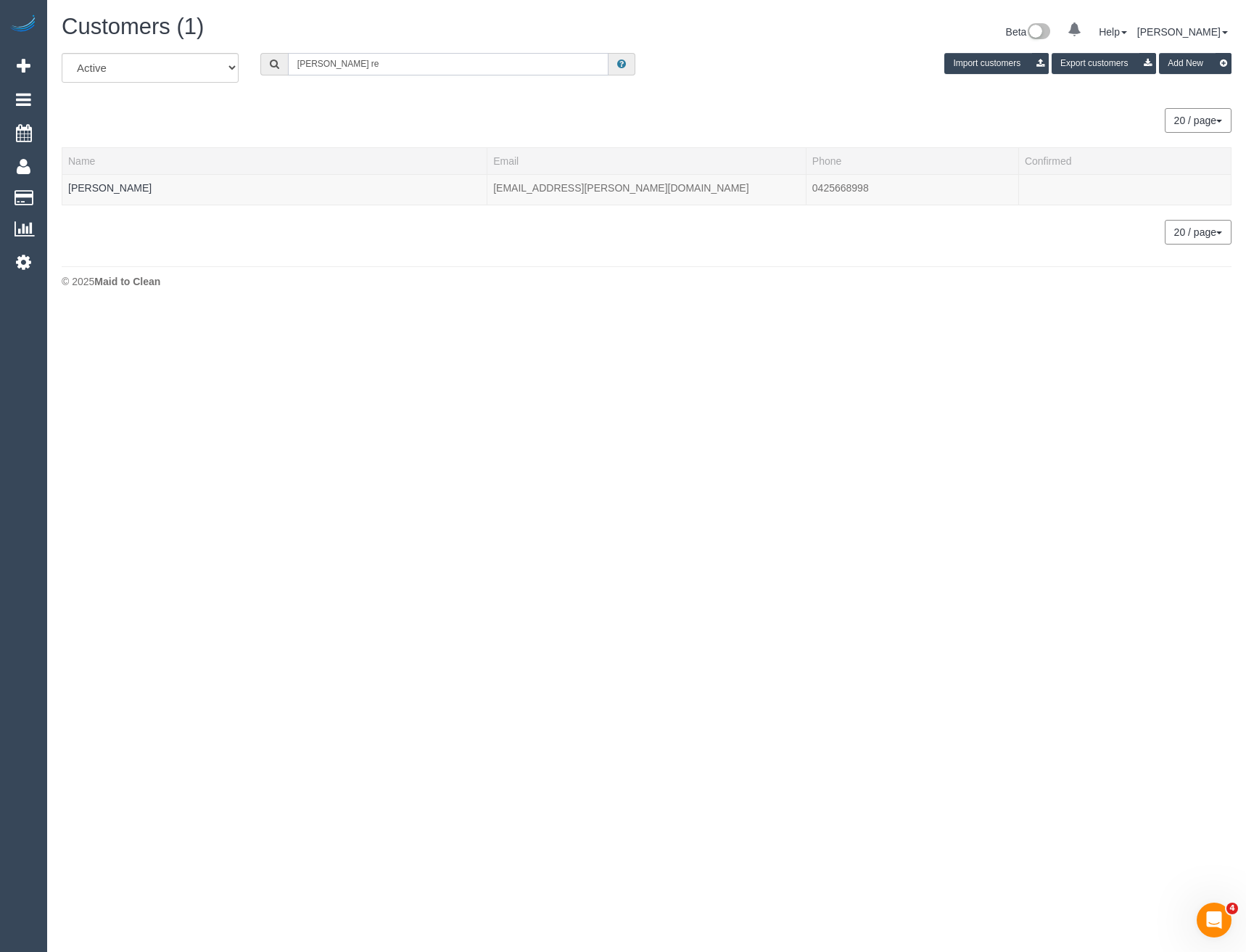
drag, startPoint x: 360, startPoint y: 64, endPoint x: 367, endPoint y: 54, distance: 12.2
click at [360, 64] on input "[PERSON_NAME] re" at bounding box center [448, 64] width 321 height 22
type input "[PERSON_NAME]"
click at [130, 186] on link "[PERSON_NAME]" at bounding box center [110, 188] width 84 height 11
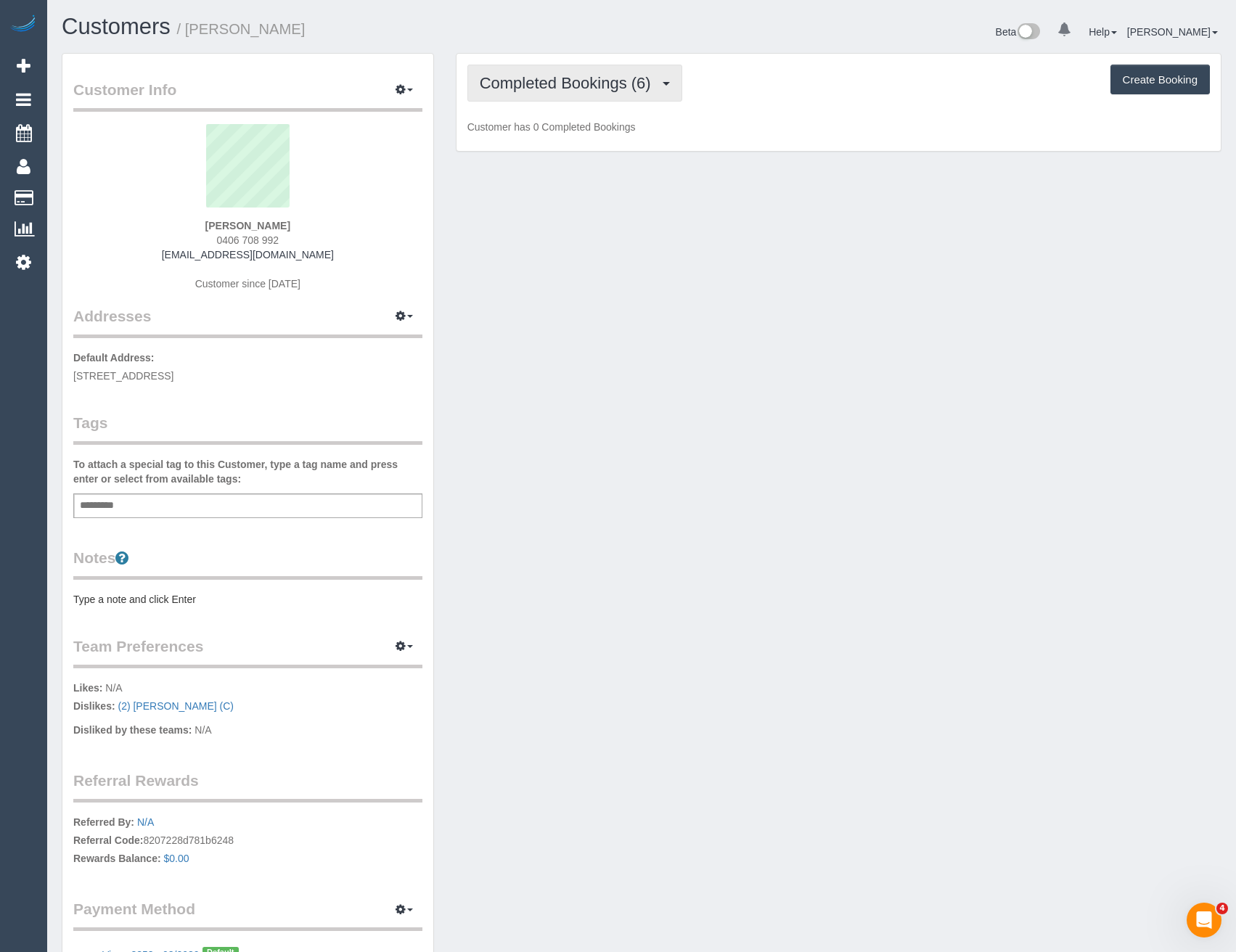
click at [607, 79] on span "Completed Bookings (6)" at bounding box center [569, 83] width 178 height 18
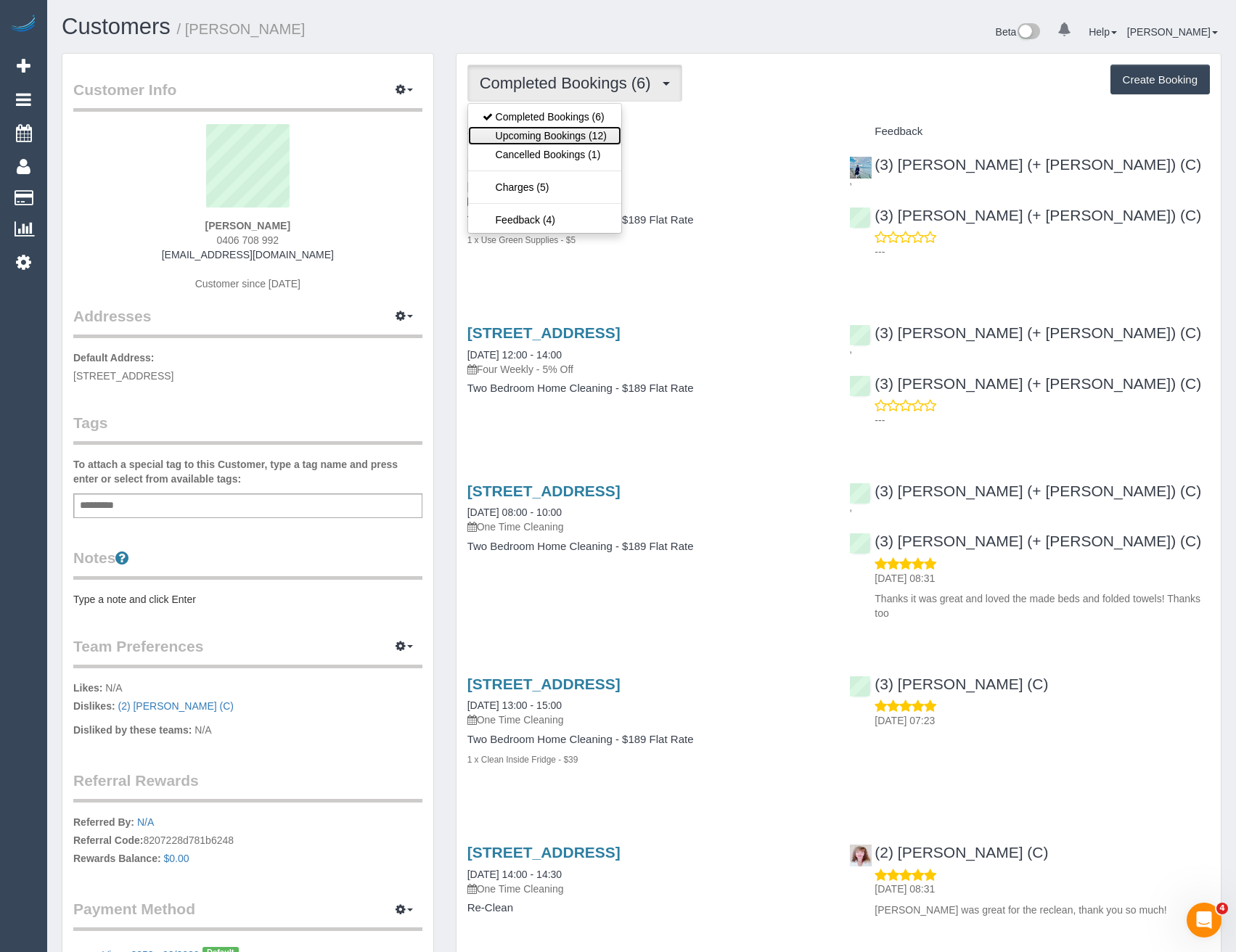
click at [595, 133] on link "Upcoming Bookings (12)" at bounding box center [544, 135] width 153 height 18
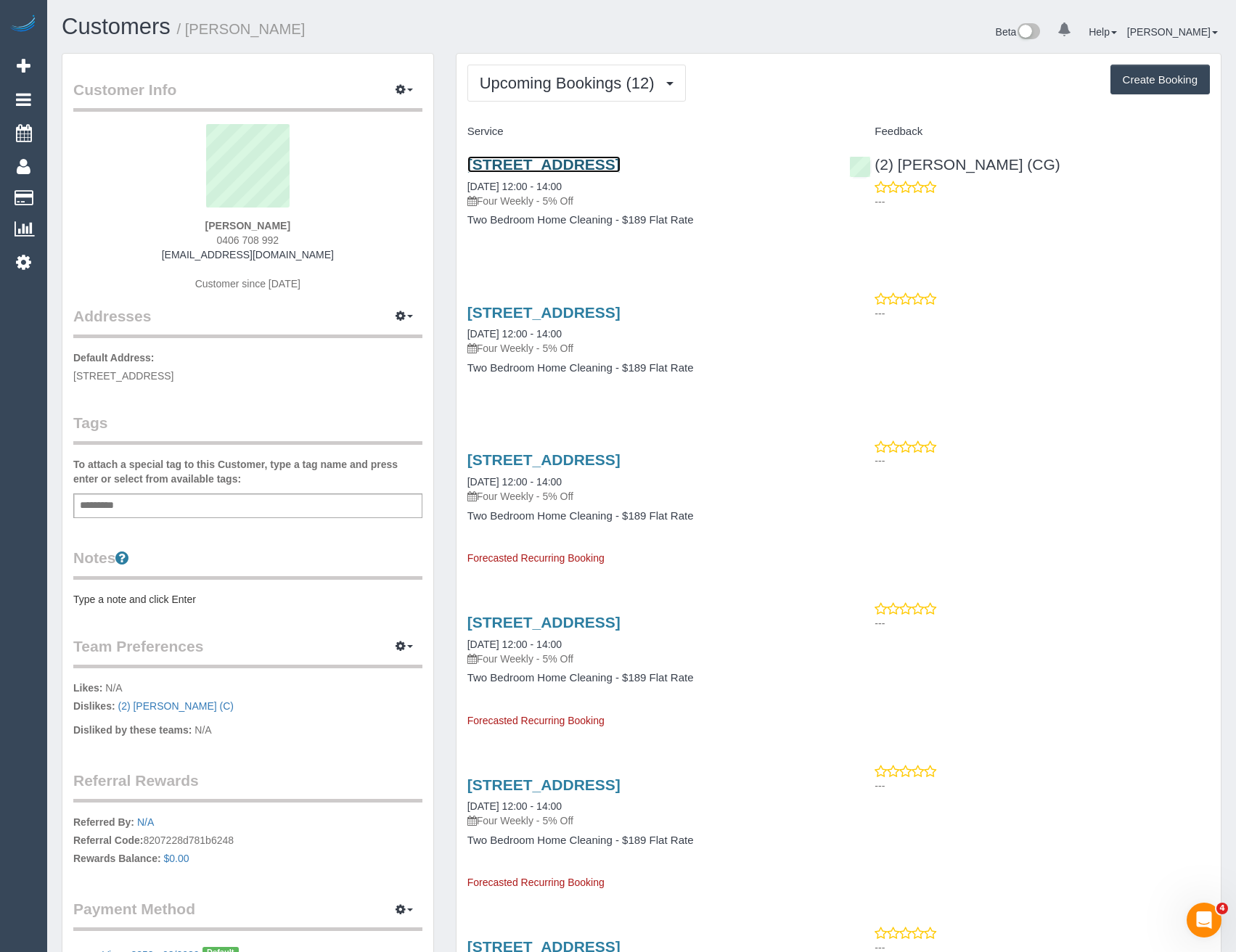
click at [620, 161] on link "[STREET_ADDRESS]" at bounding box center [543, 164] width 153 height 17
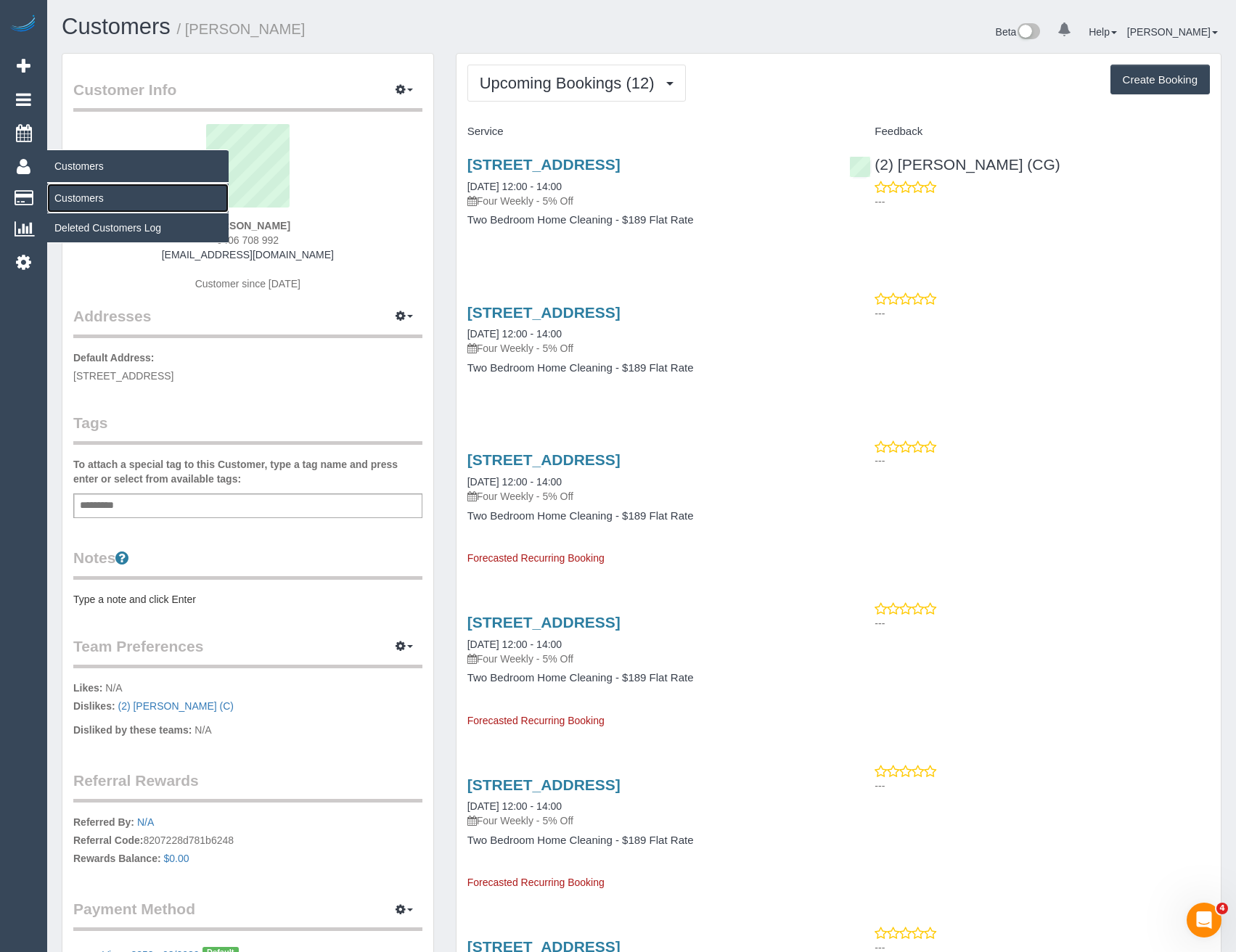
click at [80, 196] on link "Customers" at bounding box center [138, 198] width 182 height 29
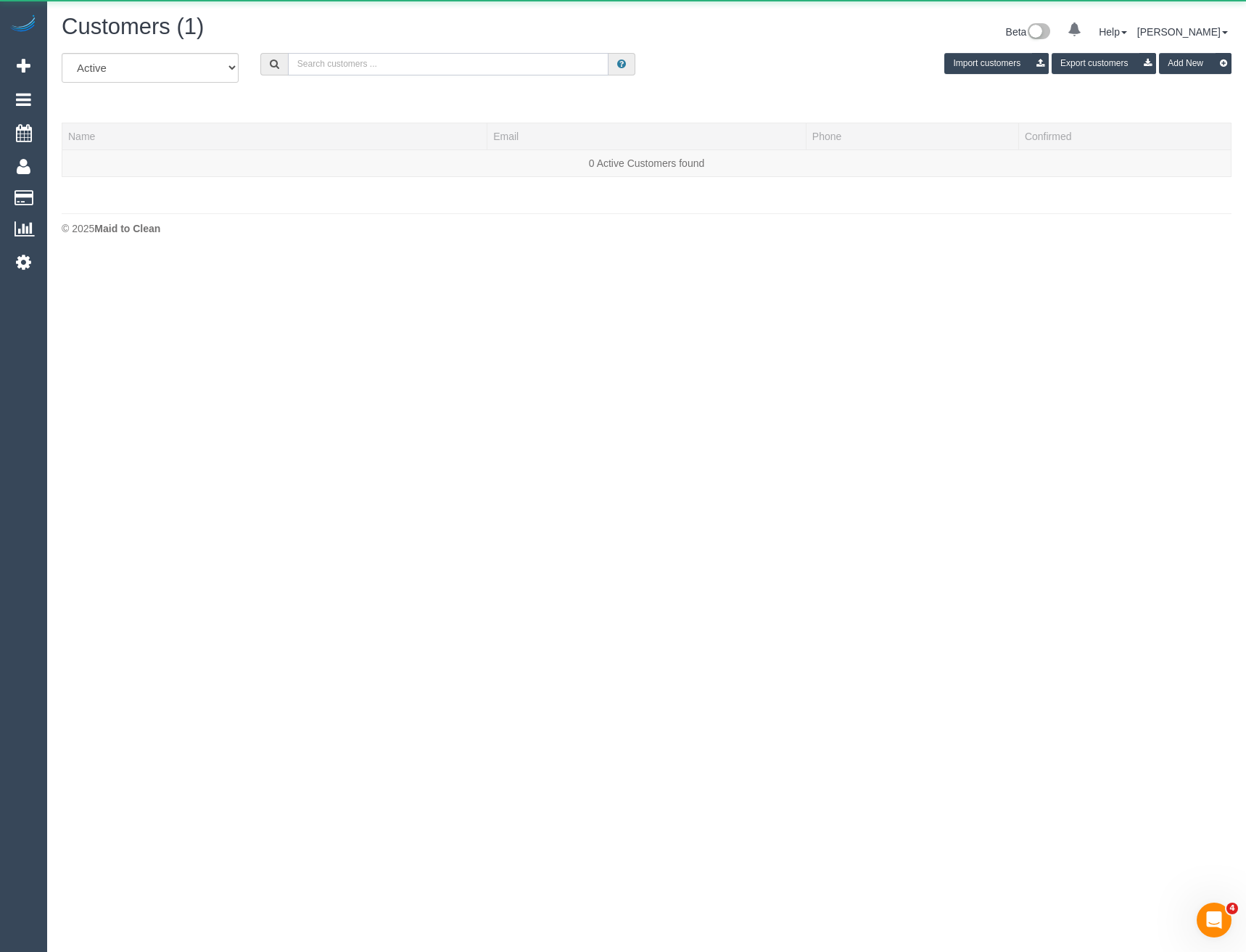
click at [450, 71] on input "text" at bounding box center [448, 64] width 321 height 22
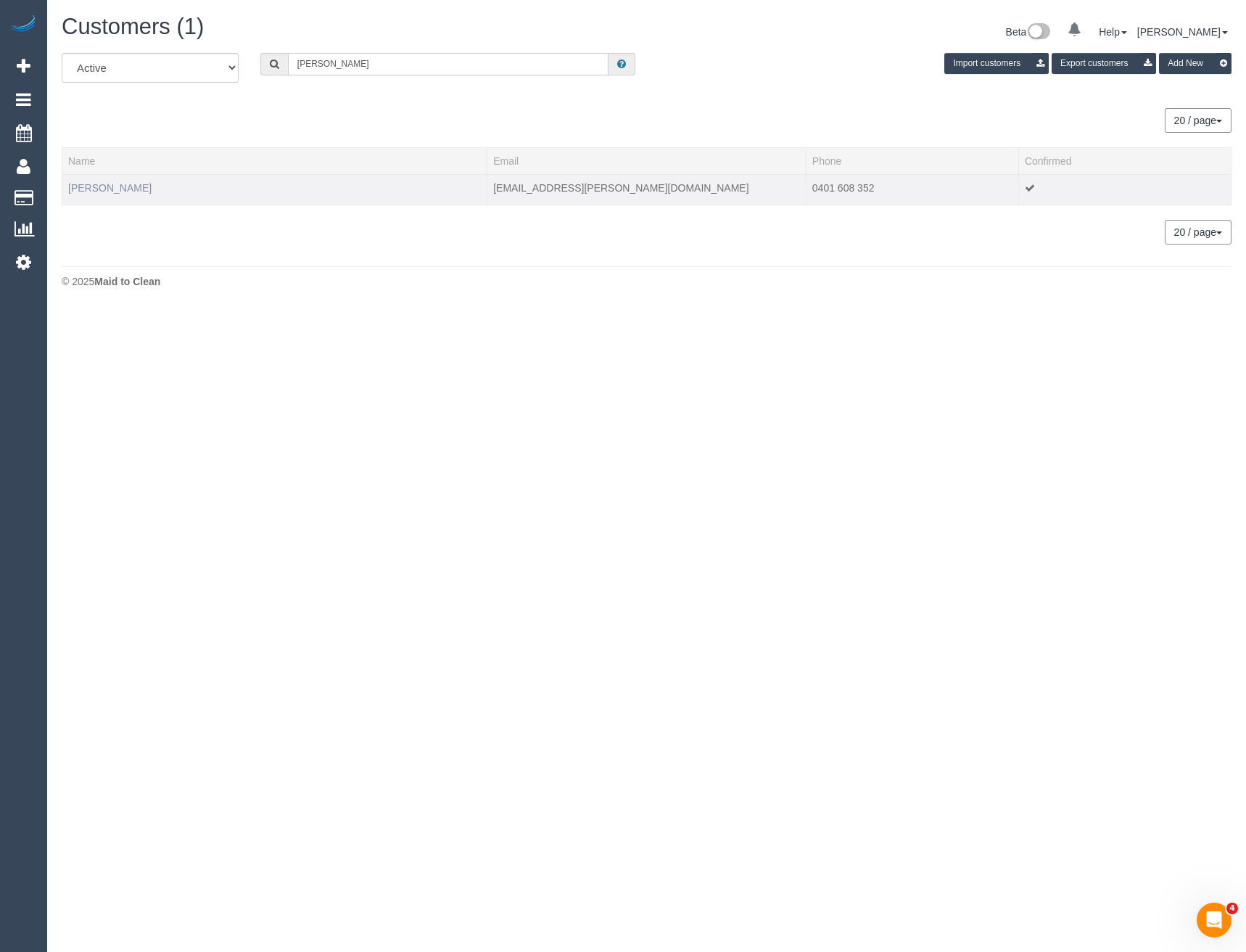
type input "[PERSON_NAME]"
click at [100, 182] on link "[PERSON_NAME]" at bounding box center [110, 188] width 84 height 11
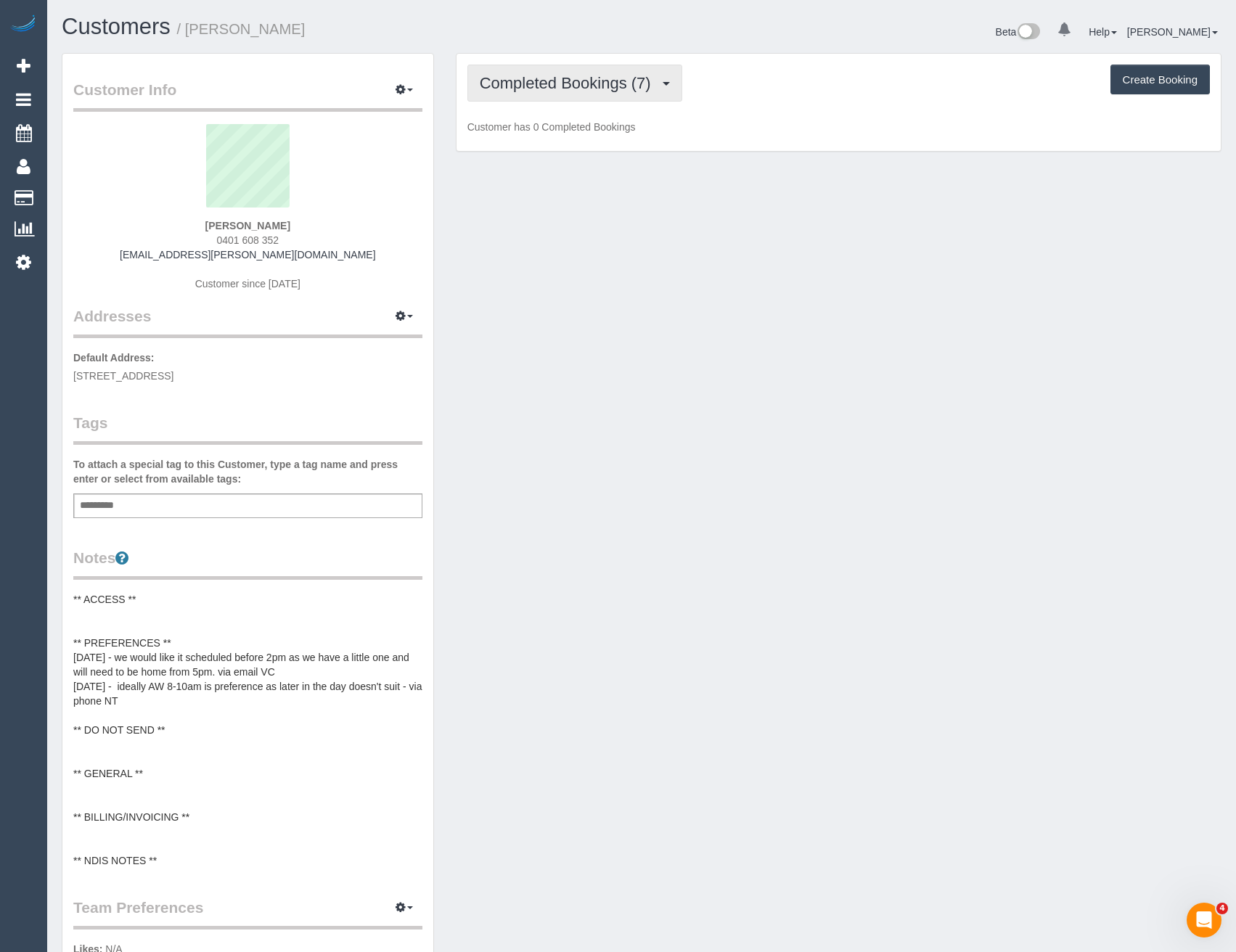
click at [589, 78] on span "Completed Bookings (7)" at bounding box center [569, 83] width 178 height 18
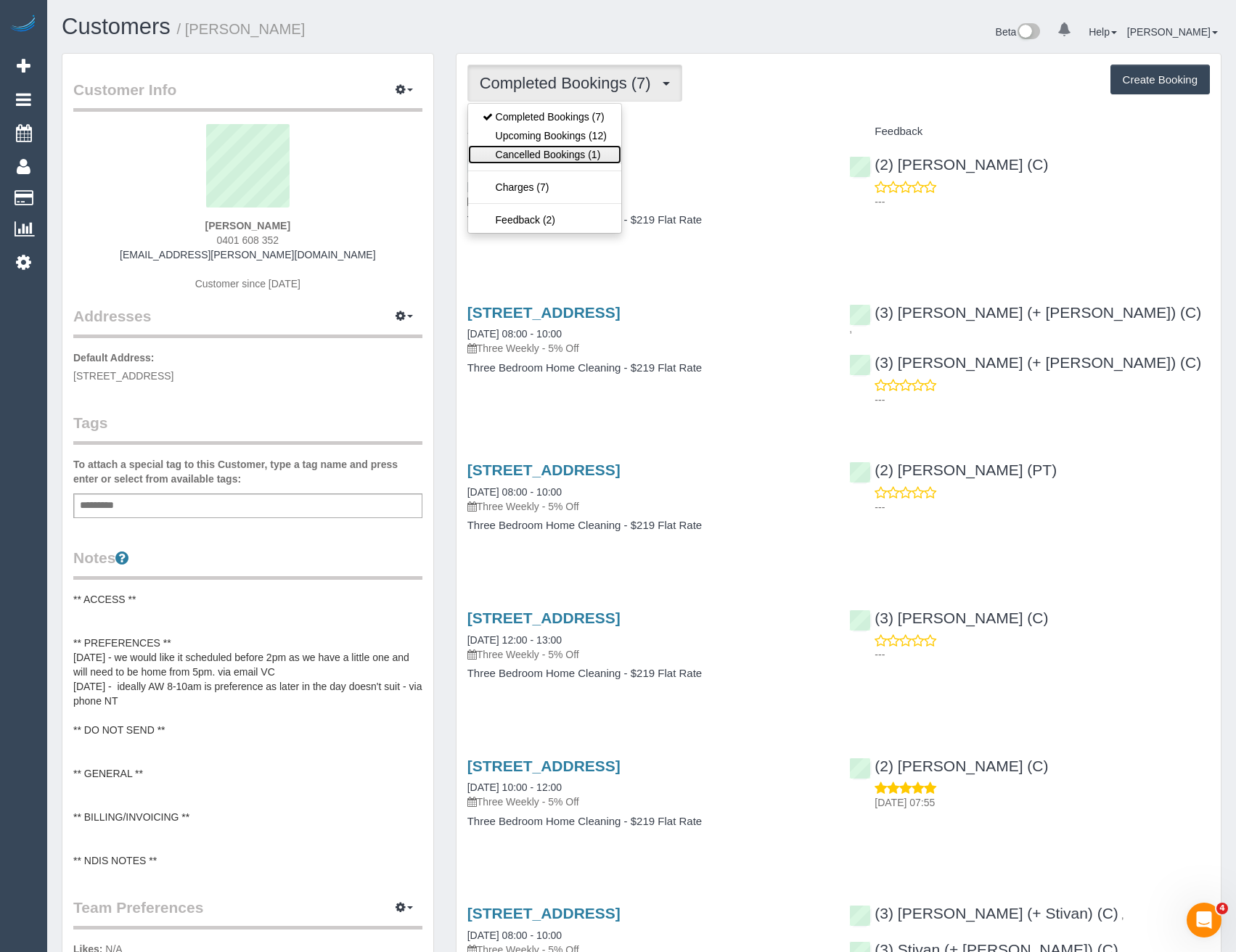
click at [579, 145] on link "Cancelled Bookings (1)" at bounding box center [544, 154] width 153 height 18
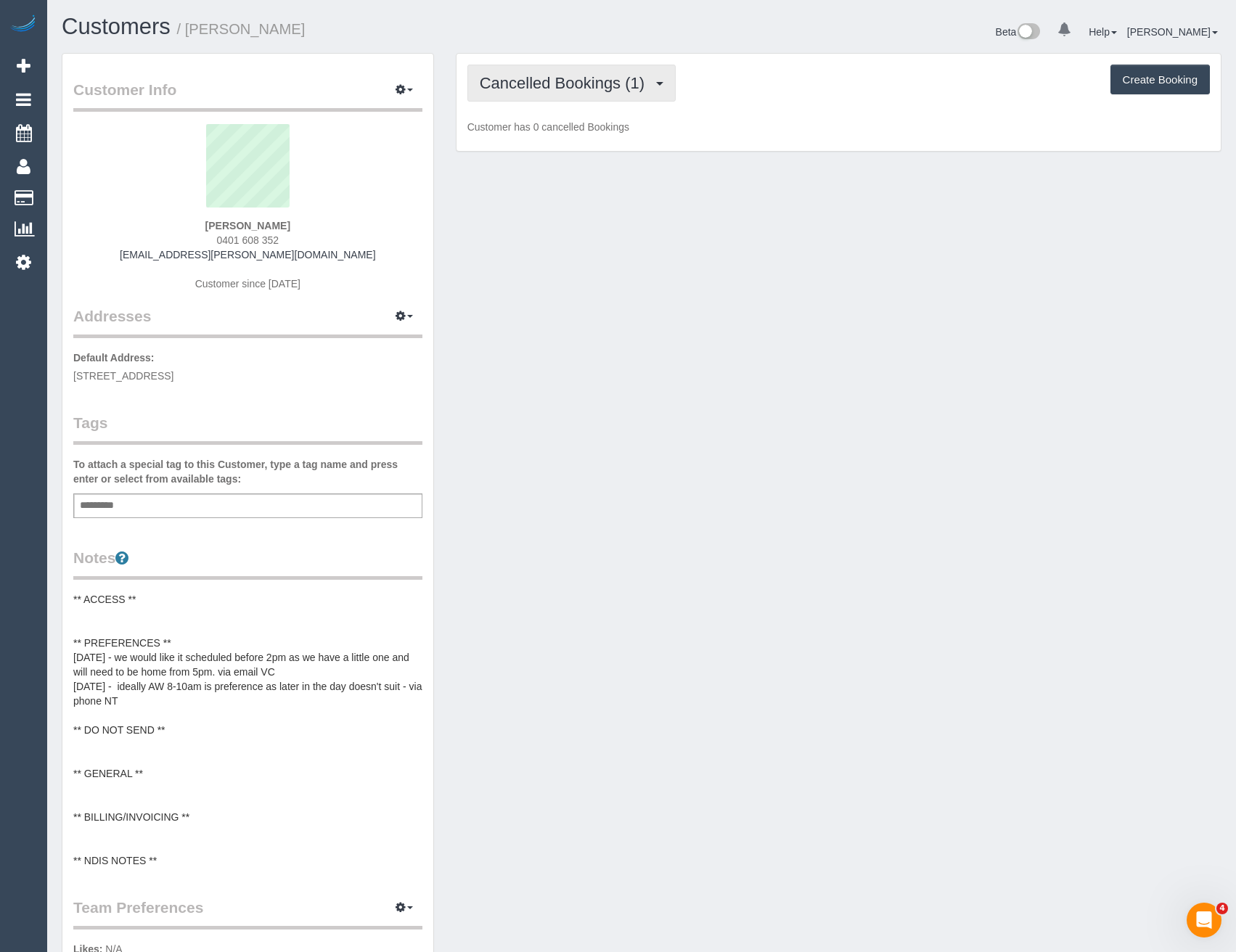
click at [582, 86] on span "Cancelled Bookings (1)" at bounding box center [566, 83] width 172 height 18
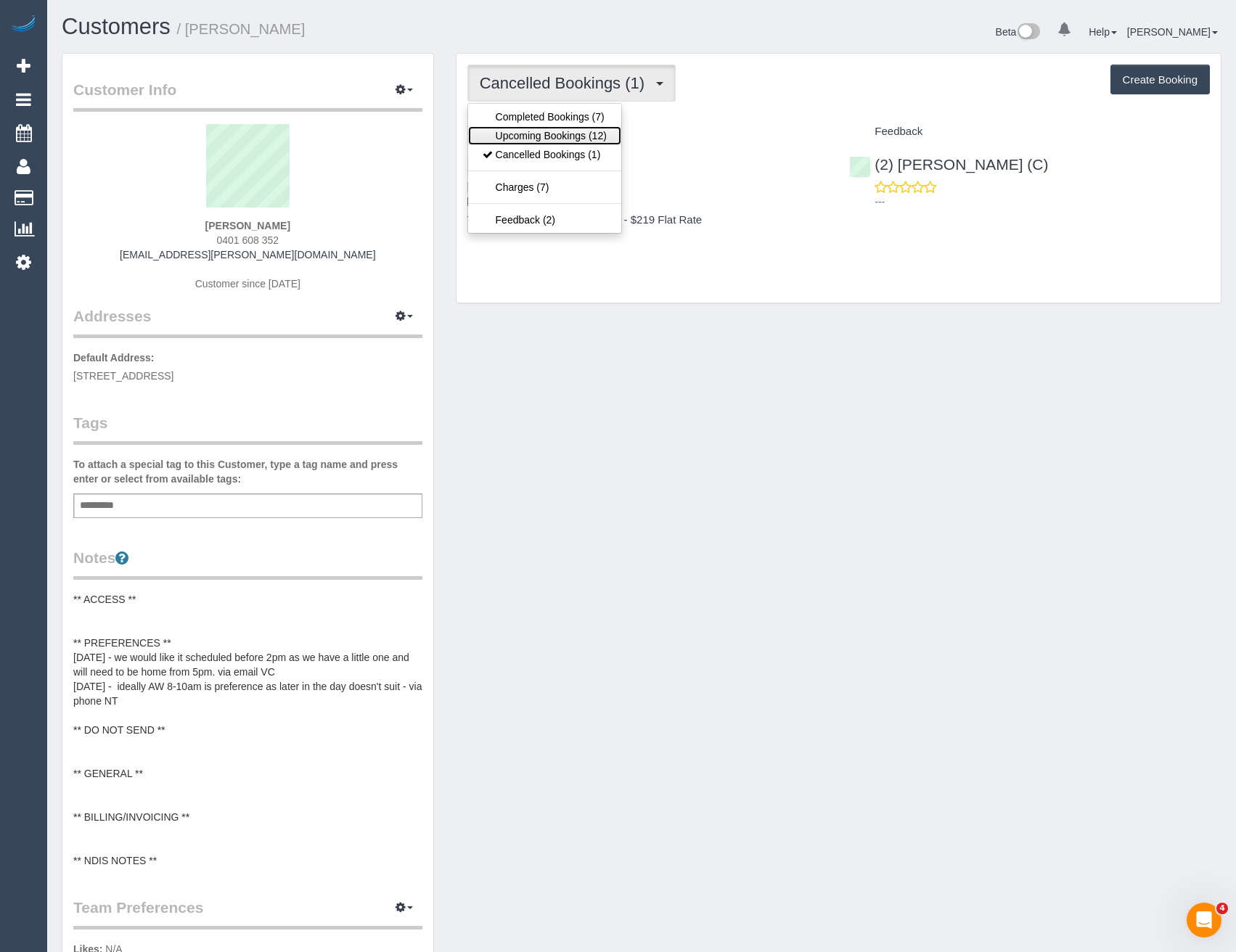
click at [580, 129] on link "Upcoming Bookings (12)" at bounding box center [544, 135] width 153 height 18
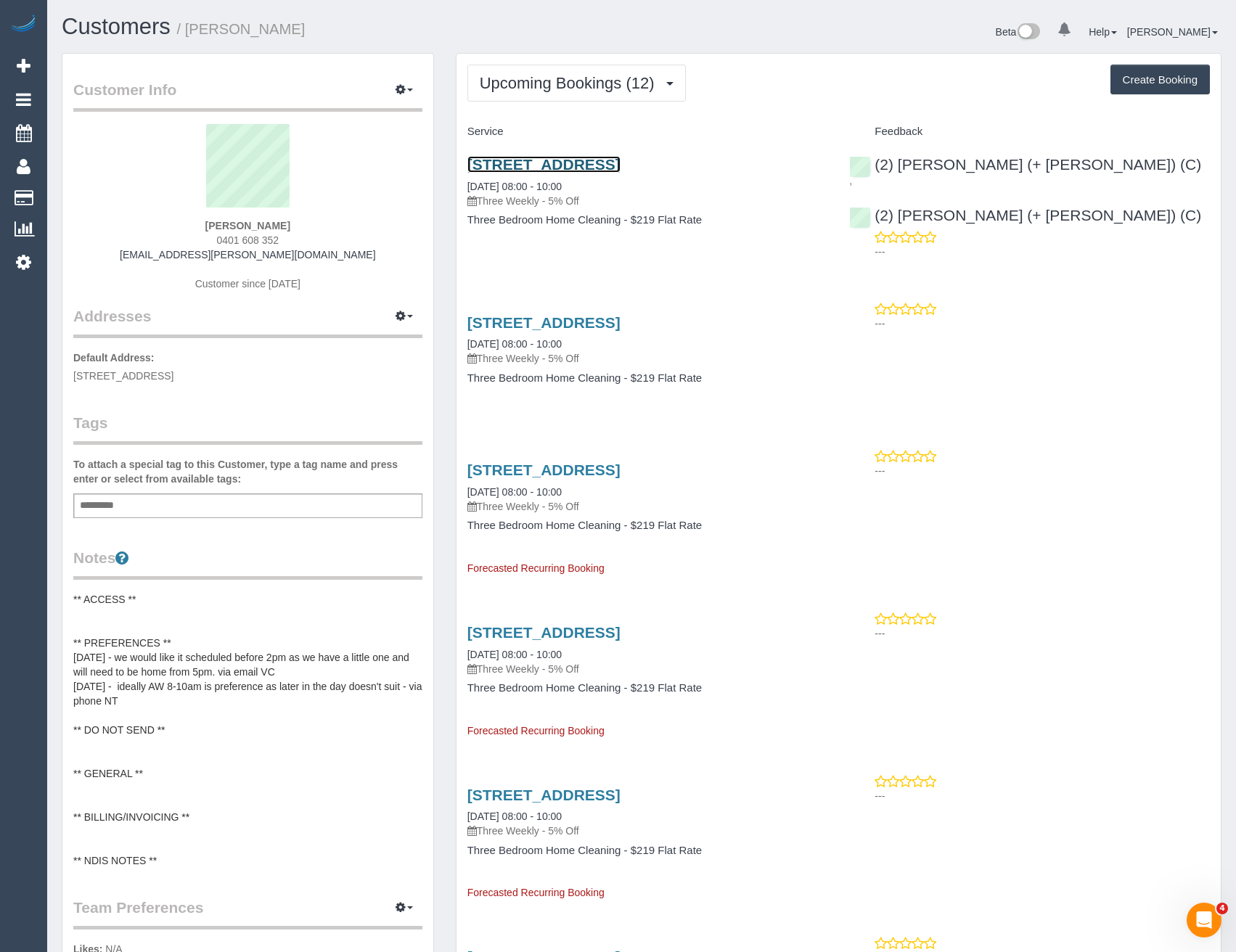
click at [620, 163] on link "[STREET_ADDRESS]" at bounding box center [543, 164] width 153 height 17
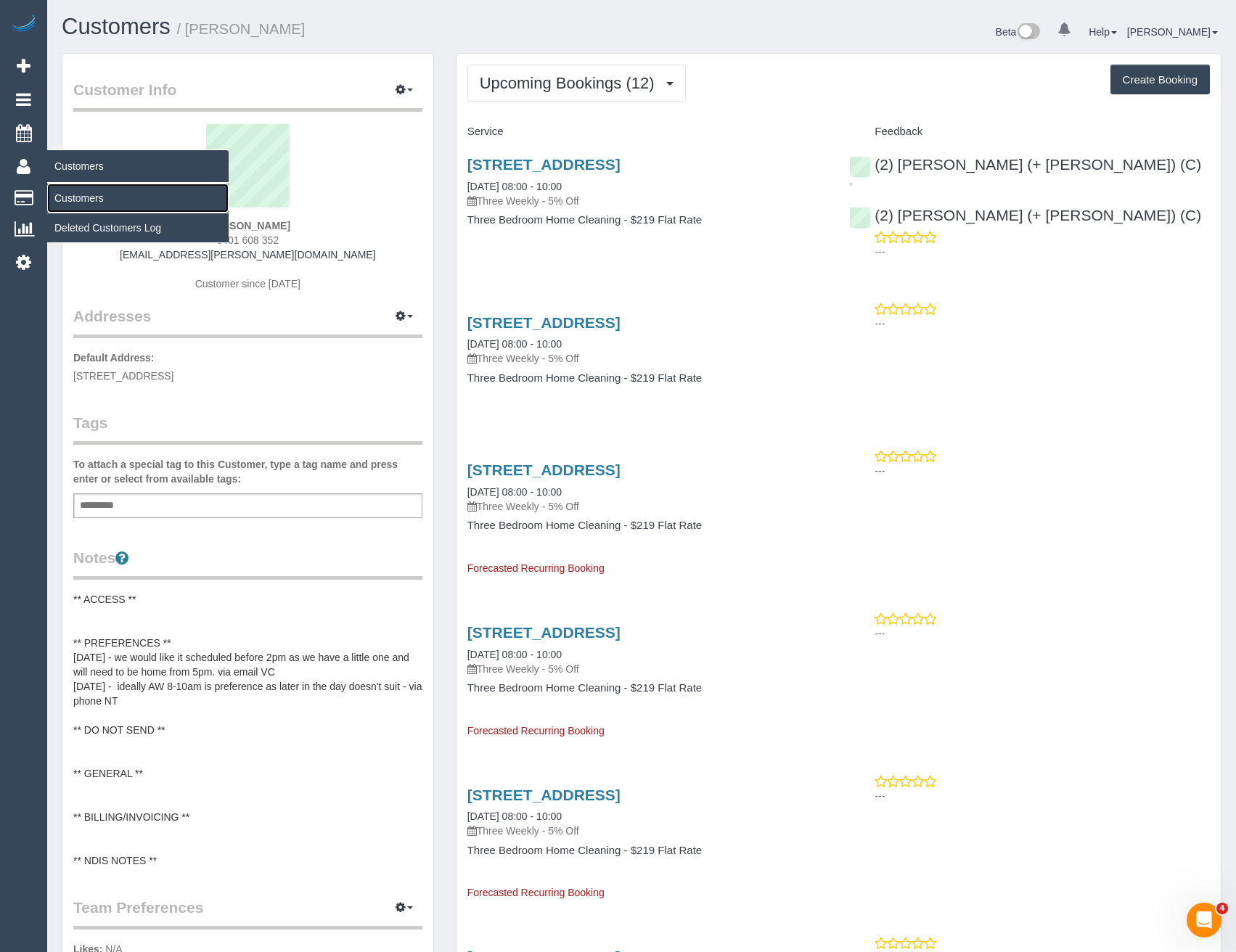
click at [69, 198] on link "Customers" at bounding box center [138, 198] width 182 height 29
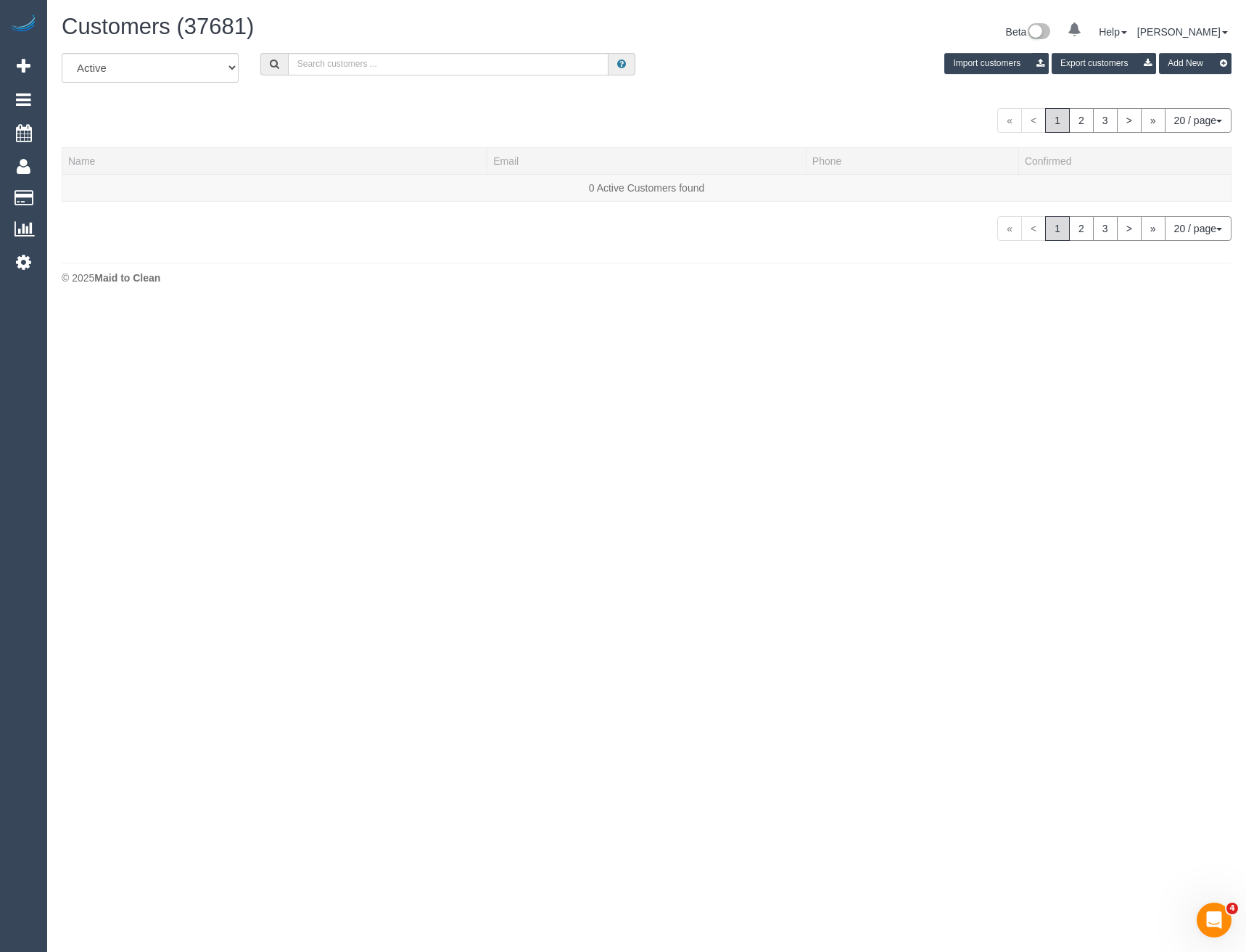
click at [385, 51] on div "Customers (37681) Beta 0 Your Notifications You have 0 alerts Help Help Docs Ta…" at bounding box center [647, 34] width 1192 height 39
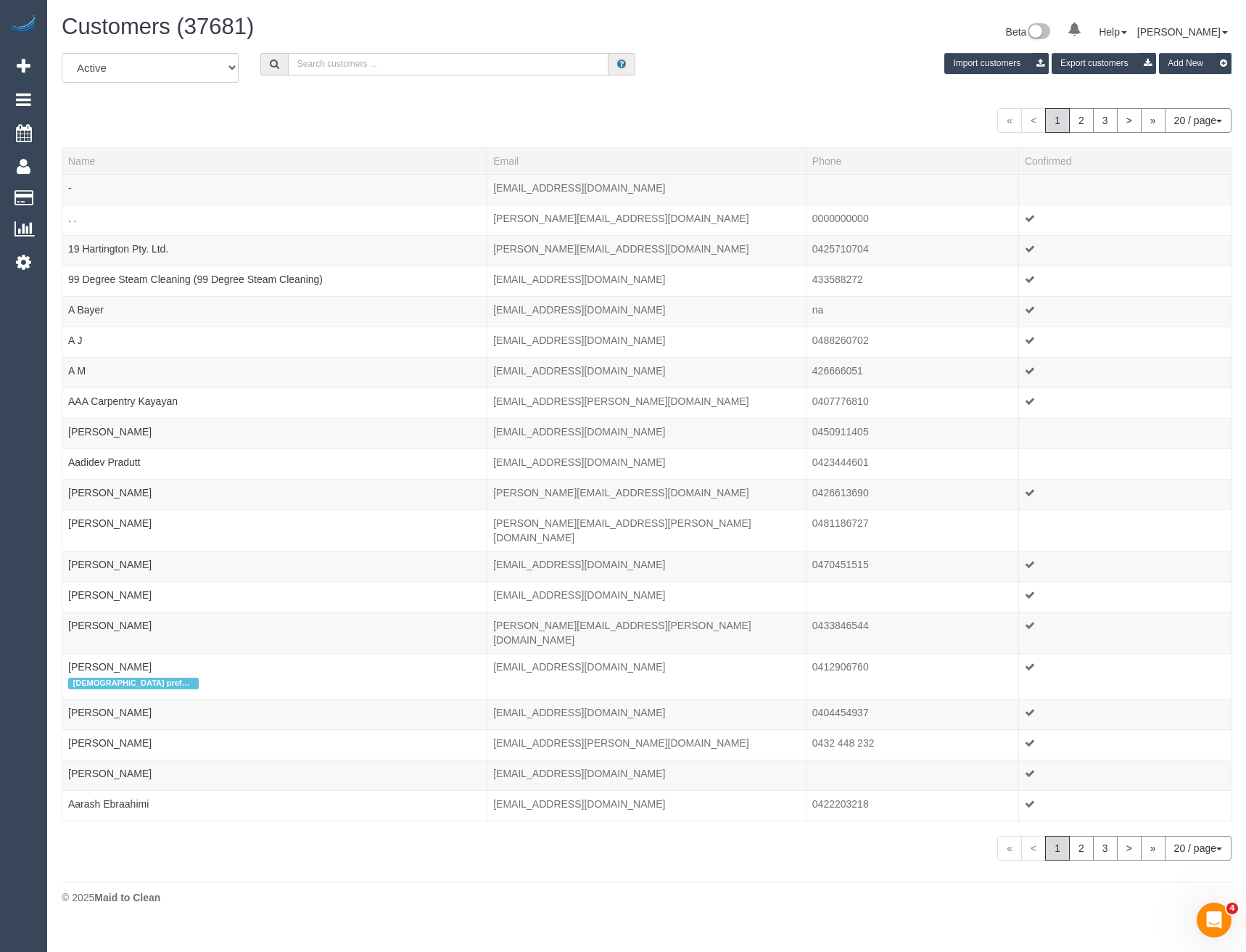
click at [391, 63] on input "text" at bounding box center [448, 64] width 321 height 22
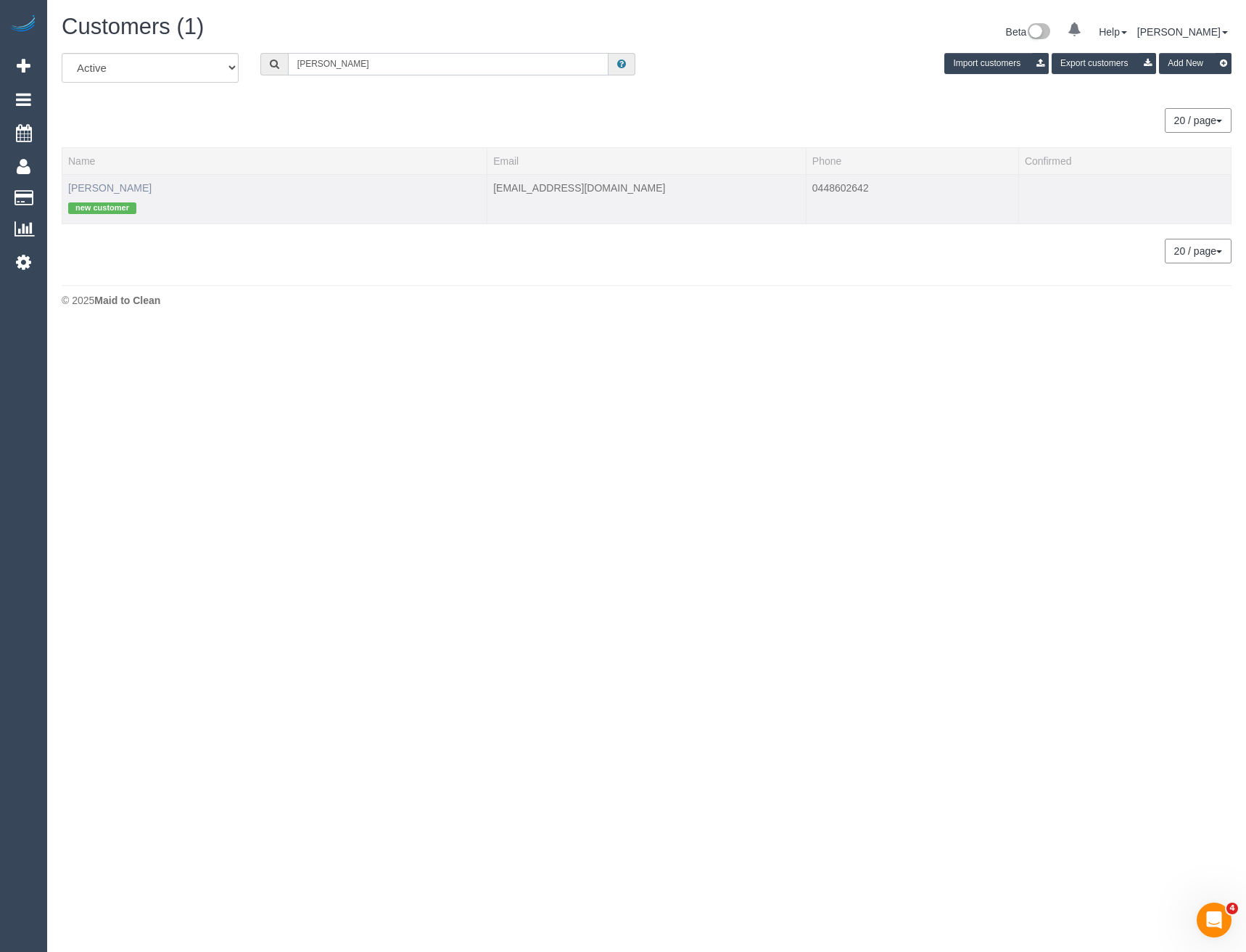
type input "[PERSON_NAME]"
click at [110, 184] on link "[PERSON_NAME]" at bounding box center [110, 188] width 84 height 11
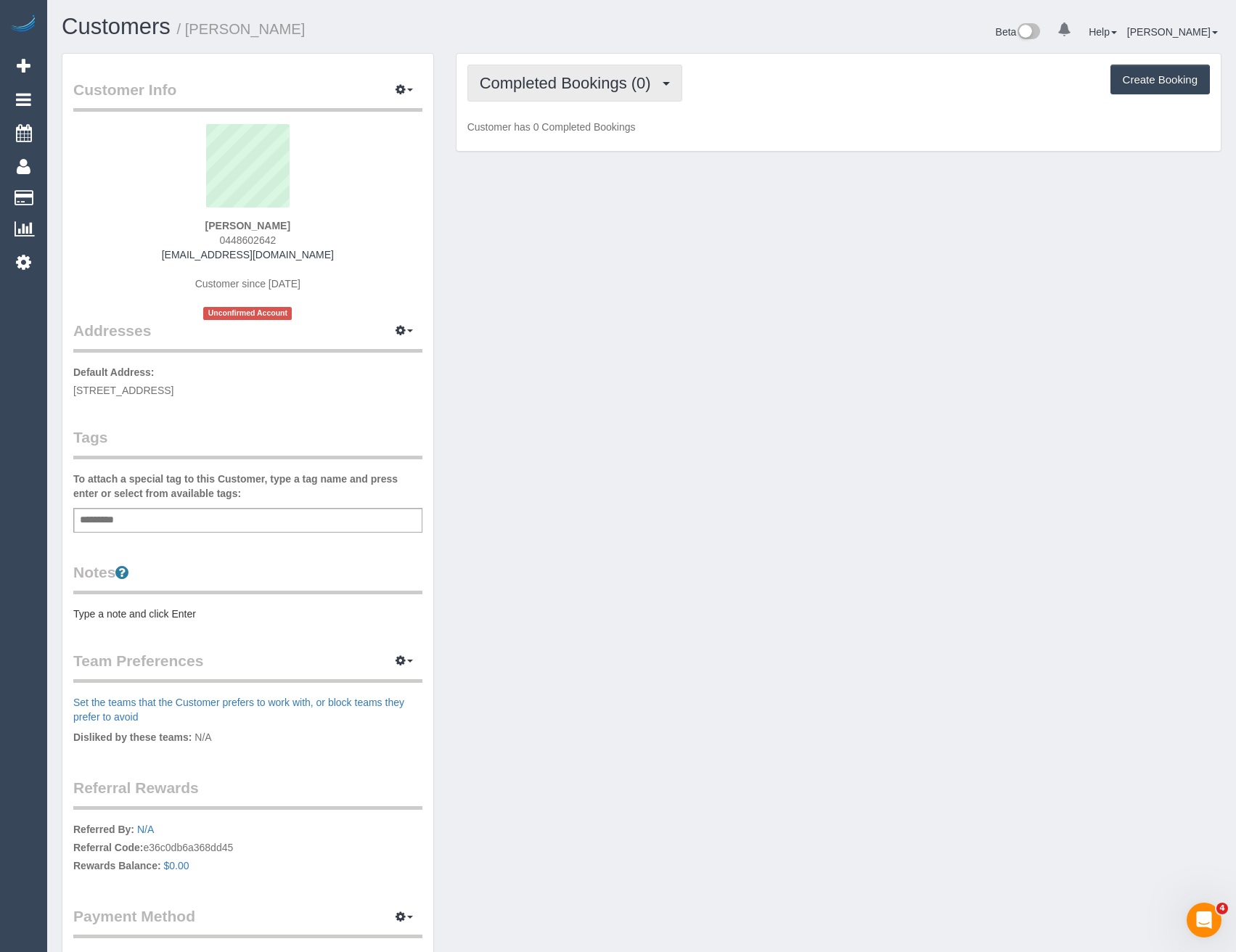
click at [632, 76] on span "Completed Bookings (0)" at bounding box center [569, 83] width 178 height 18
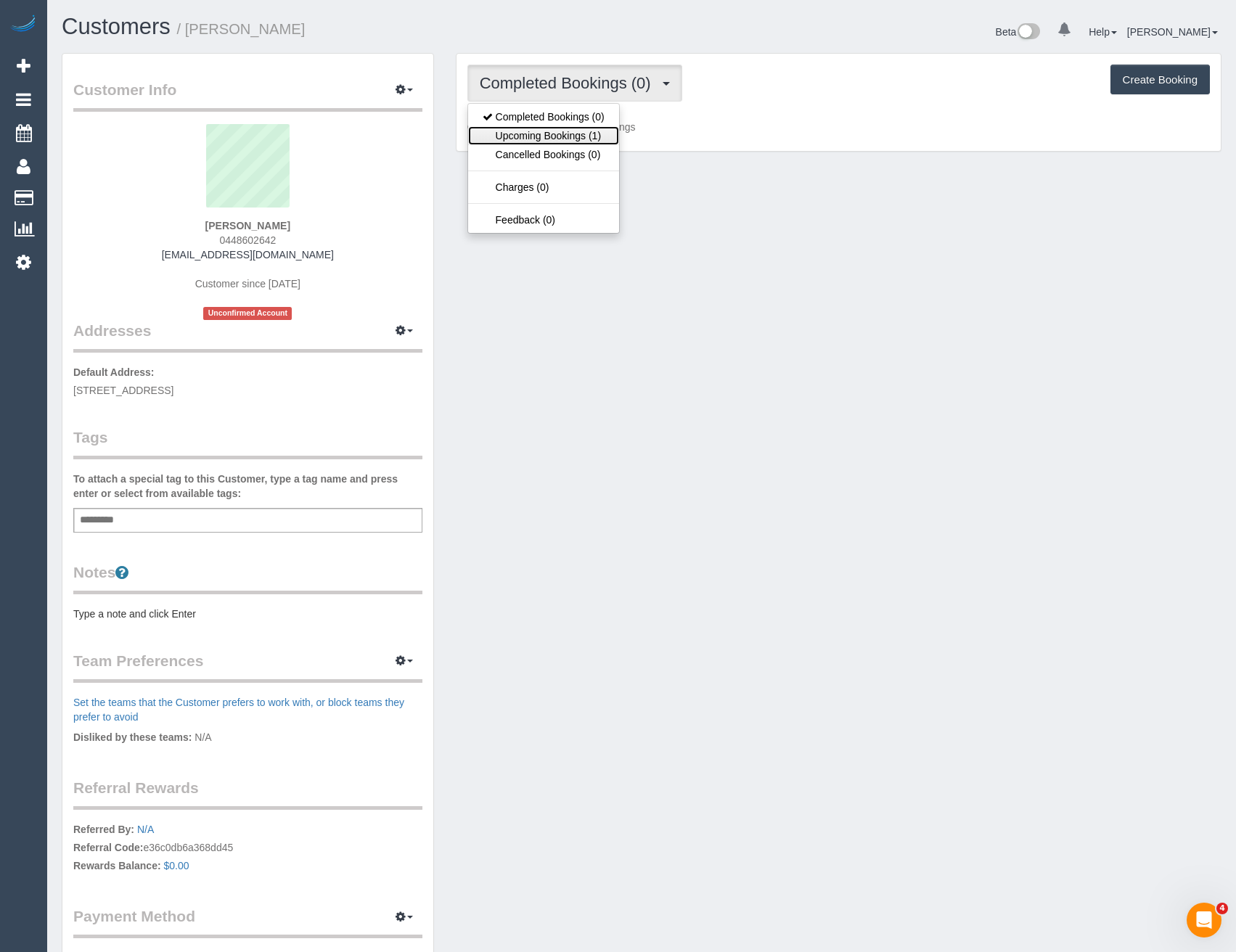
click at [604, 132] on link "Upcoming Bookings (1)" at bounding box center [543, 135] width 151 height 18
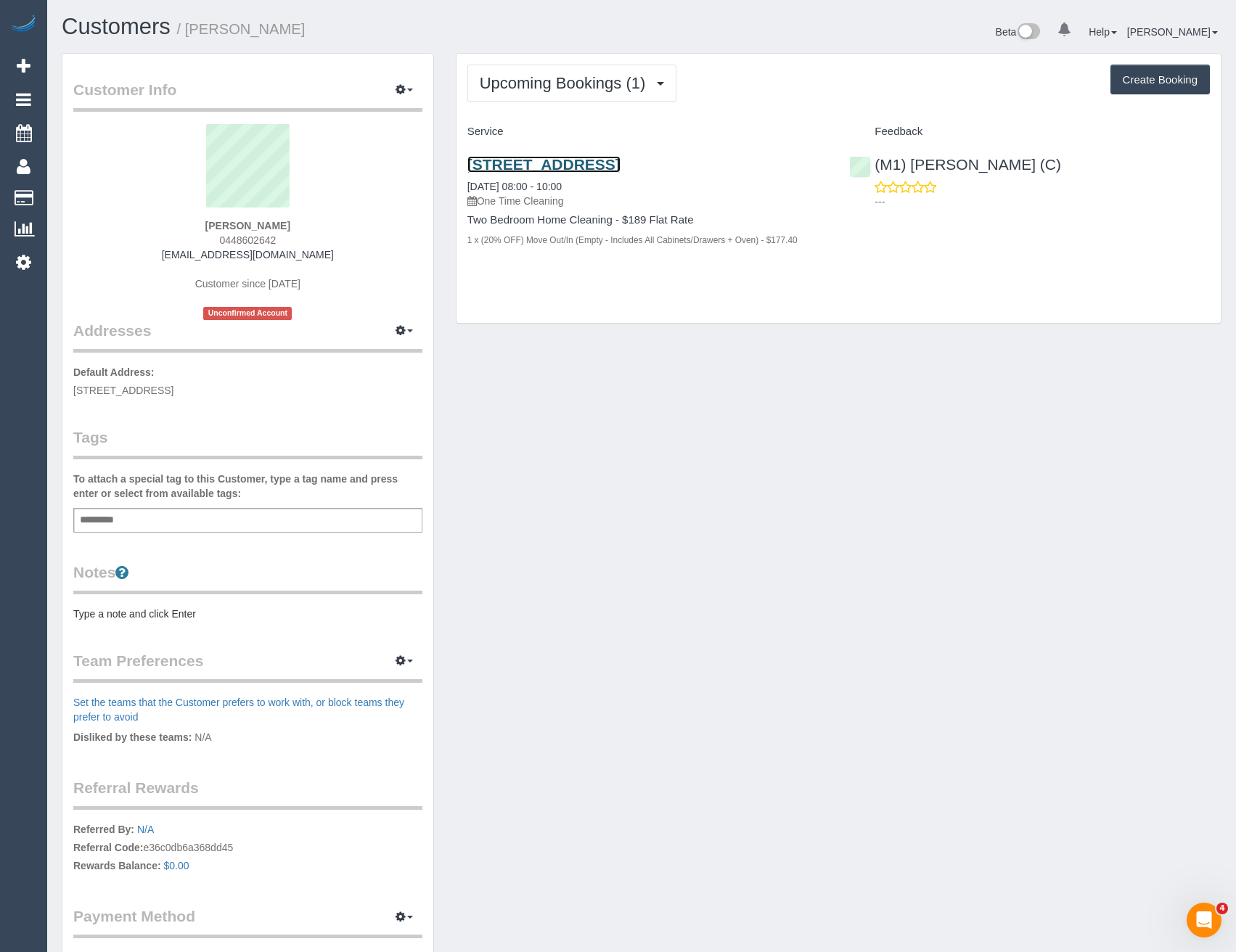
click at [620, 160] on link "[STREET_ADDRESS]" at bounding box center [543, 164] width 153 height 17
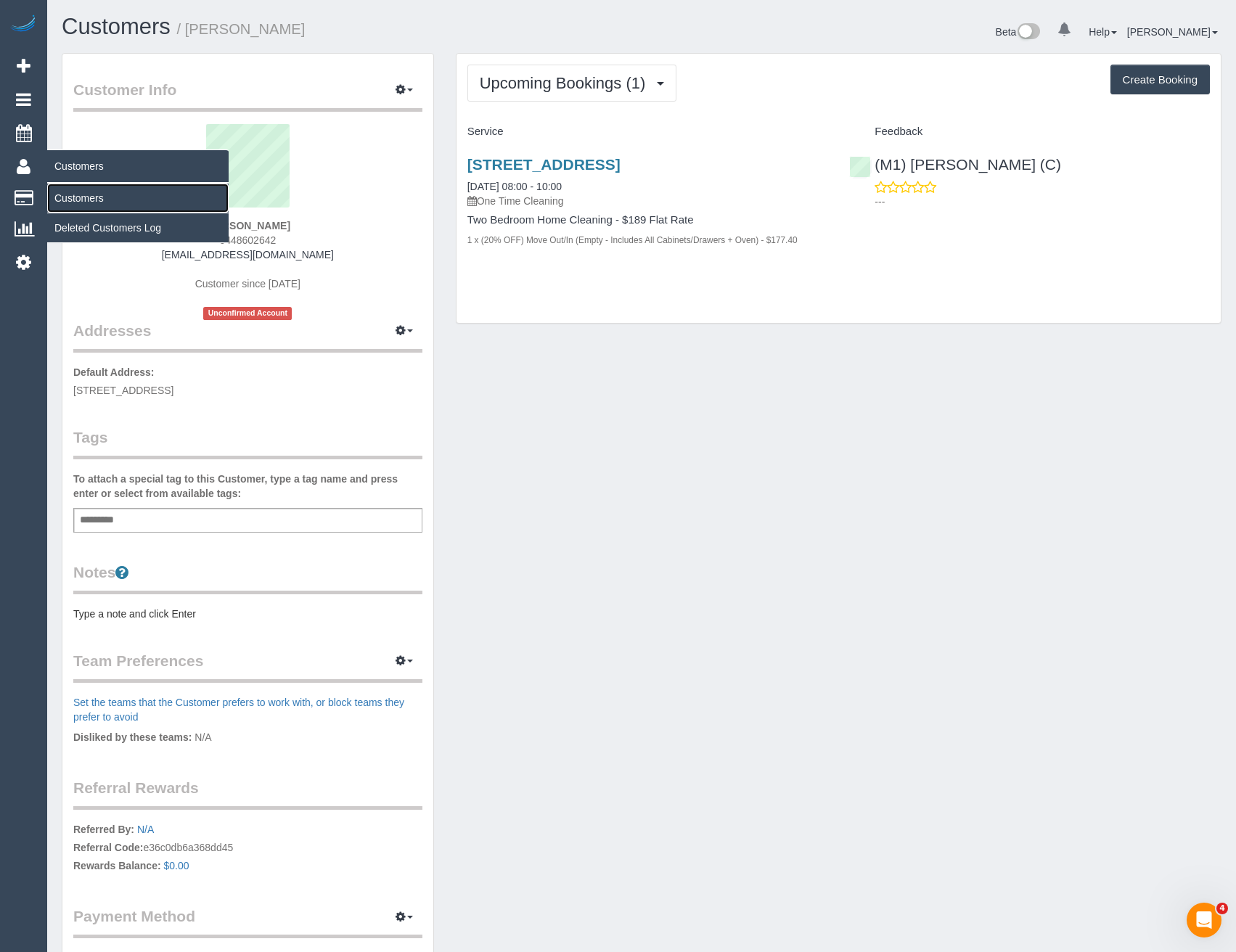
click at [83, 206] on link "Customers" at bounding box center [138, 198] width 182 height 29
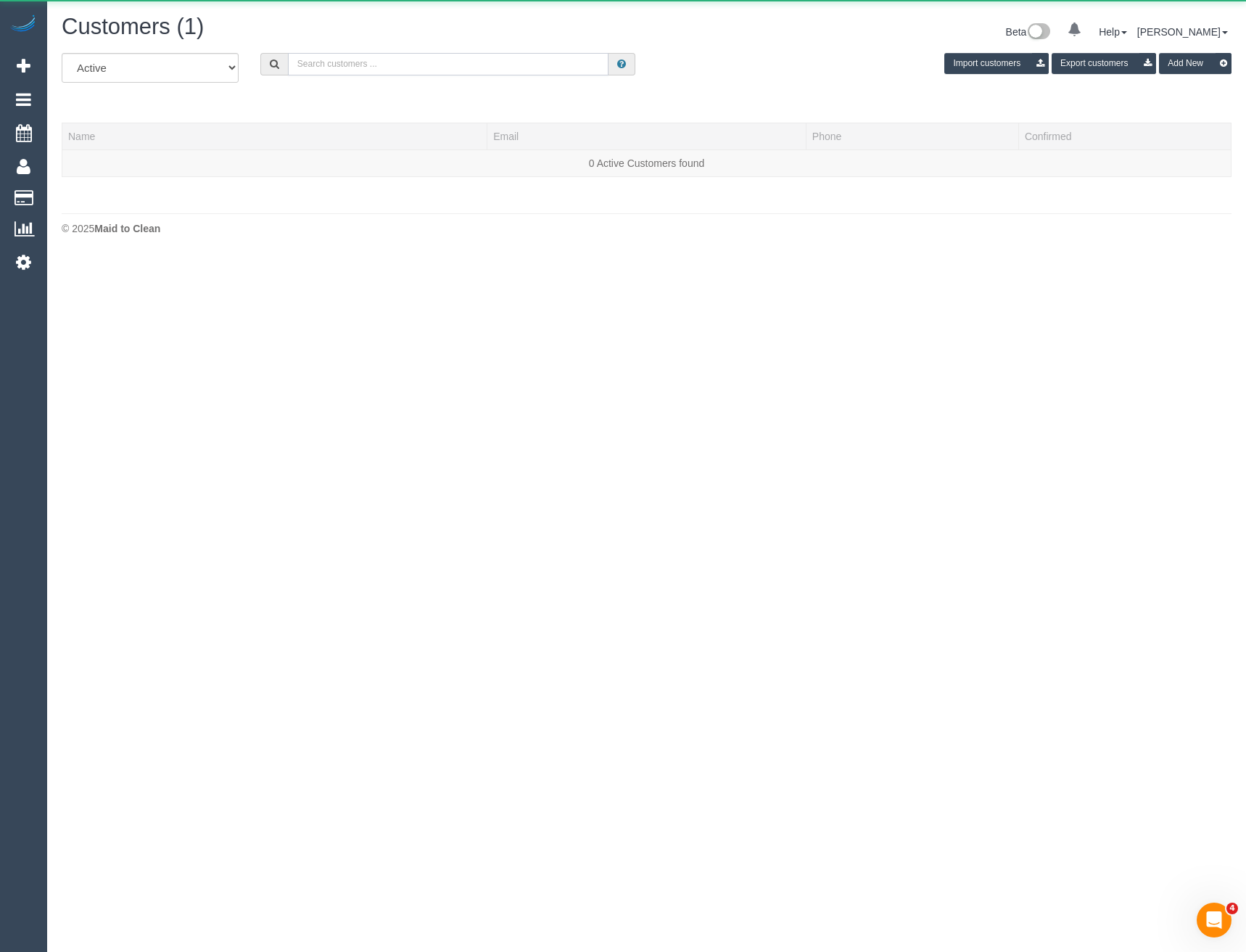
click at [313, 71] on input "text" at bounding box center [448, 64] width 321 height 22
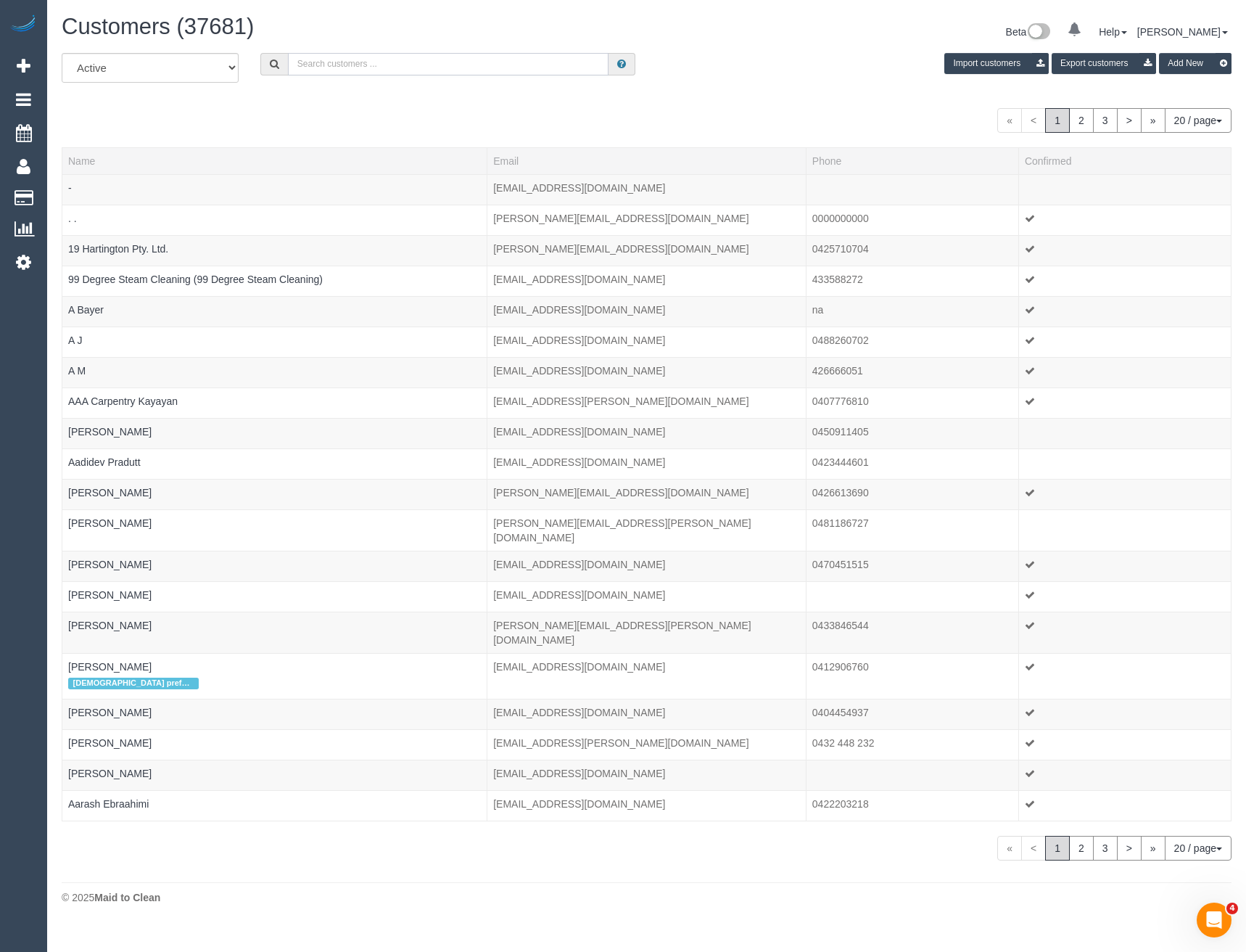
click at [320, 61] on input "text" at bounding box center [448, 64] width 321 height 22
click at [333, 67] on input "text" at bounding box center [448, 64] width 321 height 22
paste input "[EMAIL_ADDRESS][DOMAIN_NAME]"
click at [433, 60] on input "[EMAIL_ADDRESS][DOMAIN_NAME]" at bounding box center [448, 64] width 321 height 22
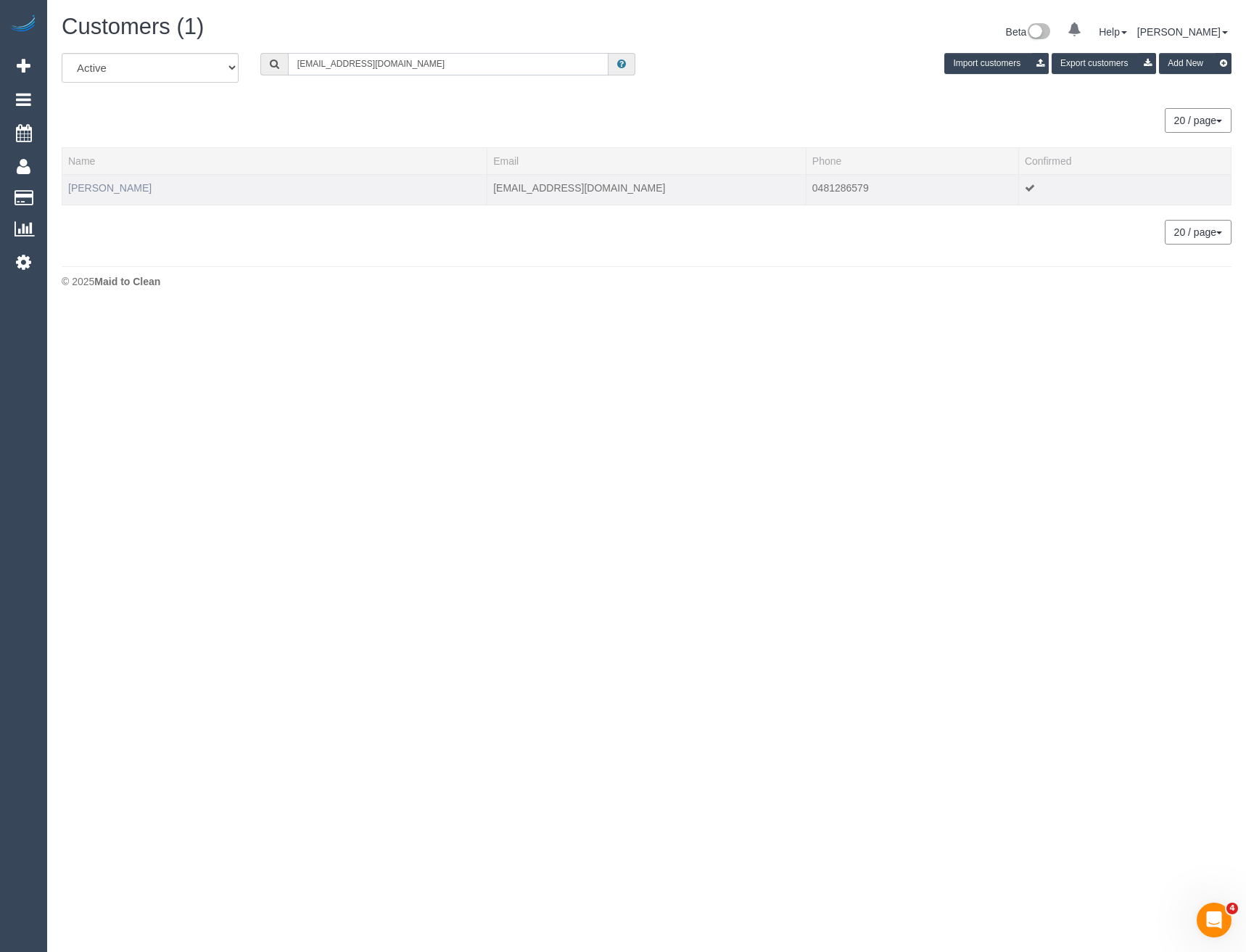
type input "[EMAIL_ADDRESS][DOMAIN_NAME]"
click at [105, 189] on link "[PERSON_NAME]" at bounding box center [110, 188] width 84 height 11
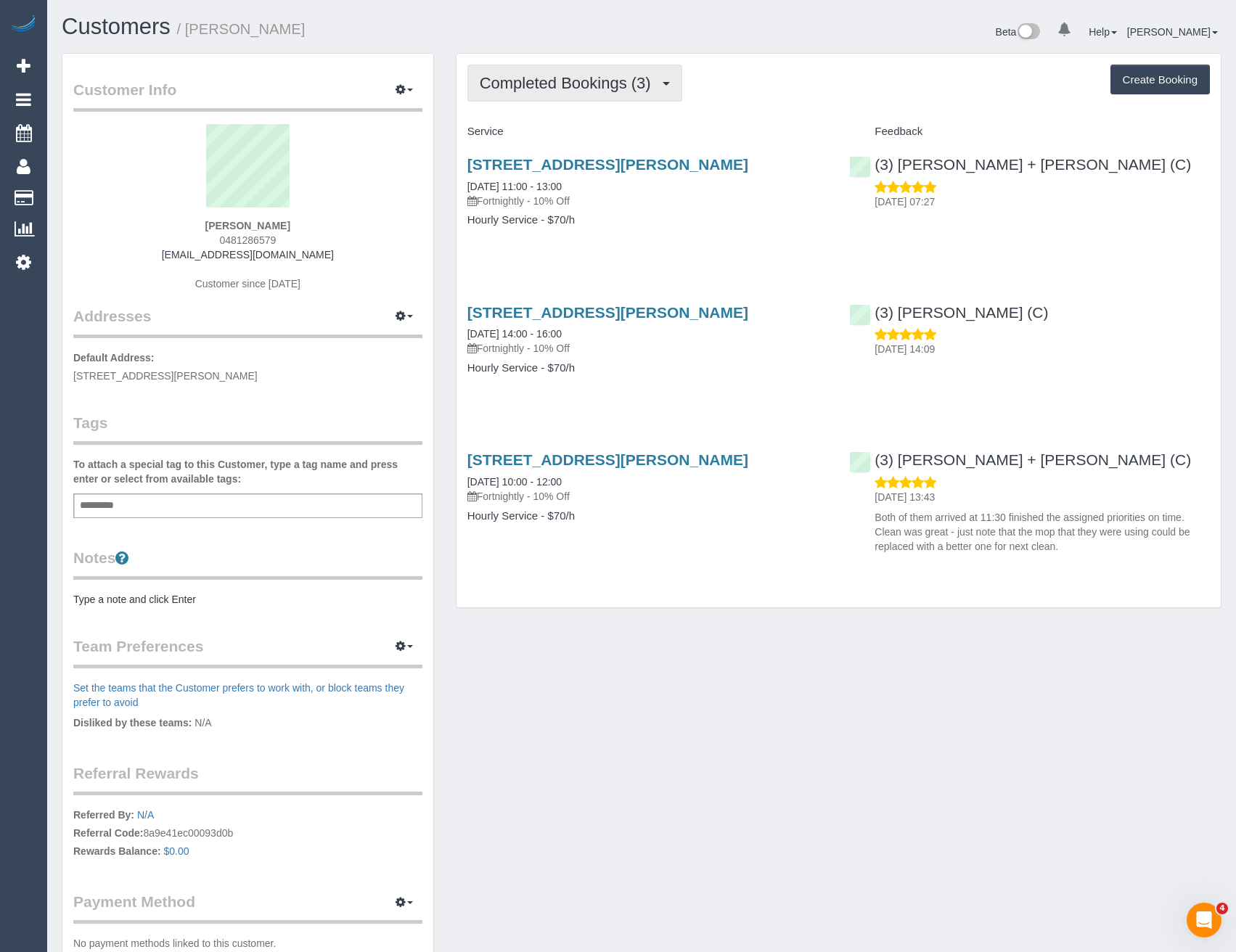
click at [592, 80] on span "Completed Bookings (3)" at bounding box center [569, 83] width 178 height 18
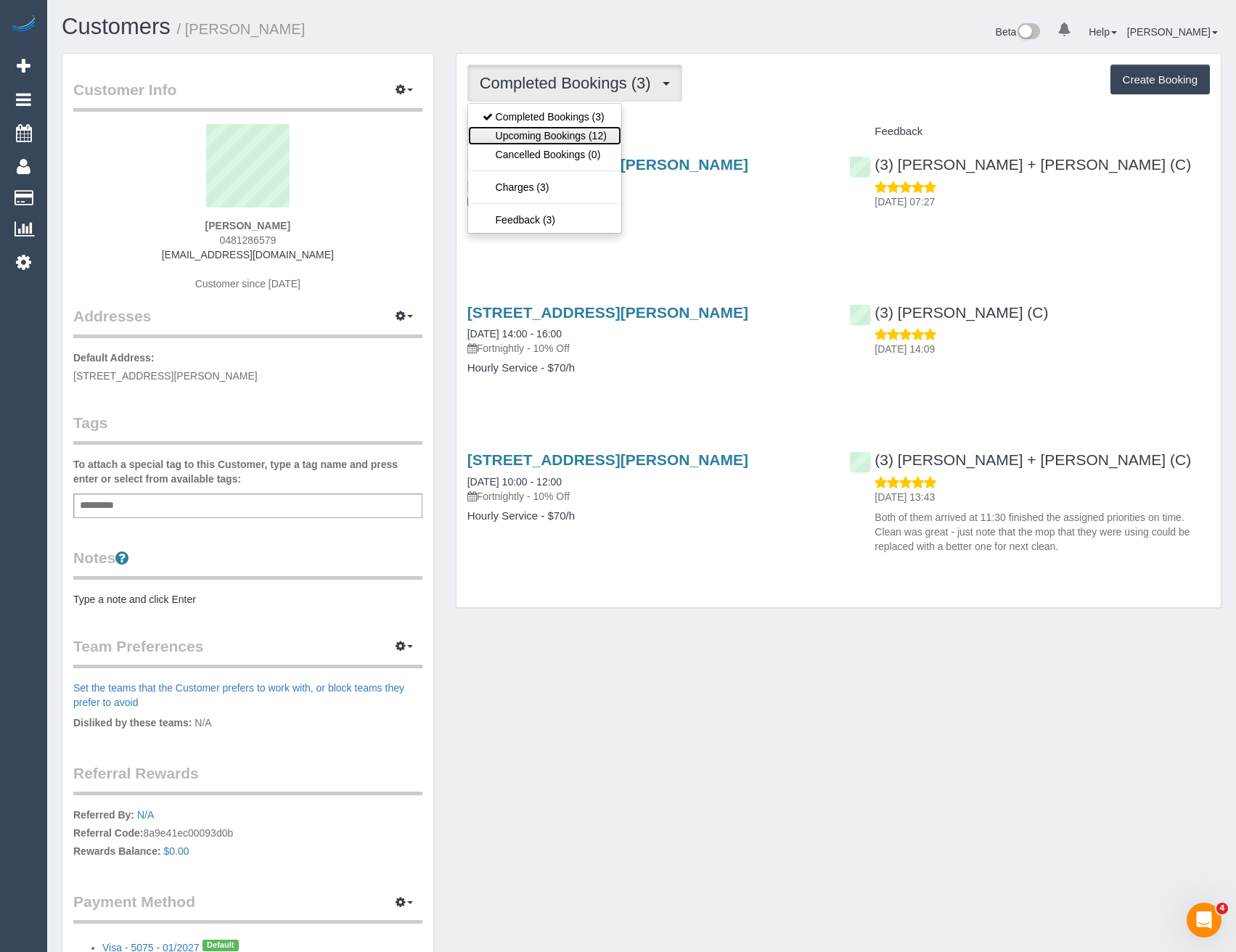
click at [555, 132] on link "Upcoming Bookings (12)" at bounding box center [544, 135] width 153 height 18
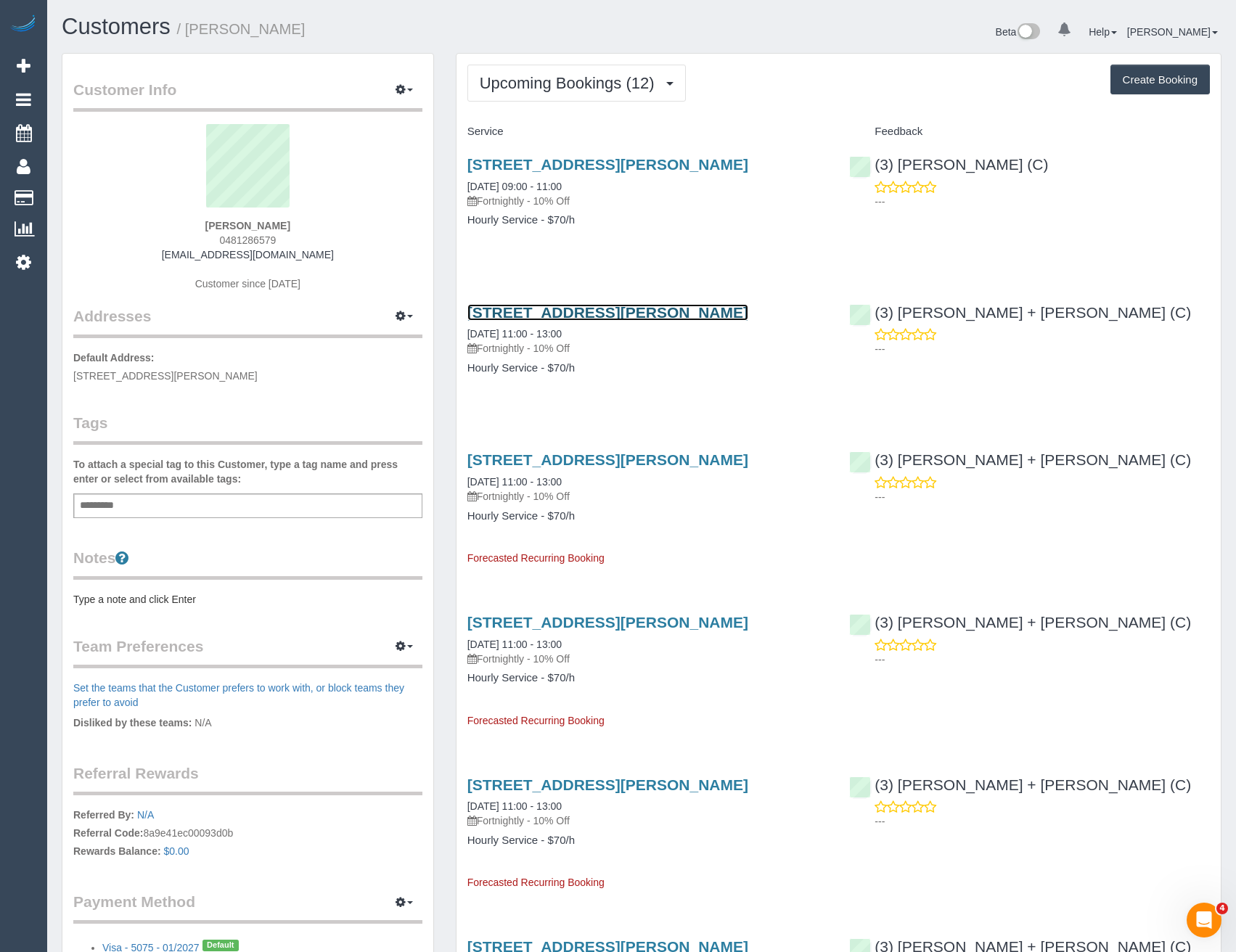
click at [702, 314] on link "[STREET_ADDRESS][PERSON_NAME]" at bounding box center [607, 312] width 280 height 17
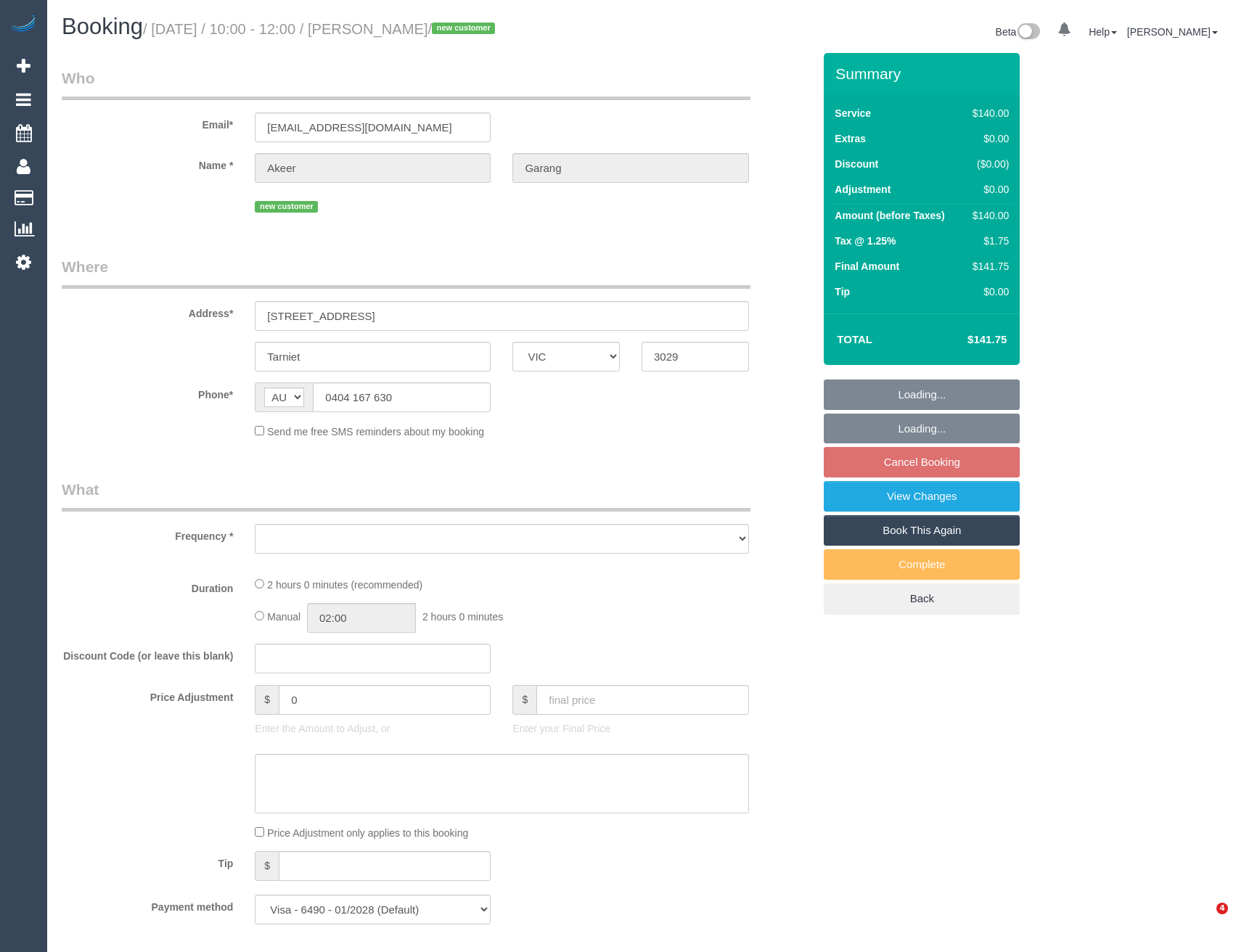
select select "VIC"
select select "number:30"
select select "number:14"
select select "number:18"
select select "number:36"
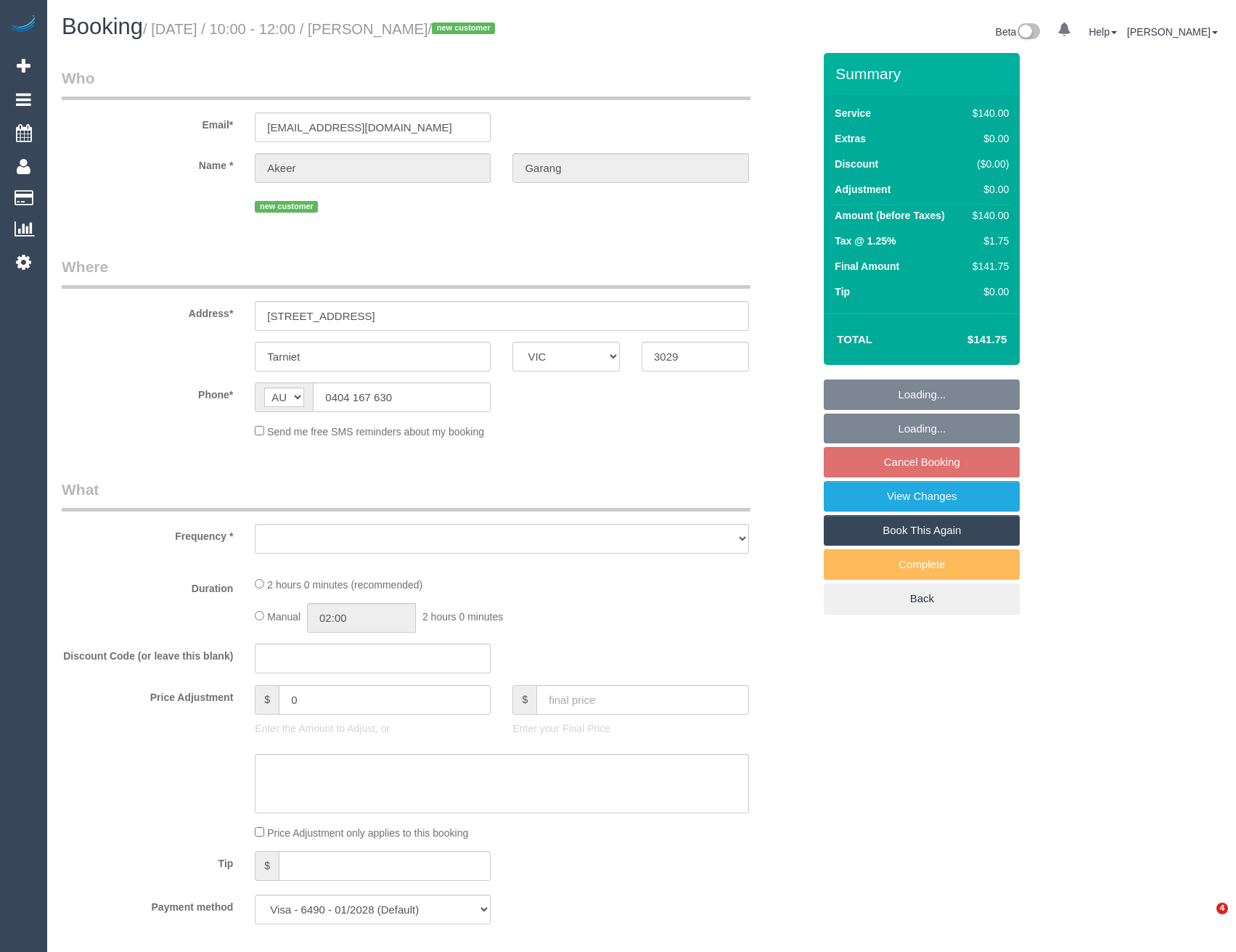
select select "number:35"
select select "number:13"
select select "object:1287"
select select "spot1"
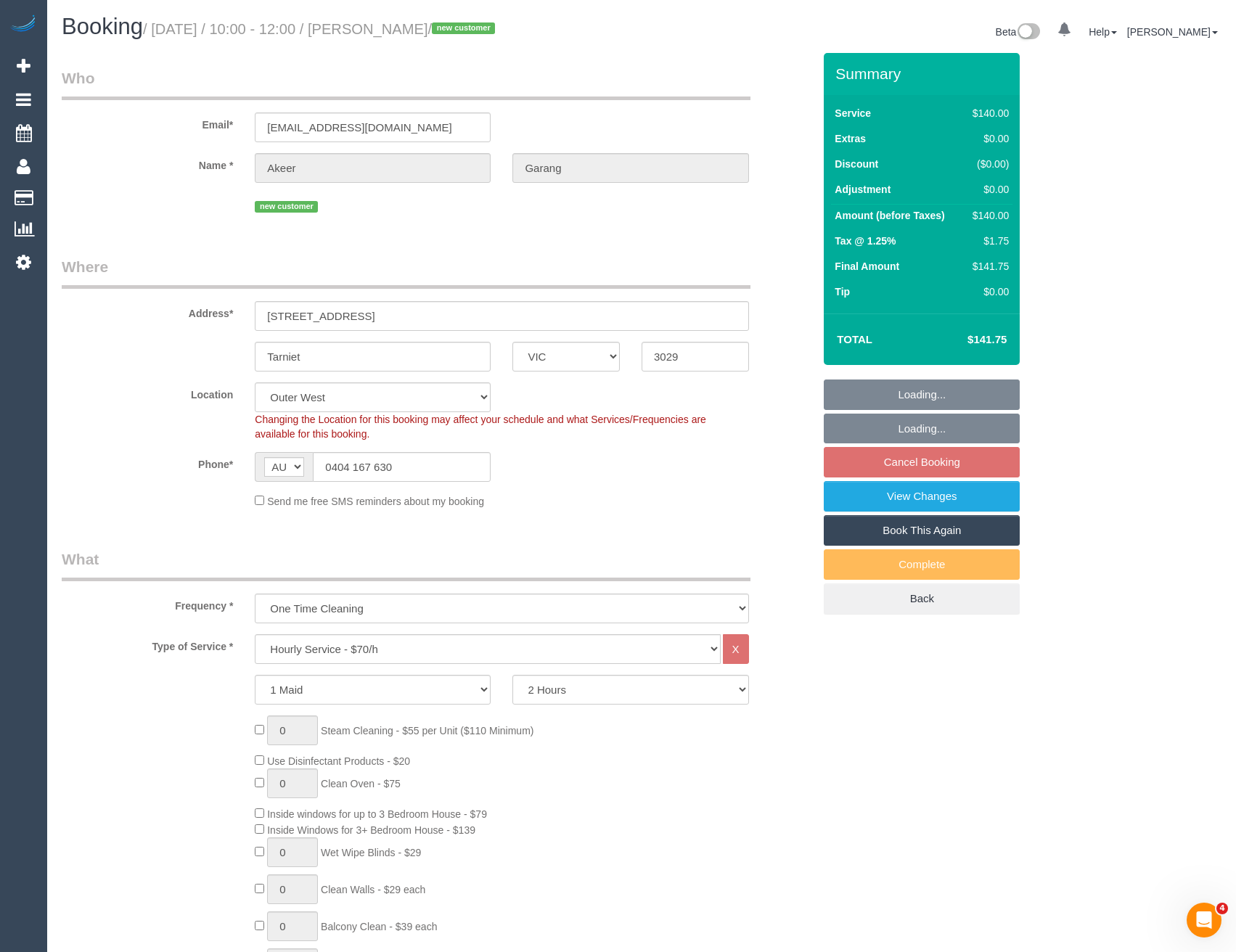
select select "object:1299"
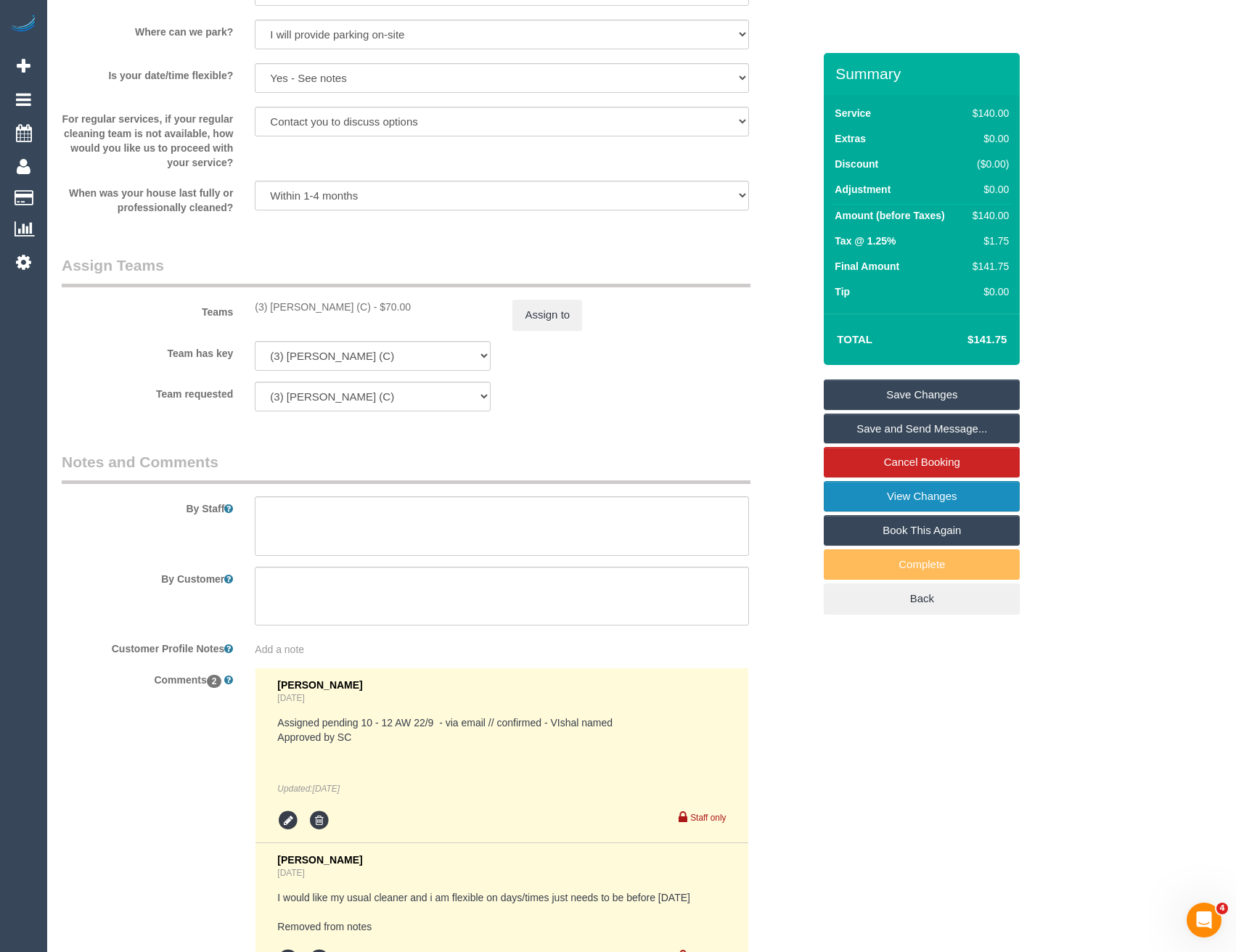
scroll to position [1924, 0]
click at [894, 487] on link "View Changes" at bounding box center [922, 496] width 196 height 31
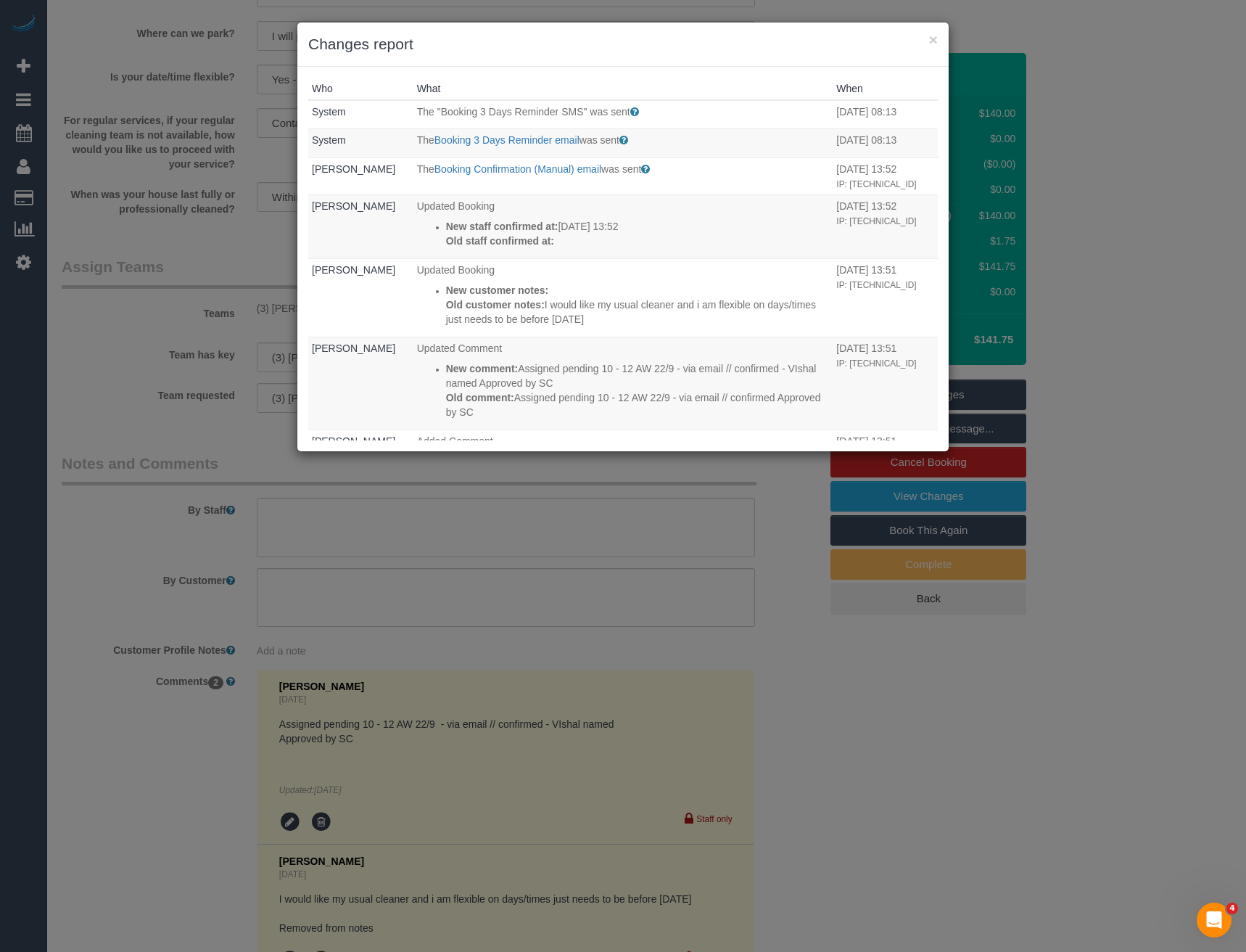
click at [574, 616] on div "× Changes report Who What When System The "Booking 3 Days Reminder SMS" was sen…" at bounding box center [623, 476] width 1246 height 952
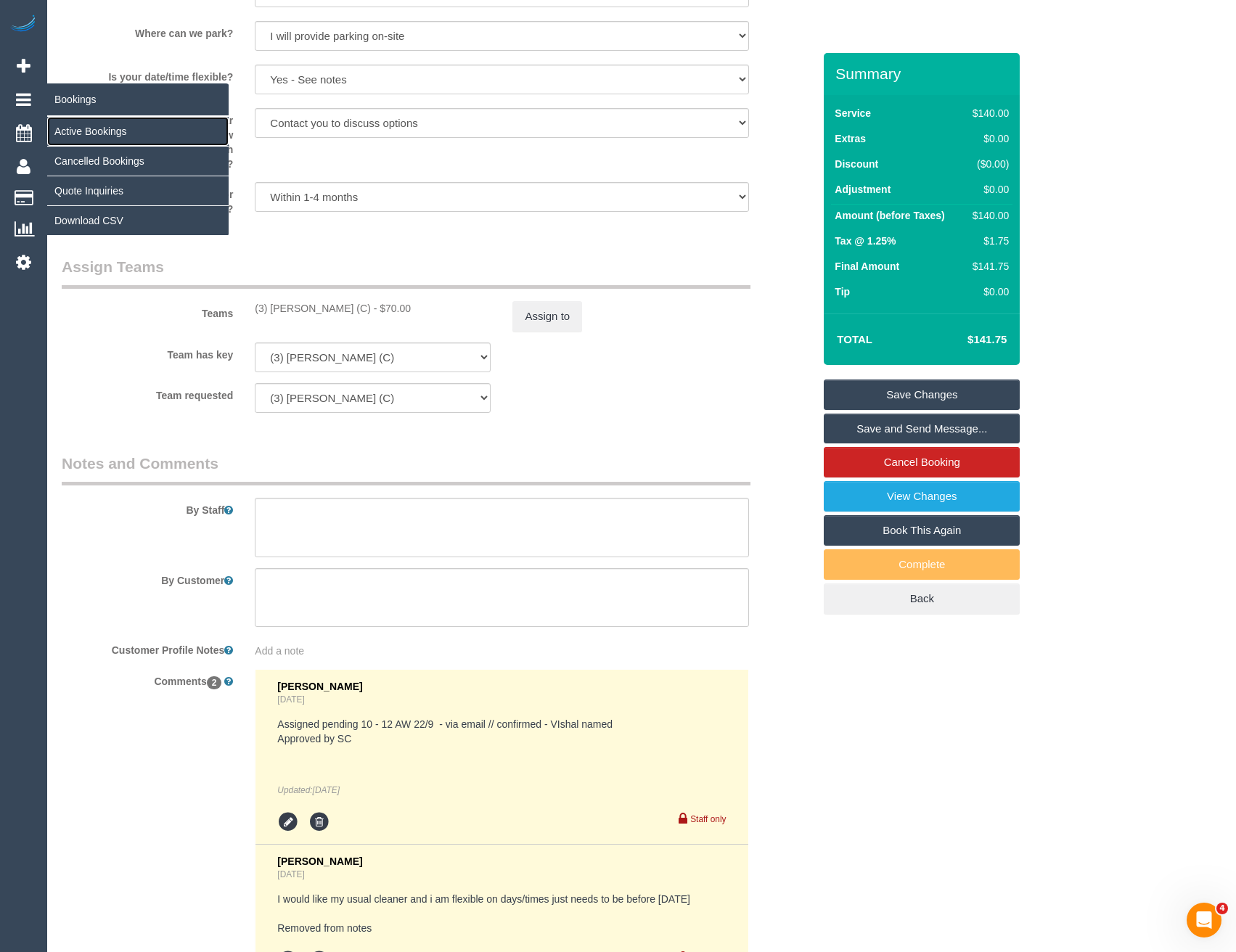
click at [99, 123] on link "Active Bookings" at bounding box center [138, 131] width 182 height 29
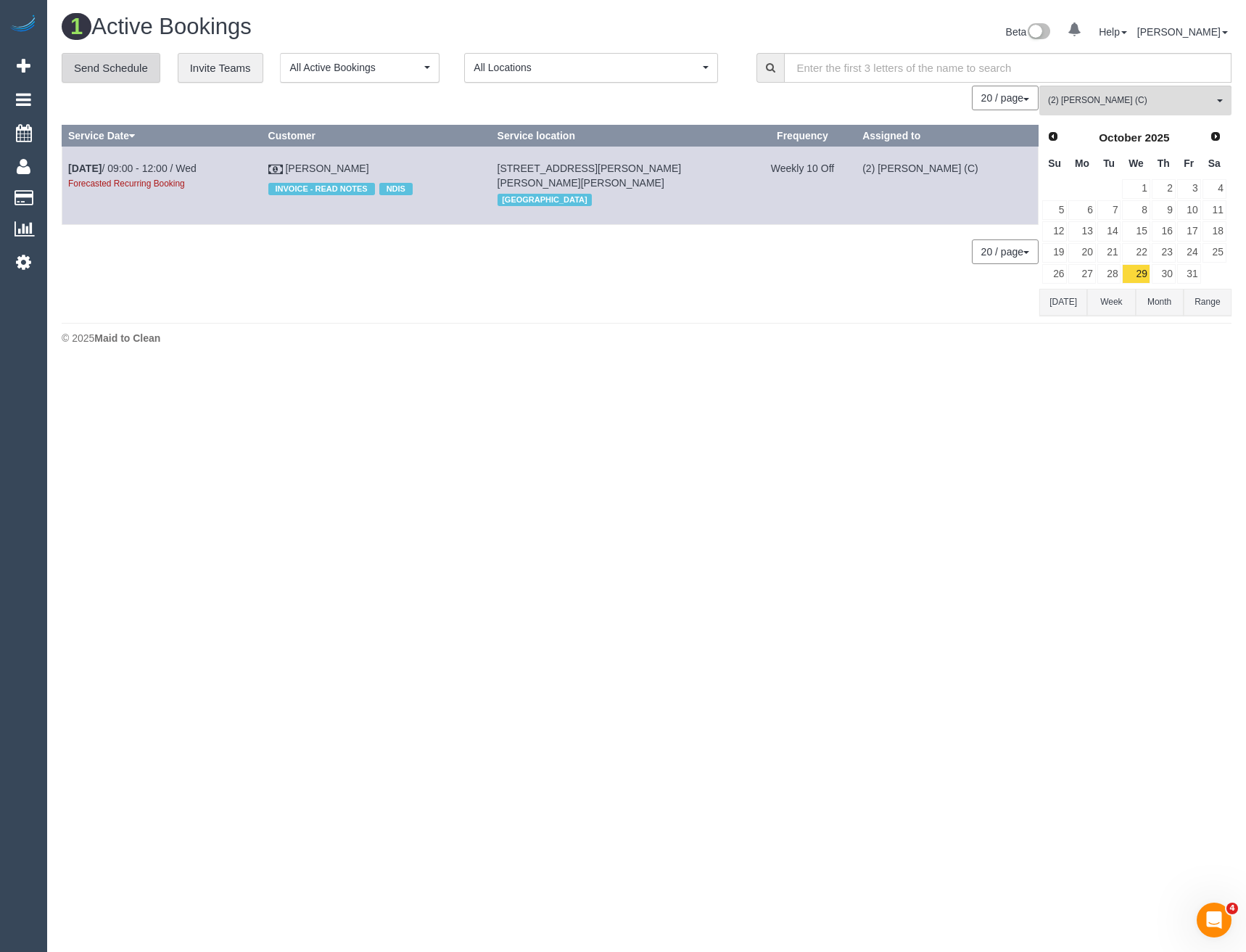
click at [145, 65] on link "Send Schedule" at bounding box center [111, 68] width 99 height 31
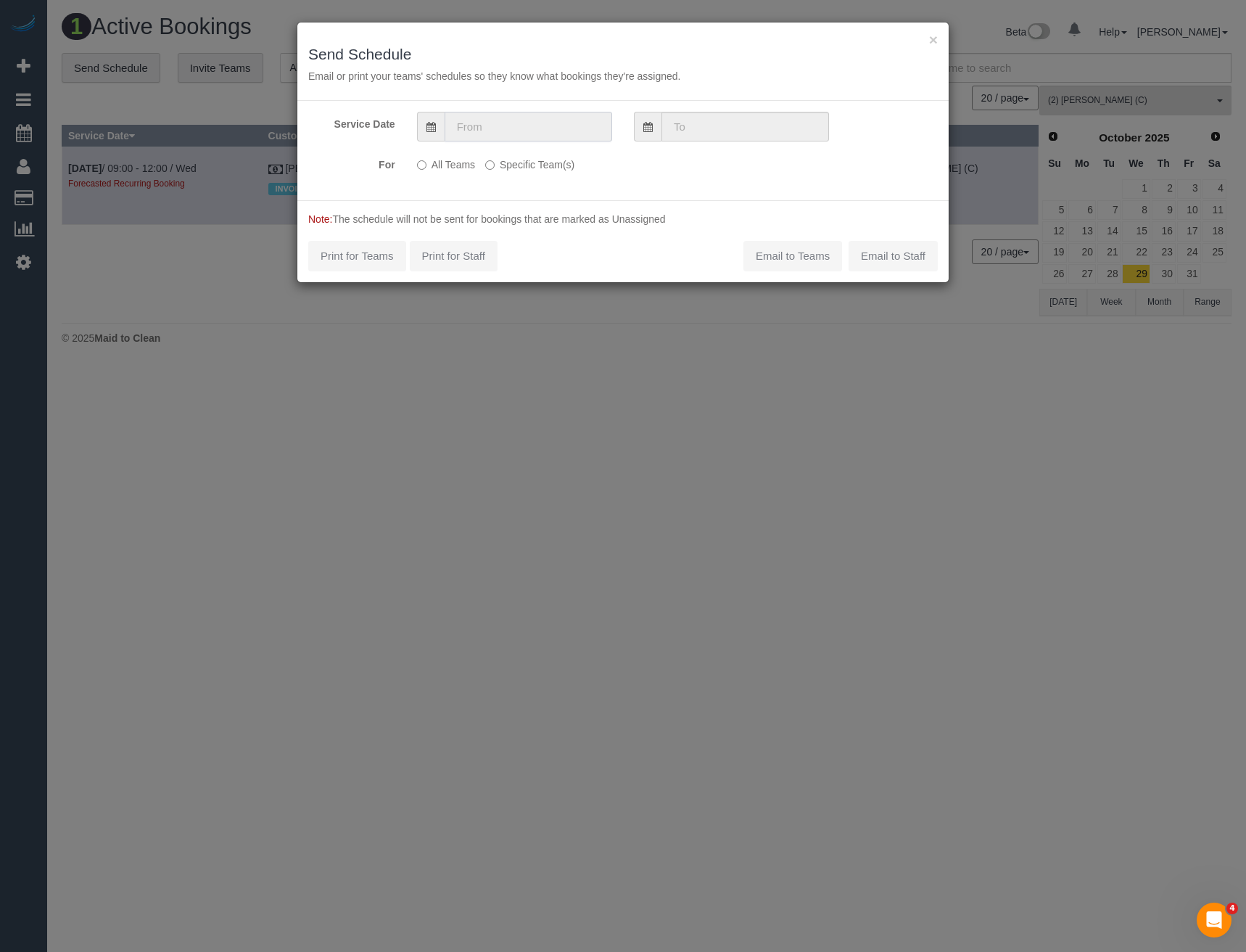
click at [497, 125] on input "text" at bounding box center [528, 126] width 168 height 30
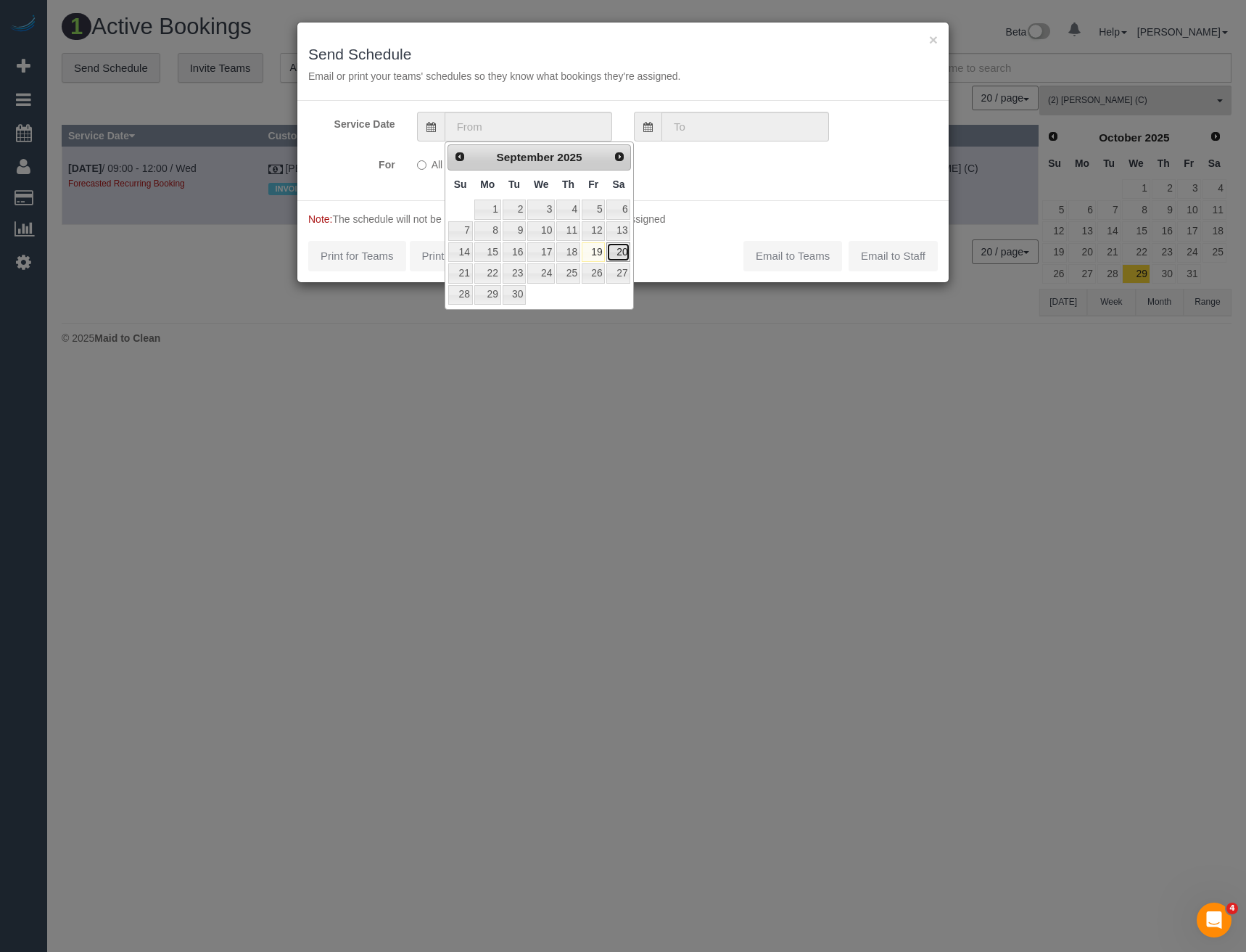
click at [615, 255] on link "20" at bounding box center [619, 252] width 24 height 19
type input "20/09/2025"
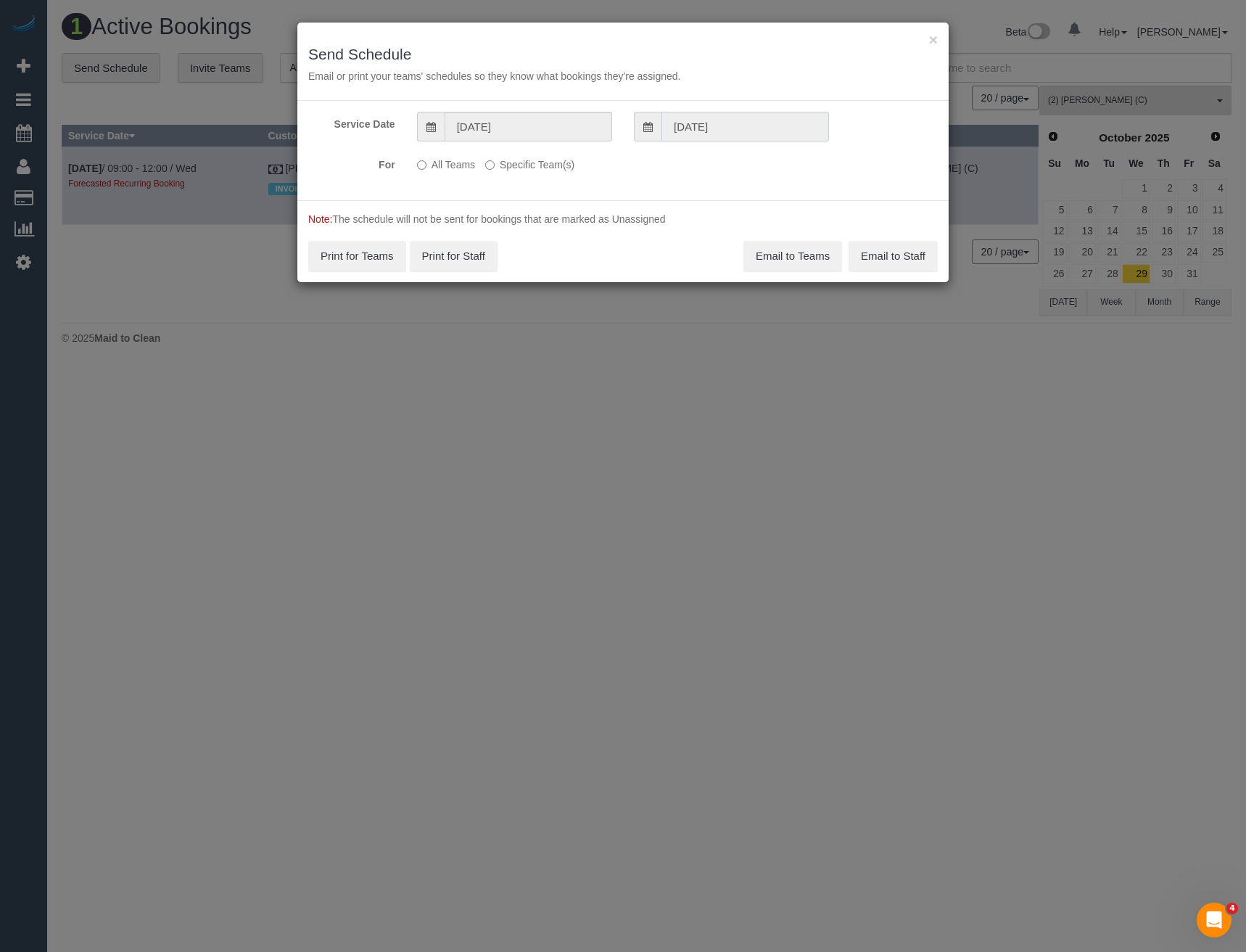
click at [690, 130] on input "20/09/2025" at bounding box center [745, 126] width 168 height 30
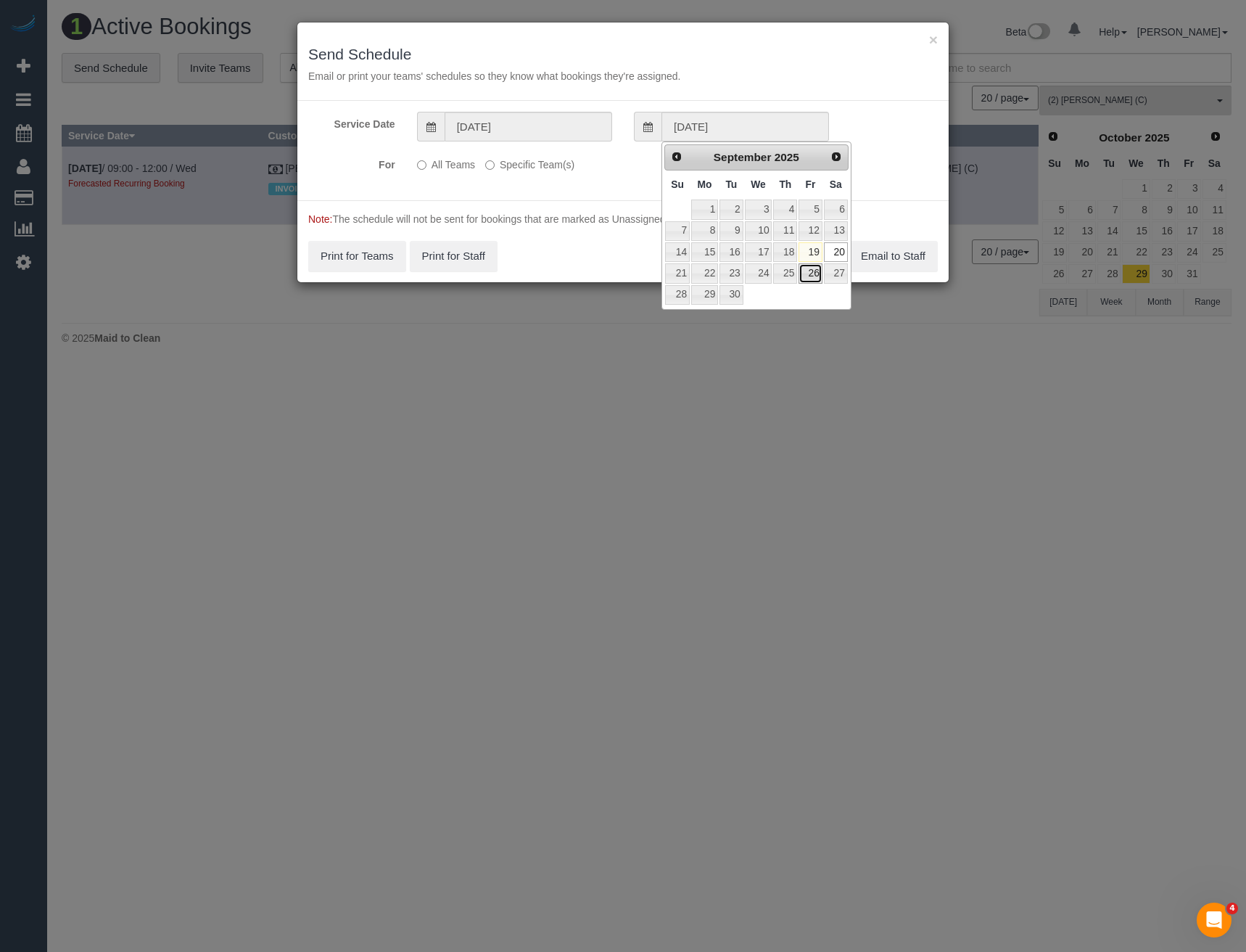
click at [812, 272] on link "26" at bounding box center [810, 273] width 23 height 19
type input "26/09/2025"
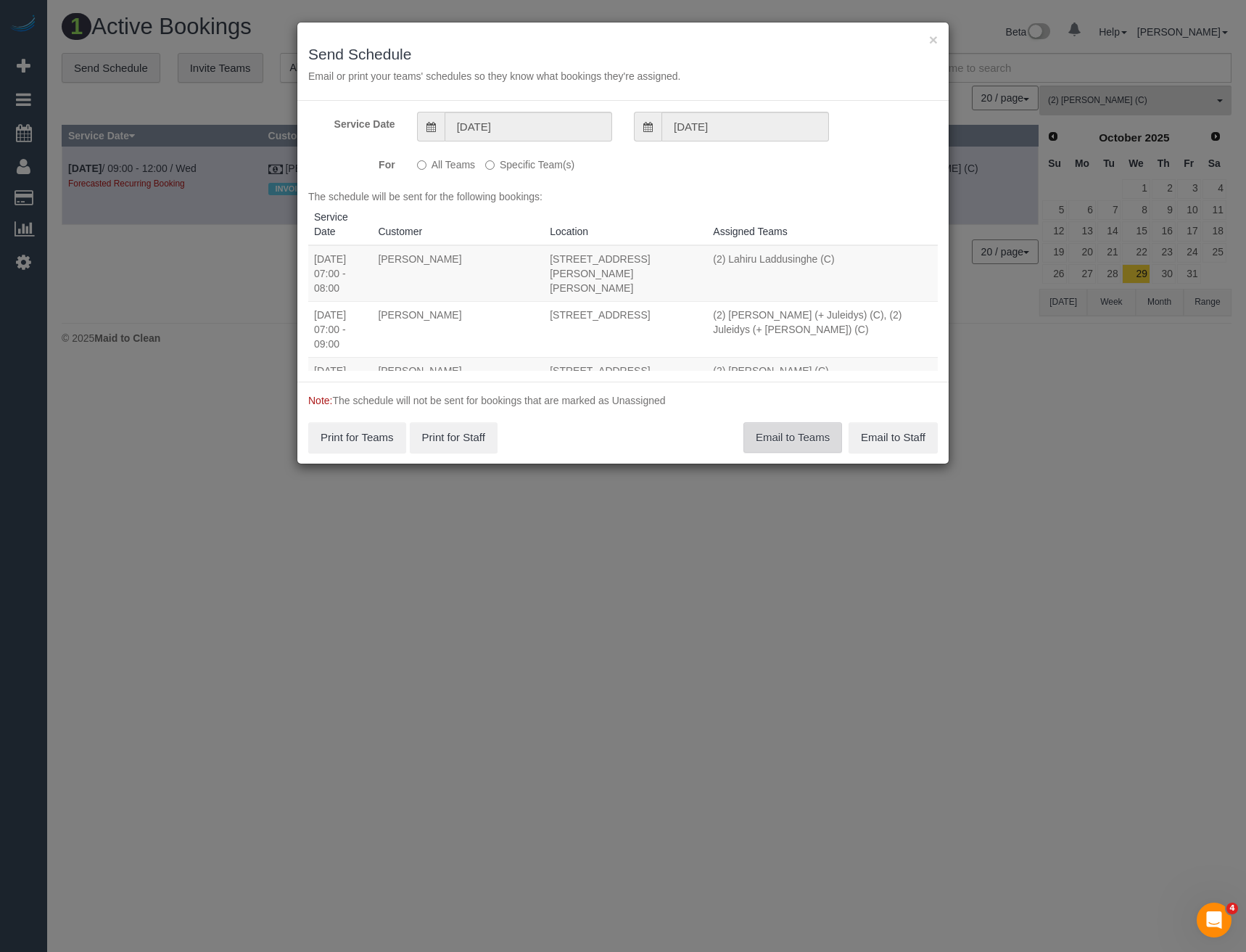
click at [783, 432] on button "Email to Teams" at bounding box center [792, 438] width 99 height 31
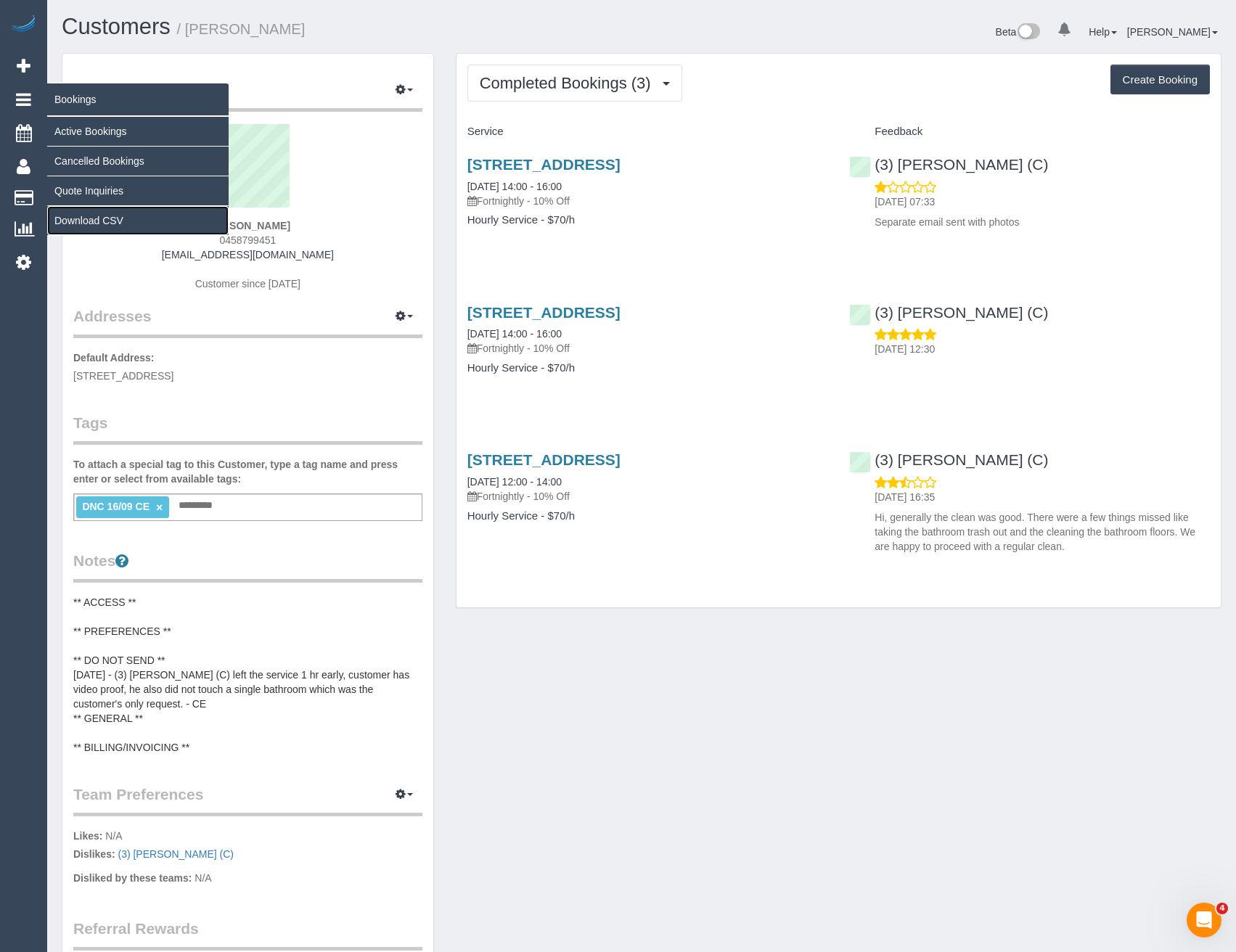
click at [108, 210] on link "Download CSV" at bounding box center [138, 220] width 182 height 29
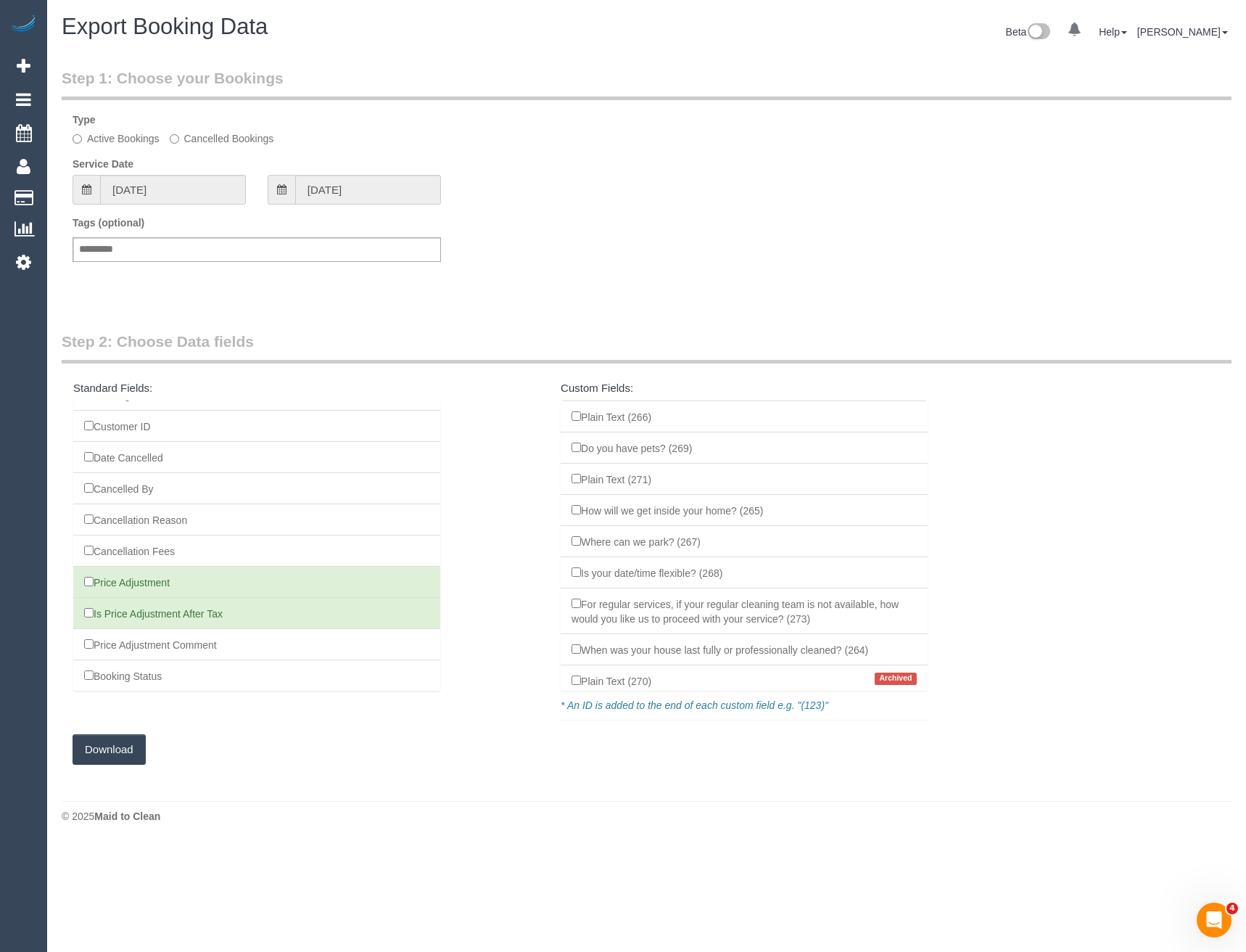
scroll to position [1395, 0]
click at [171, 187] on input "20/08/2025" at bounding box center [173, 190] width 145 height 30
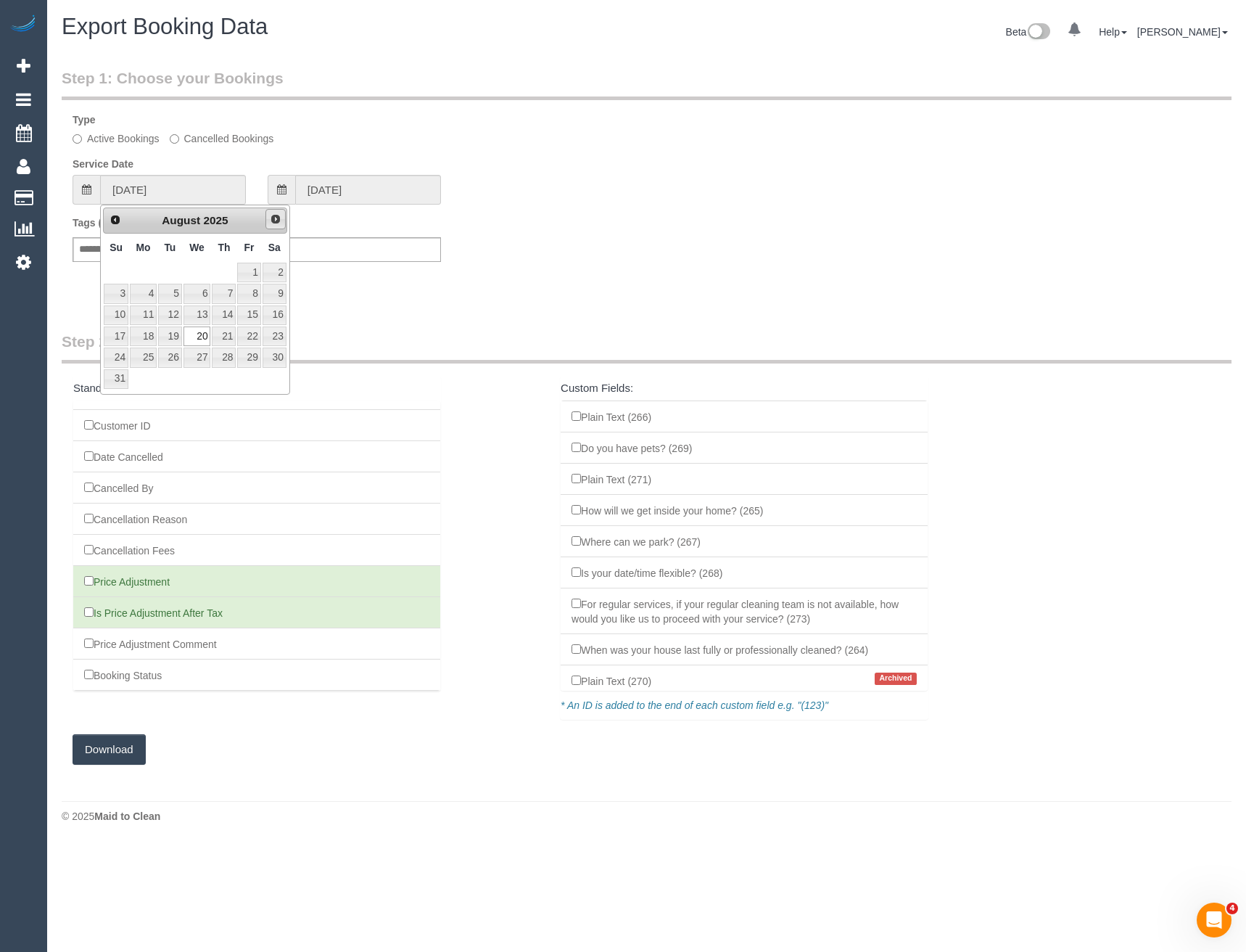
click at [280, 223] on span "Next" at bounding box center [276, 219] width 11 height 11
click at [145, 319] on link "15" at bounding box center [143, 315] width 27 height 19
type input "15/09/2025"
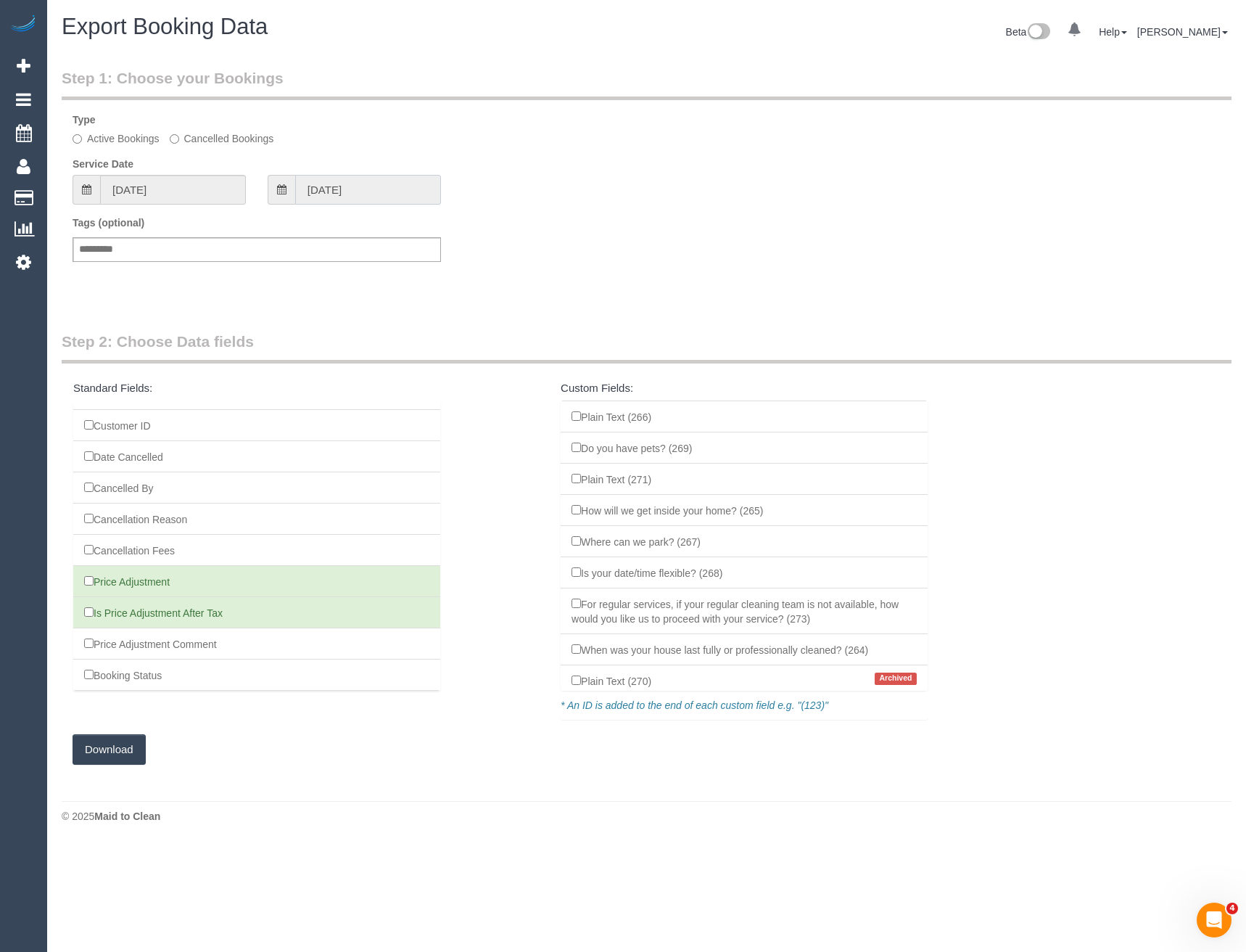
click at [359, 176] on input "15/09/2025" at bounding box center [367, 190] width 145 height 30
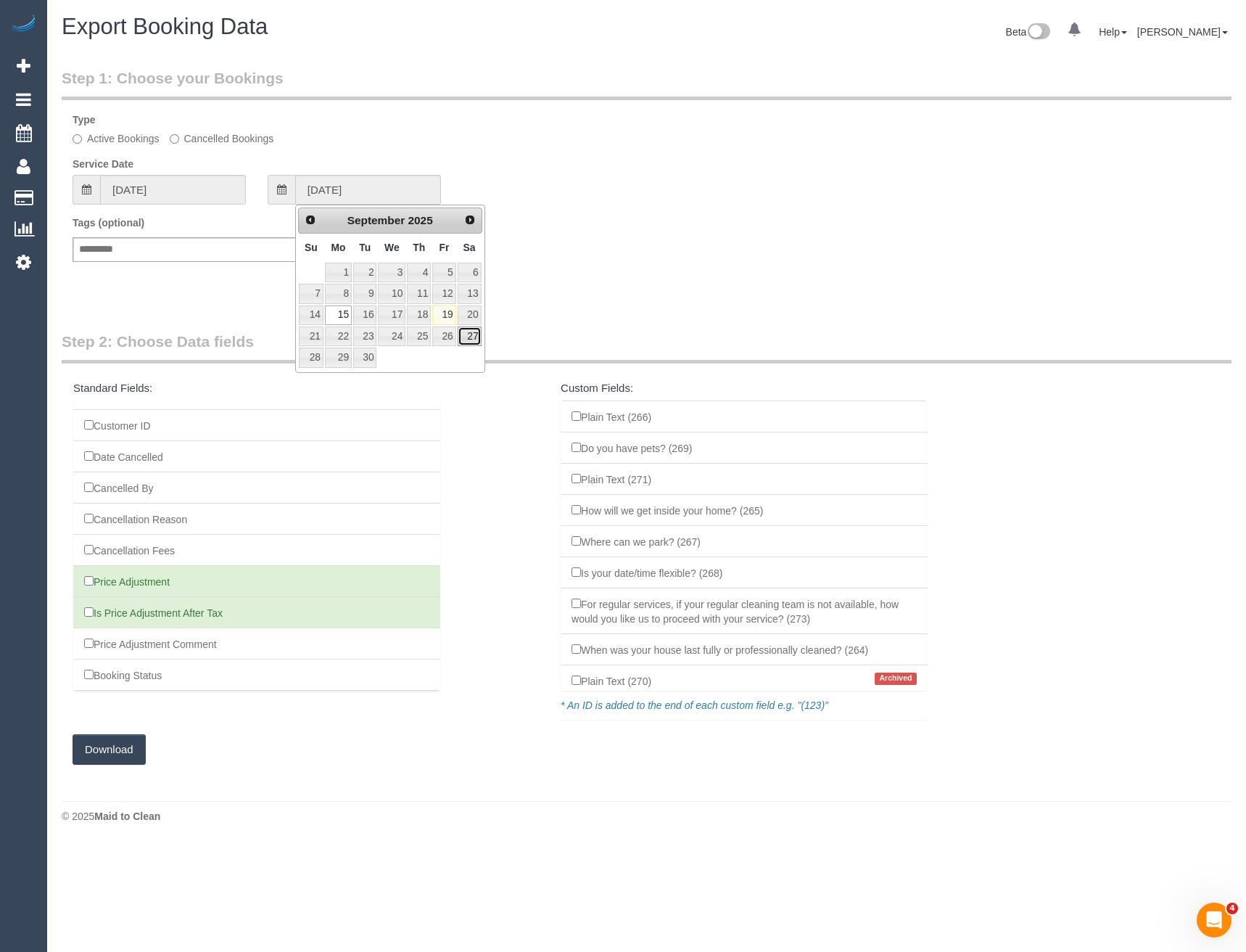
click at [467, 336] on link "27" at bounding box center [470, 336] width 24 height 19
type input "27/09/2025"
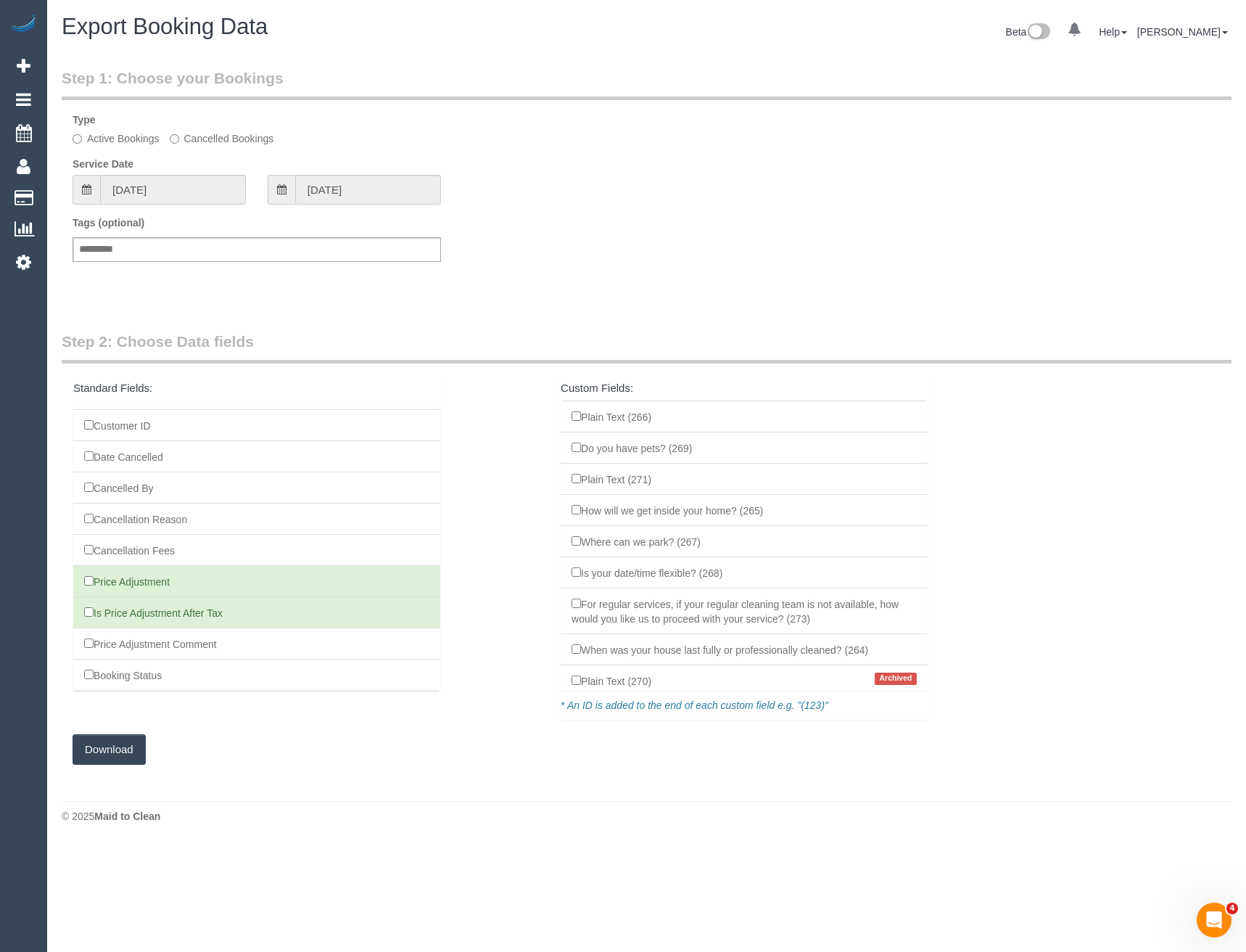
click at [111, 757] on button "Download" at bounding box center [108, 750] width 73 height 31
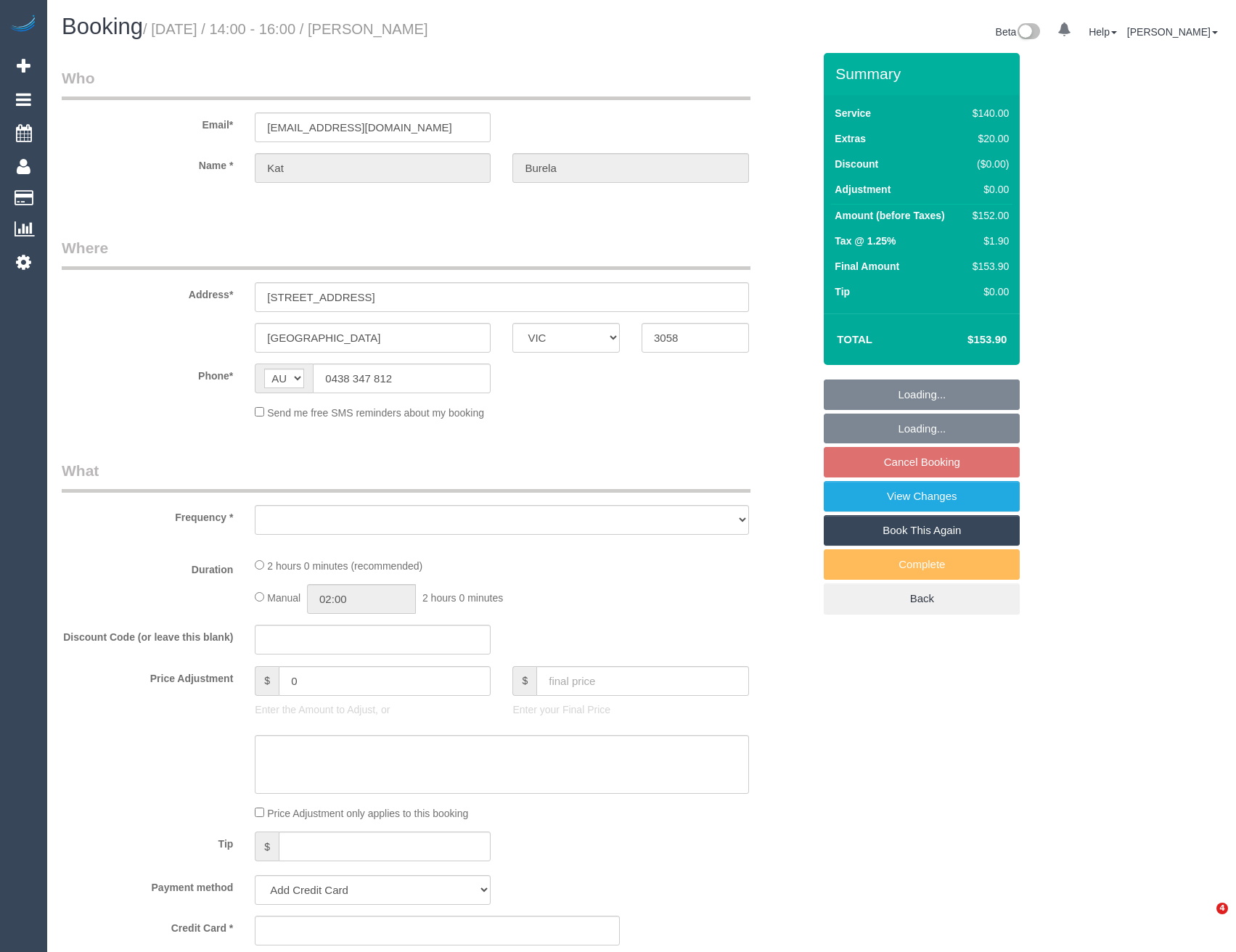
select select "VIC"
select select "object:528"
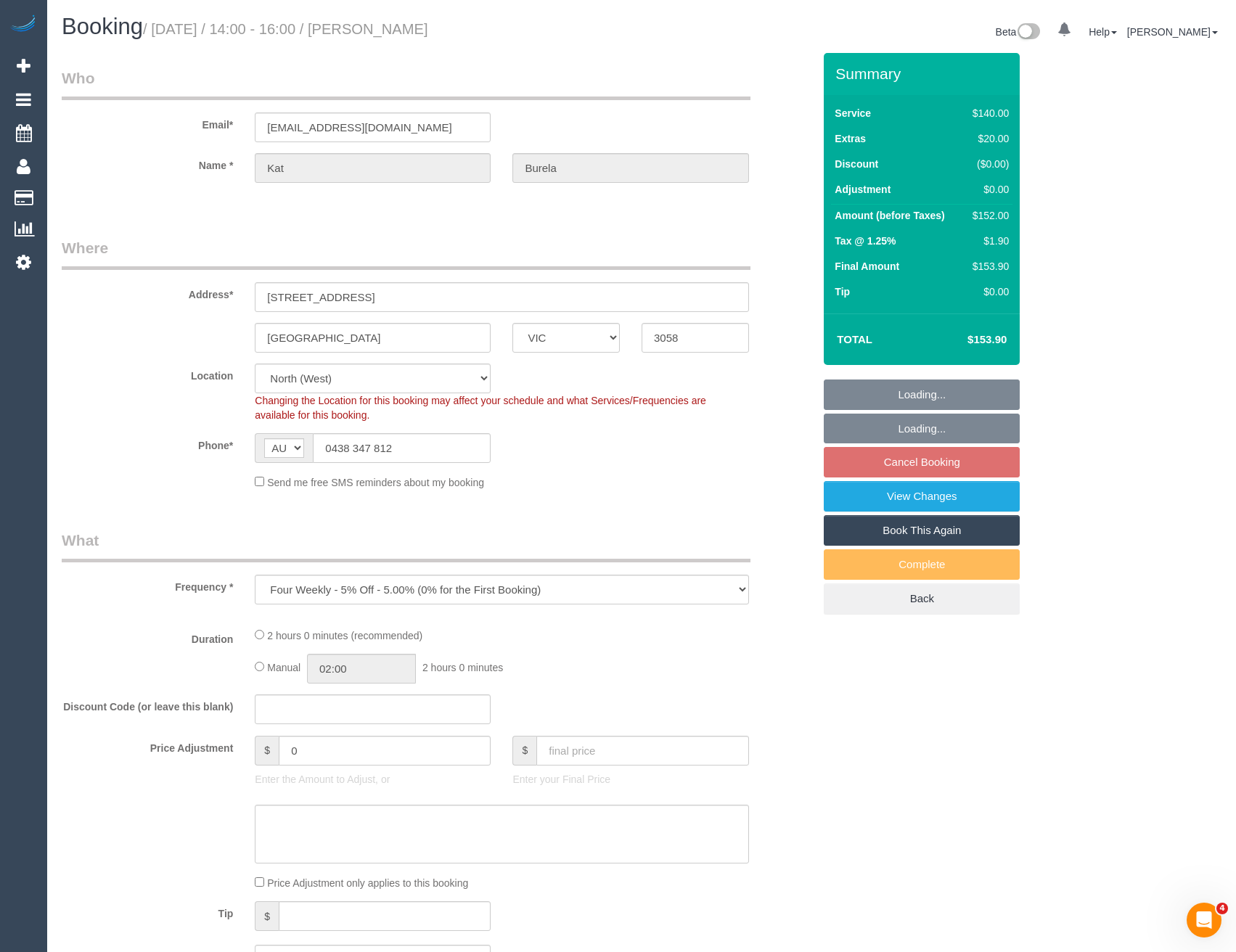
select select "string:stripe-pm_1RBQbF2GScqysDRVqRVbEdo8"
select select "number:27"
select select "number:17"
select select "number:19"
select select "number:24"
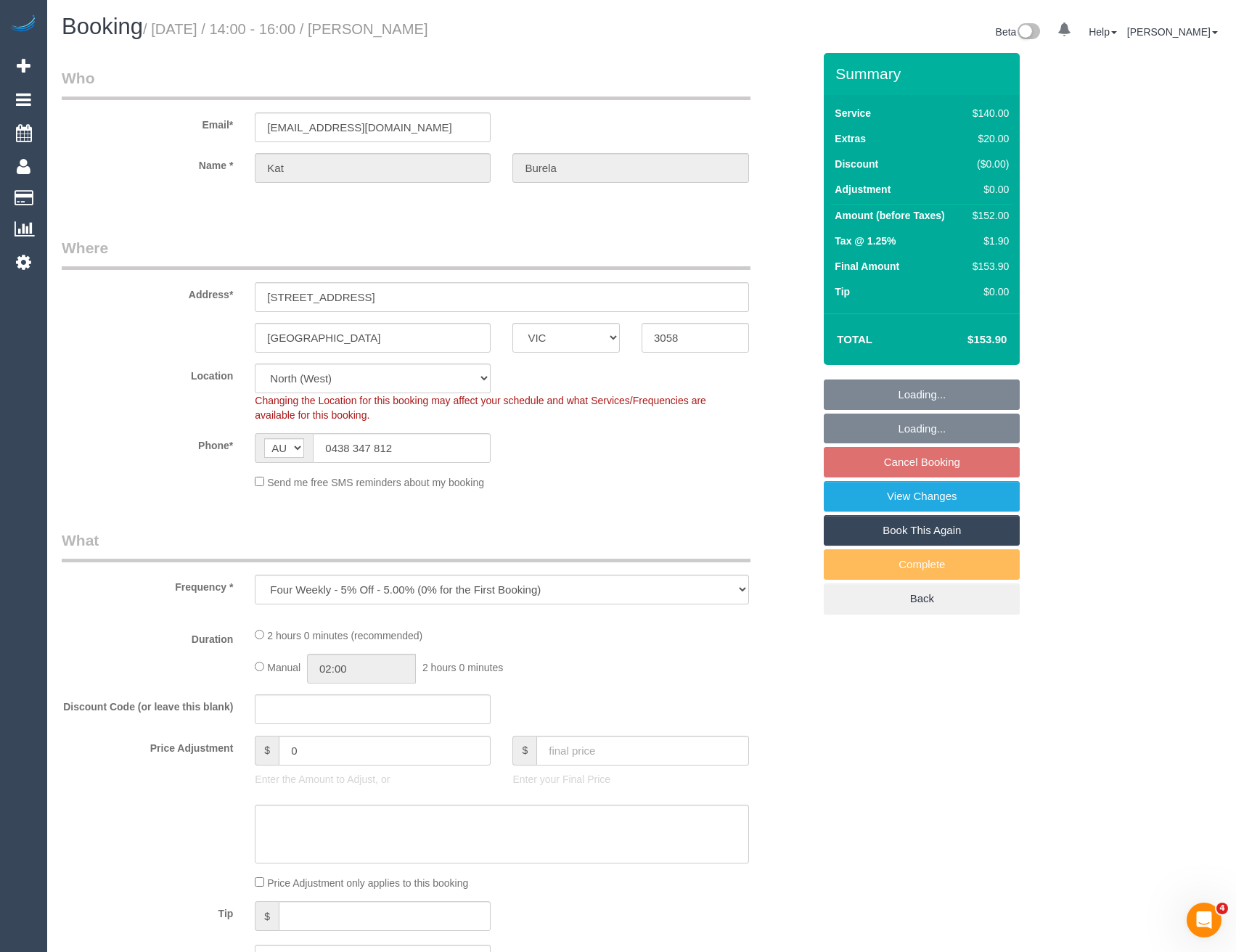
select select "number:13"
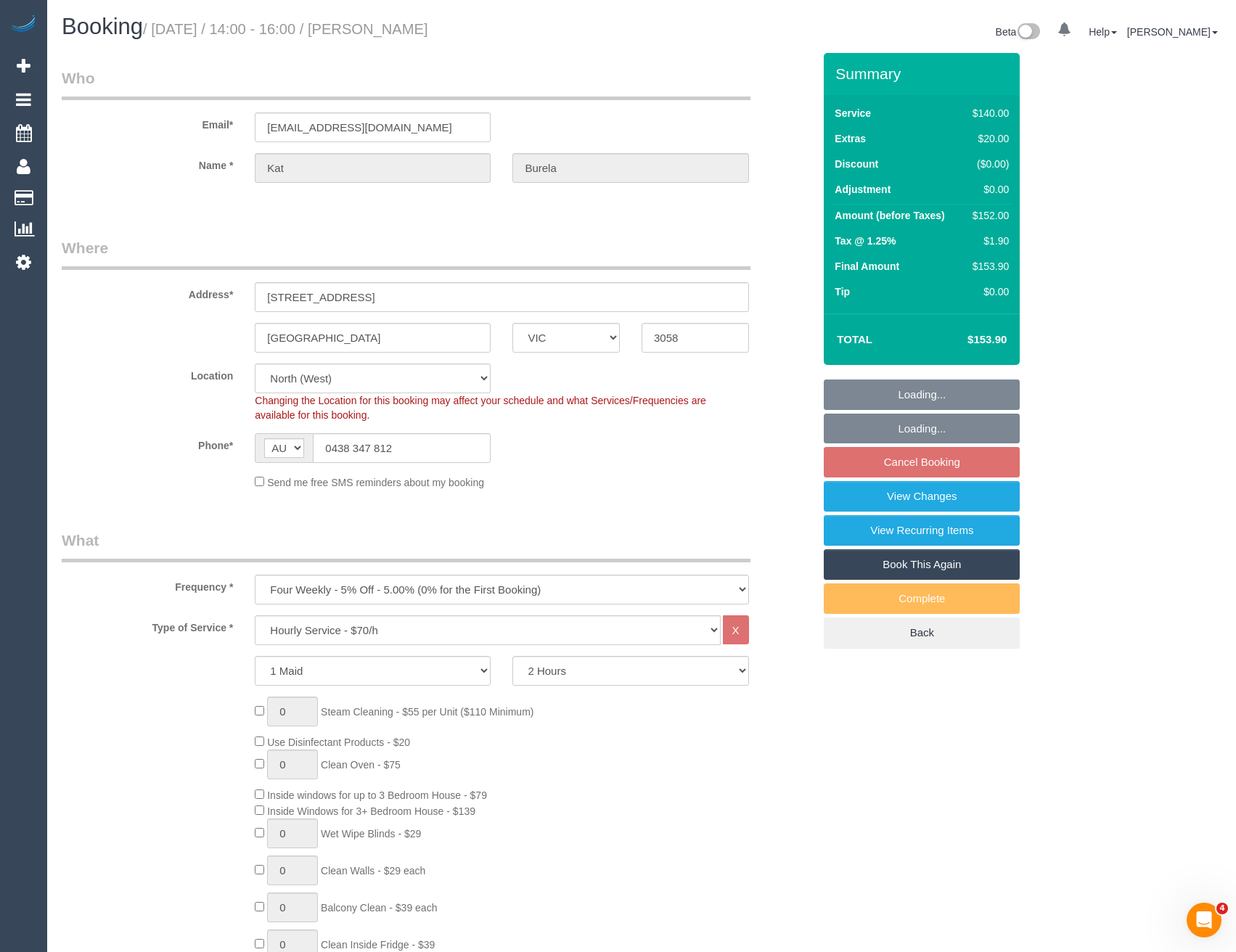
select select "object:1268"
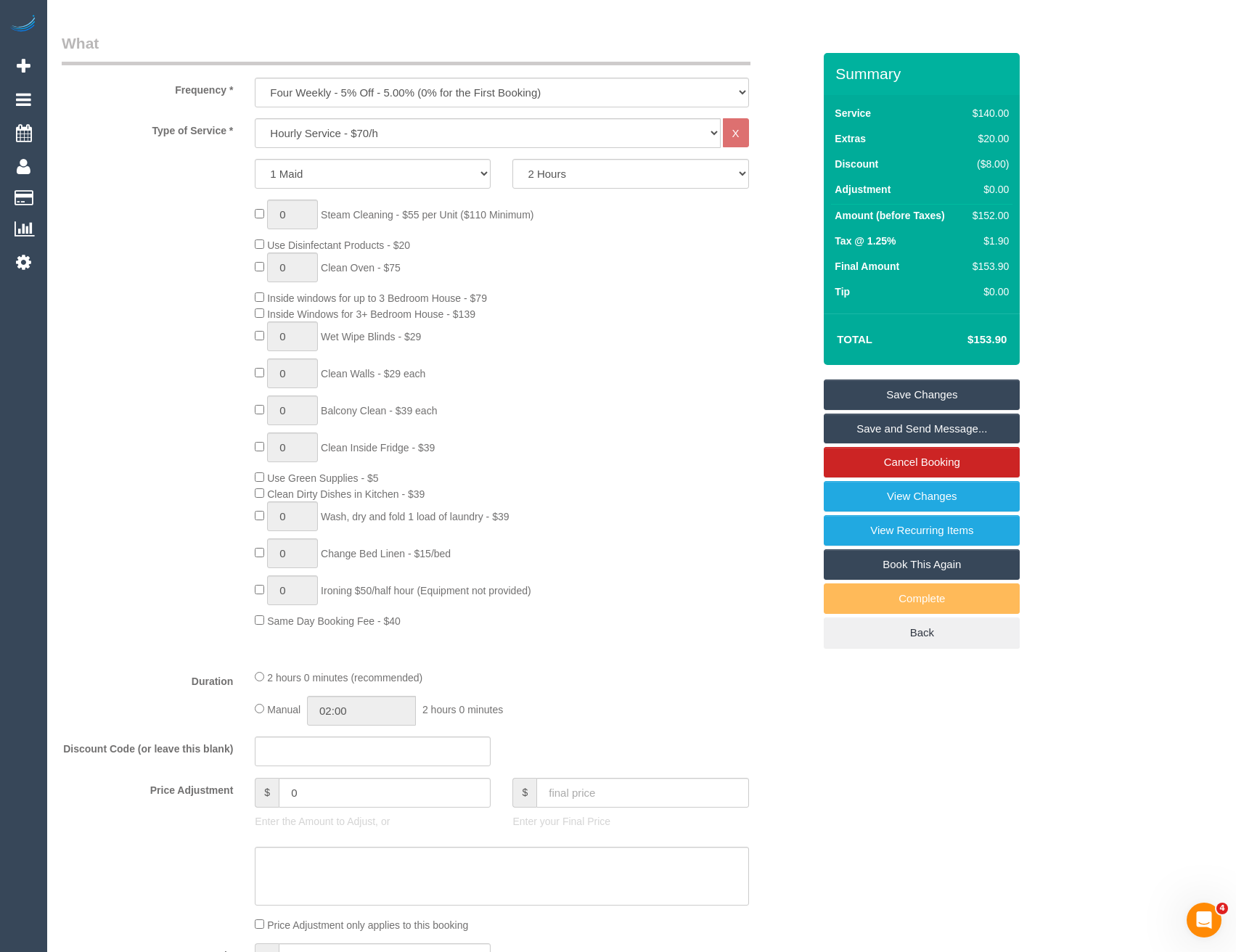
scroll to position [489, 0]
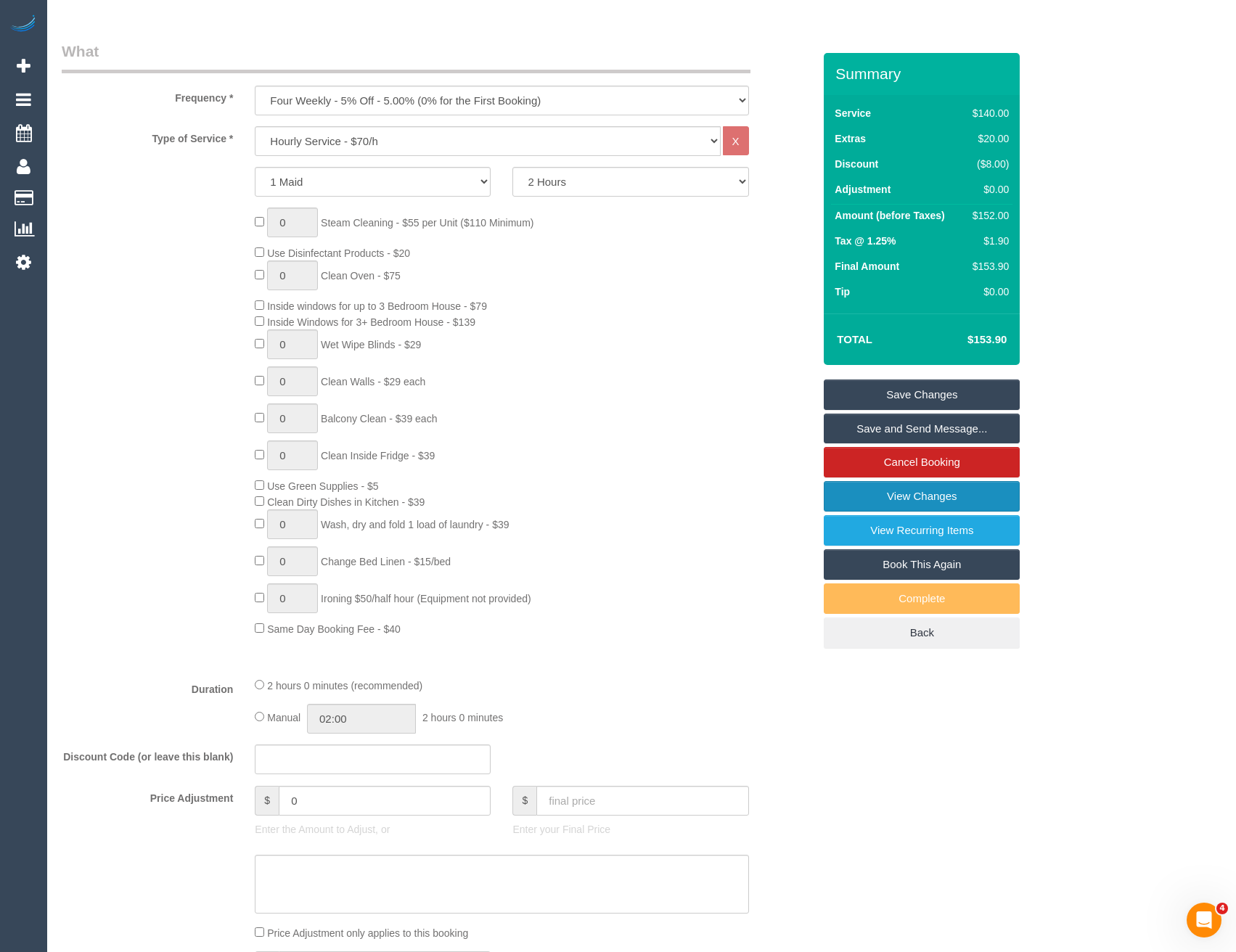
click at [892, 501] on link "View Changes" at bounding box center [922, 496] width 196 height 31
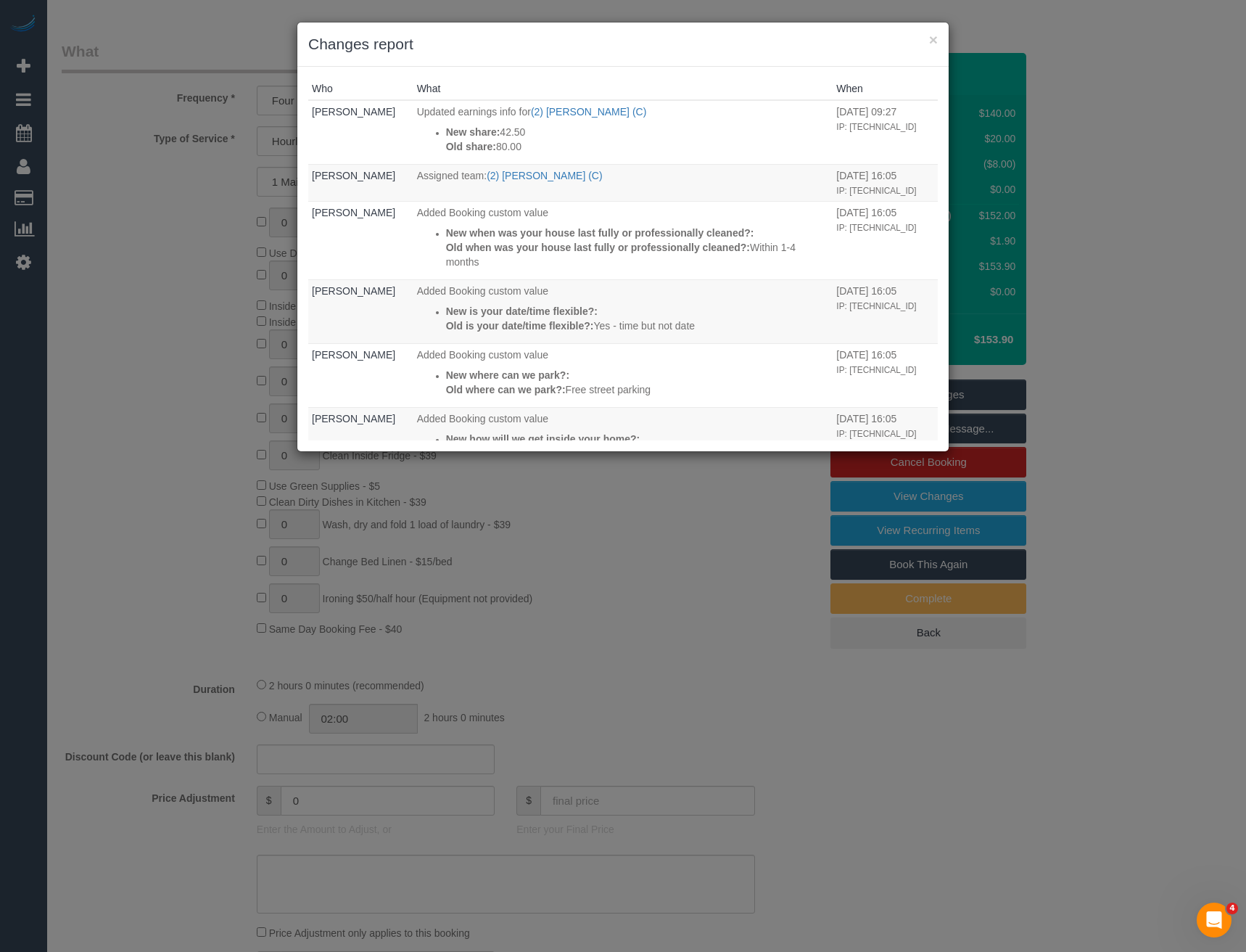
click at [691, 520] on div "× Changes report Who What When Laura Butera Updated earnings info for (2) Harry…" at bounding box center [623, 476] width 1246 height 952
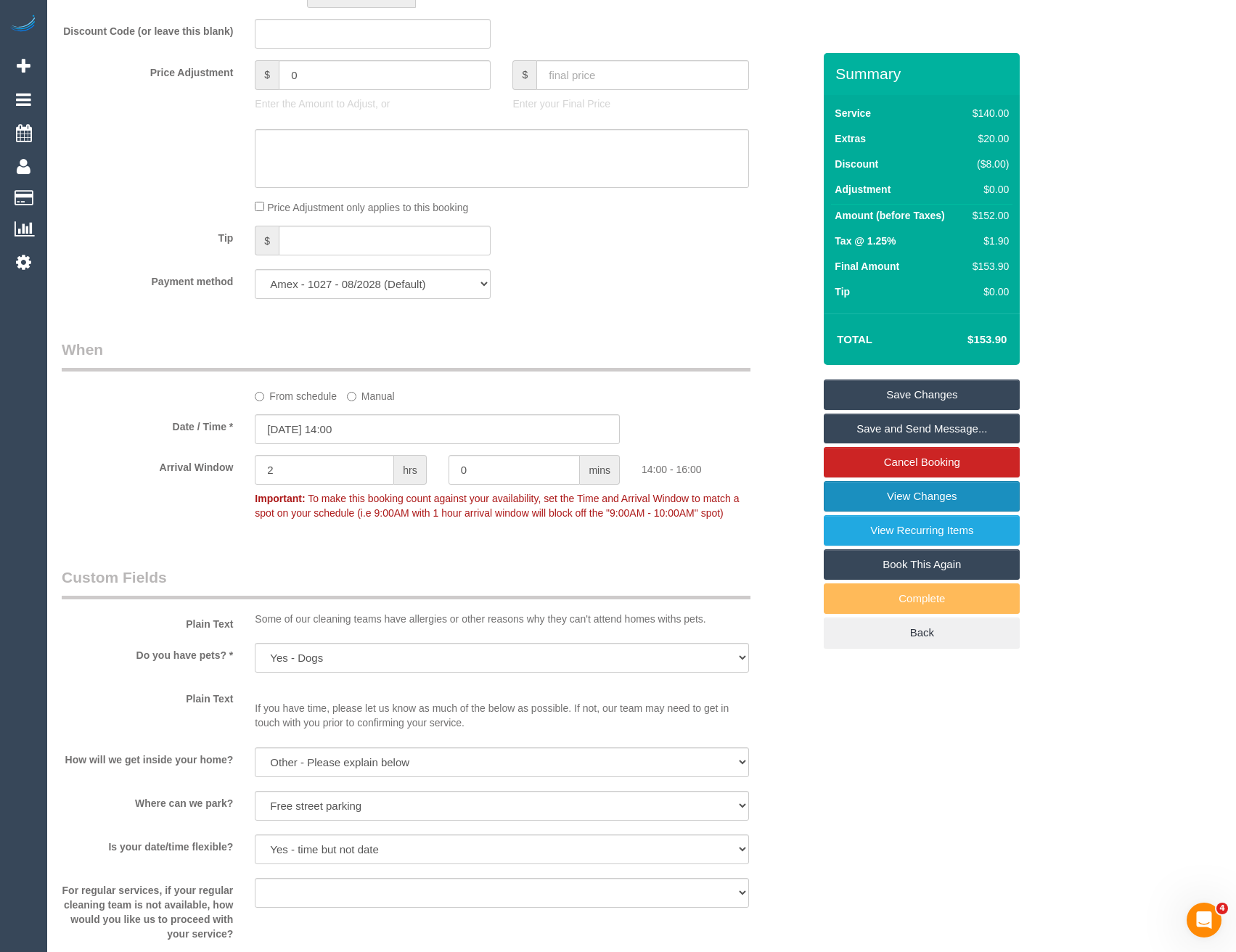
scroll to position [1505, 0]
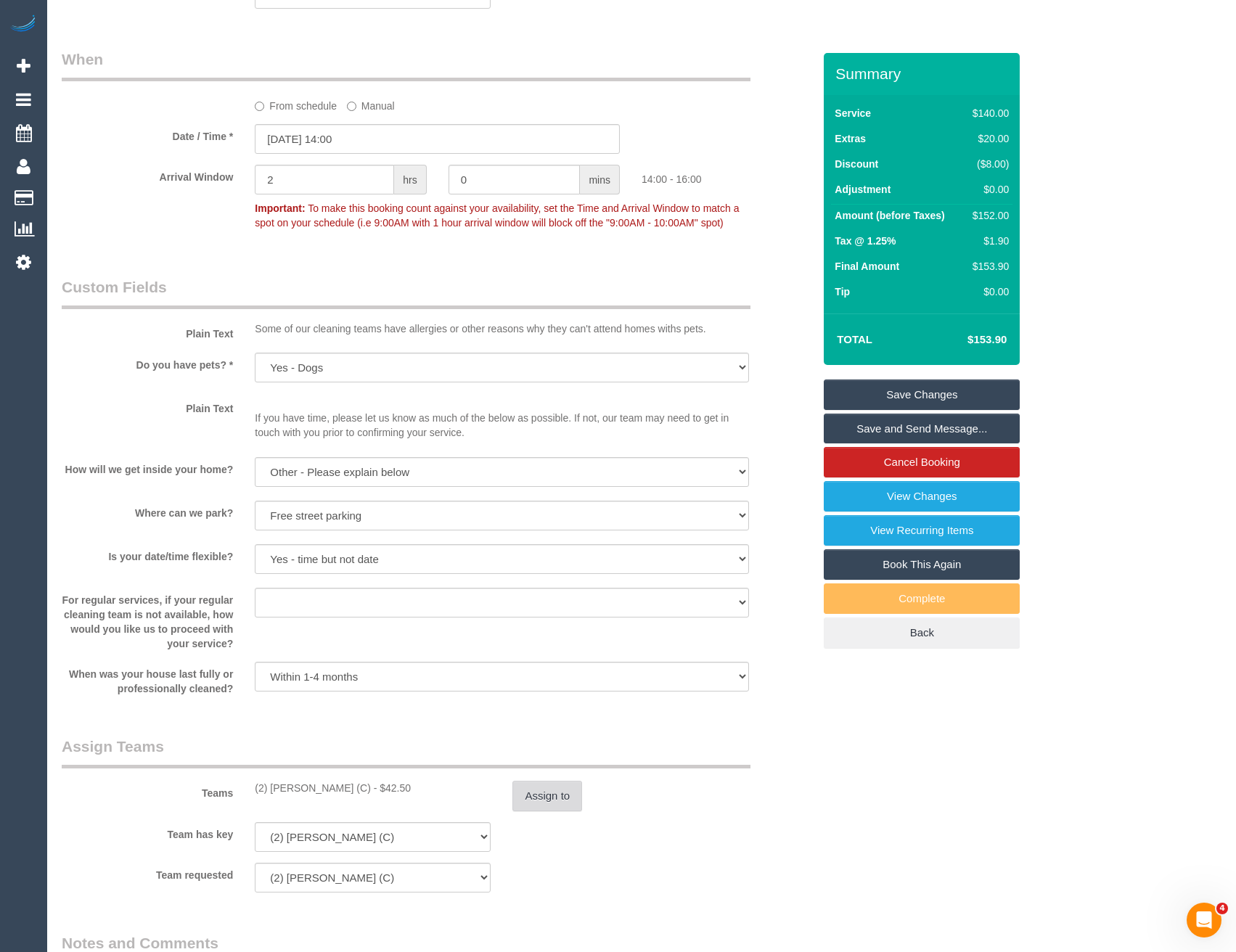
click at [551, 809] on button "Assign to" at bounding box center [546, 796] width 70 height 31
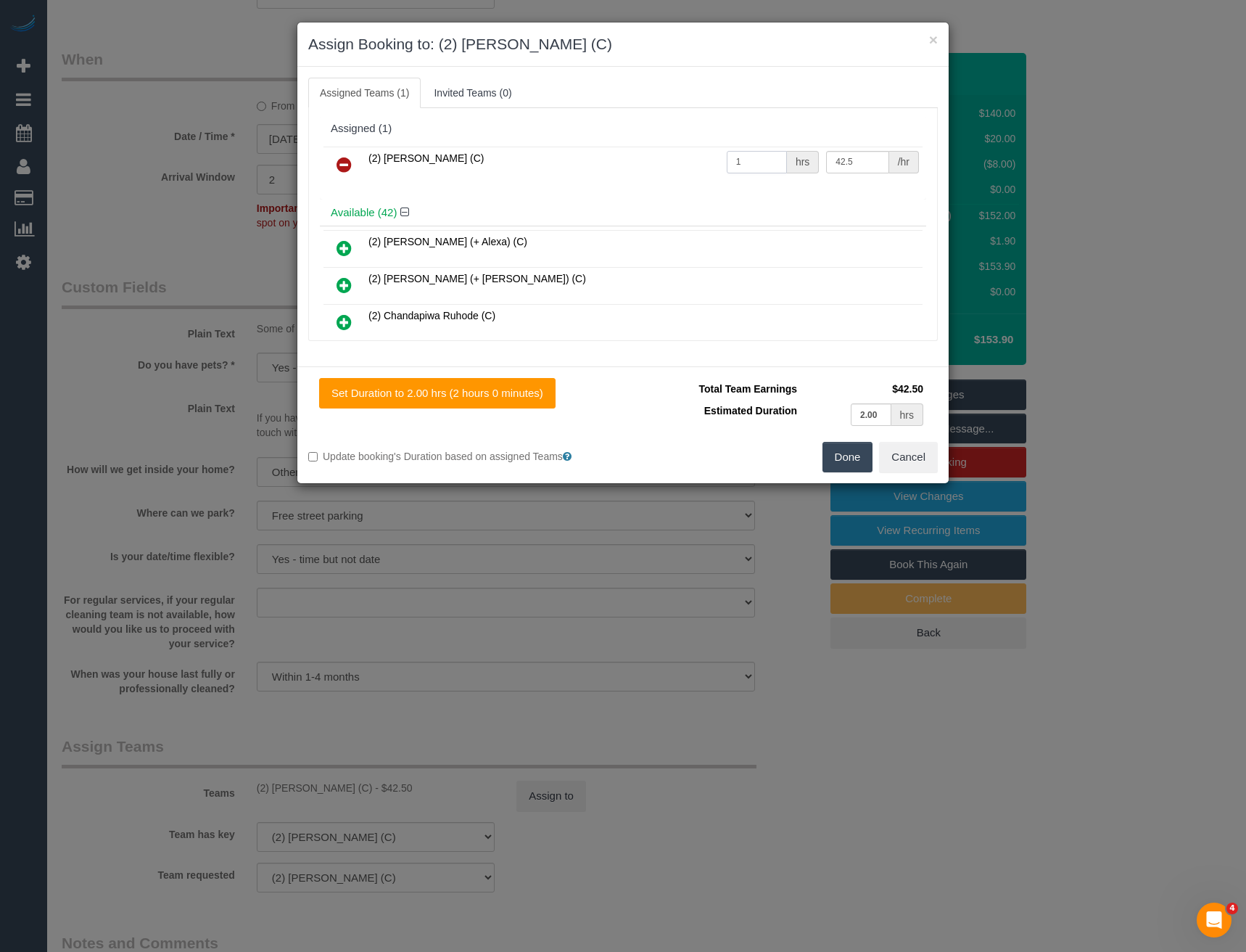
drag, startPoint x: 749, startPoint y: 168, endPoint x: 685, endPoint y: 177, distance: 64.6
click at [688, 176] on tr "(2) Harry Dhasmana (C) 1 hrs 42.5 /hr" at bounding box center [623, 165] width 599 height 37
type input "2"
click at [850, 449] on button "Done" at bounding box center [848, 457] width 51 height 31
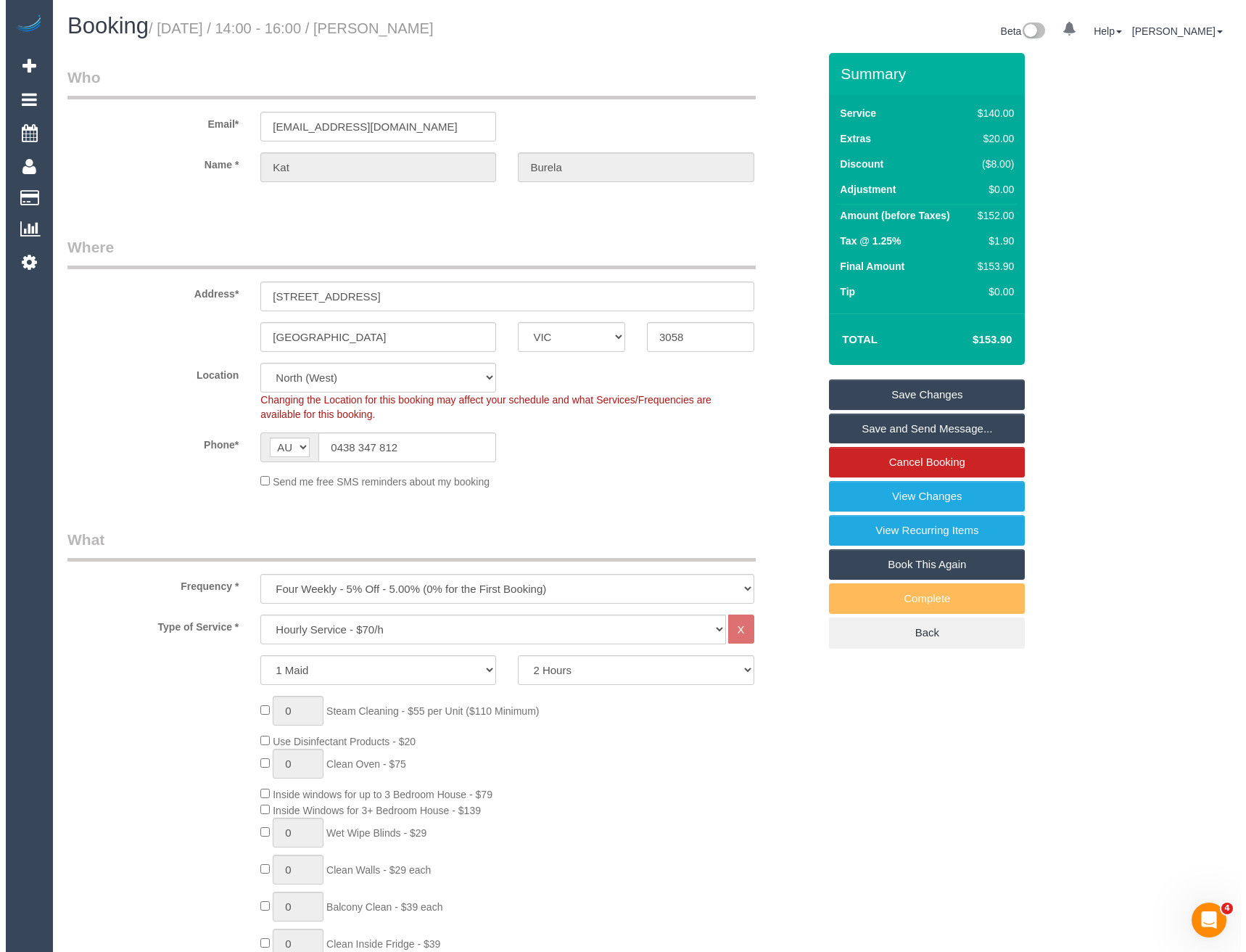
scroll to position [0, 0]
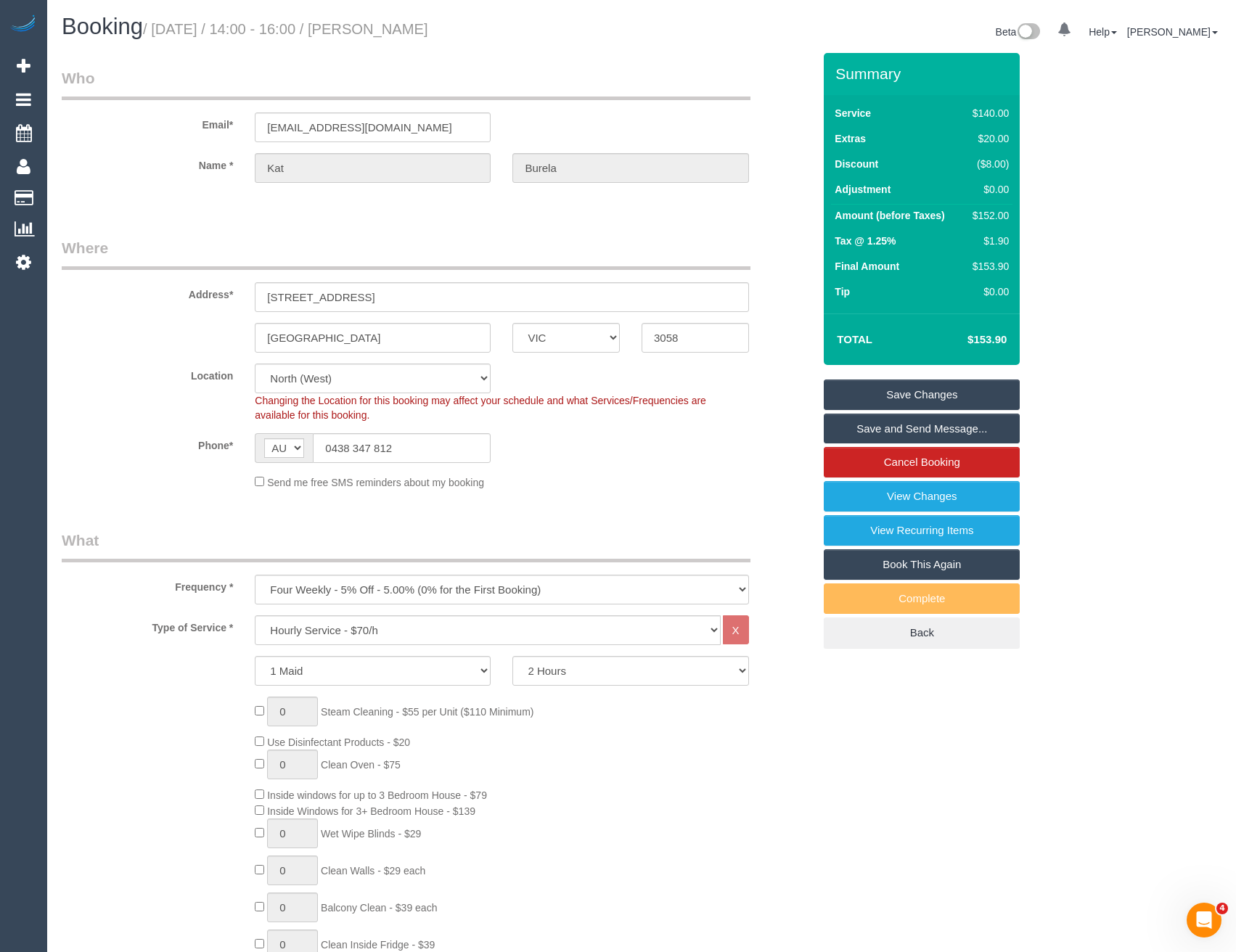
click at [883, 389] on link "Save Changes" at bounding box center [922, 394] width 196 height 31
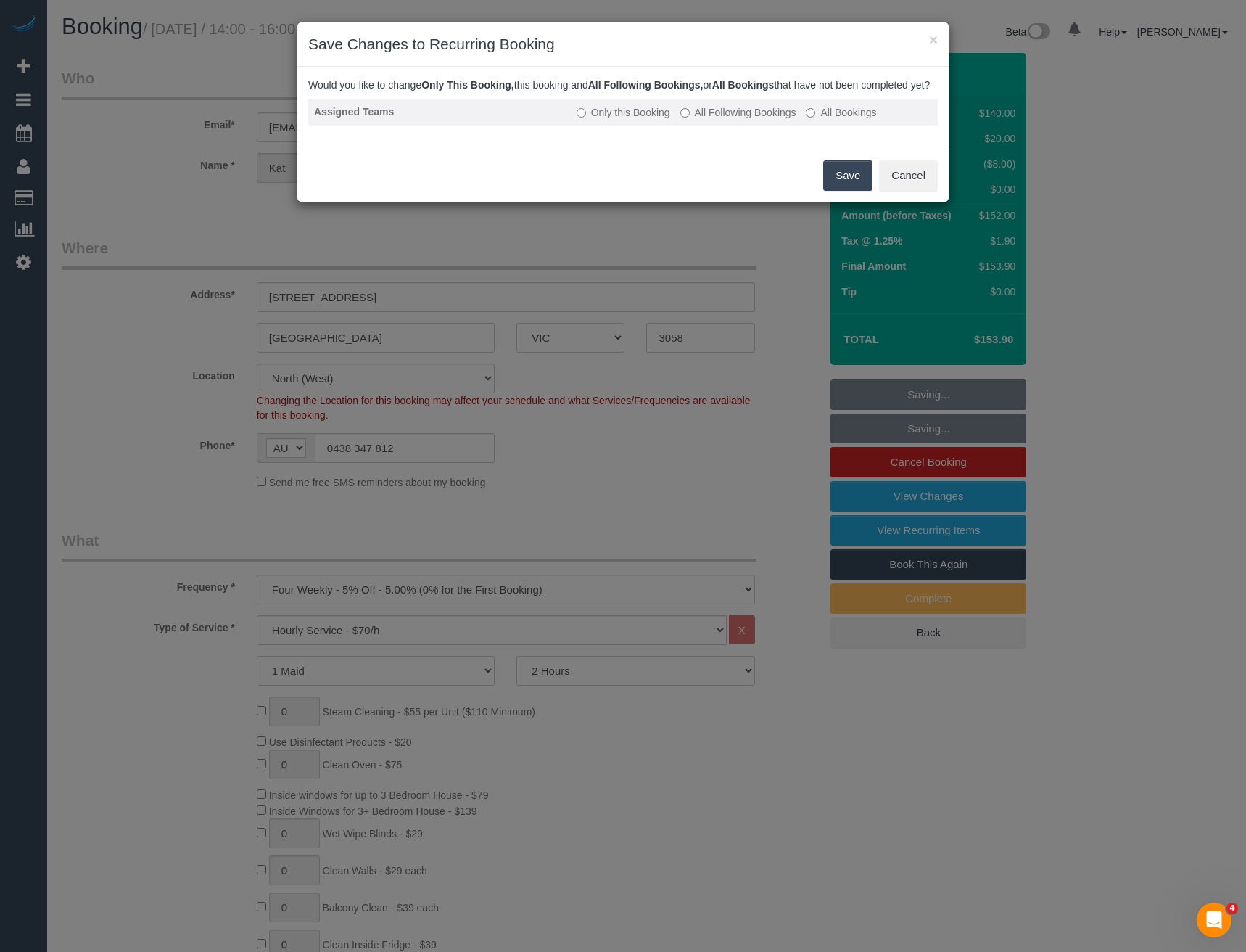
click at [685, 125] on td "Only this Booking All Following Bookings All Bookings" at bounding box center [754, 112] width 367 height 27
click at [691, 120] on label "All Following Bookings" at bounding box center [738, 112] width 116 height 14
click at [836, 190] on button "Save" at bounding box center [848, 176] width 49 height 31
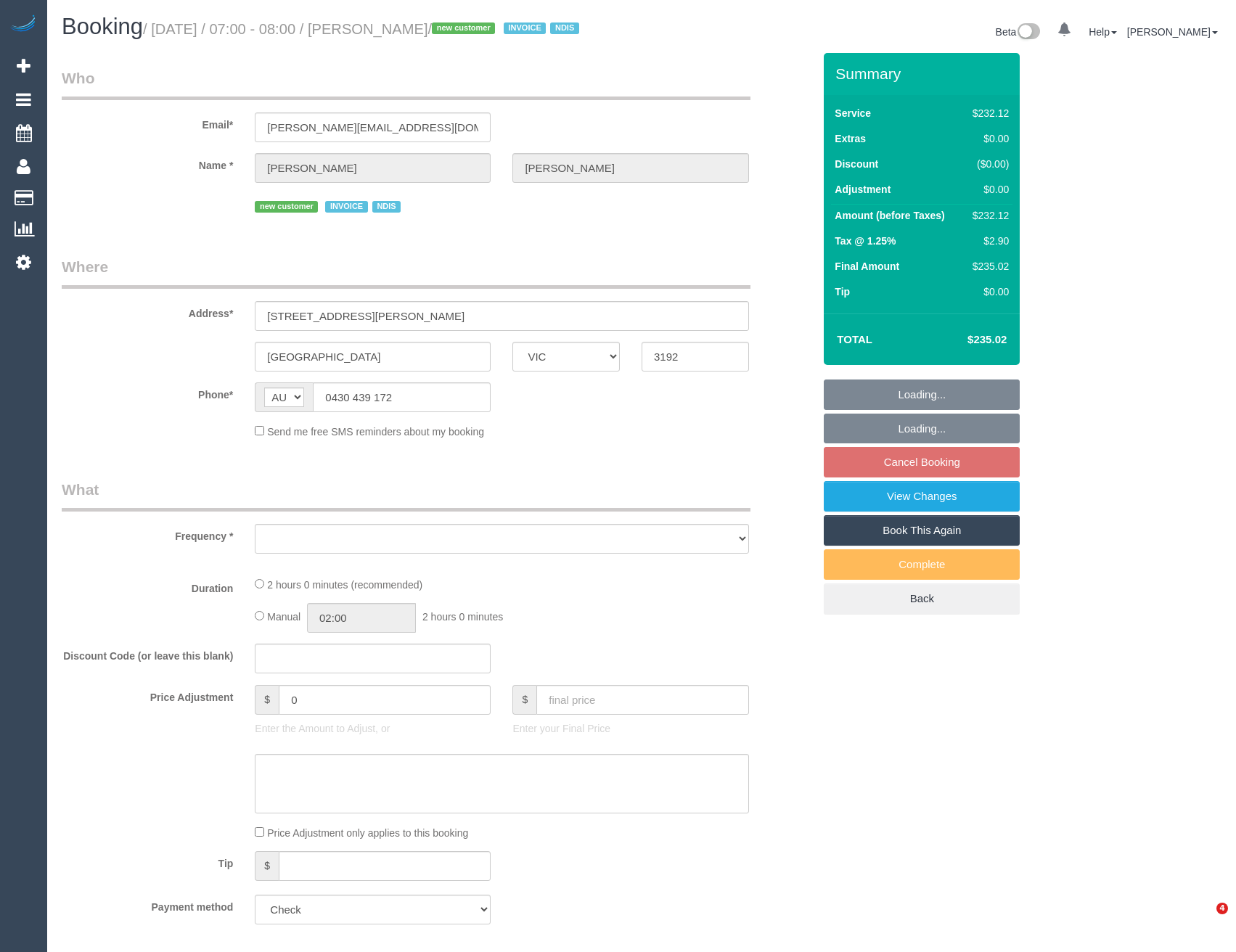
select select "VIC"
select select "object:531"
select select "2"
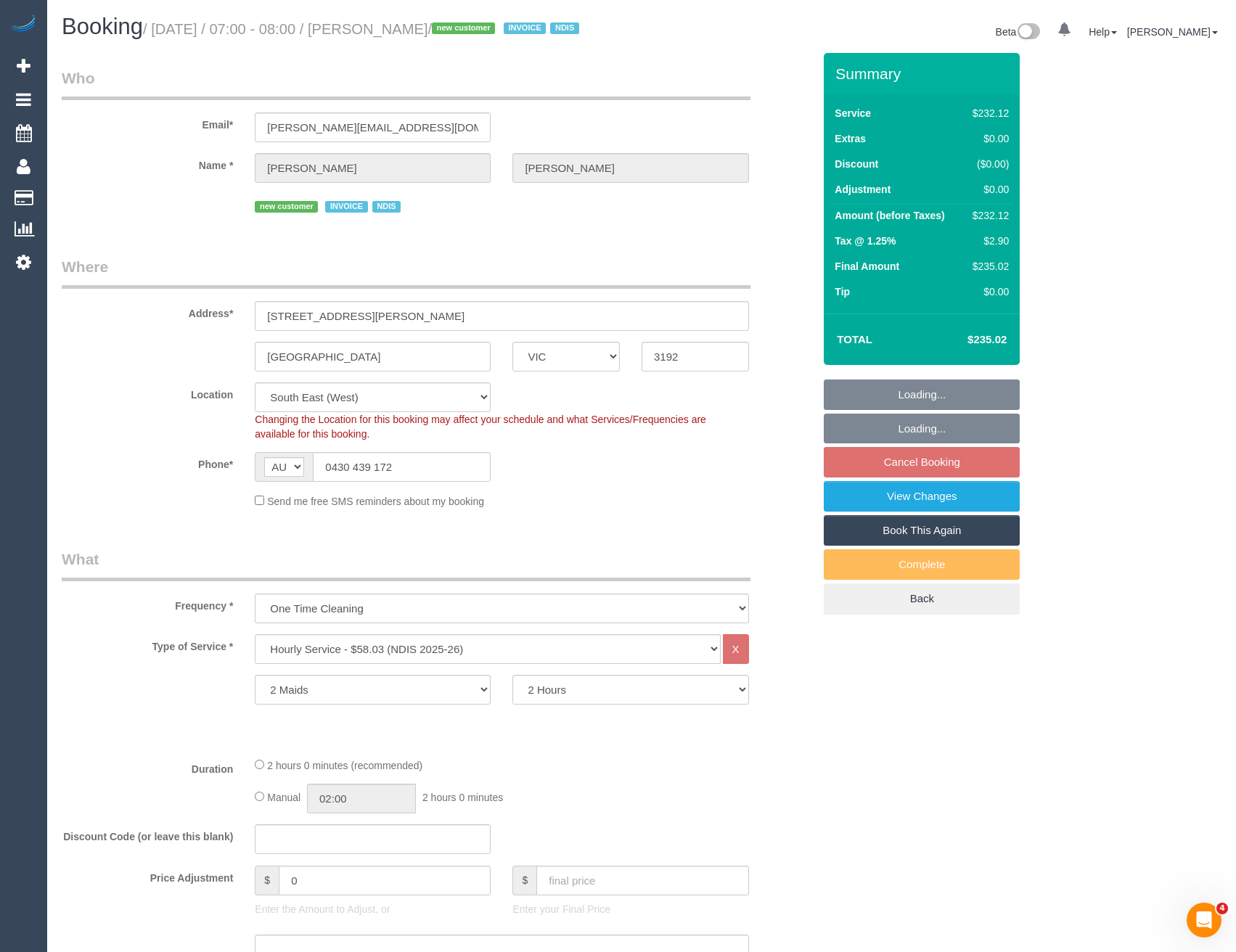
select select "object:616"
select select "spot1"
select select "number:28"
select select "number:14"
select select "number:18"
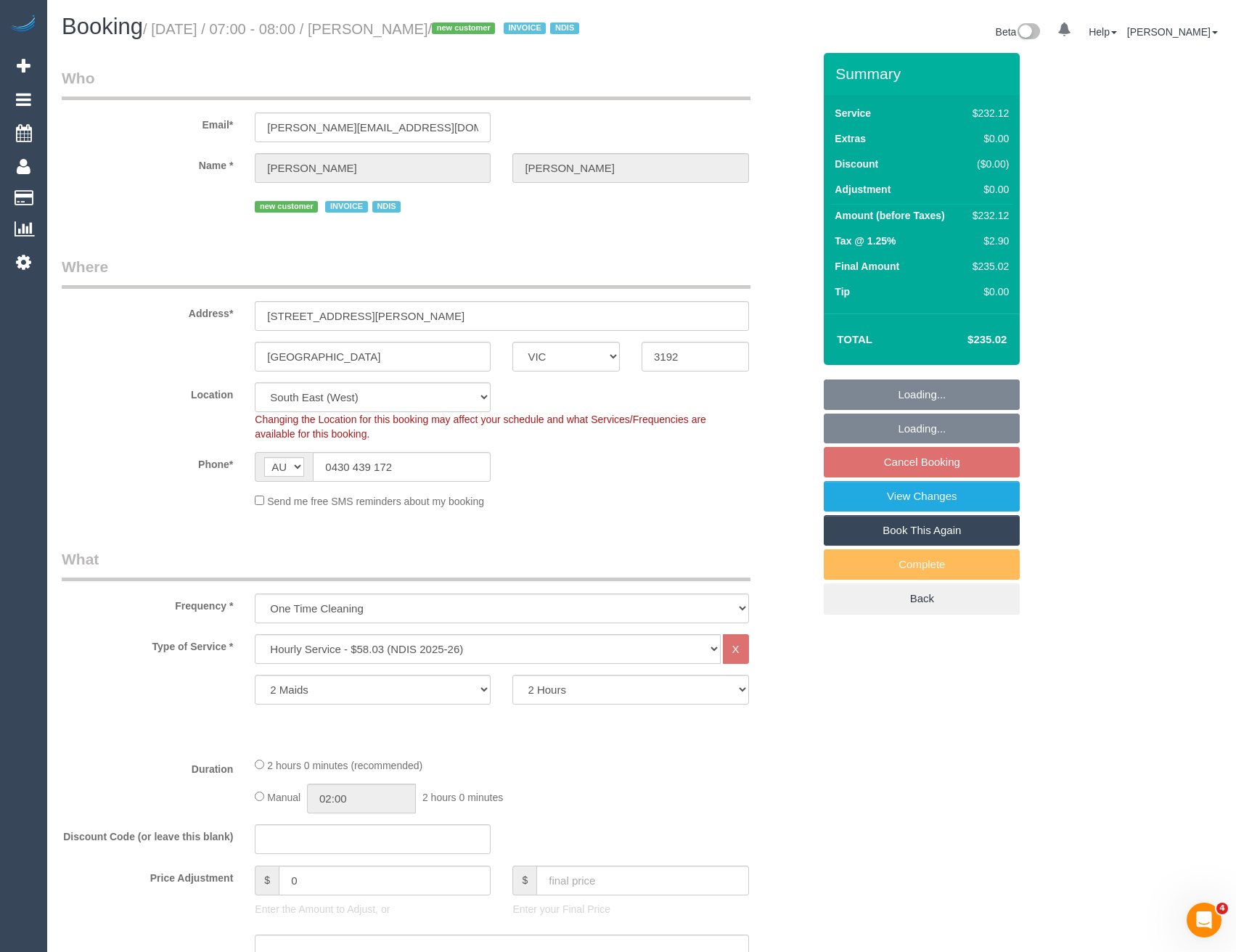
select select "number:24"
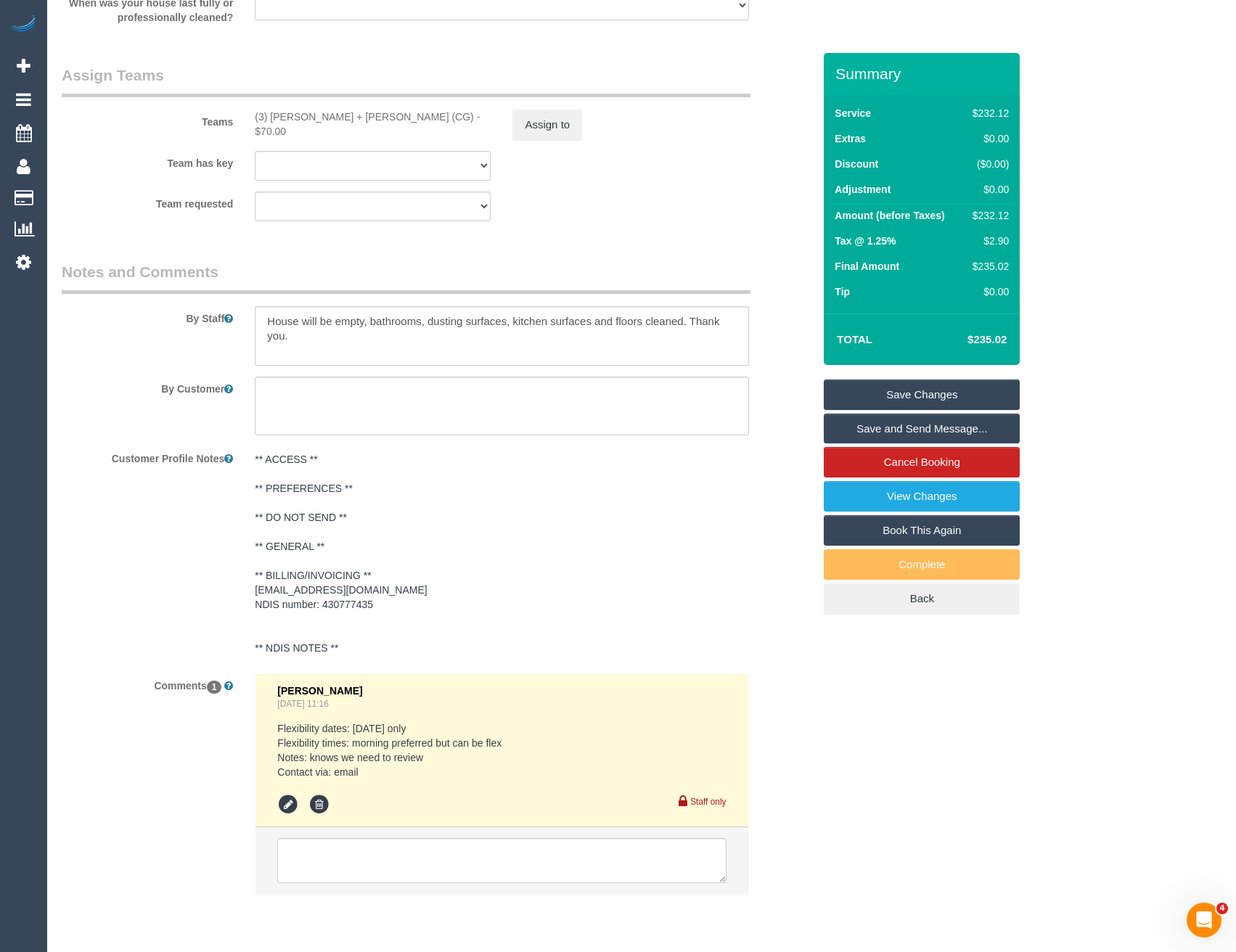
scroll to position [1735, 0]
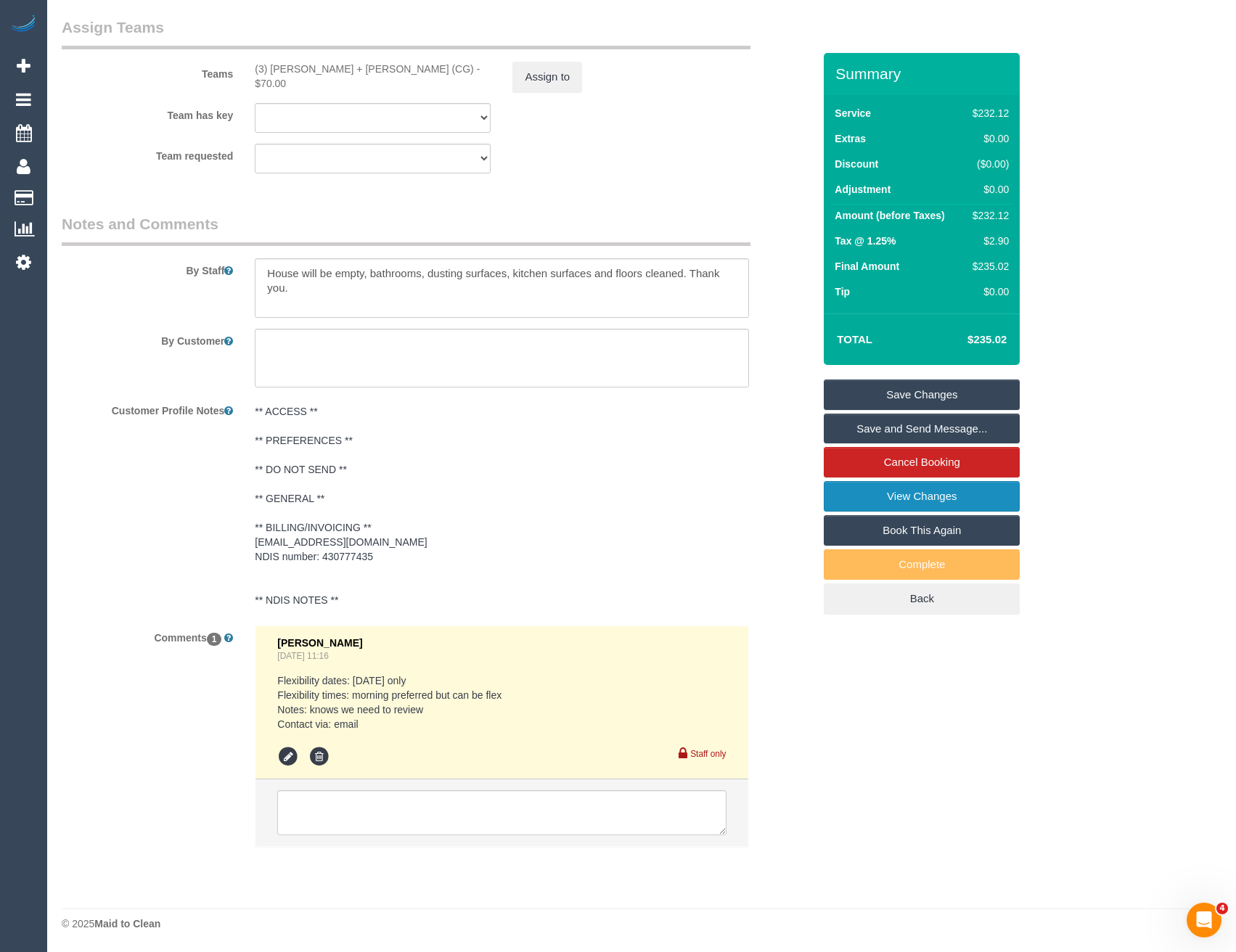
click at [878, 496] on link "View Changes" at bounding box center [922, 496] width 196 height 31
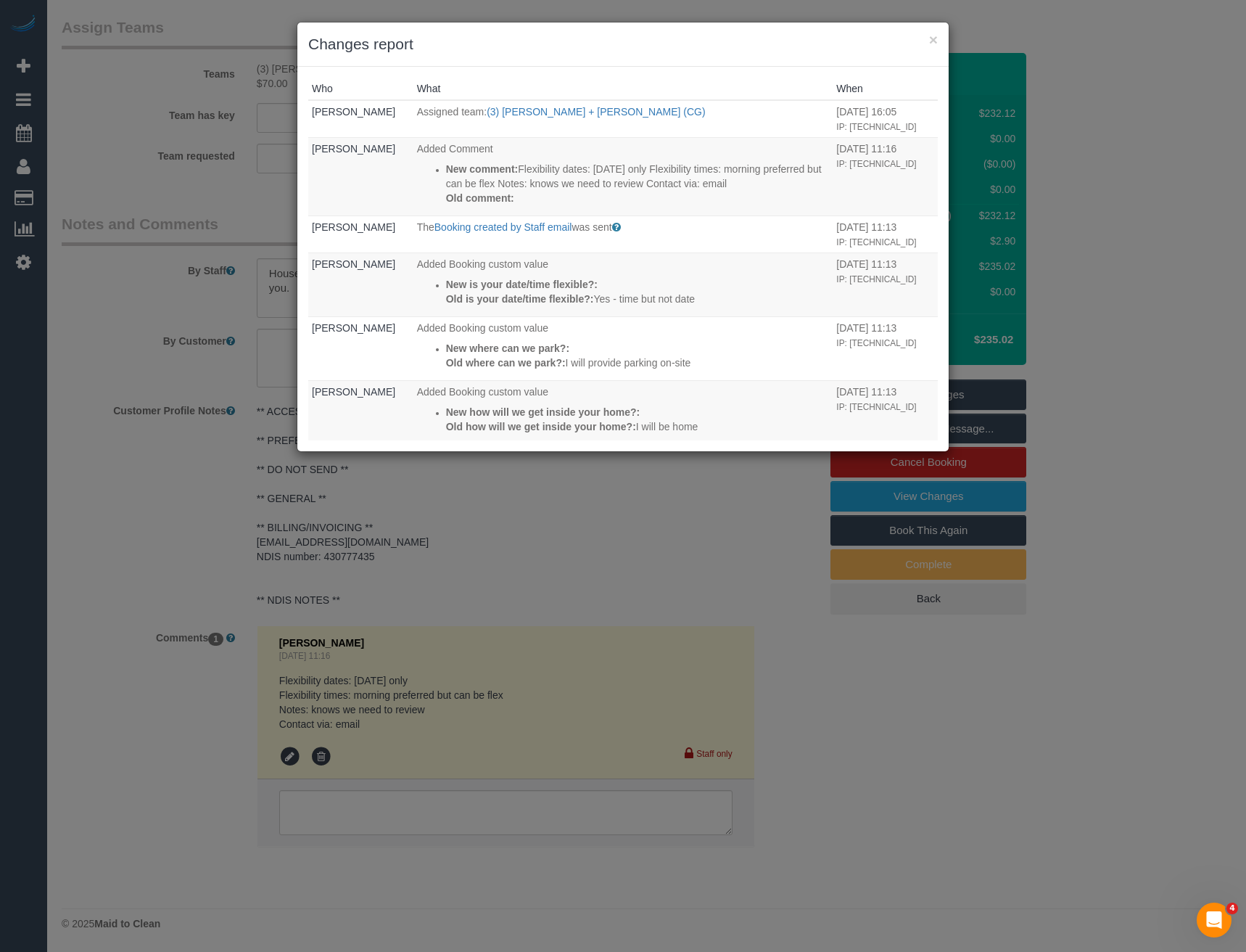
click at [572, 545] on div "× Changes report Who What When [PERSON_NAME] Assigned team: (3) [PERSON_NAME] +…" at bounding box center [623, 476] width 1246 height 952
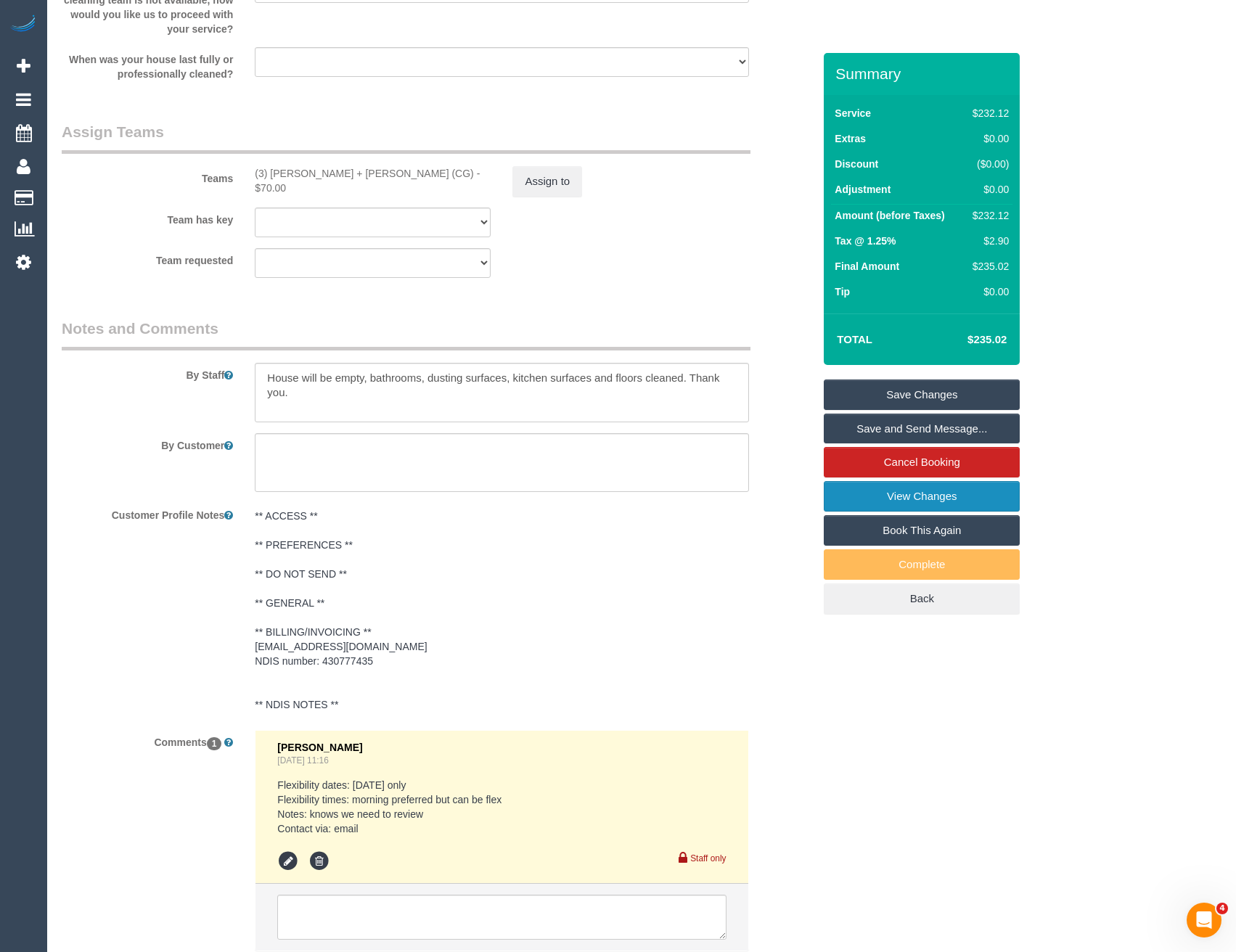
scroll to position [1445, 0]
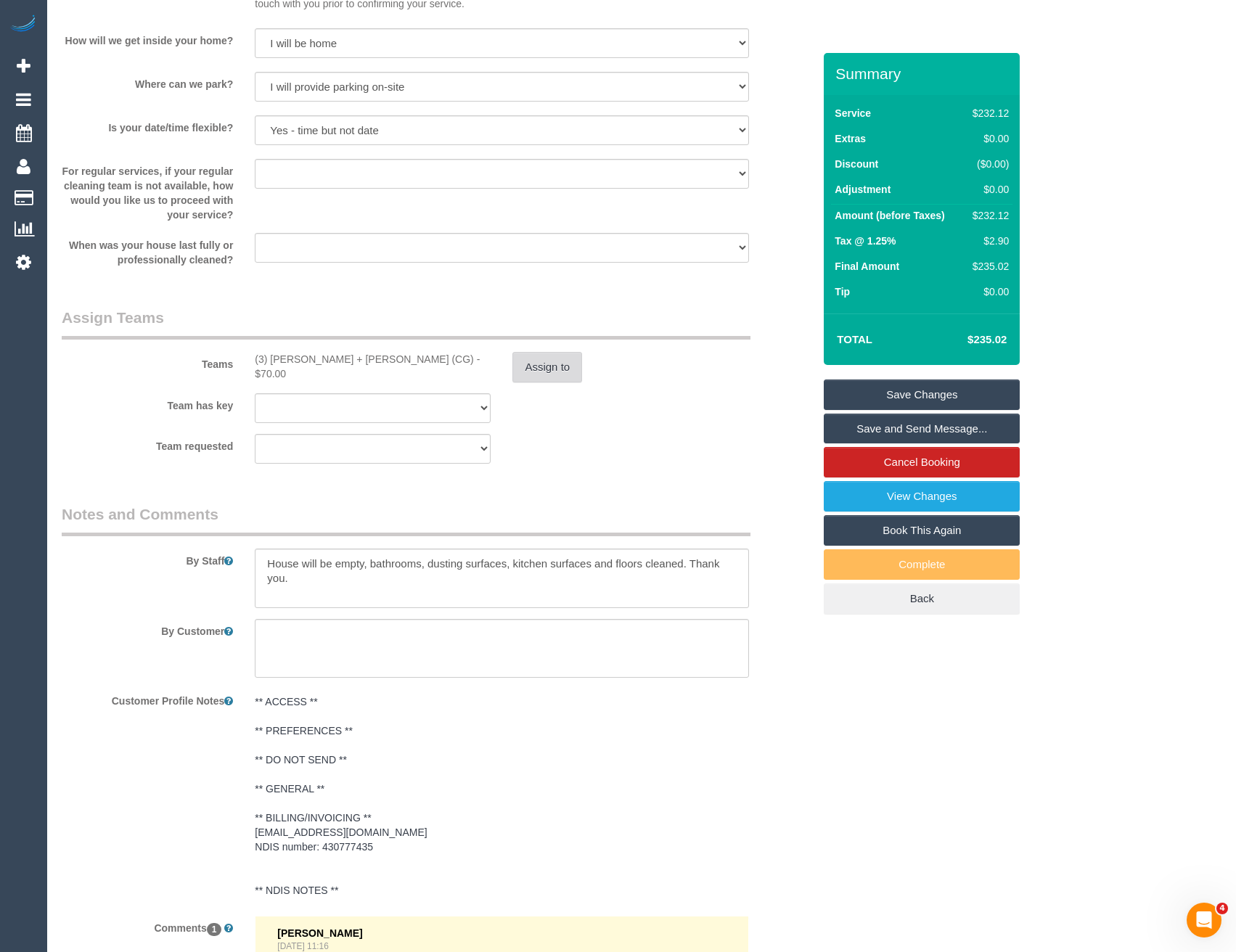
click at [559, 378] on button "Assign to" at bounding box center [546, 367] width 70 height 31
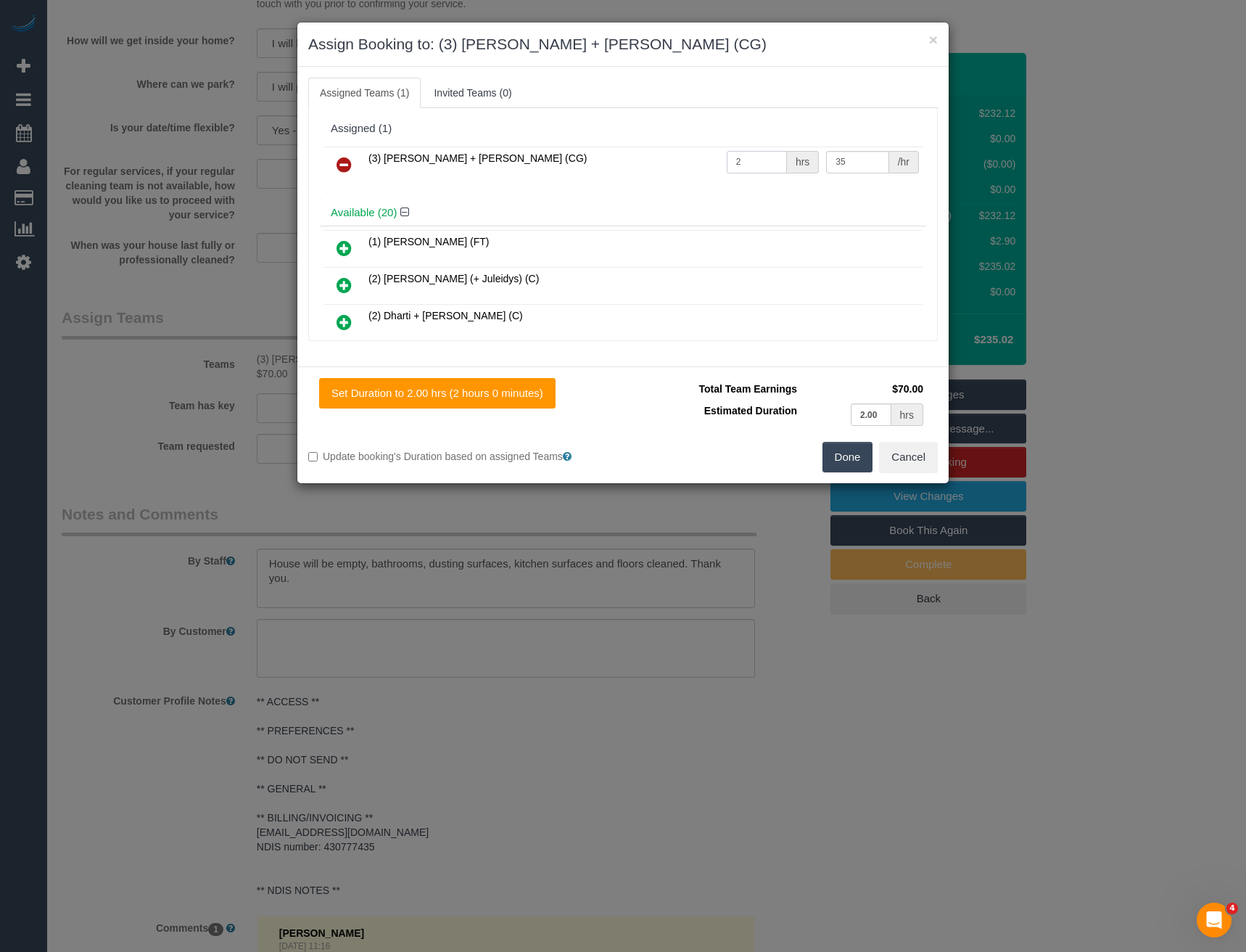
drag, startPoint x: 713, startPoint y: 161, endPoint x: 693, endPoint y: 157, distance: 20.4
click at [693, 160] on tr "(3) [PERSON_NAME] + [PERSON_NAME] (CG) 2 hrs 35 /hr" at bounding box center [623, 165] width 599 height 37
type input "4"
drag, startPoint x: 840, startPoint y: 160, endPoint x: 785, endPoint y: 158, distance: 55.0
click at [786, 159] on tr "(3) [PERSON_NAME] + [PERSON_NAME] (CG) 4 hrs 35 /hr" at bounding box center [623, 165] width 599 height 37
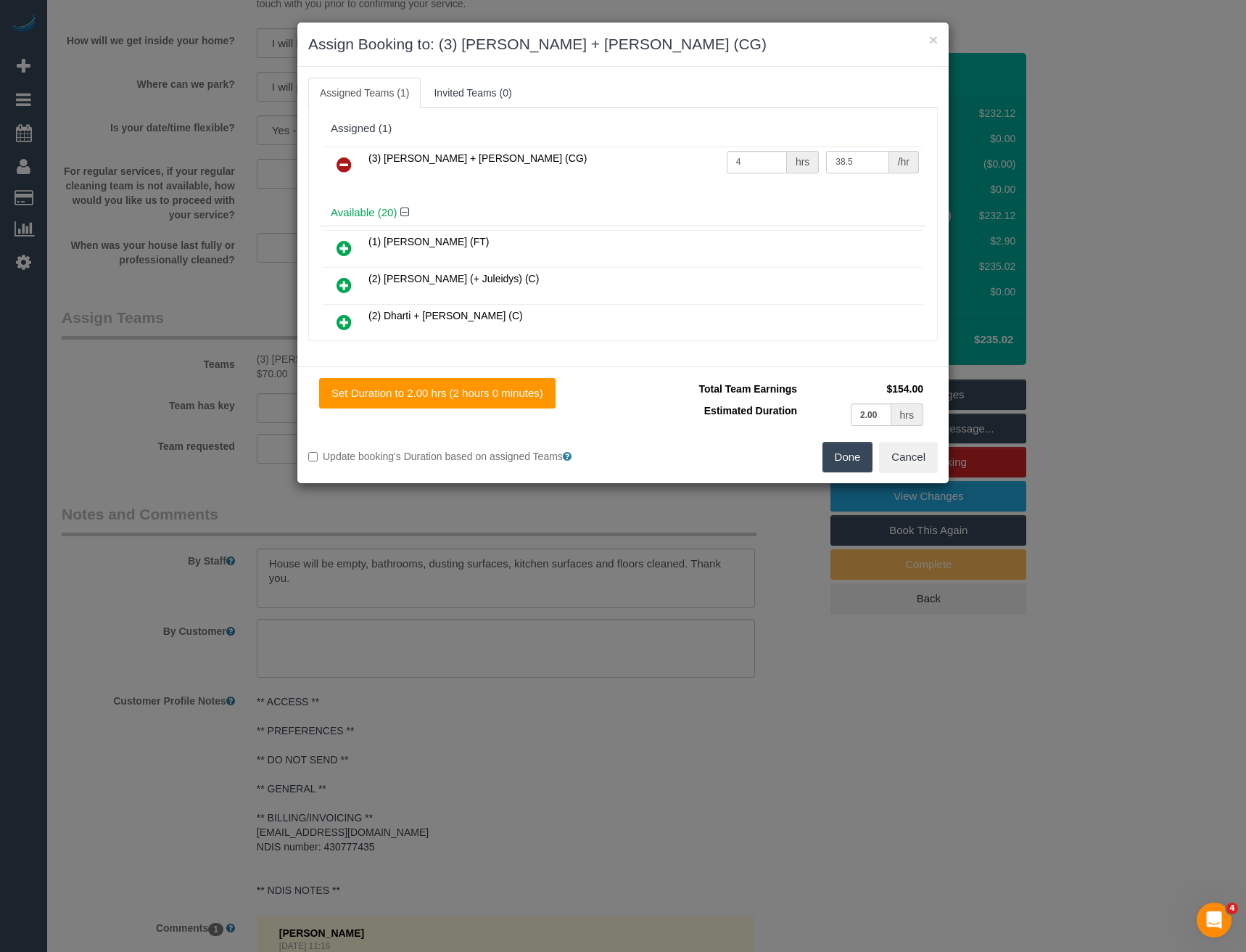
type input "38.5"
click at [835, 457] on button "Done" at bounding box center [848, 457] width 51 height 31
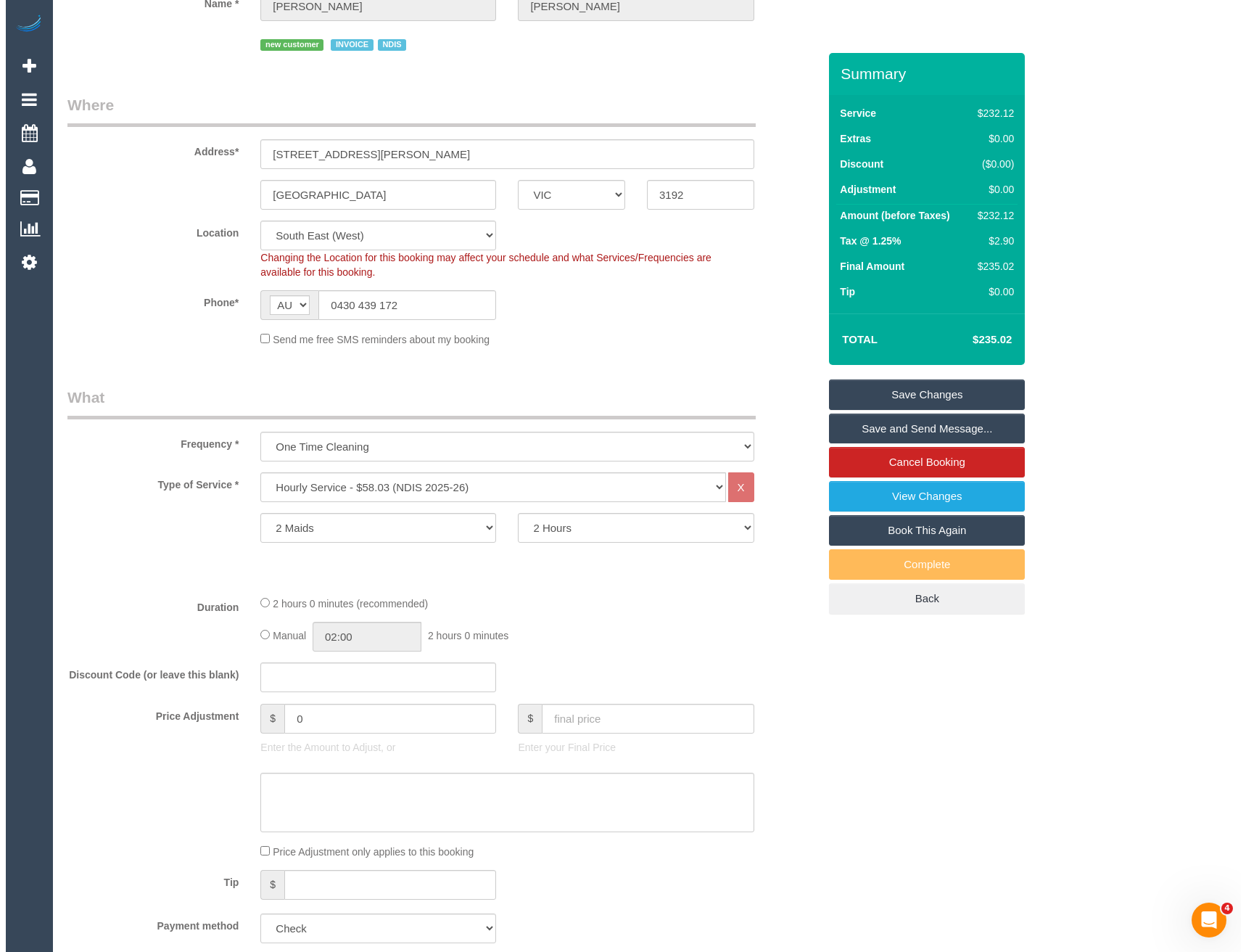
scroll to position [0, 0]
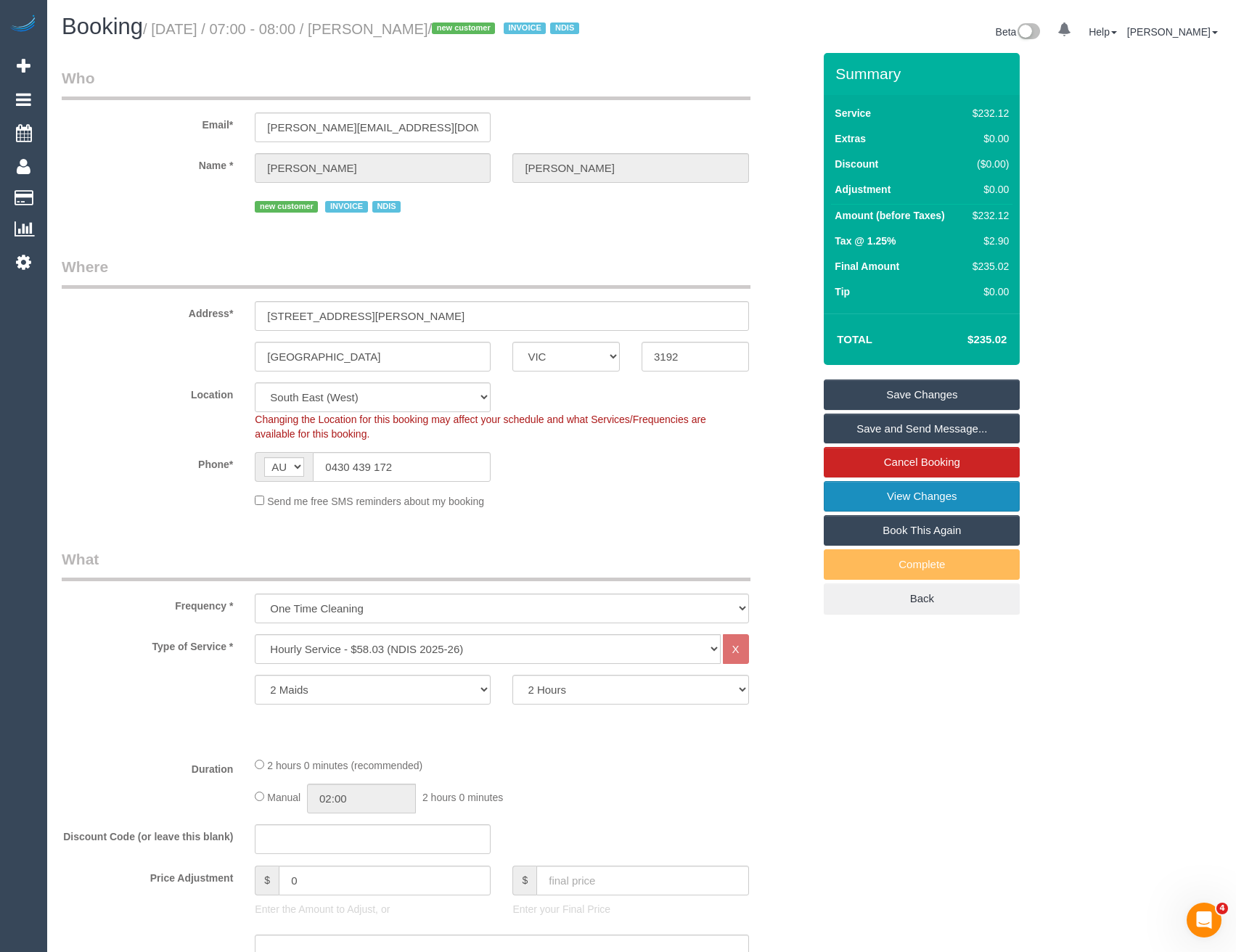
click at [901, 504] on link "View Changes" at bounding box center [922, 496] width 196 height 31
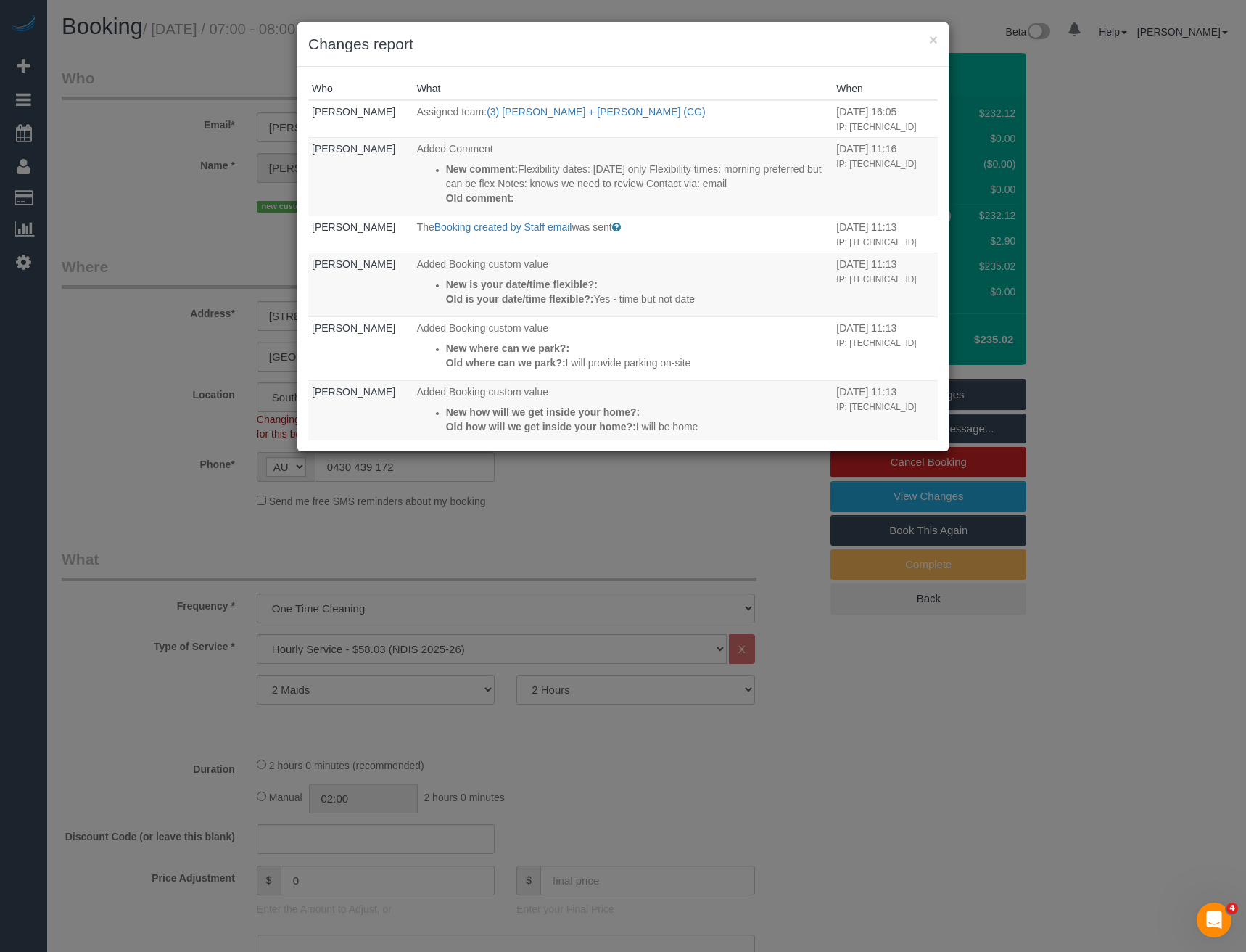
click at [669, 525] on div "× Changes report Who What When [PERSON_NAME] Assigned team: (3) [PERSON_NAME] +…" at bounding box center [623, 476] width 1246 height 952
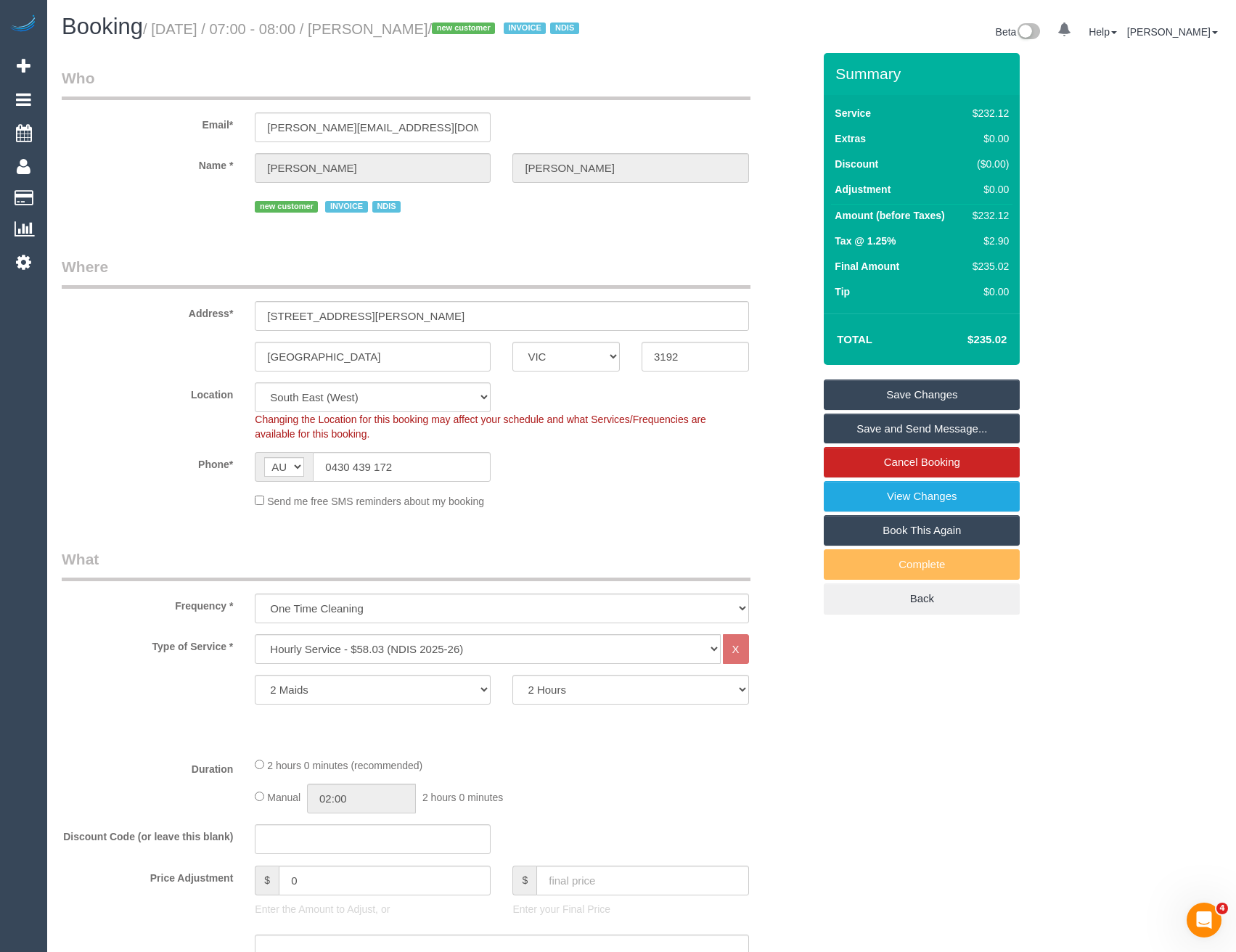
click at [894, 419] on link "Save and Send Message..." at bounding box center [922, 429] width 196 height 31
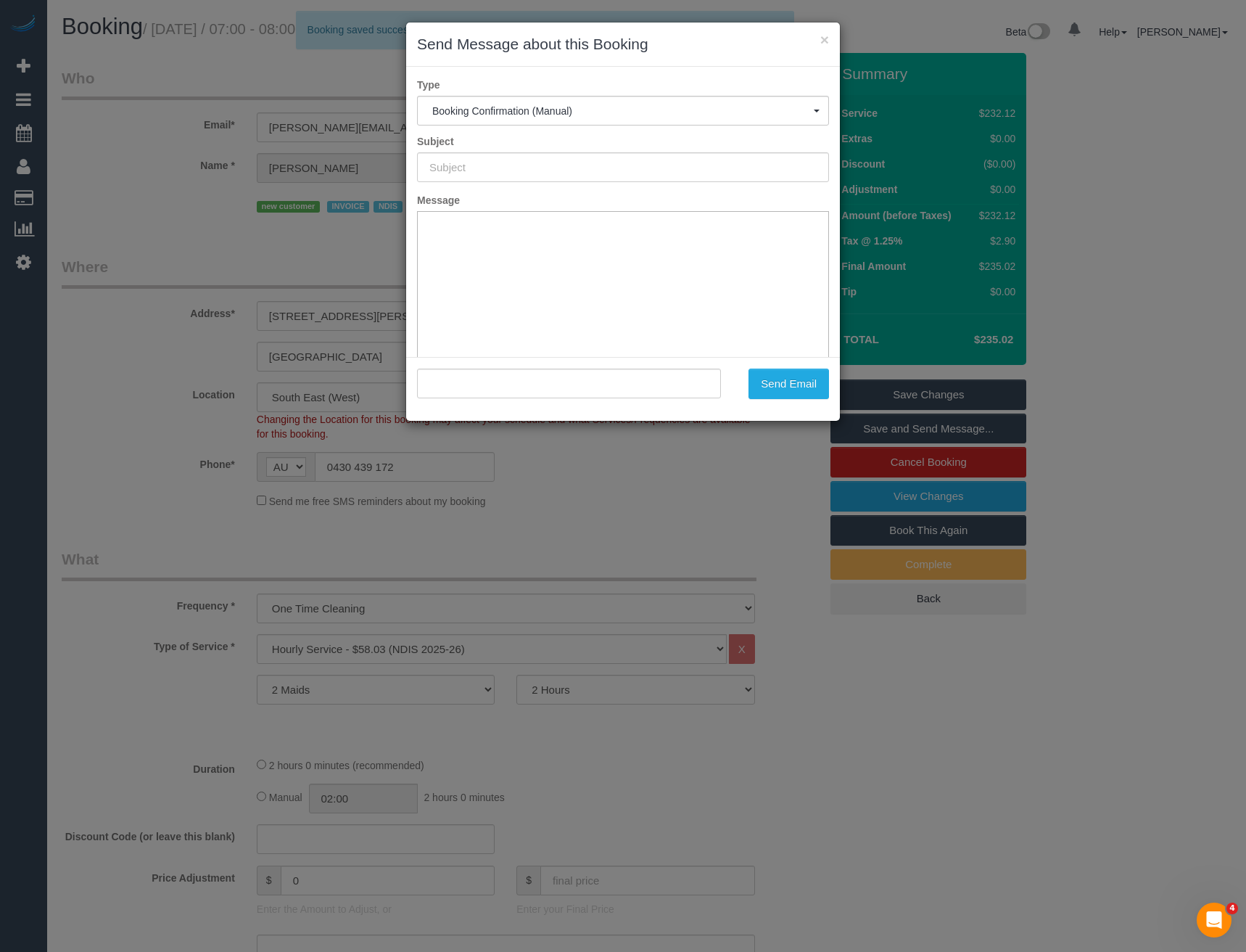
type input "Booking Confirmed"
type input ""[PERSON_NAME]" <[PERSON_NAME][EMAIL_ADDRESS][DOMAIN_NAME]>"
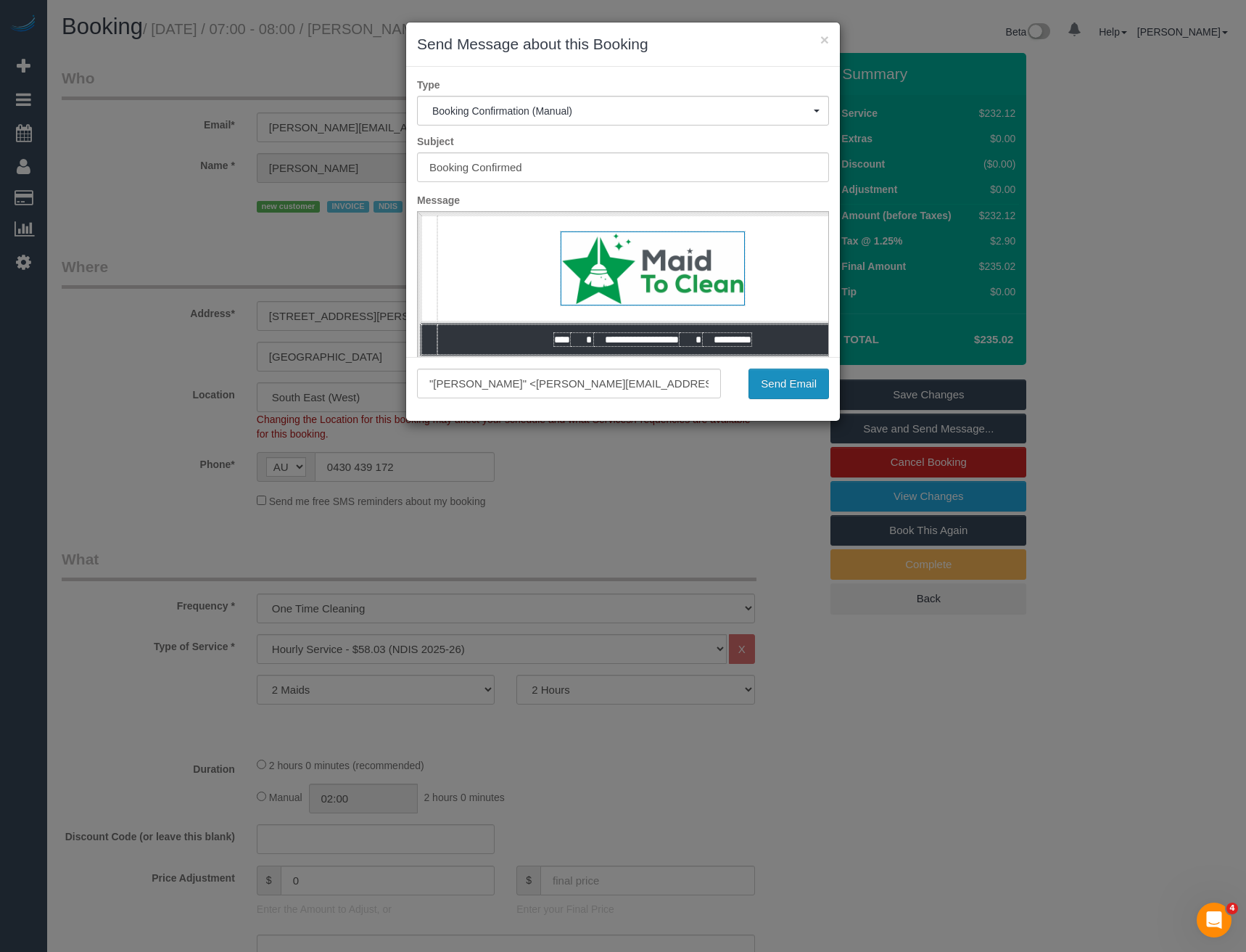
click at [784, 383] on button "Send Email" at bounding box center [789, 384] width 80 height 31
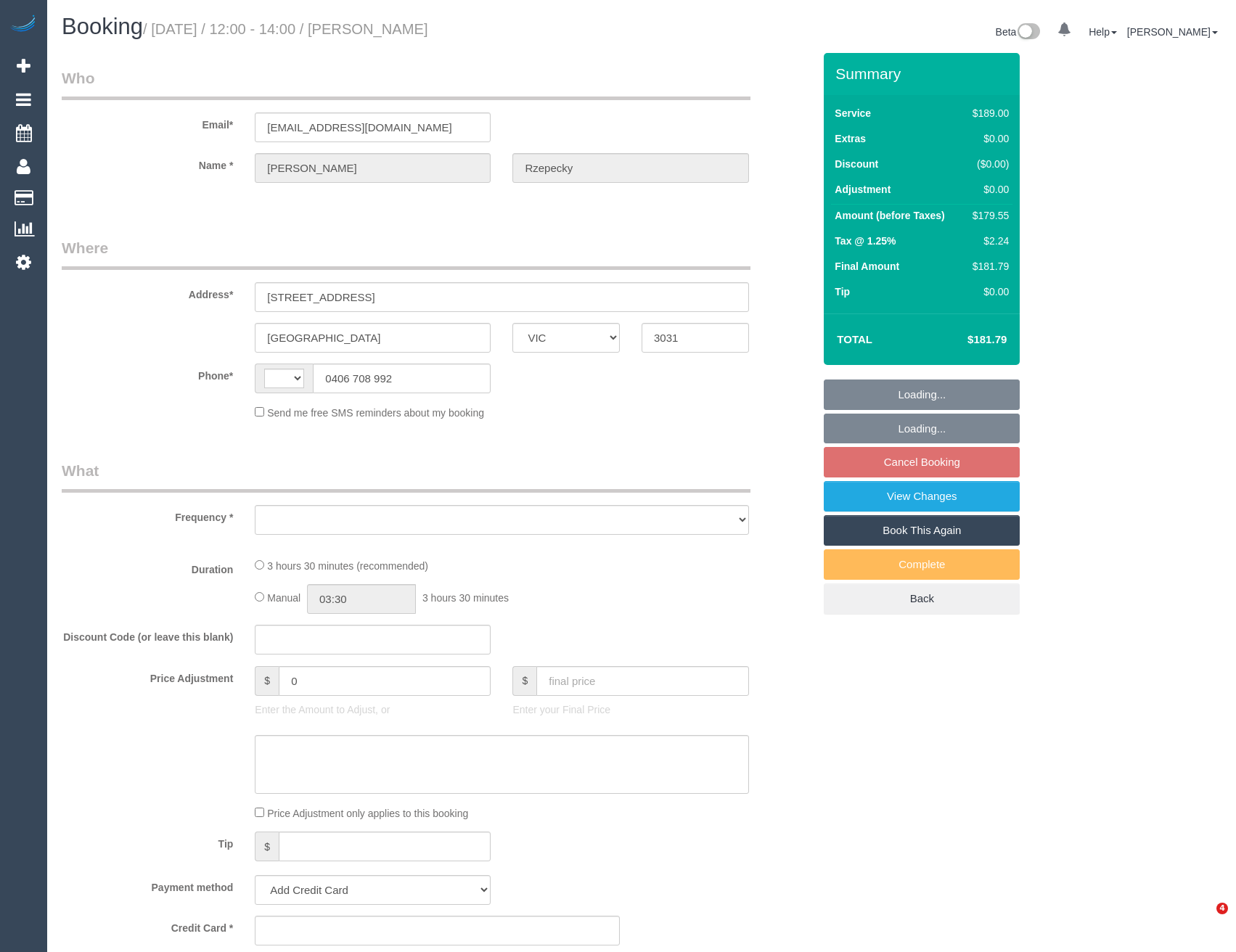
select select "VIC"
select select "object:1324"
select select "string:stripe-pm_1RlTsT2GScqysDRVyqZPsYGa"
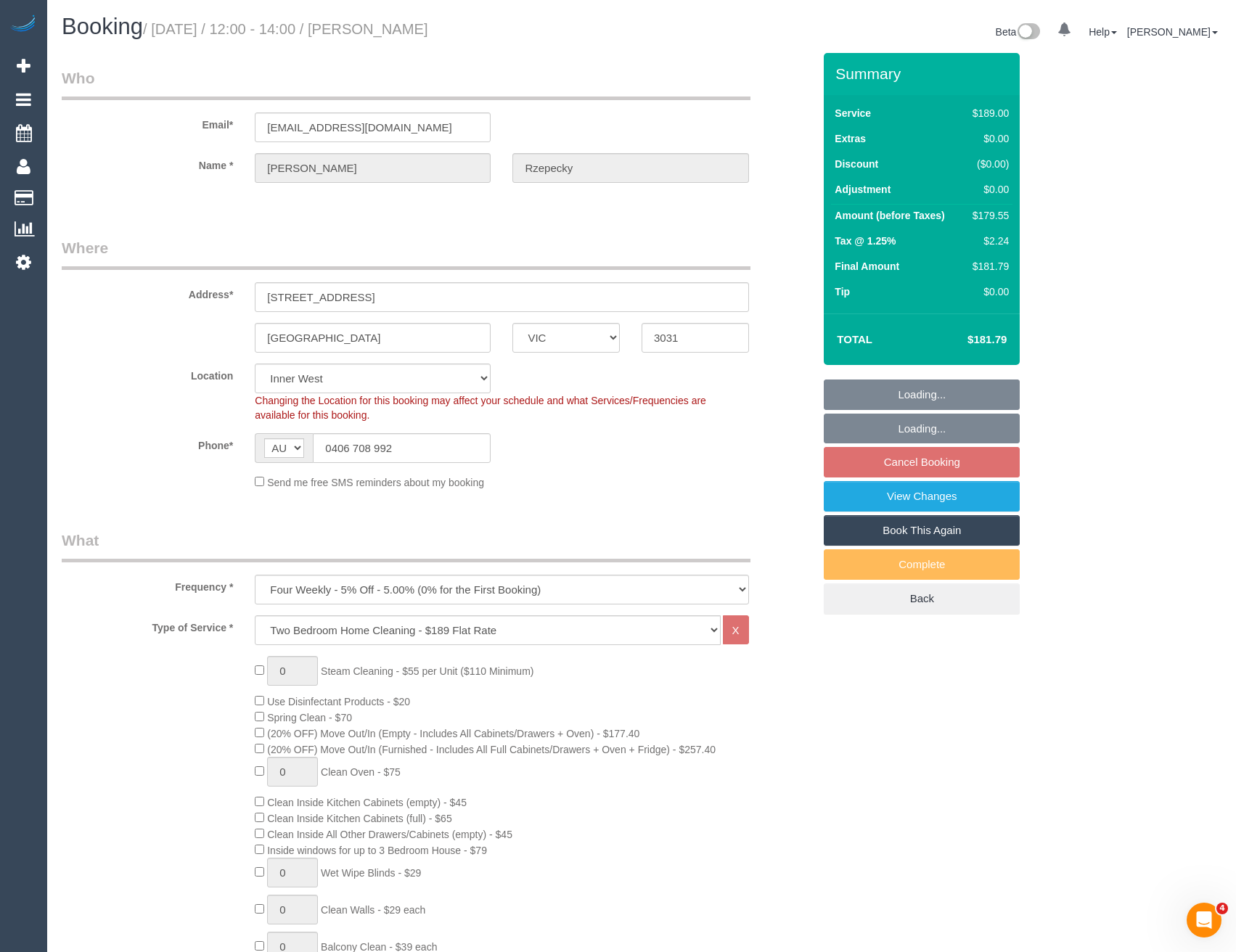
select select "string:AU"
select select "spot4"
select select "number:28"
select select "number:14"
select select "number:19"
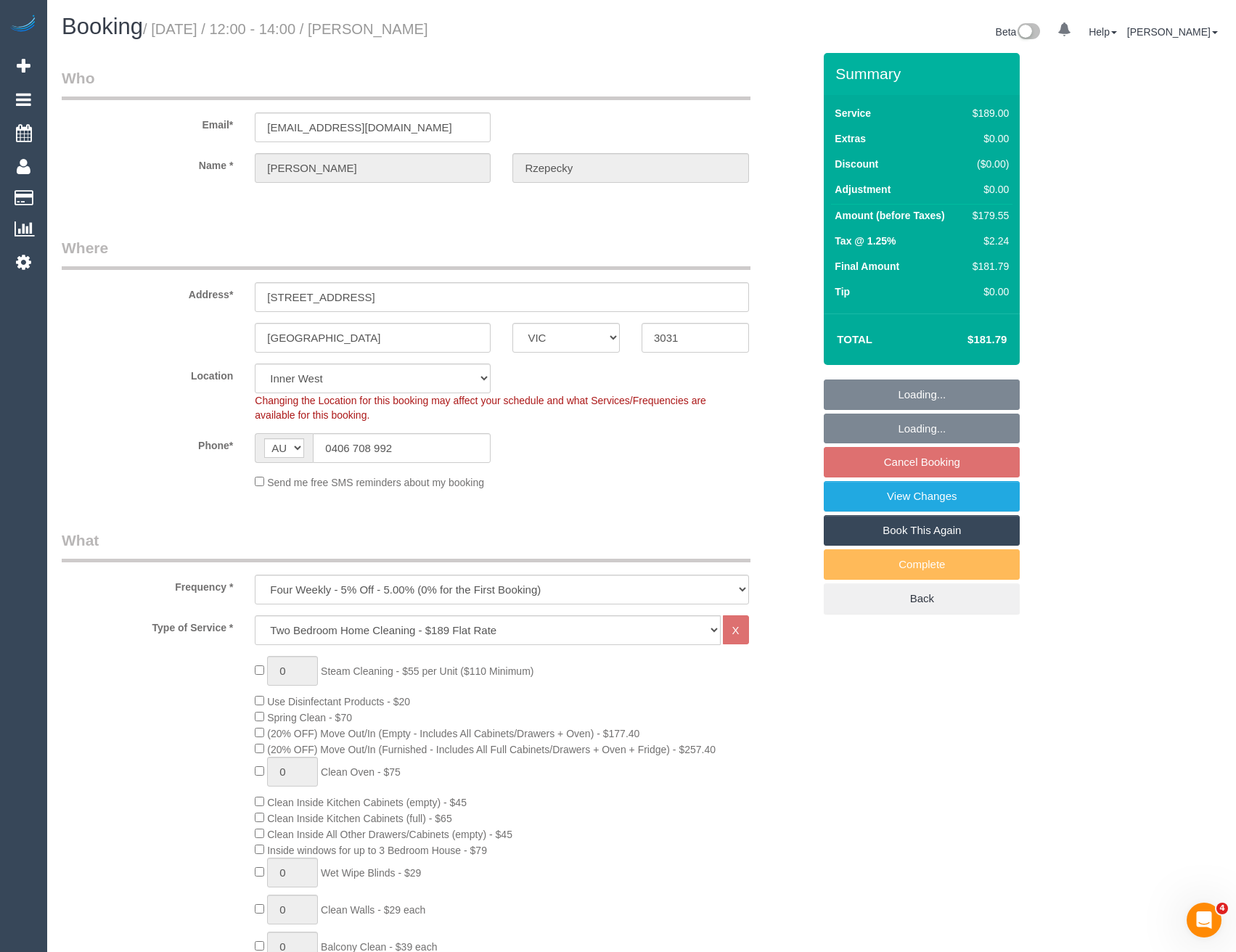
select select "number:25"
select select "number:33"
select select "number:13"
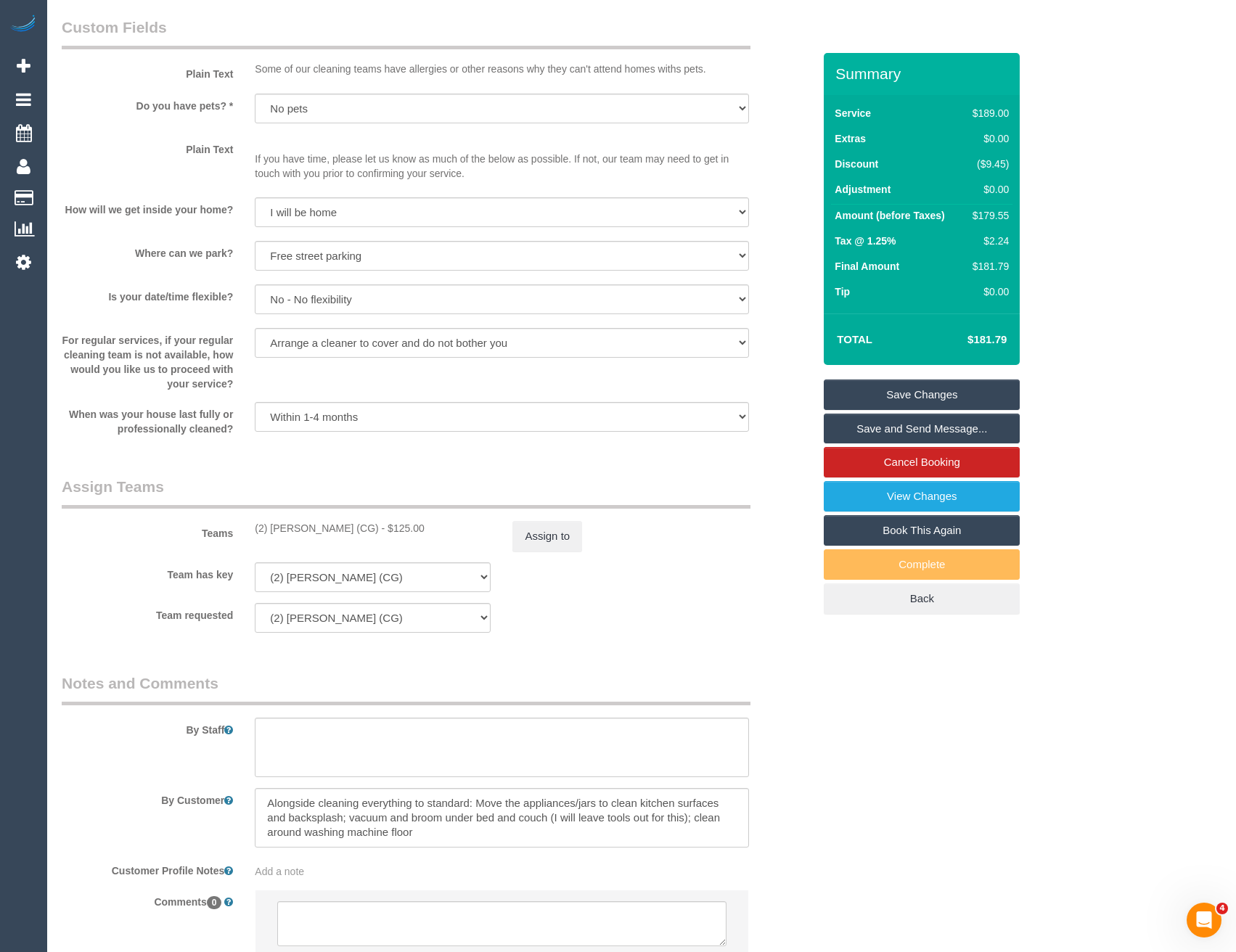
scroll to position [1860, 0]
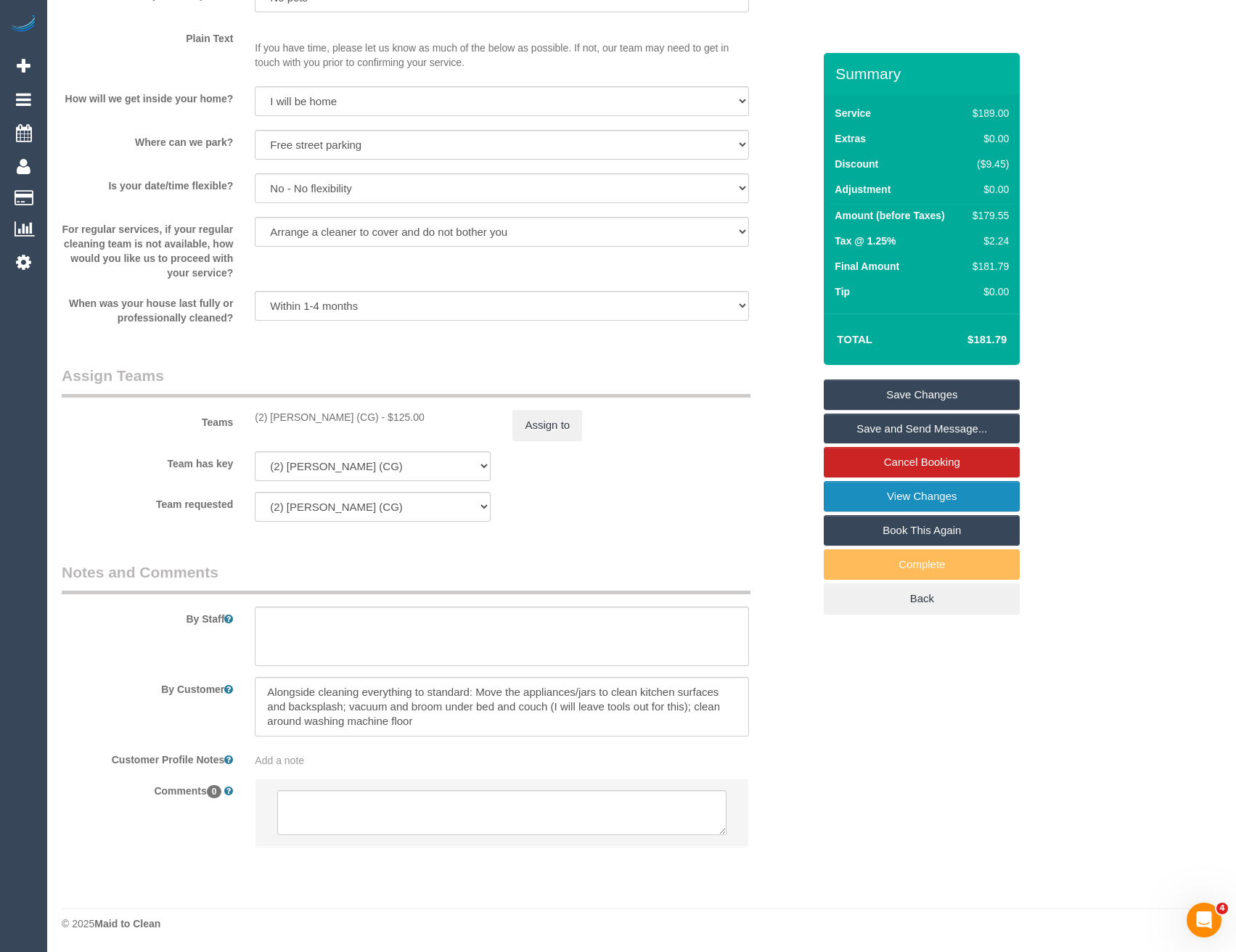
click at [894, 498] on link "View Changes" at bounding box center [922, 496] width 196 height 31
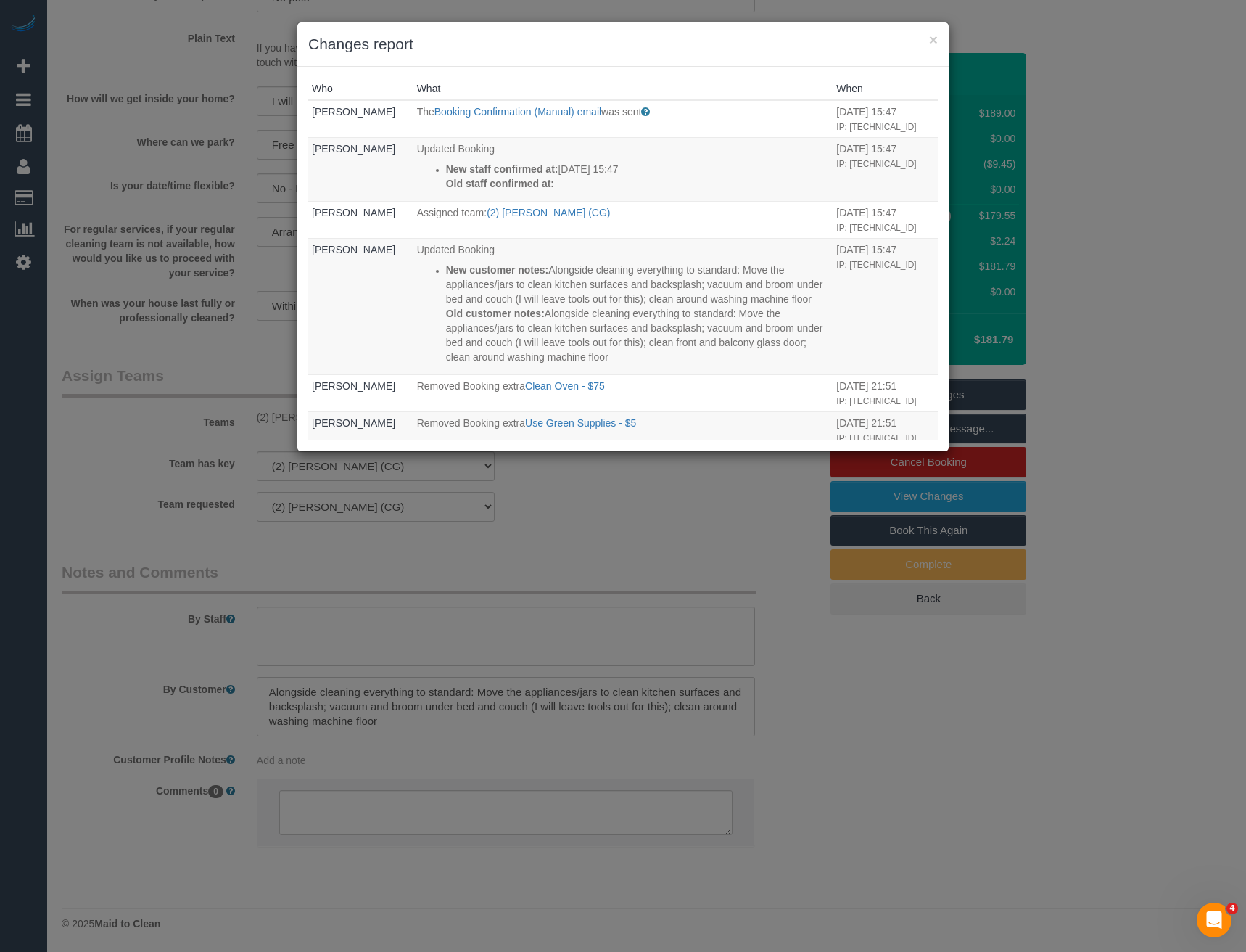
click at [674, 541] on div "× Changes report Who What When Bronie Bryant The Booking Confirmation (Manual) …" at bounding box center [623, 476] width 1246 height 952
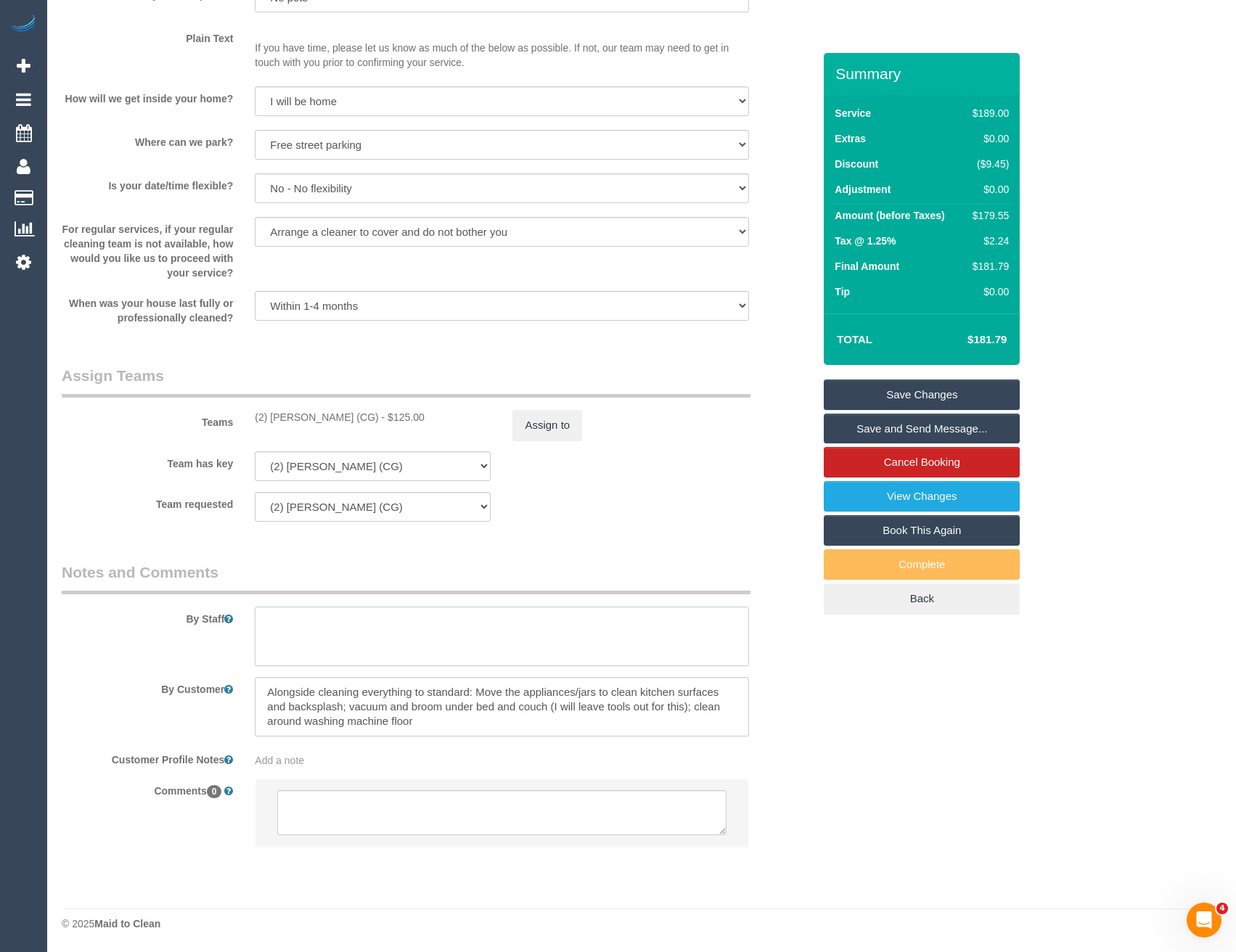
click at [402, 634] on textarea at bounding box center [501, 636] width 493 height 59
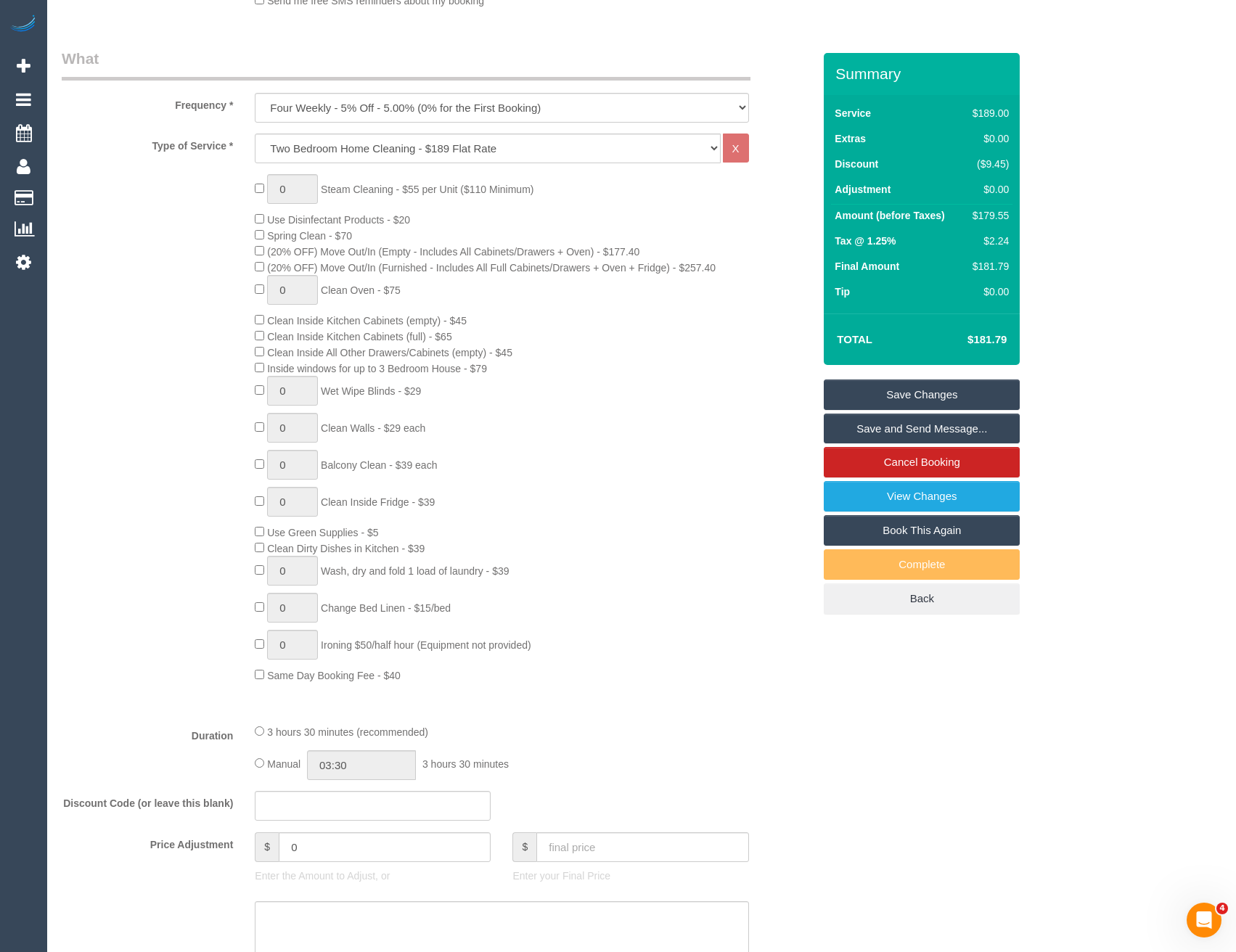
scroll to position [47, 0]
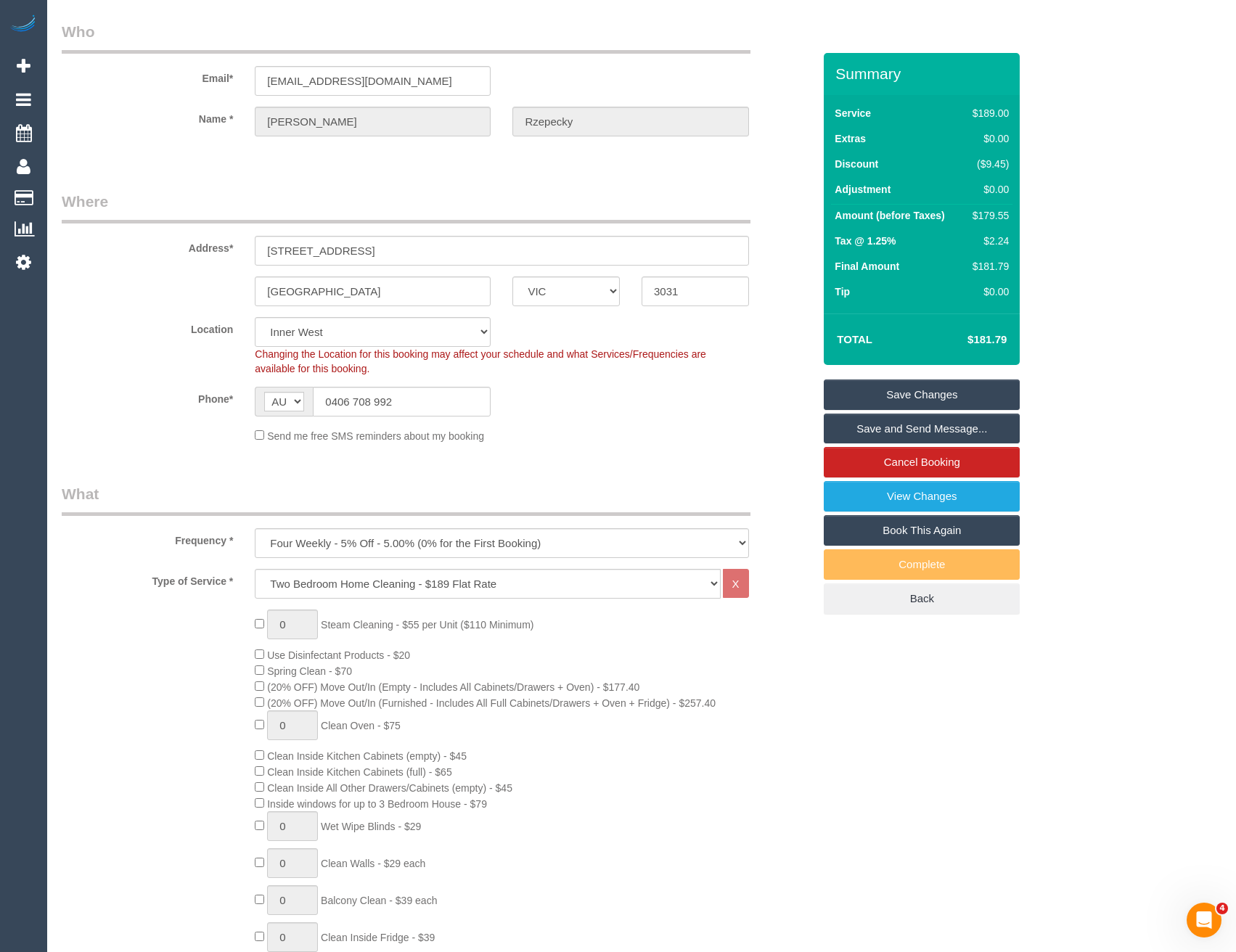
type textarea "Est 3 - 3.5"
click at [901, 399] on link "Save Changes" at bounding box center [922, 394] width 196 height 31
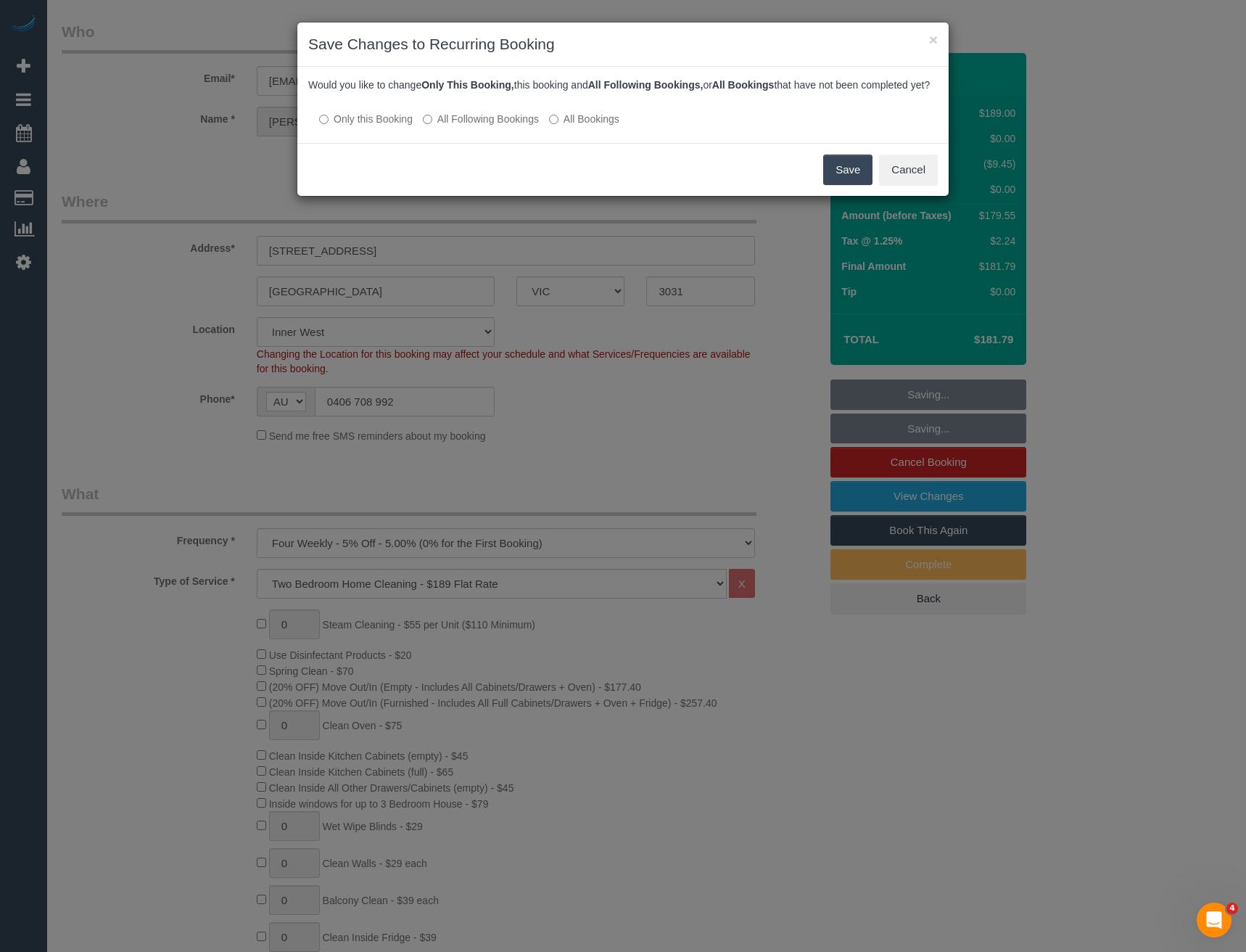
click at [845, 178] on button "Save" at bounding box center [848, 170] width 49 height 31
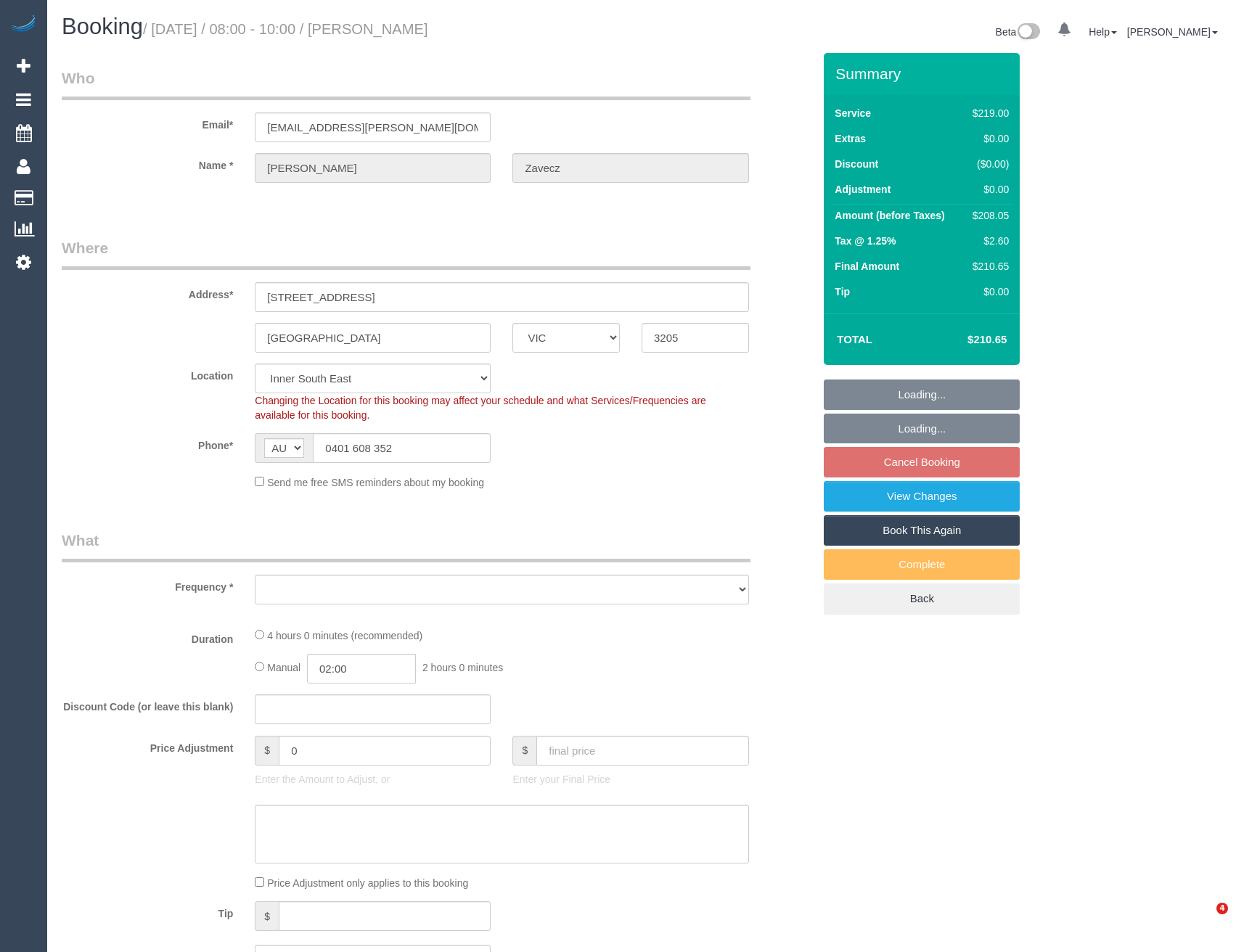
select select "VIC"
select select "object:534"
select select "string:stripe-pm_1QyofW2GScqysDRVzPCRPJEe"
select select "number:28"
select select "number:17"
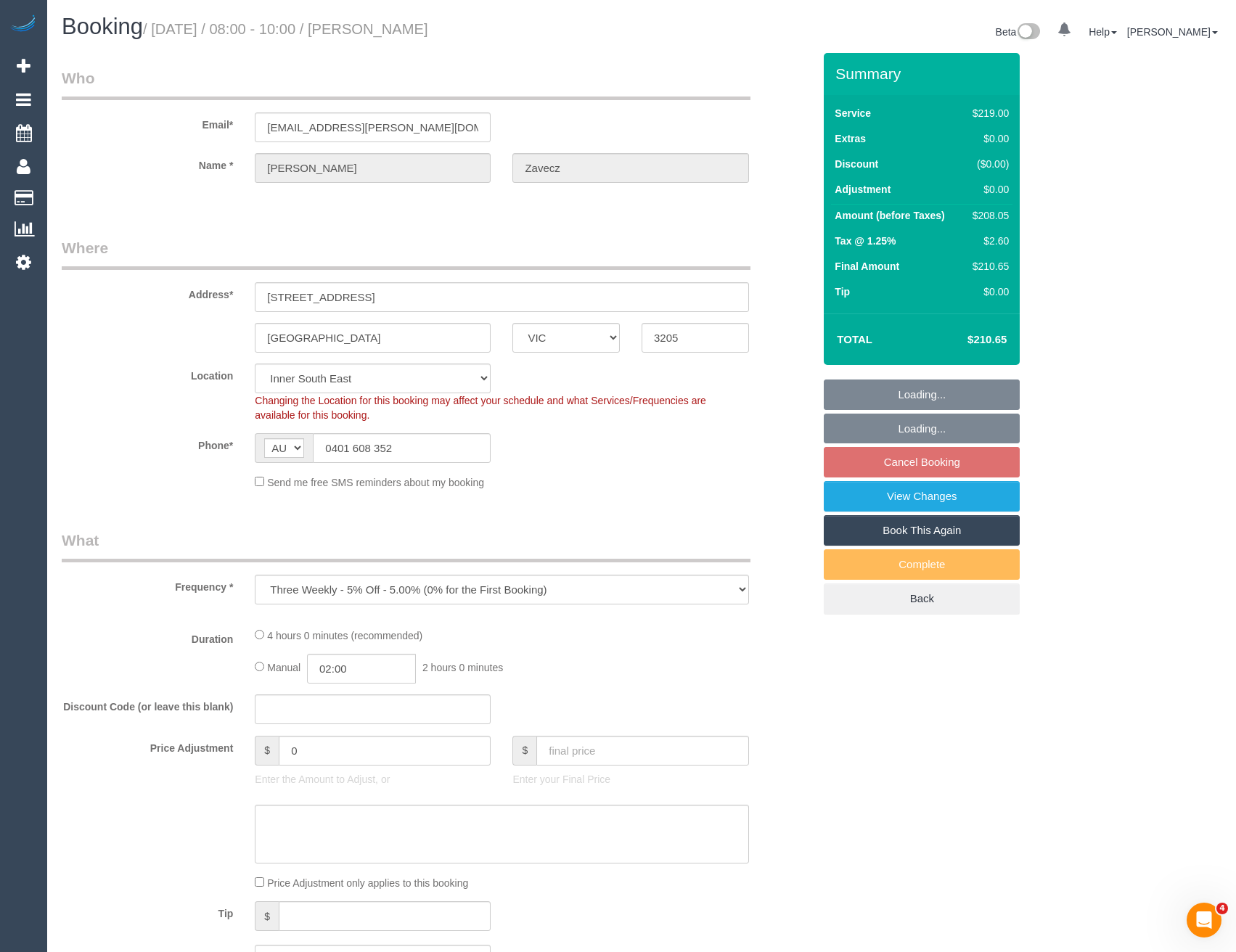
select select "number:19"
select select "number:25"
select select "number:35"
select select "number:12"
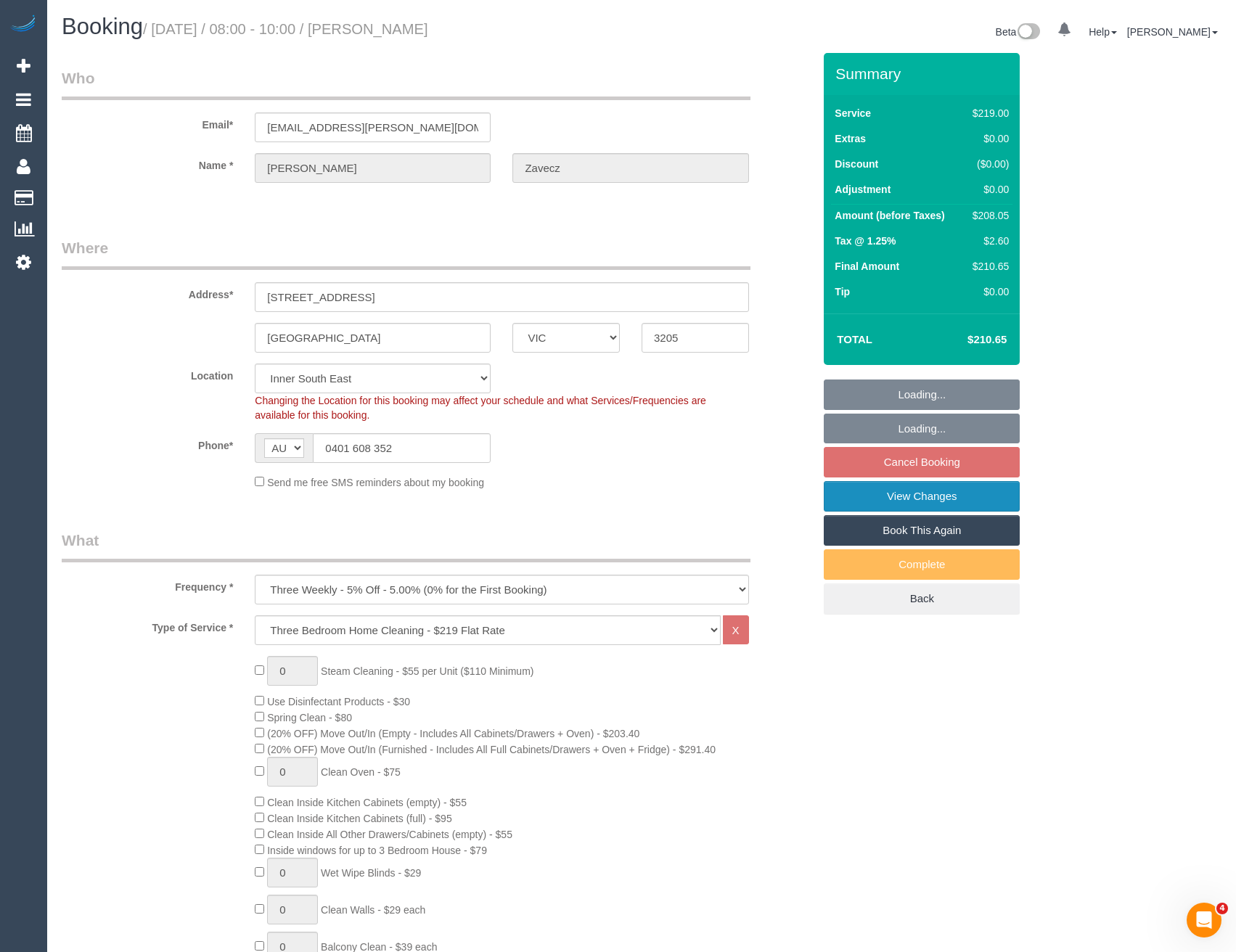
select select "object:1385"
click at [908, 497] on link "View Changes" at bounding box center [922, 496] width 196 height 31
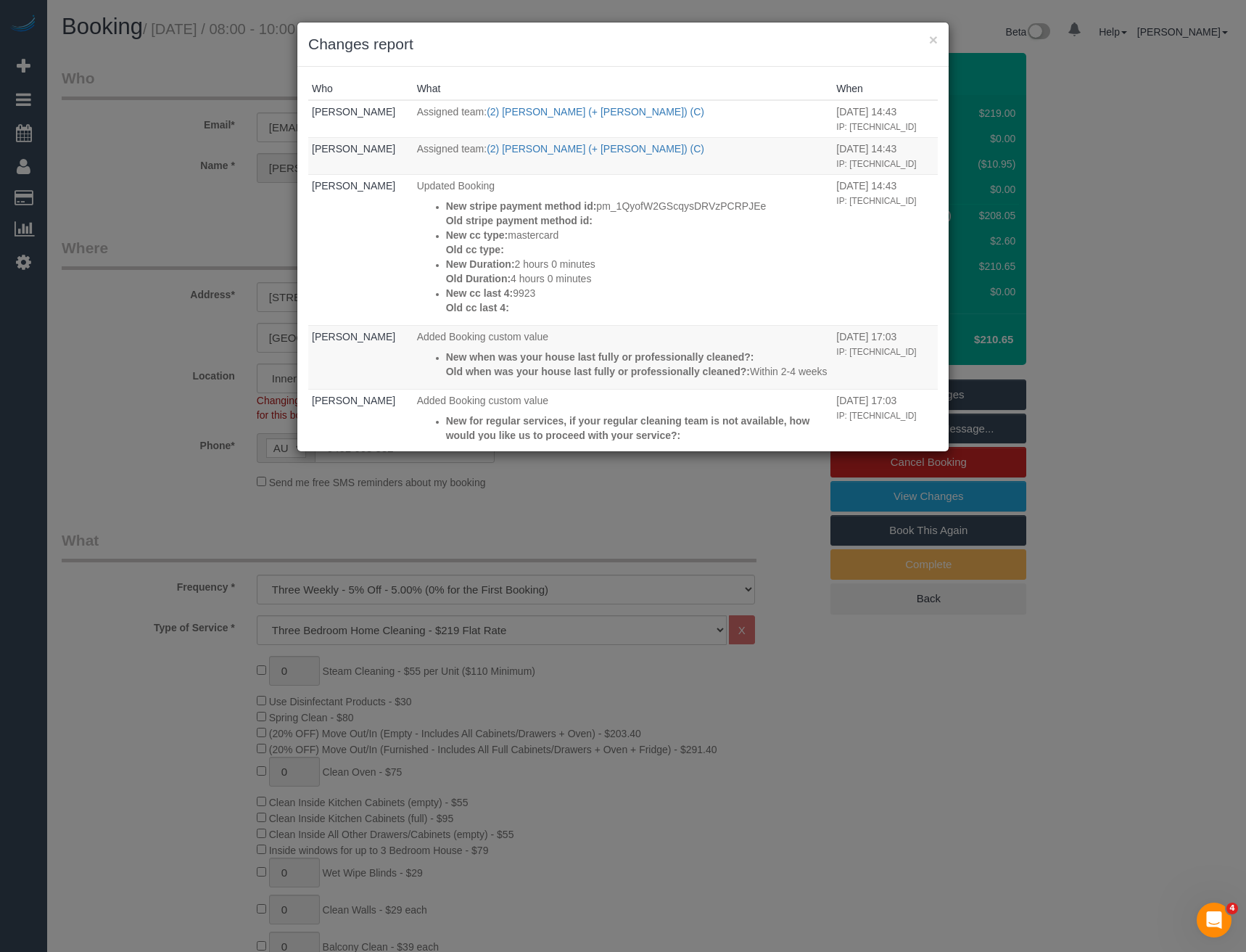
click at [701, 505] on div "× Changes report Who What When [PERSON_NAME] Assigned team: (2) [PERSON_NAME] (…" at bounding box center [623, 476] width 1246 height 952
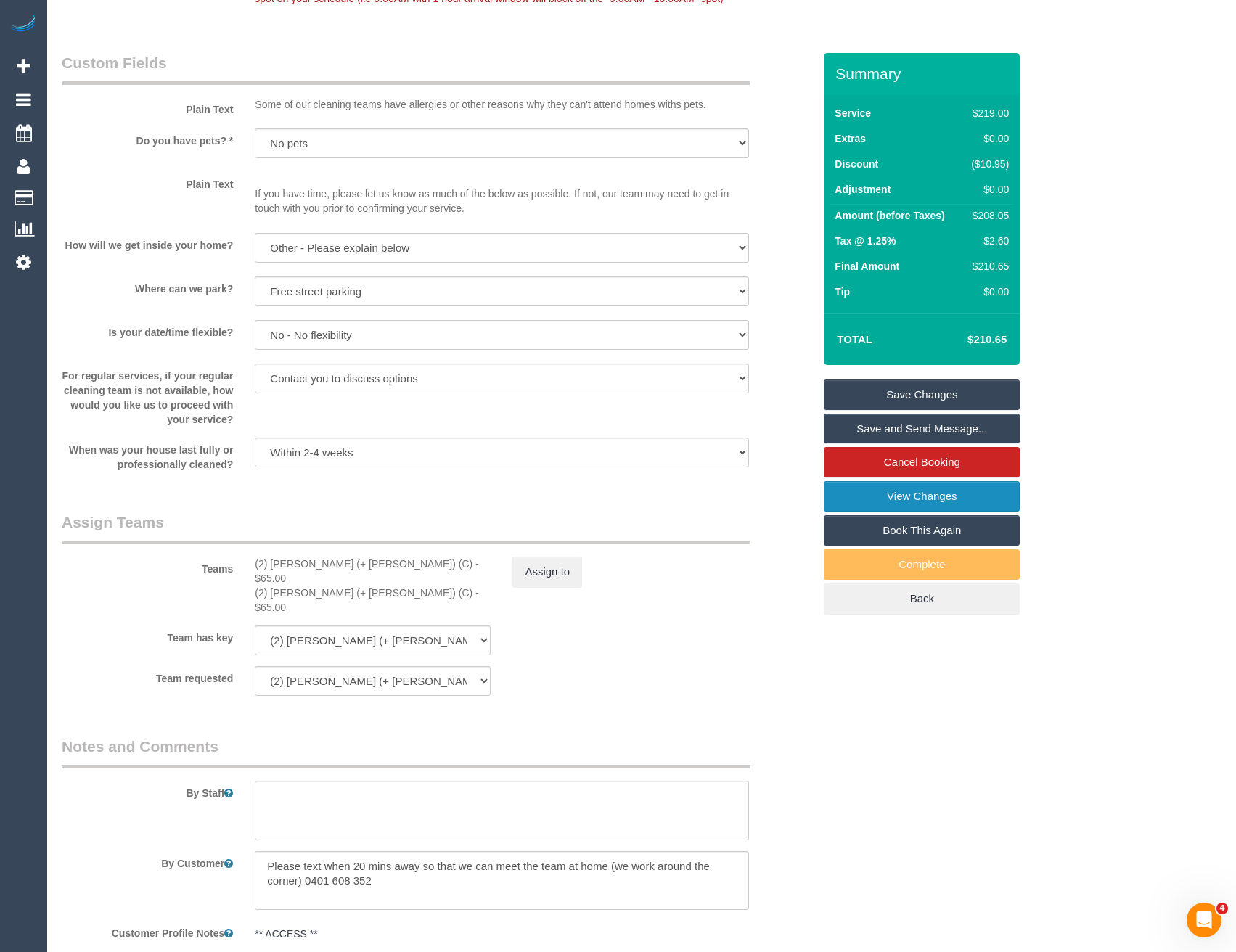
scroll to position [1959, 0]
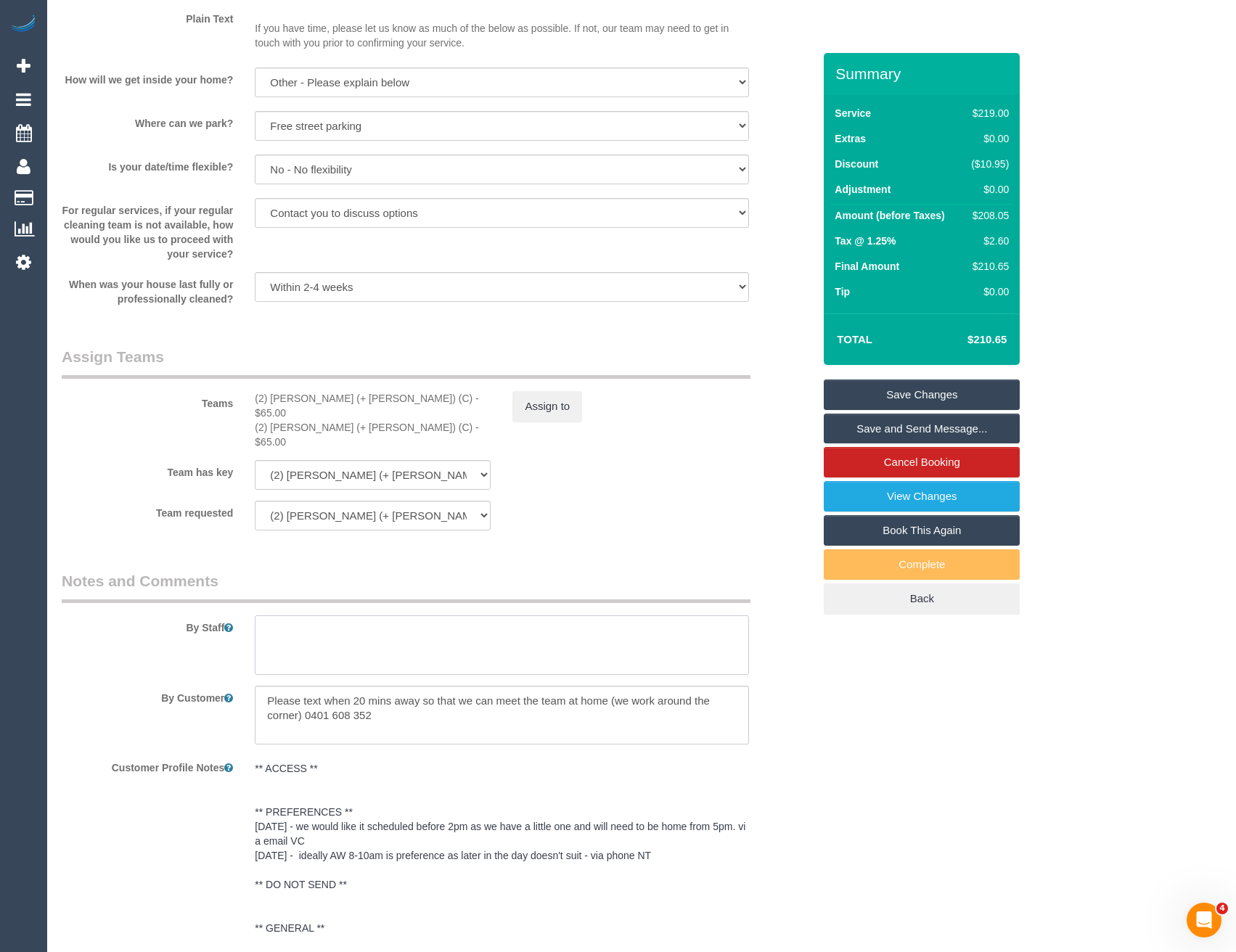
click at [364, 640] on textarea at bounding box center [501, 645] width 493 height 59
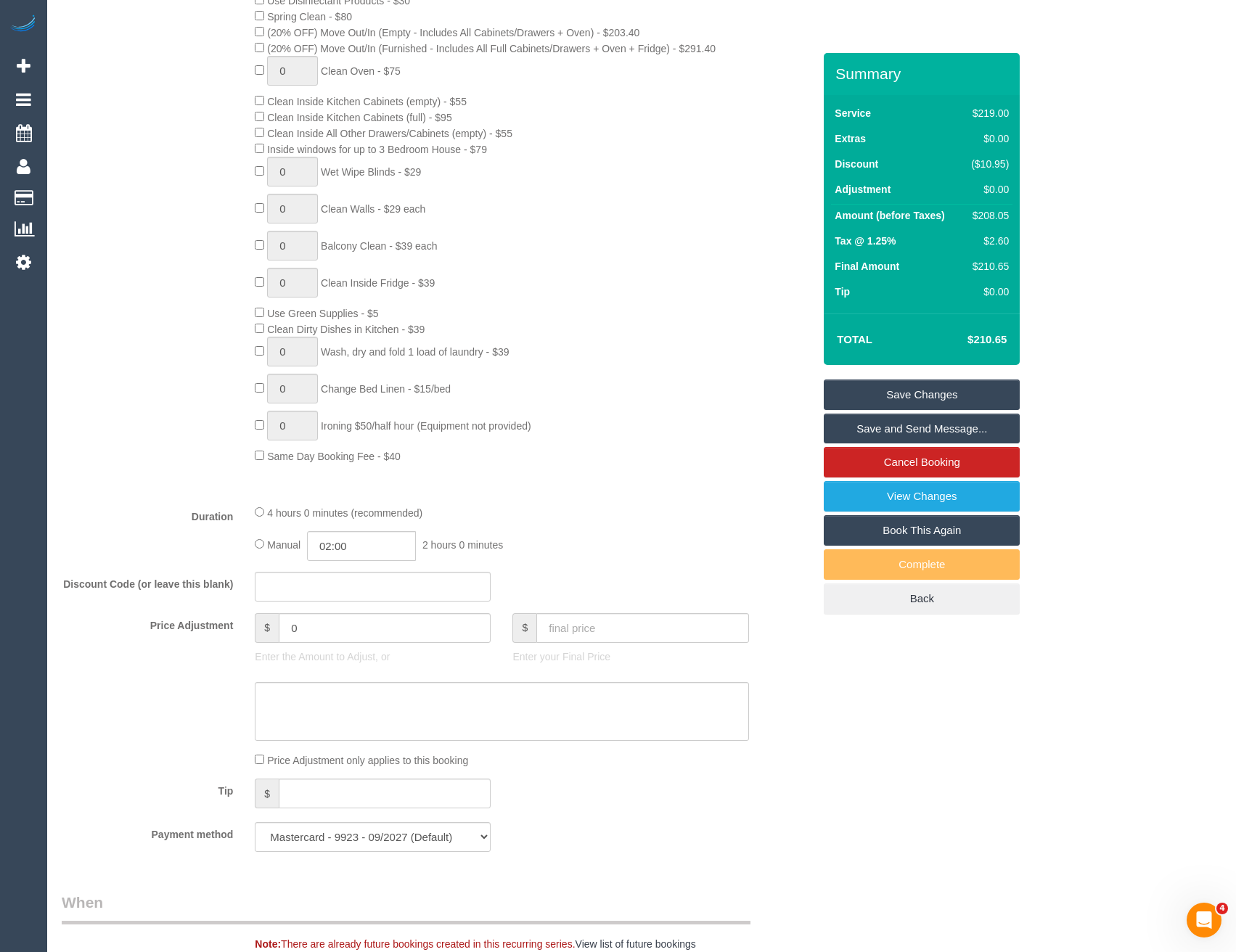
scroll to position [798, 0]
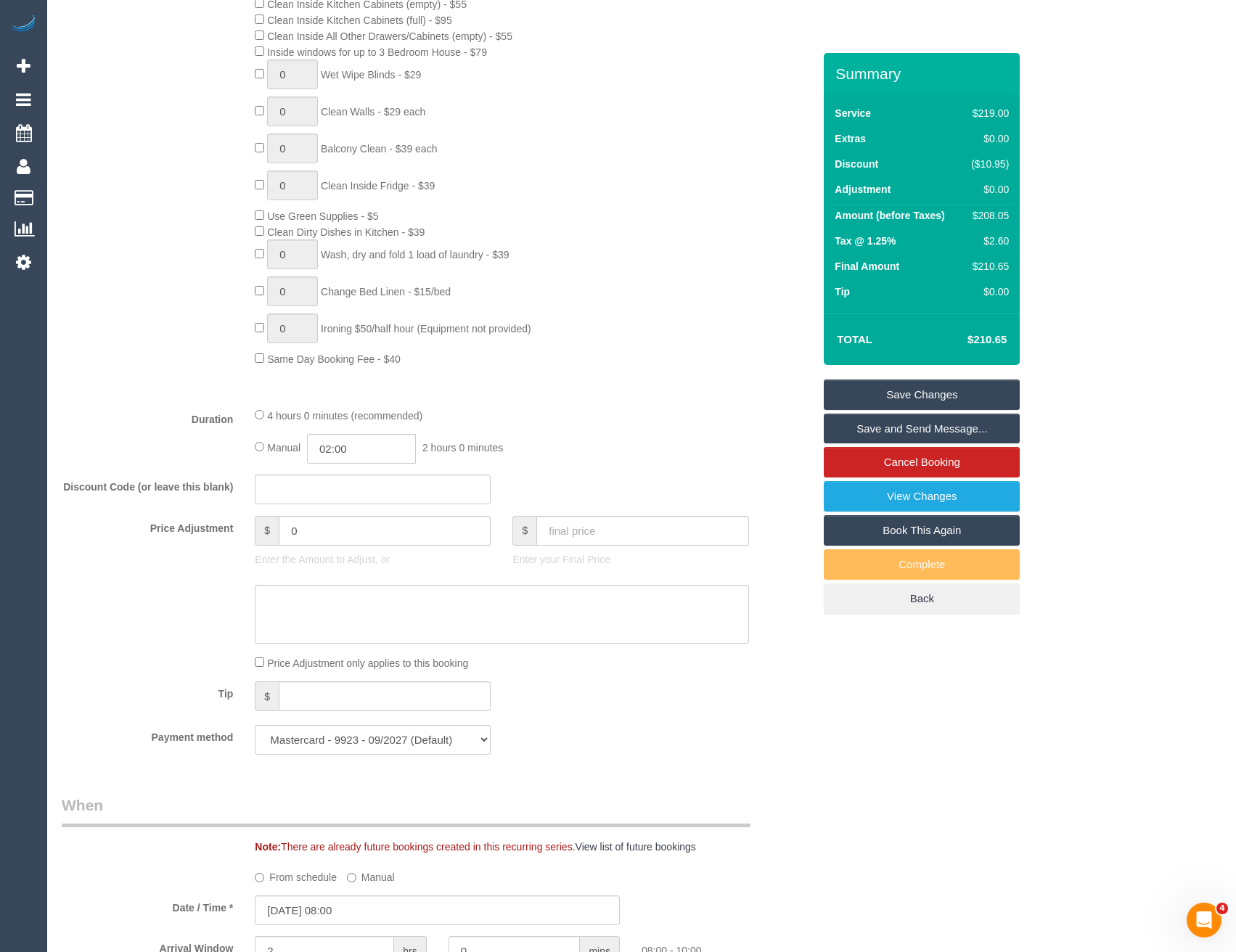
type textarea "Est 3 - 3.5 hrs"
click at [370, 450] on input "02:00" at bounding box center [361, 448] width 108 height 30
click at [354, 476] on li "01:30" at bounding box center [346, 473] width 64 height 18
click at [374, 453] on input "01:30" at bounding box center [361, 448] width 108 height 30
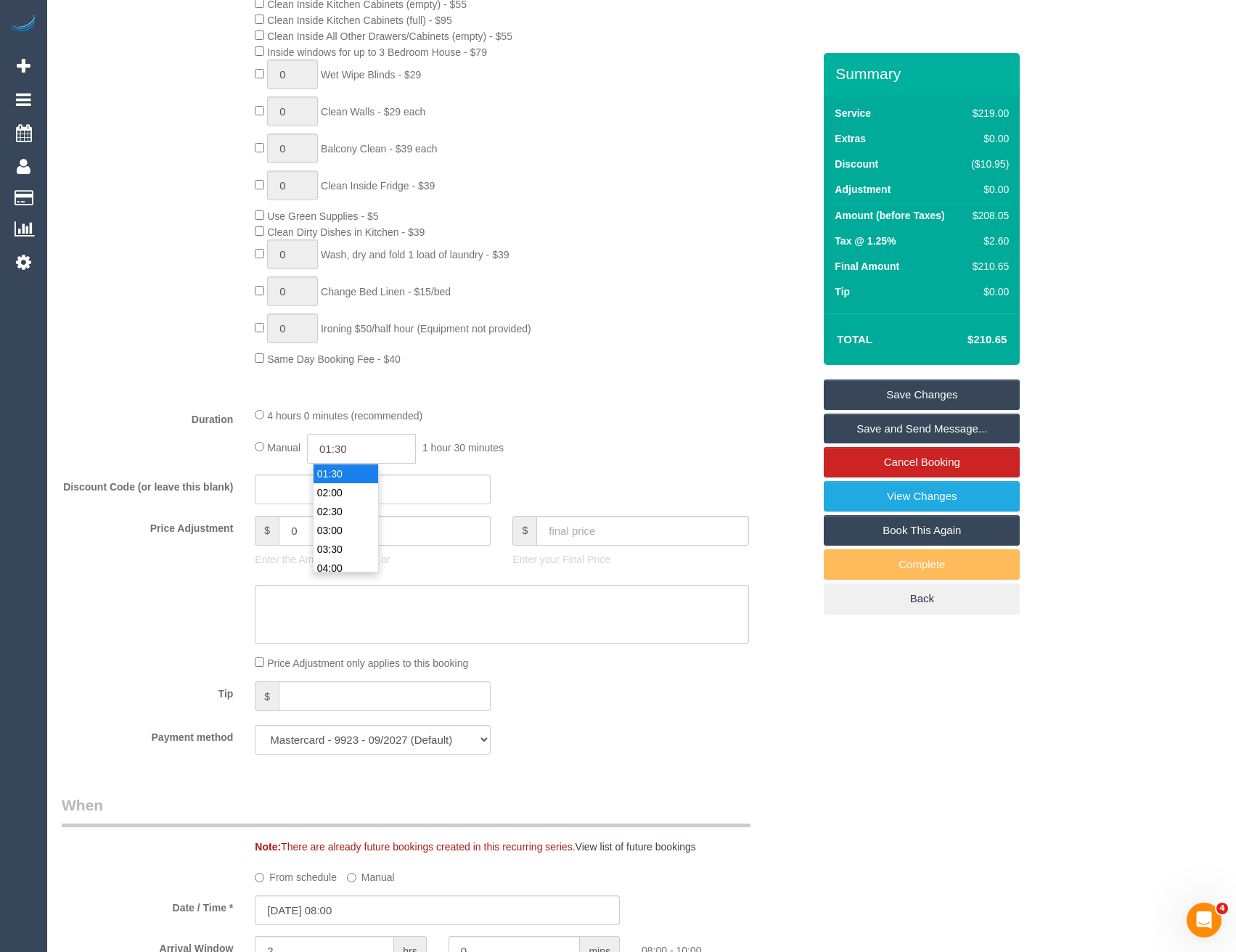
scroll to position [38, 0]
type input "01:45"
click at [616, 386] on div "Type of Service * Hourly Service - $70/h Hourly Service - $65/h Hourly Service …" at bounding box center [437, 106] width 751 height 578
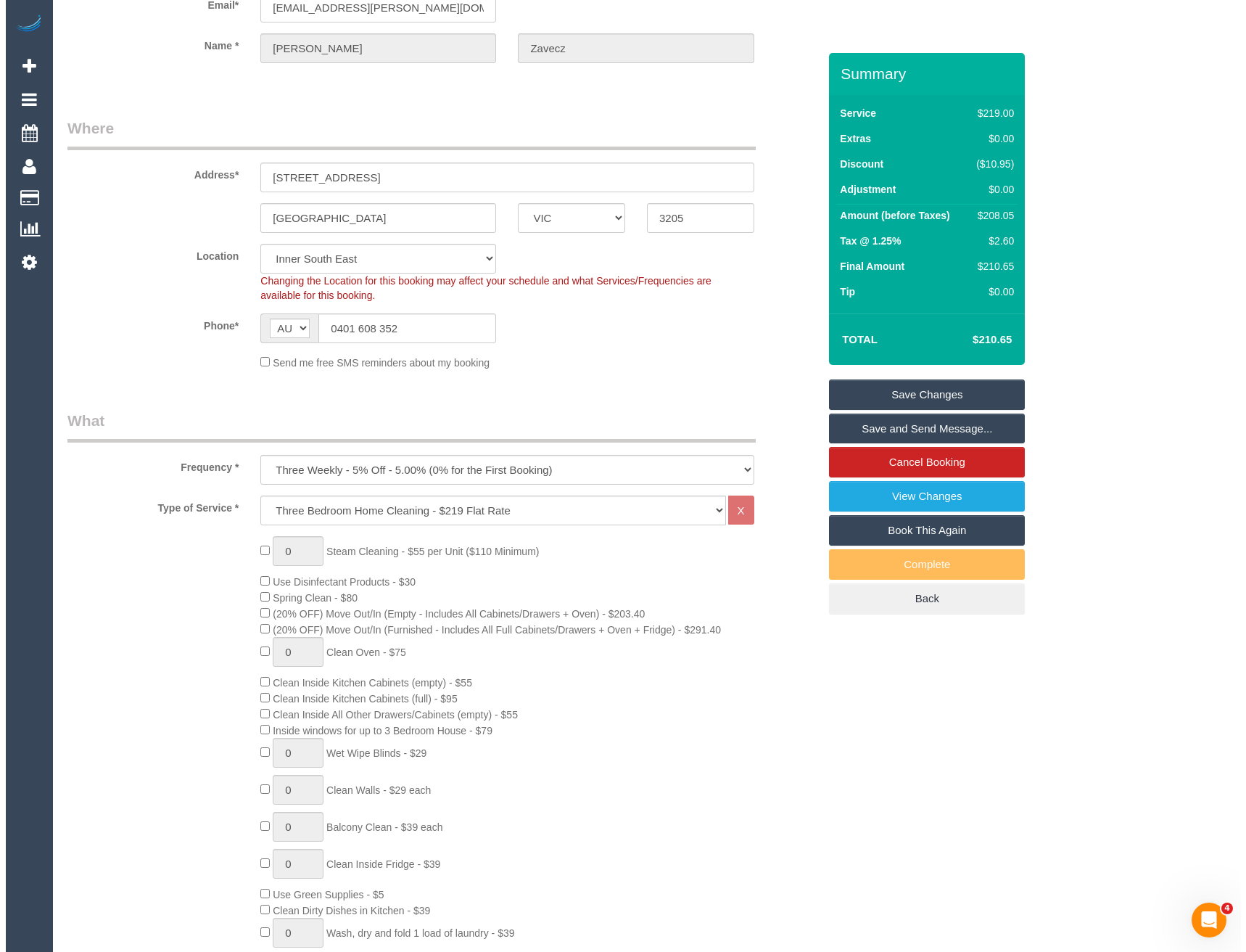
scroll to position [0, 0]
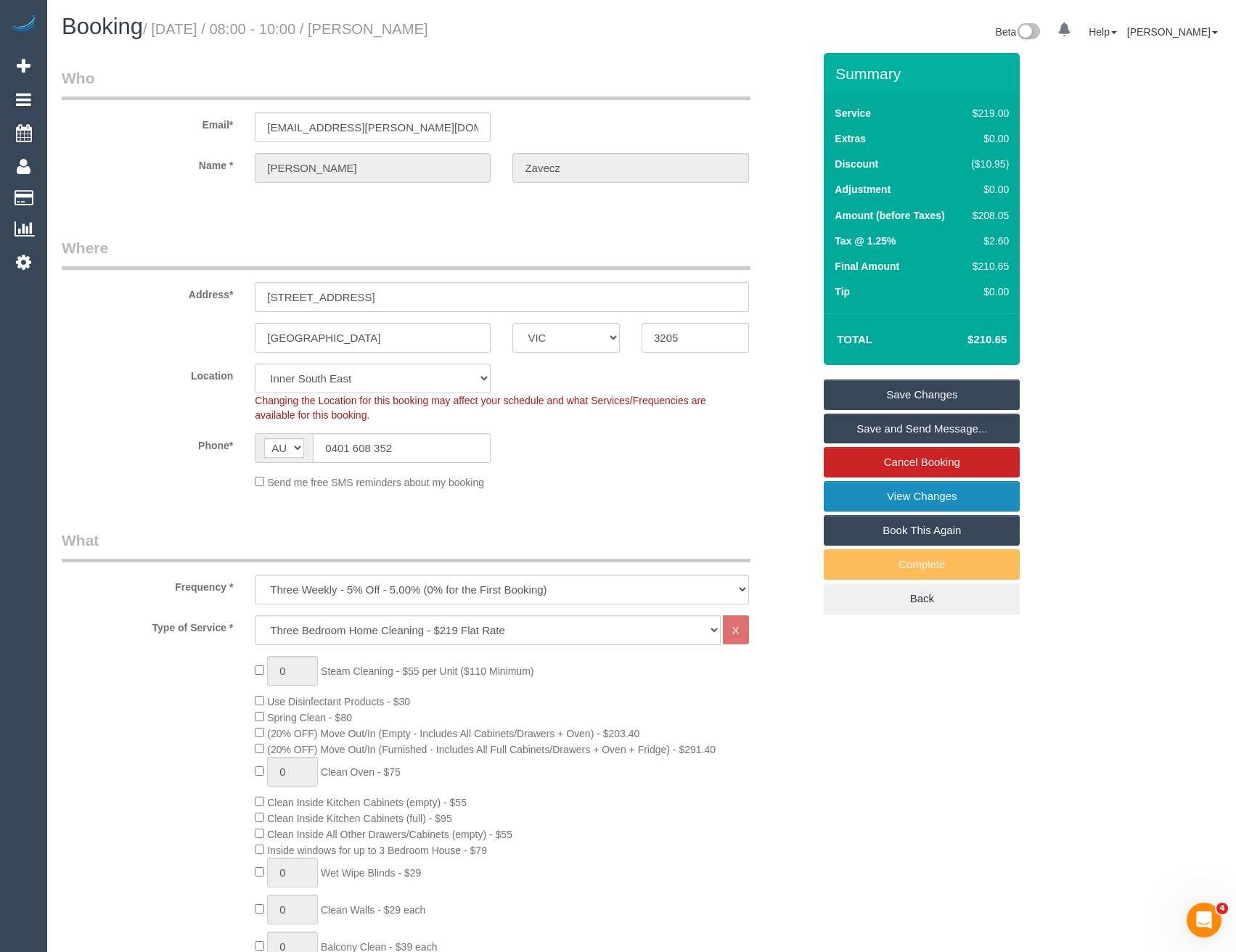
click at [859, 492] on link "View Changes" at bounding box center [922, 496] width 196 height 31
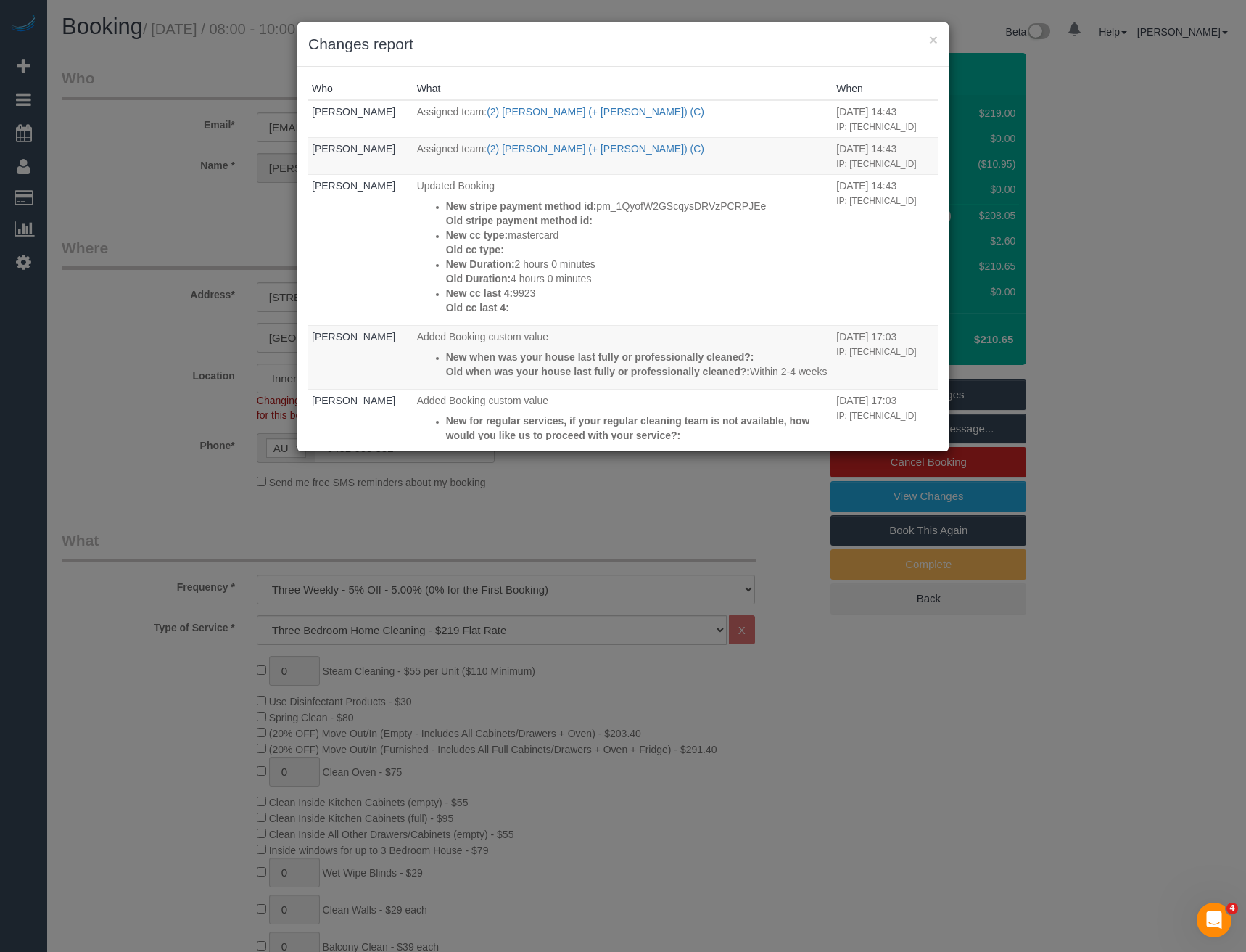
click at [582, 524] on div "× Changes report Who What When [PERSON_NAME] Assigned team: (2) [PERSON_NAME] (…" at bounding box center [623, 476] width 1246 height 952
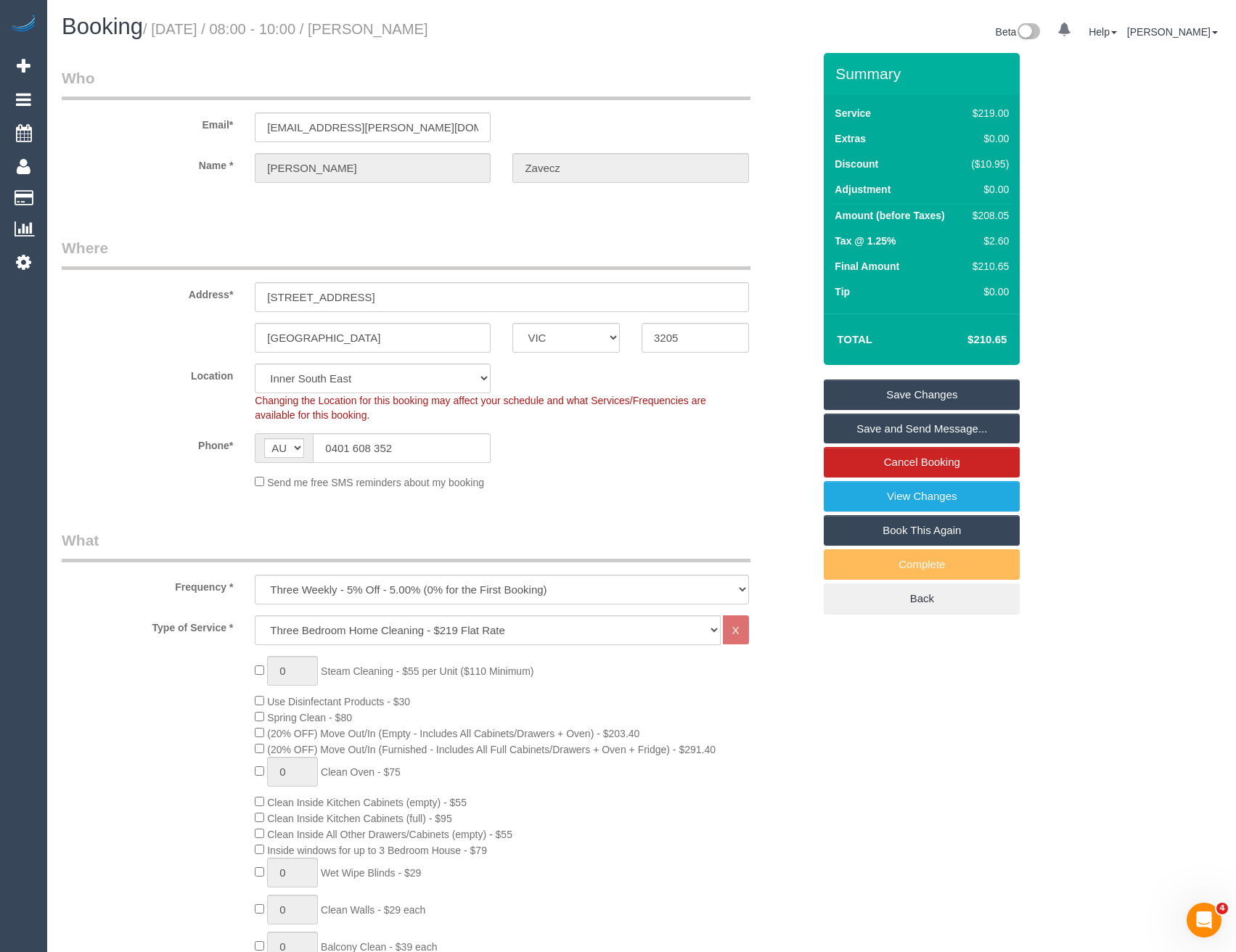
click at [857, 427] on link "Save and Send Message..." at bounding box center [922, 429] width 196 height 31
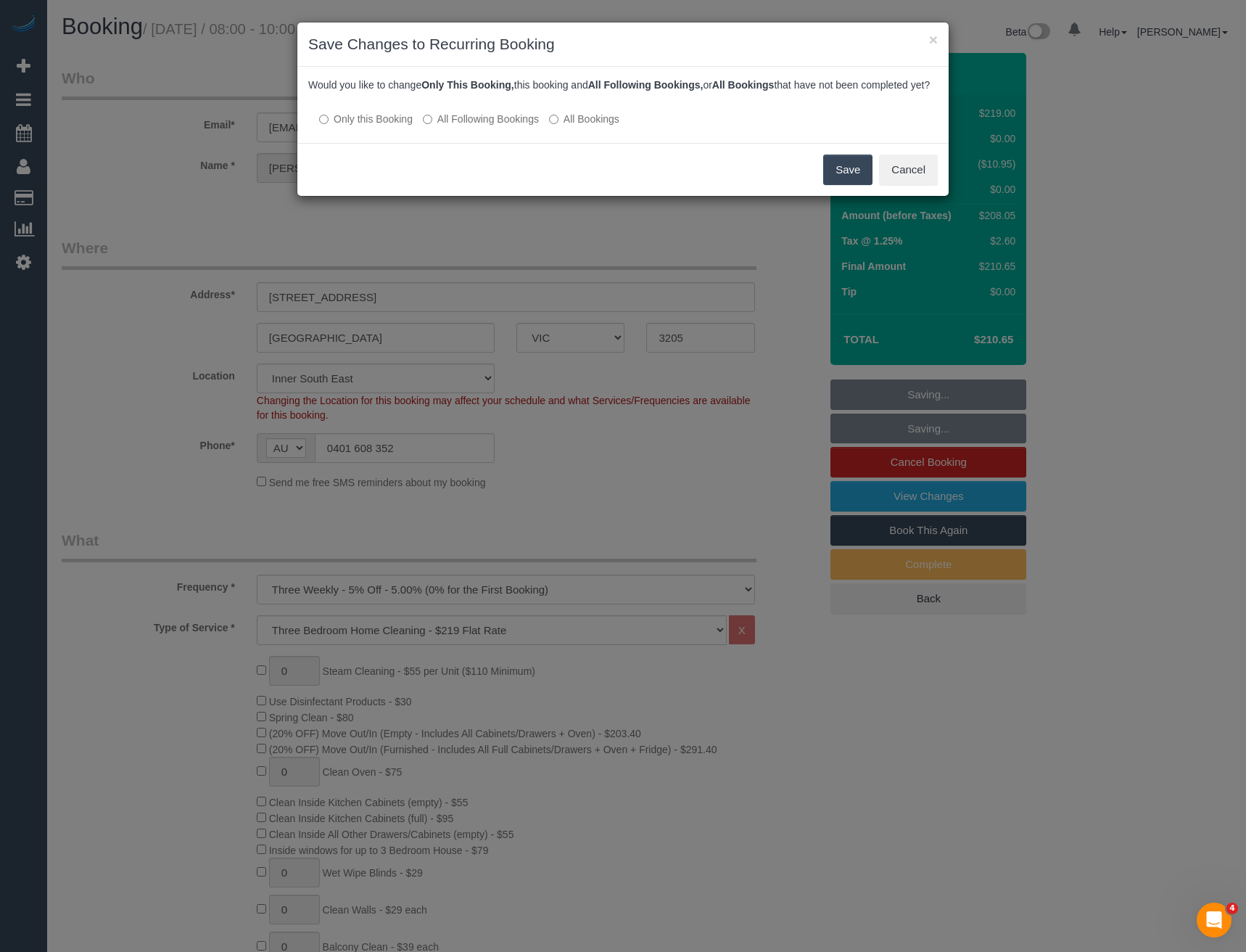
click at [839, 183] on button "Save" at bounding box center [848, 170] width 49 height 31
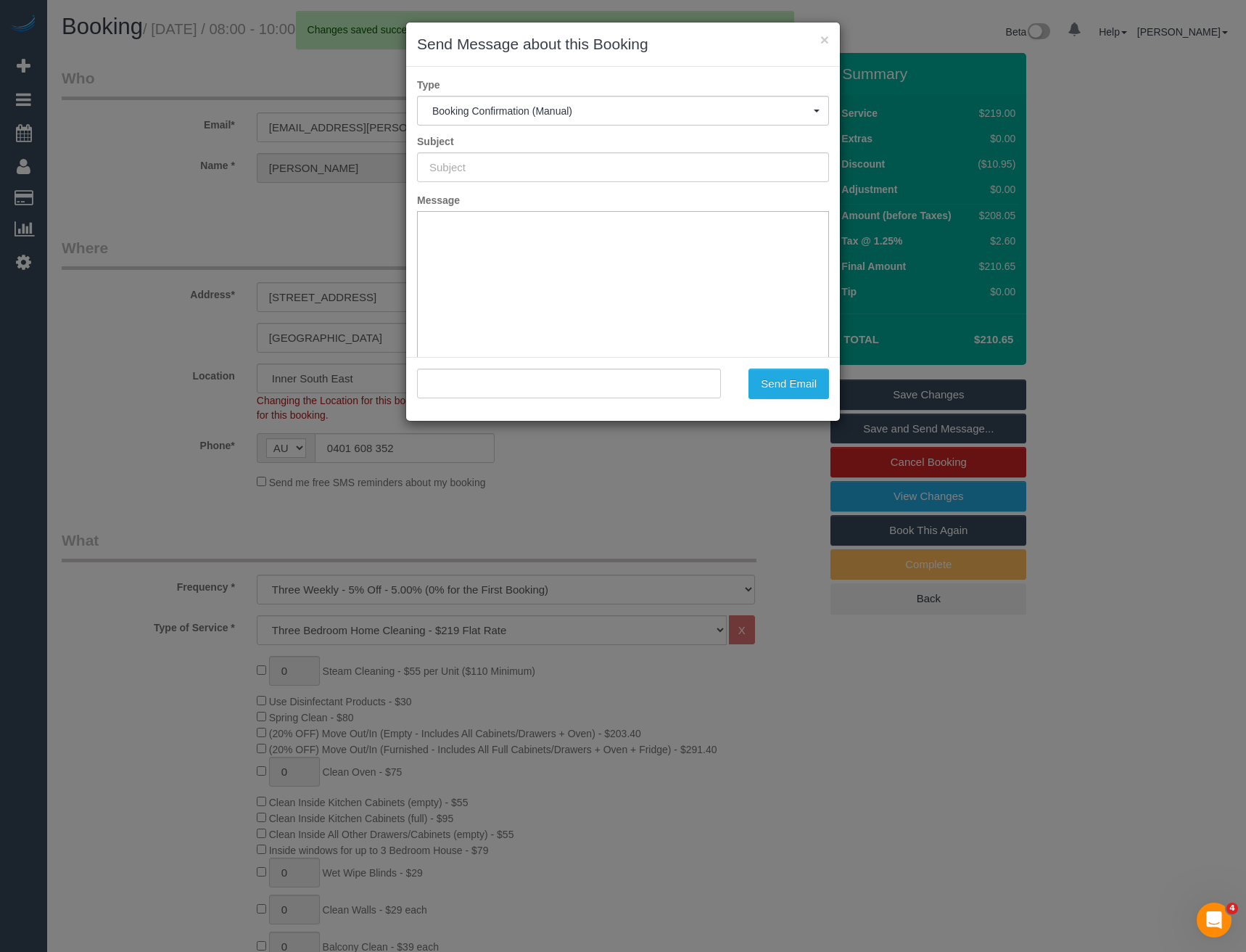
type input "Booking Confirmed"
type input ""[PERSON_NAME]" <[PERSON_NAME][EMAIL_ADDRESS][PERSON_NAME][DOMAIN_NAME]>"
click at [808, 387] on button "Send Email" at bounding box center [789, 384] width 80 height 31
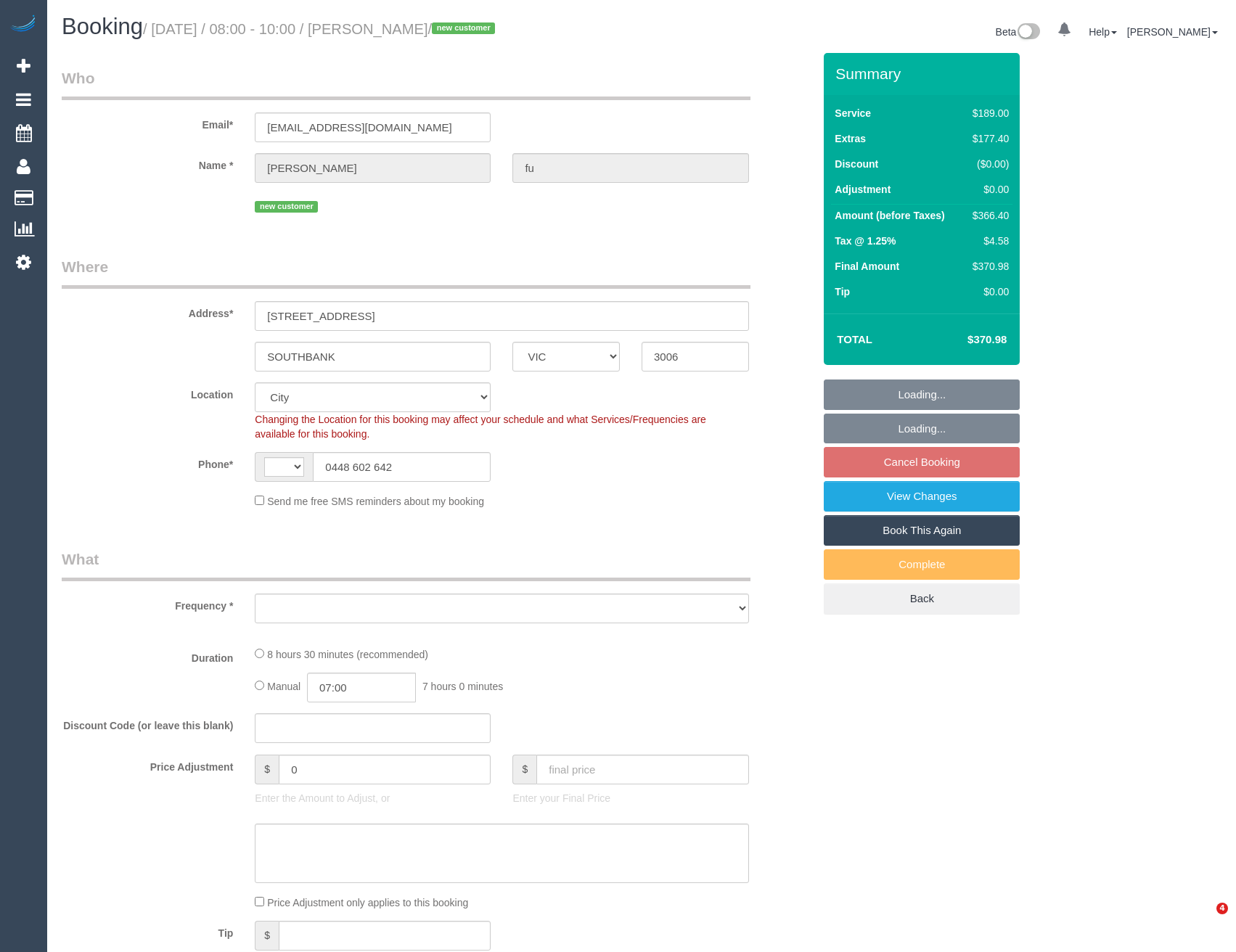
select select "VIC"
select select "string:AU"
select select "string:stripe-pm_1S7rAz2GScqysDRV4ocMCGuN"
select select "number:28"
select select "number:14"
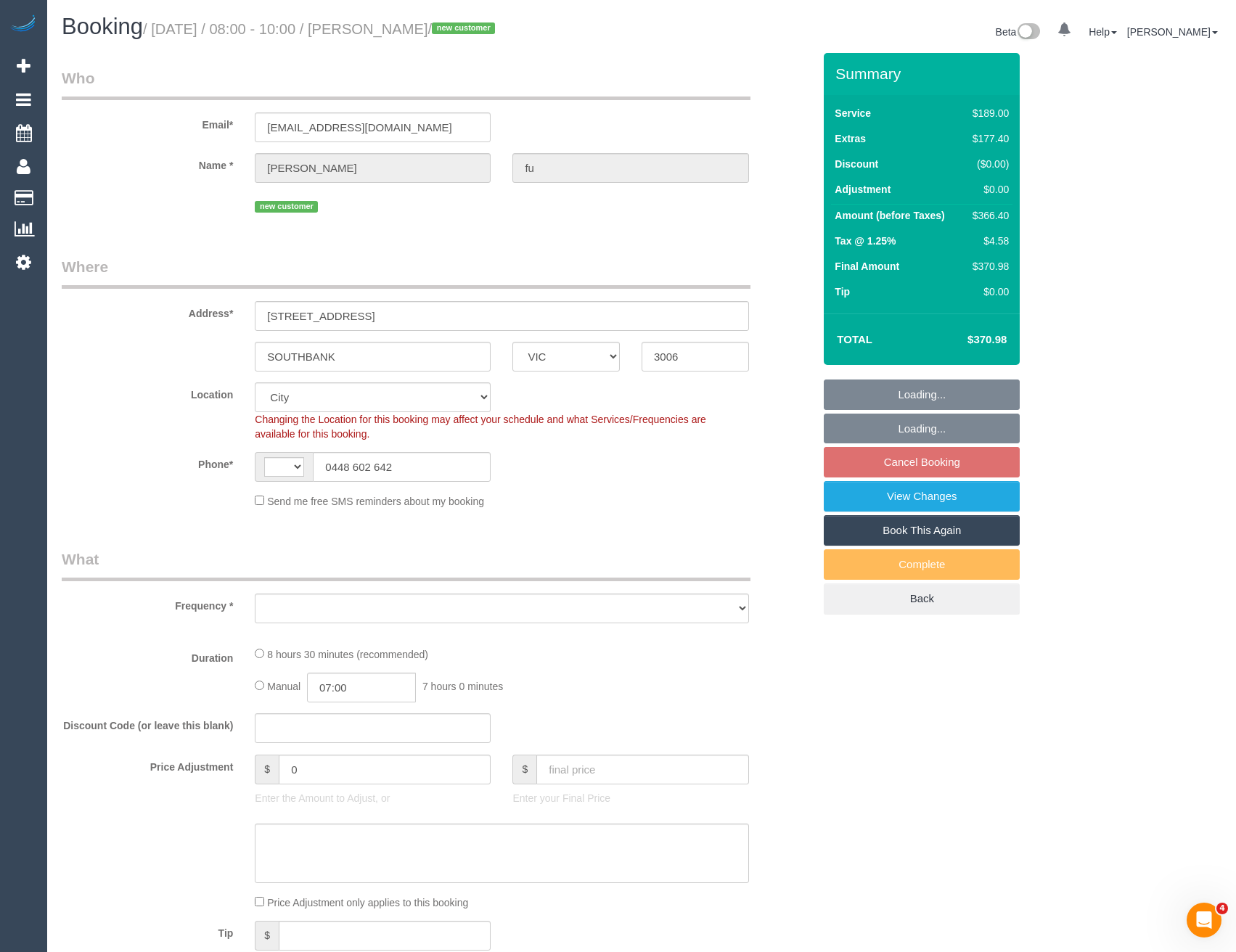
select select "number:20"
select select "number:24"
select select "number:12"
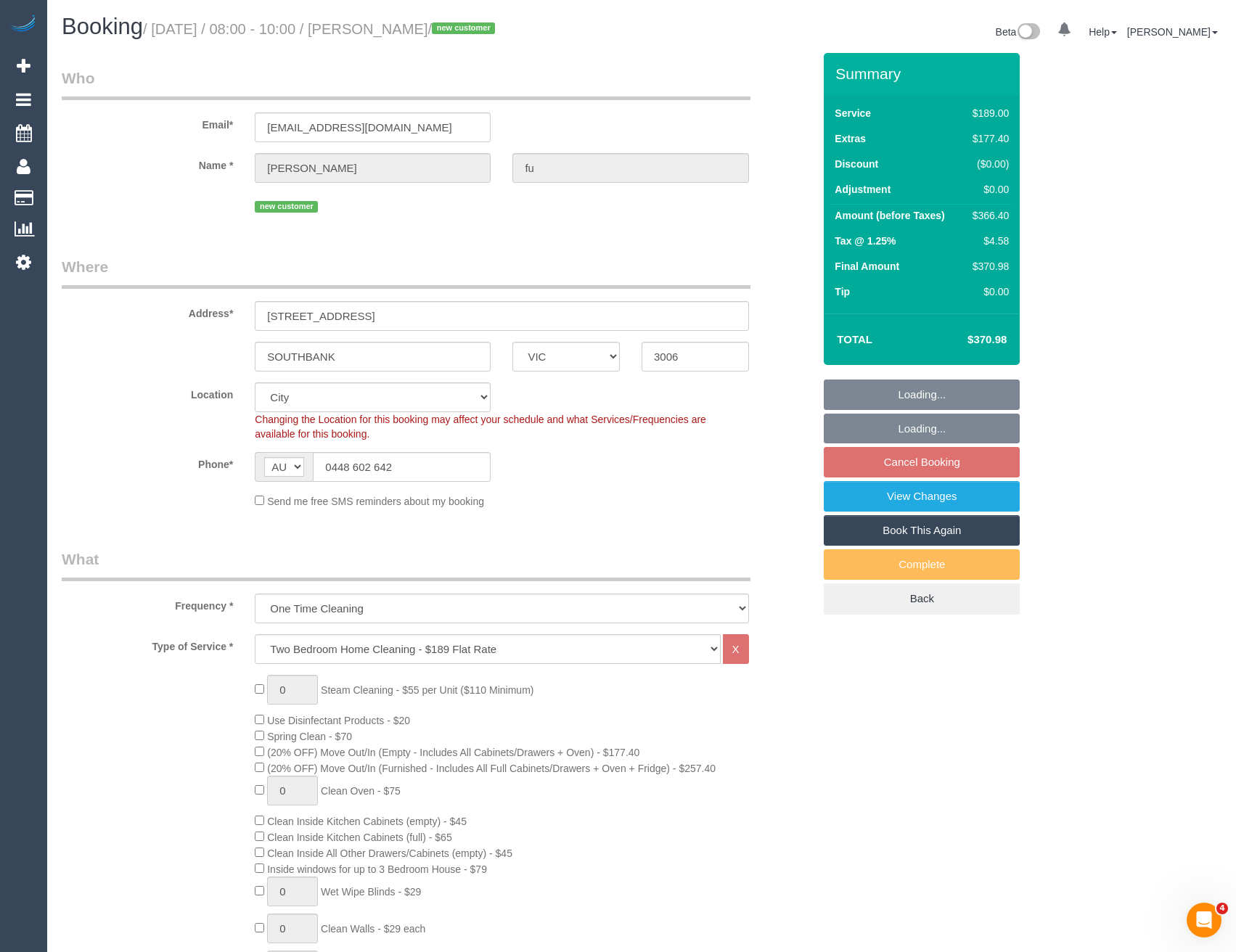
select select "object:807"
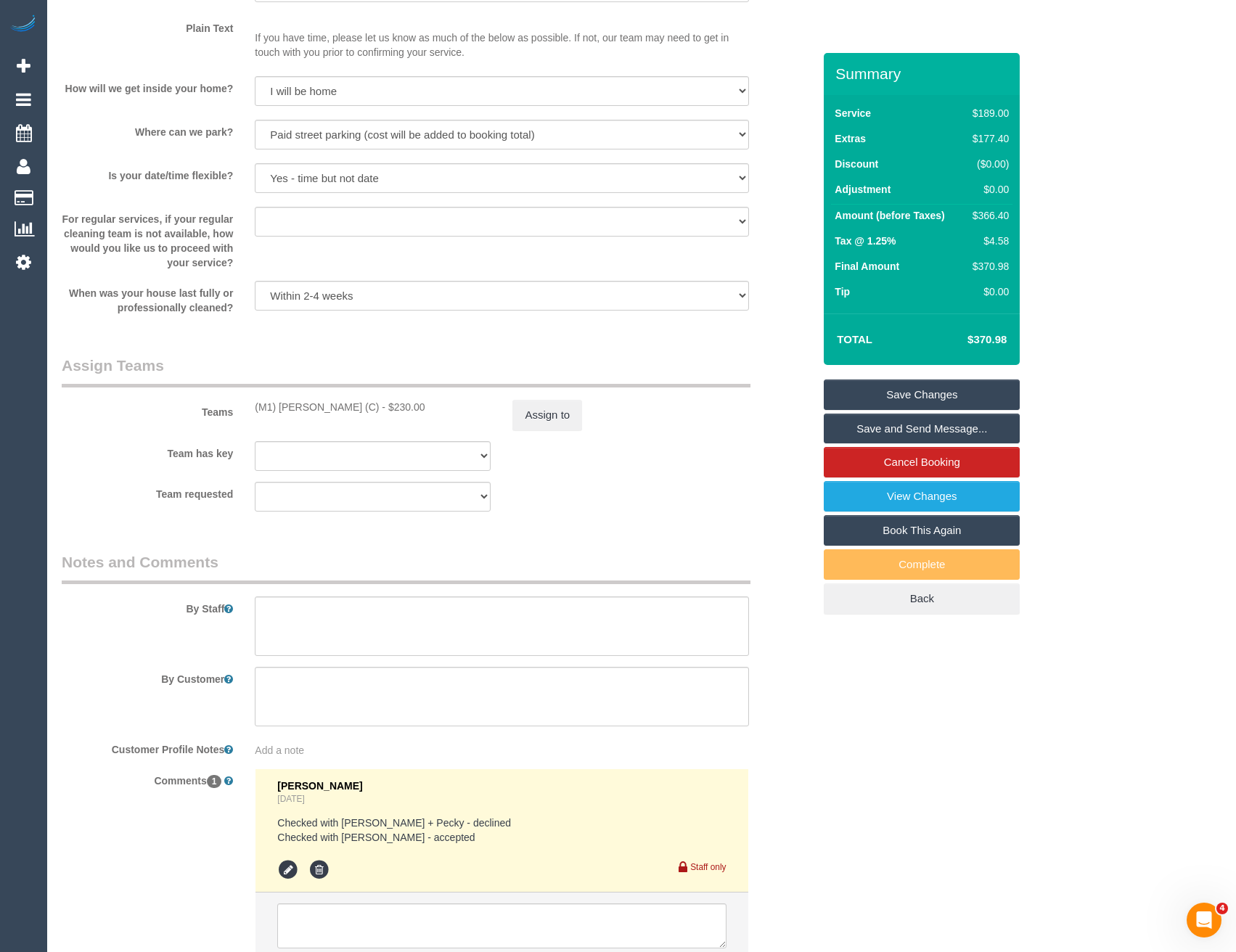
scroll to position [2057, 0]
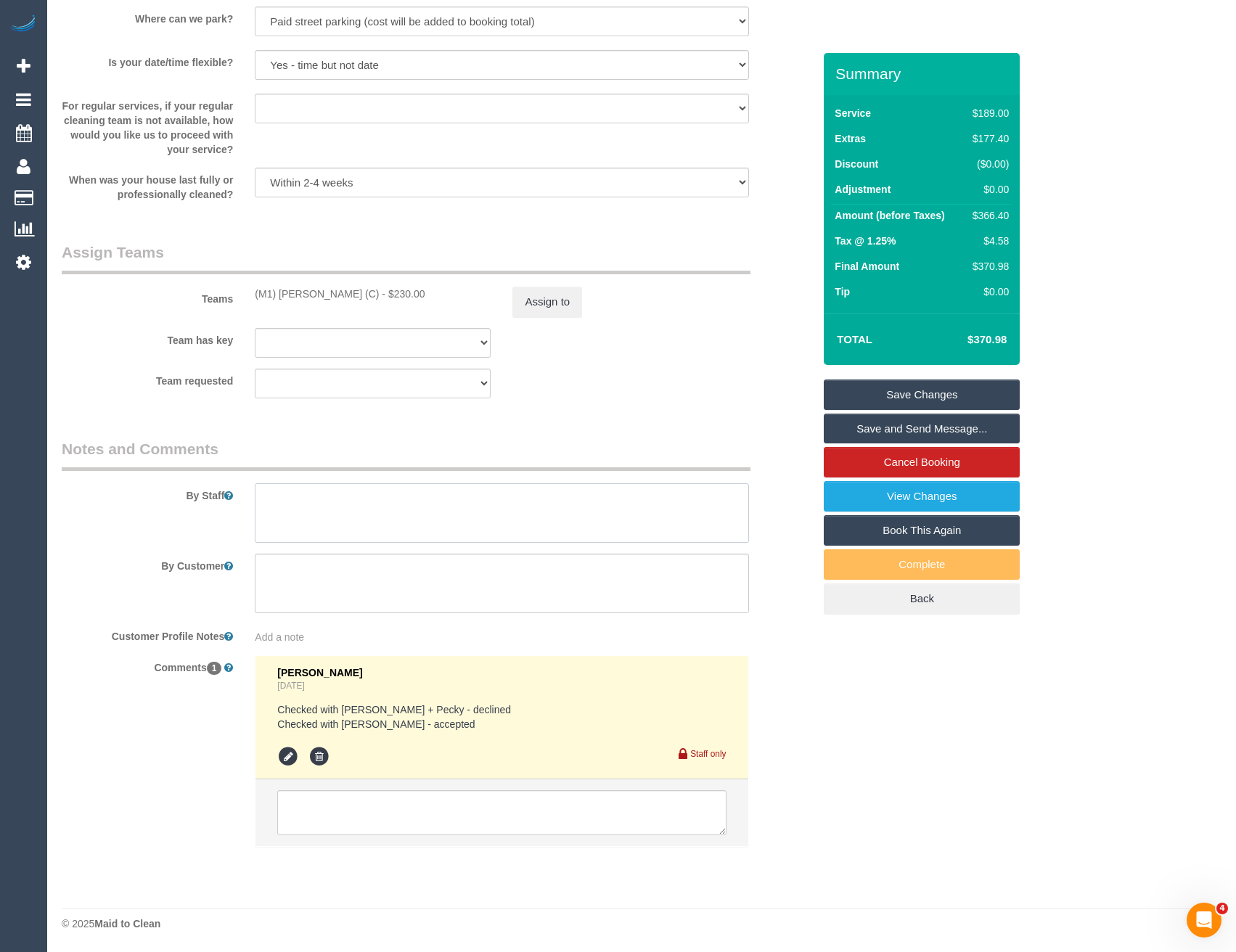
drag, startPoint x: 374, startPoint y: 520, endPoint x: 354, endPoint y: 528, distance: 21.5
click at [374, 520] on textarea at bounding box center [501, 513] width 493 height 59
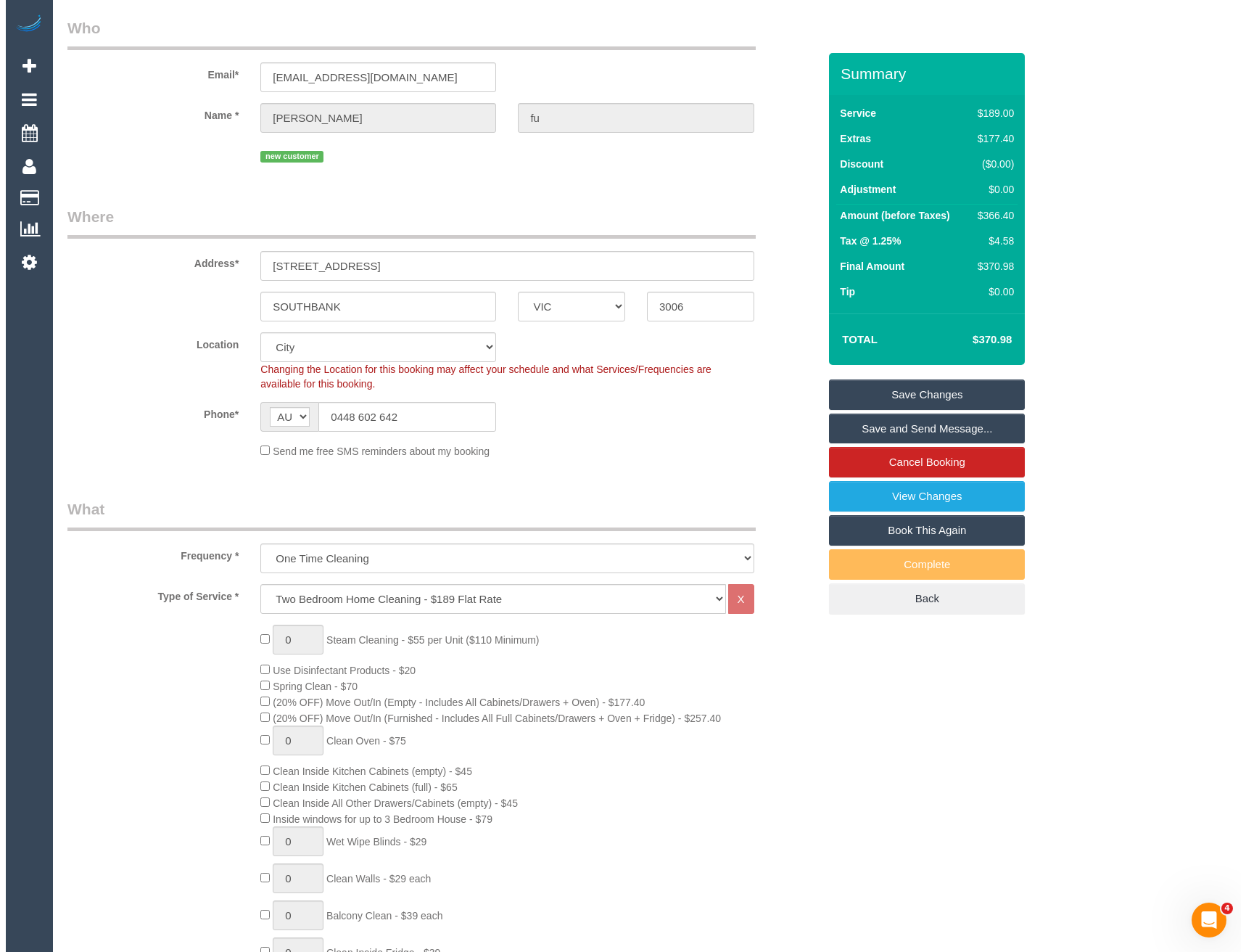
scroll to position [0, 0]
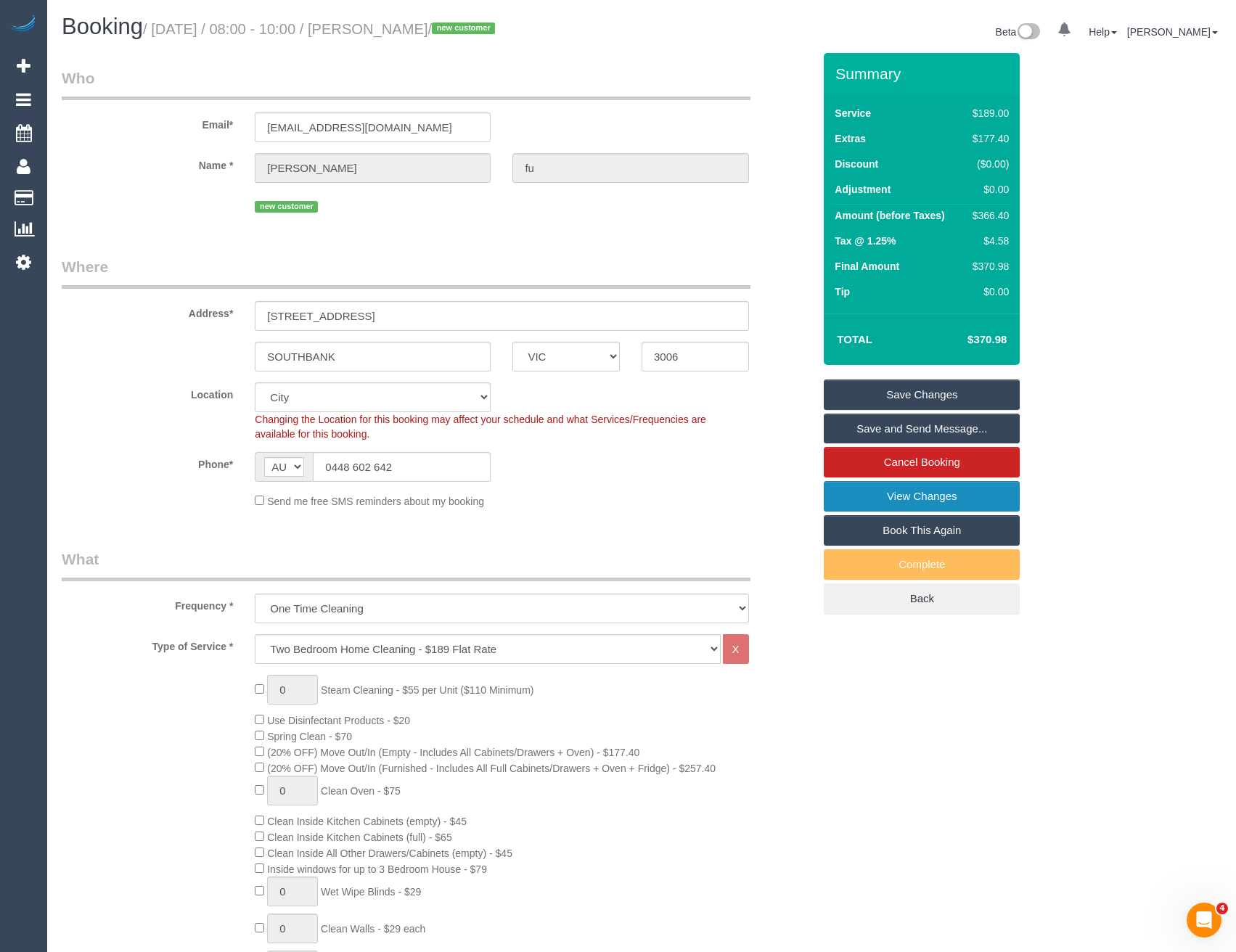
type textarea "Est 5-7 hours"
click at [915, 495] on link "View Changes" at bounding box center [922, 496] width 196 height 31
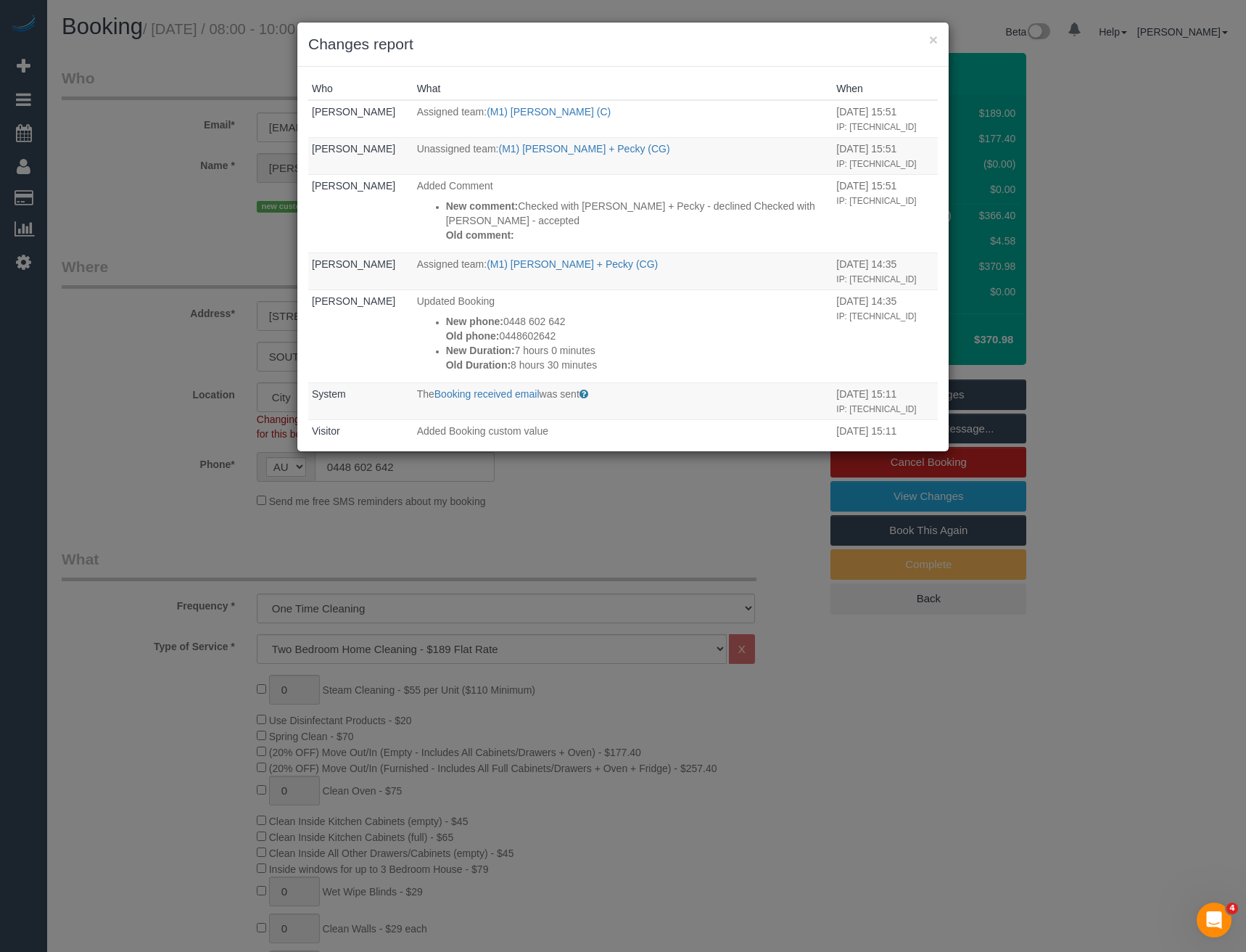
click at [654, 508] on div "× Changes report Who What When Rose Maico Assigned team: (M1) Jeferson Ortiz (C…" at bounding box center [623, 476] width 1246 height 952
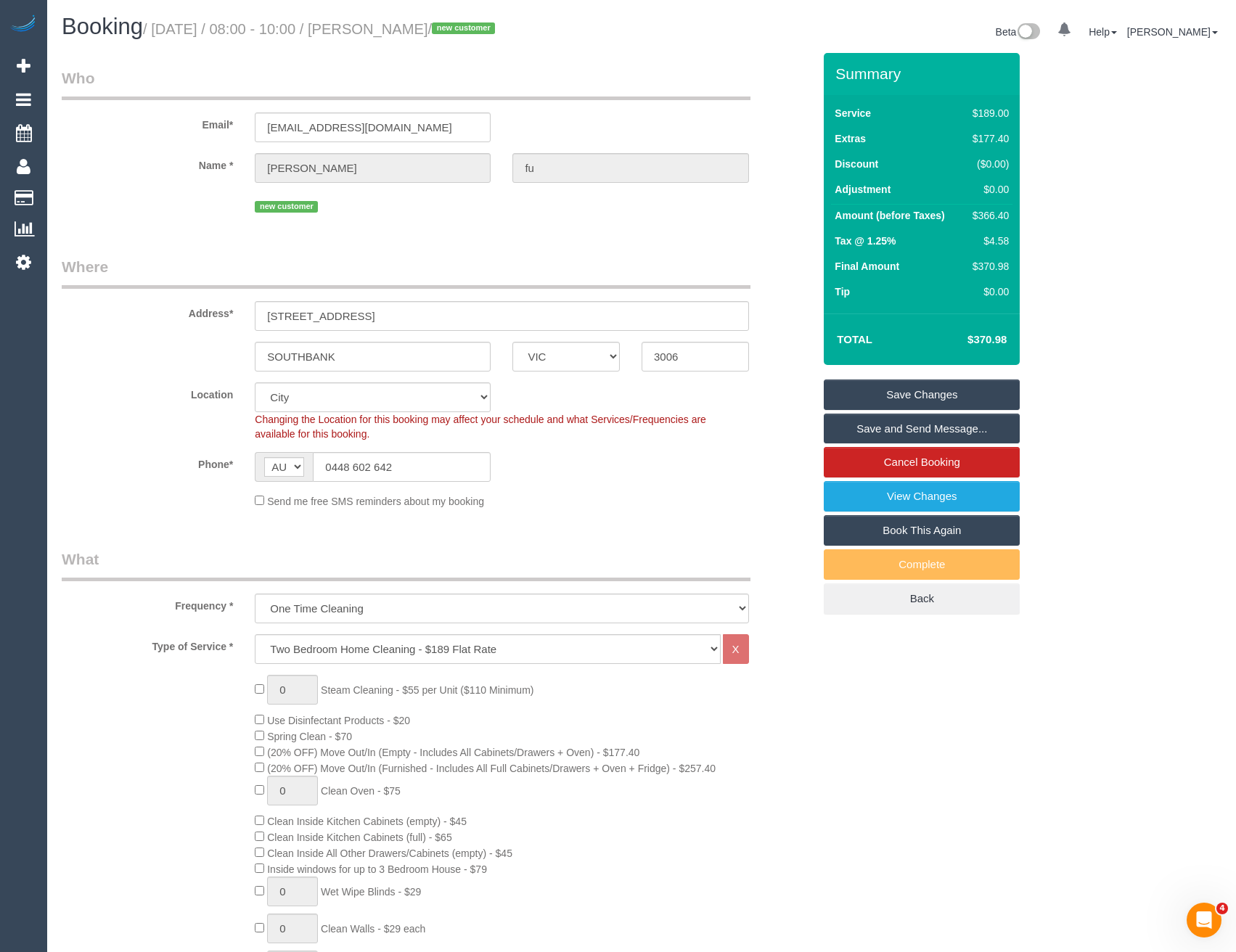
click at [853, 425] on link "Save and Send Message..." at bounding box center [922, 429] width 196 height 31
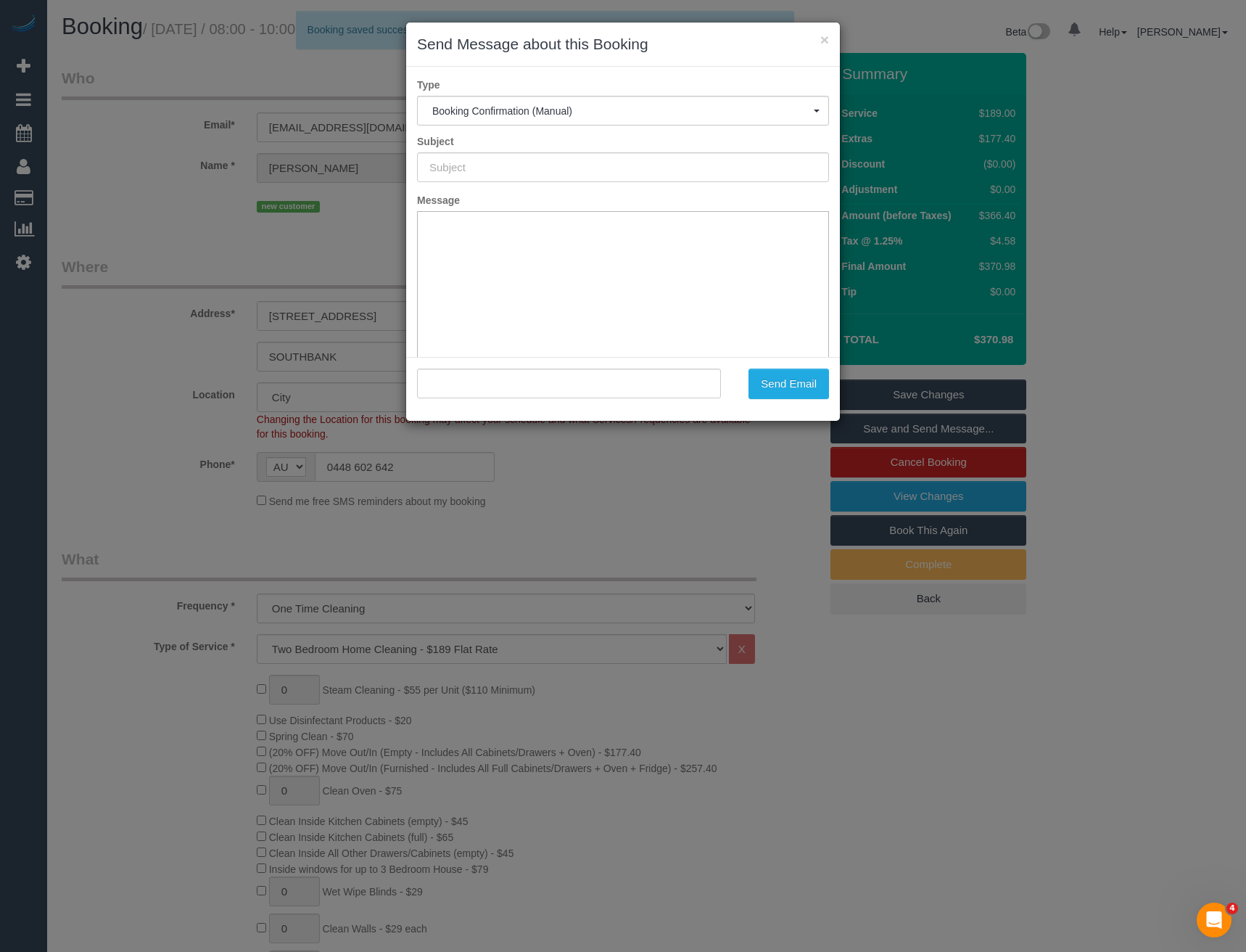
type input "Booking Confirmed"
type input ""Matthew fu" <fucheukyin@gmail.com>"
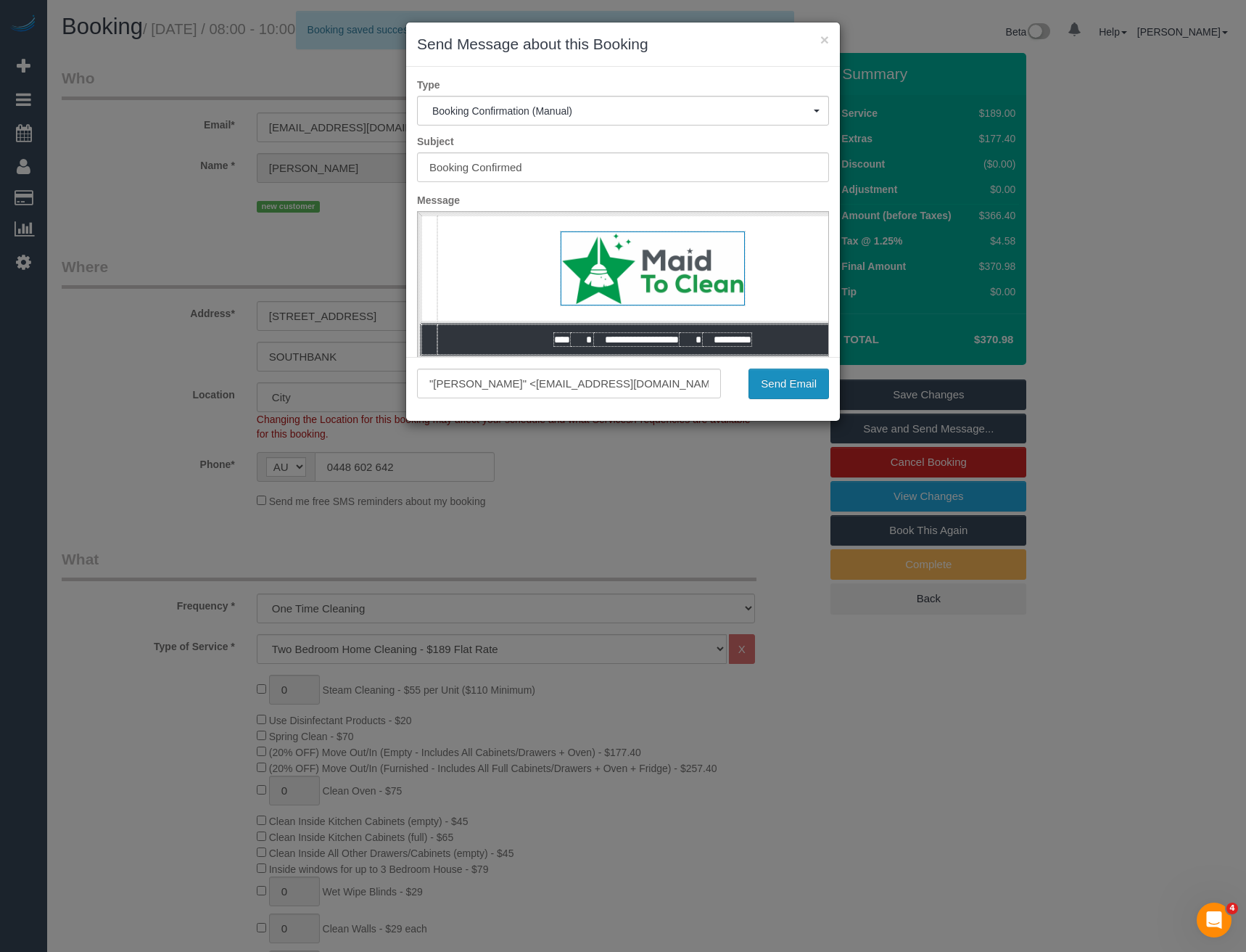
click at [798, 378] on button "Send Email" at bounding box center [789, 384] width 80 height 31
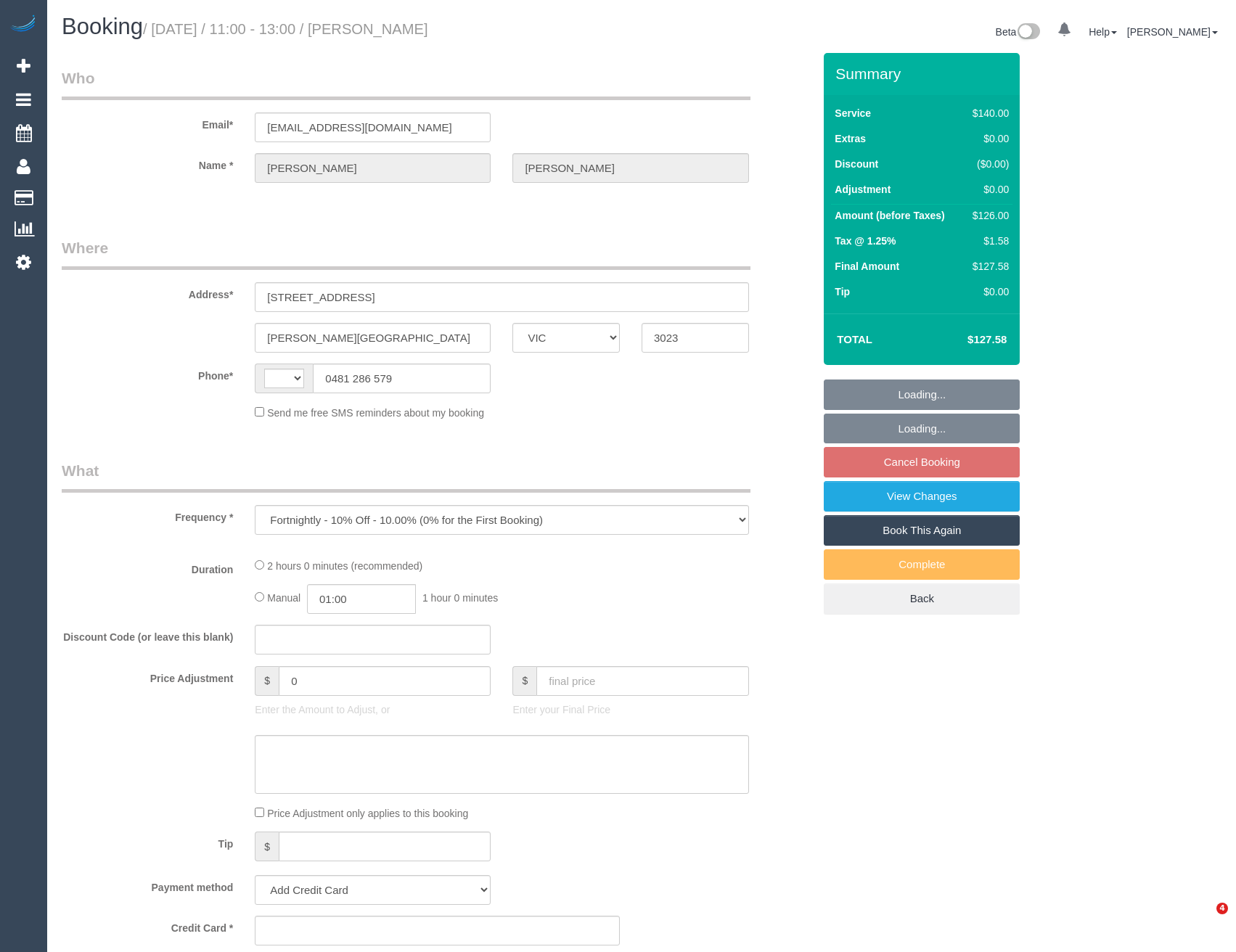
select select "VIC"
select select "string:stripe-pm_1Rqmtu2GScqysDRVgDkbjsr6"
select select "number:28"
select select "number:14"
select select "number:19"
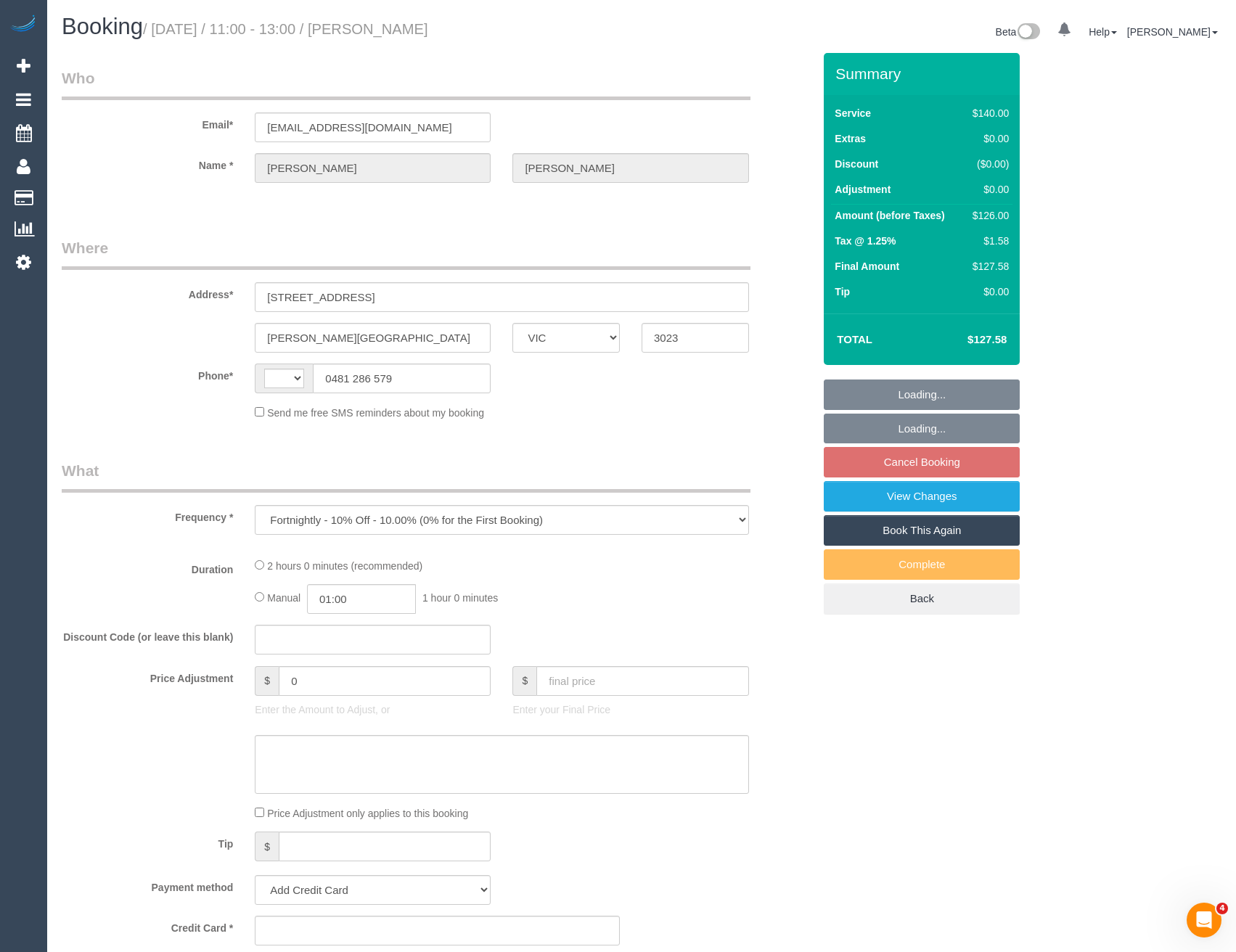
select select "number:25"
select select "number:34"
select select "number:13"
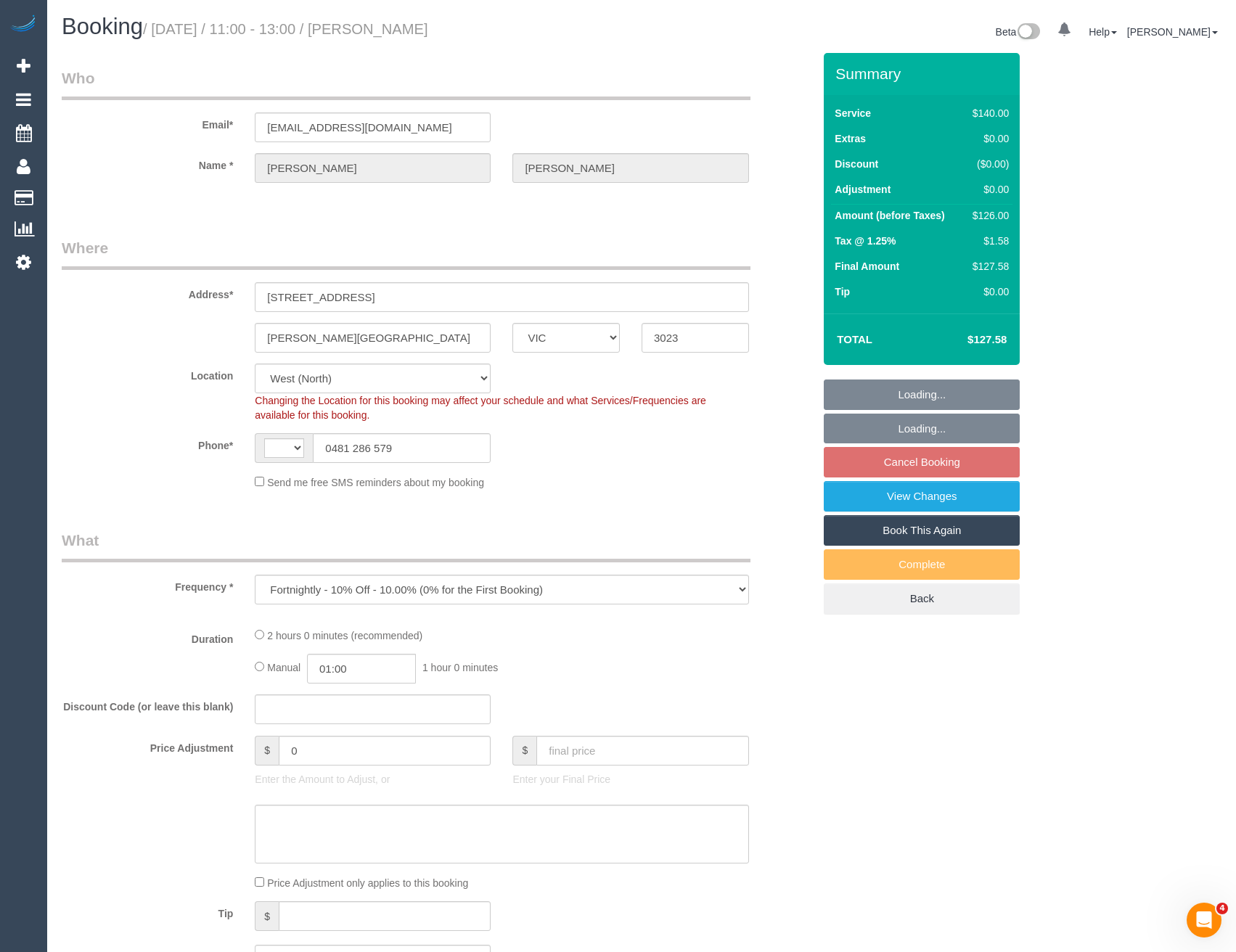
select select "object:859"
select select "string:AU"
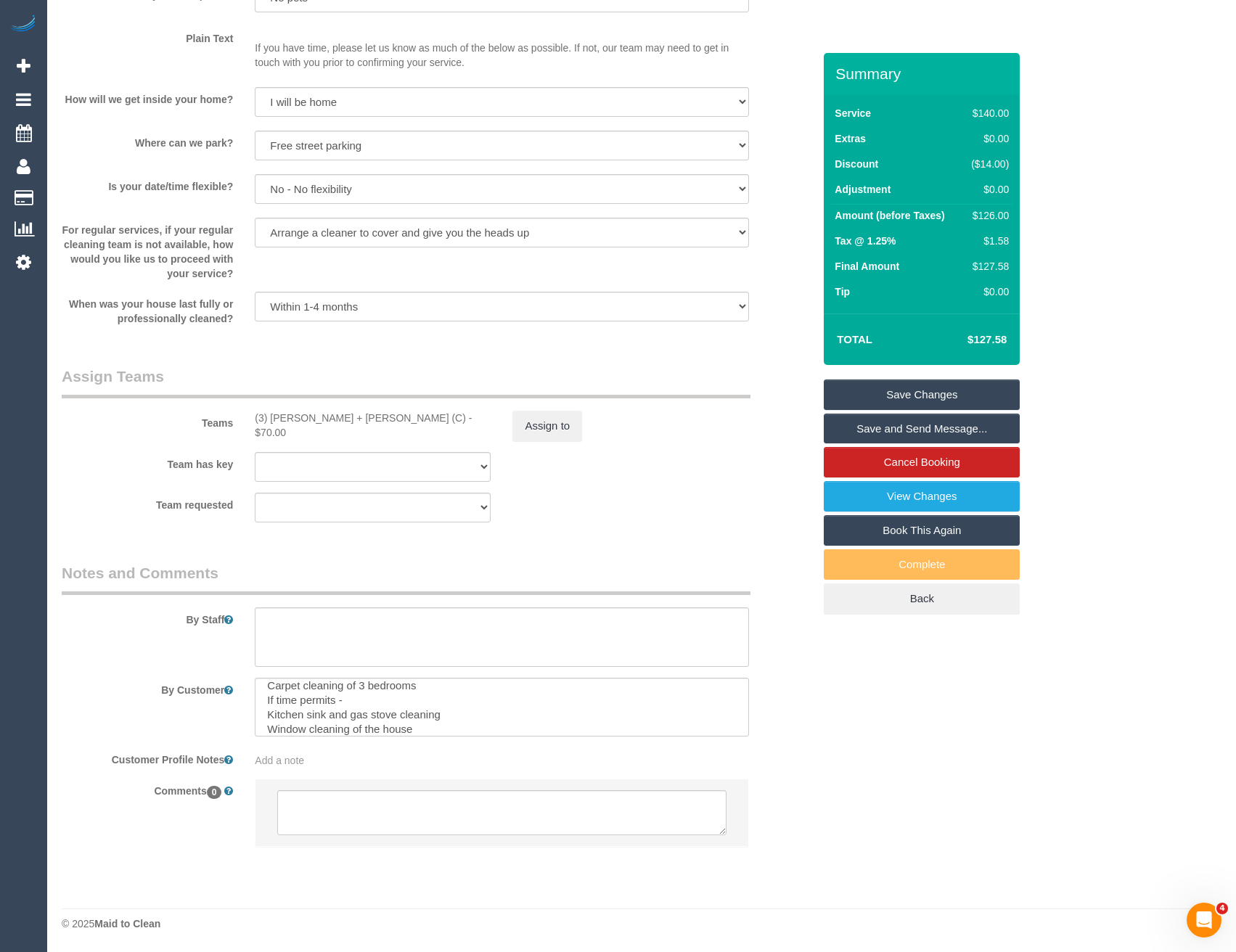
scroll to position [72, 0]
drag, startPoint x: 379, startPoint y: 803, endPoint x: 386, endPoint y: 801, distance: 7.3
click at [378, 804] on textarea at bounding box center [501, 812] width 448 height 45
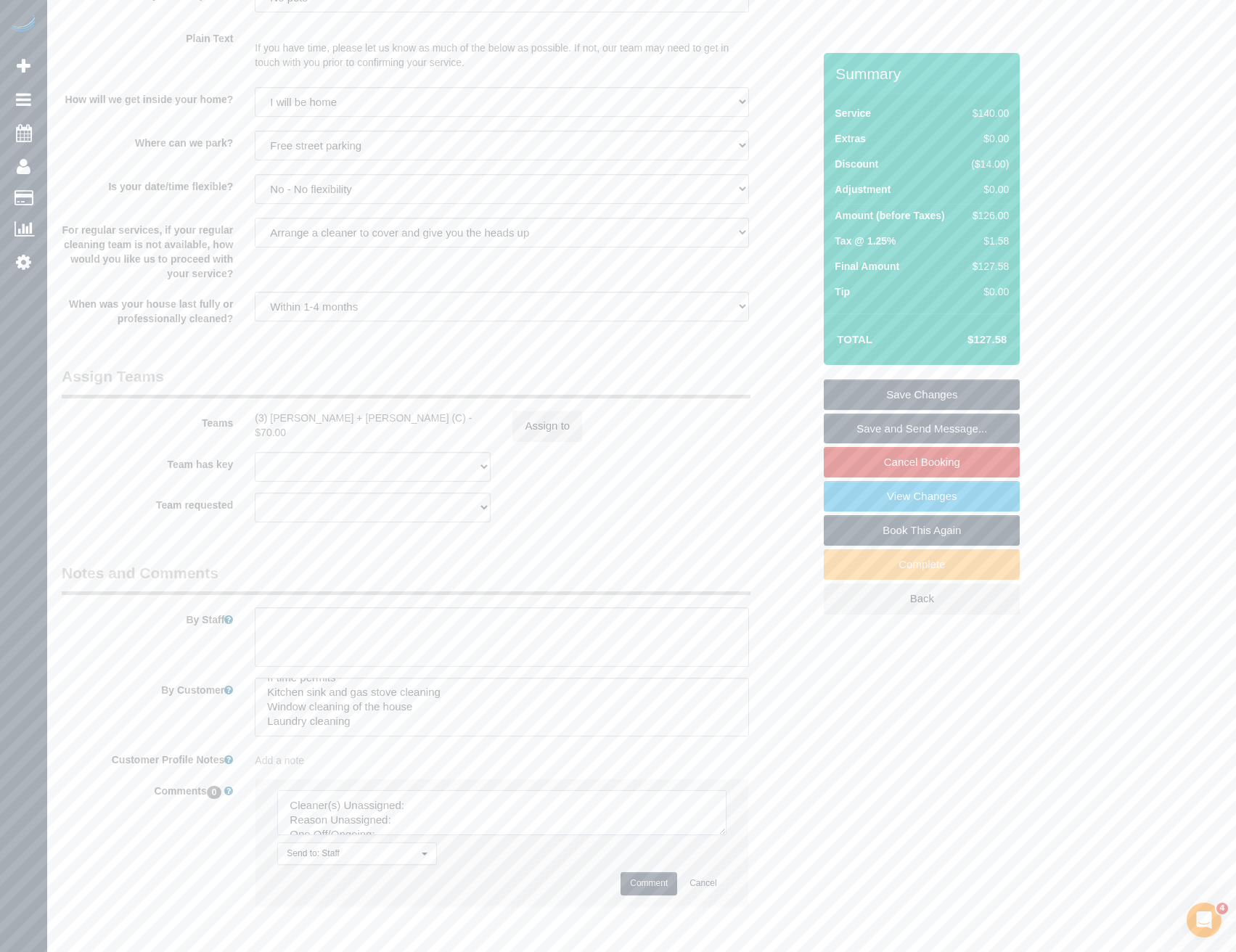
click at [427, 806] on textarea at bounding box center [501, 812] width 448 height 45
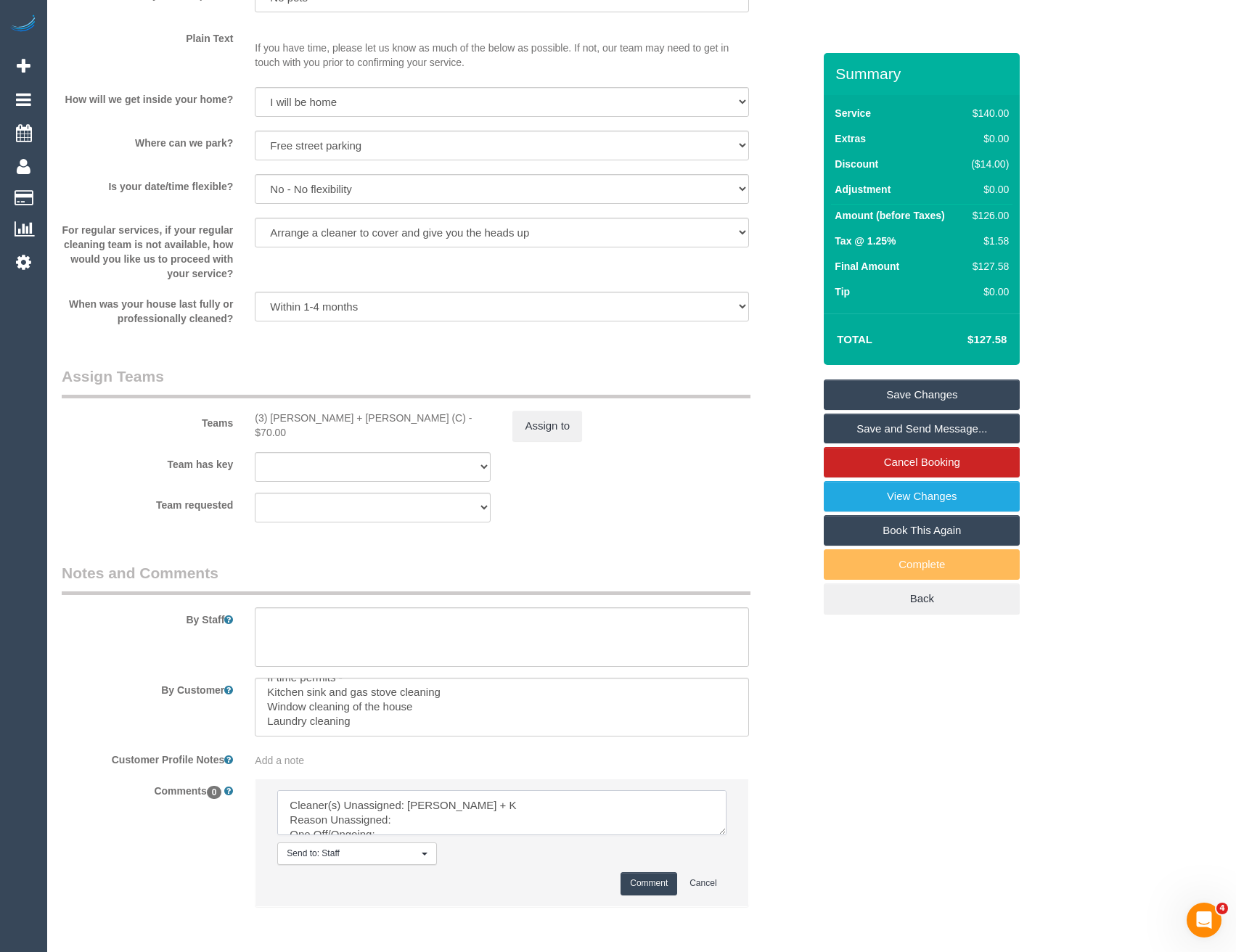
click at [433, 821] on textarea at bounding box center [501, 812] width 448 height 45
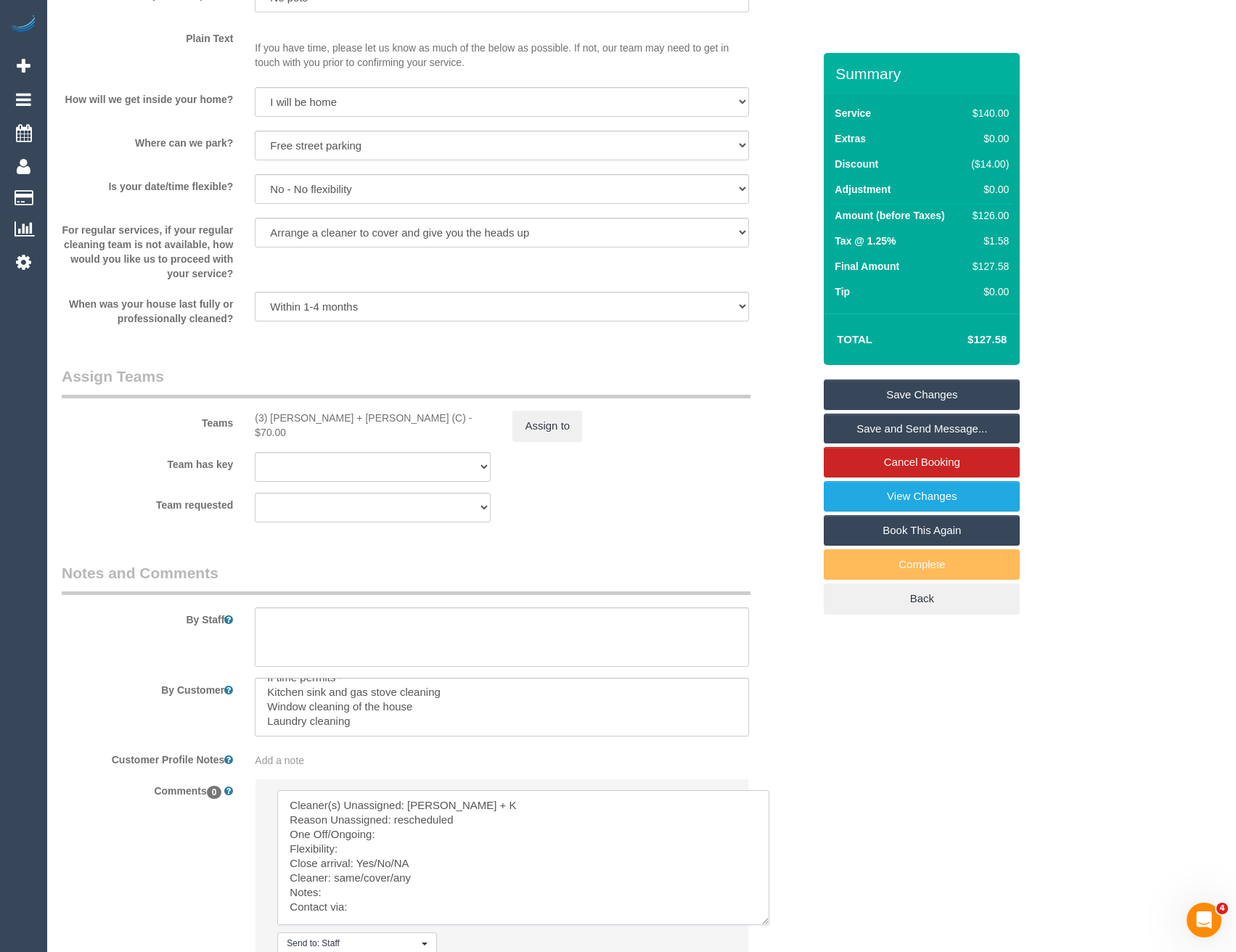
scroll to position [0, 0]
drag, startPoint x: 718, startPoint y: 833, endPoint x: 762, endPoint y: 923, distance: 100.2
click at [762, 923] on textarea at bounding box center [523, 857] width 492 height 135
click at [403, 840] on textarea at bounding box center [523, 857] width 492 height 136
click at [356, 844] on textarea at bounding box center [523, 857] width 492 height 136
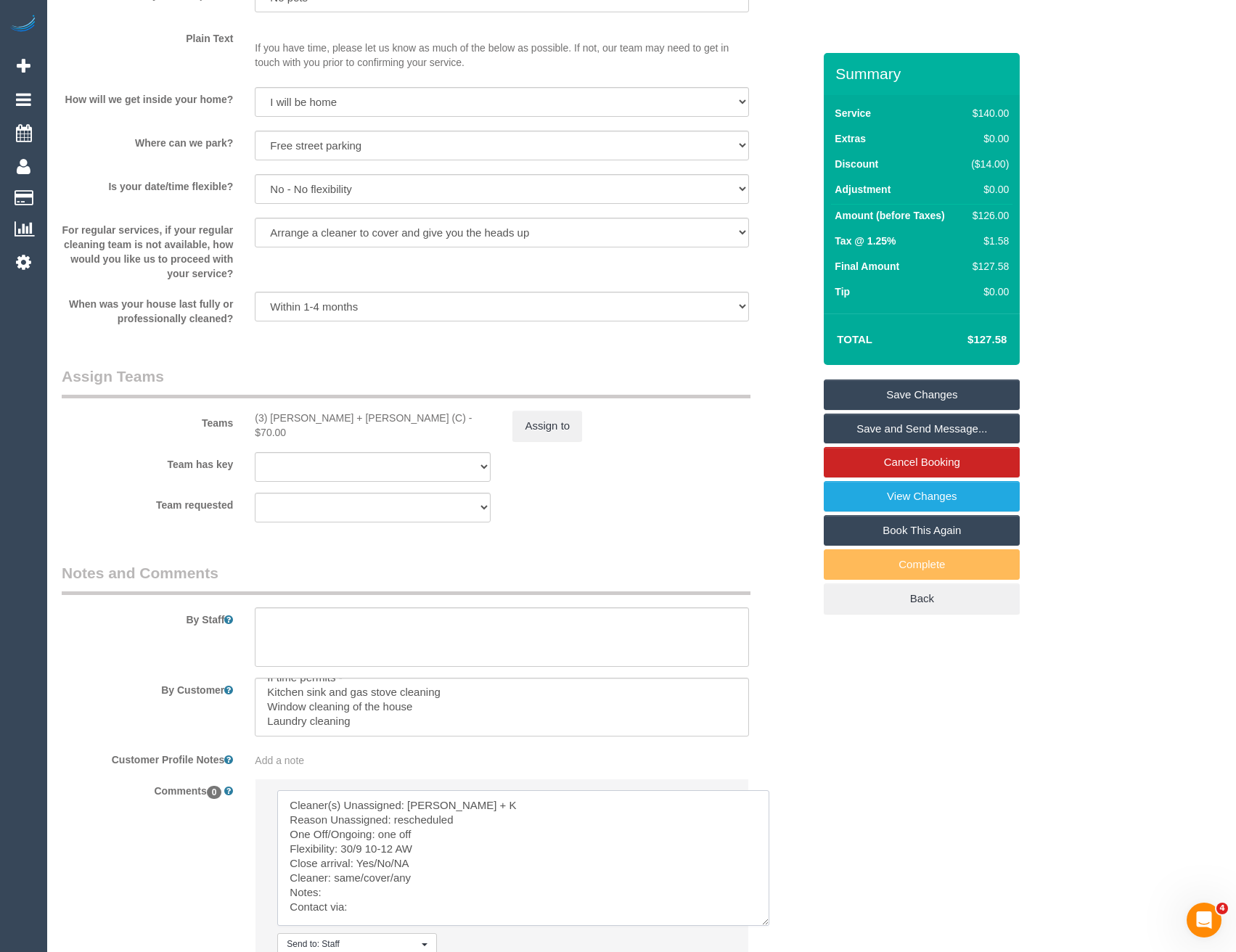
drag, startPoint x: 423, startPoint y: 868, endPoint x: 313, endPoint y: 860, distance: 110.3
click at [355, 858] on textarea at bounding box center [523, 857] width 492 height 136
drag, startPoint x: 415, startPoint y: 878, endPoint x: 333, endPoint y: 872, distance: 82.2
click at [333, 872] on textarea at bounding box center [523, 857] width 492 height 136
click at [364, 908] on textarea at bounding box center [523, 857] width 492 height 136
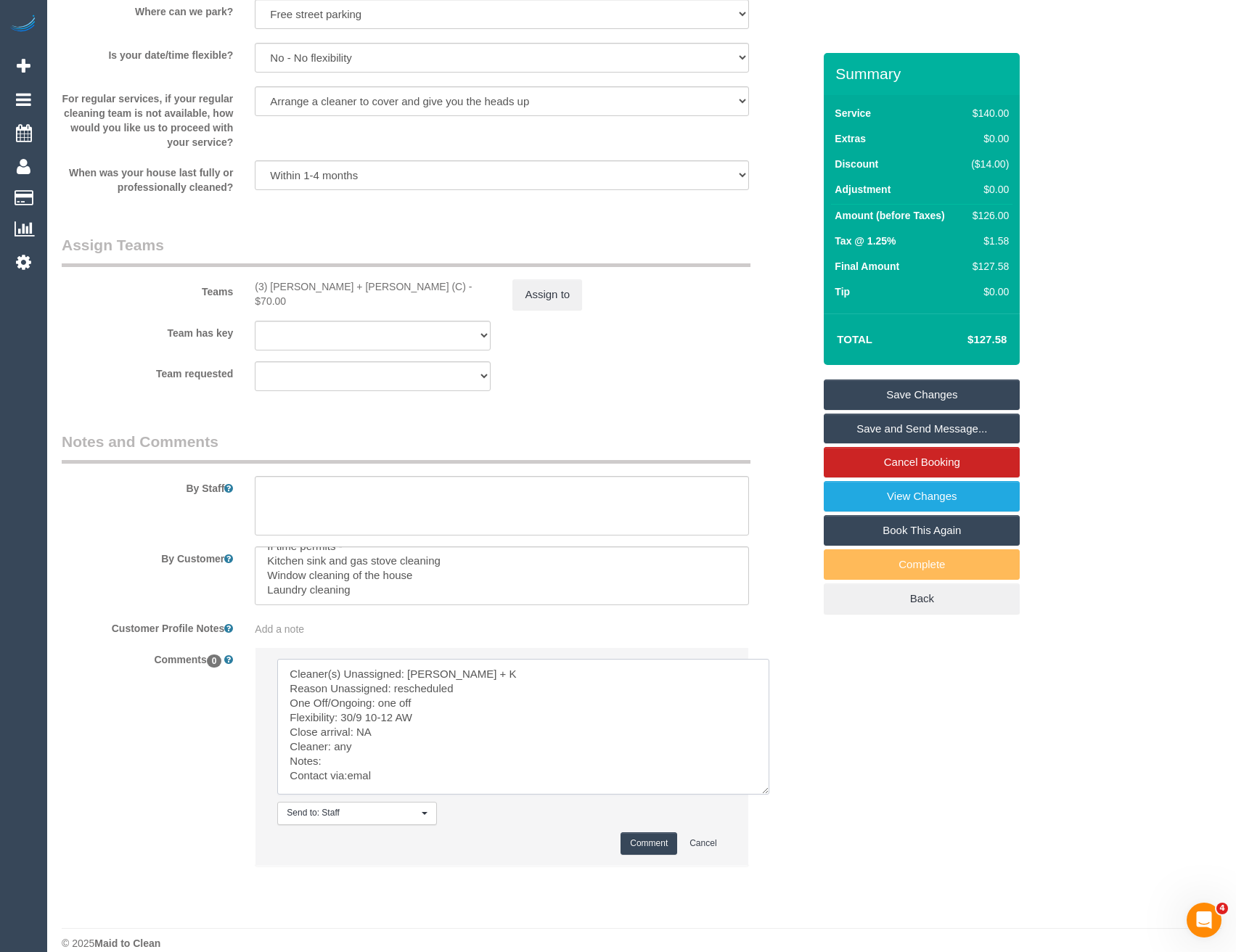
scroll to position [2025, 0]
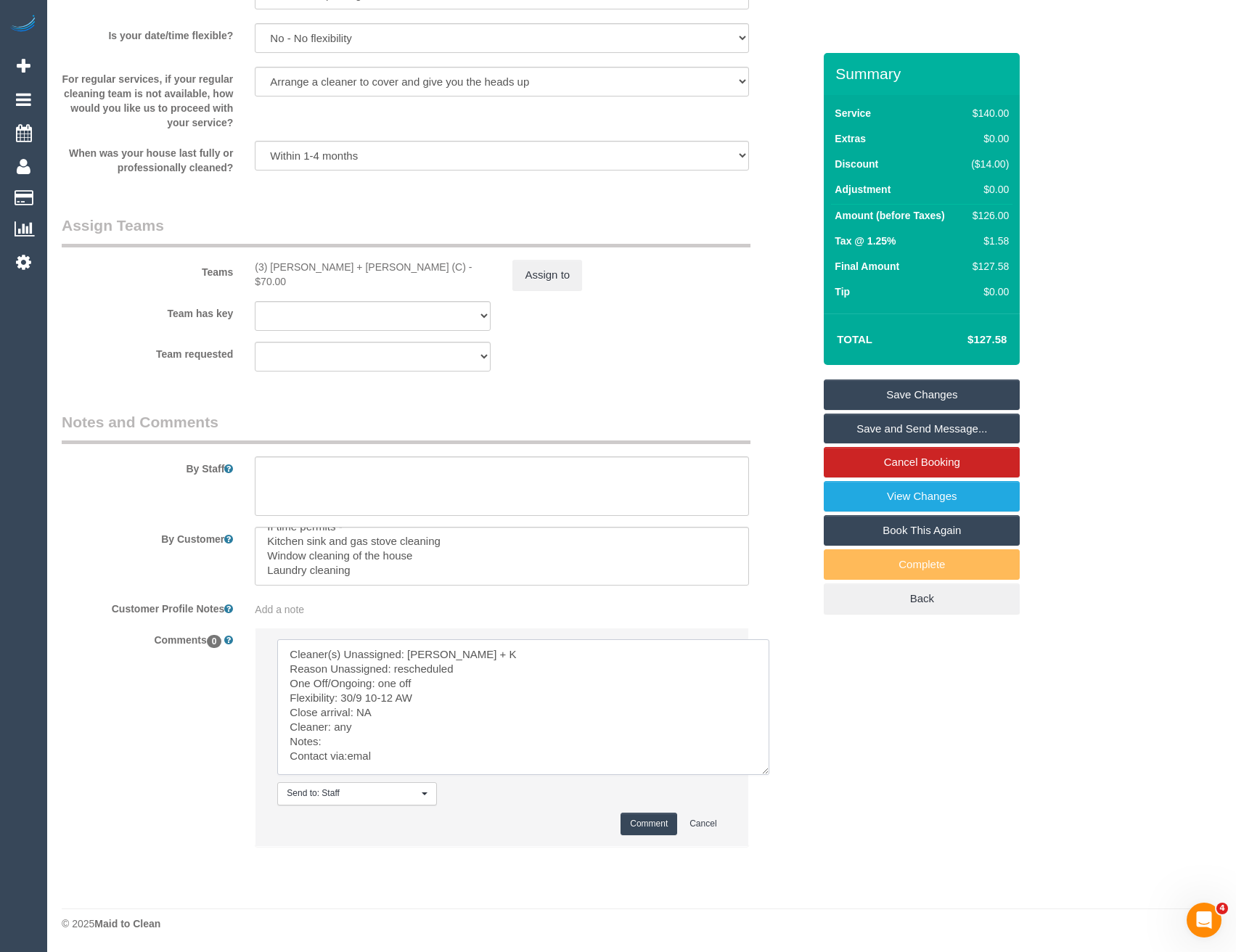
type textarea "Cleaner(s) Unassigned: [PERSON_NAME] + K Reason Unassigned: rescheduled One Off…"
click at [641, 822] on button "Comment" at bounding box center [649, 823] width 56 height 22
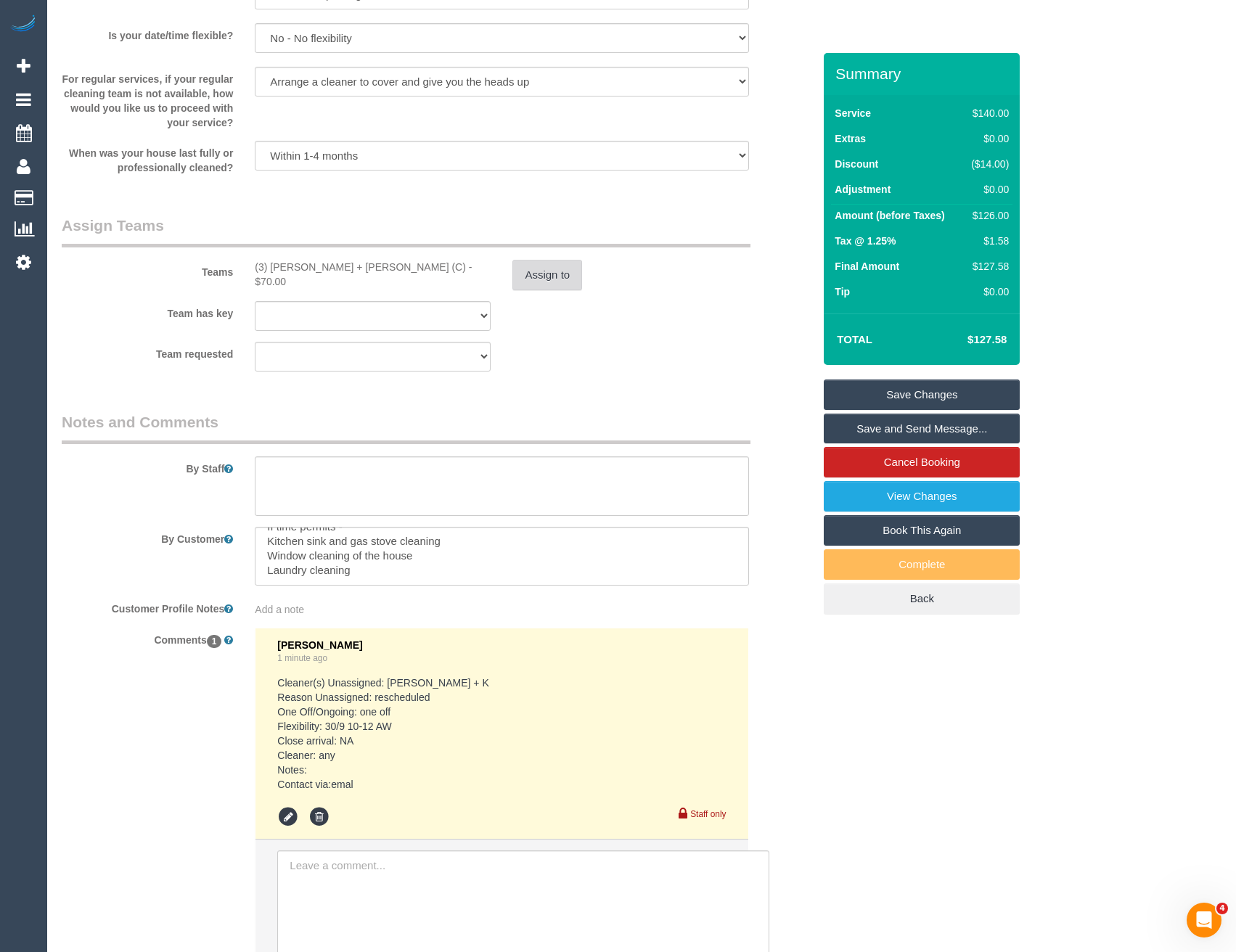
click at [544, 280] on button "Assign to" at bounding box center [546, 275] width 70 height 31
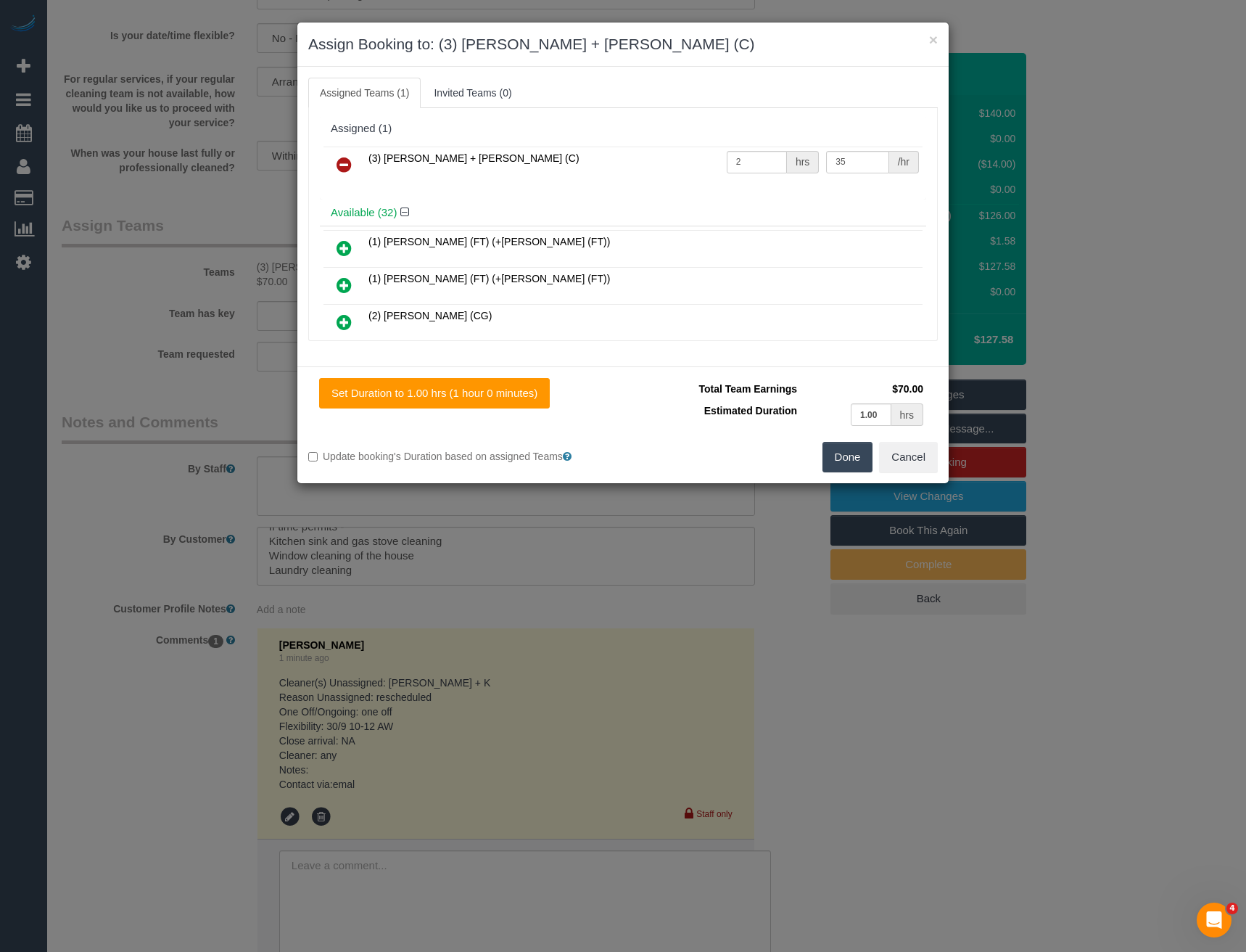
click at [345, 173] on icon at bounding box center [344, 165] width 15 height 18
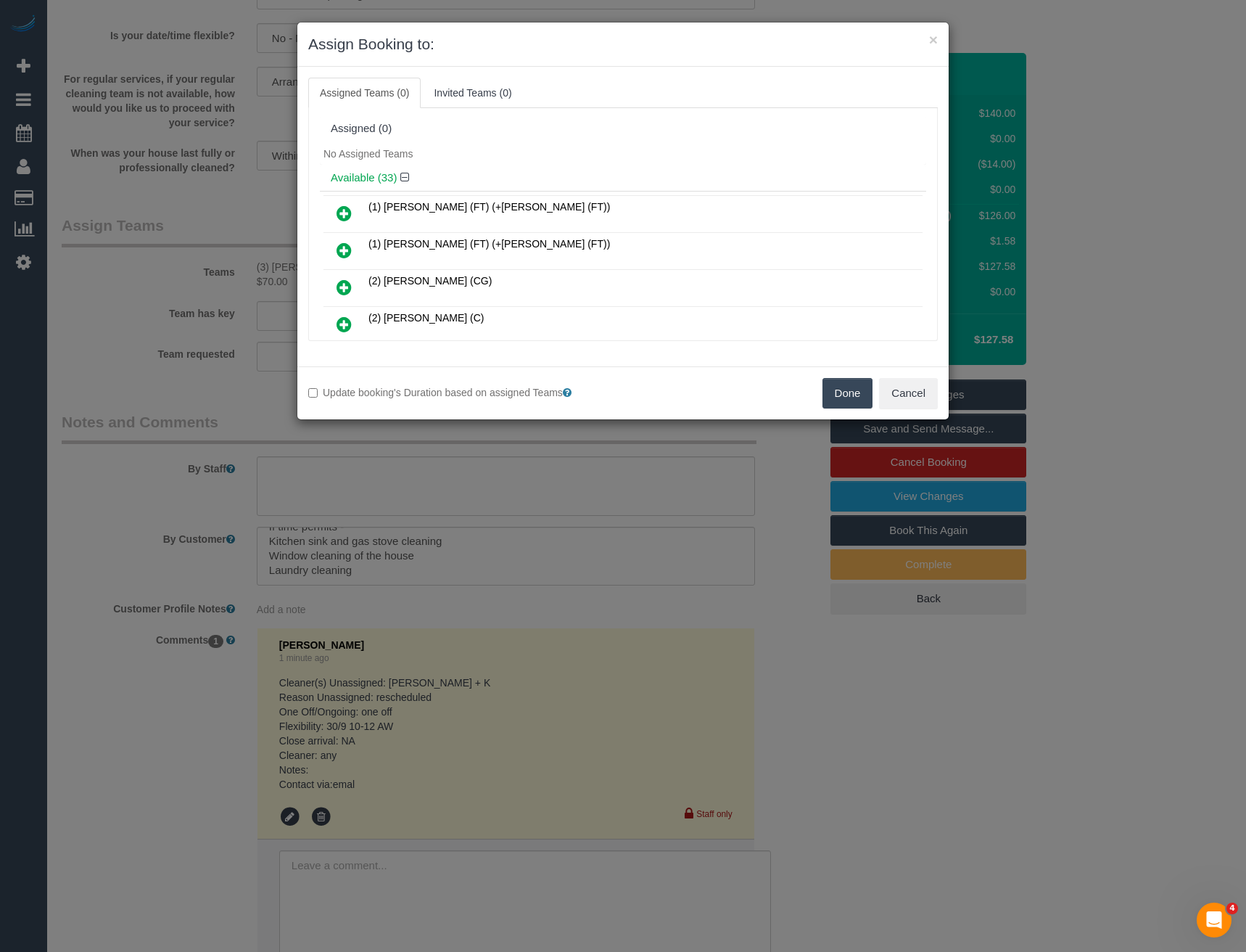
click at [847, 387] on button "Done" at bounding box center [848, 393] width 51 height 31
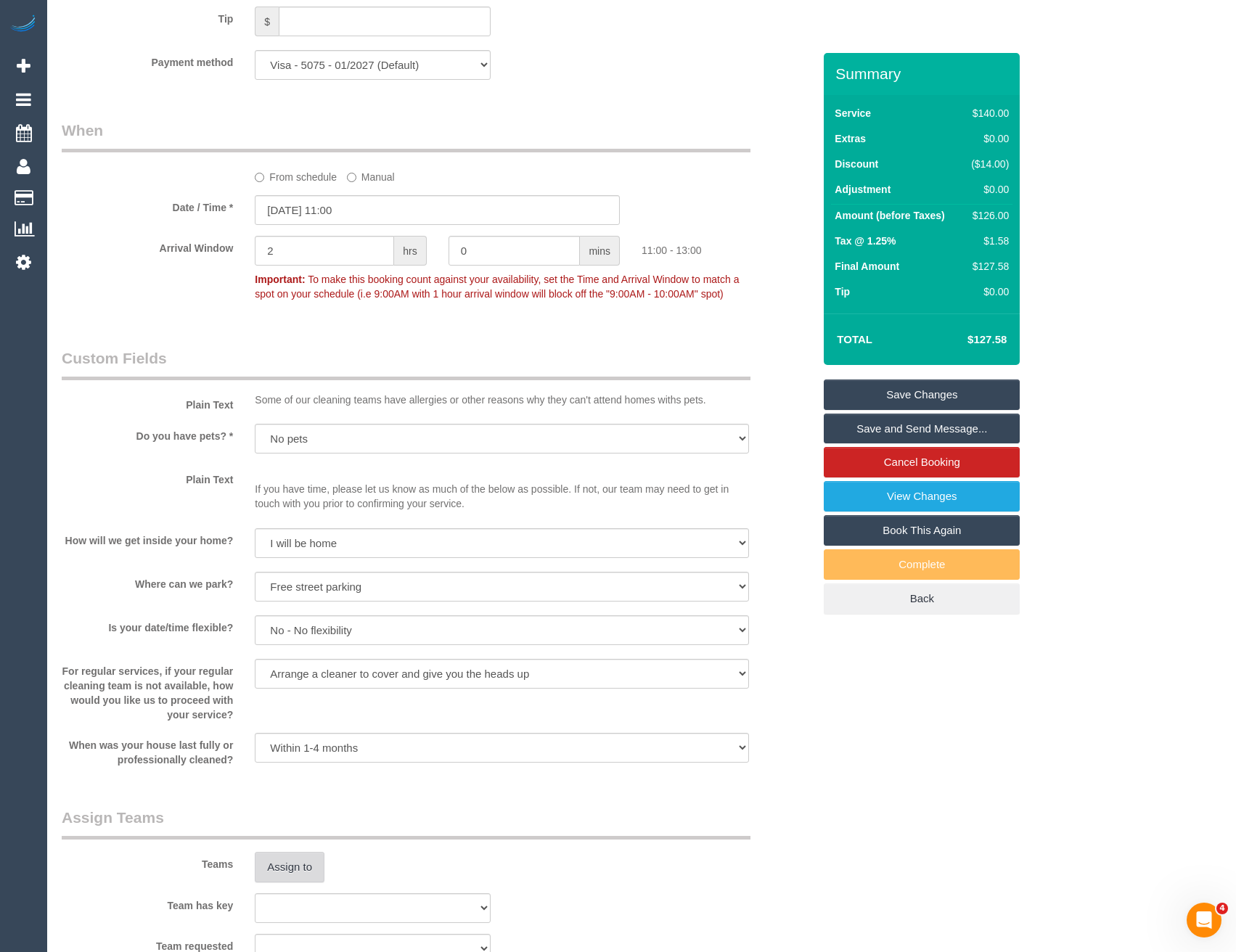
scroll to position [1300, 0]
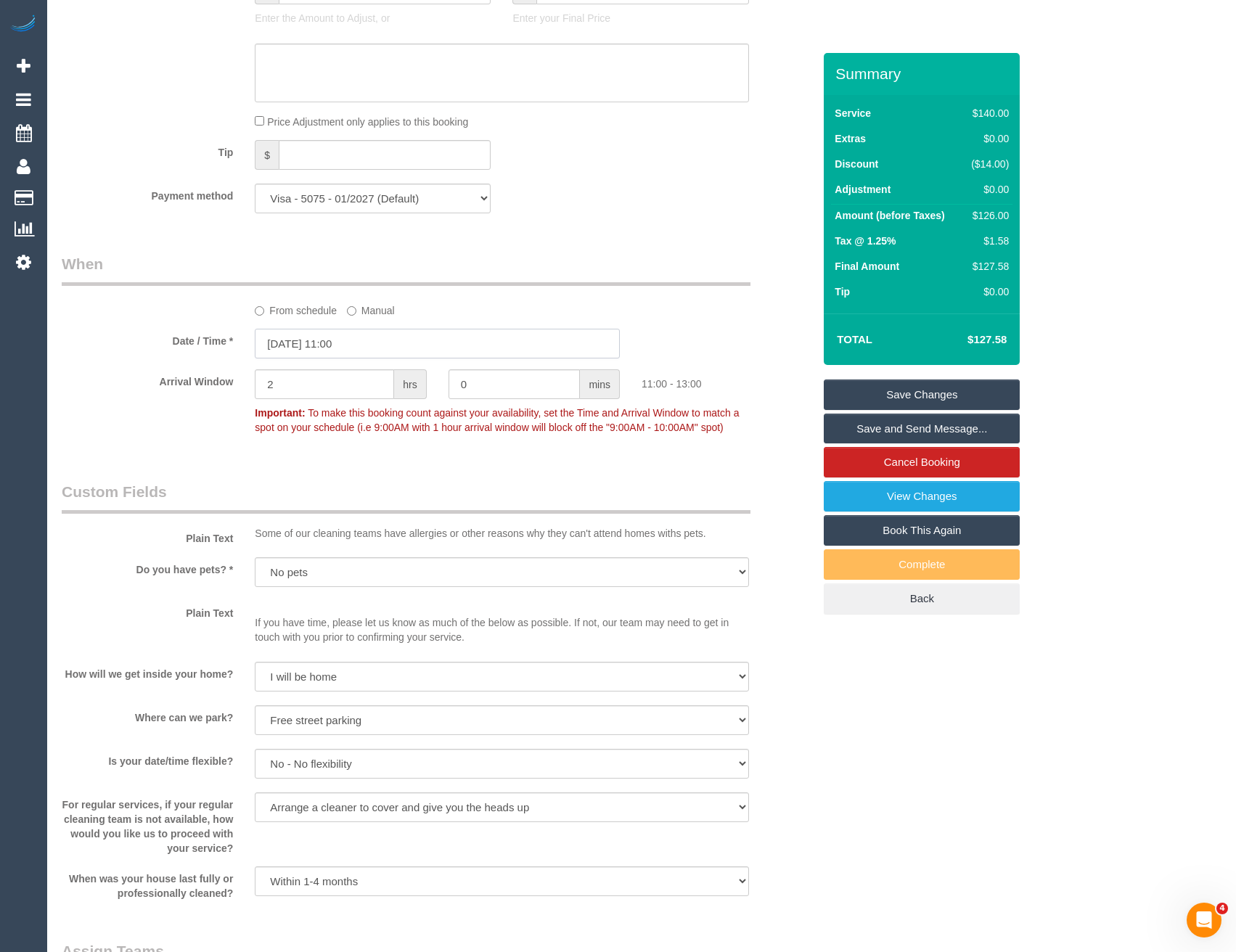
click at [366, 344] on input "01/10/2025 11:00" at bounding box center [437, 343] width 365 height 30
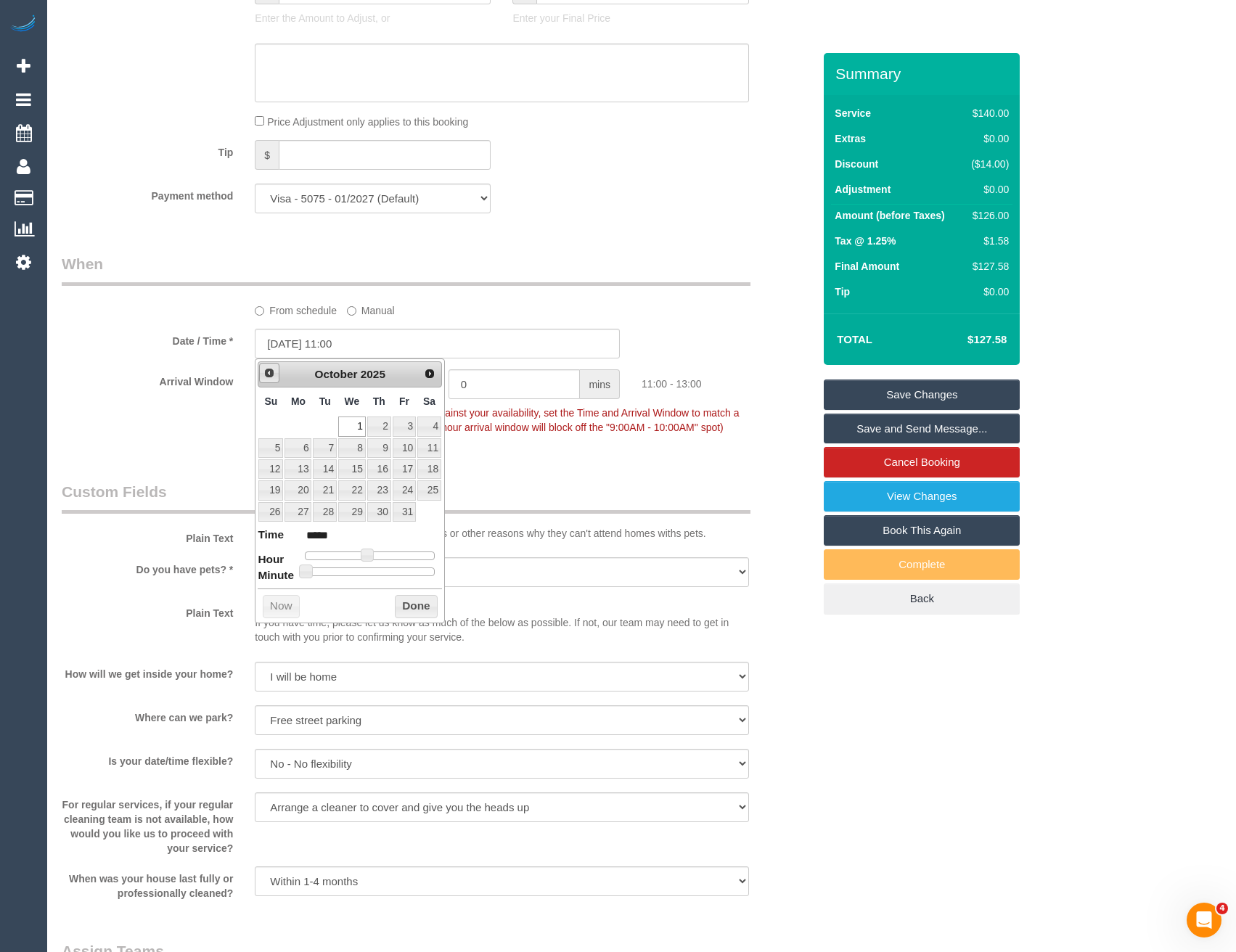
click at [272, 375] on span "Prev" at bounding box center [269, 373] width 11 height 11
click at [326, 513] on link "30" at bounding box center [324, 512] width 23 height 19
type input "30/09/2025 10:00"
type input "*****"
click at [362, 557] on span at bounding box center [362, 555] width 13 height 13
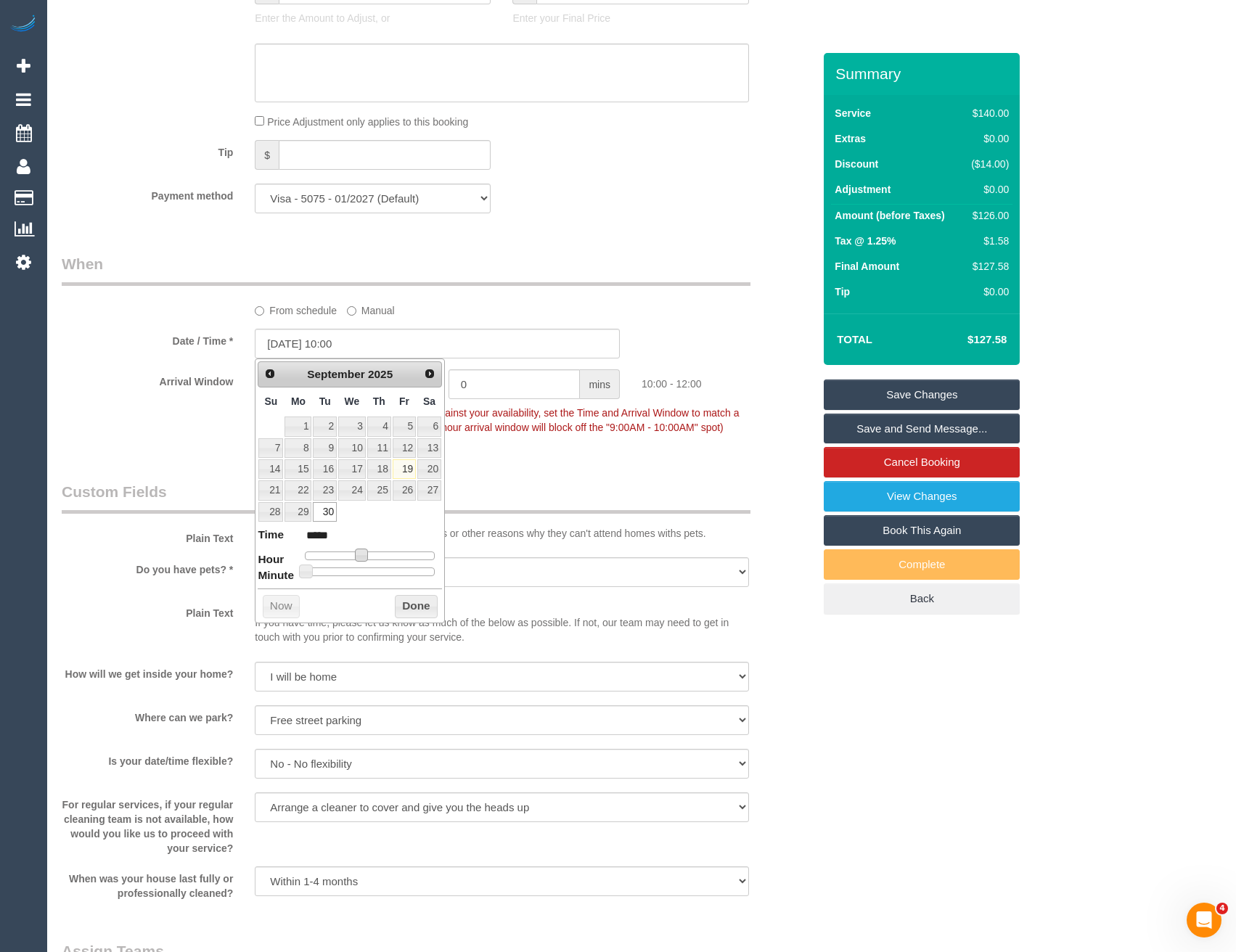
click at [403, 603] on button "Done" at bounding box center [415, 606] width 43 height 23
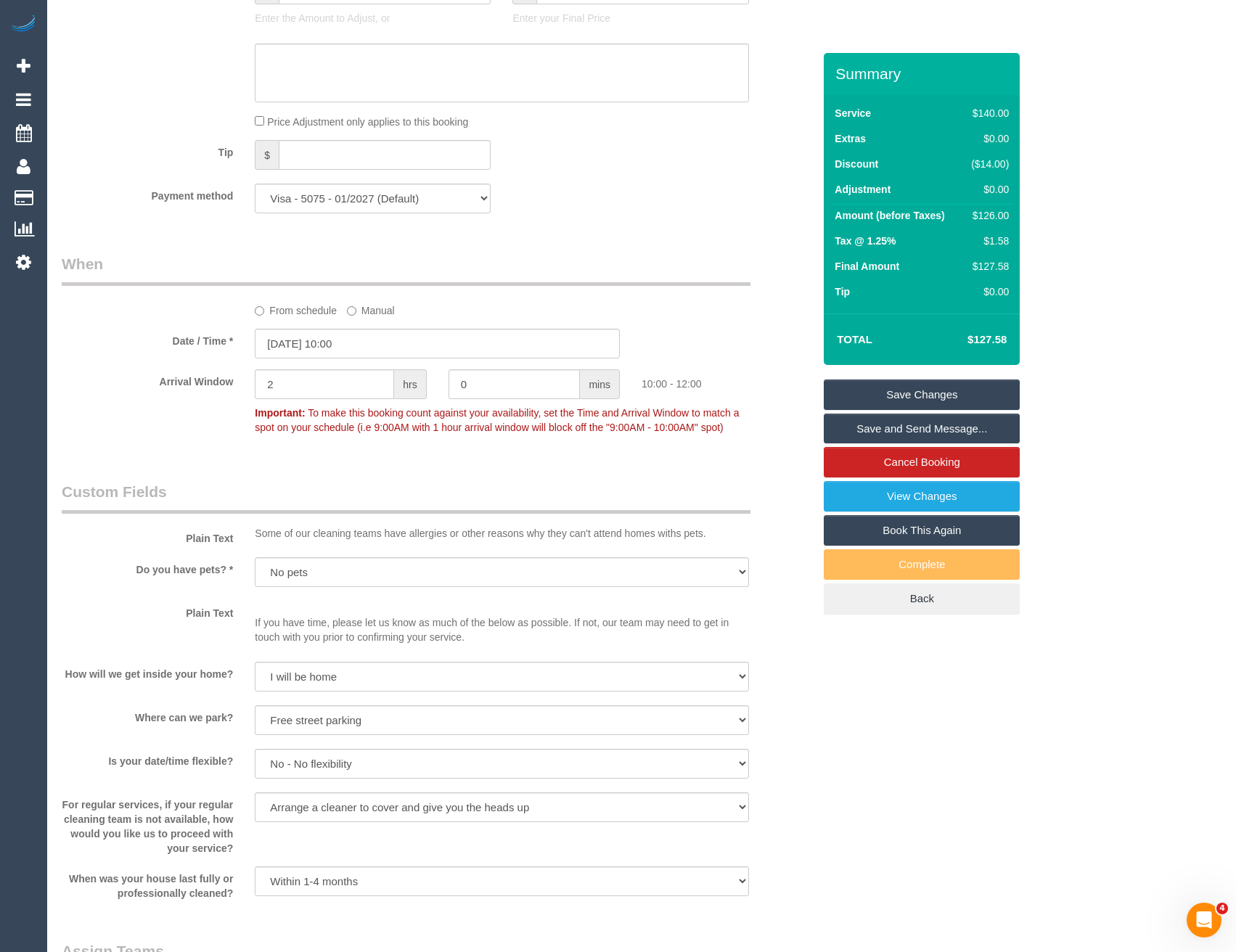
click at [854, 401] on link "Save Changes" at bounding box center [922, 394] width 196 height 31
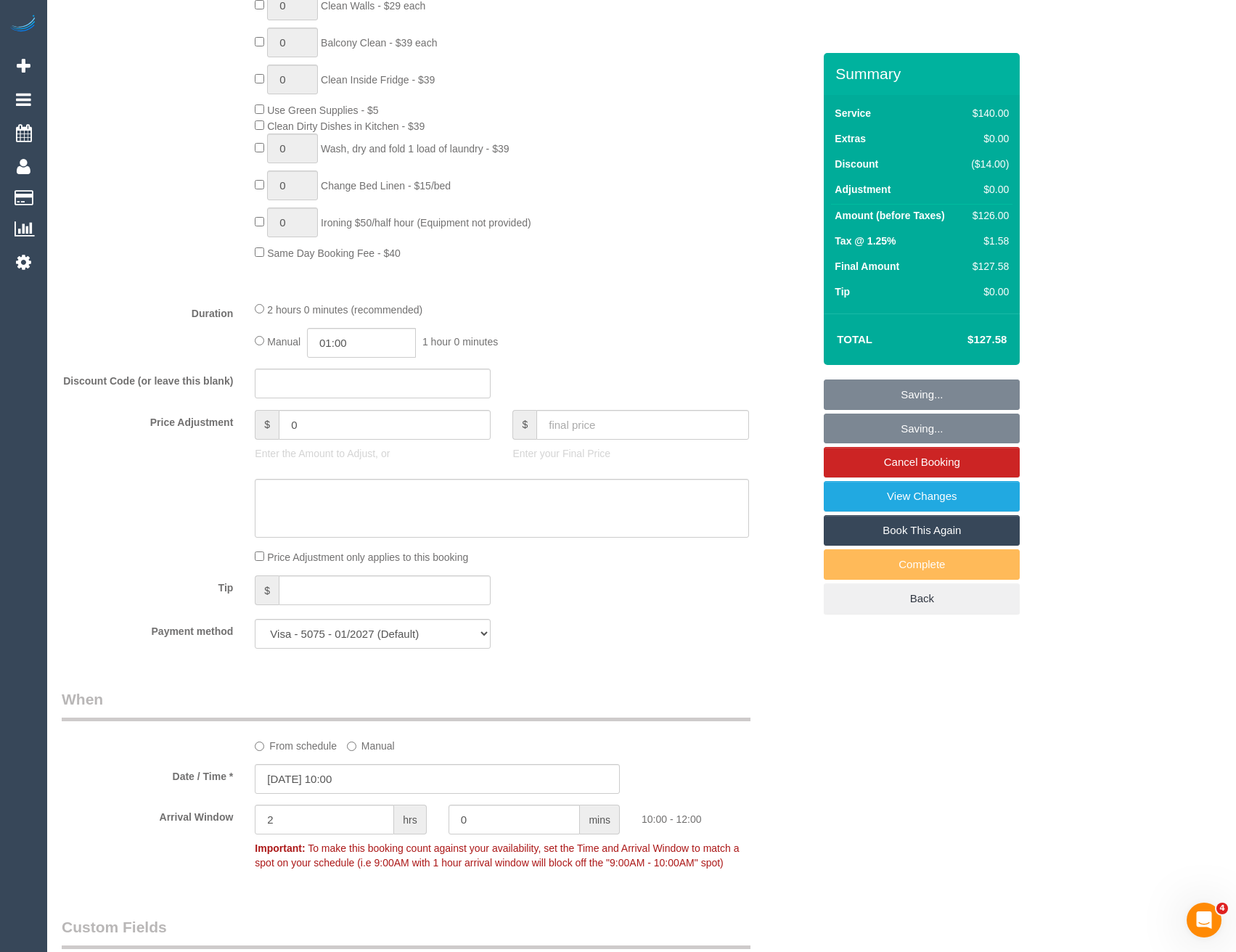
scroll to position [430, 0]
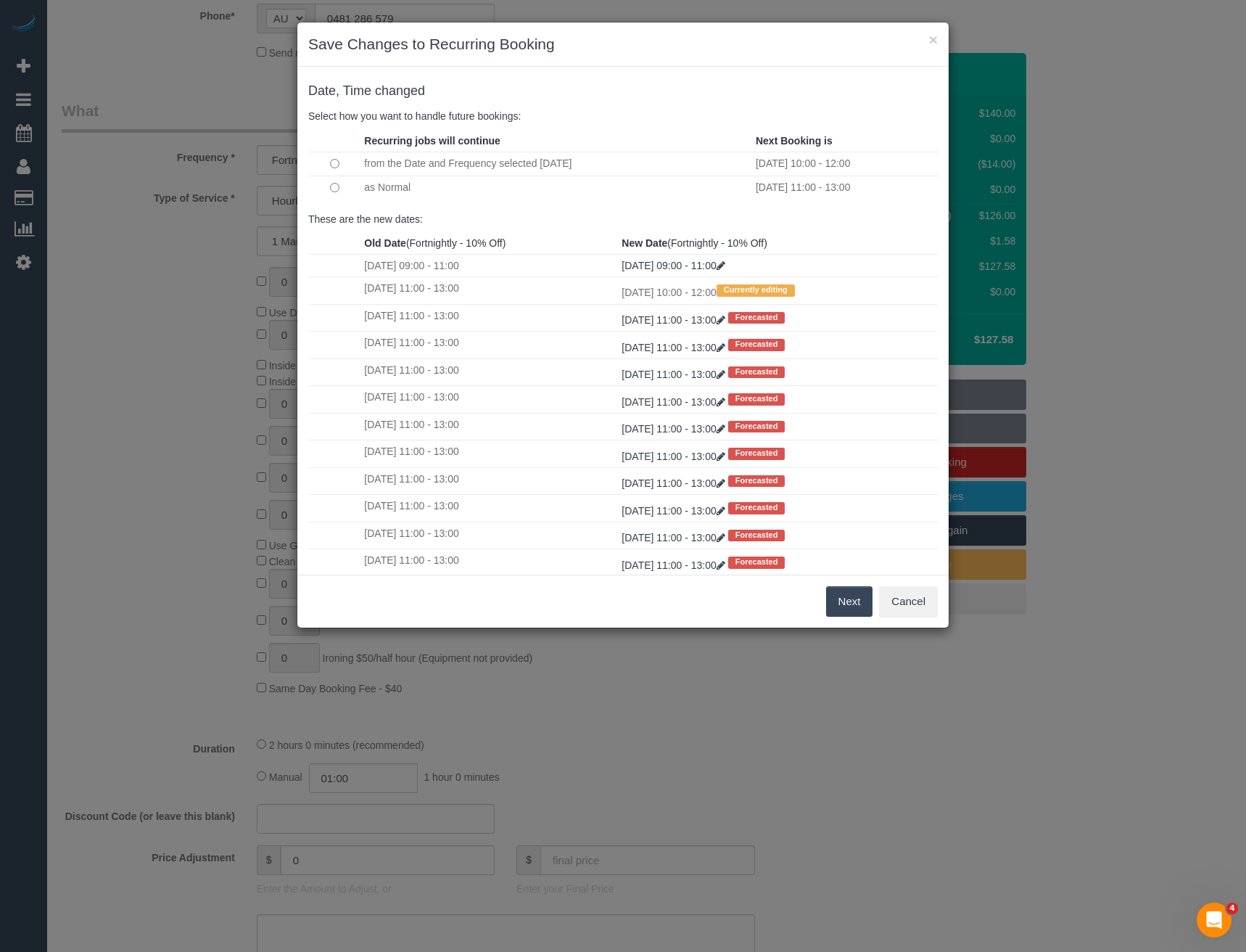
click at [848, 610] on button "Next" at bounding box center [849, 602] width 47 height 31
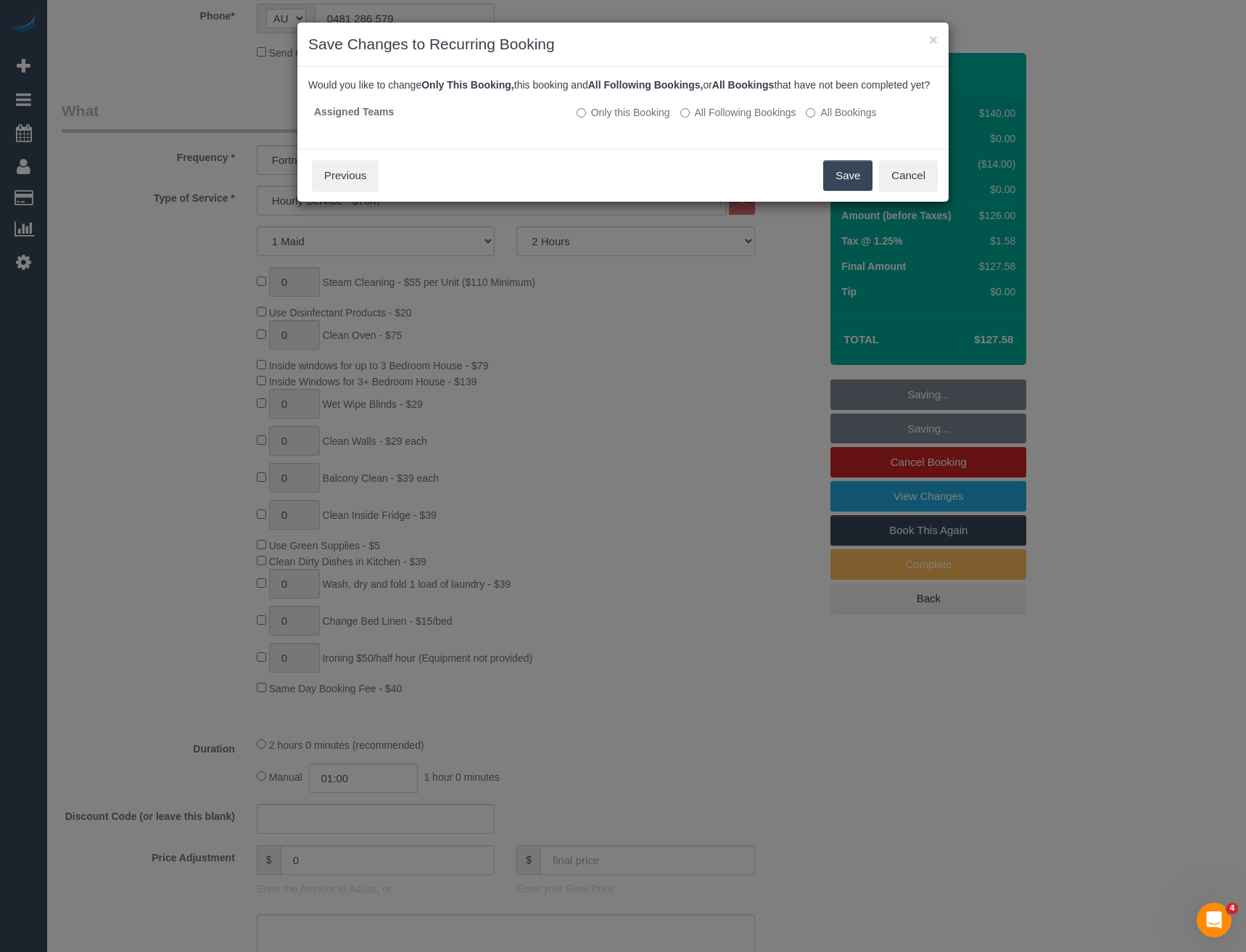
click at [834, 190] on button "Save" at bounding box center [848, 176] width 49 height 31
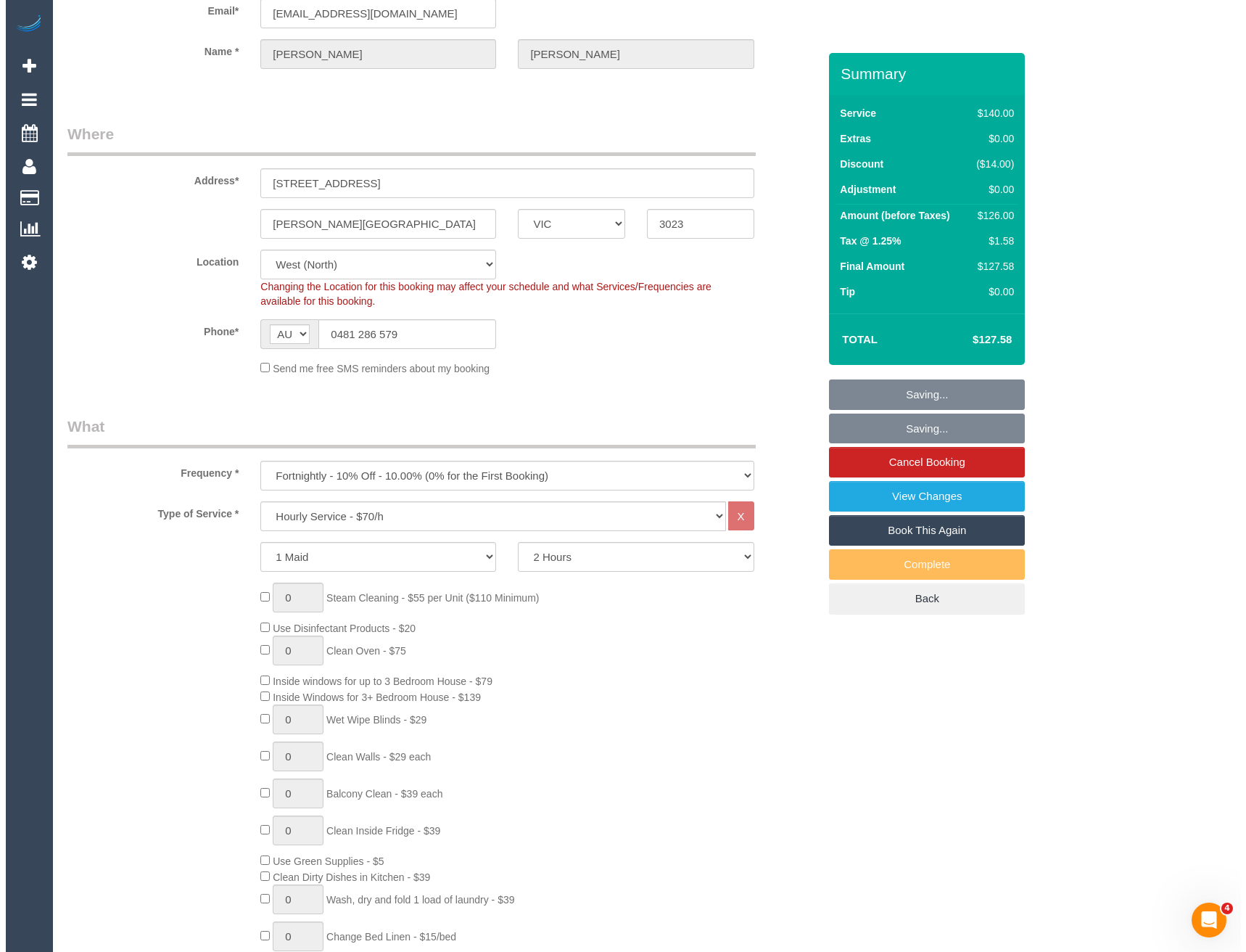
scroll to position [0, 0]
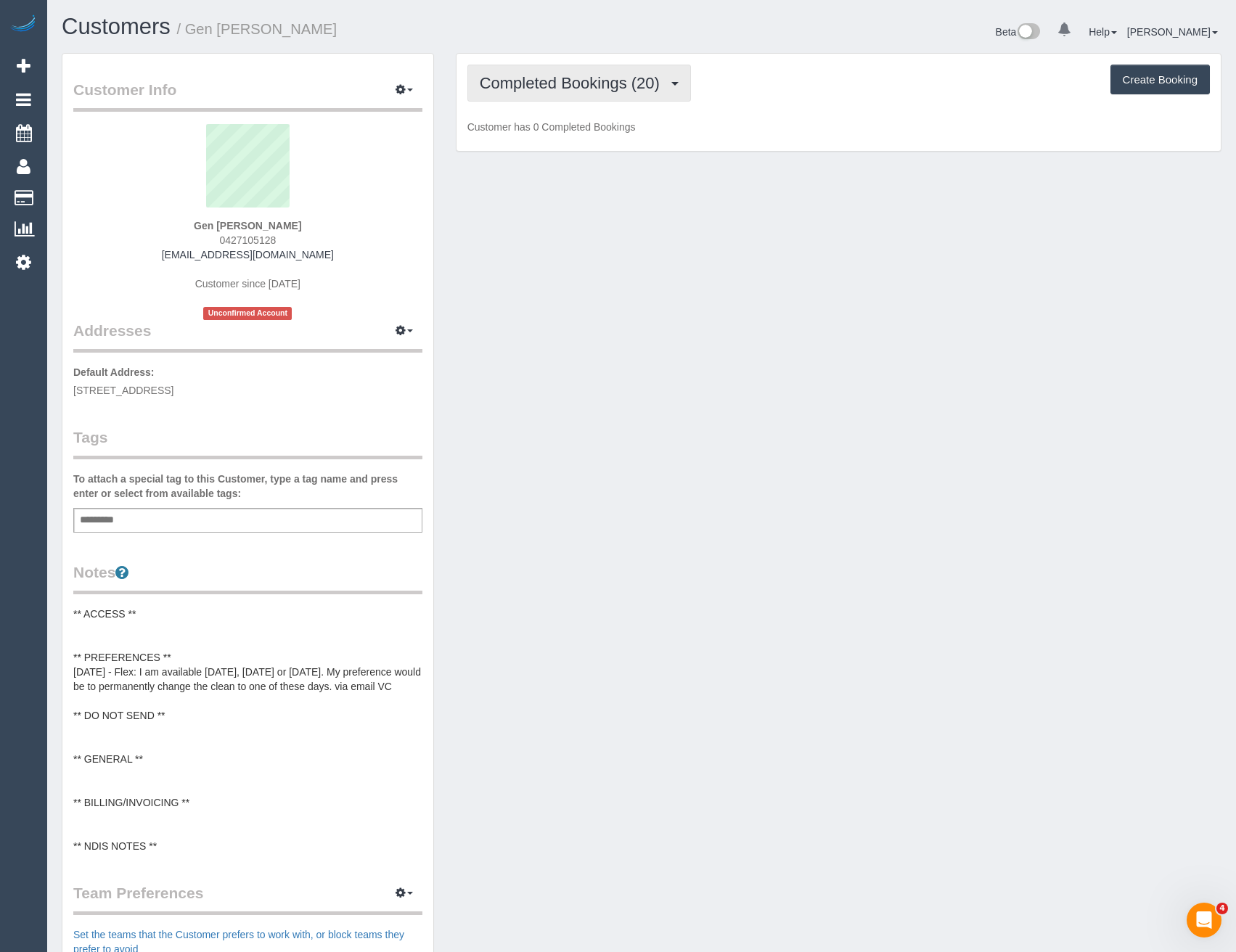
click at [611, 88] on span "Completed Bookings (20)" at bounding box center [573, 83] width 187 height 18
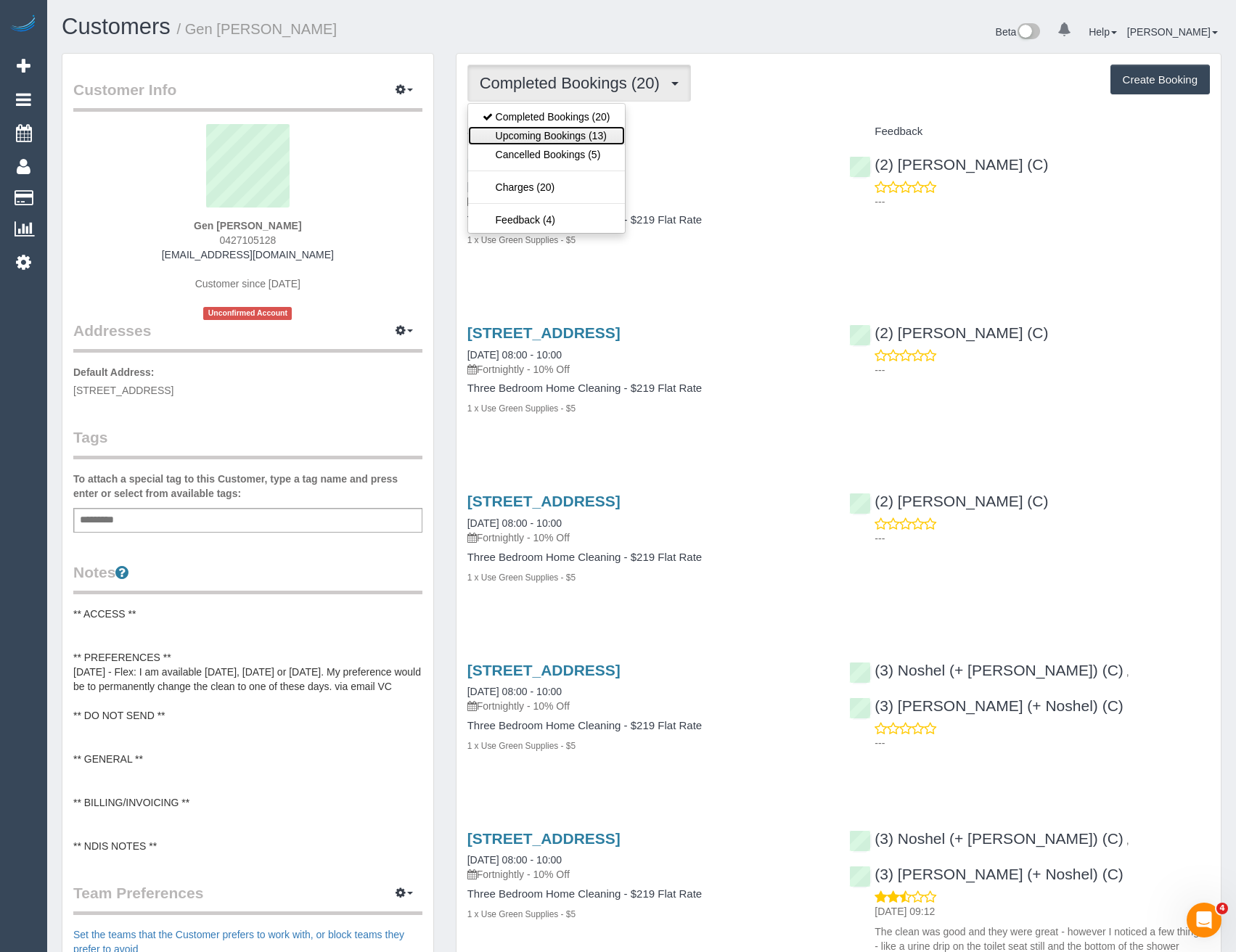
click at [594, 133] on link "Upcoming Bookings (13)" at bounding box center [546, 135] width 157 height 18
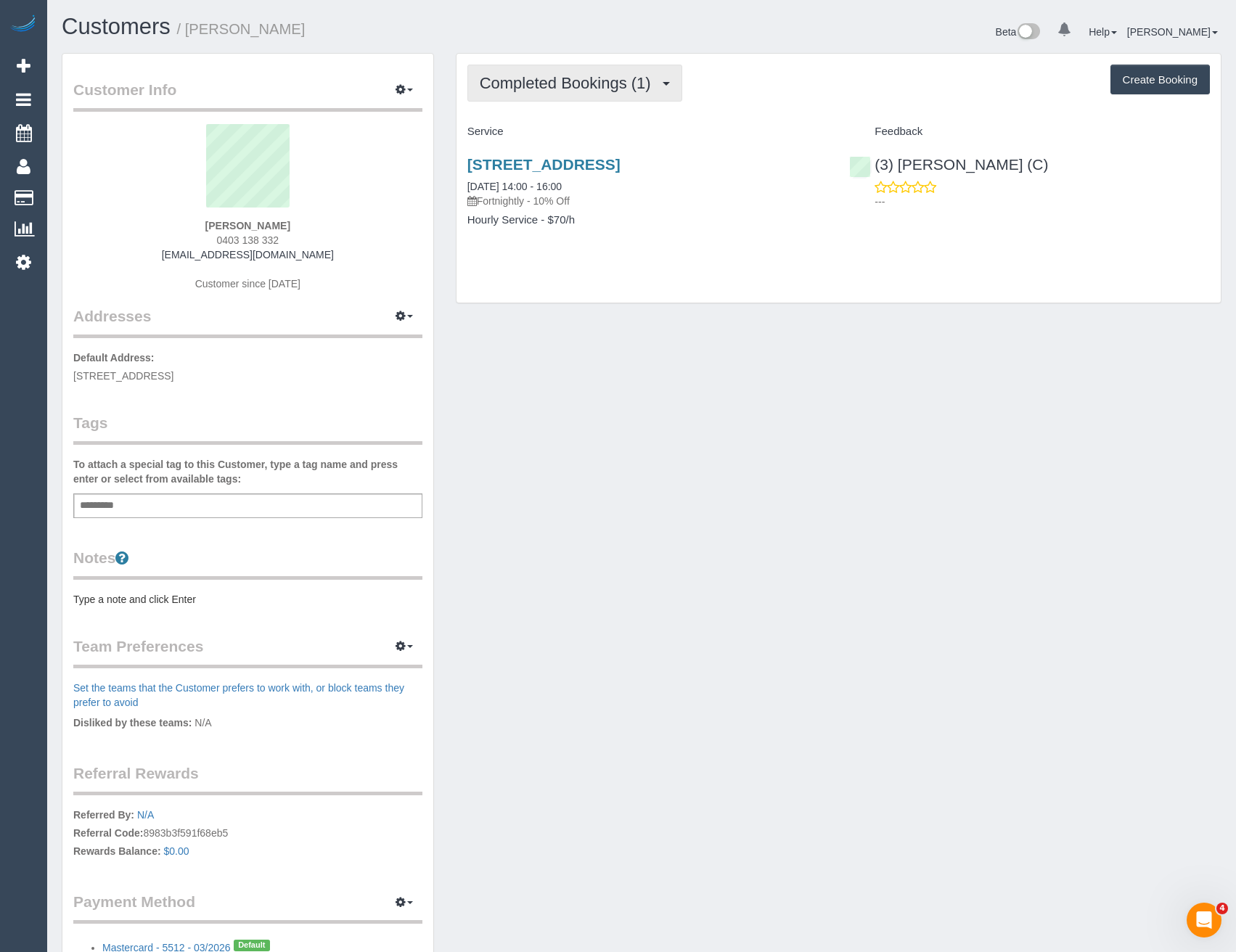
click at [627, 82] on span "Completed Bookings (1)" at bounding box center [569, 83] width 178 height 18
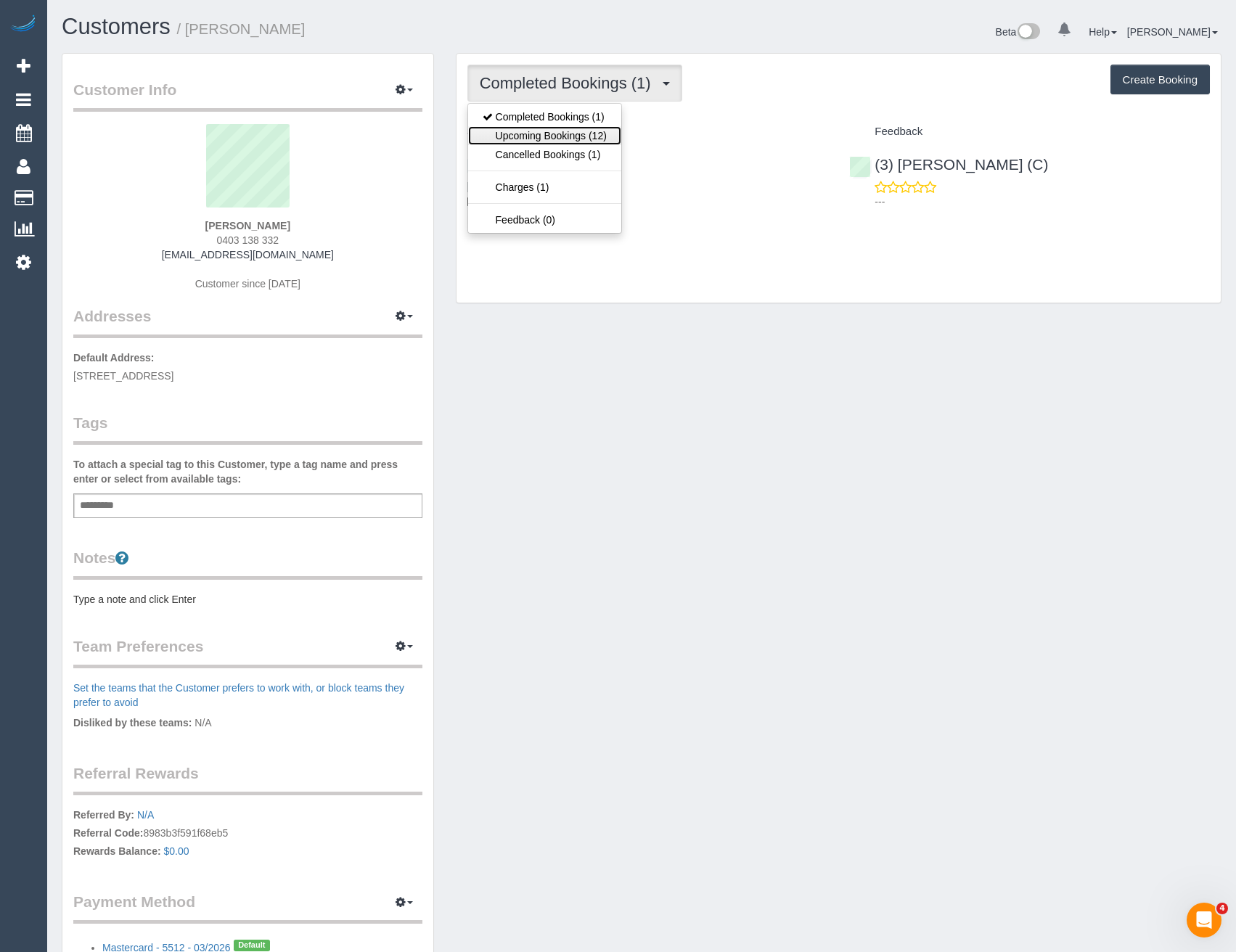
click at [607, 135] on link "Upcoming Bookings (12)" at bounding box center [544, 135] width 153 height 18
